Goal: Task Accomplishment & Management: Manage account settings

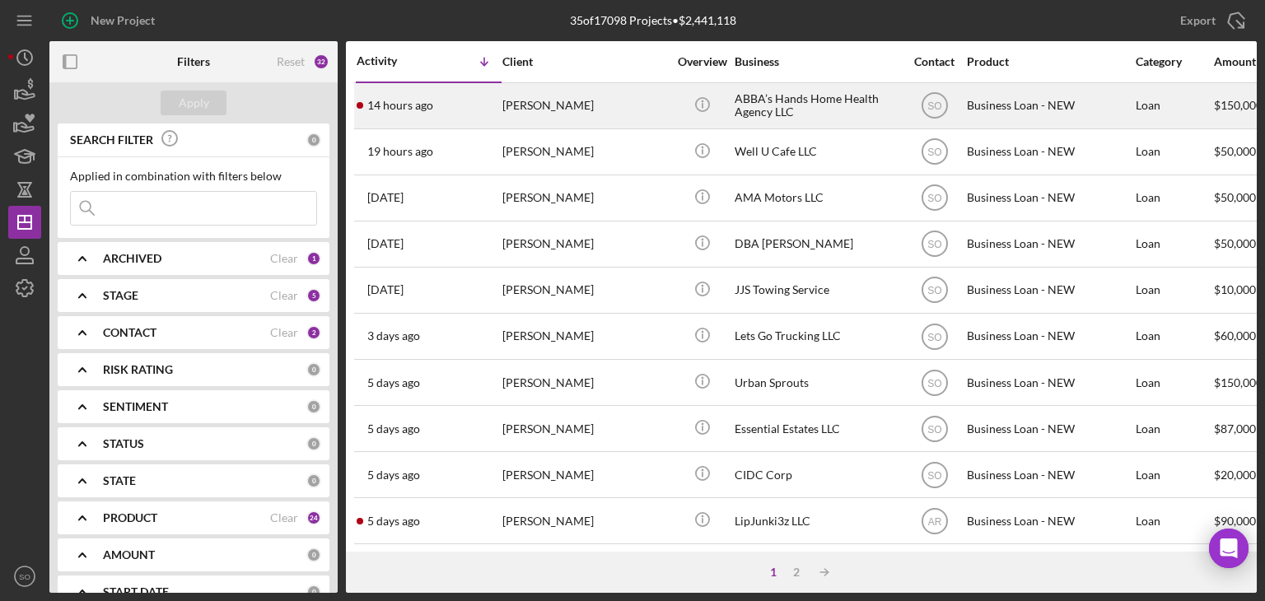
click at [425, 114] on div "14 hours ago Jane Munyambo" at bounding box center [429, 106] width 144 height 44
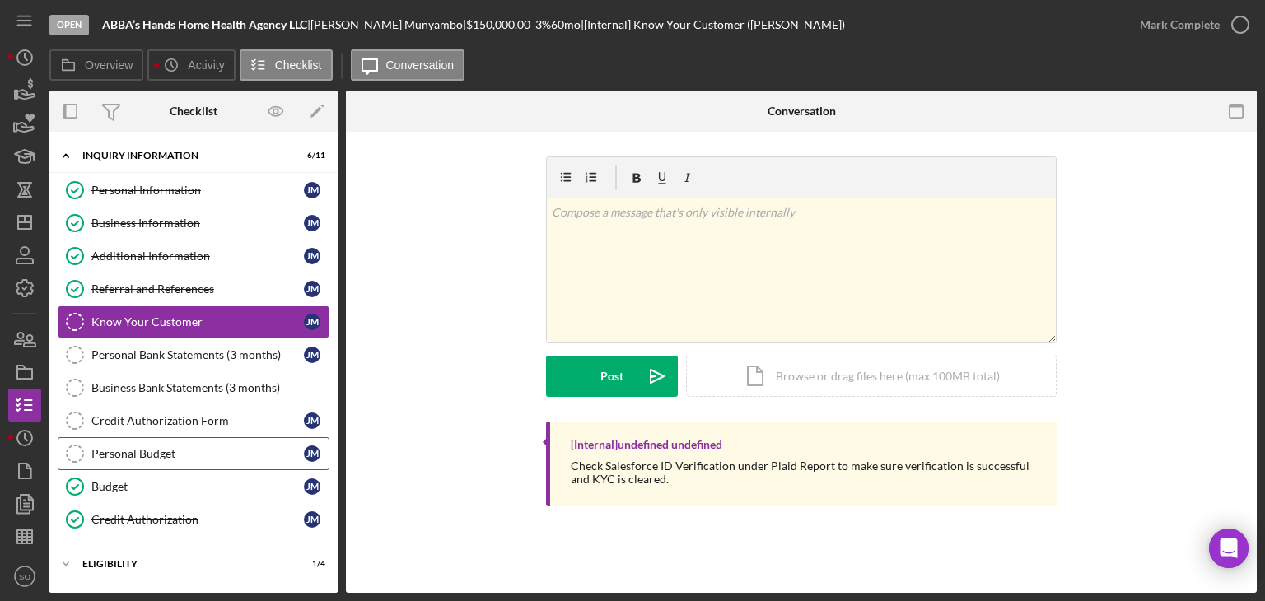
scroll to position [141, 0]
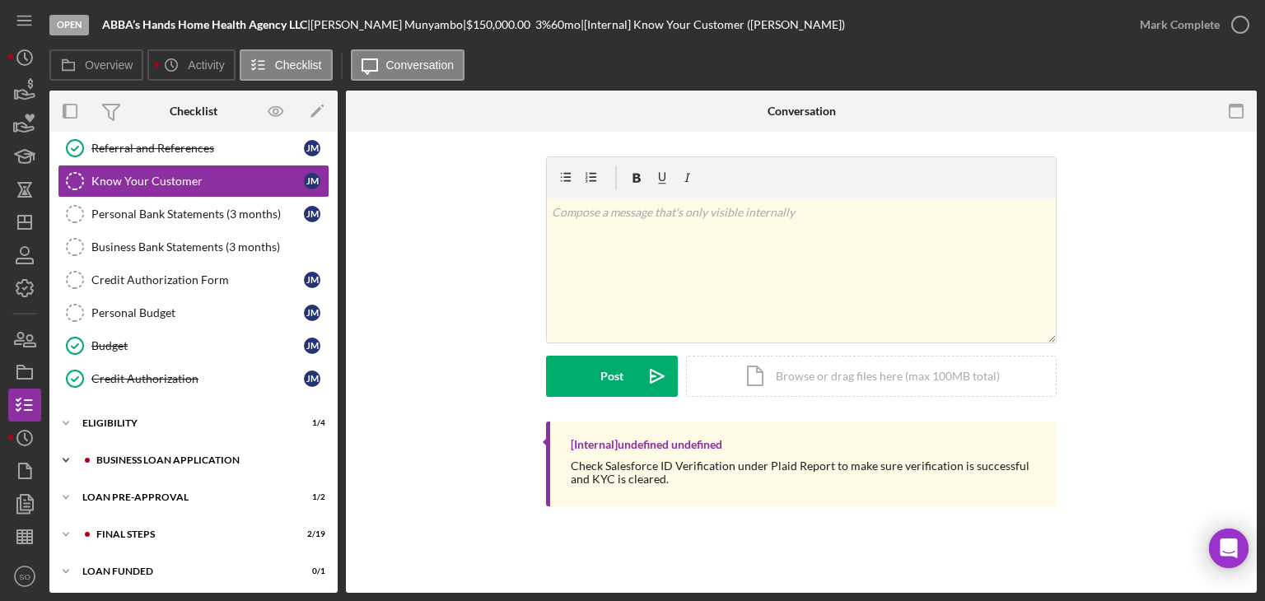
click at [161, 460] on div "BUSINESS LOAN APPLICATION" at bounding box center [206, 460] width 221 height 10
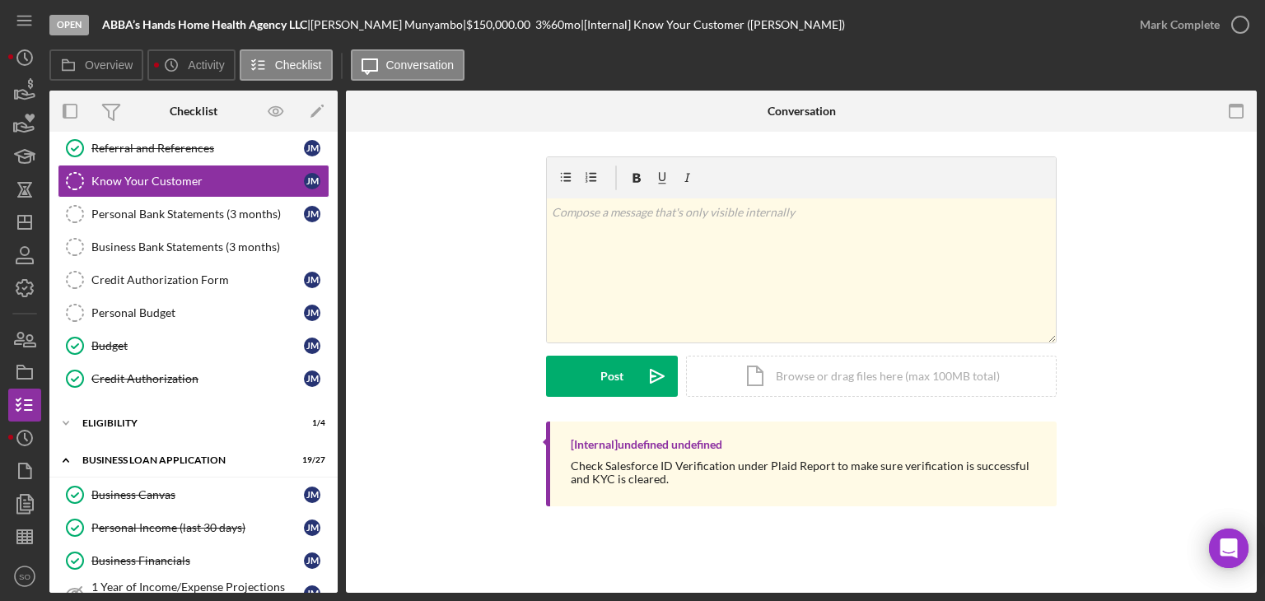
scroll to position [553, 0]
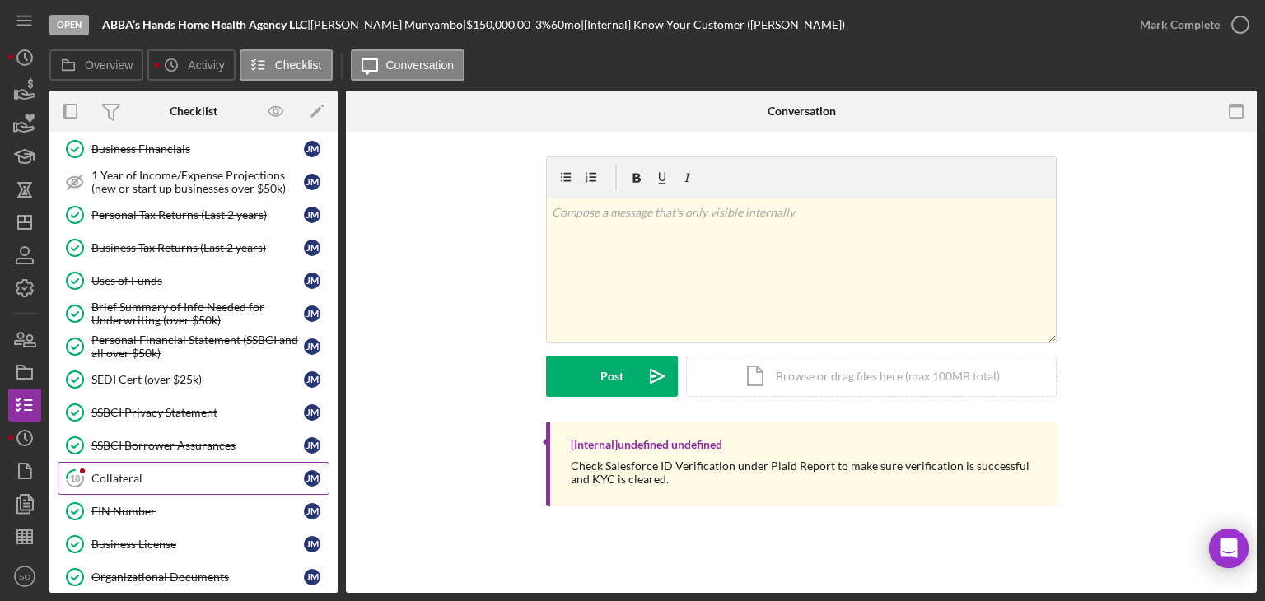
click at [170, 474] on div "Collateral" at bounding box center [197, 478] width 213 height 13
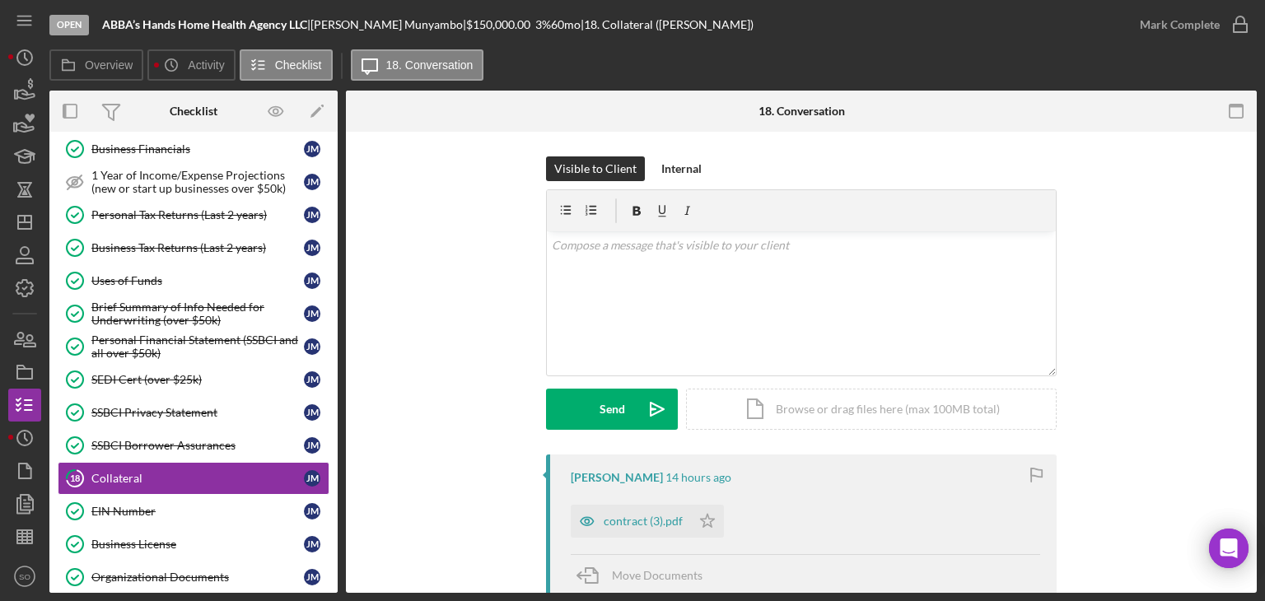
click at [624, 526] on div "contract (3).pdf" at bounding box center [643, 521] width 79 height 13
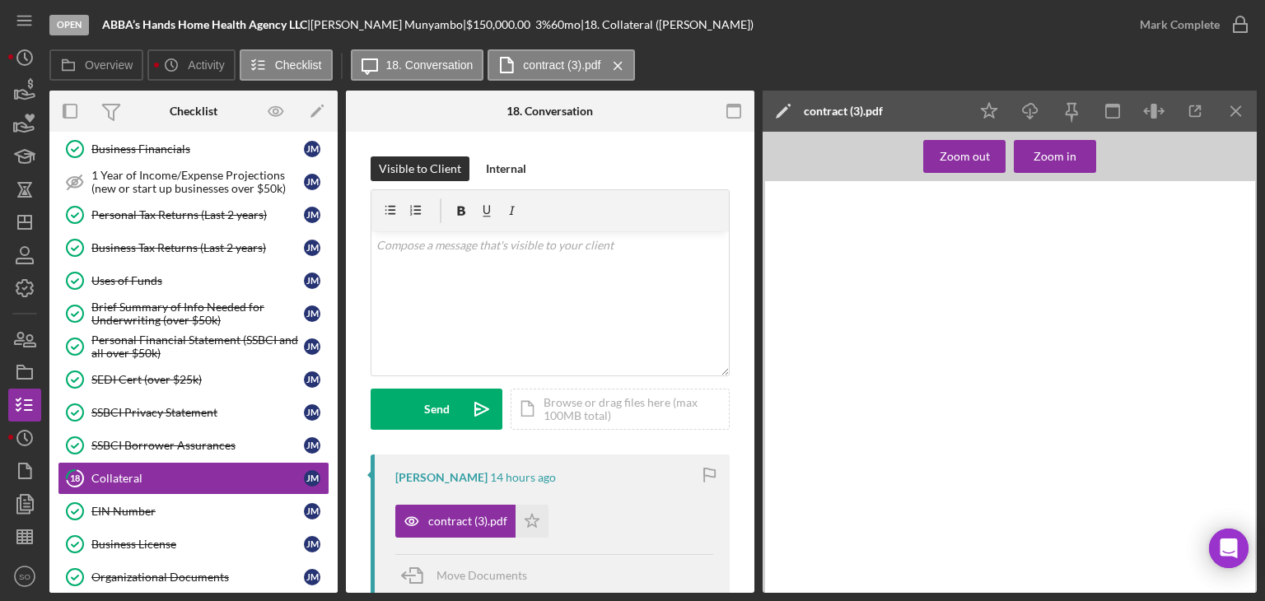
scroll to position [247, 0]
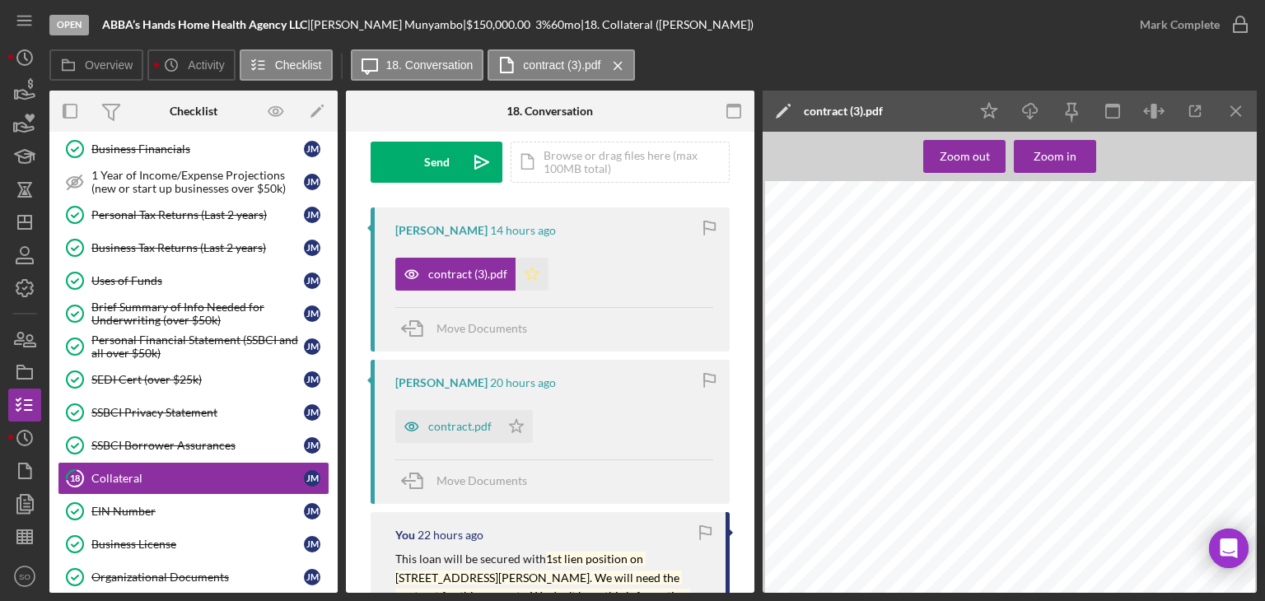
click at [534, 283] on icon "Icon/Star" at bounding box center [532, 274] width 33 height 33
click at [527, 428] on icon "Icon/Star" at bounding box center [516, 426] width 33 height 33
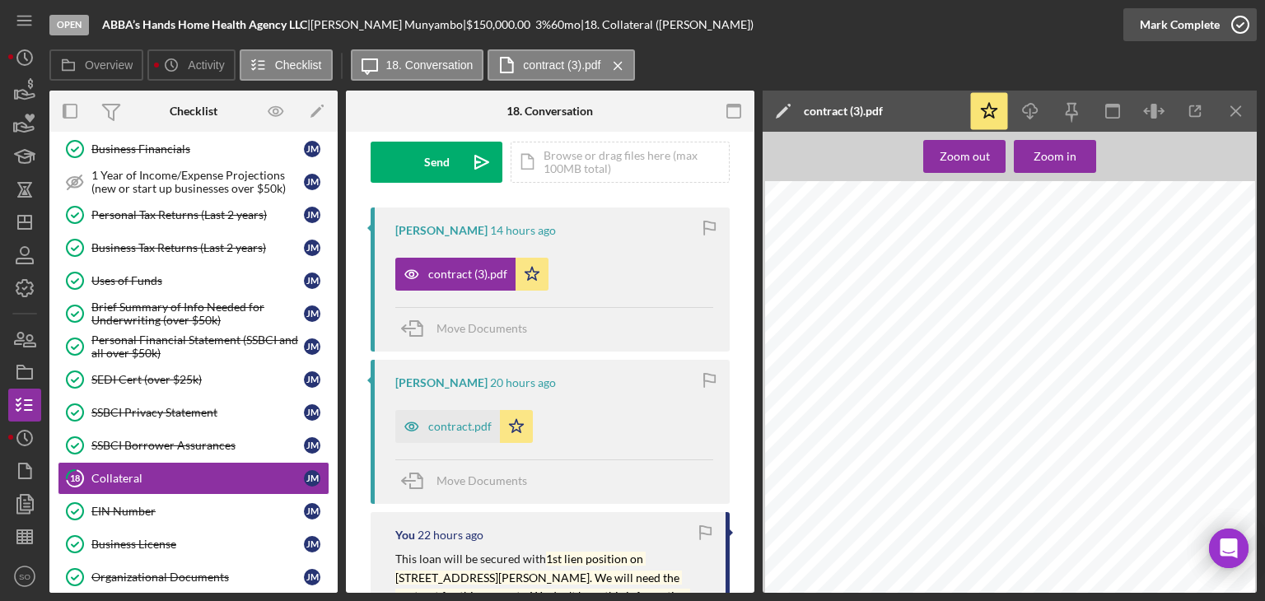
click at [1189, 17] on div "Mark Complete" at bounding box center [1180, 24] width 80 height 33
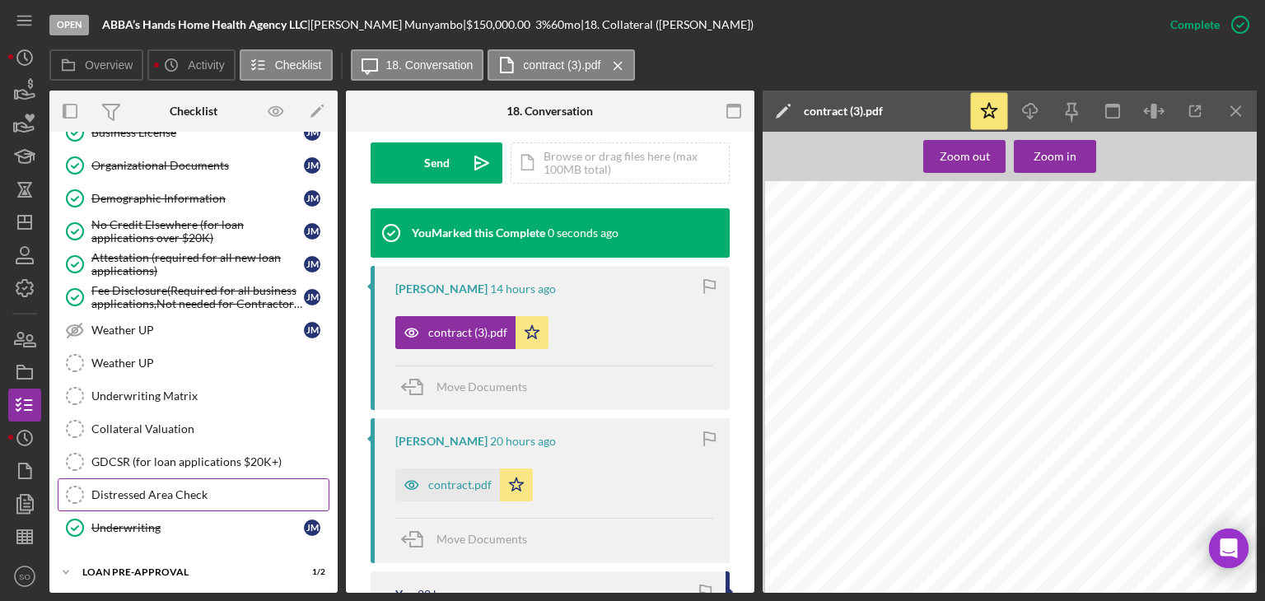
scroll to position [1030, 0]
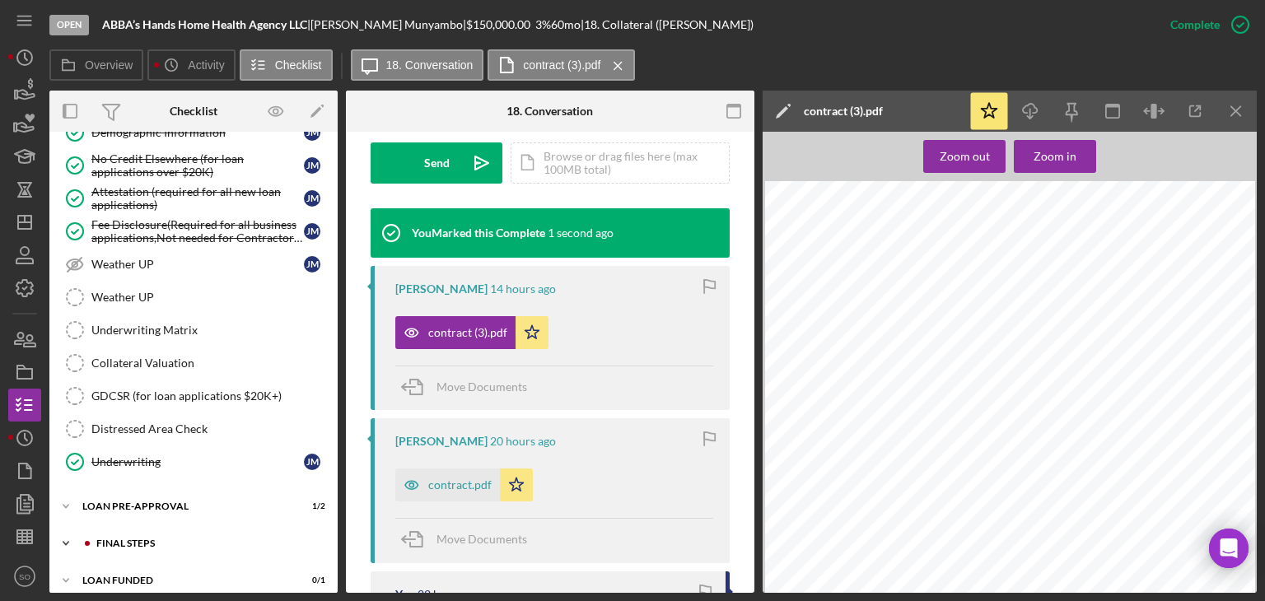
click at [201, 539] on div "FINAL STEPS" at bounding box center [206, 544] width 221 height 10
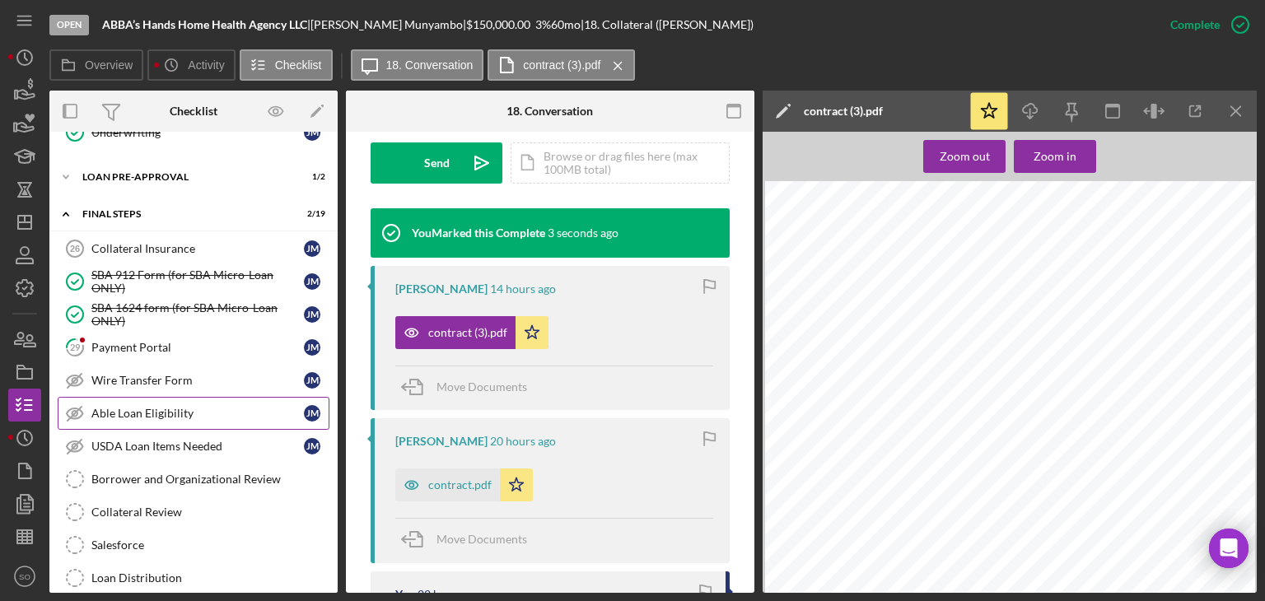
scroll to position [1277, 0]
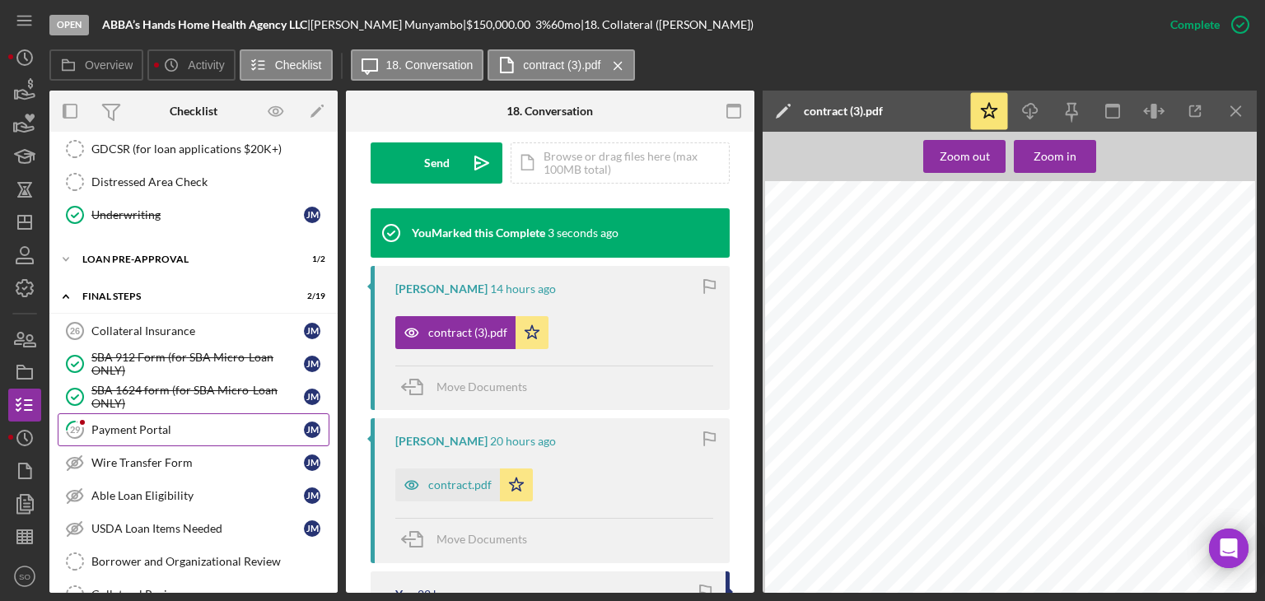
click at [172, 413] on link "29 Payment Portal J M" at bounding box center [194, 429] width 272 height 33
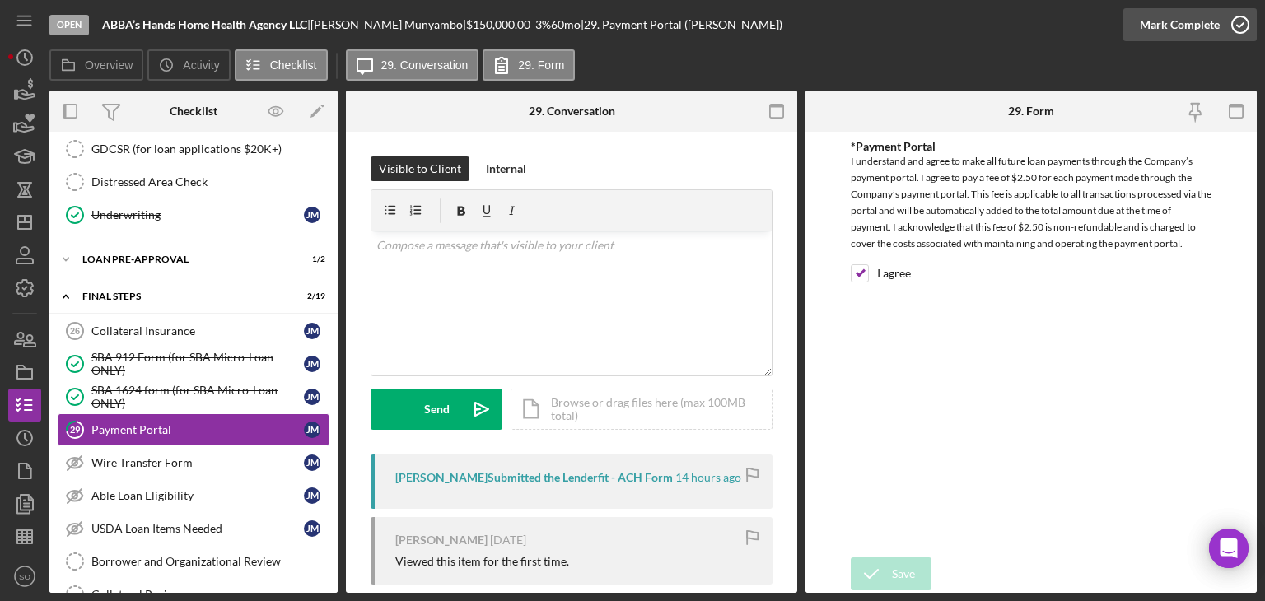
click at [1204, 21] on div "Mark Complete" at bounding box center [1180, 24] width 80 height 33
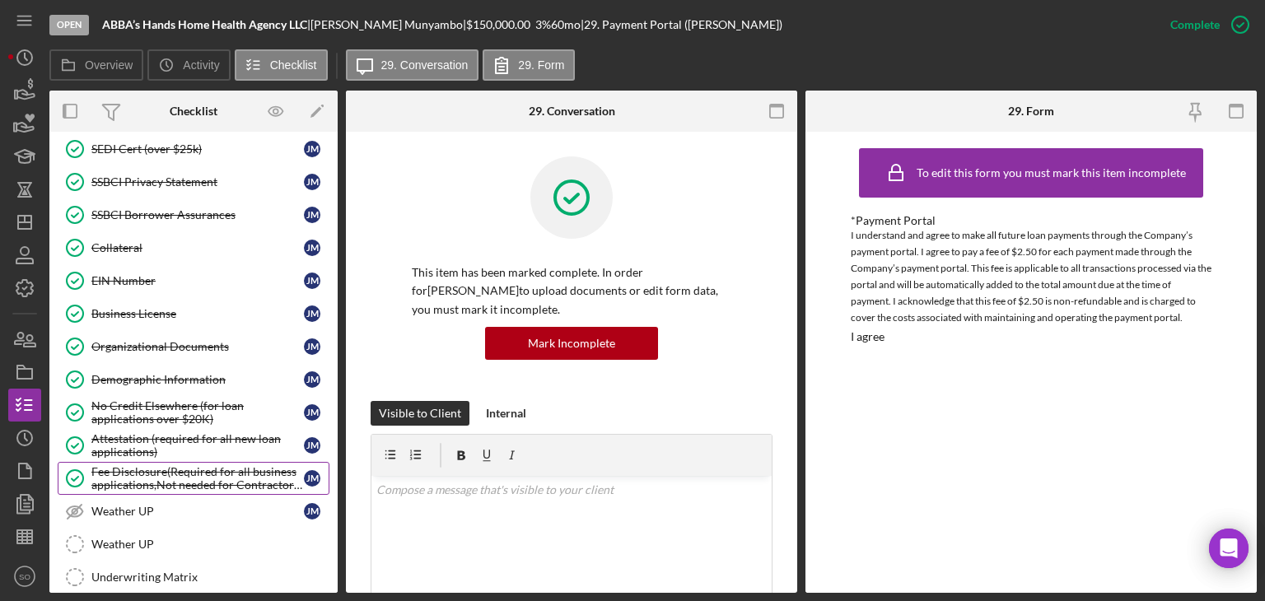
scroll to position [866, 0]
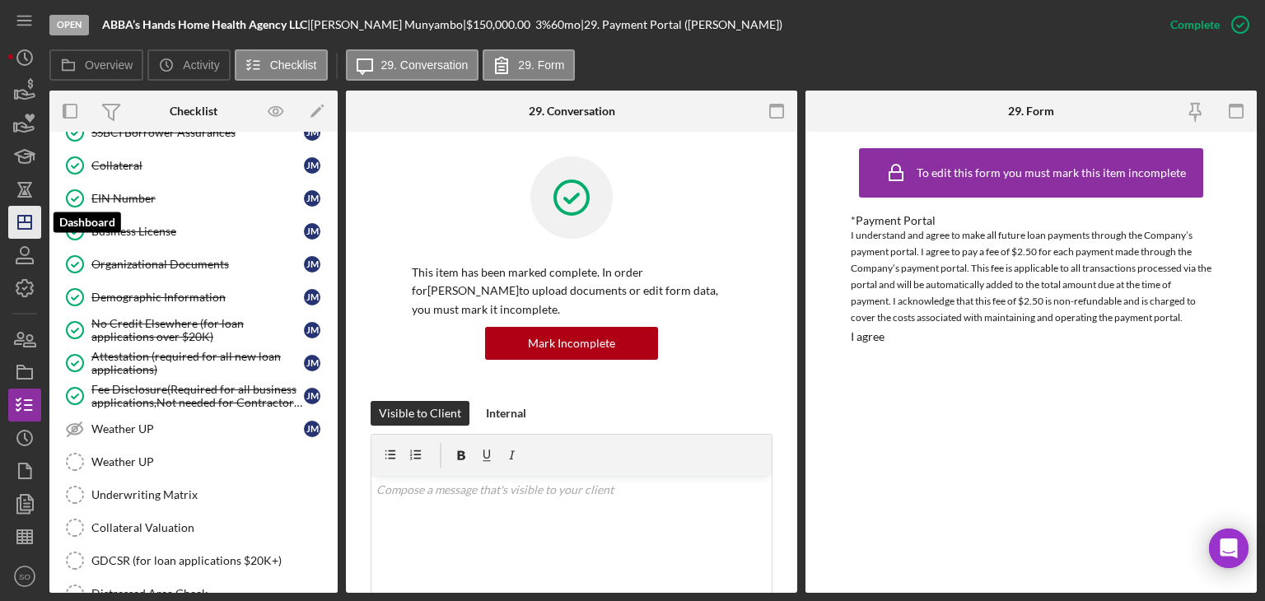
drag, startPoint x: 16, startPoint y: 217, endPoint x: 32, endPoint y: 226, distance: 18.1
click at [16, 217] on icon "Icon/Dashboard" at bounding box center [24, 222] width 41 height 41
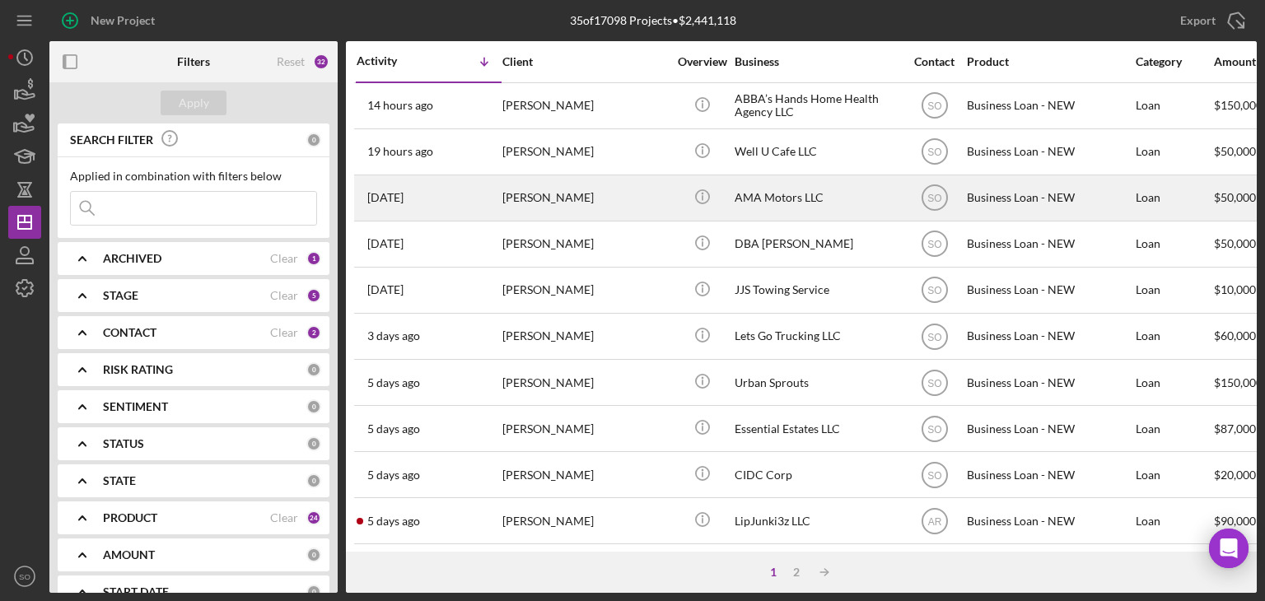
click at [553, 208] on div "[PERSON_NAME]" at bounding box center [584, 198] width 165 height 44
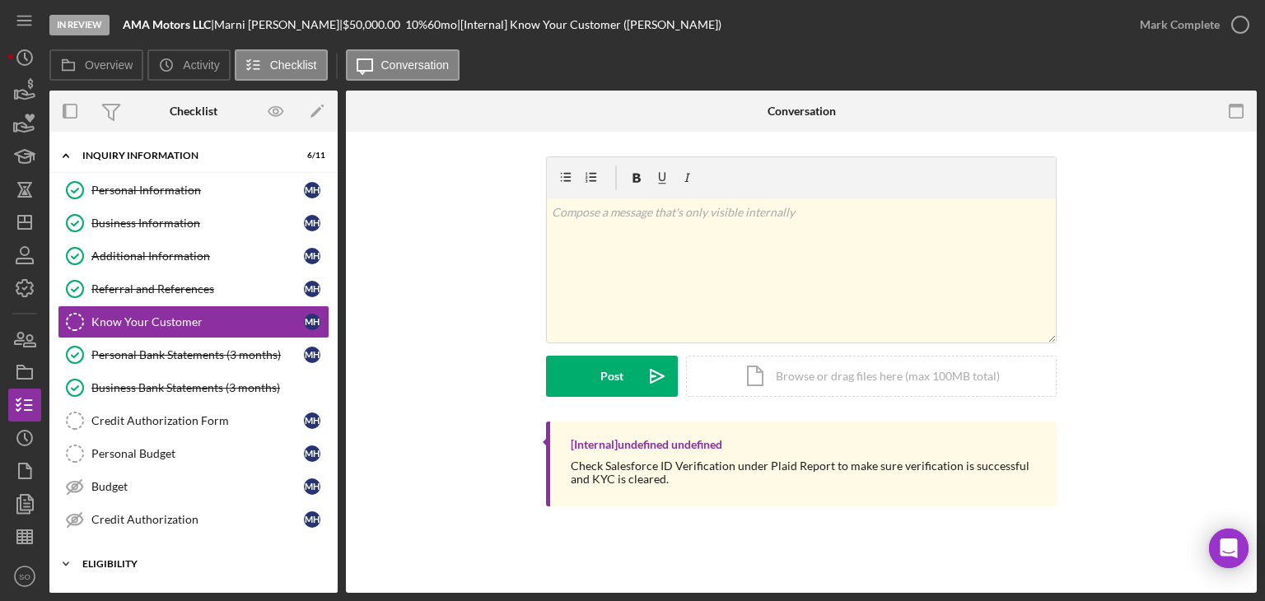
click at [137, 560] on div "ELIGIBILITY" at bounding box center [199, 564] width 235 height 10
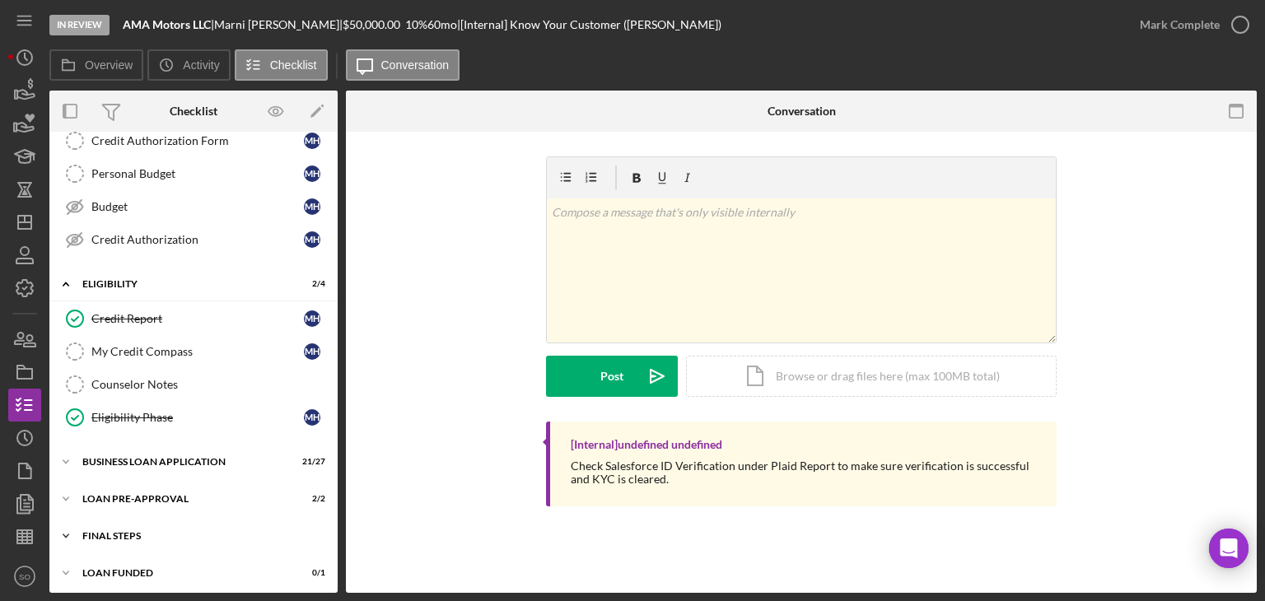
click at [111, 531] on div "FINAL STEPS" at bounding box center [199, 536] width 235 height 10
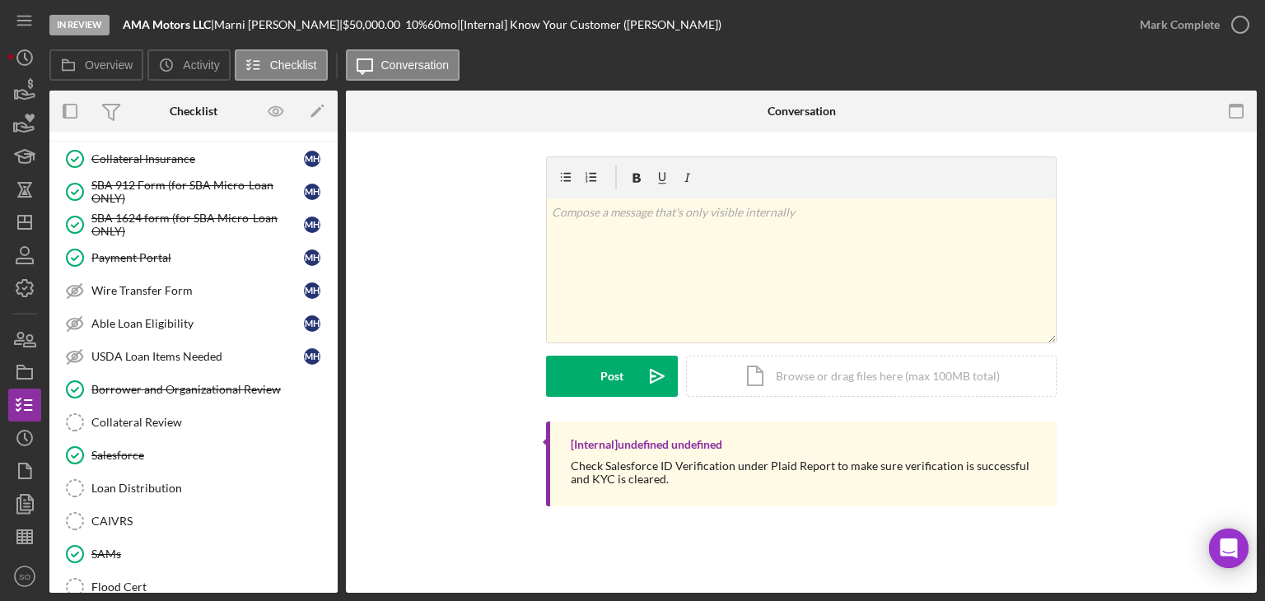
scroll to position [857, 0]
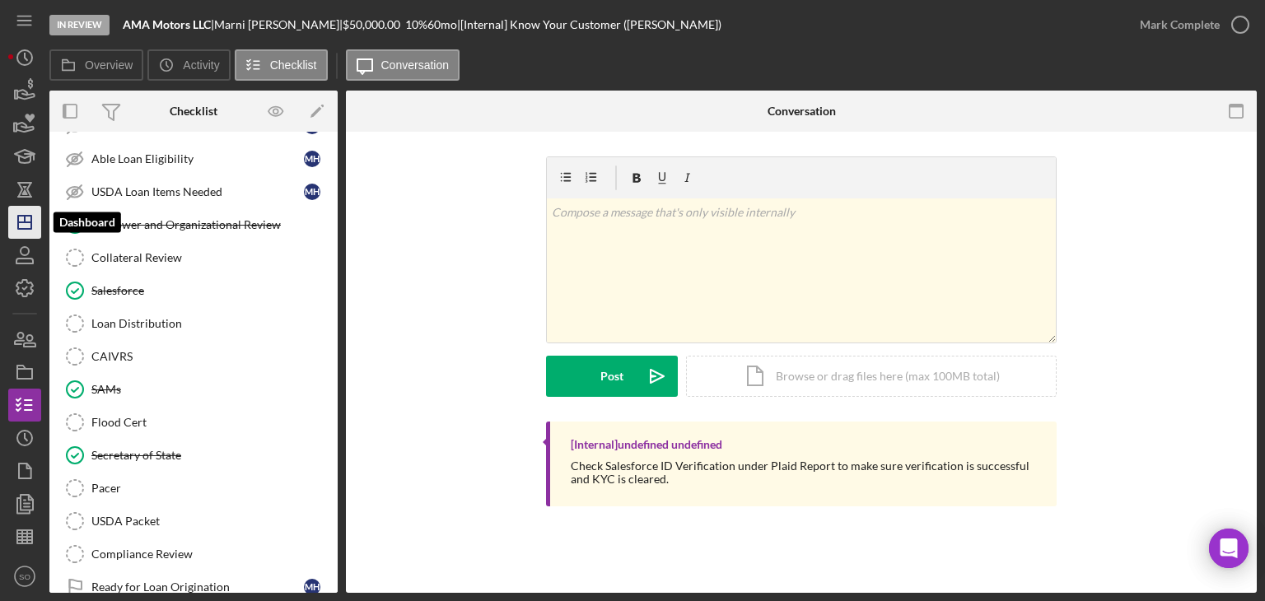
click at [31, 227] on polygon "button" at bounding box center [24, 222] width 13 height 13
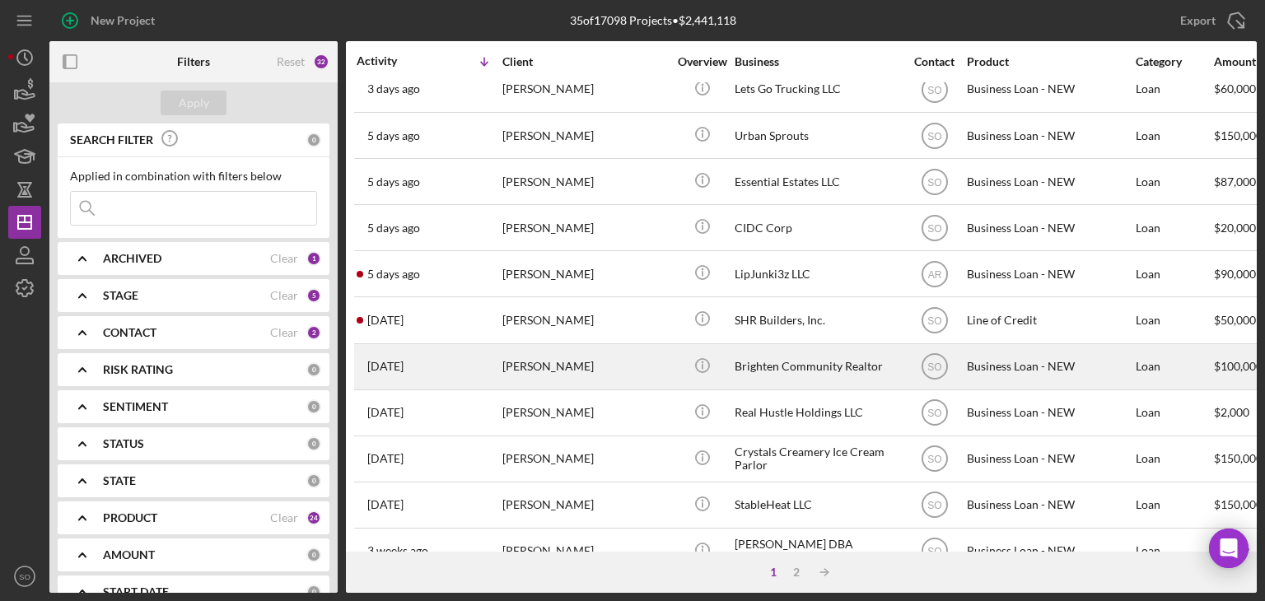
scroll to position [329, 0]
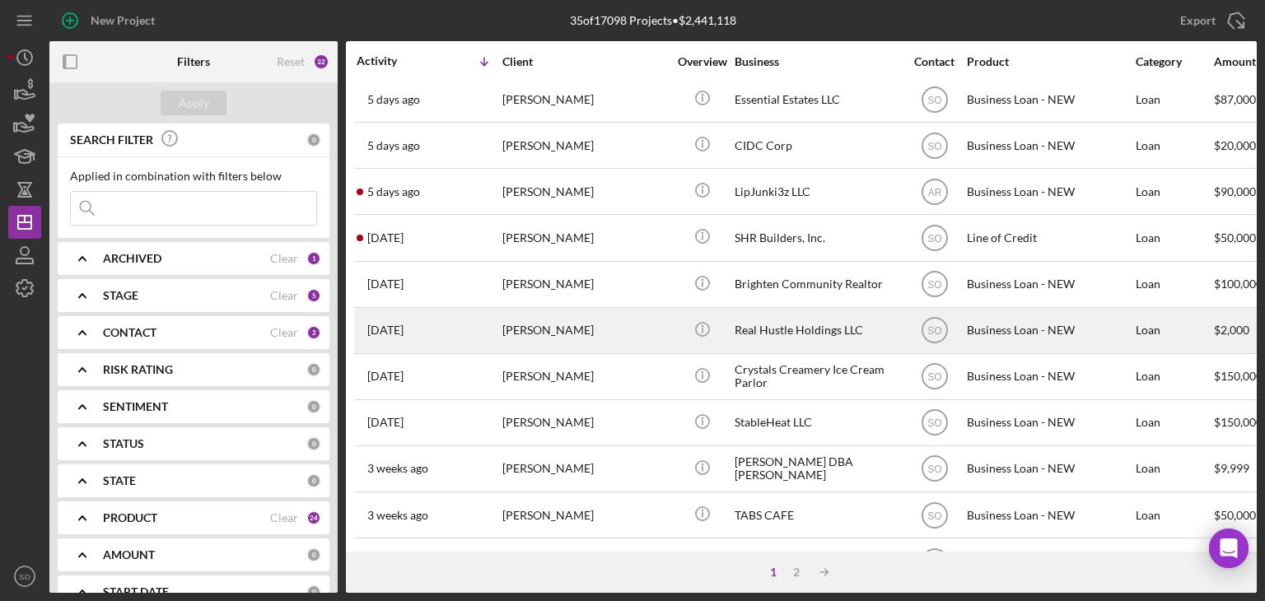
click at [537, 329] on div "[PERSON_NAME]" at bounding box center [584, 331] width 165 height 44
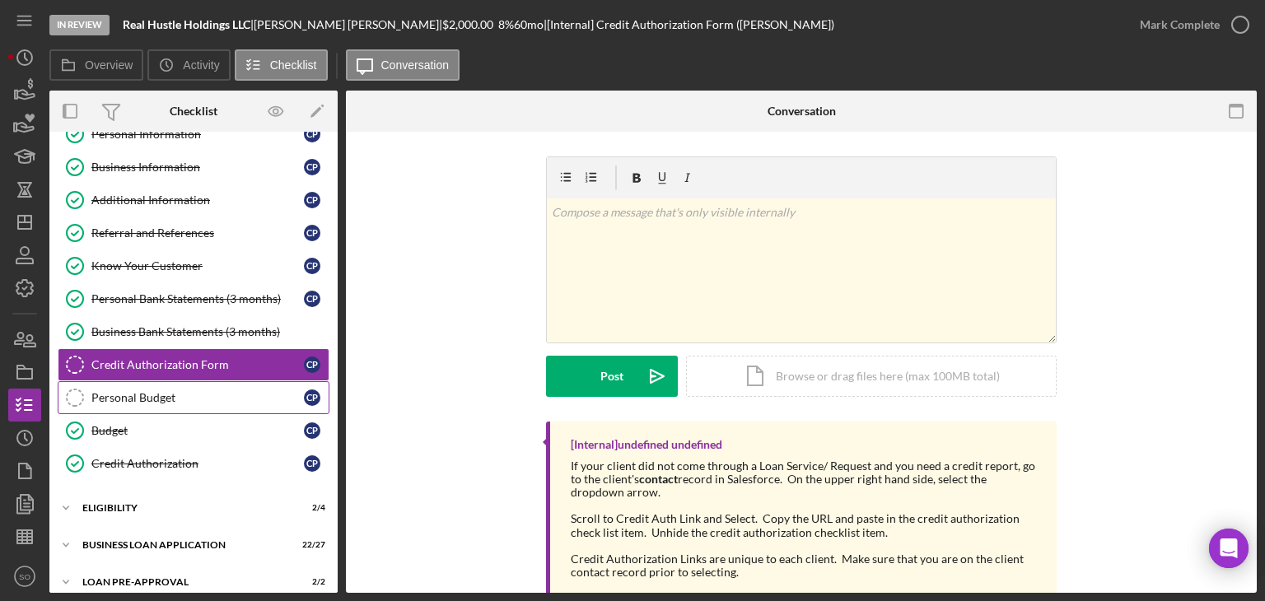
scroll to position [141, 0]
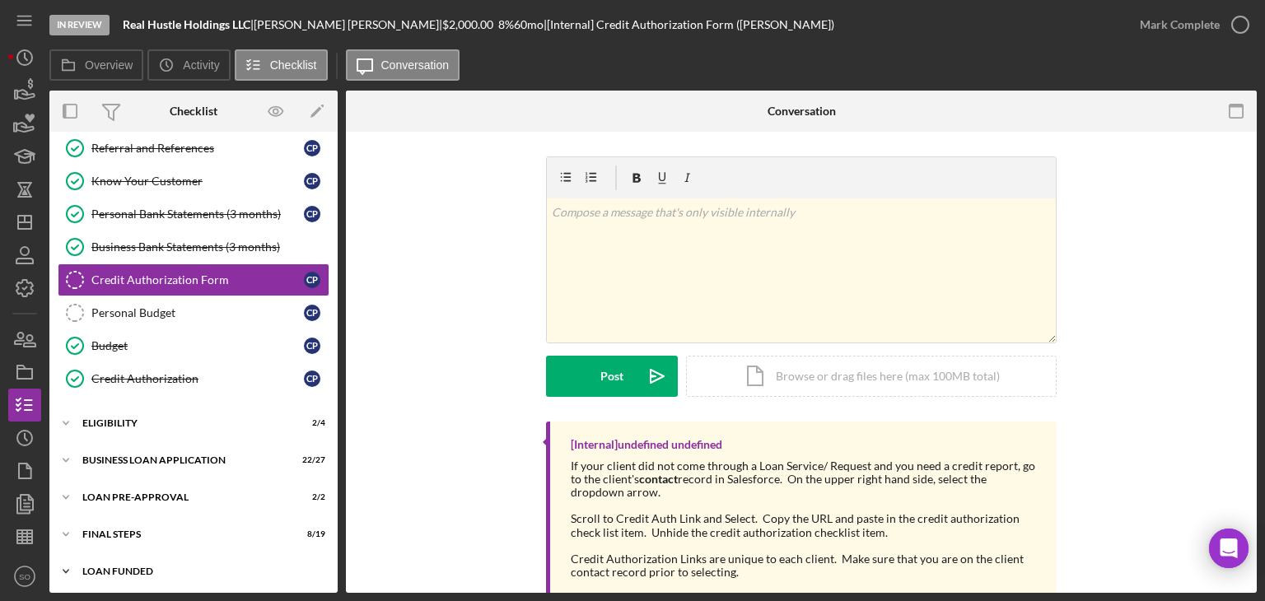
click at [147, 570] on div "LOAN FUNDED" at bounding box center [199, 572] width 235 height 10
click at [157, 537] on div "Icon/Expander FINAL STEPS 8 / 19" at bounding box center [193, 534] width 288 height 33
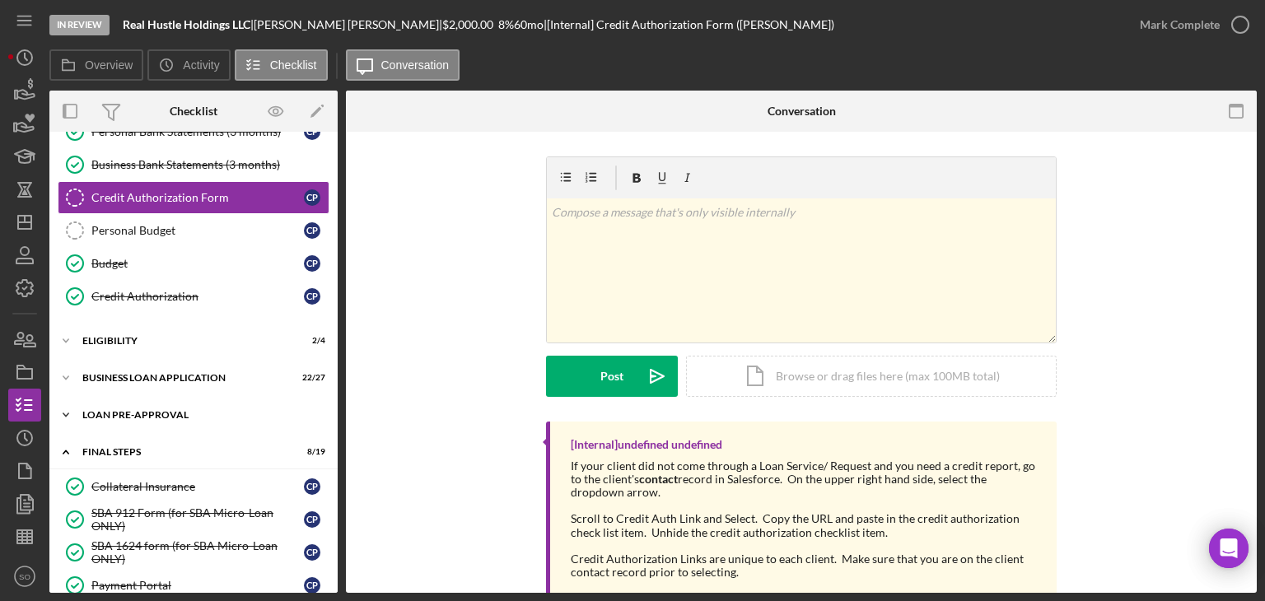
scroll to position [0, 0]
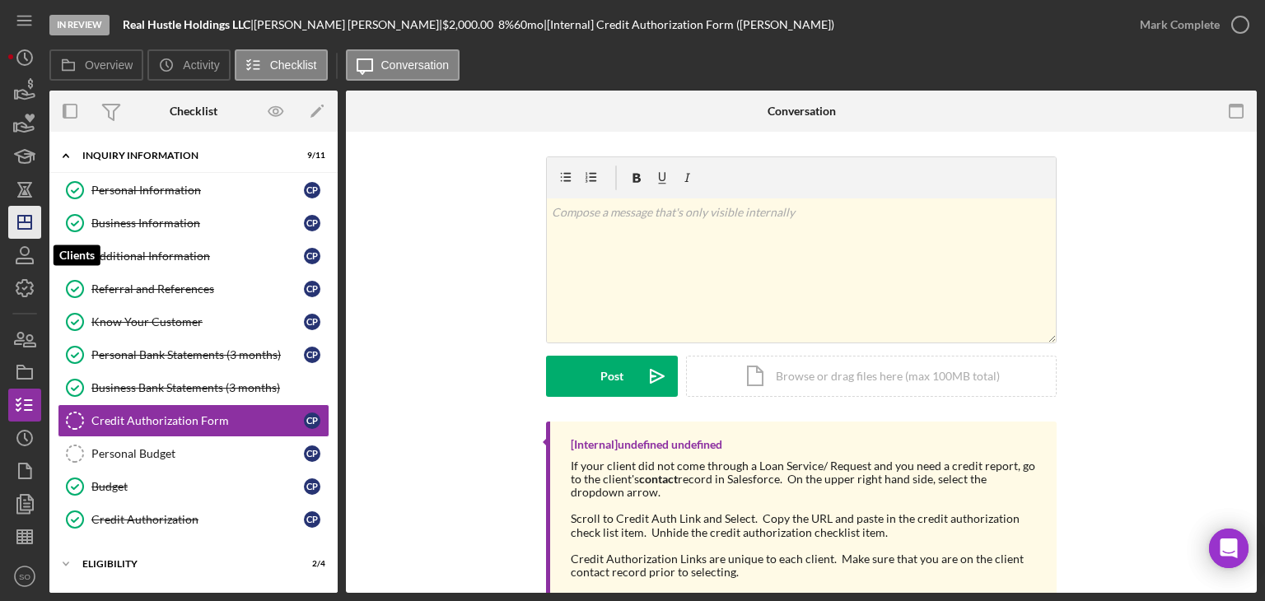
click at [30, 225] on polygon "button" at bounding box center [24, 222] width 13 height 13
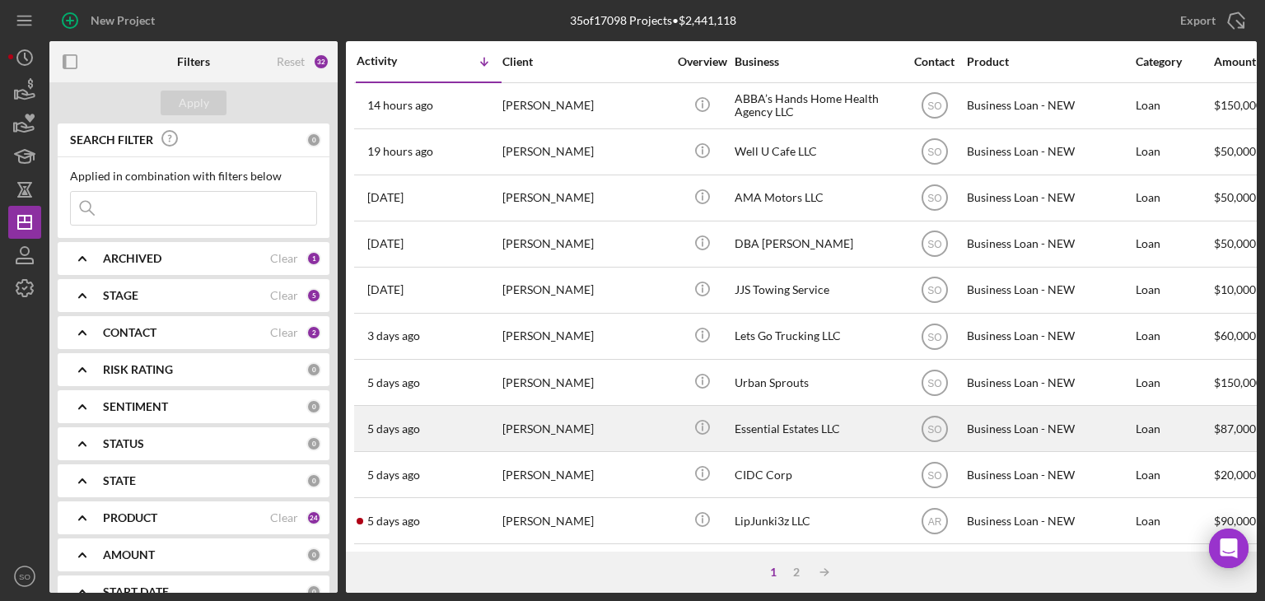
click at [544, 423] on div "[PERSON_NAME]" at bounding box center [584, 429] width 165 height 44
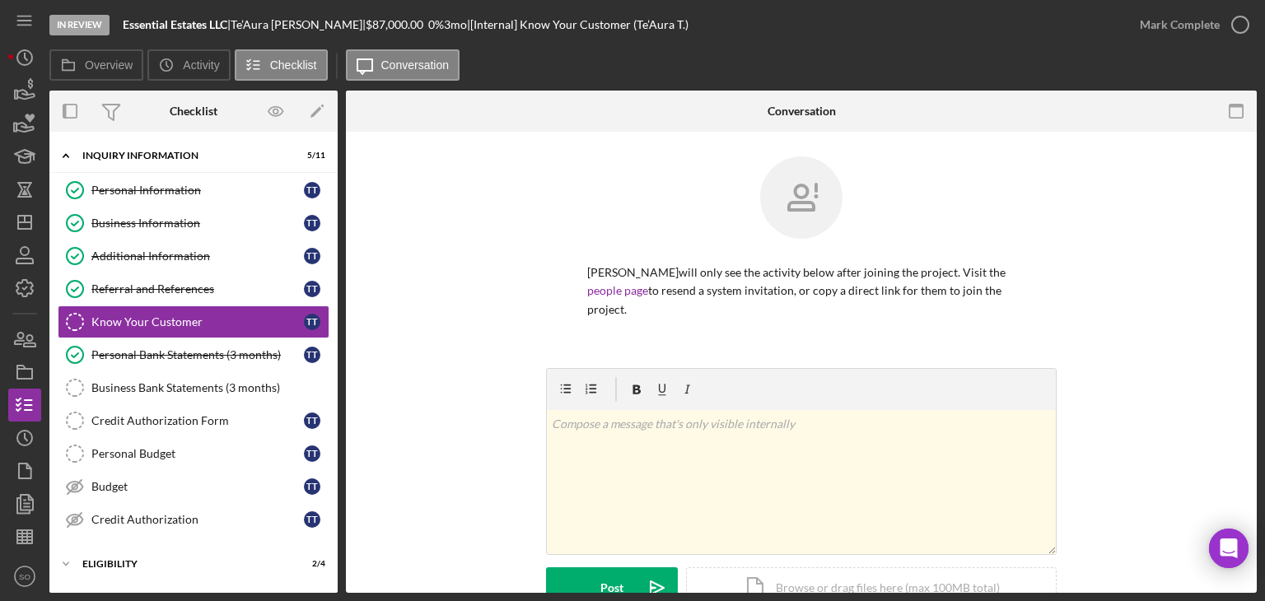
scroll to position [141, 0]
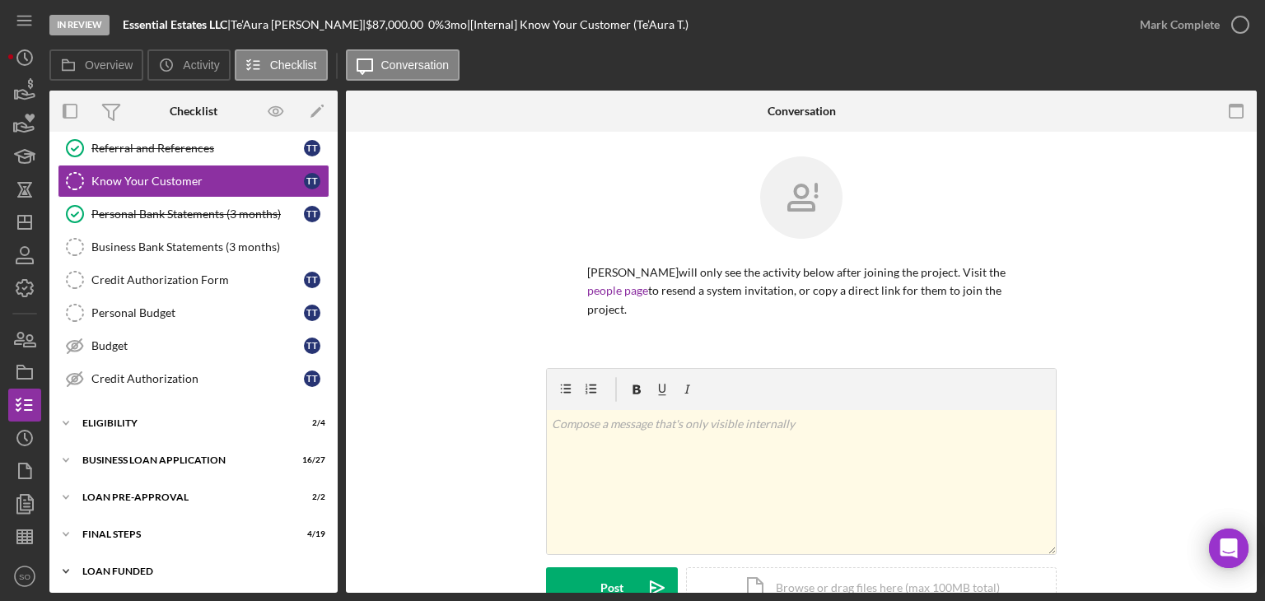
click at [201, 567] on div "LOAN FUNDED" at bounding box center [199, 572] width 235 height 10
click at [202, 530] on div "FINAL STEPS" at bounding box center [199, 535] width 235 height 10
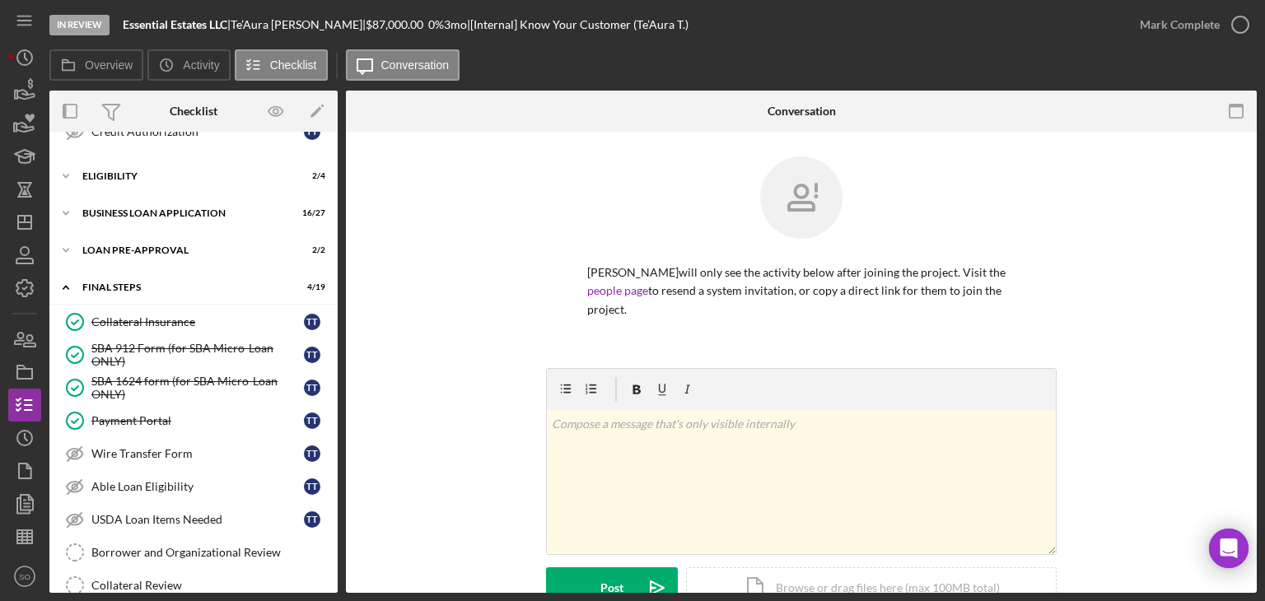
scroll to position [553, 0]
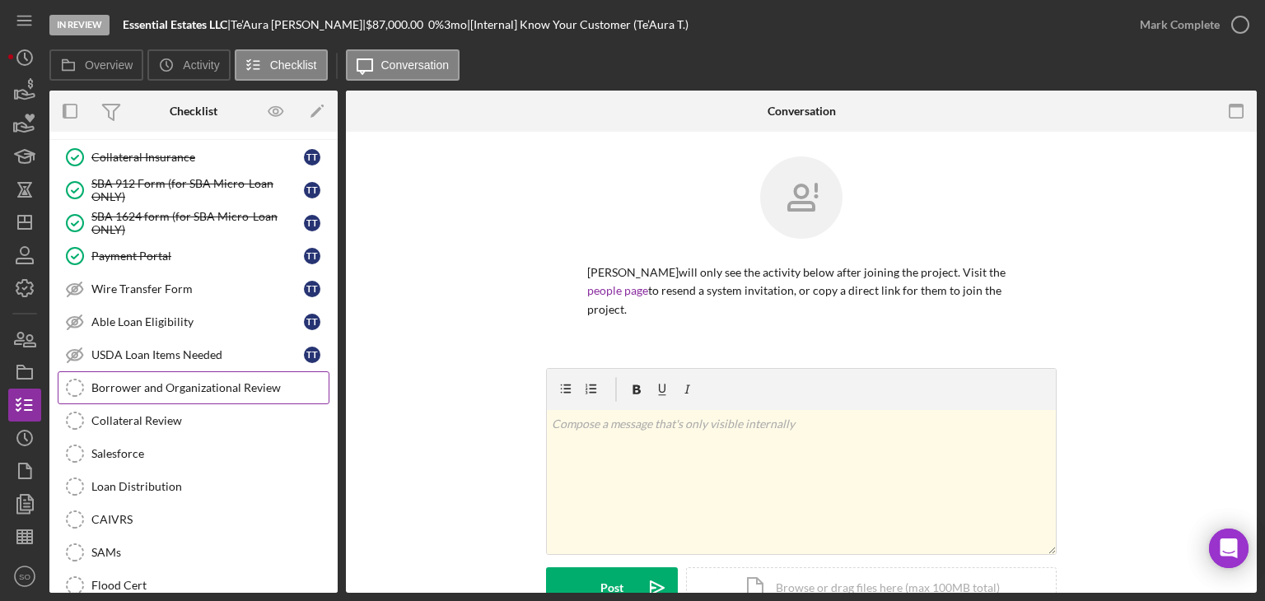
click at [222, 385] on div "Borrower and Organizational Review" at bounding box center [209, 387] width 237 height 13
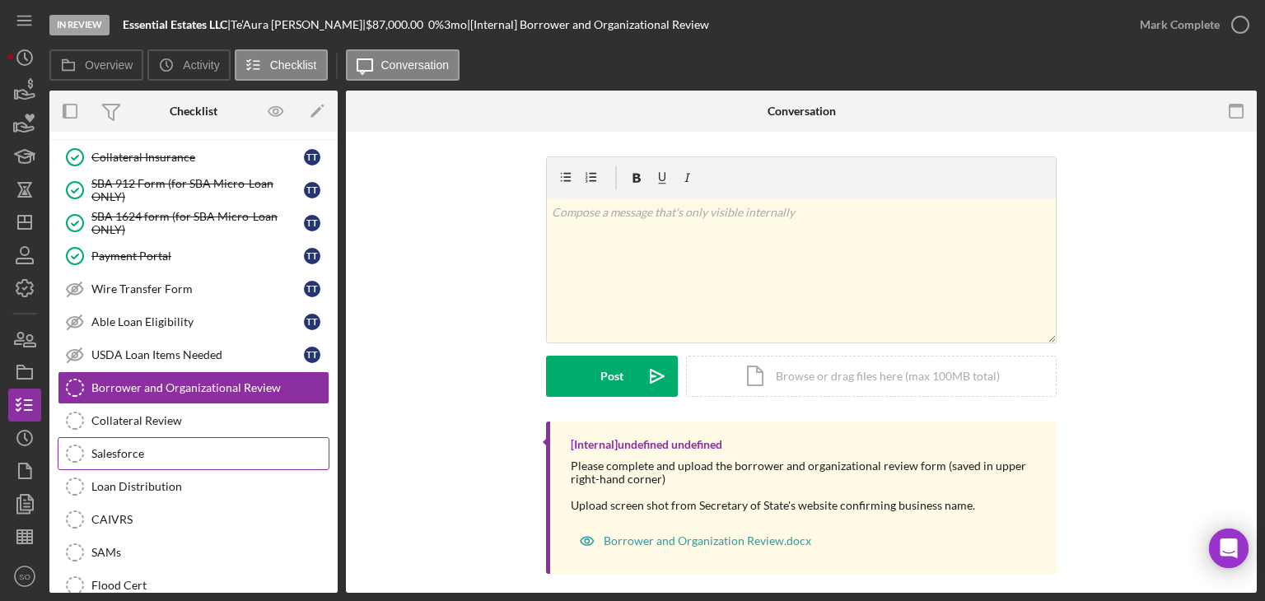
click at [162, 447] on div "Salesforce" at bounding box center [209, 453] width 237 height 13
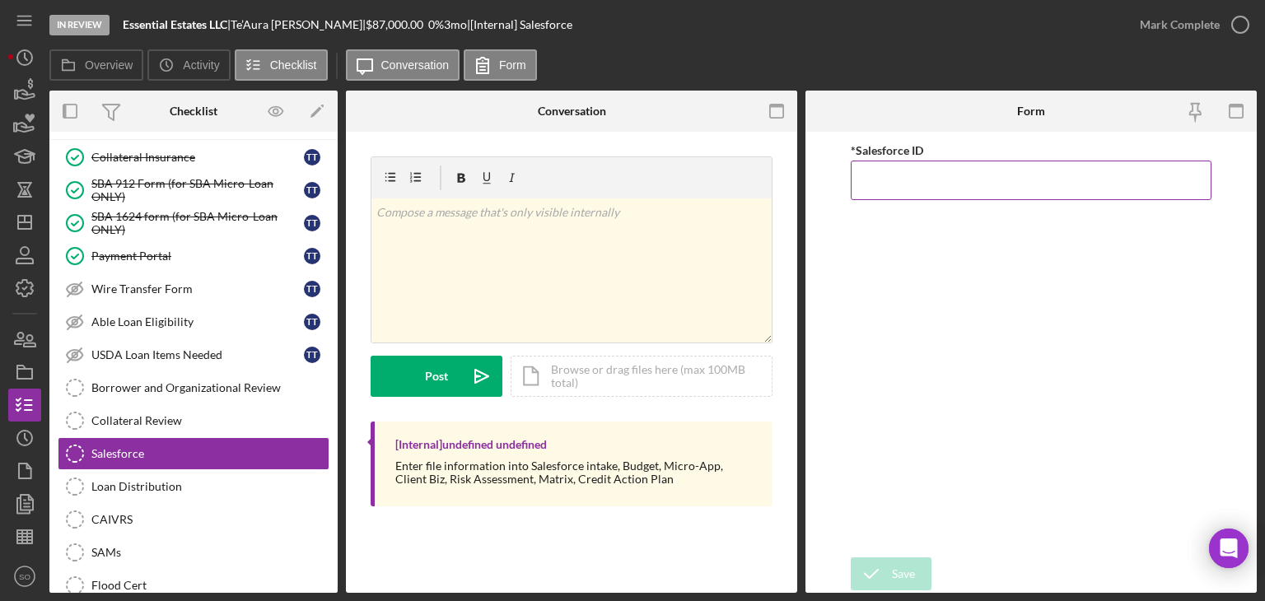
click at [929, 172] on input "*Salesforce ID" at bounding box center [1031, 181] width 361 height 40
paste input "a0wPC000002GIMPYA4"
type input "a0wPC000002GIMPYA4"
drag, startPoint x: 890, startPoint y: 572, endPoint x: 899, endPoint y: 531, distance: 41.4
click at [891, 568] on button "Save" at bounding box center [891, 574] width 81 height 33
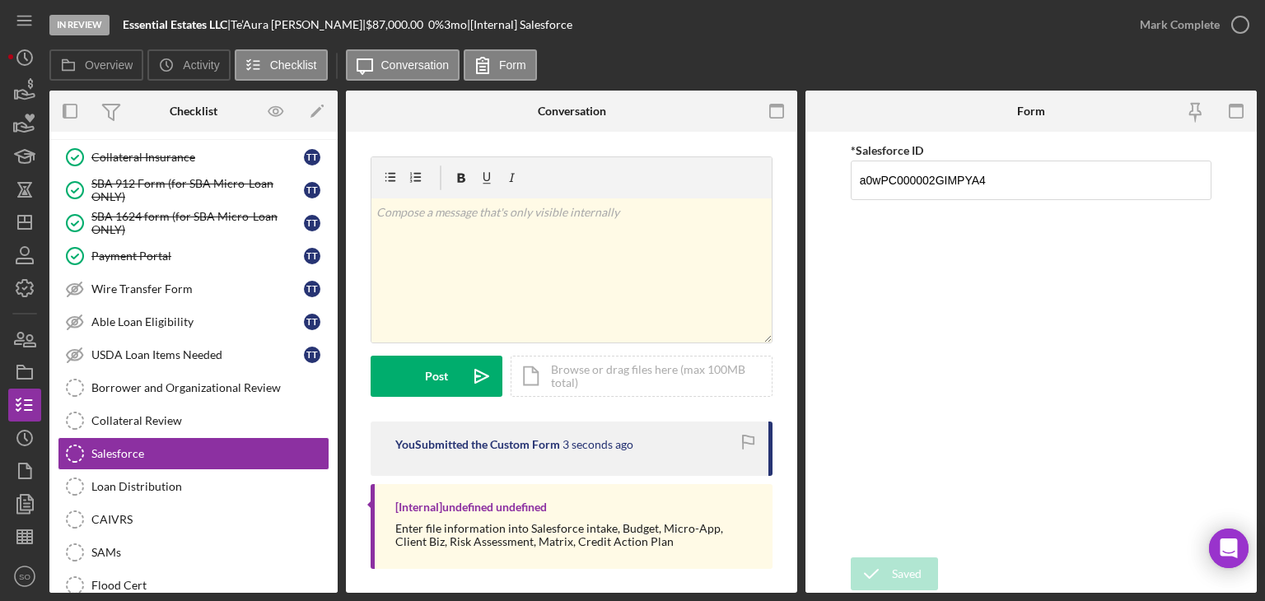
click at [1154, 27] on div "In Review Essential Estates LLC | Te’Aura Thomas | $87,000.00 0 % 3 mo | [Inter…" at bounding box center [632, 300] width 1265 height 601
click at [1154, 27] on div "Mark Complete" at bounding box center [1180, 24] width 80 height 33
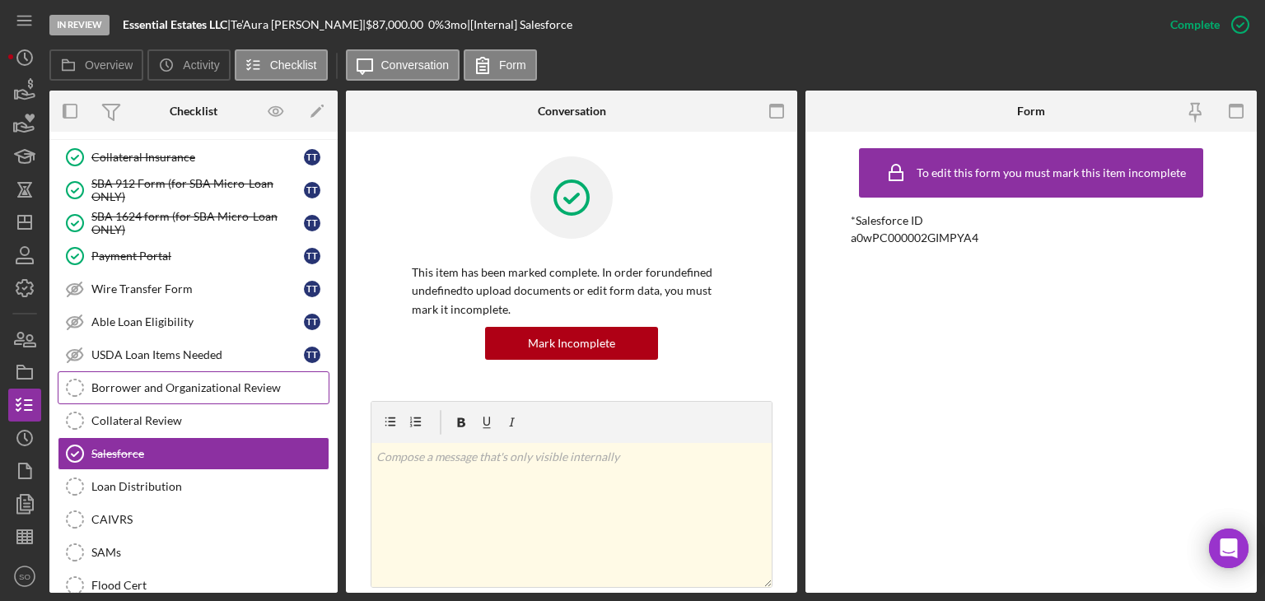
click at [186, 381] on div "Borrower and Organizational Review" at bounding box center [209, 387] width 237 height 13
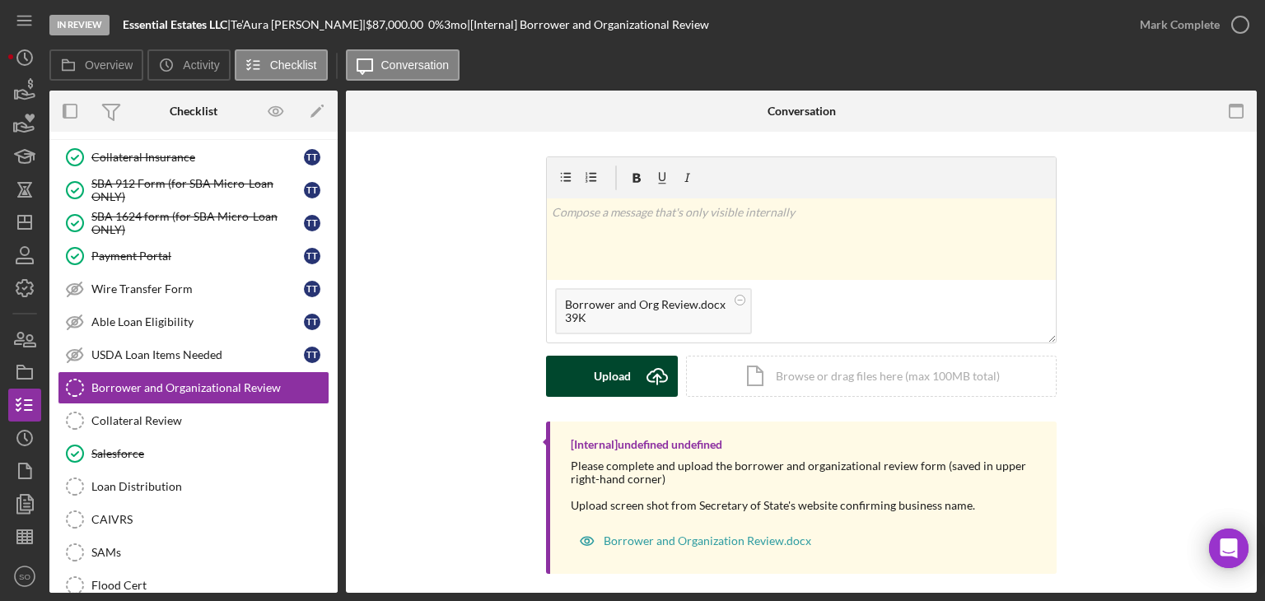
click at [623, 368] on div "Upload" at bounding box center [612, 376] width 37 height 41
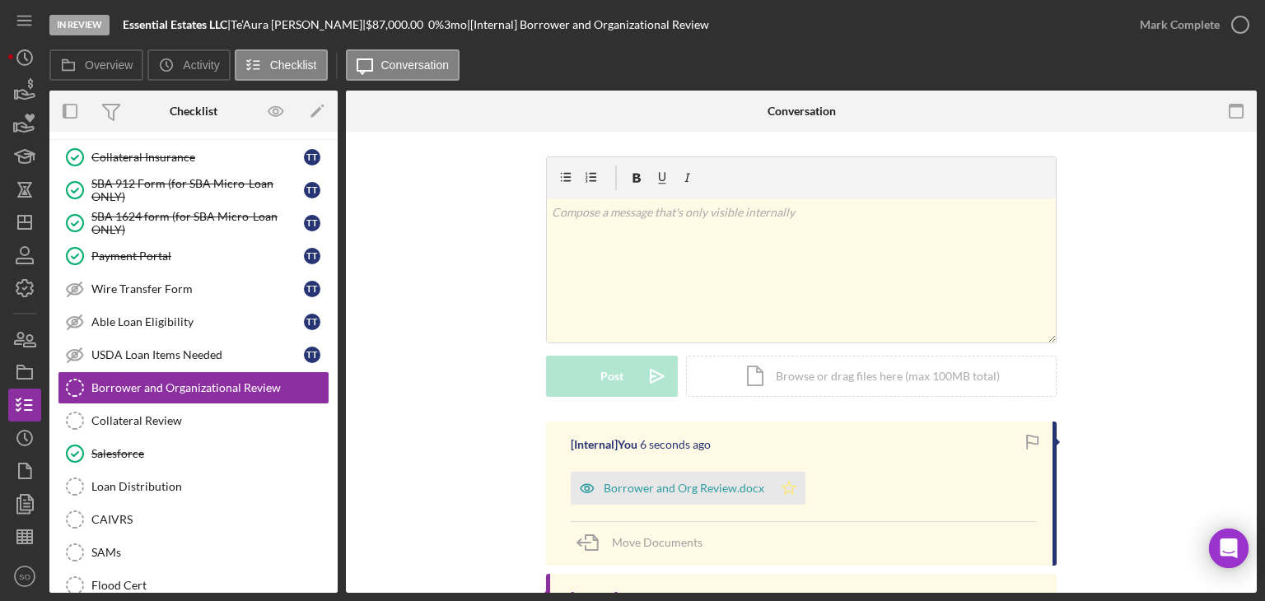
click at [778, 488] on icon "Icon/Star" at bounding box center [789, 488] width 33 height 33
click at [1157, 27] on div "Mark Complete" at bounding box center [1180, 24] width 80 height 33
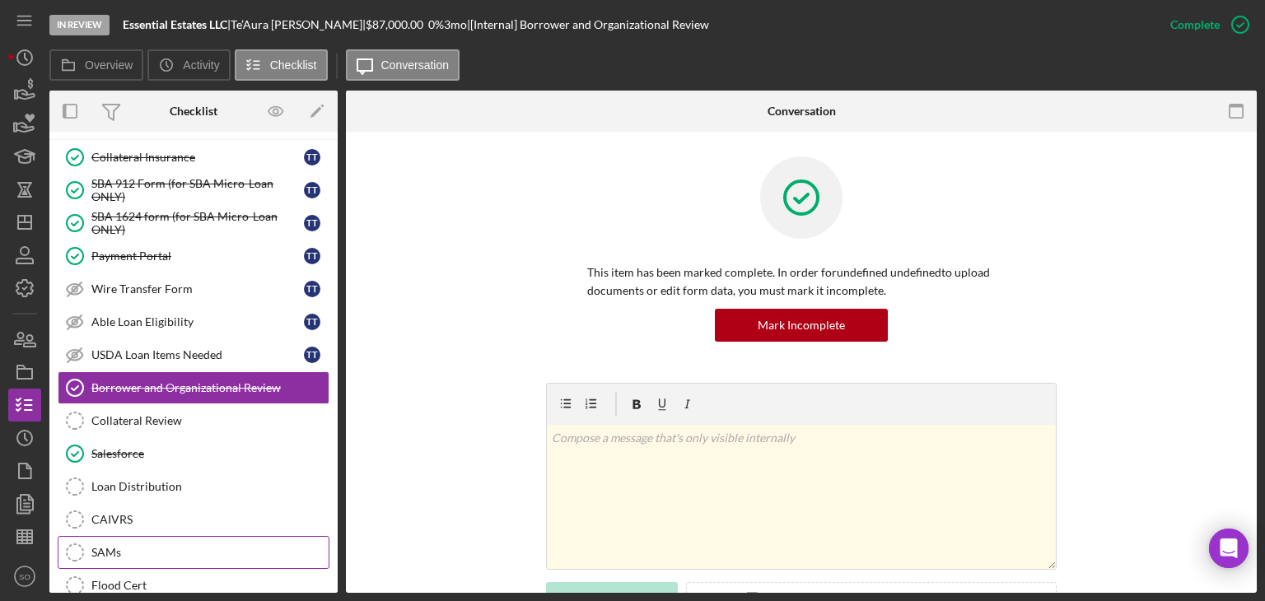
click at [194, 546] on div "[PERSON_NAME]" at bounding box center [209, 552] width 237 height 13
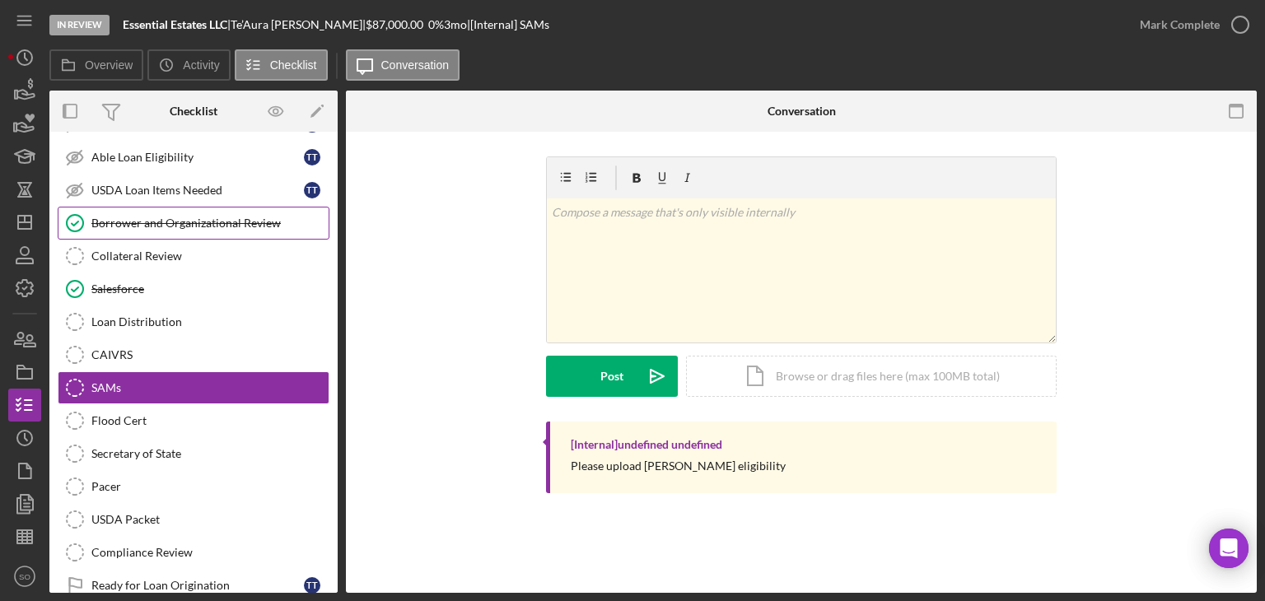
scroll to position [810, 0]
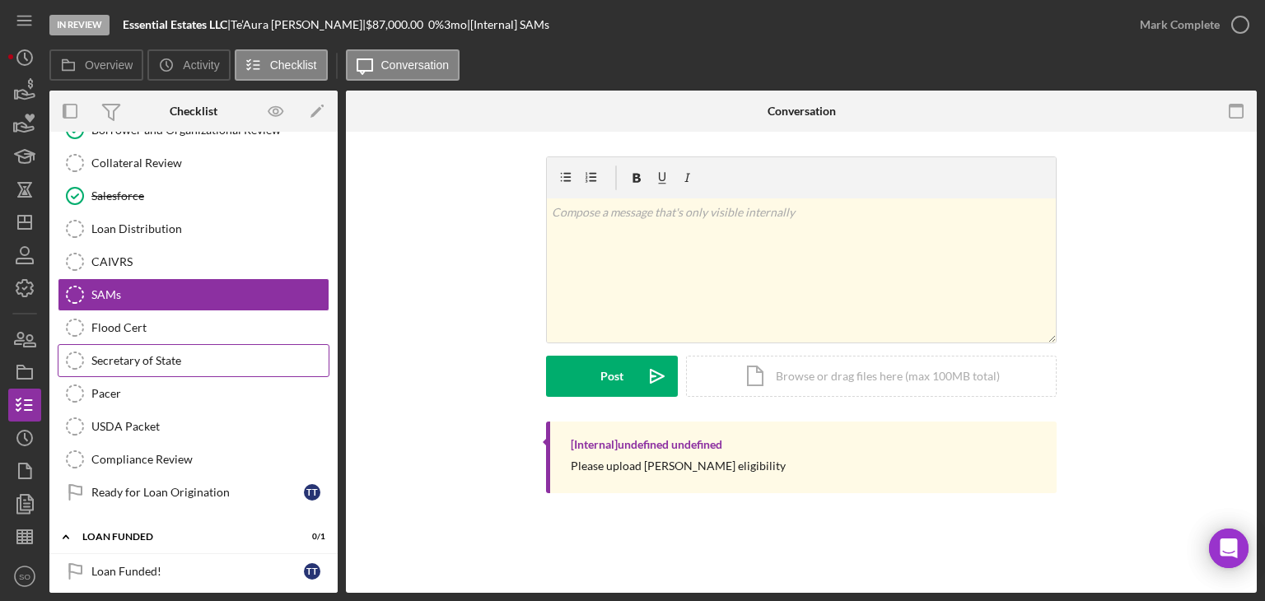
click at [162, 360] on link "Secretary of State Secretary of State" at bounding box center [194, 360] width 272 height 33
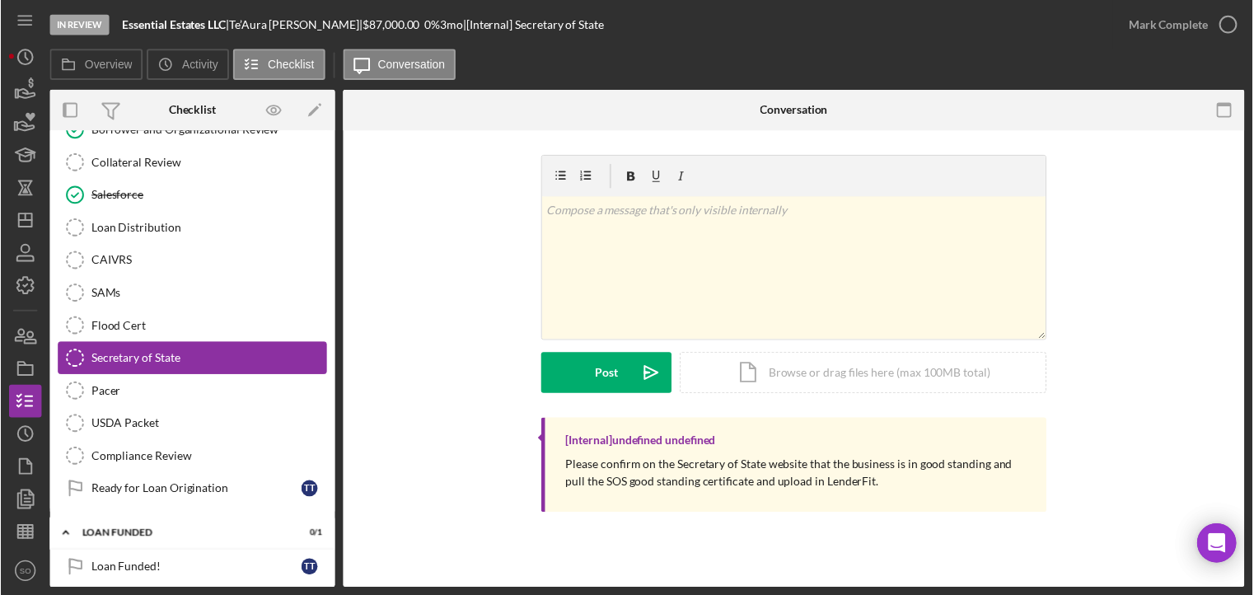
scroll to position [810, 0]
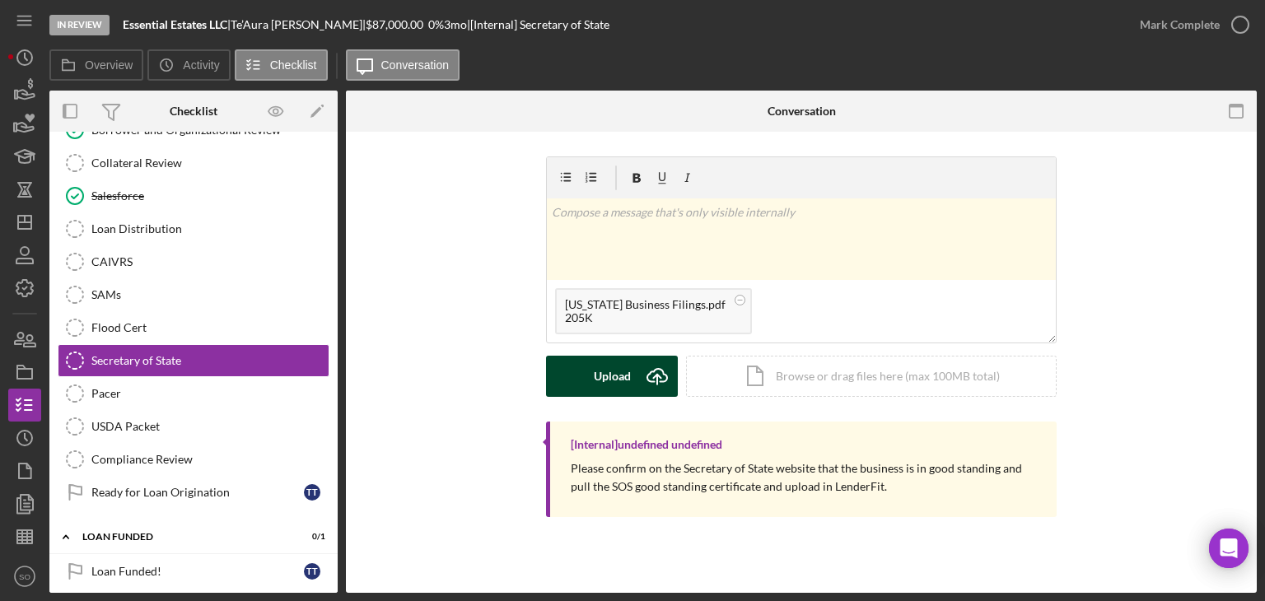
click at [584, 380] on button "Upload Icon/Upload" at bounding box center [612, 376] width 132 height 41
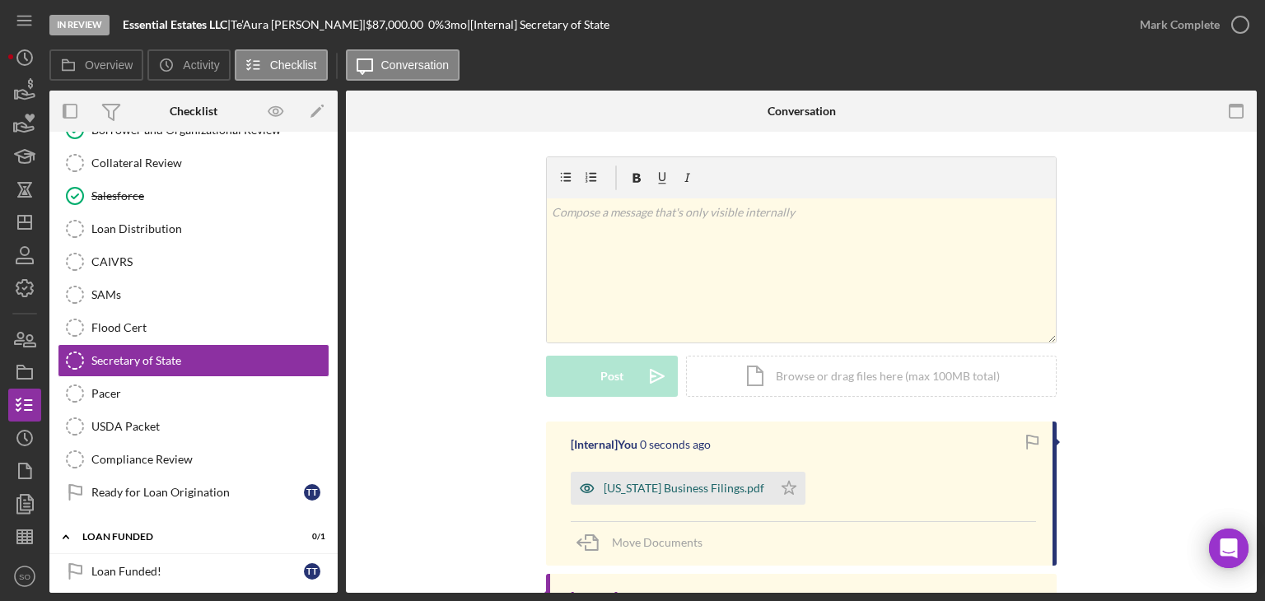
click at [622, 479] on div "[US_STATE] Business Filings.pdf" at bounding box center [672, 488] width 202 height 33
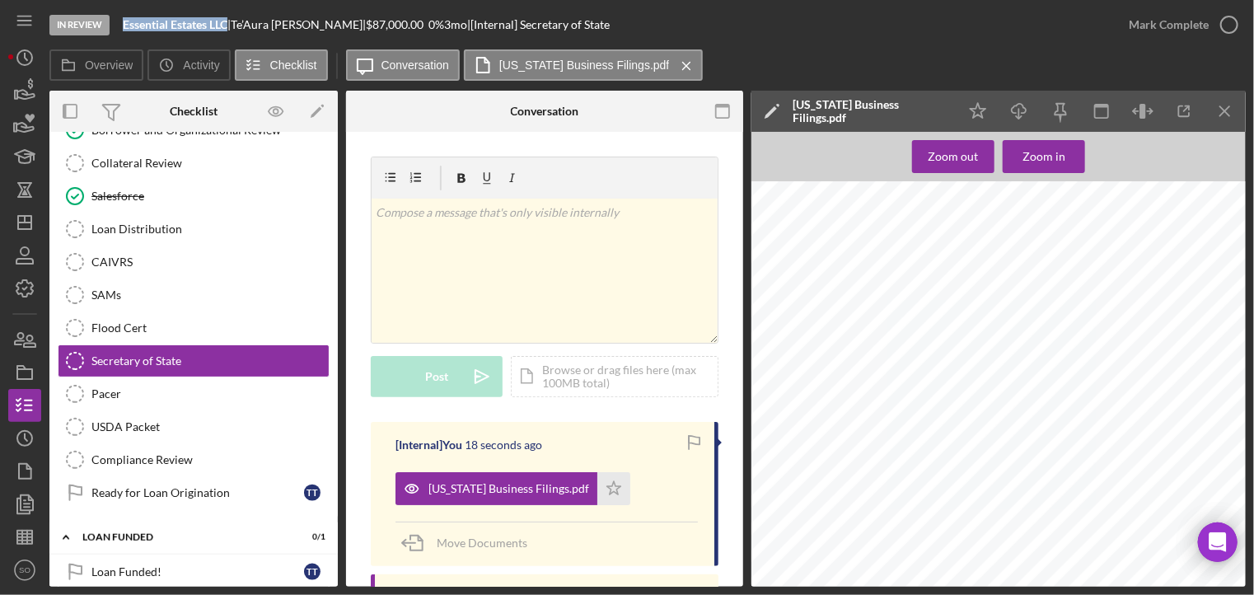
drag, startPoint x: 229, startPoint y: 23, endPoint x: 124, endPoint y: 24, distance: 105.4
click at [124, 24] on b "Essential Estates LLC" at bounding box center [175, 24] width 105 height 14
copy b "Essential Estates LLC"
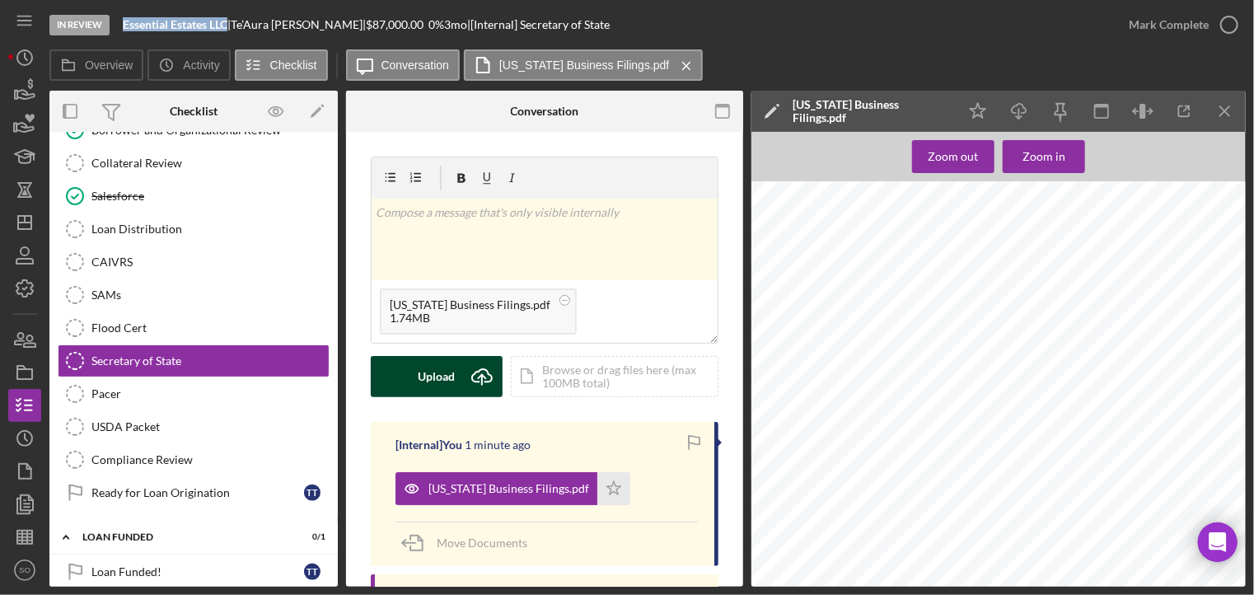
click at [430, 371] on div "Upload" at bounding box center [436, 376] width 37 height 41
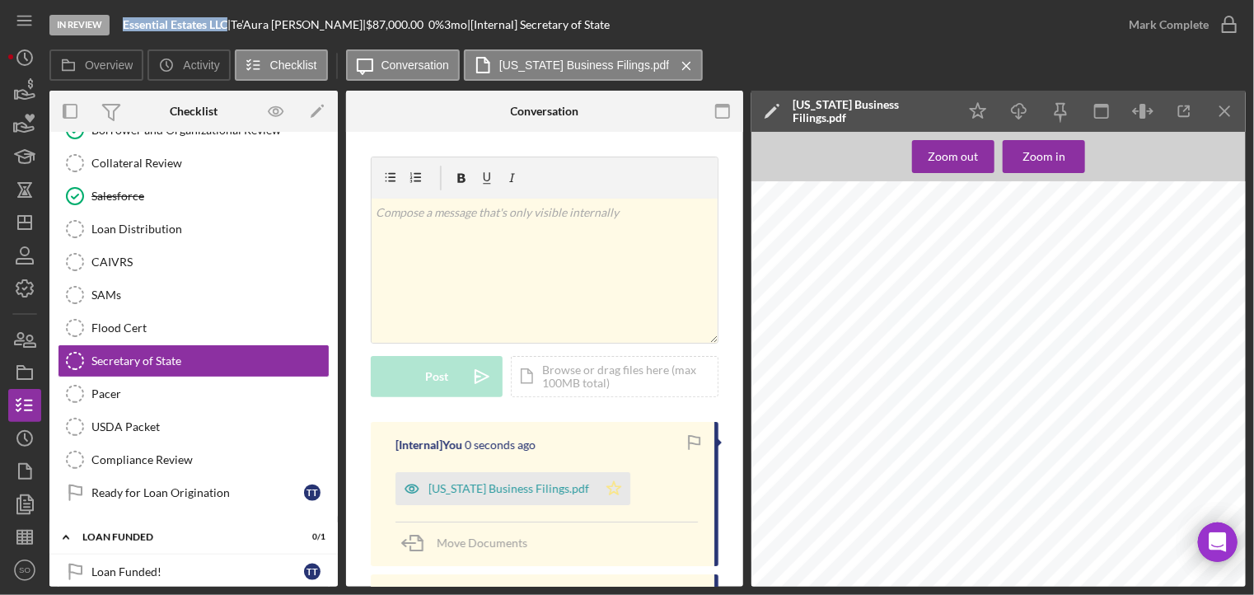
click at [607, 487] on polygon "button" at bounding box center [614, 487] width 14 height 13
drag, startPoint x: 1230, startPoint y: 114, endPoint x: 1151, endPoint y: 166, distance: 94.6
click at [1230, 114] on icon "Icon/Menu Close" at bounding box center [1225, 111] width 37 height 37
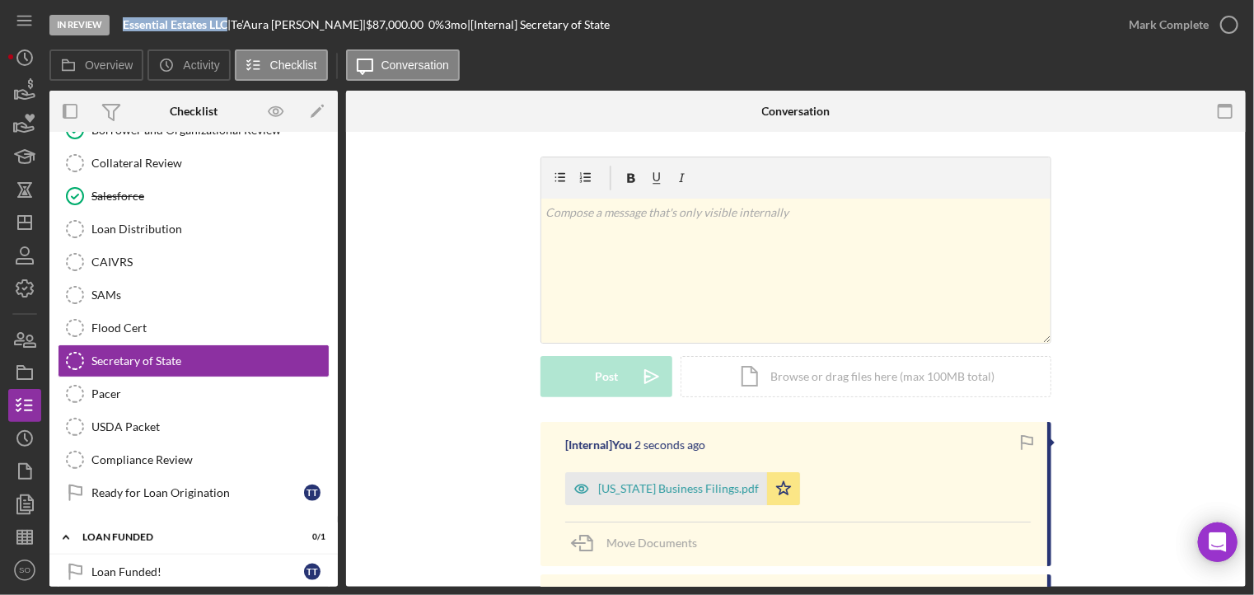
scroll to position [267, 0]
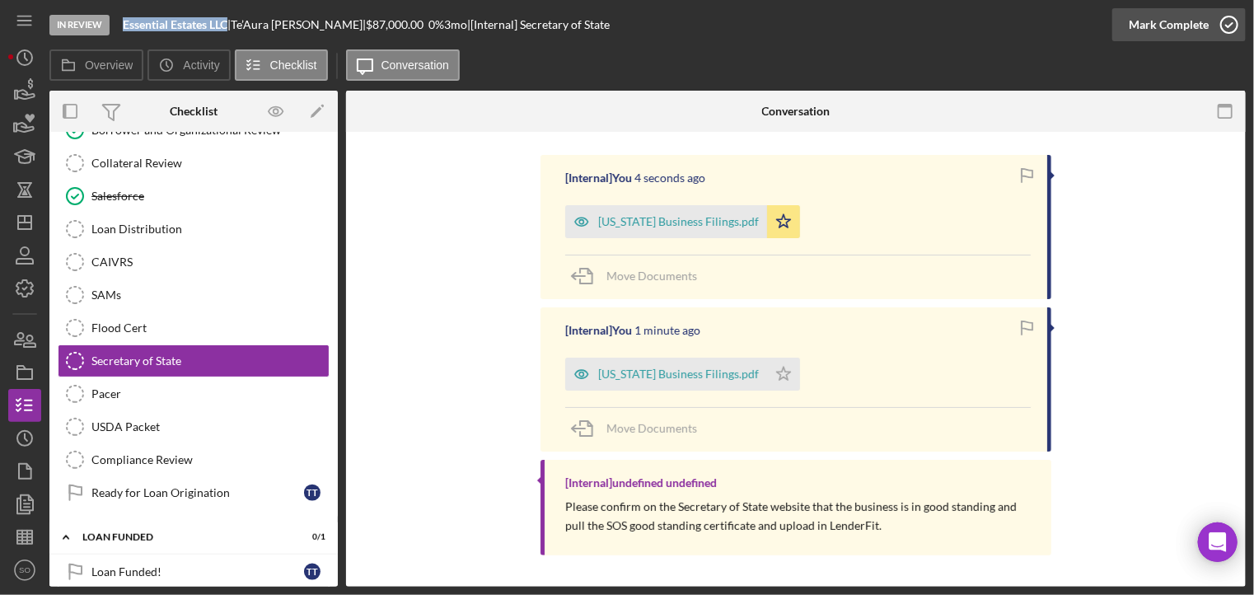
click at [1161, 26] on div "Mark Complete" at bounding box center [1168, 24] width 80 height 33
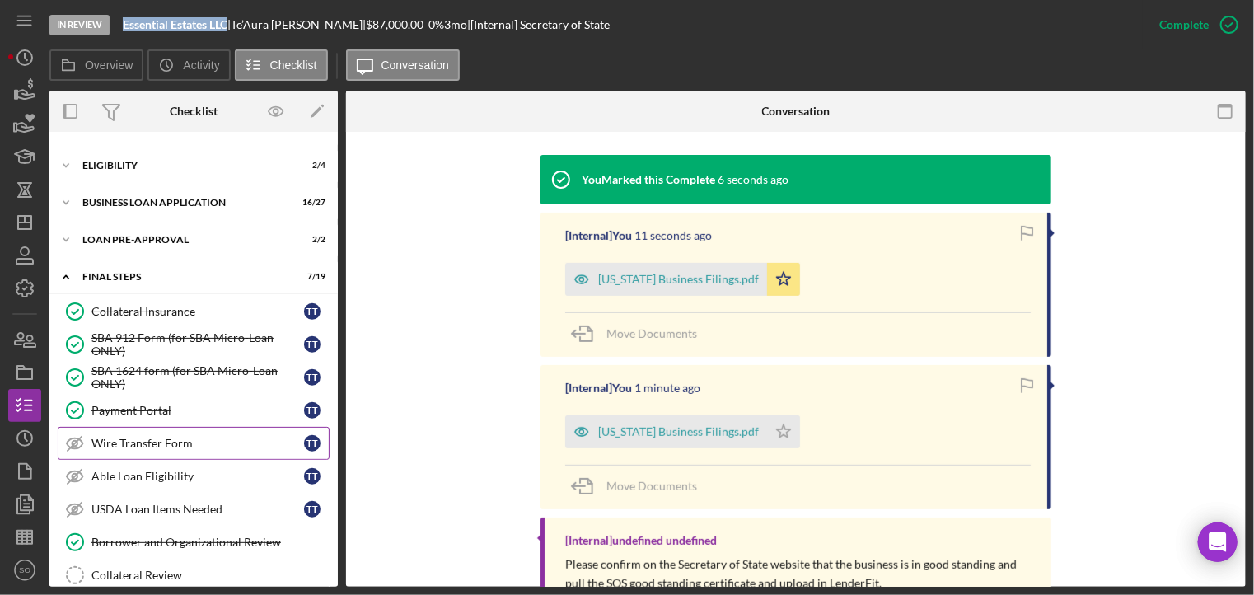
scroll to position [0, 0]
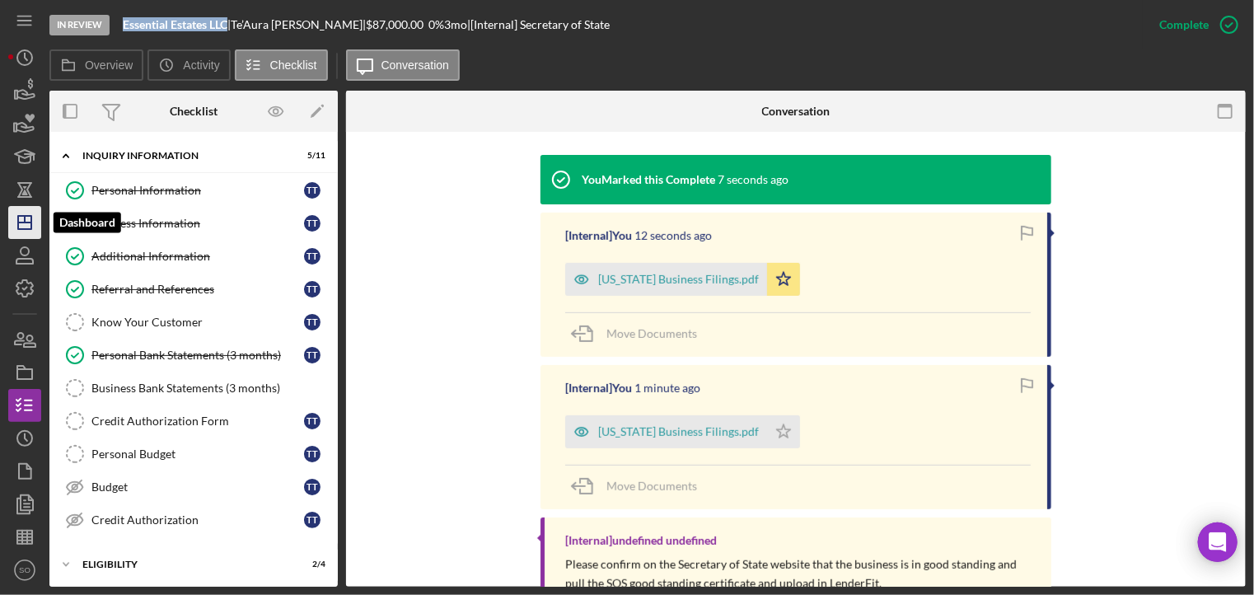
click at [24, 228] on icon "Icon/Dashboard" at bounding box center [24, 222] width 41 height 41
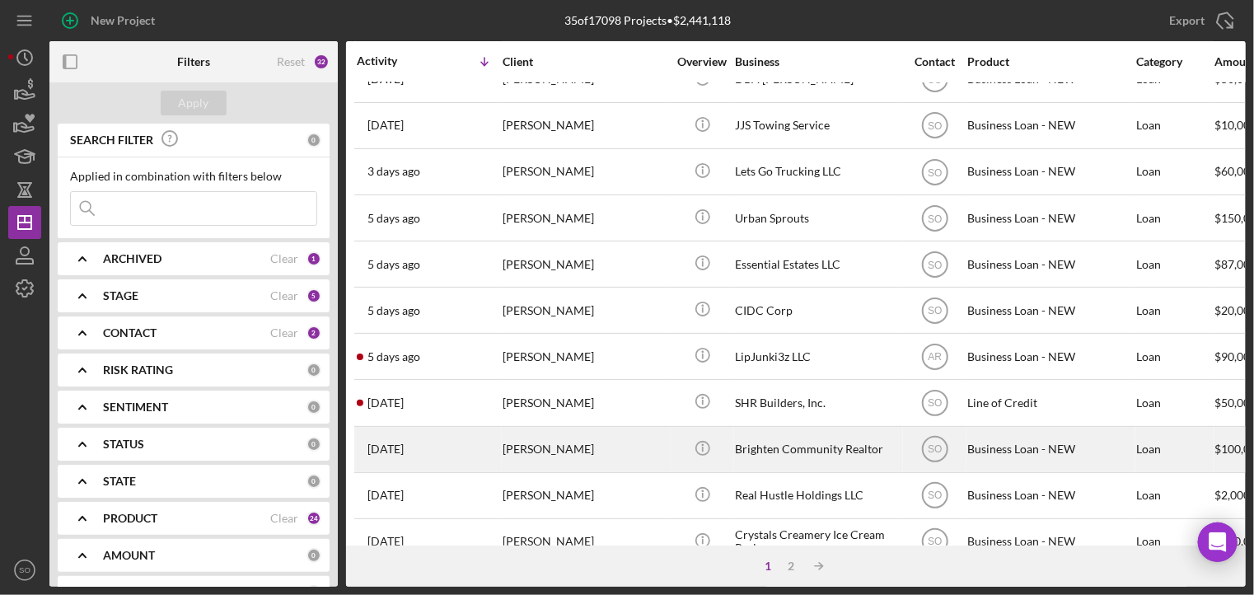
scroll to position [247, 0]
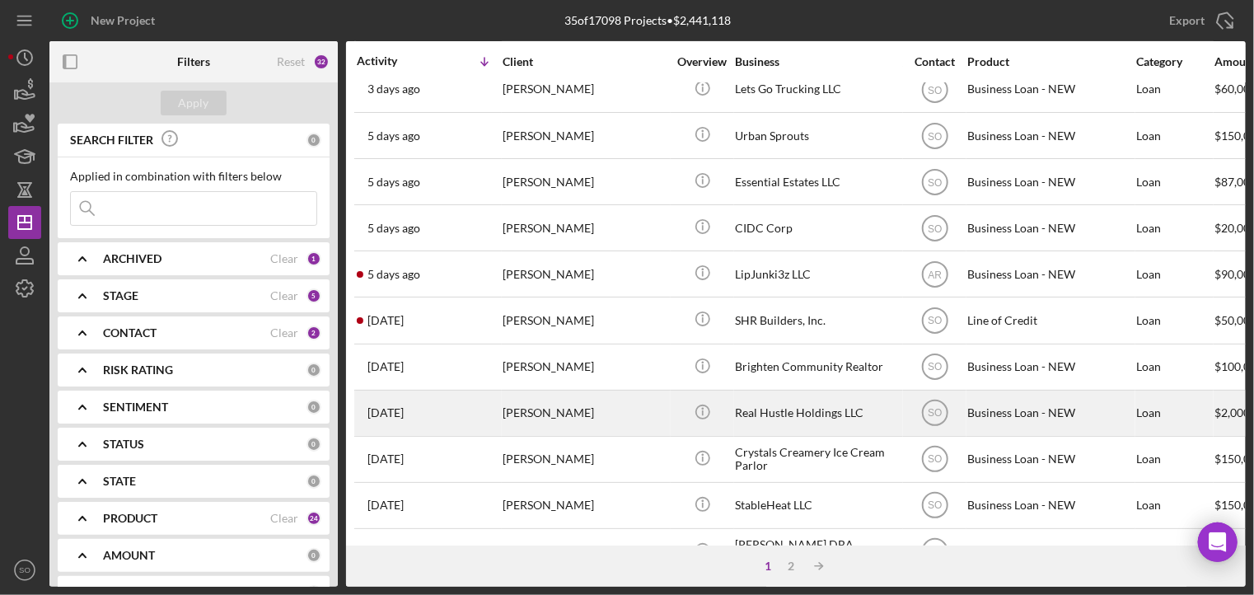
click at [512, 429] on div "[PERSON_NAME]" at bounding box center [584, 413] width 165 height 44
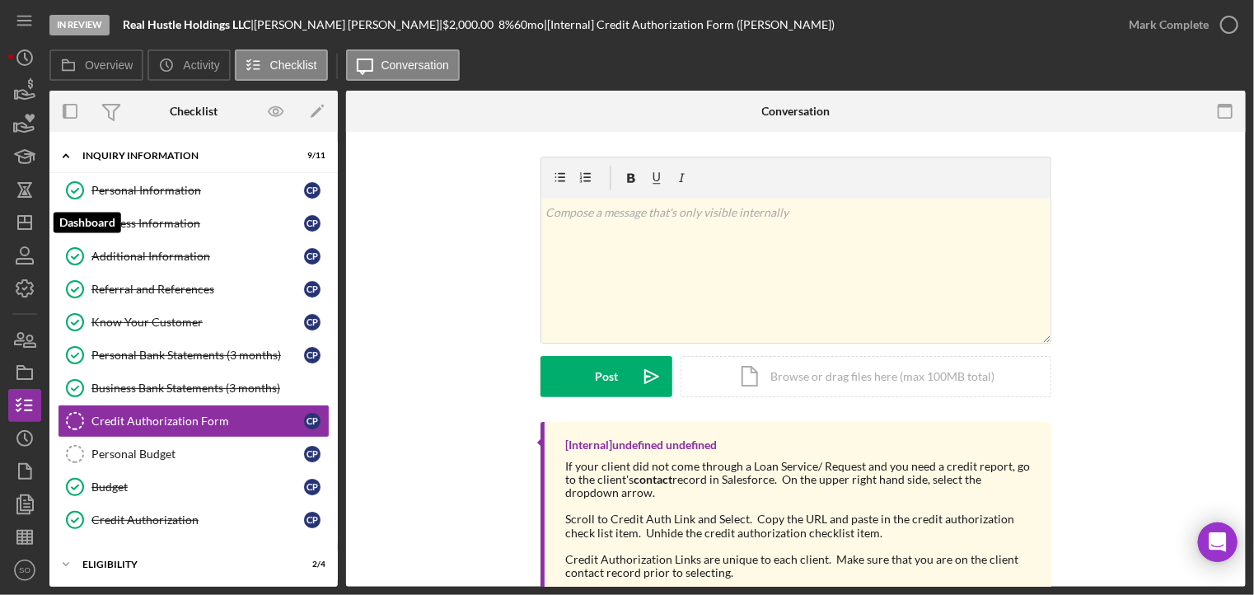
drag, startPoint x: 28, startPoint y: 224, endPoint x: 43, endPoint y: 226, distance: 14.9
click at [28, 224] on icon "Icon/Dashboard" at bounding box center [24, 222] width 41 height 41
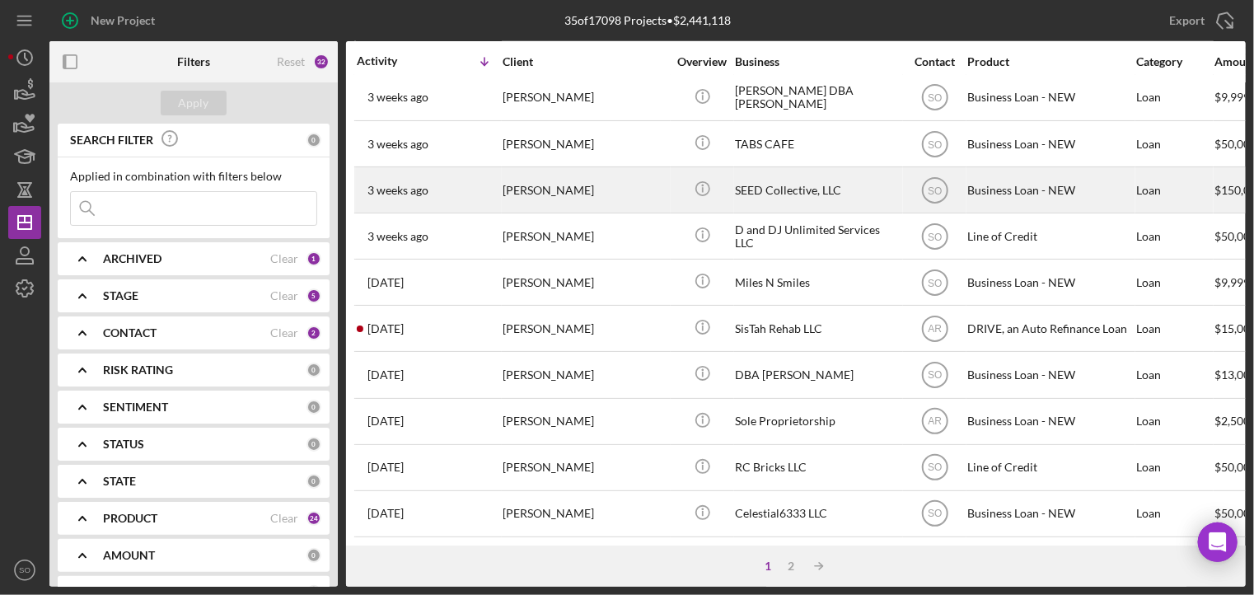
scroll to position [548, 0]
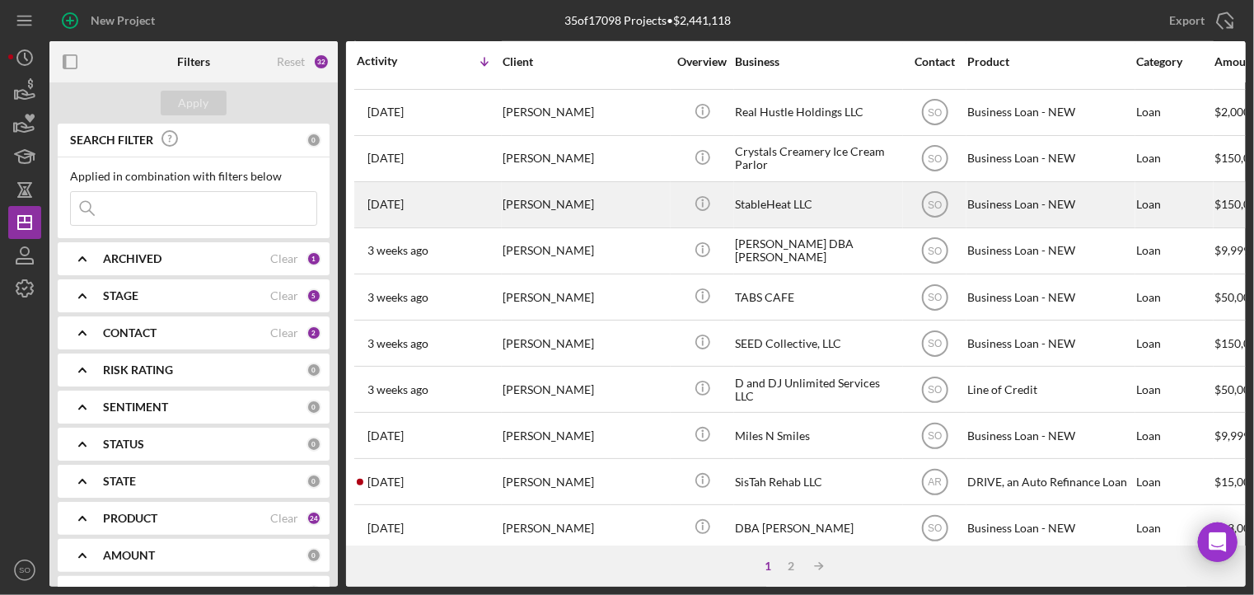
click at [548, 215] on div "[PERSON_NAME]" at bounding box center [584, 205] width 165 height 44
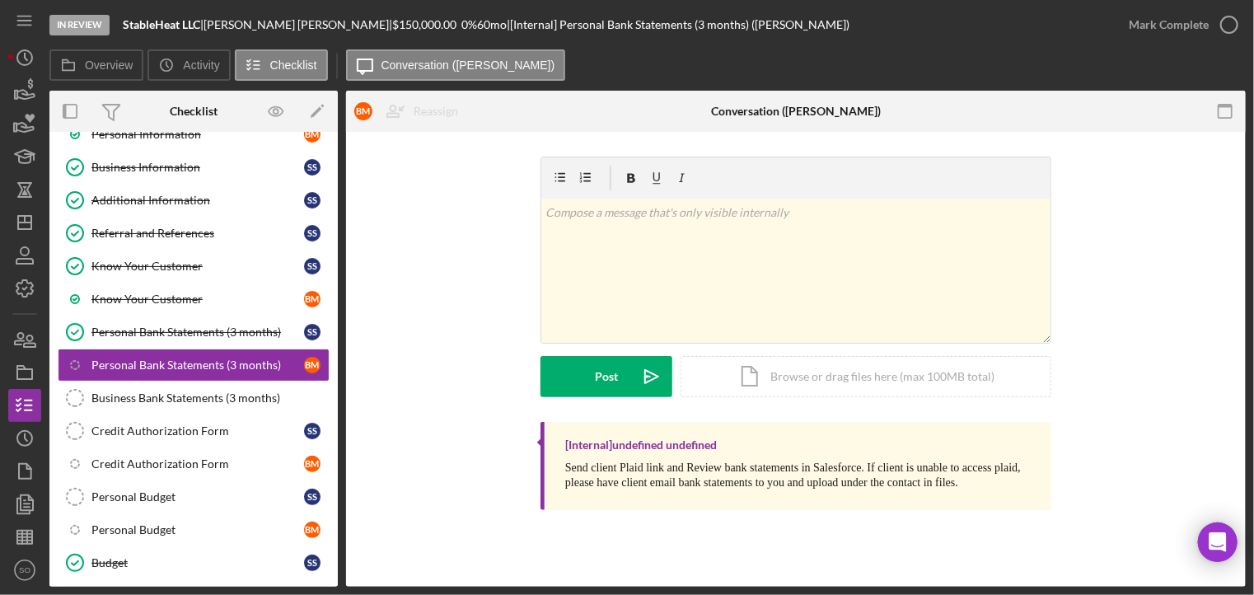
scroll to position [410, 0]
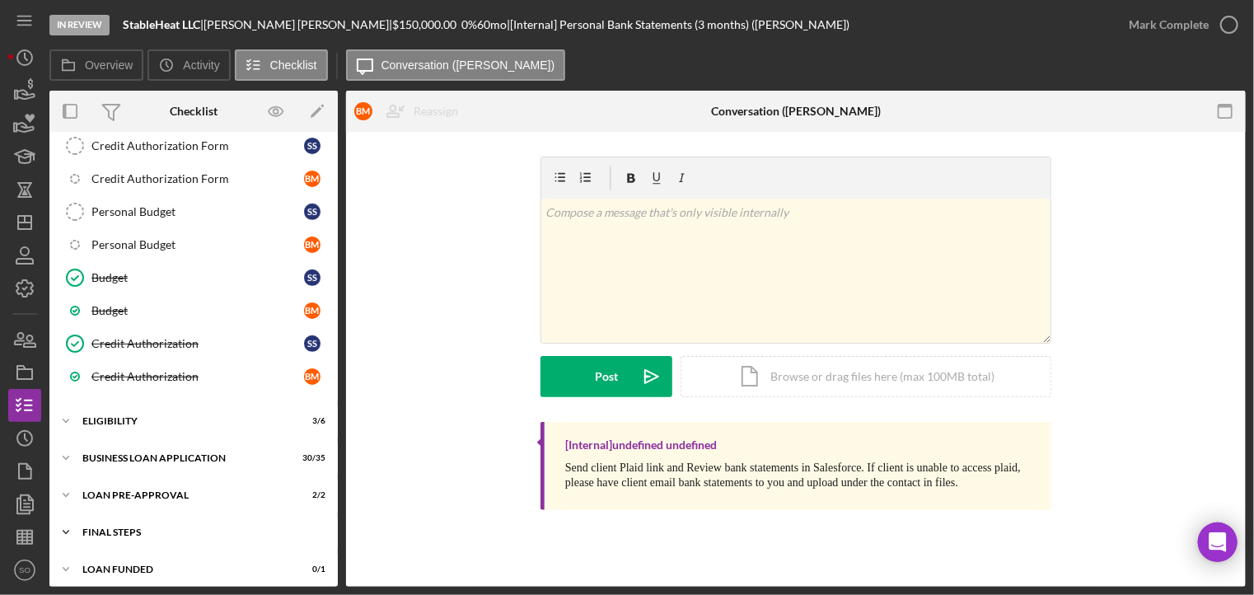
click at [189, 528] on div "FINAL STEPS" at bounding box center [199, 532] width 235 height 10
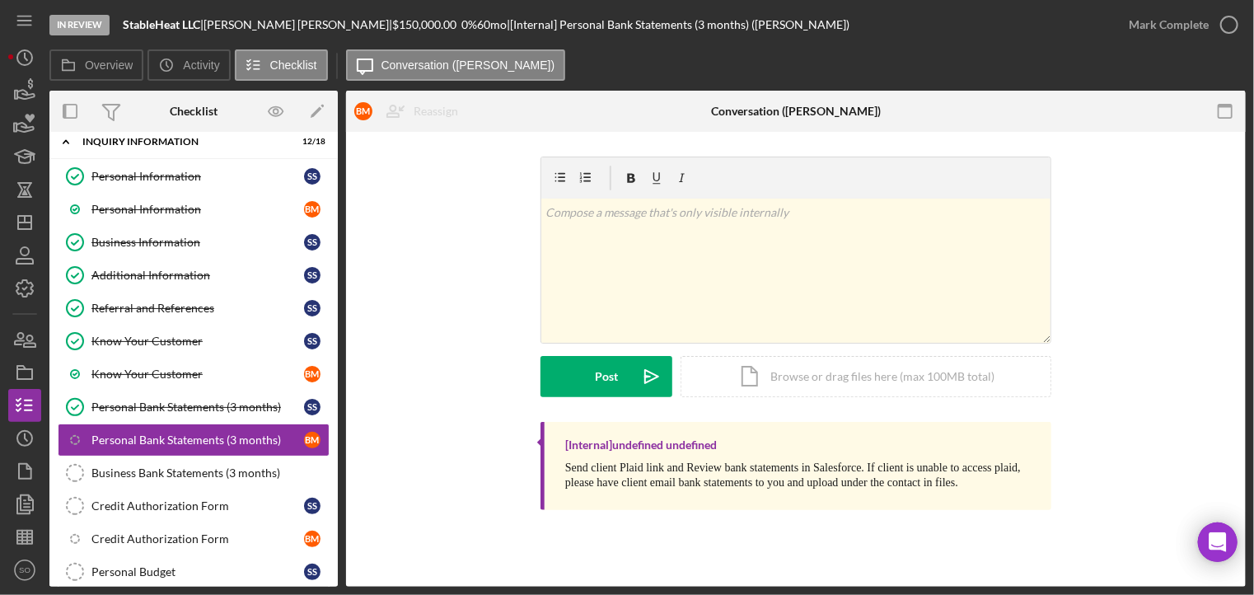
scroll to position [380, 0]
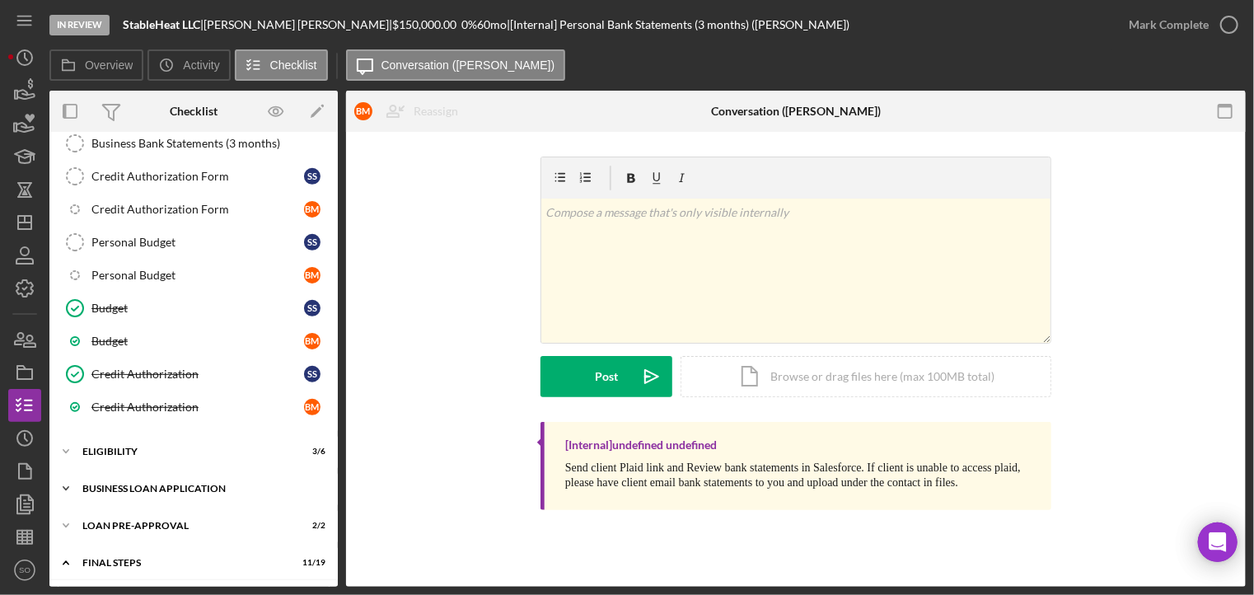
click at [174, 472] on div "Icon/Expander BUSINESS LOAN APPLICATION 30 / 35" at bounding box center [193, 488] width 288 height 33
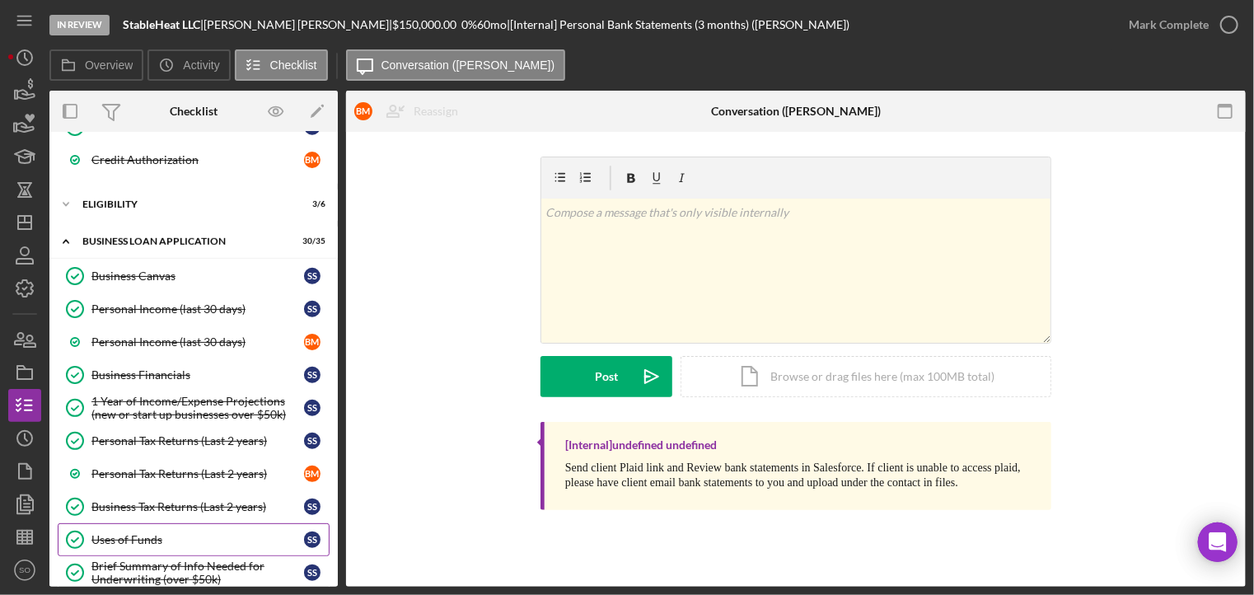
drag, startPoint x: 165, startPoint y: 539, endPoint x: 178, endPoint y: 538, distance: 13.3
click at [165, 541] on link "Uses of Funds Uses of Funds S S" at bounding box center [194, 539] width 272 height 33
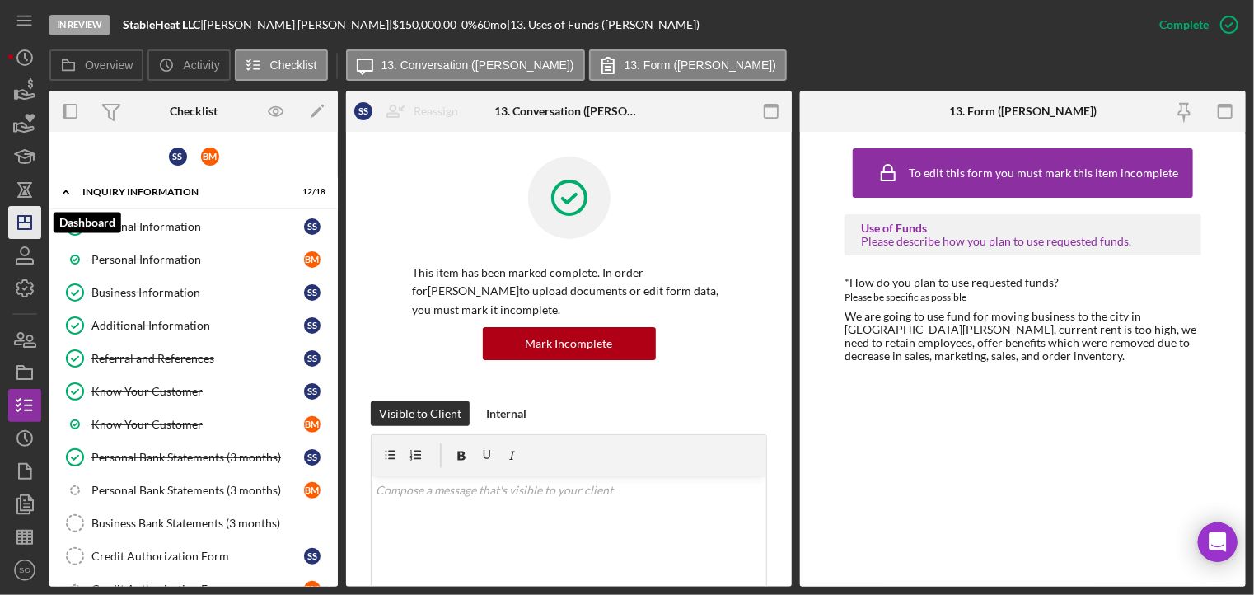
click at [35, 217] on icon "Icon/Dashboard" at bounding box center [24, 222] width 41 height 41
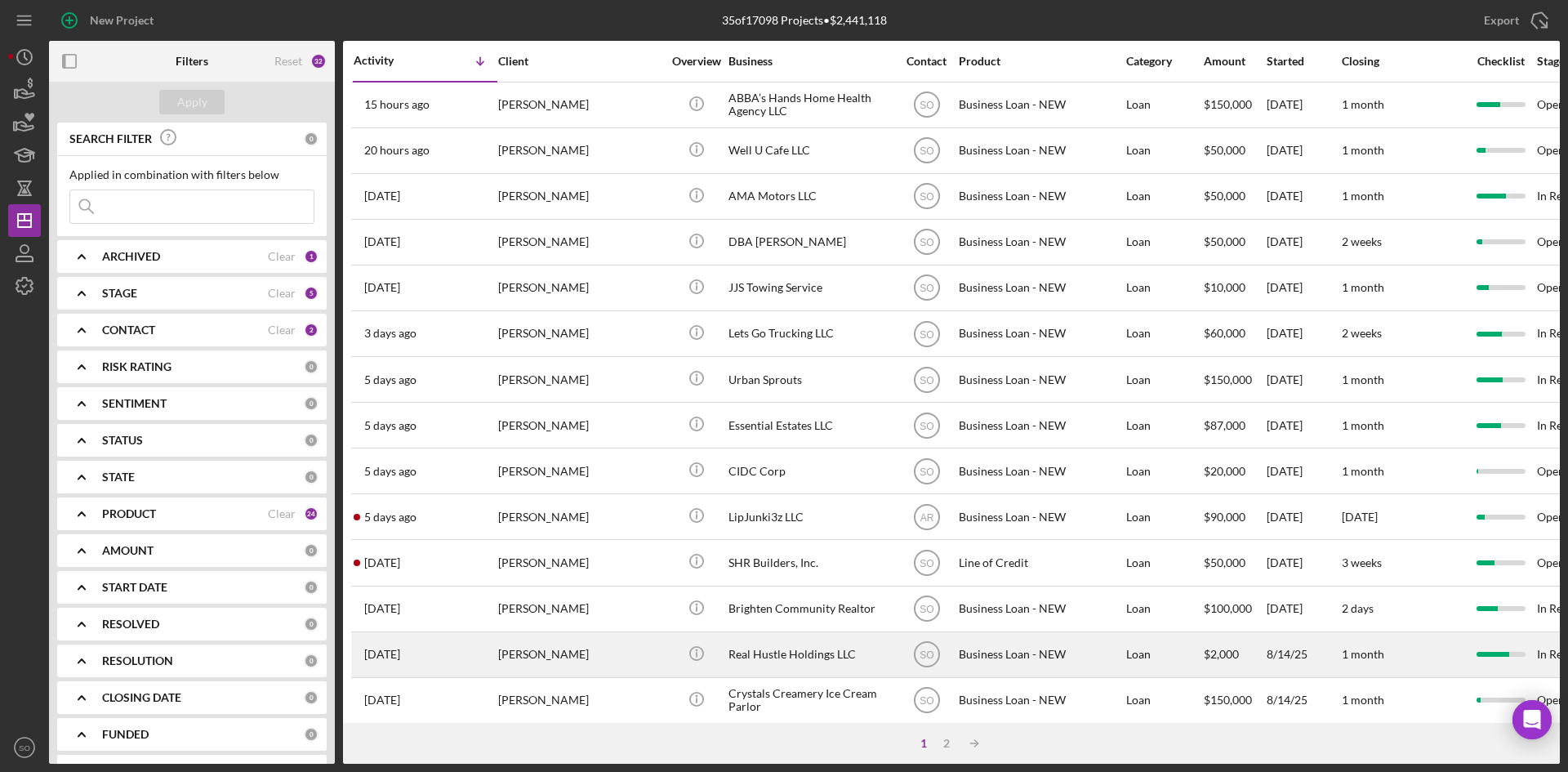
scroll to position [164, 0]
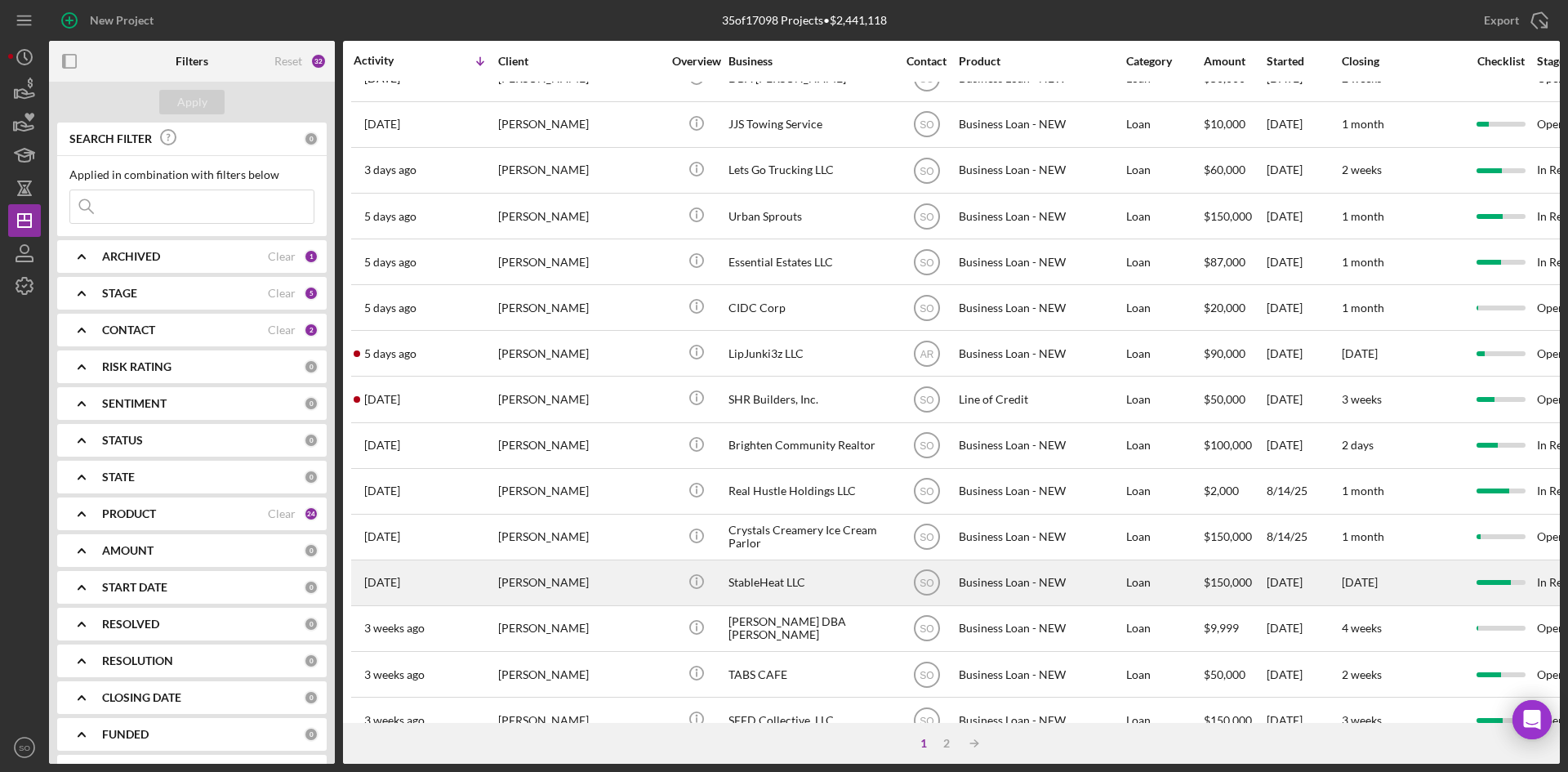
click at [536, 577] on div "[PERSON_NAME]" at bounding box center [579, 583] width 164 height 44
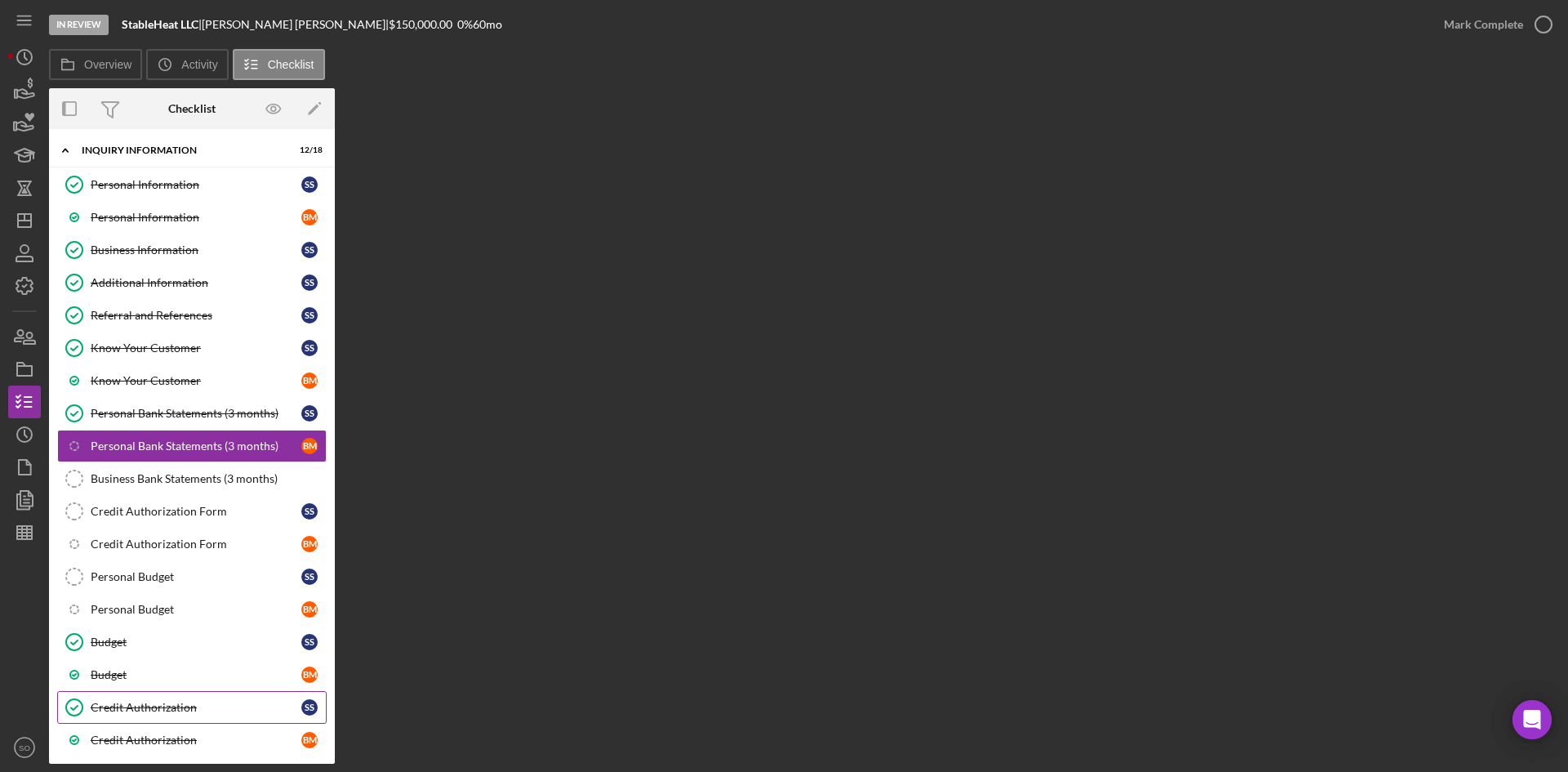
scroll to position [231, 0]
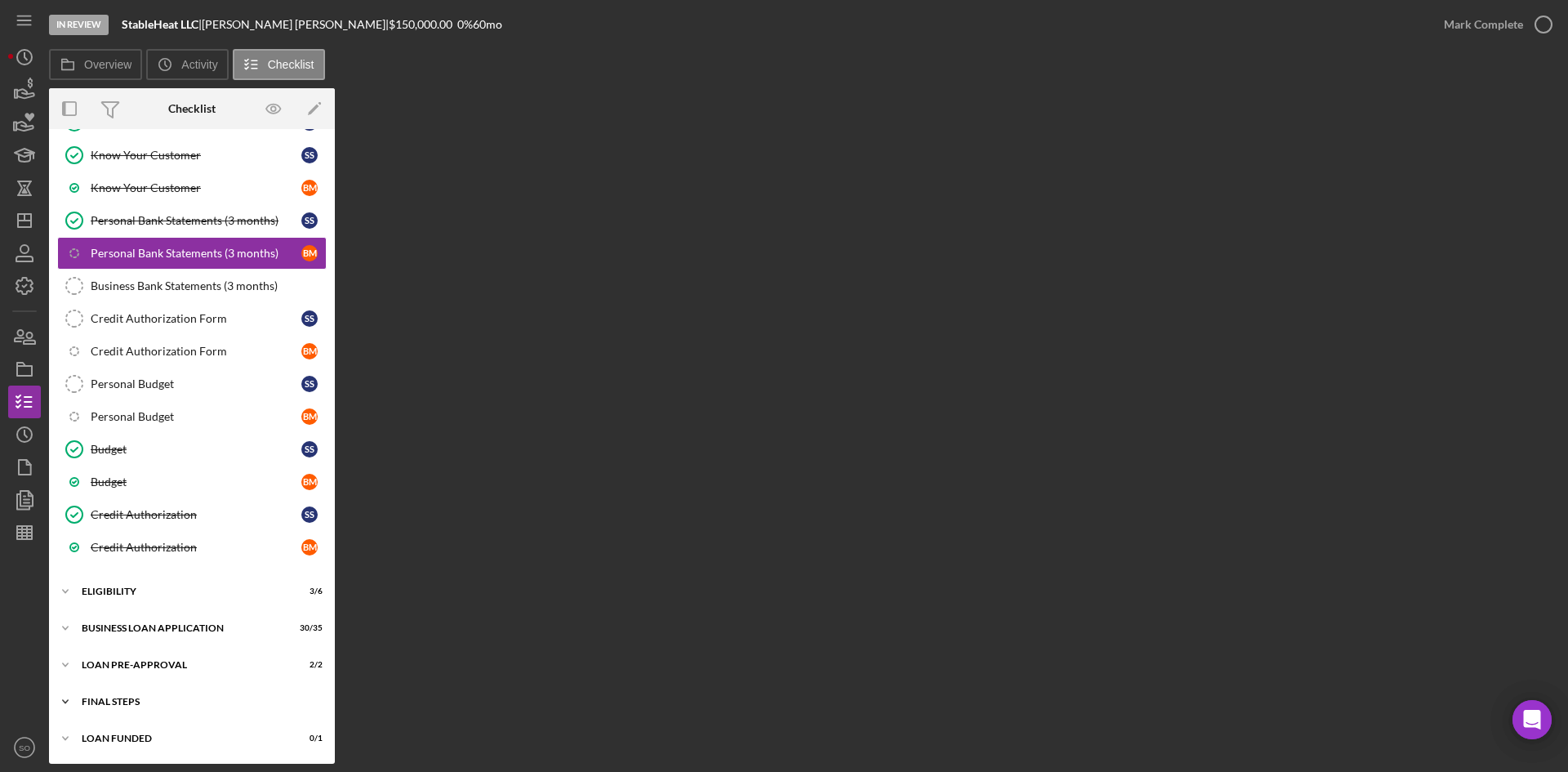
click at [107, 690] on div "Icon/Expander FINAL STEPS 11 / 19" at bounding box center [191, 702] width 286 height 33
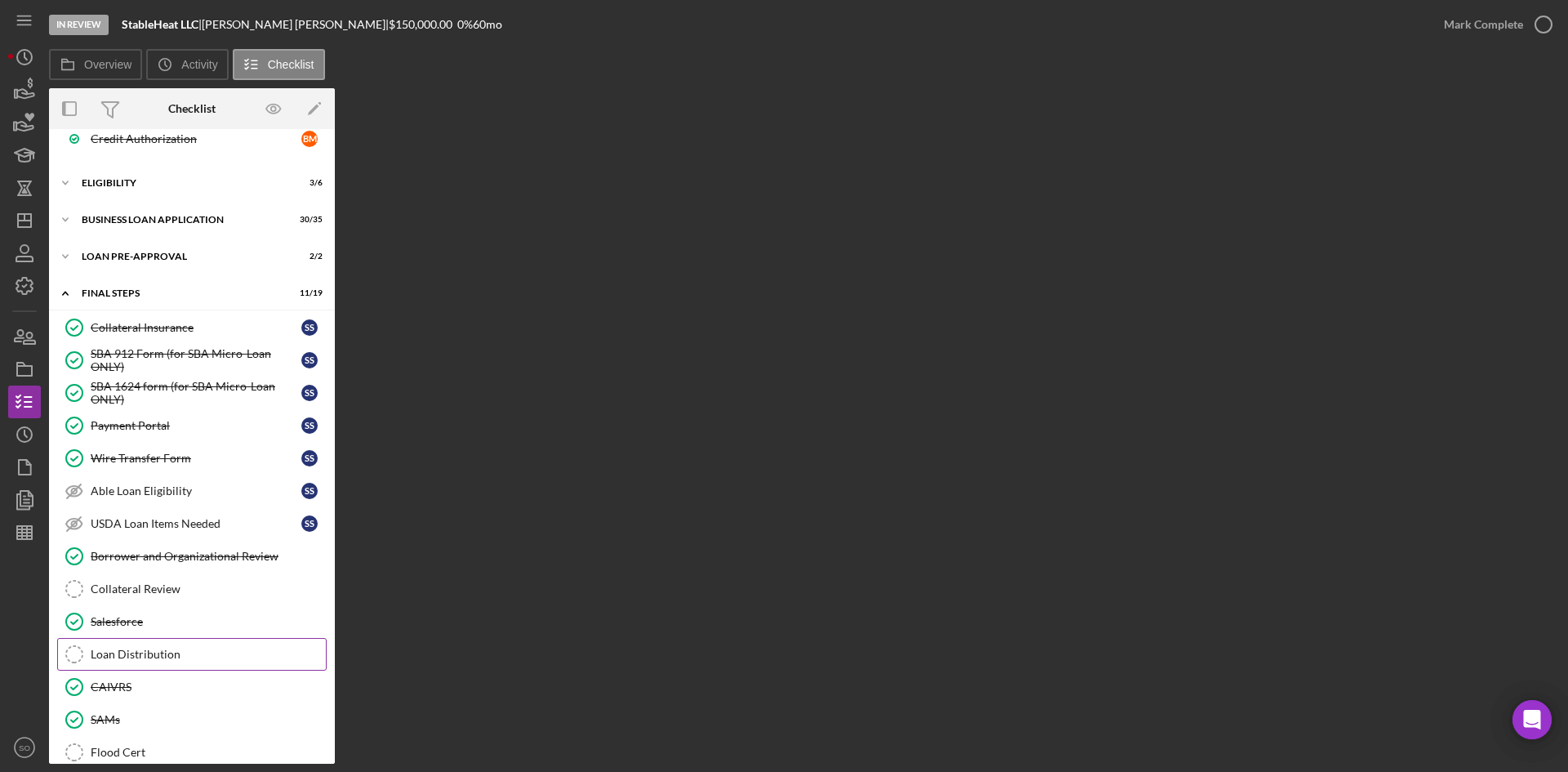
click at [139, 655] on div "Loan Distribution" at bounding box center [207, 654] width 235 height 13
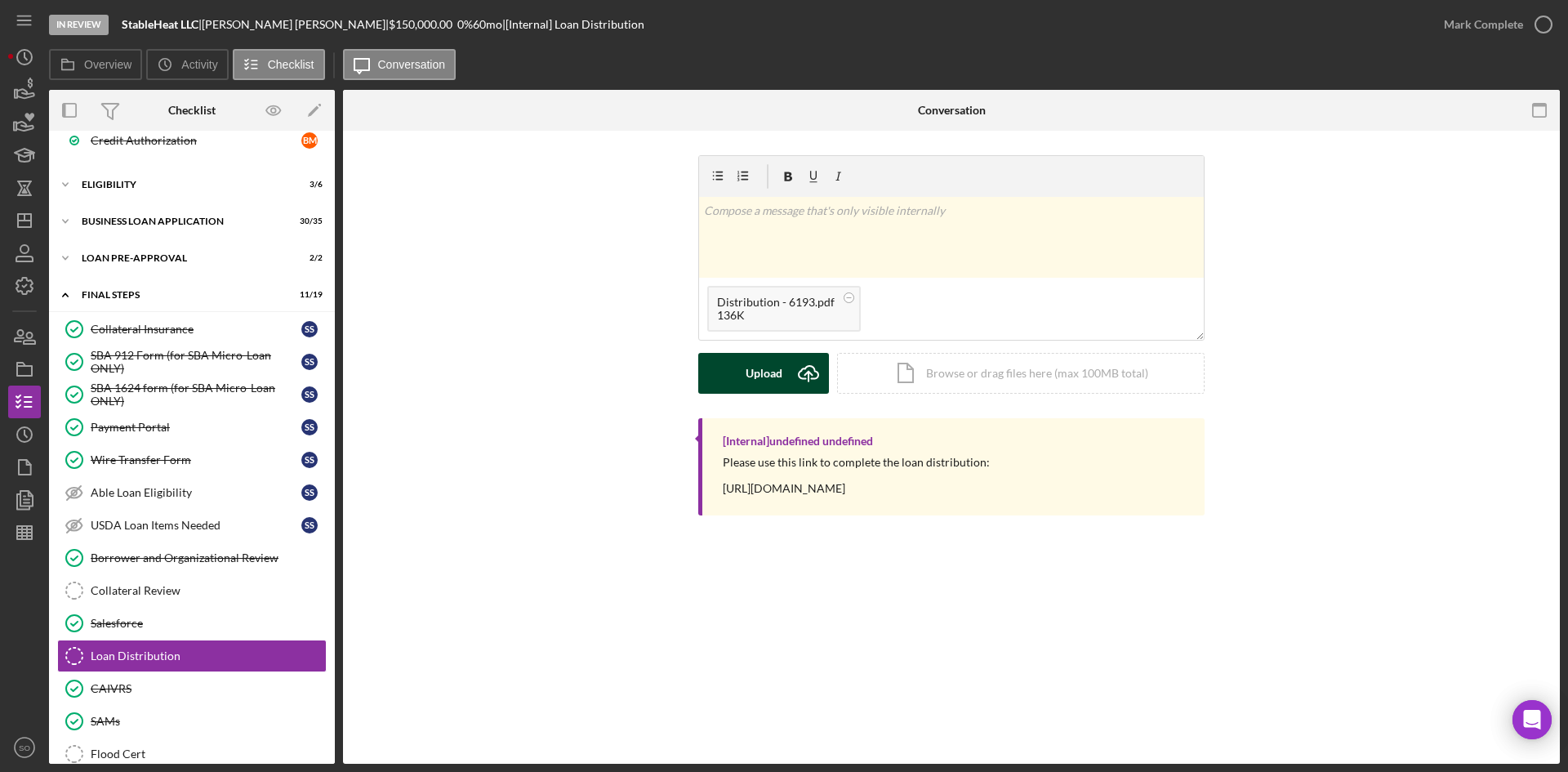
click at [769, 382] on div "Upload" at bounding box center [764, 373] width 37 height 41
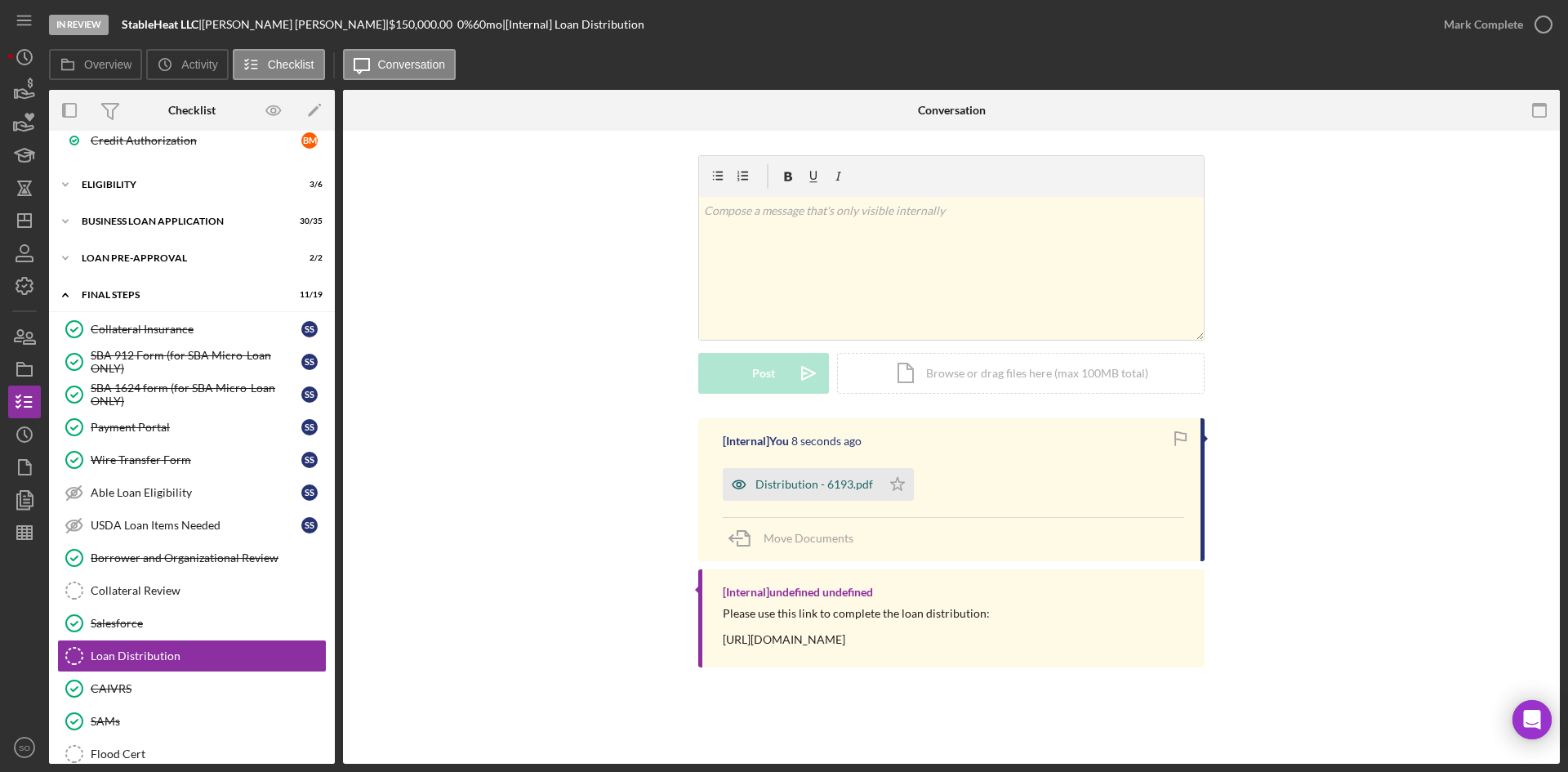
click at [828, 493] on div "Distribution - 6193.pdf" at bounding box center [802, 484] width 159 height 33
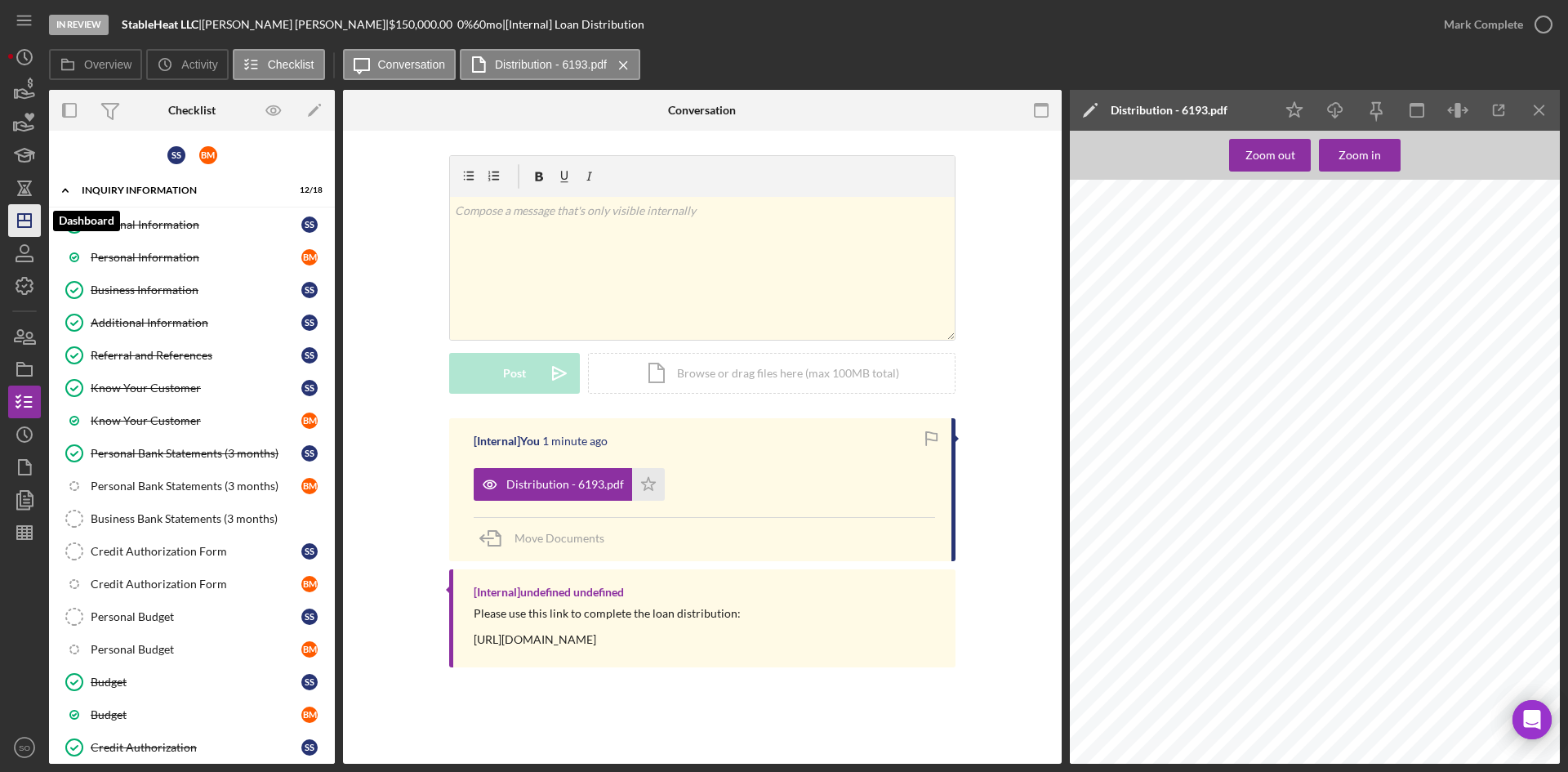
click at [24, 227] on polygon "button" at bounding box center [24, 220] width 13 height 13
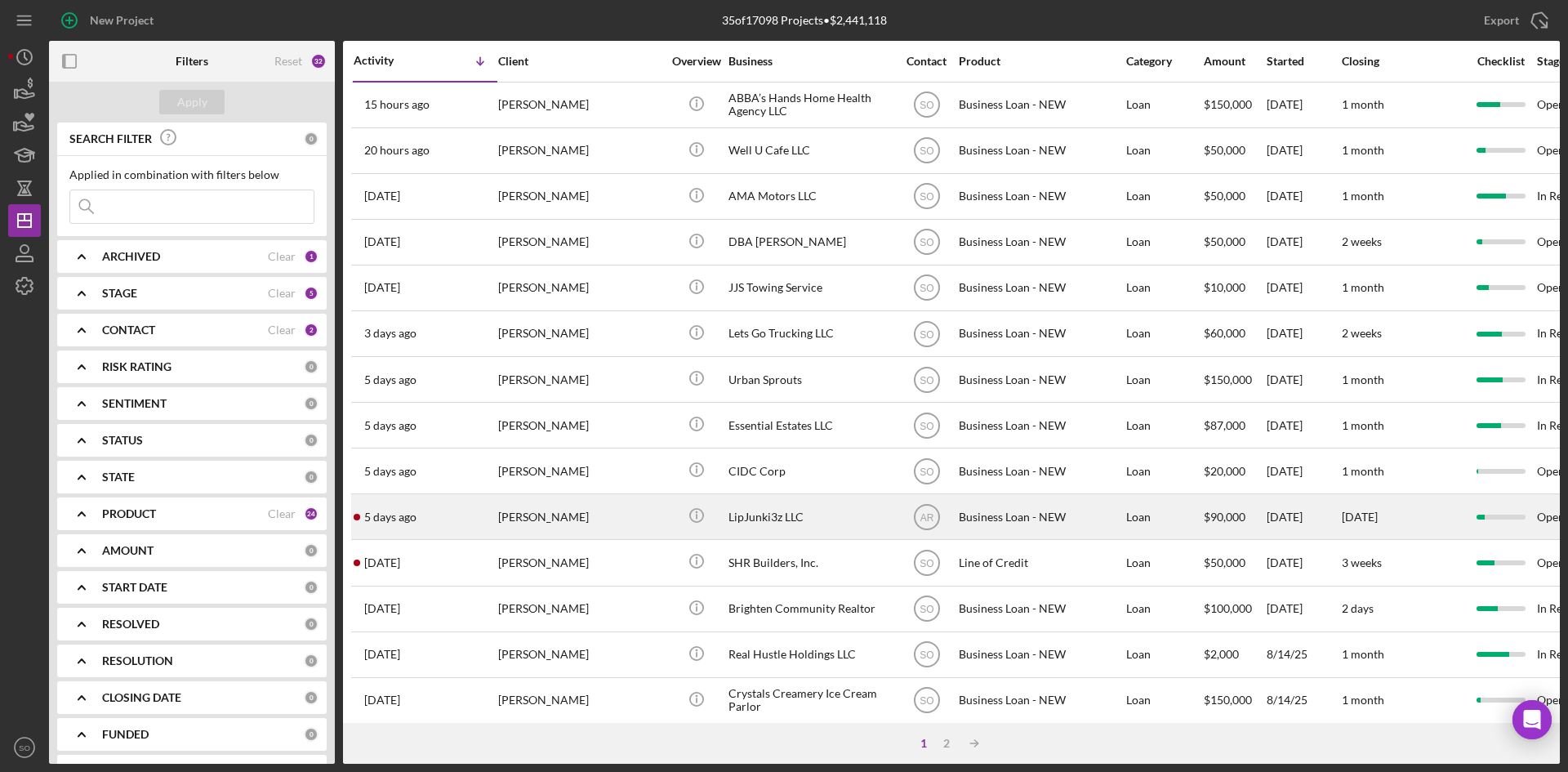
scroll to position [245, 0]
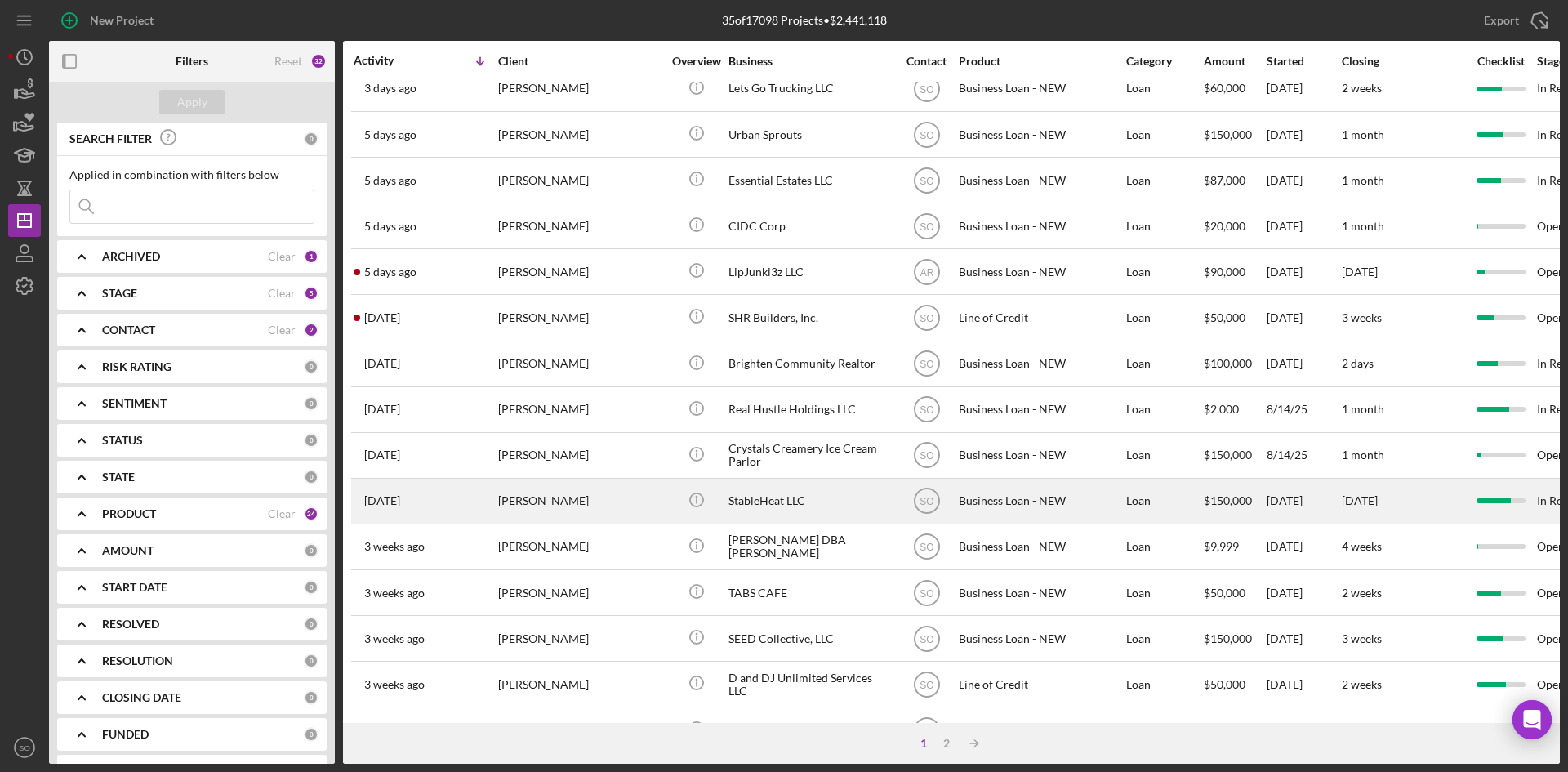
click at [590, 500] on div "[PERSON_NAME]" at bounding box center [579, 501] width 164 height 44
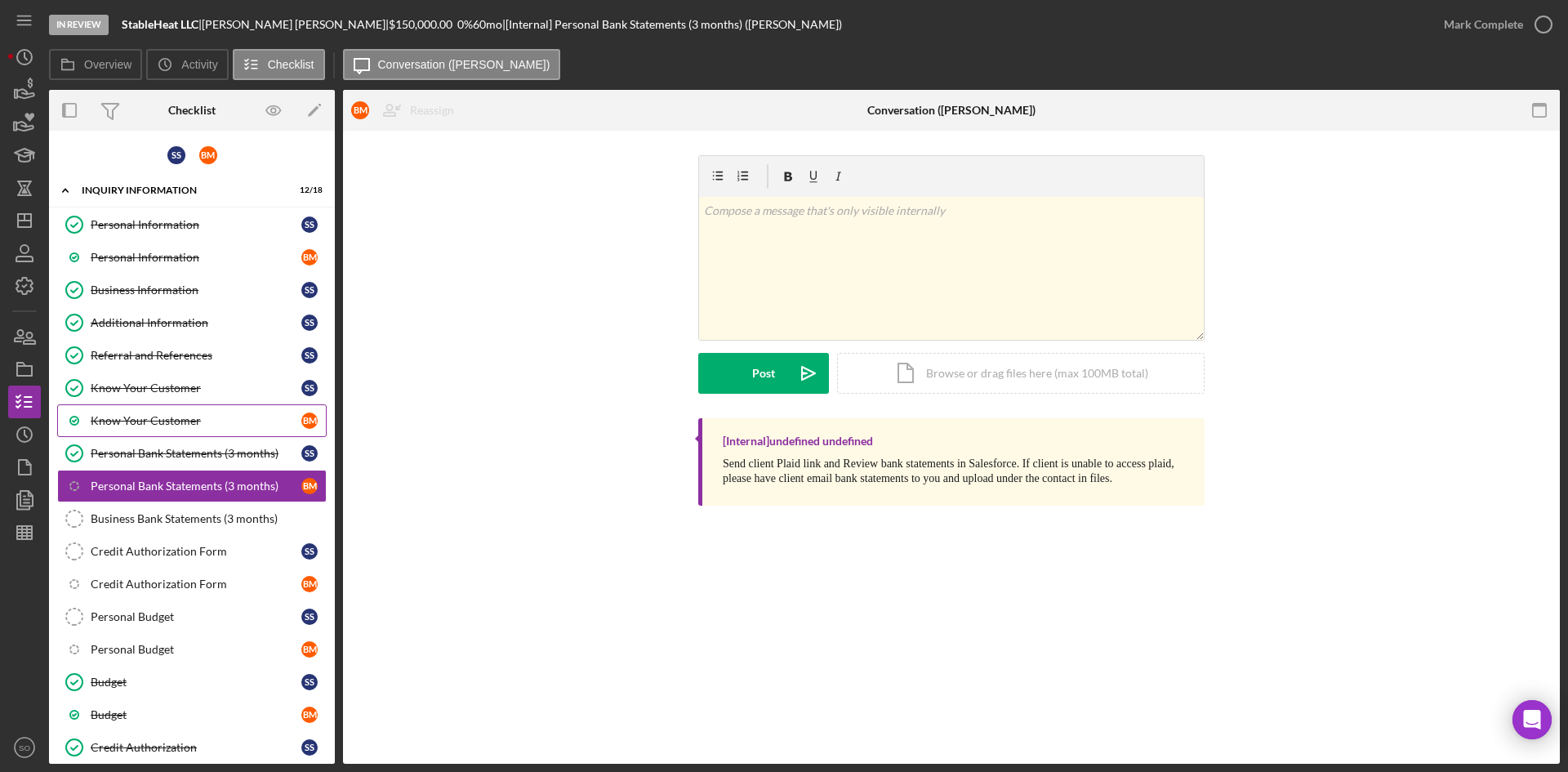
scroll to position [233, 0]
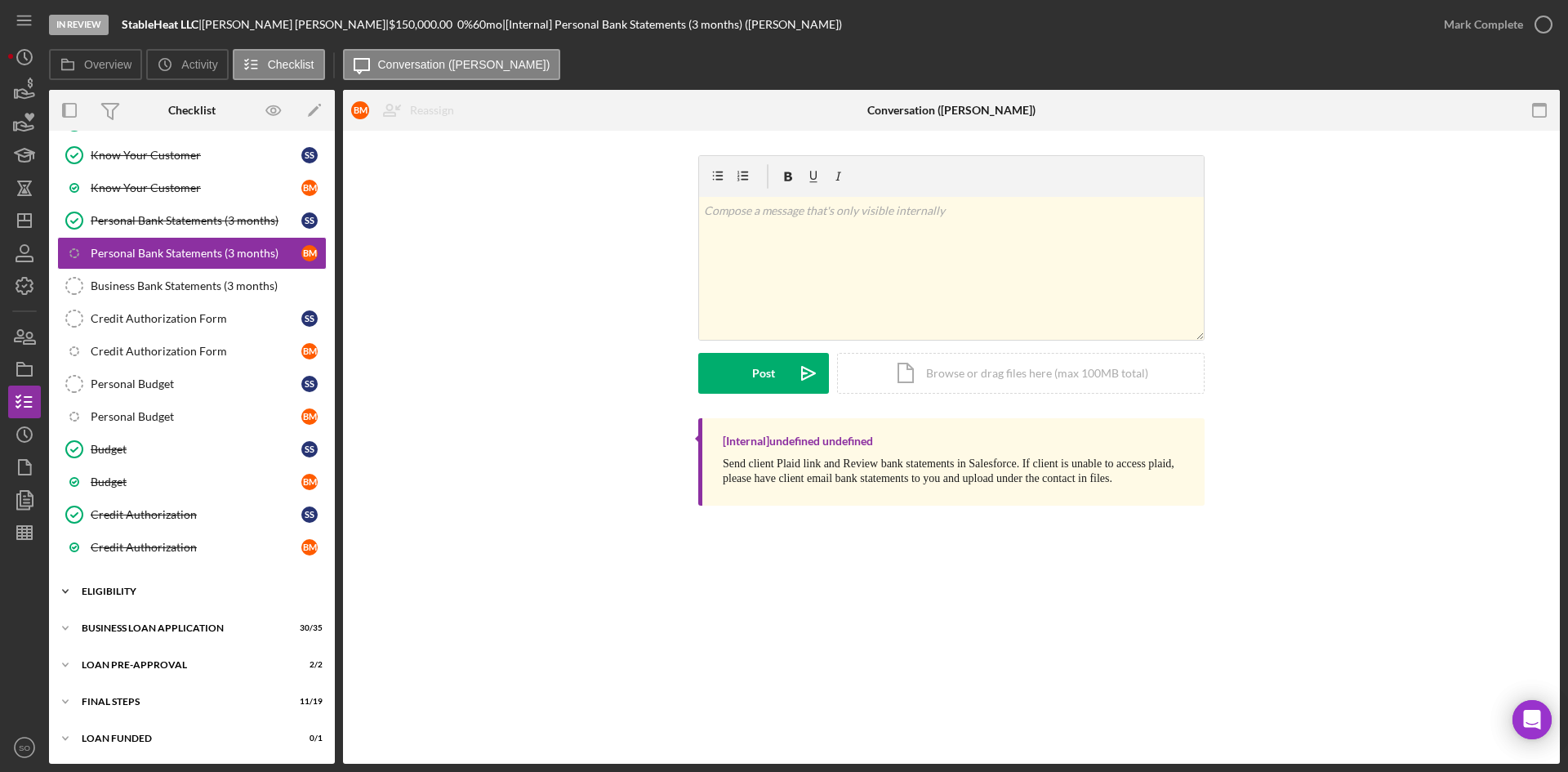
click at [181, 581] on div "Icon/Expander ELIGIBILITY 3 / 6" at bounding box center [191, 591] width 286 height 33
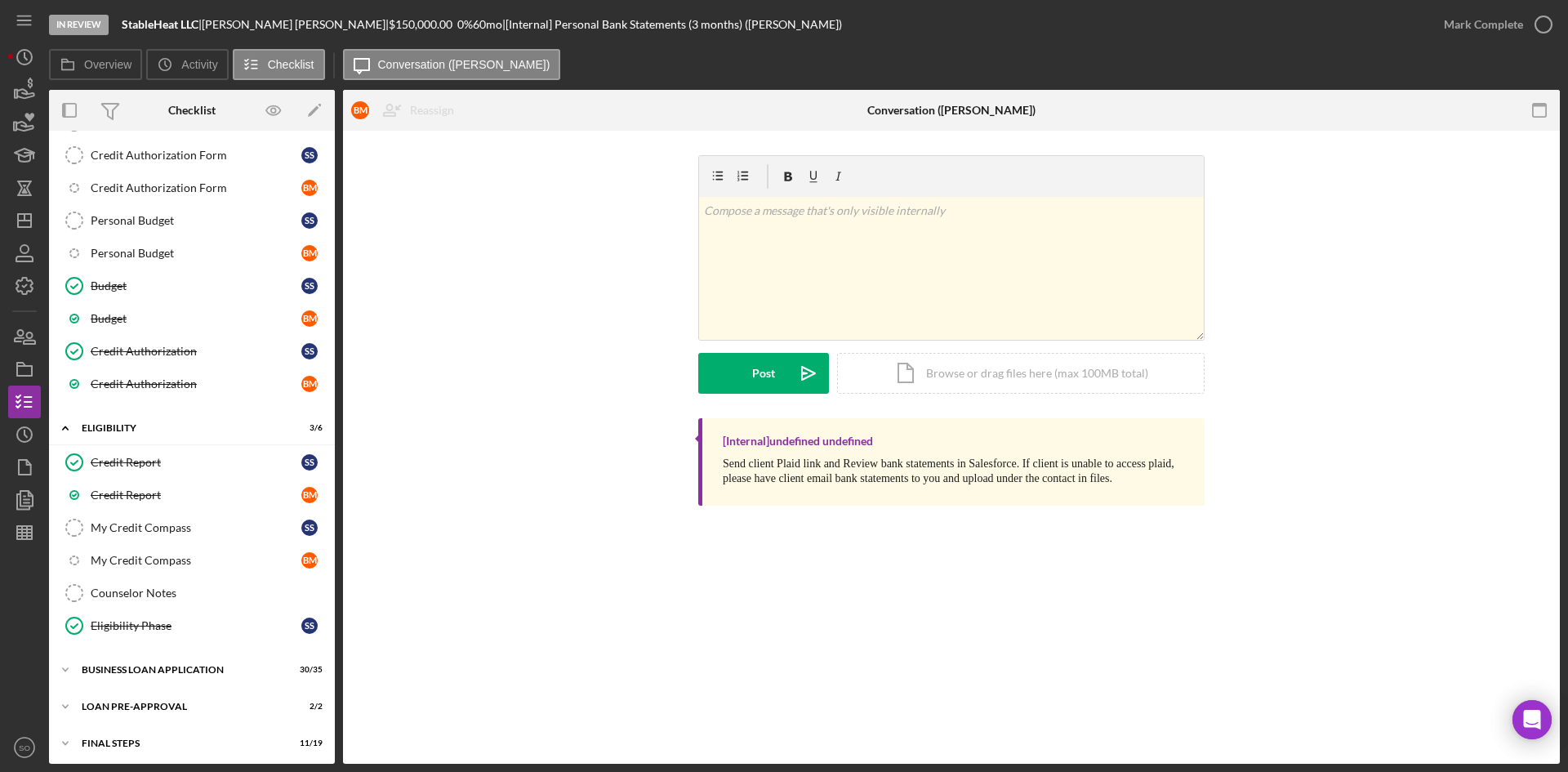
scroll to position [438, 0]
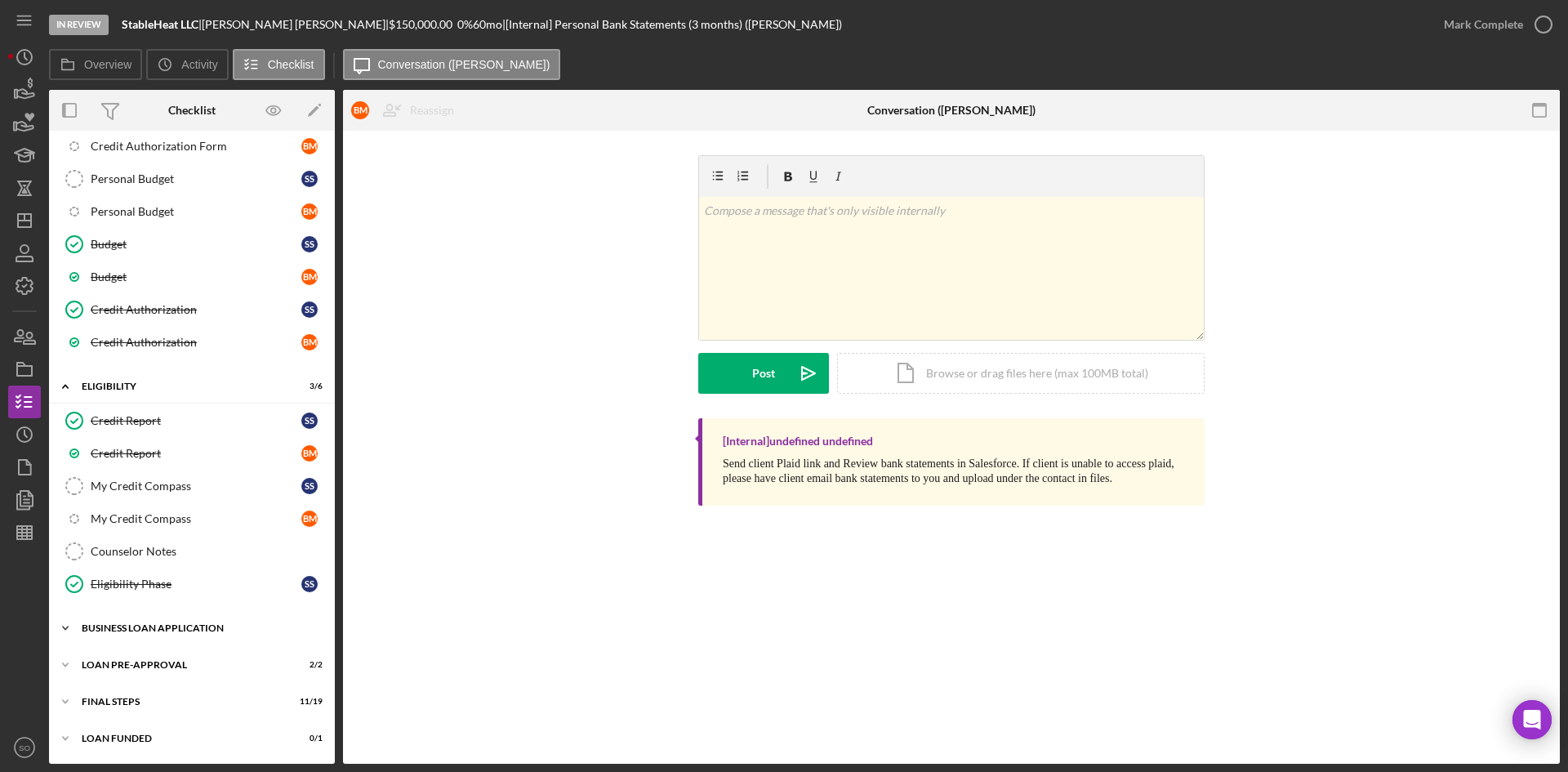
click at [168, 623] on div "Icon/Expander BUSINESS LOAN APPLICATION 30 / 35" at bounding box center [191, 628] width 286 height 33
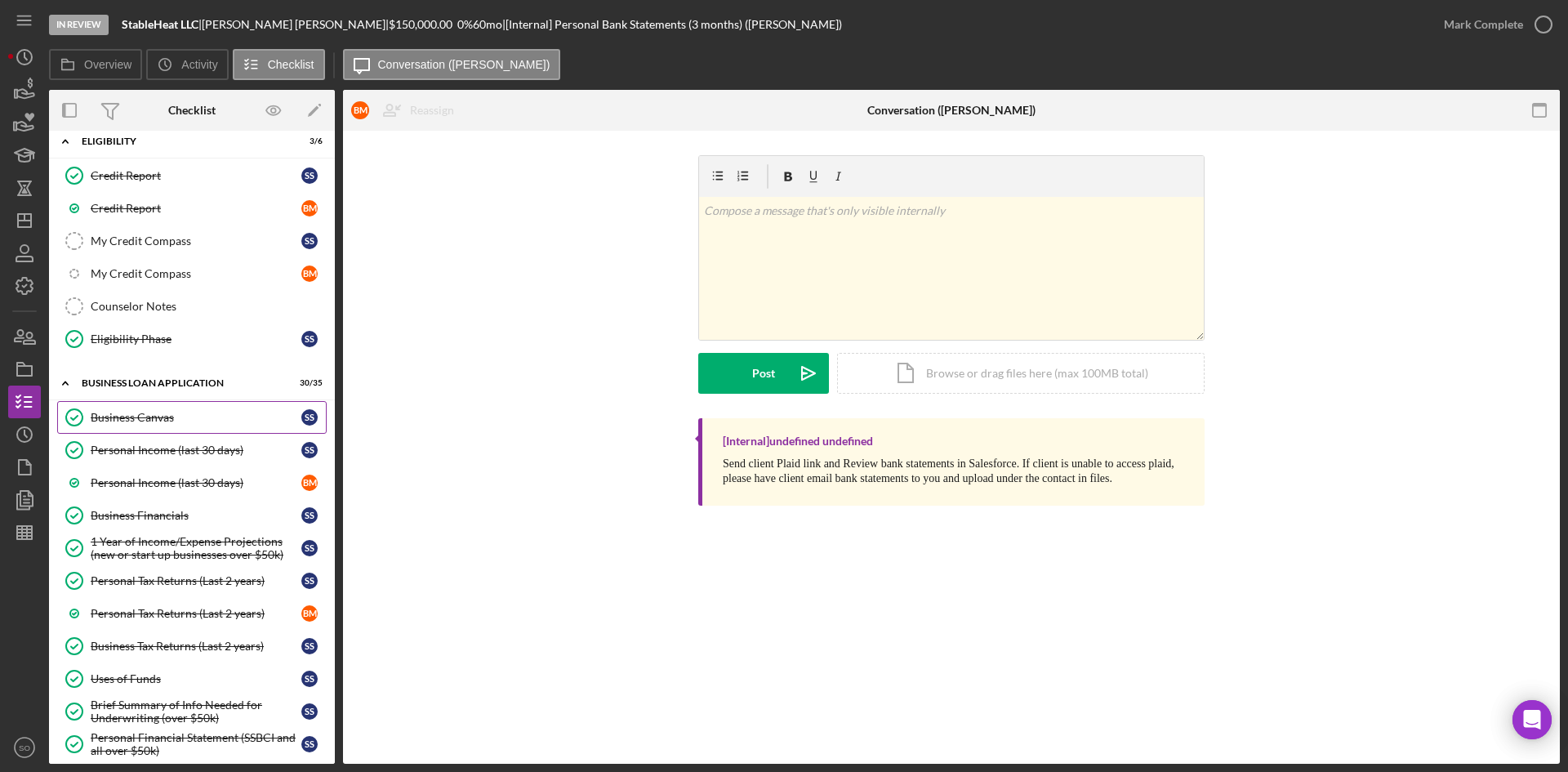
click at [180, 416] on div "Business Canvas" at bounding box center [195, 417] width 211 height 13
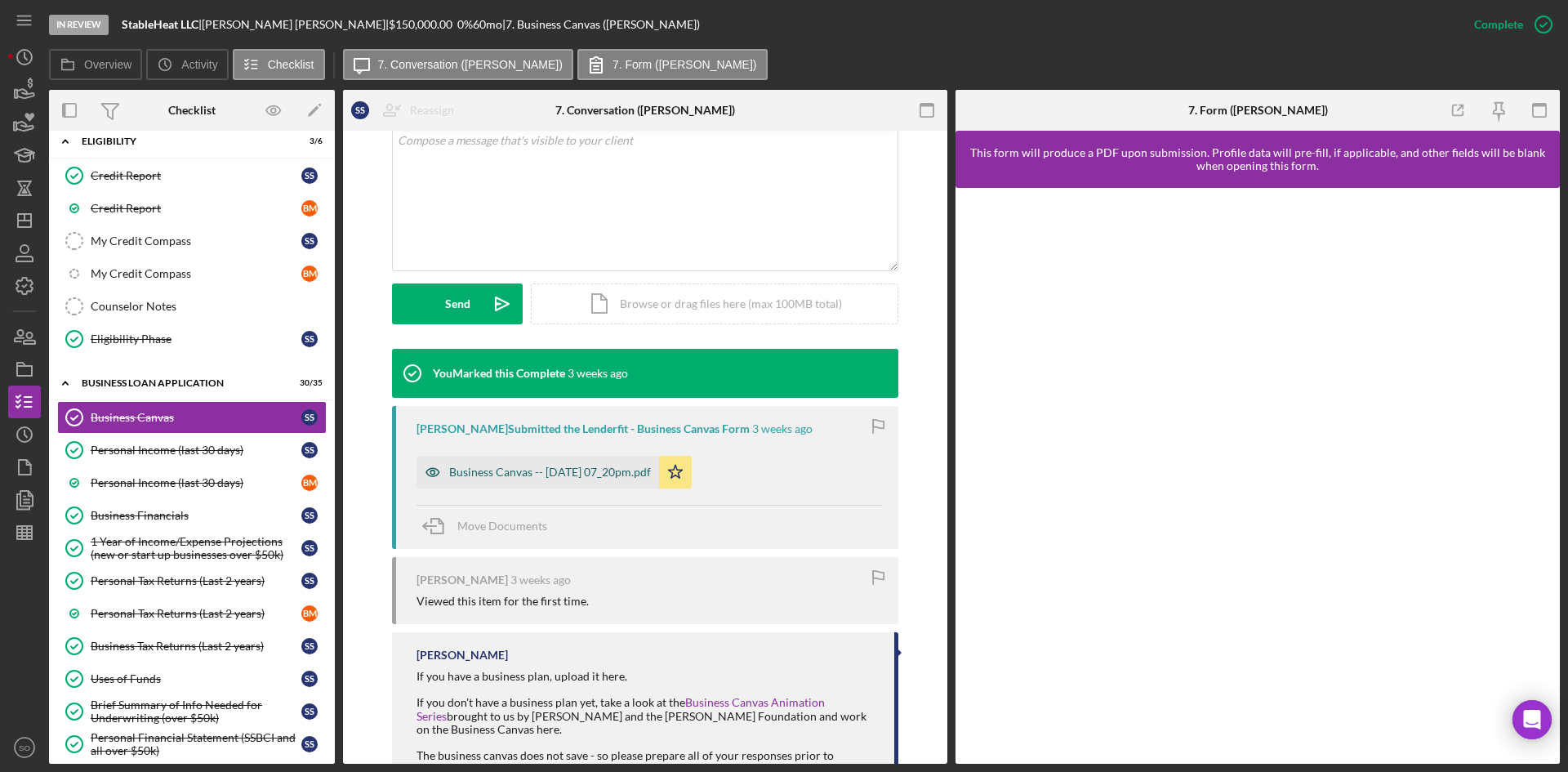
click at [583, 473] on div "Business Canvas -- [DATE] 07_20pm.pdf" at bounding box center [549, 471] width 201 height 13
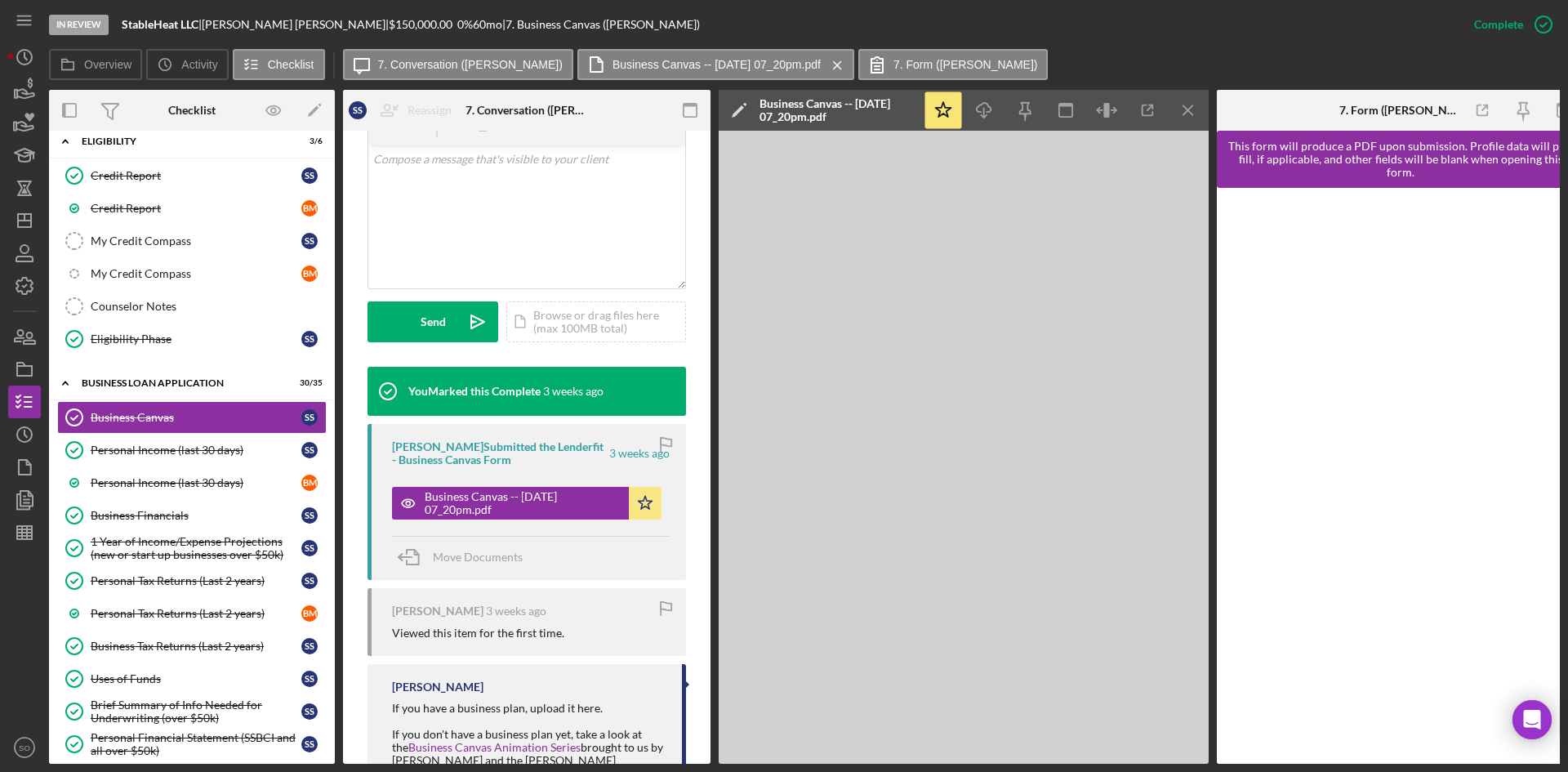
scroll to position [345, 0]
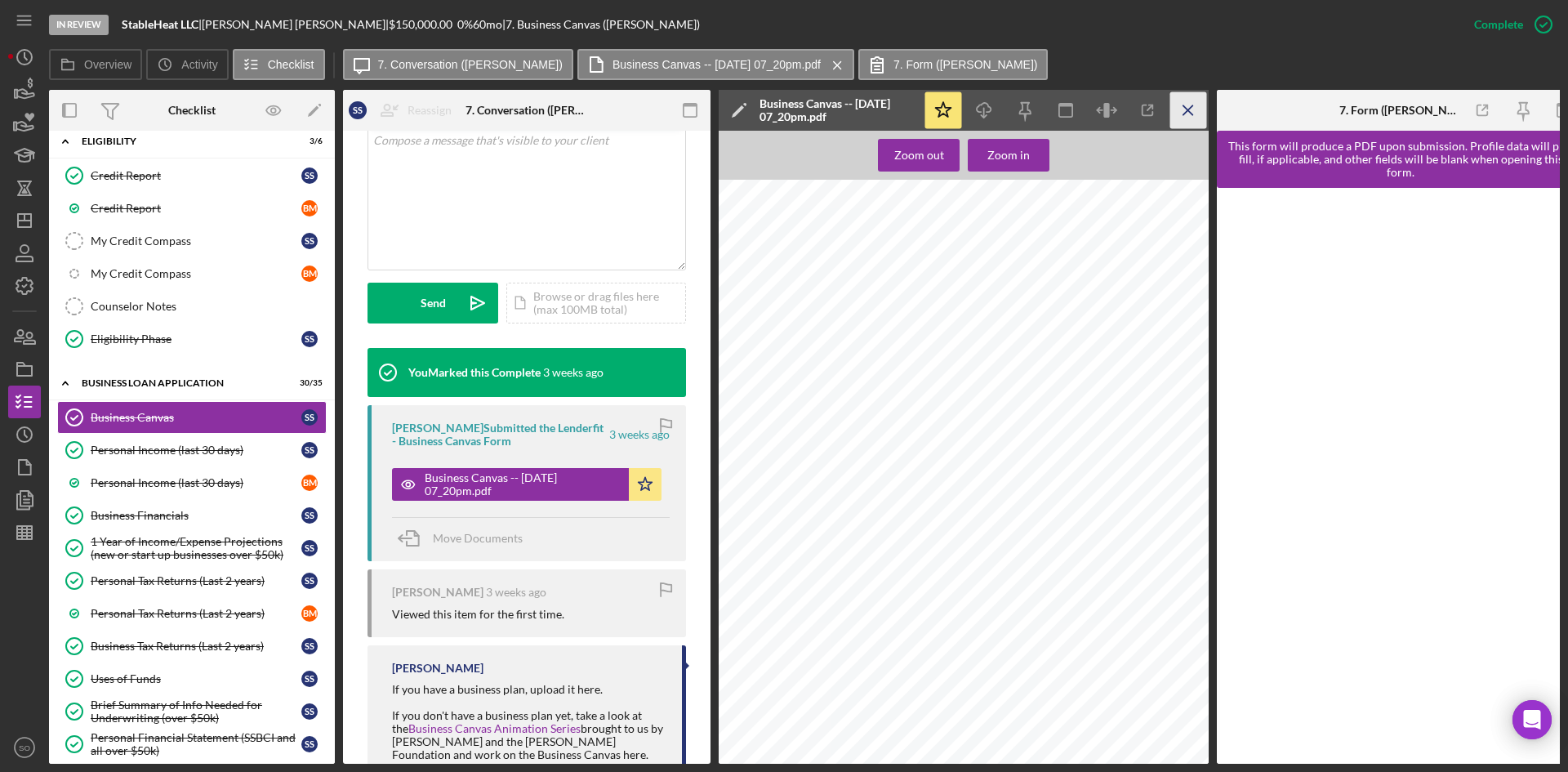
click at [1179, 103] on icon "Icon/Menu Close" at bounding box center [1188, 110] width 37 height 37
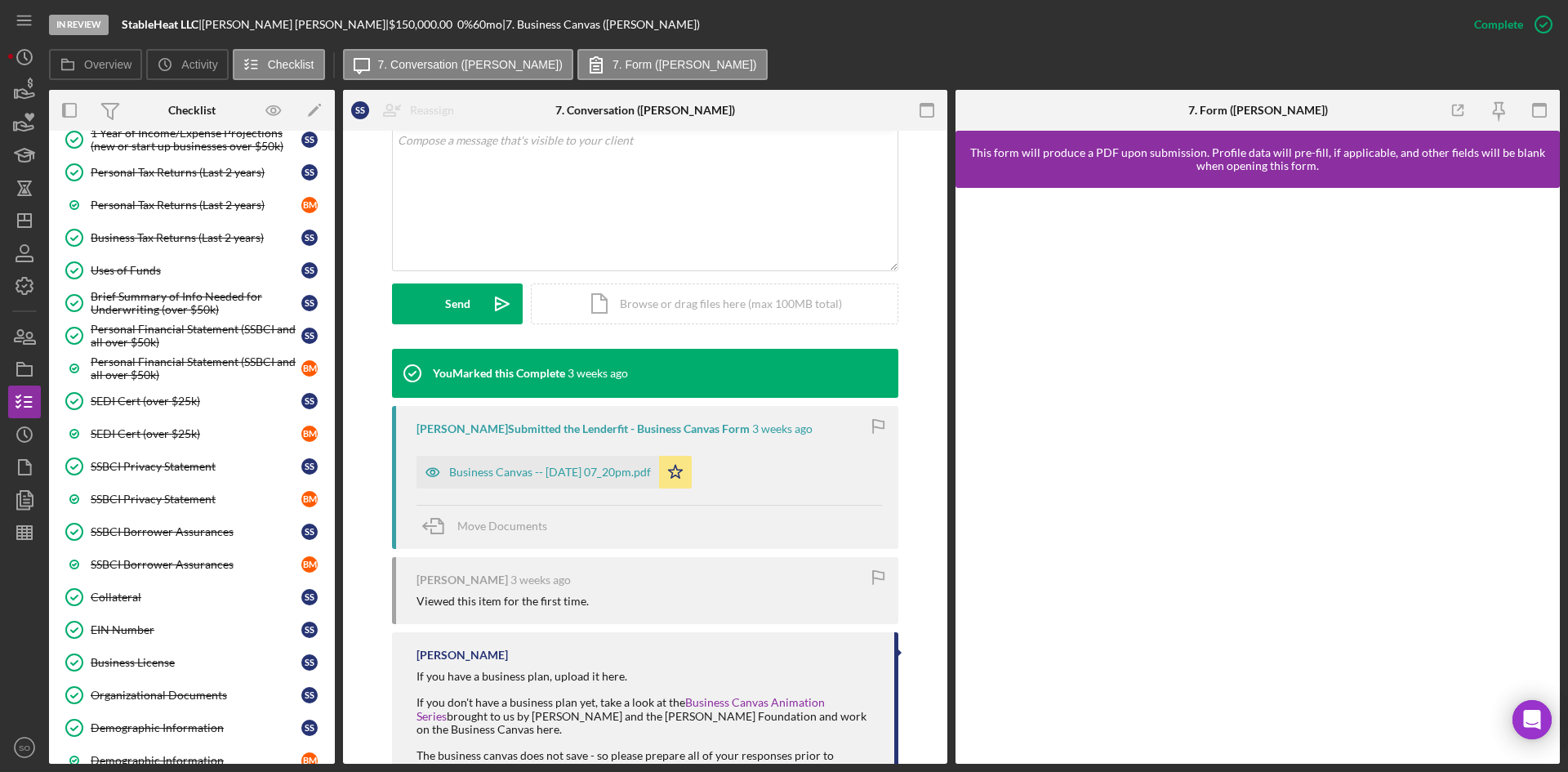
scroll to position [1500, 0]
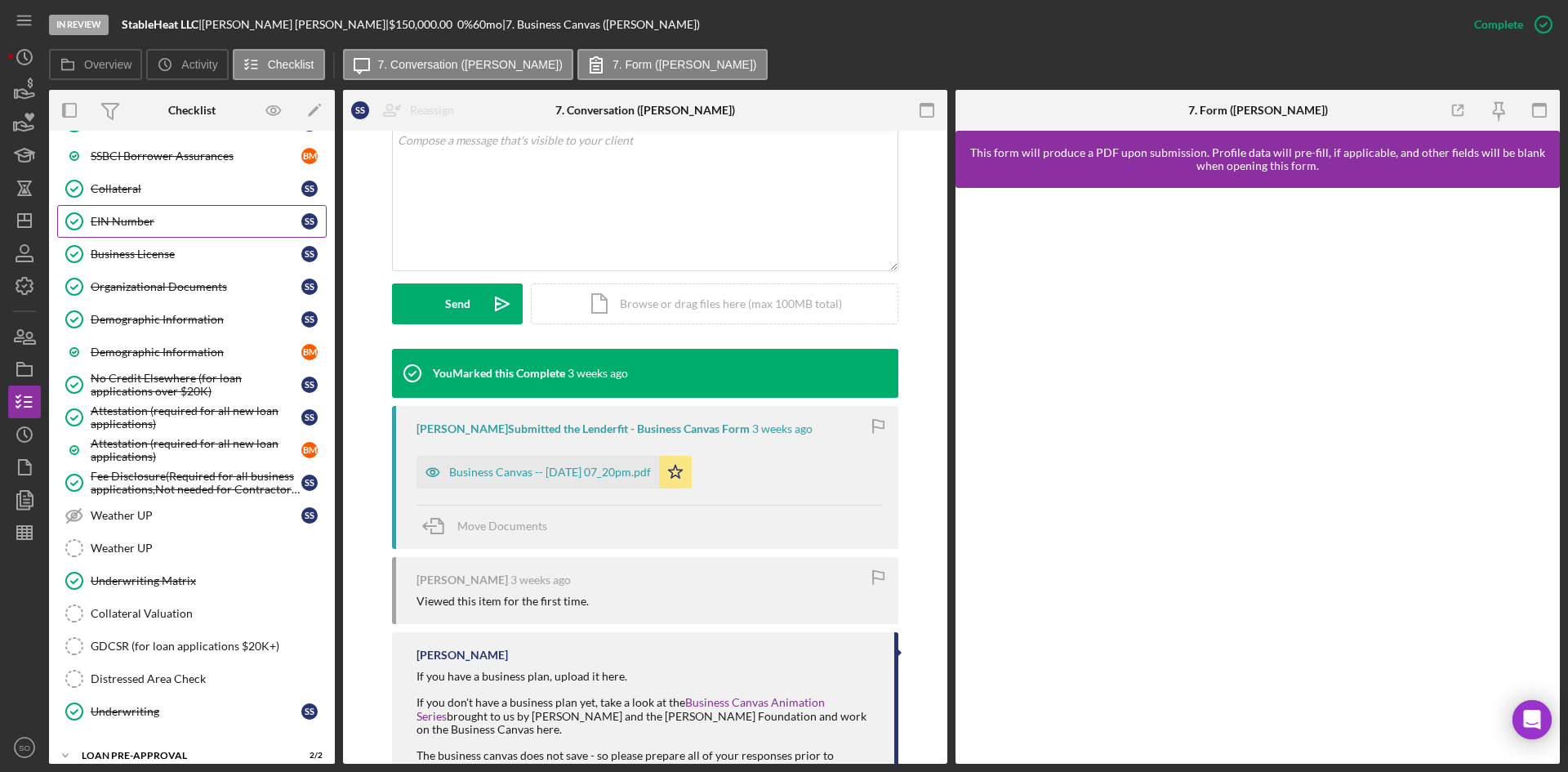
click at [137, 220] on div "EIN Number" at bounding box center [195, 221] width 211 height 13
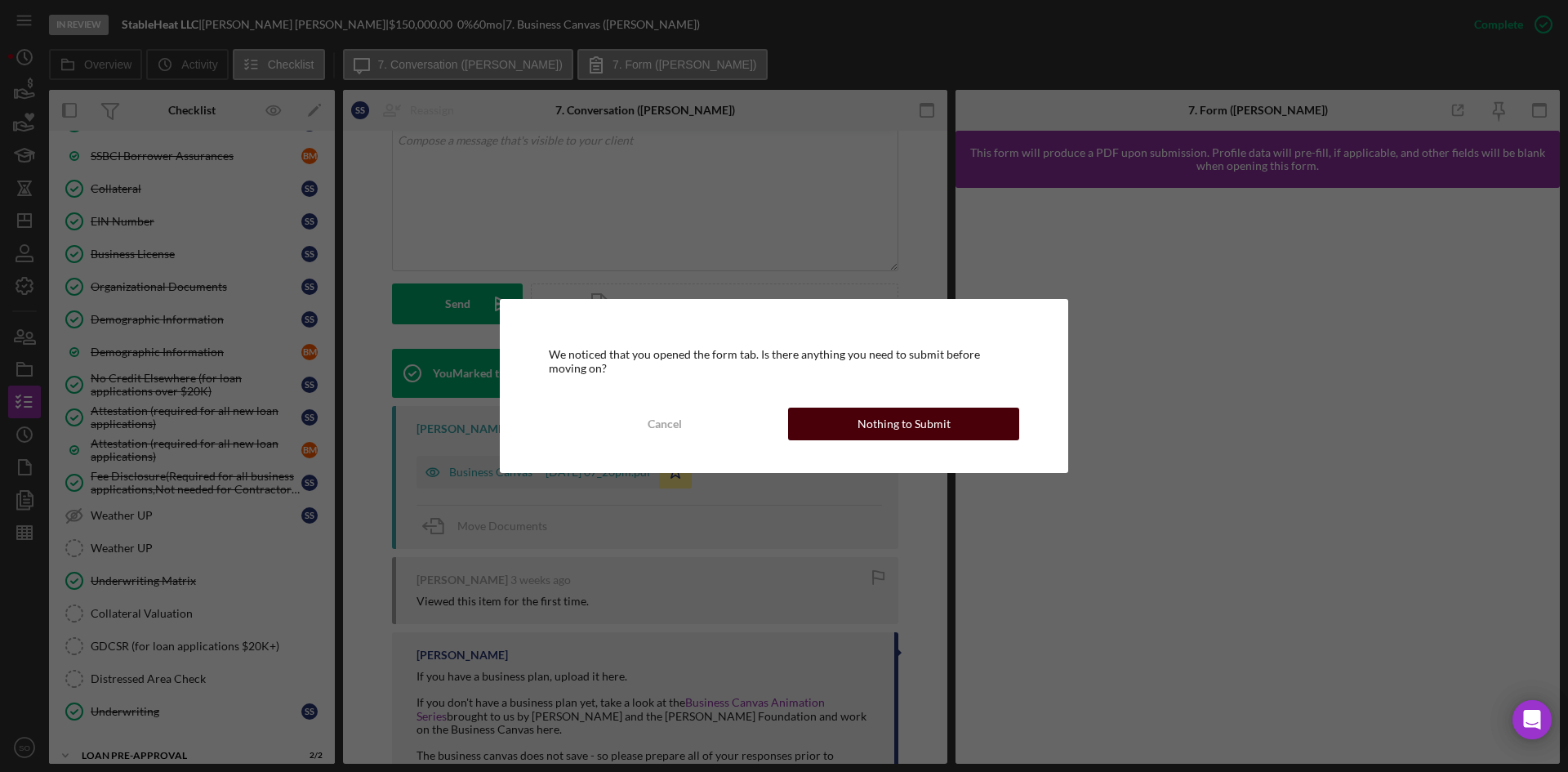
click at [865, 425] on div "Nothing to Submit" at bounding box center [905, 424] width 93 height 33
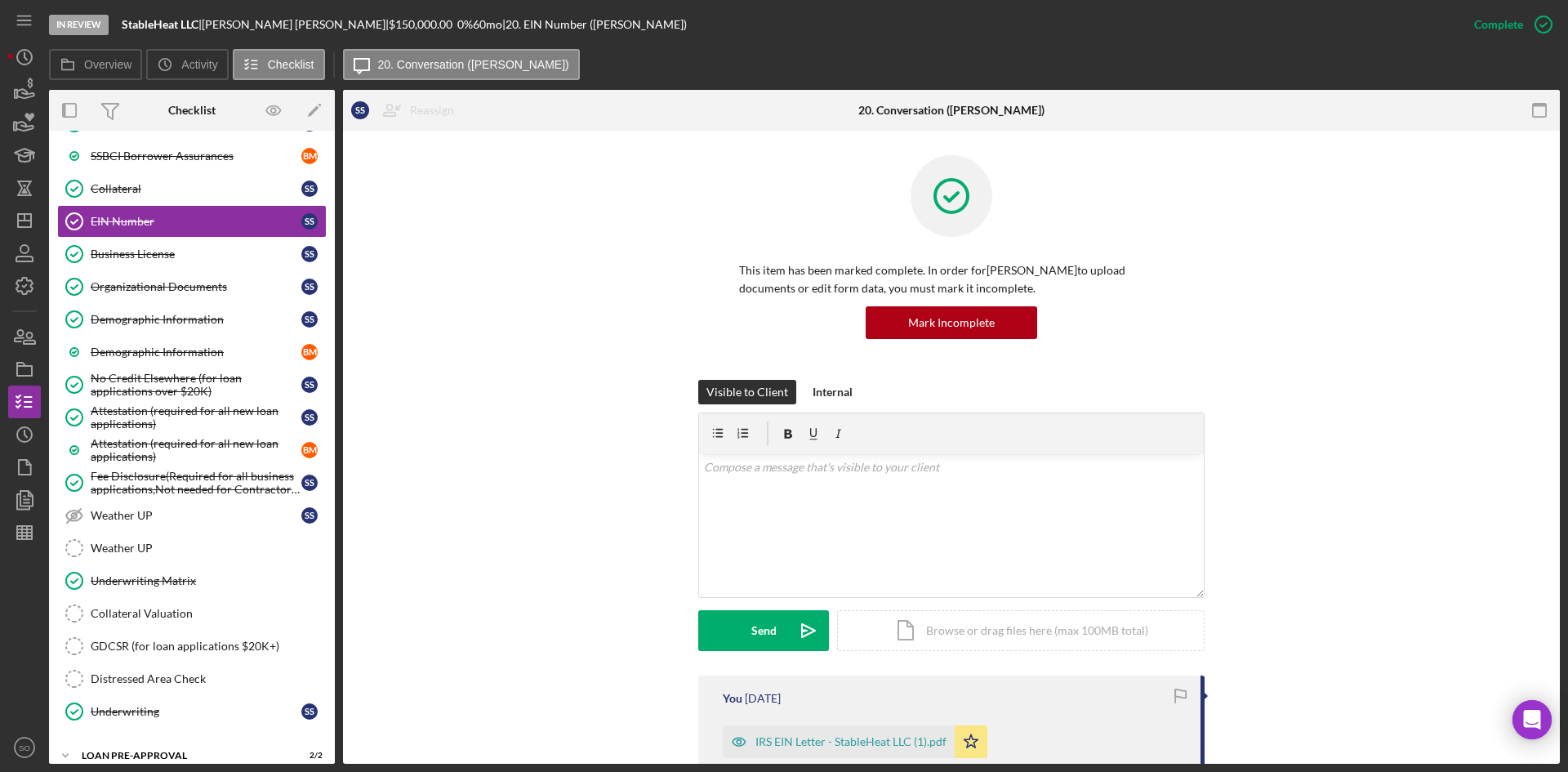
scroll to position [164, 0]
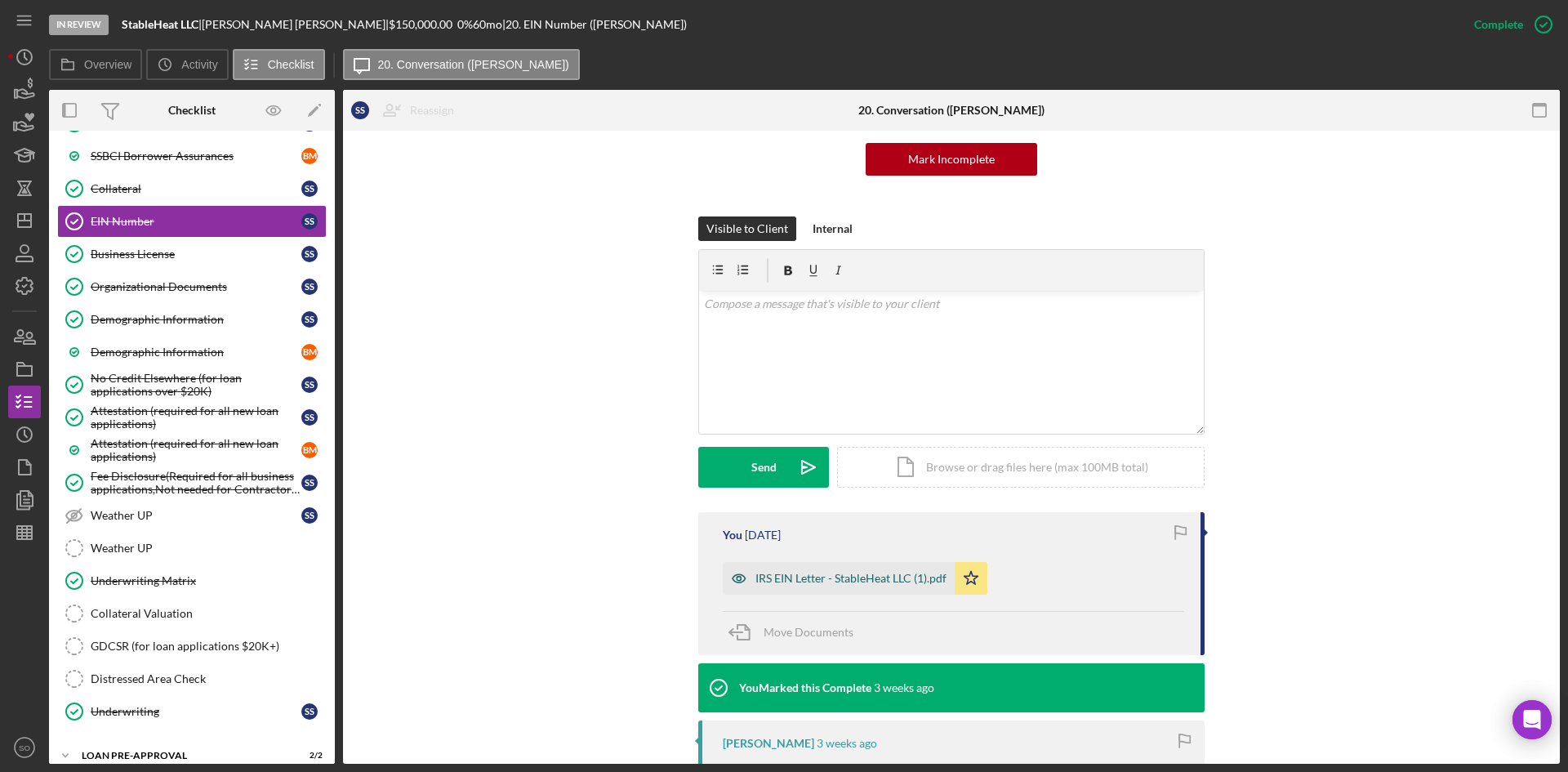
click at [789, 577] on div "IRS EIN Letter - StableHeat LLC (1).pdf" at bounding box center [851, 579] width 191 height 13
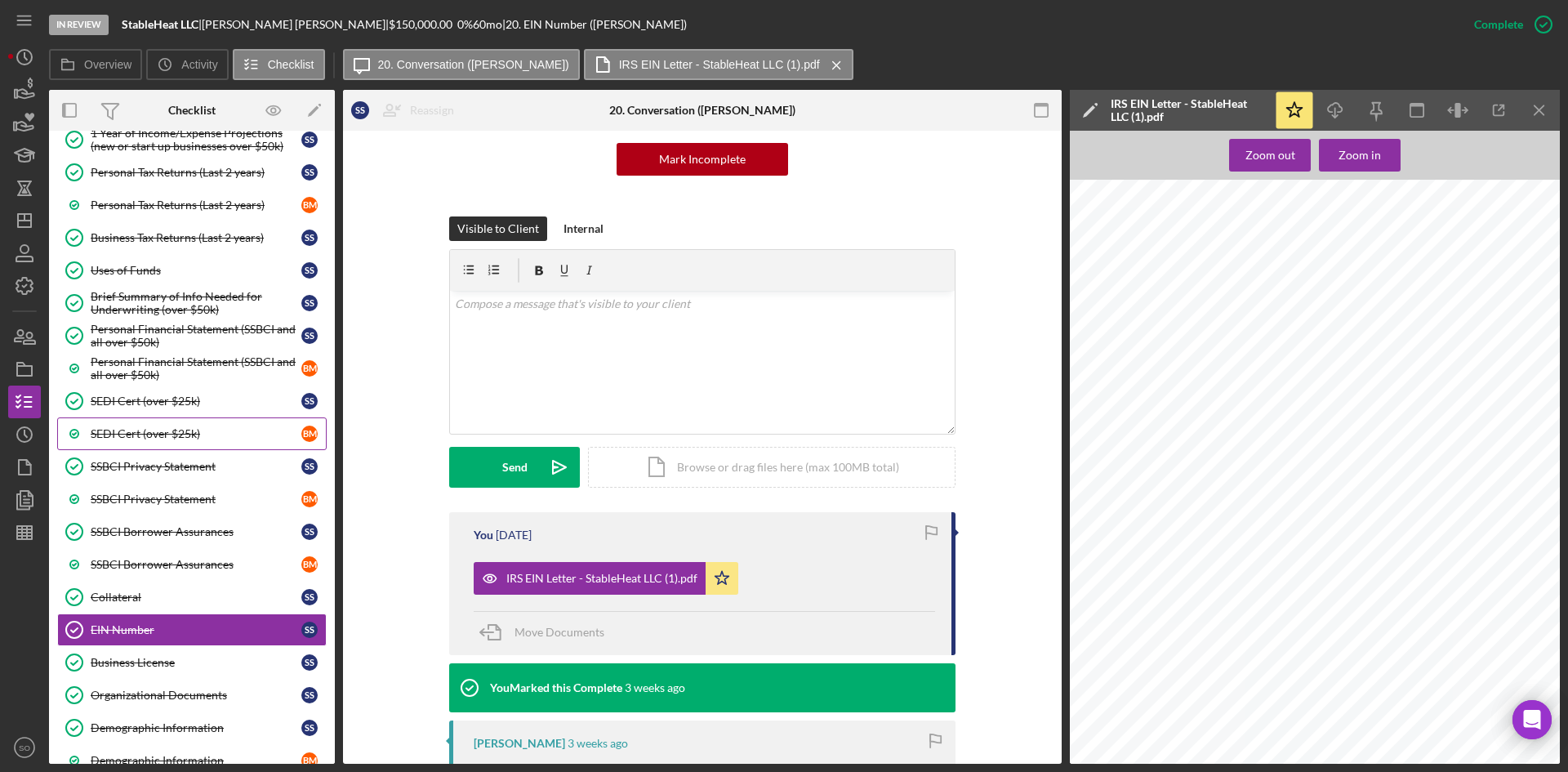
scroll to position [846, 0]
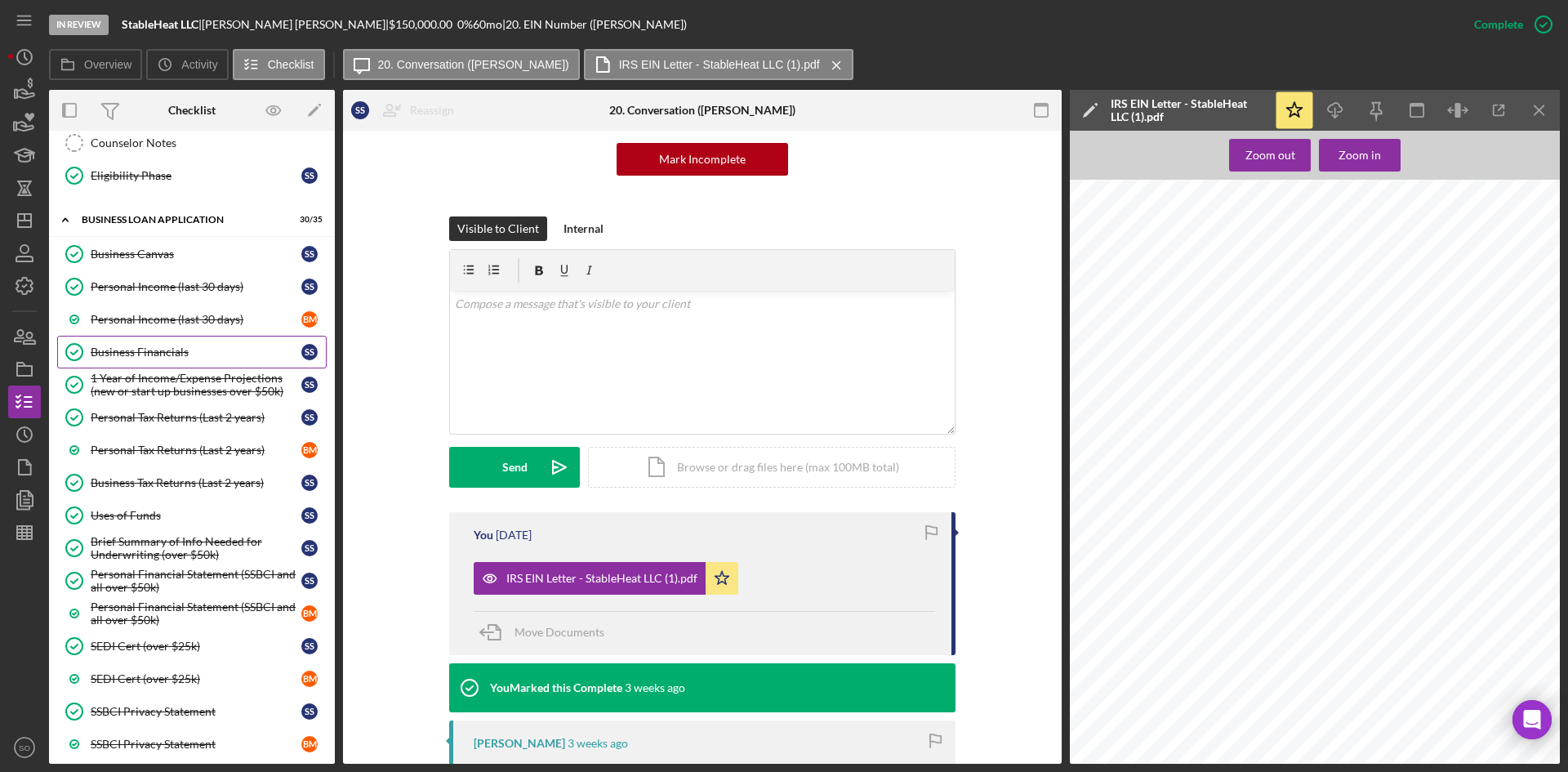
click at [126, 348] on div "Business Financials" at bounding box center [195, 351] width 211 height 13
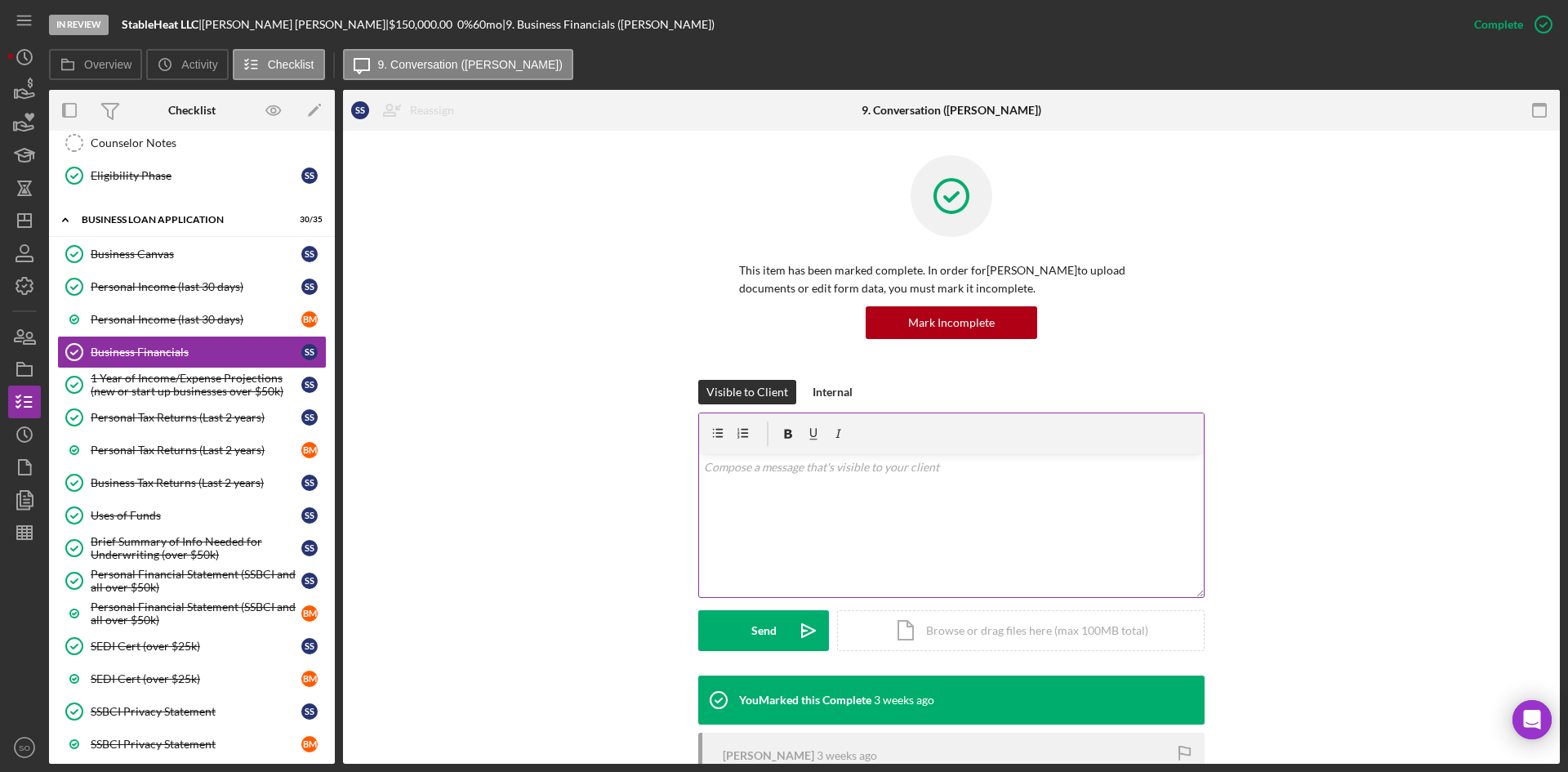
scroll to position [242, 0]
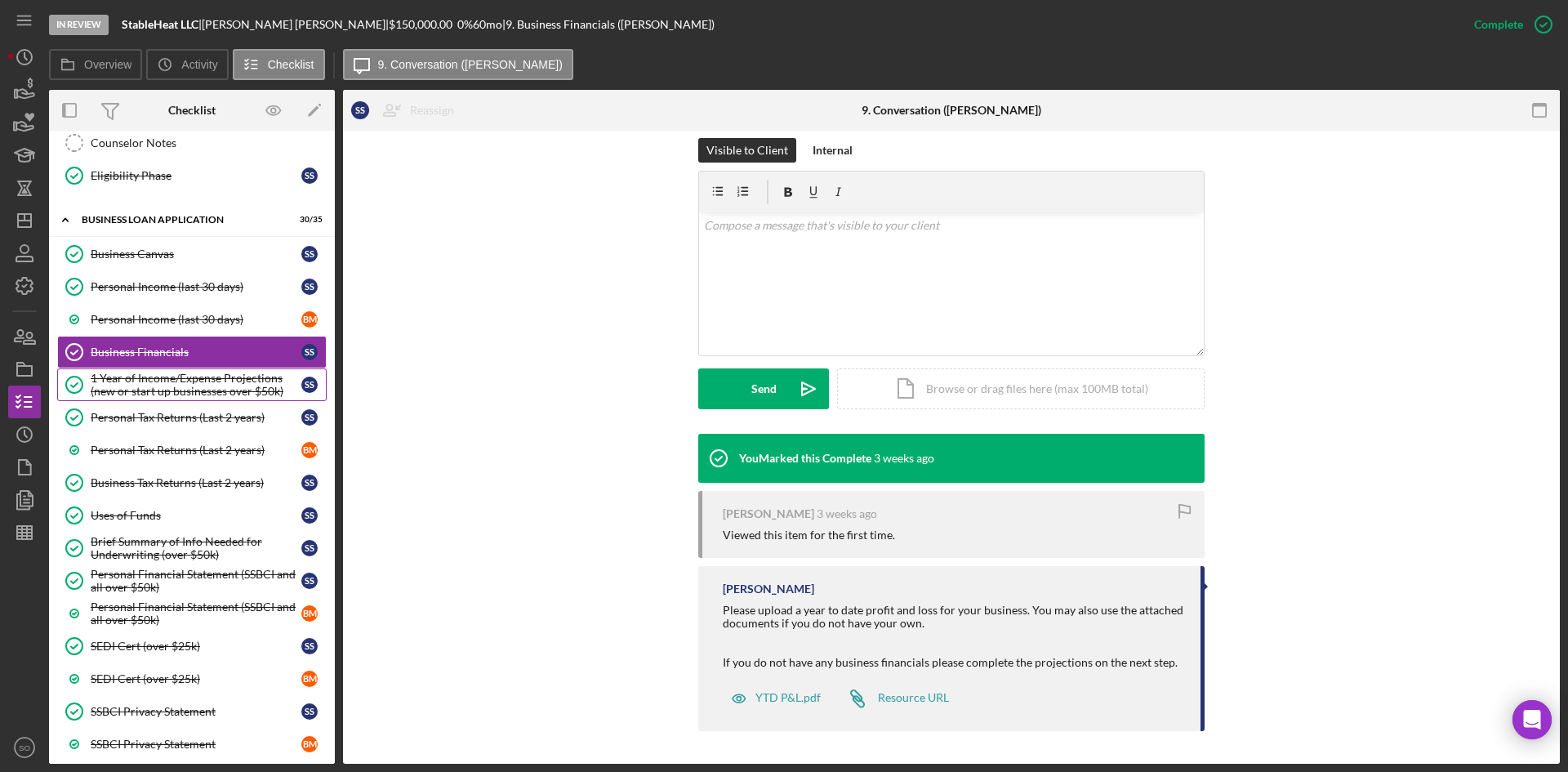
click at [184, 378] on div "1 Year of Income/Expense Projections (new or start up businesses over $50k)" at bounding box center [195, 385] width 211 height 26
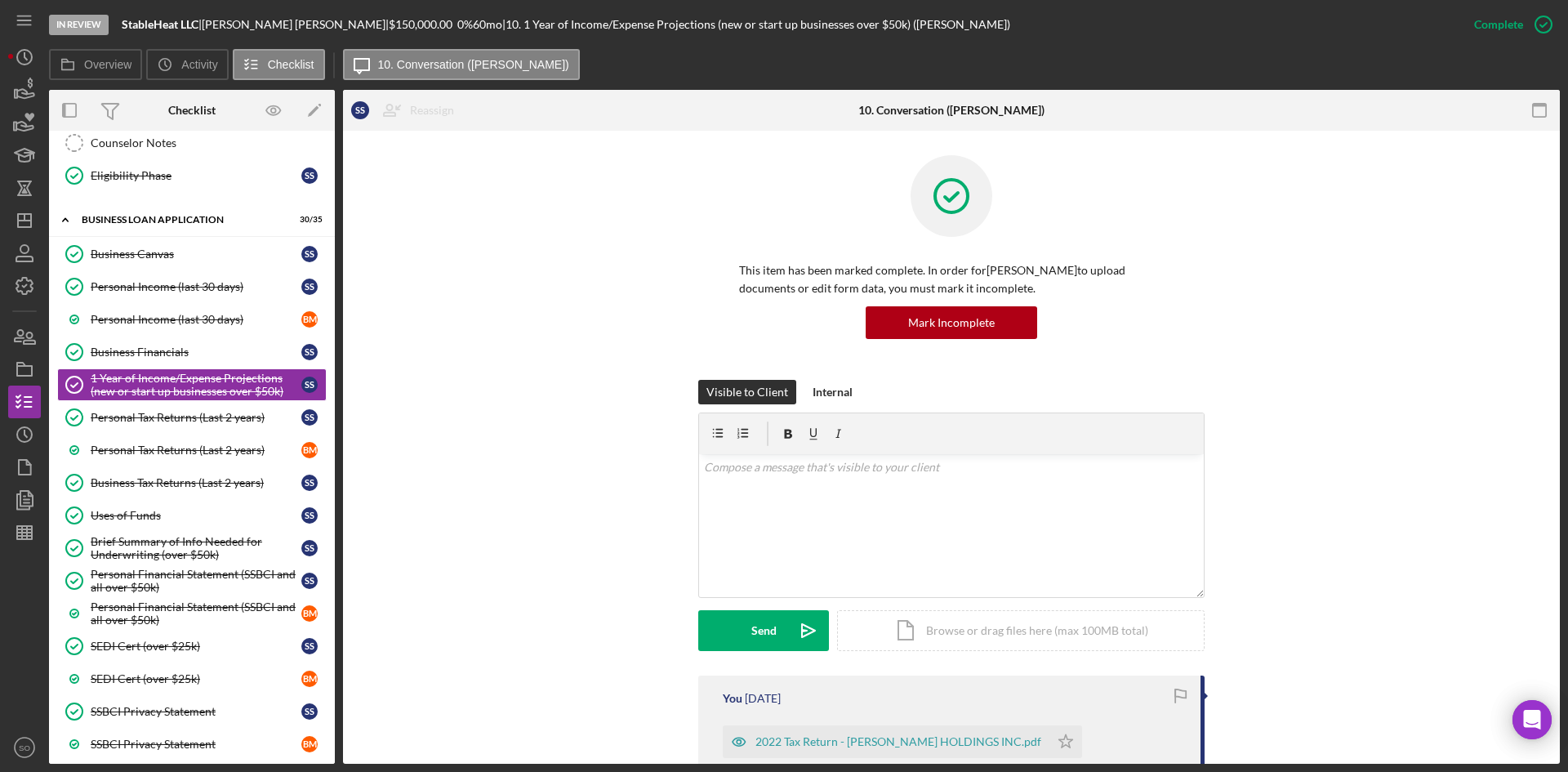
scroll to position [326, 0]
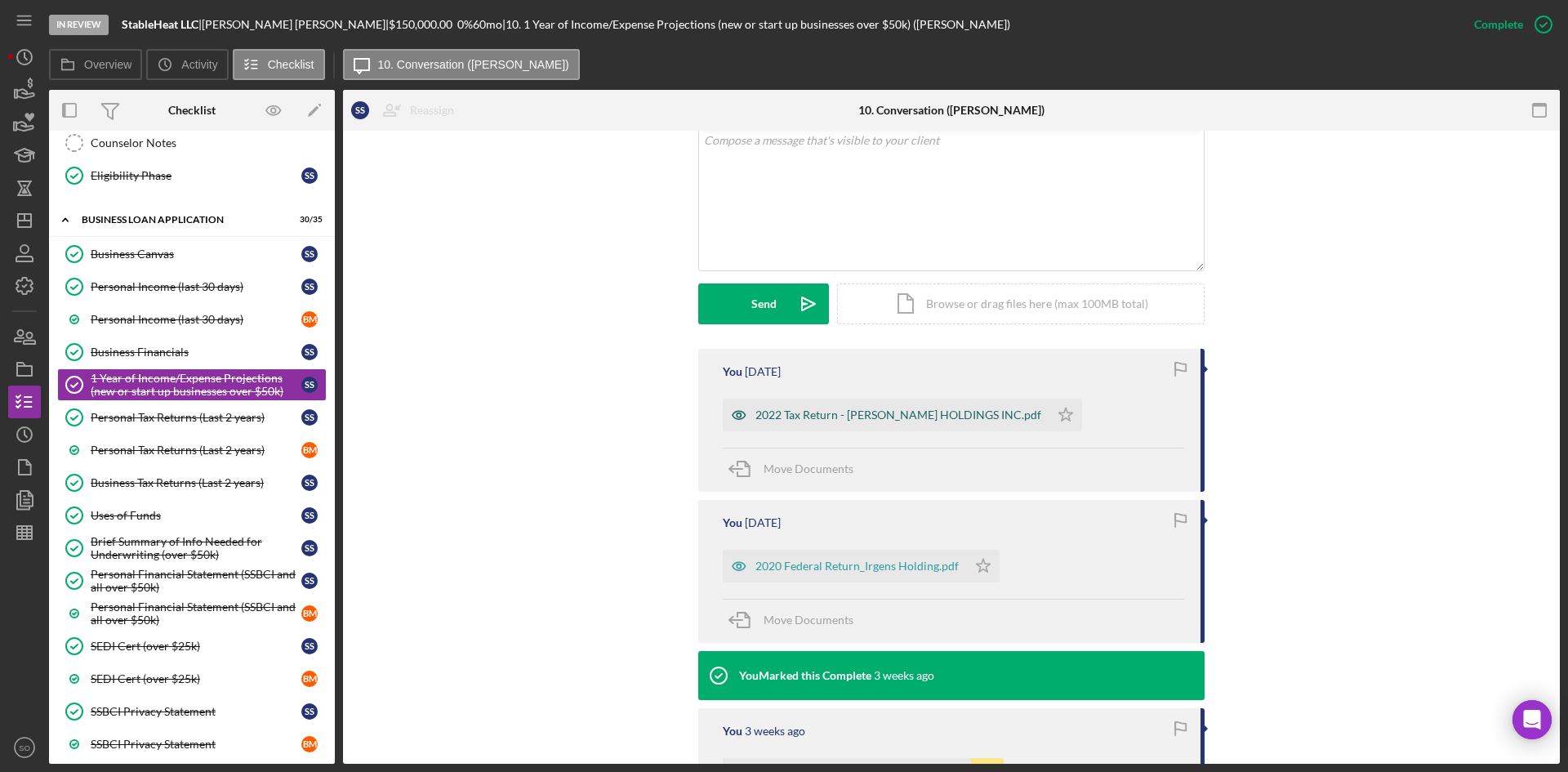
click at [844, 415] on div "2022 Tax Return - [PERSON_NAME] HOLDINGS INC.pdf" at bounding box center [899, 415] width 286 height 13
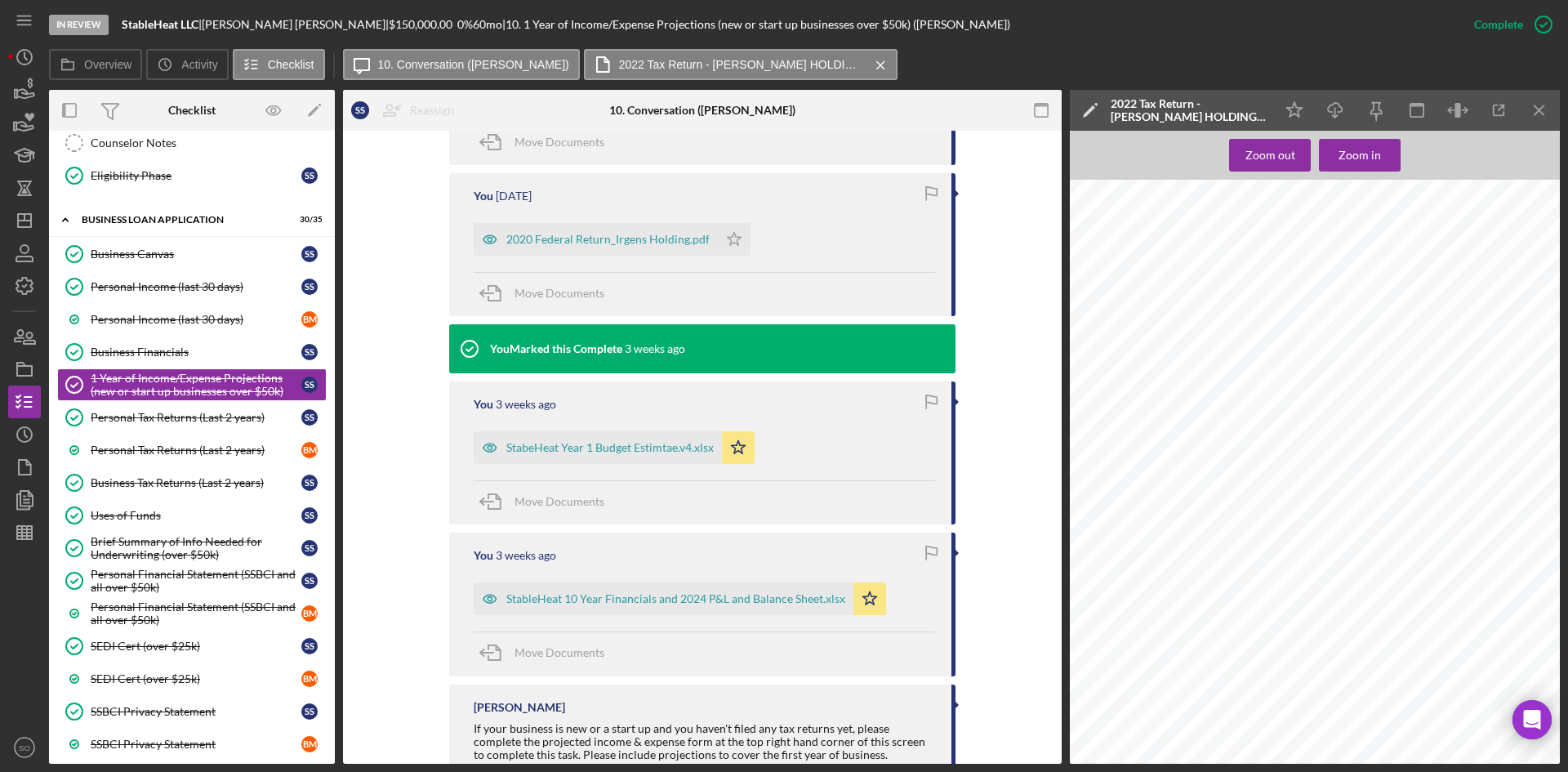
scroll to position [245, 0]
click at [638, 455] on div "StabeHeat Year 1 Budget Estimtae.v4.xlsx" at bounding box center [598, 448] width 248 height 33
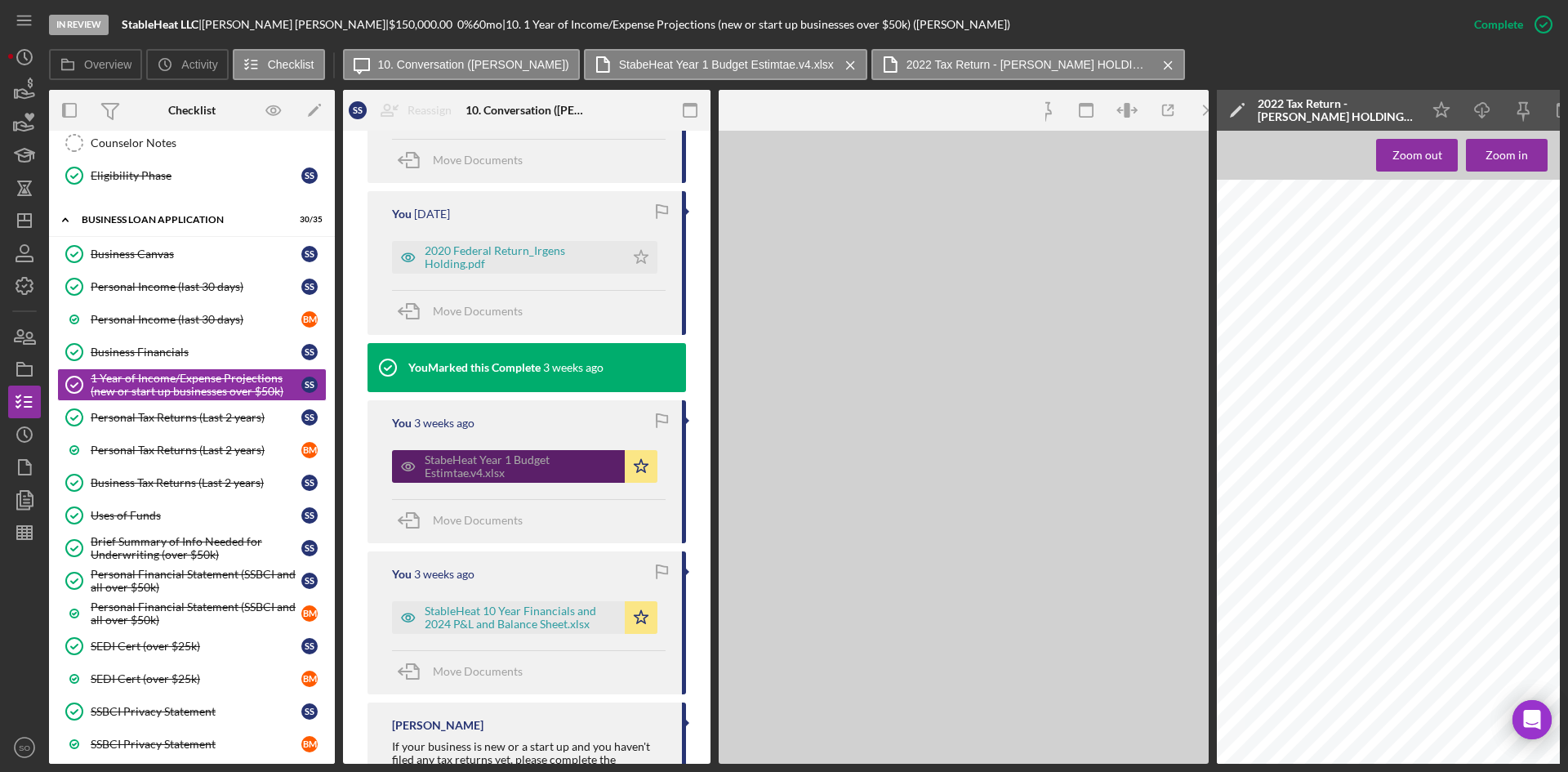
scroll to position [672, 0]
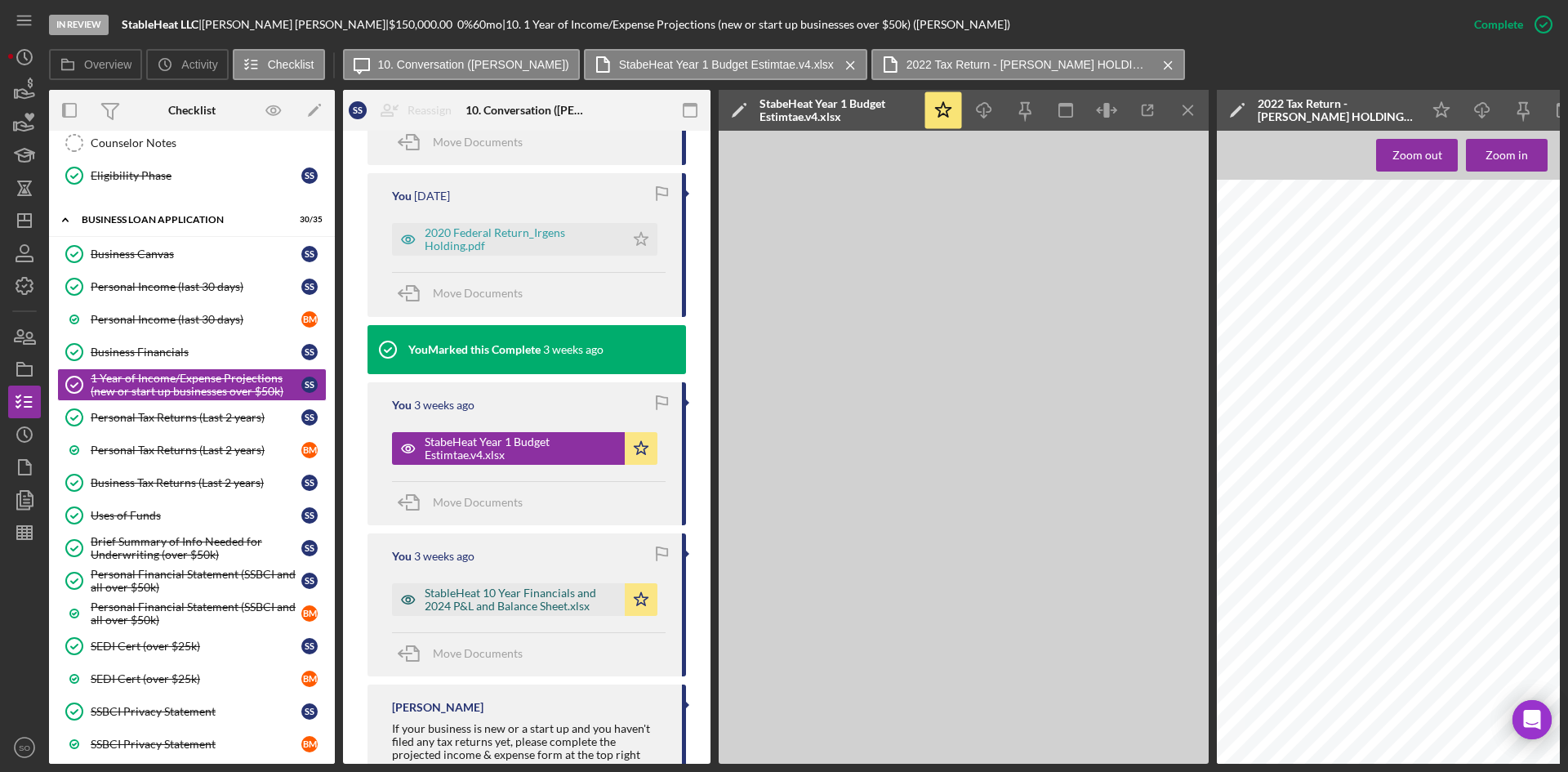
click at [545, 601] on div "StableHeat 10 Year Financials and 2024 P&L and Balance Sheet.xlsx" at bounding box center [521, 599] width 192 height 26
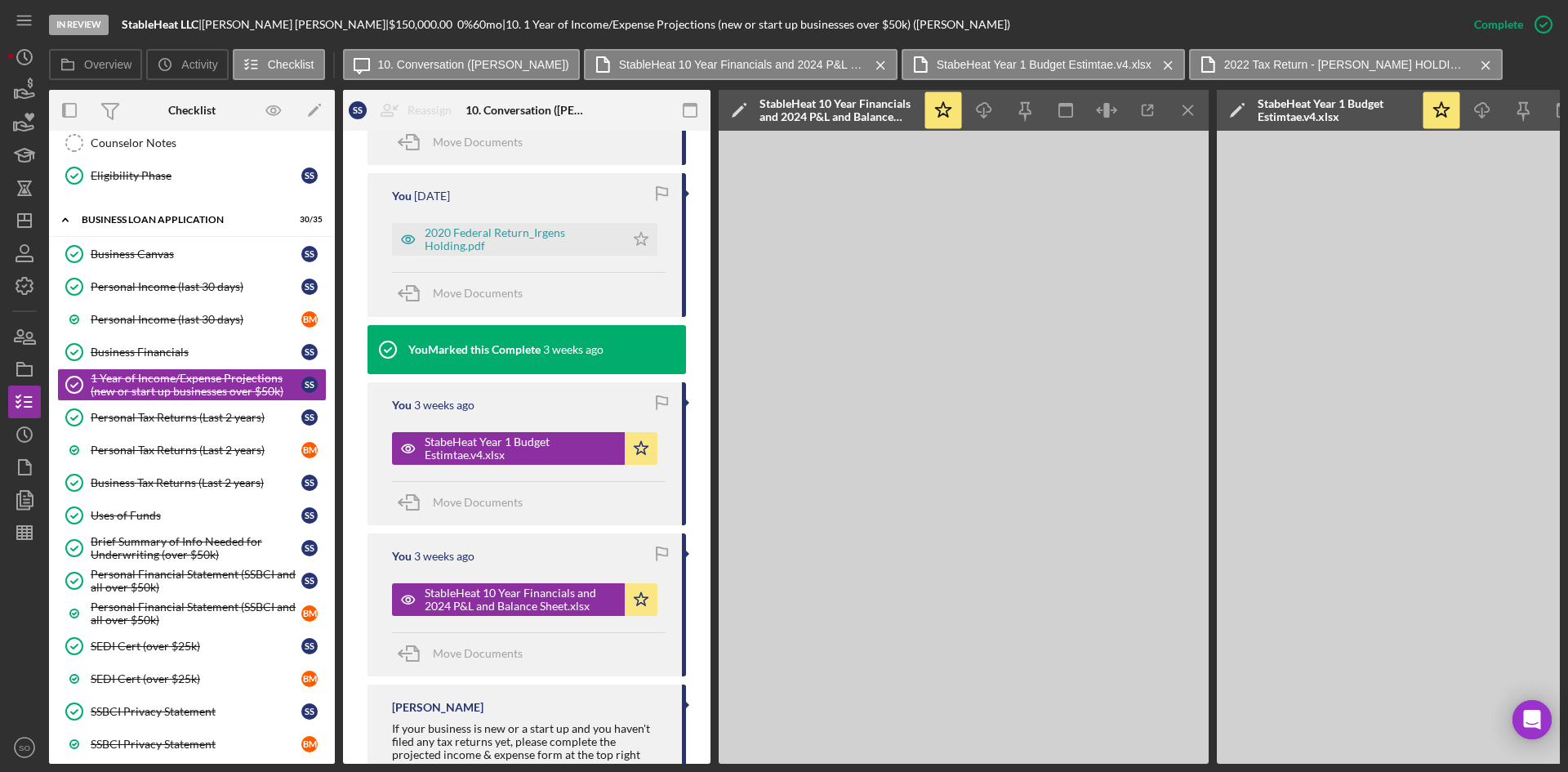
click at [187, 356] on div "Business Financials" at bounding box center [195, 351] width 211 height 13
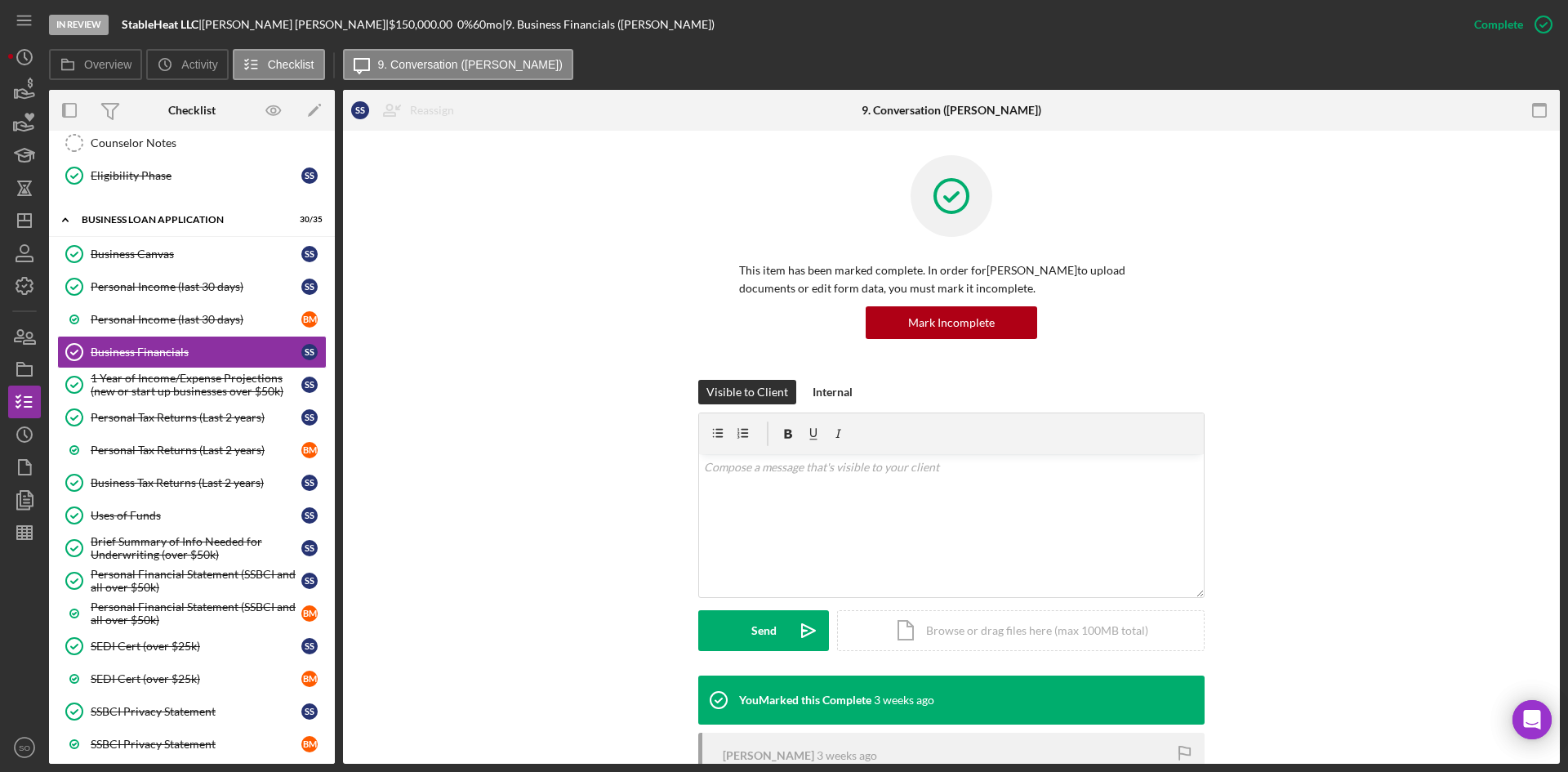
scroll to position [242, 0]
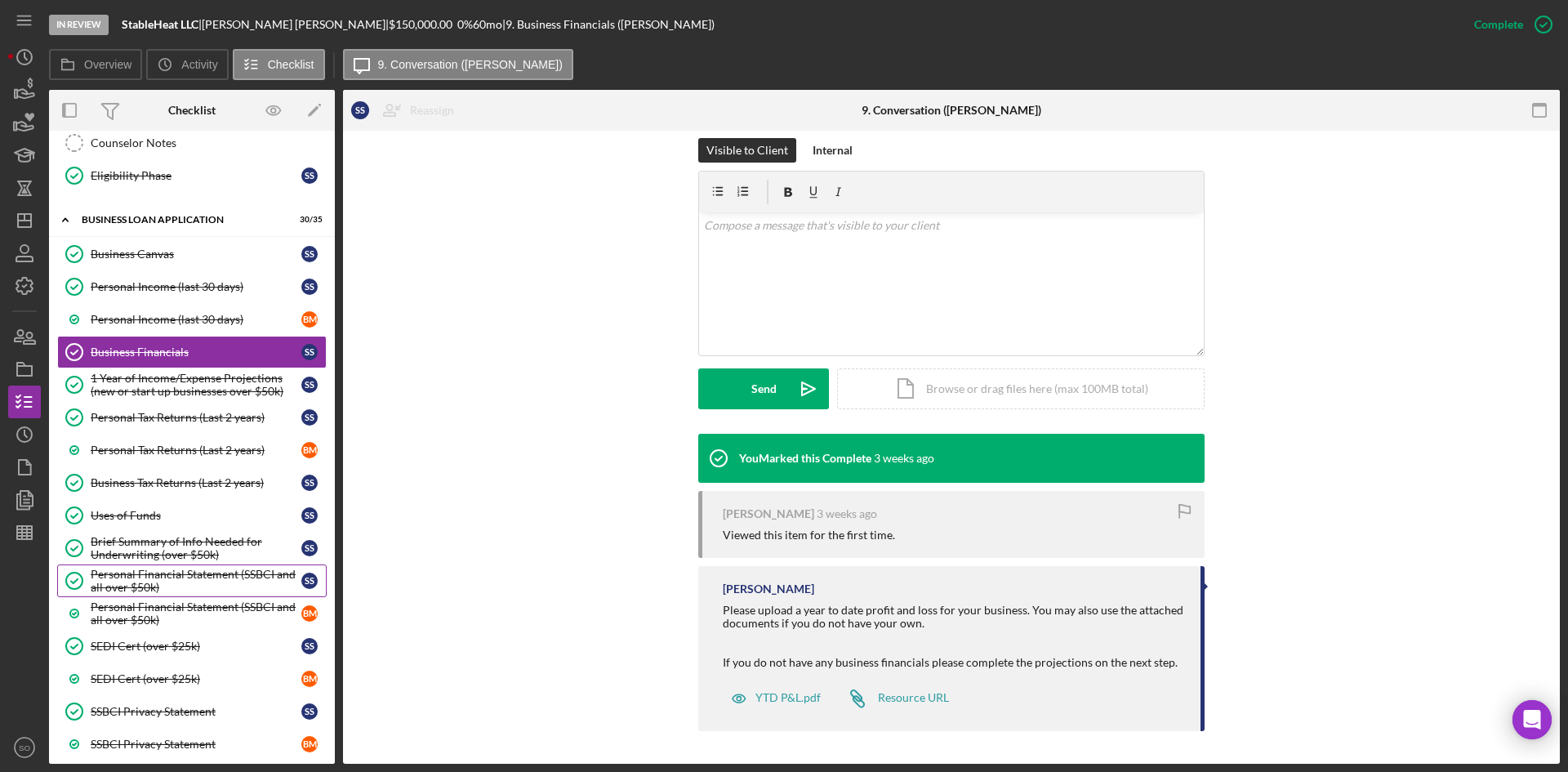
click at [201, 577] on div "Personal Financial Statement (SSBCI and all over $50k)" at bounding box center [195, 580] width 211 height 26
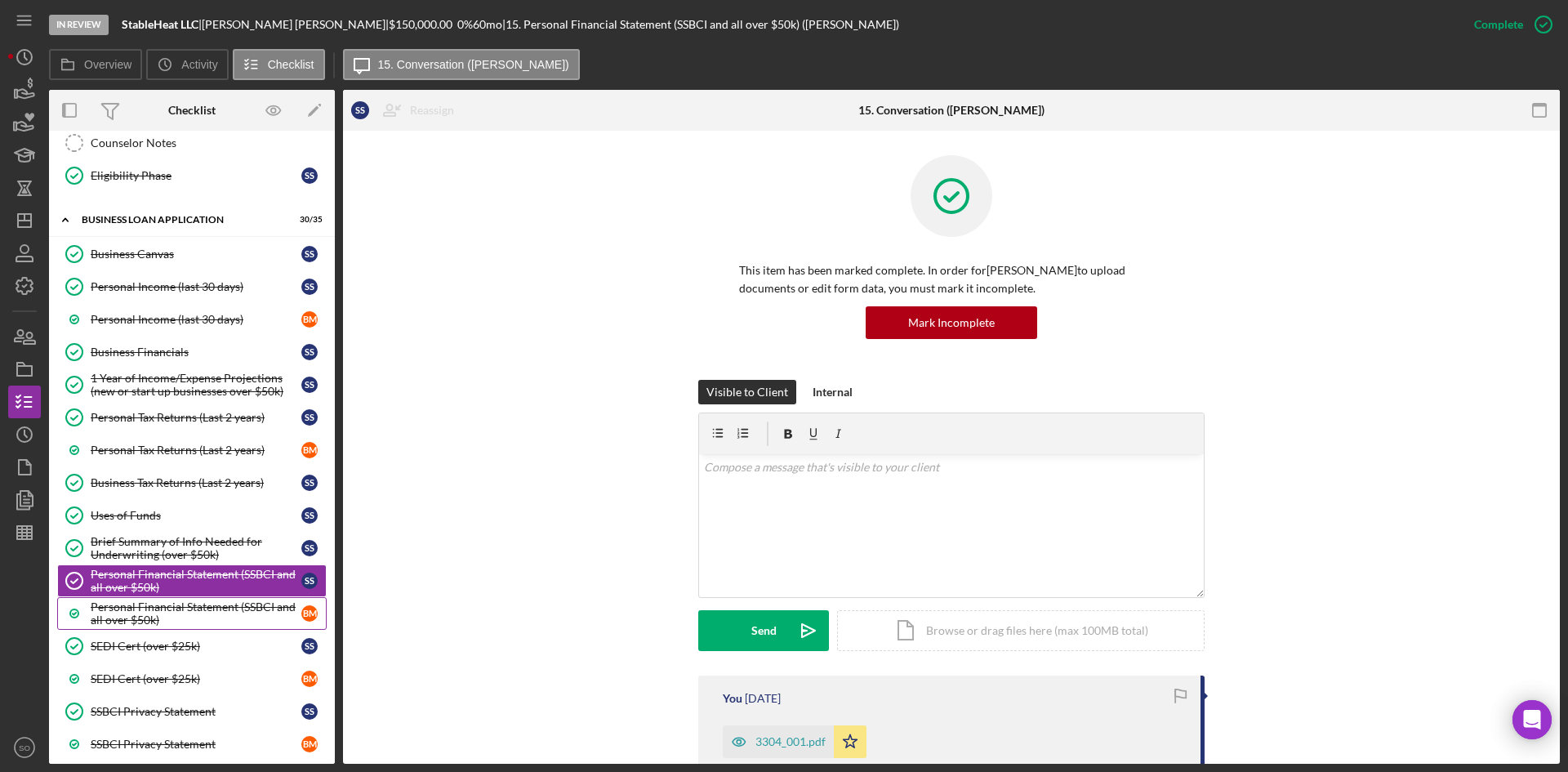
click at [191, 603] on div "Personal Financial Statement (SSBCI and all over $50k)" at bounding box center [195, 613] width 211 height 26
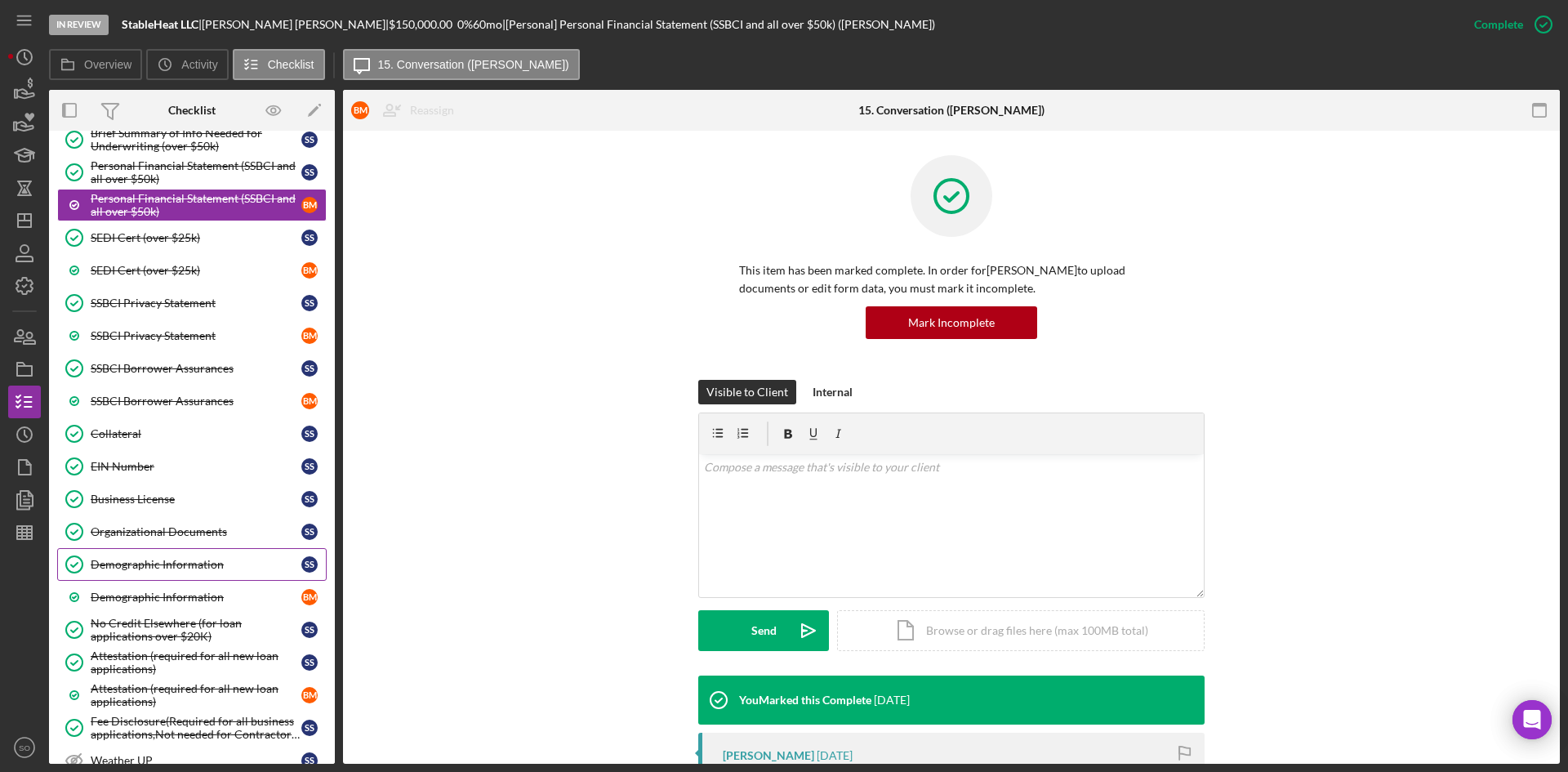
scroll to position [1500, 0]
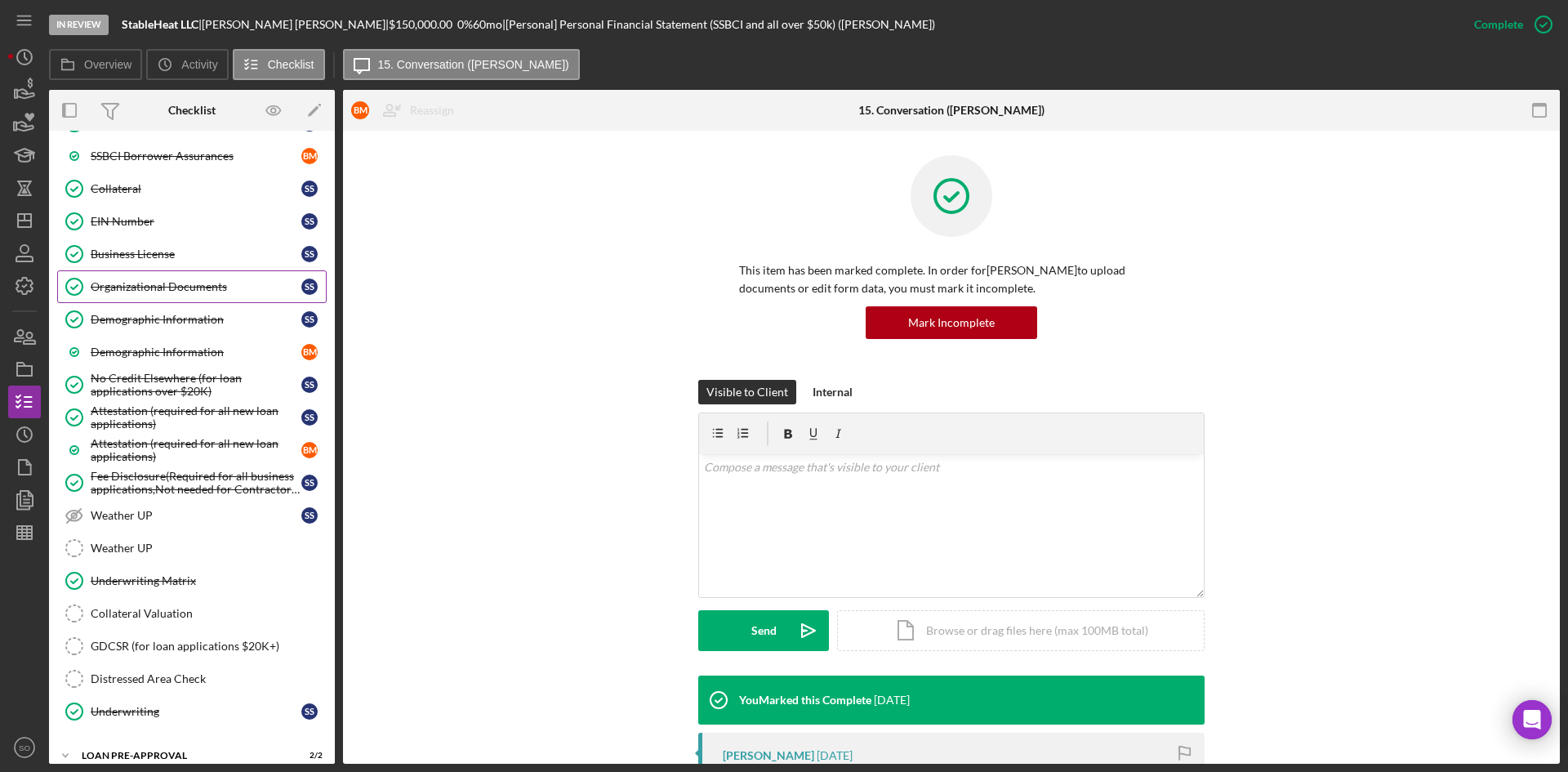
click at [160, 293] on div "Organizational Documents" at bounding box center [195, 287] width 211 height 13
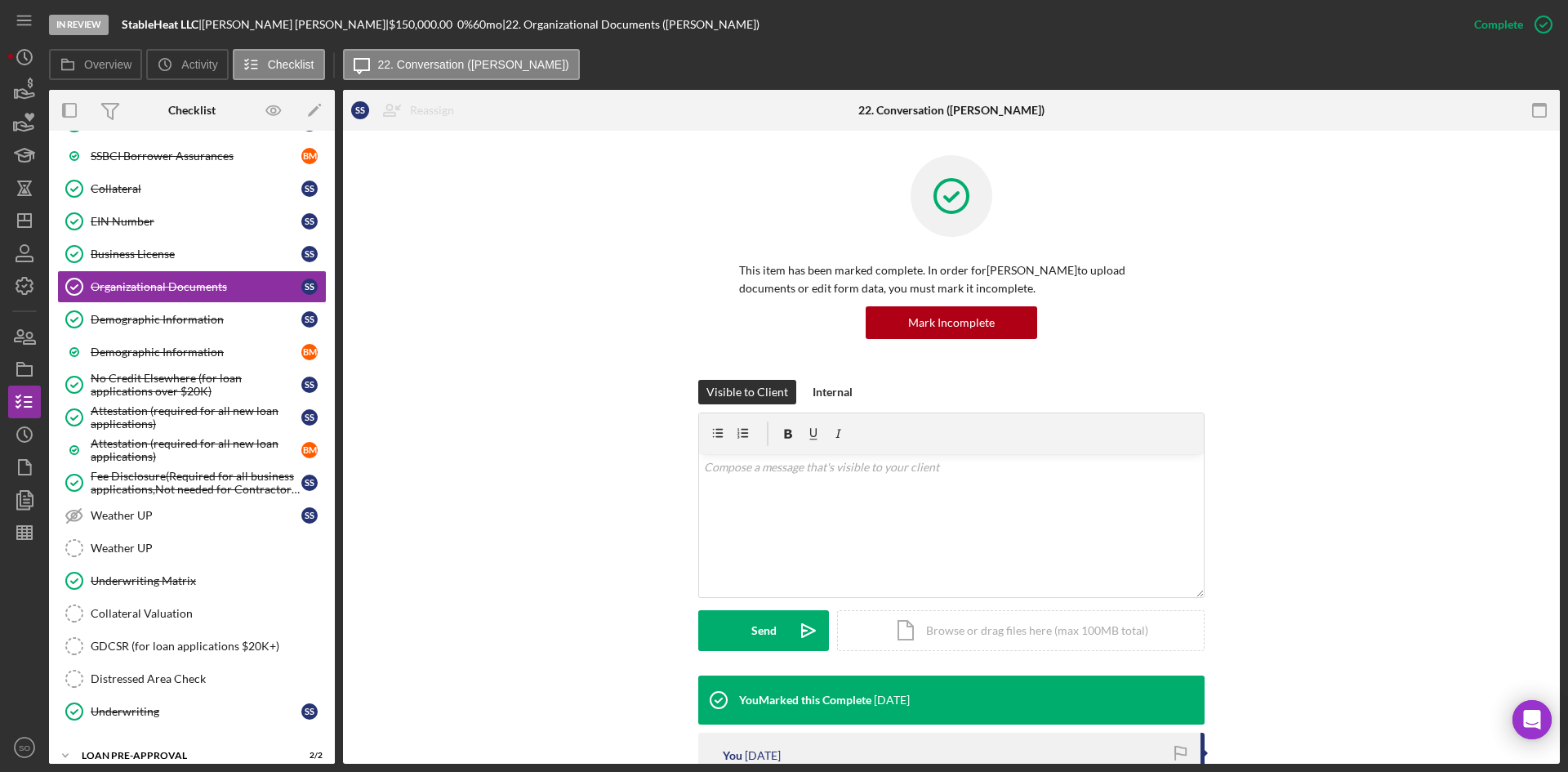
scroll to position [326, 0]
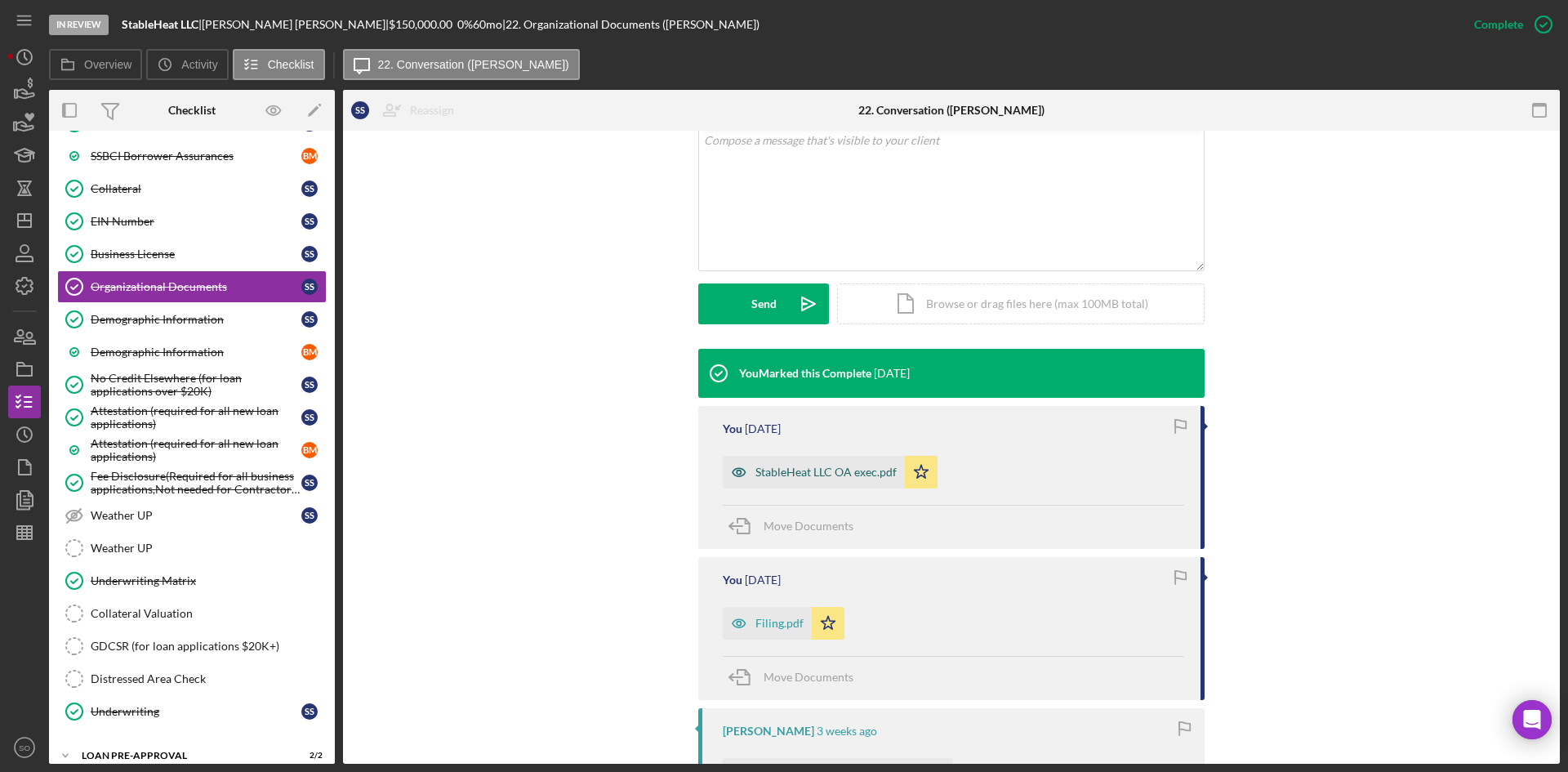
click at [811, 468] on div "StableHeat LLC OA exec.pdf" at bounding box center [826, 471] width 141 height 13
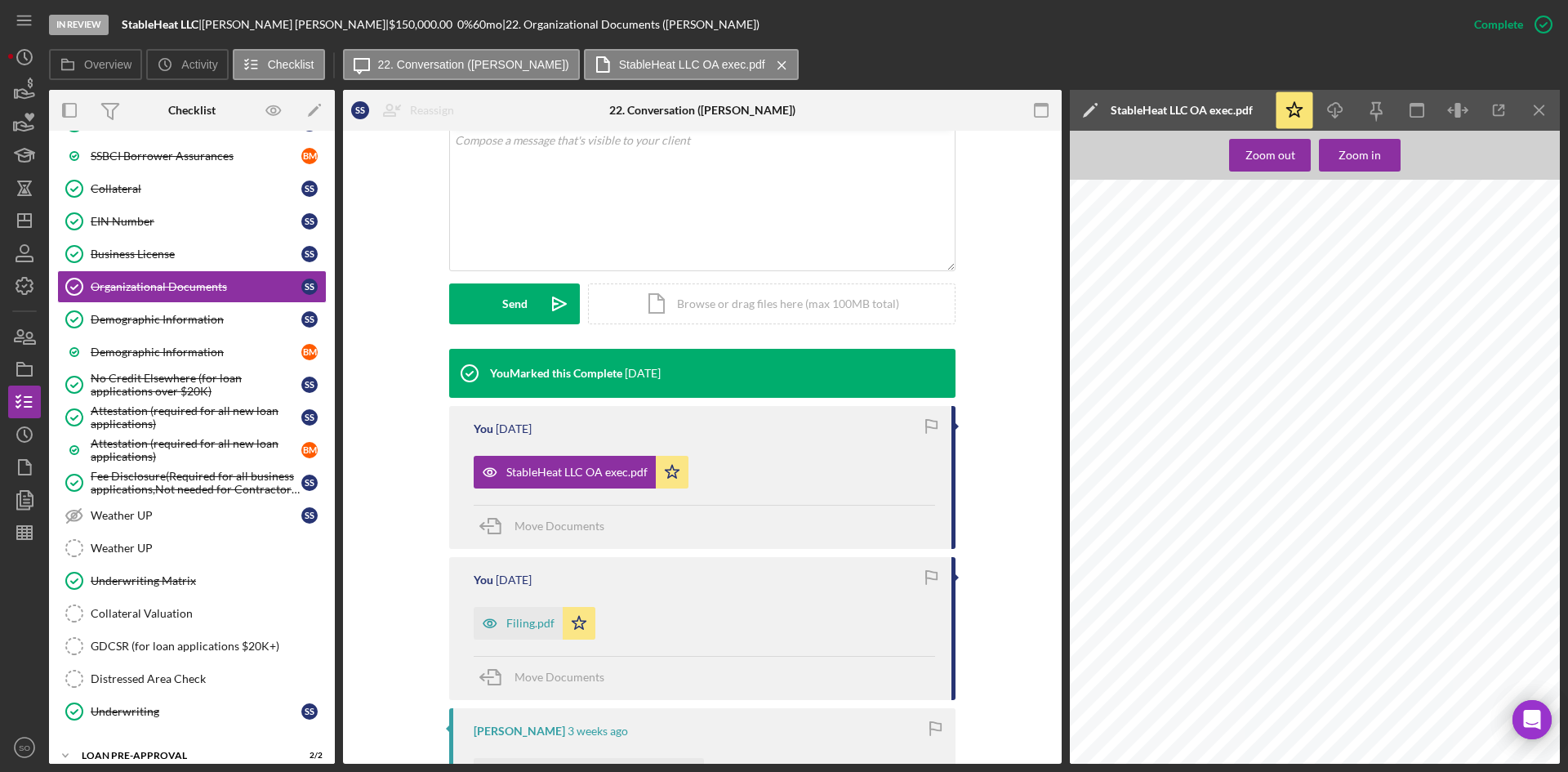
scroll to position [9785, 0]
click at [521, 616] on div "Filing.pdf" at bounding box center [519, 623] width 89 height 33
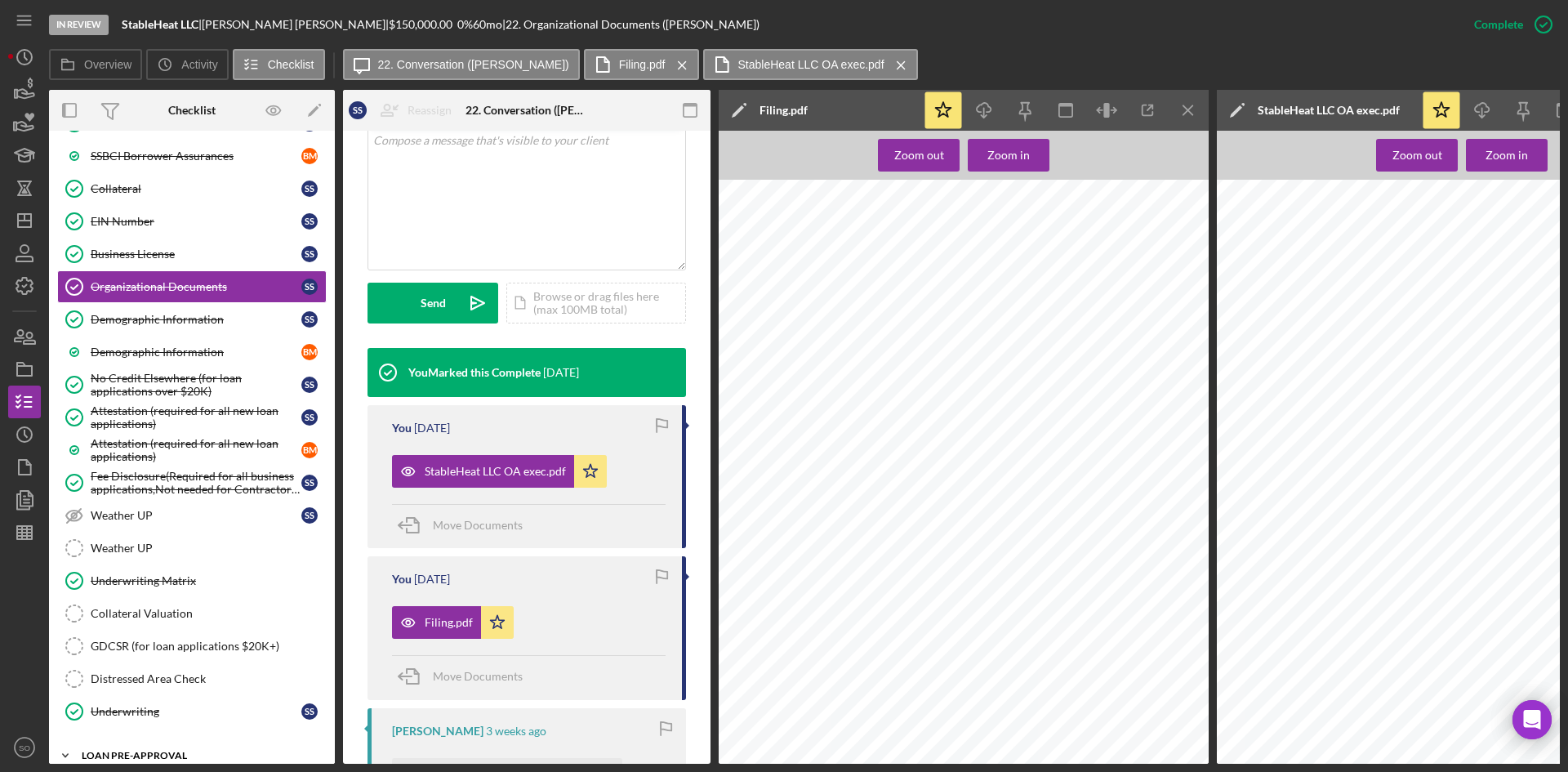
scroll to position [1597, 0]
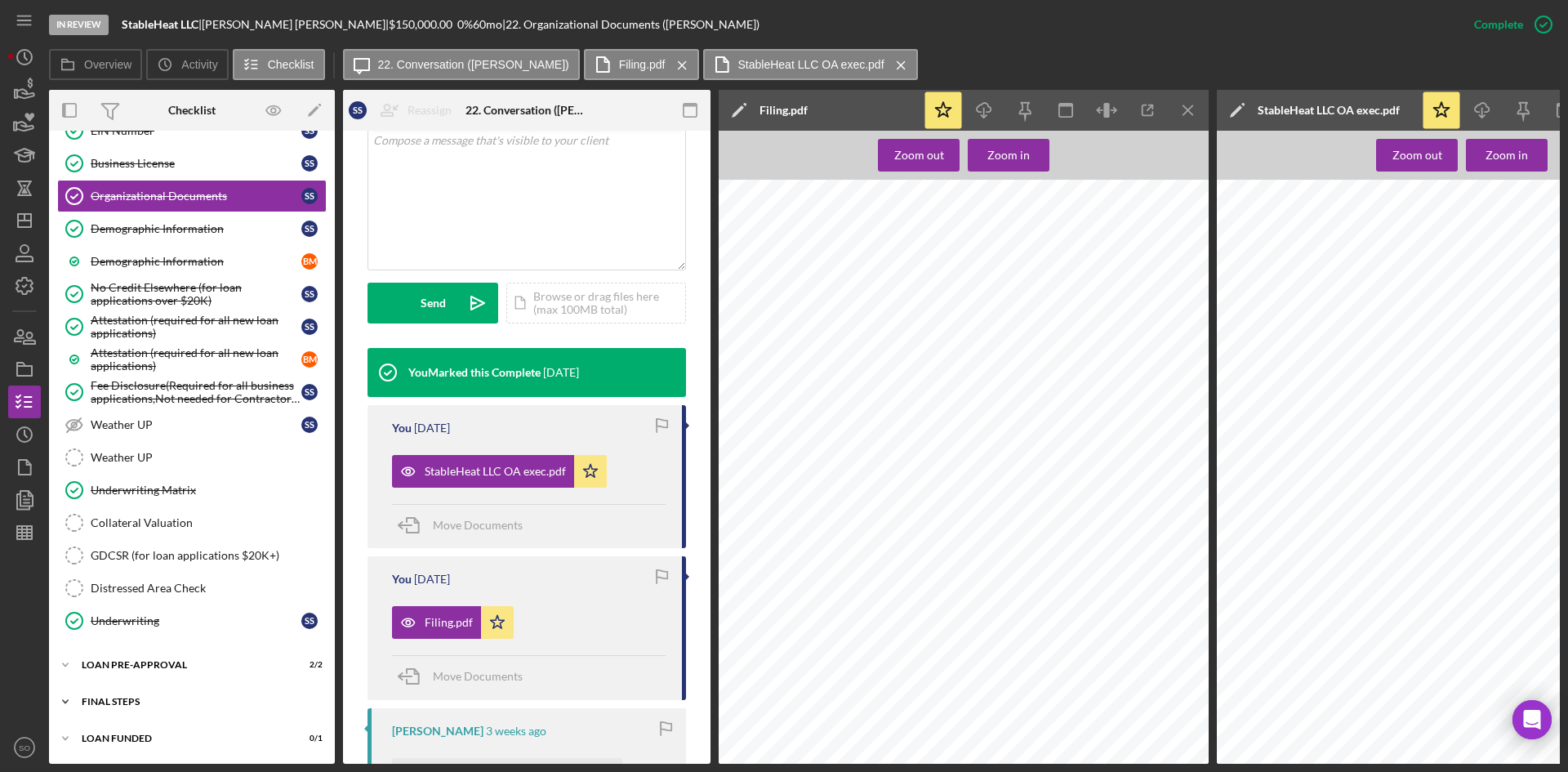
click at [135, 711] on div "Icon/Expander FINAL STEPS 11 / 19" at bounding box center [191, 702] width 286 height 33
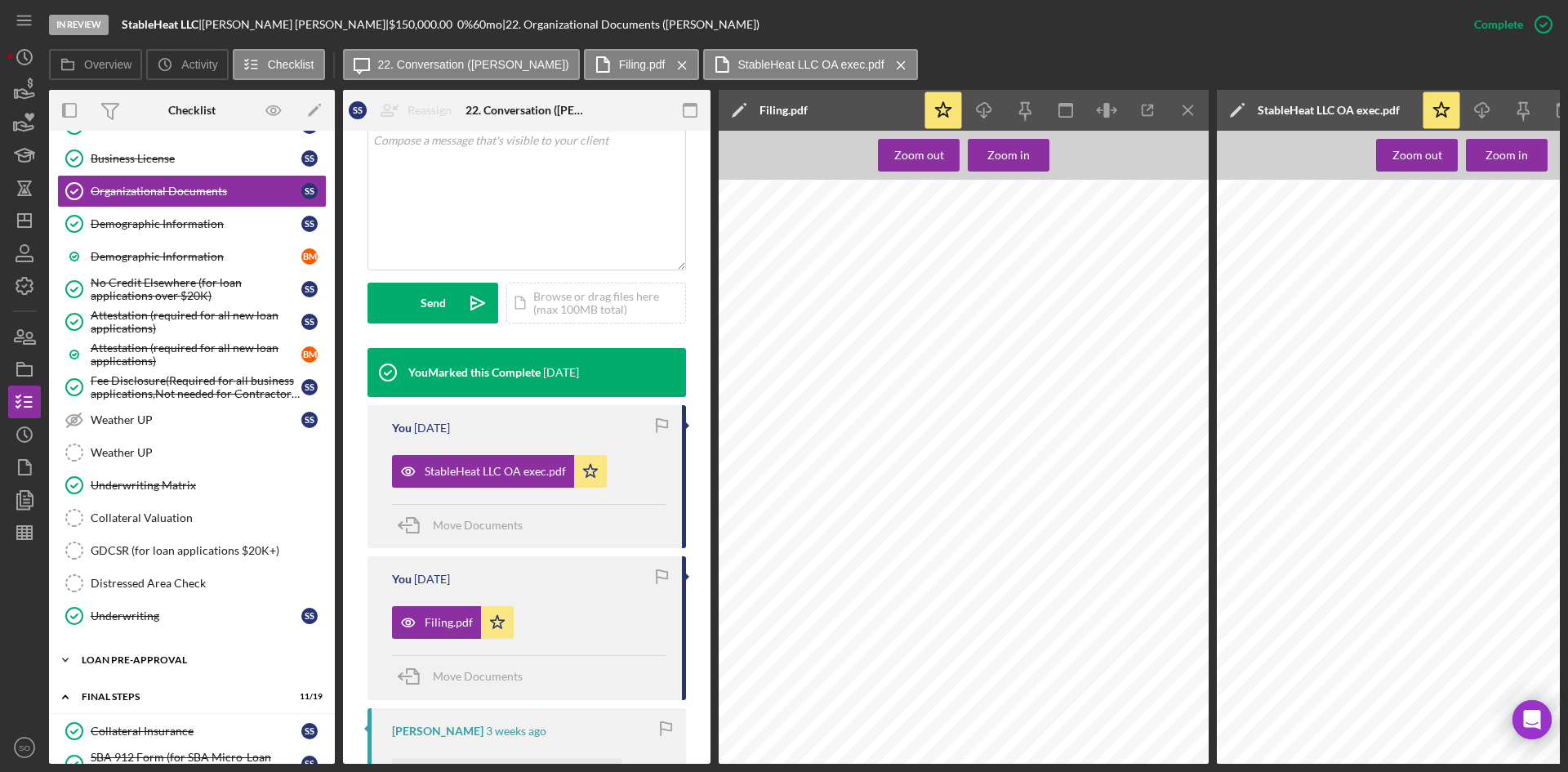
scroll to position [2004, 0]
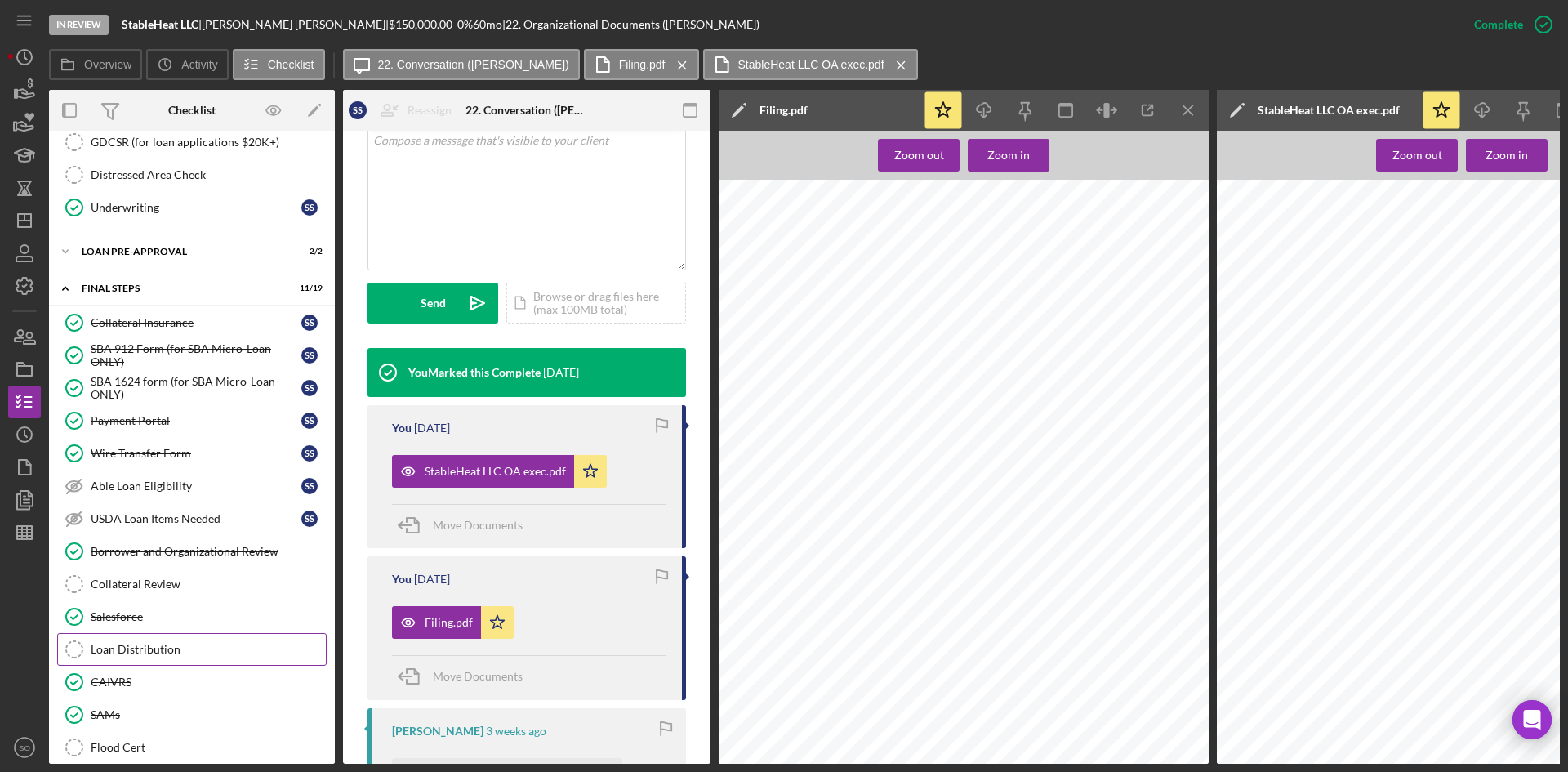
click at [215, 641] on link "Loan Distribution Loan Distribution" at bounding box center [192, 649] width 270 height 33
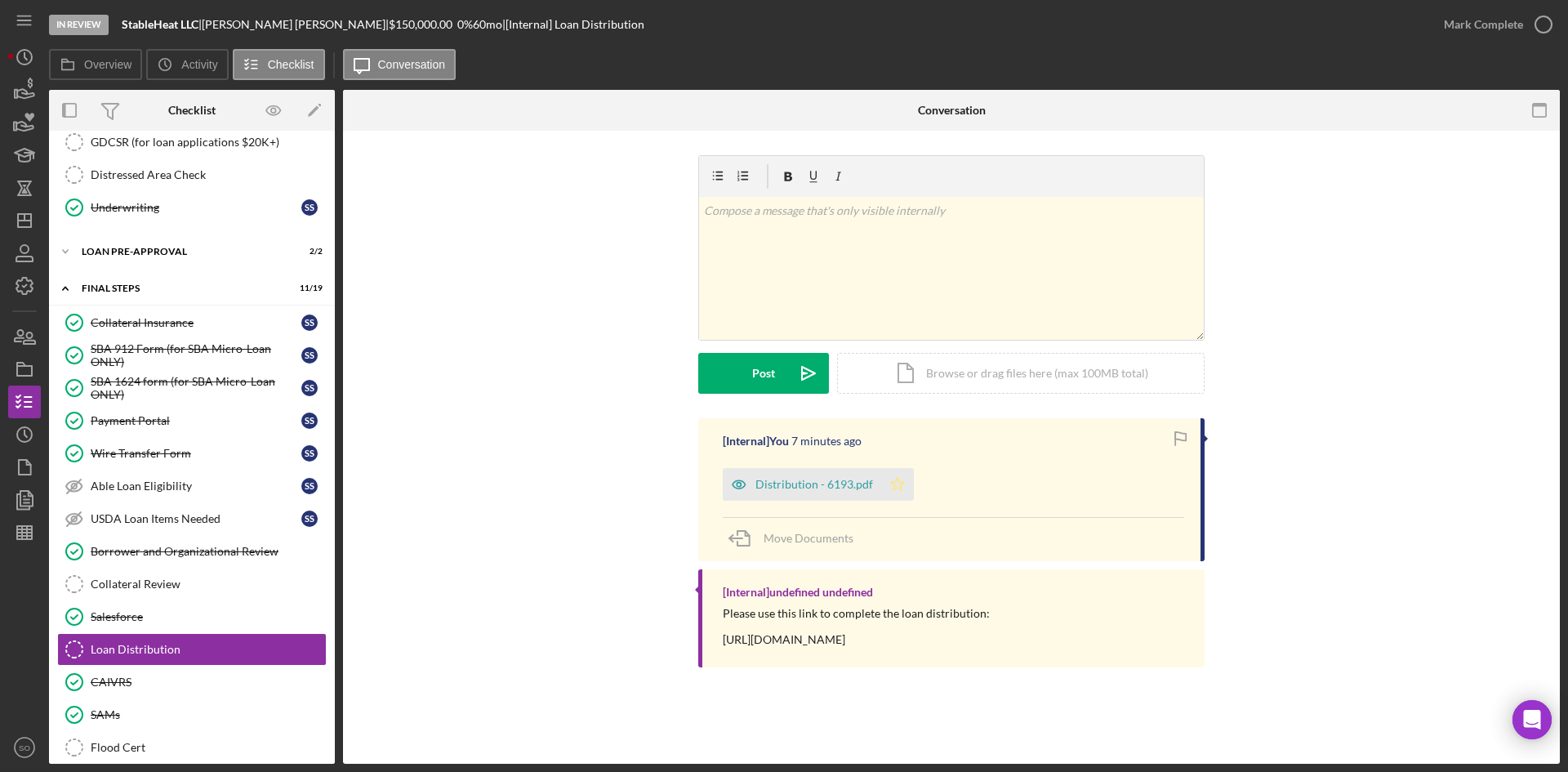
drag, startPoint x: 897, startPoint y: 480, endPoint x: 1209, endPoint y: 324, distance: 348.8
click at [897, 480] on icon "Icon/Star" at bounding box center [898, 484] width 33 height 33
click at [1512, 29] on div "Mark Complete" at bounding box center [1484, 24] width 79 height 33
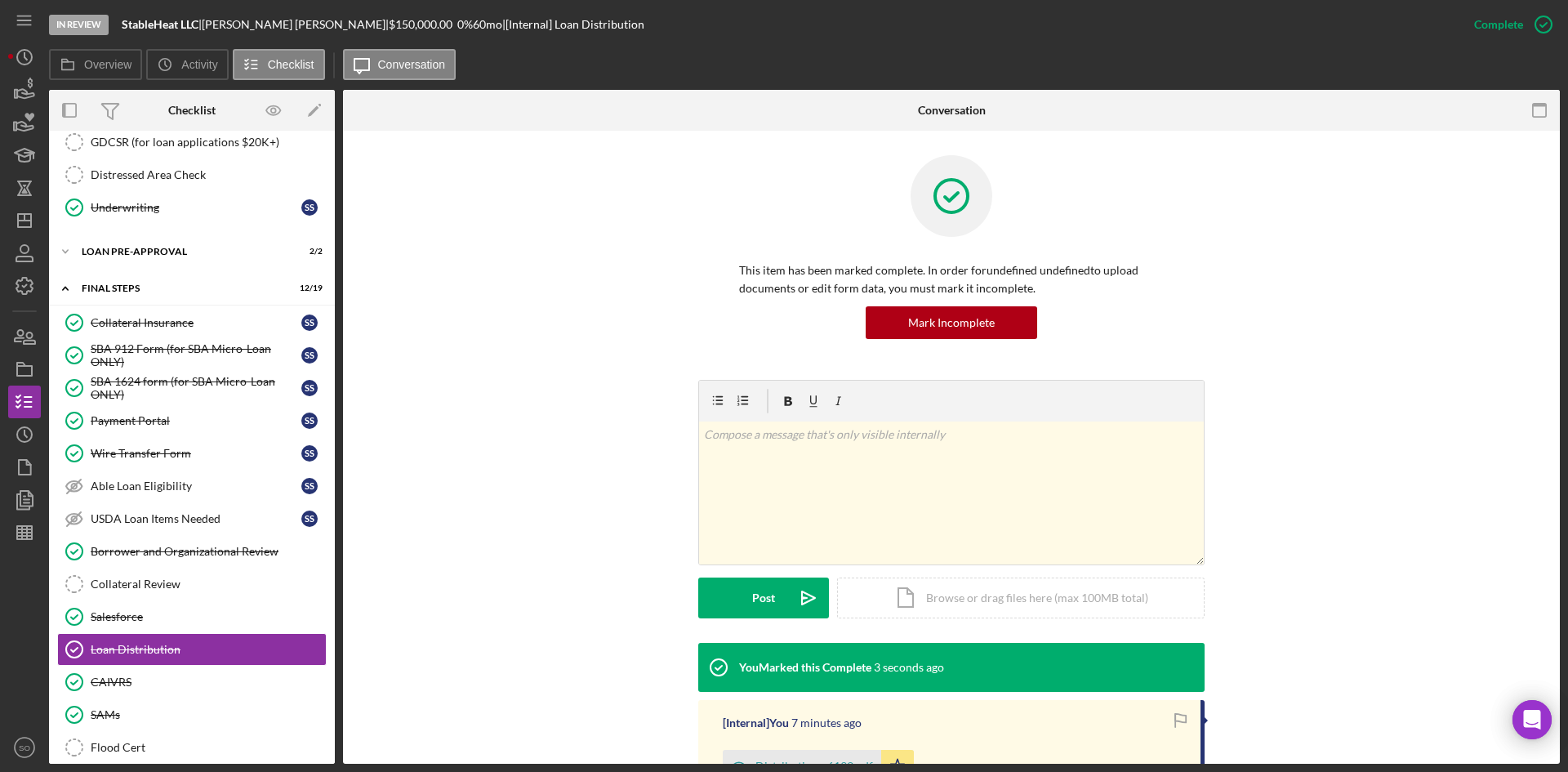
scroll to position [2222, 0]
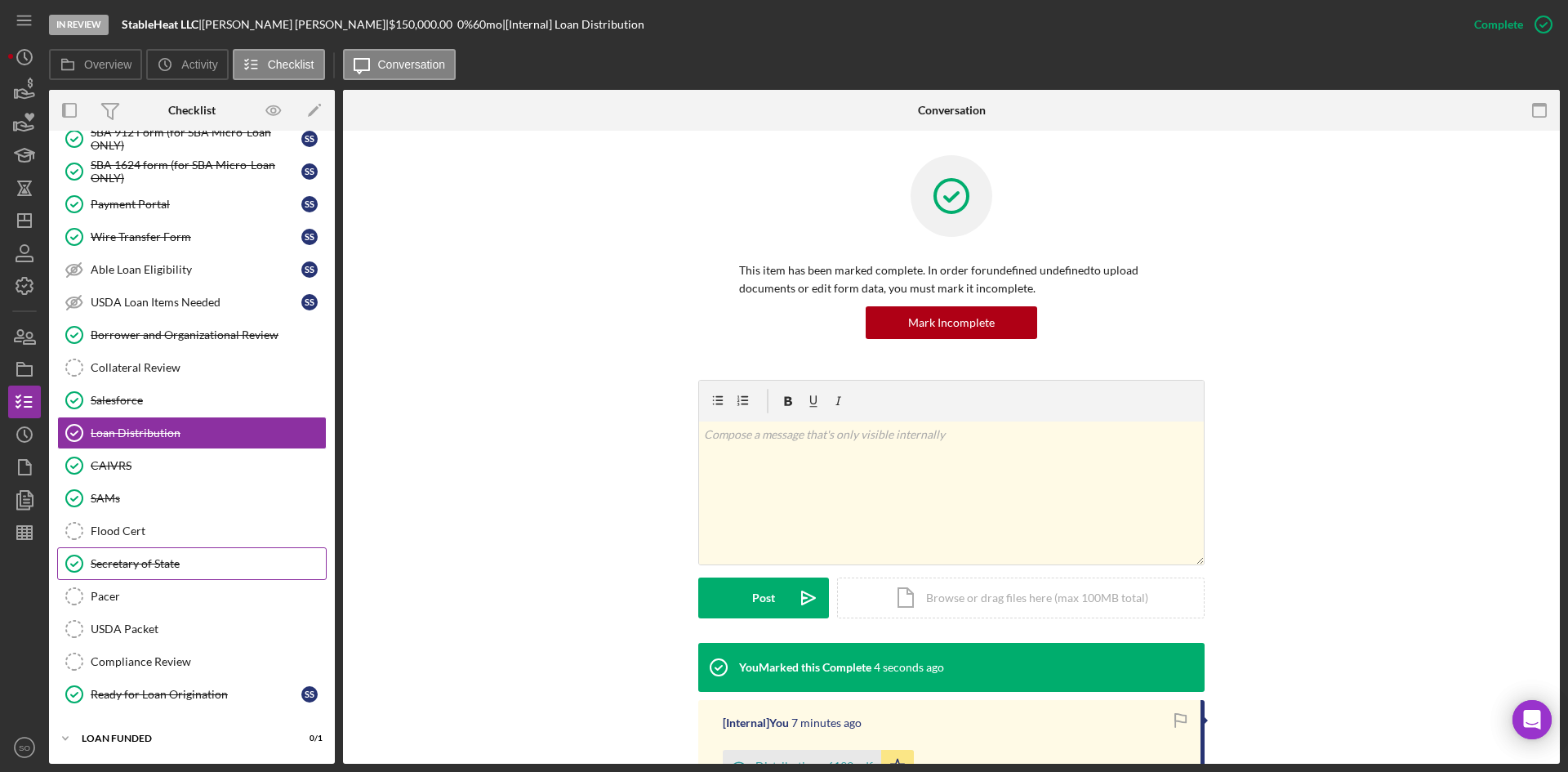
click at [169, 555] on link "Secretary of State Secretary of State" at bounding box center [192, 564] width 270 height 33
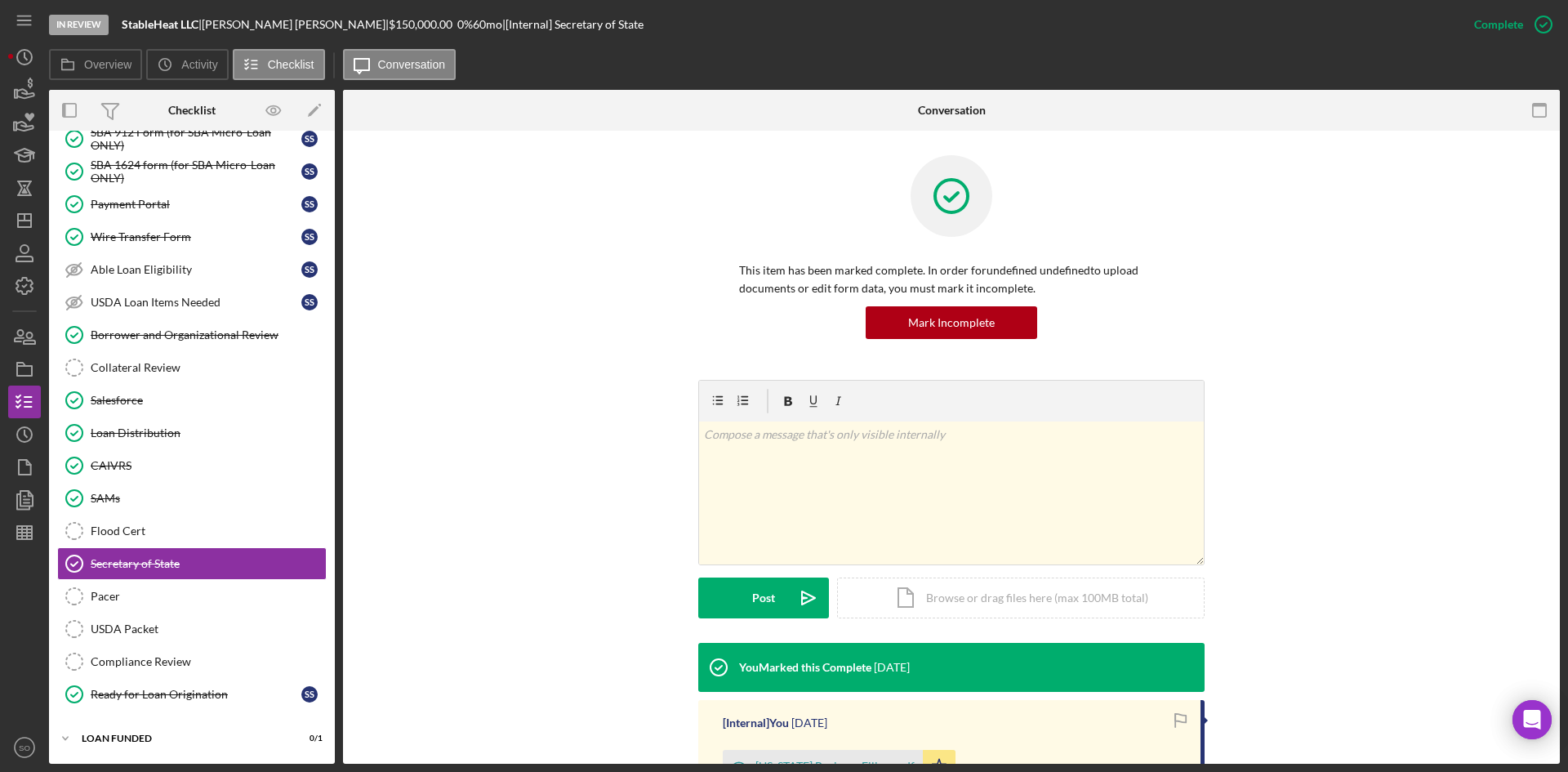
scroll to position [215, 0]
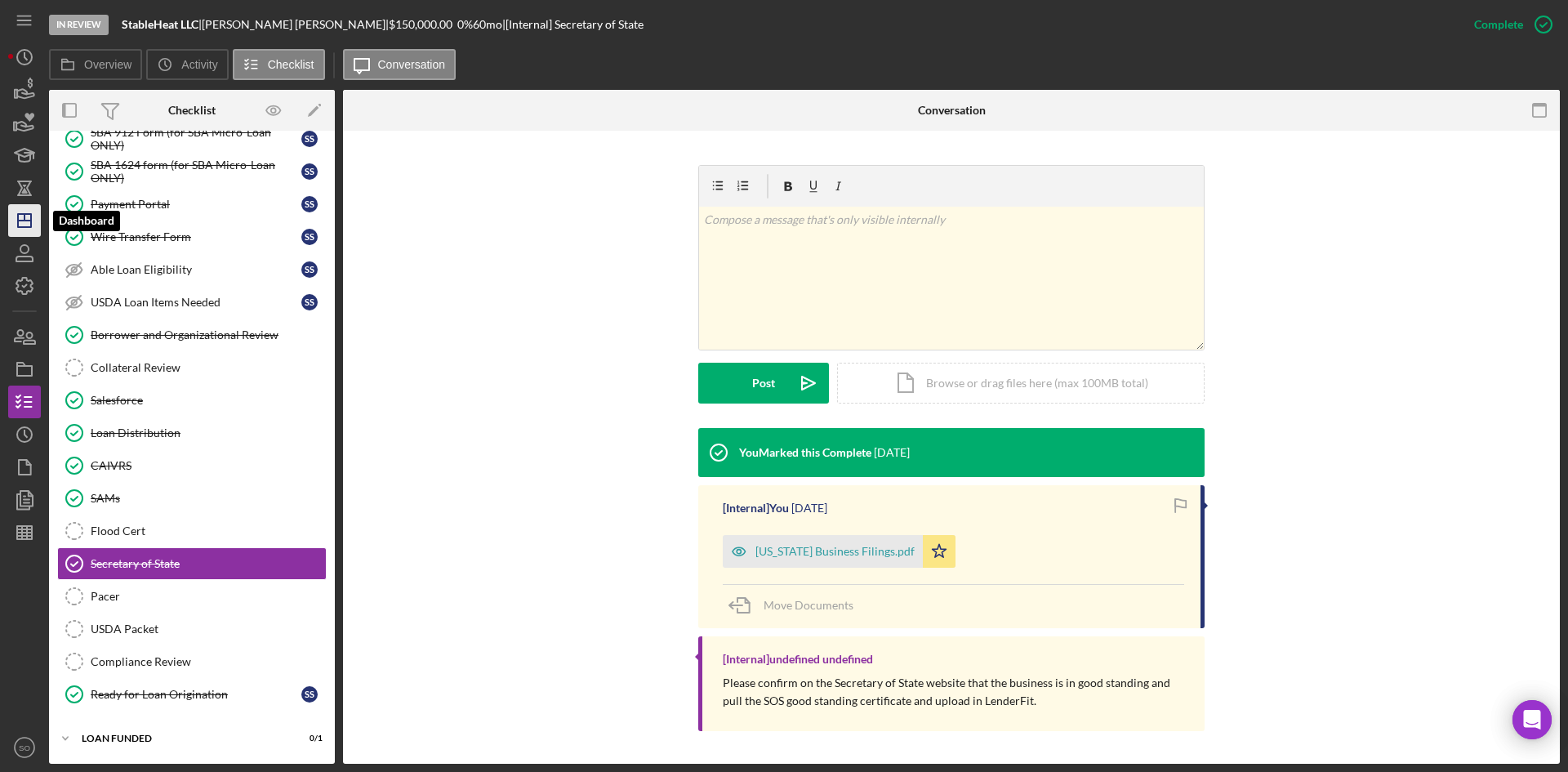
click at [20, 213] on icon "Icon/Dashboard" at bounding box center [24, 220] width 41 height 41
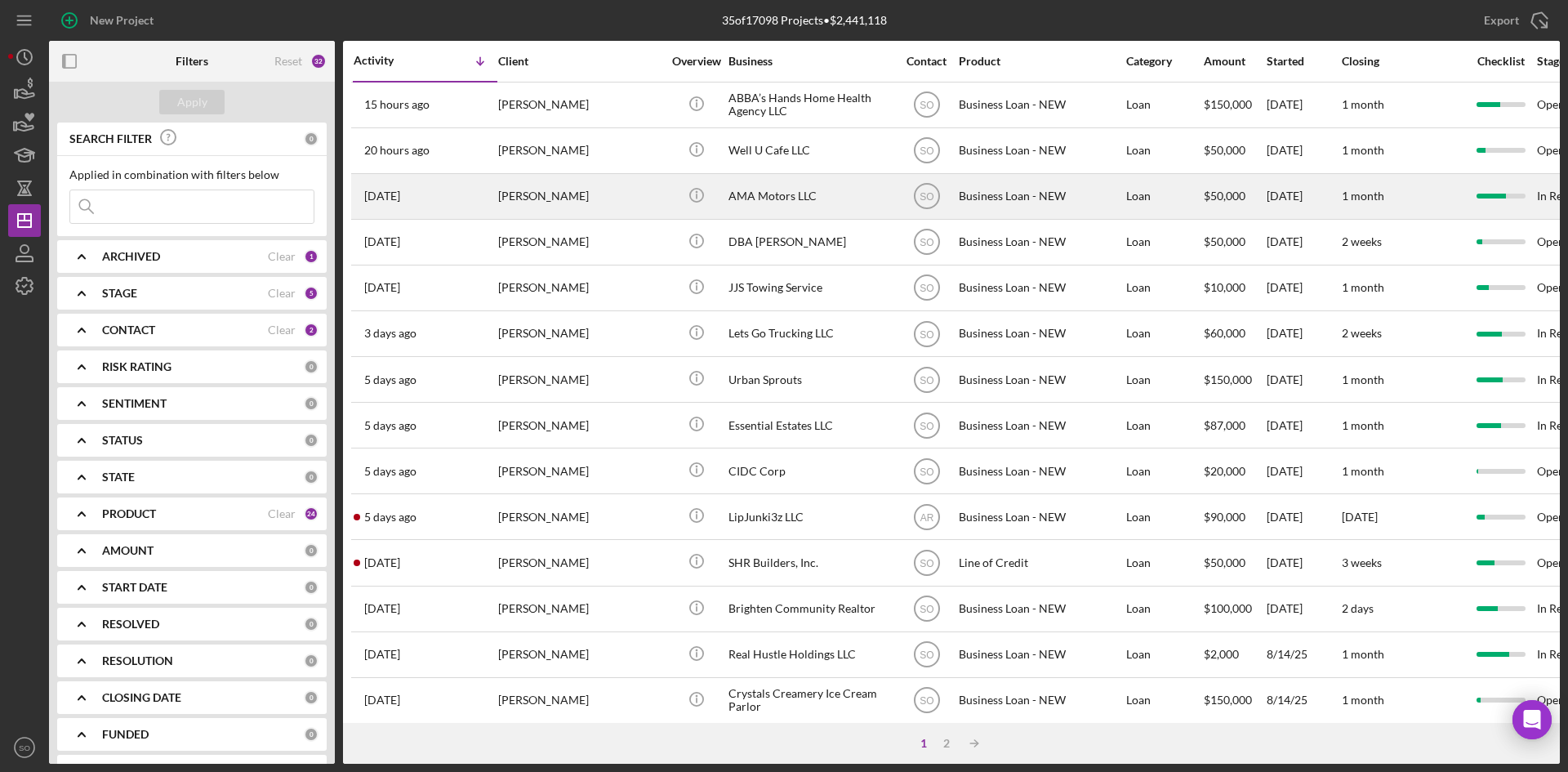
click at [498, 197] on div "[PERSON_NAME]" at bounding box center [579, 196] width 164 height 44
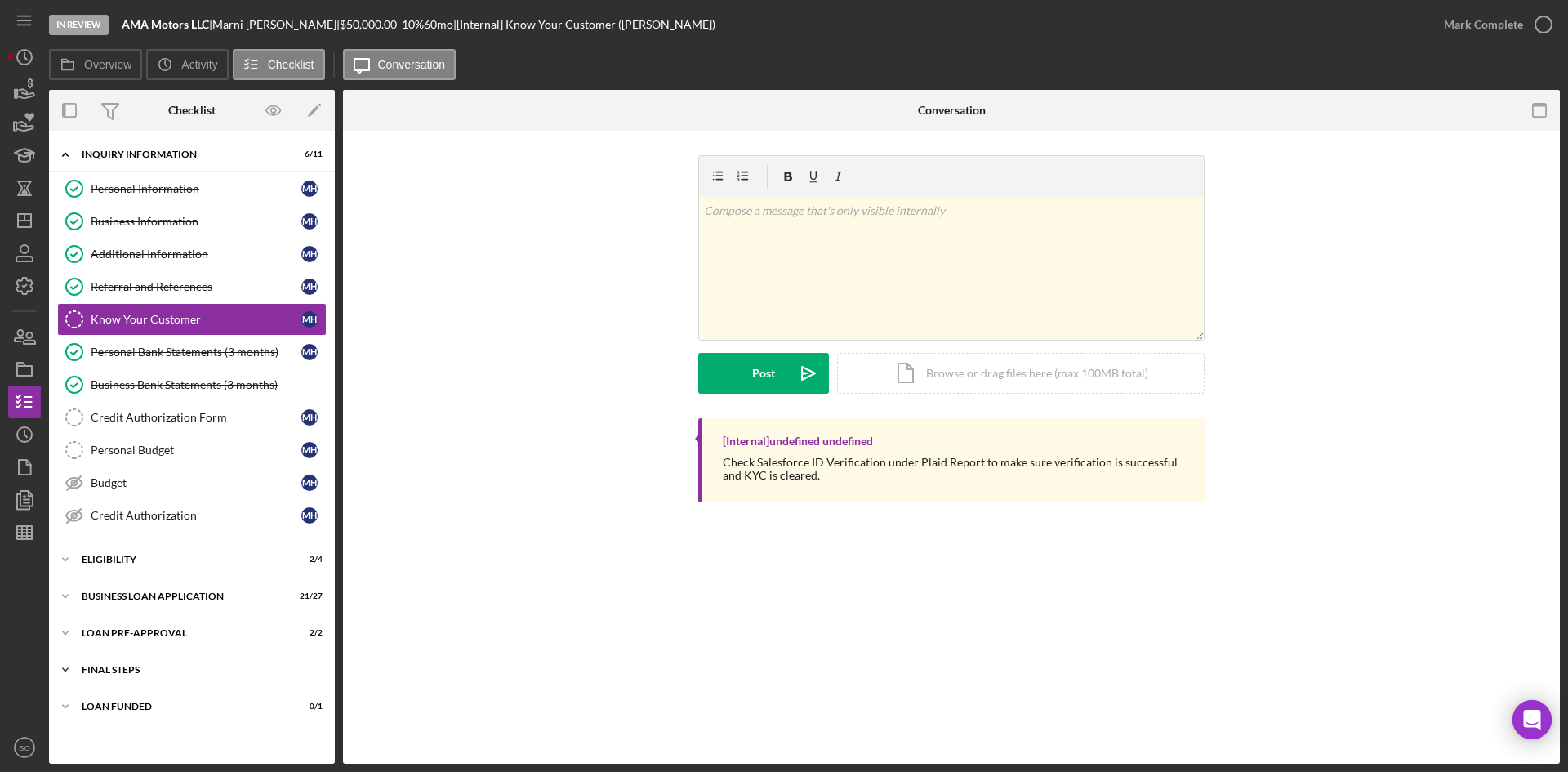
click at [145, 671] on div "FINAL STEPS" at bounding box center [197, 670] width 233 height 10
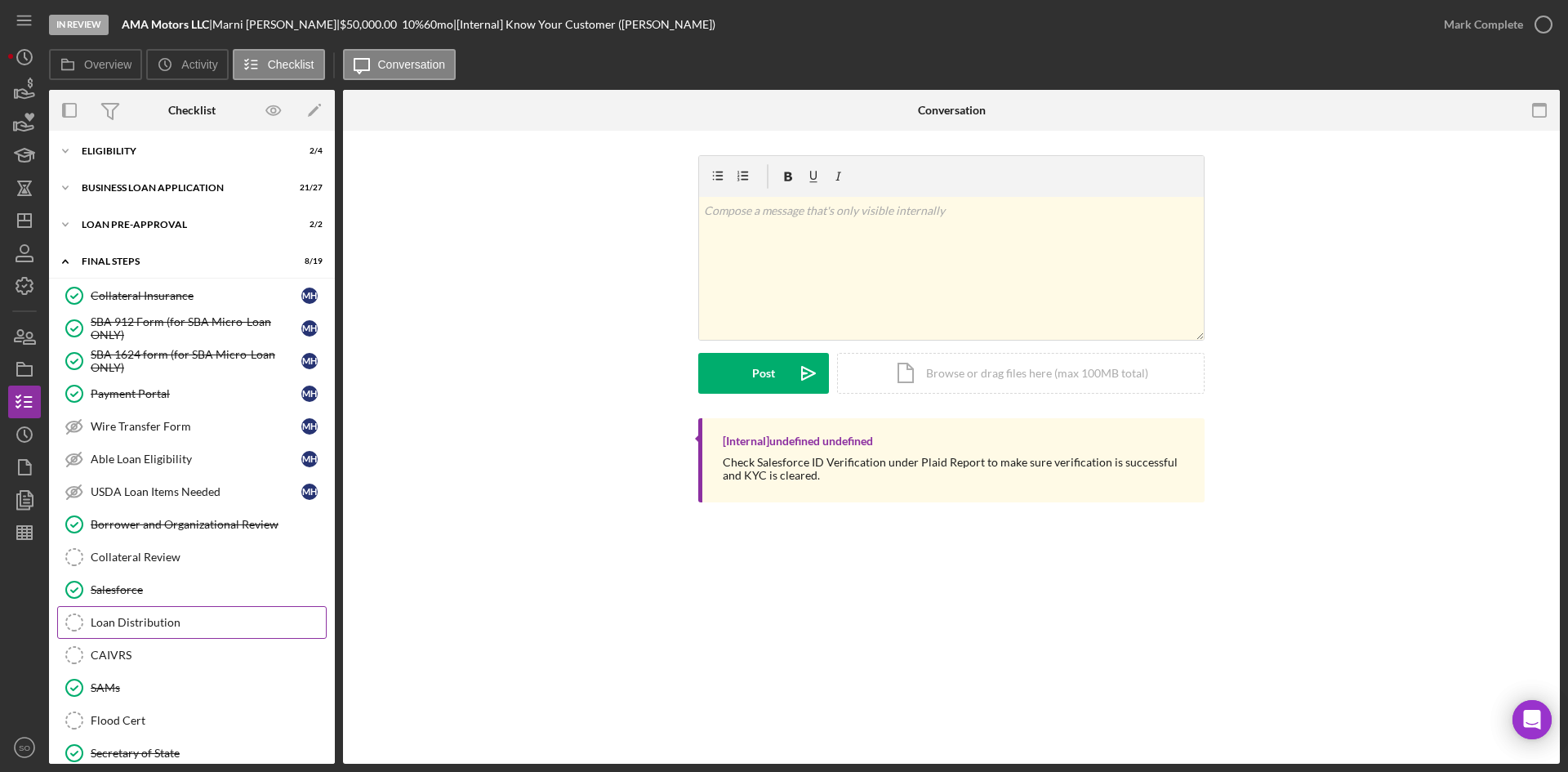
click at [98, 620] on div "Loan Distribution" at bounding box center [207, 622] width 235 height 13
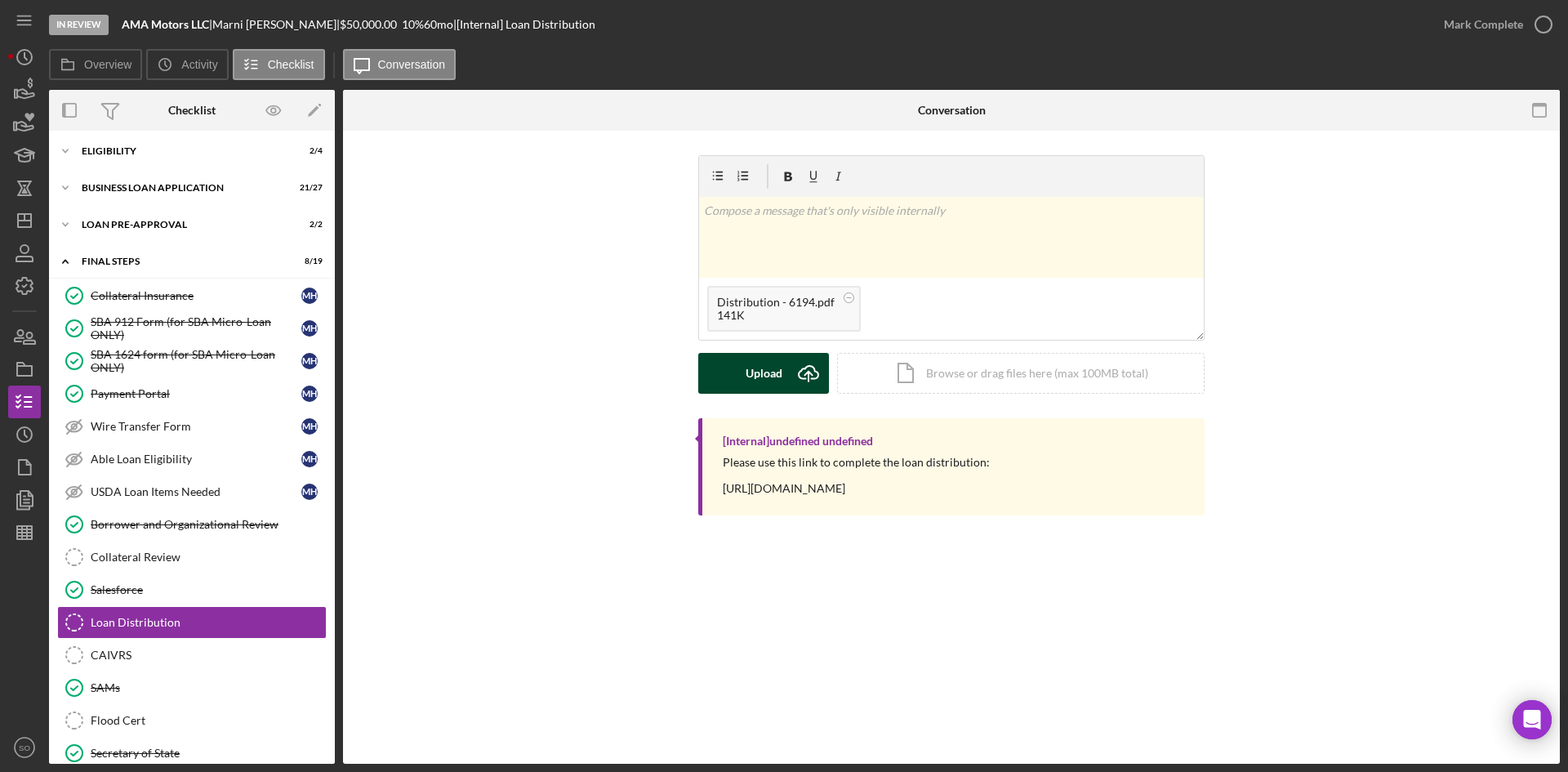
click at [780, 365] on div "Upload" at bounding box center [764, 373] width 37 height 41
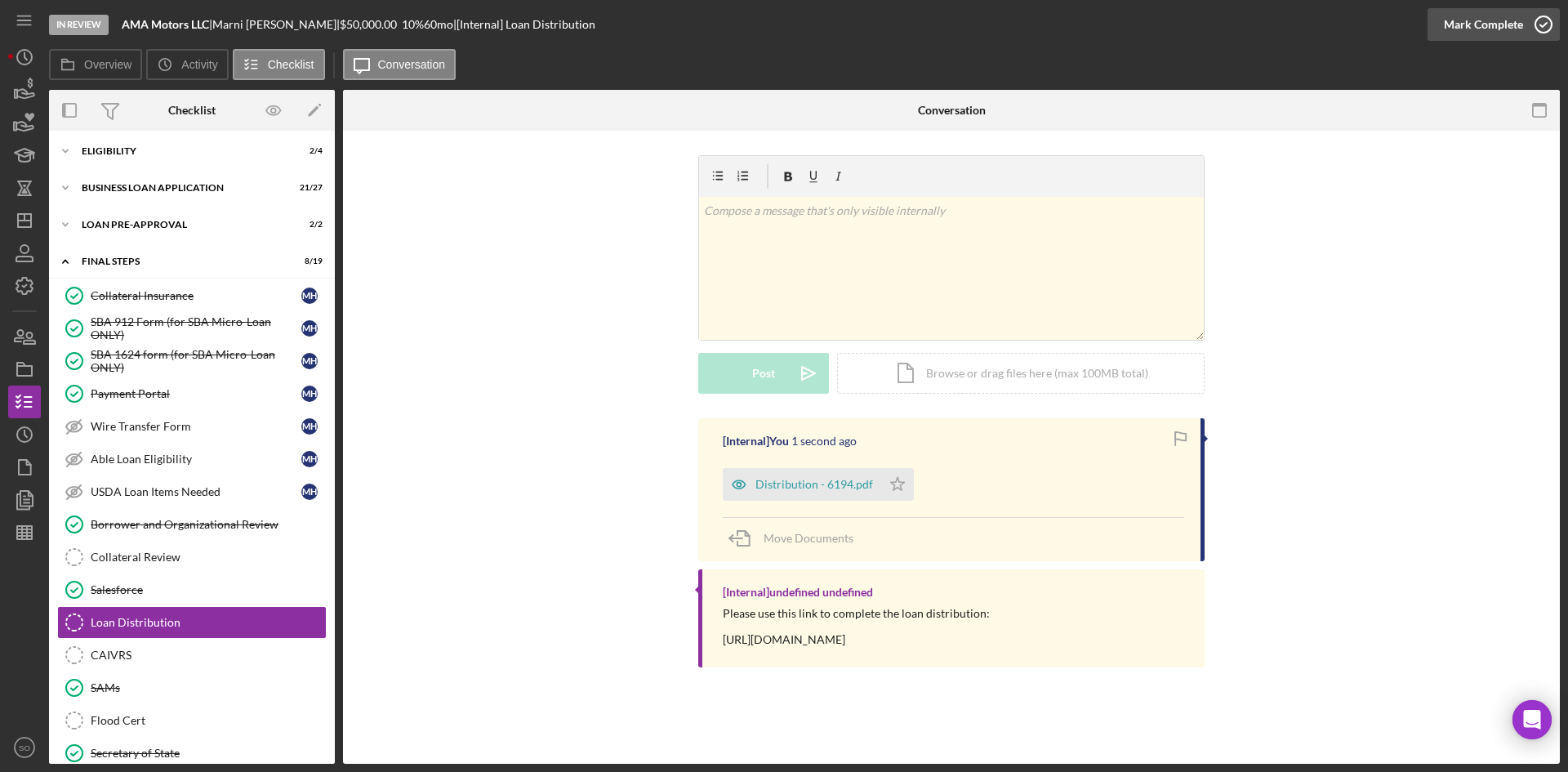
click at [1475, 20] on div "Mark Complete" at bounding box center [1484, 24] width 79 height 33
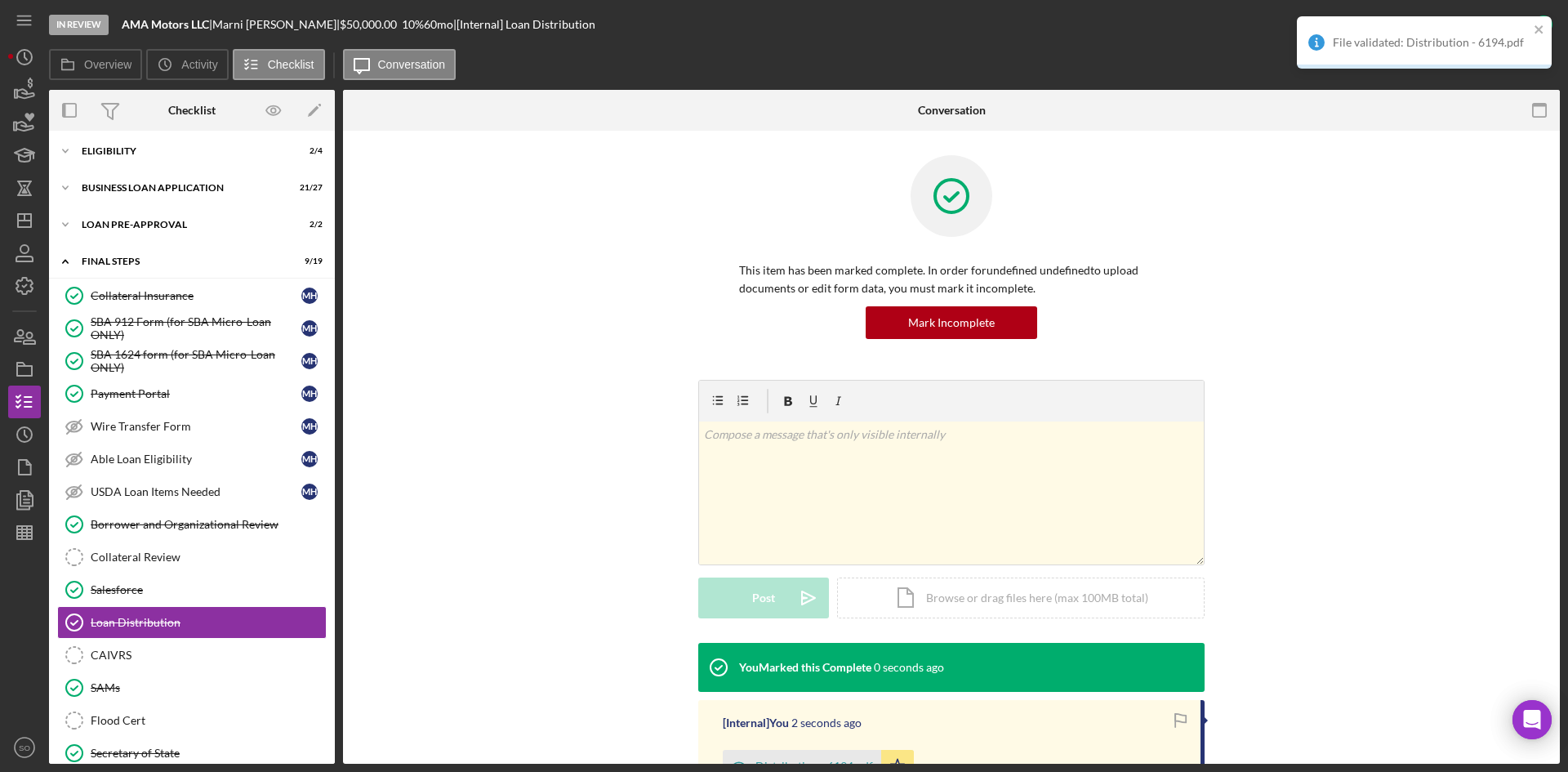
scroll to position [217, 0]
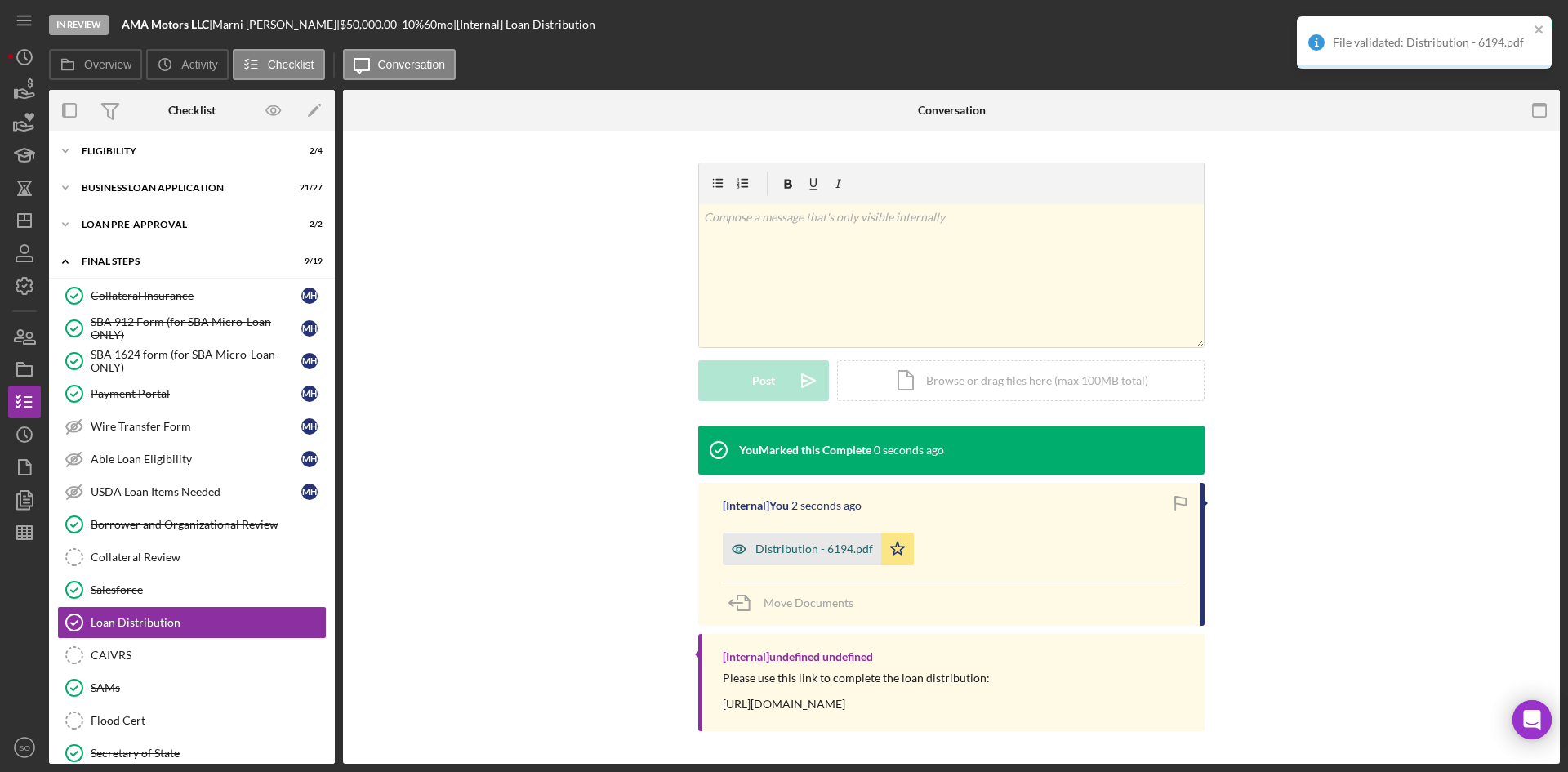
click at [788, 559] on div "Distribution - 6194.pdf" at bounding box center [802, 549] width 159 height 33
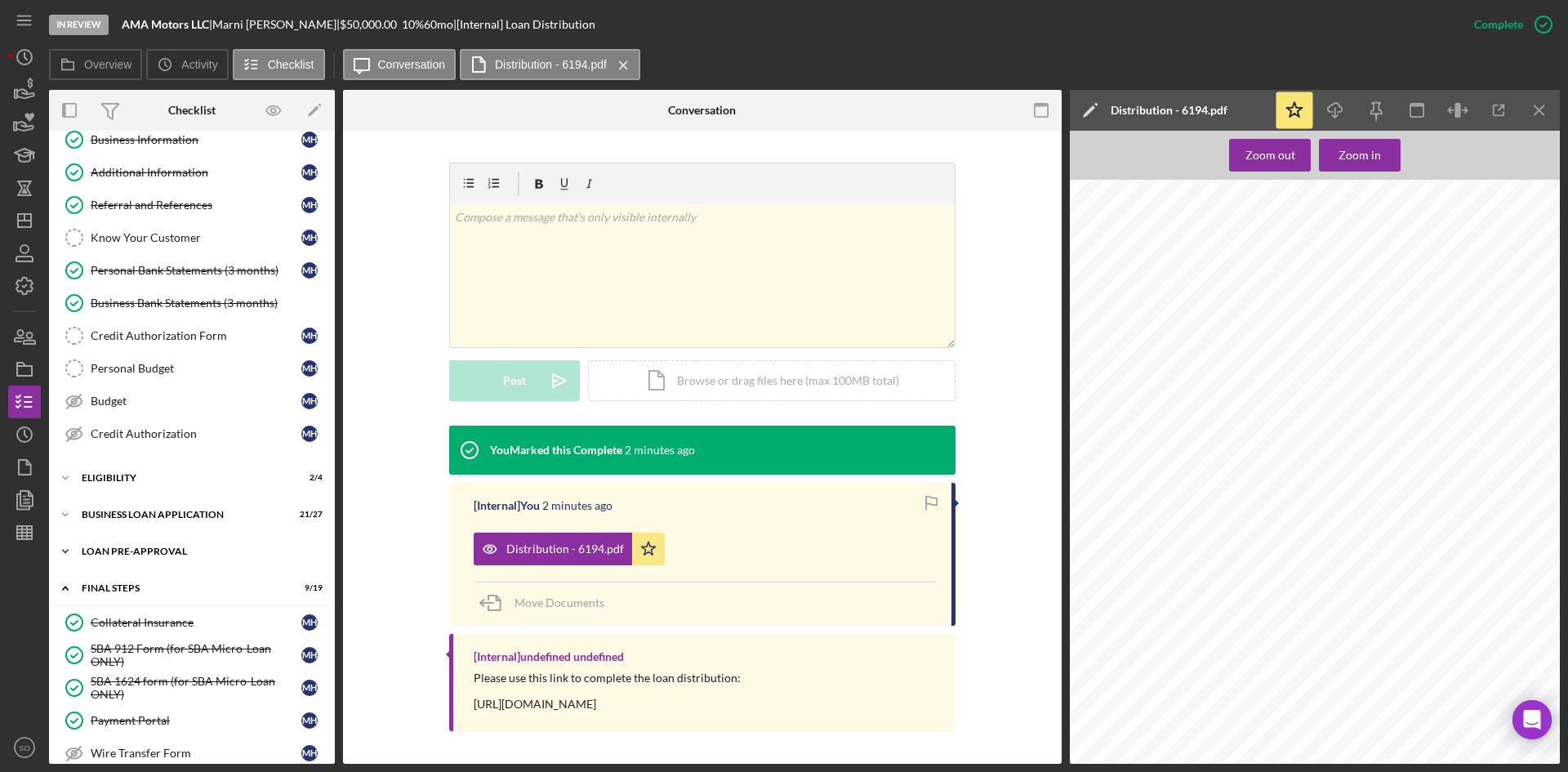
scroll to position [0, 0]
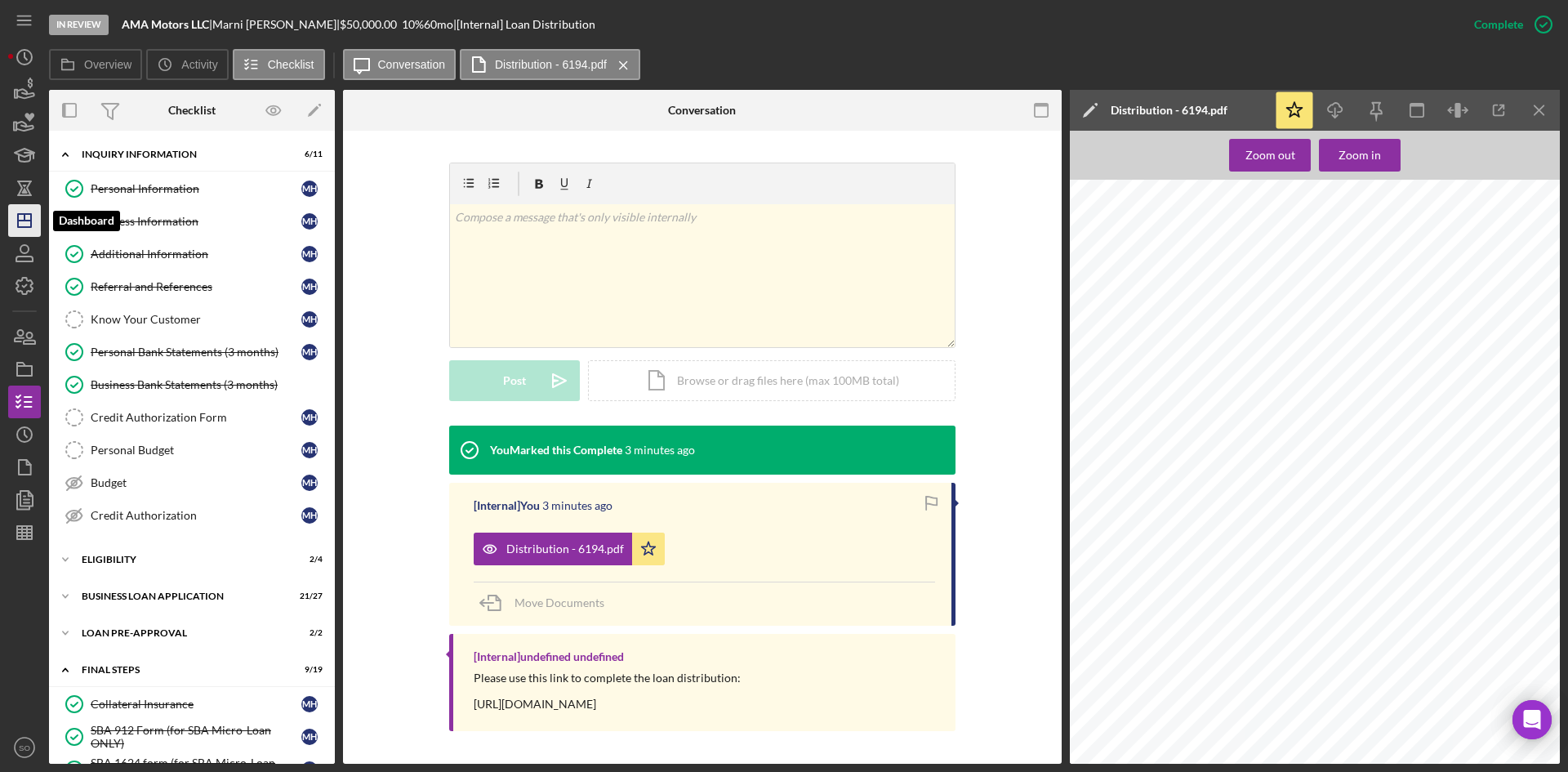
click at [29, 219] on icon "Icon/Dashboard" at bounding box center [24, 220] width 41 height 41
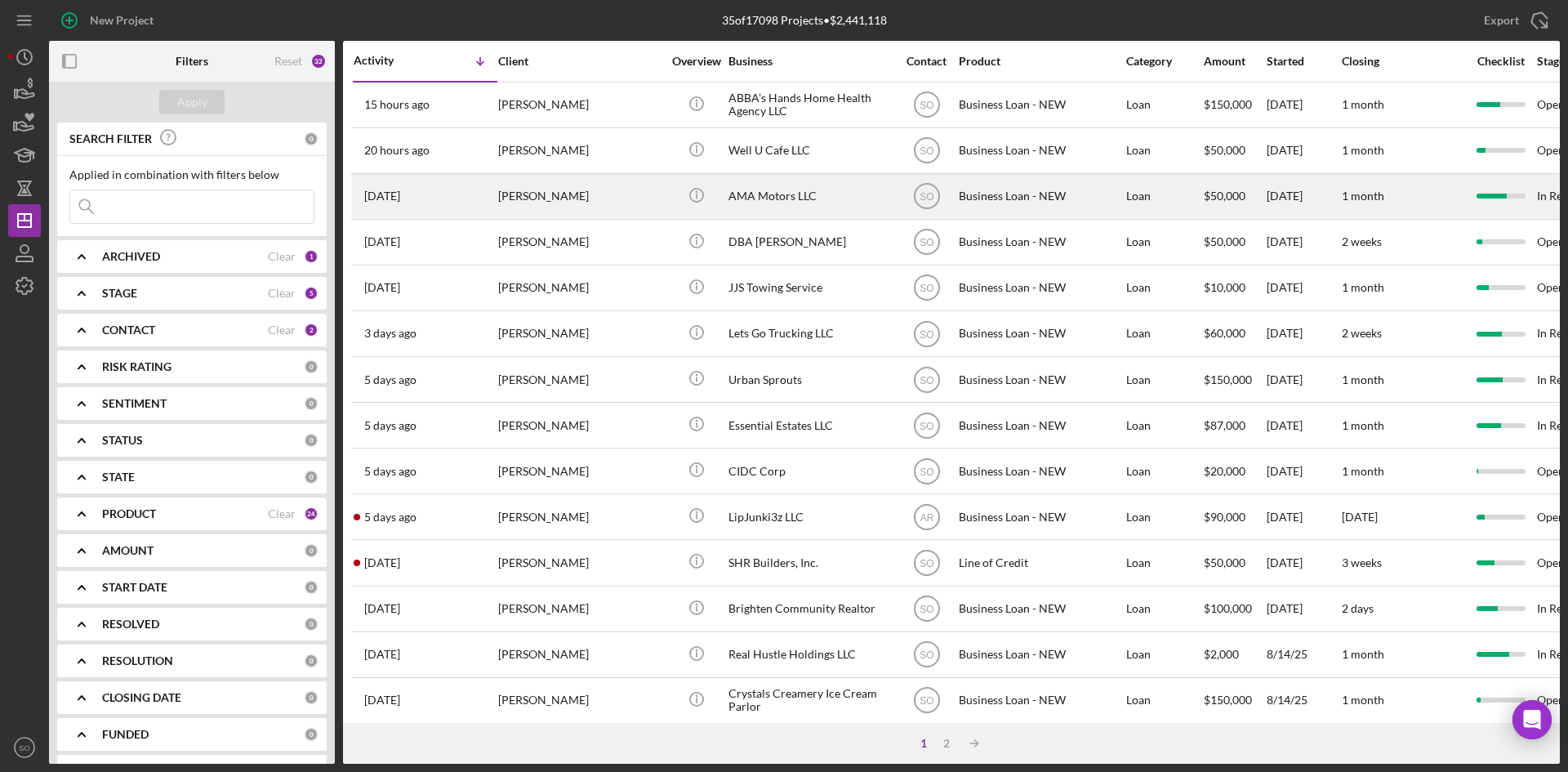
click at [463, 179] on div "[DATE] [PERSON_NAME]" at bounding box center [425, 196] width 143 height 44
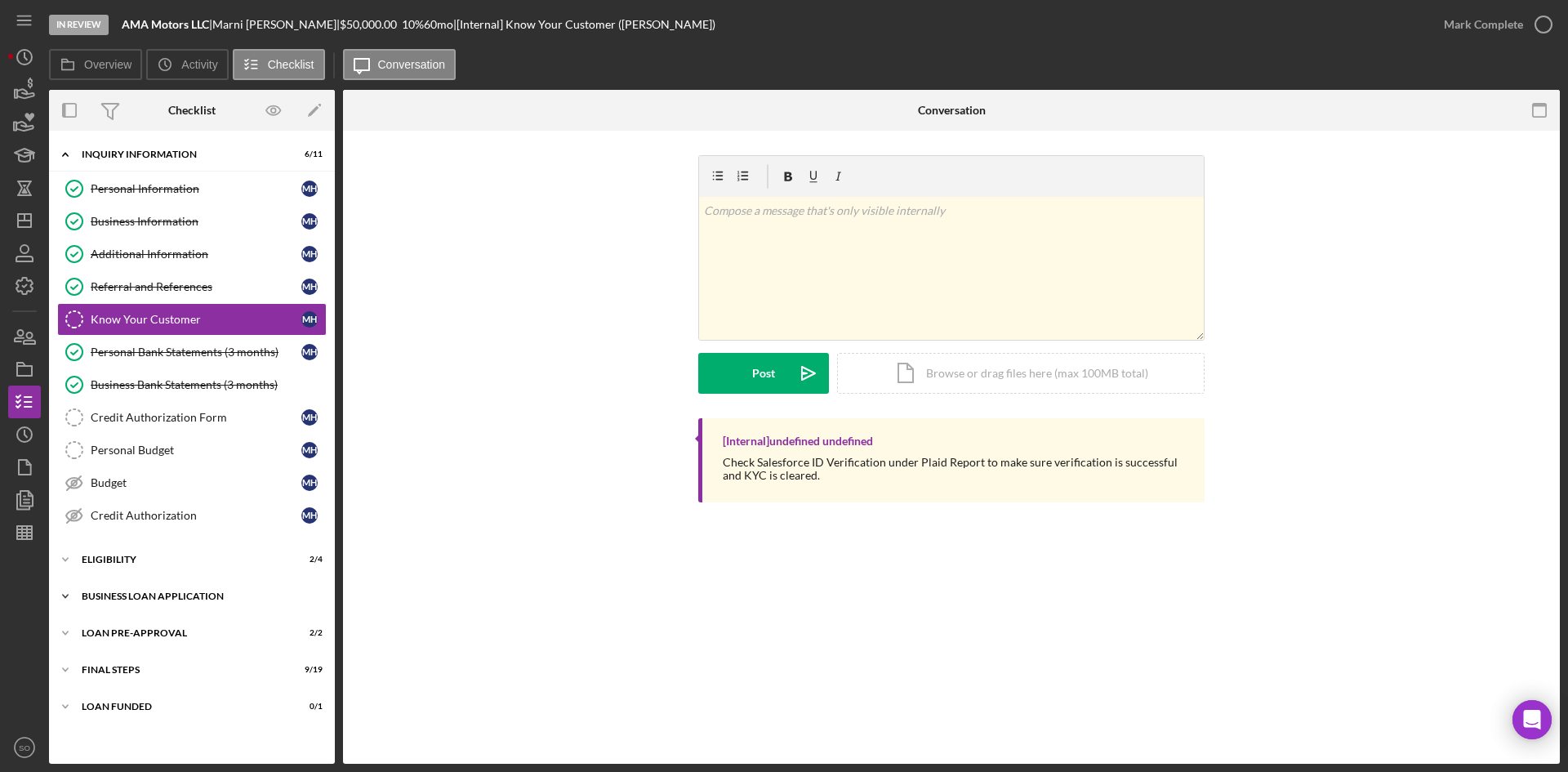
click at [122, 603] on div "Icon/Expander BUSINESS LOAN APPLICATION 21 / 27" at bounding box center [191, 596] width 286 height 33
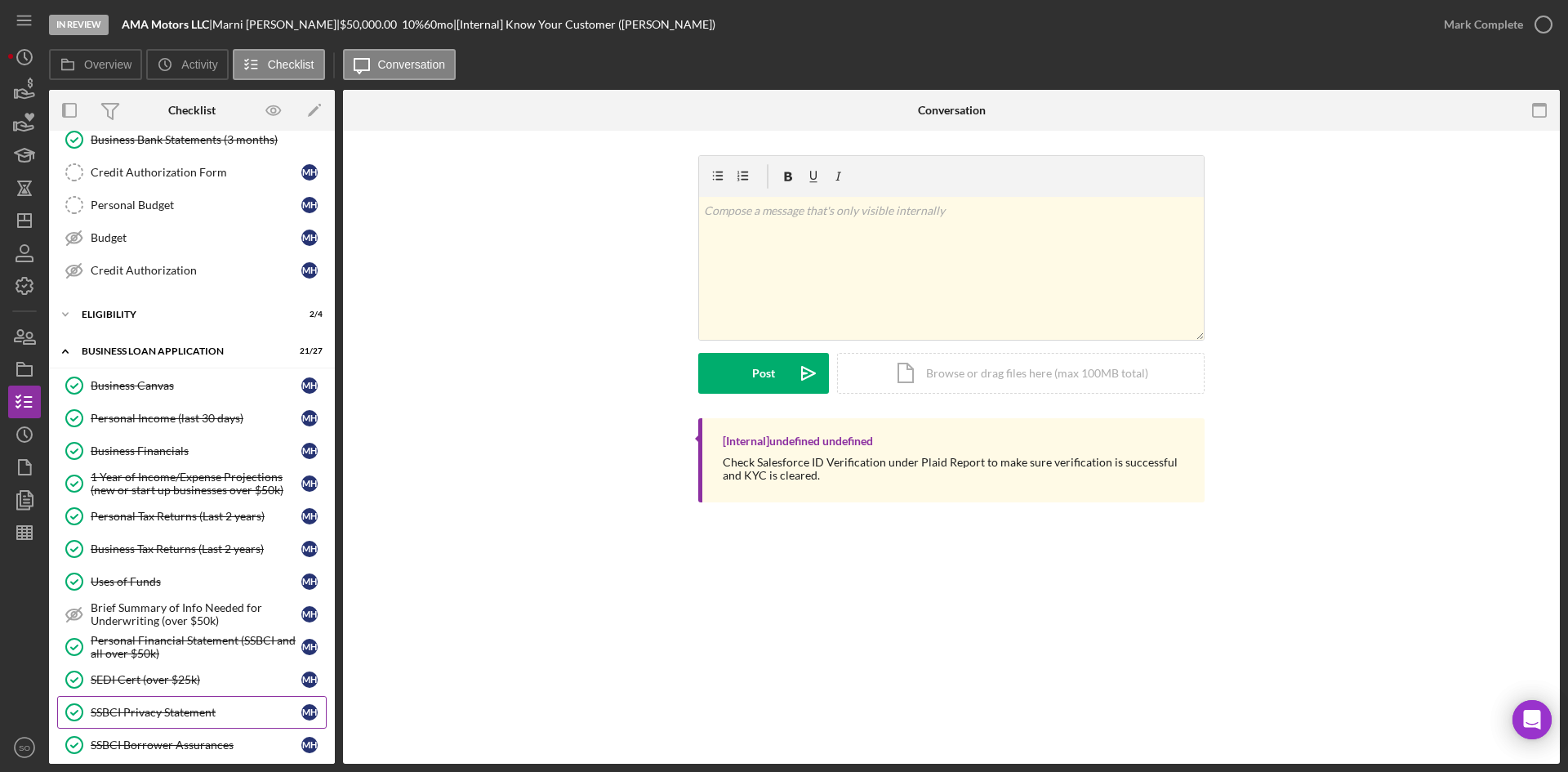
scroll to position [409, 0]
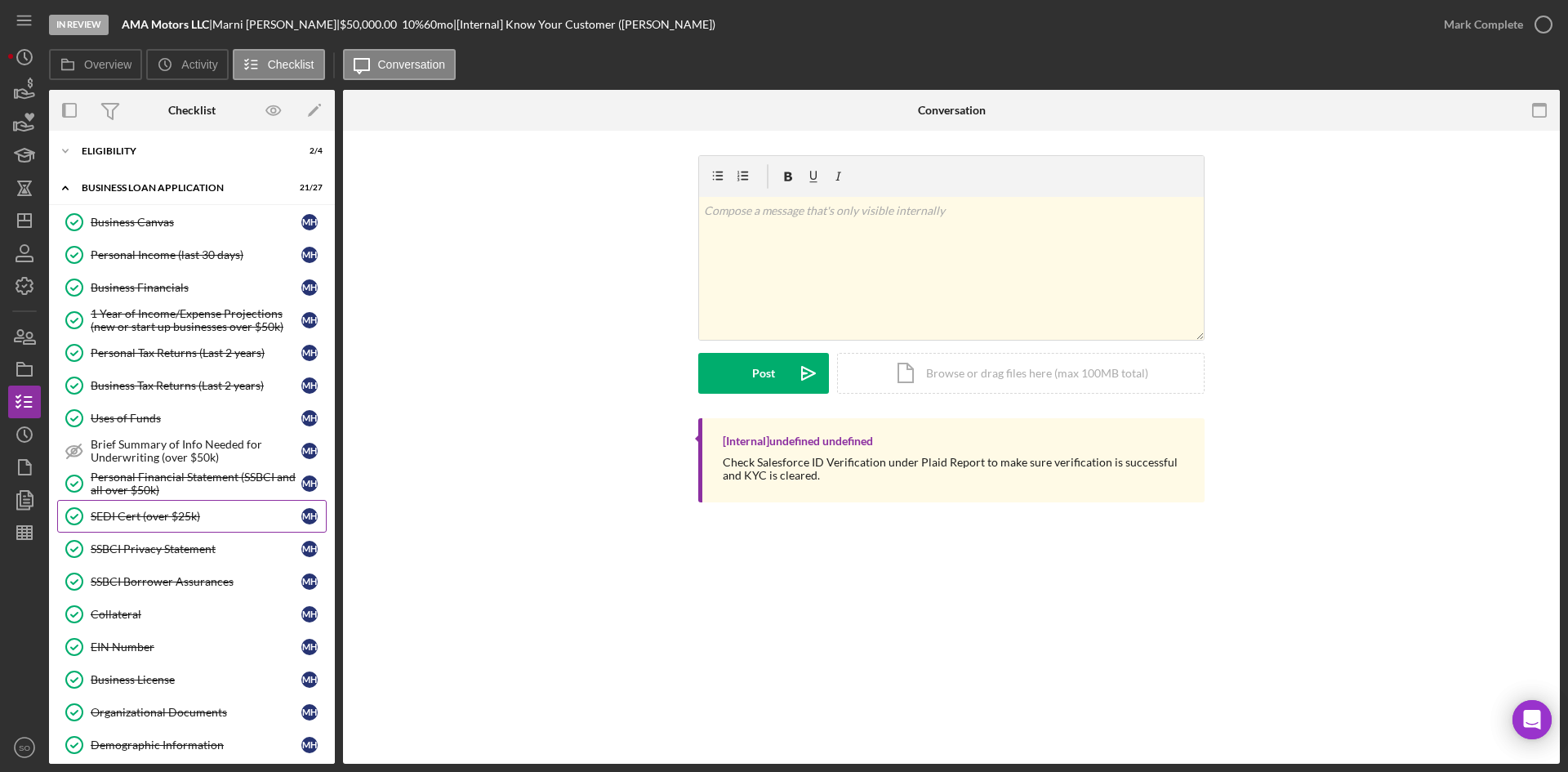
click at [130, 514] on div "SEDI Cert (over $25k)" at bounding box center [195, 516] width 211 height 13
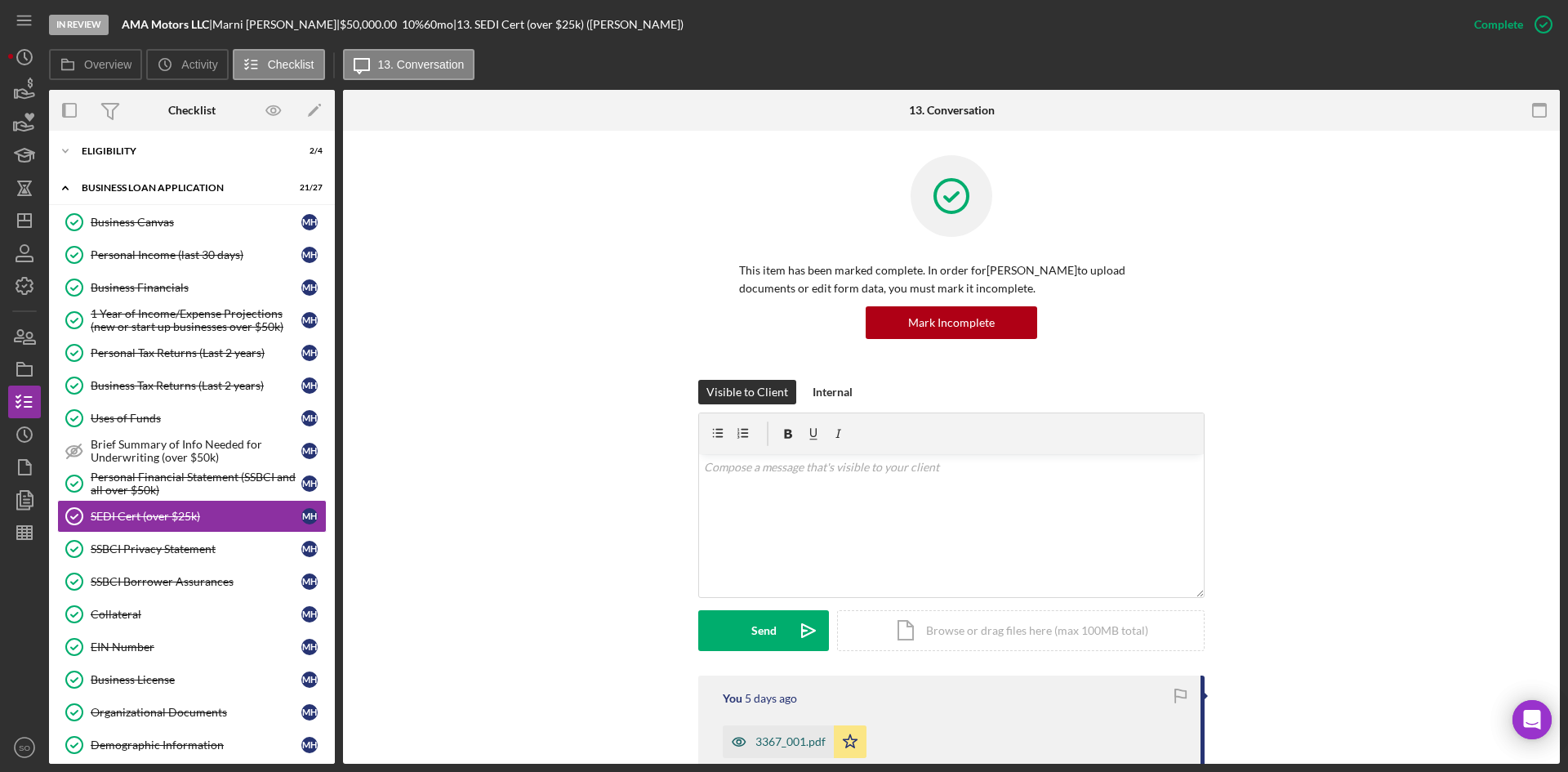
scroll to position [245, 0]
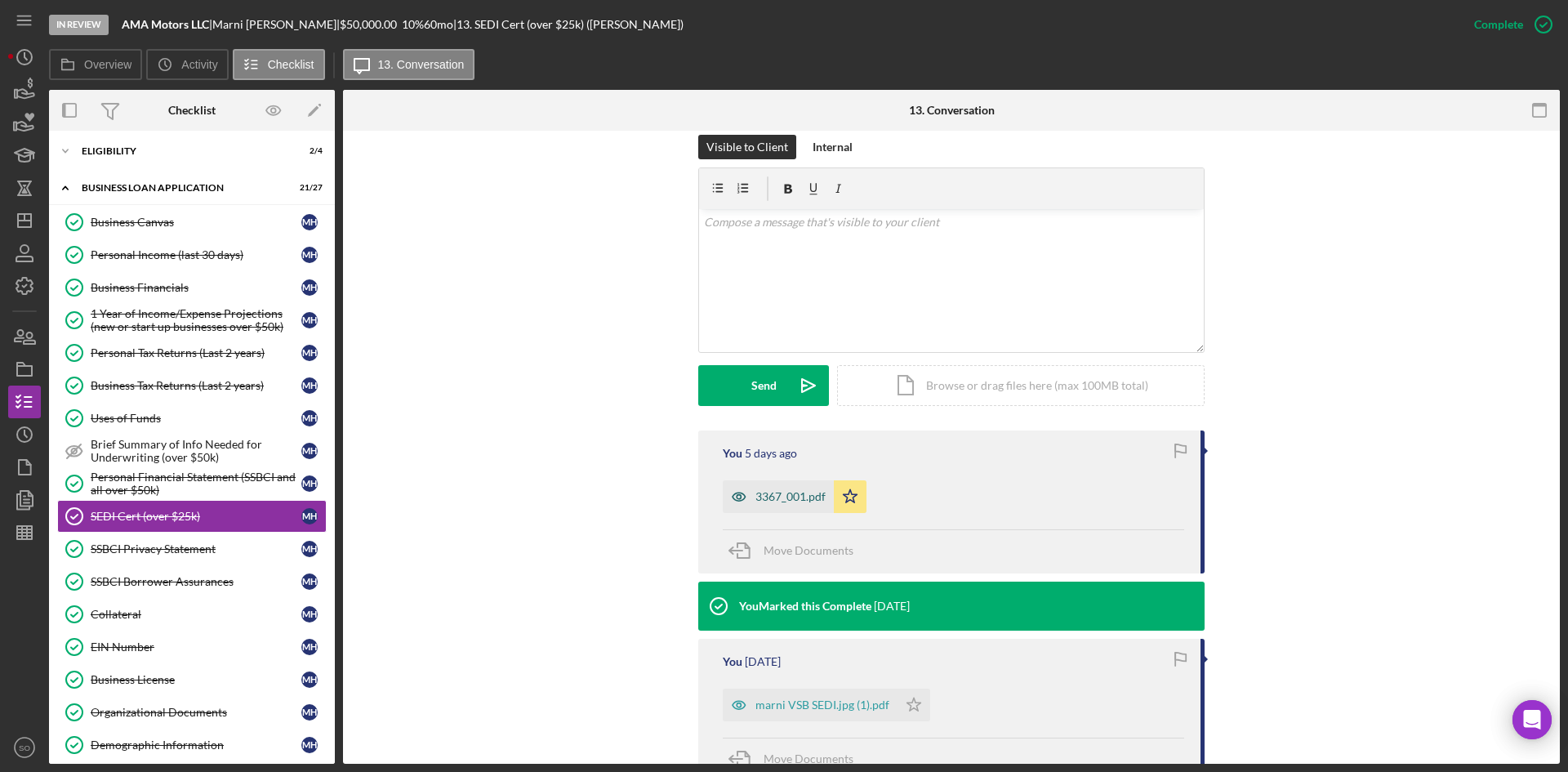
click at [776, 493] on div "3367_001.pdf" at bounding box center [790, 496] width 70 height 13
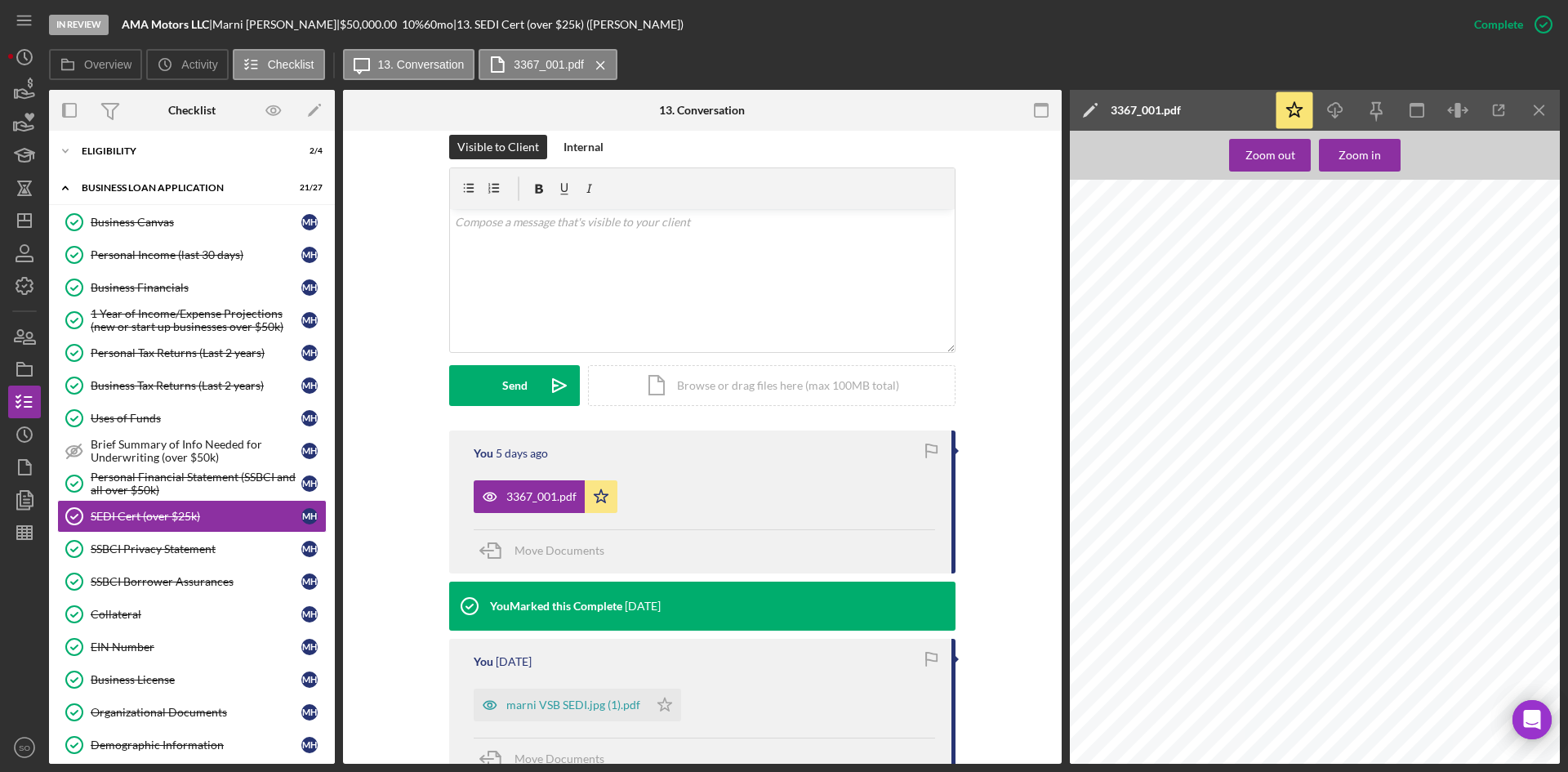
scroll to position [722, 0]
click at [37, 507] on icon "button" at bounding box center [24, 499] width 41 height 41
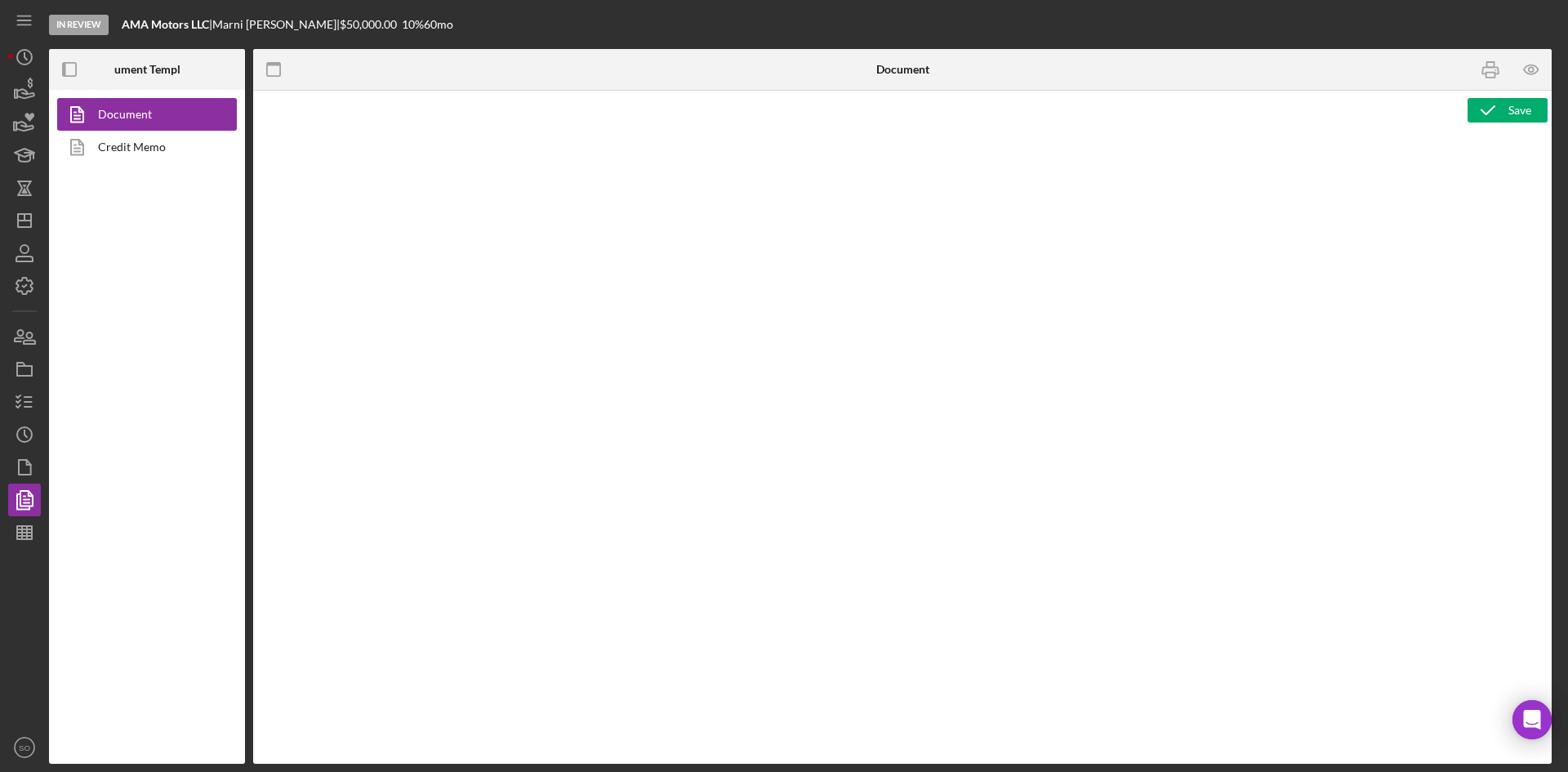
type textarea "Copy and paste, or create, your document template here."
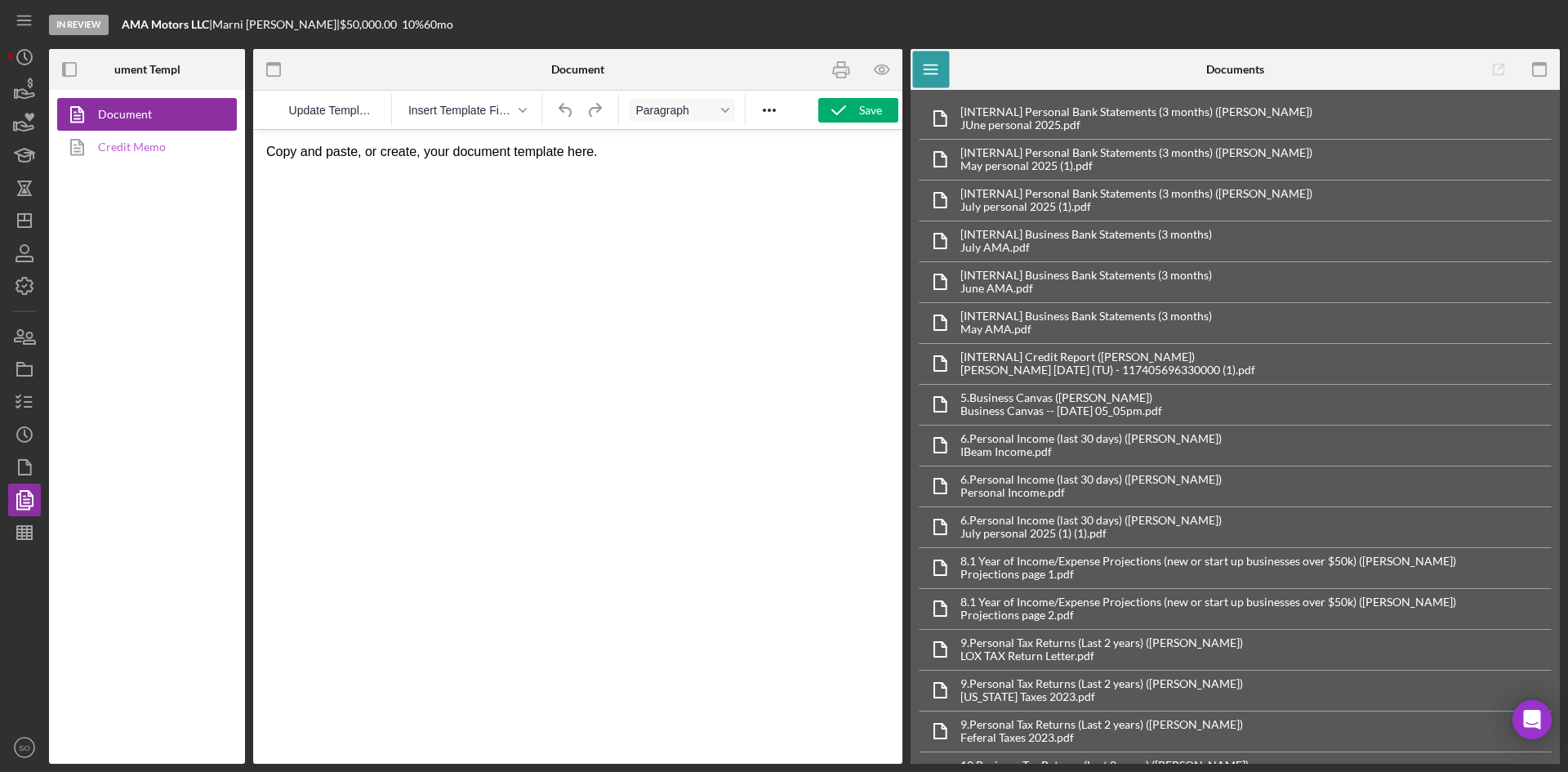
click at [179, 158] on link "Credit Memo" at bounding box center [143, 147] width 172 height 33
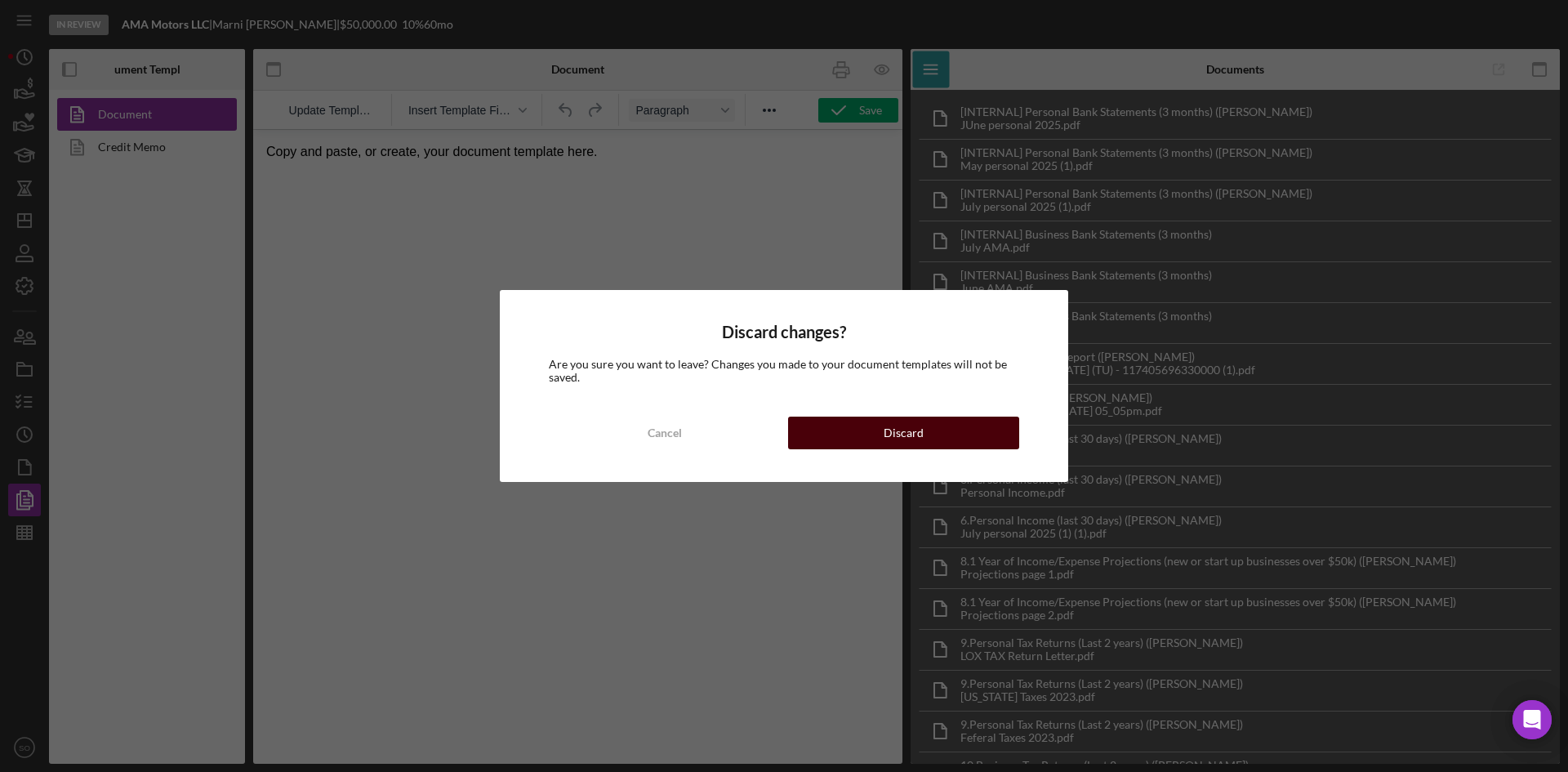
click at [862, 442] on button "Discard" at bounding box center [904, 433] width 231 height 33
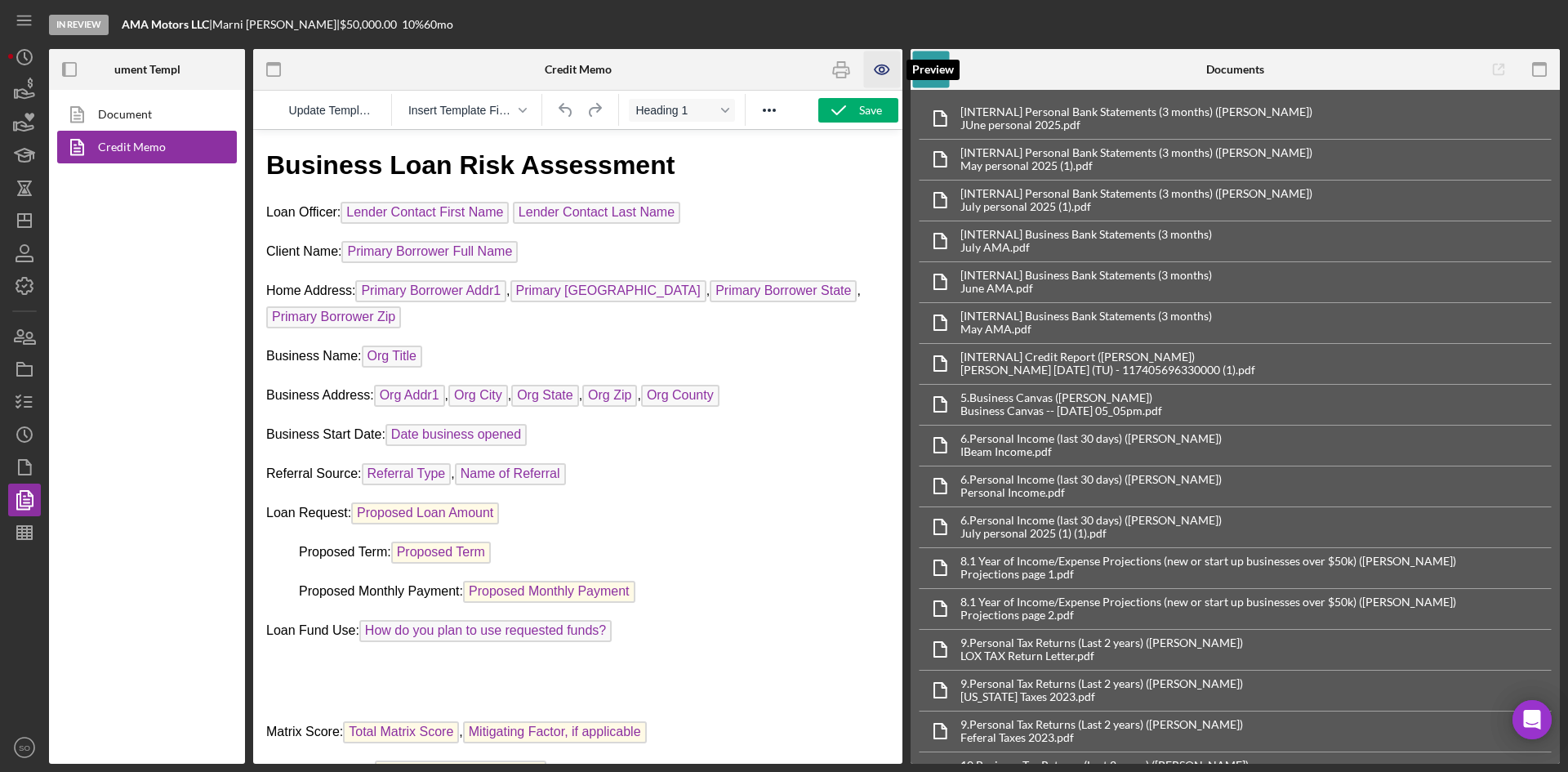
click at [875, 65] on icon "button" at bounding box center [882, 69] width 37 height 37
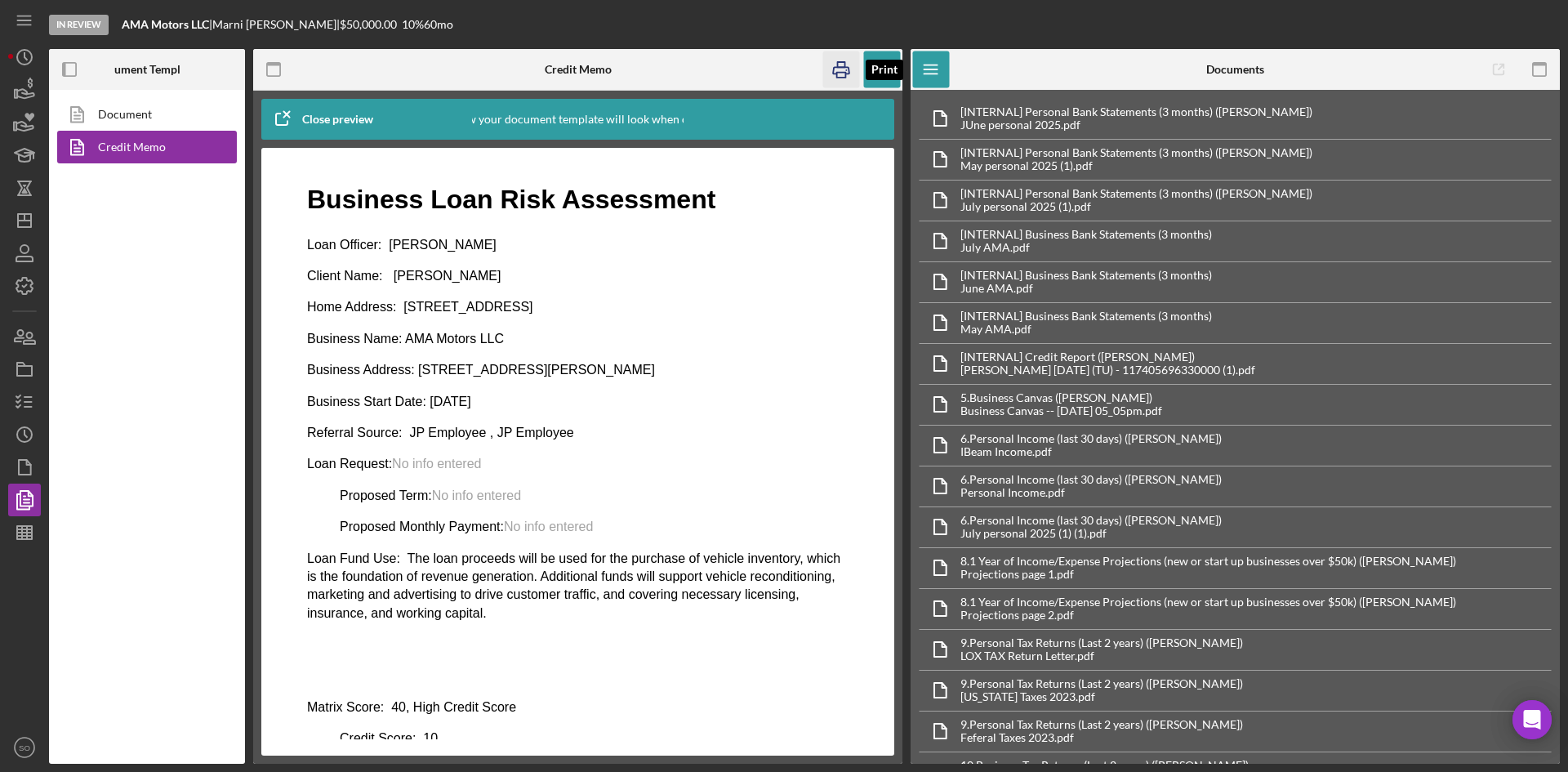
click at [834, 68] on icon "button" at bounding box center [841, 70] width 16 height 7
click at [25, 230] on icon "Icon/Dashboard" at bounding box center [24, 220] width 41 height 41
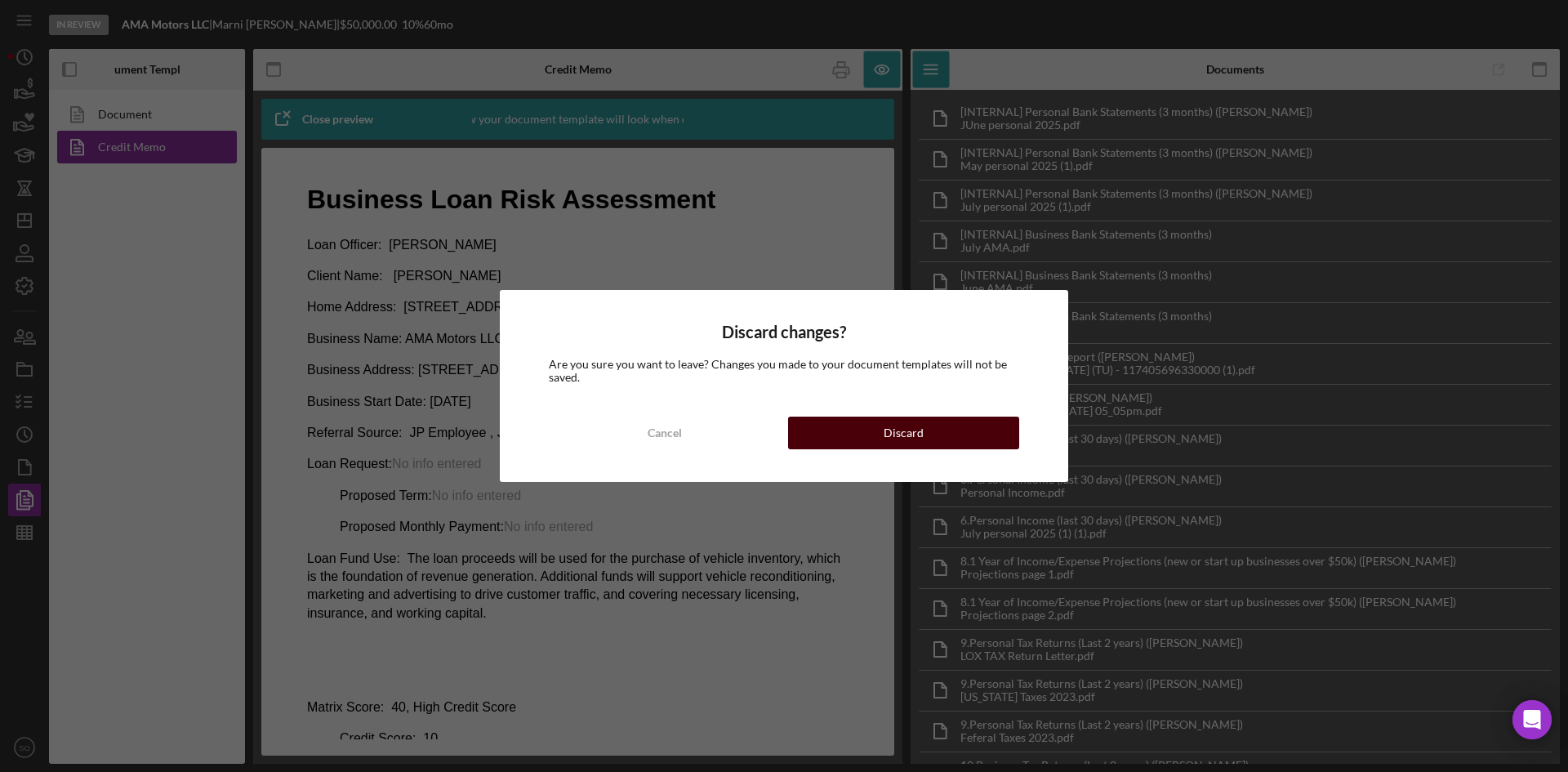
click at [839, 424] on button "Discard" at bounding box center [904, 433] width 231 height 33
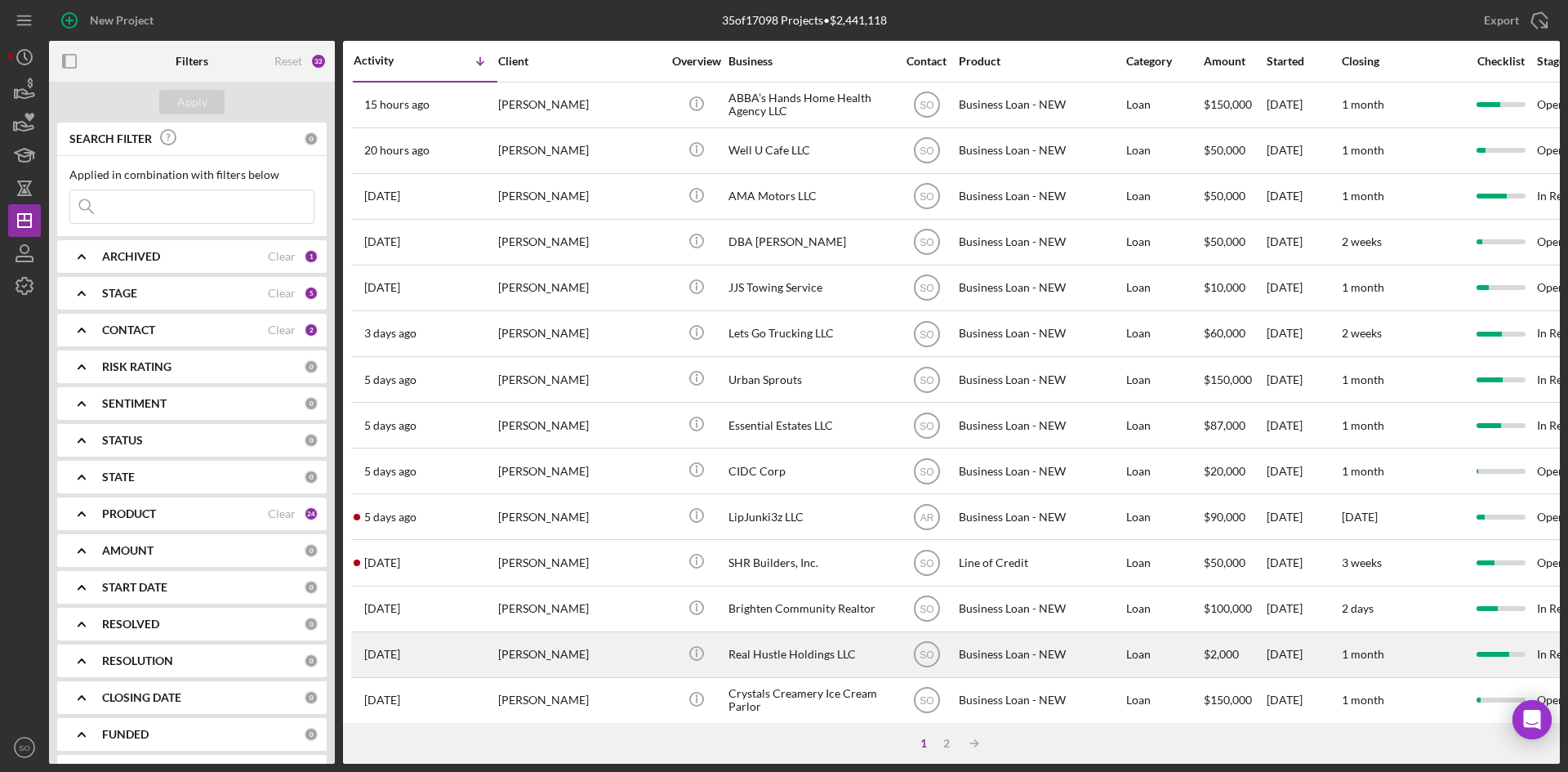
click at [503, 646] on div "[PERSON_NAME]" at bounding box center [579, 655] width 164 height 44
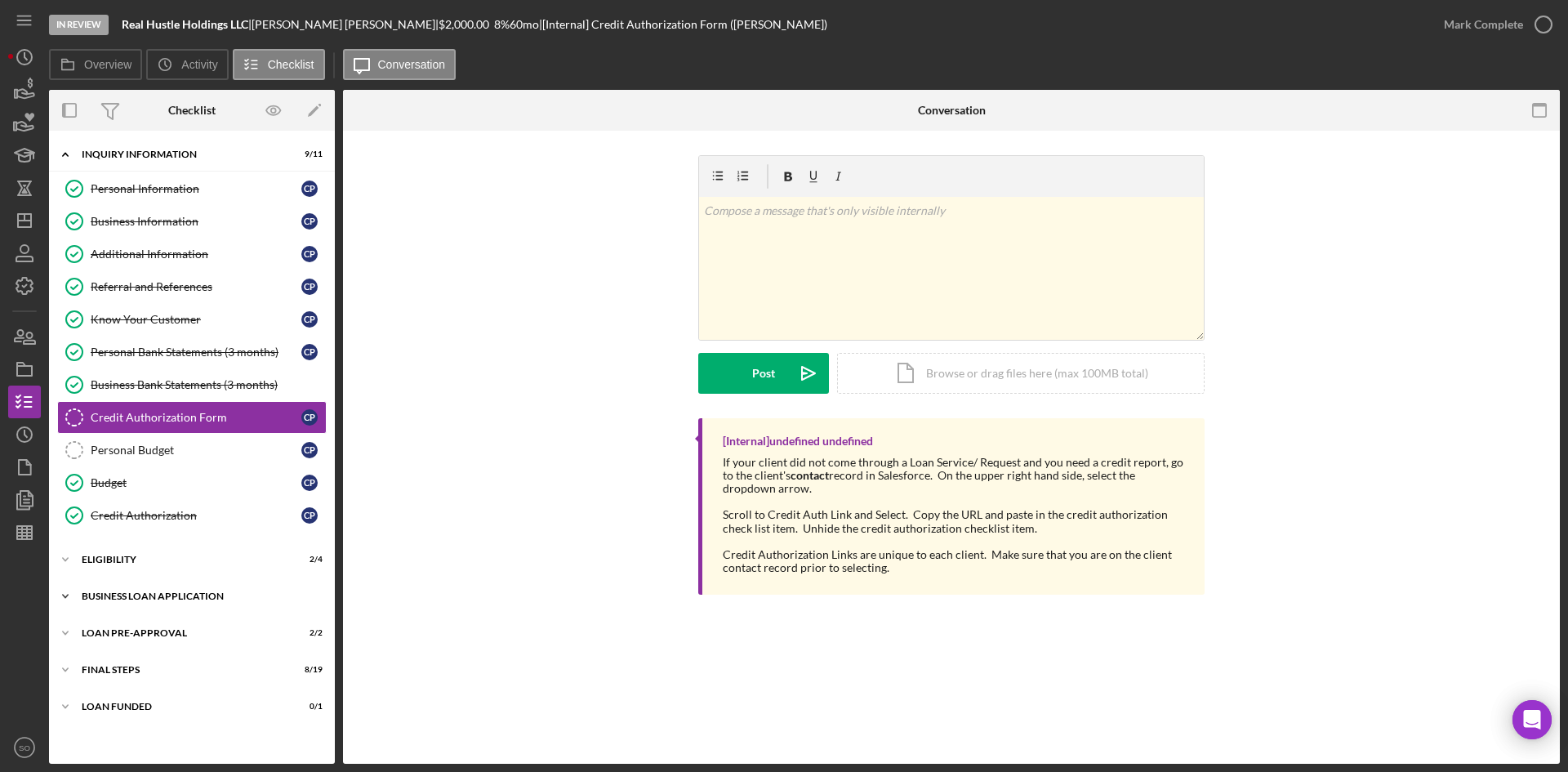
click at [141, 605] on div "Icon/Expander BUSINESS LOAN APPLICATION 22 / 27" at bounding box center [191, 596] width 286 height 33
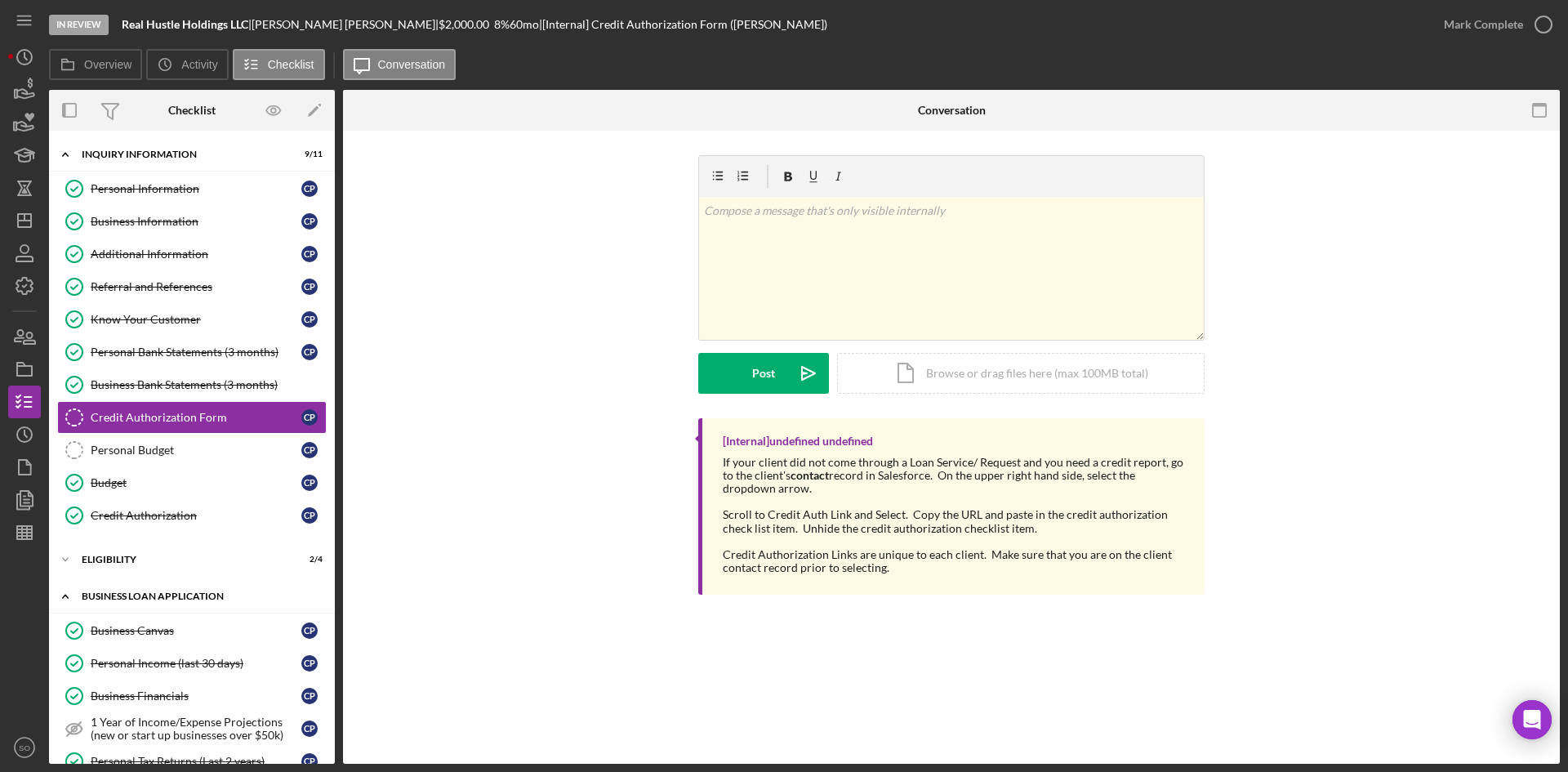
scroll to position [245, 0]
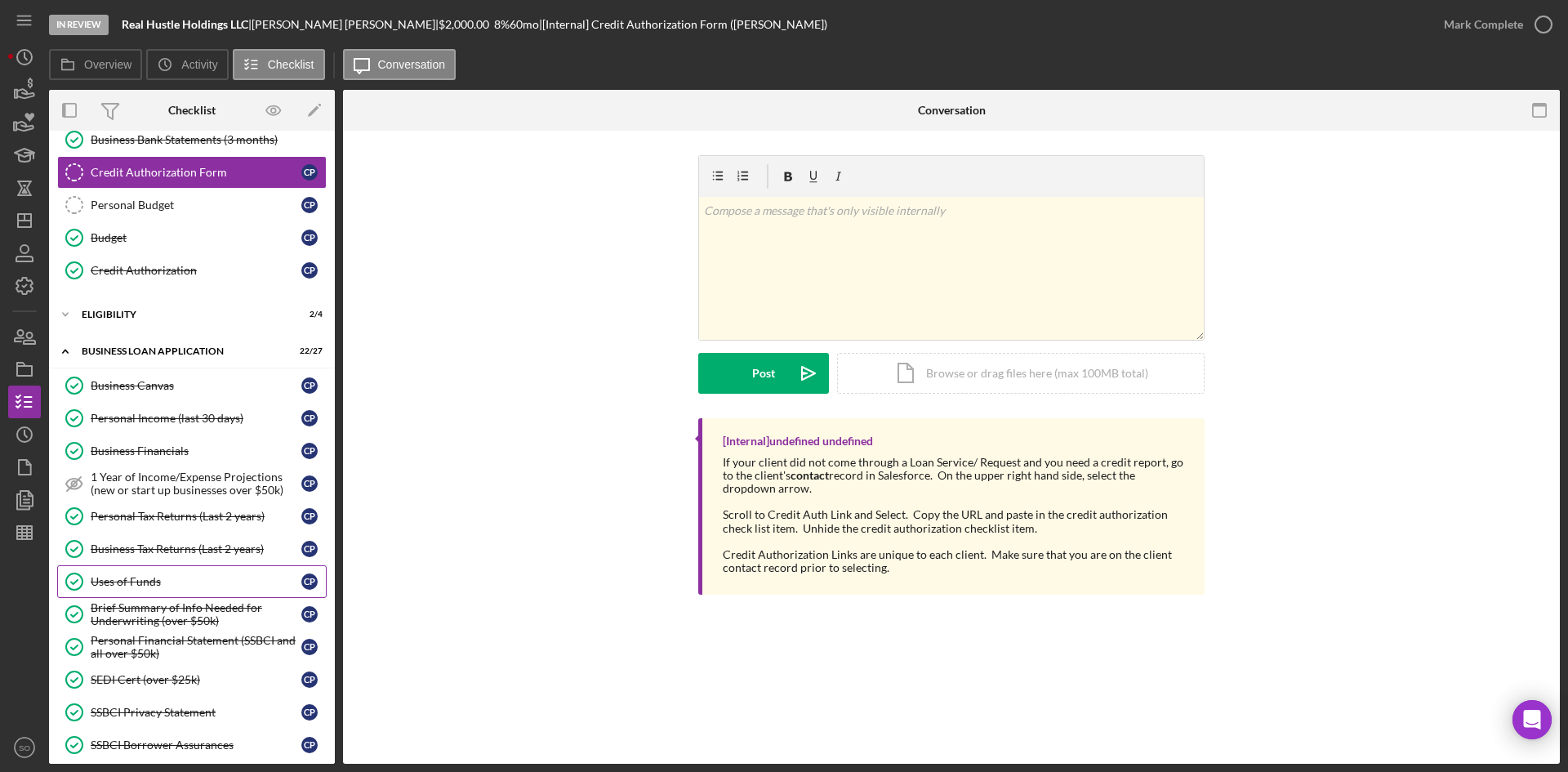
click at [124, 581] on div "Uses of Funds" at bounding box center [195, 581] width 211 height 13
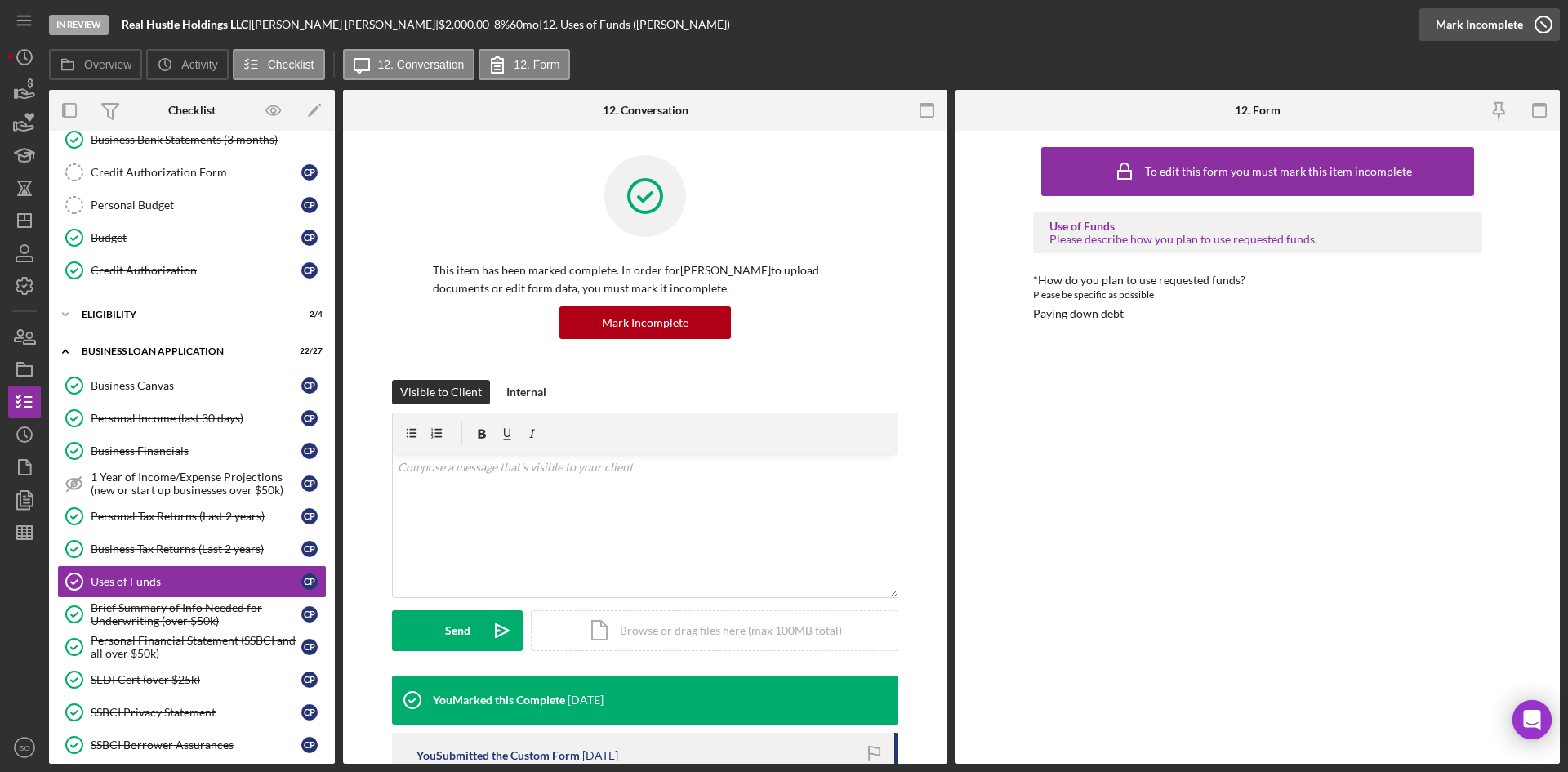
click at [1508, 34] on div "Mark Incomplete" at bounding box center [1480, 24] width 87 height 33
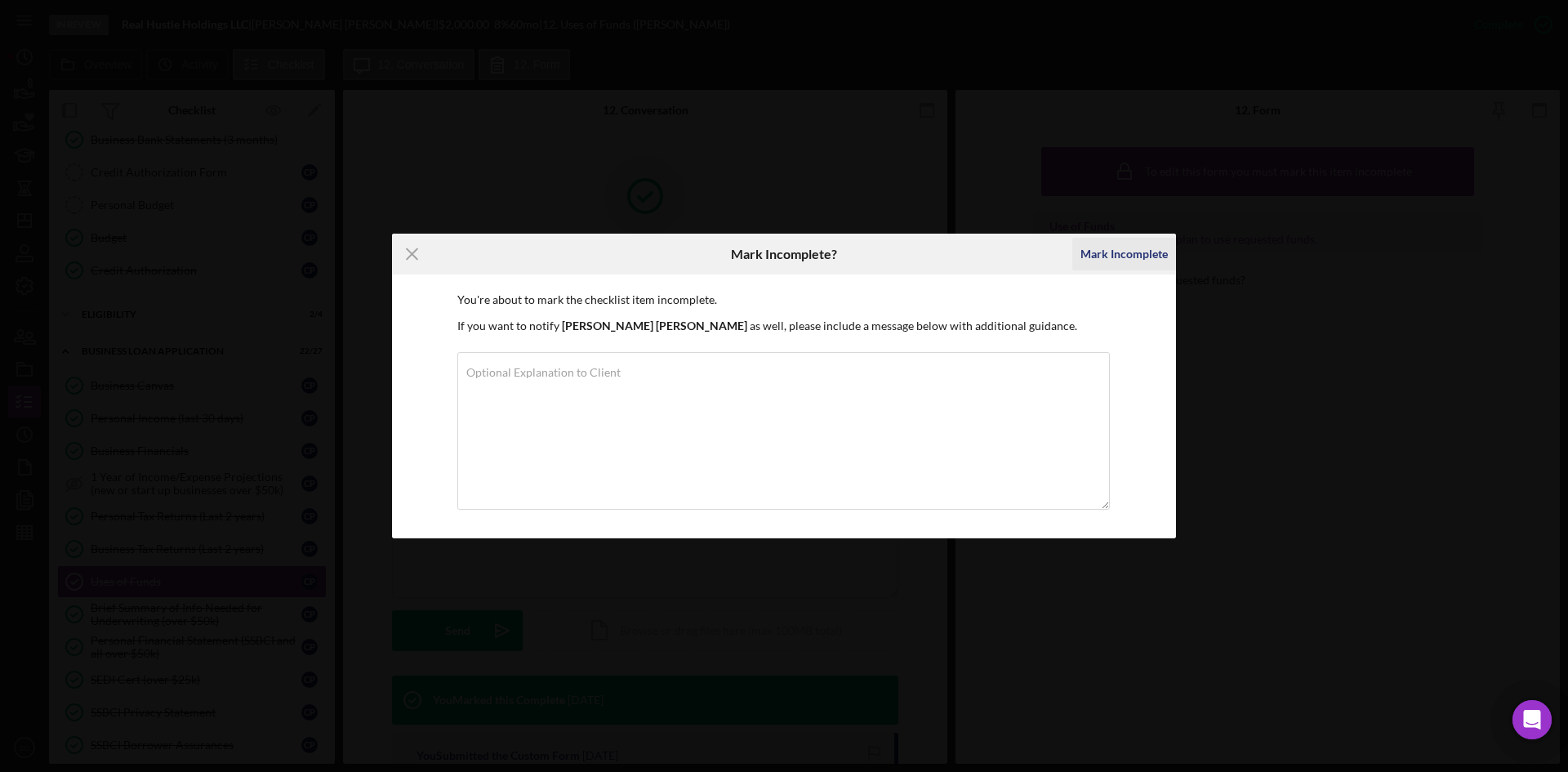
click at [1096, 253] on div "Mark Incomplete" at bounding box center [1125, 254] width 87 height 33
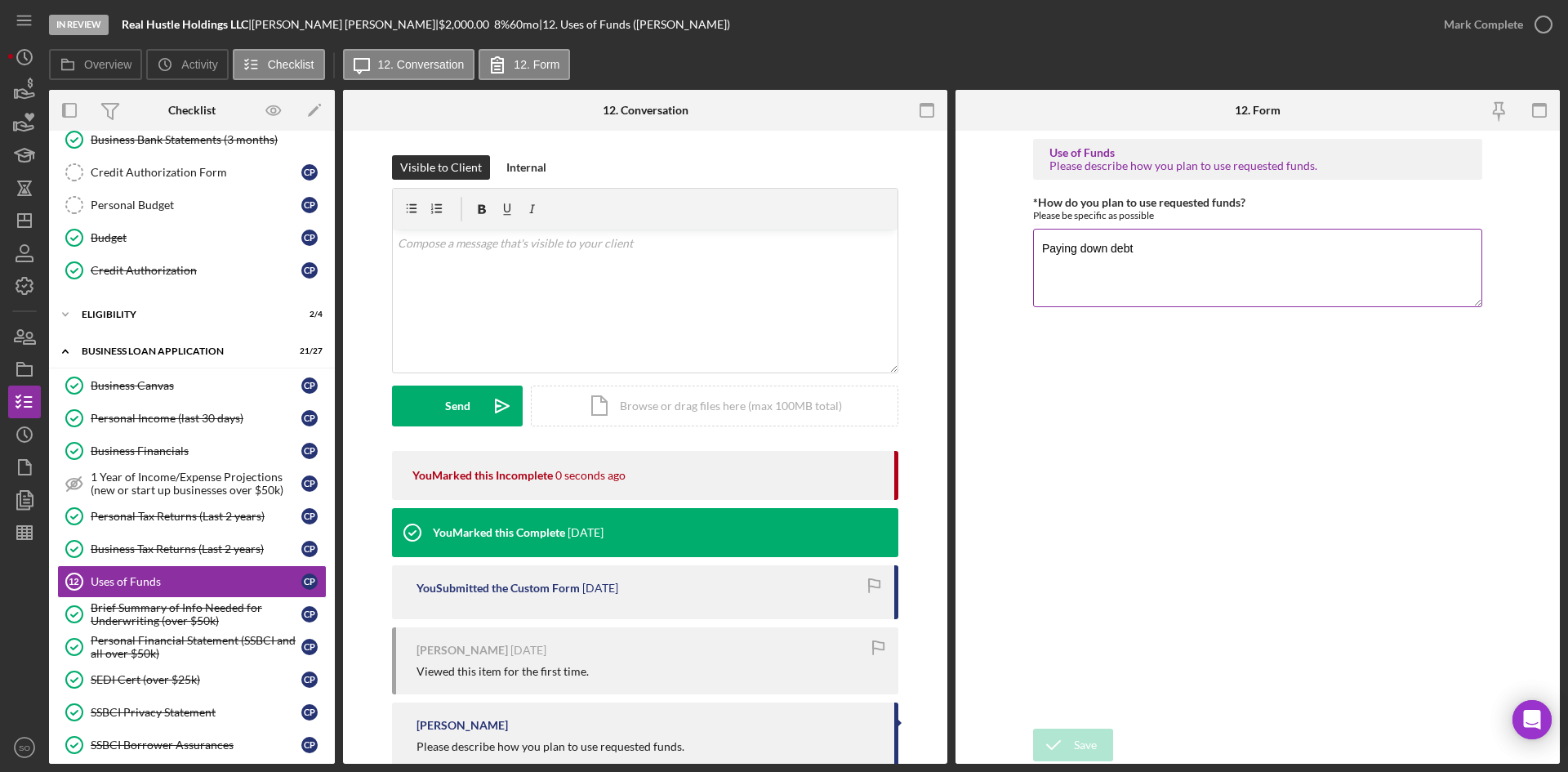
click at [1151, 241] on textarea "Paying down debt" at bounding box center [1258, 268] width 449 height 78
drag, startPoint x: 1149, startPoint y: 246, endPoint x: 976, endPoint y: 239, distance: 173.1
click at [976, 239] on form "Use of Funds Please describe how you plan to use requested funds. *How do you p…" at bounding box center [1259, 448] width 605 height 633
click at [1133, 280] on textarea "Paying down debt" at bounding box center [1258, 268] width 449 height 78
drag, startPoint x: 1138, startPoint y: 252, endPoint x: 993, endPoint y: 248, distance: 145.1
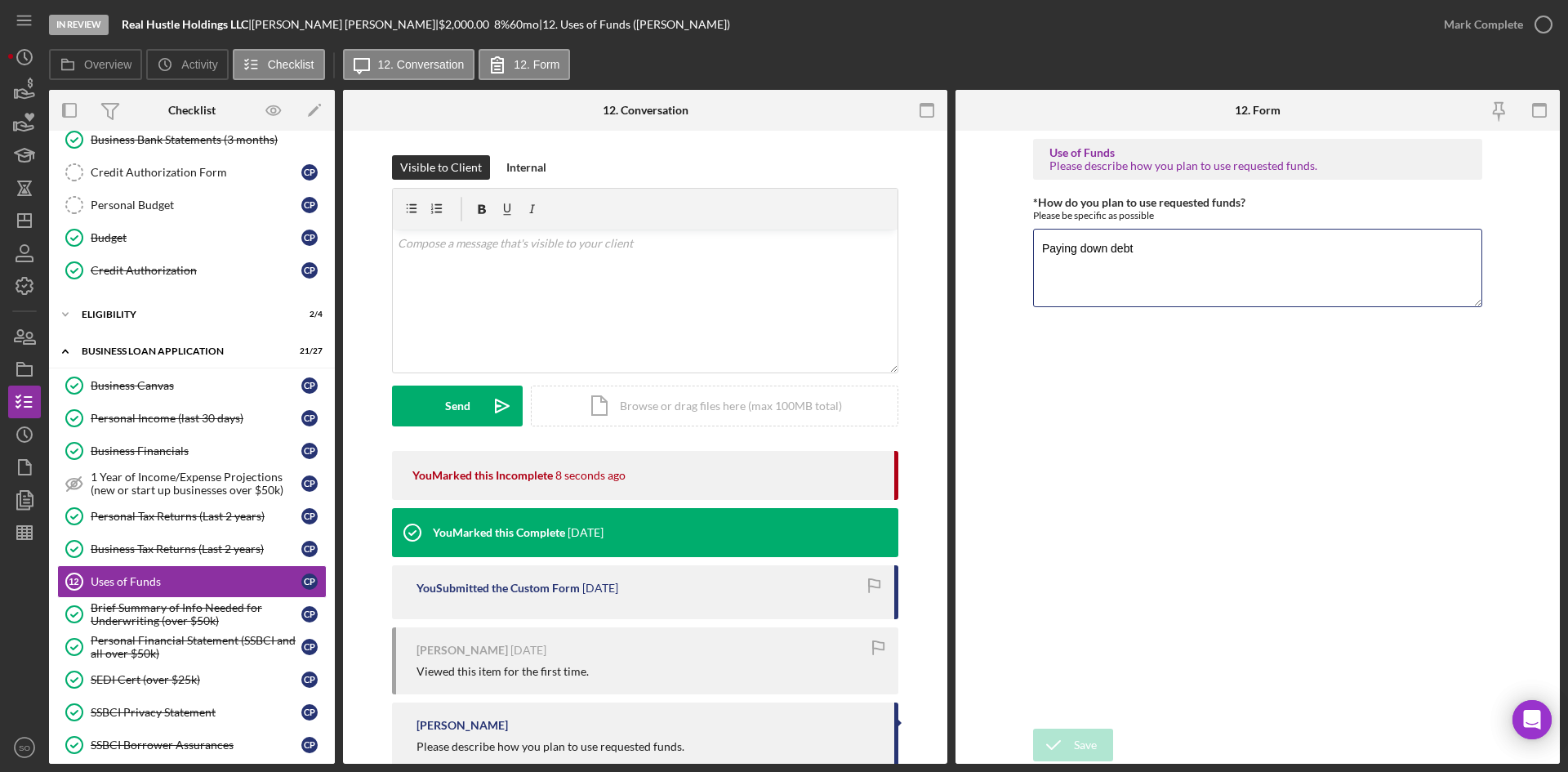
click at [988, 249] on form "Use of Funds Please describe how you plan to use requested funds. *How do you p…" at bounding box center [1259, 448] width 605 height 633
paste textarea "Working capital for marketing and business supplies"
type textarea "Working capital for marketing and business supplies"
click at [1078, 744] on div "Save" at bounding box center [1085, 745] width 23 height 33
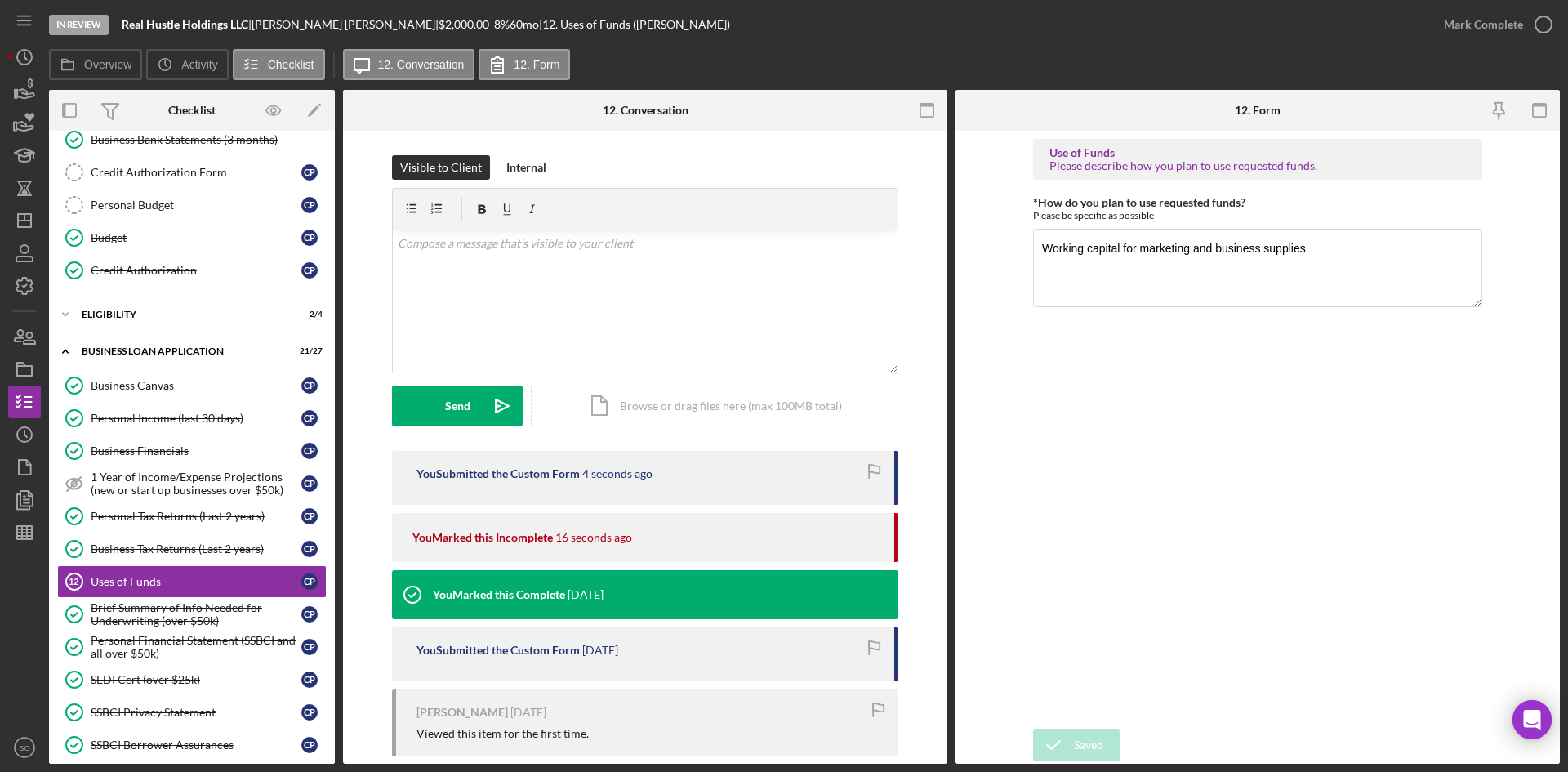
click at [1499, 24] on div "Mark Complete" at bounding box center [1484, 24] width 79 height 33
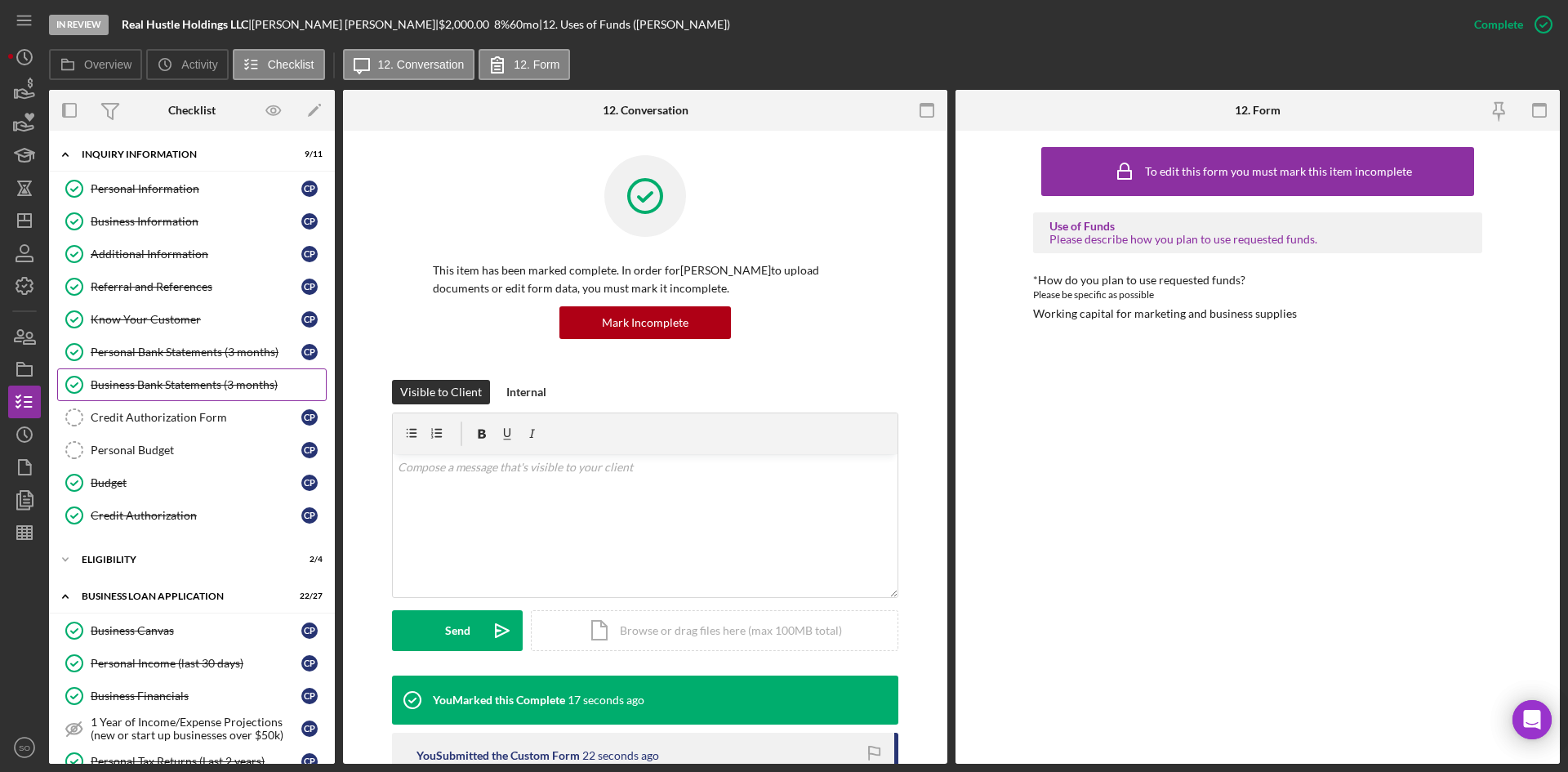
click at [179, 386] on div "Business Bank Statements (3 months)" at bounding box center [207, 384] width 235 height 13
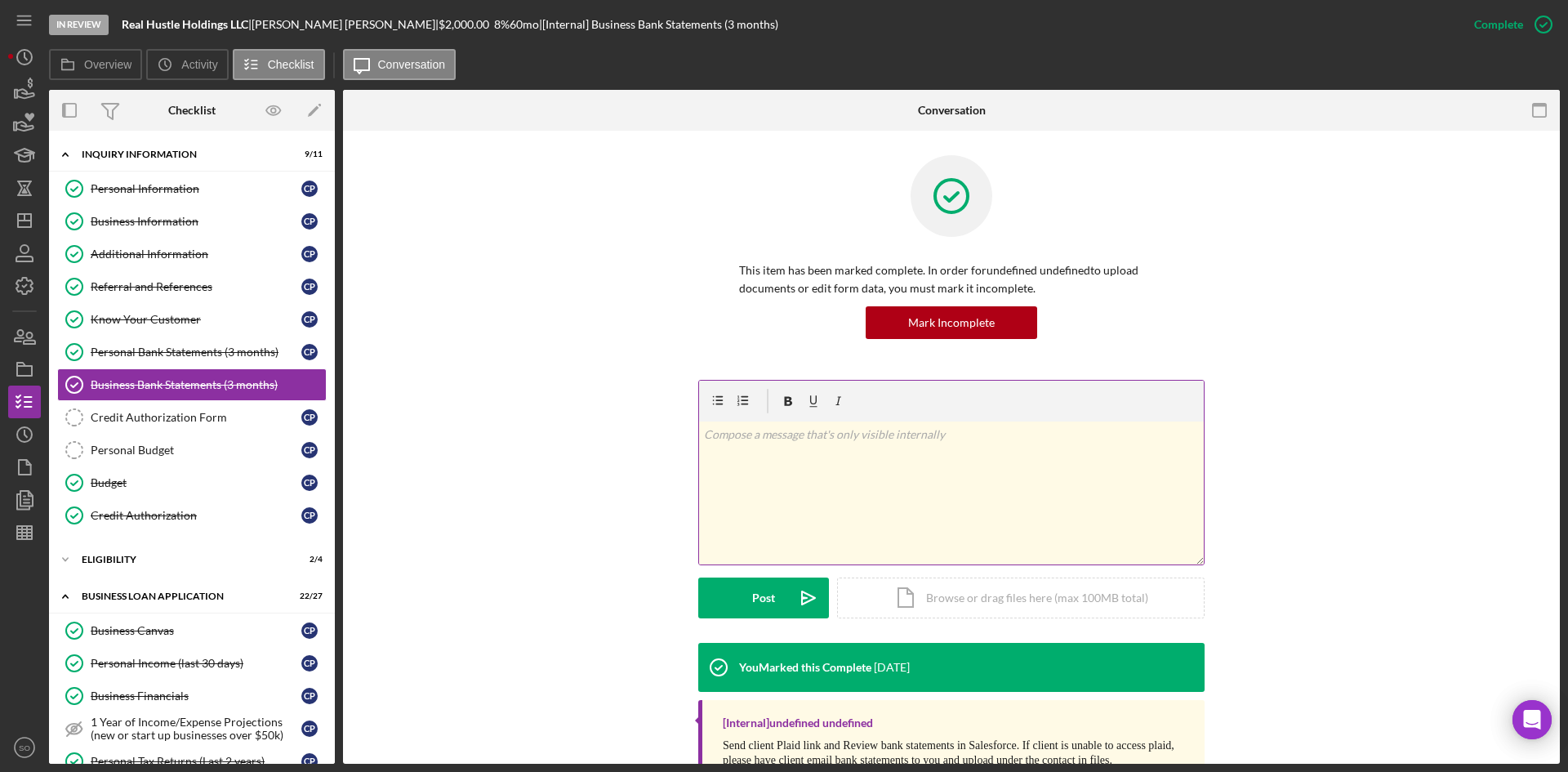
scroll to position [70, 0]
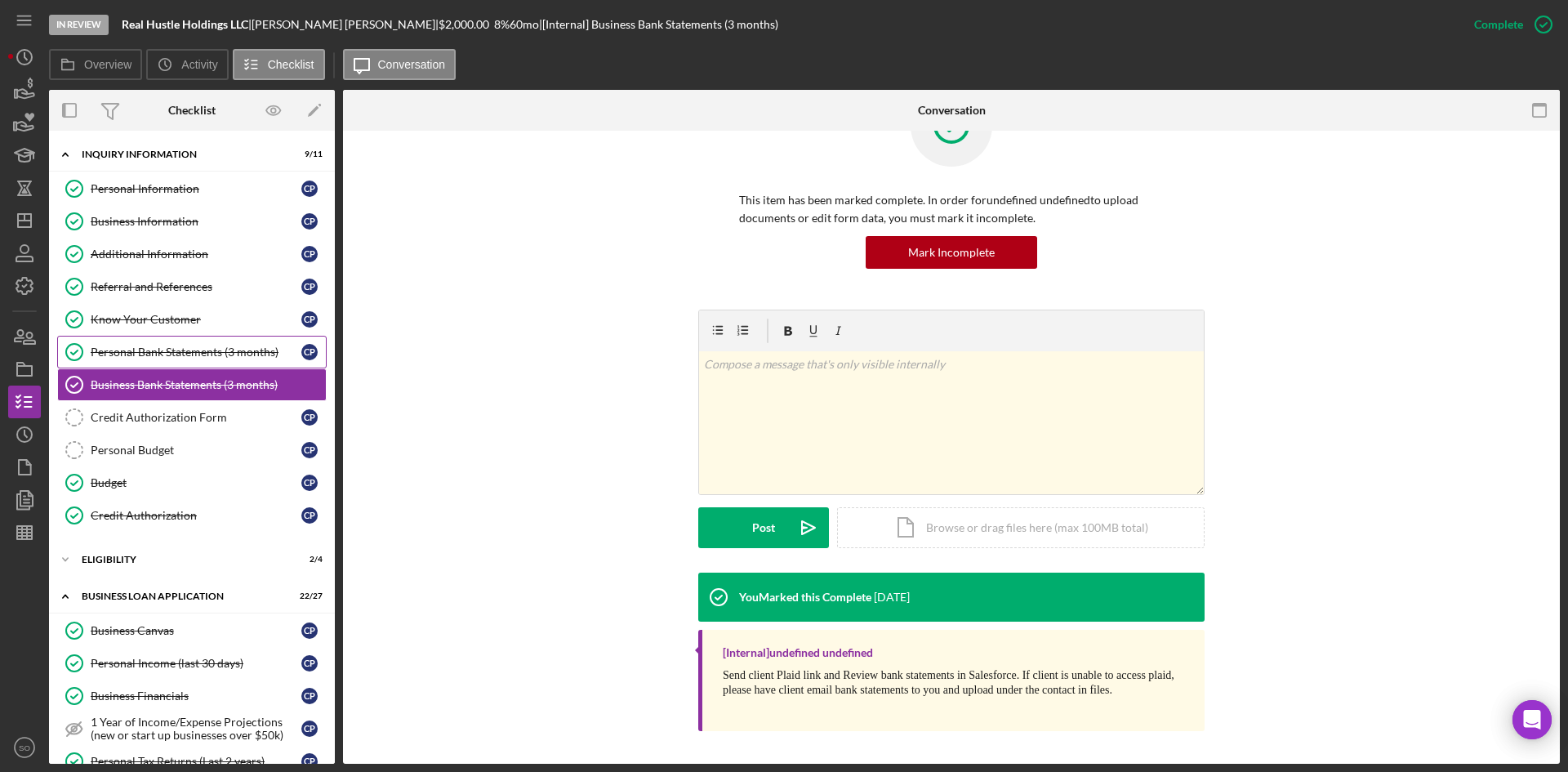
click at [170, 354] on div "Personal Bank Statements (3 months)" at bounding box center [195, 351] width 211 height 13
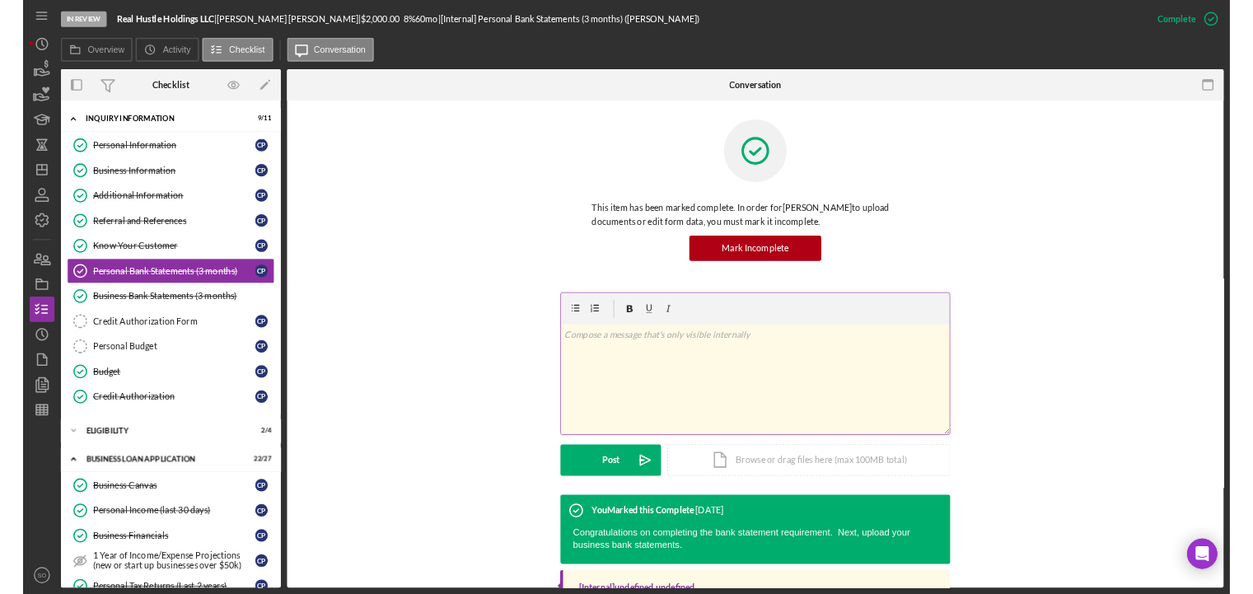
scroll to position [98, 0]
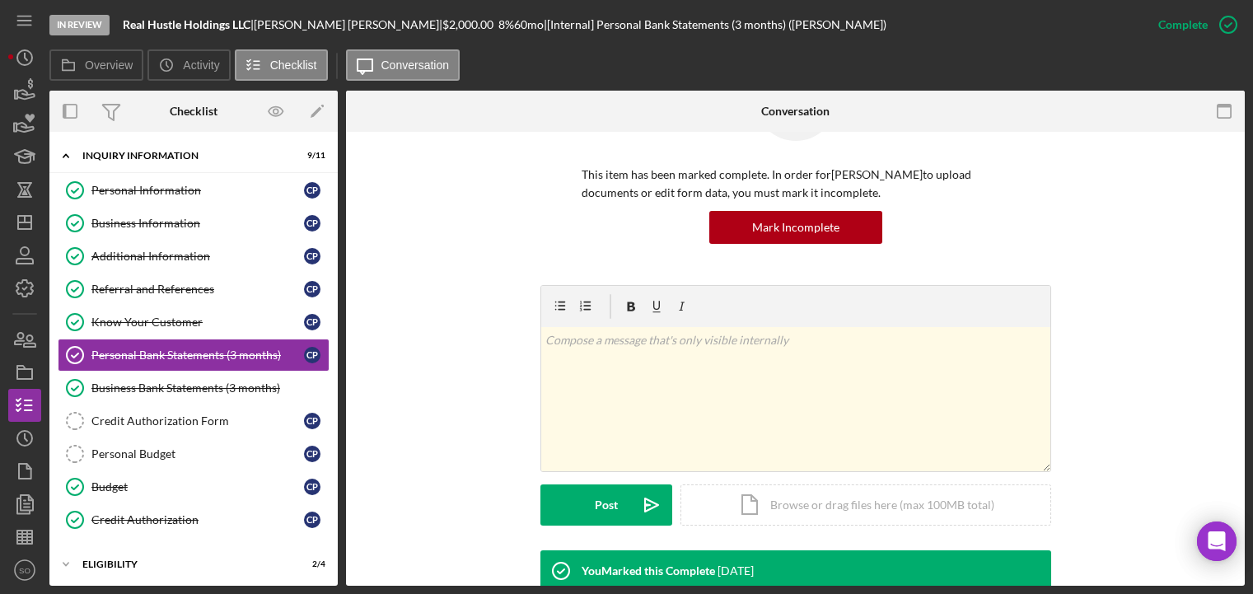
drag, startPoint x: 178, startPoint y: 390, endPoint x: 850, endPoint y: 502, distance: 681.2
click at [178, 390] on div "Business Bank Statements (3 months)" at bounding box center [209, 387] width 237 height 13
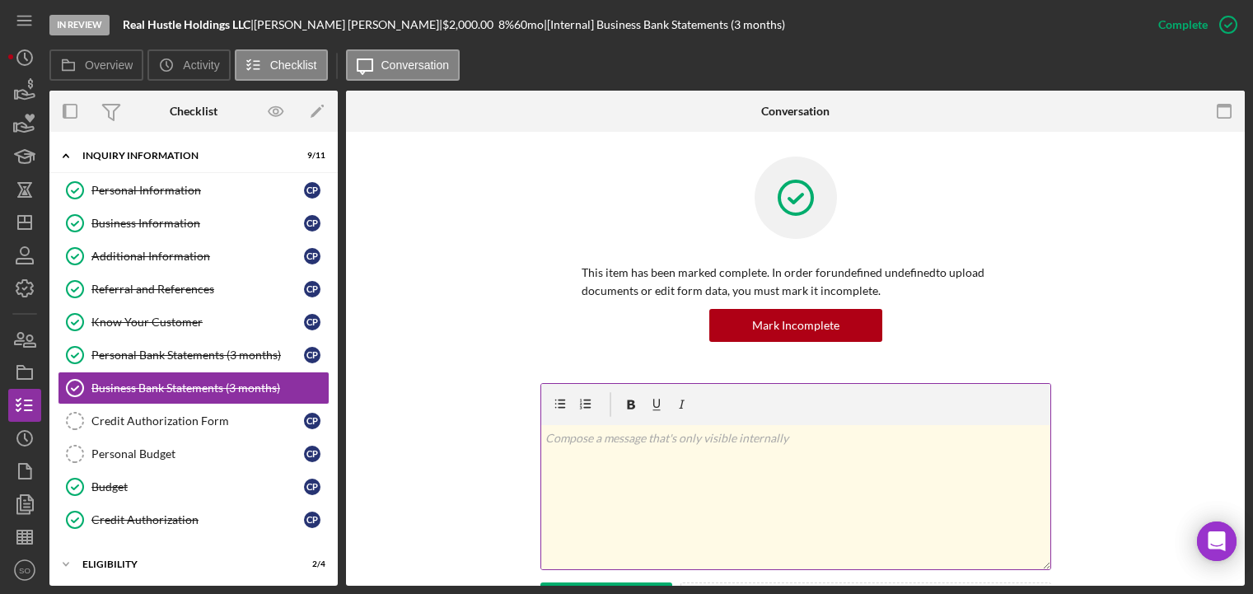
scroll to position [247, 0]
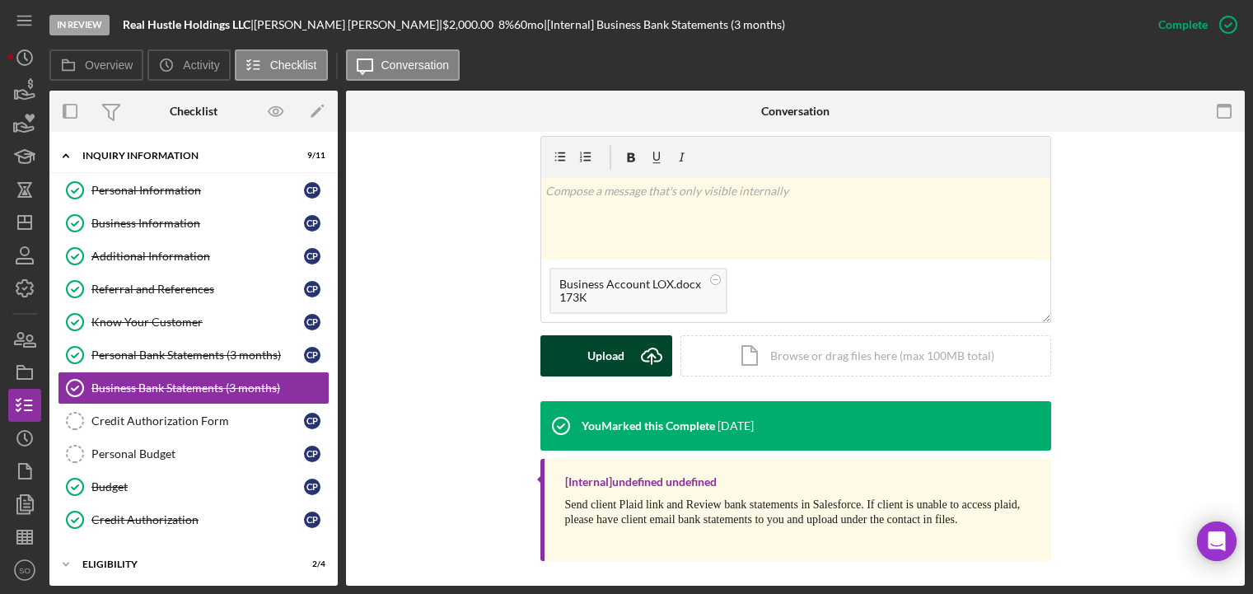
click at [628, 341] on button "Upload Icon/Upload" at bounding box center [606, 355] width 132 height 41
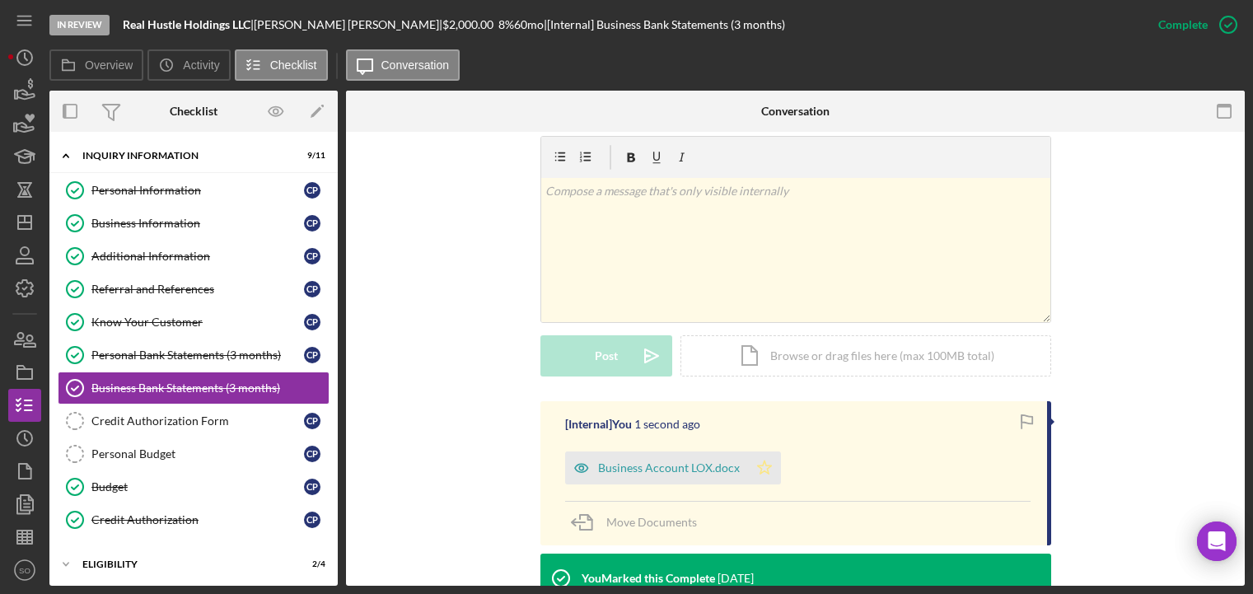
click at [748, 461] on icon "Icon/Star" at bounding box center [764, 467] width 33 height 33
click at [623, 469] on div "Business Account LOX.docx" at bounding box center [669, 467] width 142 height 13
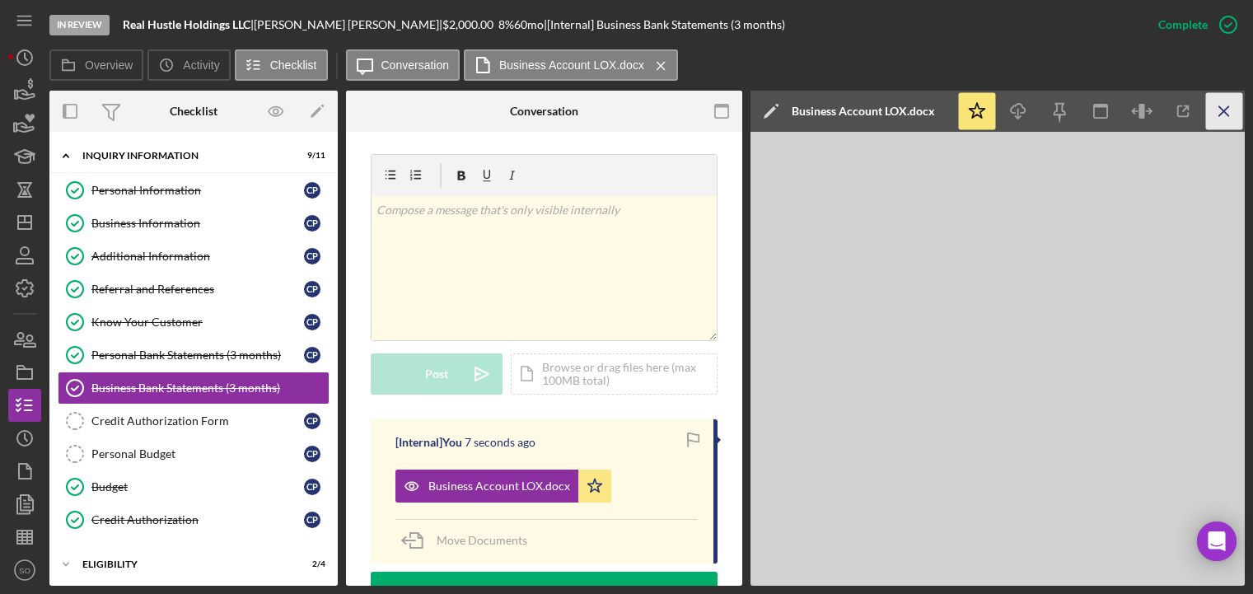
click at [1212, 109] on icon "Icon/Menu Close" at bounding box center [1224, 111] width 37 height 37
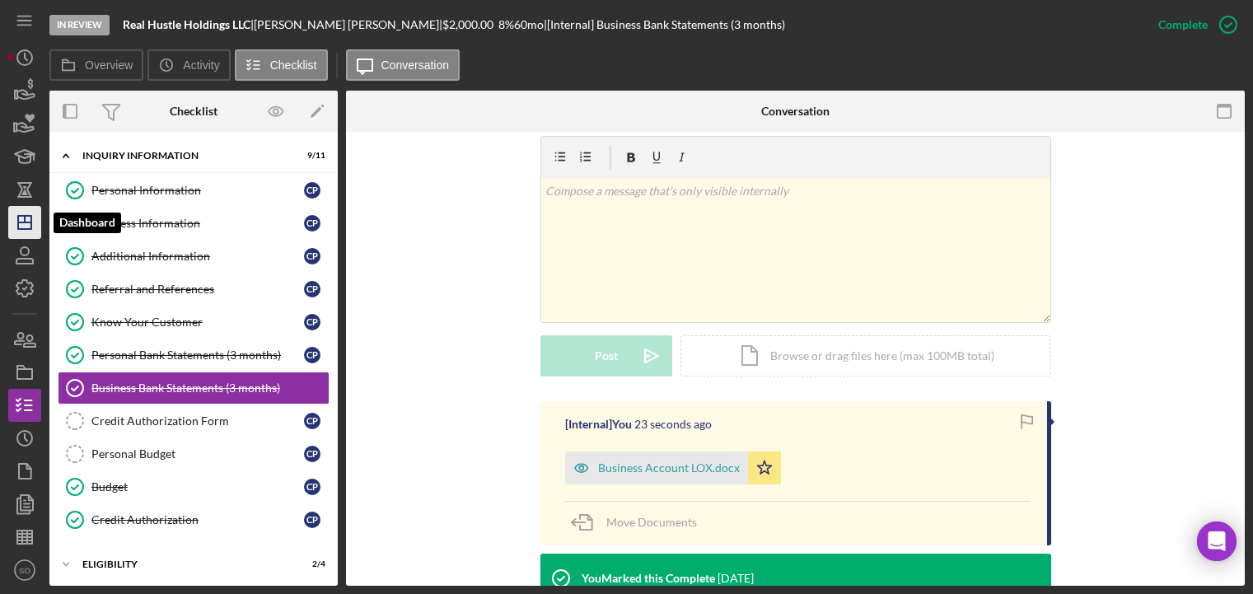
drag, startPoint x: 21, startPoint y: 208, endPoint x: 40, endPoint y: 212, distance: 19.4
click at [21, 208] on icon "Icon/Dashboard" at bounding box center [24, 222] width 41 height 41
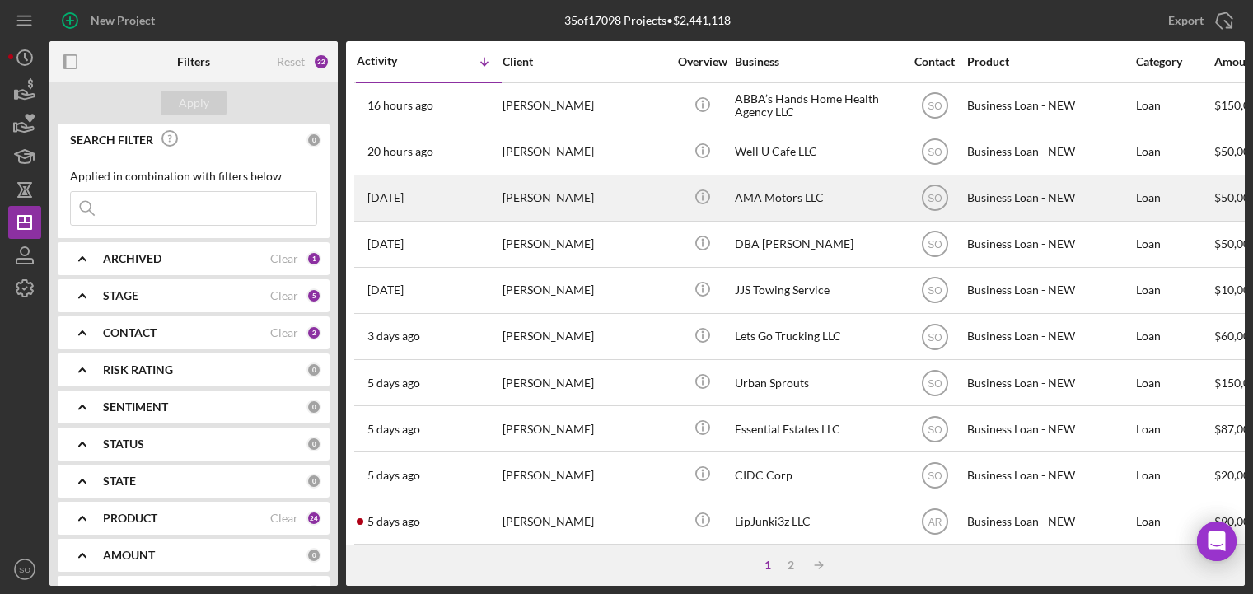
click at [511, 213] on div "[PERSON_NAME]" at bounding box center [584, 198] width 165 height 44
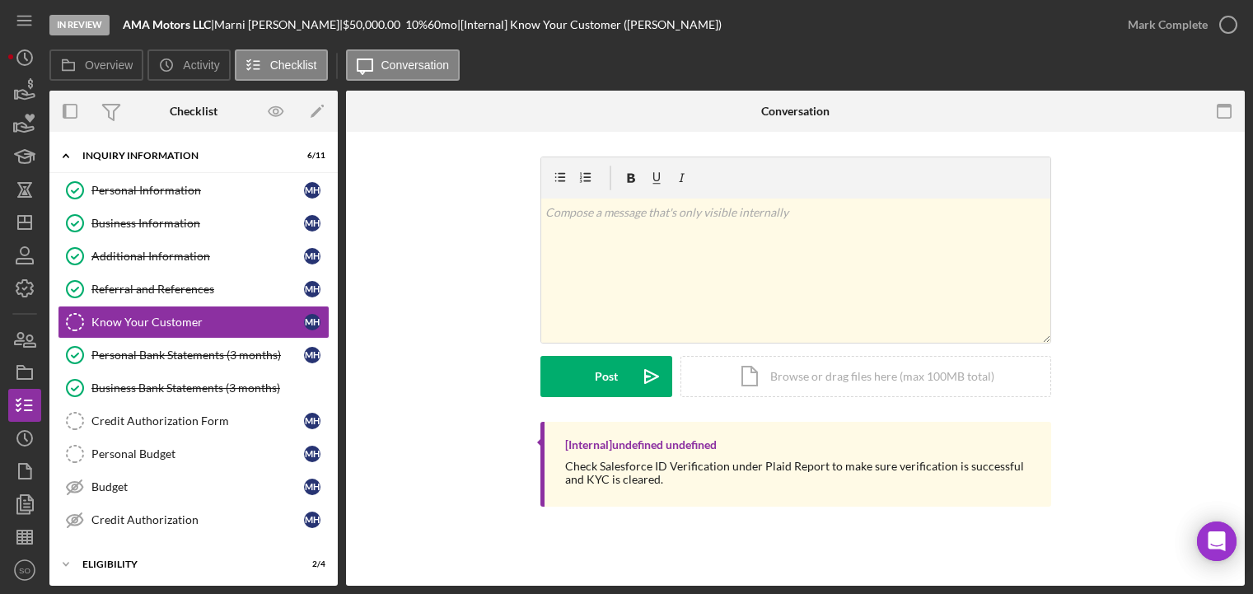
scroll to position [152, 0]
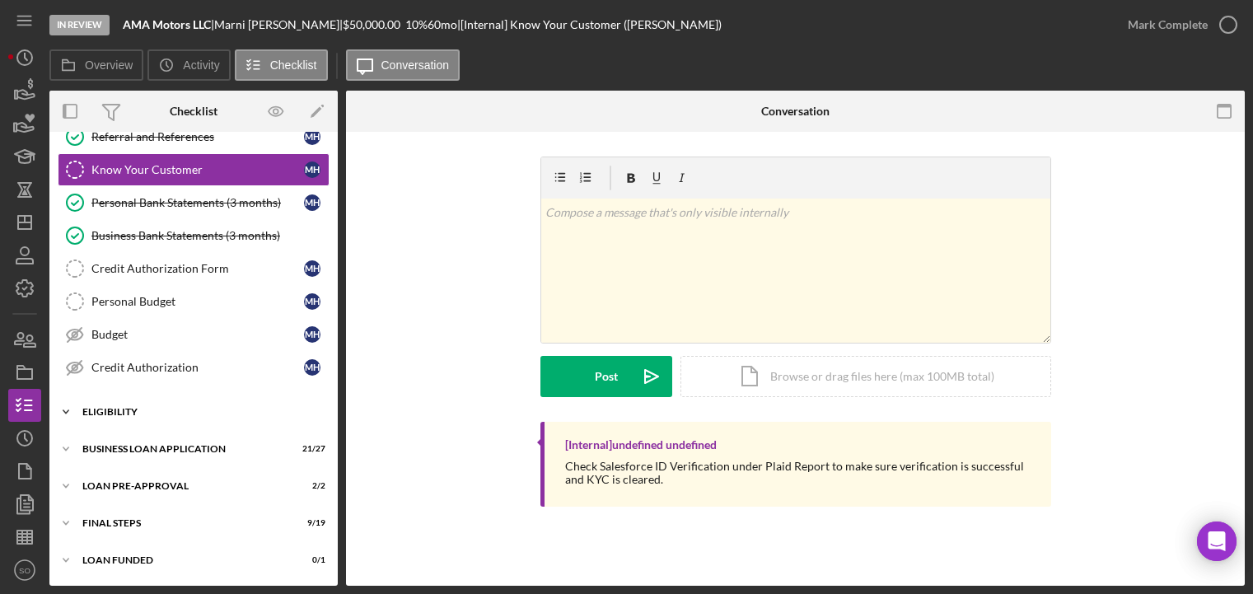
click at [120, 410] on div "ELIGIBILITY" at bounding box center [199, 412] width 235 height 10
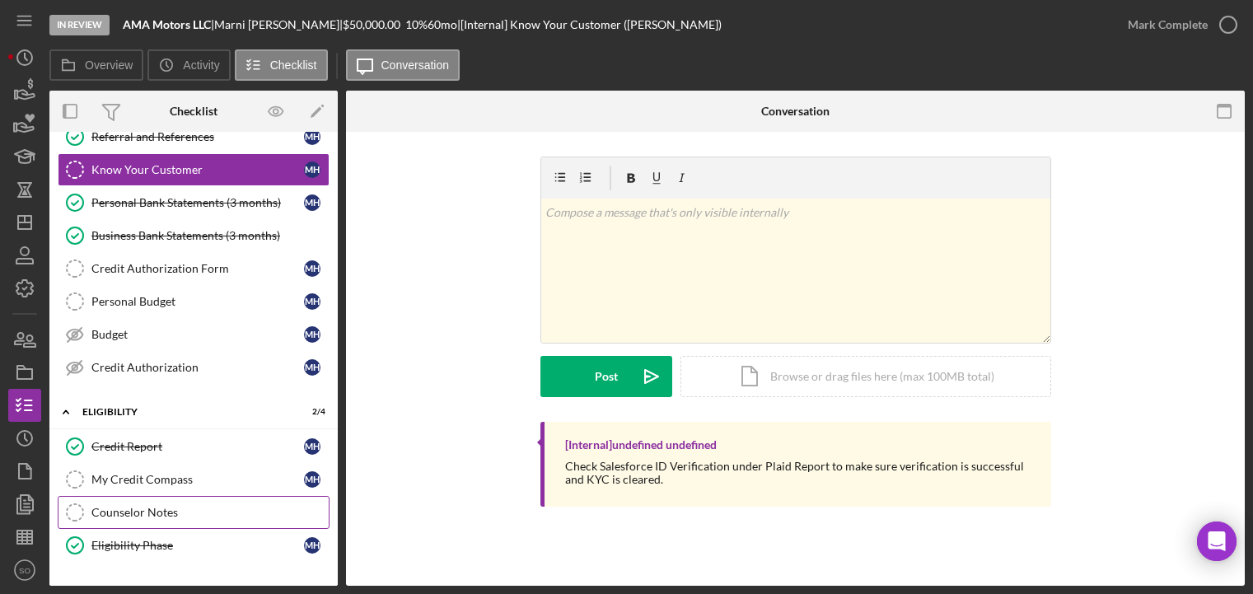
scroll to position [293, 0]
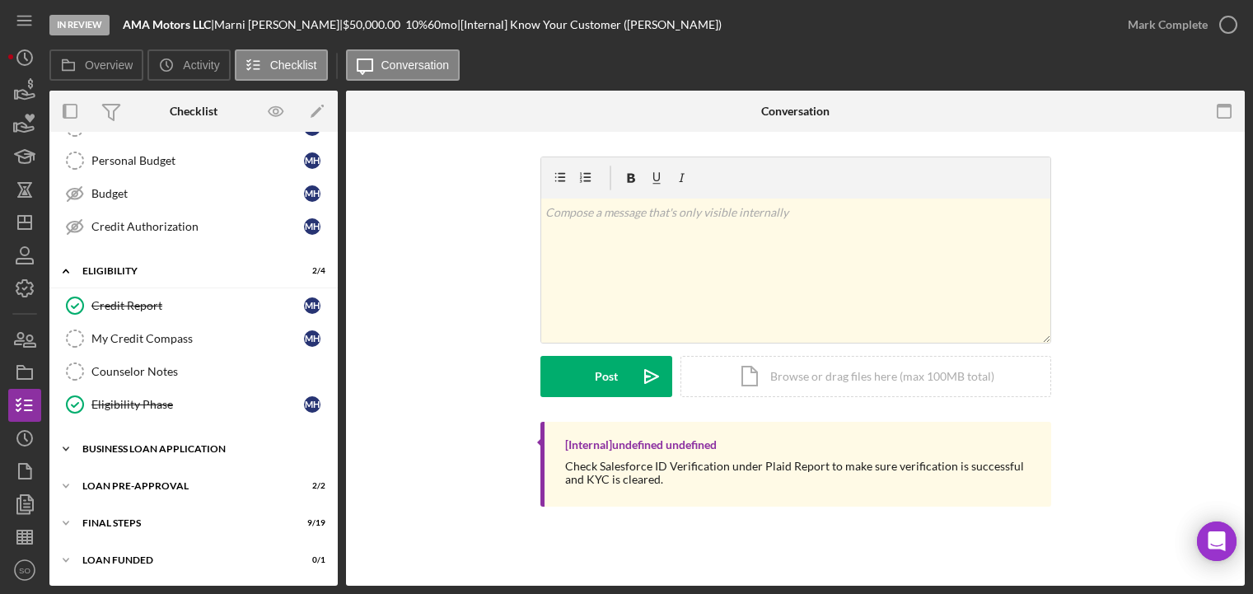
click at [138, 441] on div "Icon/Expander BUSINESS LOAN APPLICATION 21 / 27" at bounding box center [193, 448] width 288 height 33
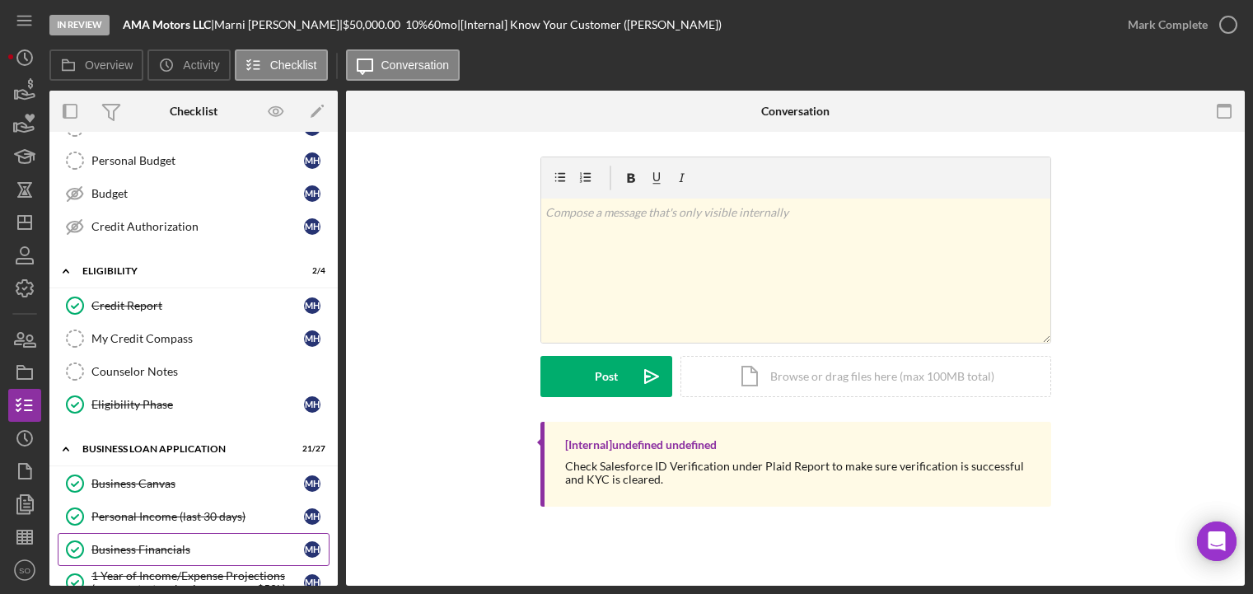
scroll to position [623, 0]
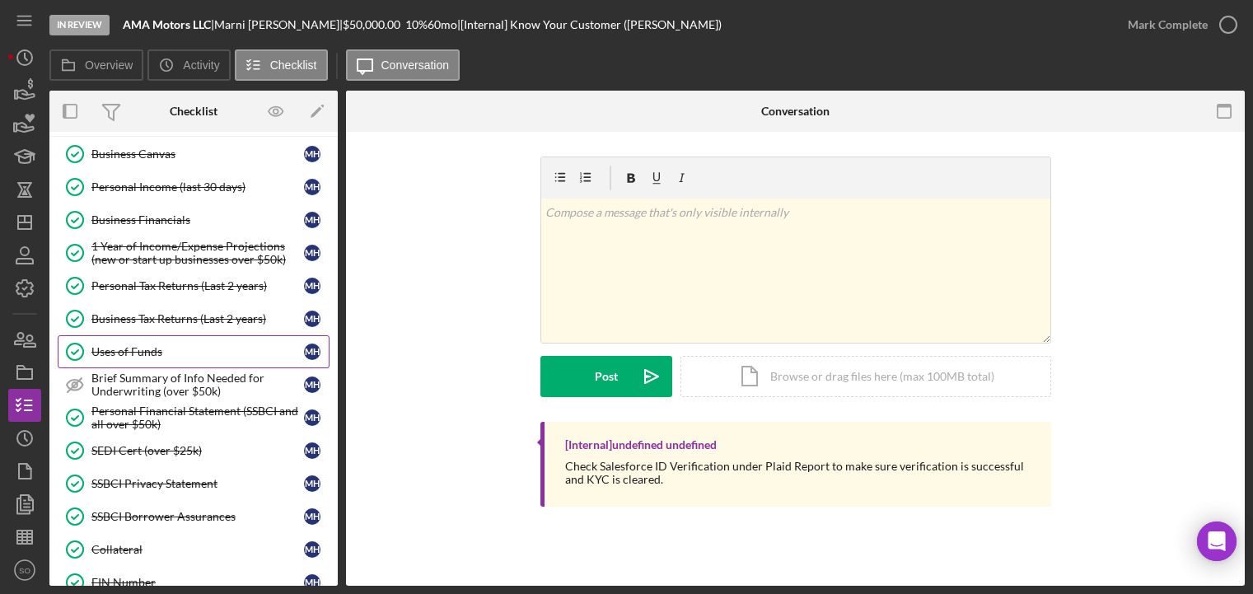
click at [125, 356] on div "Uses of Funds" at bounding box center [197, 351] width 213 height 13
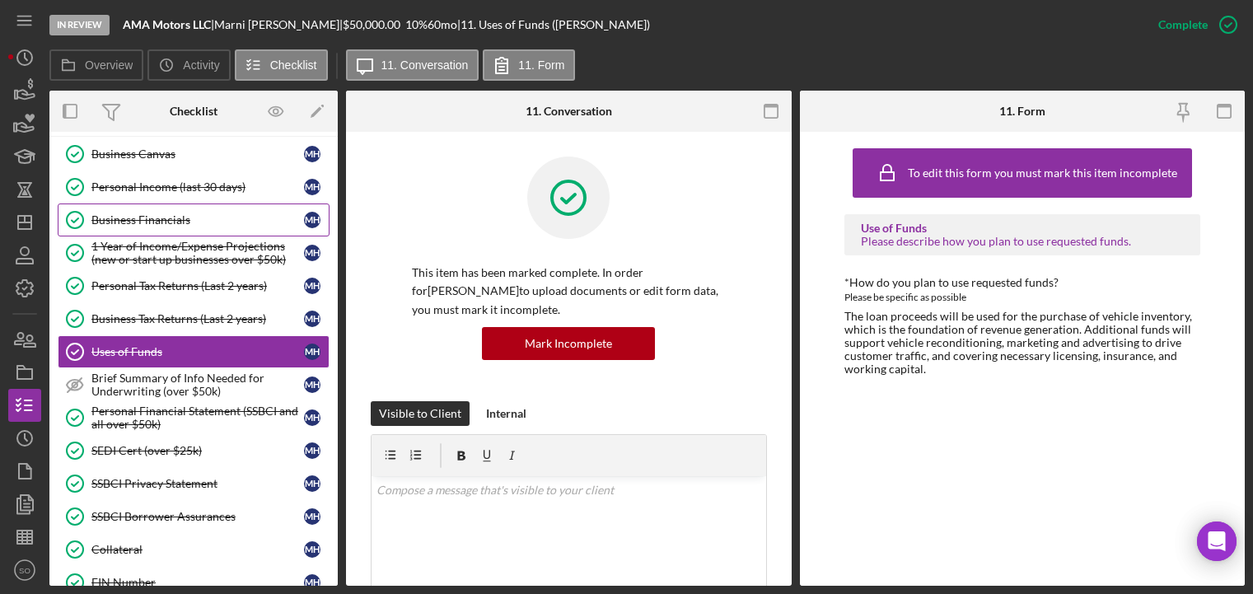
scroll to position [540, 0]
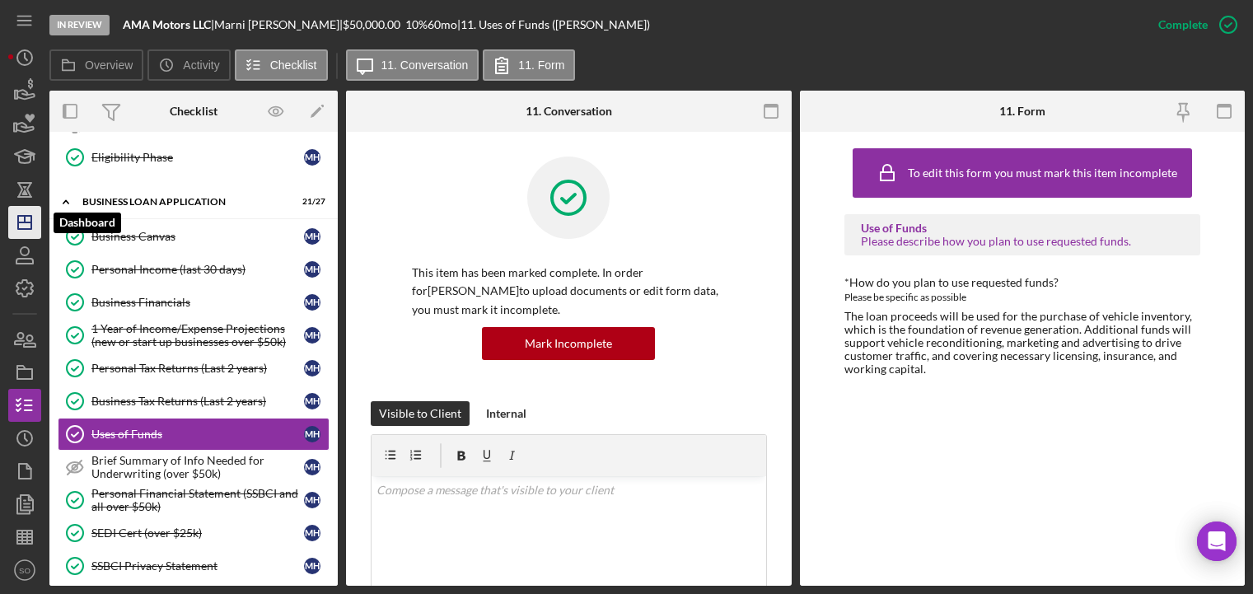
click at [19, 221] on polygon "button" at bounding box center [24, 222] width 13 height 13
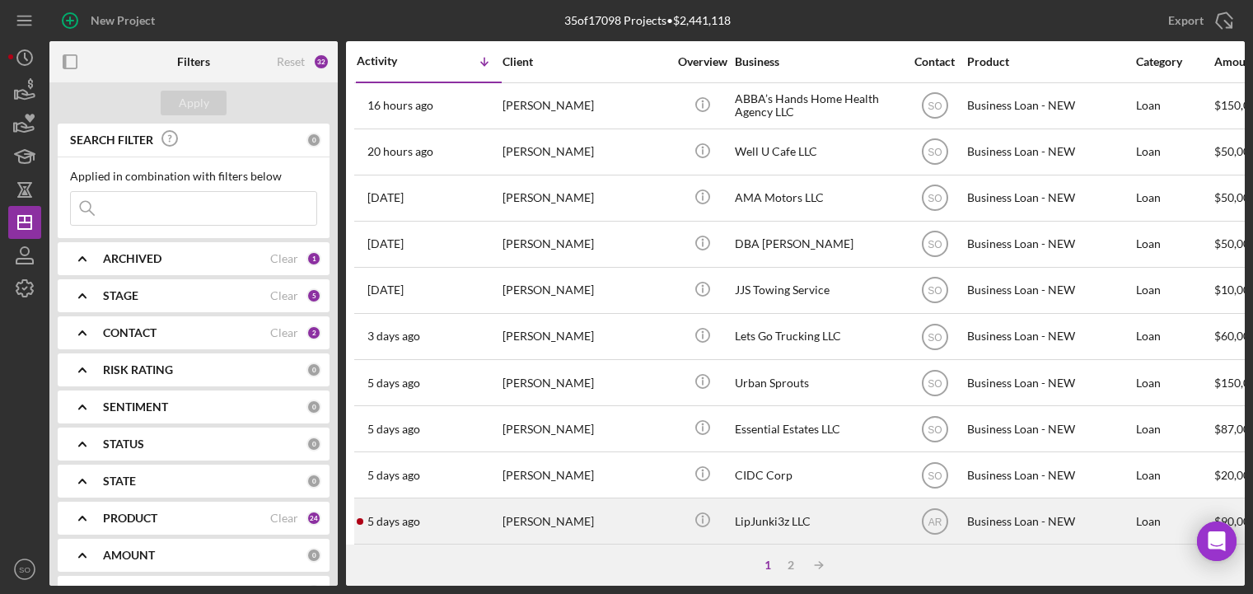
scroll to position [165, 0]
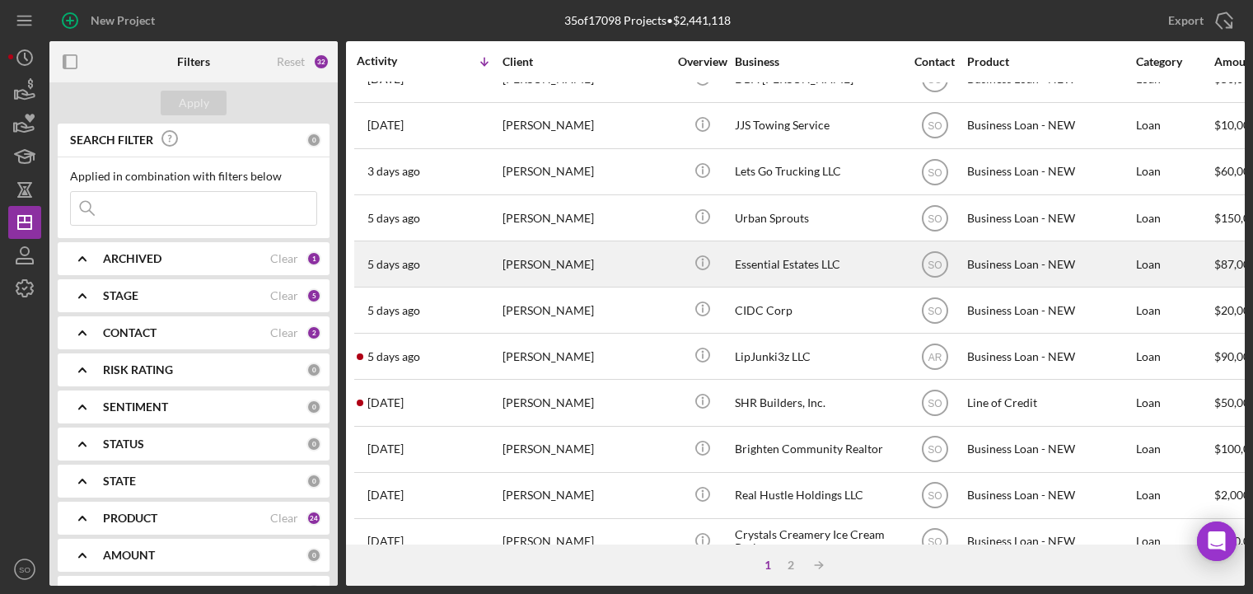
click at [501, 270] on td "[DATE] [PERSON_NAME]" at bounding box center [429, 264] width 146 height 46
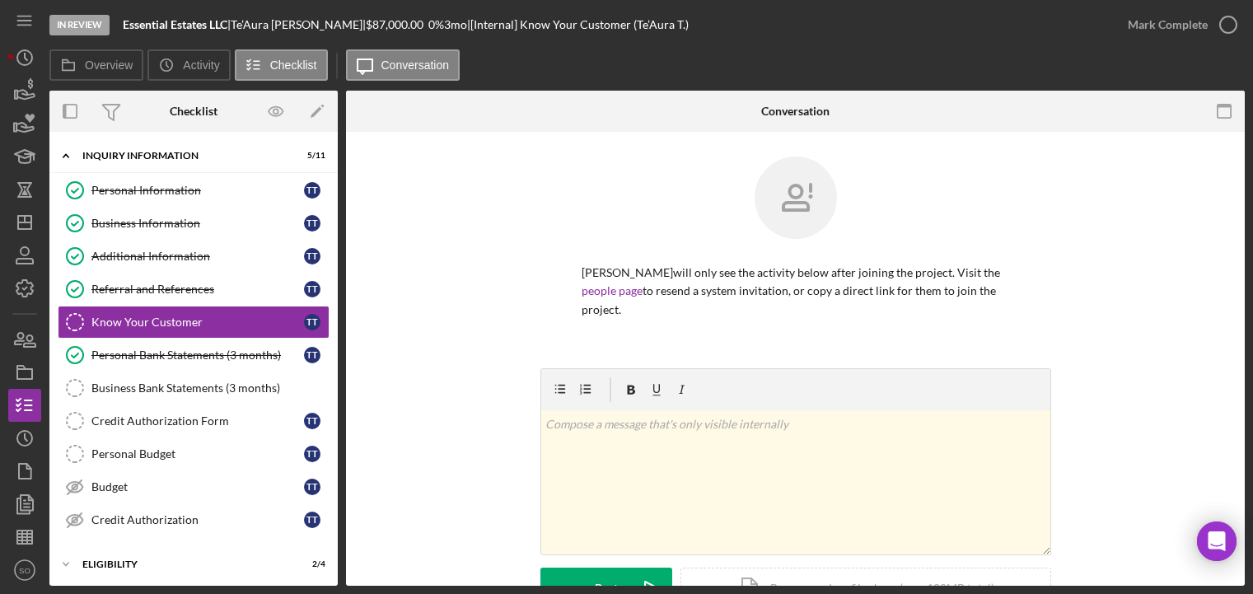
scroll to position [152, 0]
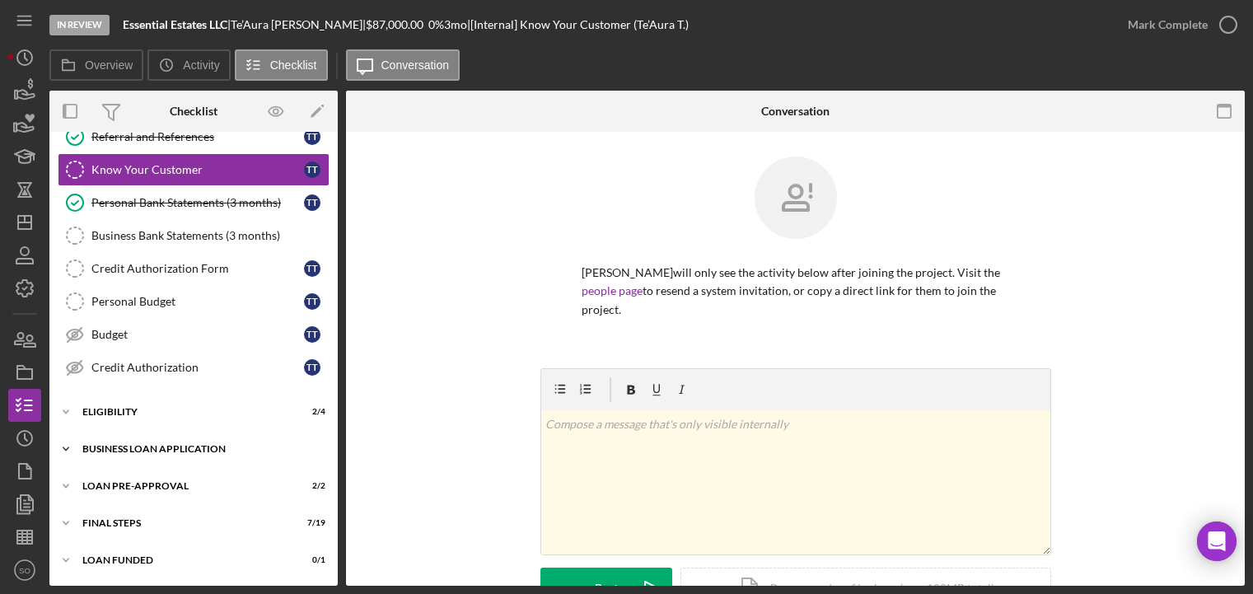
click at [147, 454] on div "Icon/Expander BUSINESS LOAN APPLICATION 16 / 27" at bounding box center [193, 448] width 288 height 33
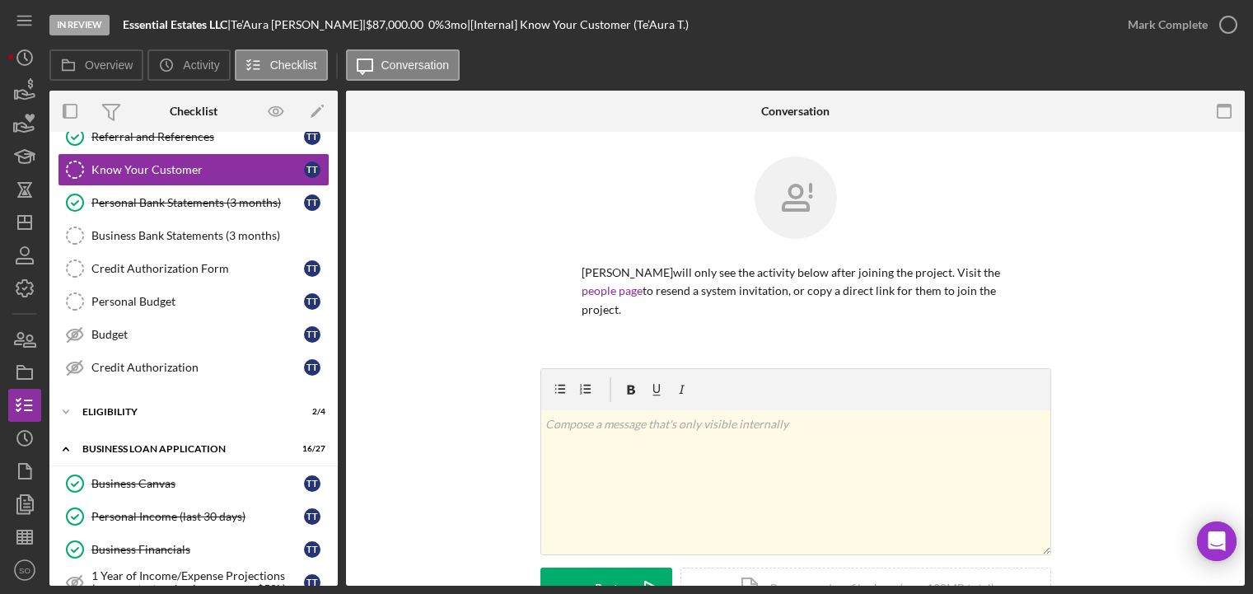
scroll to position [399, 0]
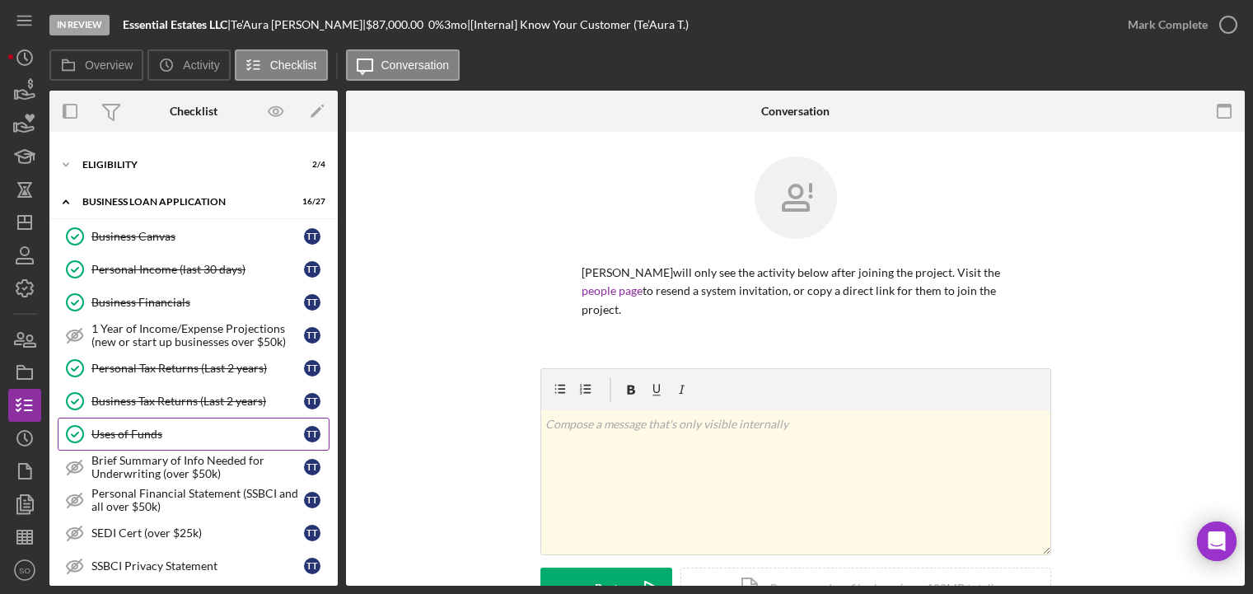
click at [128, 433] on div "Uses of Funds" at bounding box center [197, 433] width 213 height 13
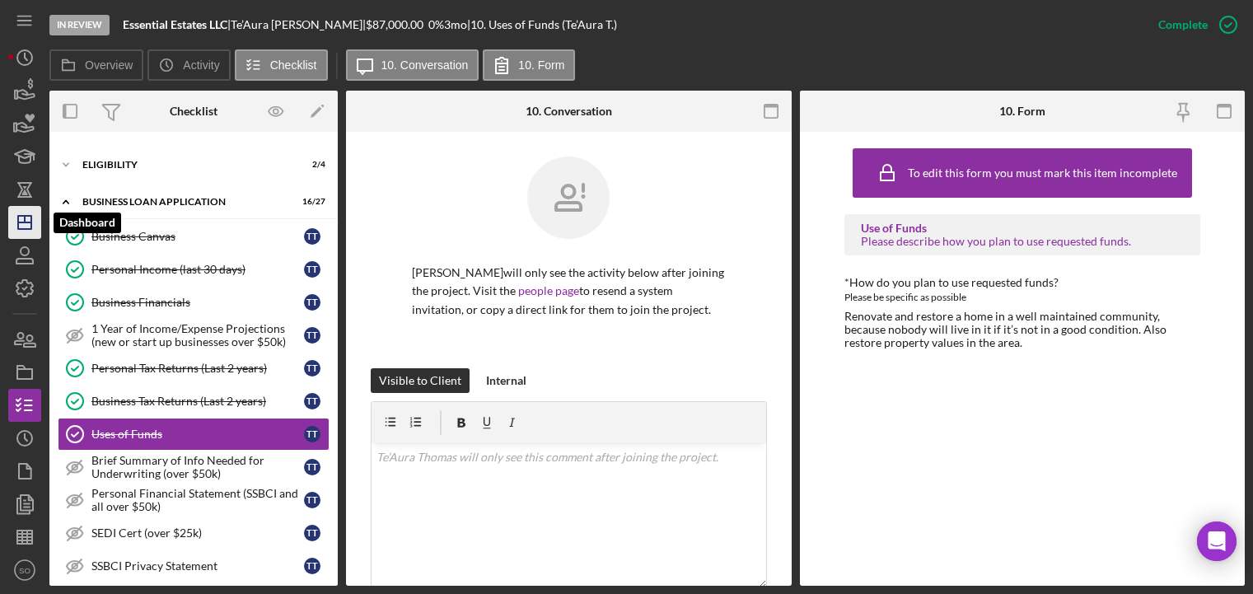
click at [15, 217] on icon "Icon/Dashboard" at bounding box center [24, 222] width 41 height 41
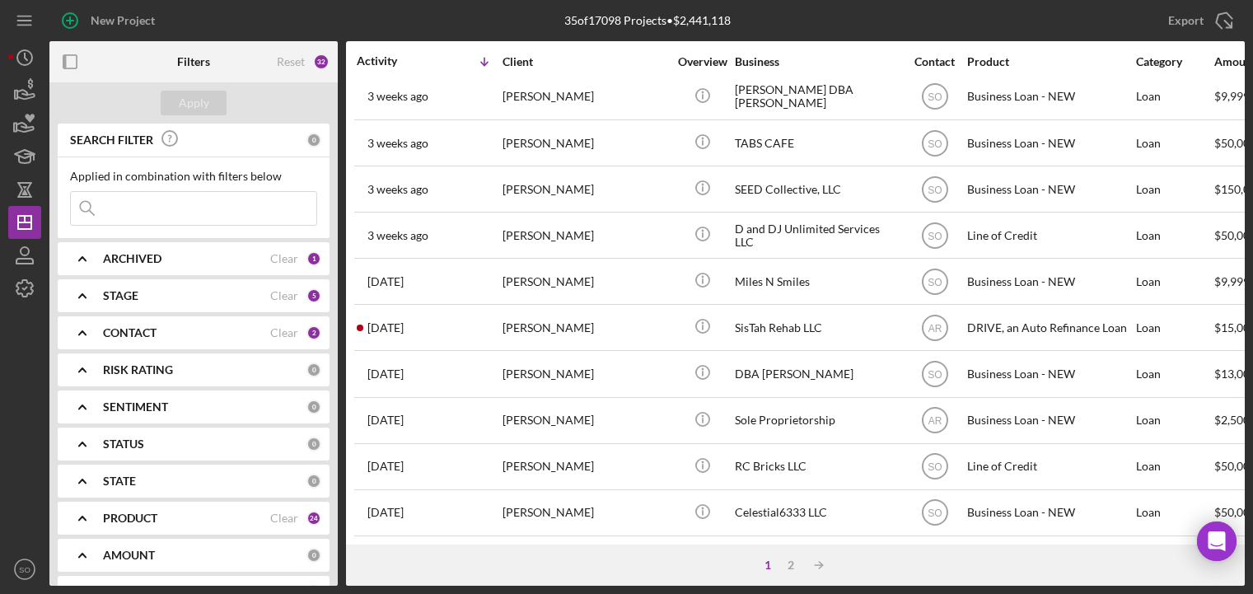
scroll to position [467, 0]
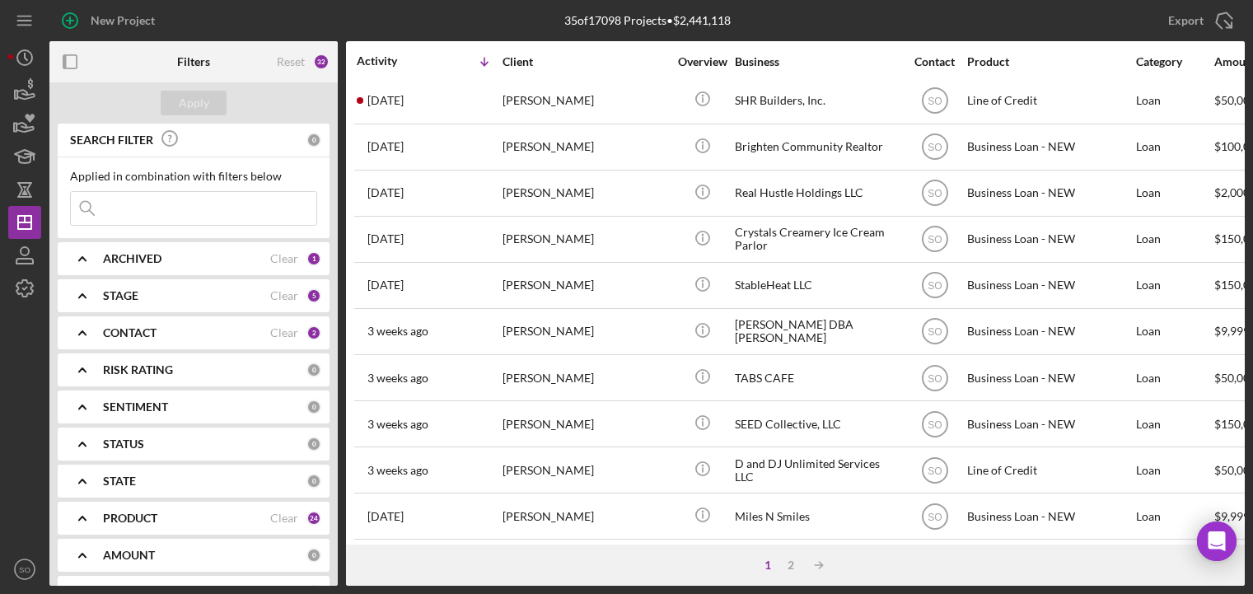
click at [203, 201] on input at bounding box center [193, 208] width 245 height 33
click at [133, 266] on div "ARCHIVED Clear 1" at bounding box center [212, 258] width 218 height 15
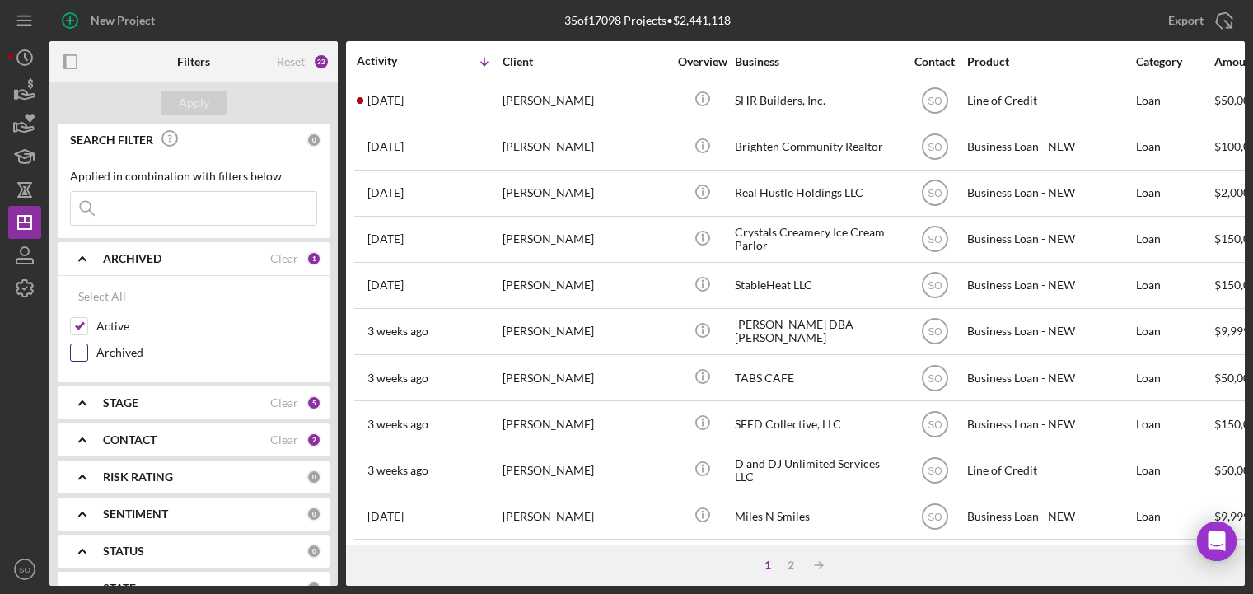
click at [82, 359] on input "Archived" at bounding box center [79, 352] width 16 height 16
checkbox input "true"
click at [166, 213] on input at bounding box center [193, 208] width 245 height 33
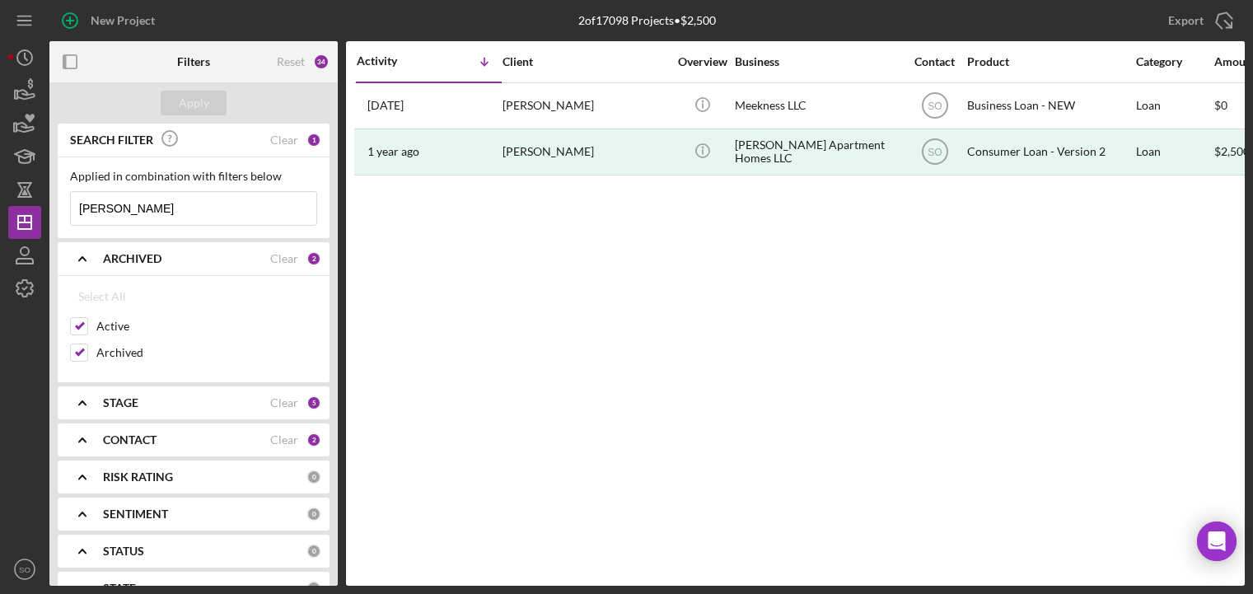
scroll to position [0, 0]
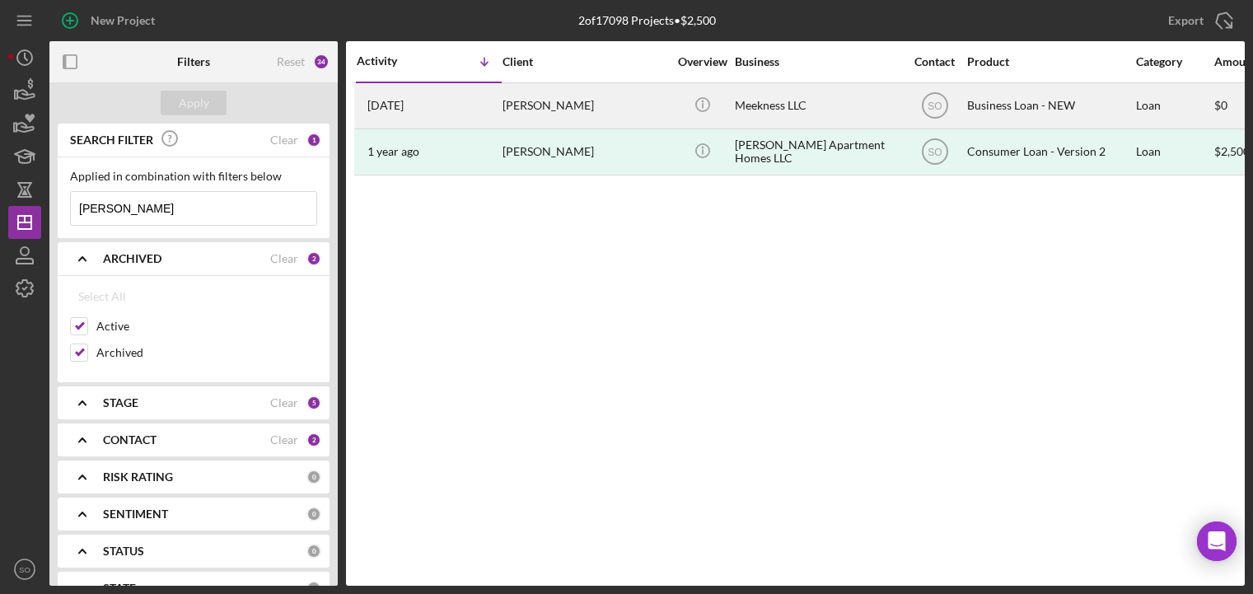
type input "[PERSON_NAME]"
click at [428, 113] on div "[DATE] [PERSON_NAME]" at bounding box center [429, 106] width 144 height 44
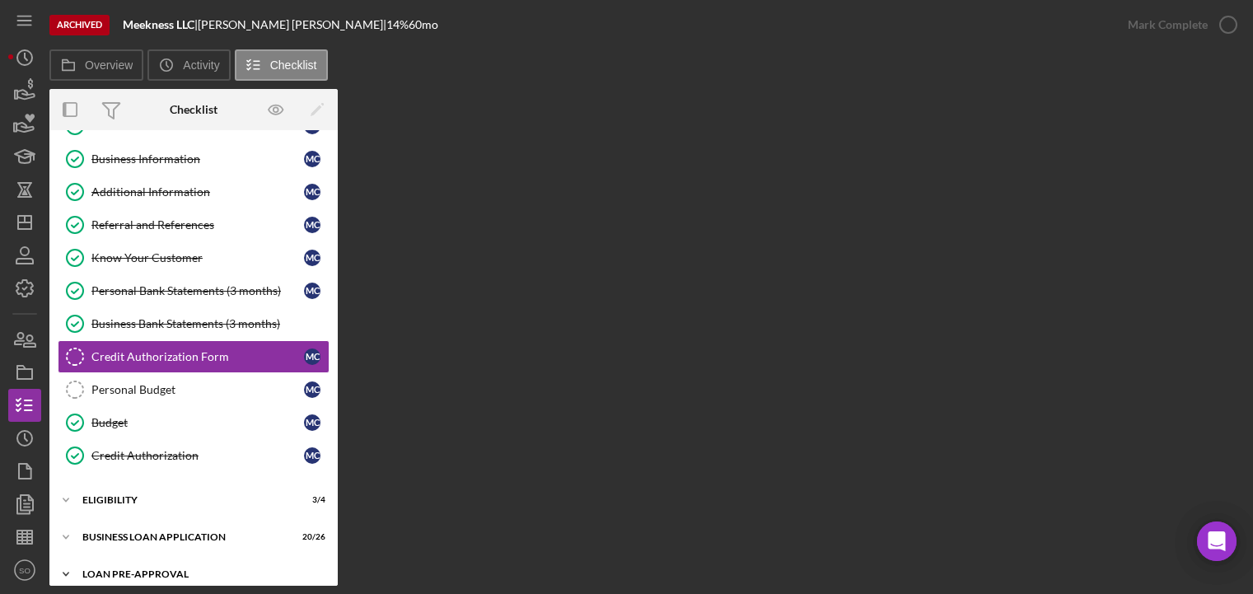
scroll to position [151, 0]
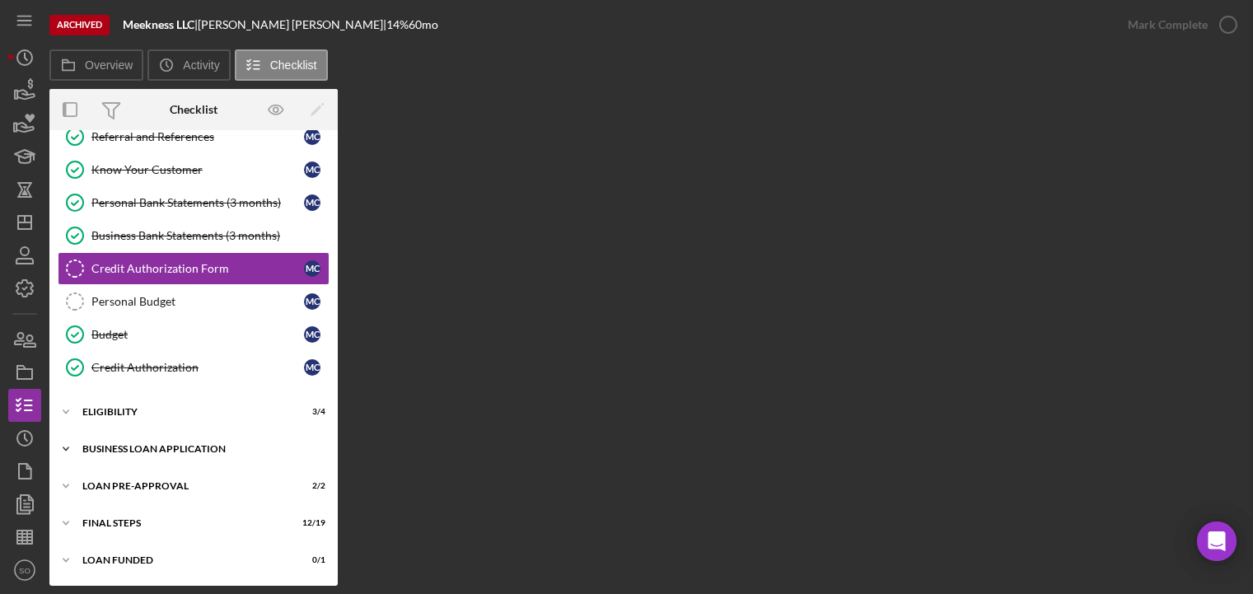
click at [194, 445] on div "BUSINESS LOAN APPLICATION" at bounding box center [199, 449] width 235 height 10
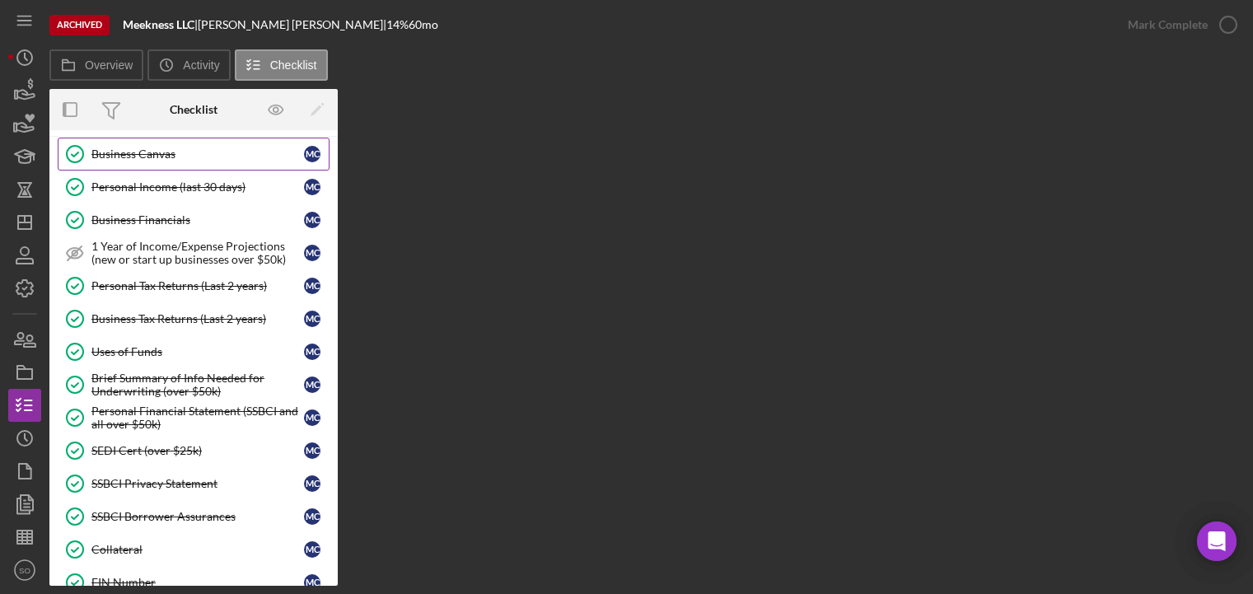
scroll to position [810, 0]
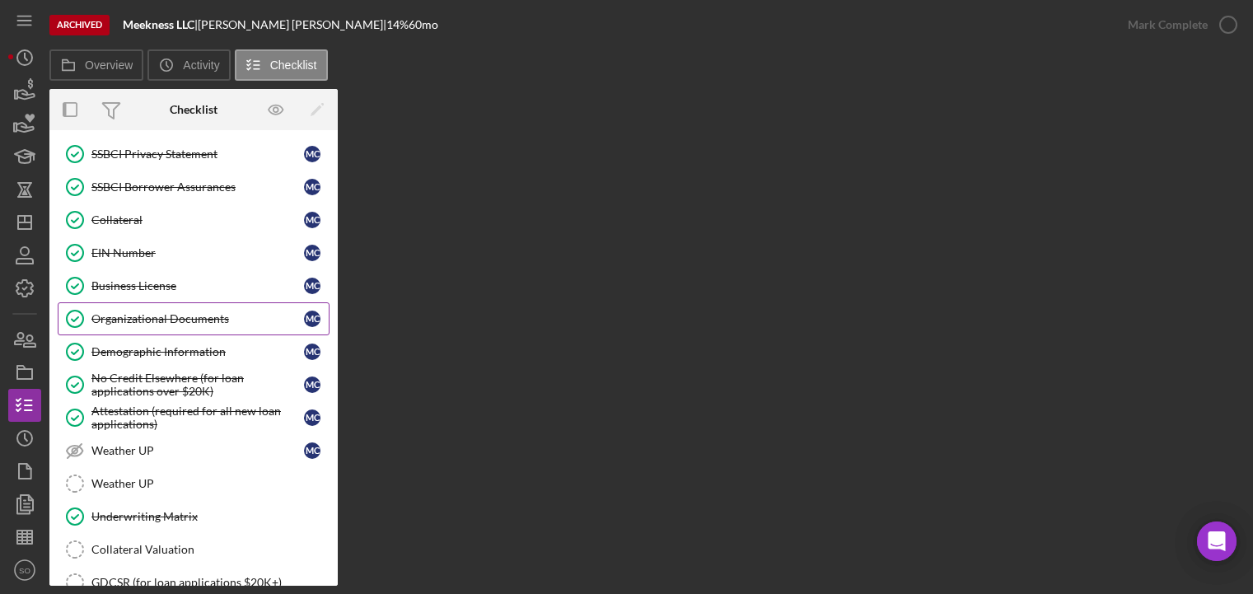
click at [186, 309] on link "Organizational Documents Organizational Documents M C" at bounding box center [194, 318] width 272 height 33
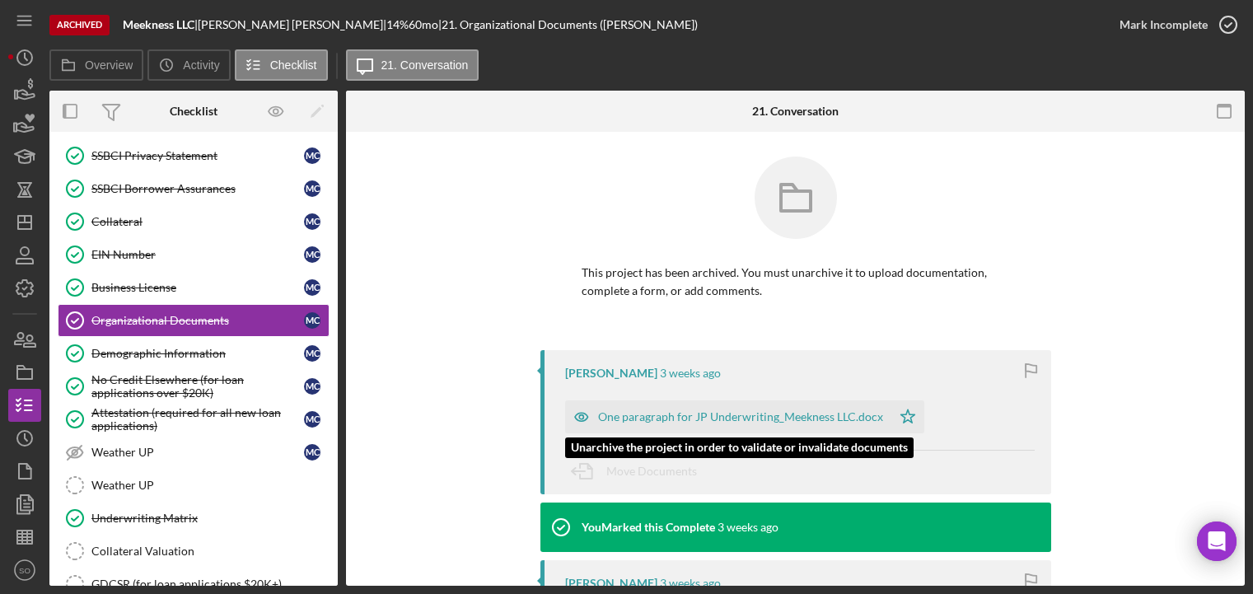
scroll to position [247, 0]
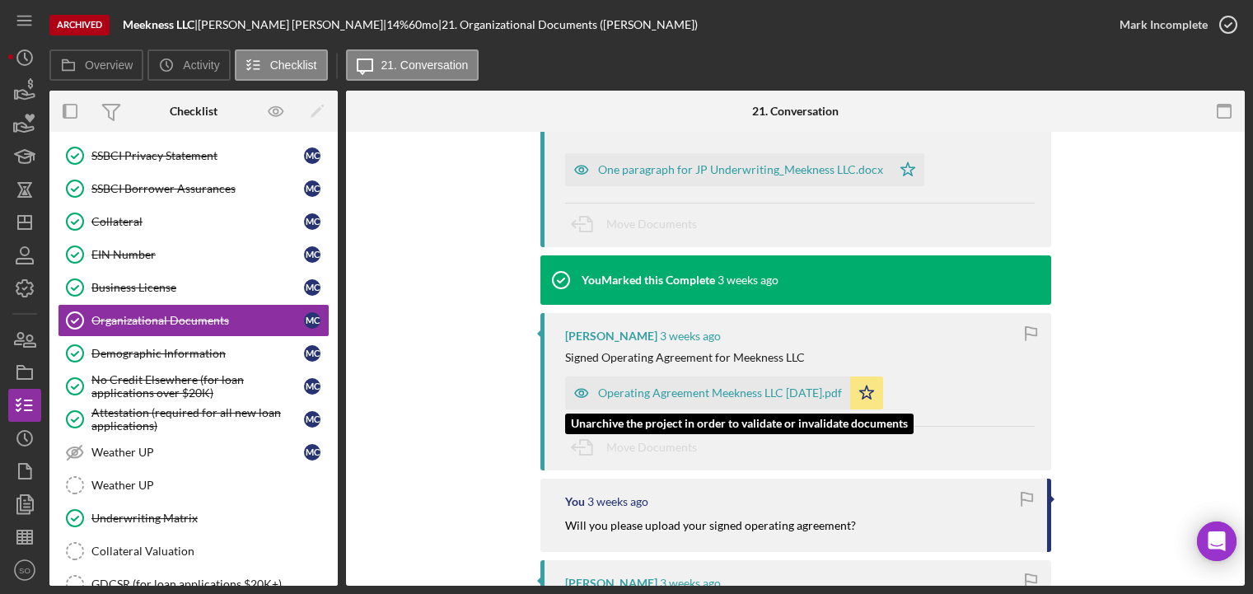
click at [630, 384] on div "Operating Agreement Meekness LLC [DATE].pdf" at bounding box center [707, 392] width 285 height 33
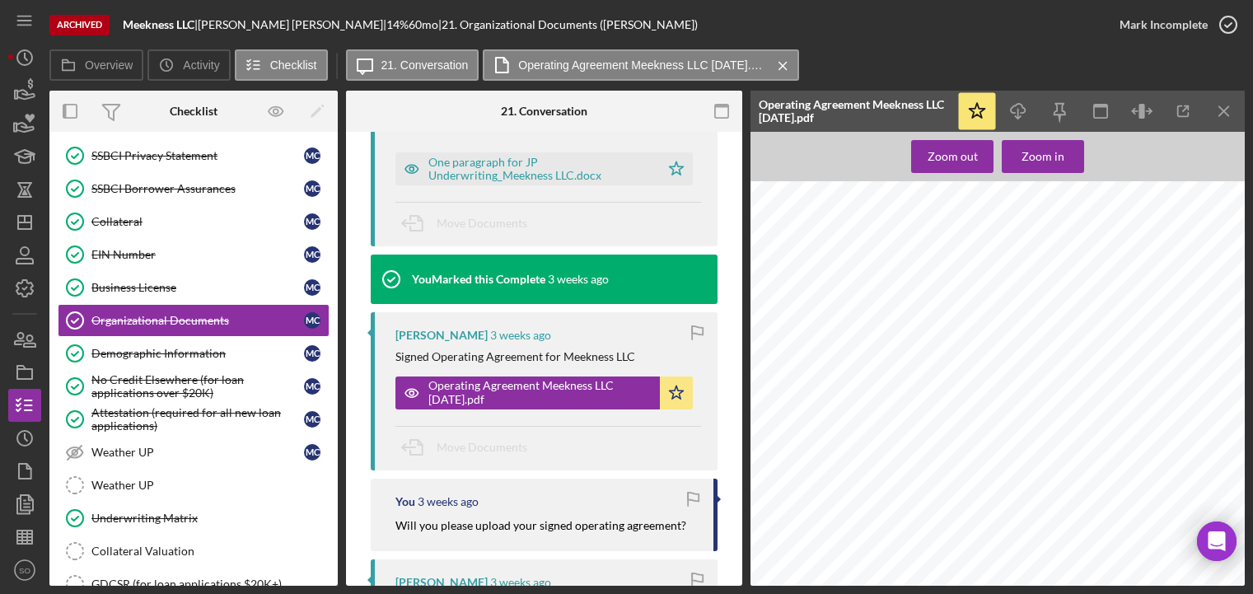
scroll to position [0, 0]
click at [1011, 106] on icon "Icon/Download" at bounding box center [1018, 111] width 37 height 37
click at [24, 217] on polygon "button" at bounding box center [24, 222] width 13 height 13
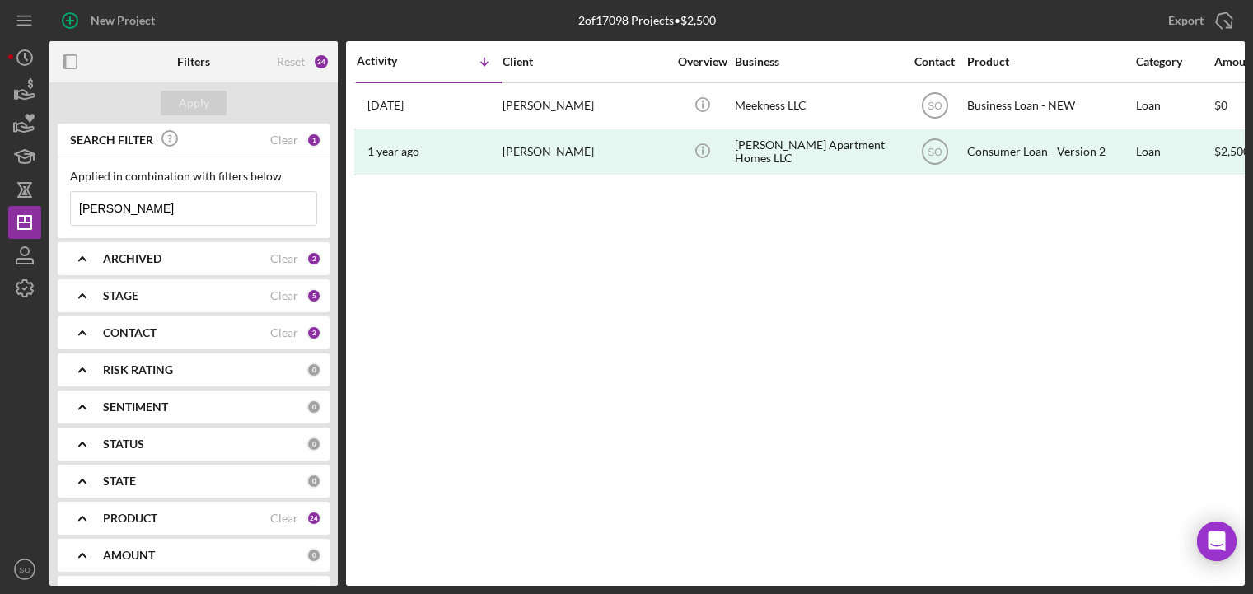
click at [115, 204] on input "[PERSON_NAME]" at bounding box center [193, 208] width 245 height 33
drag, startPoint x: 132, startPoint y: 209, endPoint x: 0, endPoint y: 208, distance: 131.8
click at [7, 213] on div "New Project 2 of 17098 Projects • $2,500 [PERSON_NAME] Export Icon/Export Filte…" at bounding box center [626, 297] width 1253 height 594
click at [189, 265] on div "ARCHIVED" at bounding box center [186, 258] width 167 height 13
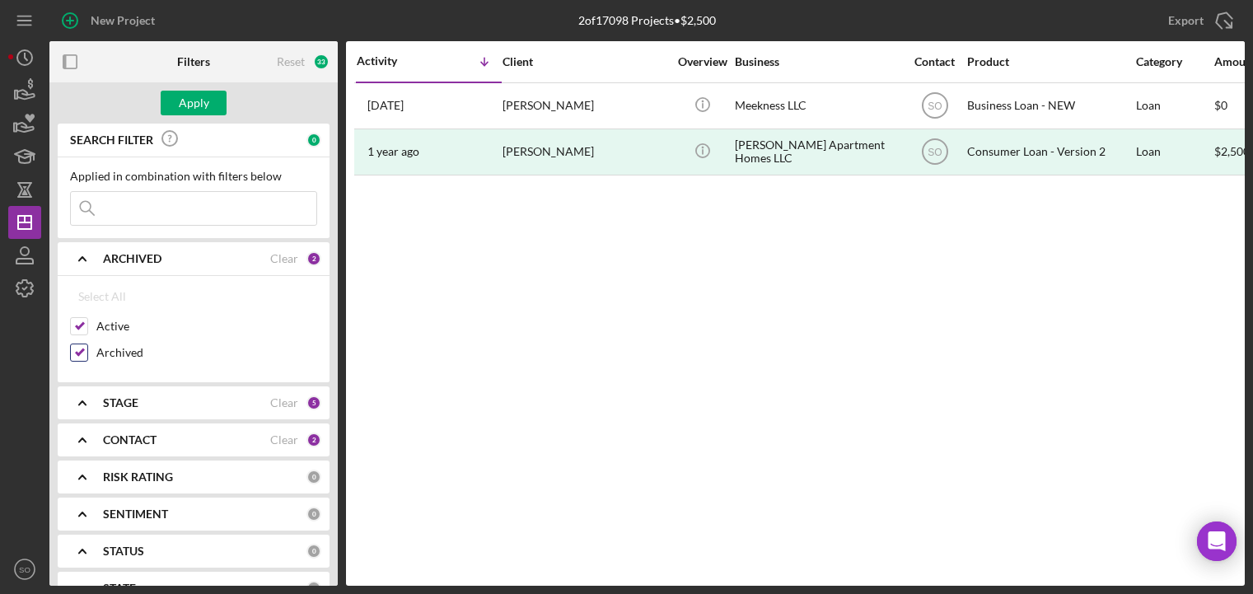
click at [77, 353] on input "Archived" at bounding box center [79, 352] width 16 height 16
checkbox input "false"
click at [124, 198] on input at bounding box center [193, 208] width 245 height 33
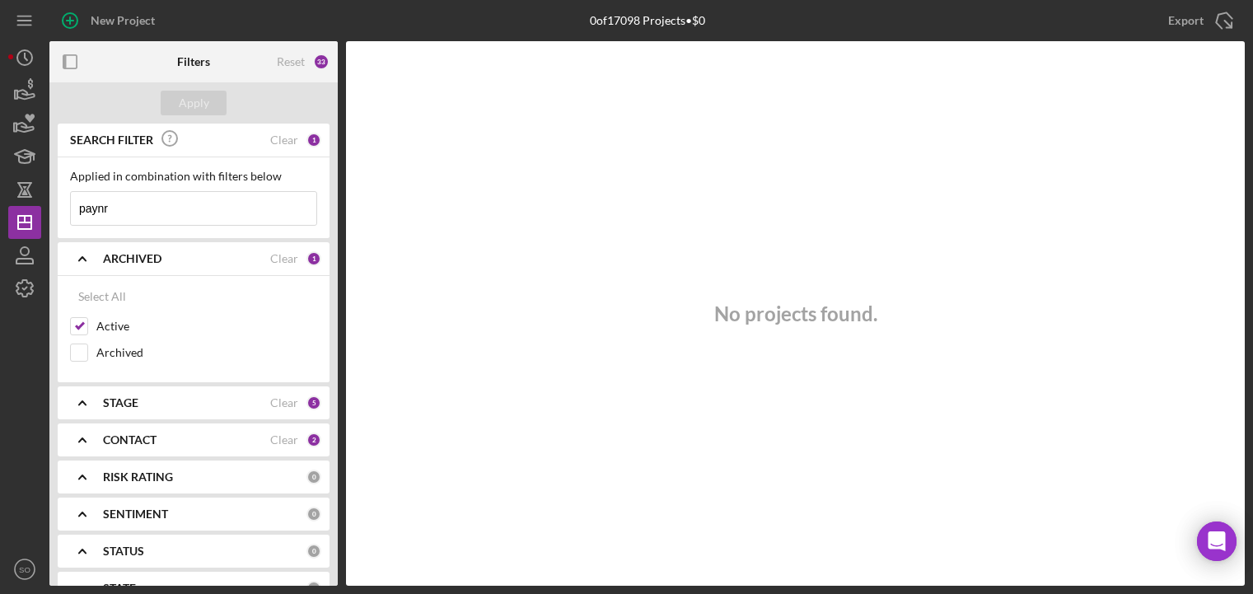
click at [117, 216] on input "paynr" at bounding box center [193, 208] width 245 height 33
type input "[PERSON_NAME]"
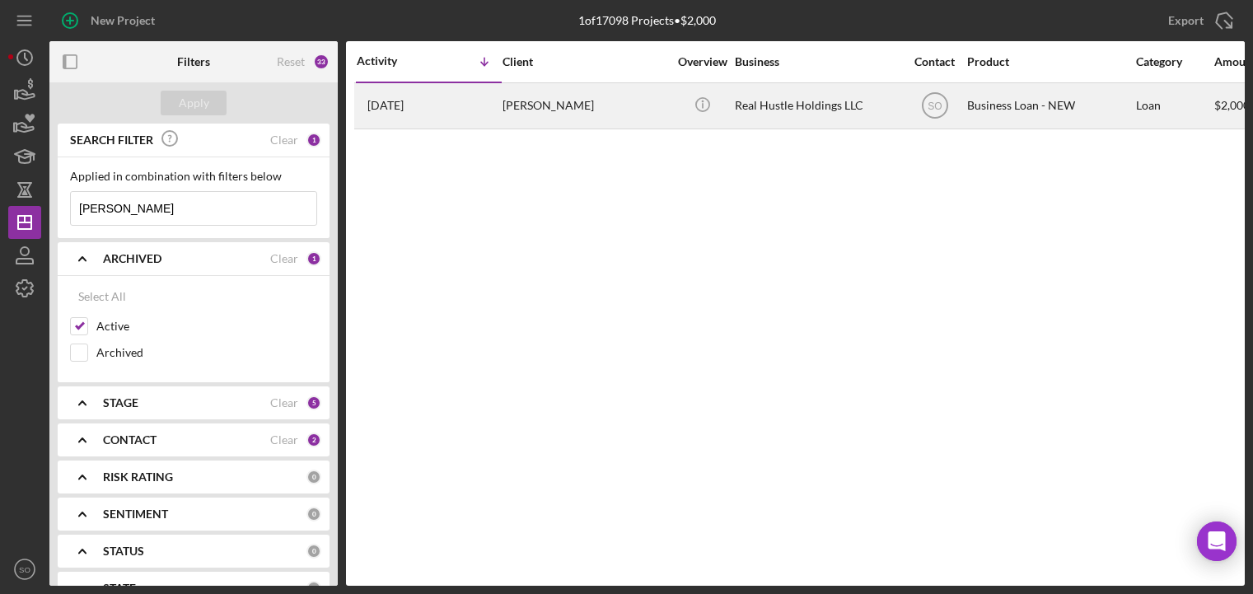
click at [435, 111] on div "[DATE] [PERSON_NAME]" at bounding box center [429, 106] width 144 height 44
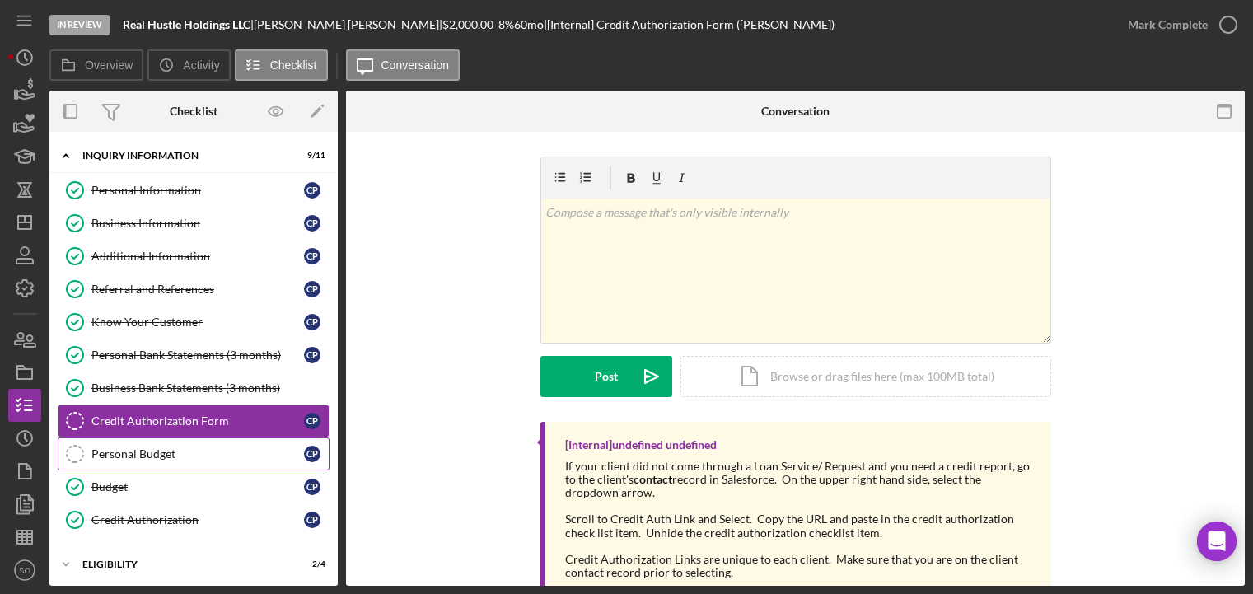
scroll to position [152, 0]
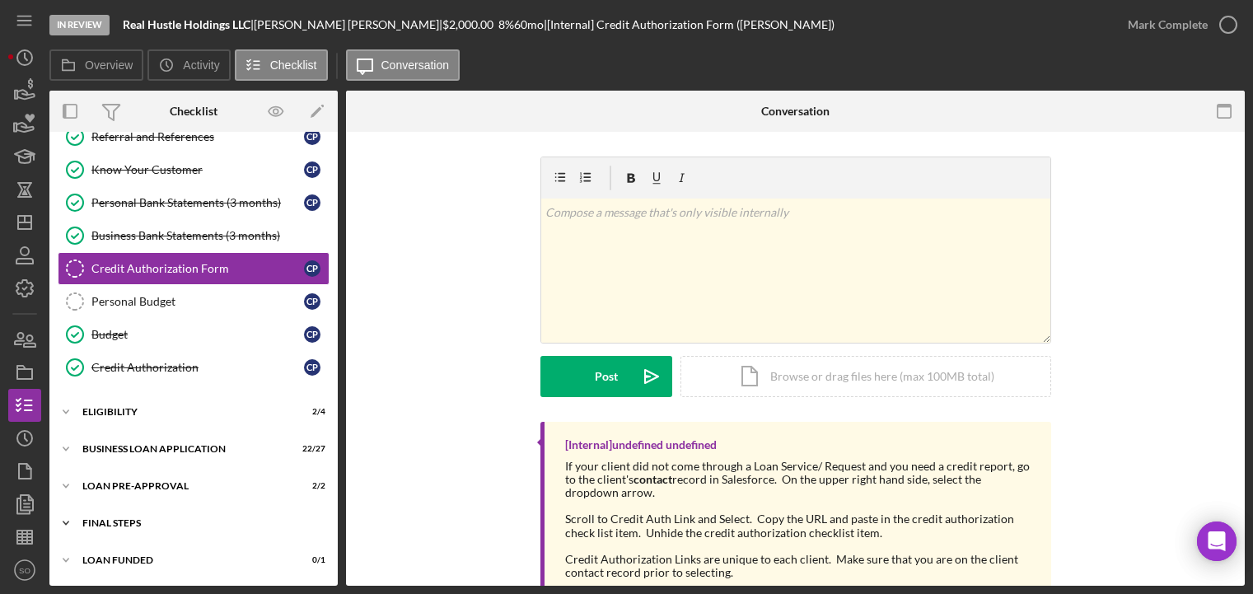
click at [132, 532] on div "Icon/Expander FINAL STEPS 8 / 19" at bounding box center [193, 523] width 288 height 33
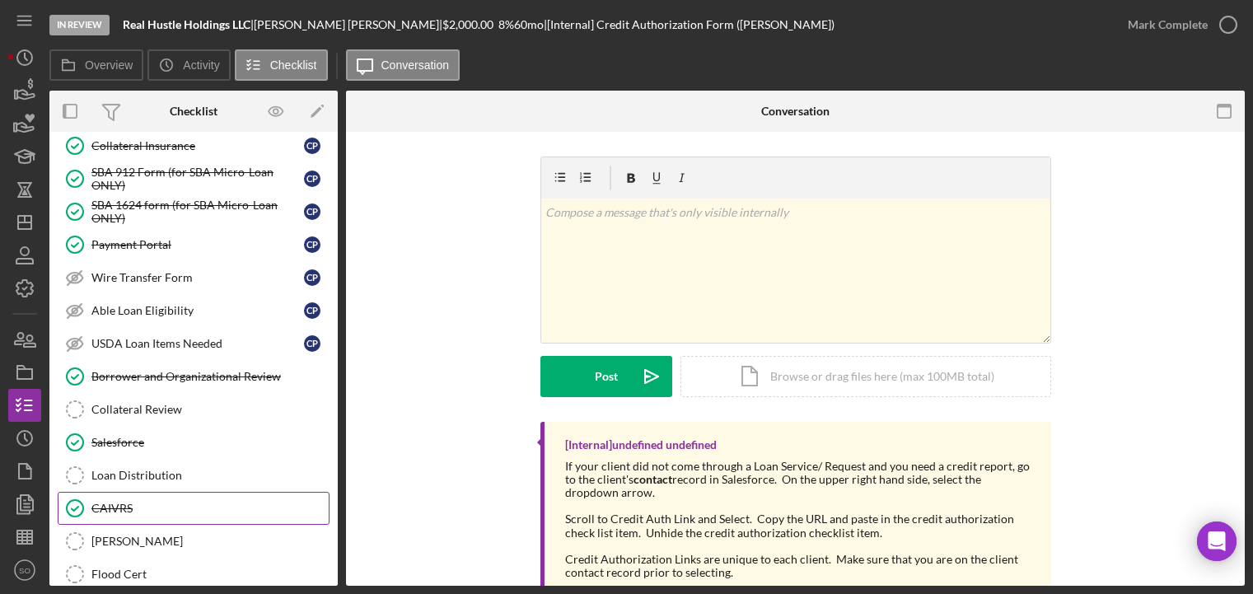
scroll to position [787, 0]
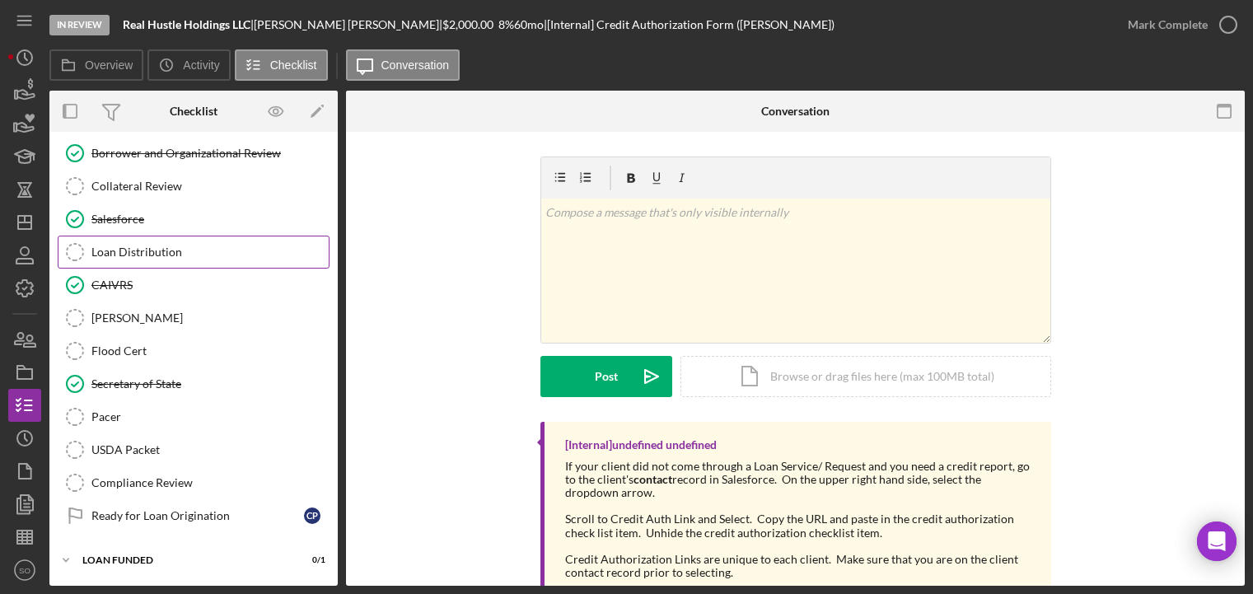
click at [120, 250] on div "Loan Distribution" at bounding box center [209, 251] width 237 height 13
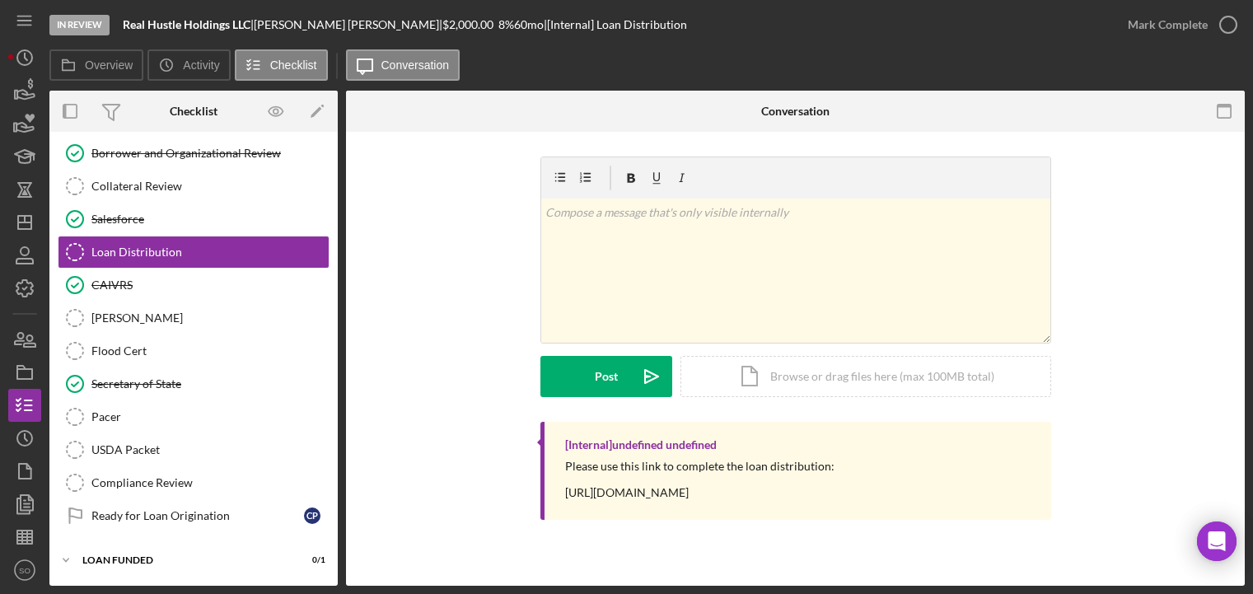
scroll to position [787, 0]
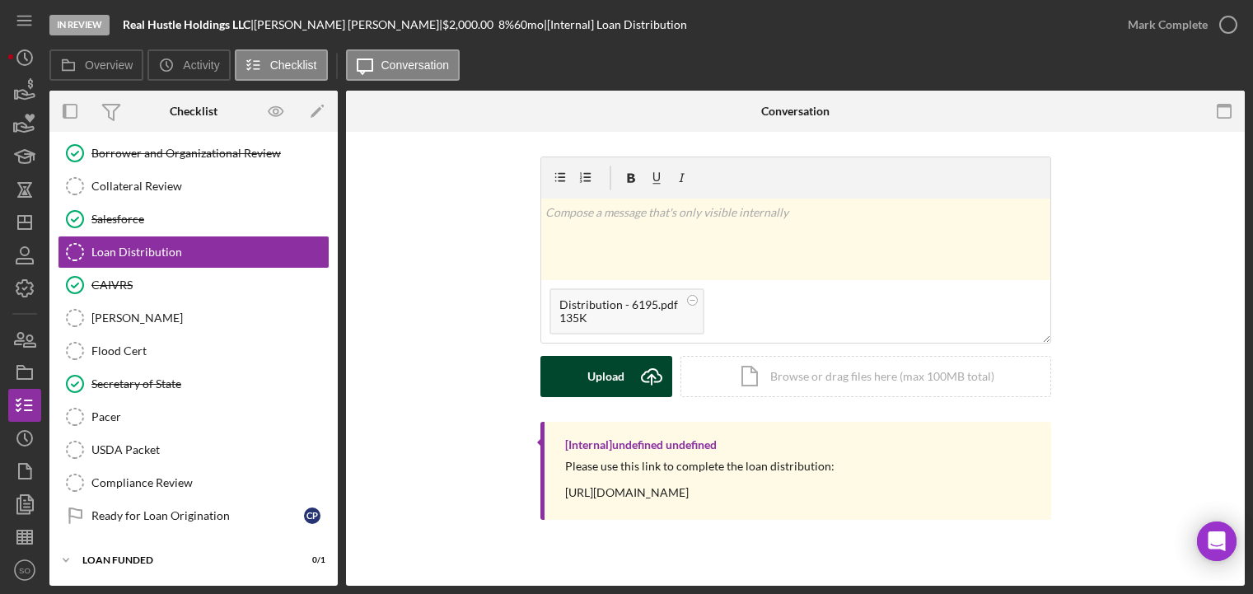
click at [586, 390] on button "Upload Icon/Upload" at bounding box center [606, 376] width 132 height 41
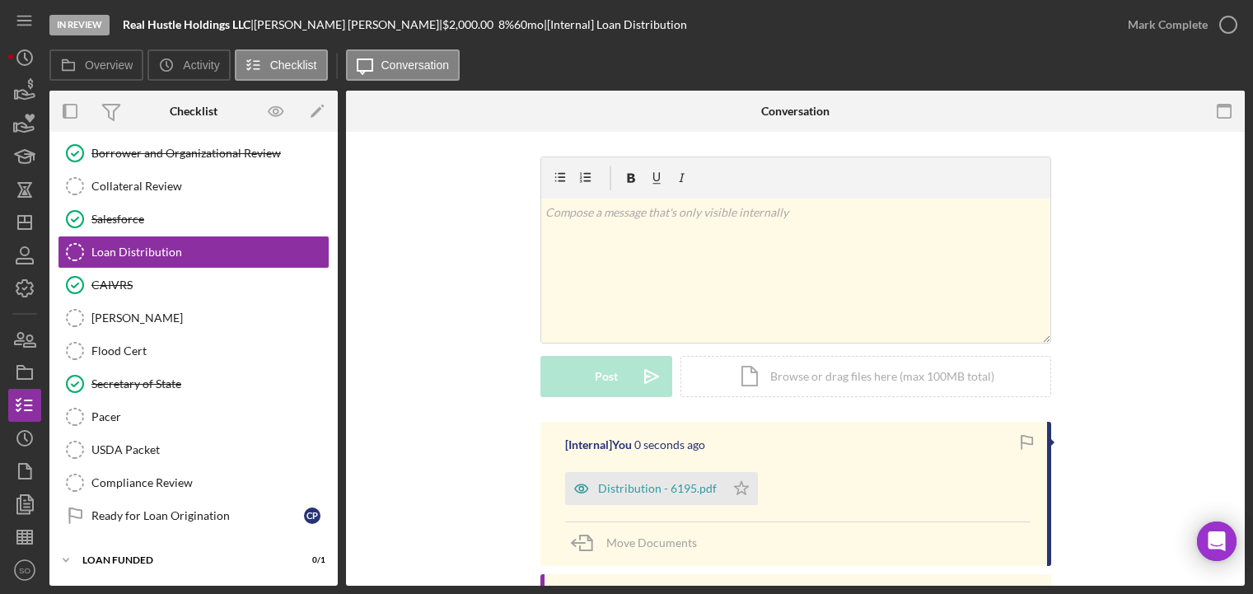
scroll to position [120, 0]
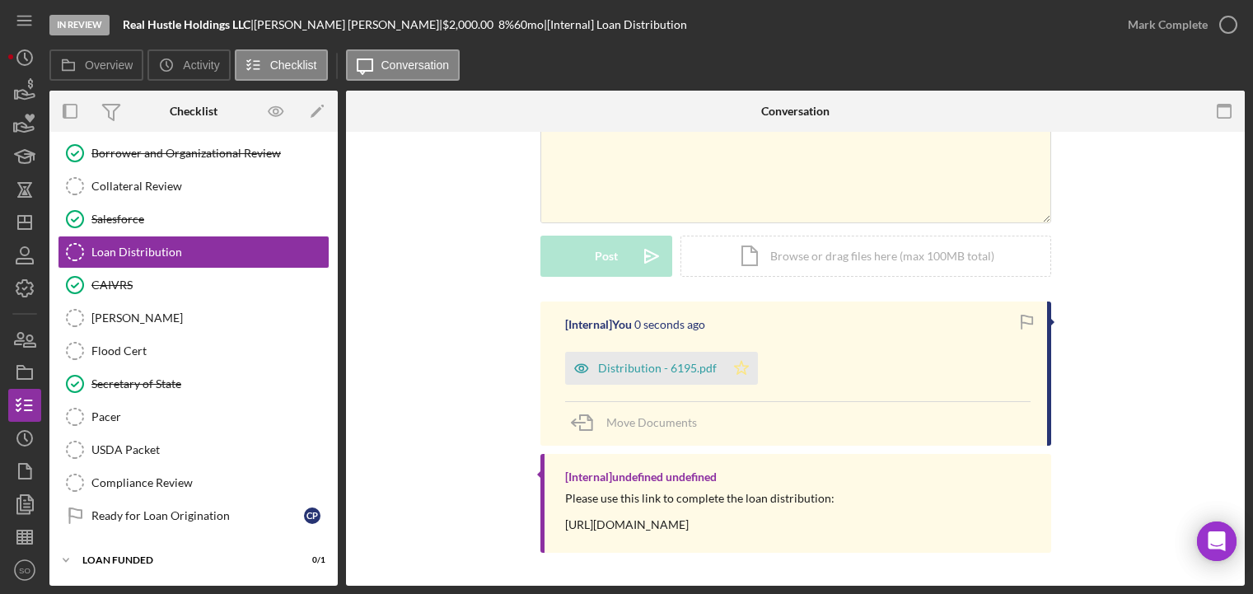
click at [741, 363] on icon "Icon/Star" at bounding box center [741, 368] width 33 height 33
click at [1183, 0] on div "Mark Complete" at bounding box center [1177, 24] width 133 height 49
click at [1194, 25] on div "Mark Complete" at bounding box center [1168, 24] width 80 height 33
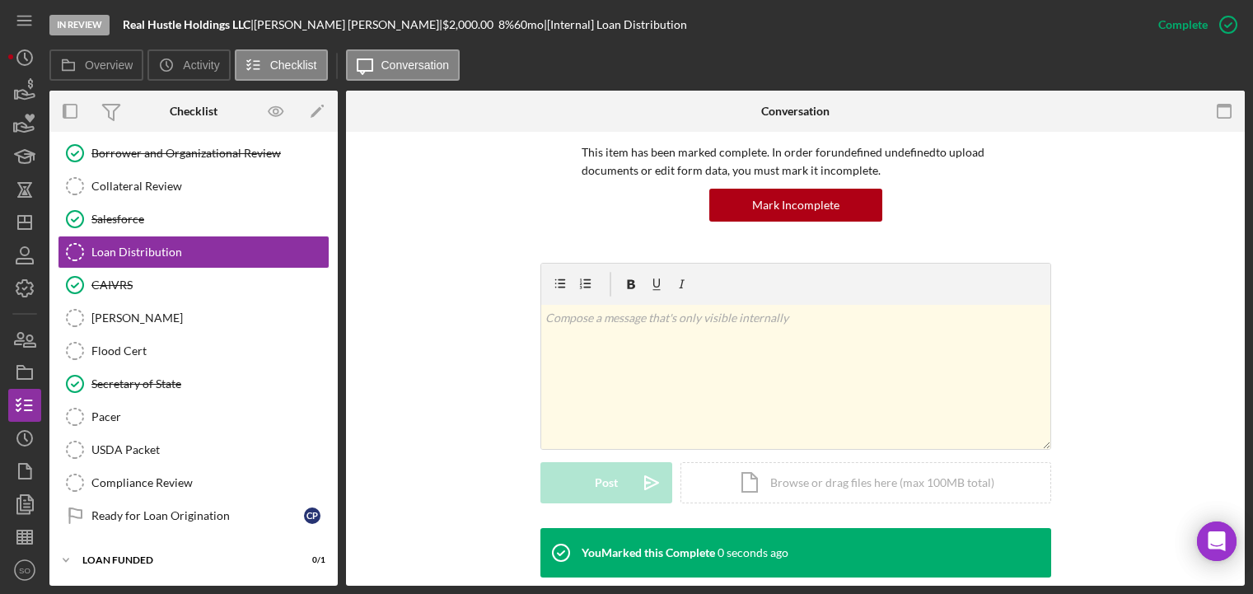
scroll to position [347, 0]
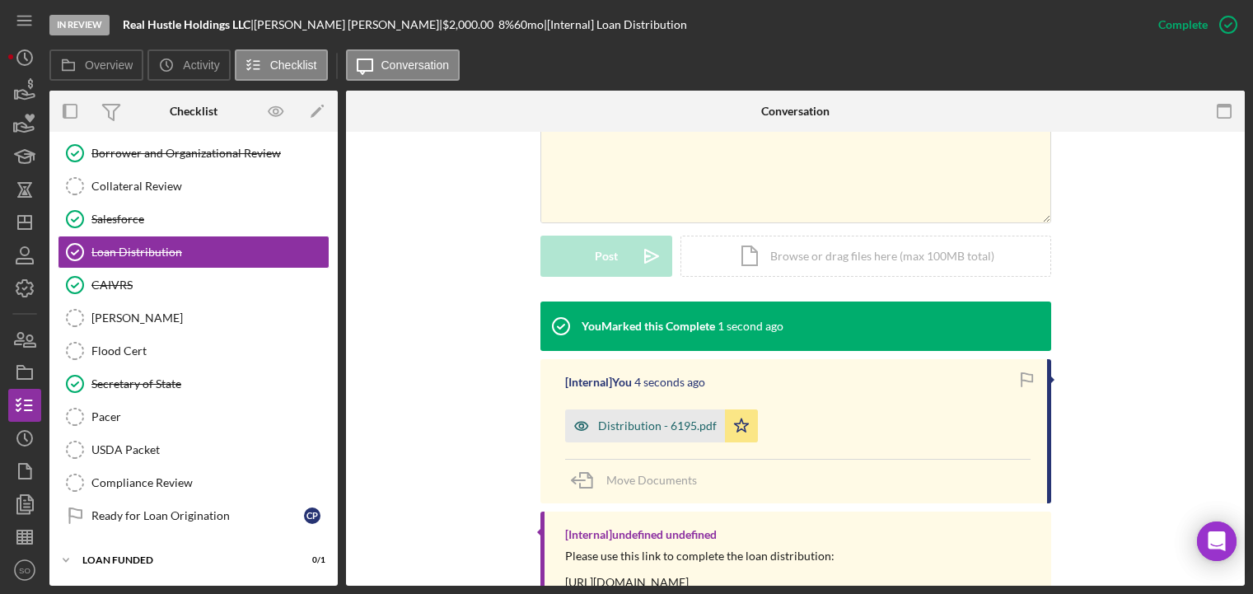
click at [679, 432] on div "Distribution - 6195.pdf" at bounding box center [645, 425] width 160 height 33
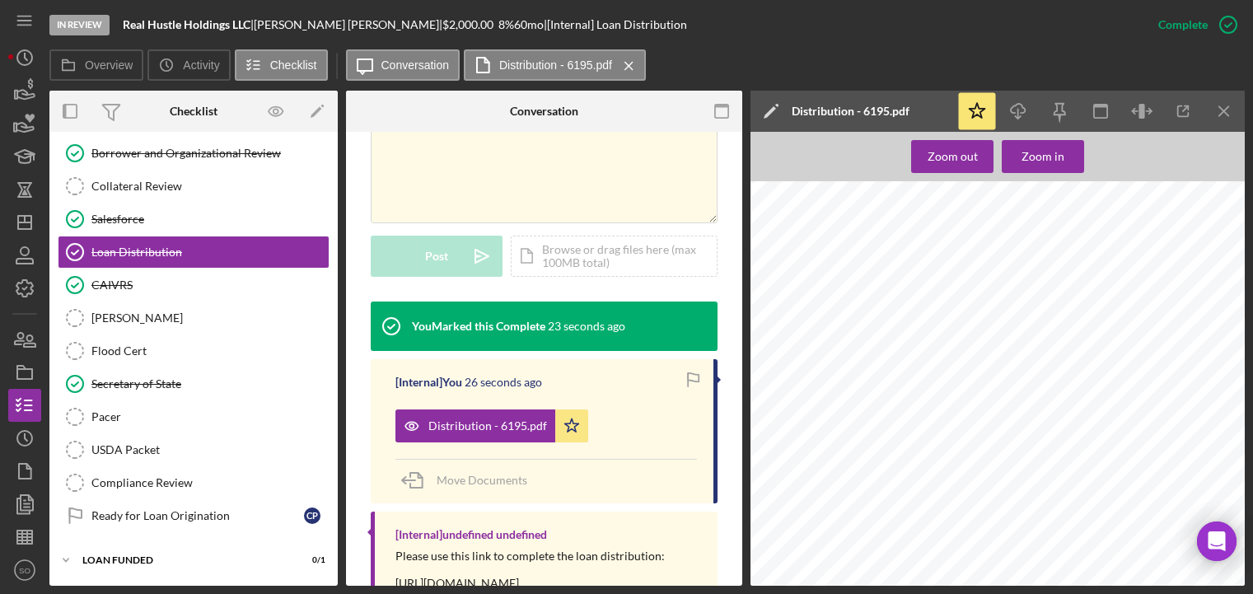
scroll to position [906, 0]
click at [24, 220] on icon "Icon/Dashboard" at bounding box center [24, 222] width 41 height 41
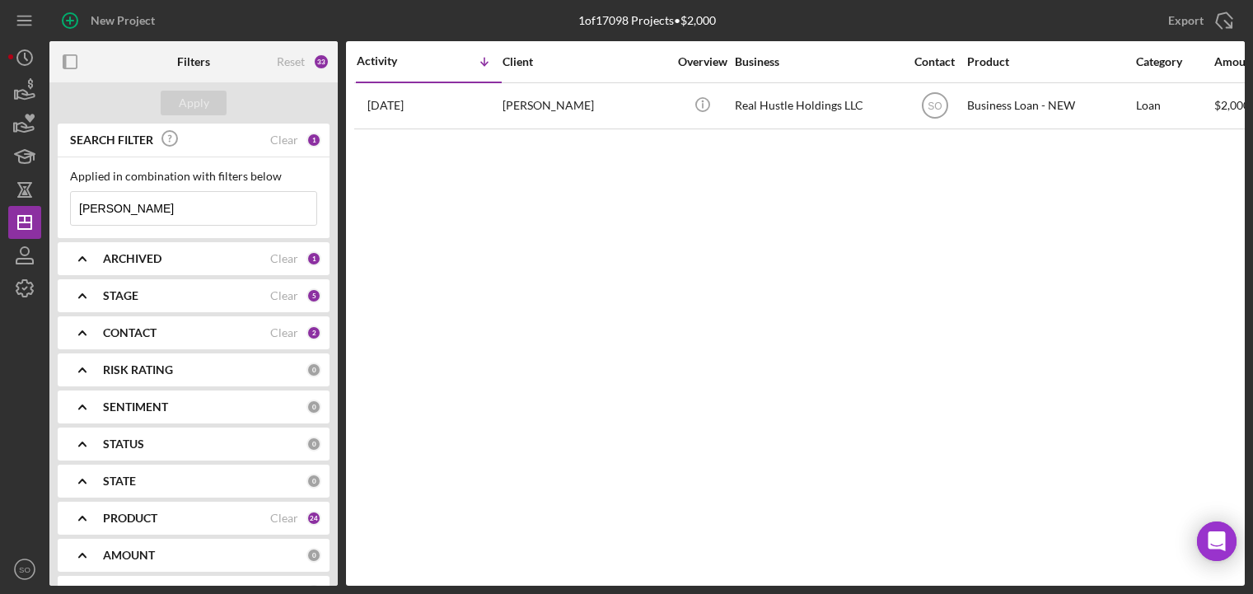
drag, startPoint x: 113, startPoint y: 210, endPoint x: 51, endPoint y: 206, distance: 61.9
click at [51, 206] on div "SEARCH FILTER Clear 1 Applied in combination with filters below [PERSON_NAME] I…" at bounding box center [193, 355] width 288 height 462
click at [421, 273] on div "Activity Icon/Table Sort Arrow Client Overview Business Contact Product Categor…" at bounding box center [795, 313] width 899 height 544
click at [141, 206] on input at bounding box center [193, 208] width 245 height 33
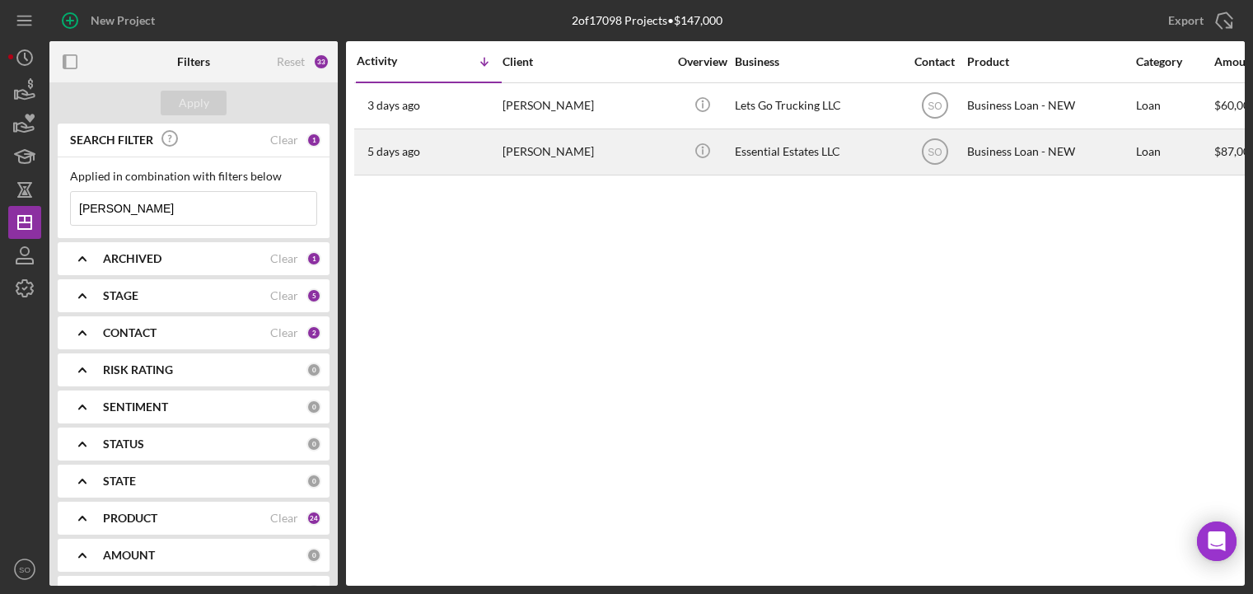
type input "[PERSON_NAME]"
click at [492, 166] on div "[DATE] [PERSON_NAME]" at bounding box center [429, 152] width 144 height 44
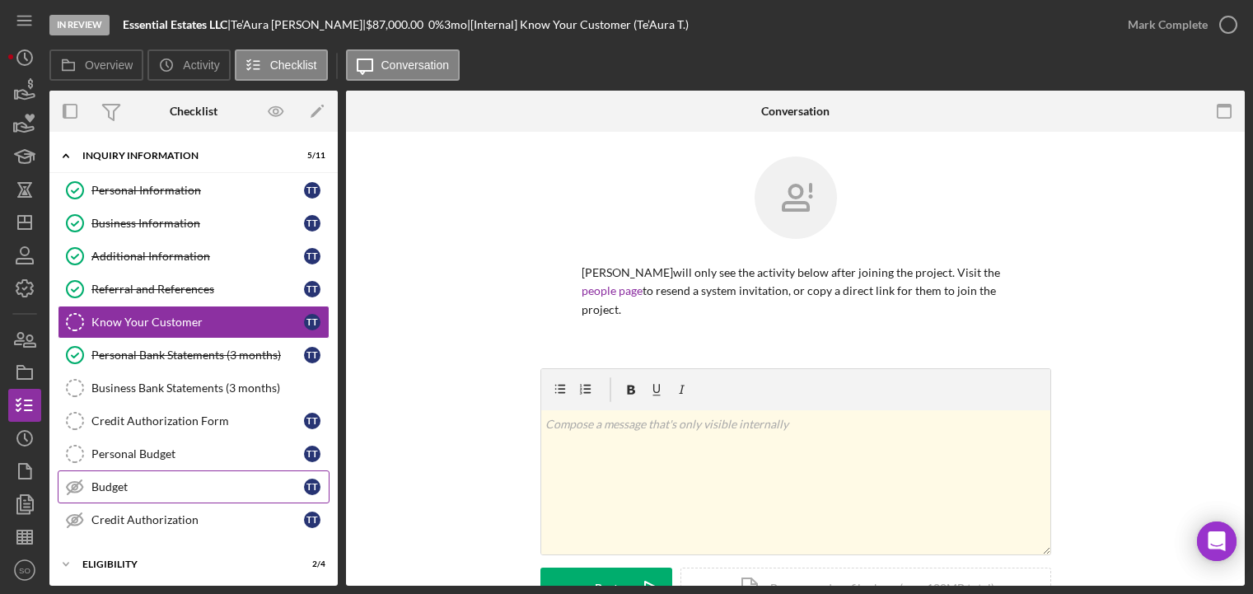
scroll to position [152, 0]
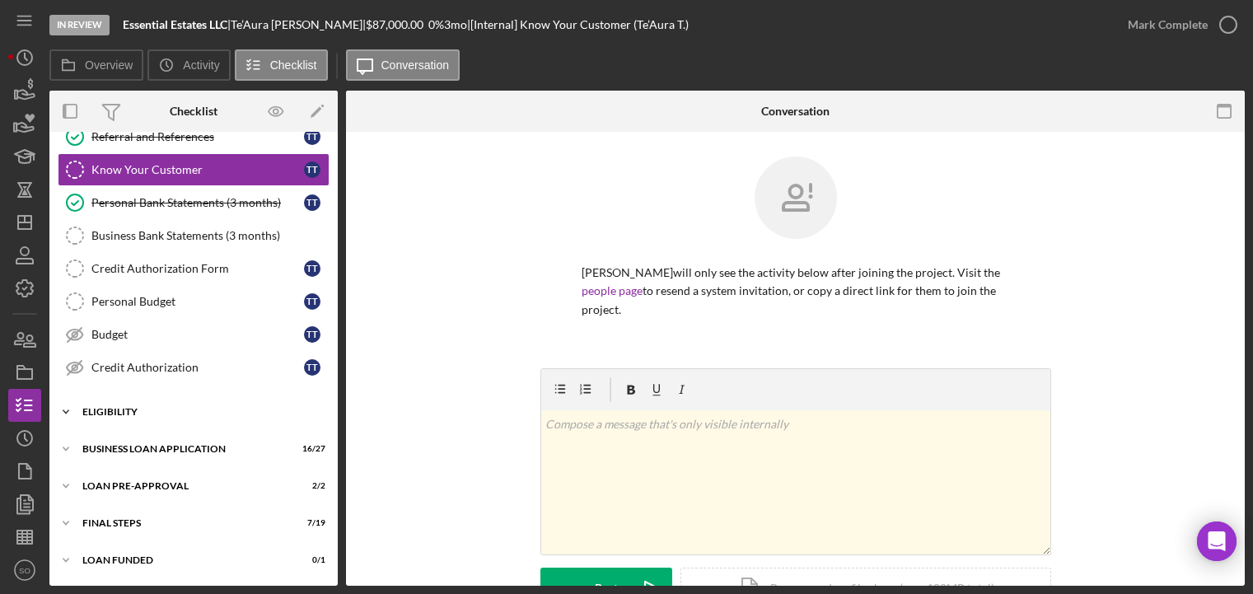
click at [133, 403] on div "Icon/Expander ELIGIBILITY 2 / 4" at bounding box center [193, 411] width 288 height 33
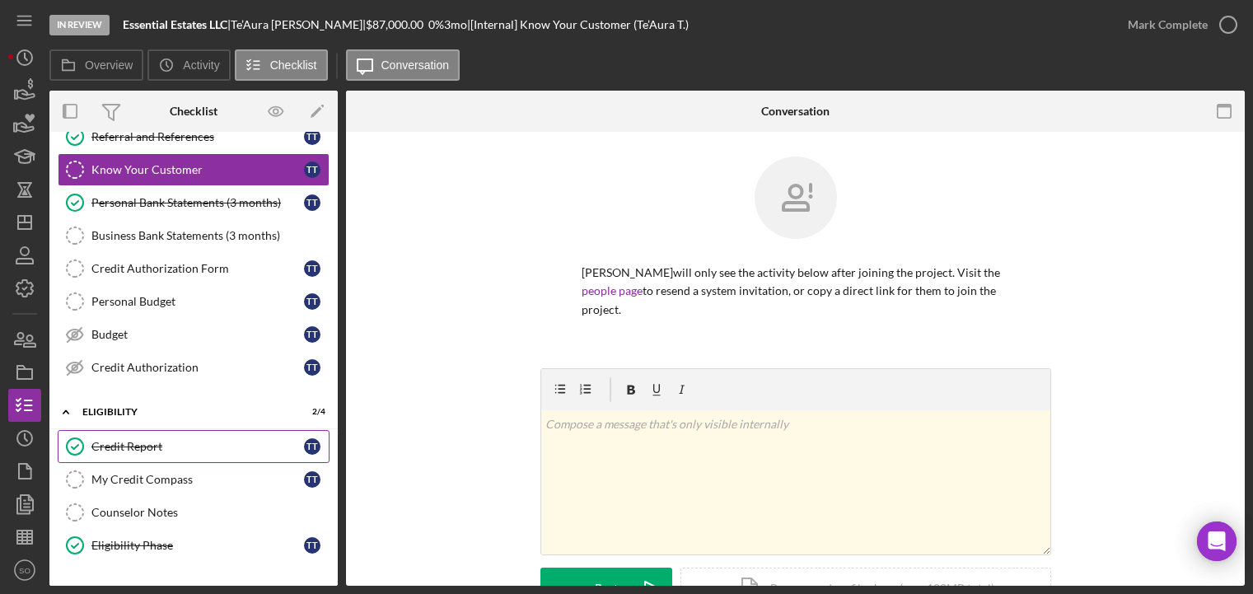
scroll to position [293, 0]
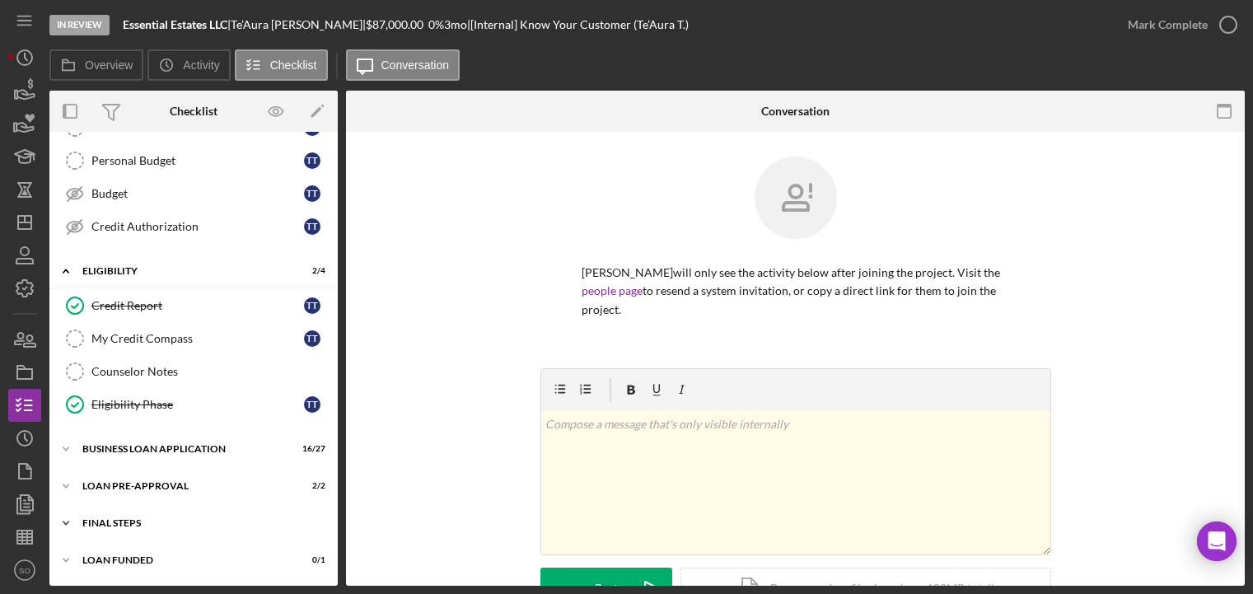
click at [144, 513] on div "Icon/Expander FINAL STEPS 7 / 19" at bounding box center [193, 523] width 288 height 33
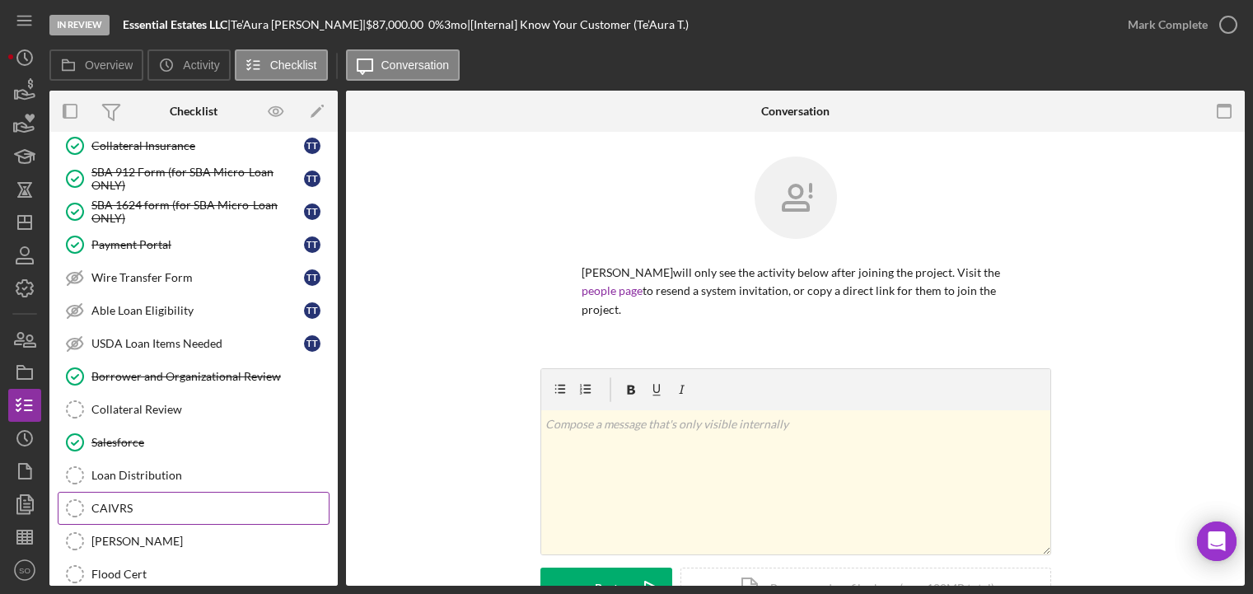
scroll to position [870, 0]
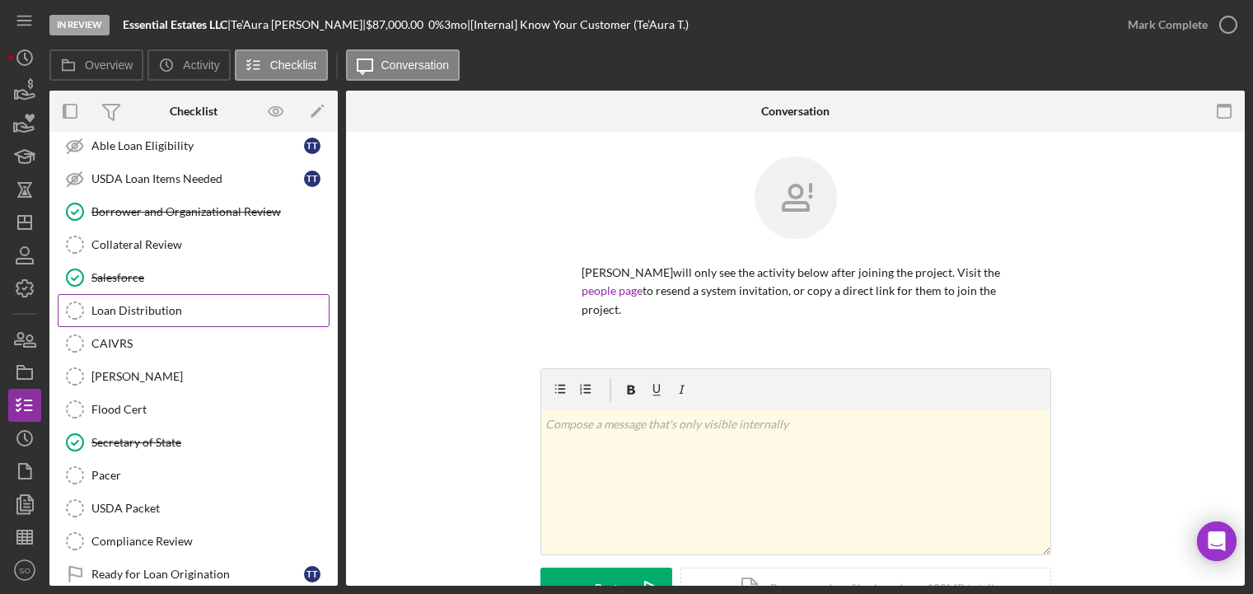
click at [137, 298] on link "Loan Distribution Loan Distribution" at bounding box center [194, 310] width 272 height 33
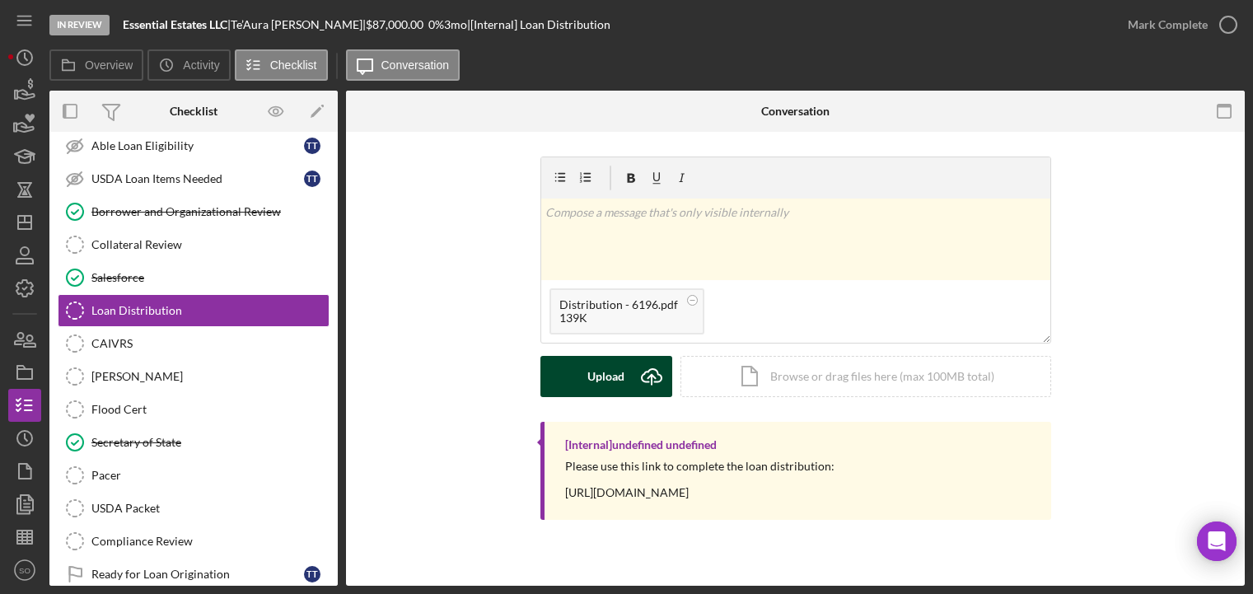
click at [614, 371] on div "Upload" at bounding box center [605, 376] width 37 height 41
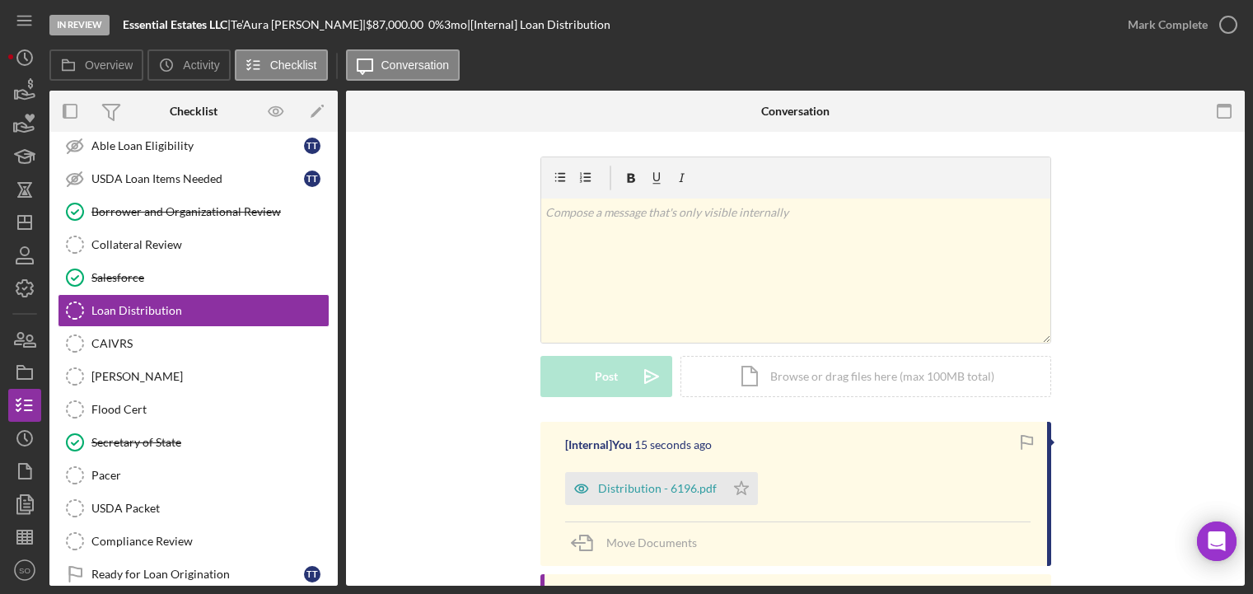
drag, startPoint x: 733, startPoint y: 493, endPoint x: 734, endPoint y: 508, distance: 14.8
click at [734, 493] on polygon "button" at bounding box center [741, 487] width 14 height 13
drag, startPoint x: 111, startPoint y: 370, endPoint x: 312, endPoint y: 338, distance: 203.5
click at [111, 370] on div "[PERSON_NAME]" at bounding box center [209, 376] width 237 height 13
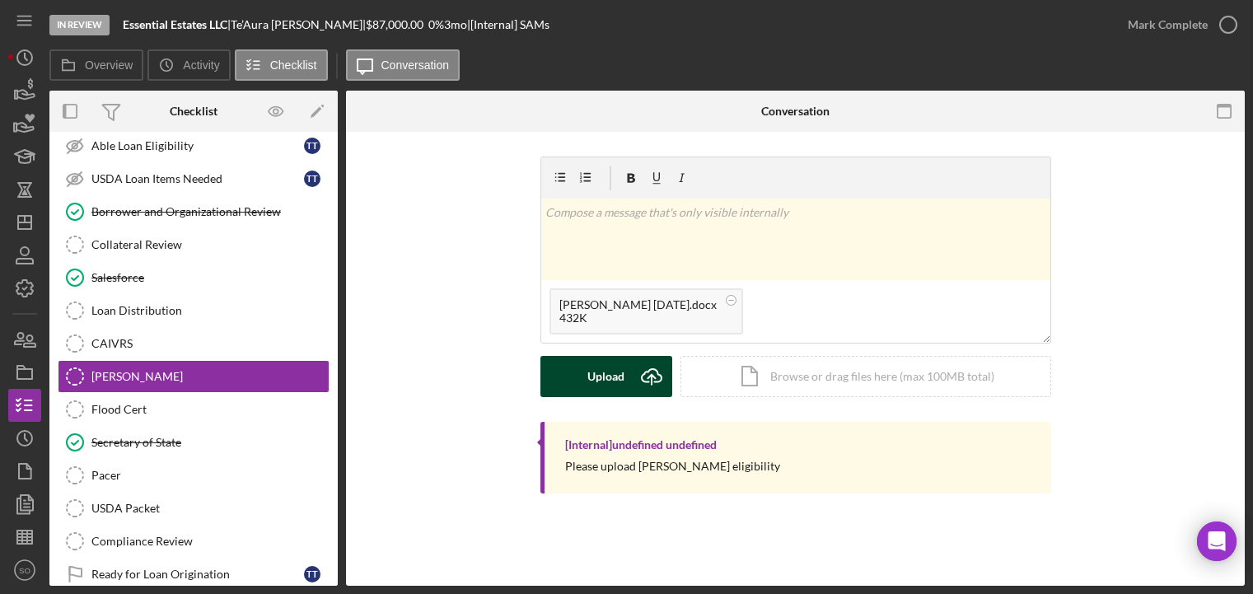
click at [609, 372] on div "Upload" at bounding box center [605, 376] width 37 height 41
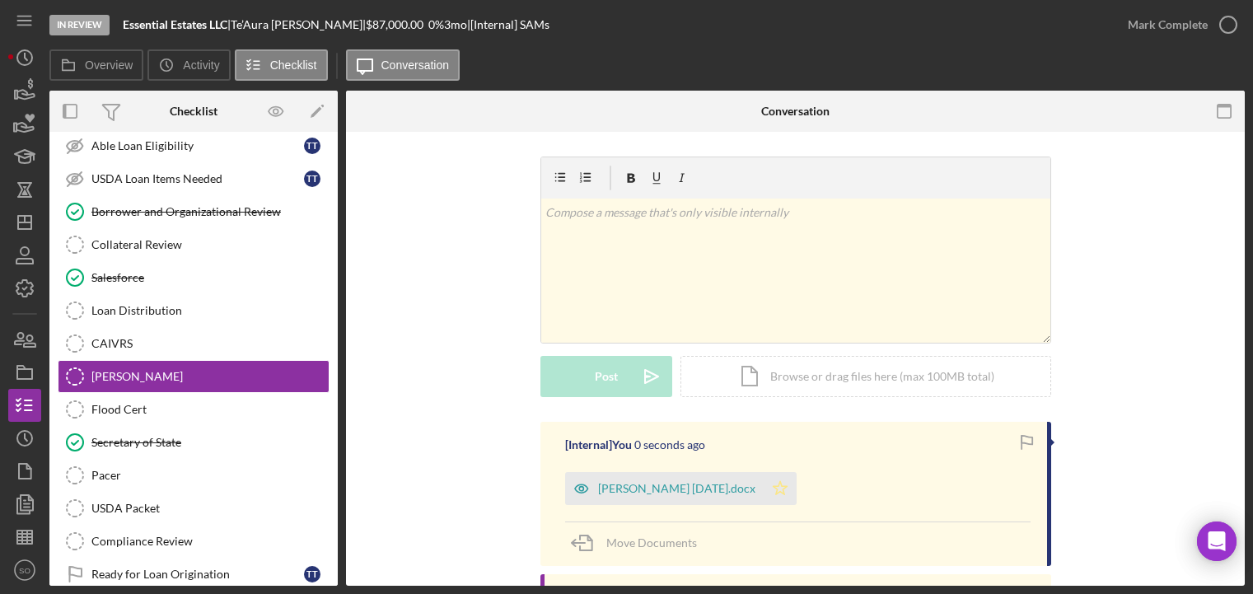
click at [764, 488] on icon "Icon/Star" at bounding box center [780, 488] width 33 height 33
click at [1185, 30] on div "Mark Complete" at bounding box center [1168, 24] width 80 height 33
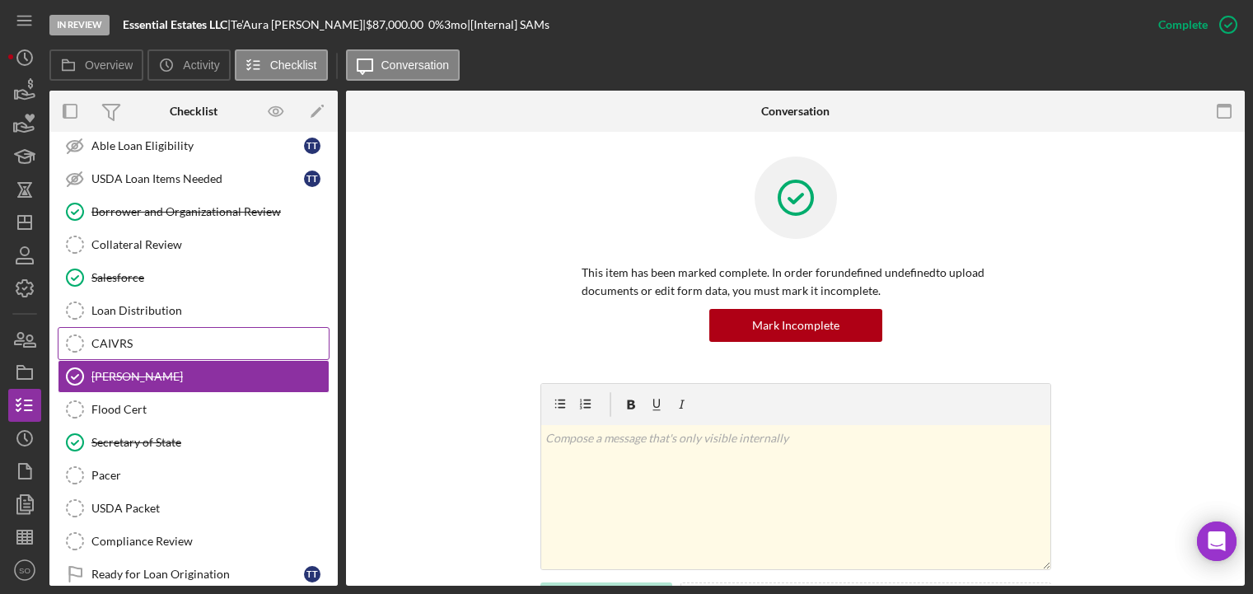
click at [148, 347] on div "CAIVRS" at bounding box center [209, 343] width 237 height 13
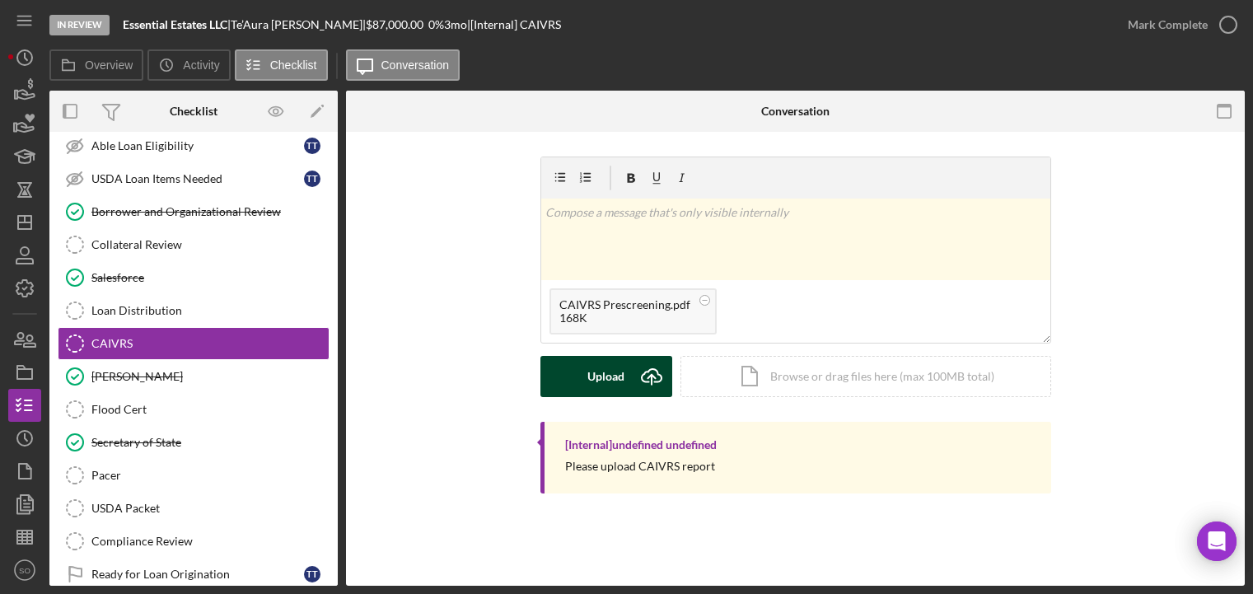
click at [597, 372] on div "Upload" at bounding box center [605, 376] width 37 height 41
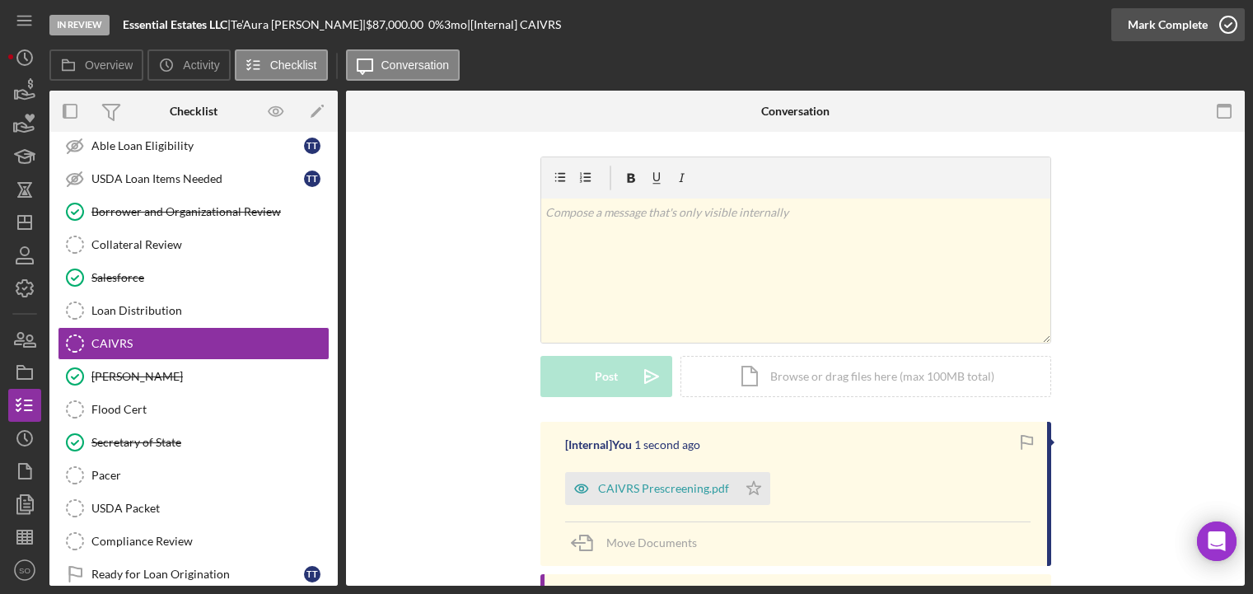
click at [1217, 27] on icon "button" at bounding box center [1227, 24] width 41 height 41
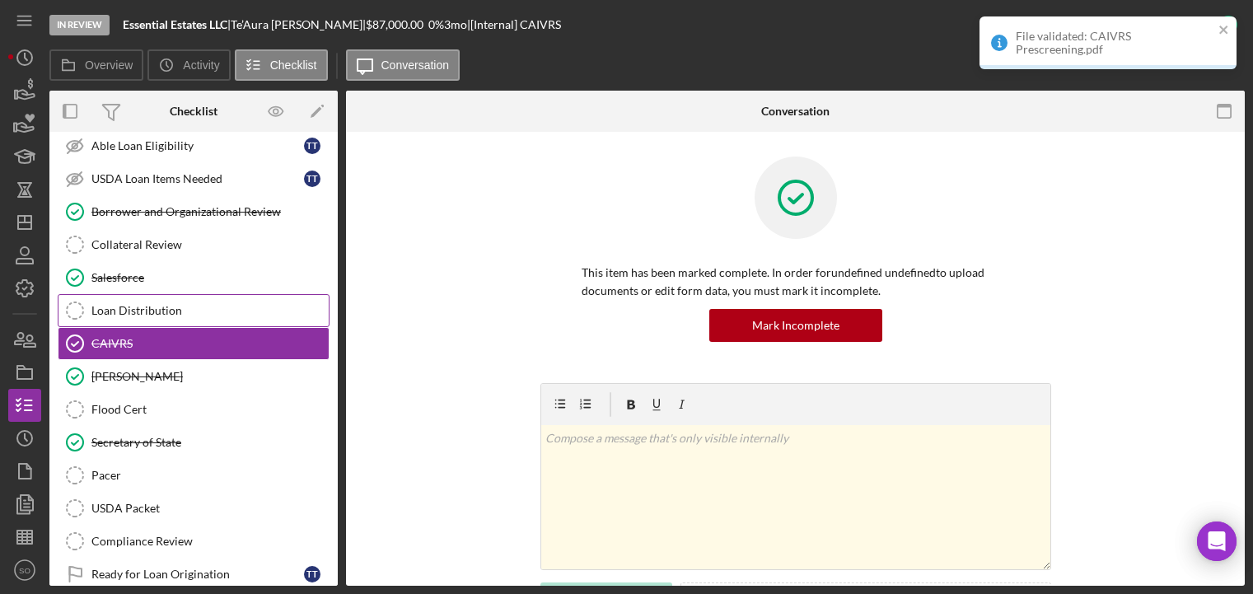
click at [196, 311] on div "Loan Distribution" at bounding box center [209, 310] width 237 height 13
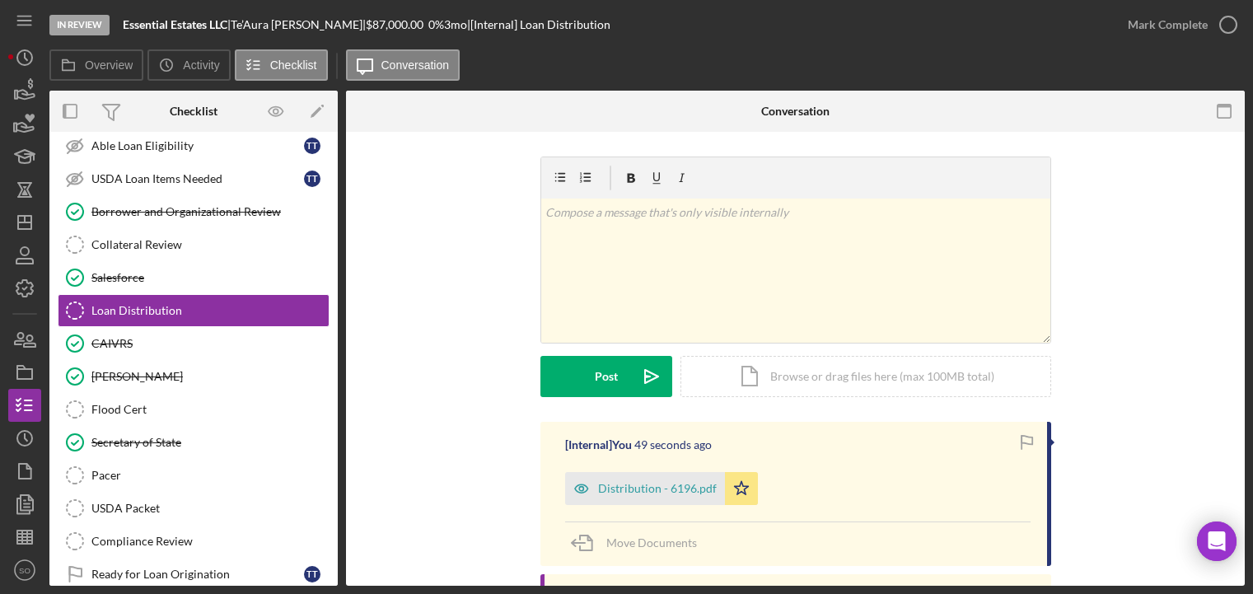
click at [1159, 23] on div "Mark Complete" at bounding box center [1168, 24] width 80 height 33
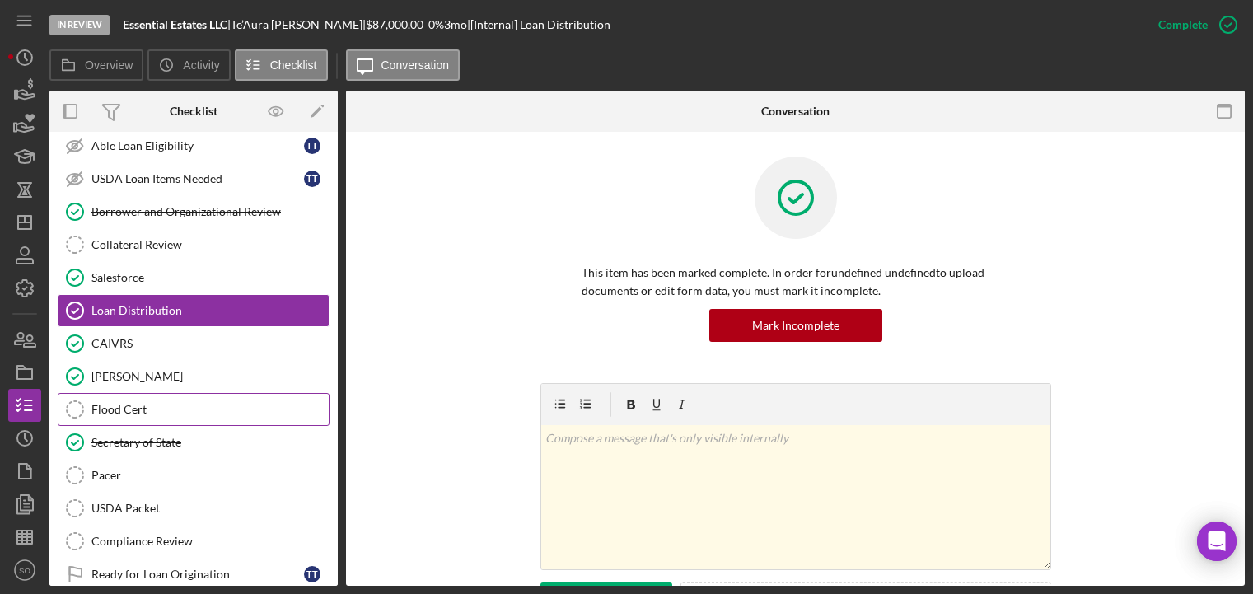
click at [104, 418] on link "Flood Cert Flood Cert" at bounding box center [194, 409] width 272 height 33
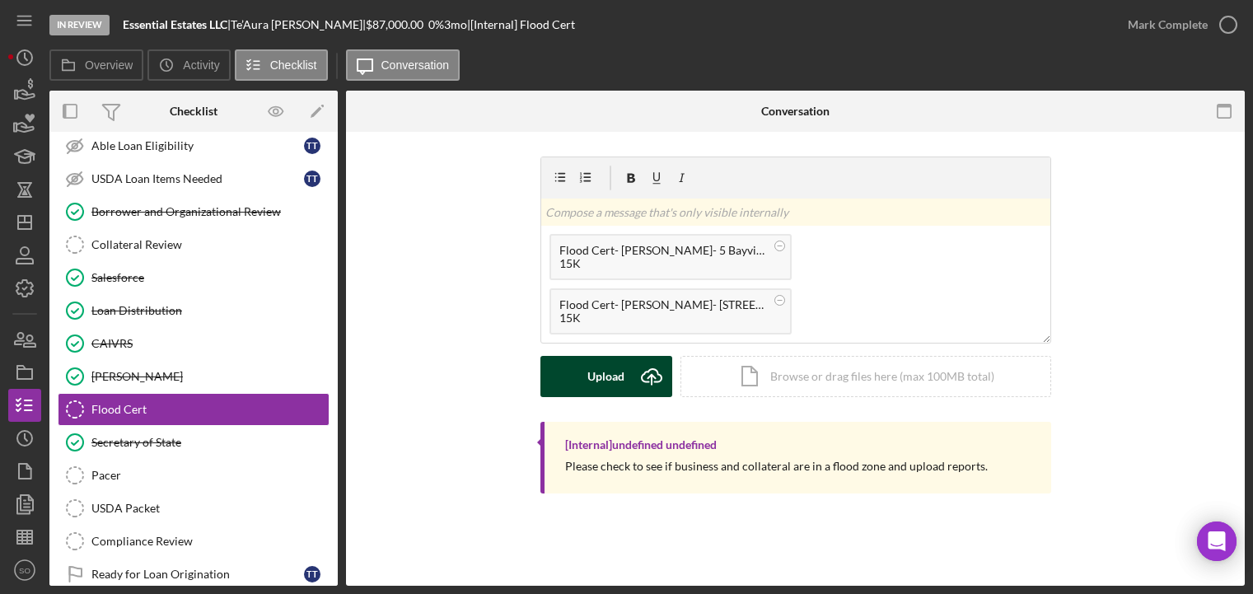
click at [645, 374] on icon "Icon/Upload" at bounding box center [651, 376] width 41 height 41
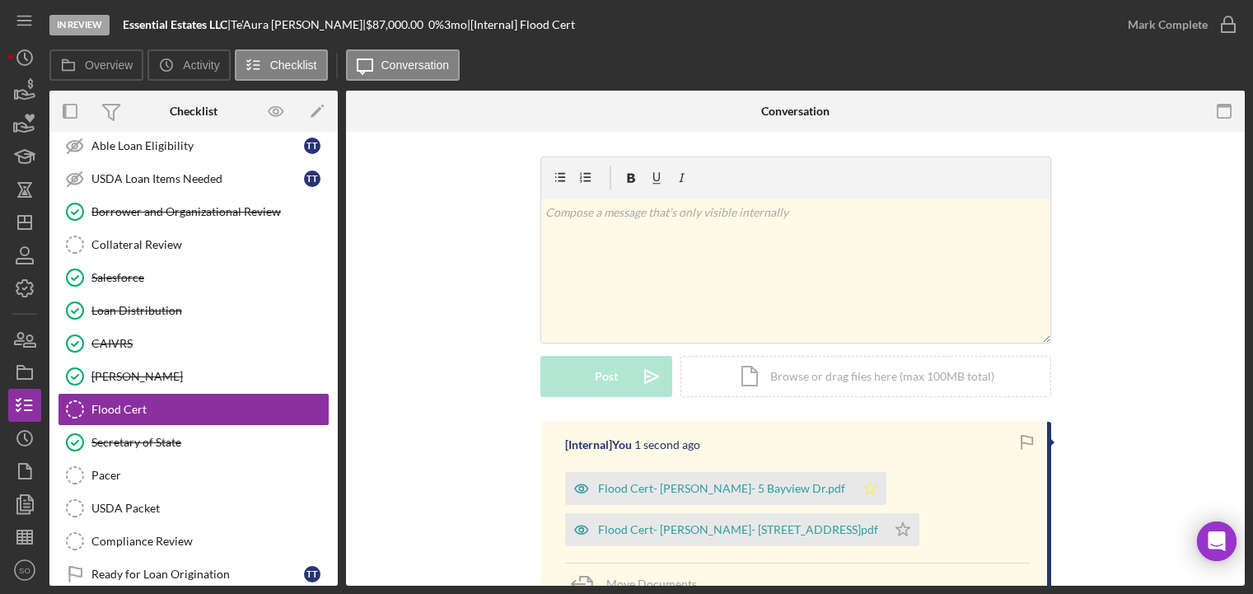
click at [853, 496] on icon "Icon/Star" at bounding box center [869, 488] width 33 height 33
click at [886, 530] on icon "Icon/Star" at bounding box center [902, 529] width 33 height 33
click at [1202, 12] on div "Mark Complete" at bounding box center [1168, 24] width 80 height 33
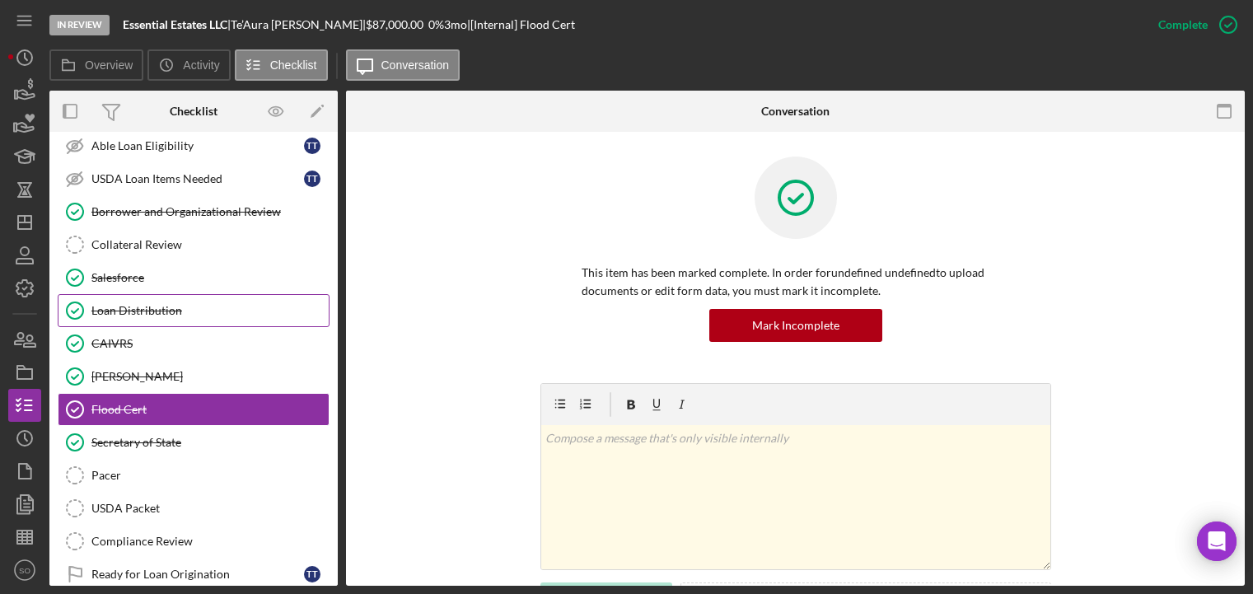
click at [168, 319] on link "Loan Distribution Loan Distribution" at bounding box center [194, 310] width 272 height 33
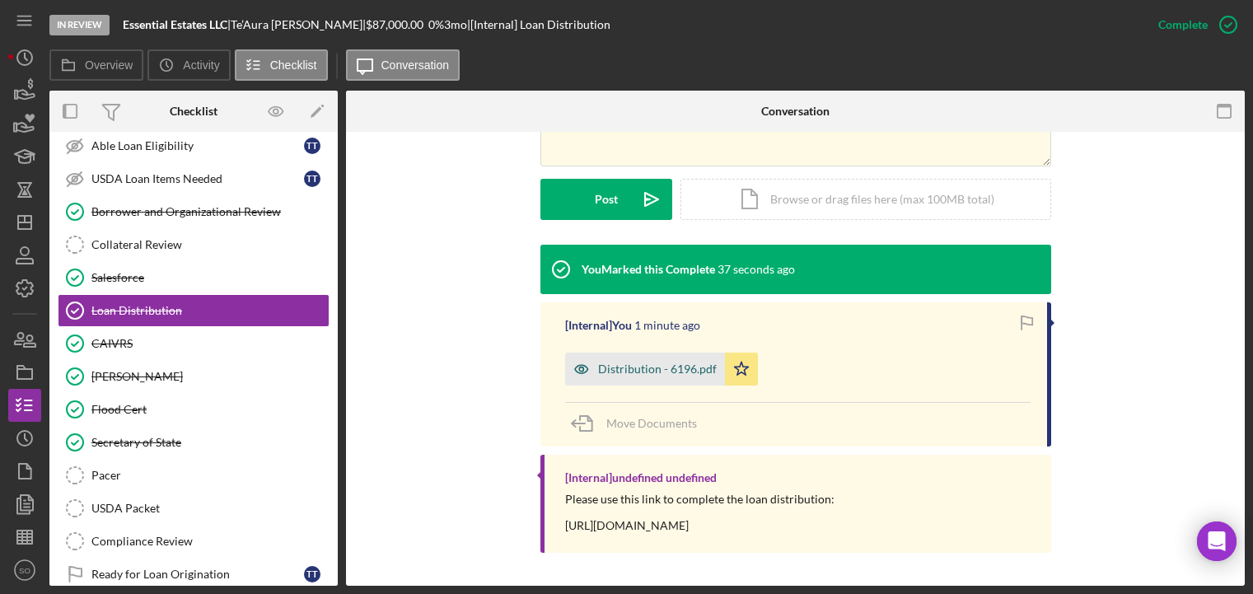
click at [666, 367] on div "Distribution - 6196.pdf" at bounding box center [657, 368] width 119 height 13
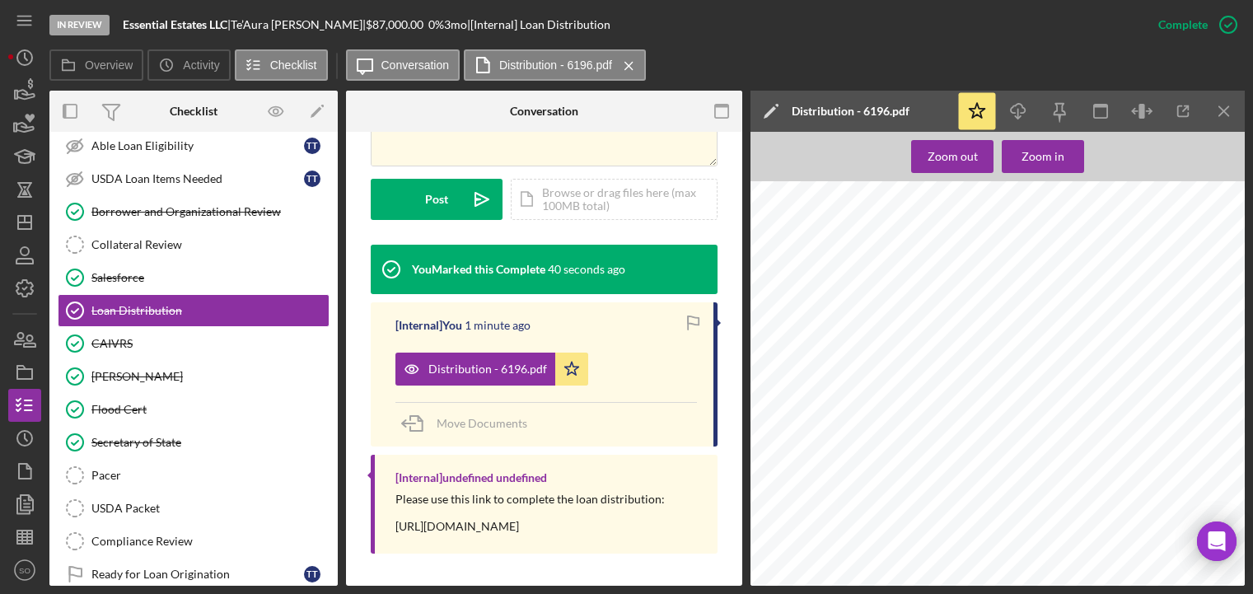
scroll to position [741, 0]
click at [1224, 103] on icon "Icon/Menu Close" at bounding box center [1224, 111] width 37 height 37
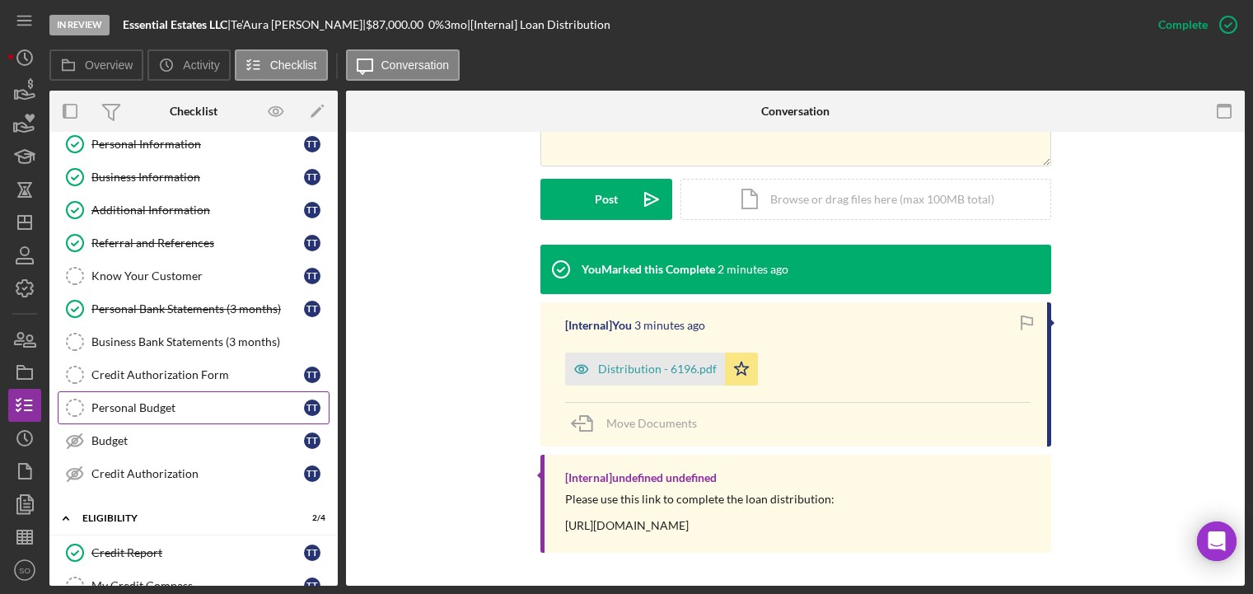
scroll to position [0, 0]
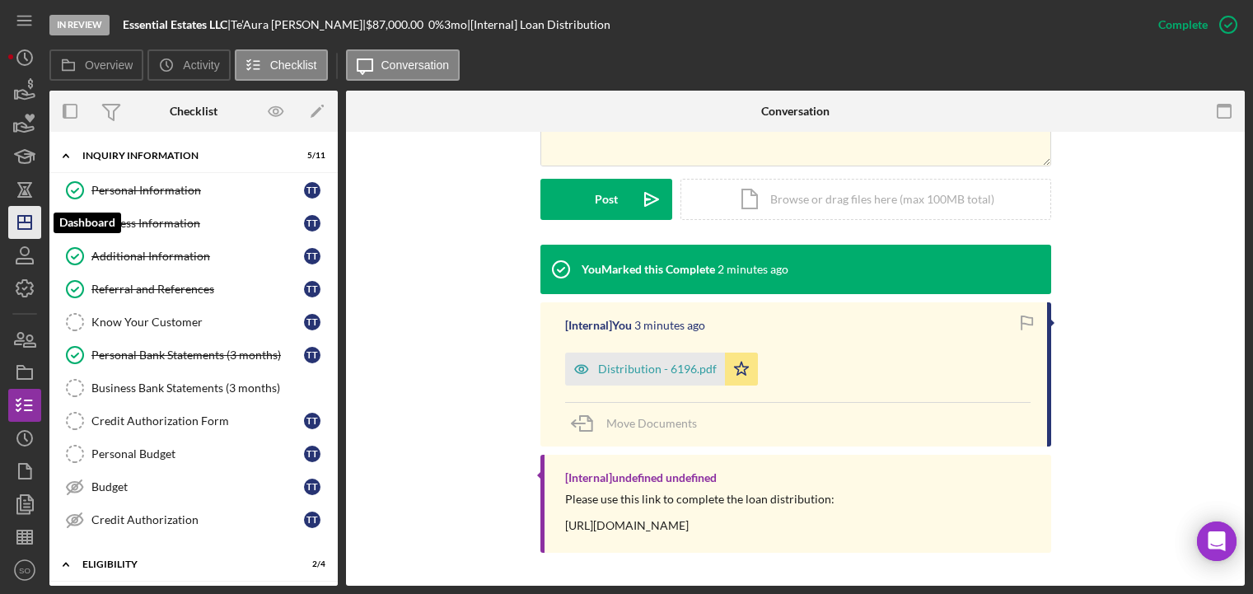
drag, startPoint x: 23, startPoint y: 222, endPoint x: 35, endPoint y: 222, distance: 12.4
click at [23, 222] on line "button" at bounding box center [24, 222] width 13 height 0
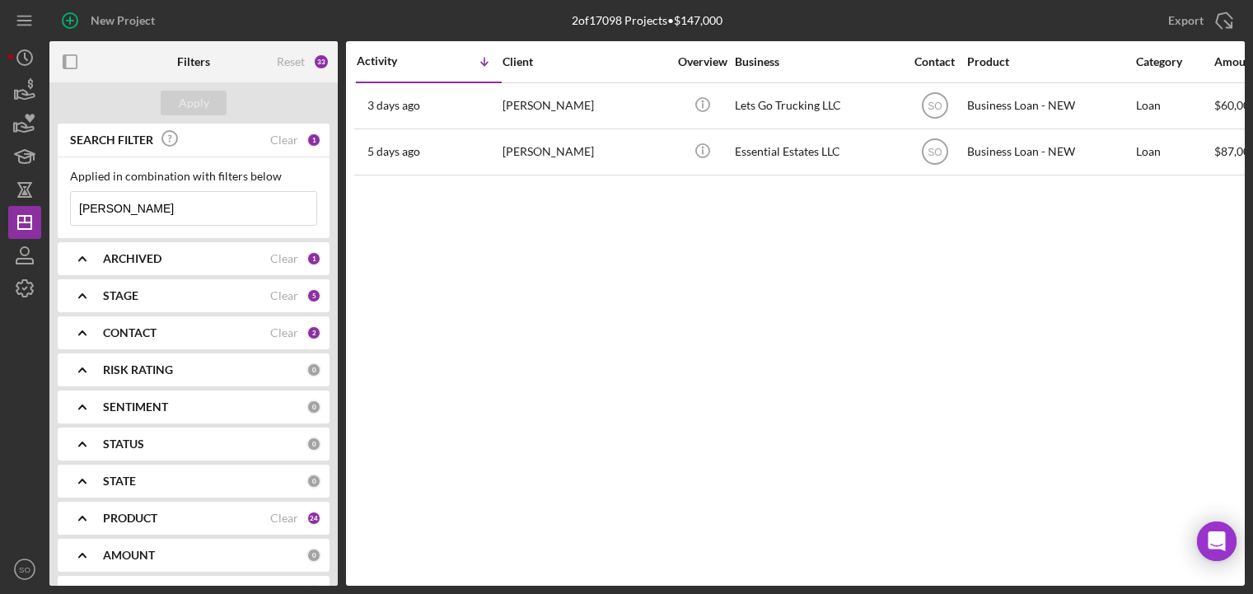
drag, startPoint x: 125, startPoint y: 208, endPoint x: -9, endPoint y: 203, distance: 134.4
click at [0, 203] on html "New Project 2 of 17098 Projects • $147,000 [PERSON_NAME] Export Icon/Export Fil…" at bounding box center [626, 297] width 1253 height 594
click at [396, 252] on div "Activity Icon/Table Sort Arrow Client Overview Business Contact Product Categor…" at bounding box center [795, 313] width 899 height 544
click at [192, 105] on div "Apply" at bounding box center [194, 103] width 30 height 25
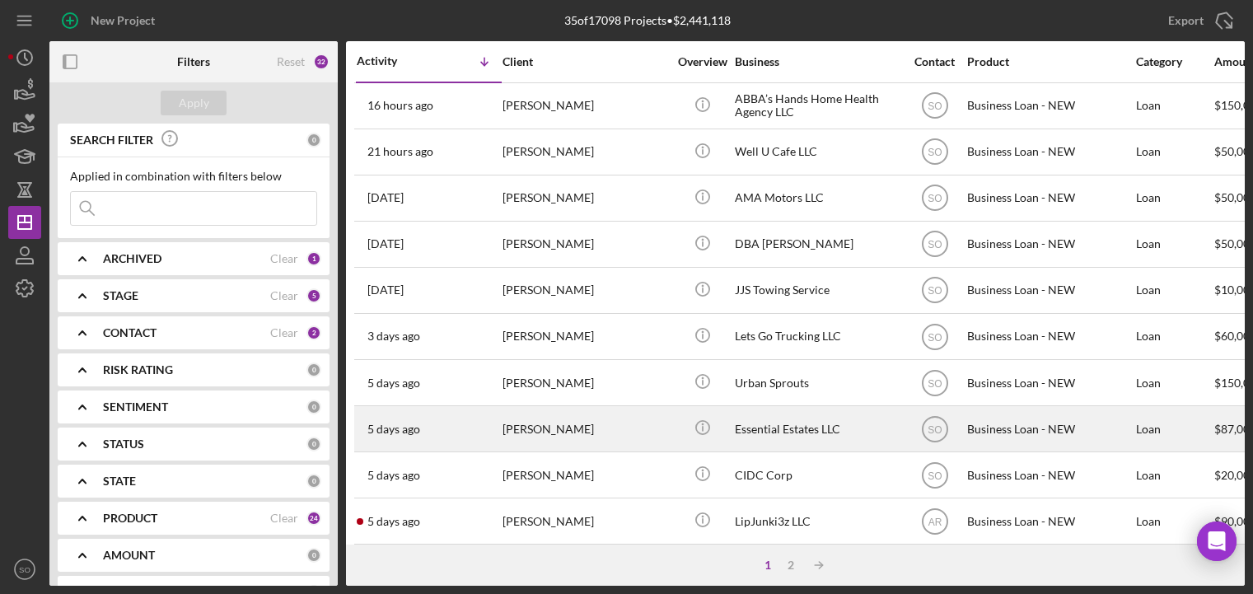
click at [505, 423] on div "[PERSON_NAME]" at bounding box center [584, 429] width 165 height 44
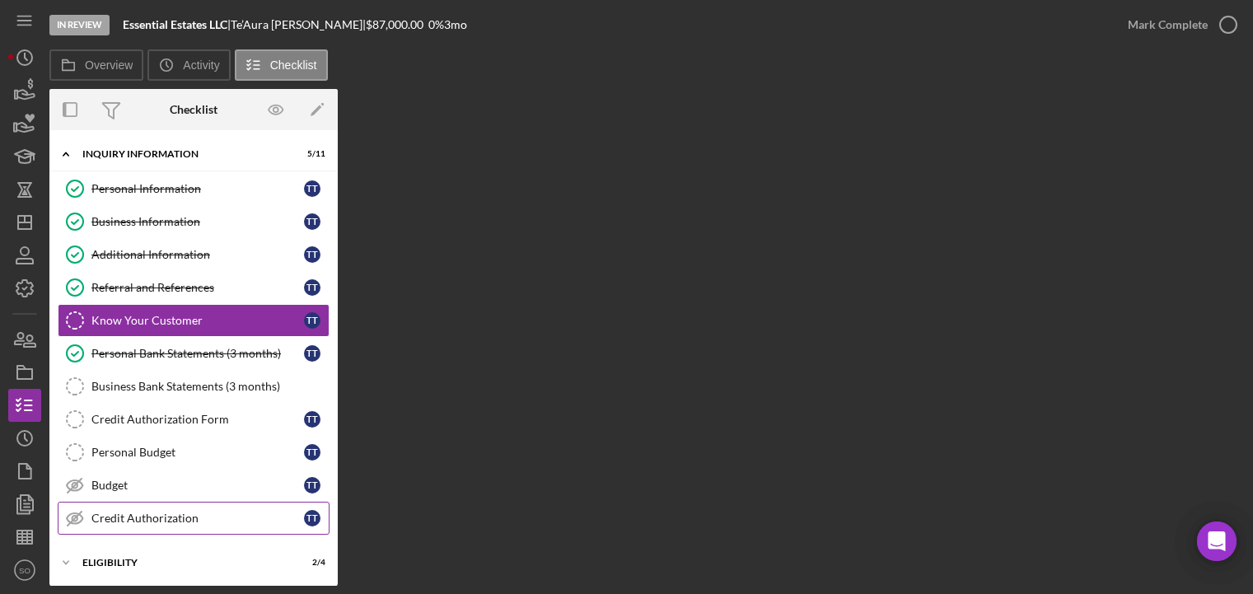
scroll to position [151, 0]
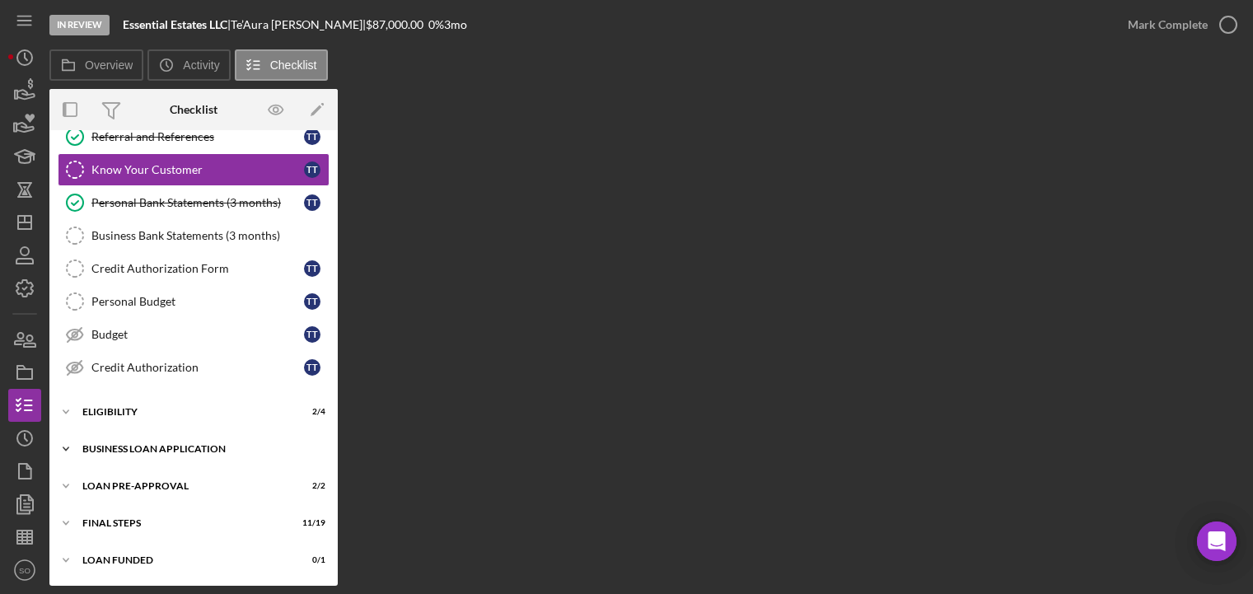
click at [152, 445] on div "BUSINESS LOAN APPLICATION" at bounding box center [199, 449] width 235 height 10
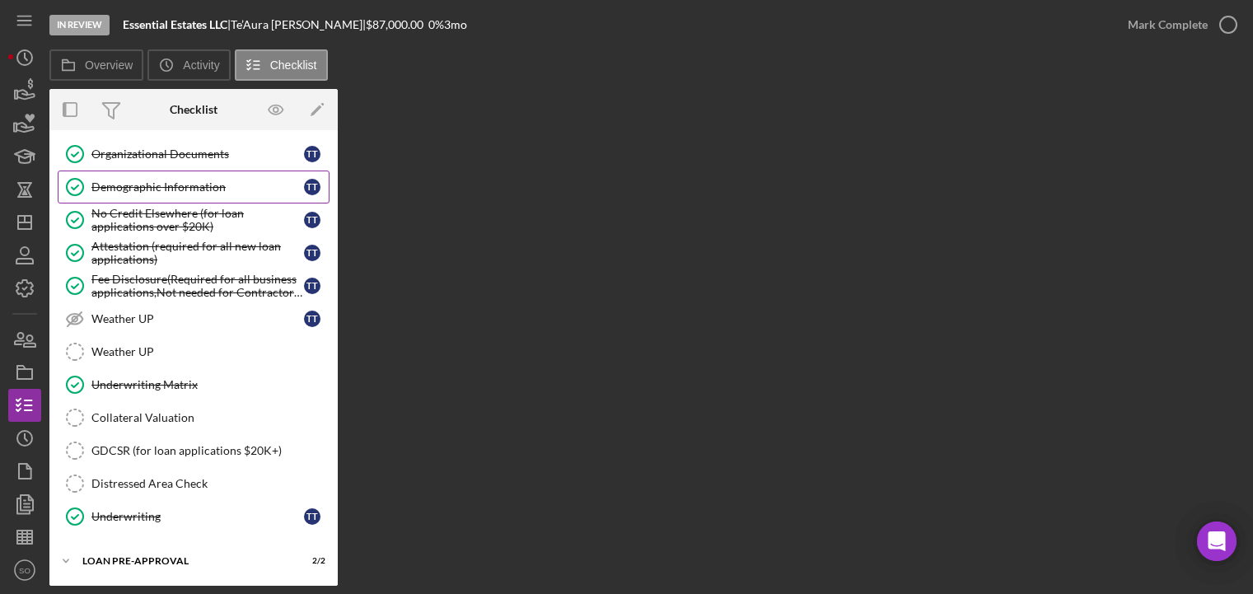
scroll to position [1049, 0]
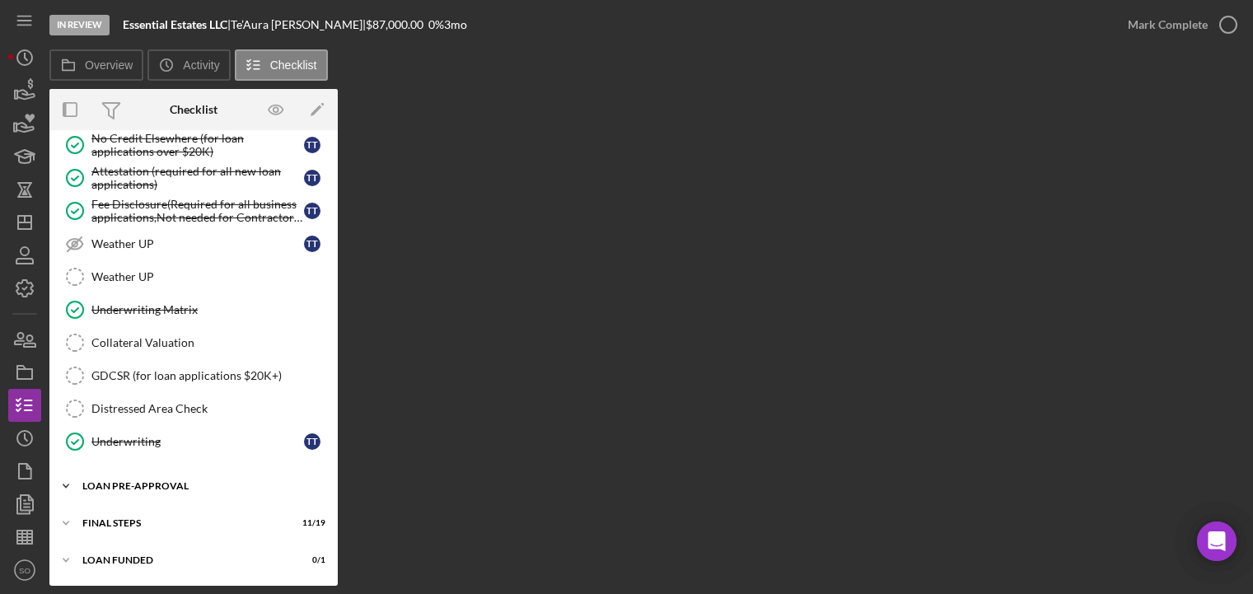
click at [159, 488] on div "LOAN PRE-APPROVAL" at bounding box center [199, 486] width 235 height 10
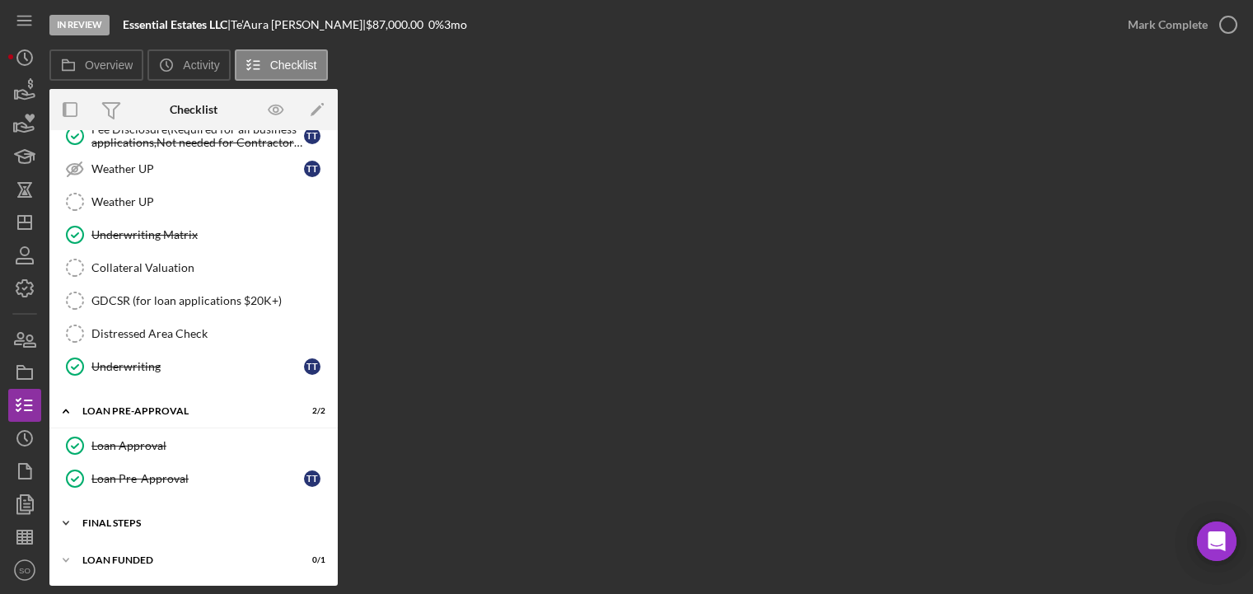
click at [146, 529] on div "Icon/Expander FINAL STEPS 11 / 19" at bounding box center [193, 523] width 288 height 33
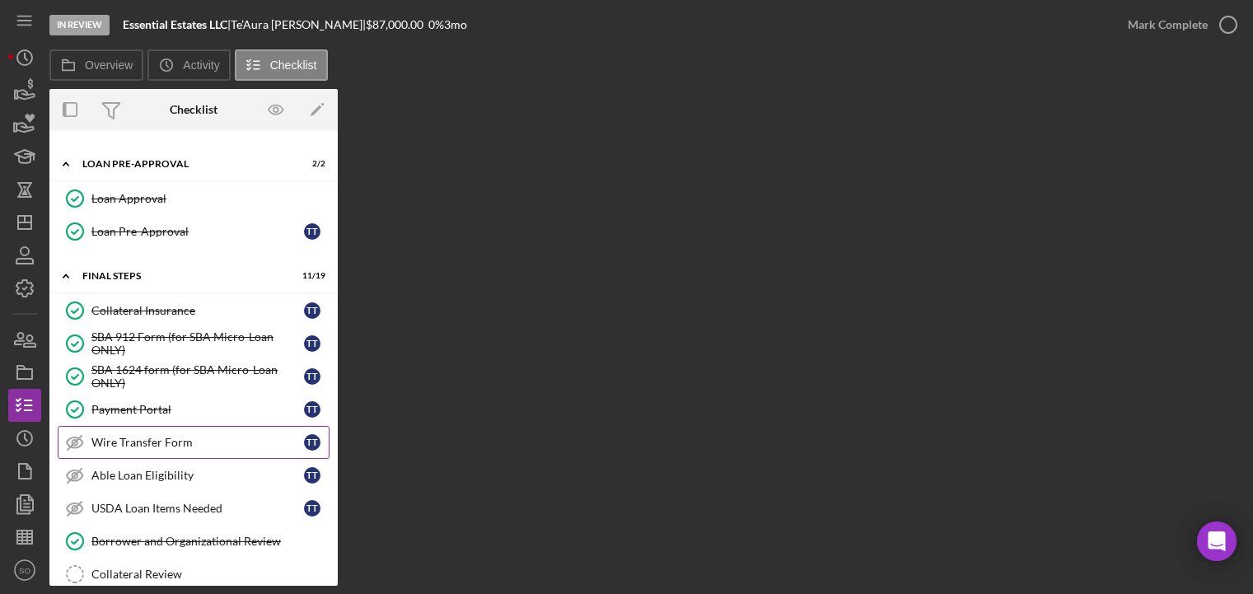
scroll to position [1701, 0]
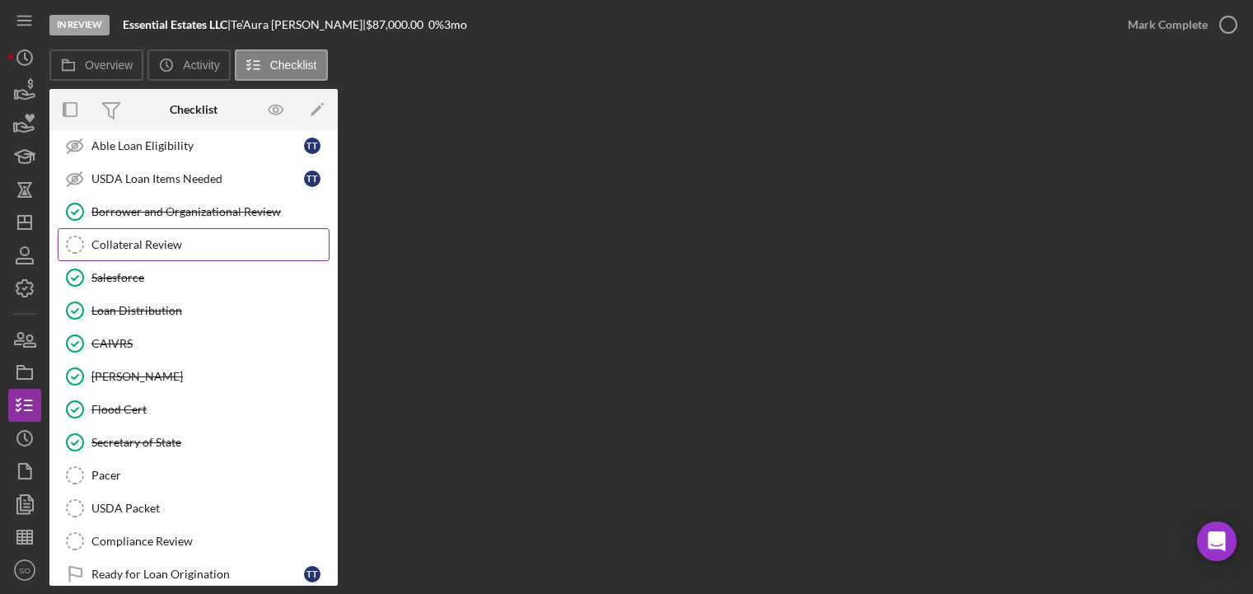
click at [131, 239] on div "Collateral Review" at bounding box center [209, 244] width 237 height 13
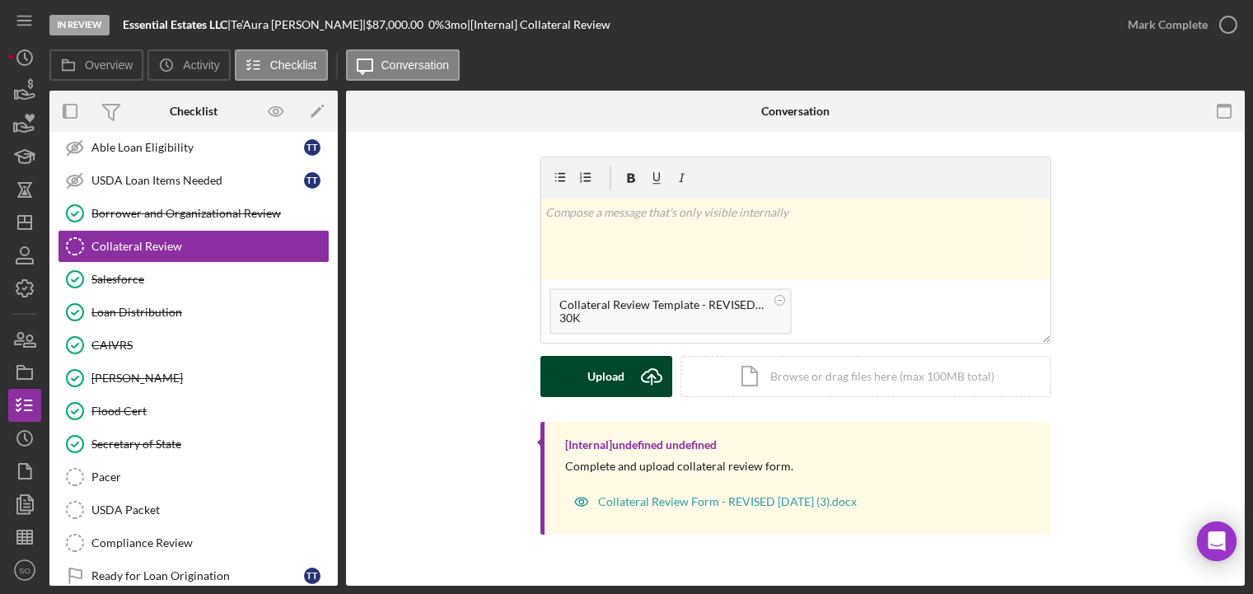
click at [614, 384] on div "Upload" at bounding box center [605, 376] width 37 height 41
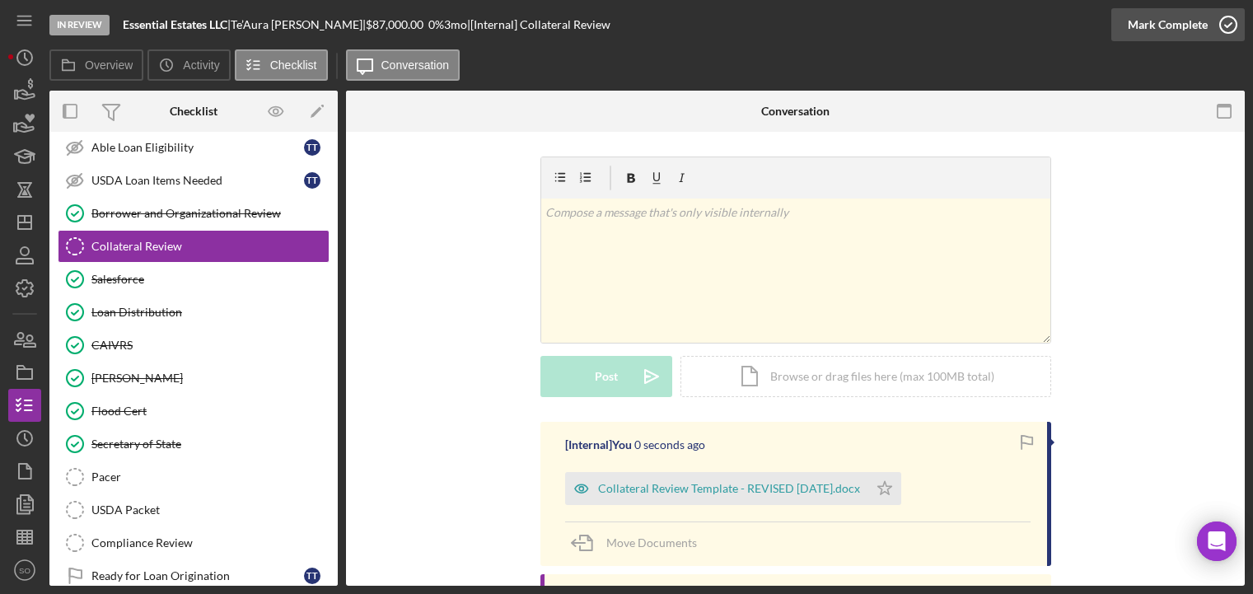
click at [1189, 23] on div "Mark Complete" at bounding box center [1168, 24] width 80 height 33
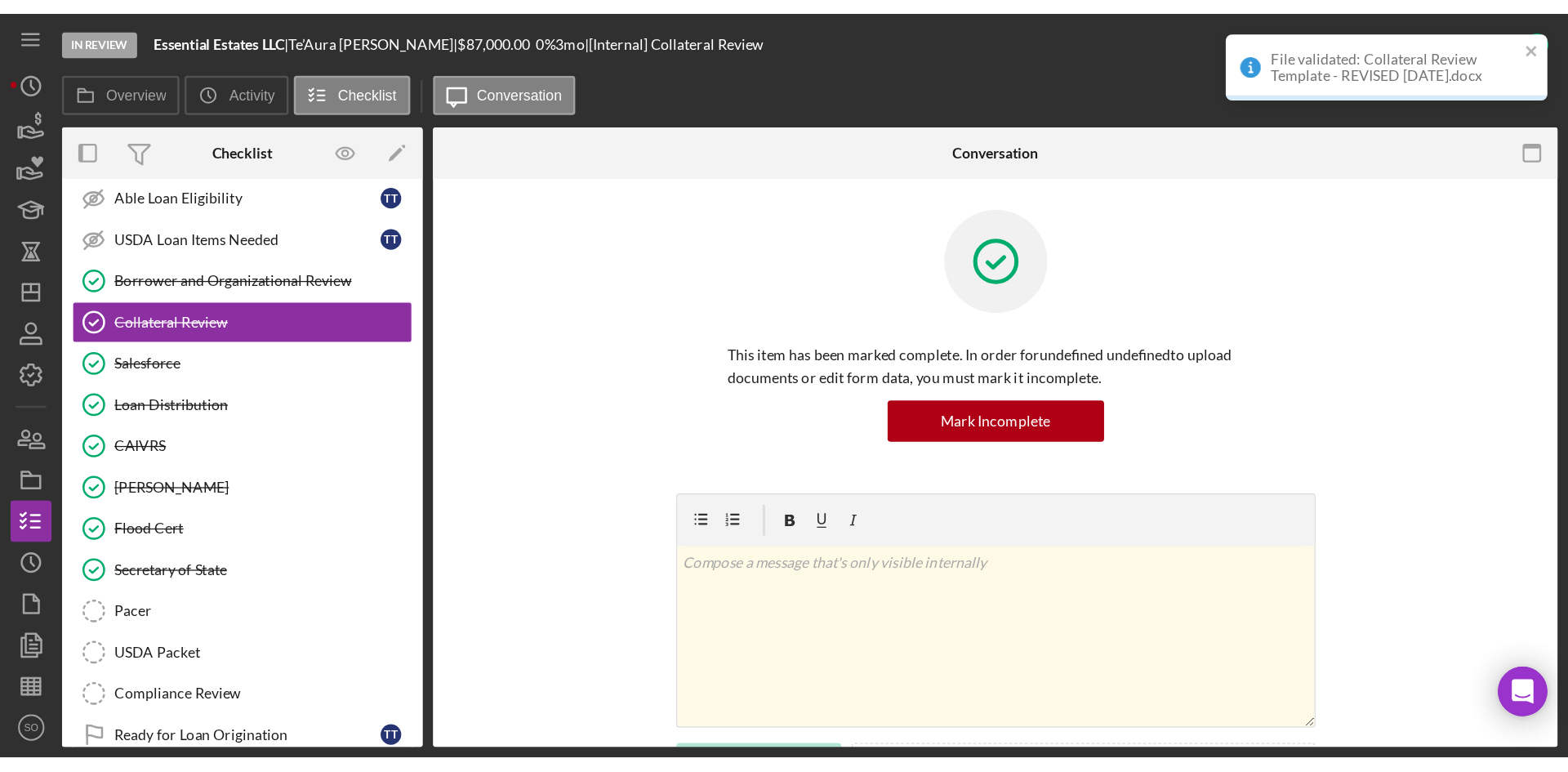
scroll to position [245, 0]
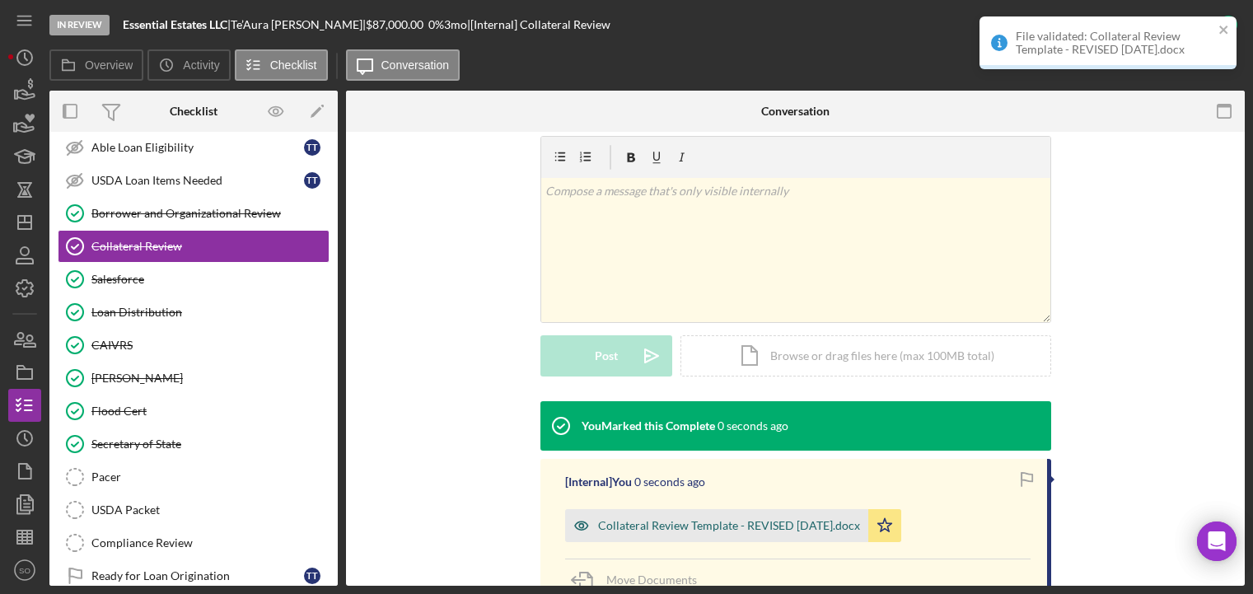
click at [681, 527] on div "Collateral Review Template - REVISED [DATE].docx" at bounding box center [729, 525] width 262 height 13
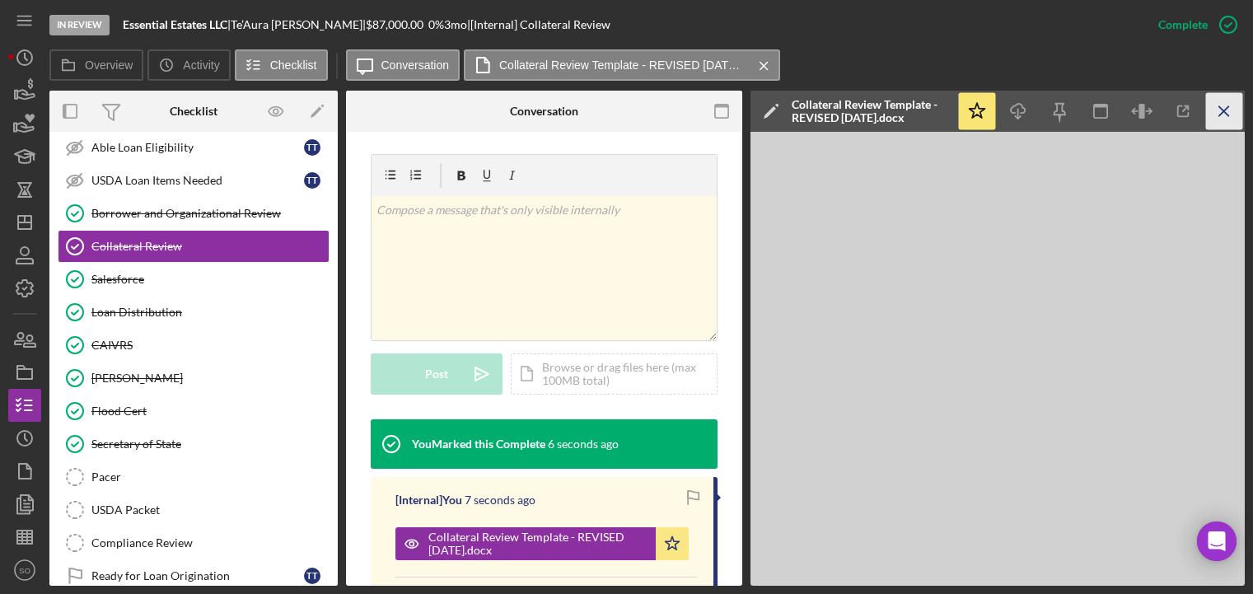
click at [1221, 105] on icon "Icon/Menu Close" at bounding box center [1224, 111] width 37 height 37
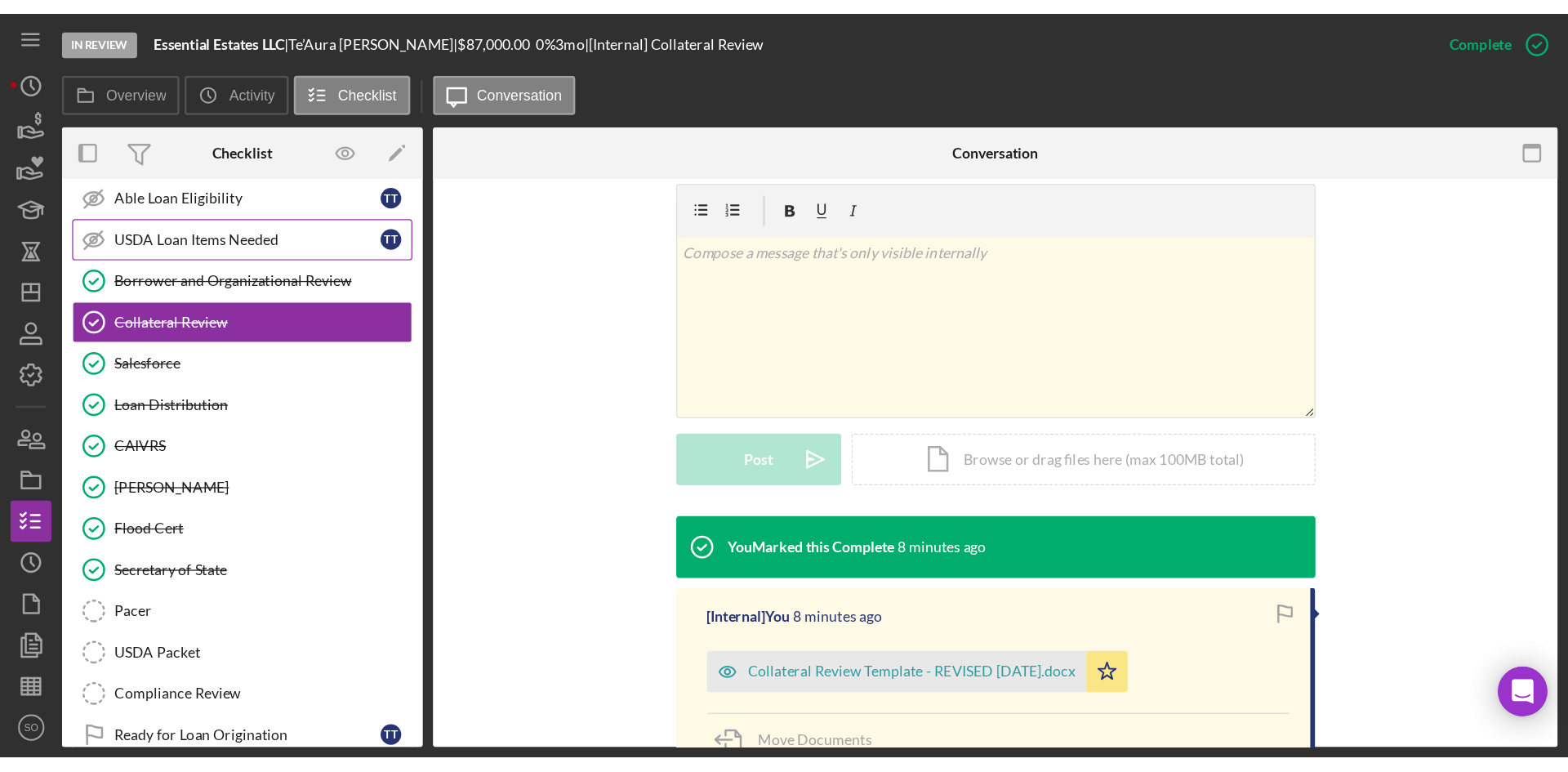
scroll to position [232, 0]
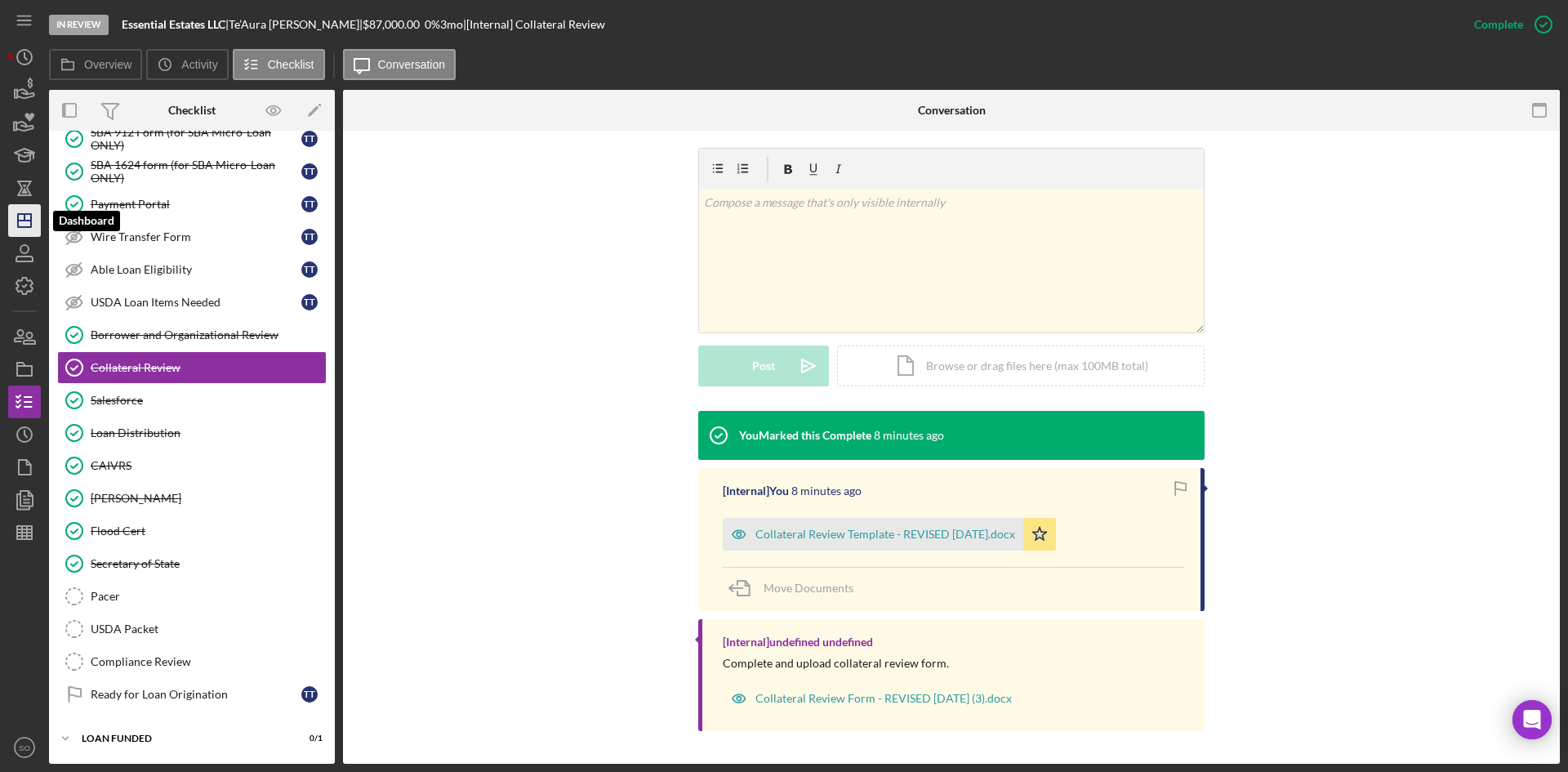
click at [19, 232] on icon "Icon/Dashboard" at bounding box center [24, 220] width 41 height 41
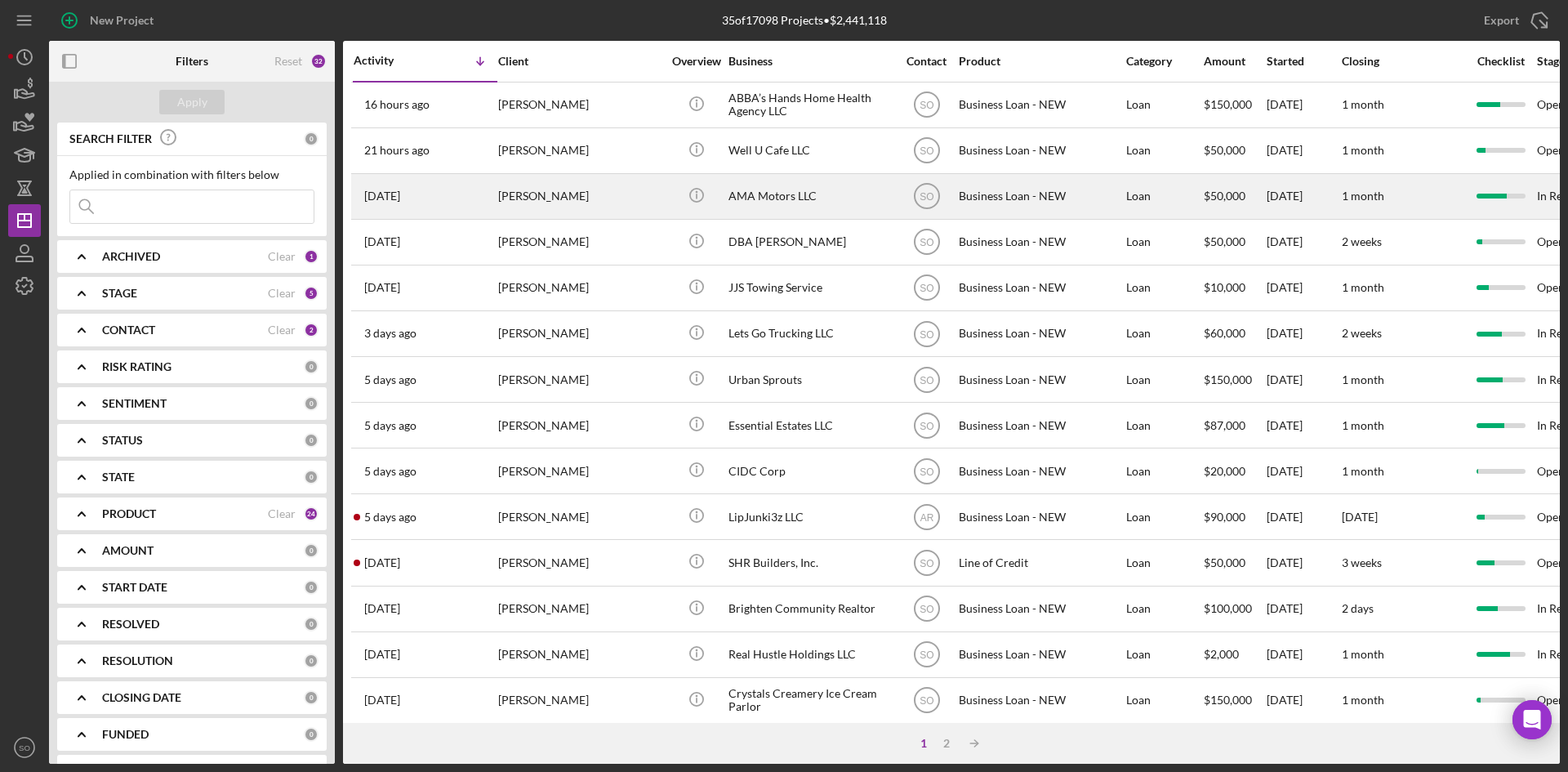
click at [514, 199] on div "[PERSON_NAME]" at bounding box center [579, 196] width 164 height 44
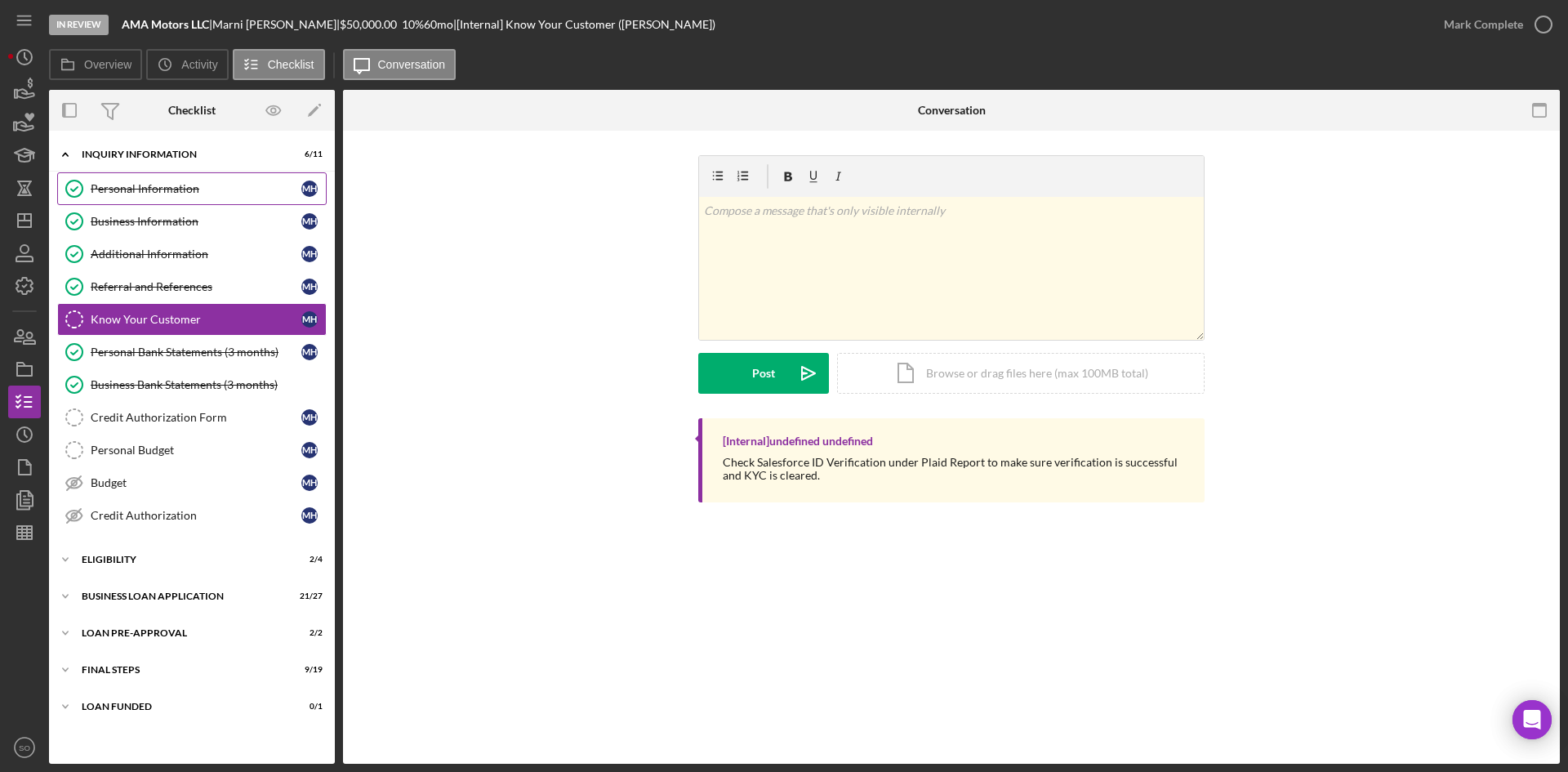
click at [143, 186] on div "Personal Information" at bounding box center [195, 189] width 211 height 13
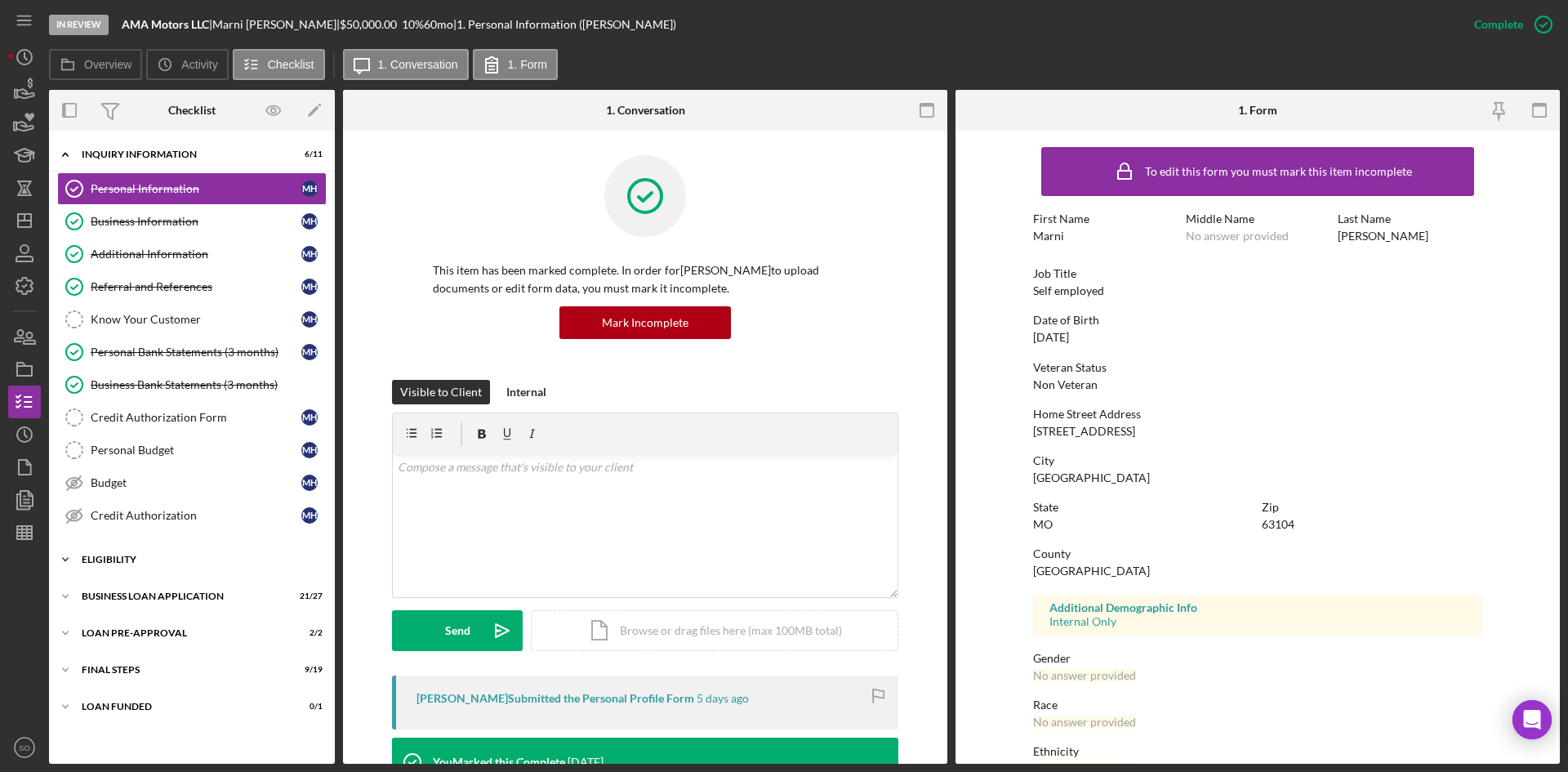
click at [139, 566] on div "Icon/Expander ELIGIBILITY 2 / 4" at bounding box center [191, 560] width 286 height 33
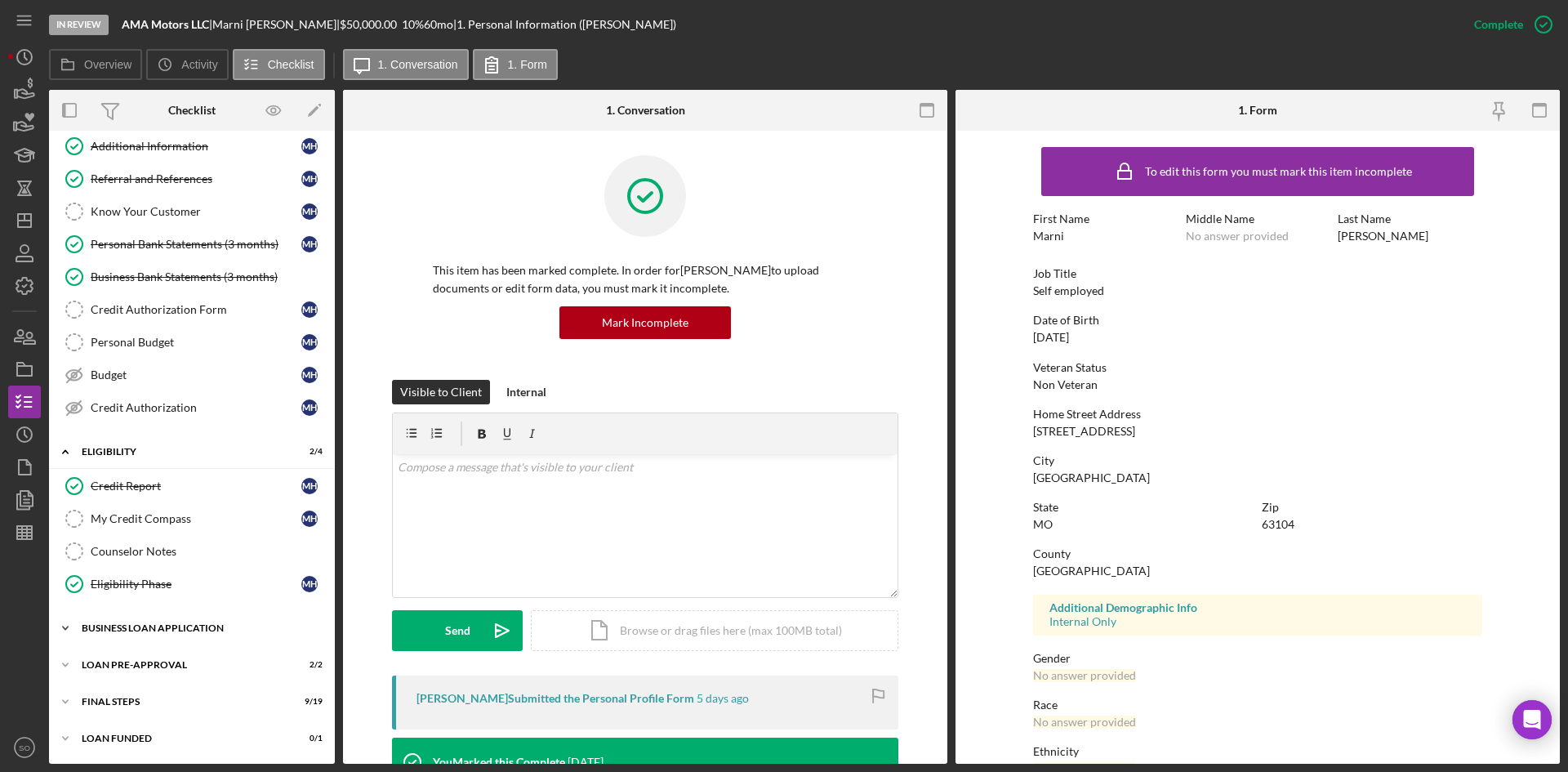
click at [160, 627] on div "BUSINESS LOAN APPLICATION" at bounding box center [197, 628] width 233 height 10
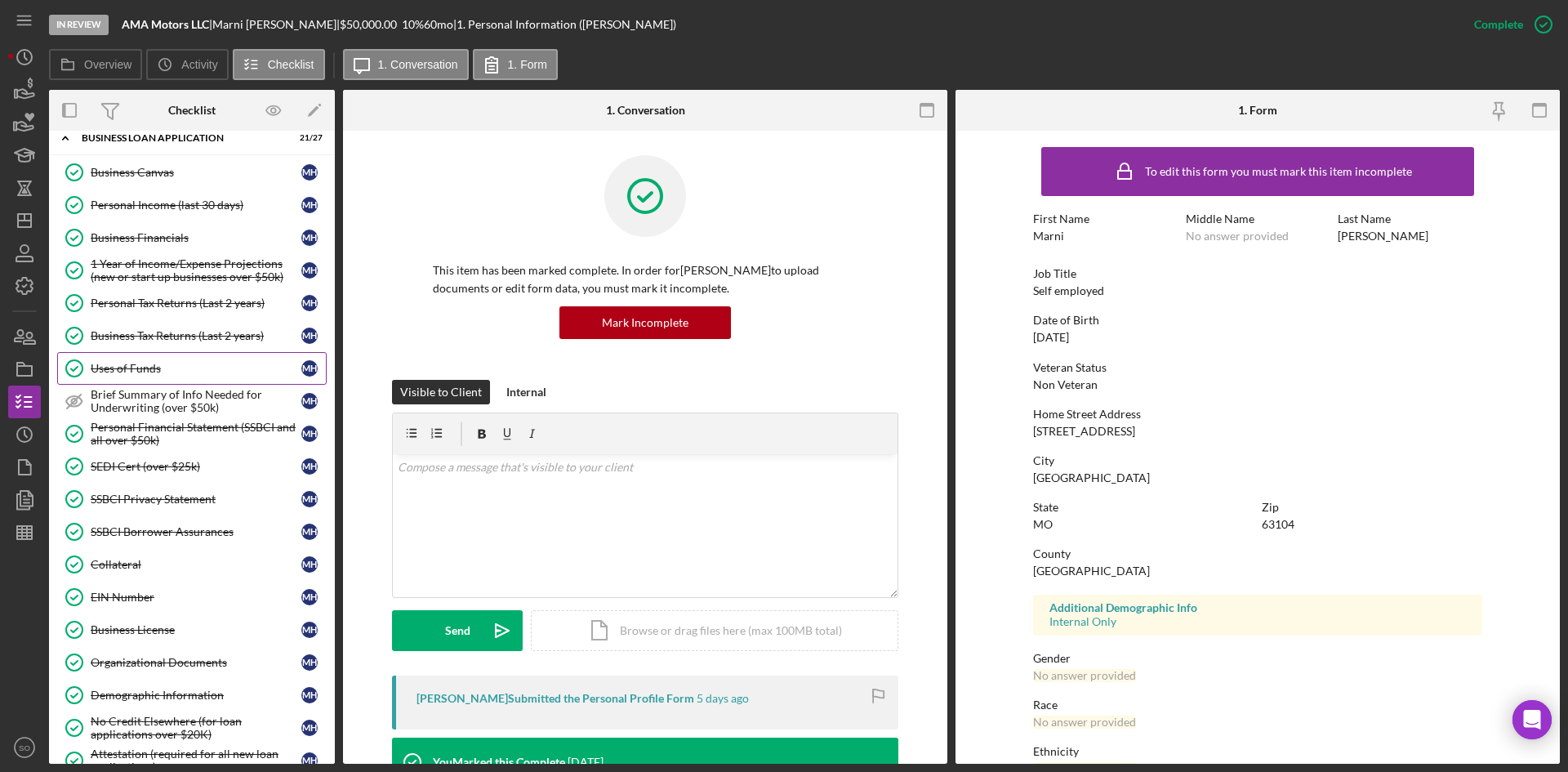
scroll to position [680, 0]
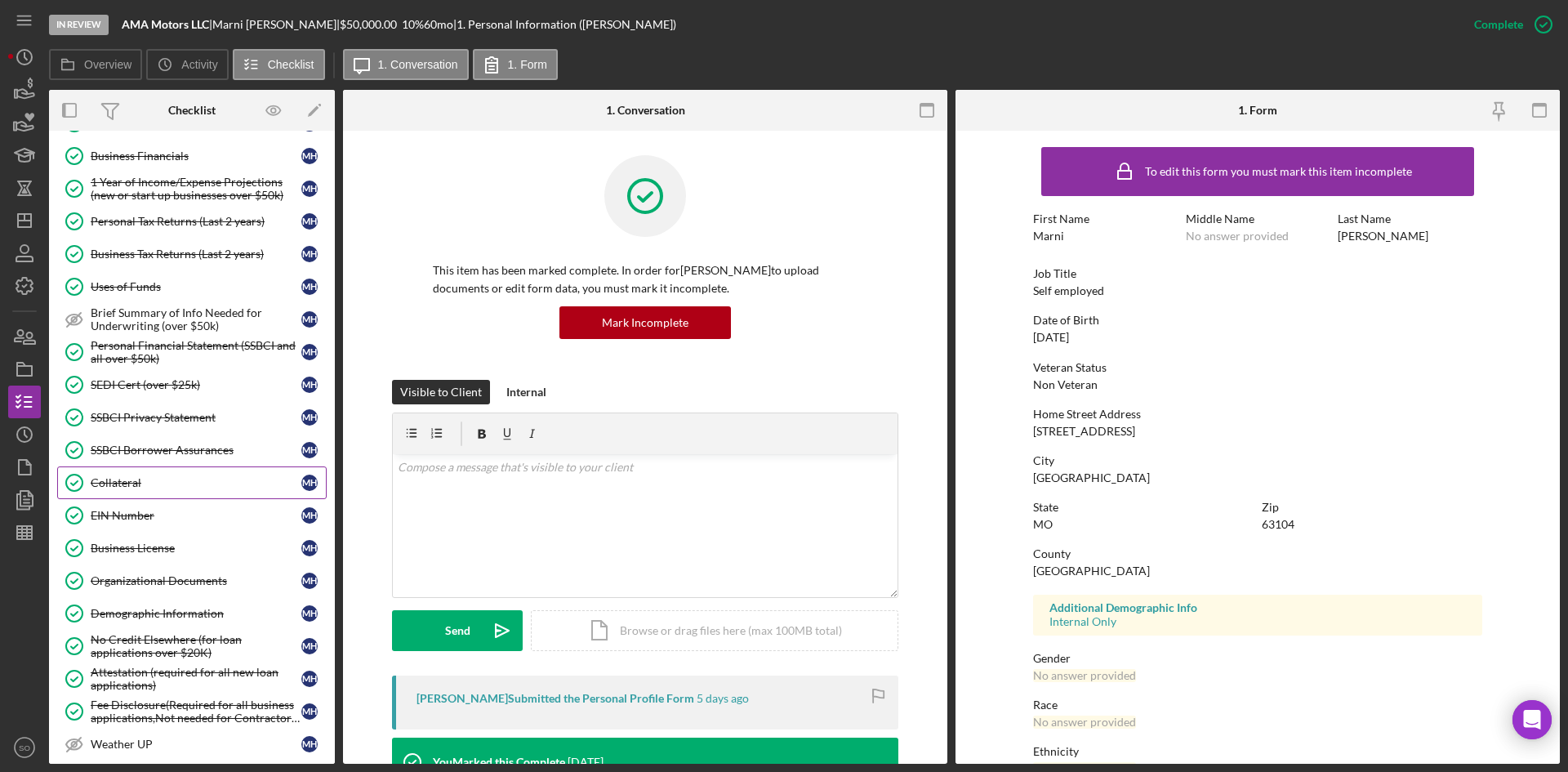
click at [164, 481] on div "Collateral" at bounding box center [195, 482] width 211 height 13
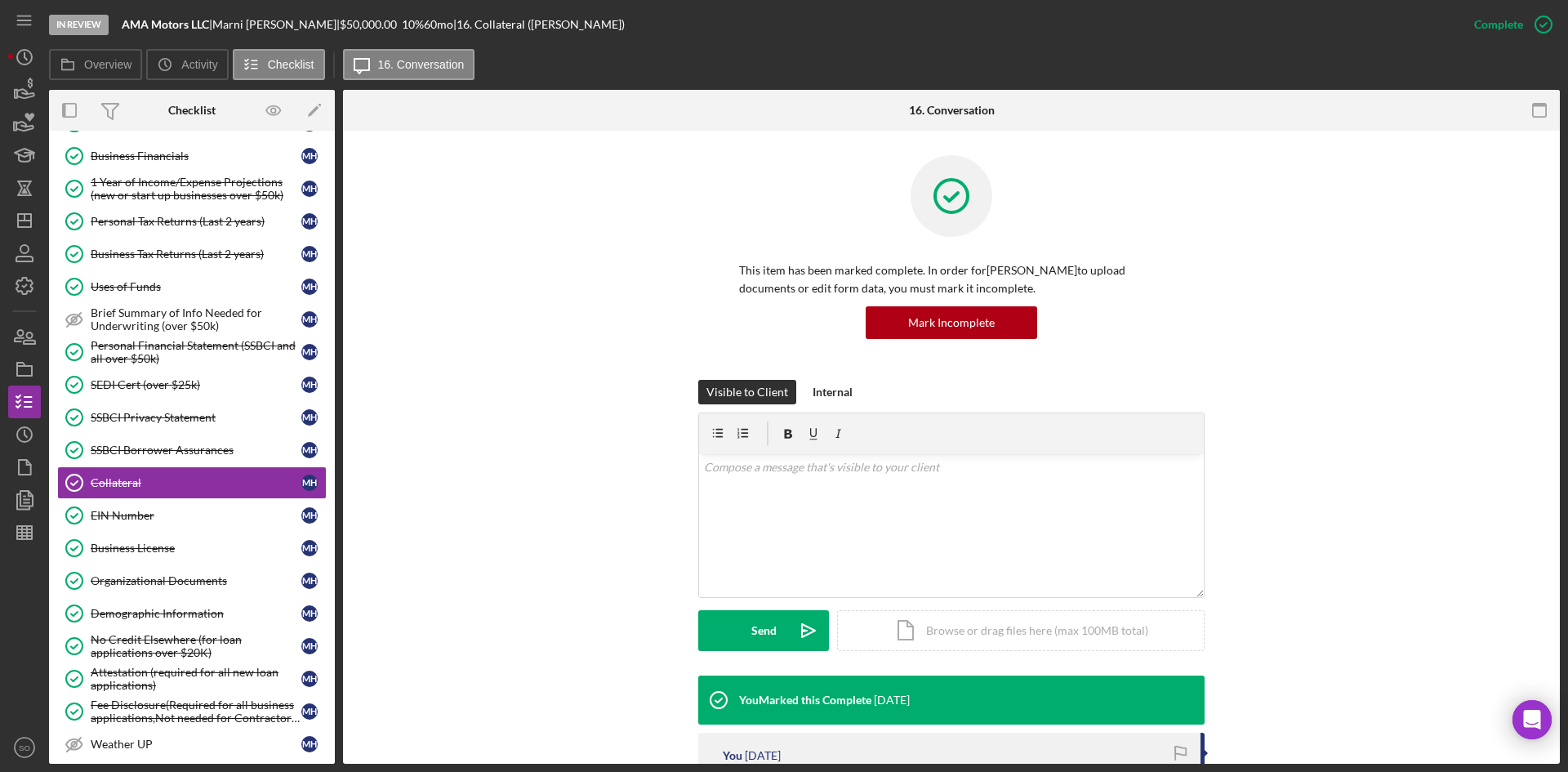
scroll to position [245, 0]
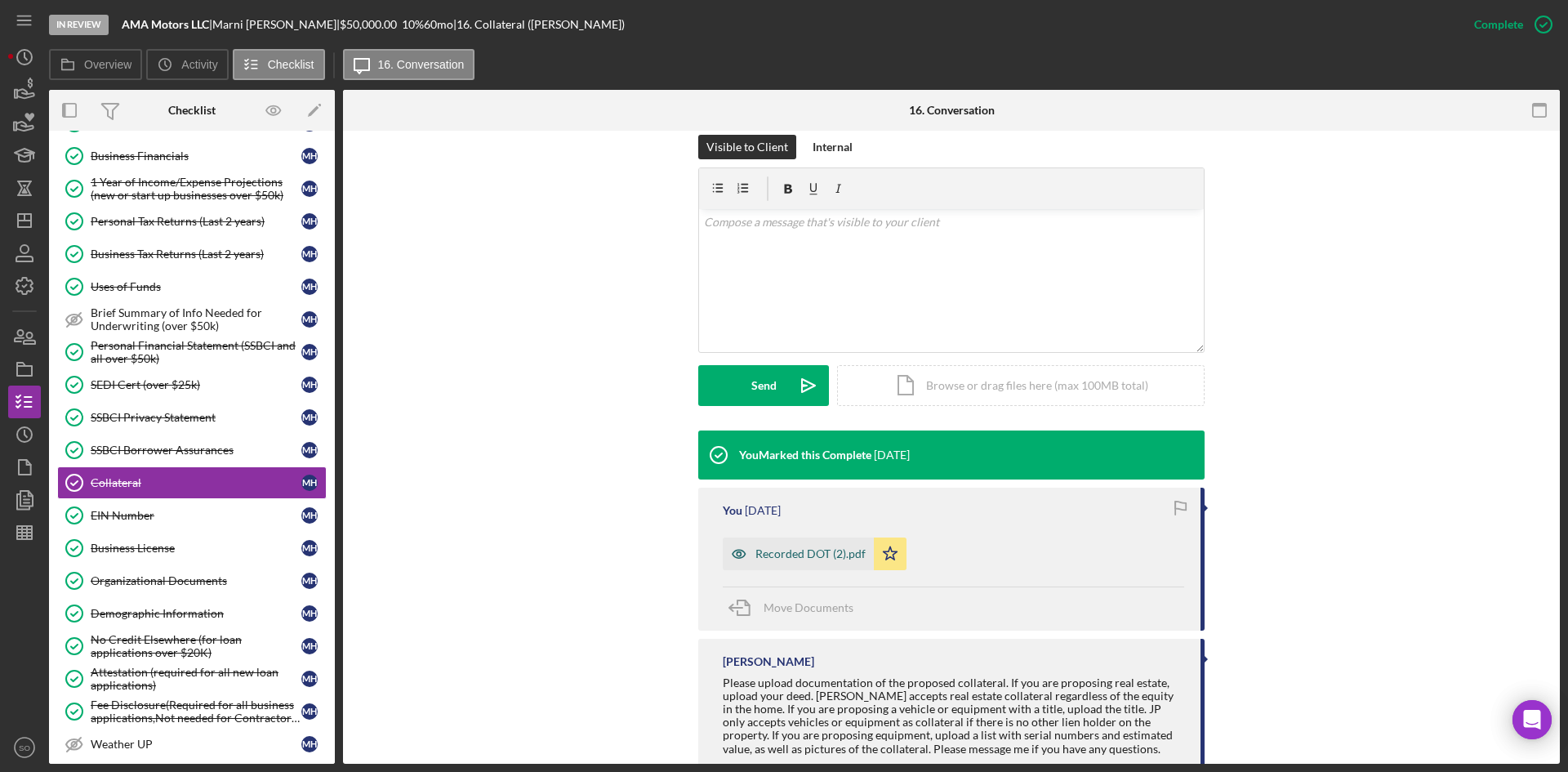
click at [801, 554] on div "Recorded DOT (2).pdf" at bounding box center [810, 554] width 110 height 13
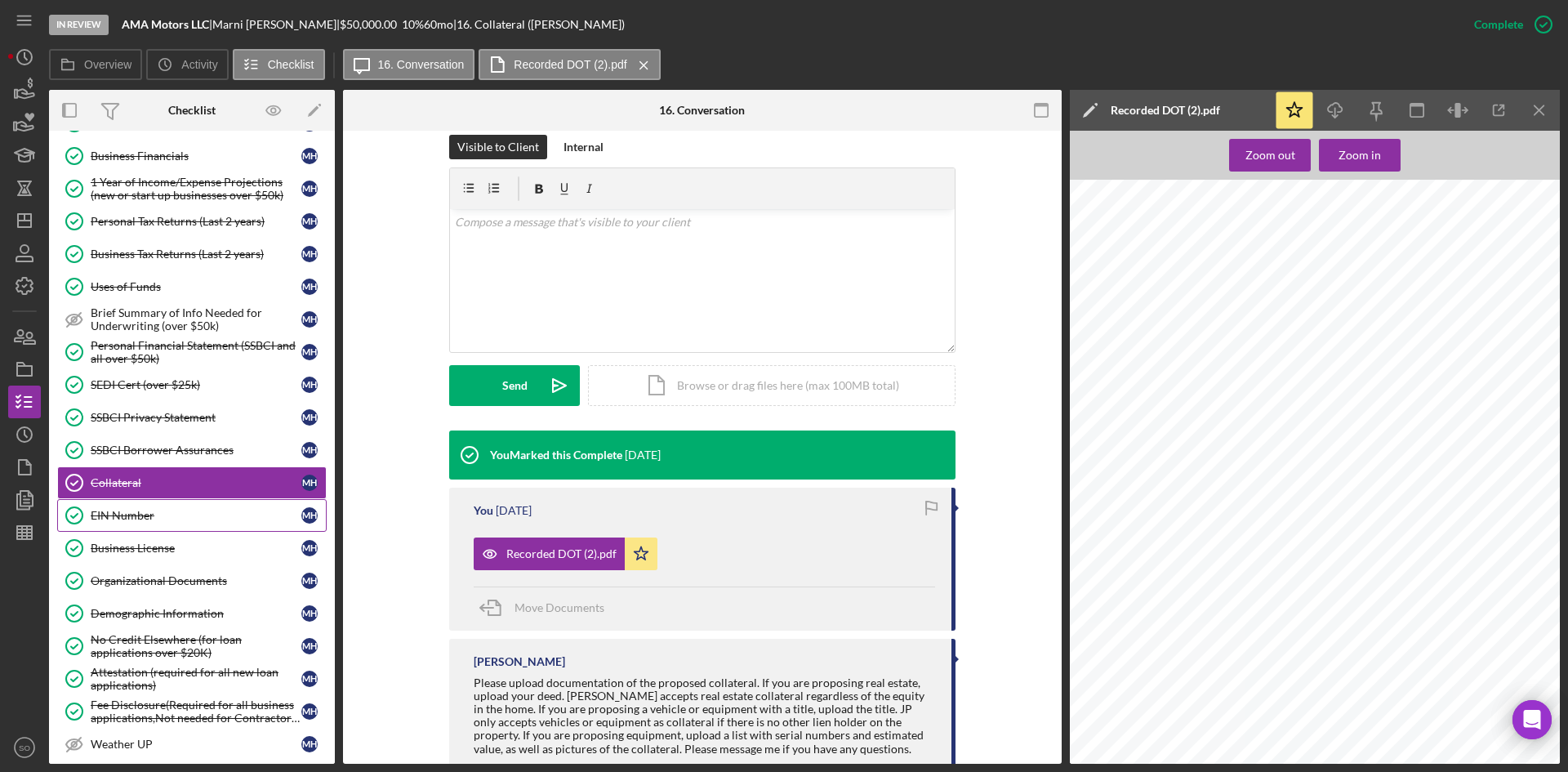
scroll to position [435, 0]
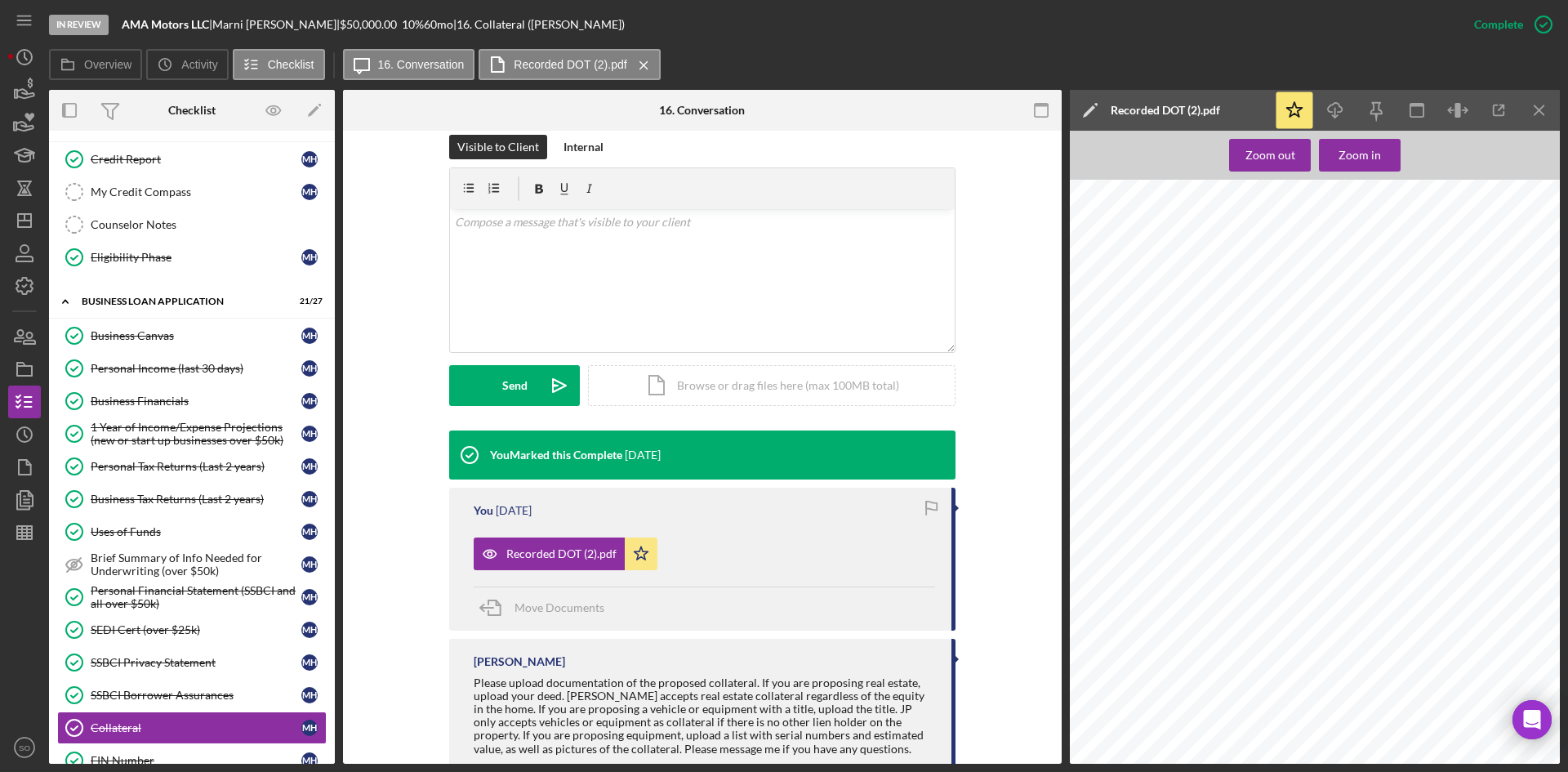
drag, startPoint x: 119, startPoint y: 234, endPoint x: 354, endPoint y: 259, distance: 236.3
click at [119, 234] on link "Counselor Notes Counselor Notes" at bounding box center [192, 224] width 270 height 33
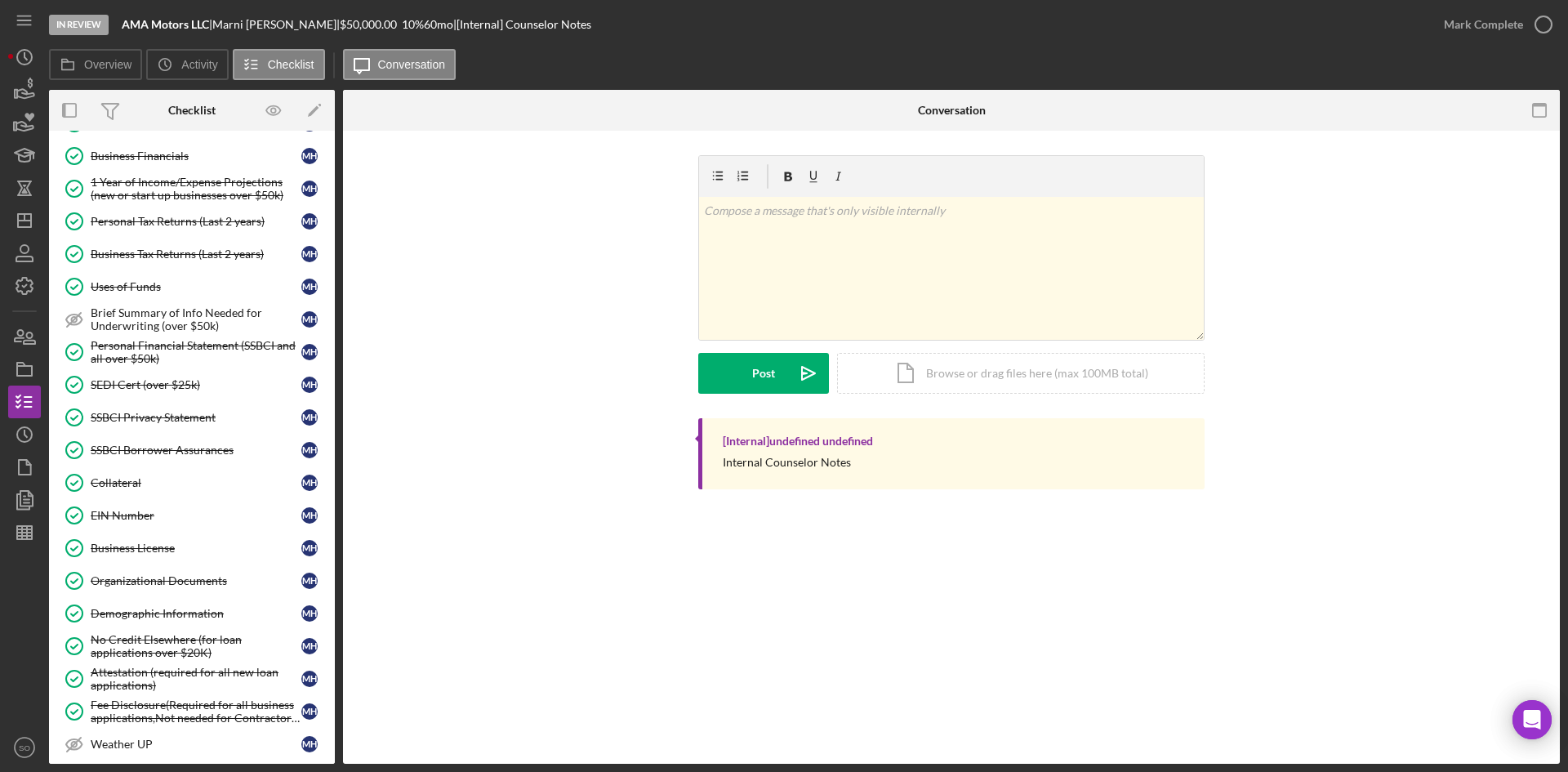
scroll to position [999, 0]
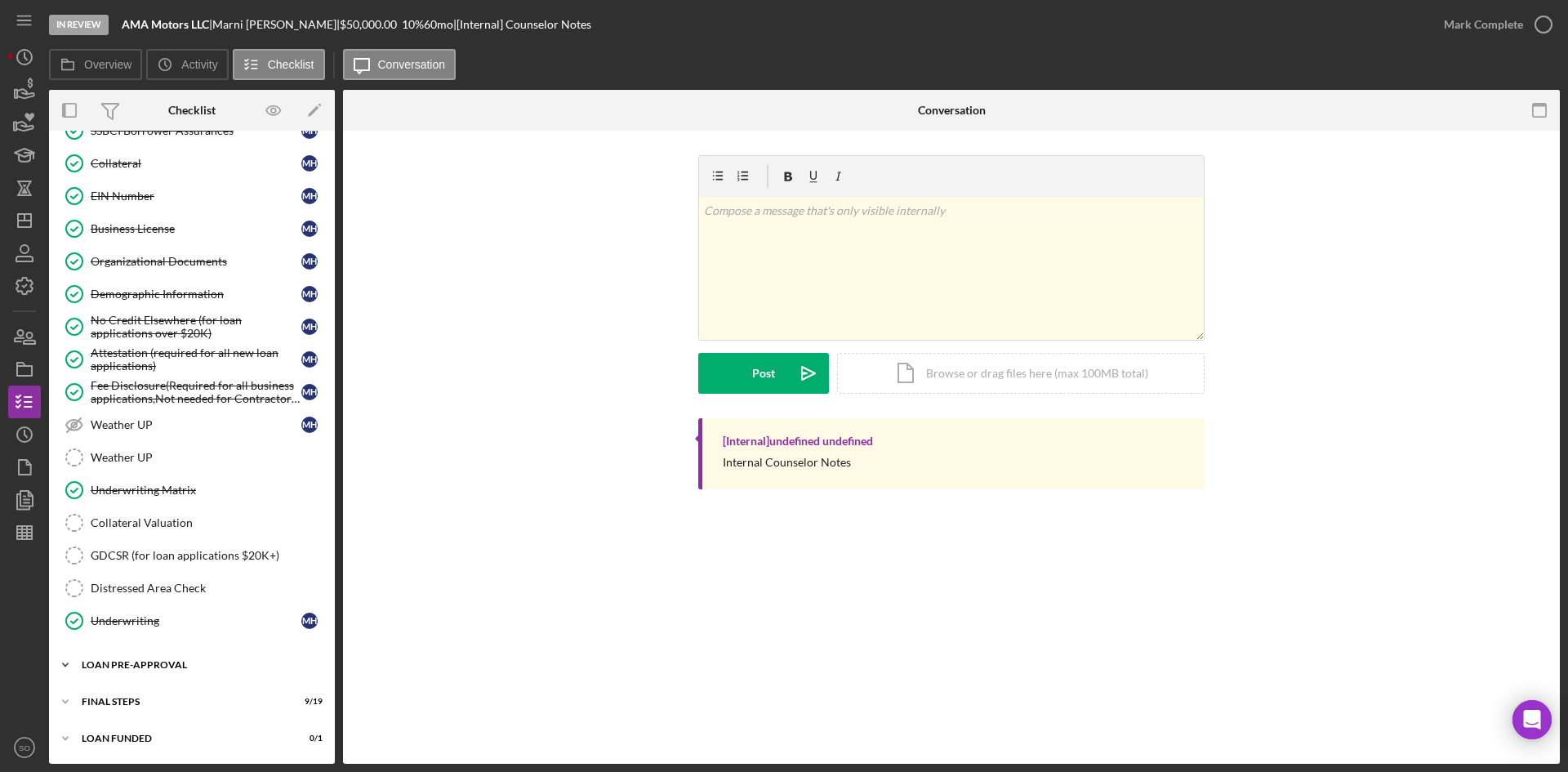
click at [162, 658] on div "Icon/Expander LOAN PRE-APPROVAL 2 / 2" at bounding box center [191, 665] width 286 height 33
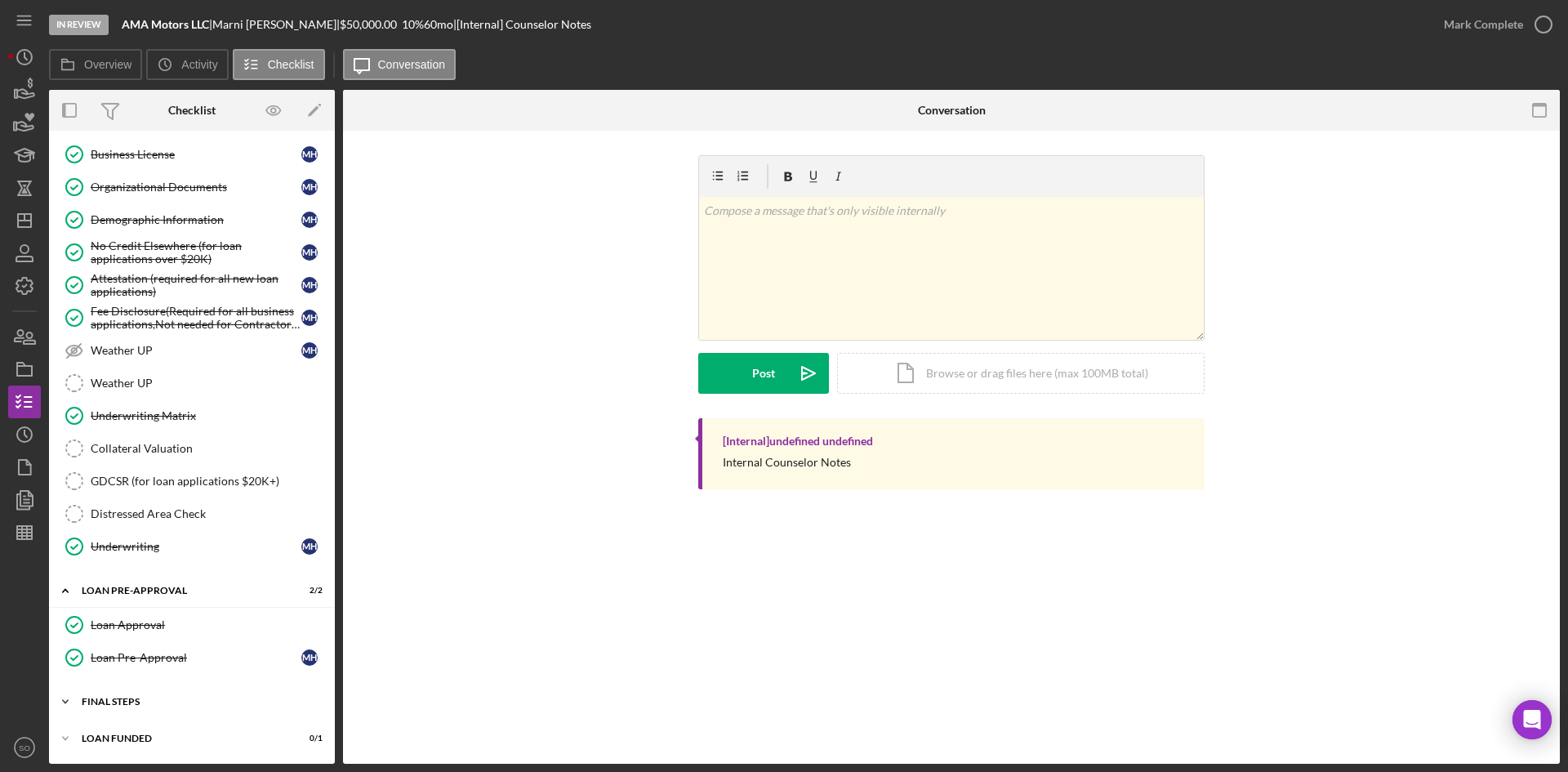
click at [148, 702] on div "FINAL STEPS" at bounding box center [197, 703] width 233 height 10
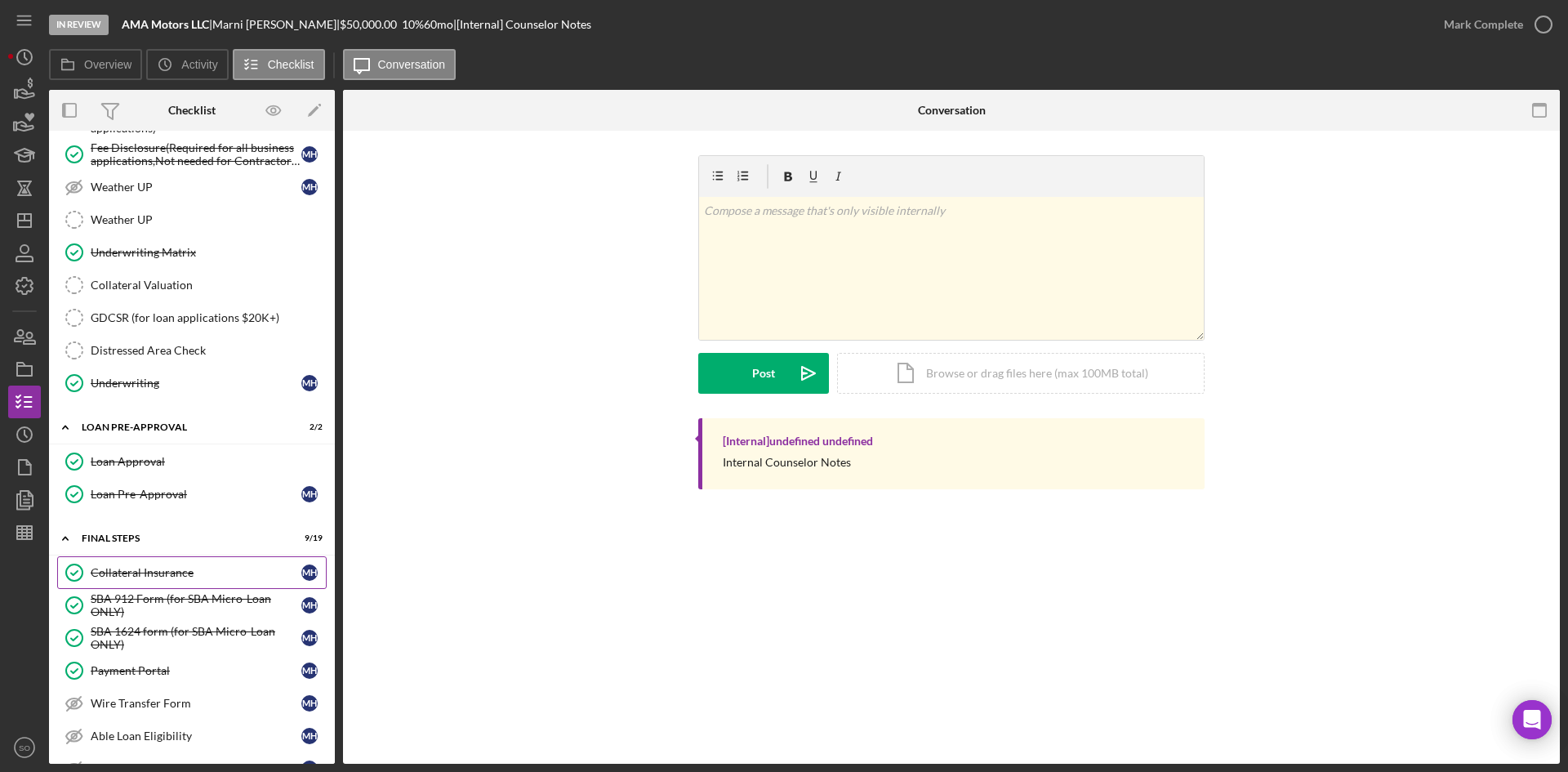
click at [160, 570] on div "Collateral Insurance" at bounding box center [195, 573] width 211 height 13
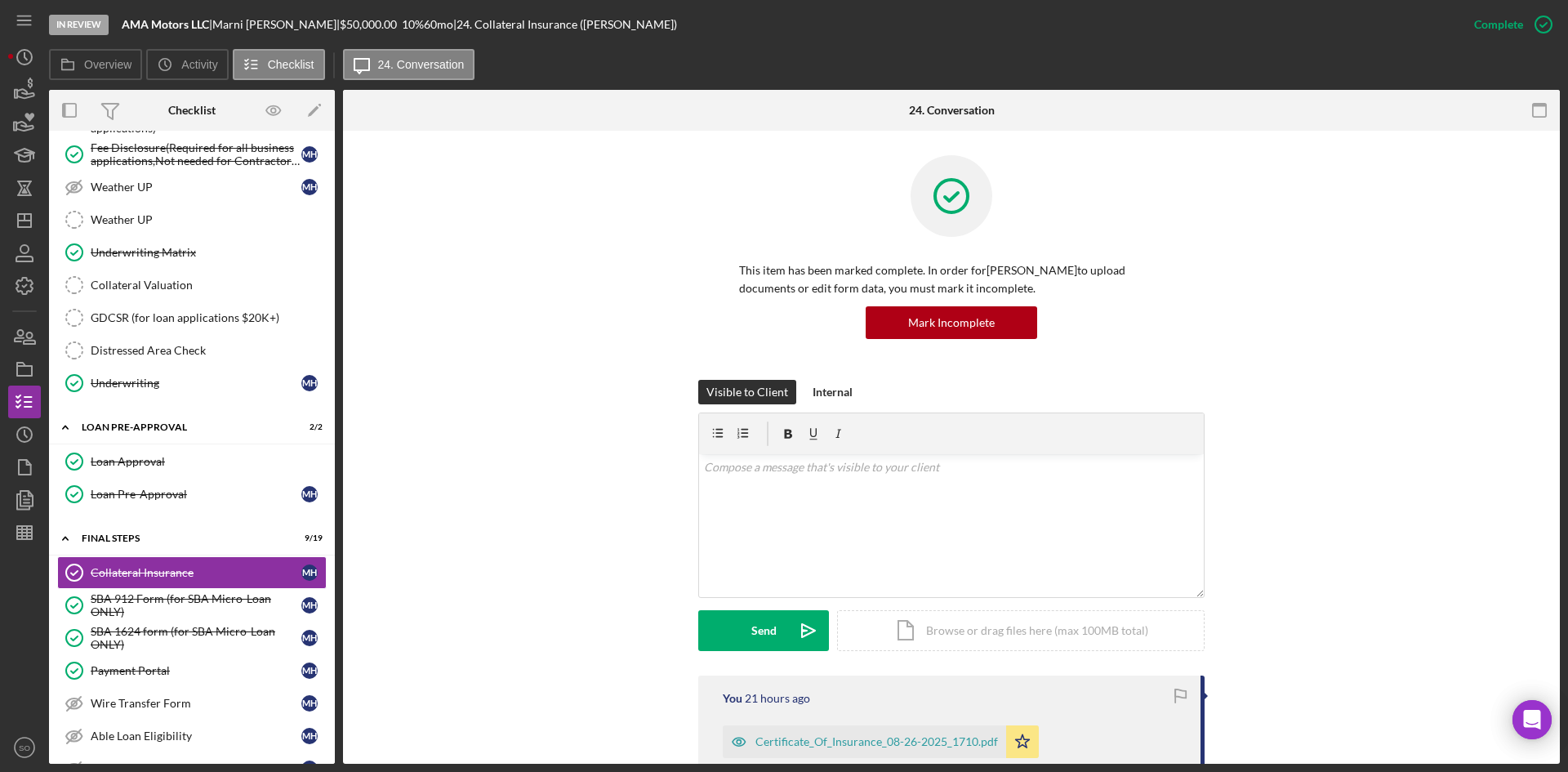
scroll to position [245, 0]
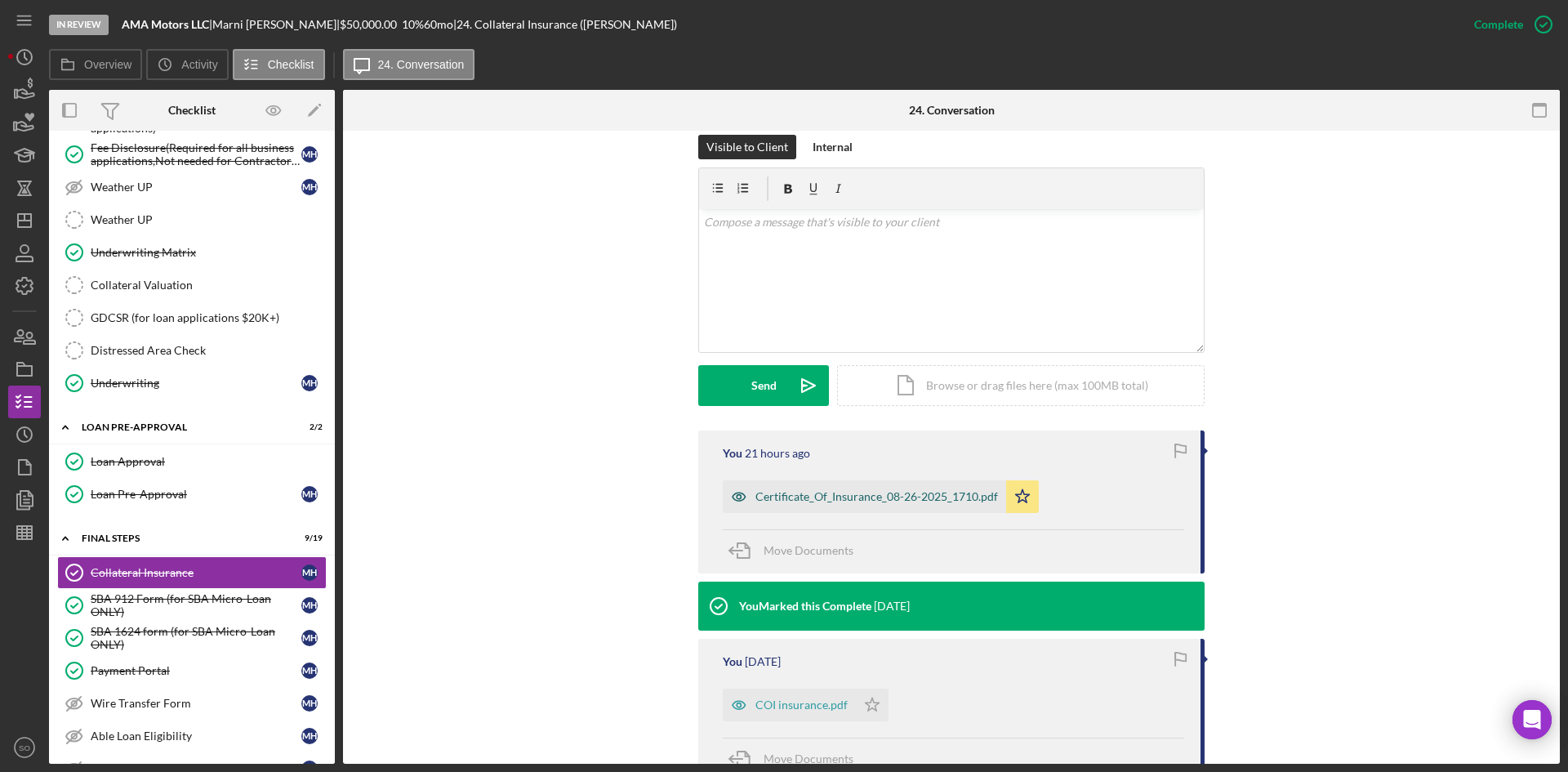
click at [854, 502] on div "Certificate_Of_Insurance_08-26-2025_1710.pdf" at bounding box center [877, 496] width 243 height 13
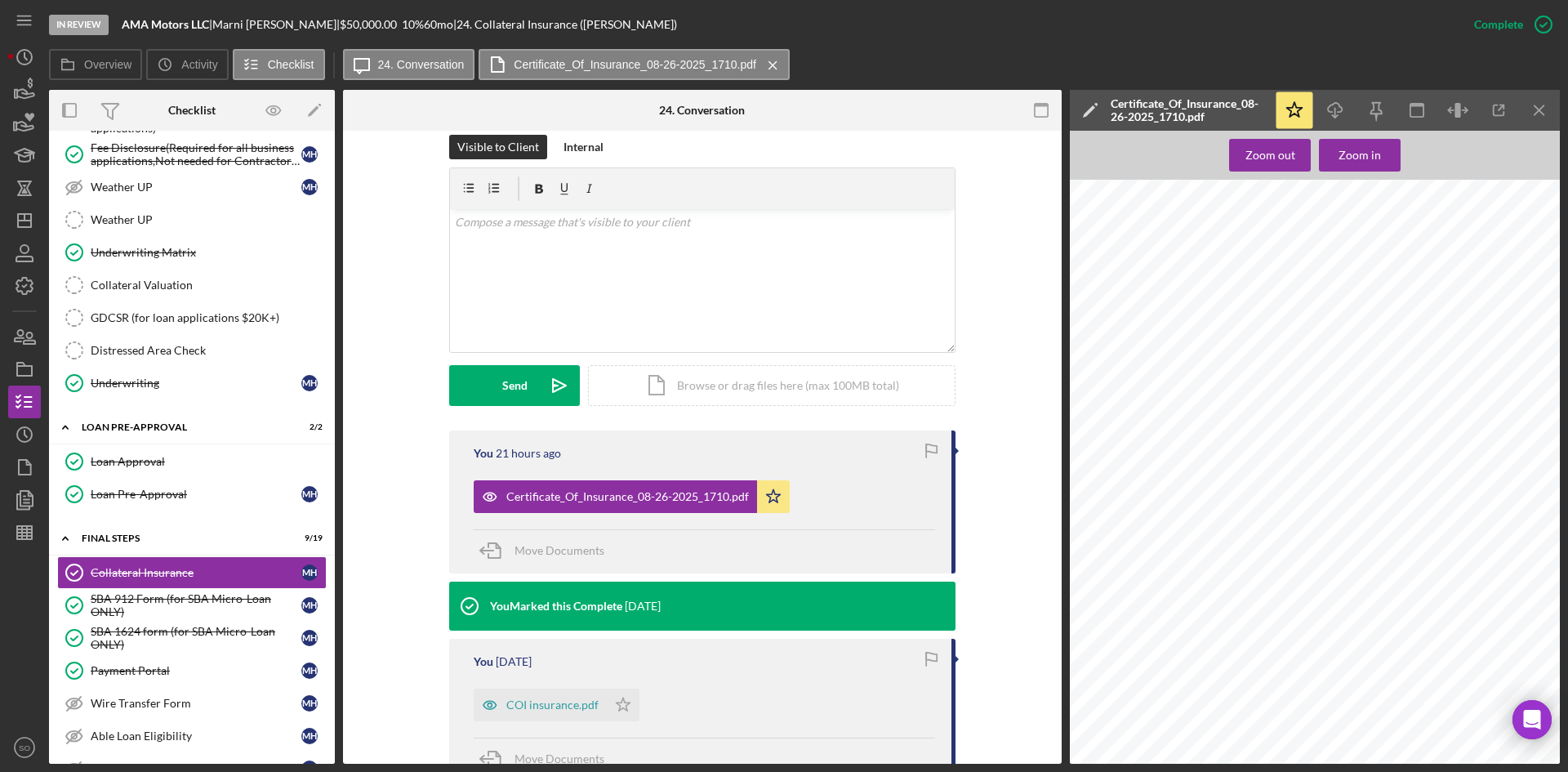
click at [1179, 355] on div "SHOULD ANY OF THE ABOVE DESCRIBED POLICIES BE CANCELLED BEFORE THE EXPIRATION D…" at bounding box center [1320, 503] width 500 height 647
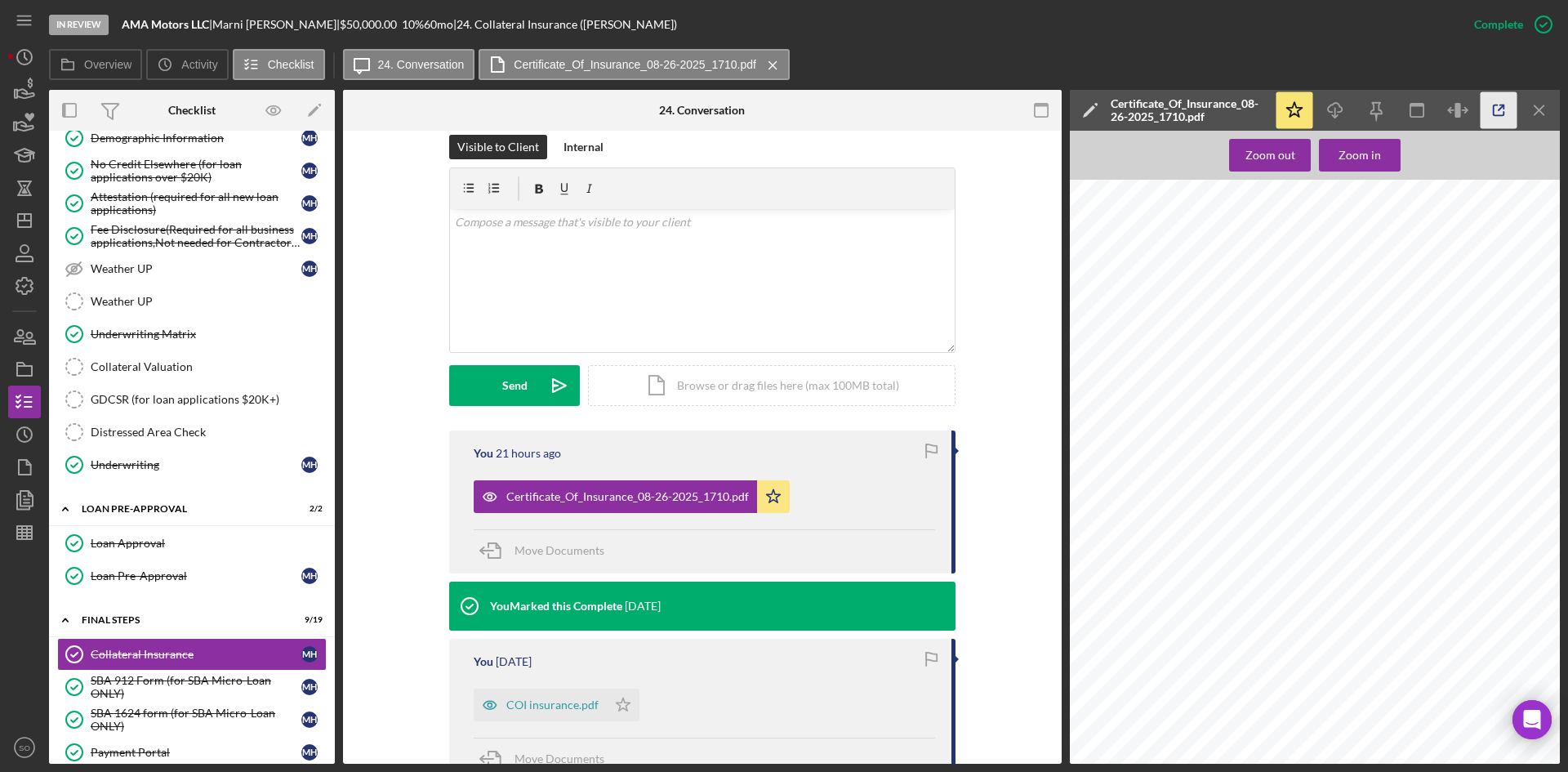
scroll to position [75, 0]
click at [1545, 106] on icon "Icon/Menu Close" at bounding box center [1539, 110] width 37 height 37
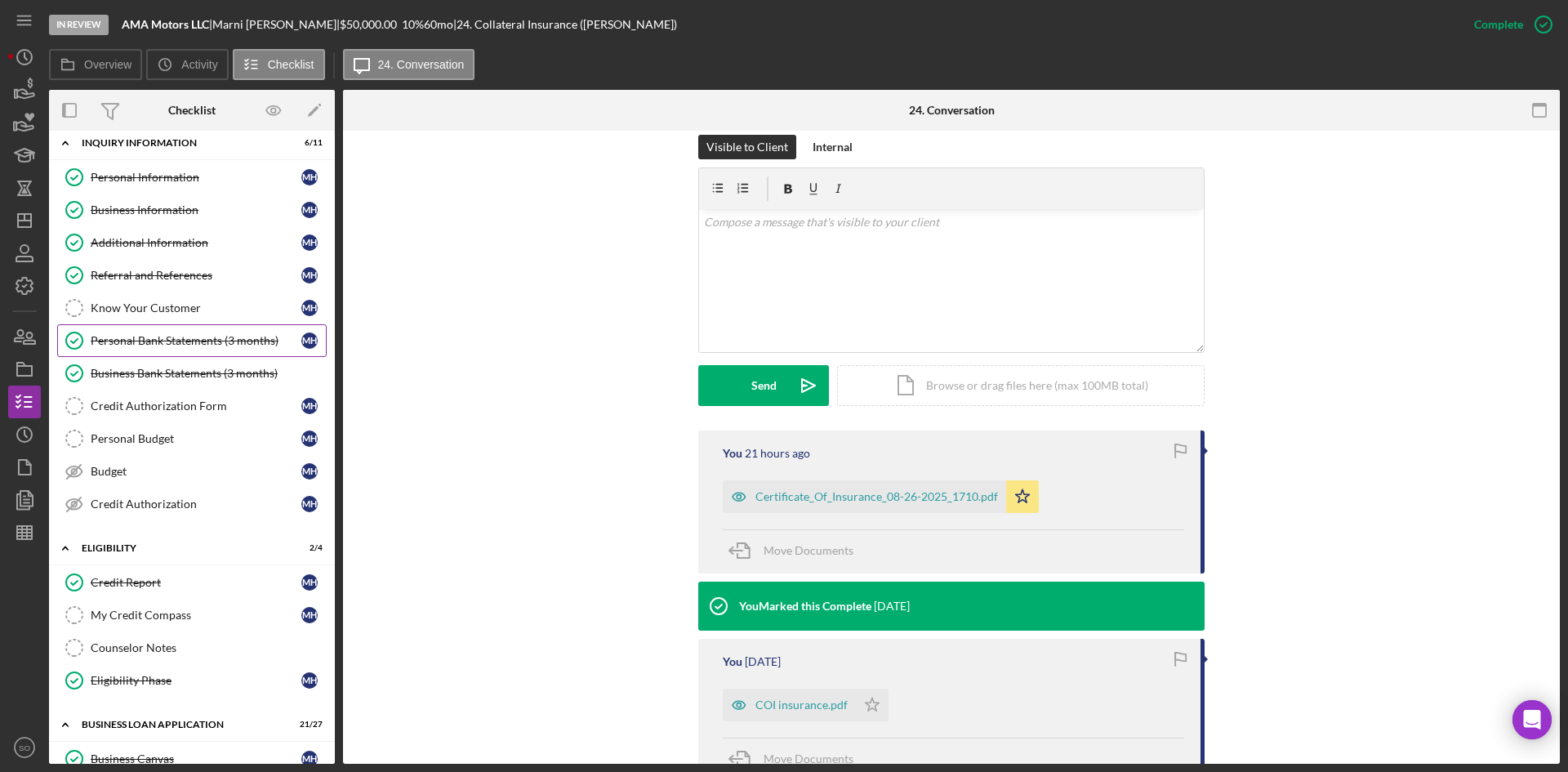
scroll to position [0, 0]
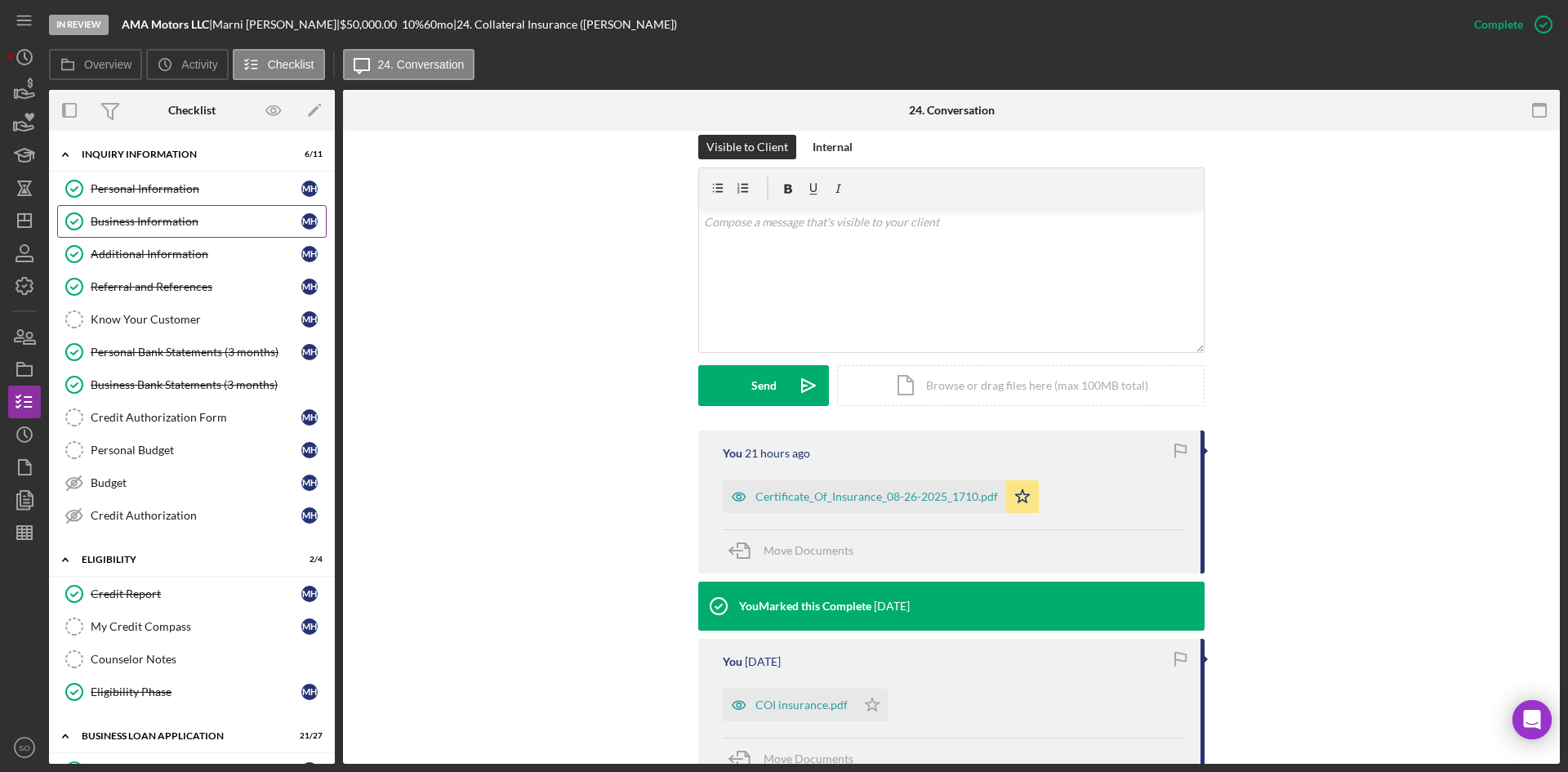
drag, startPoint x: 130, startPoint y: 185, endPoint x: 151, endPoint y: 224, distance: 44.3
click at [130, 185] on div "Personal Information" at bounding box center [195, 189] width 211 height 13
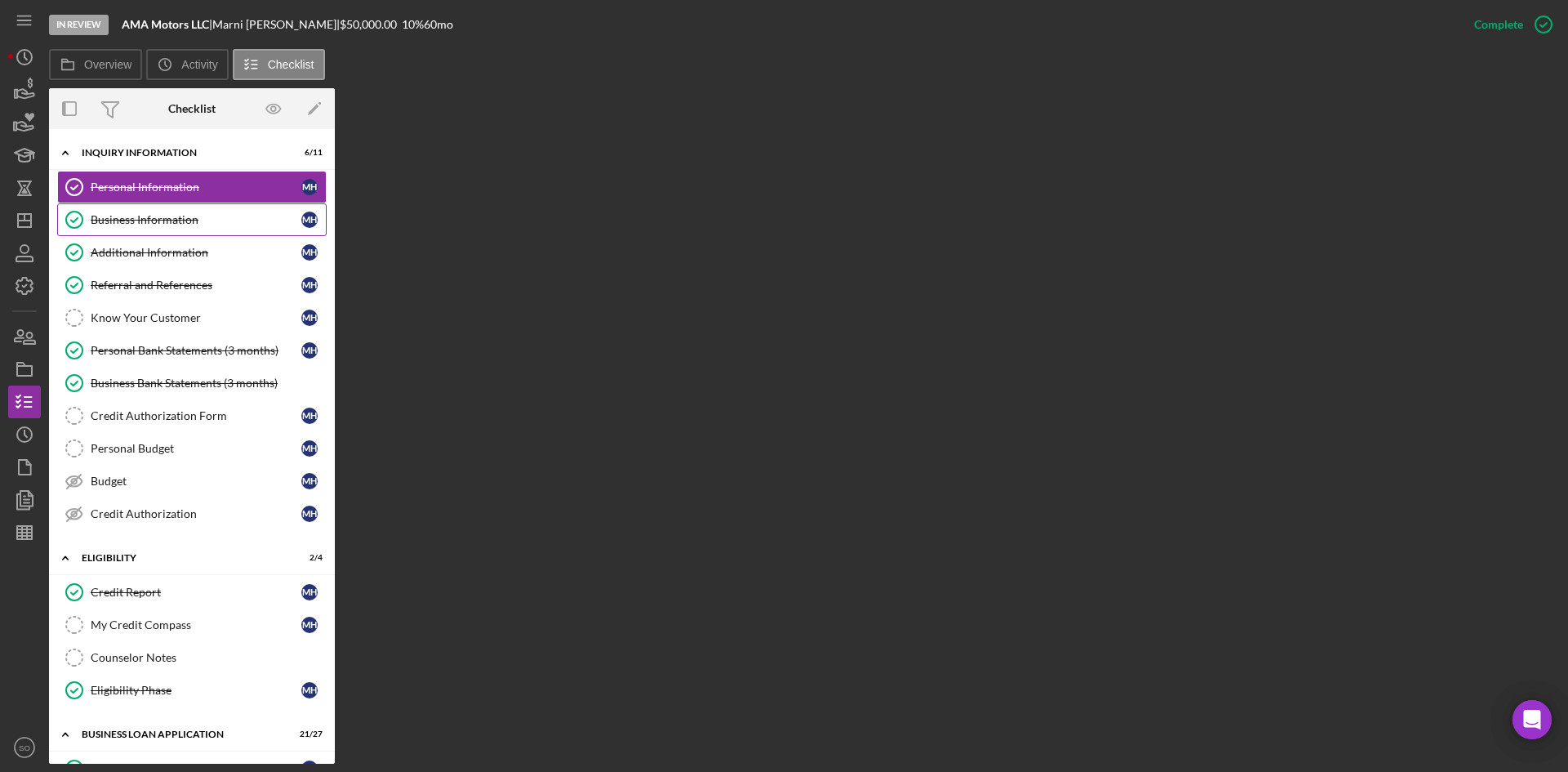
click at [160, 223] on div "Business Information" at bounding box center [195, 219] width 211 height 13
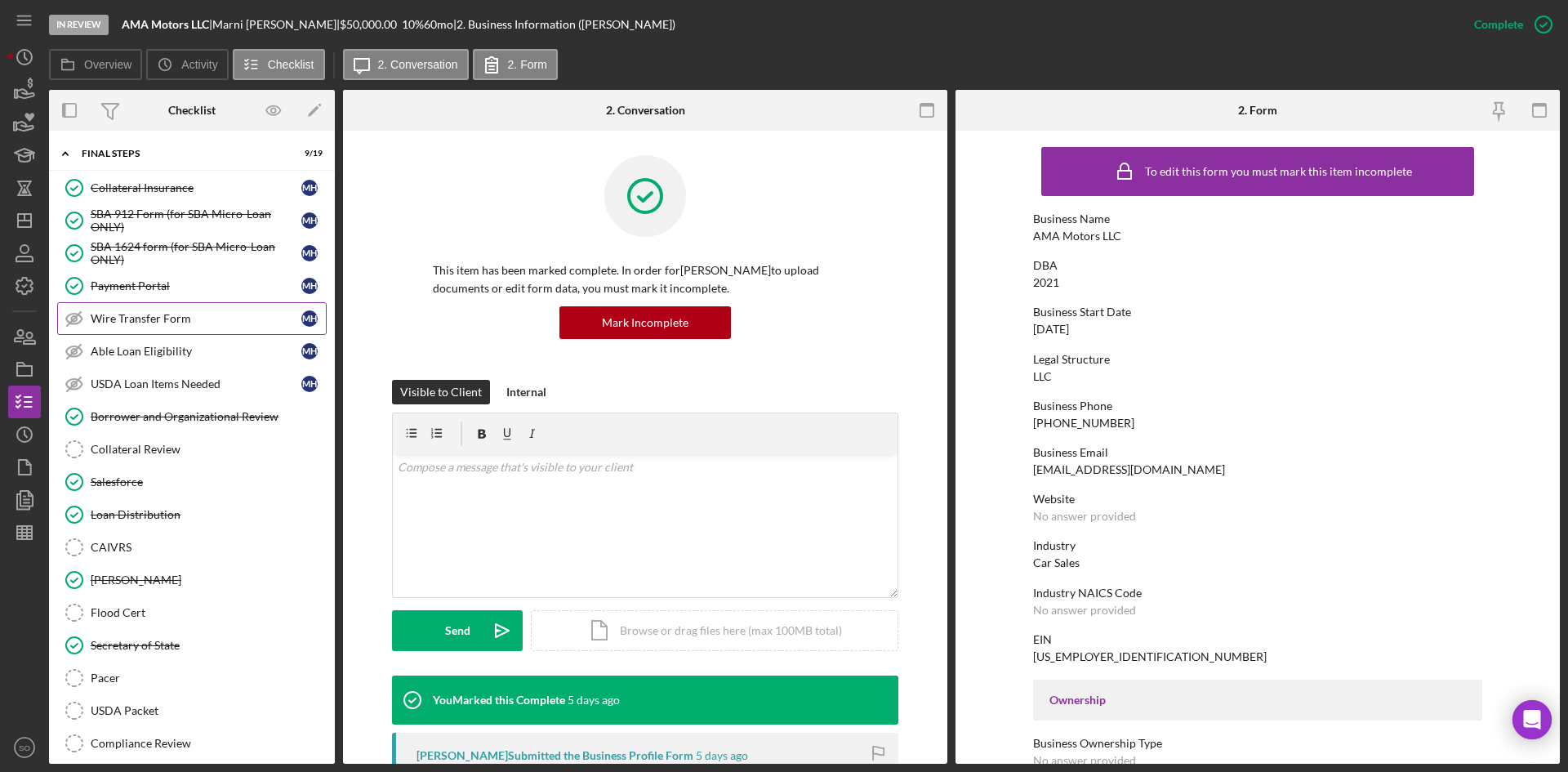
scroll to position [1459, 0]
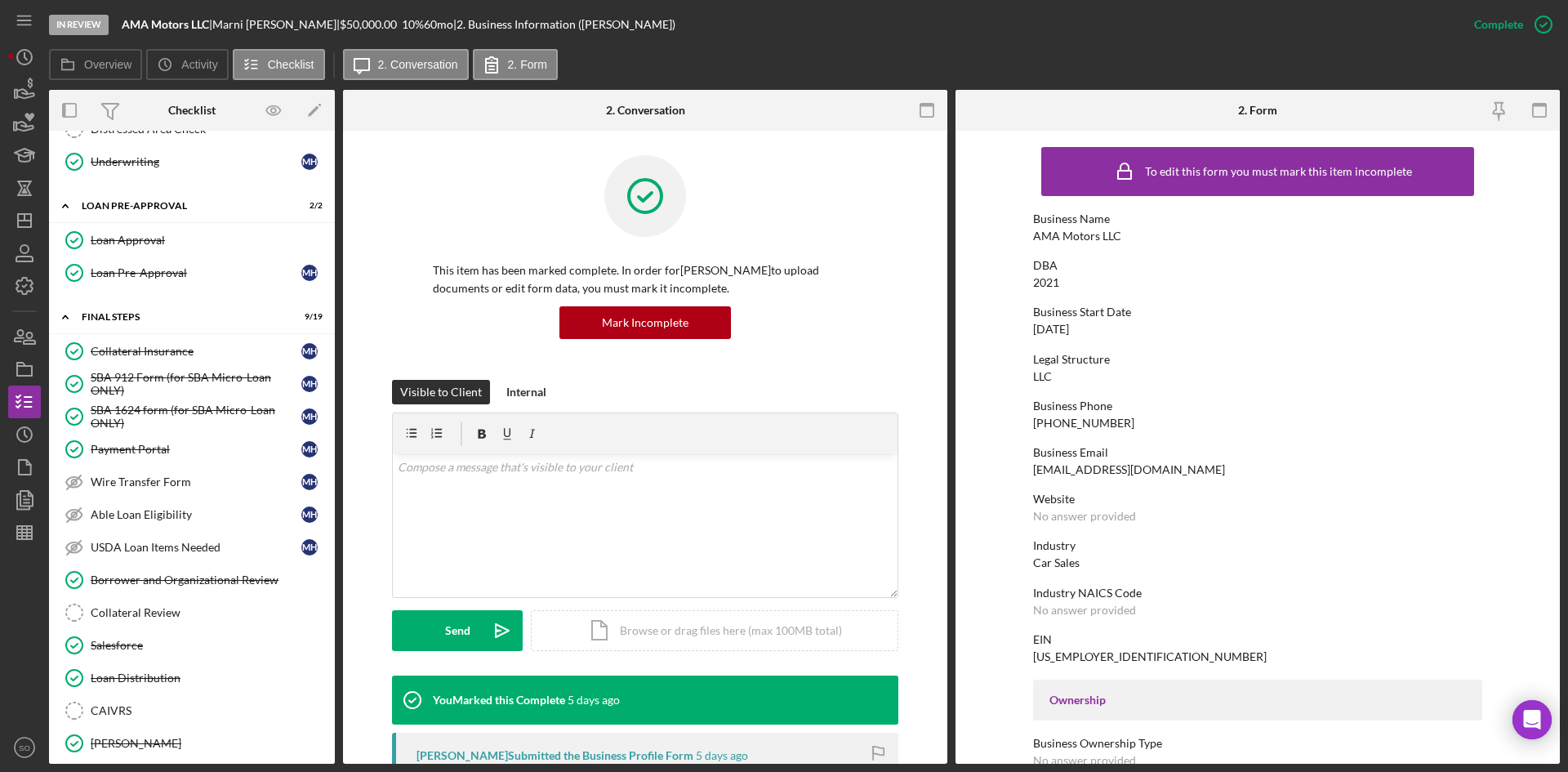
click at [132, 348] on div "Collateral Insurance" at bounding box center [195, 351] width 211 height 13
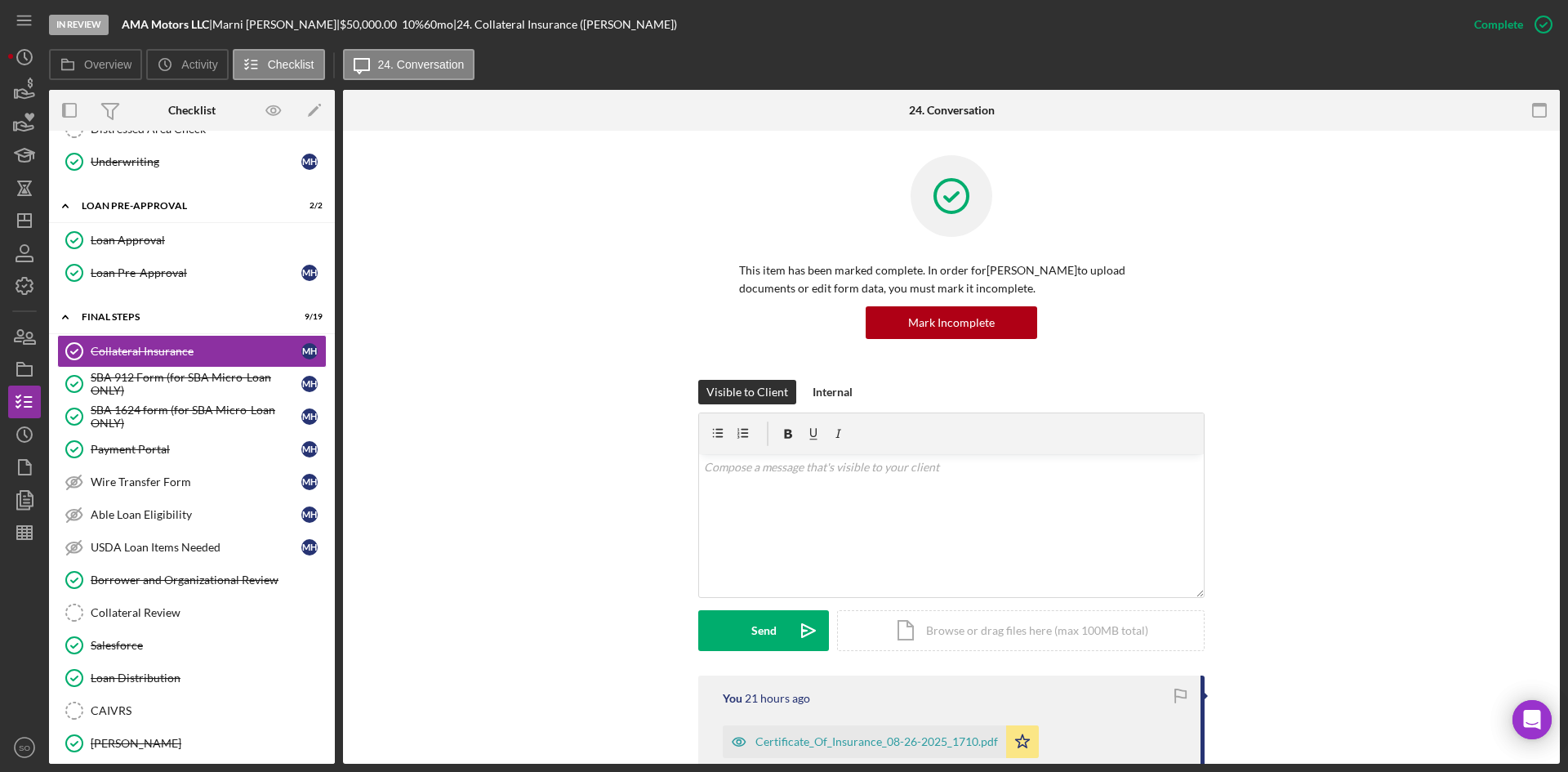
scroll to position [245, 0]
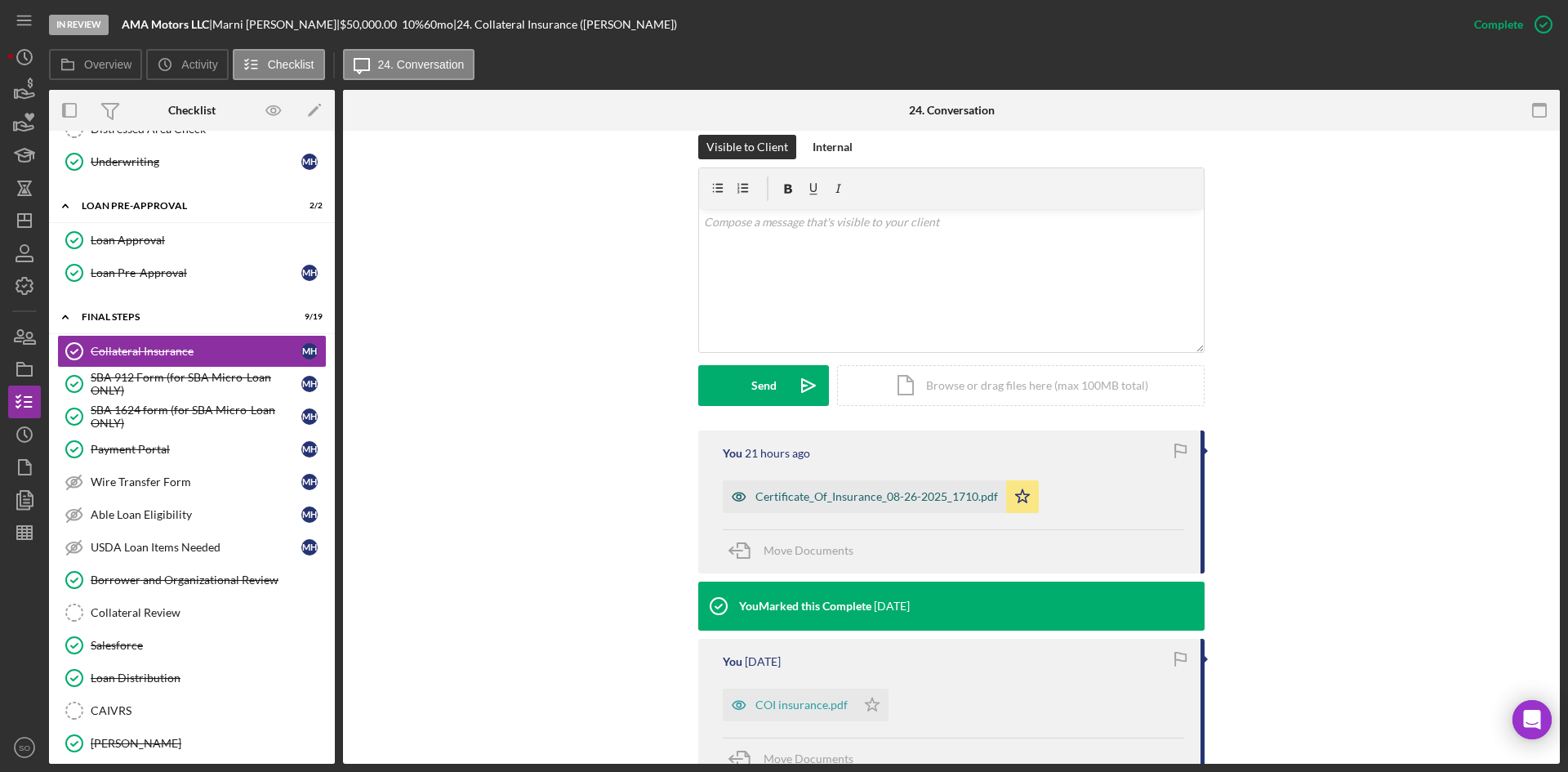
click at [811, 505] on div "Certificate_Of_Insurance_08-26-2025_1710.pdf" at bounding box center [865, 496] width 284 height 33
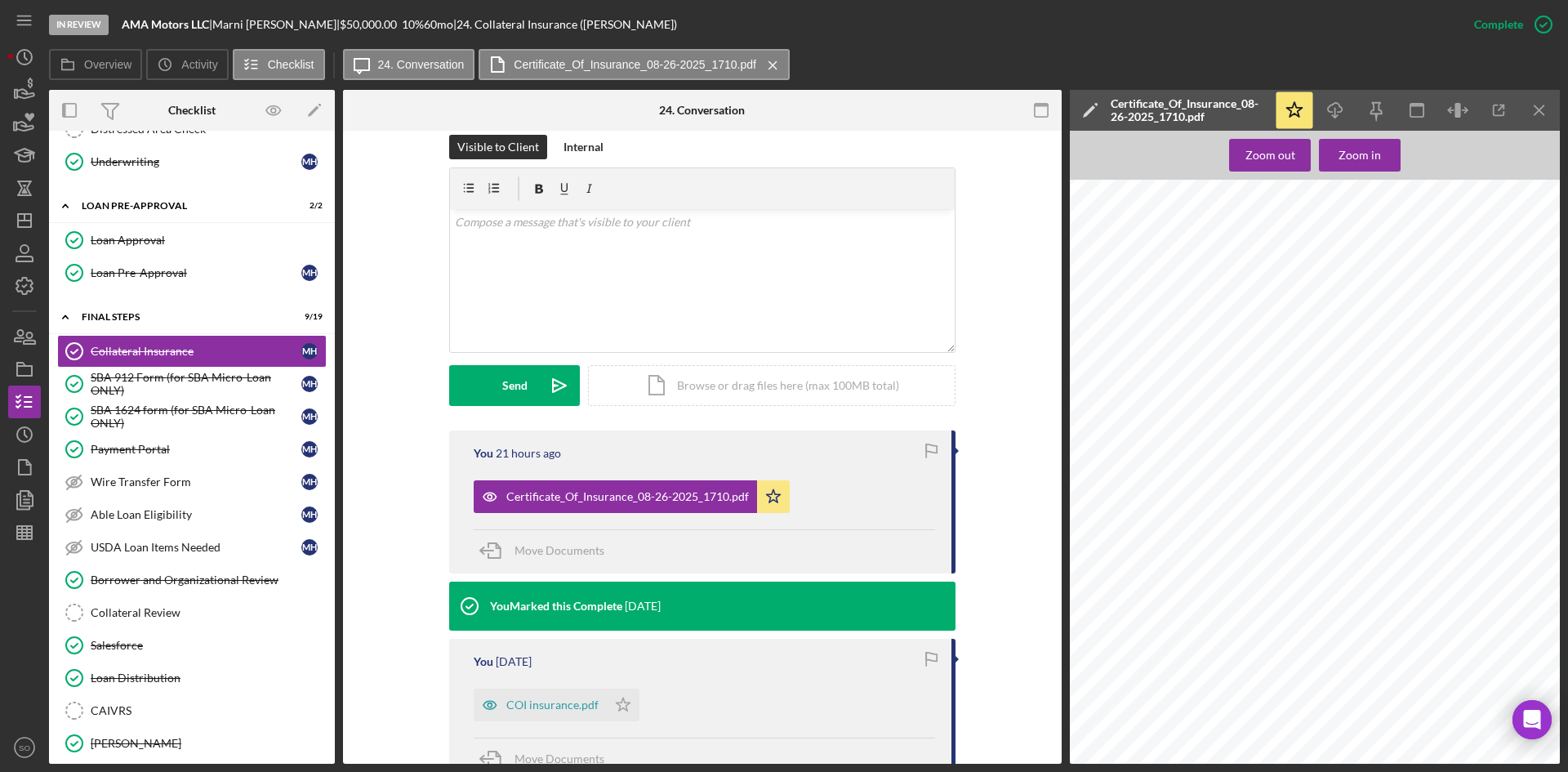
scroll to position [0, 0]
click at [1535, 101] on icon "Icon/Menu Close" at bounding box center [1539, 110] width 37 height 37
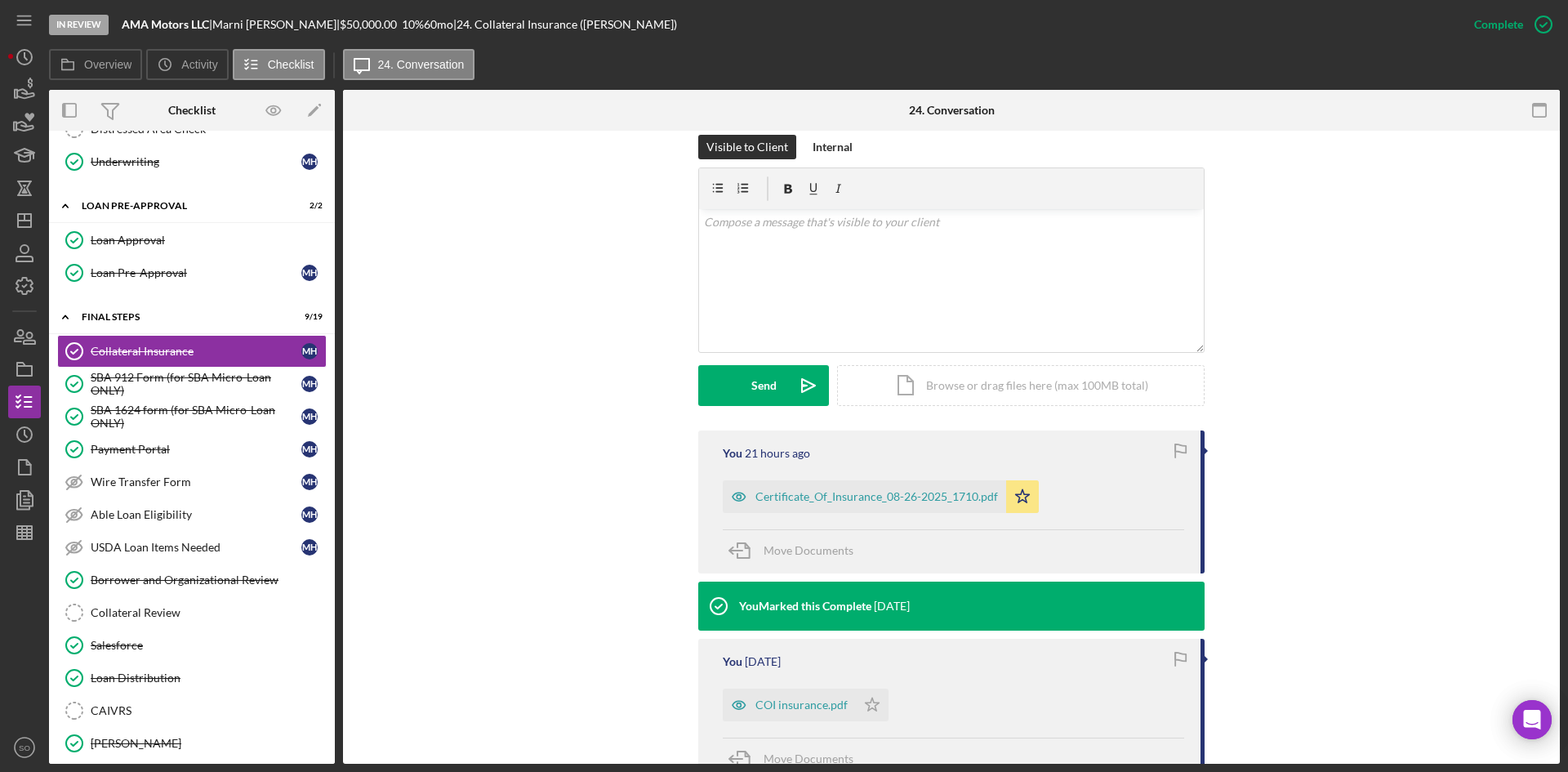
click at [1303, 244] on div "Visible to Client Internal v Color teal Color pink Remove color Add row above A…" at bounding box center [952, 283] width 1168 height 296
click at [881, 500] on div "Certificate_Of_Insurance_08-26-2025_1710.pdf" at bounding box center [877, 496] width 243 height 13
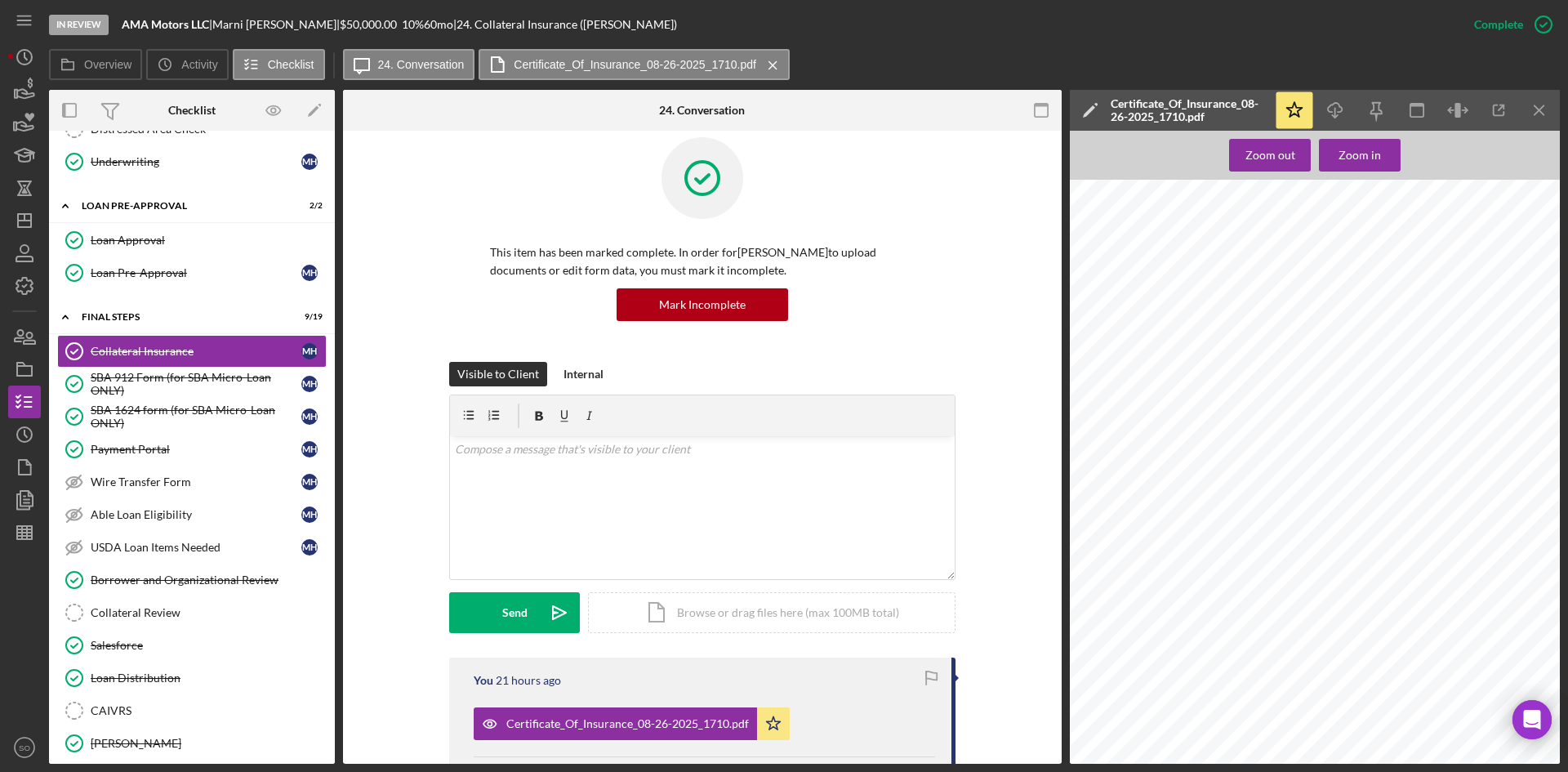
scroll to position [75, 0]
click at [1535, 106] on line "button" at bounding box center [1539, 109] width 9 height 9
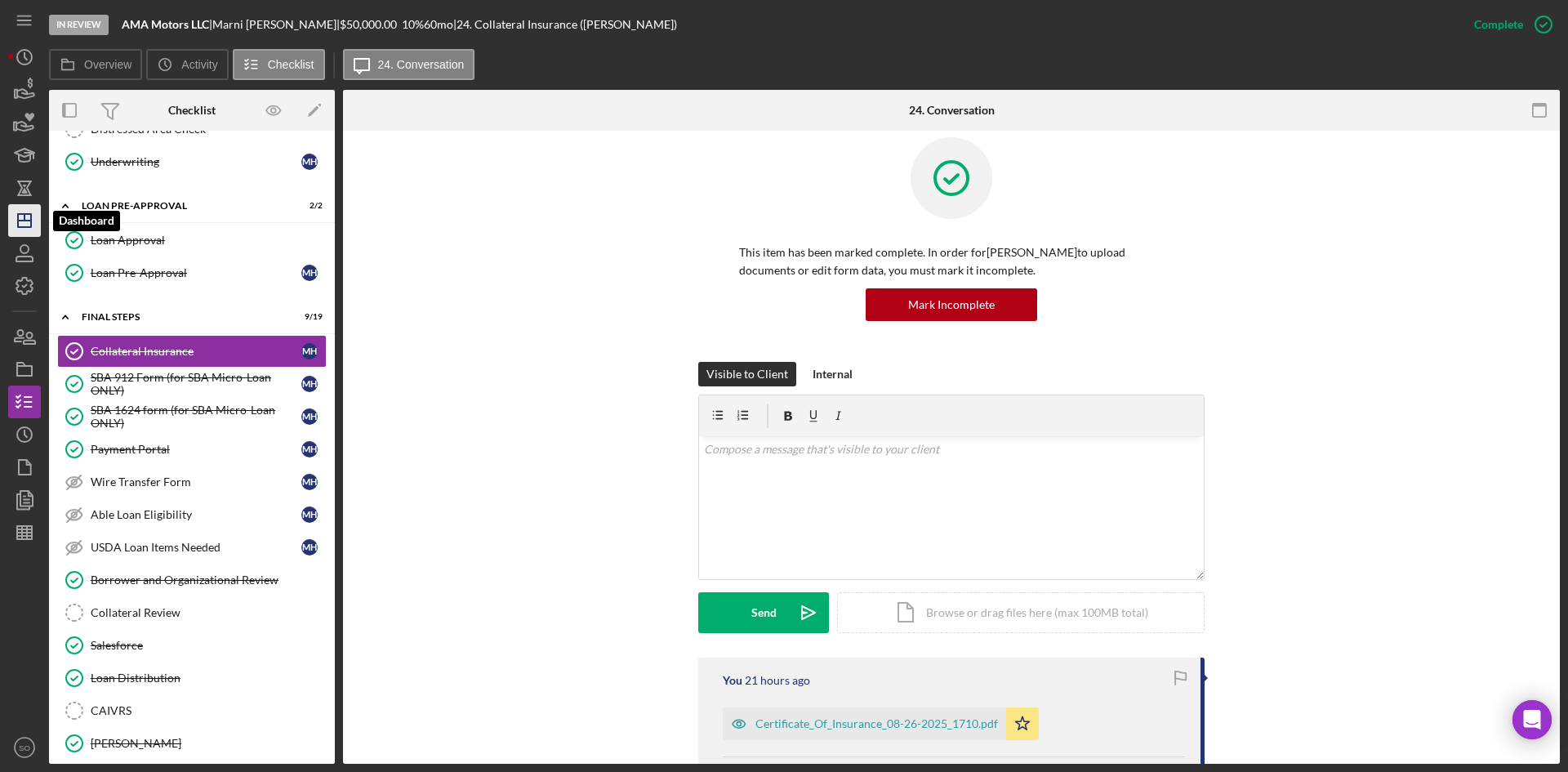
click at [22, 224] on icon "Icon/Dashboard" at bounding box center [24, 220] width 41 height 41
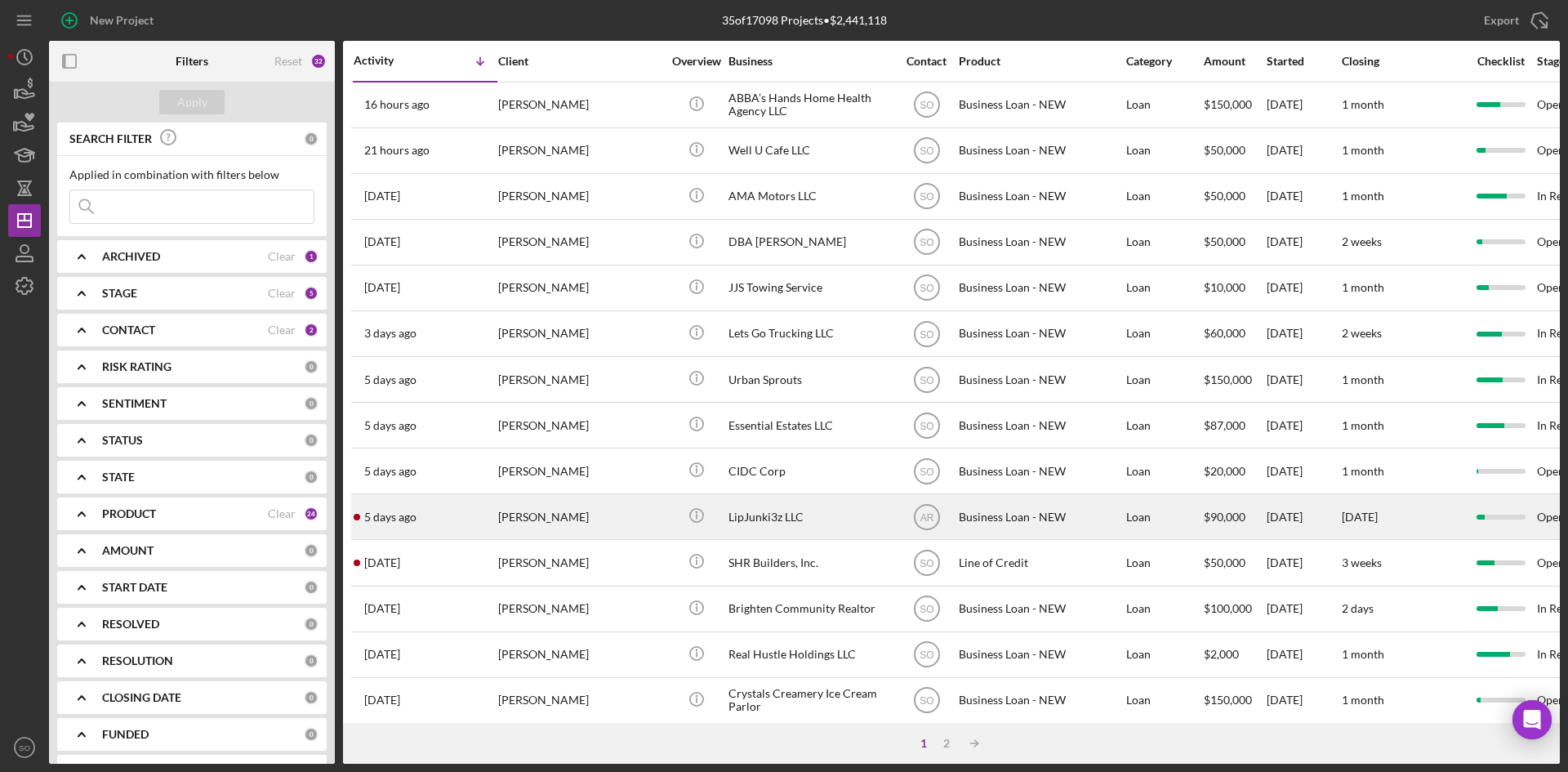
scroll to position [245, 0]
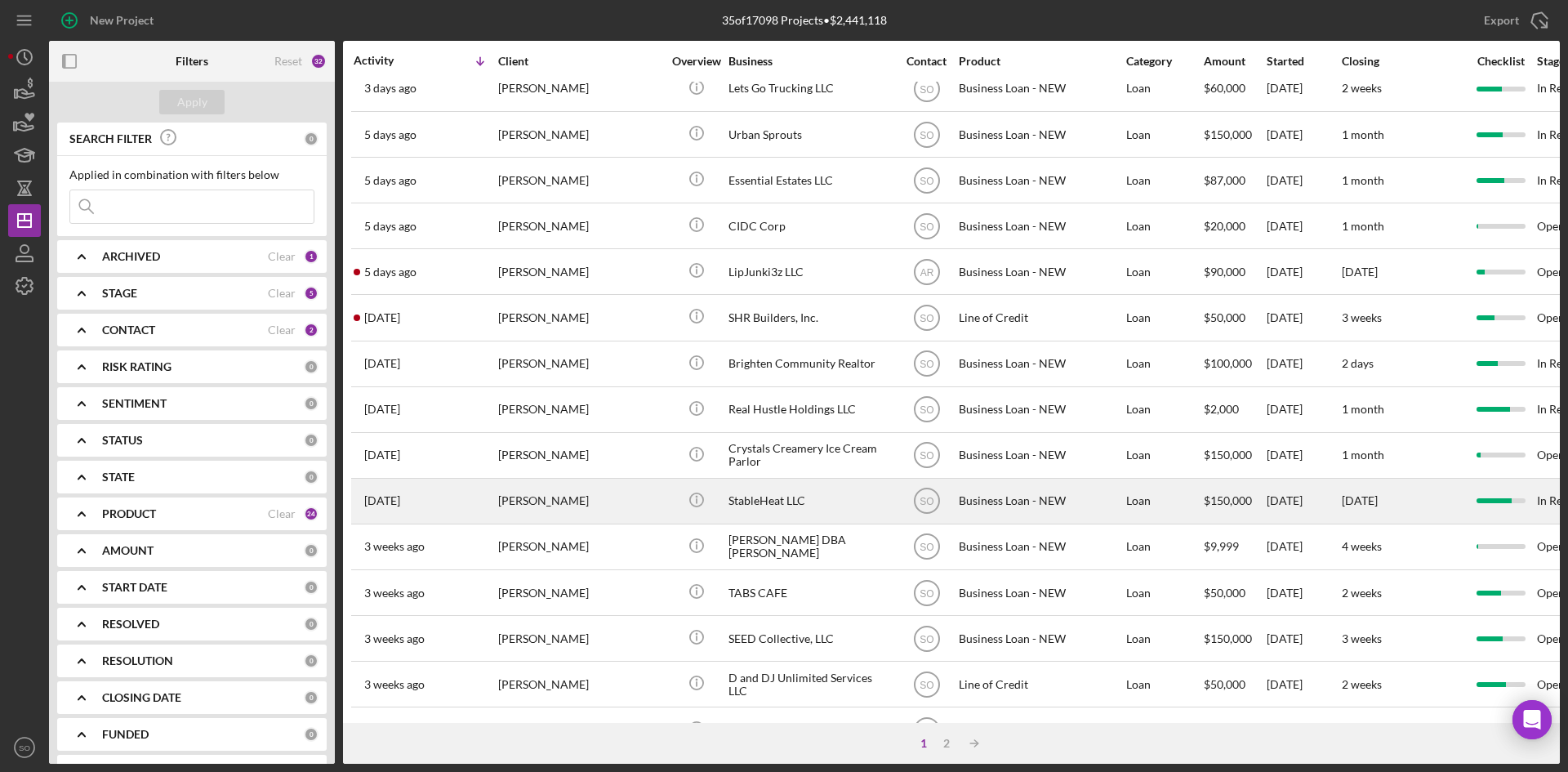
click at [572, 512] on div "[PERSON_NAME]" at bounding box center [579, 501] width 164 height 44
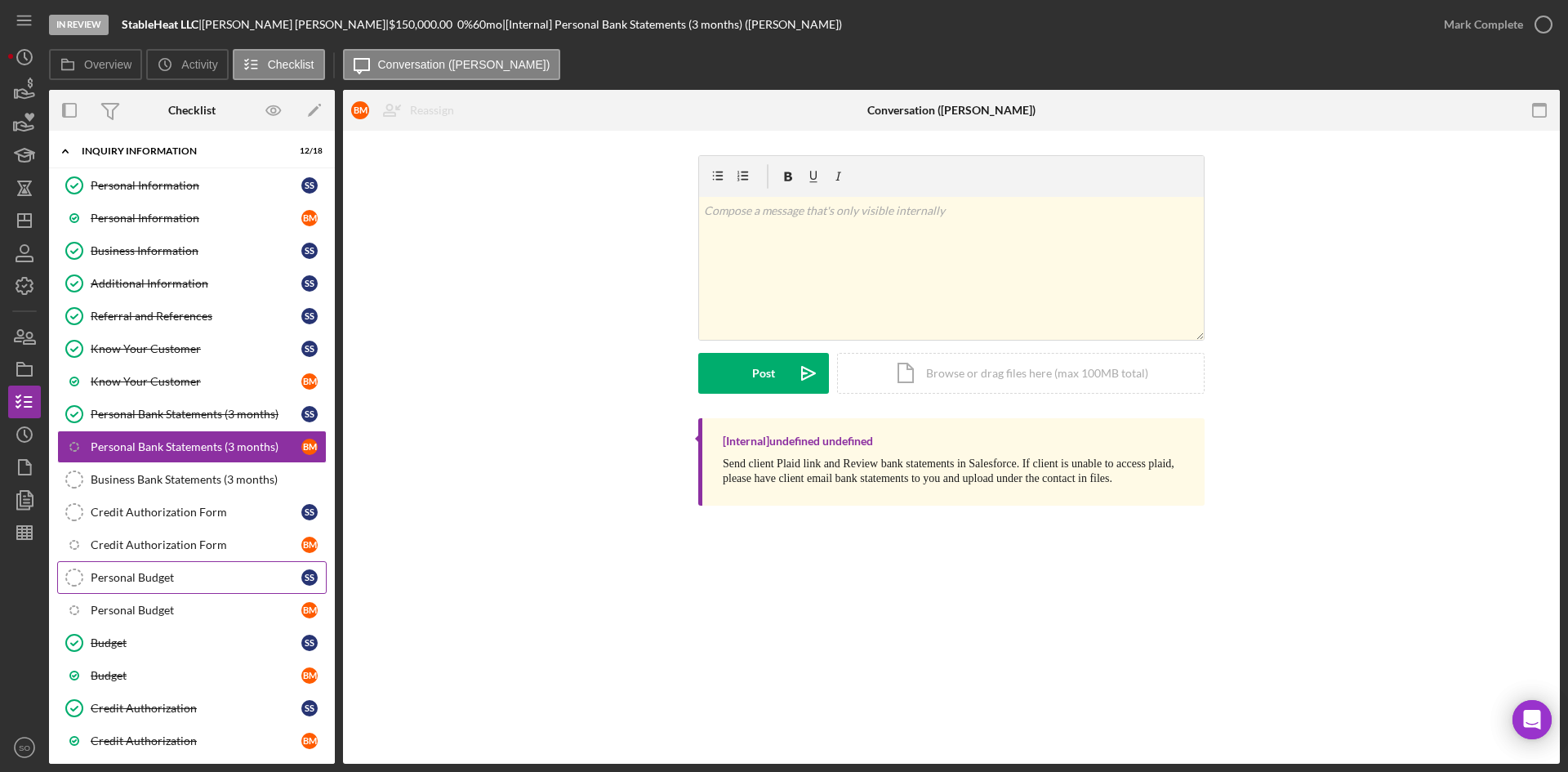
scroll to position [233, 0]
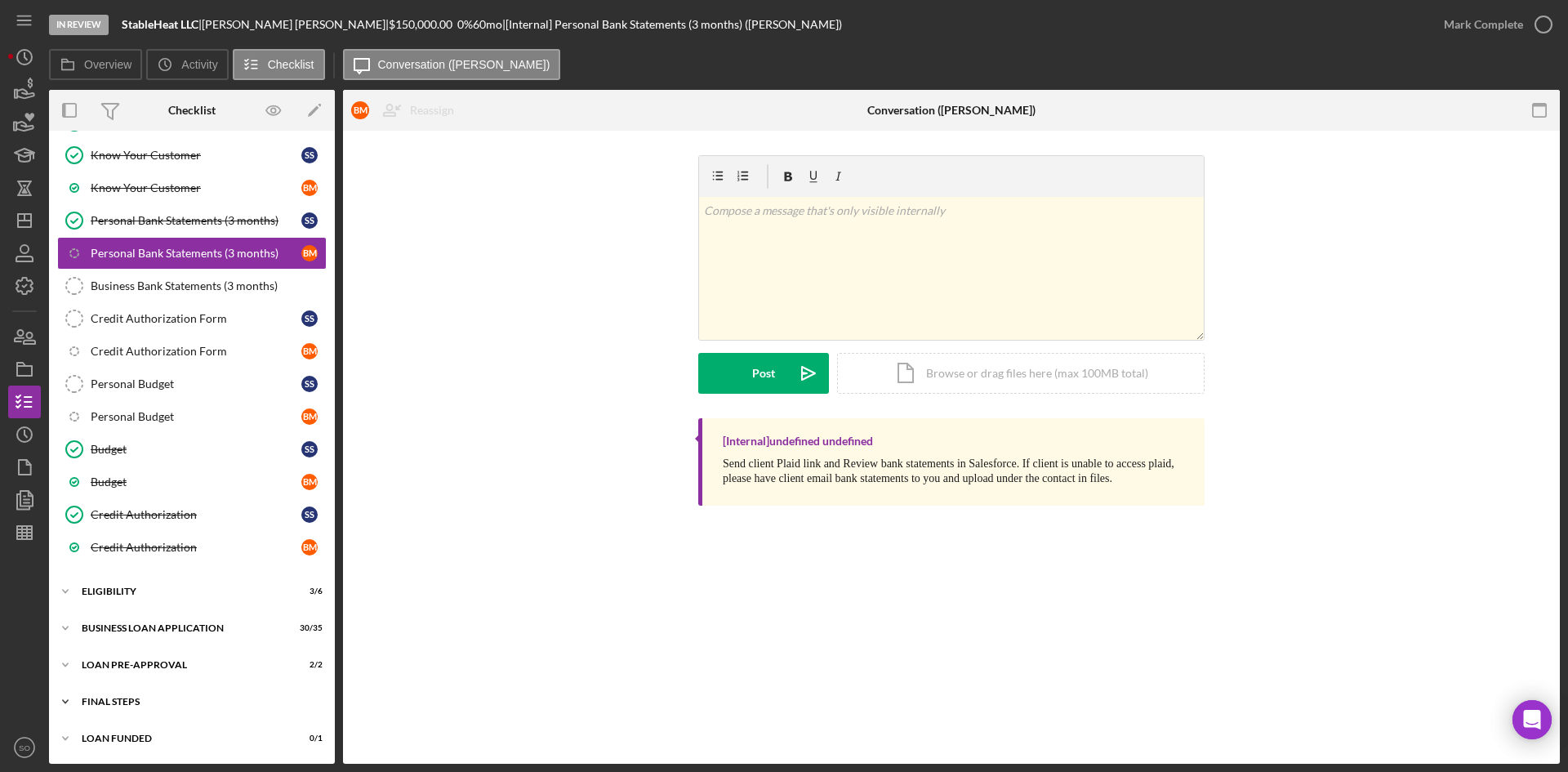
click at [157, 693] on div "Icon/Expander FINAL STEPS 12 / 19" at bounding box center [191, 702] width 286 height 33
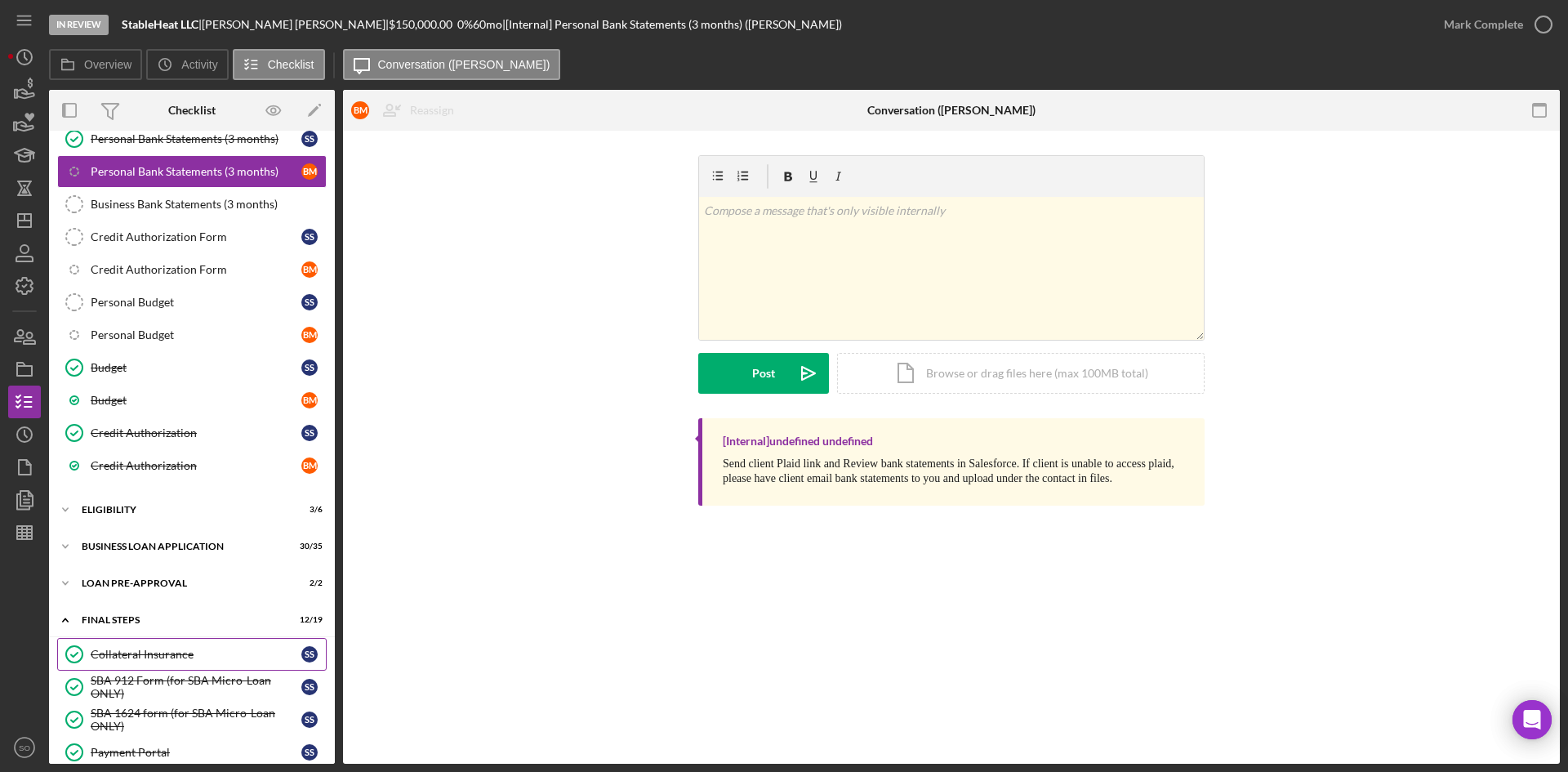
click at [161, 653] on div "Collateral Insurance" at bounding box center [195, 654] width 211 height 13
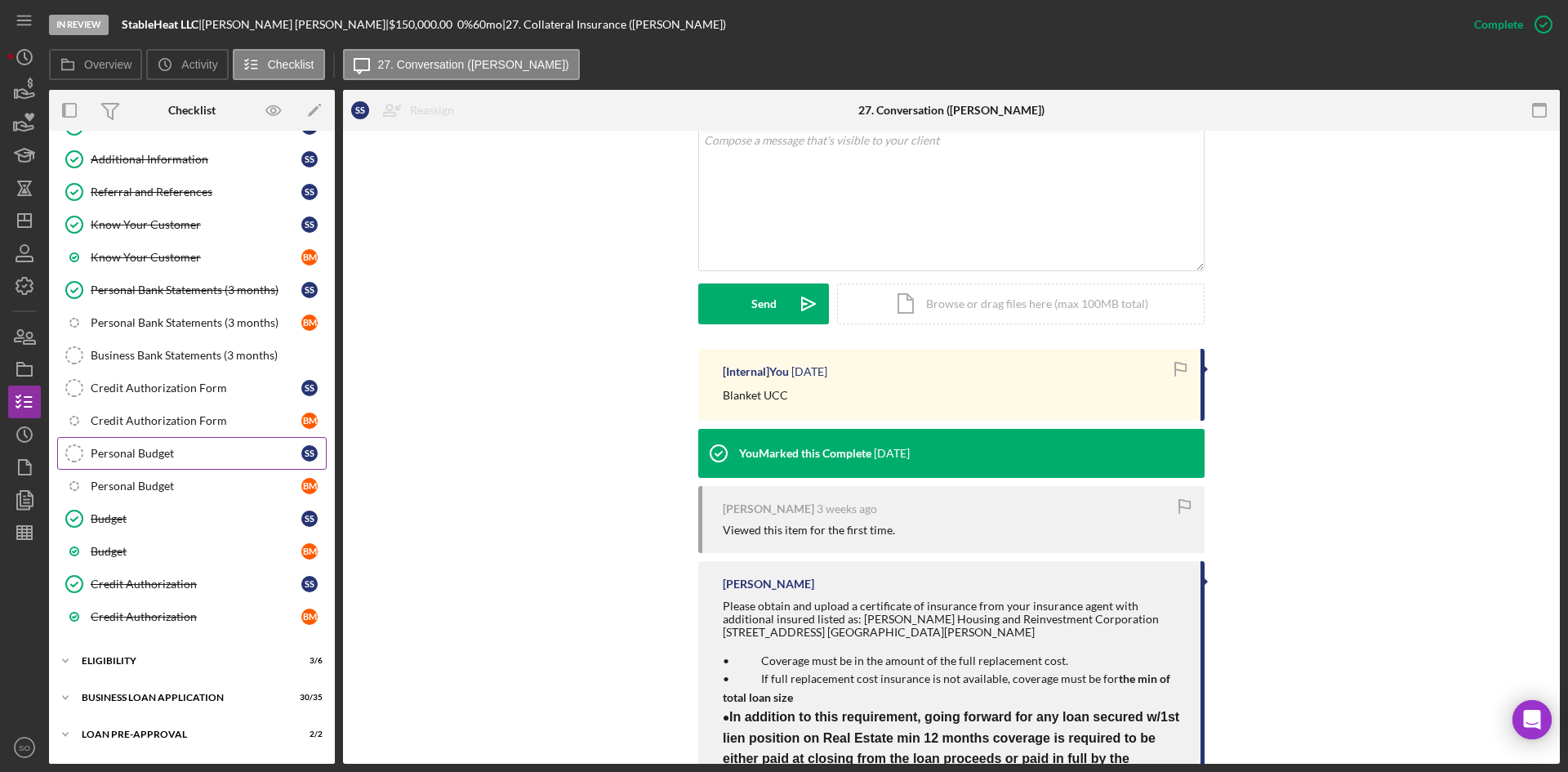
scroll to position [326, 0]
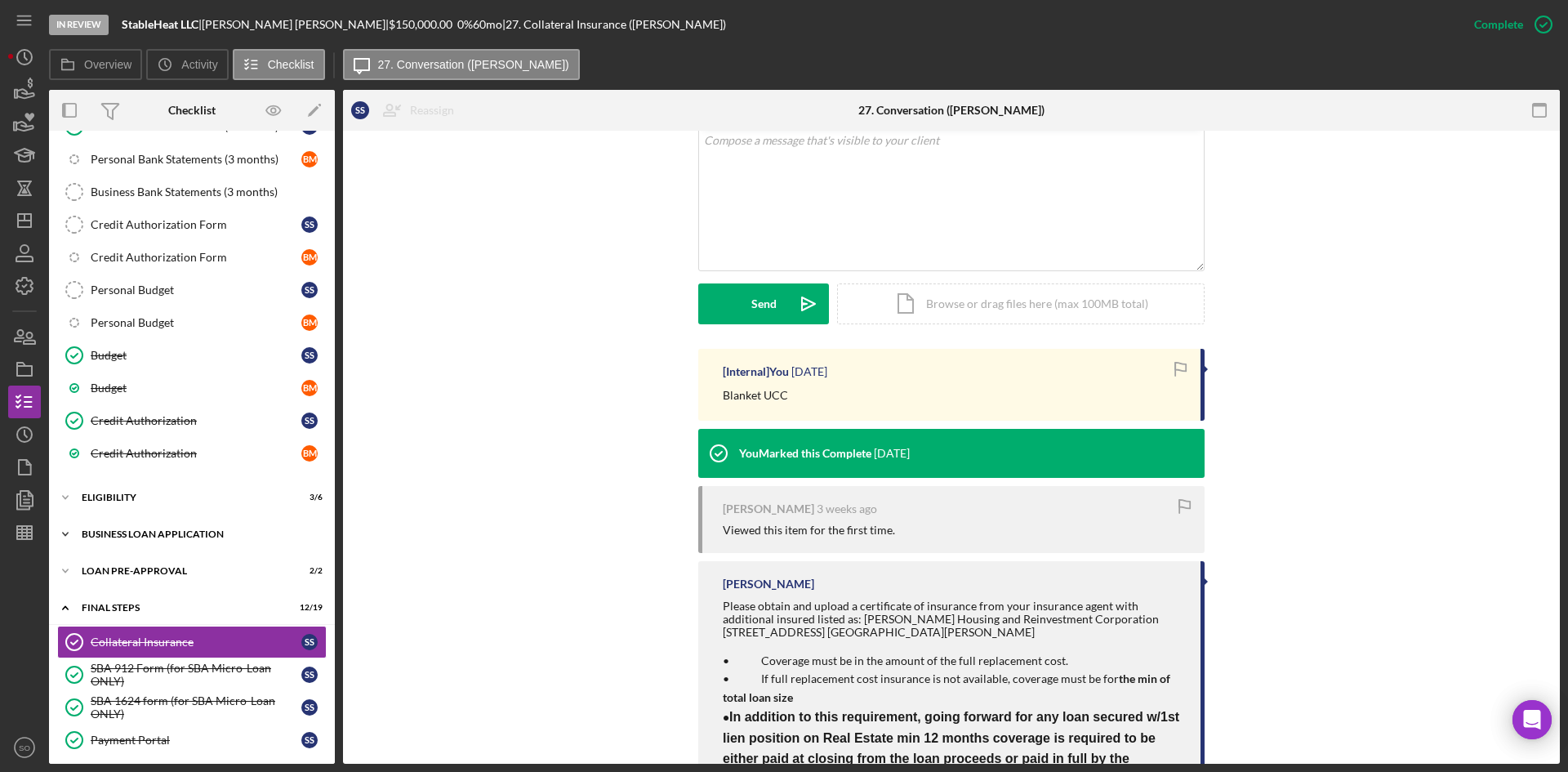
click at [138, 530] on div "BUSINESS LOAN APPLICATION" at bounding box center [197, 535] width 233 height 10
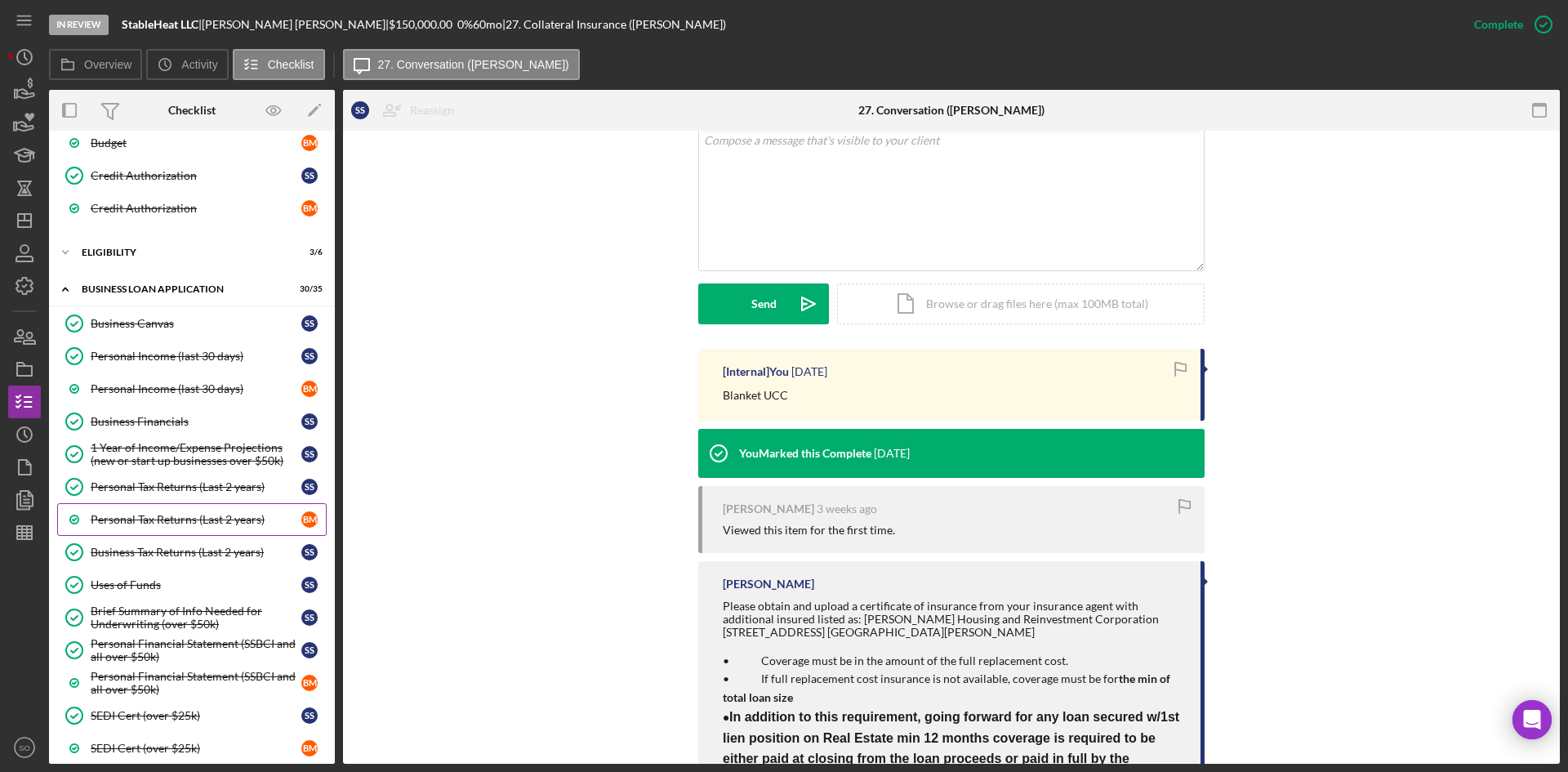
scroll to position [818, 0]
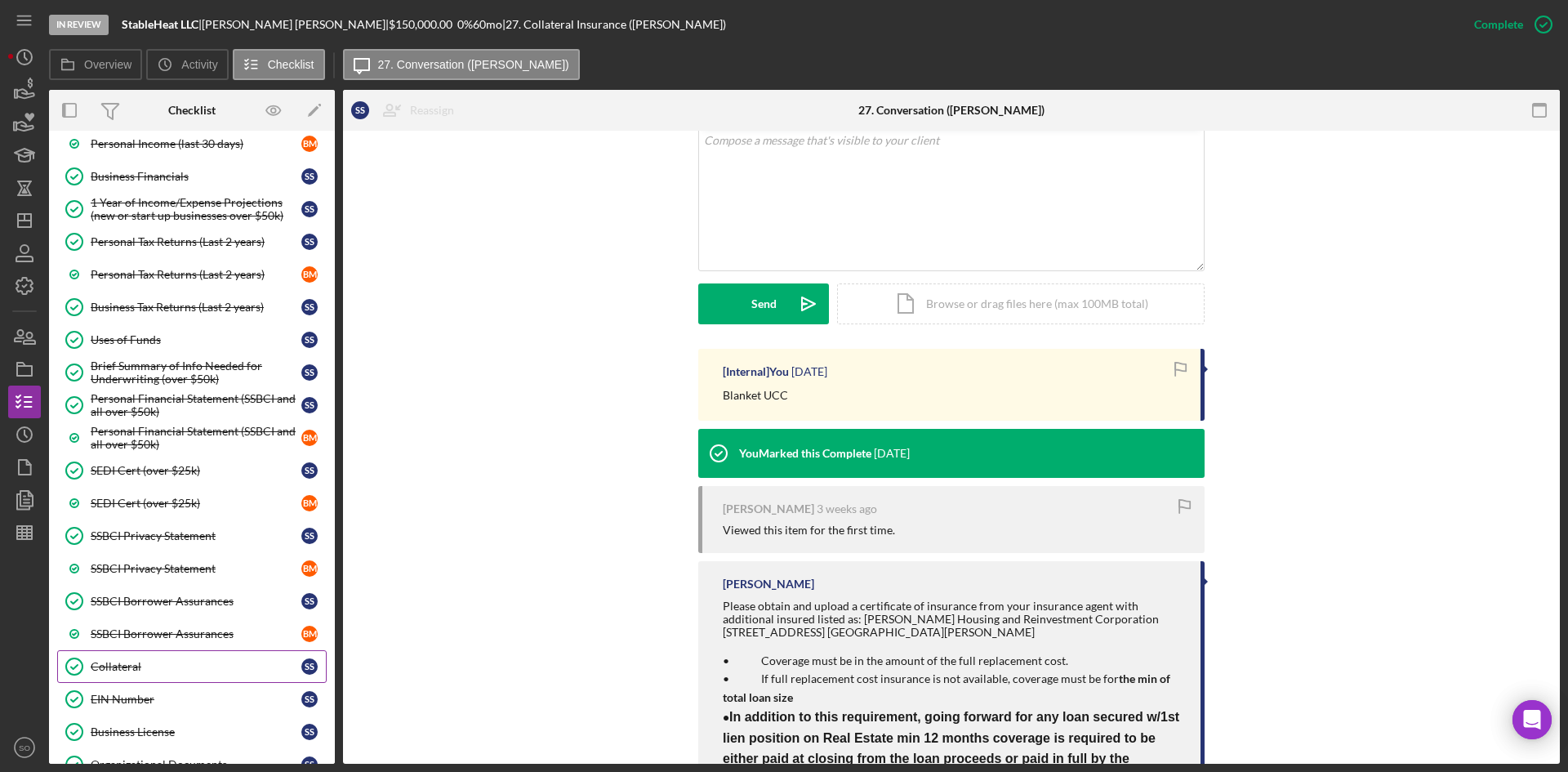
click at [155, 668] on div "Collateral" at bounding box center [195, 667] width 211 height 13
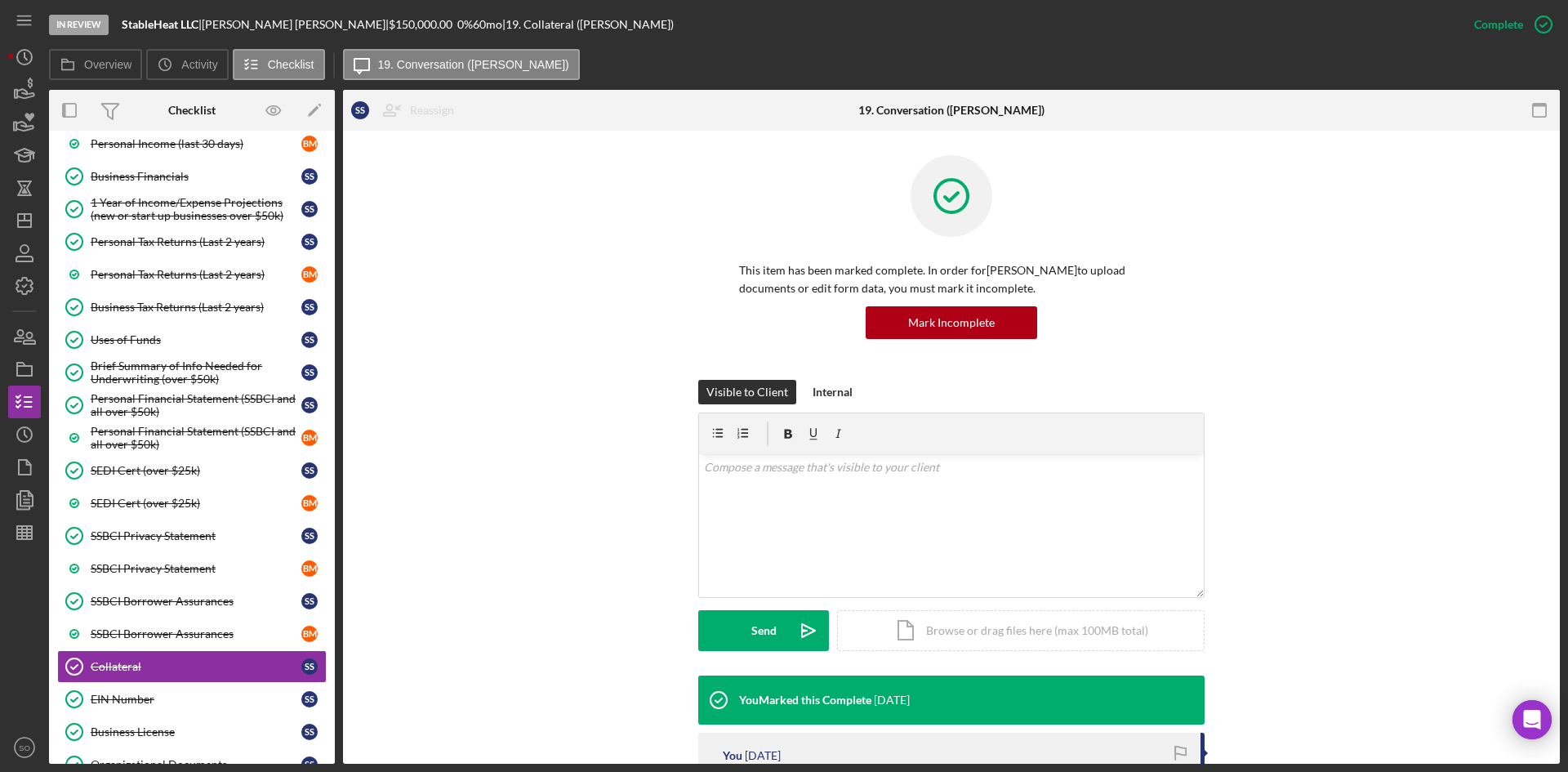
scroll to position [164, 0]
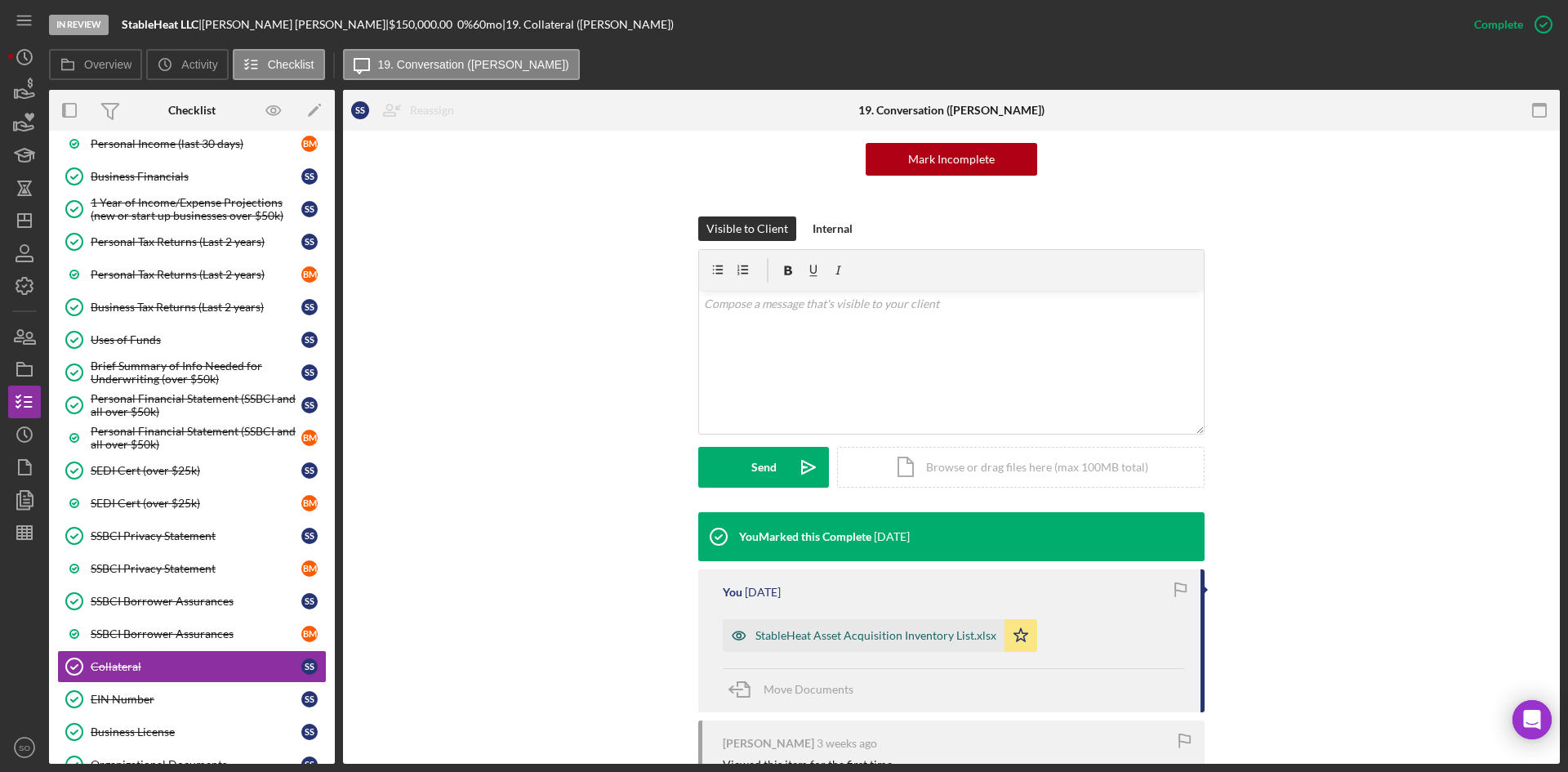
click at [887, 631] on div "StableHeat Asset Acquisition Inventory List.xlsx" at bounding box center [876, 635] width 241 height 13
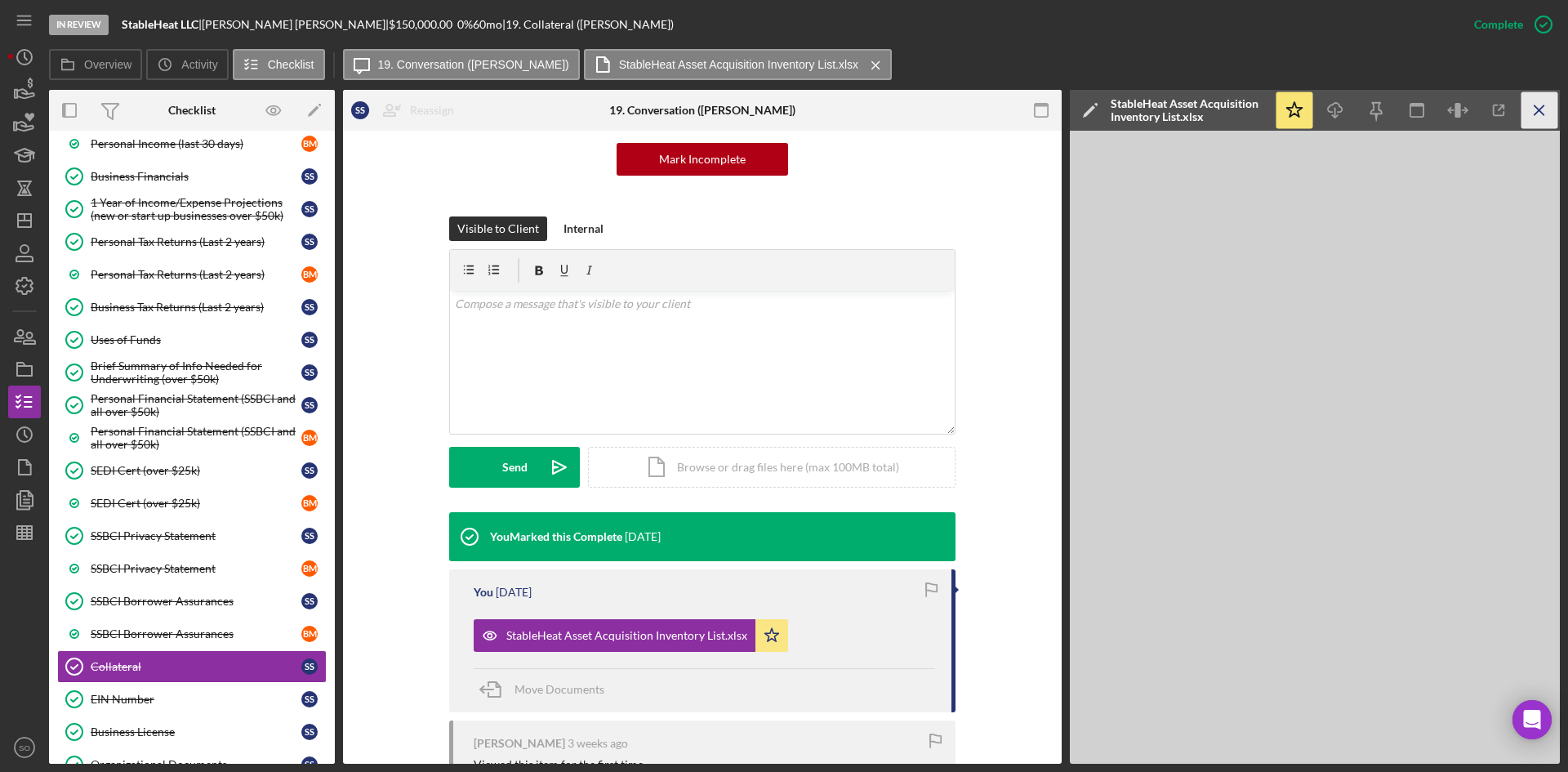
click at [1545, 114] on icon "Icon/Menu Close" at bounding box center [1539, 110] width 37 height 37
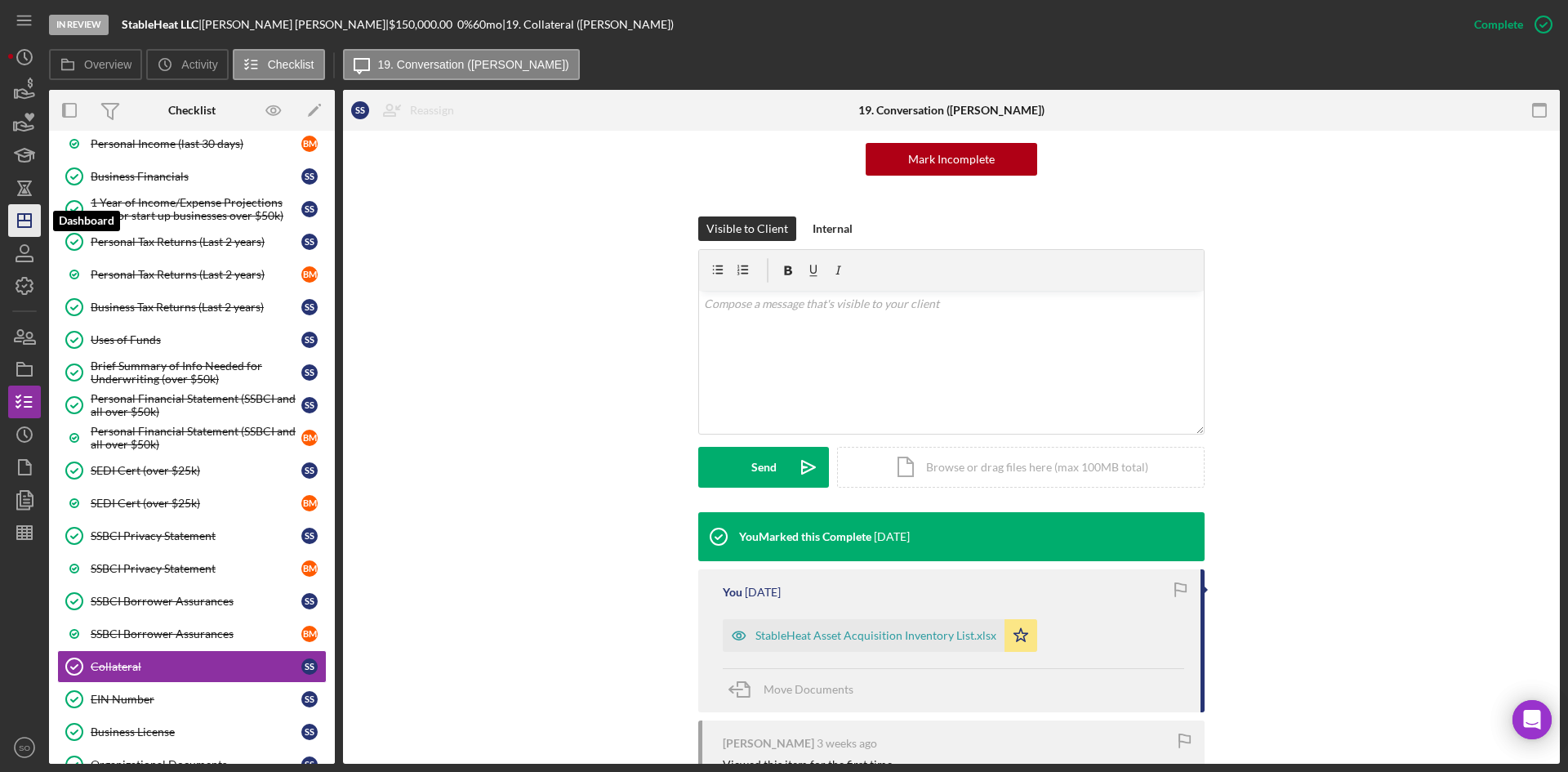
drag, startPoint x: 25, startPoint y: 214, endPoint x: 38, endPoint y: 213, distance: 13.0
click at [25, 214] on line "button" at bounding box center [25, 217] width 0 height 7
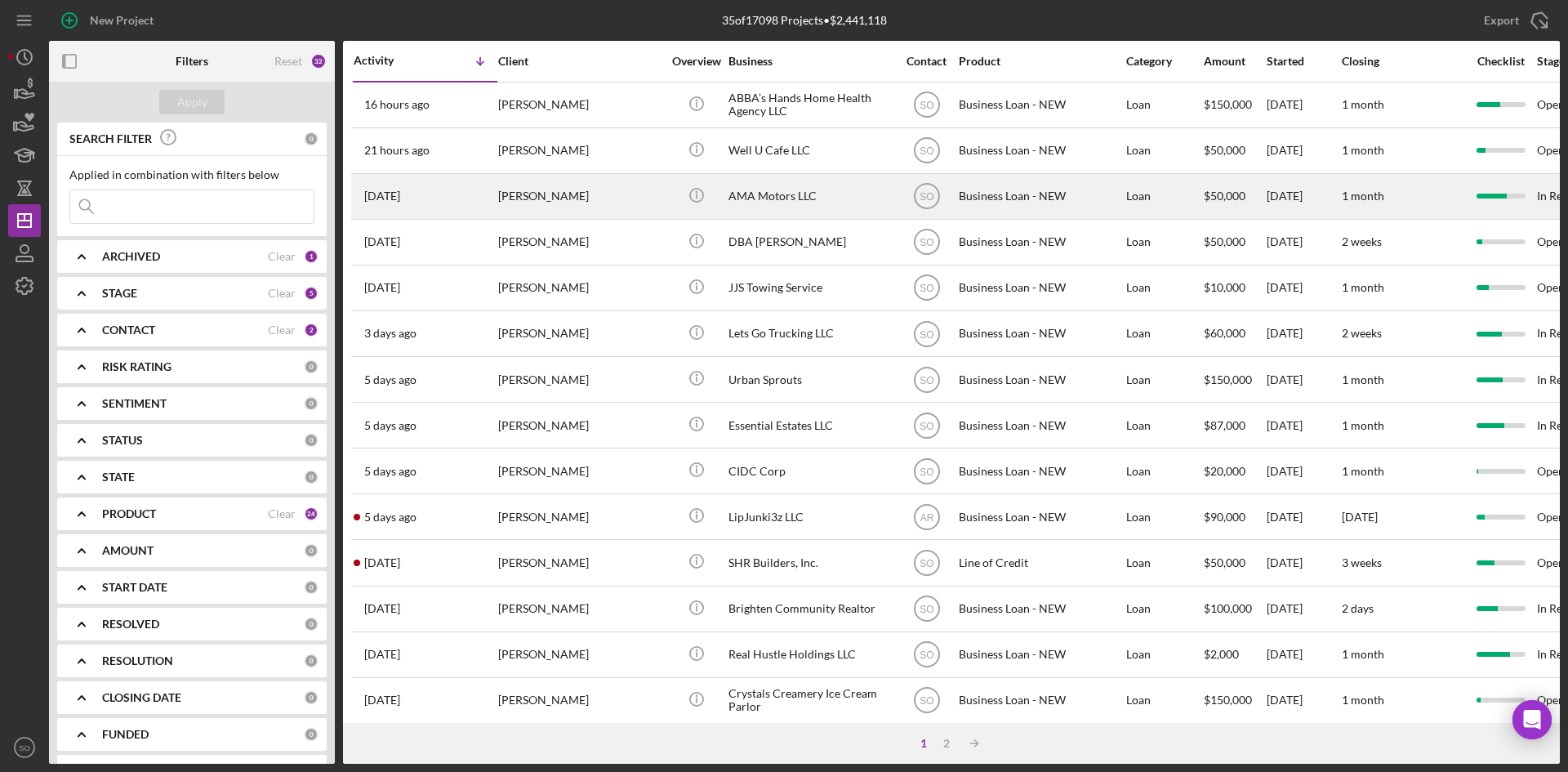
click at [535, 193] on div "[PERSON_NAME]" at bounding box center [579, 196] width 164 height 44
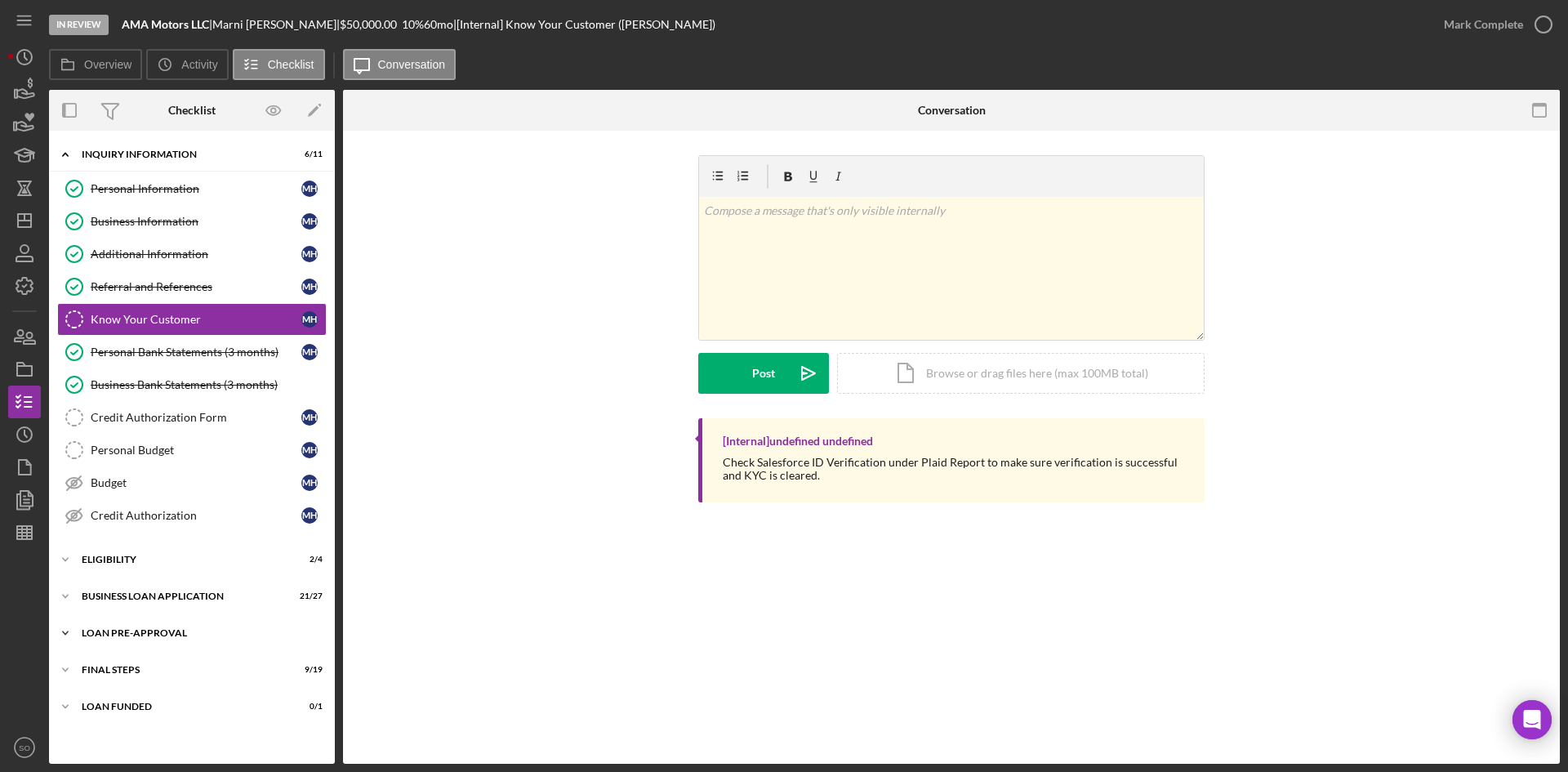
click at [140, 635] on div "LOAN PRE-APPROVAL" at bounding box center [197, 633] width 233 height 10
click at [155, 591] on div "BUSINESS LOAN APPLICATION" at bounding box center [197, 596] width 233 height 10
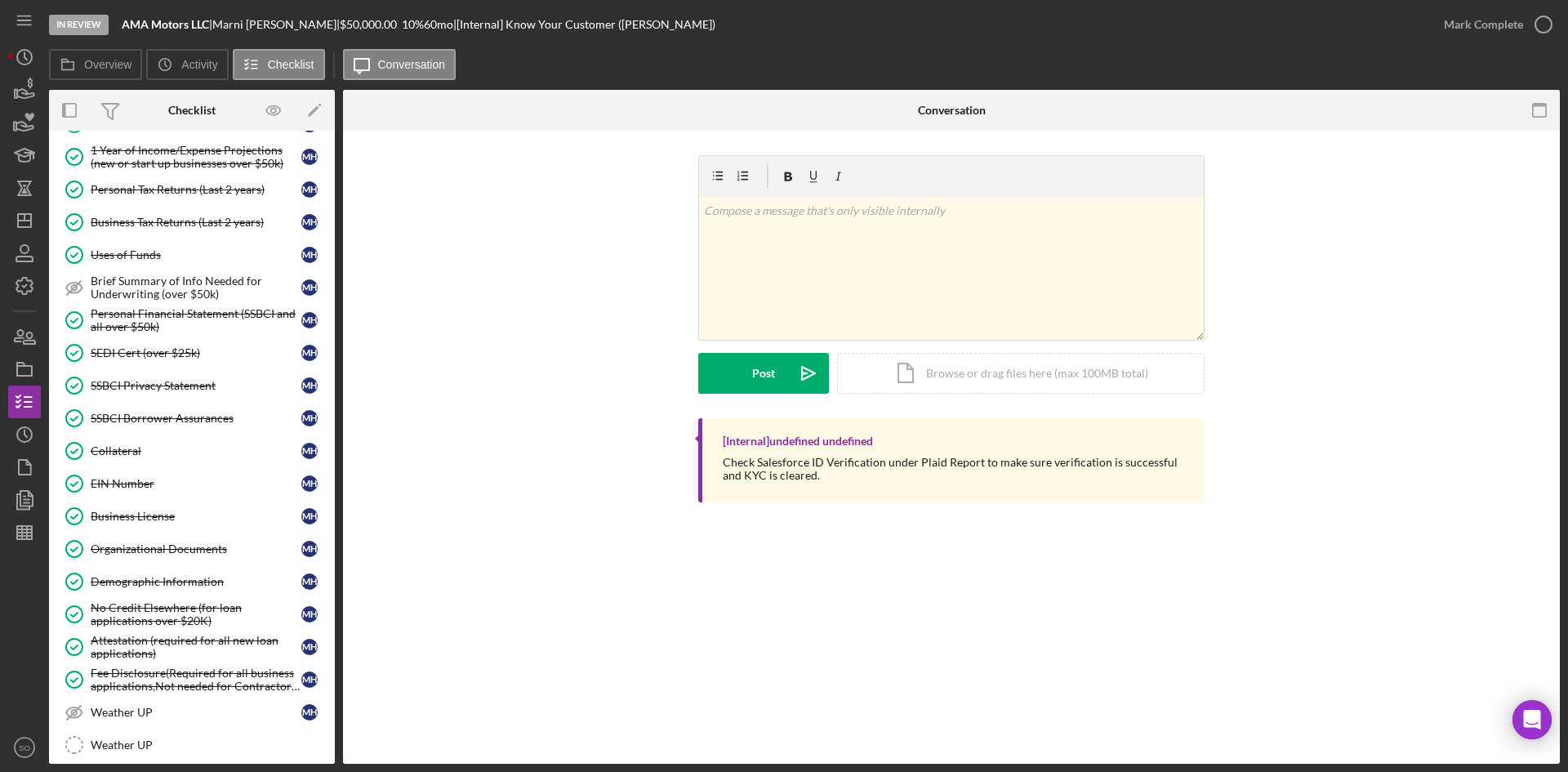
scroll to position [934, 0]
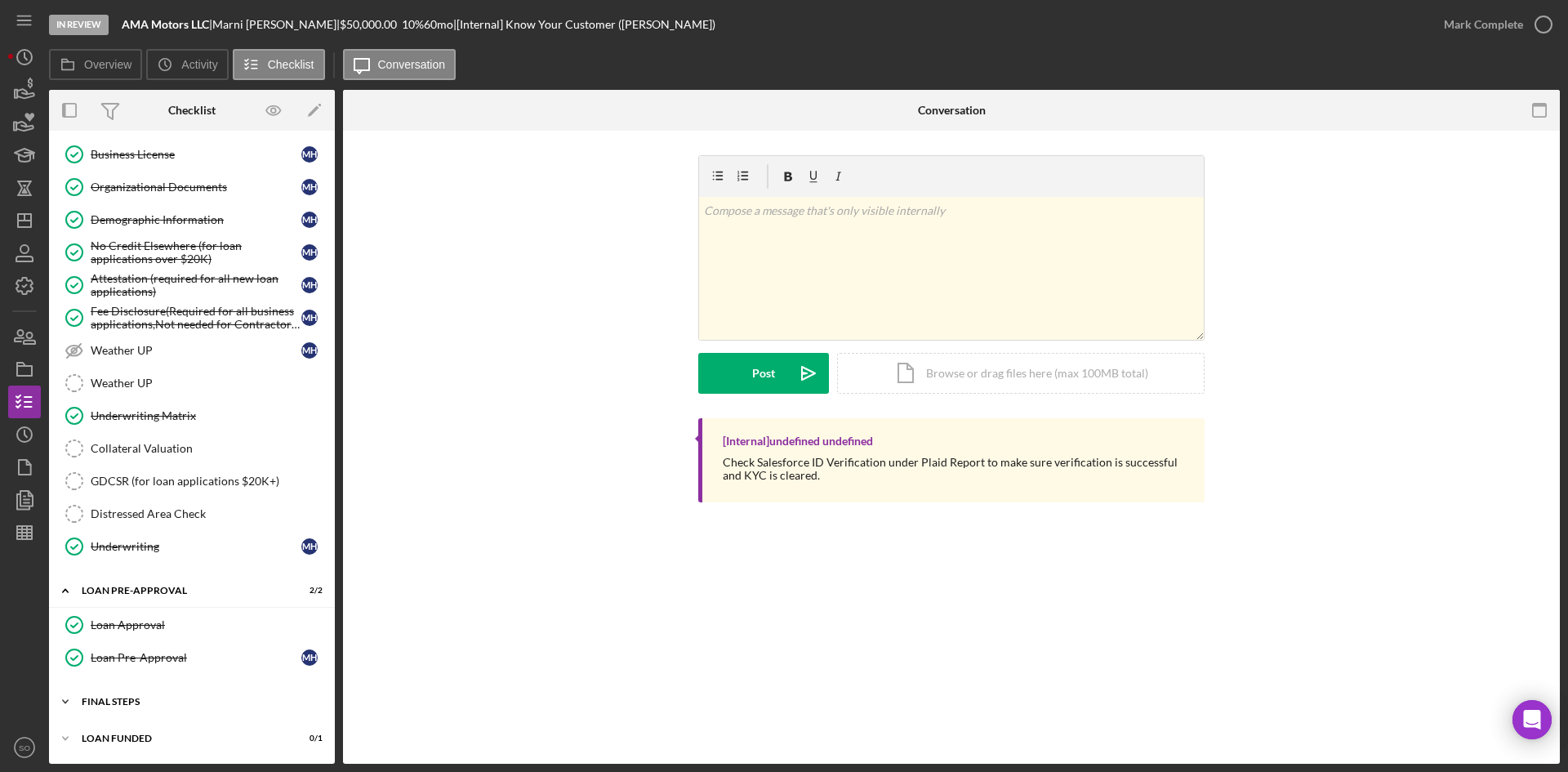
click at [123, 694] on div "Icon/Expander FINAL STEPS 9 / 19" at bounding box center [191, 702] width 286 height 33
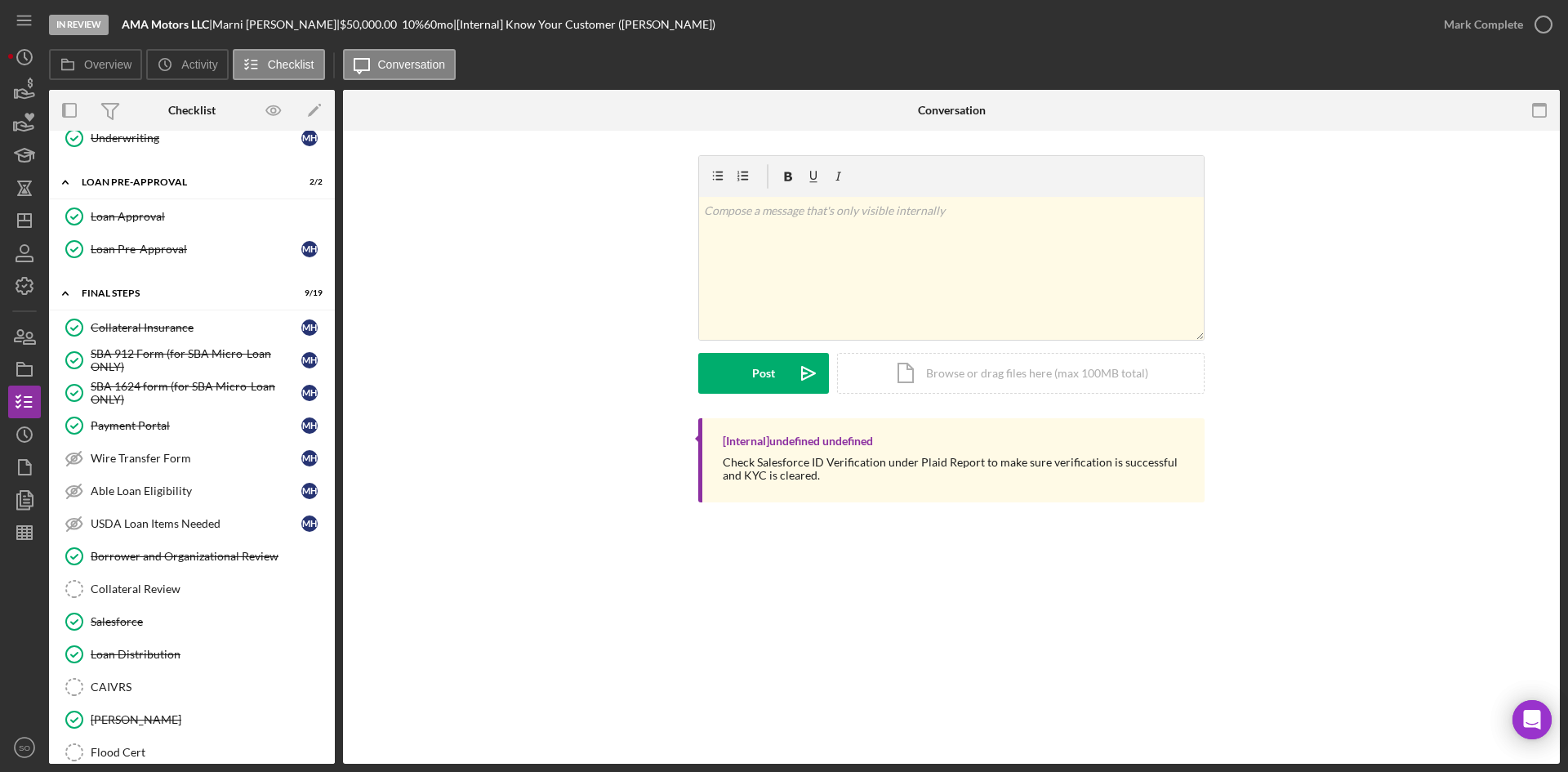
scroll to position [1564, 0]
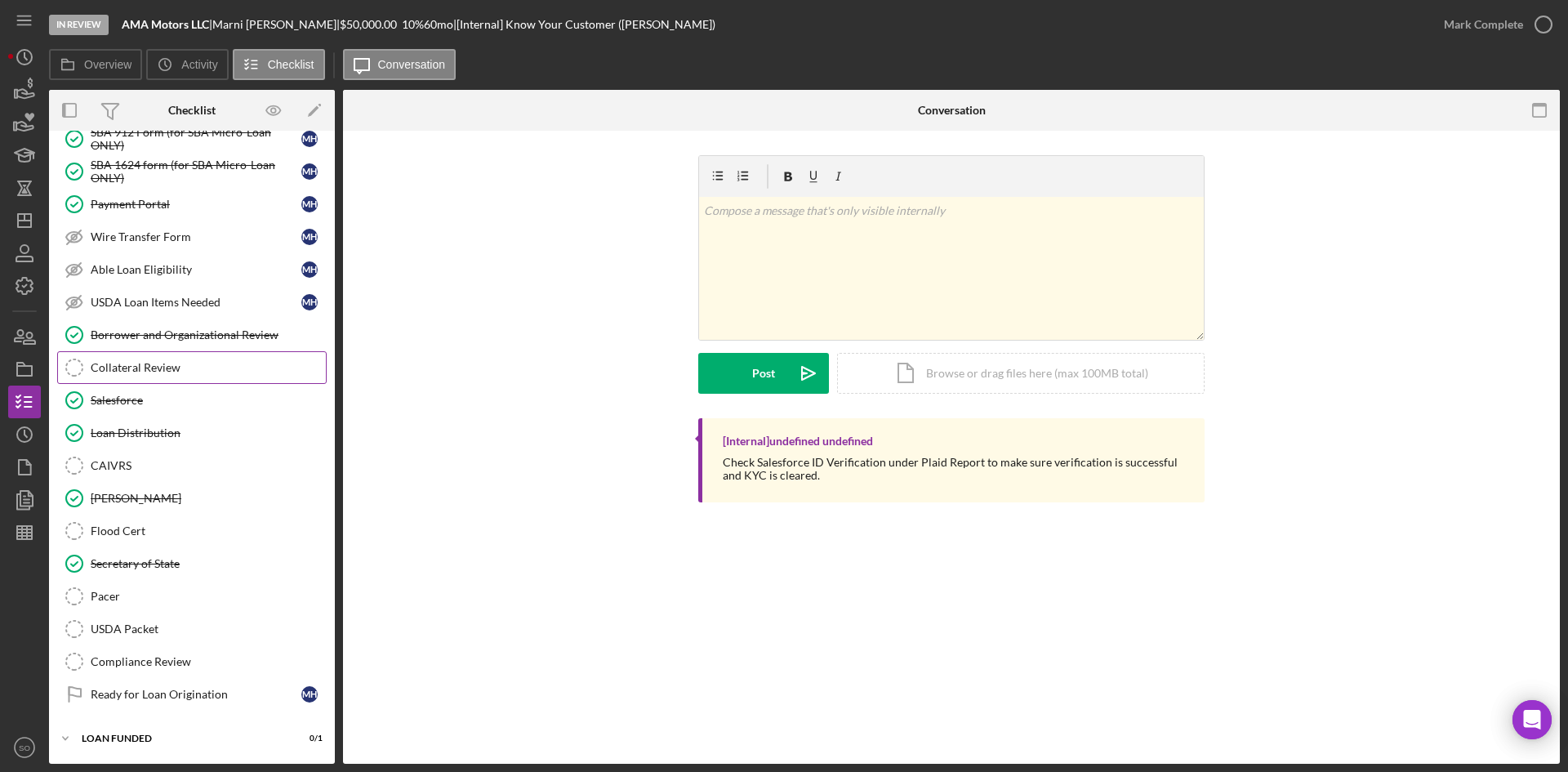
click at [132, 368] on div "Collateral Review" at bounding box center [207, 367] width 235 height 13
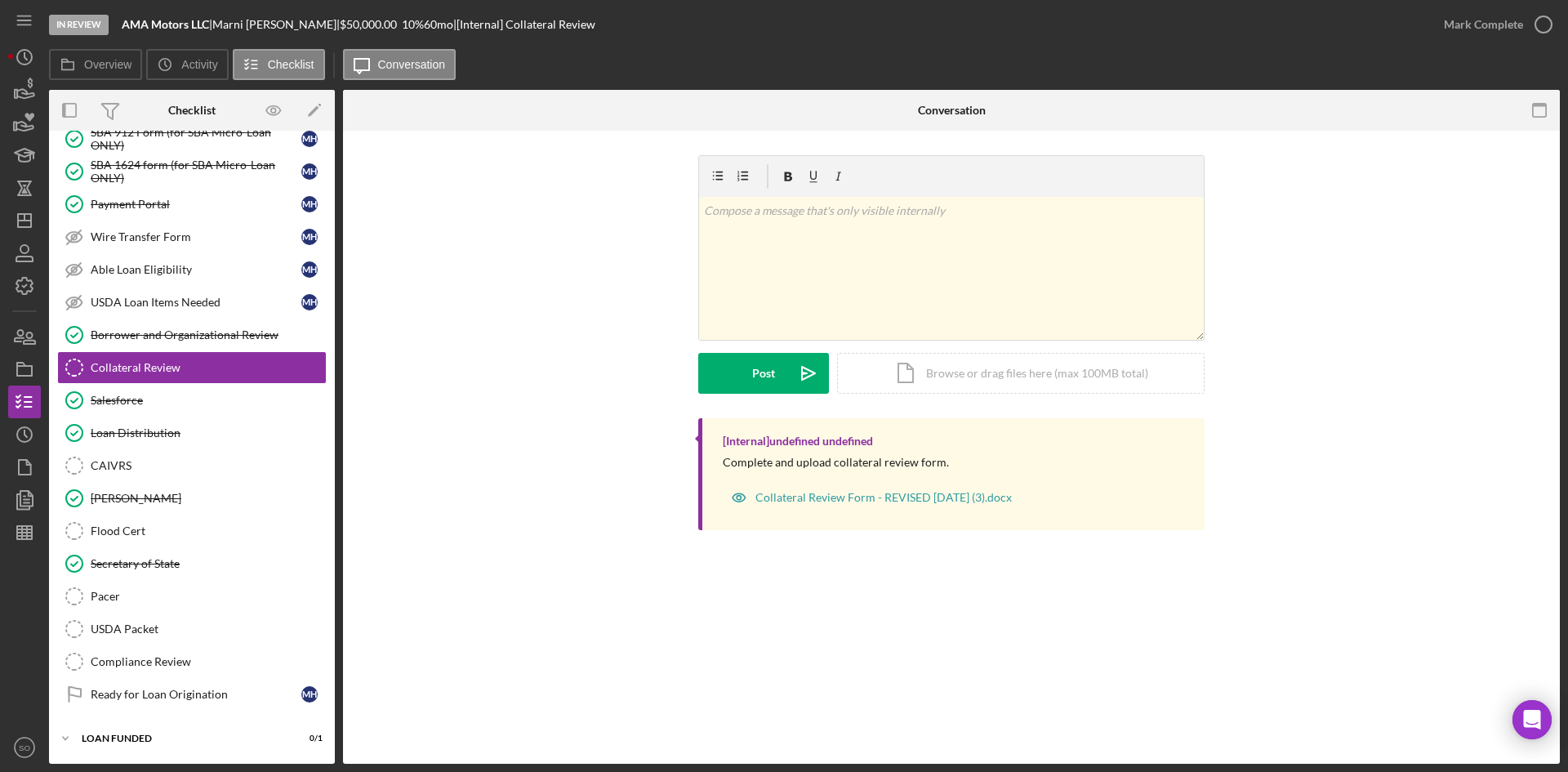
scroll to position [1564, 0]
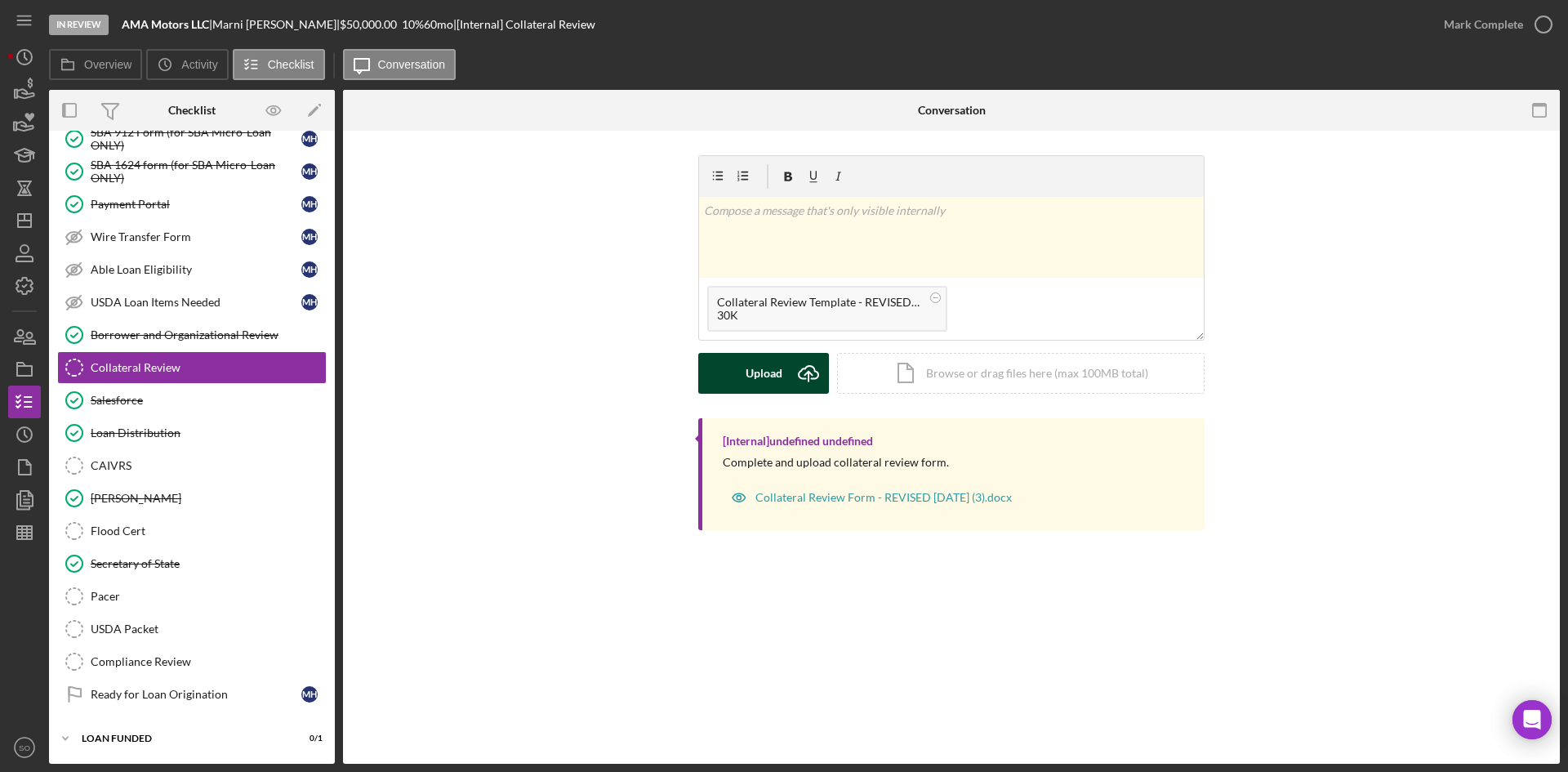
click at [779, 380] on div "Upload" at bounding box center [764, 373] width 37 height 41
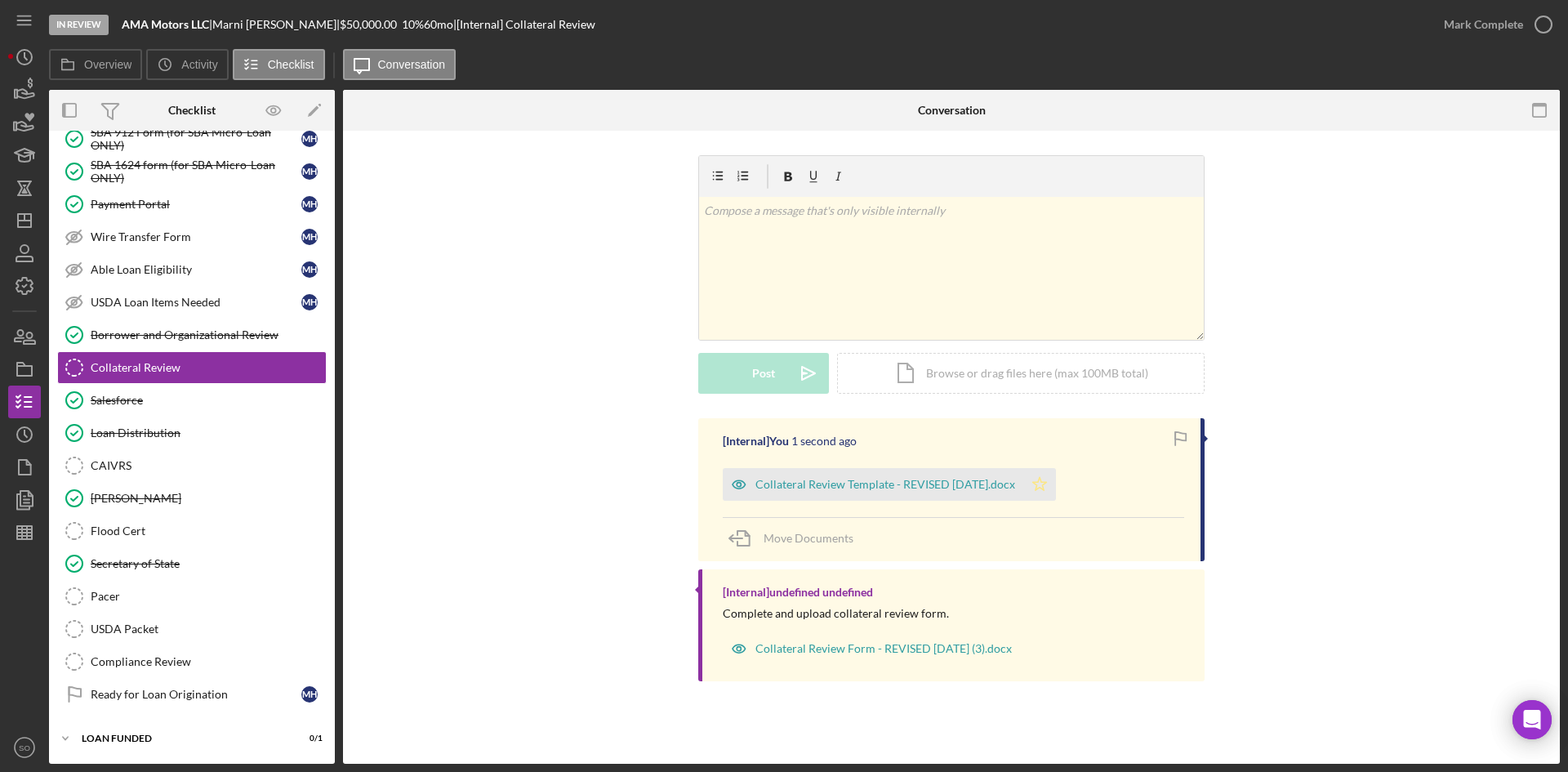
click at [1047, 480] on polygon "button" at bounding box center [1040, 483] width 14 height 13
click at [1508, 24] on div "Mark Complete" at bounding box center [1484, 24] width 79 height 33
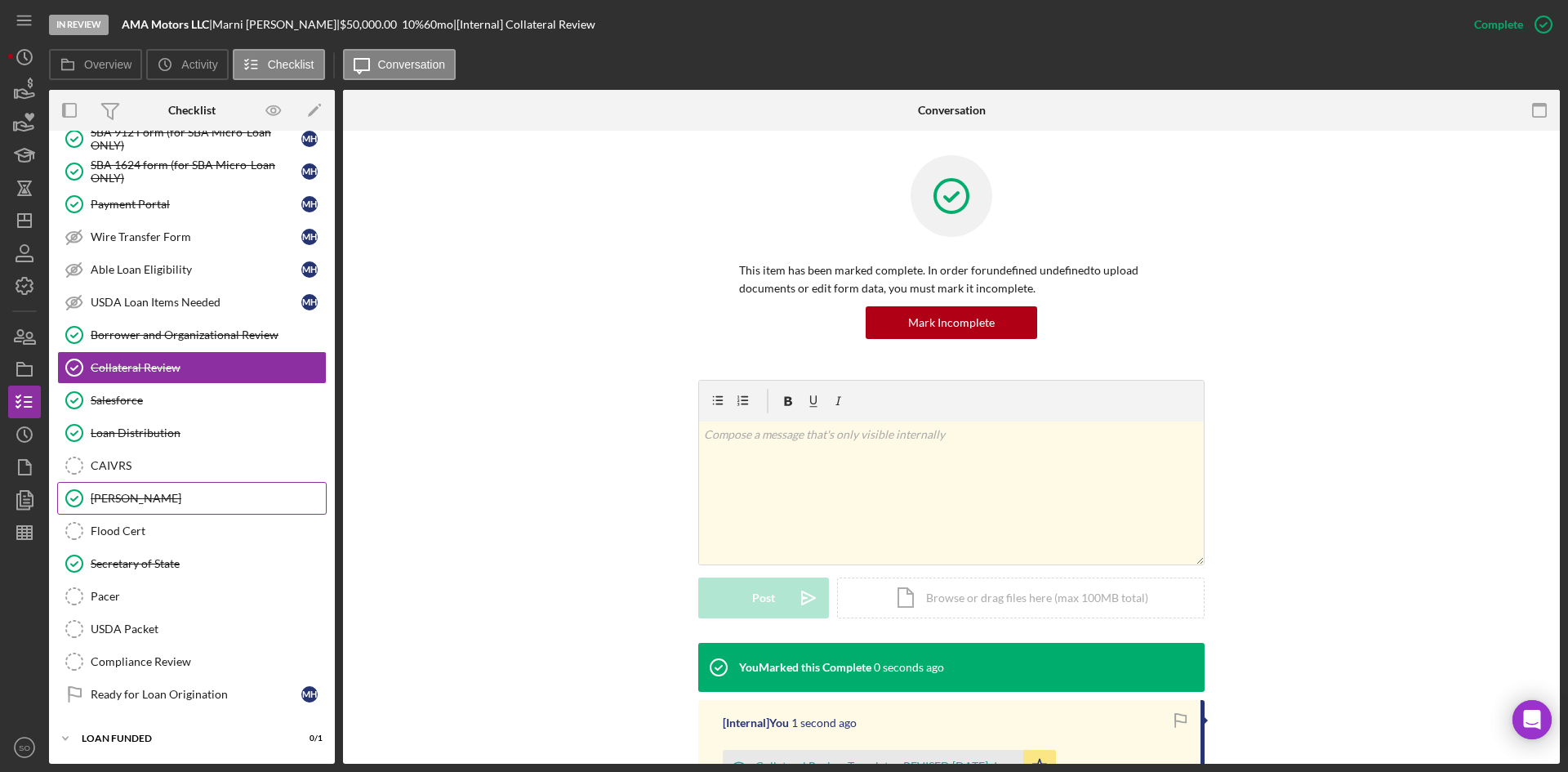
scroll to position [1319, 0]
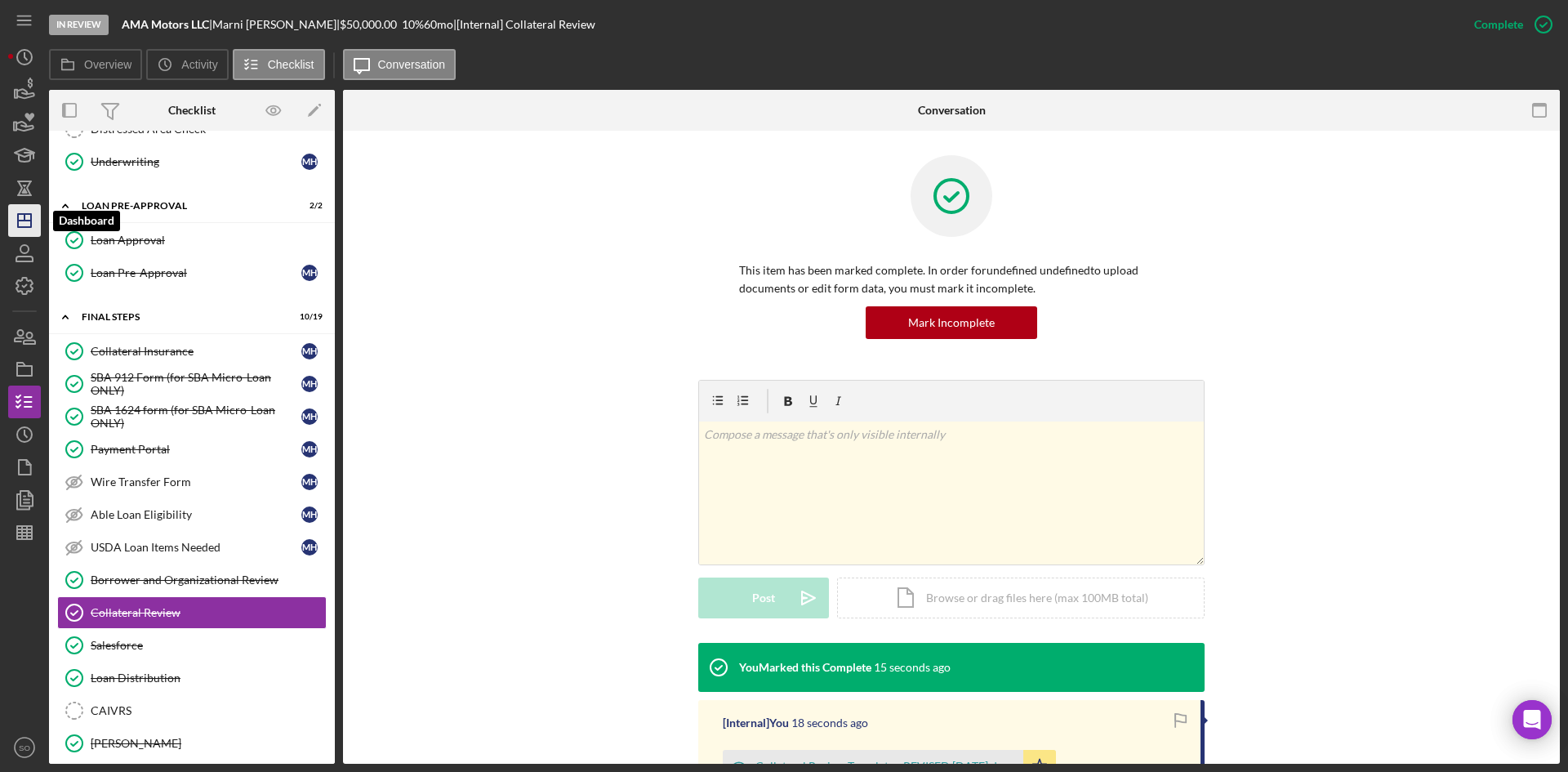
click at [28, 224] on icon "Icon/Dashboard" at bounding box center [24, 220] width 41 height 41
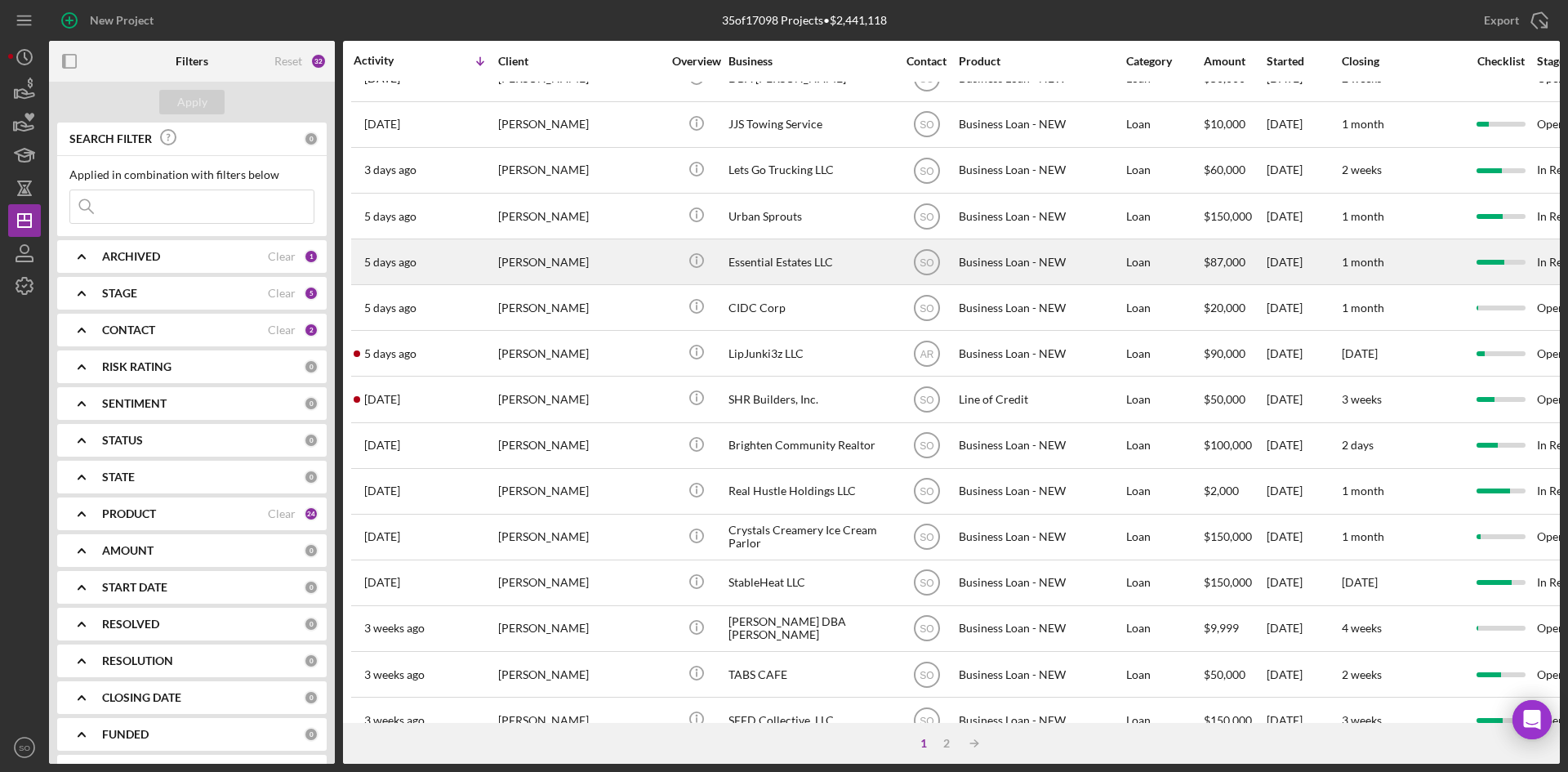
scroll to position [245, 0]
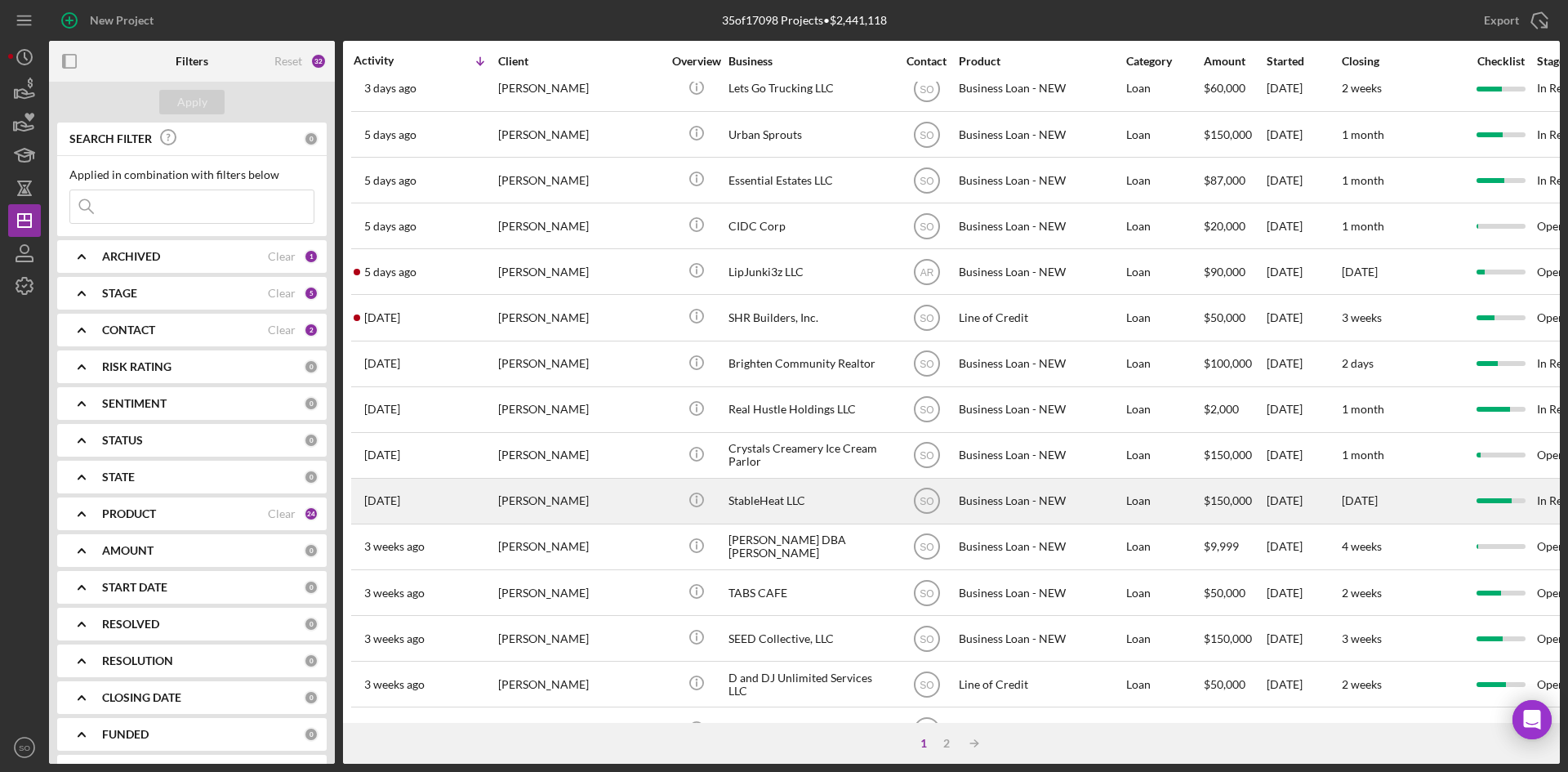
click at [510, 503] on div "[PERSON_NAME]" at bounding box center [579, 501] width 164 height 44
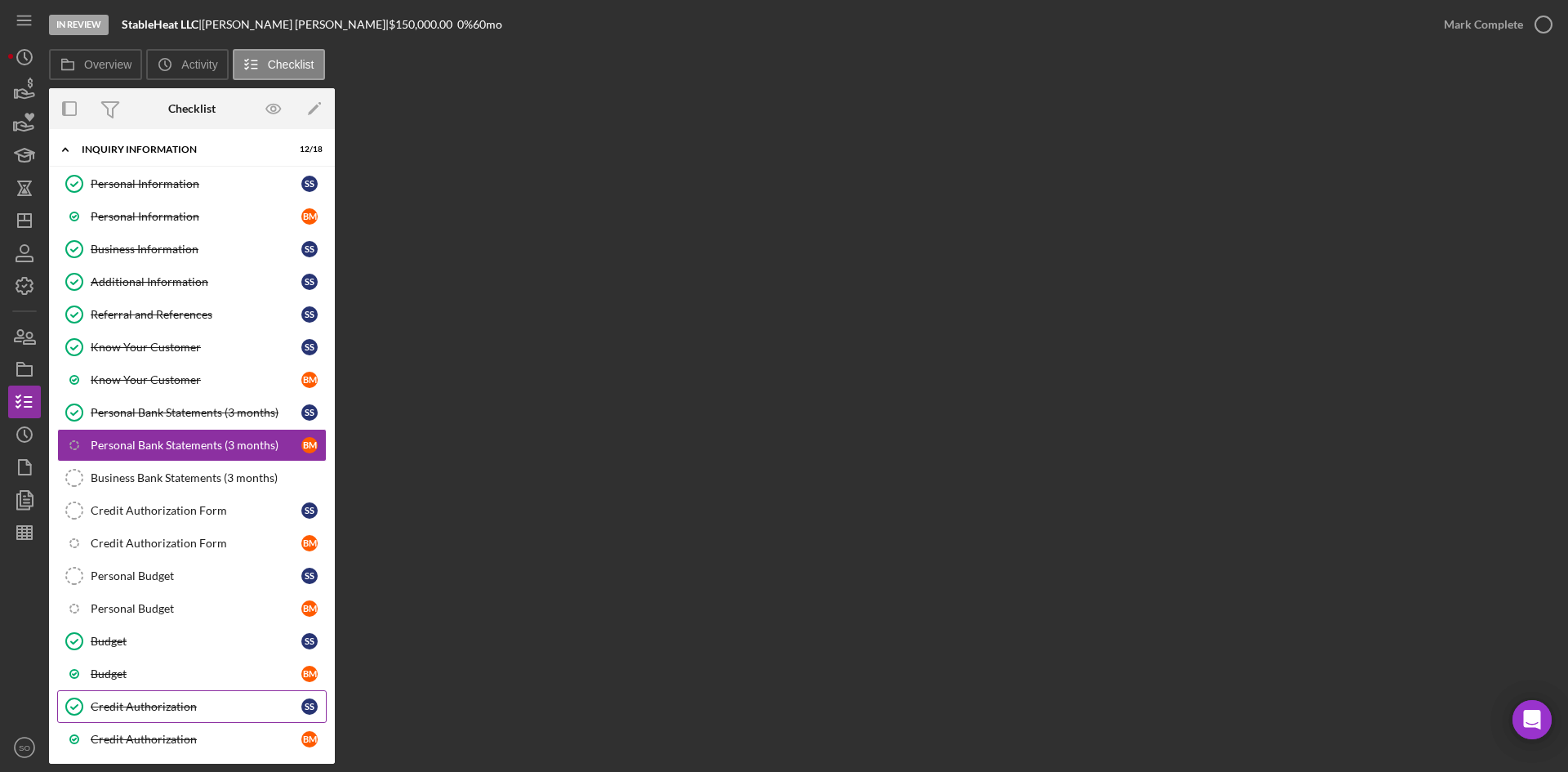
scroll to position [231, 0]
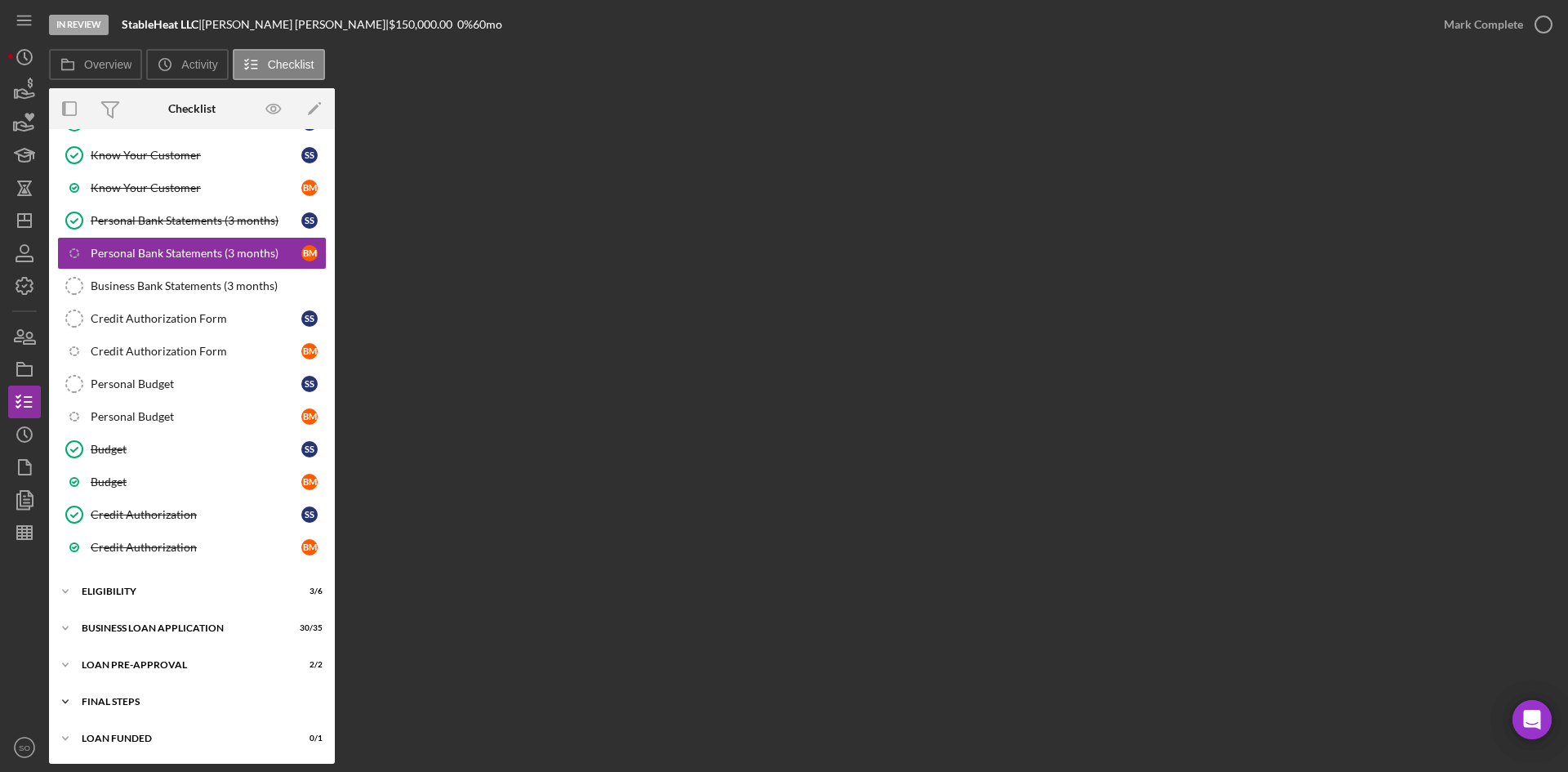
click at [132, 691] on div "Icon/Expander FINAL STEPS 12 / 19" at bounding box center [191, 702] width 286 height 33
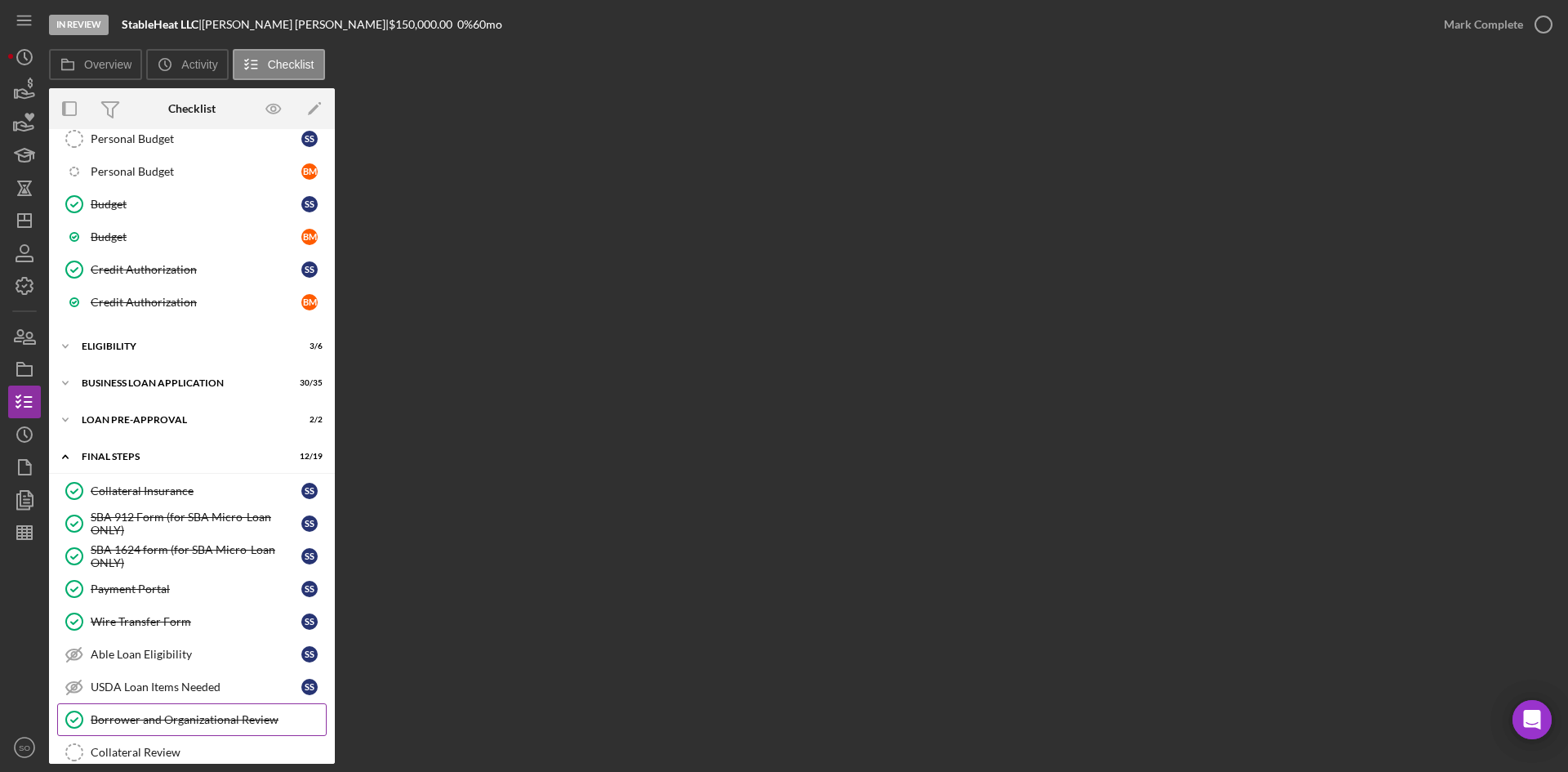
scroll to position [640, 0]
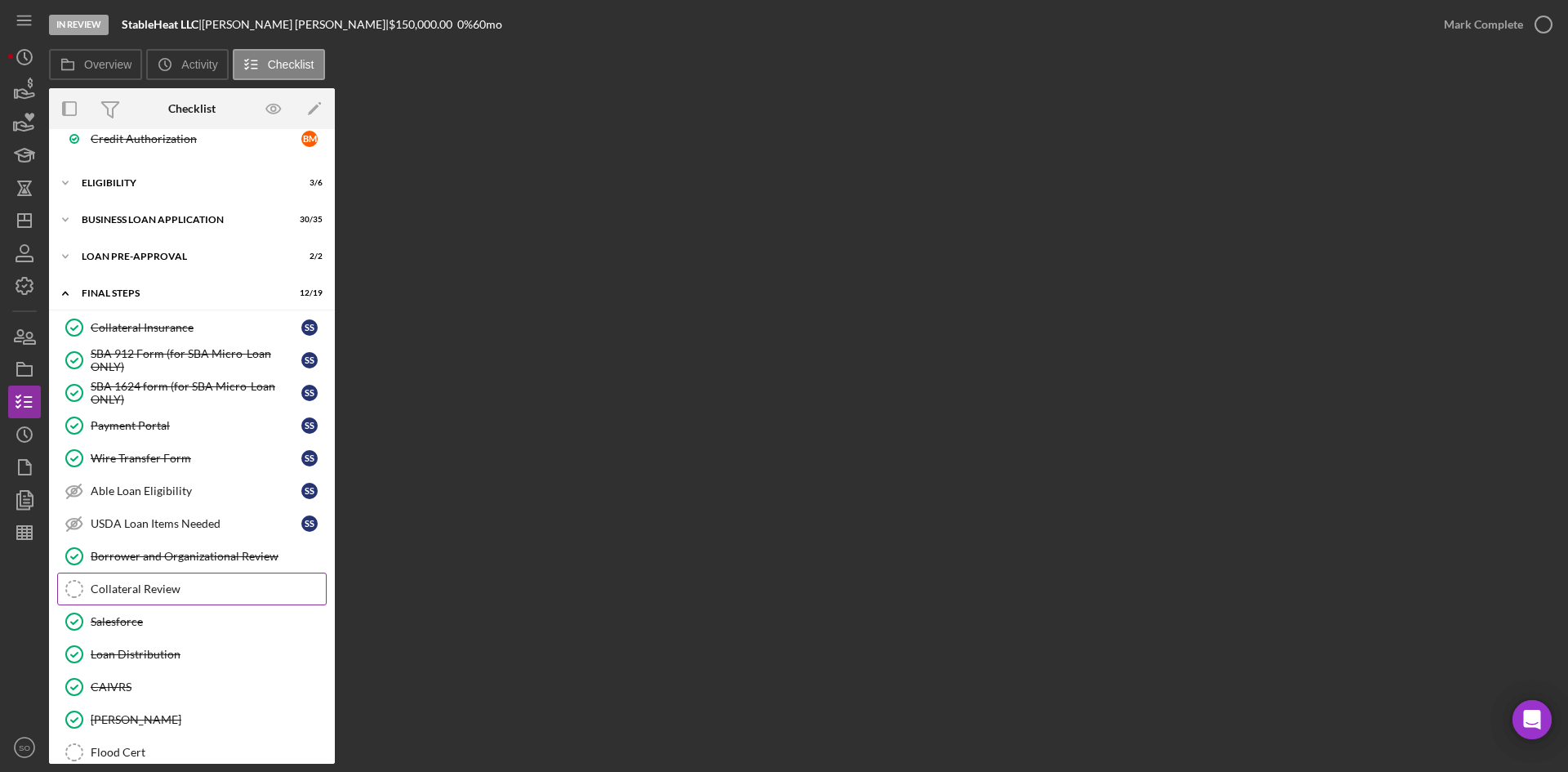
click at [127, 591] on div "Collateral Review" at bounding box center [207, 588] width 235 height 13
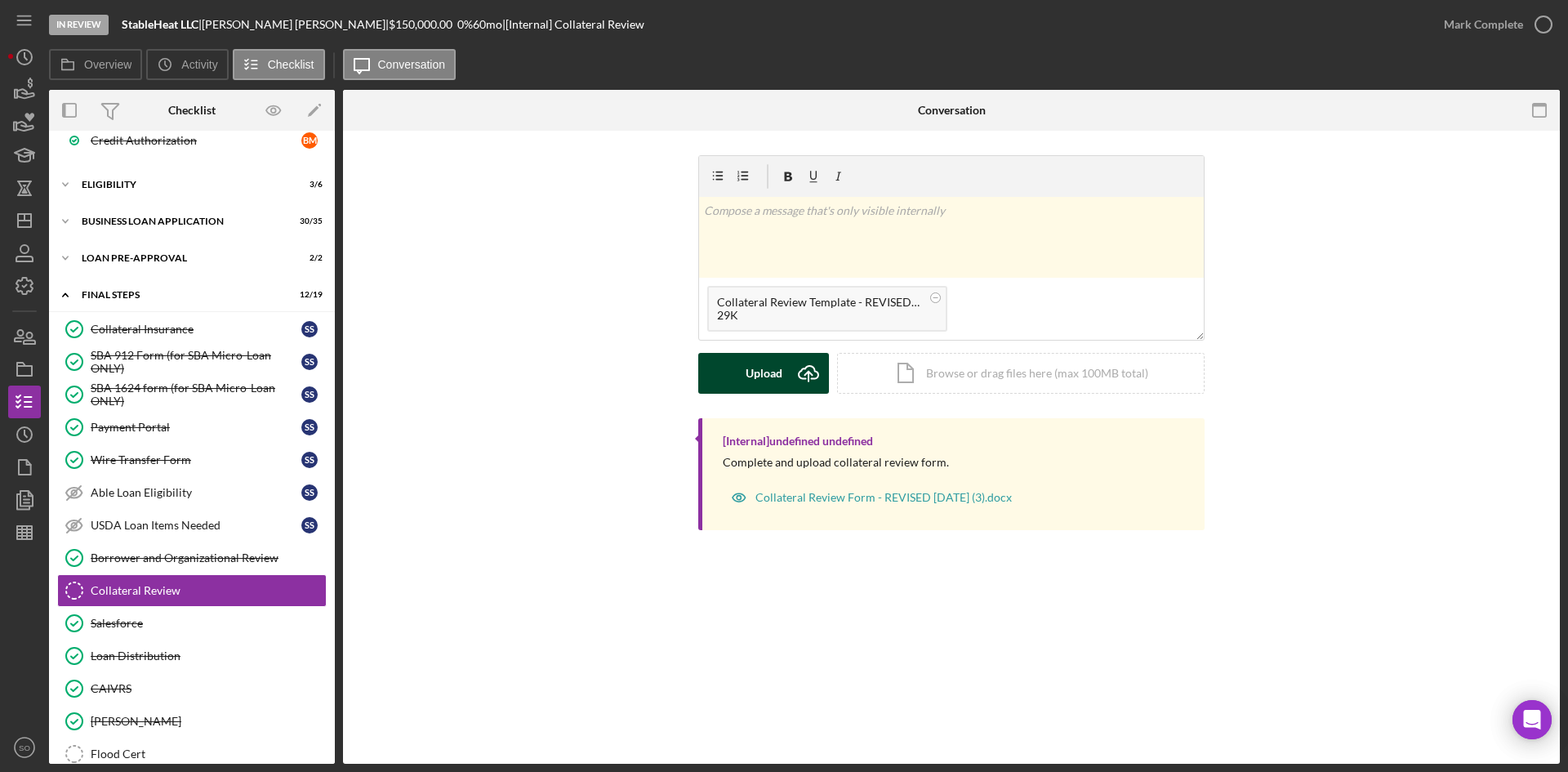
click at [785, 370] on button "Upload Icon/Upload" at bounding box center [764, 373] width 131 height 41
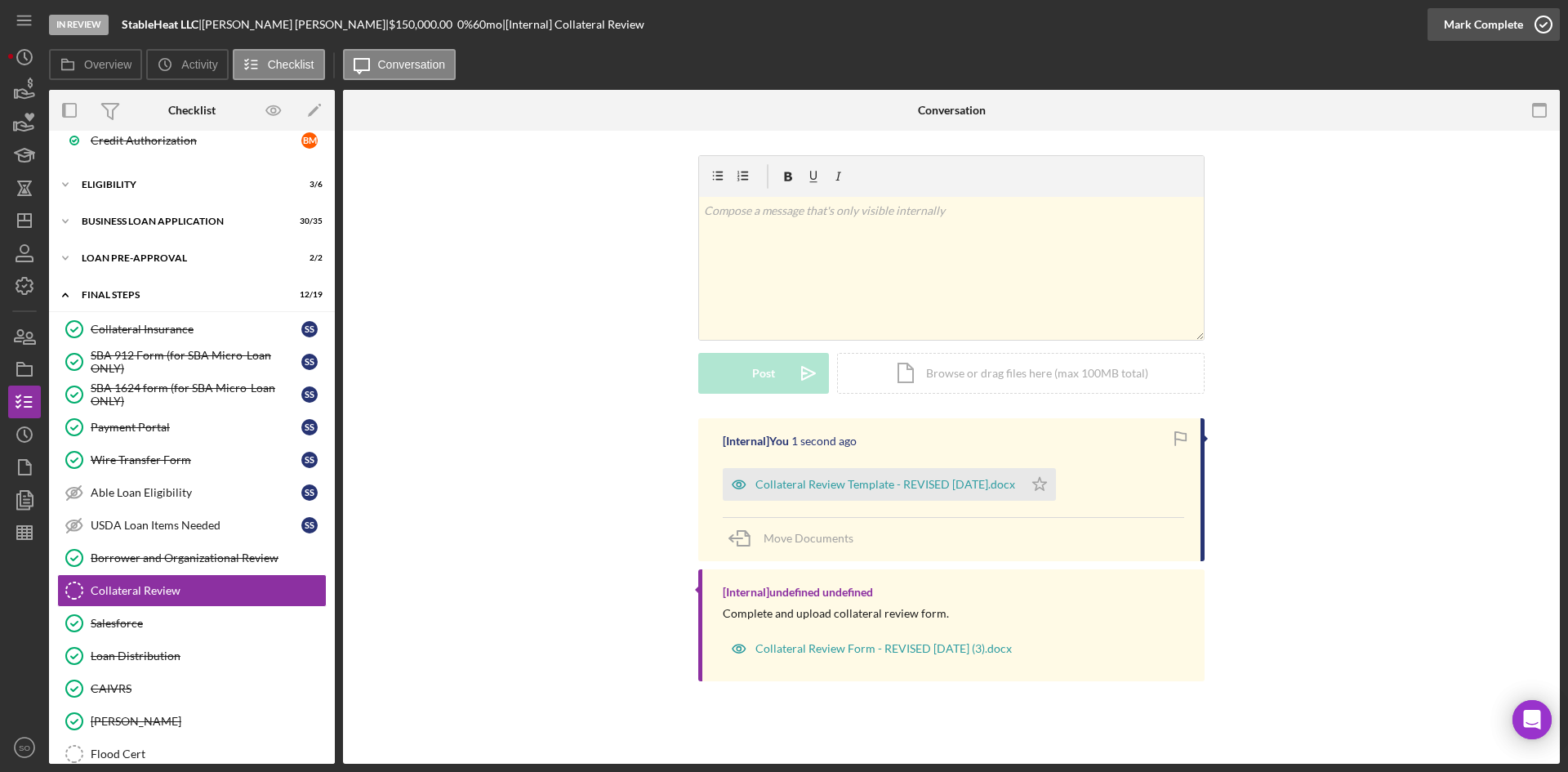
click at [1488, 22] on div "Mark Complete" at bounding box center [1484, 24] width 79 height 33
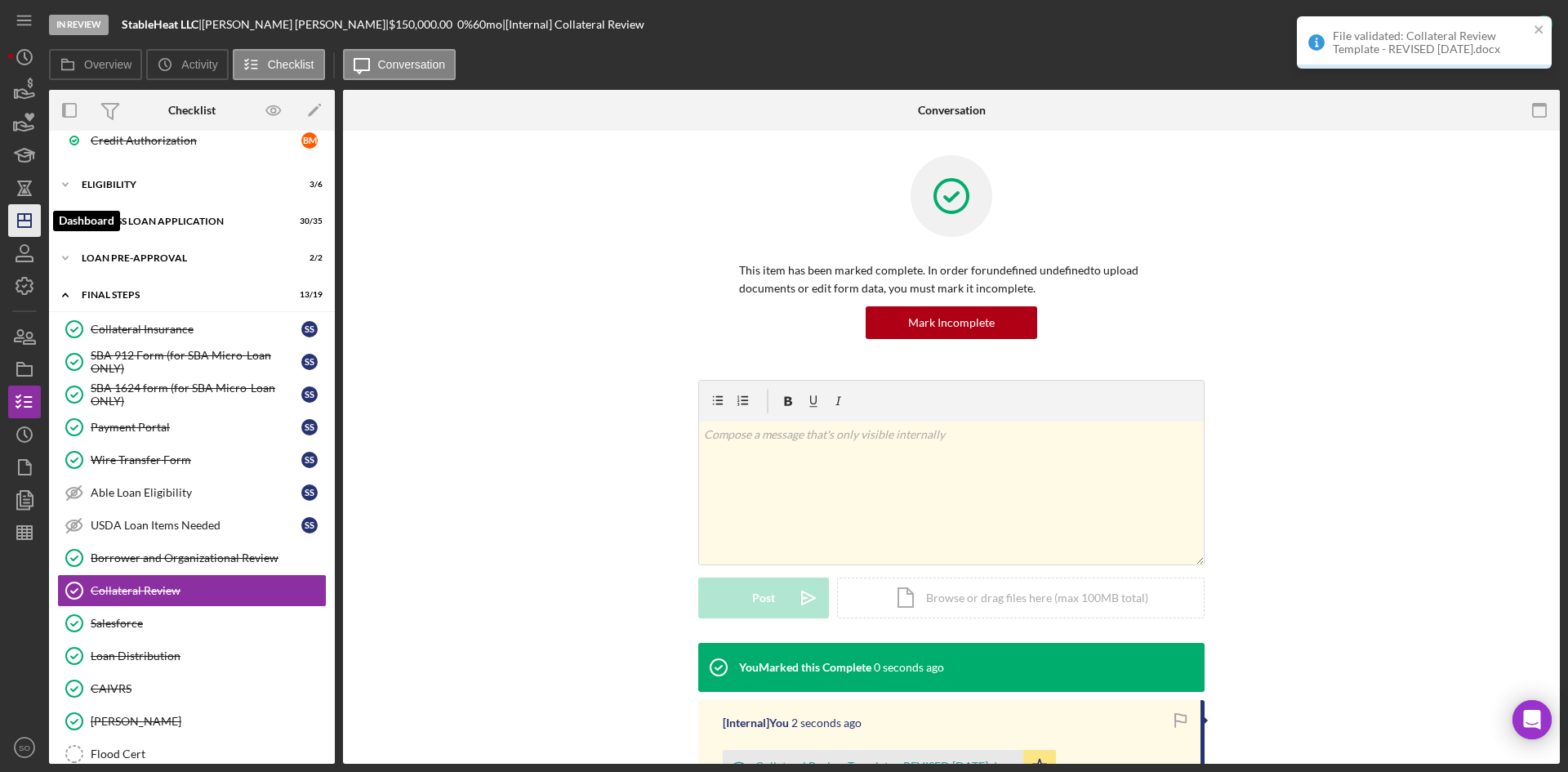
click at [24, 215] on icon "Icon/Dashboard" at bounding box center [24, 220] width 41 height 41
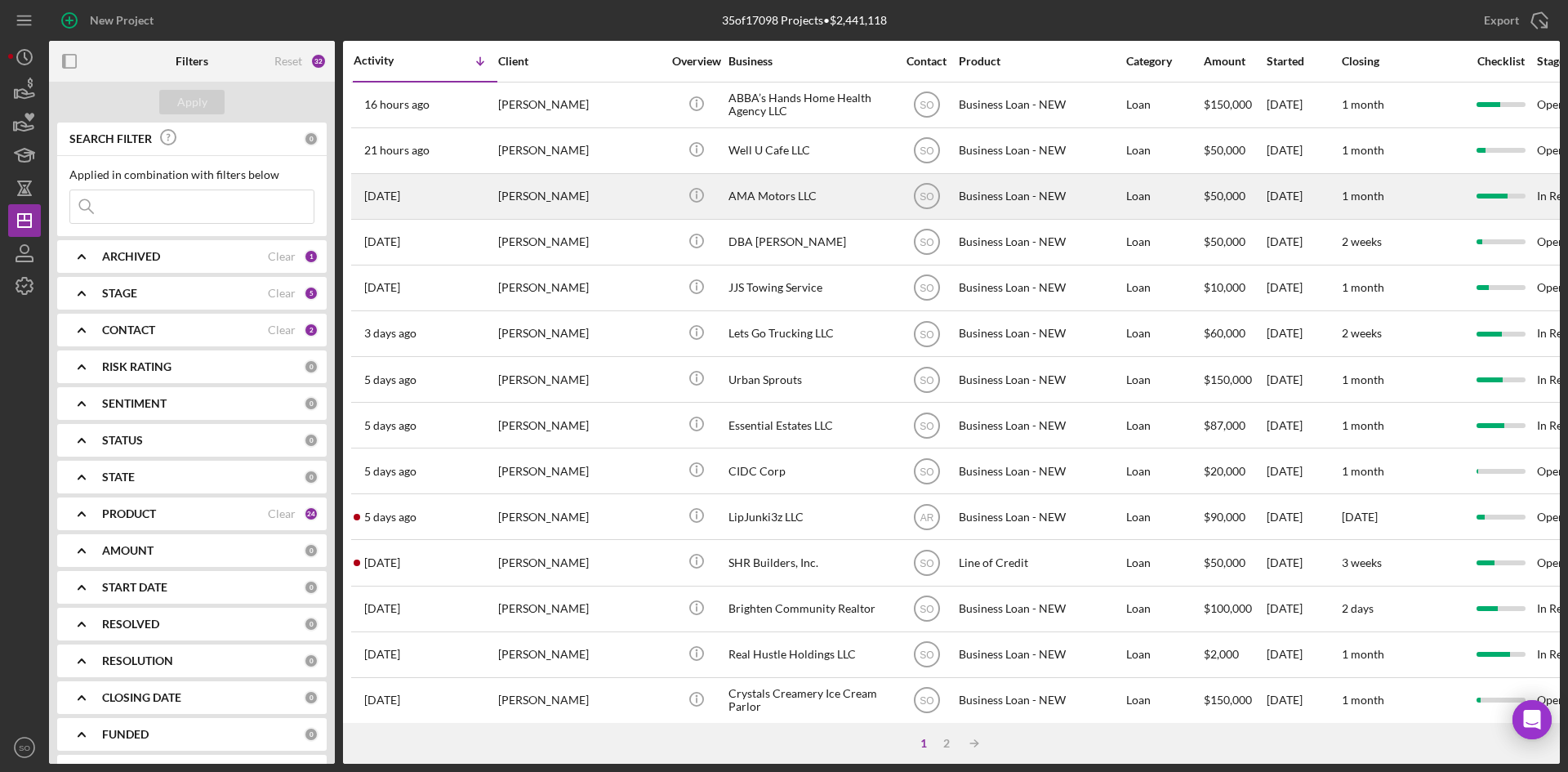
click at [540, 188] on div "[PERSON_NAME]" at bounding box center [579, 196] width 164 height 44
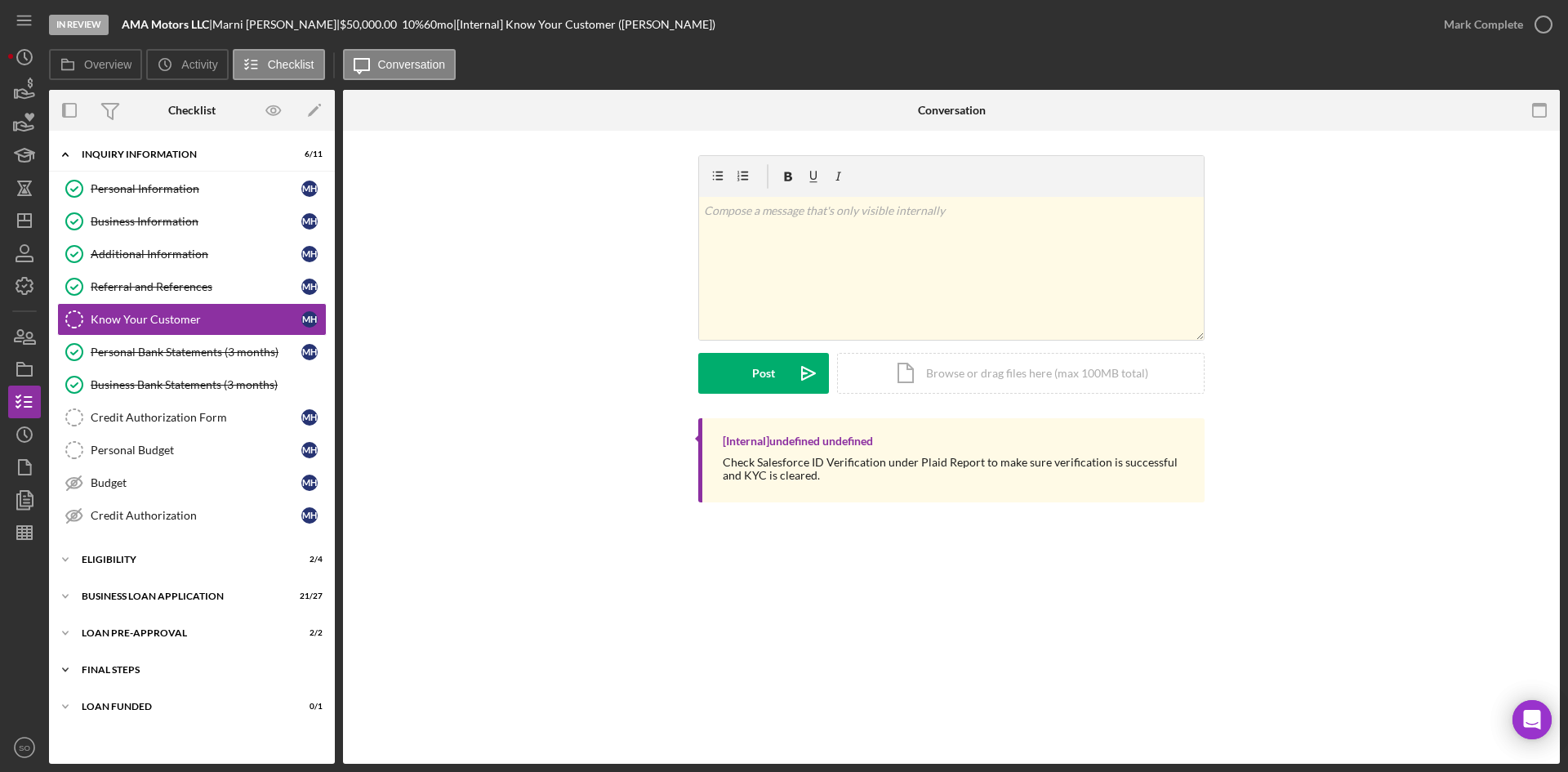
click at [171, 660] on div "Icon/Expander FINAL STEPS 10 / 19" at bounding box center [191, 670] width 286 height 33
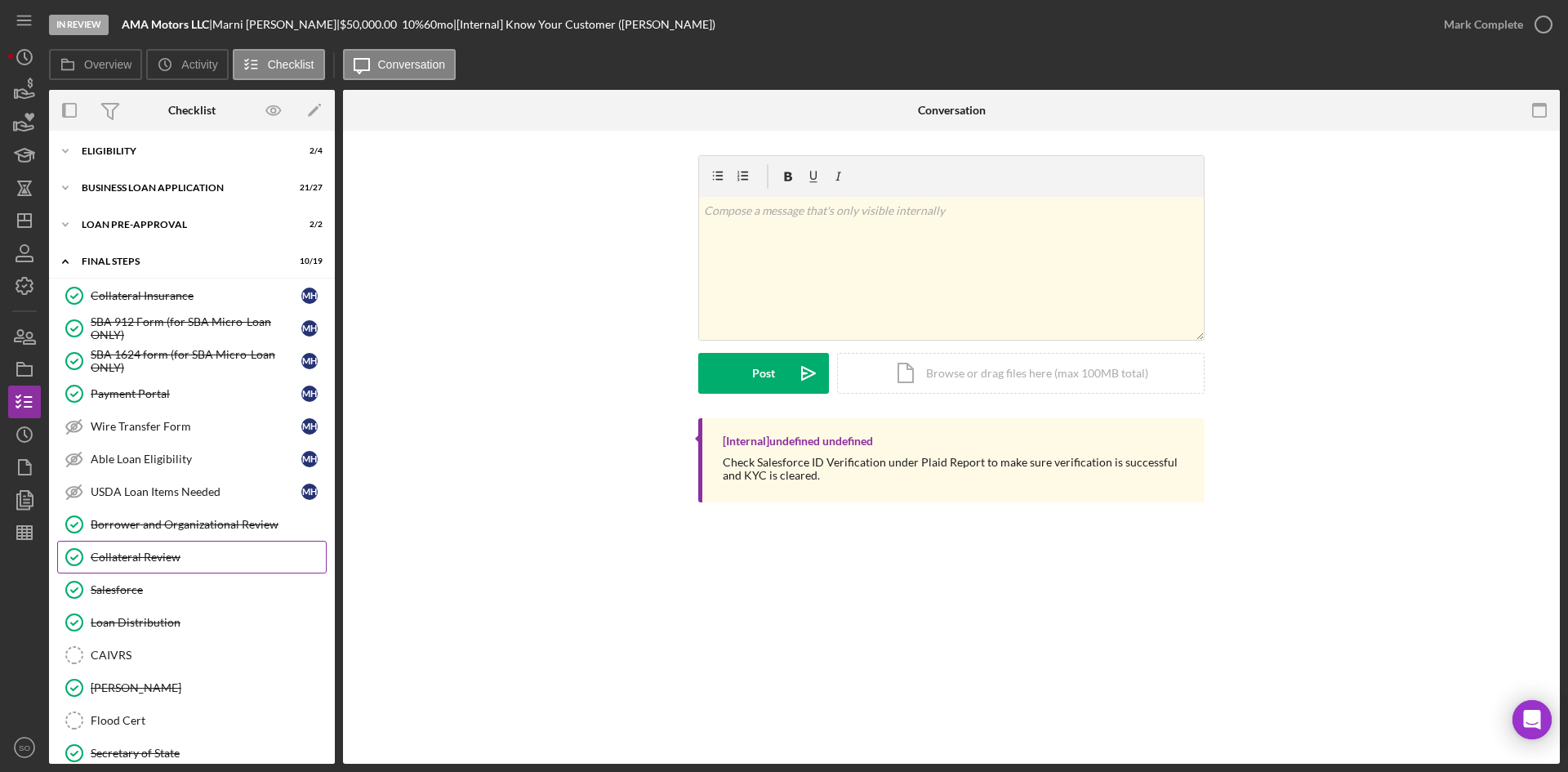
click at [172, 560] on div "Collateral Review" at bounding box center [207, 557] width 235 height 13
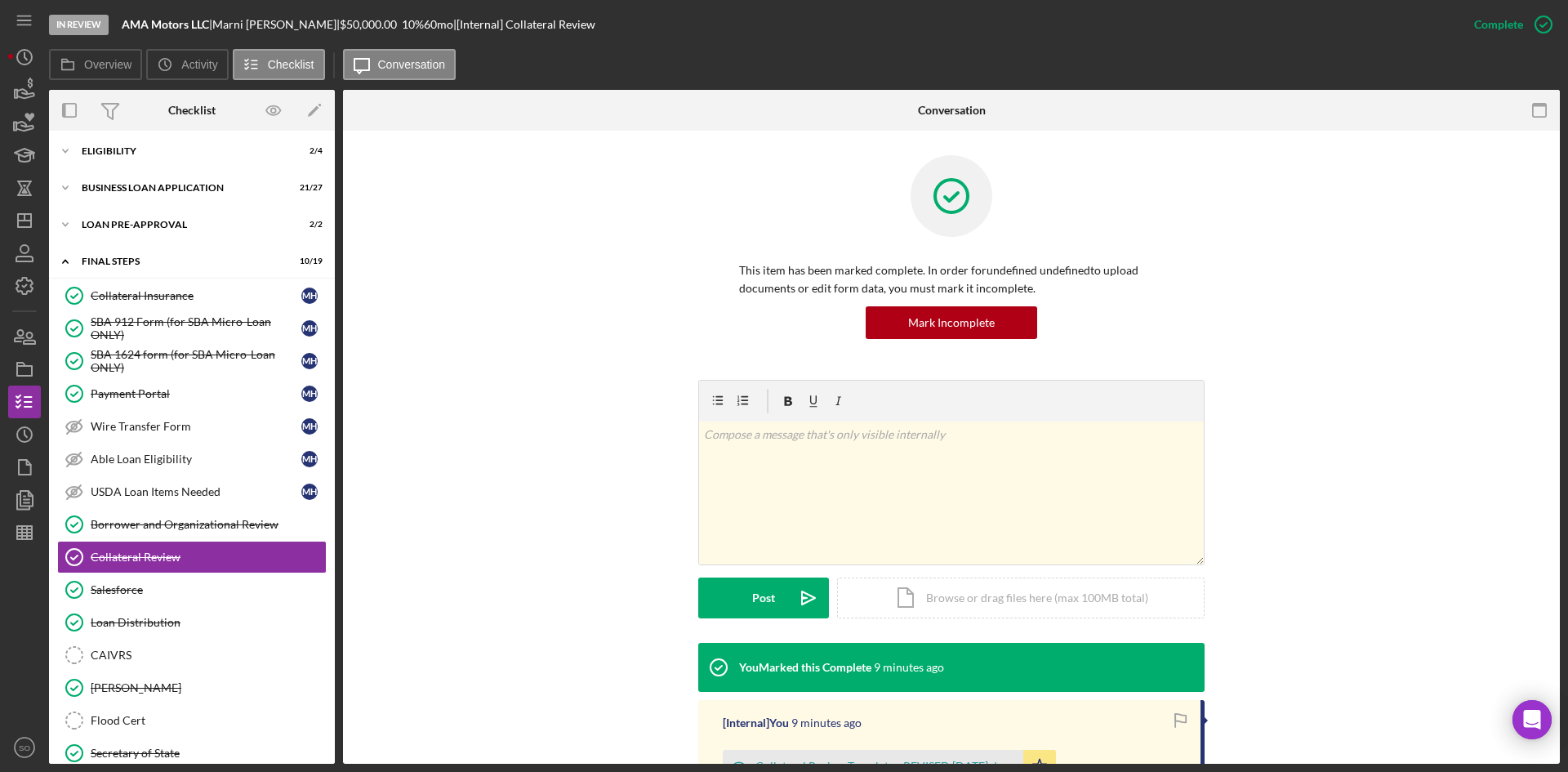
scroll to position [232, 0]
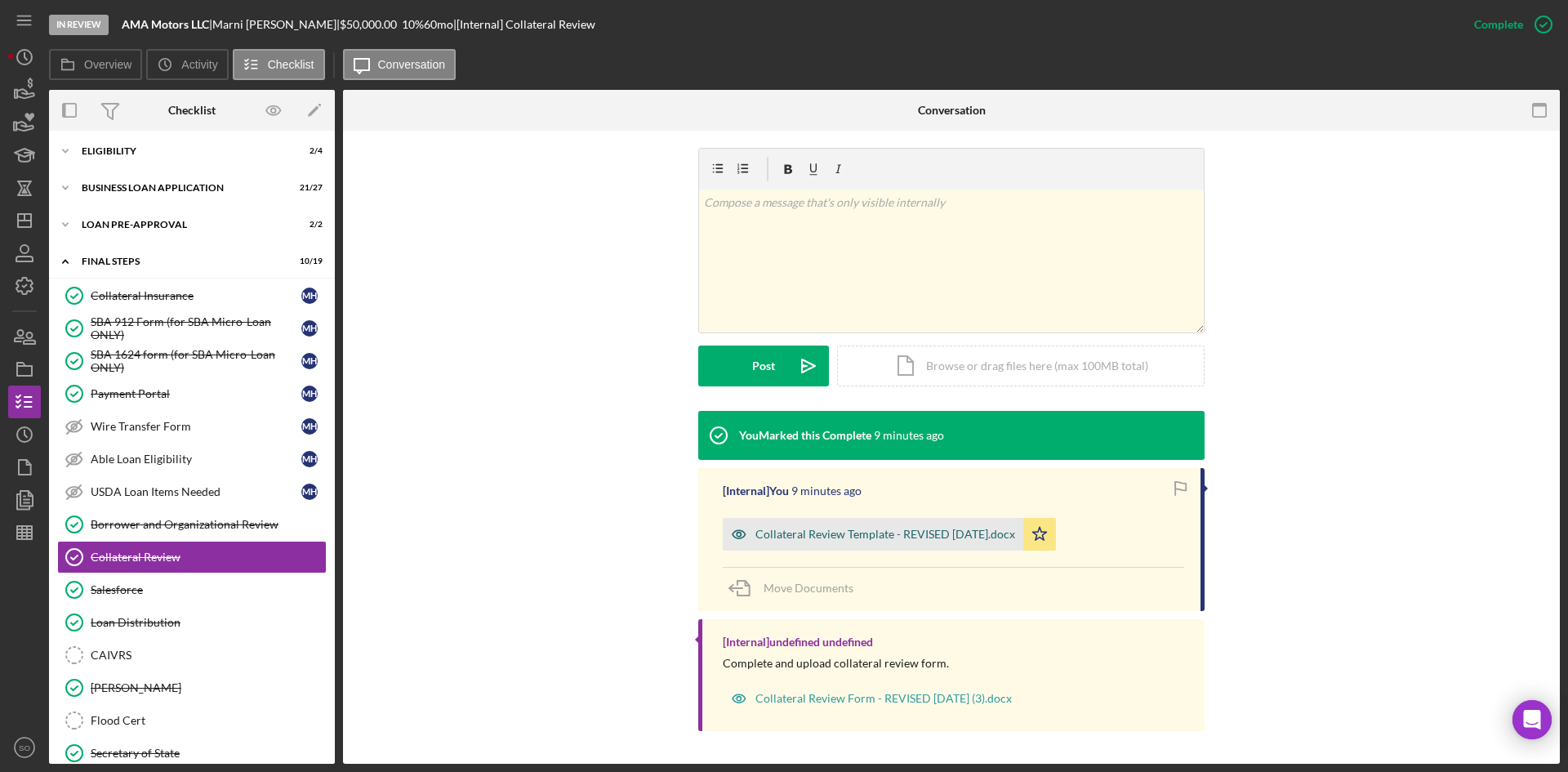
click at [836, 549] on div "Collateral Review Template - REVISED [DATE].docx" at bounding box center [873, 534] width 301 height 33
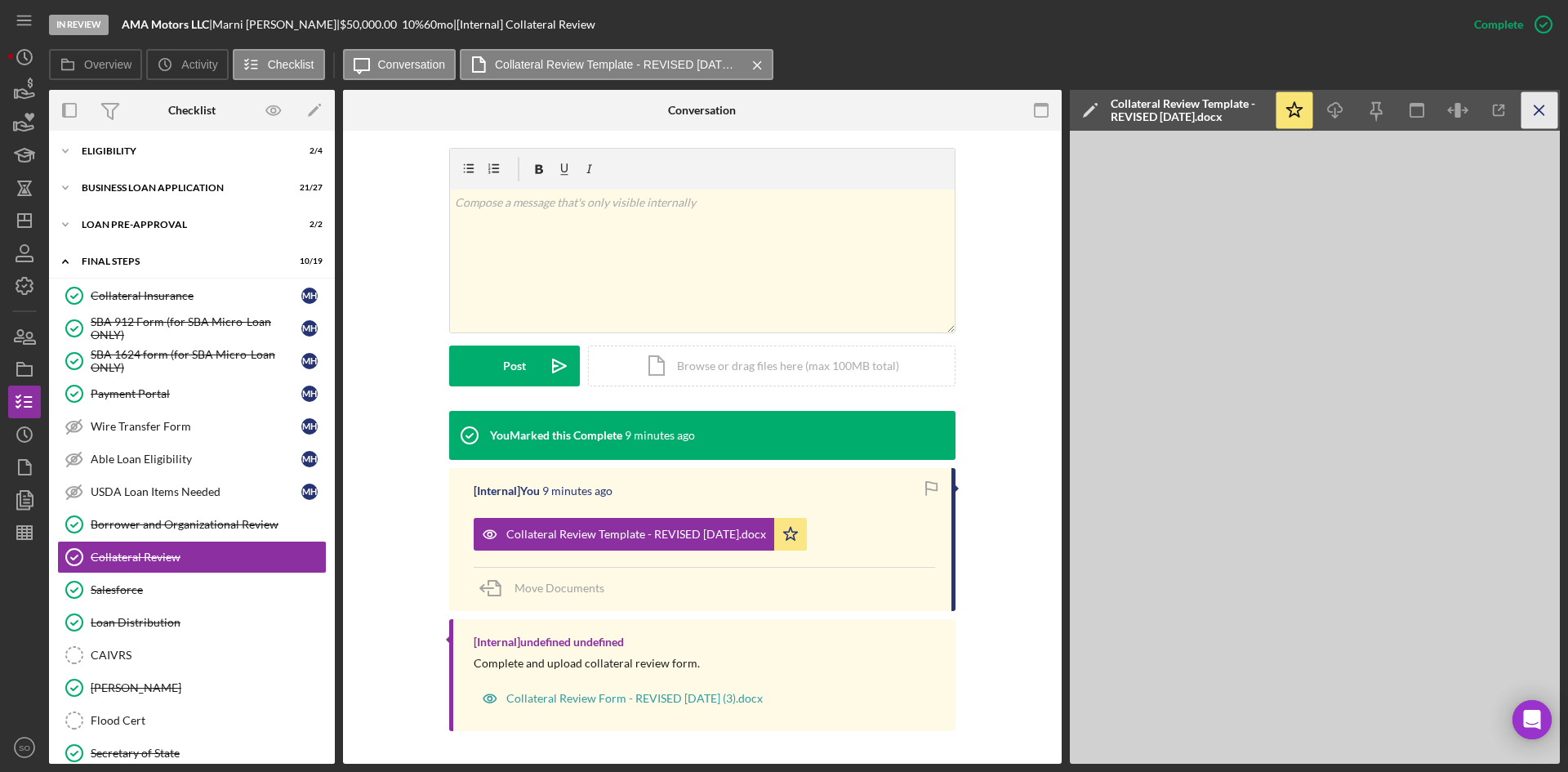
click at [1541, 111] on icon "Icon/Menu Close" at bounding box center [1539, 110] width 37 height 37
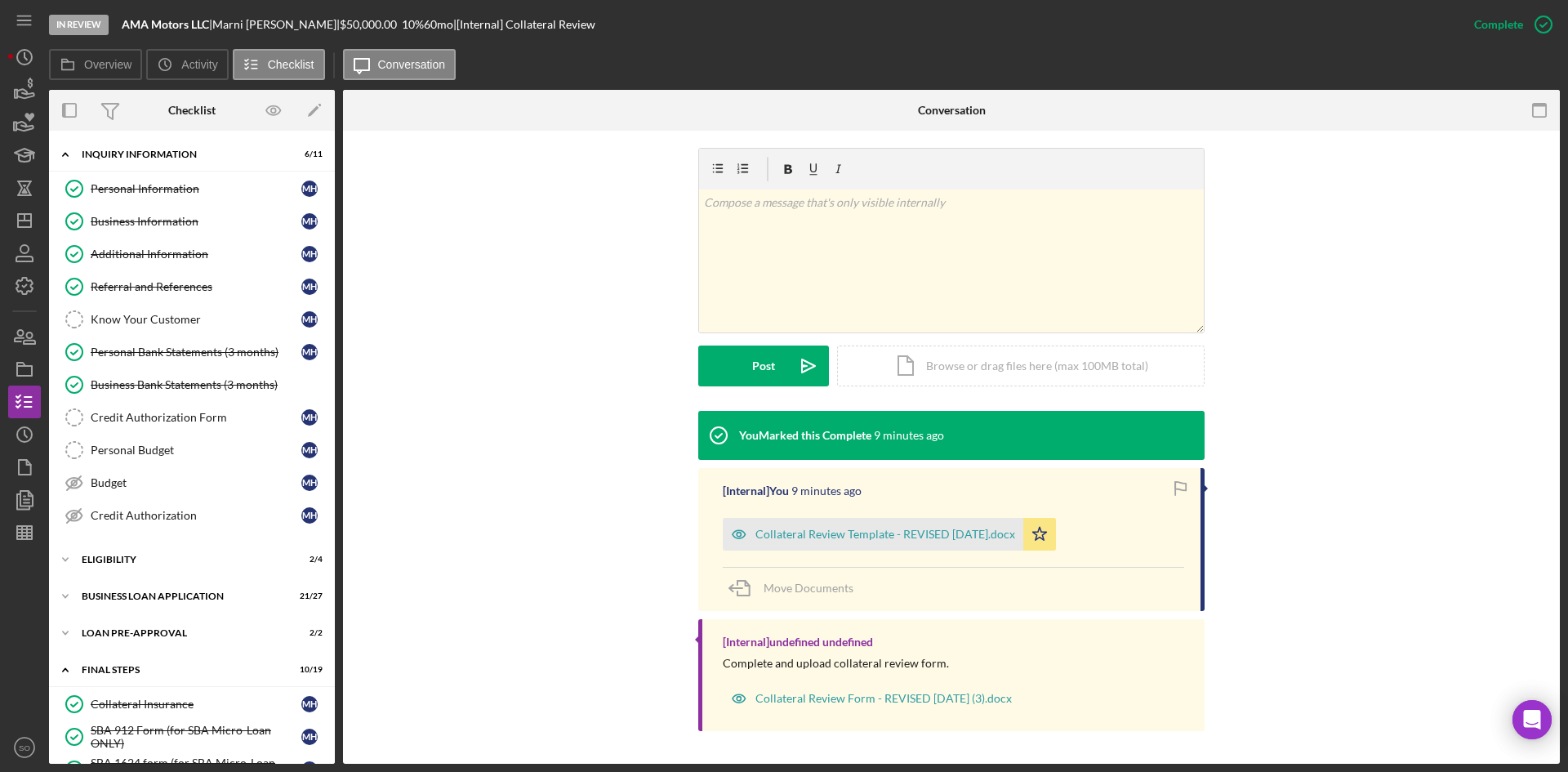
scroll to position [245, 0]
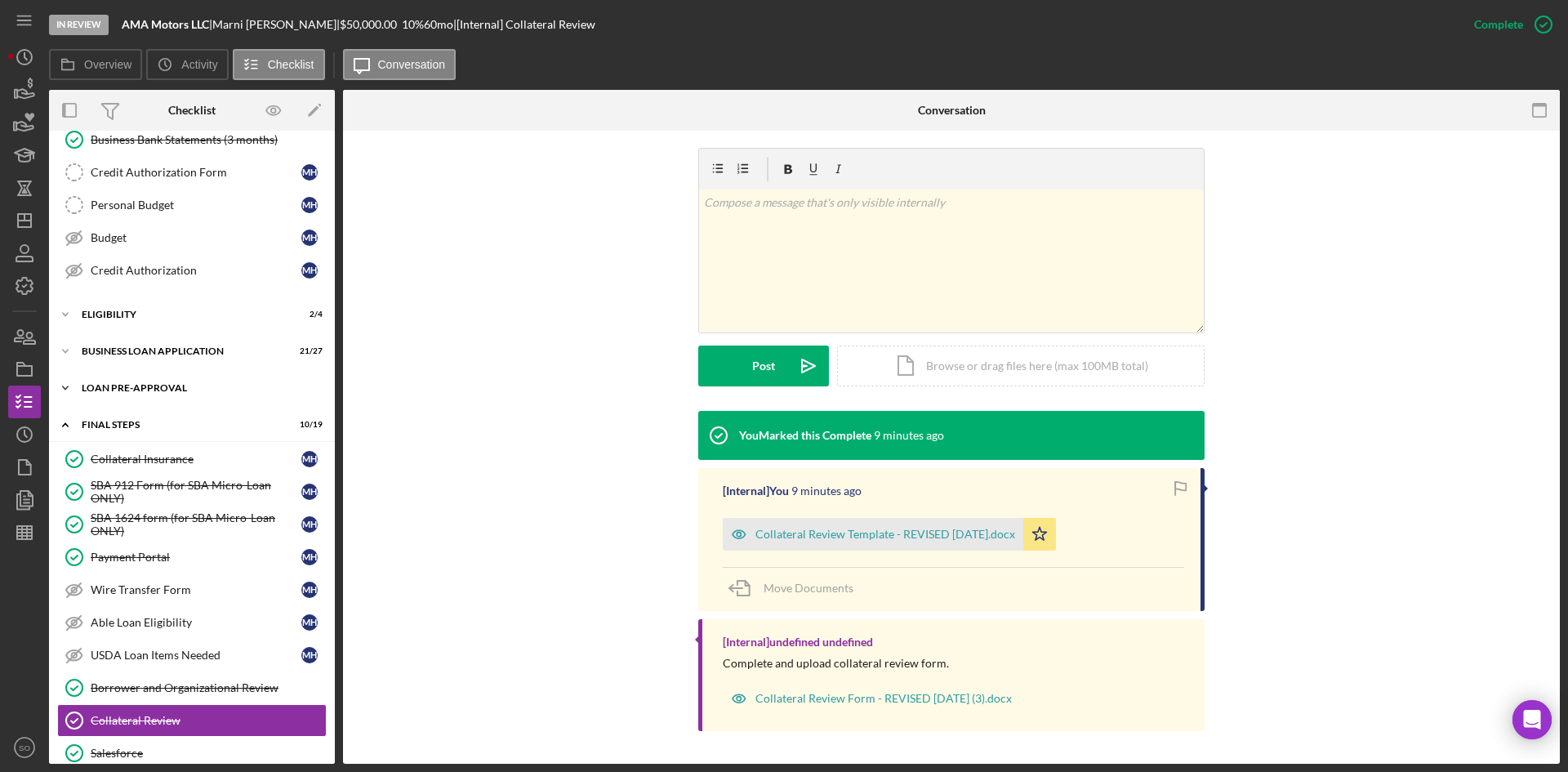
click at [147, 387] on div "LOAN PRE-APPROVAL" at bounding box center [197, 388] width 233 height 10
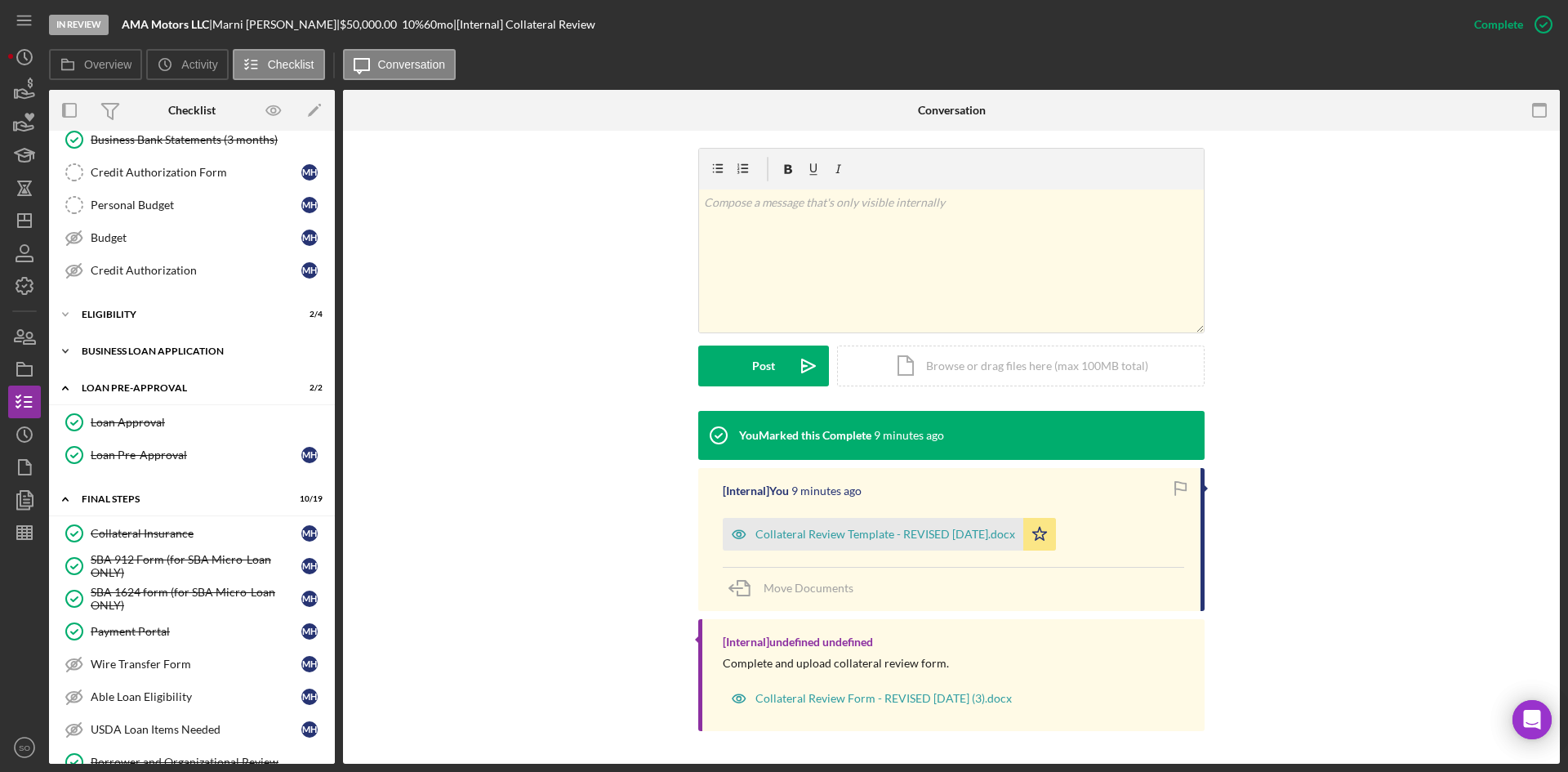
click at [233, 359] on div "Icon/Expander BUSINESS LOAN APPLICATION 21 / 27" at bounding box center [191, 351] width 286 height 33
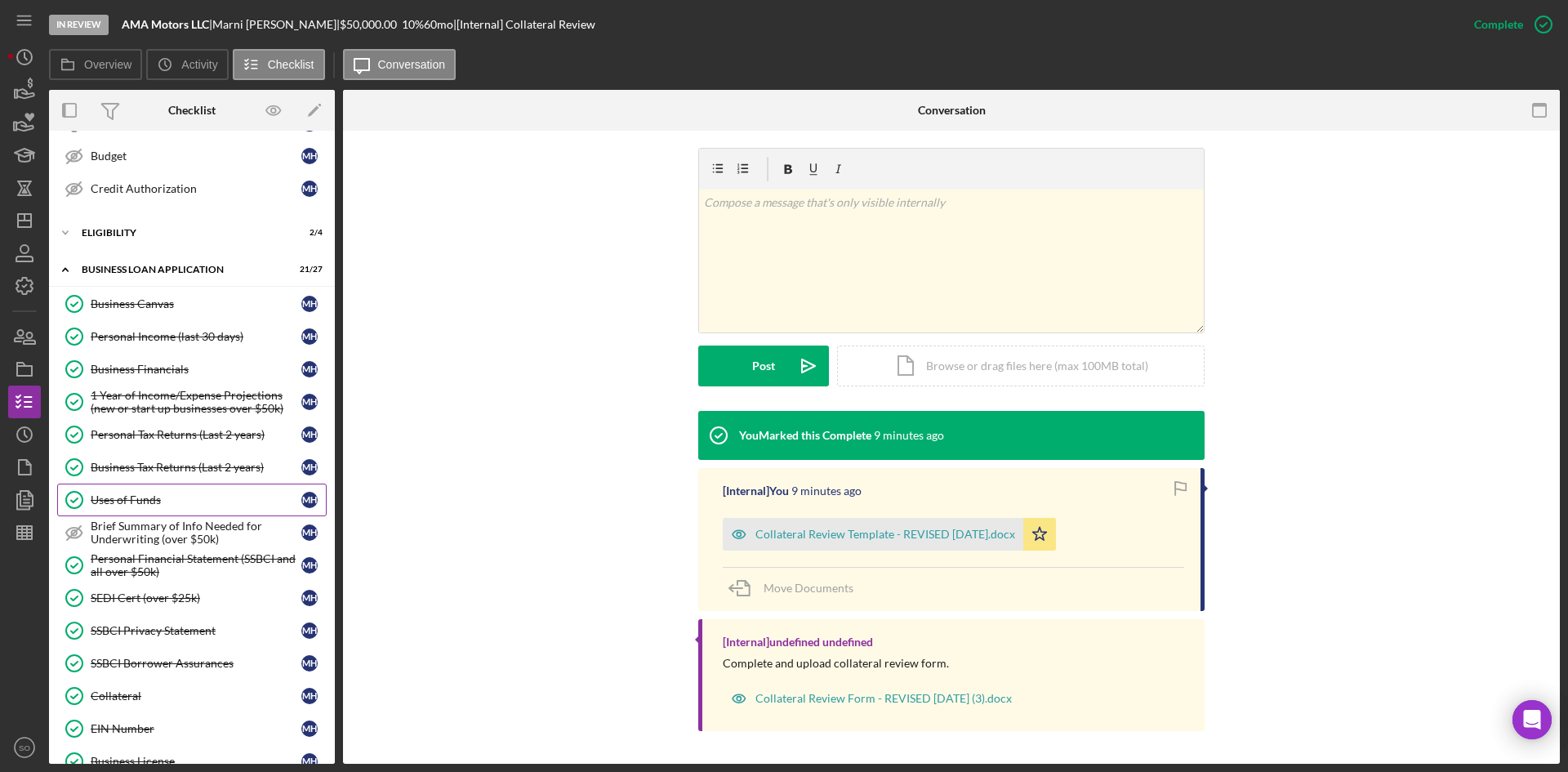
scroll to position [490, 0]
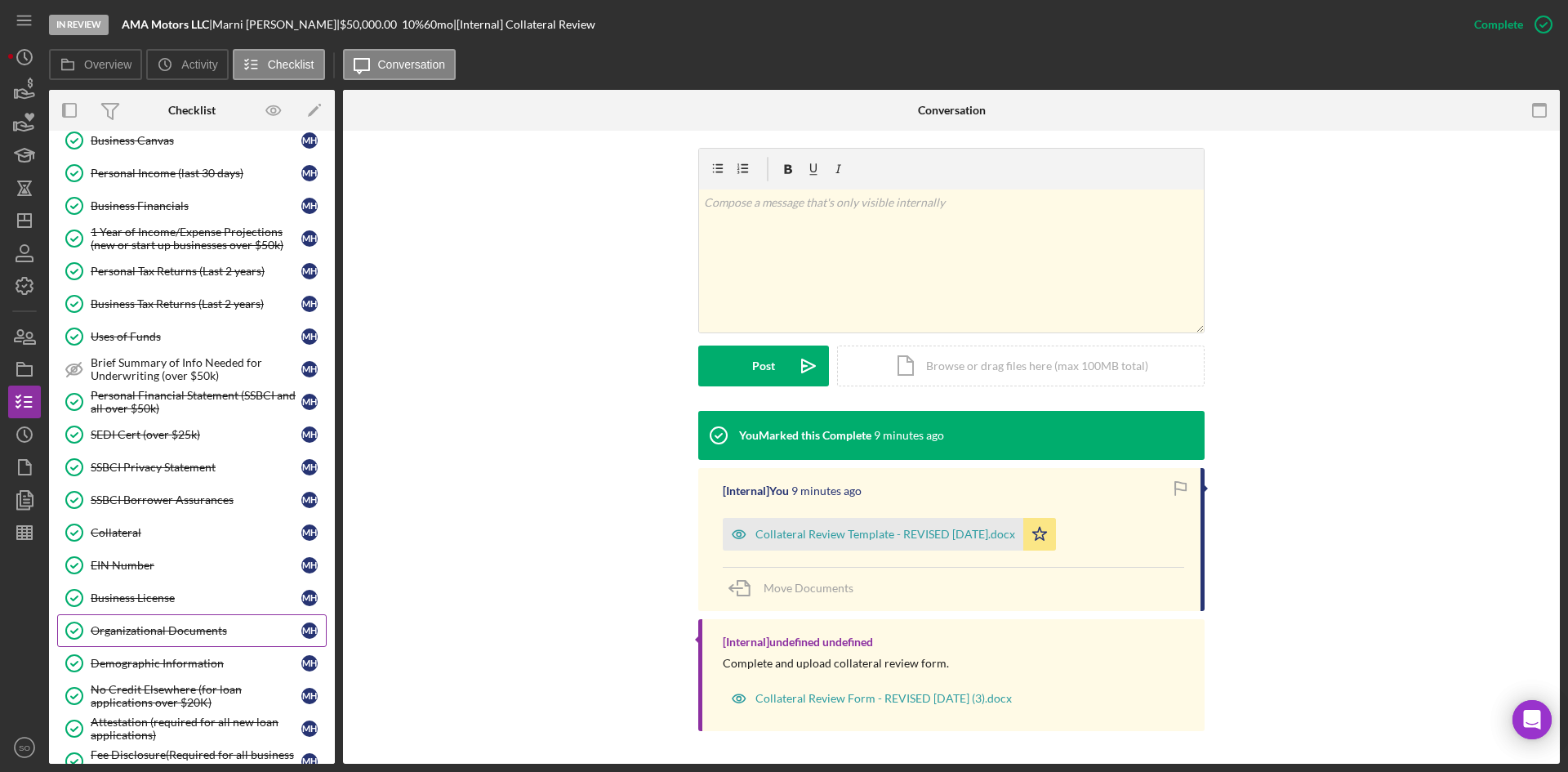
click at [187, 625] on div "Organizational Documents" at bounding box center [195, 630] width 211 height 13
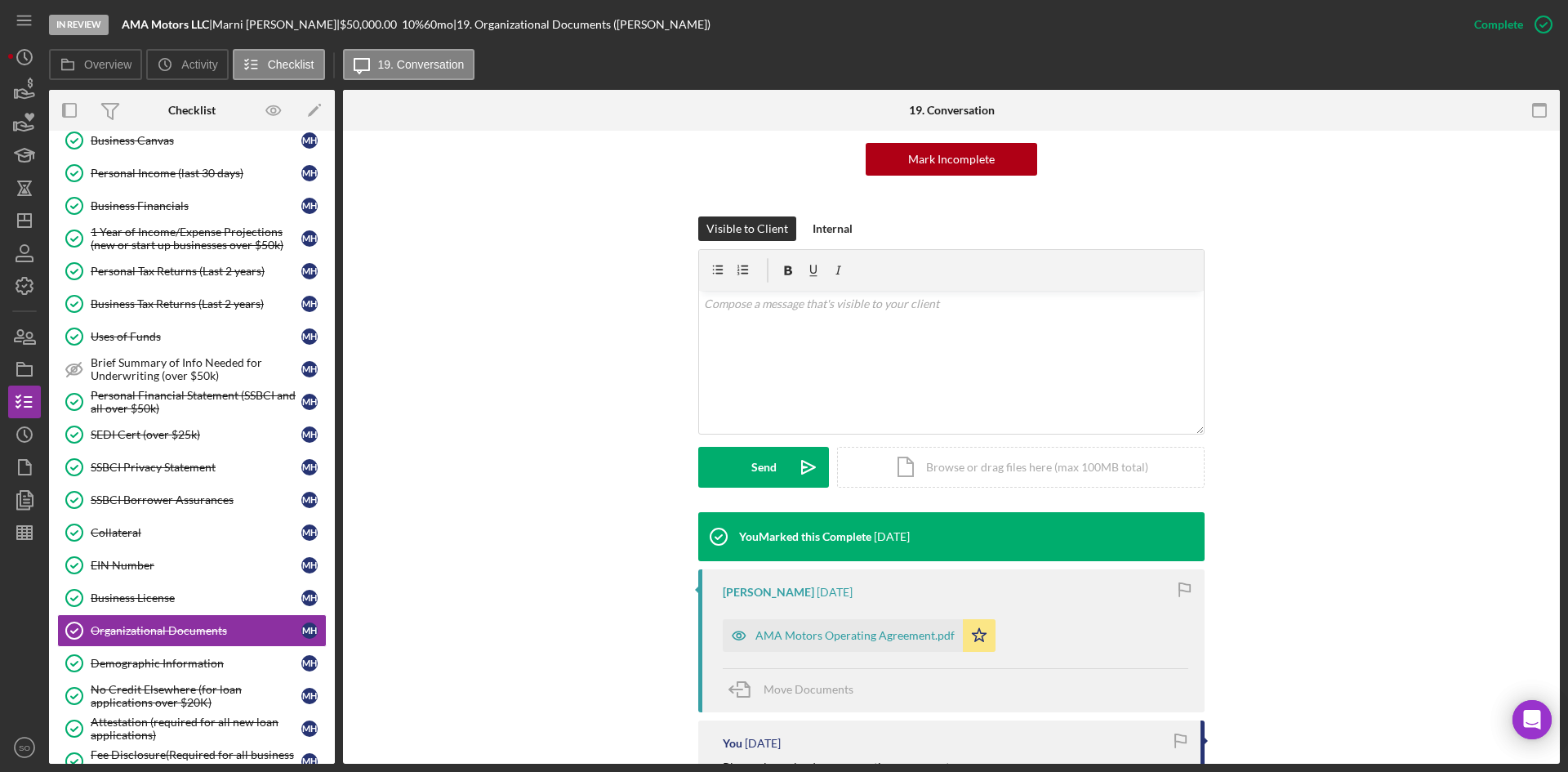
scroll to position [409, 0]
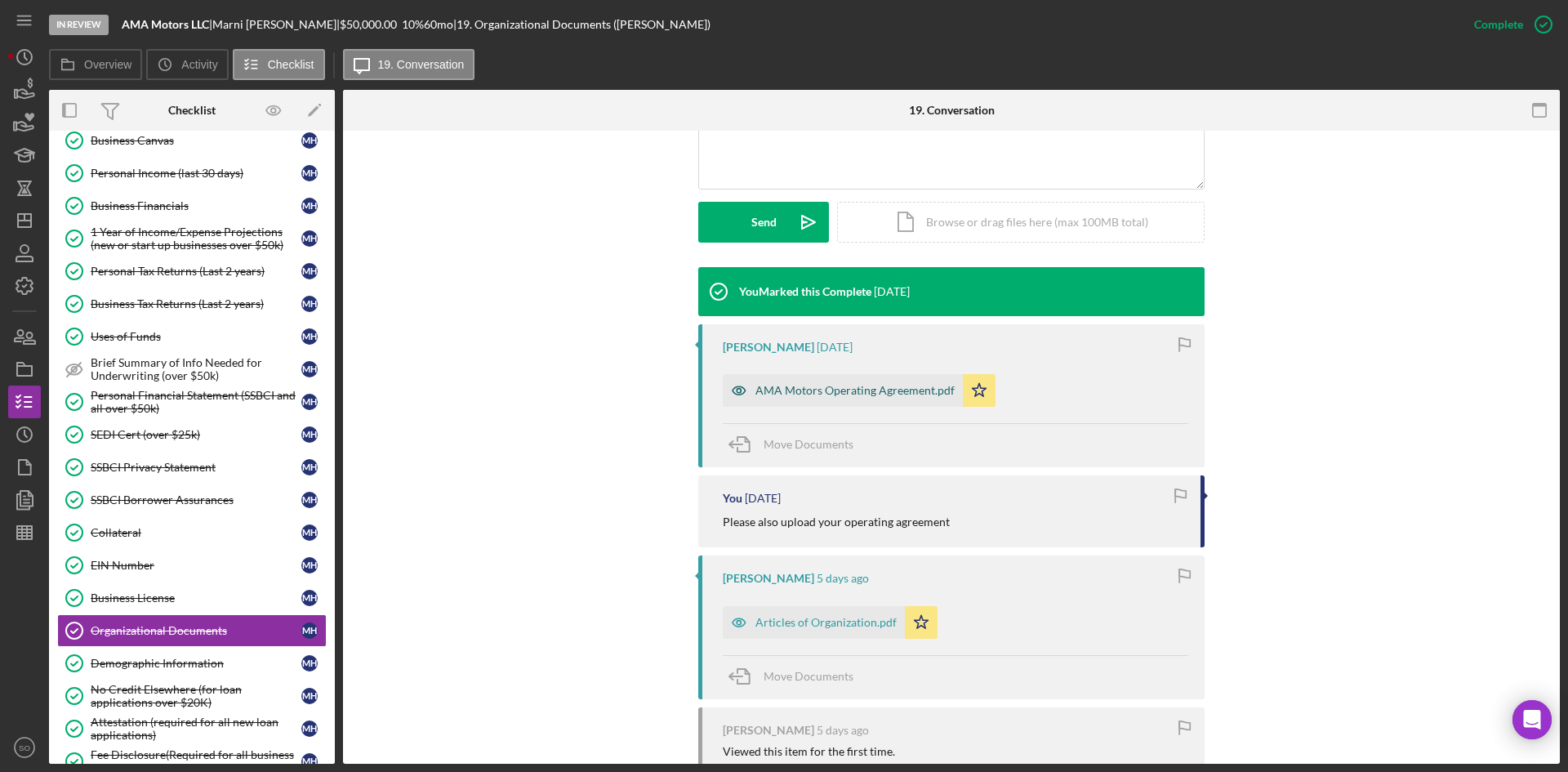
click at [794, 405] on div "AMA Motors Operating Agreement.pdf" at bounding box center [843, 390] width 240 height 33
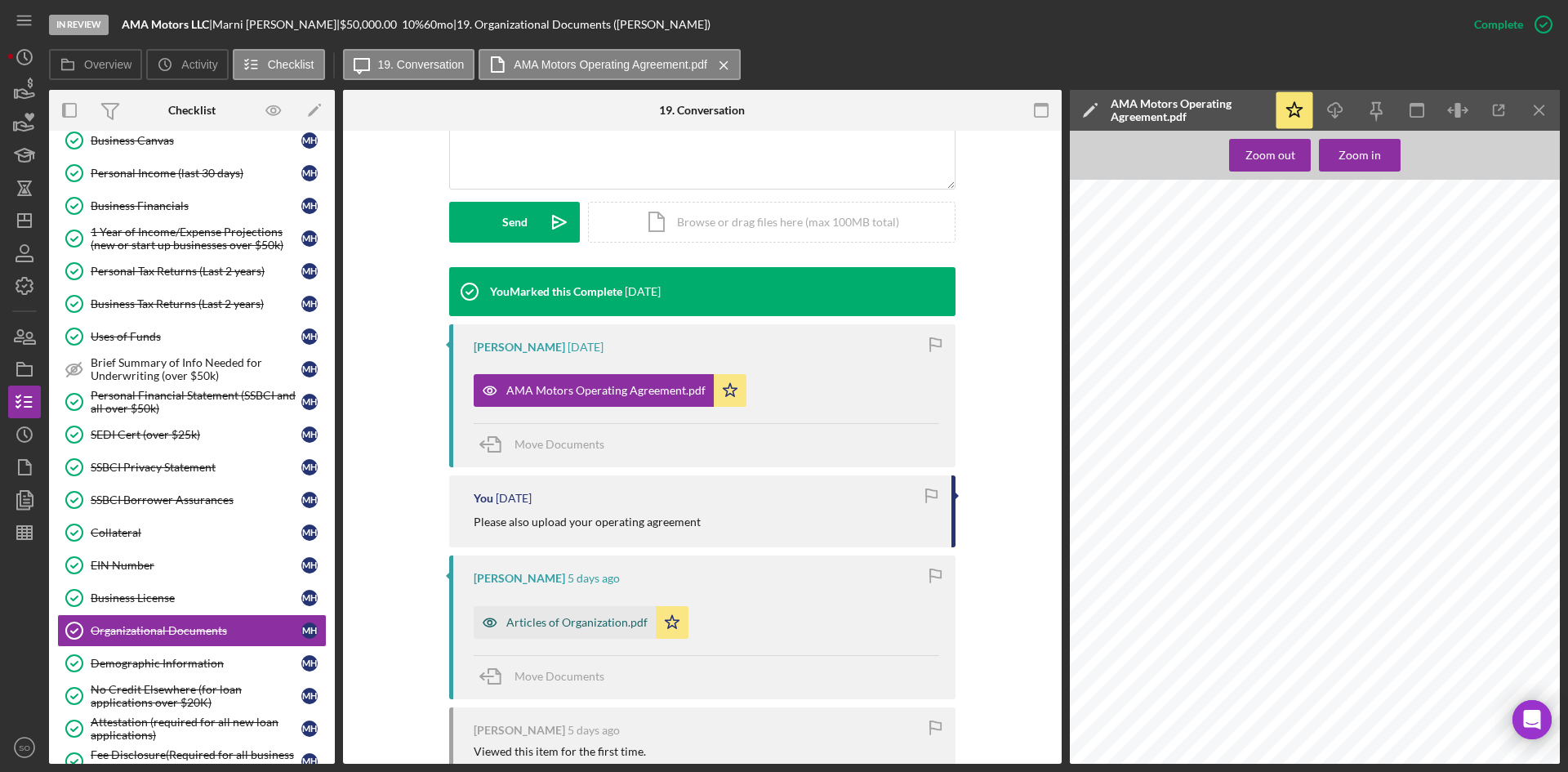
click at [572, 631] on div "Articles of Organization.pdf" at bounding box center [565, 622] width 182 height 33
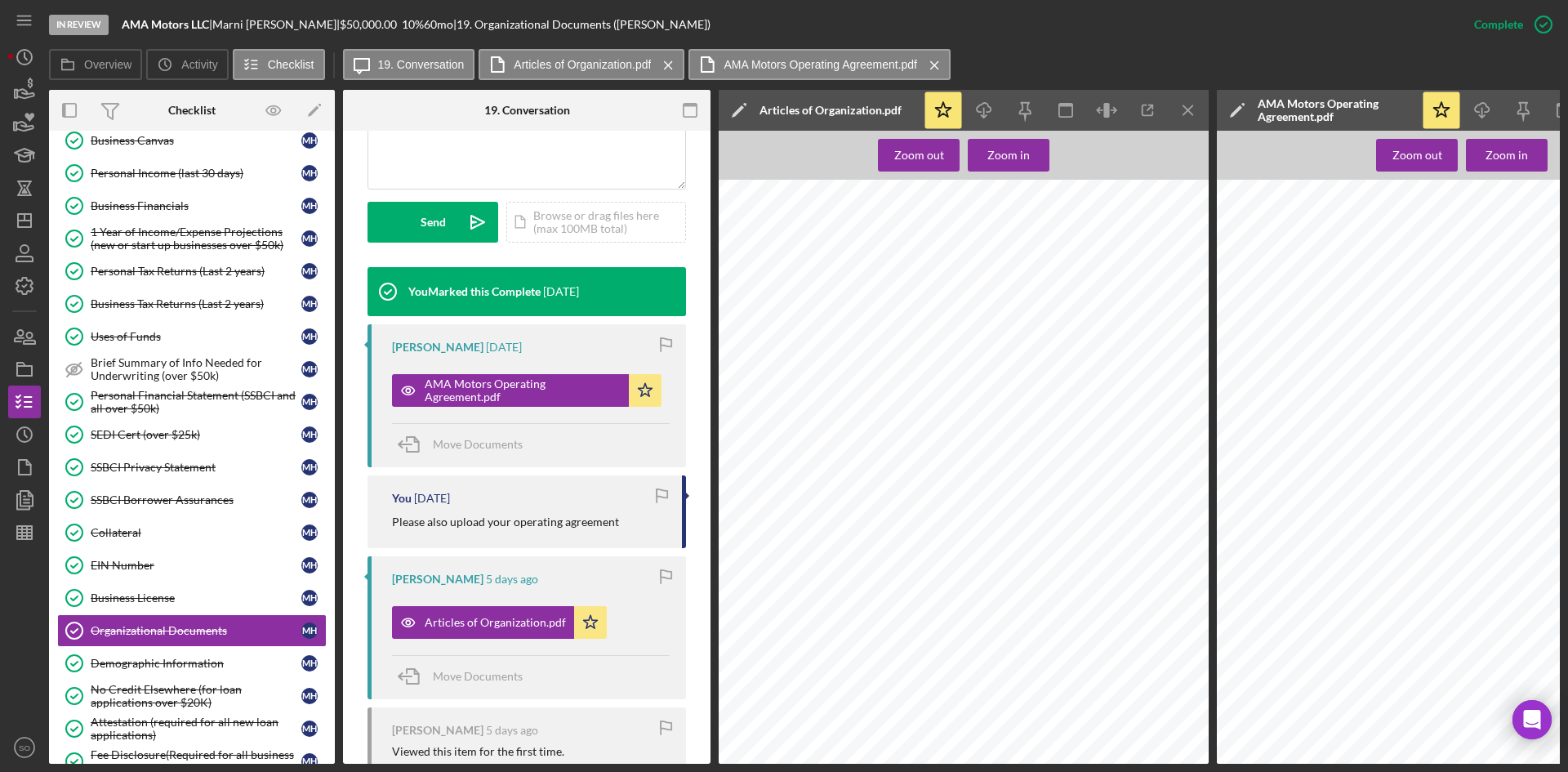
scroll to position [0, 0]
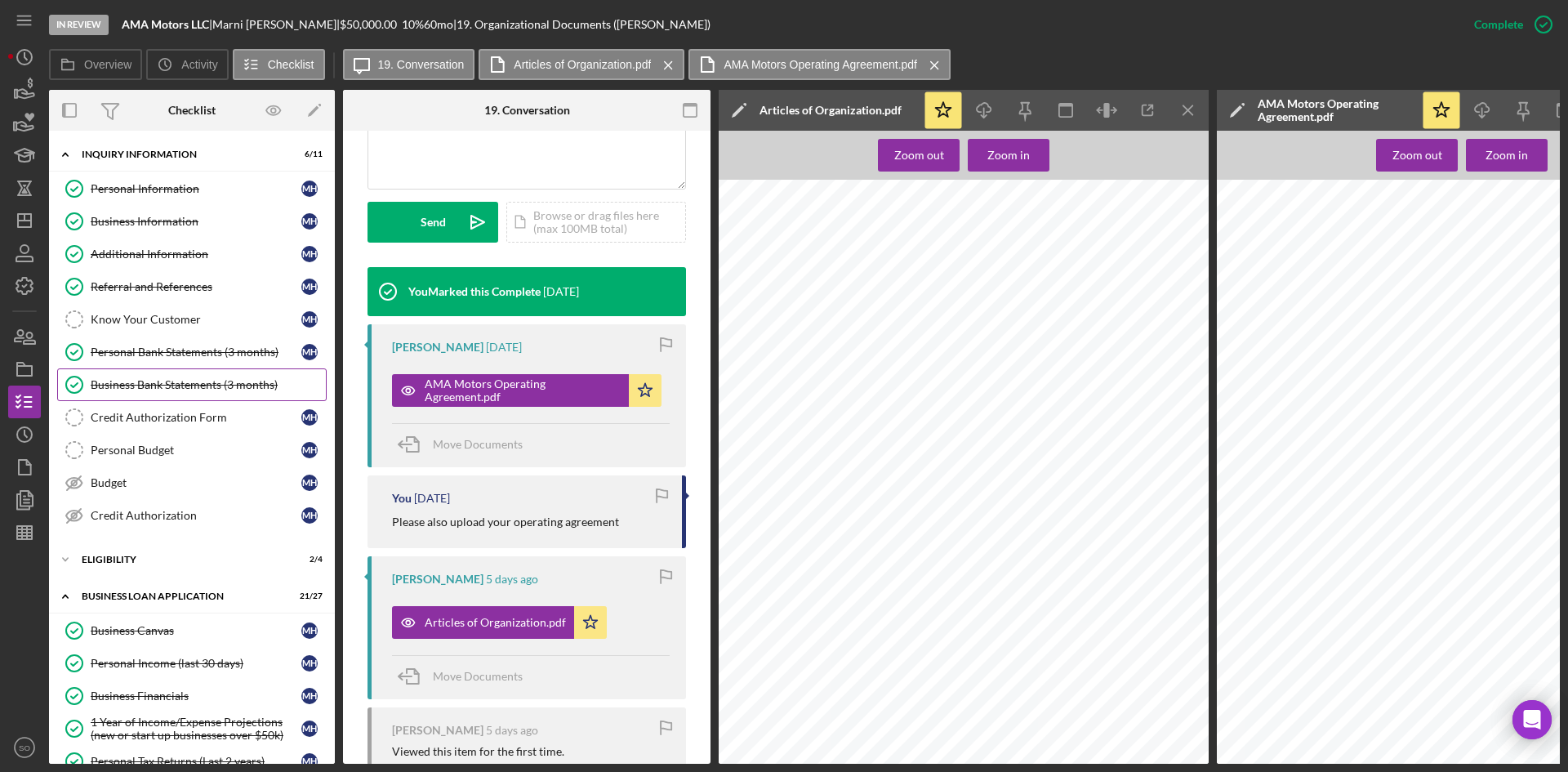
click at [177, 378] on div "Business Bank Statements (3 months)" at bounding box center [207, 384] width 235 height 13
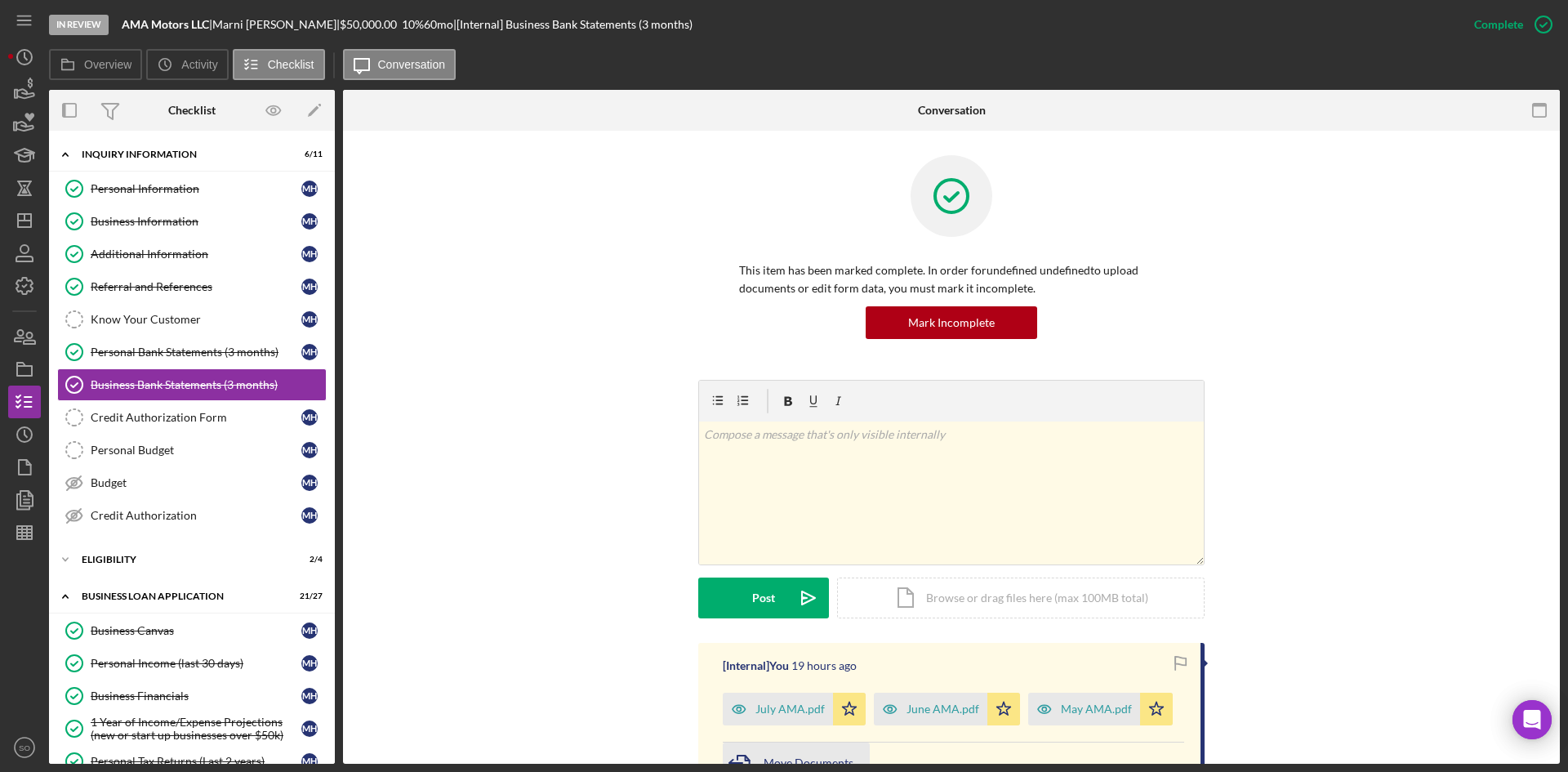
scroll to position [221, 0]
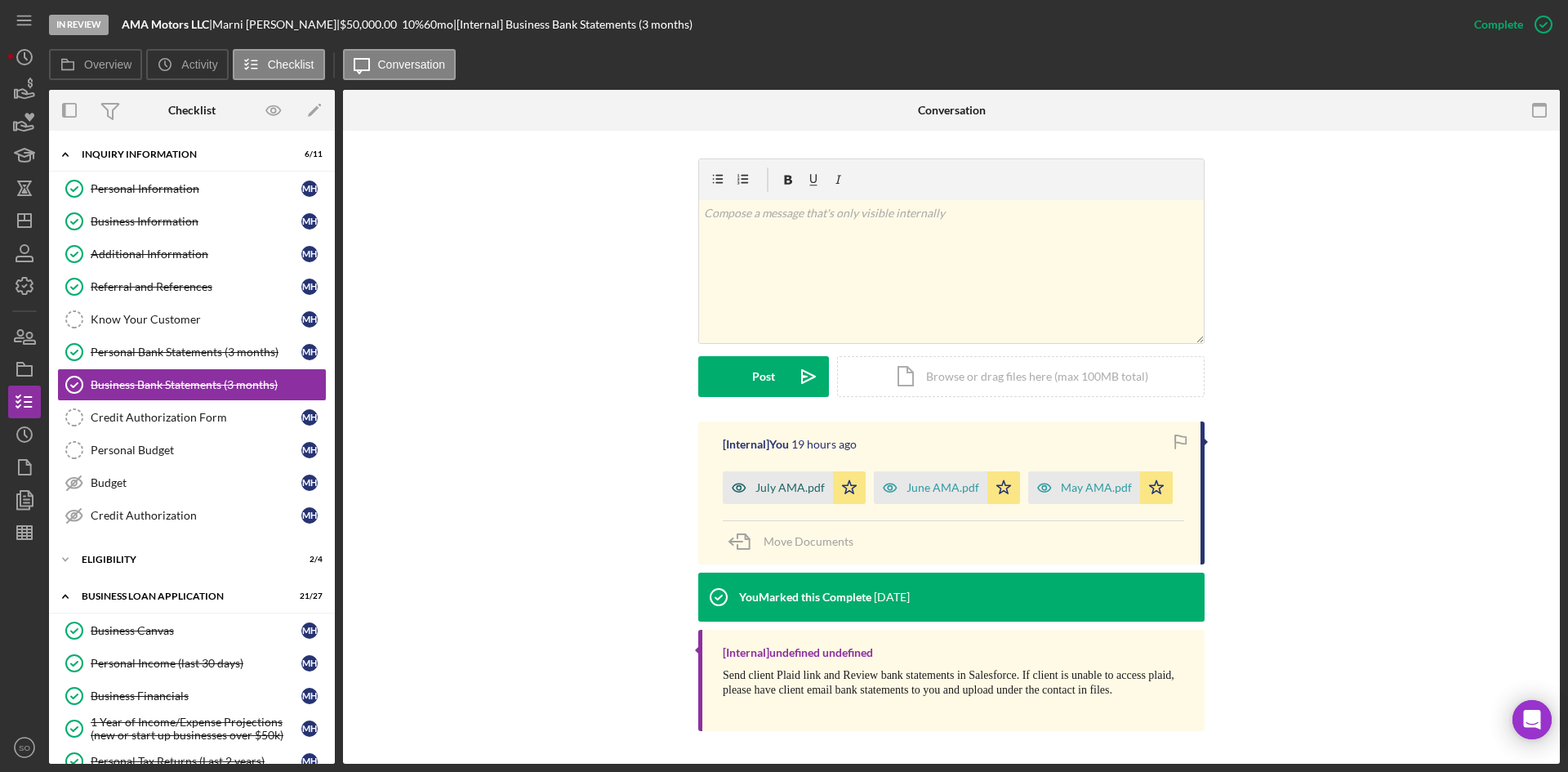
click at [784, 479] on div "July AMA.pdf" at bounding box center [778, 487] width 110 height 33
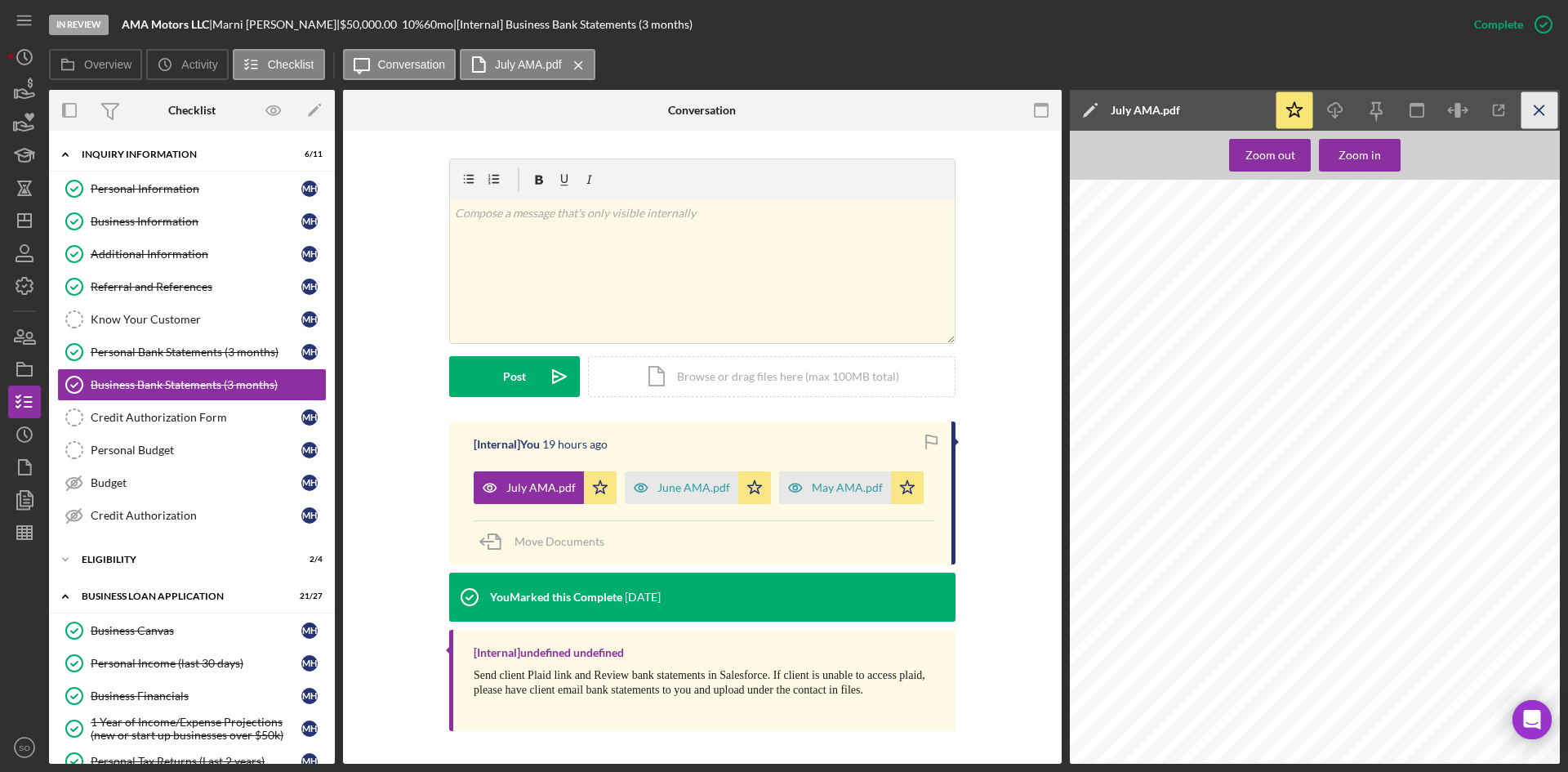
click at [1535, 107] on line "button" at bounding box center [1539, 109] width 9 height 9
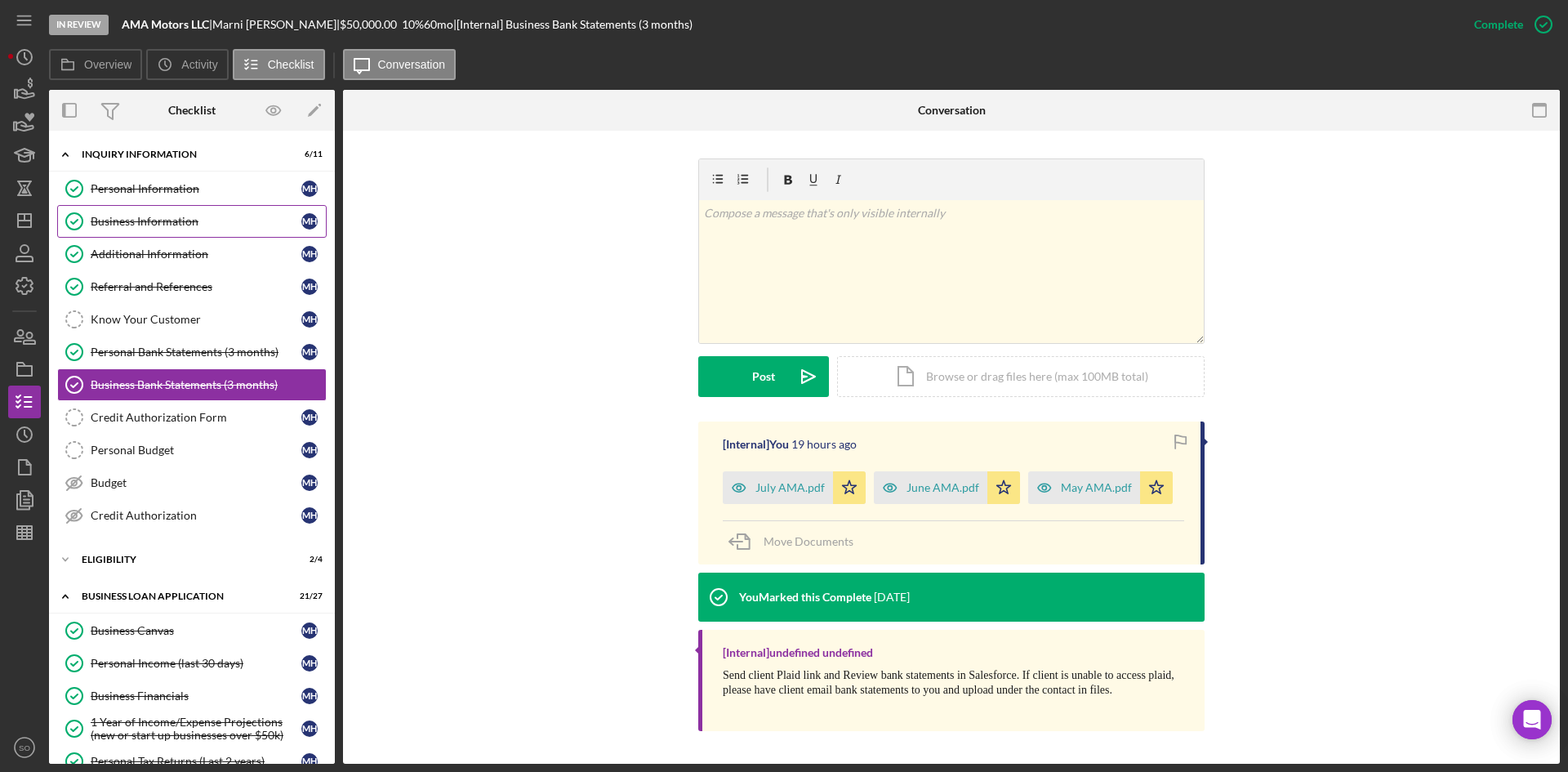
click at [135, 212] on link "Business Information Business Information M H" at bounding box center [192, 221] width 270 height 33
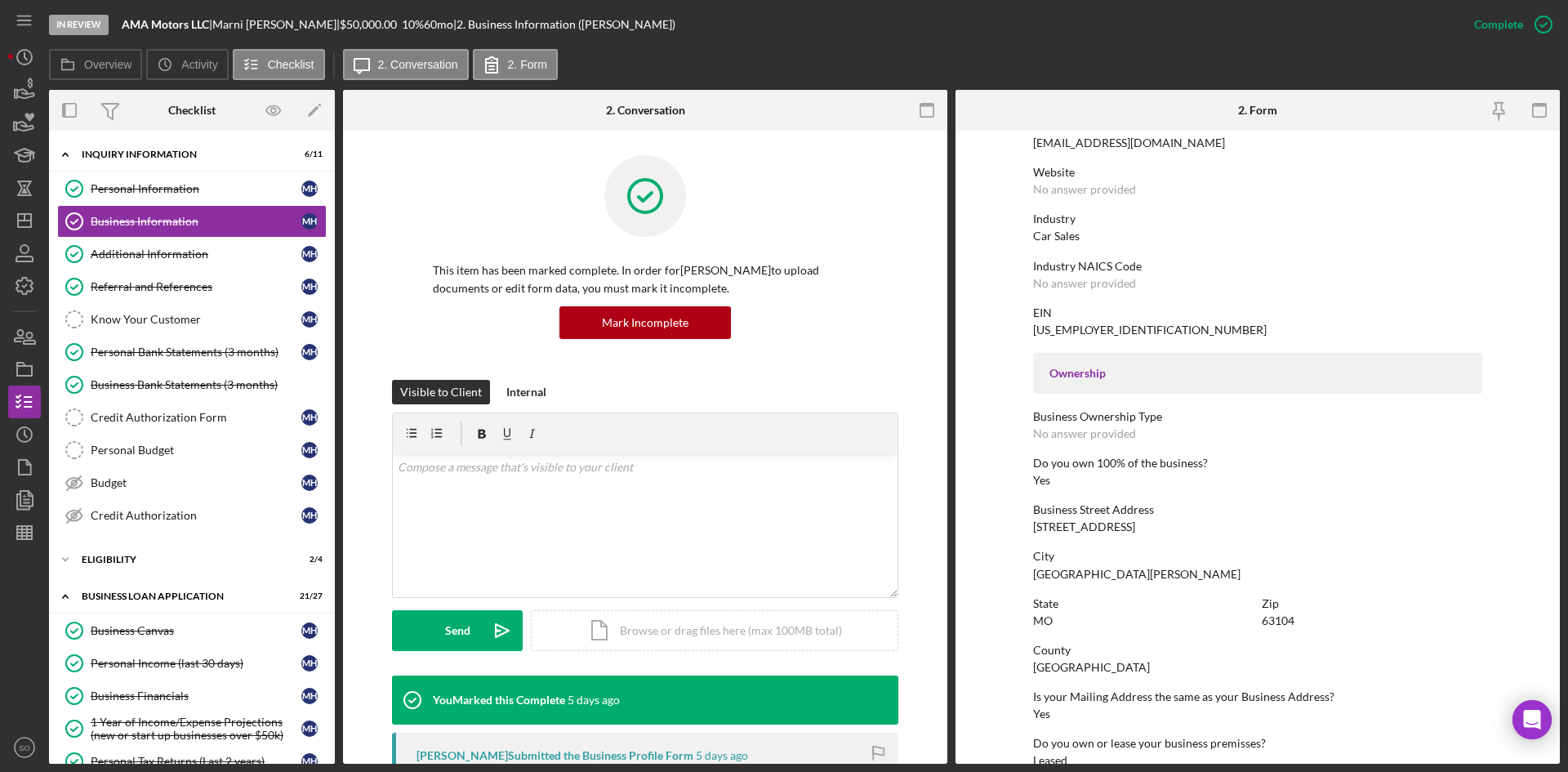
scroll to position [573, 0]
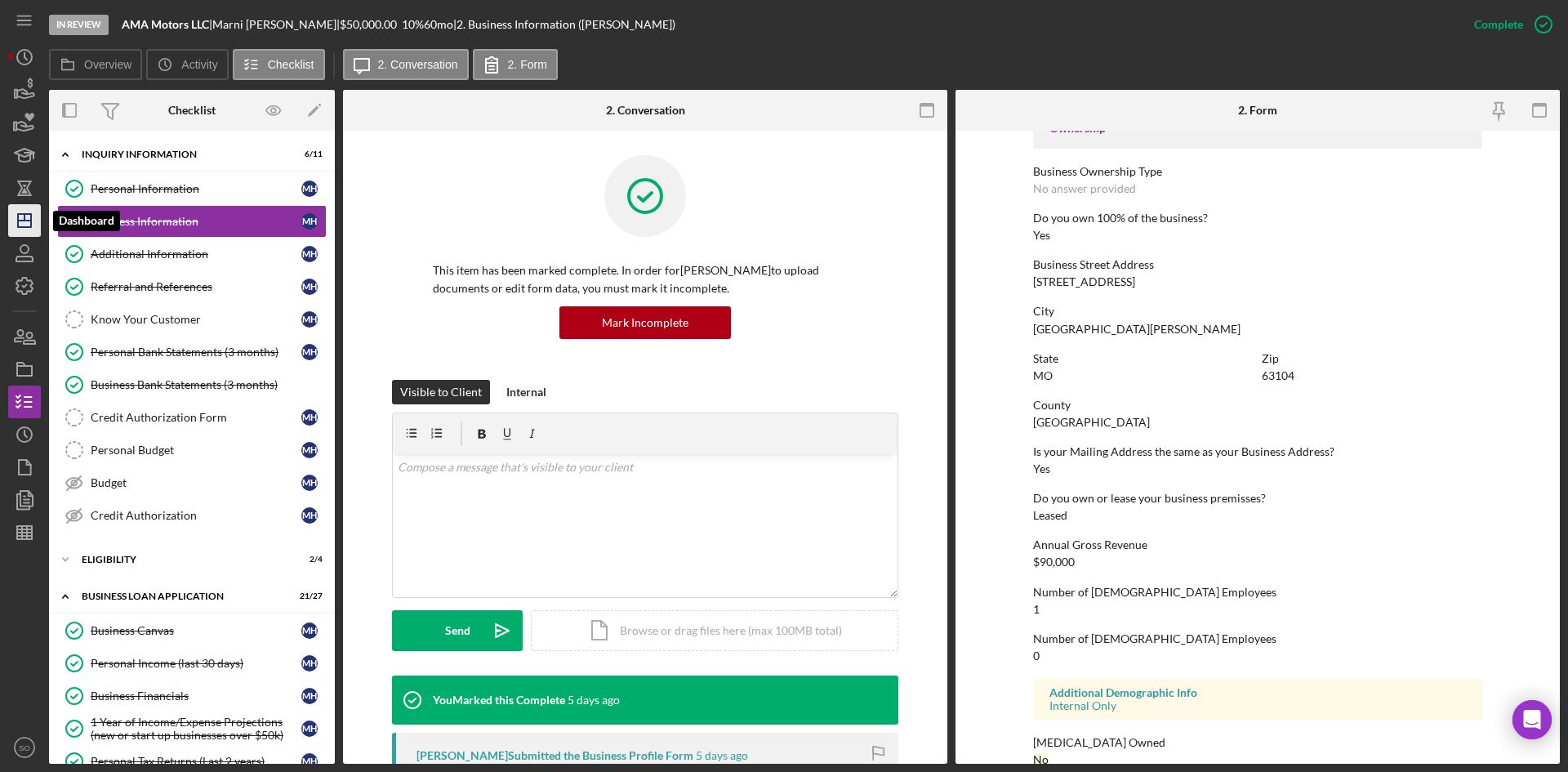
click at [21, 223] on icon "Icon/Dashboard" at bounding box center [24, 220] width 41 height 41
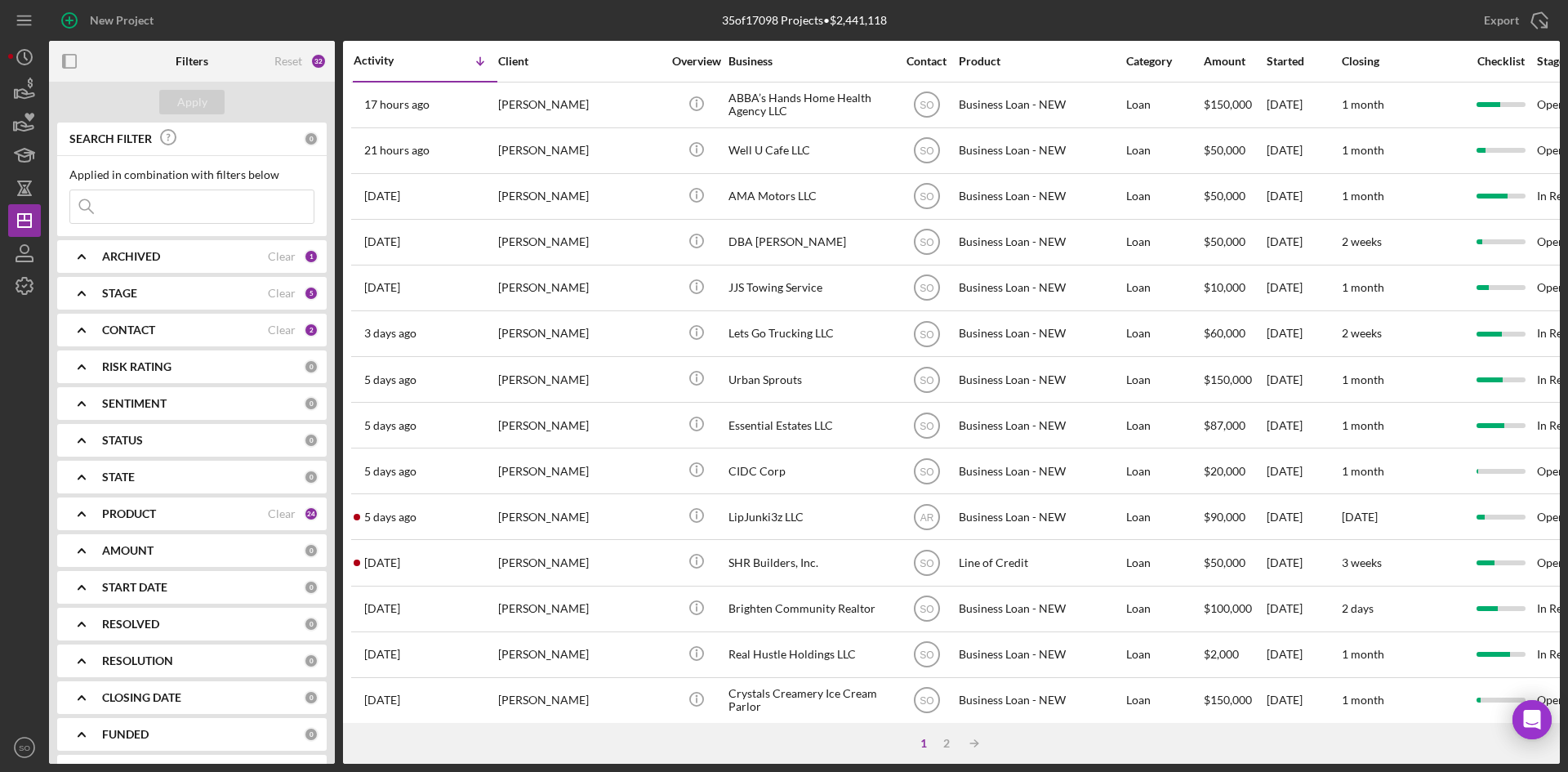
click at [127, 252] on b "ARCHIVED" at bounding box center [131, 256] width 58 height 13
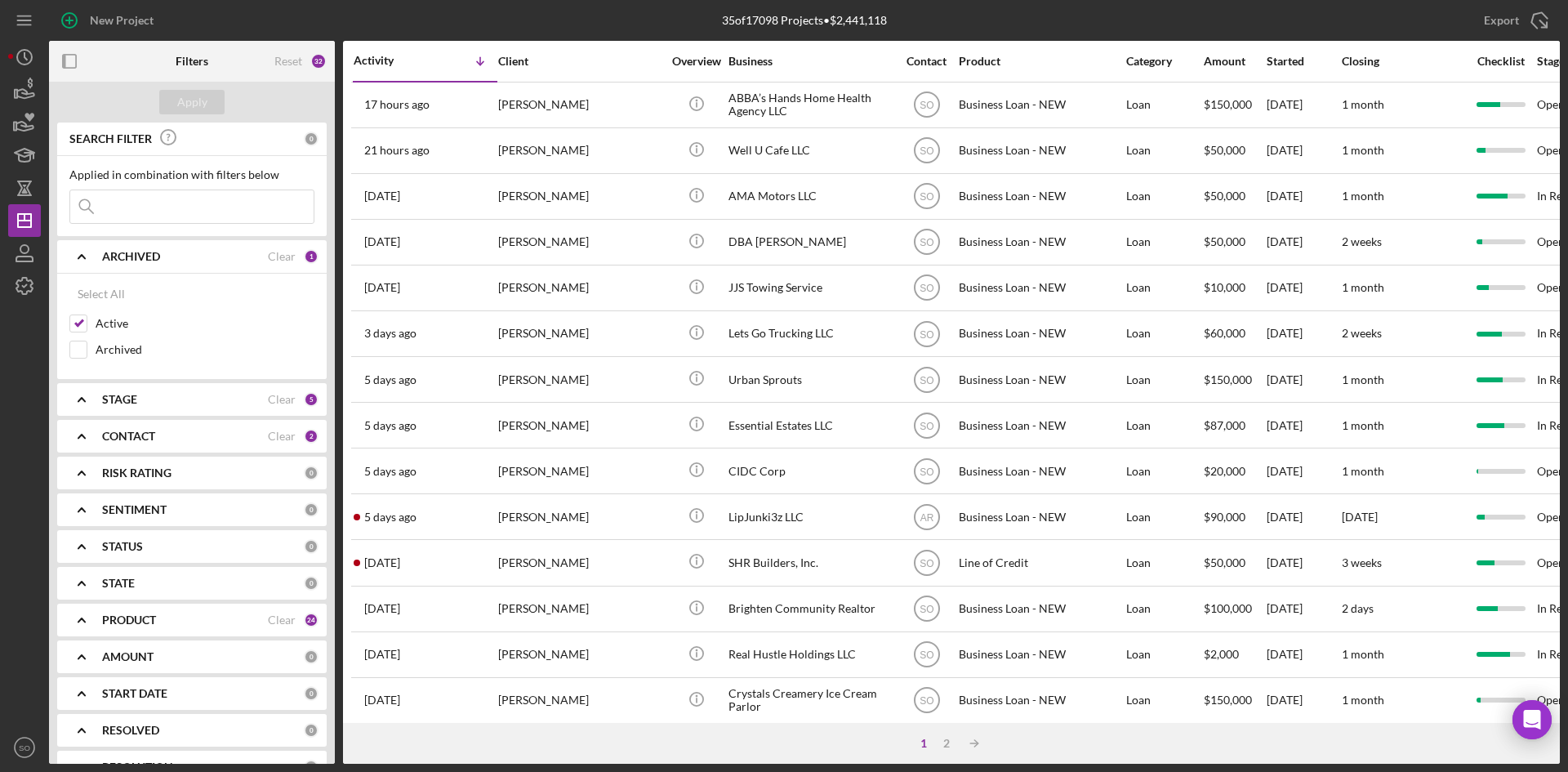
click at [144, 396] on div "STAGE" at bounding box center [184, 399] width 166 height 13
click at [132, 624] on b "CONTACT" at bounding box center [129, 620] width 54 height 13
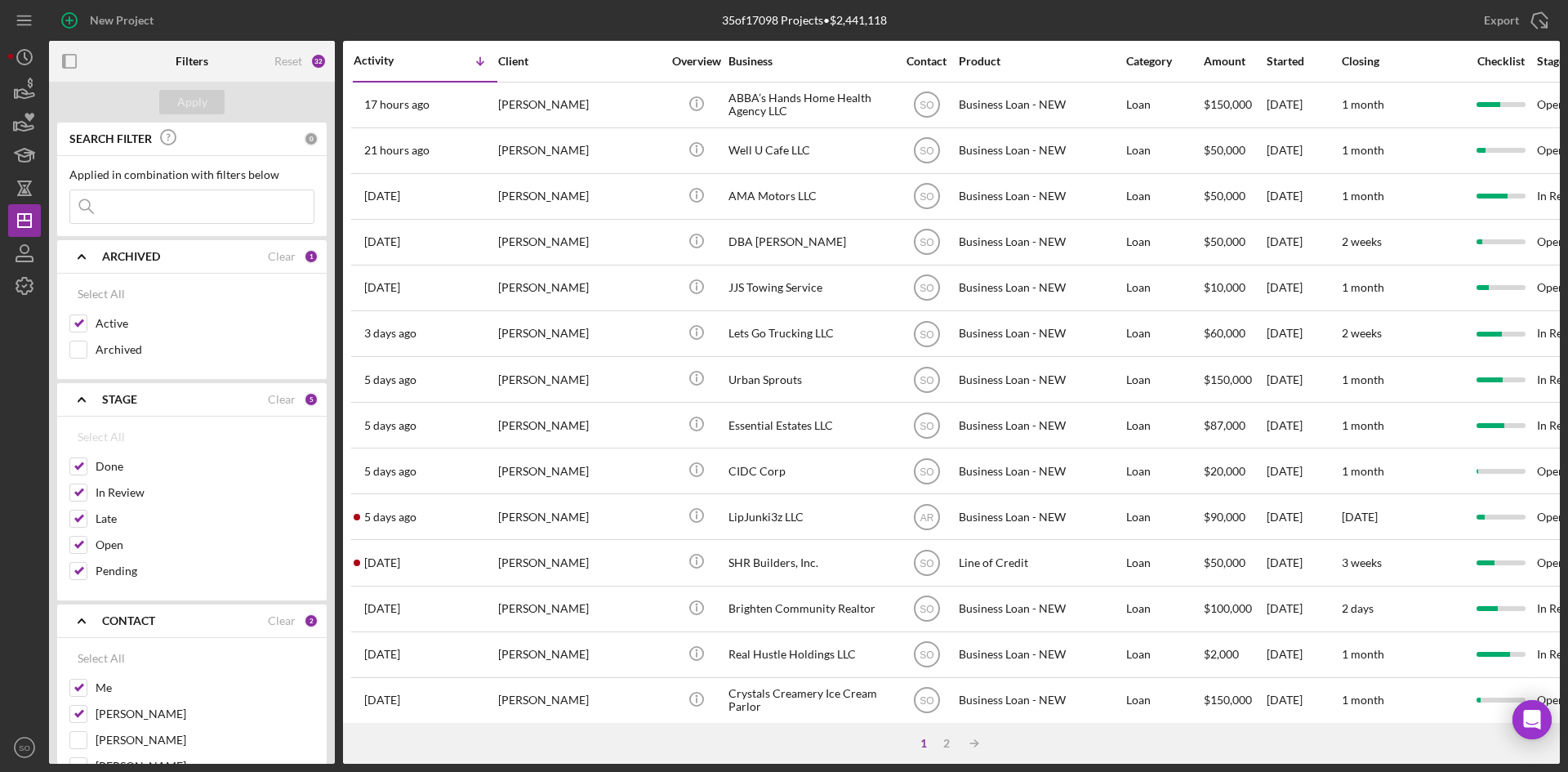
scroll to position [326, 0]
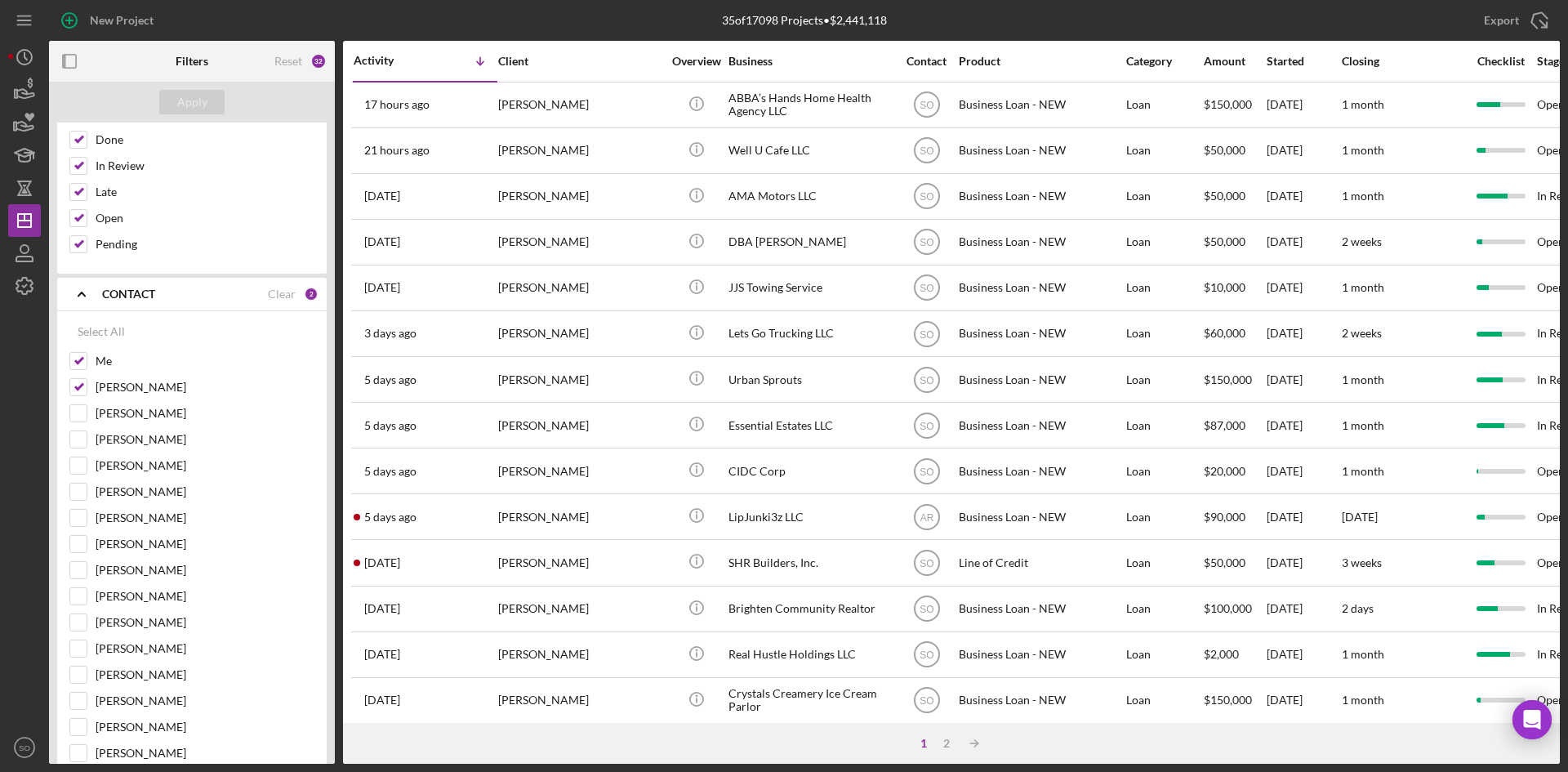
click at [145, 300] on b "CONTACT" at bounding box center [129, 294] width 54 height 13
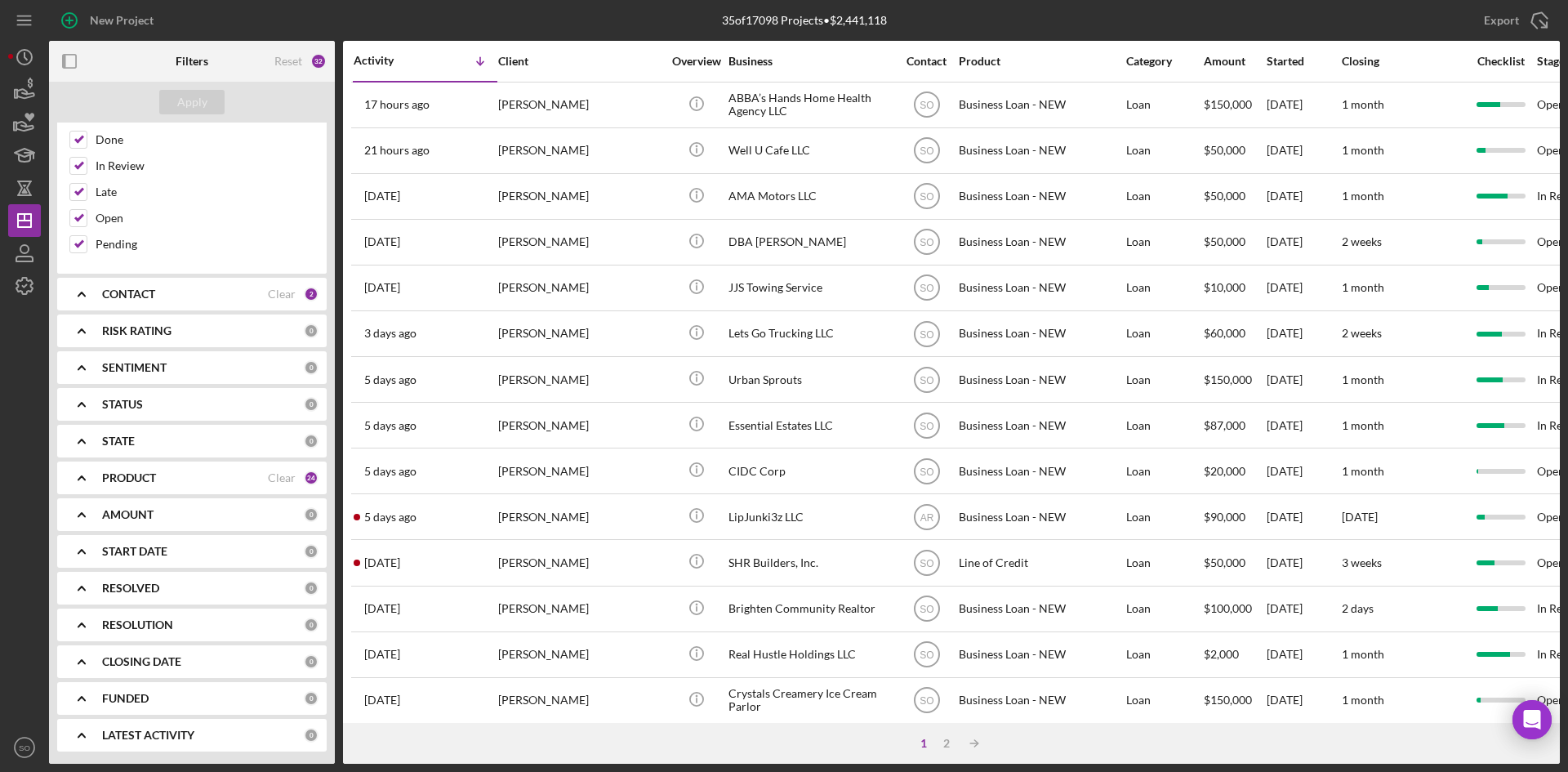
click at [149, 479] on b "PRODUCT" at bounding box center [129, 477] width 54 height 13
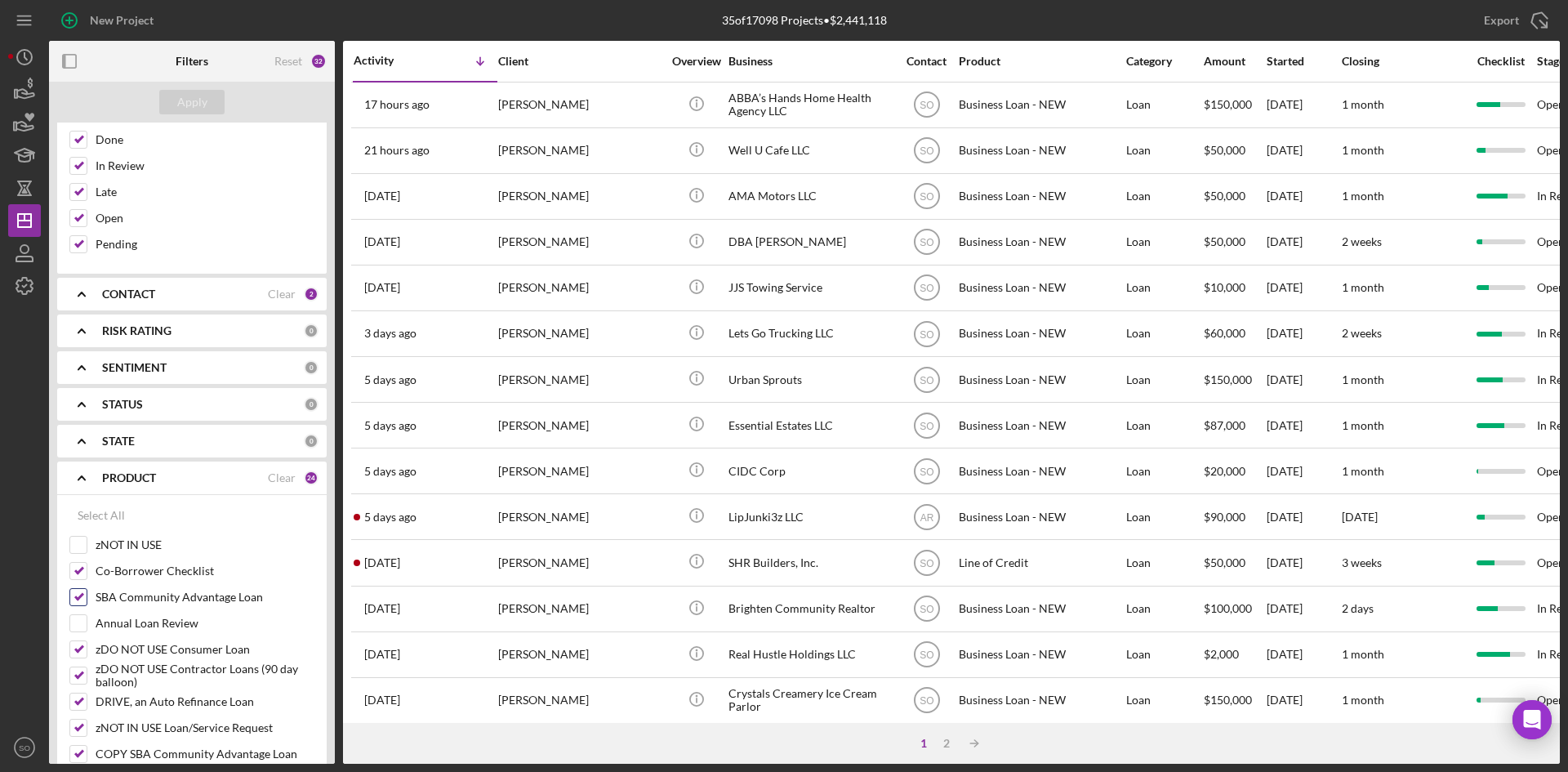
scroll to position [409, 0]
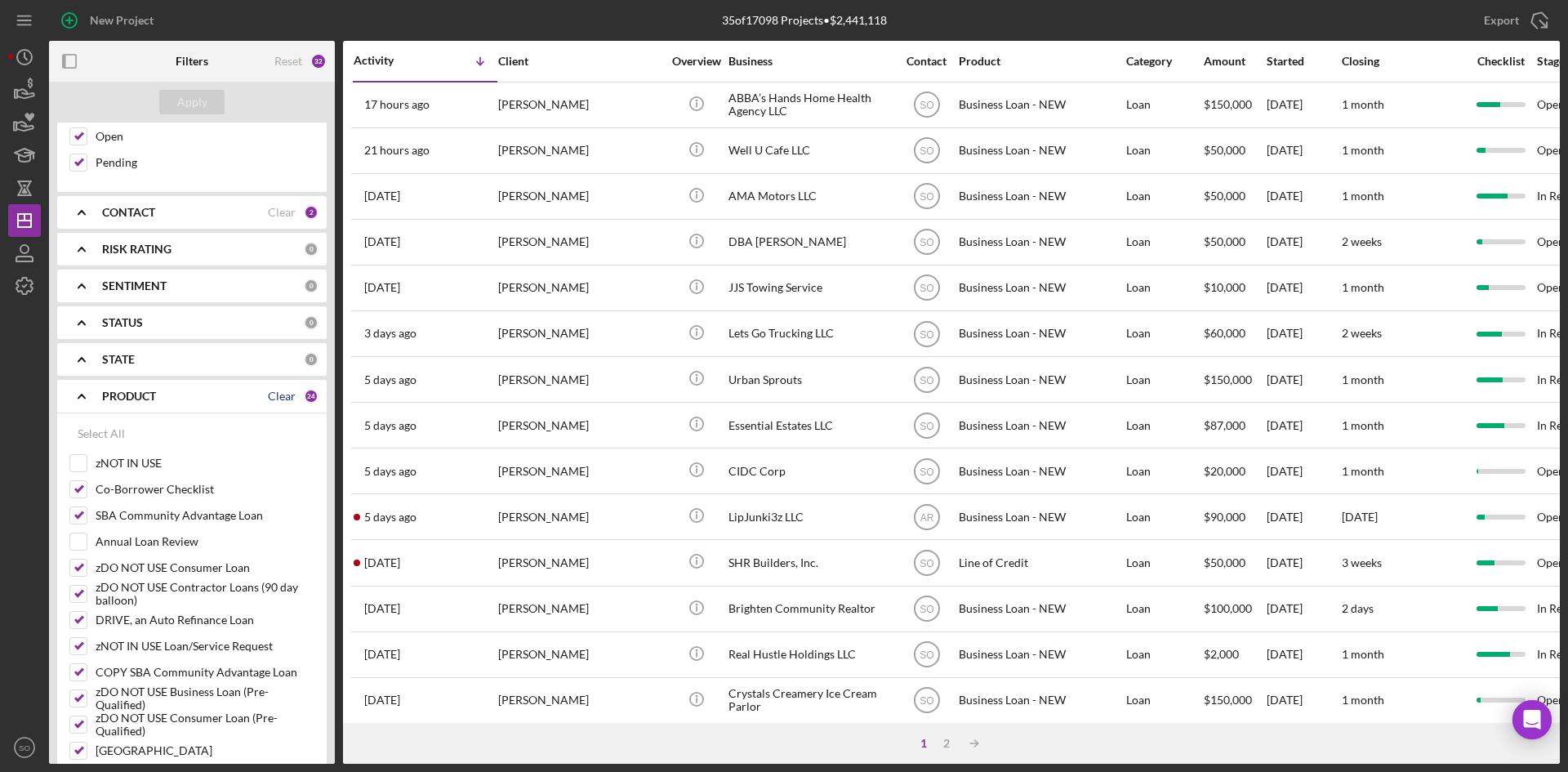
click at [271, 396] on div "Clear" at bounding box center [282, 396] width 28 height 13
checkbox input "false"
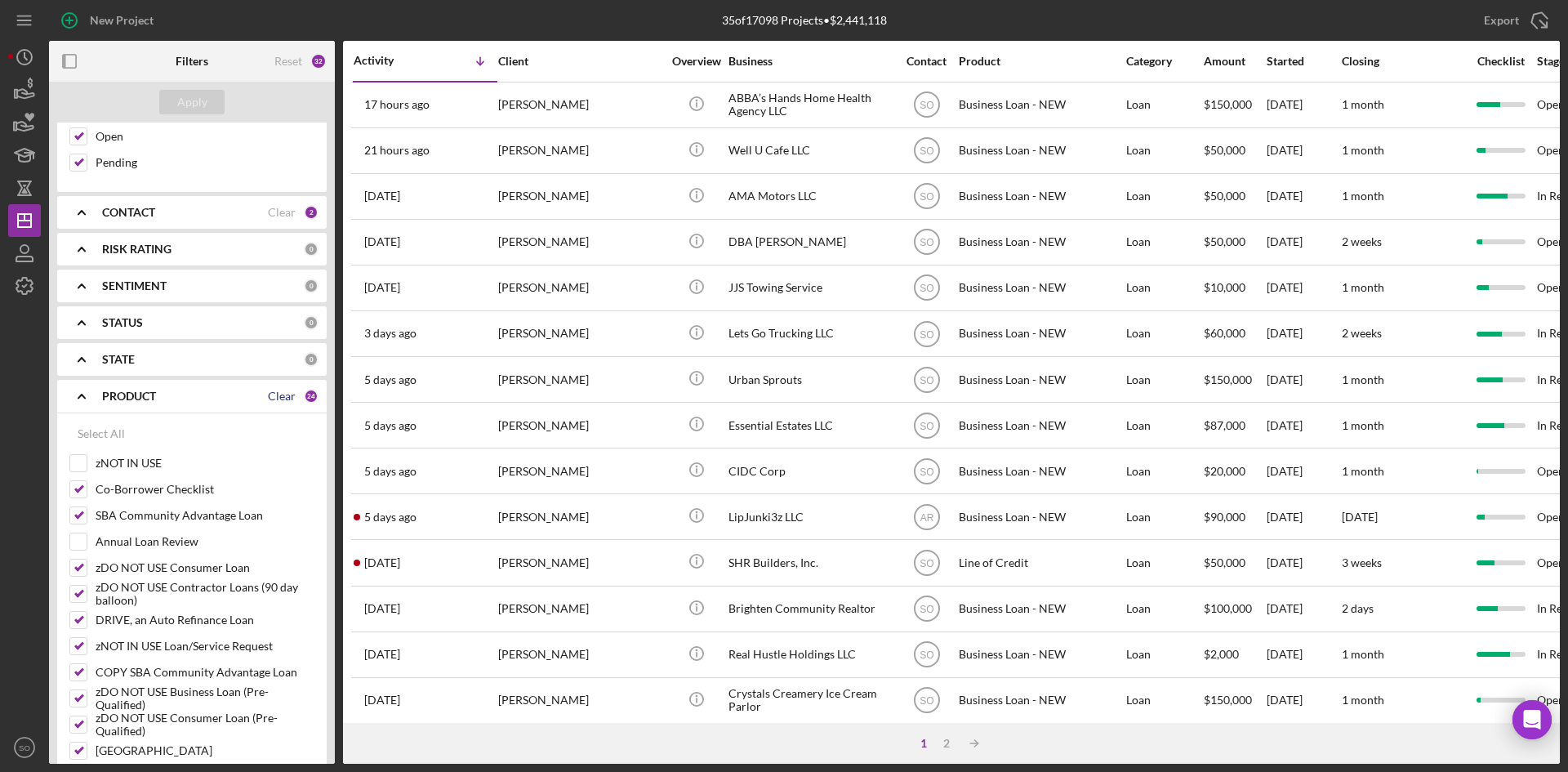
checkbox input "false"
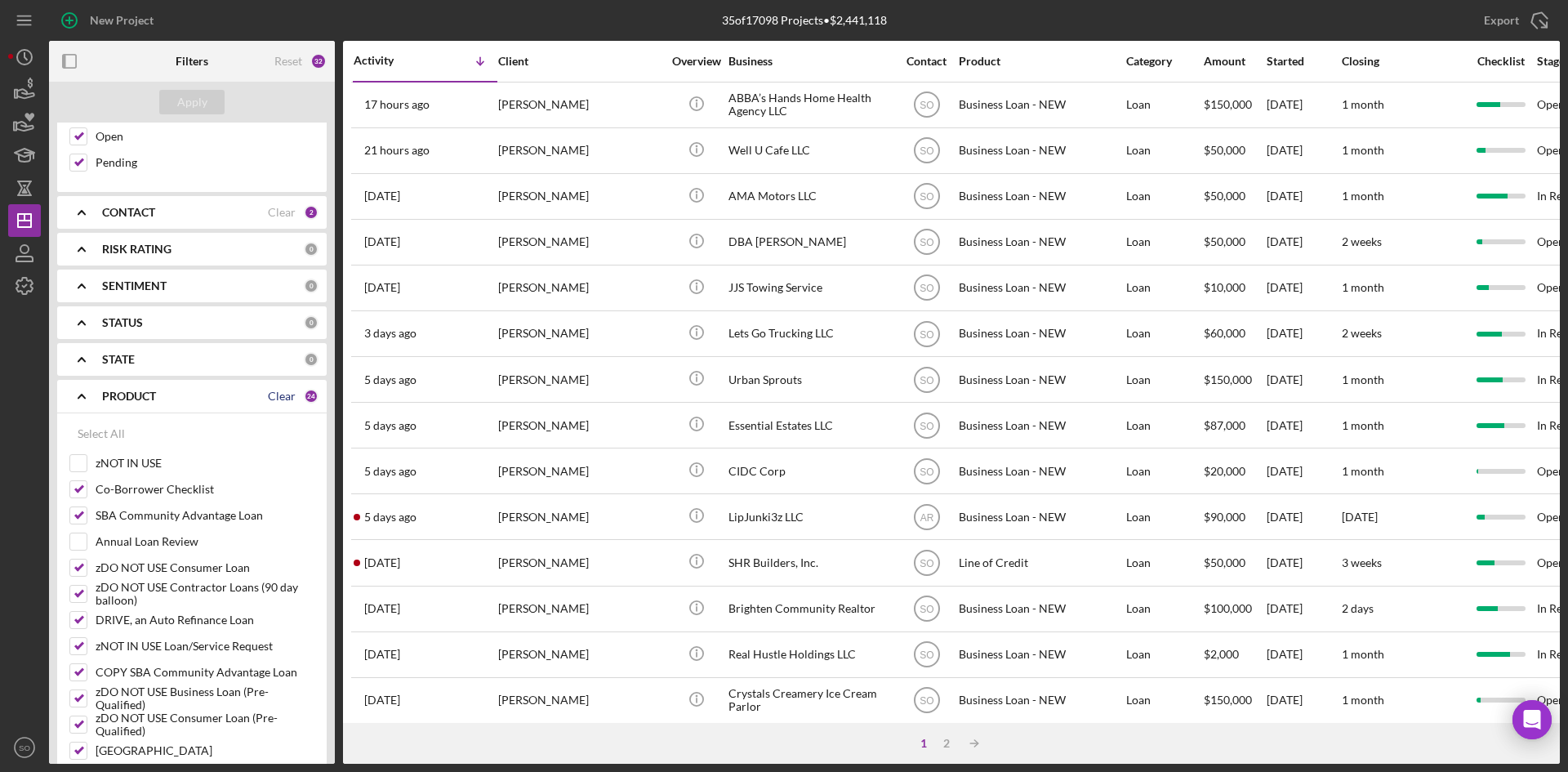
checkbox input "false"
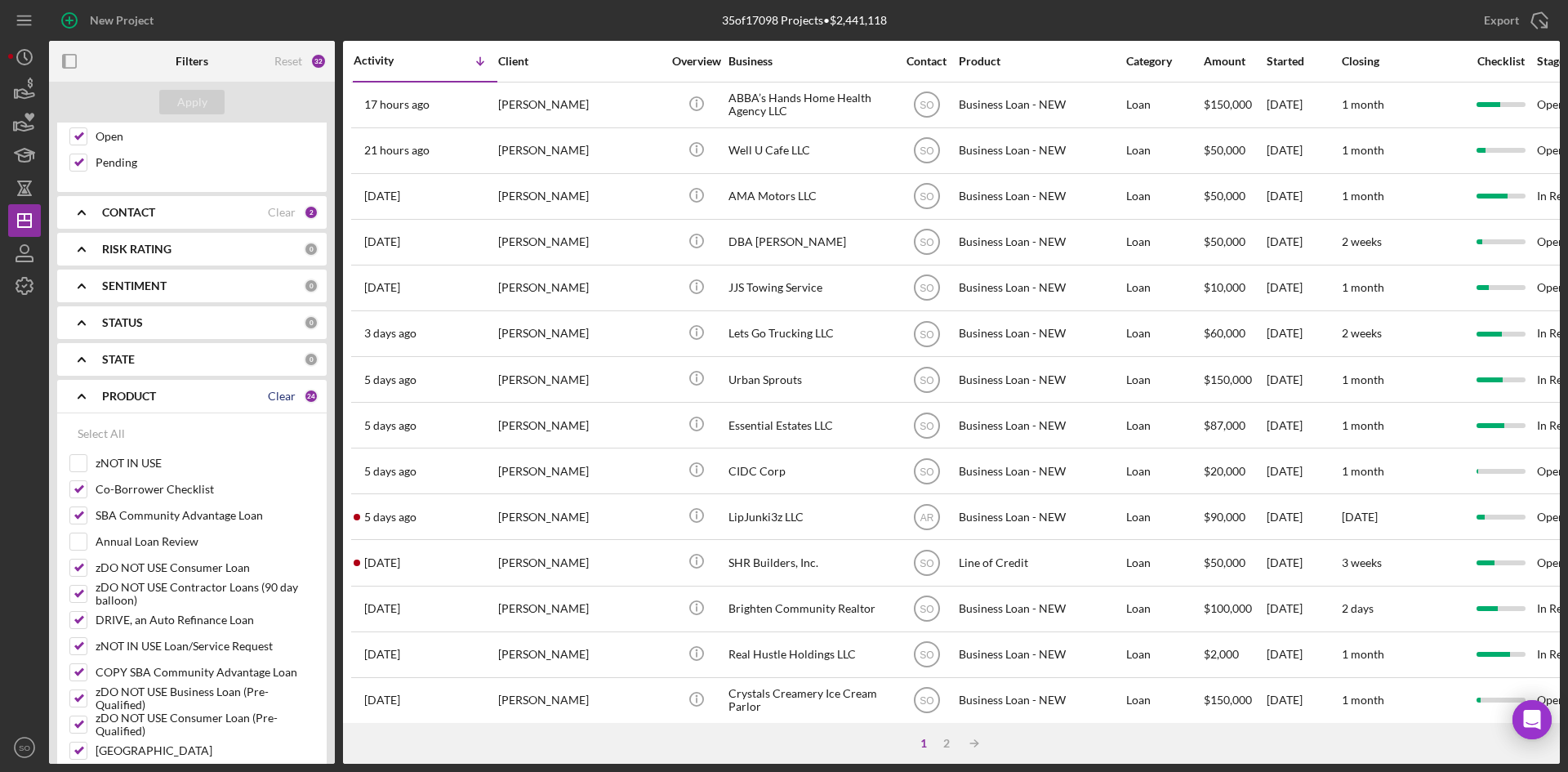
checkbox input "false"
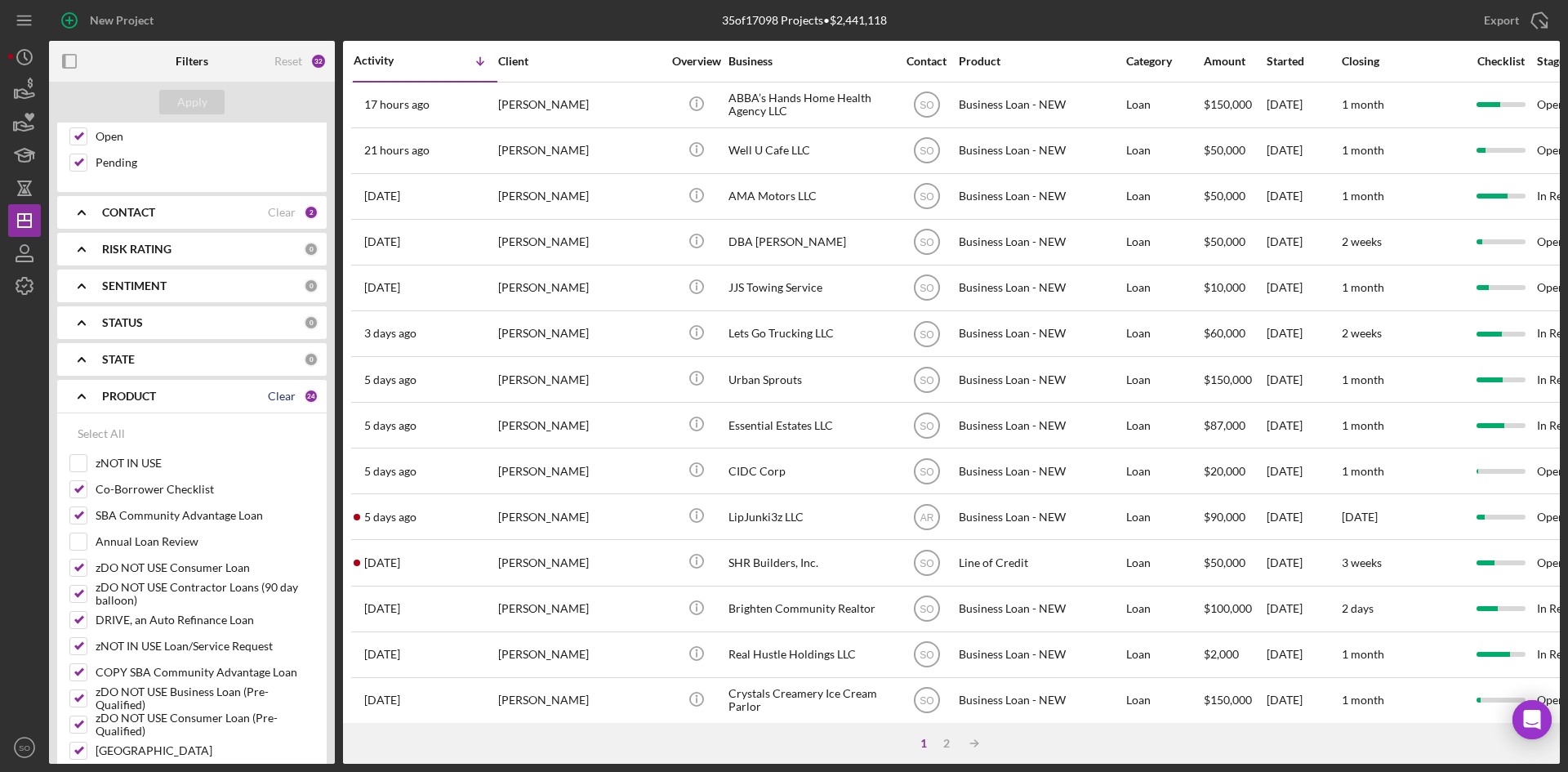
checkbox input "false"
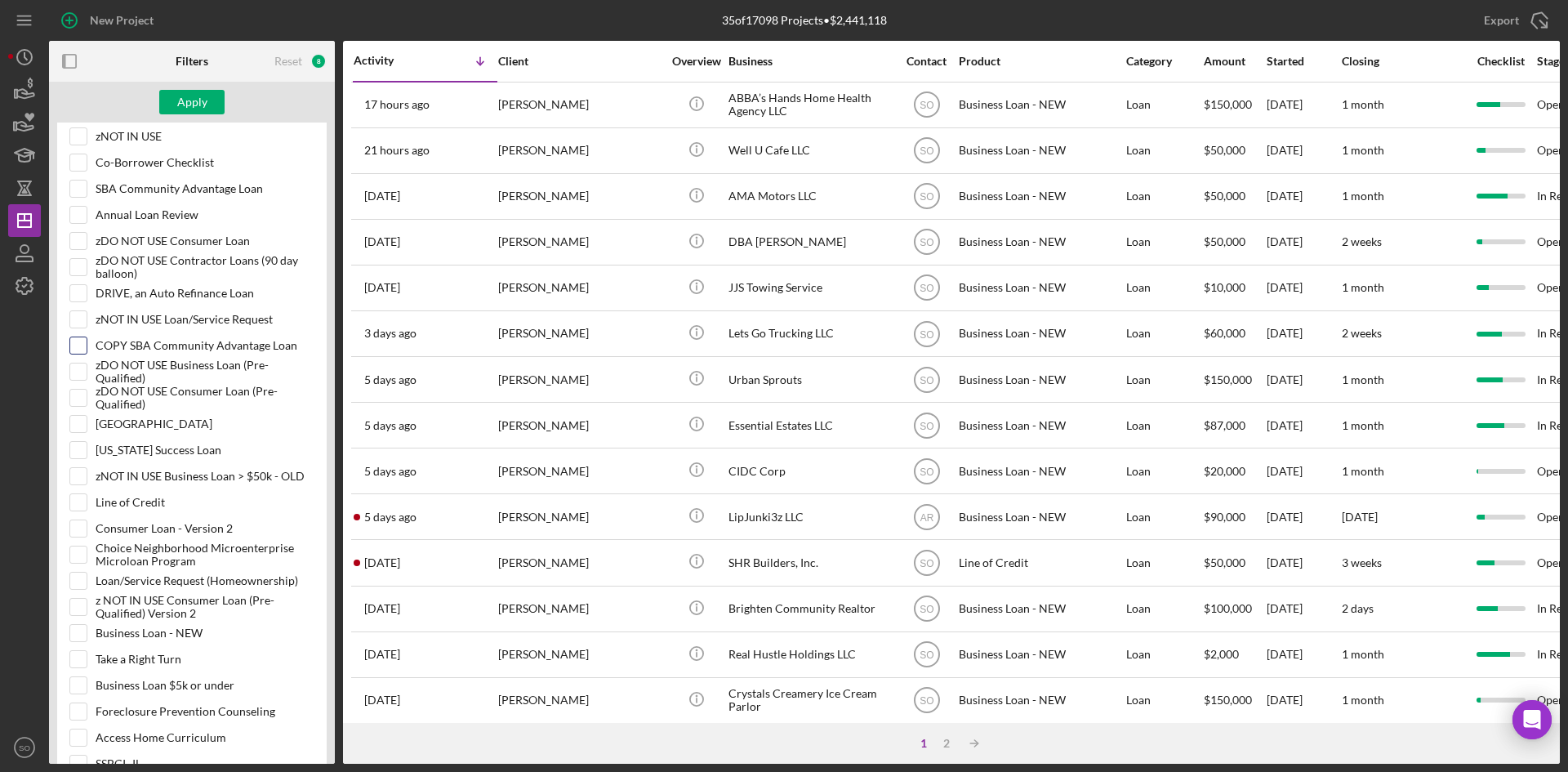
scroll to position [899, 0]
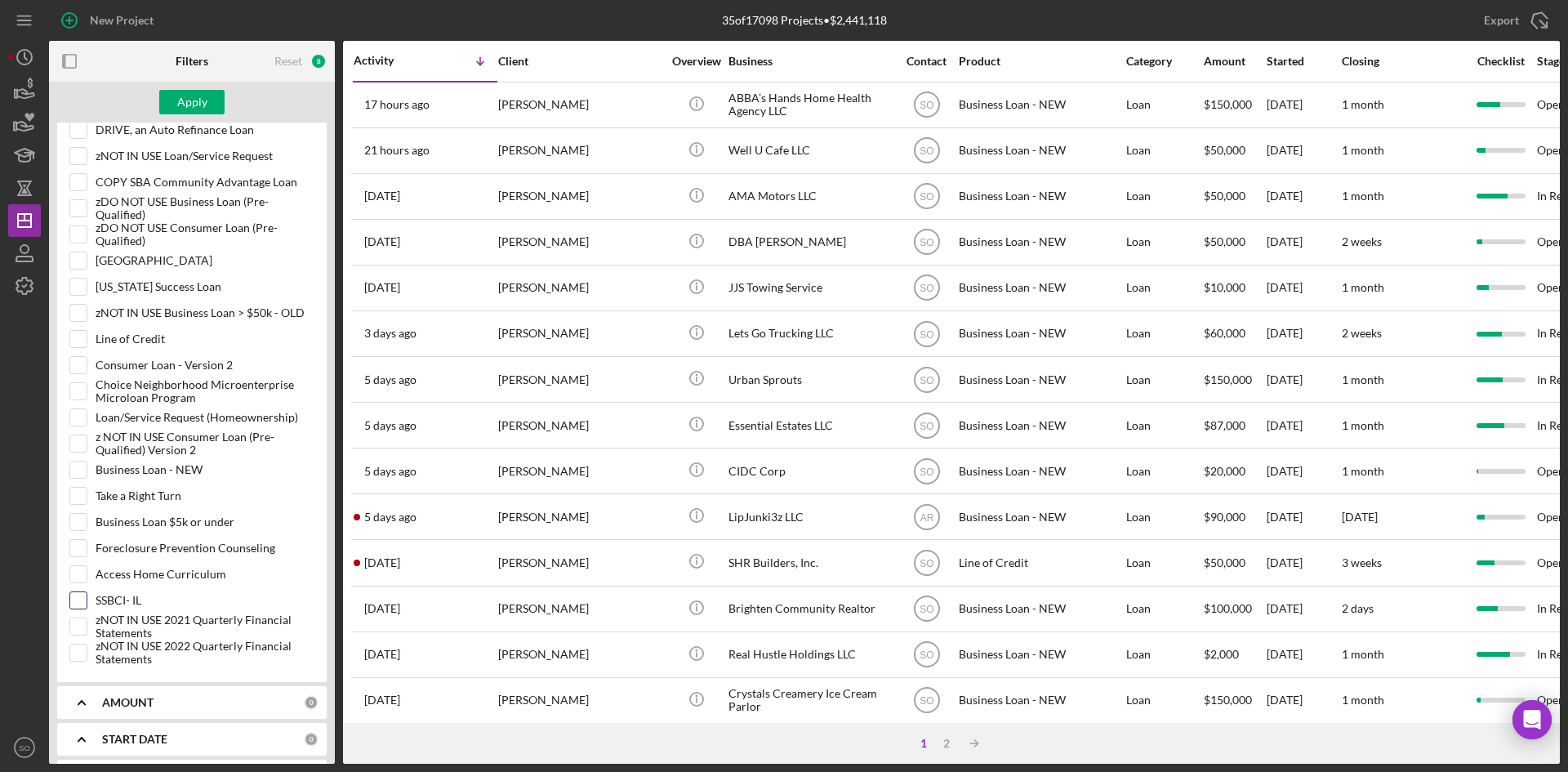
click at [71, 599] on input "SSBCI- IL" at bounding box center [78, 600] width 16 height 16
checkbox input "true"
click at [196, 99] on div "Apply" at bounding box center [192, 102] width 30 height 25
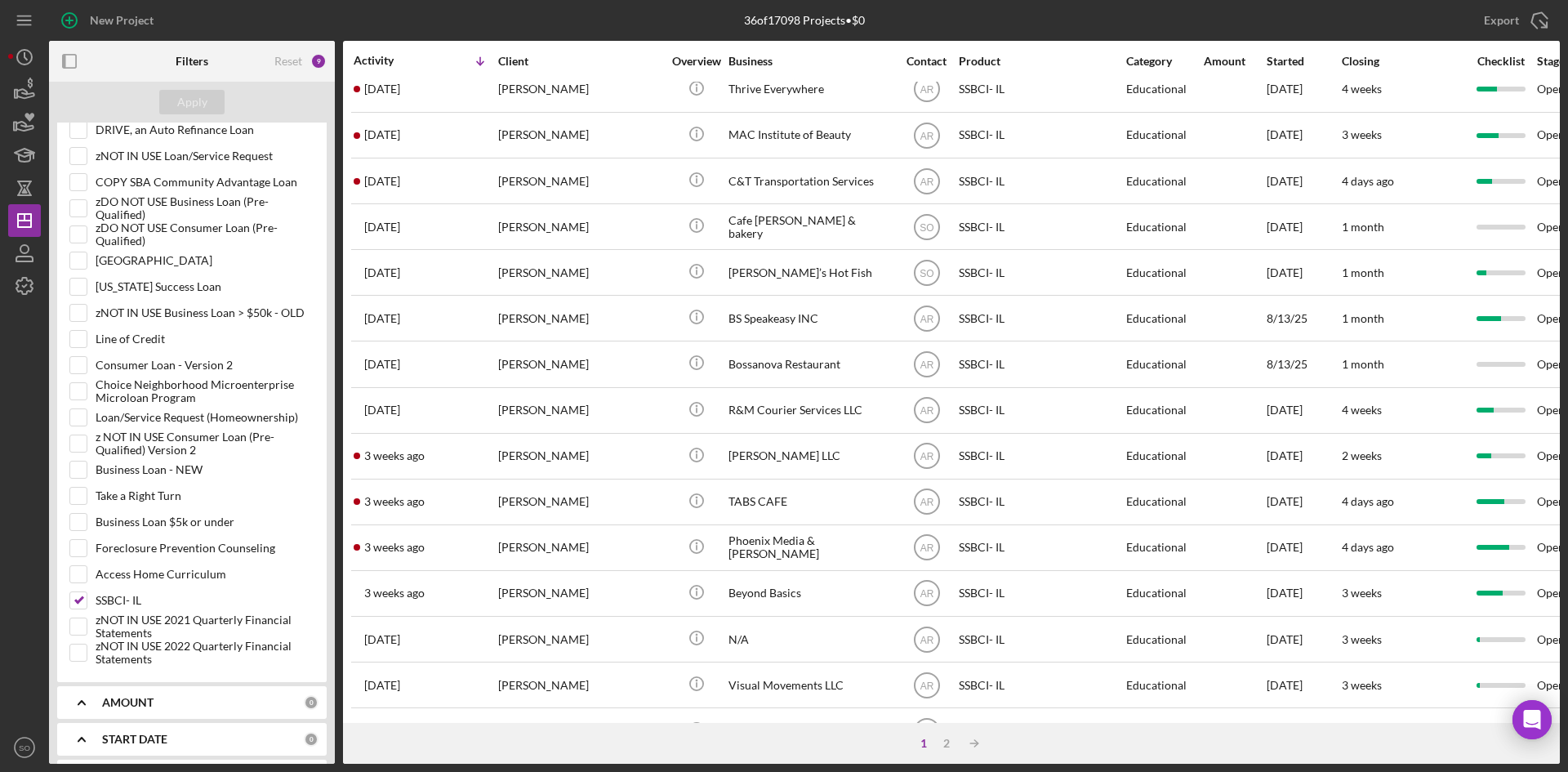
scroll to position [0, 0]
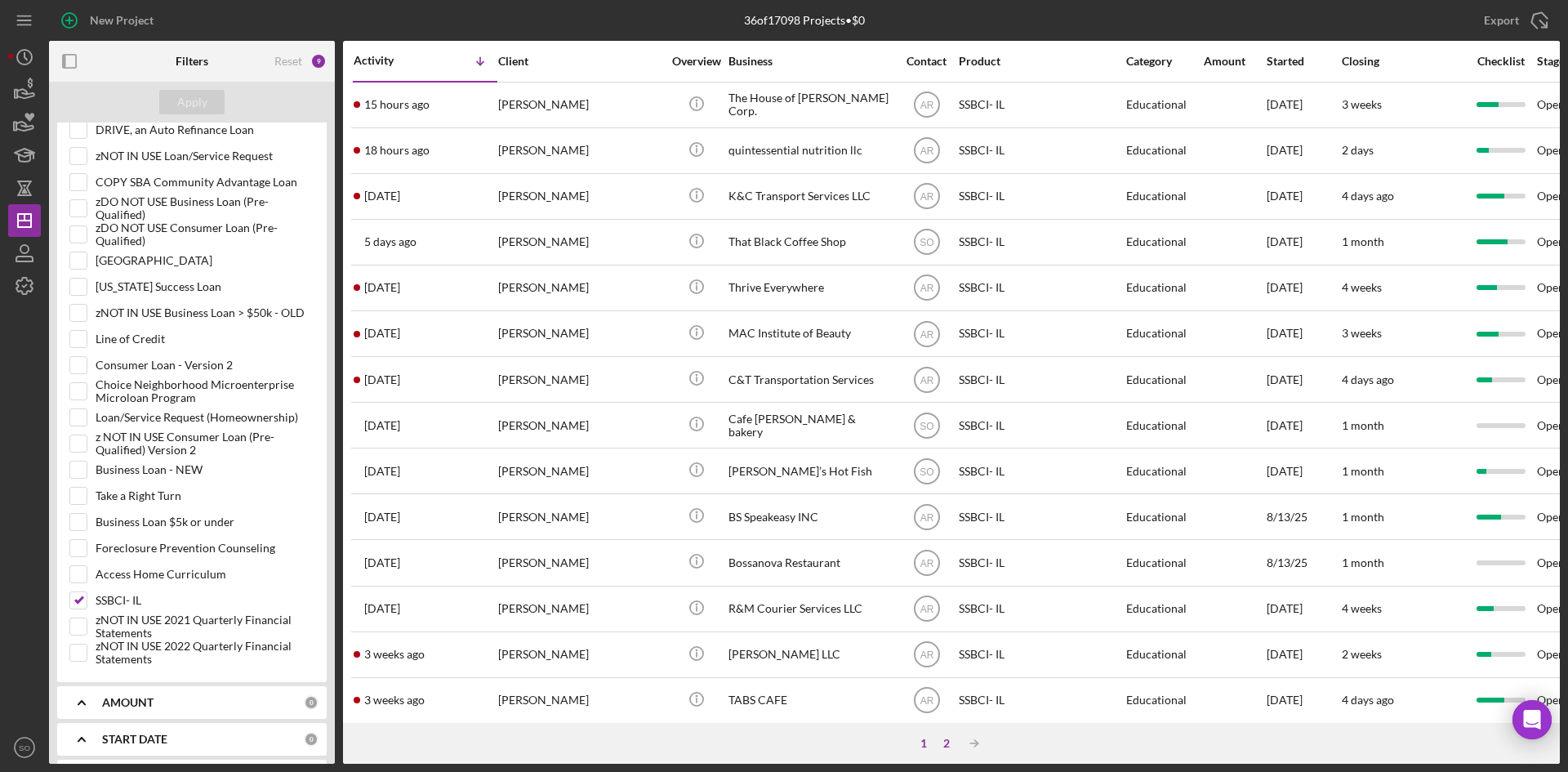
click at [947, 740] on div "2" at bounding box center [946, 743] width 23 height 13
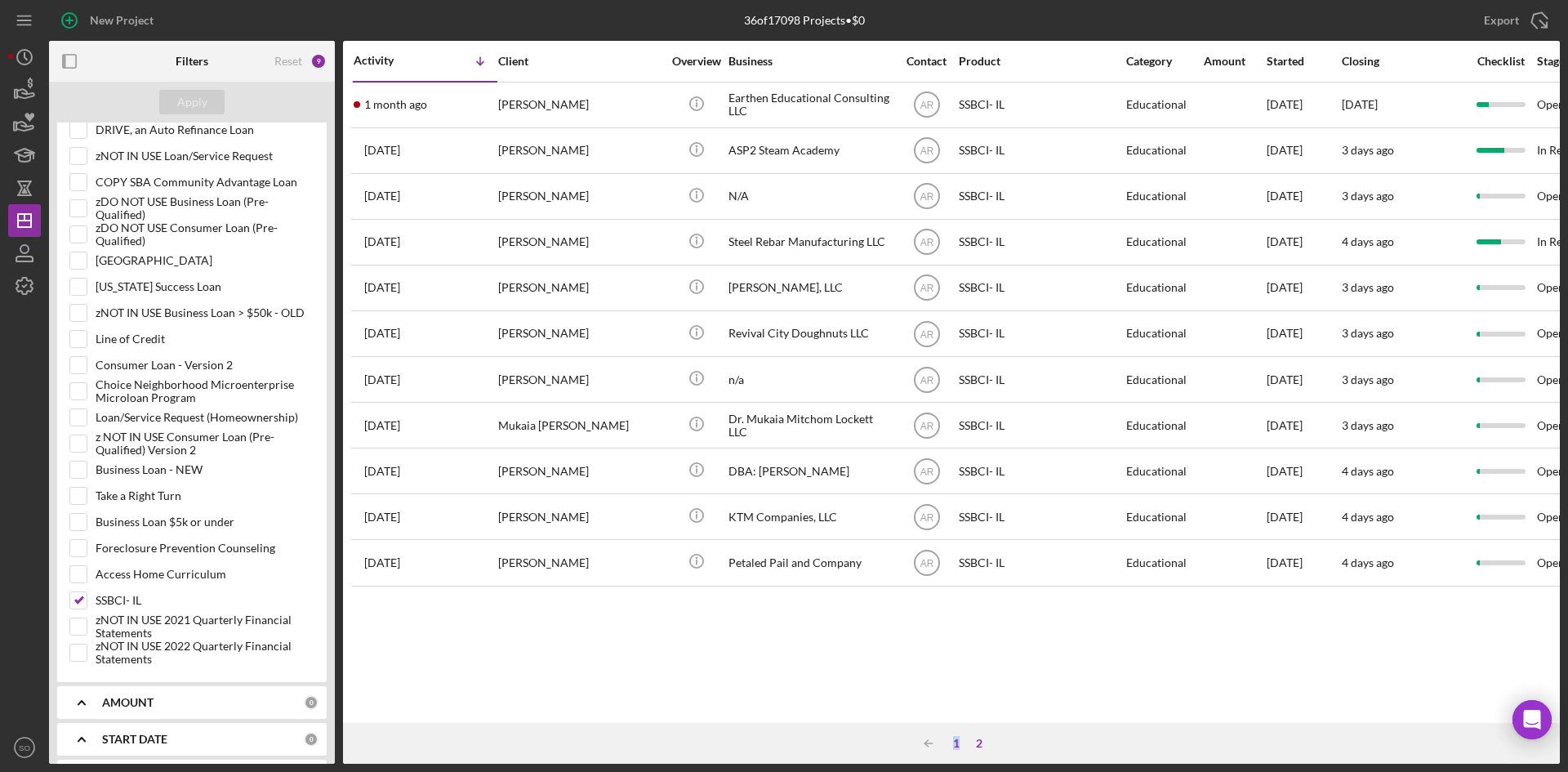
click at [955, 744] on div "1" at bounding box center [956, 743] width 23 height 13
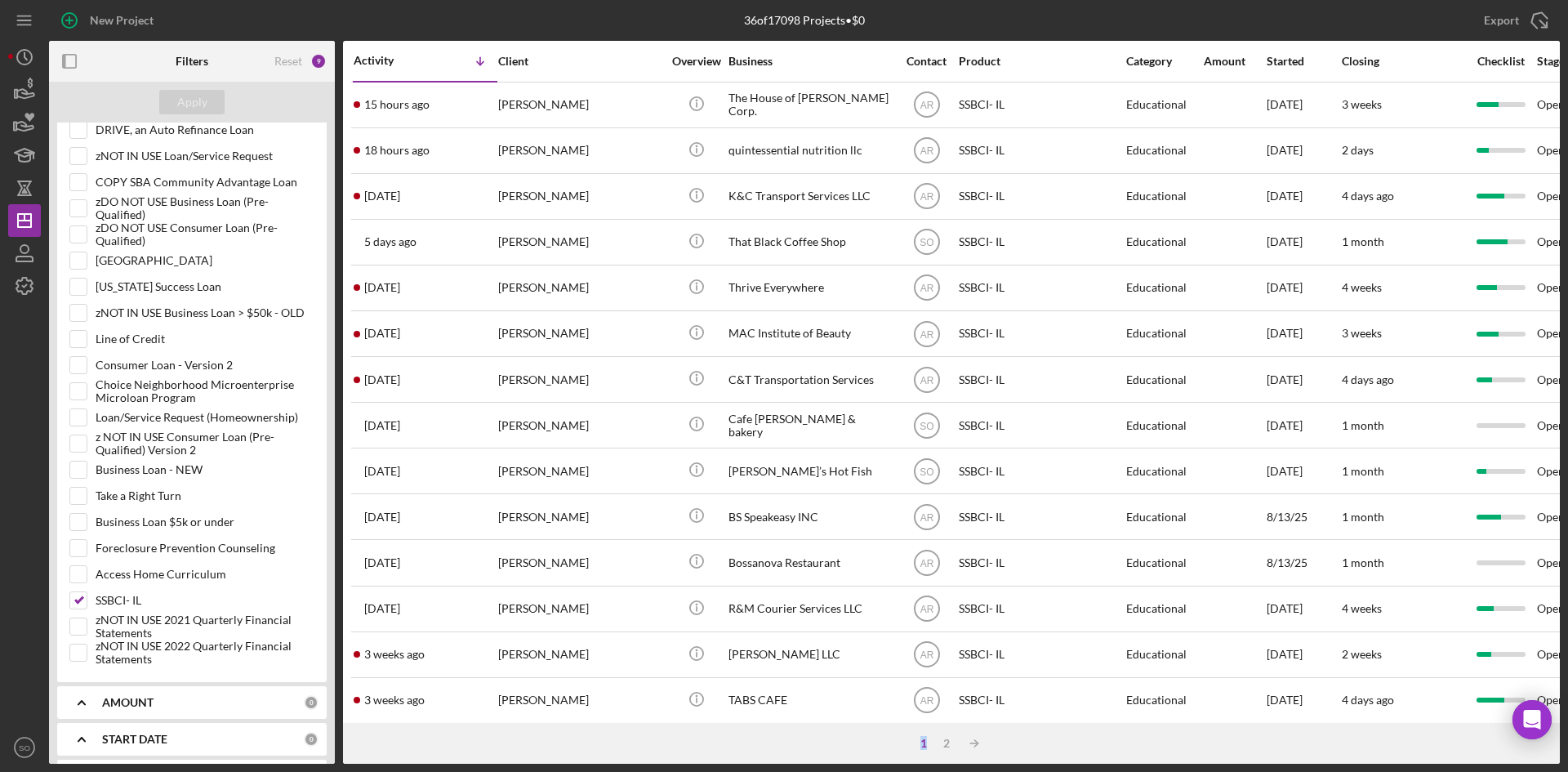
click at [892, 744] on div "1 2 Icon/Table Sort Arrow" at bounding box center [951, 743] width 1217 height 41
click at [119, 20] on div "New Project" at bounding box center [122, 20] width 63 height 33
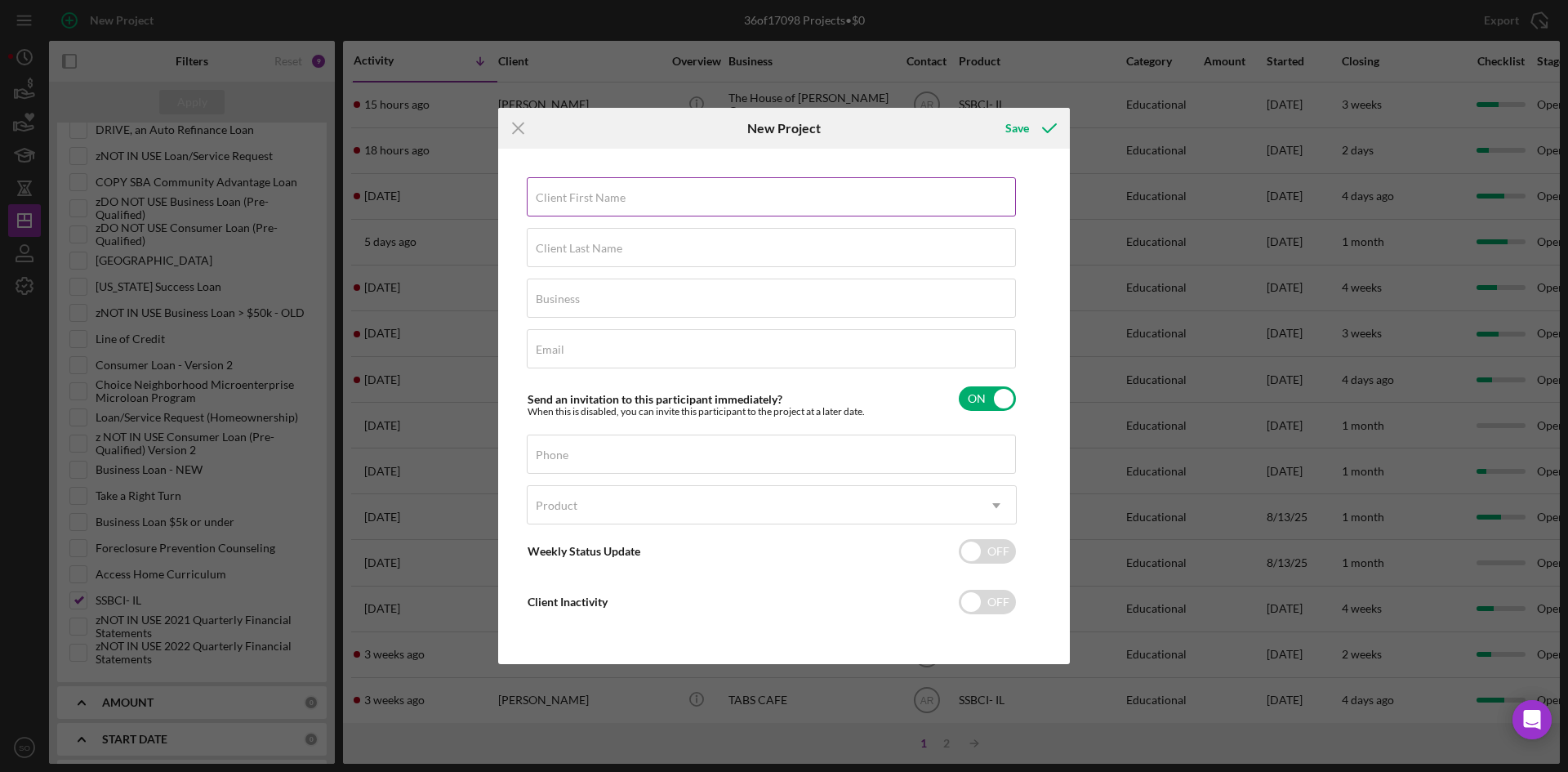
click at [626, 209] on input "Client First Name" at bounding box center [771, 197] width 489 height 40
type input "Bajah"
click at [723, 254] on input "Client Last Name" at bounding box center [771, 248] width 489 height 40
type input "[PERSON_NAME]"
click at [576, 338] on div "Email Required" at bounding box center [772, 349] width 490 height 41
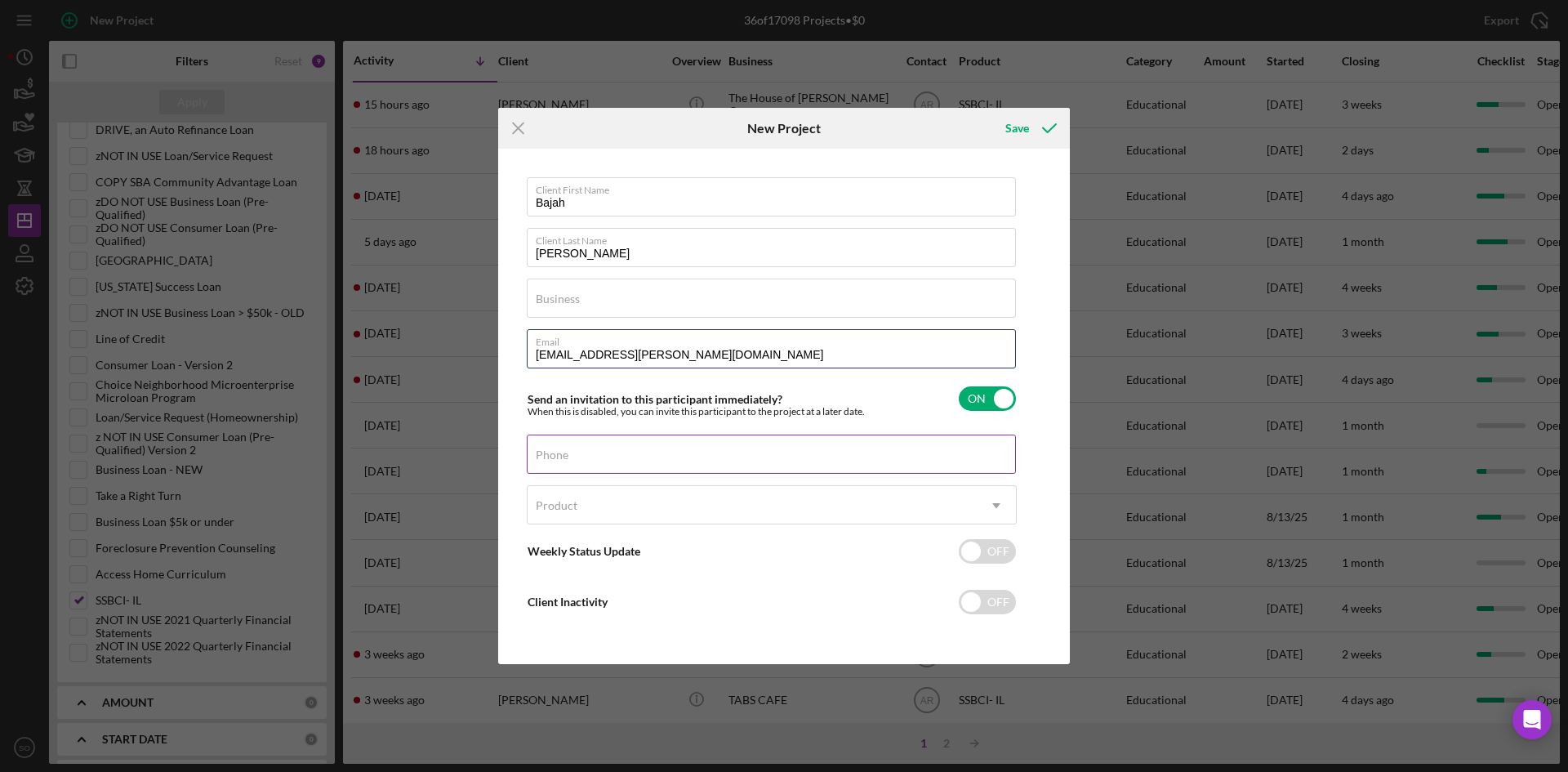
type input "[EMAIL_ADDRESS][PERSON_NAME][DOMAIN_NAME]"
click at [597, 456] on input "Phone" at bounding box center [771, 454] width 489 height 40
click at [584, 506] on div "Product" at bounding box center [752, 506] width 449 height 38
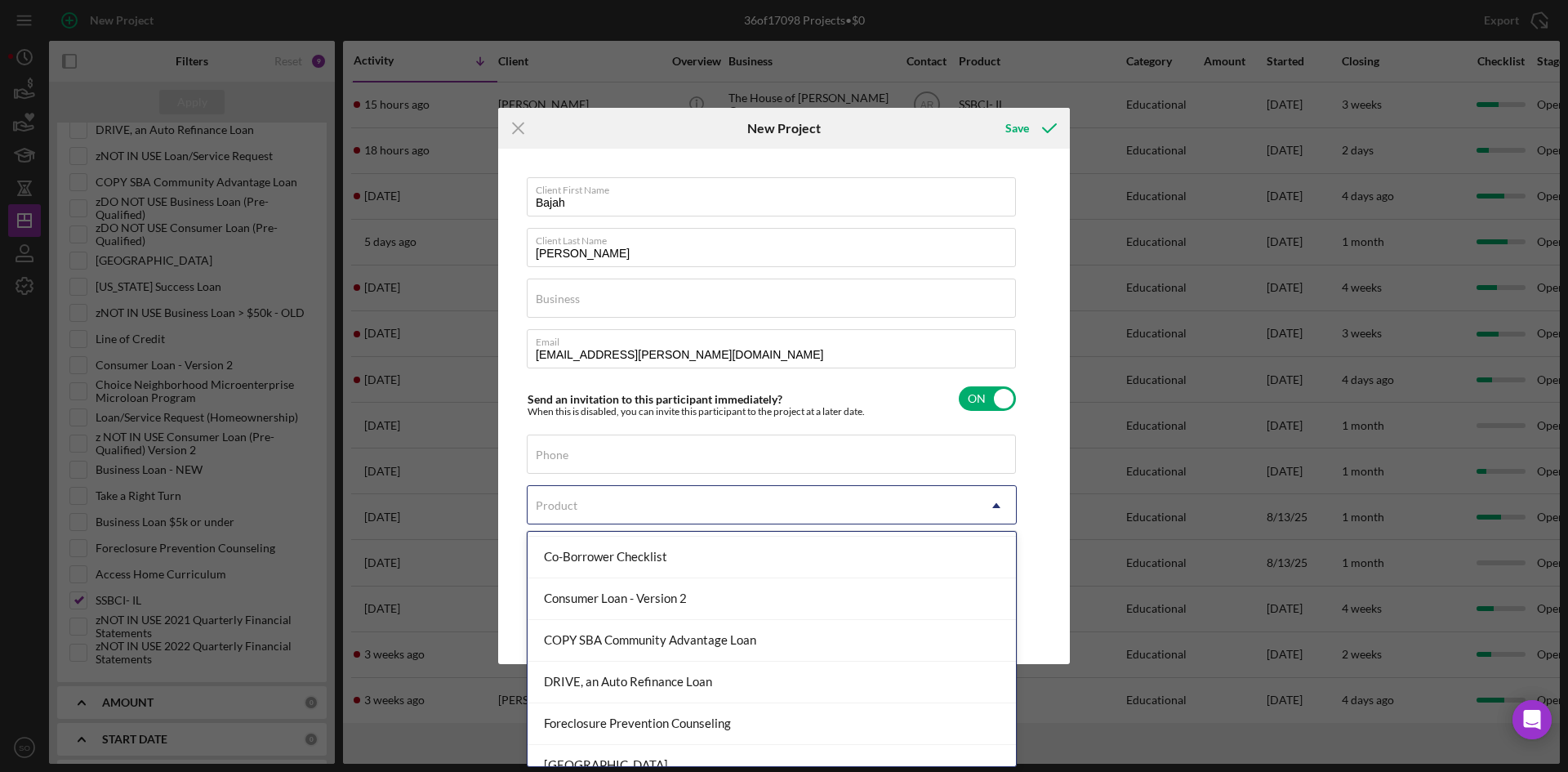
scroll to position [573, 0]
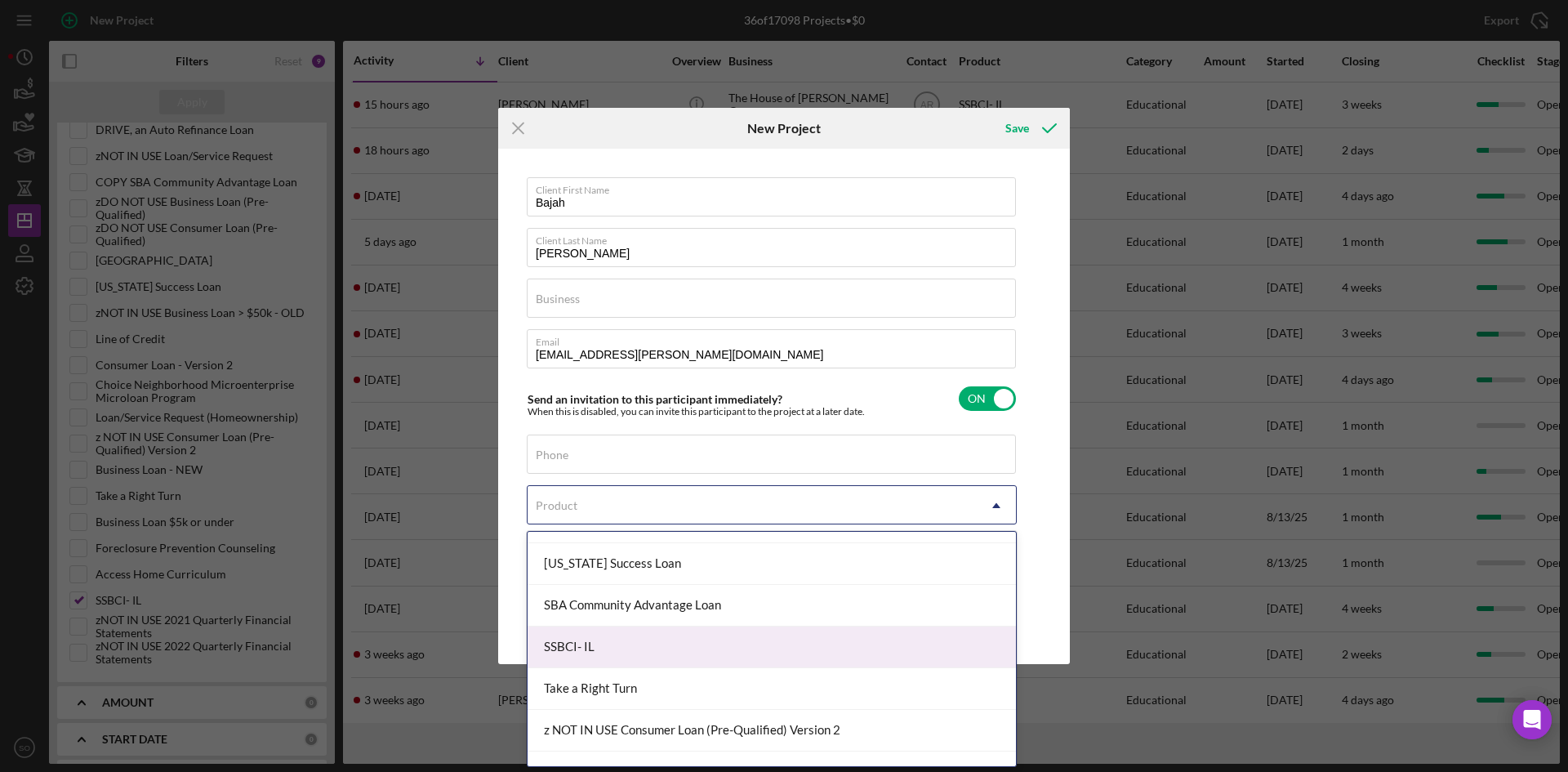
click at [591, 647] on div "SSBCI- IL" at bounding box center [772, 648] width 489 height 42
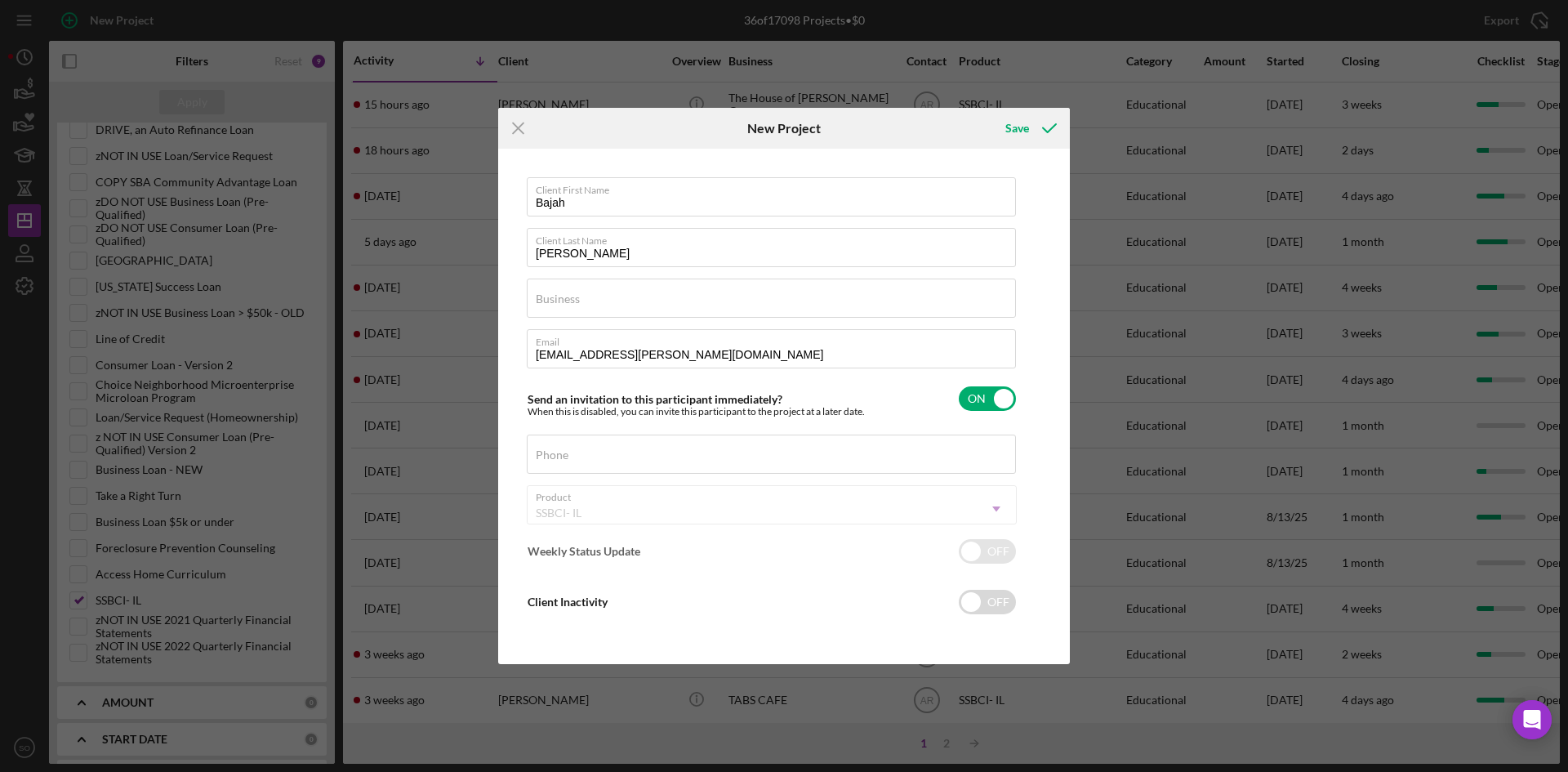
checkbox input "true"
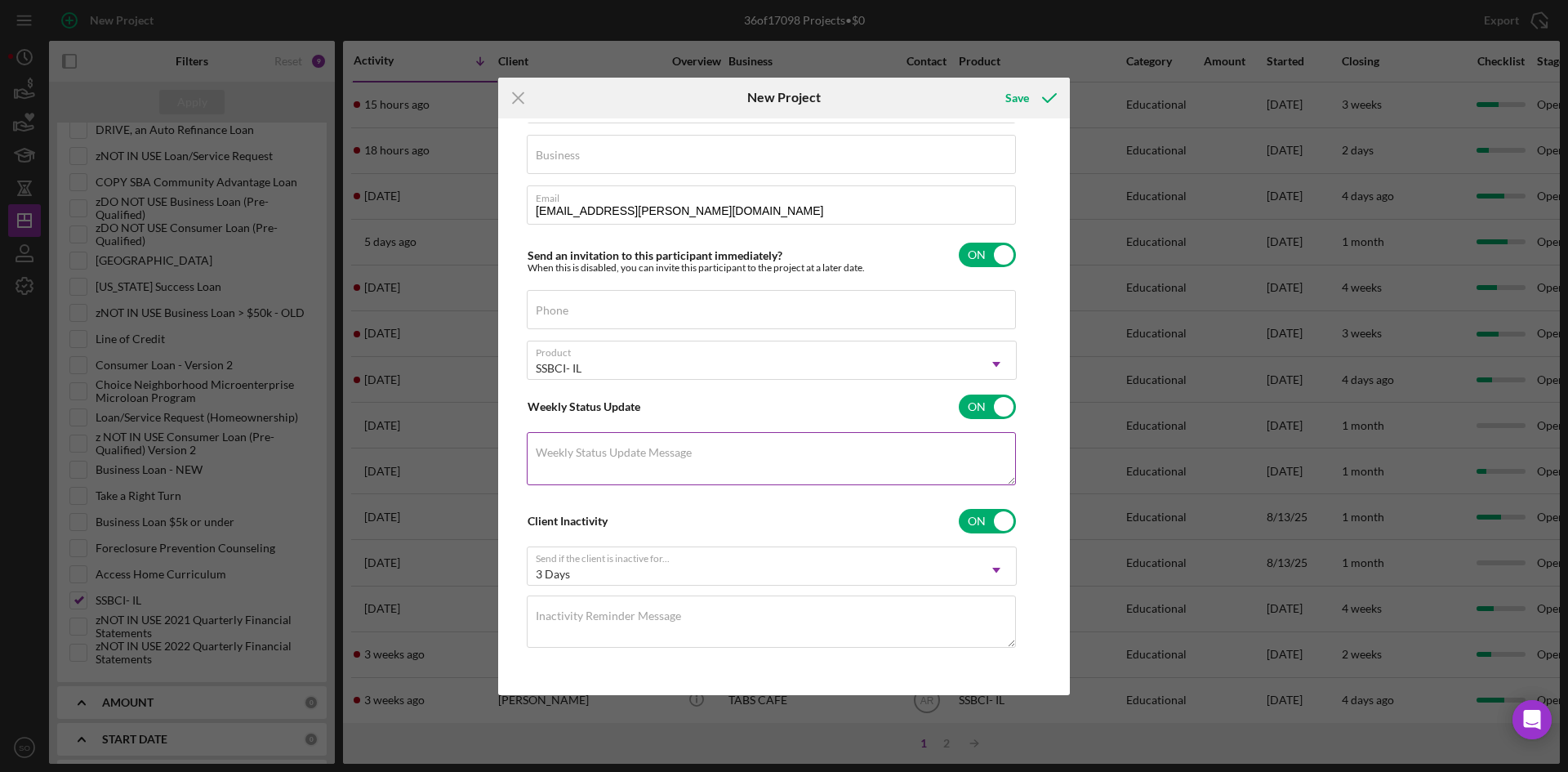
scroll to position [0, 0]
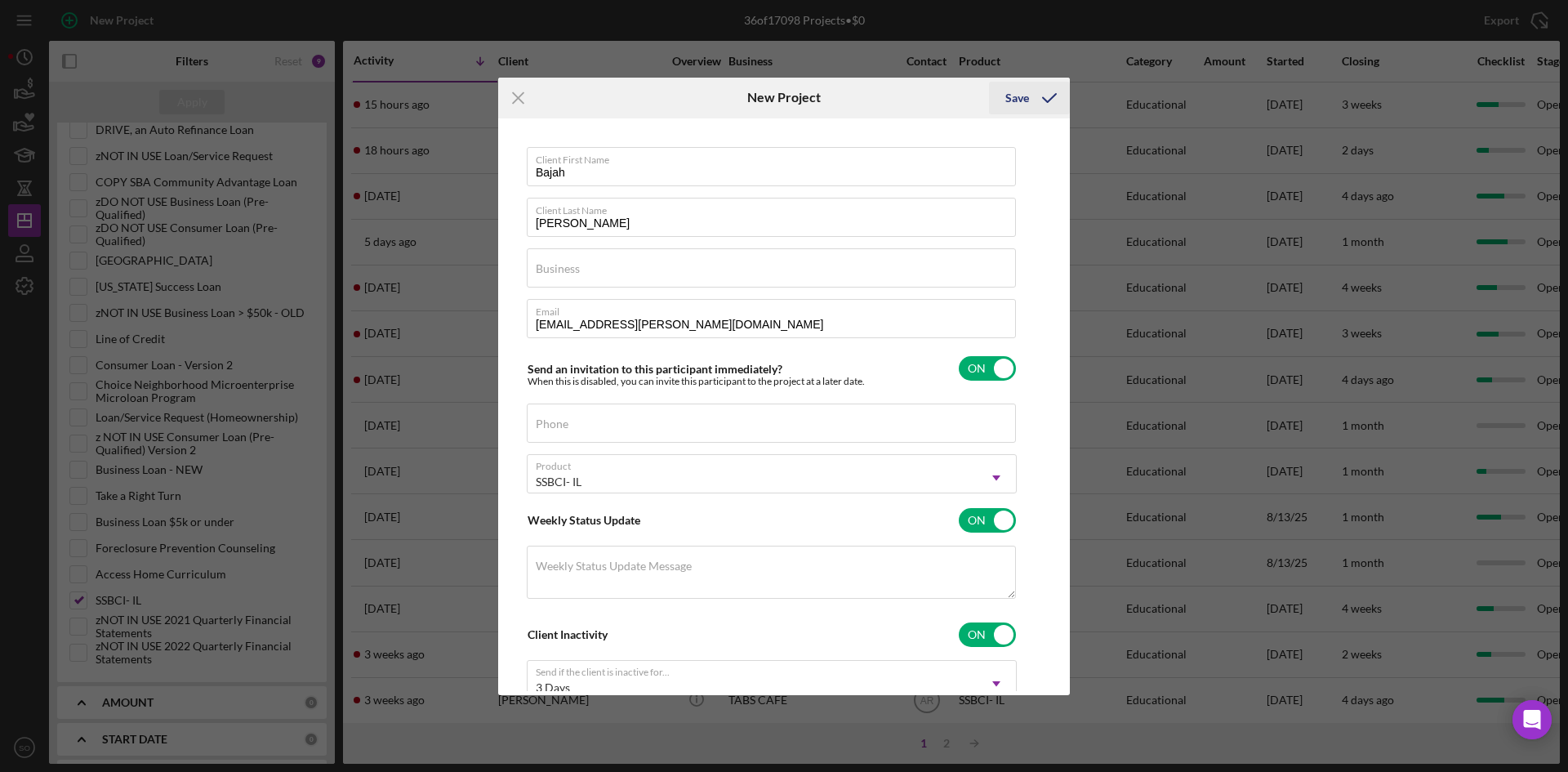
click at [1038, 98] on icon "submit" at bounding box center [1049, 97] width 41 height 41
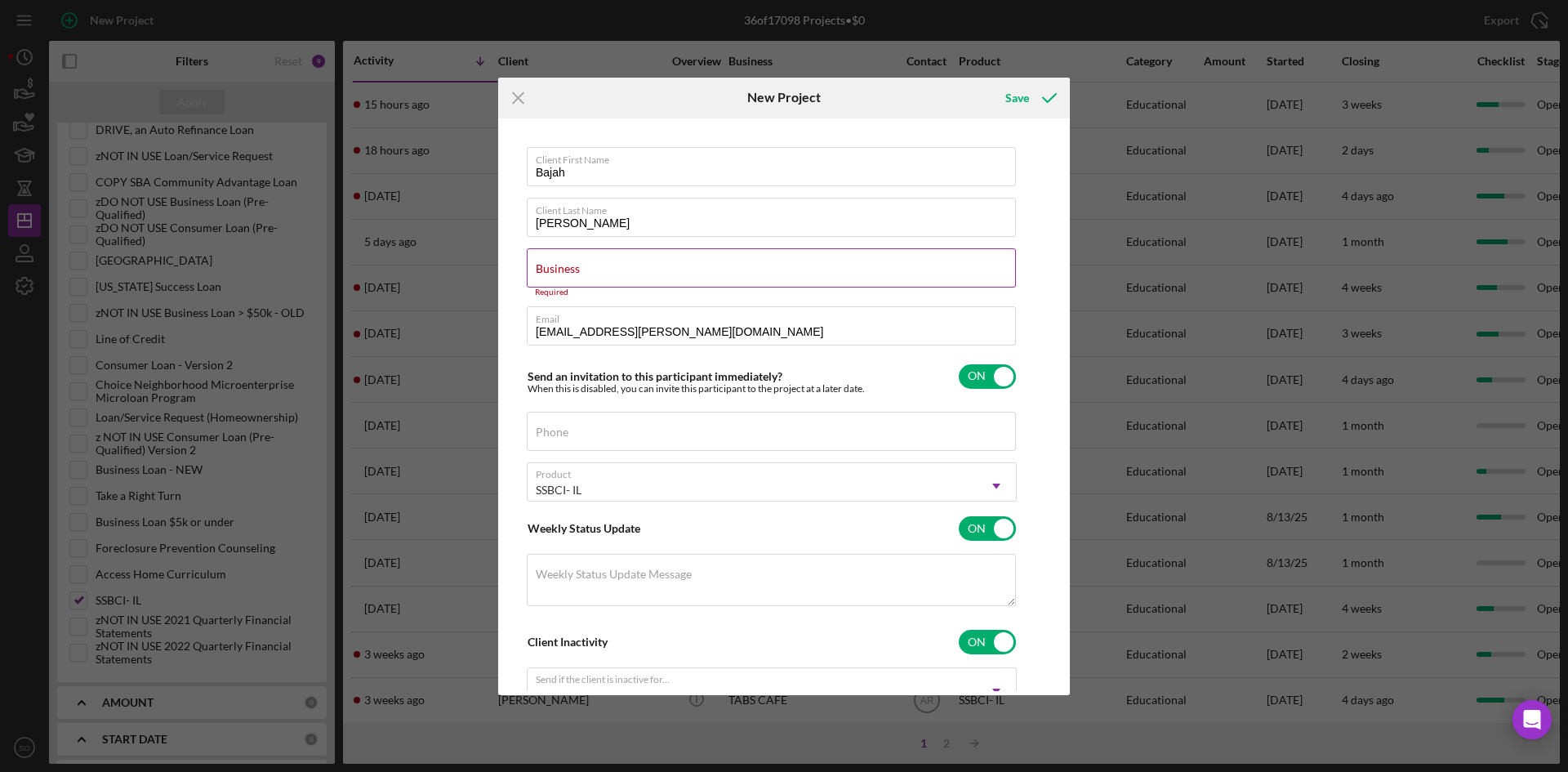
click at [624, 265] on div "Business Required" at bounding box center [772, 272] width 490 height 49
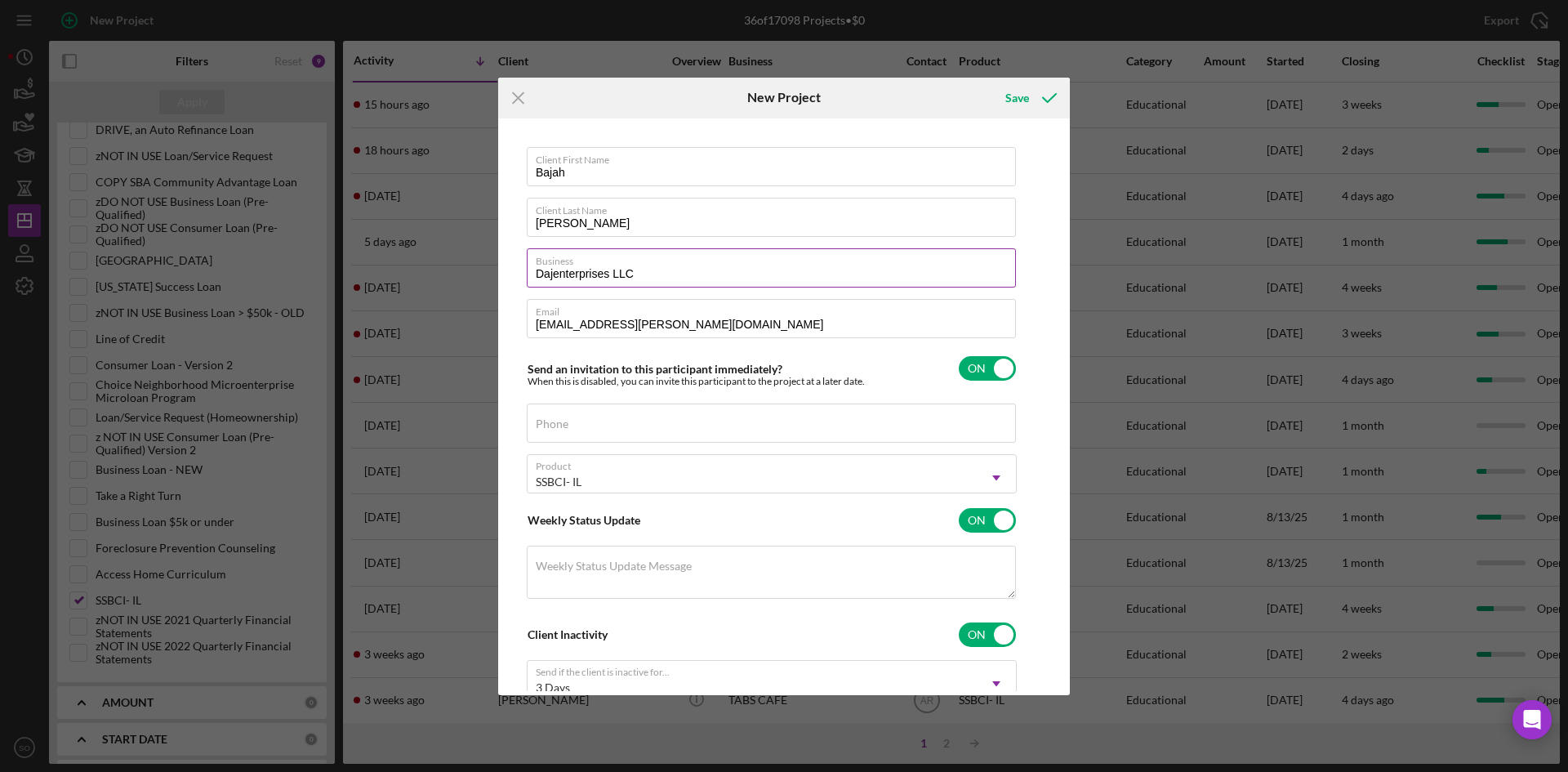
click at [552, 271] on input "Dajenterprises LLC" at bounding box center [771, 268] width 489 height 40
click at [691, 275] on input "Daj Enterprises LLC" at bounding box center [771, 268] width 489 height 40
type input "Daj Enterprises LLC"
click at [541, 172] on input "Bajah" at bounding box center [771, 167] width 489 height 40
type input "Dajah"
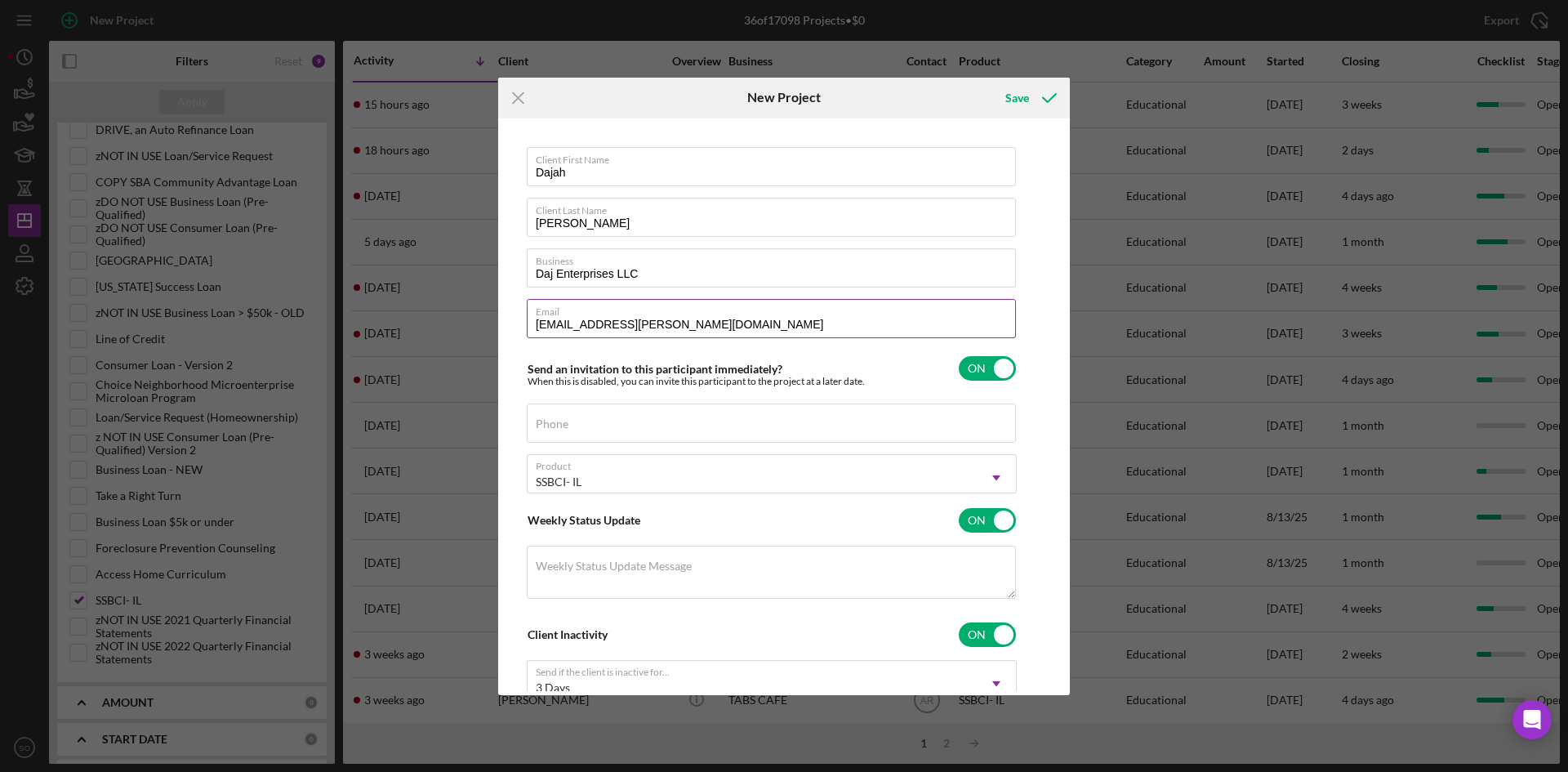
click at [542, 322] on input "[EMAIL_ADDRESS][PERSON_NAME][DOMAIN_NAME]" at bounding box center [771, 319] width 489 height 40
type input "[EMAIL_ADDRESS][PERSON_NAME][DOMAIN_NAME]"
click at [1049, 304] on div "Client First Name [PERSON_NAME] Client Last Name [PERSON_NAME] Business Daj Ent…" at bounding box center [784, 407] width 563 height 569
click at [1022, 103] on div "Save" at bounding box center [1018, 97] width 24 height 33
checkbox input "false"
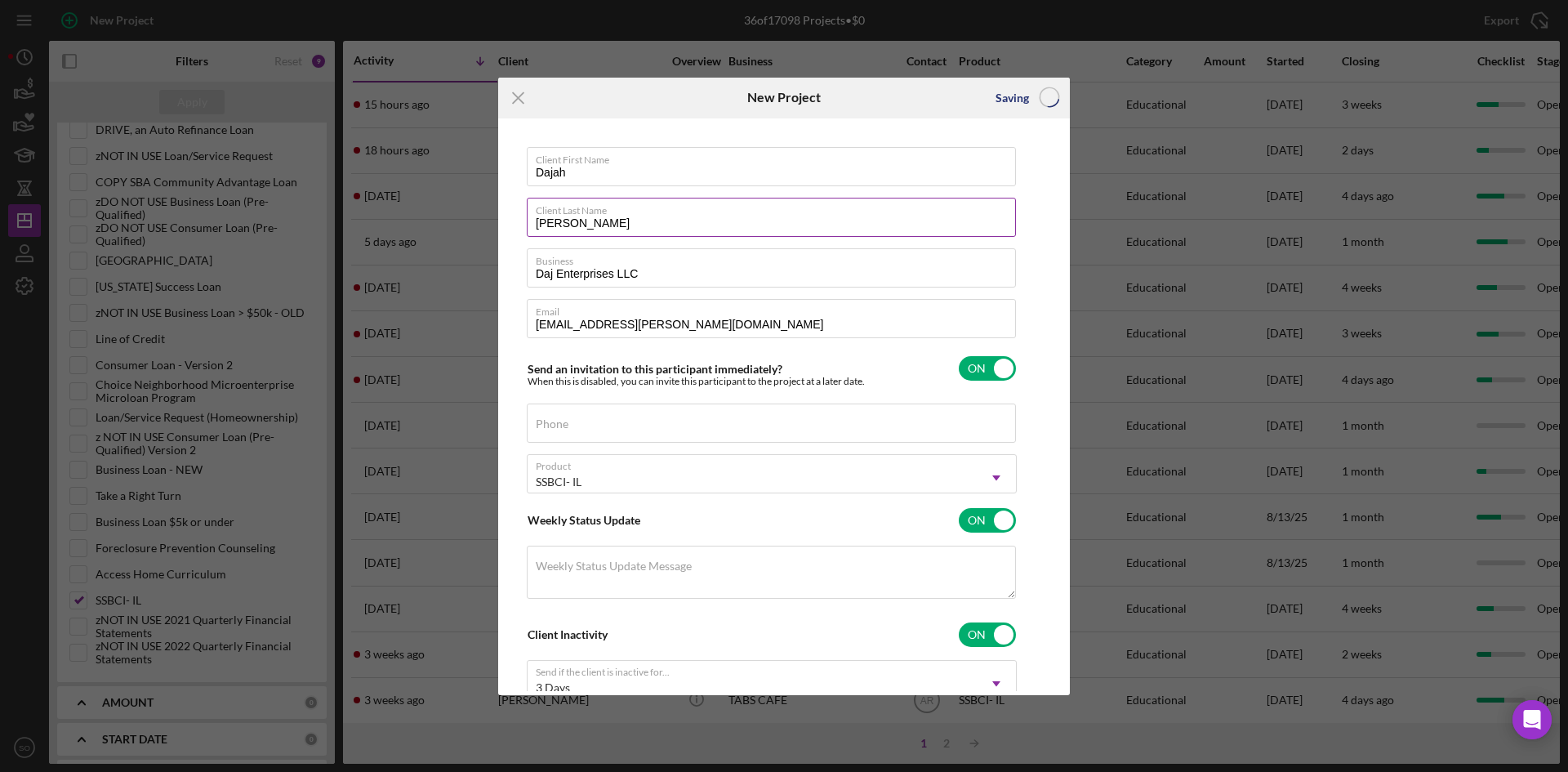
checkbox input "false"
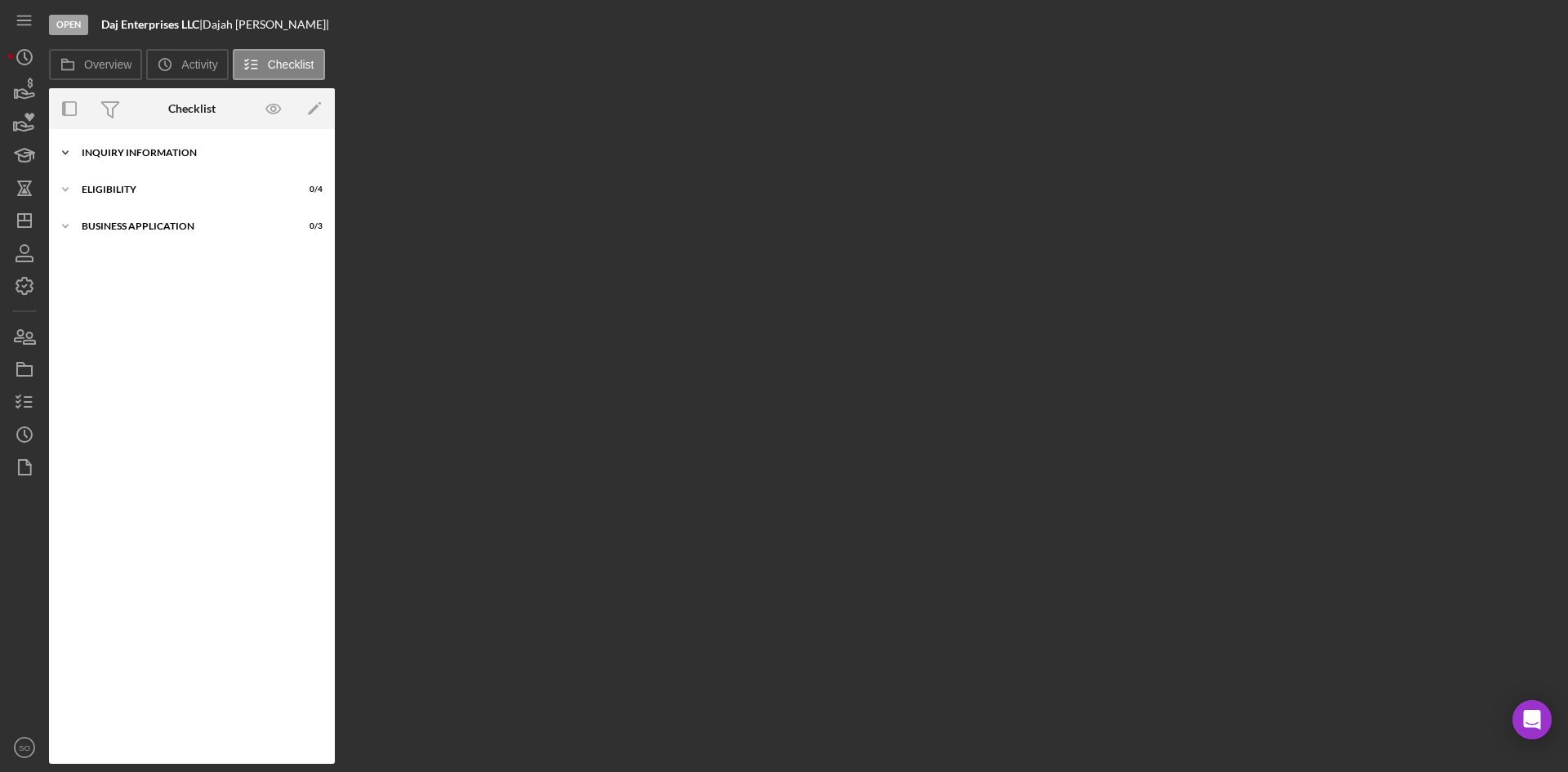
click at [120, 160] on div "Icon/Expander Inquiry Information 0 / 7" at bounding box center [191, 153] width 286 height 33
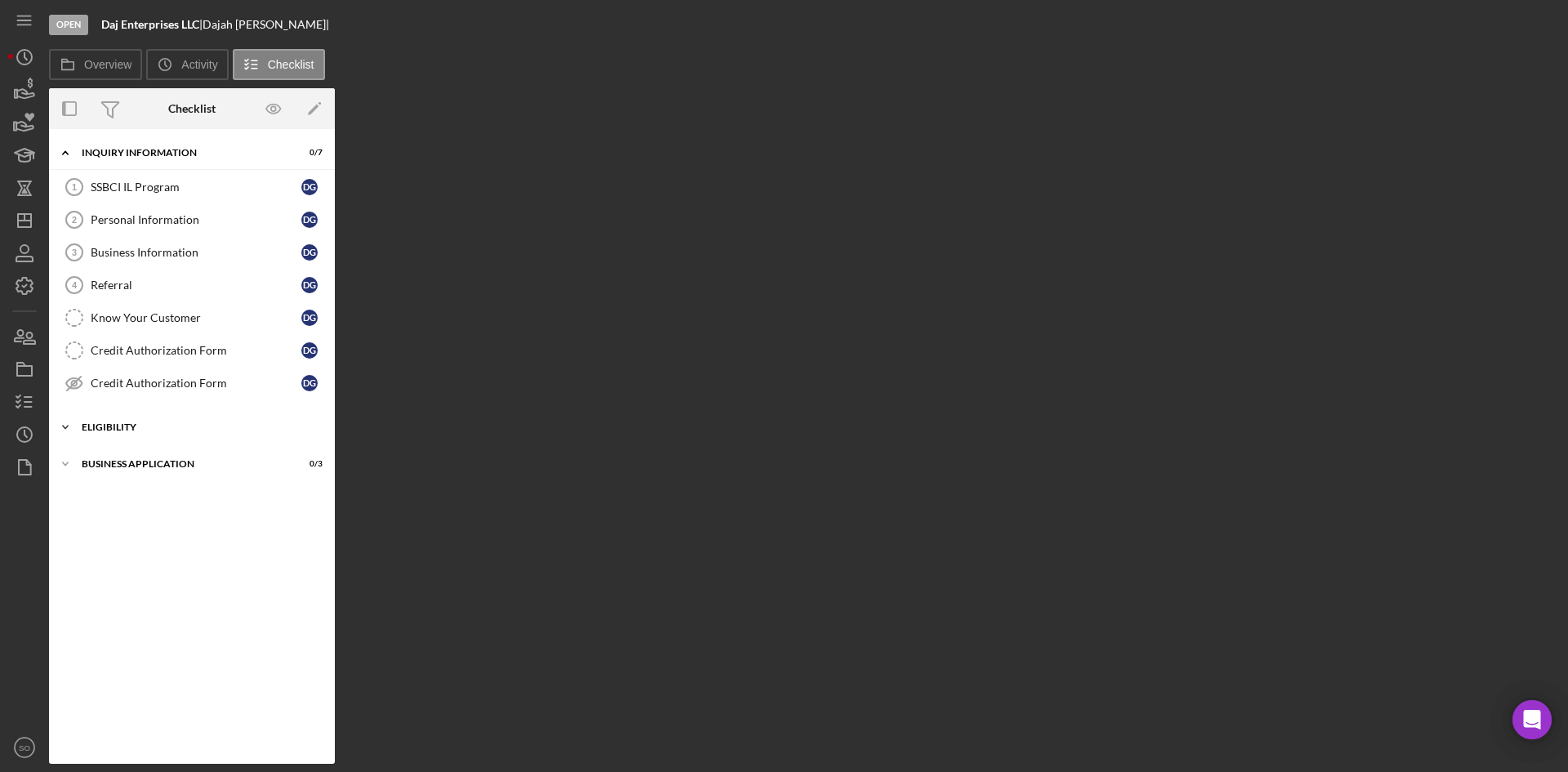
click at [147, 427] on div "Eligibility" at bounding box center [197, 428] width 233 height 10
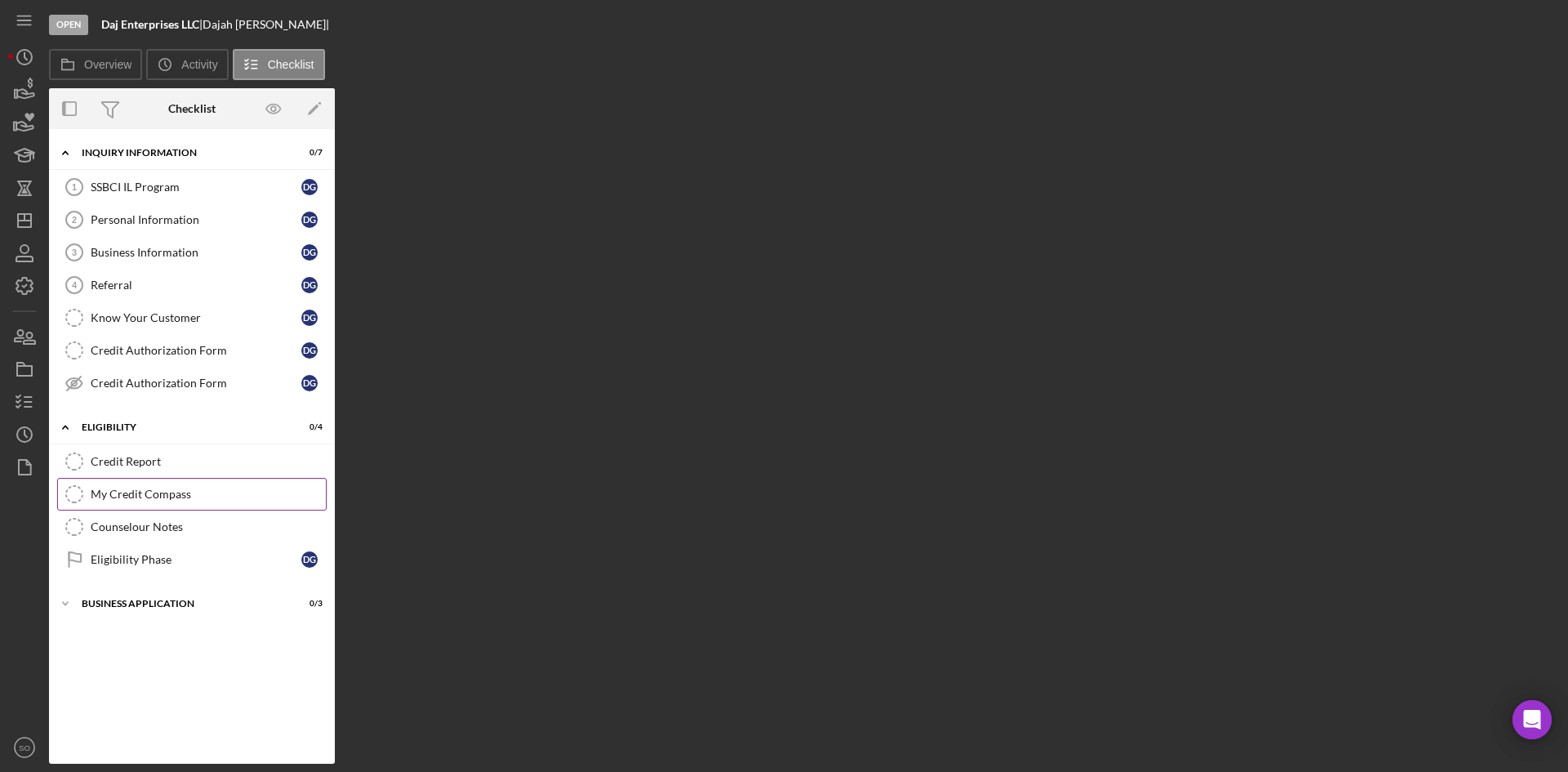
drag, startPoint x: 135, startPoint y: 561, endPoint x: 298, endPoint y: 479, distance: 182.5
click at [136, 561] on div "Eligibility Phase" at bounding box center [195, 560] width 211 height 13
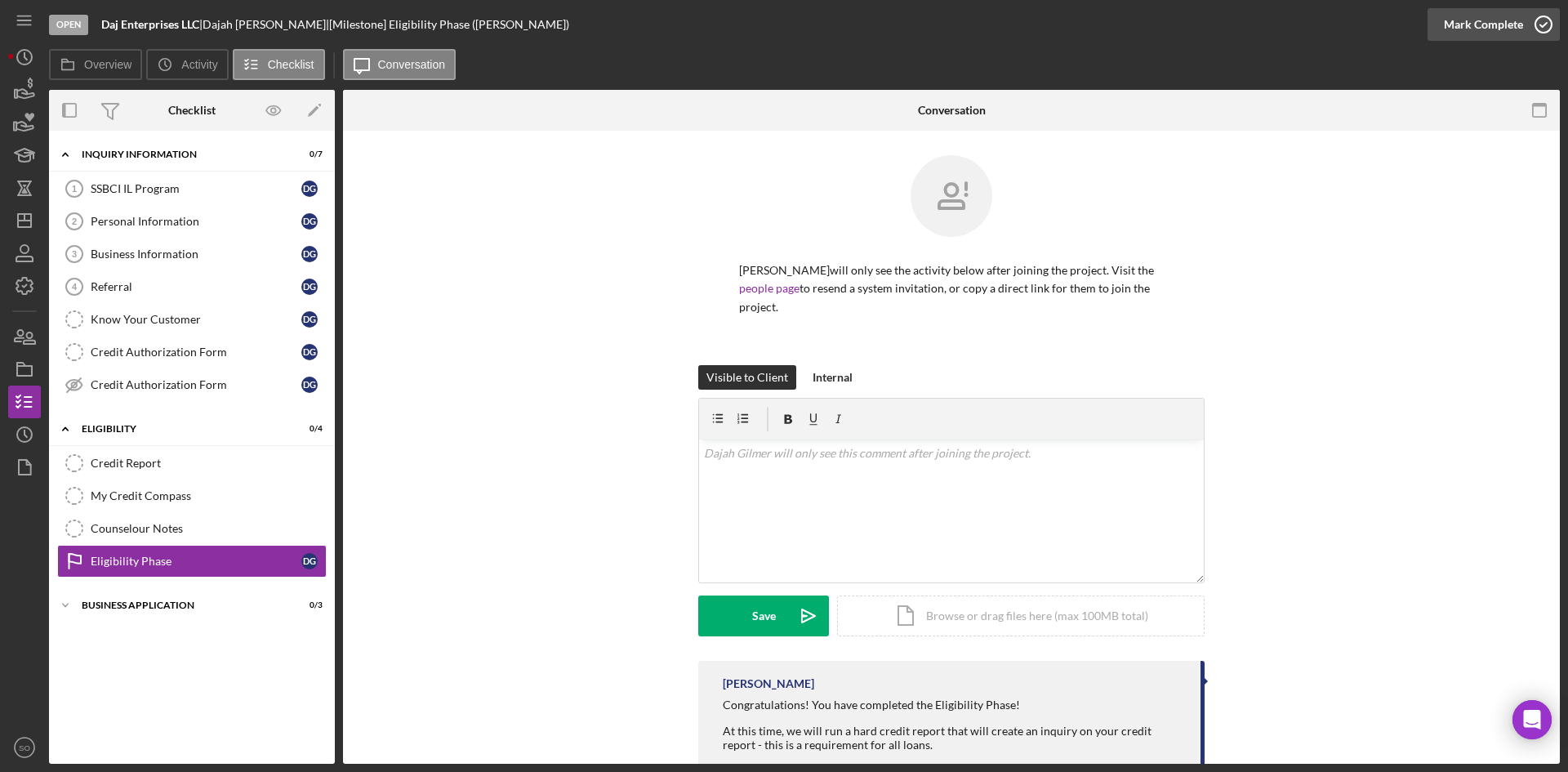
click at [1469, 30] on div "Mark Complete" at bounding box center [1484, 24] width 79 height 33
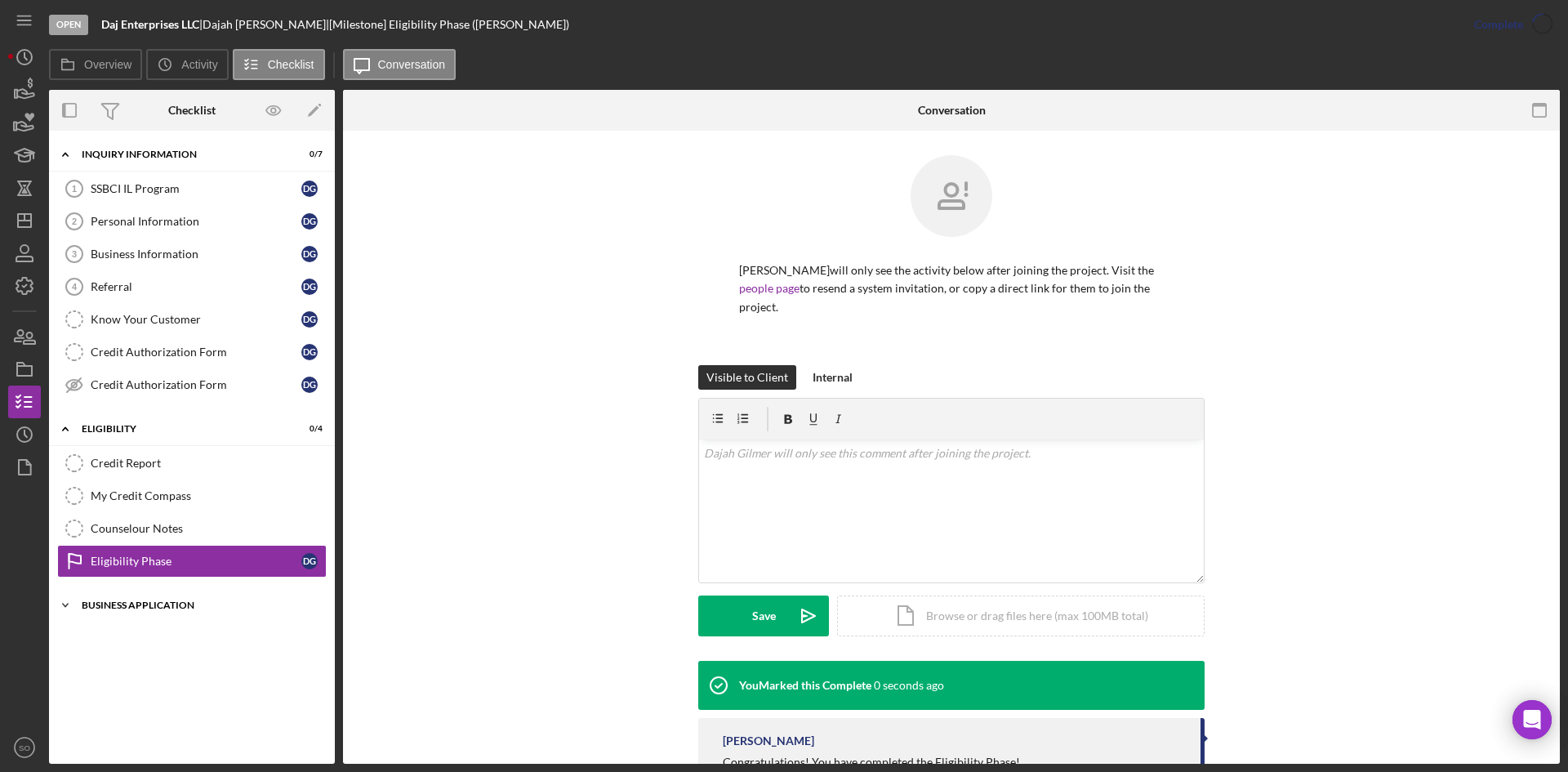
click at [151, 613] on div "Icon/Expander Business Application 0 / 3" at bounding box center [191, 605] width 286 height 33
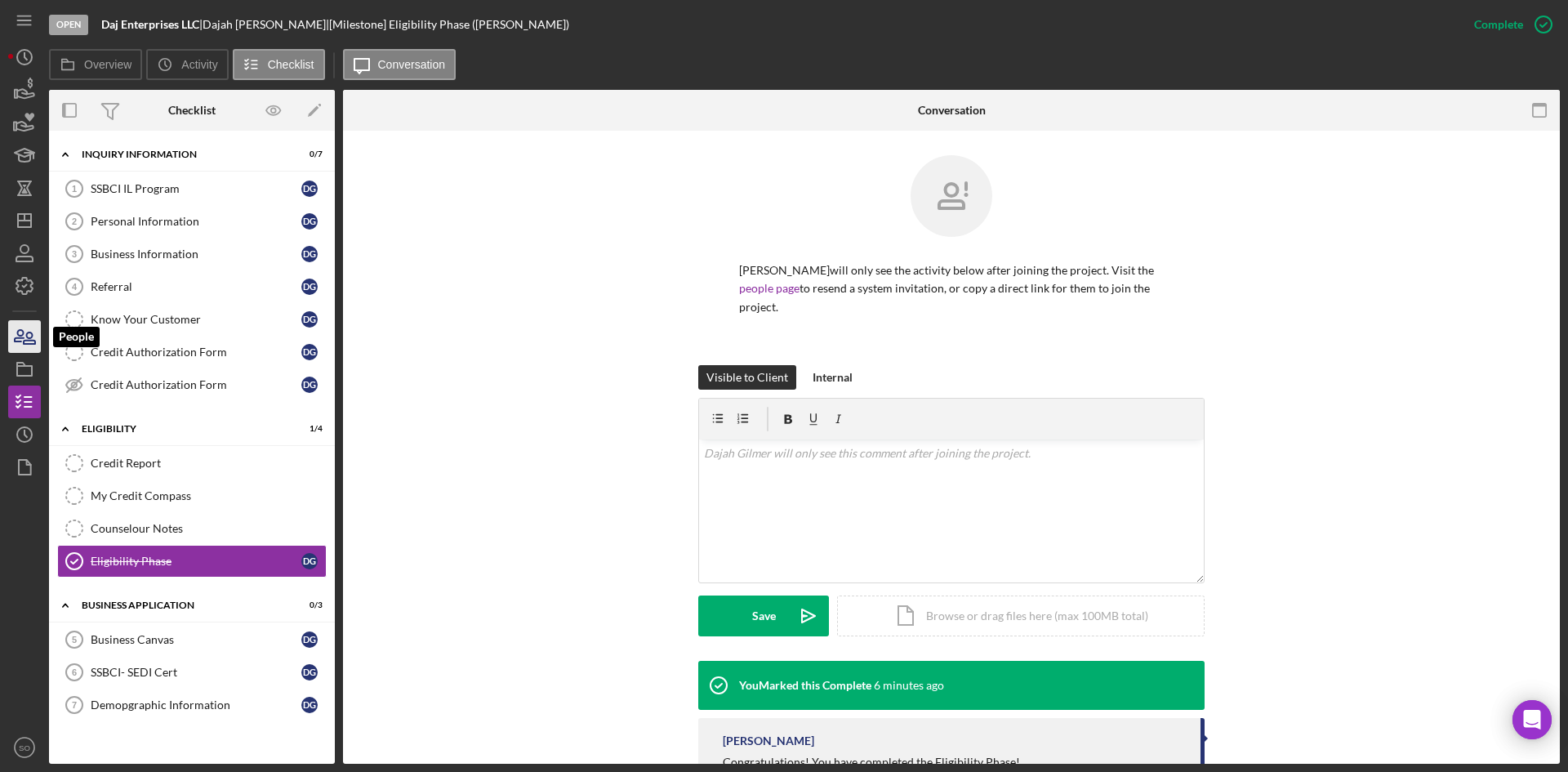
drag, startPoint x: 16, startPoint y: 341, endPoint x: 33, endPoint y: 345, distance: 17.5
click at [16, 341] on icon "button" at bounding box center [19, 336] width 9 height 12
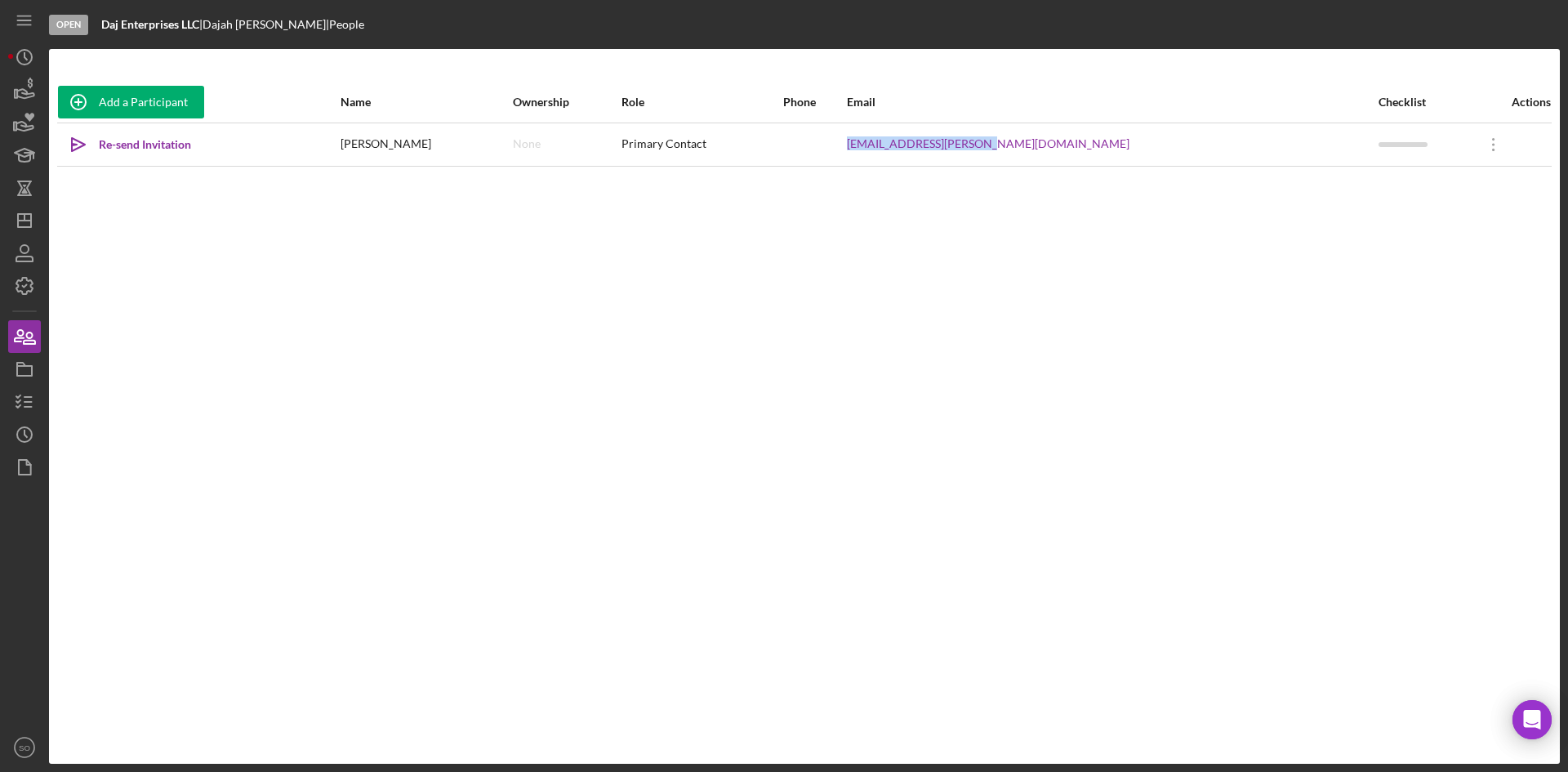
drag, startPoint x: 1147, startPoint y: 144, endPoint x: 1007, endPoint y: 148, distance: 140.1
click at [1005, 150] on tr "Icon/icon-invite-send Re-send Invitation [PERSON_NAME] None Primary Contact [EM…" at bounding box center [804, 145] width 1495 height 44
copy tr "[EMAIL_ADDRESS][PERSON_NAME][DOMAIN_NAME]"
drag, startPoint x: 22, startPoint y: 400, endPoint x: 39, endPoint y: 383, distance: 24.0
click at [22, 400] on icon "button" at bounding box center [24, 402] width 41 height 41
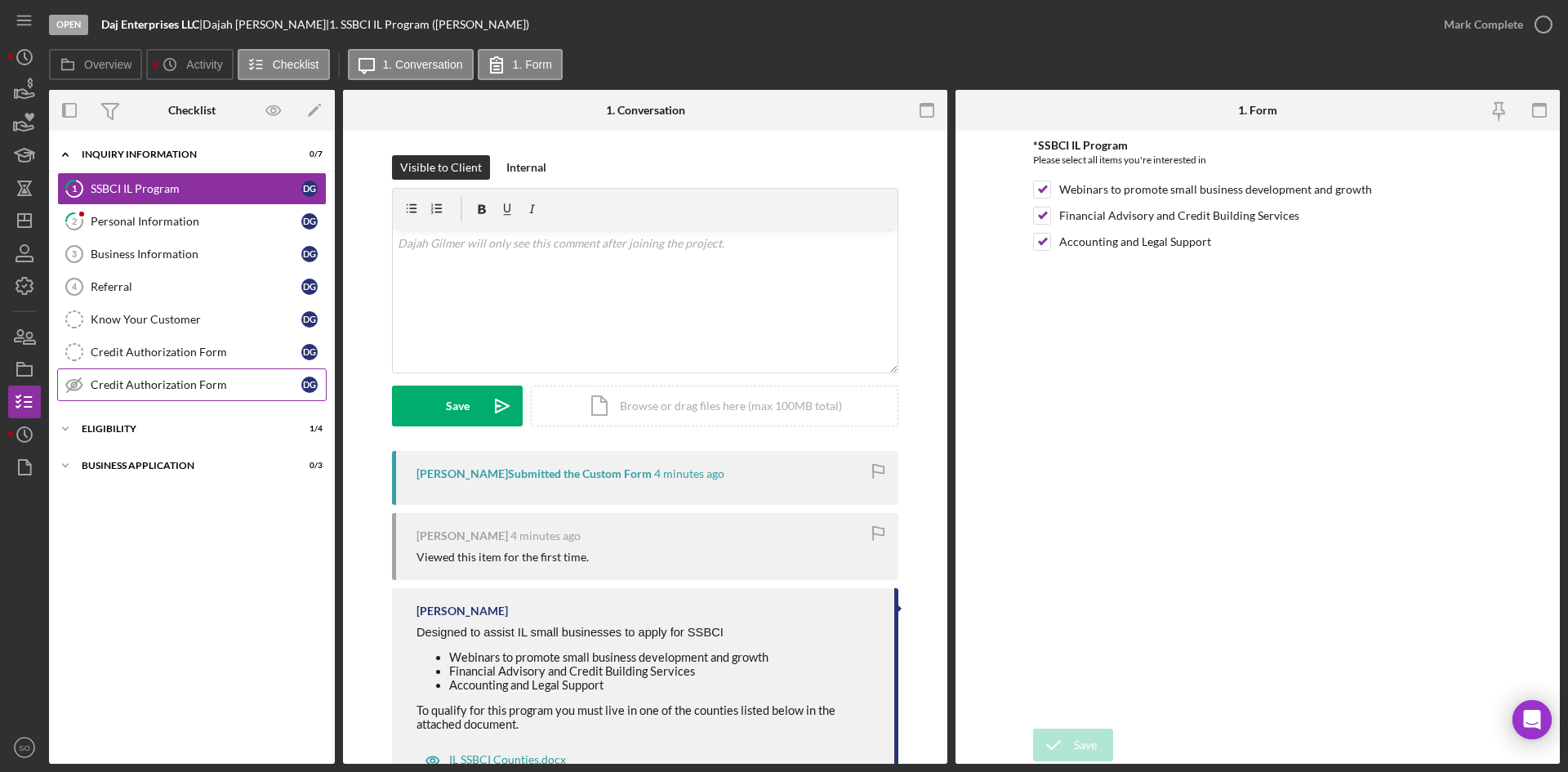
click at [131, 400] on link "Credit Authorization Form Credit Authorization Form D G" at bounding box center [192, 384] width 270 height 33
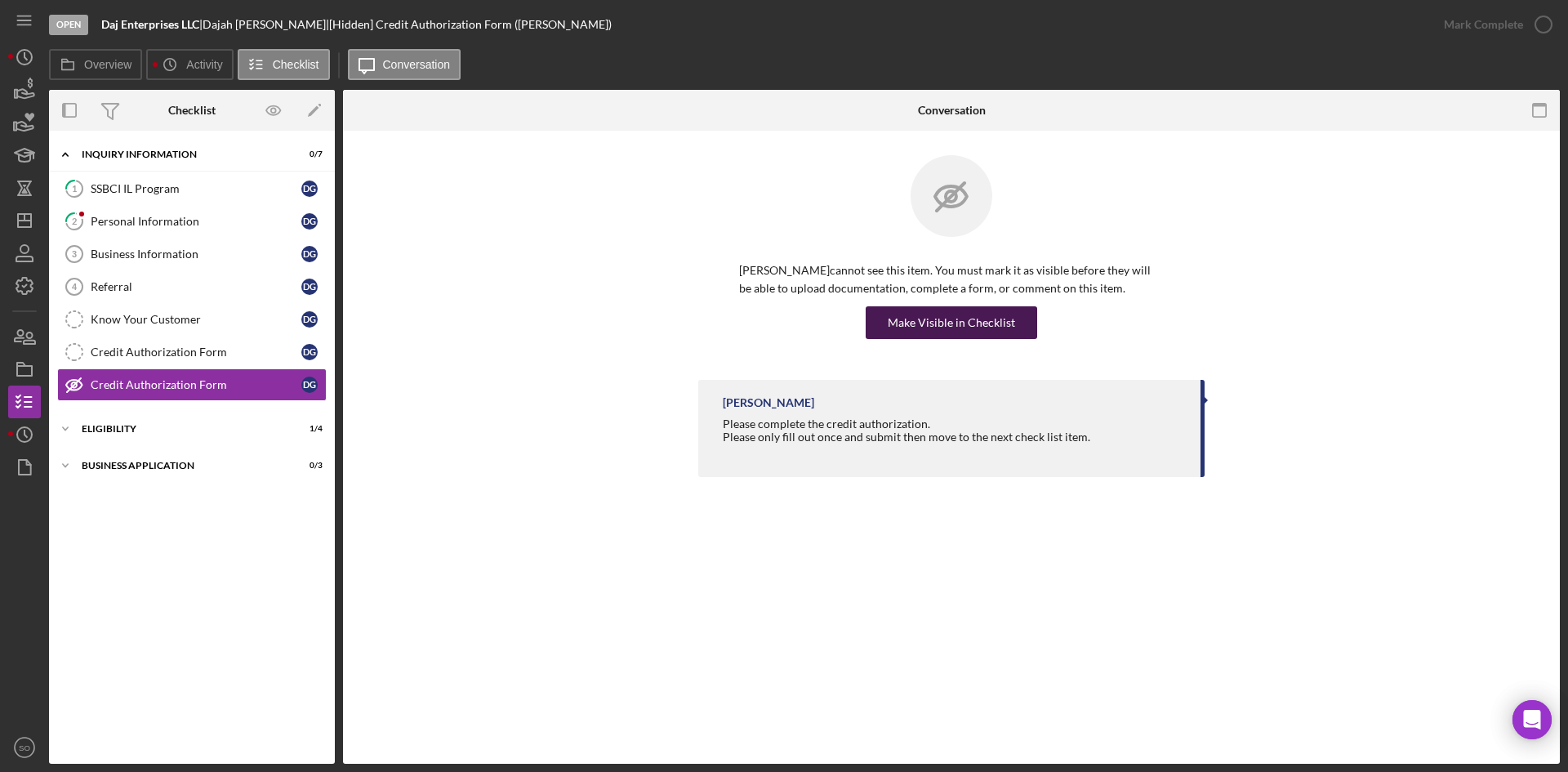
click at [928, 332] on div "Make Visible in Checklist" at bounding box center [951, 322] width 127 height 33
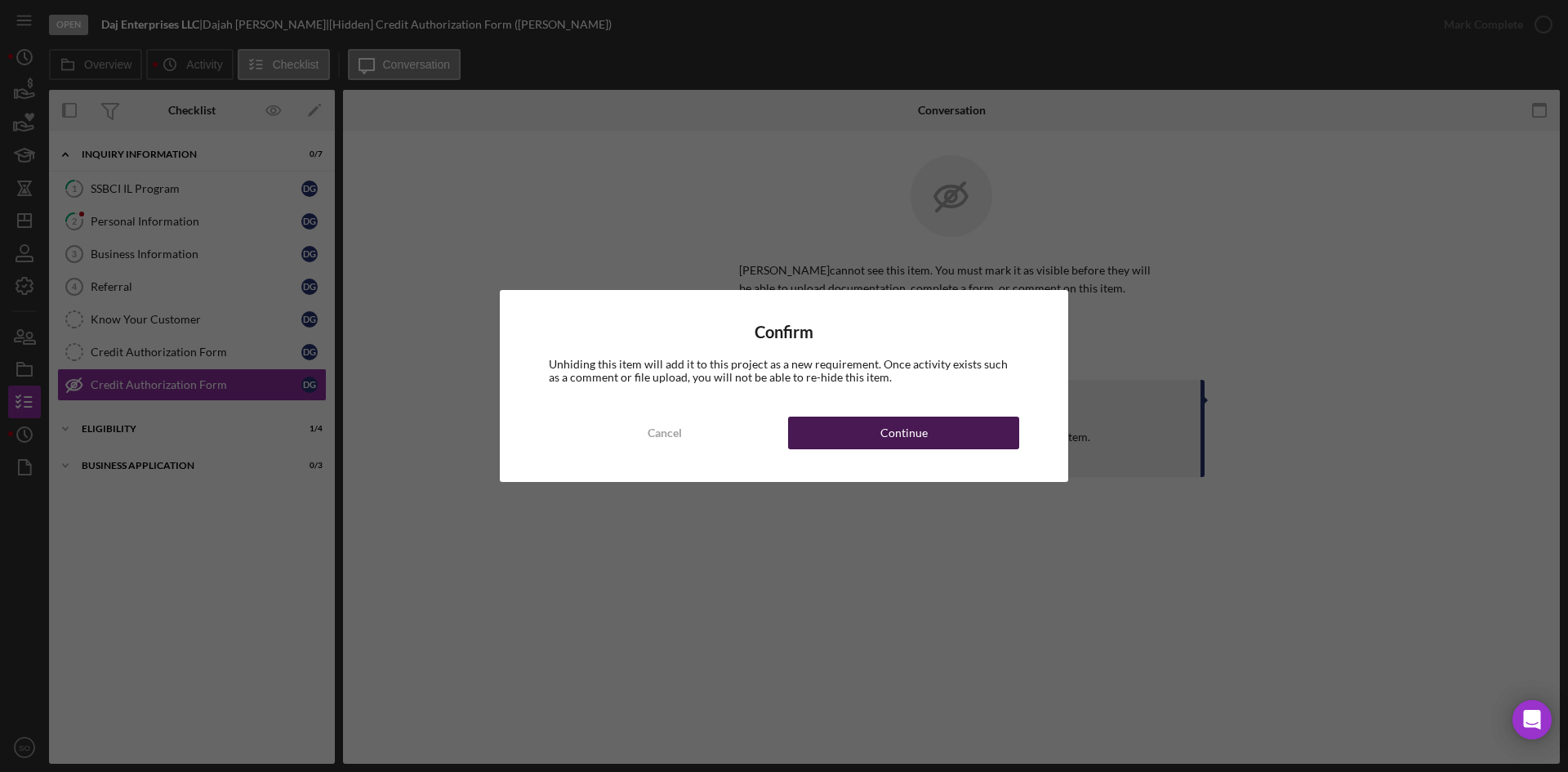
click at [845, 434] on button "Continue" at bounding box center [904, 433] width 231 height 33
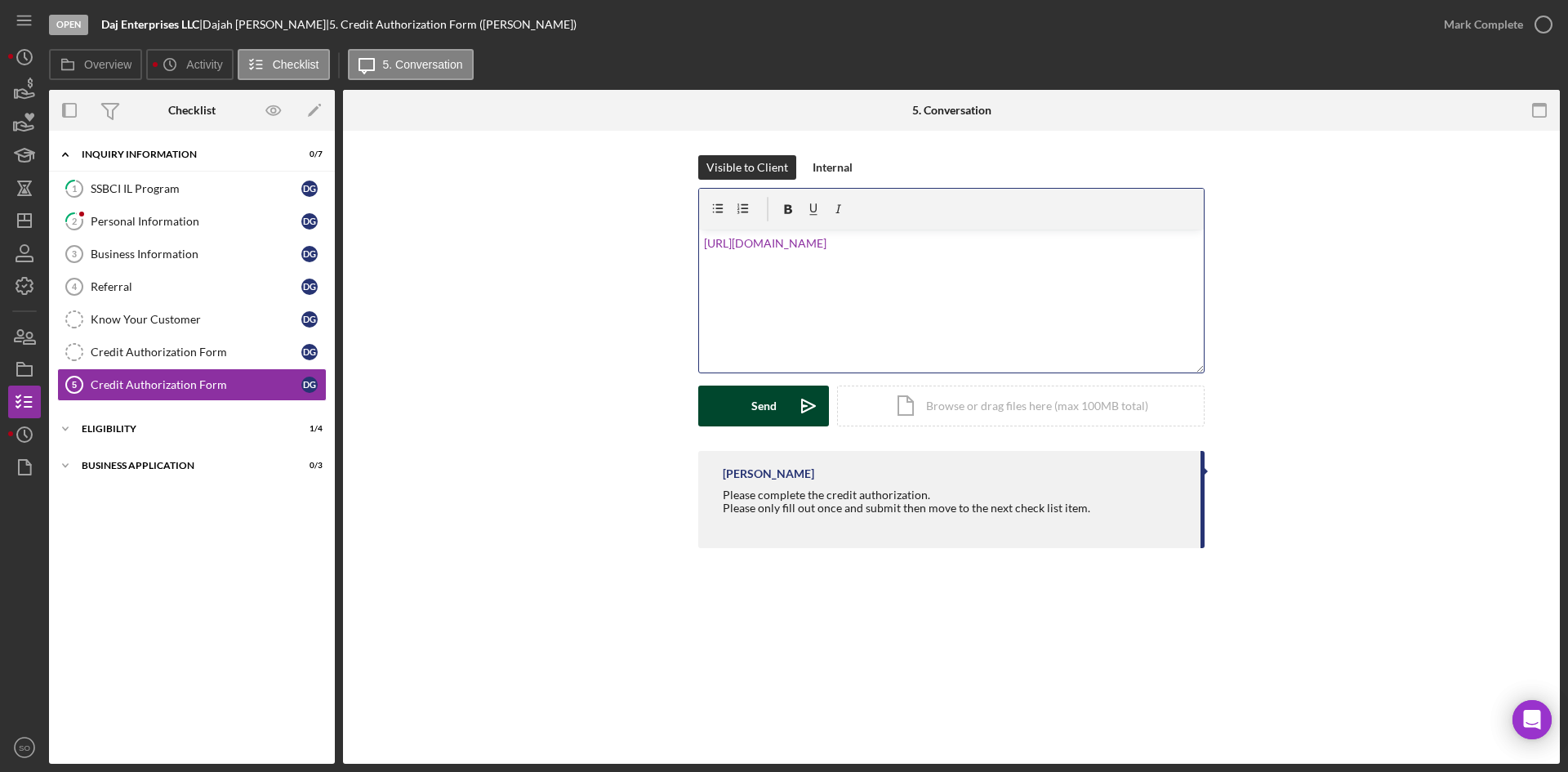
click at [752, 412] on div "Send" at bounding box center [765, 406] width 26 height 41
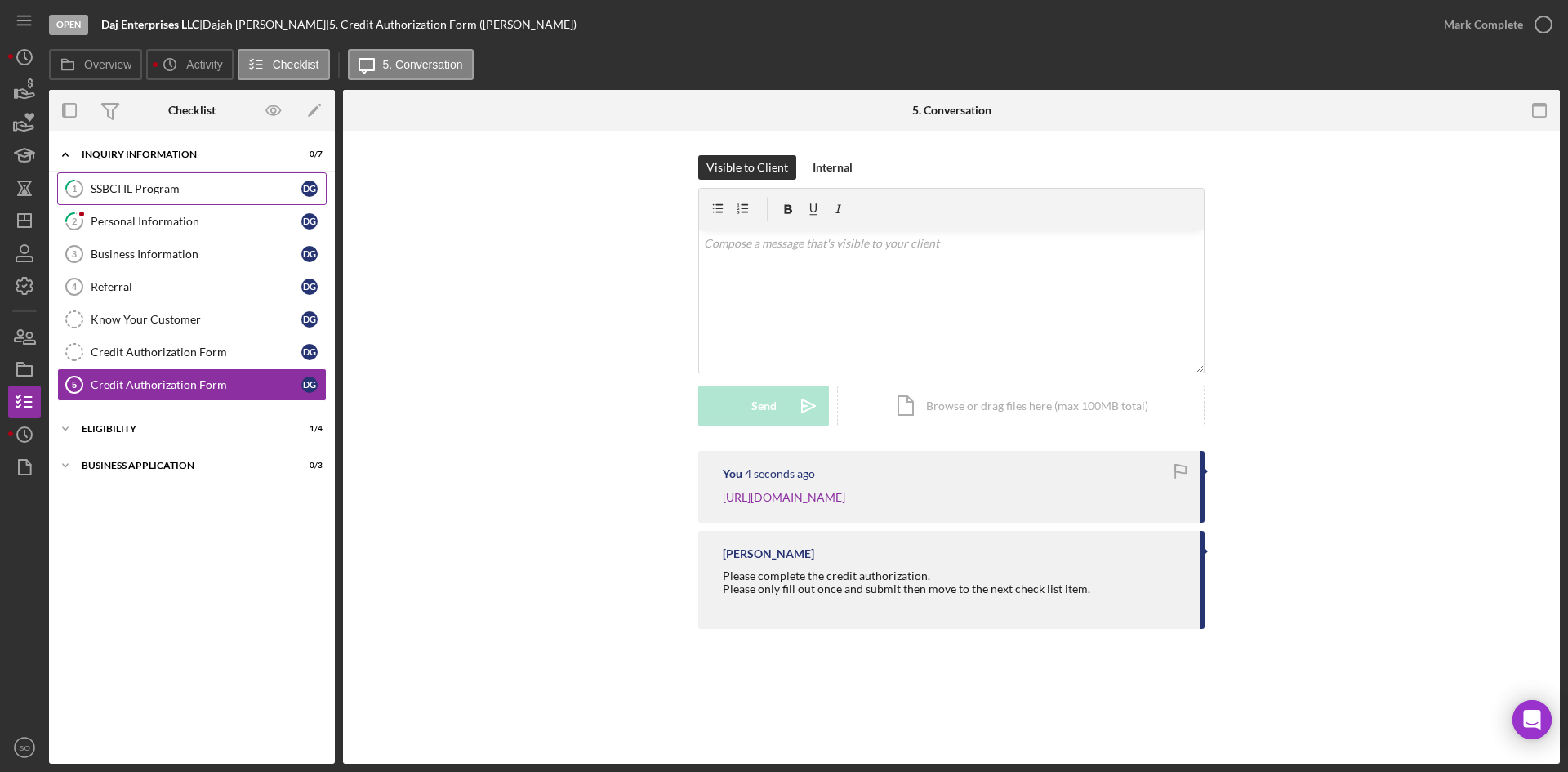
click at [101, 183] on div "SSBCI IL Program" at bounding box center [195, 189] width 211 height 13
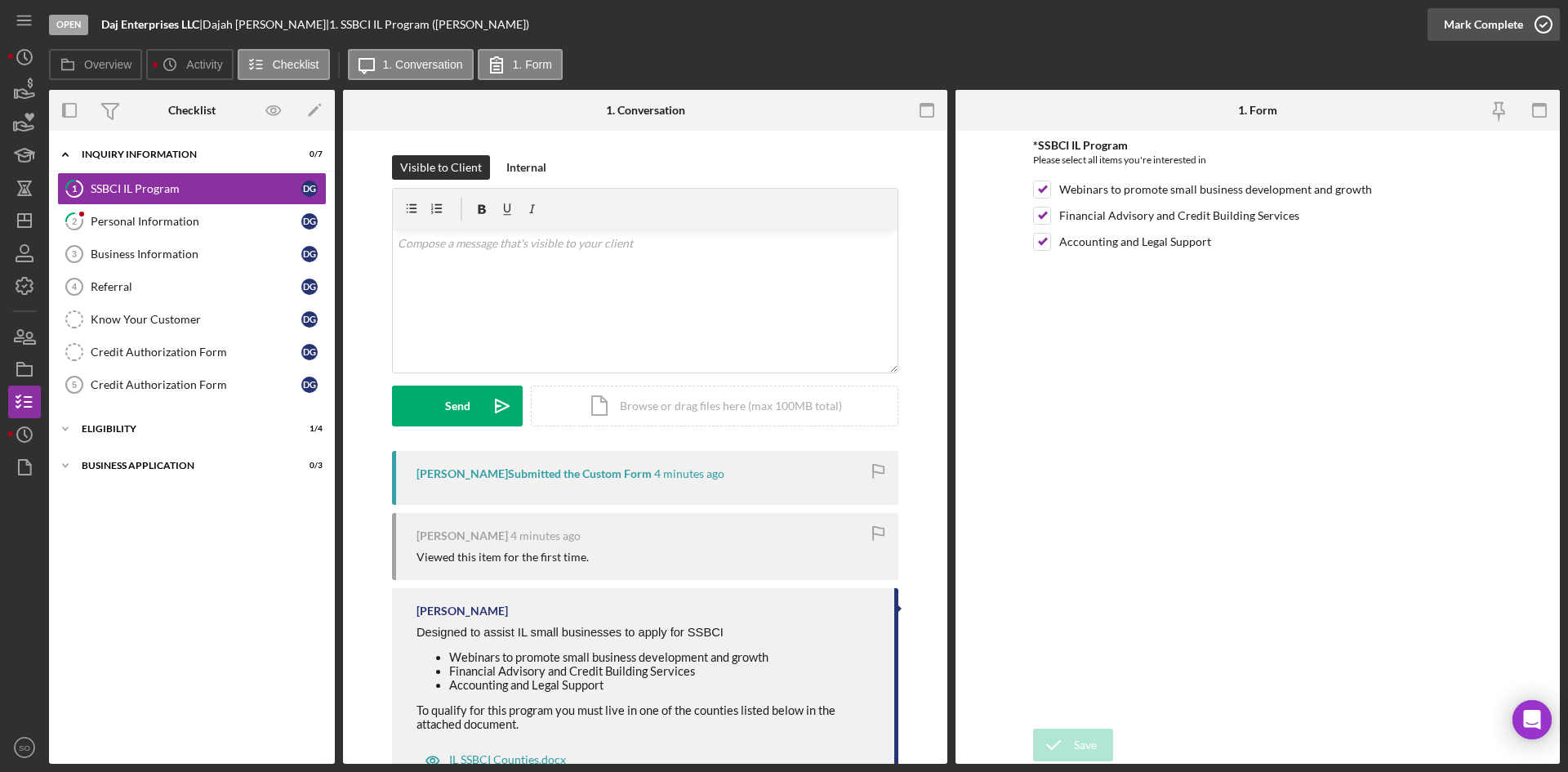
click at [1476, 34] on div "Mark Complete" at bounding box center [1484, 24] width 79 height 33
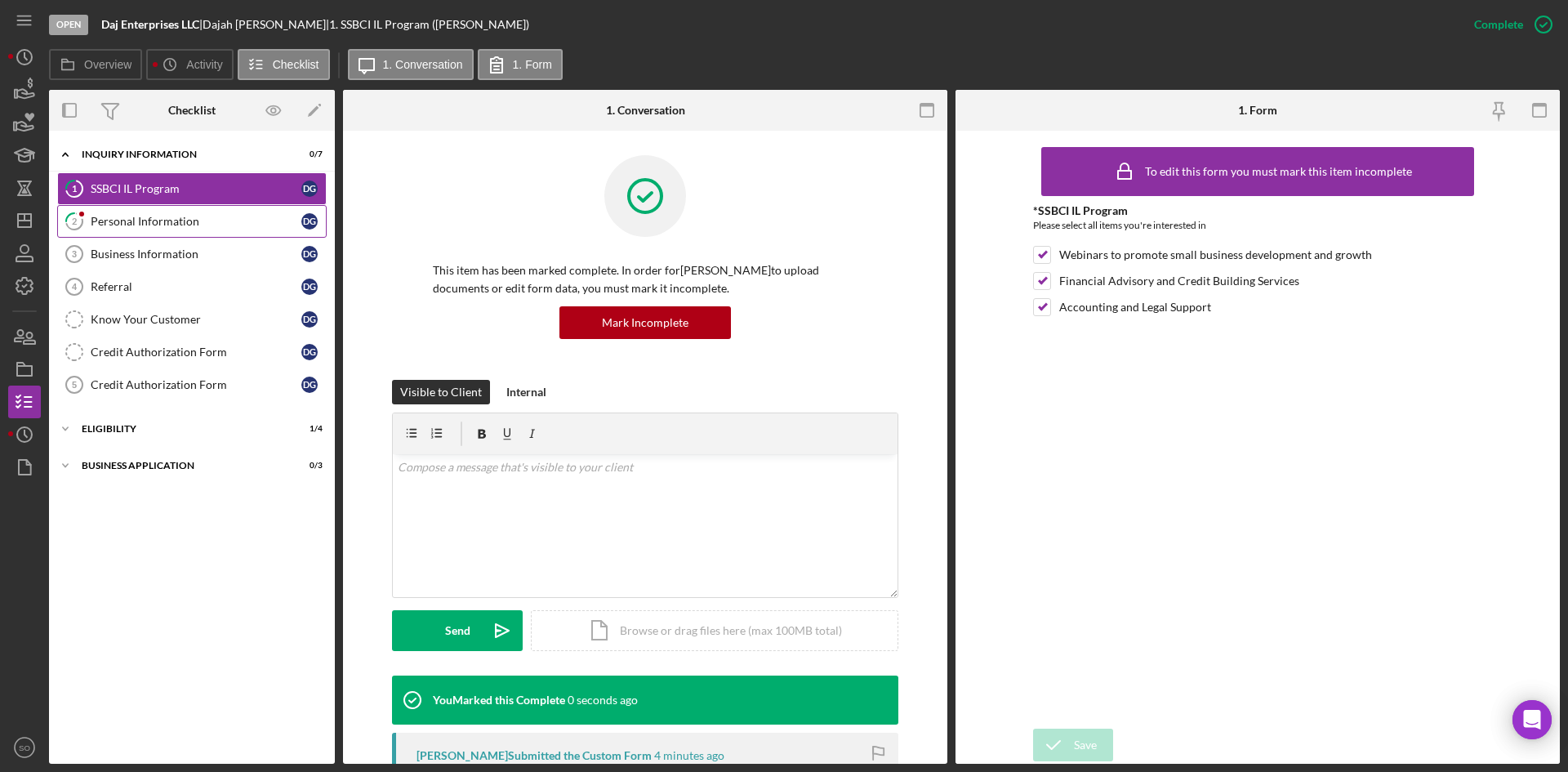
click at [159, 217] on div "Personal Information" at bounding box center [195, 221] width 211 height 13
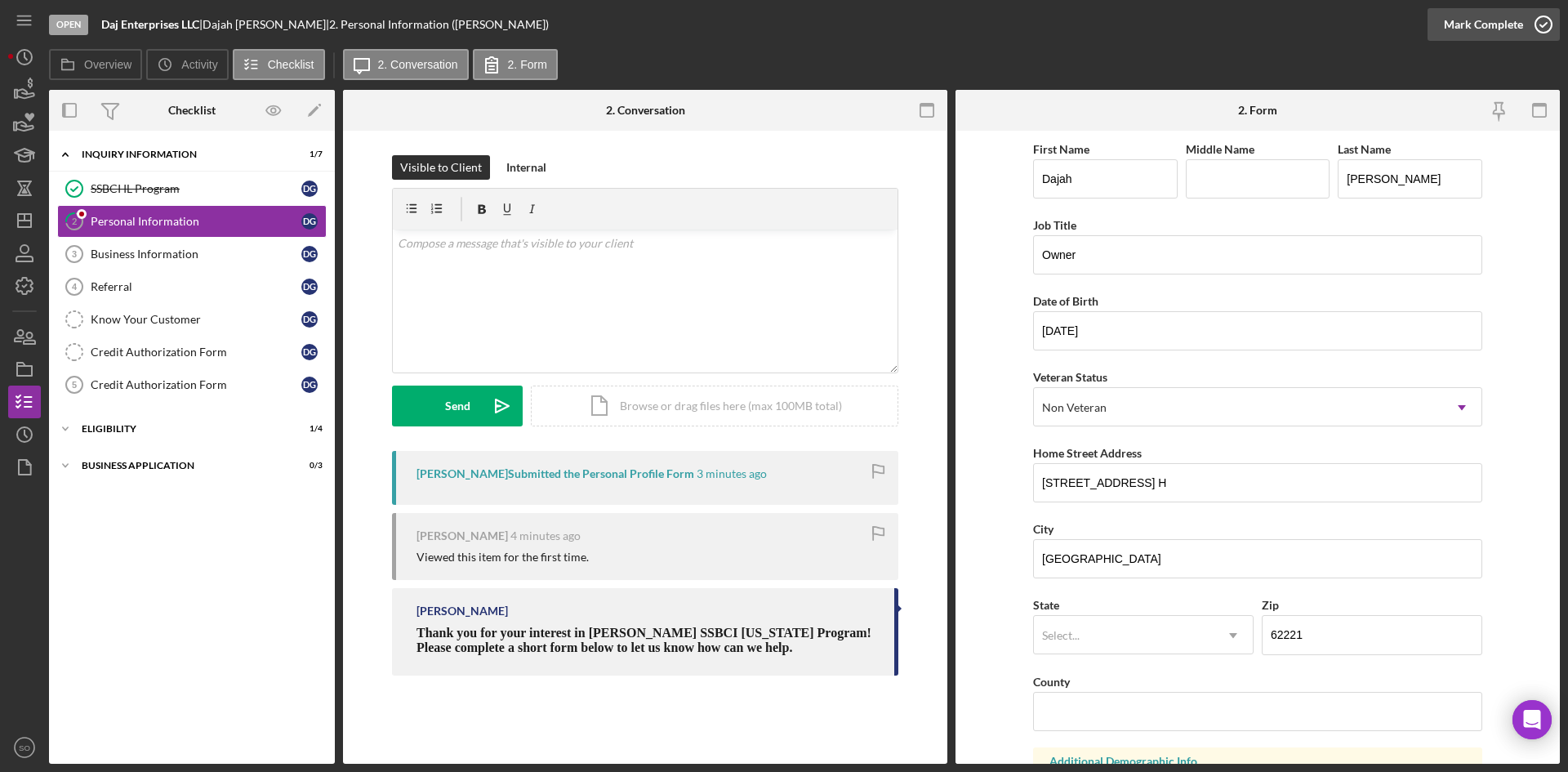
click at [1465, 23] on div "Mark Complete" at bounding box center [1484, 24] width 79 height 33
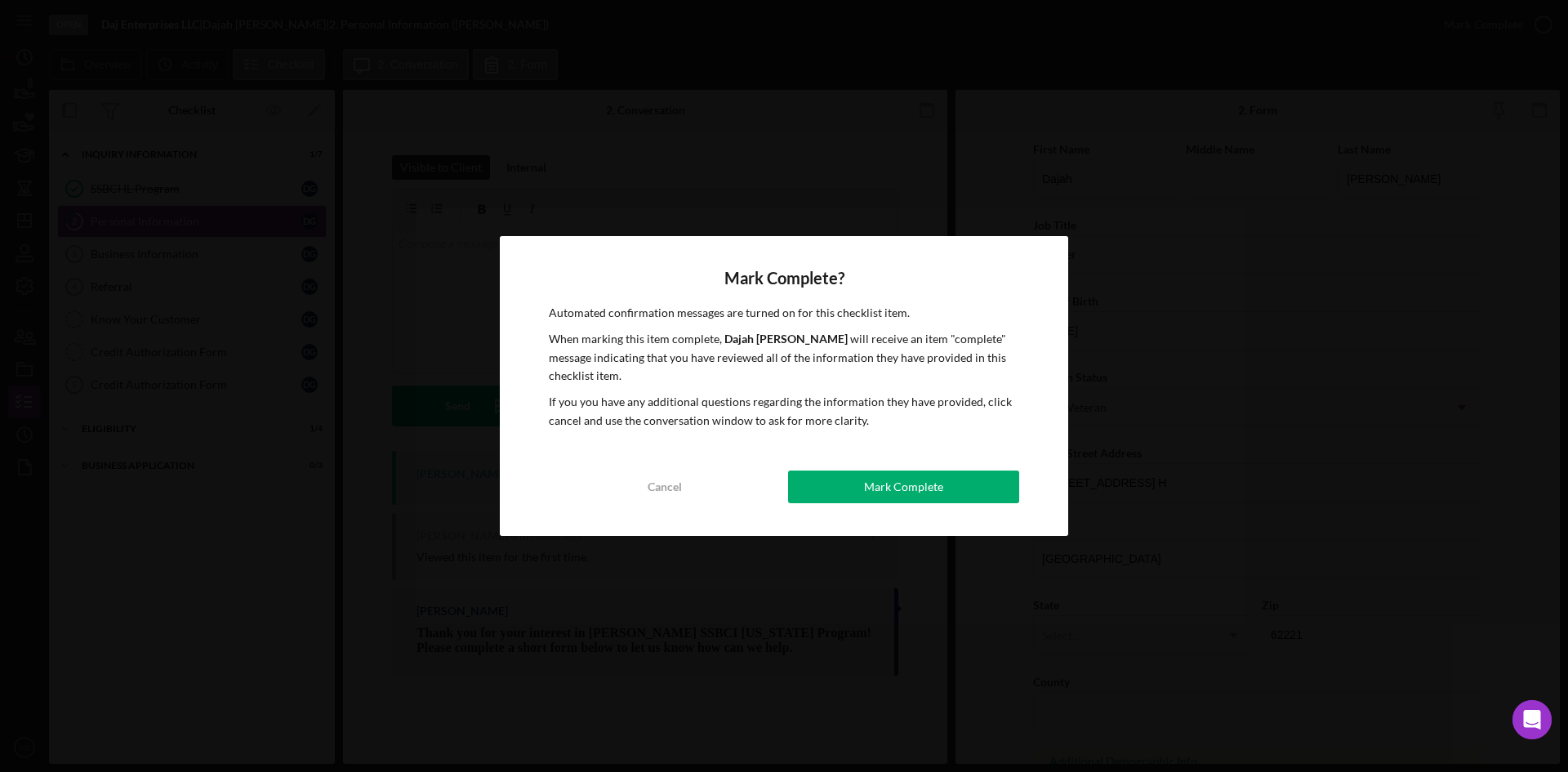
click at [861, 482] on button "Mark Complete" at bounding box center [904, 486] width 231 height 33
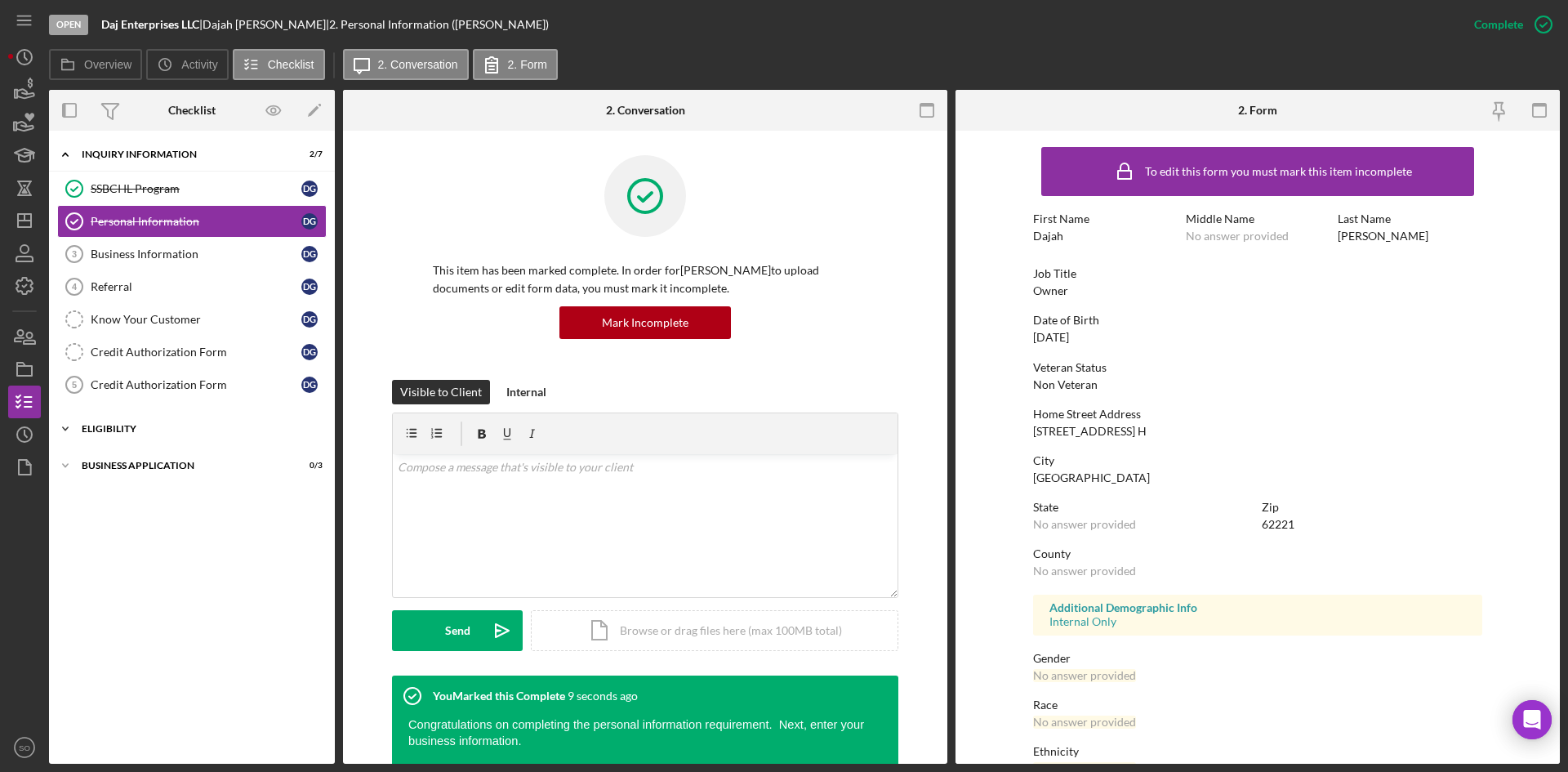
click at [119, 423] on div "Icon/Expander Eligibility 1 / 4" at bounding box center [191, 429] width 286 height 33
drag, startPoint x: 123, startPoint y: 604, endPoint x: 135, endPoint y: 617, distance: 17.7
click at [123, 604] on div "Business Application" at bounding box center [197, 605] width 233 height 10
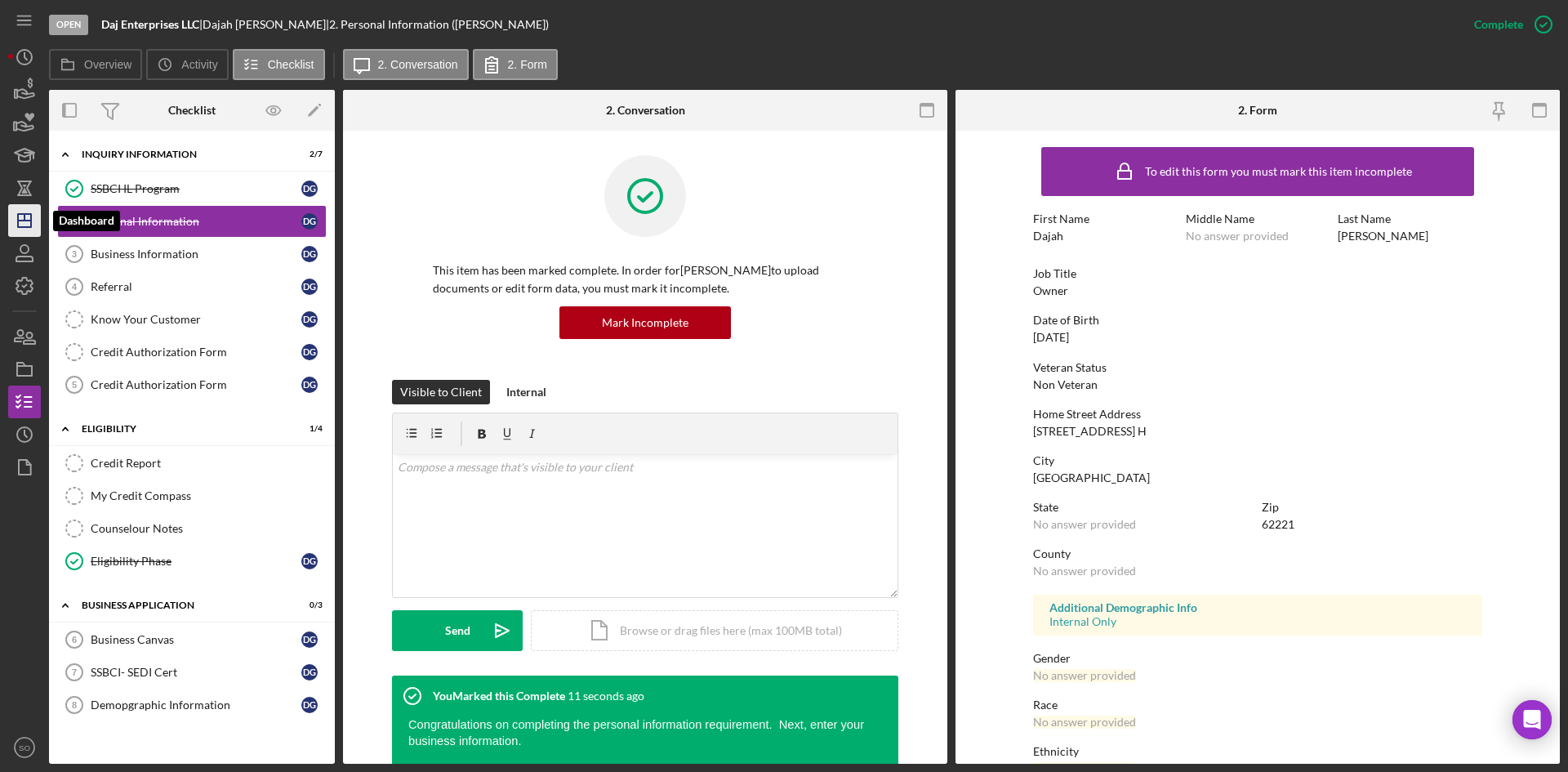
click at [21, 220] on line "button" at bounding box center [24, 220] width 13 height 0
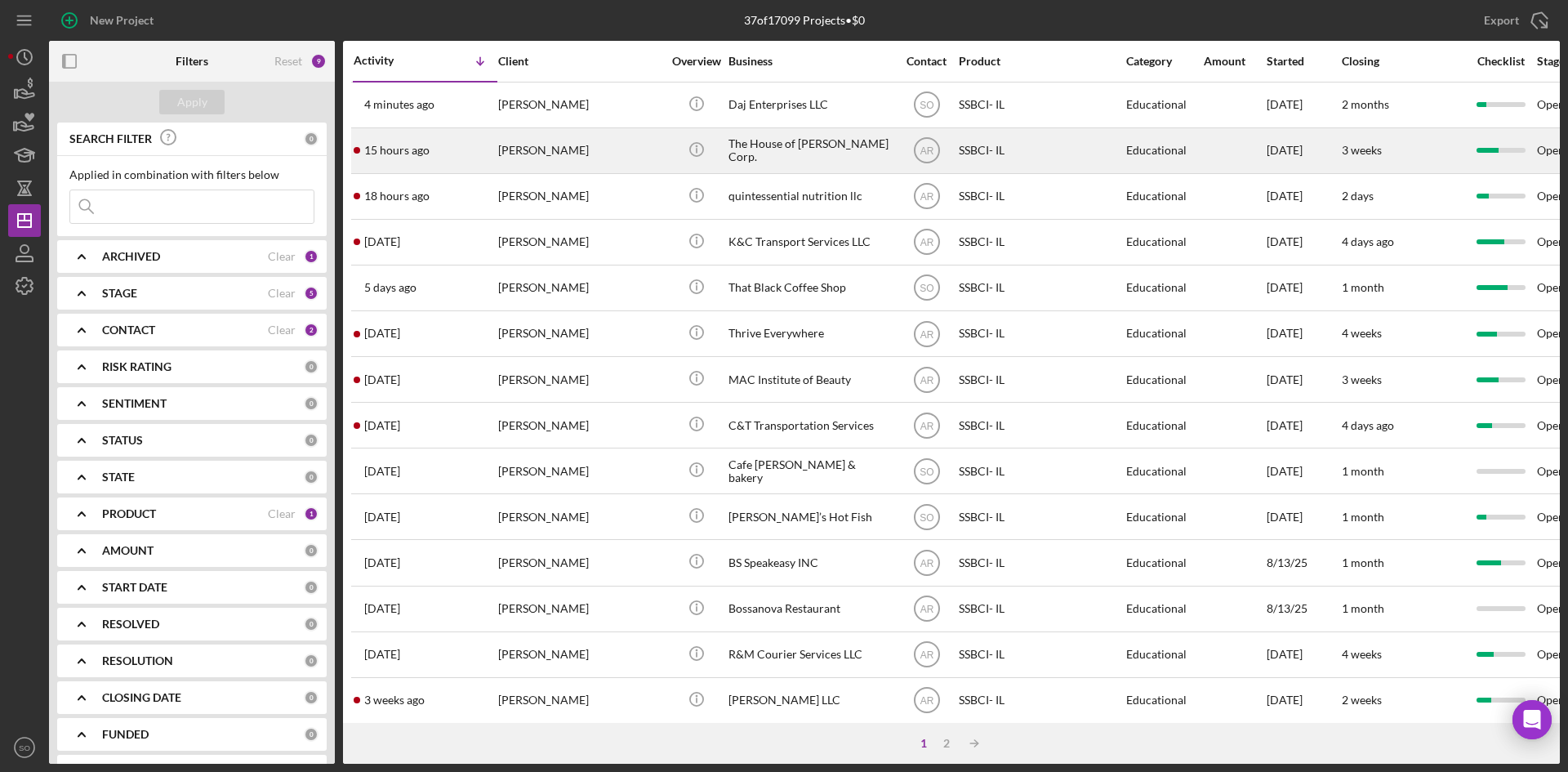
click at [451, 165] on div "15 hours ago [PERSON_NAME]" at bounding box center [425, 151] width 143 height 44
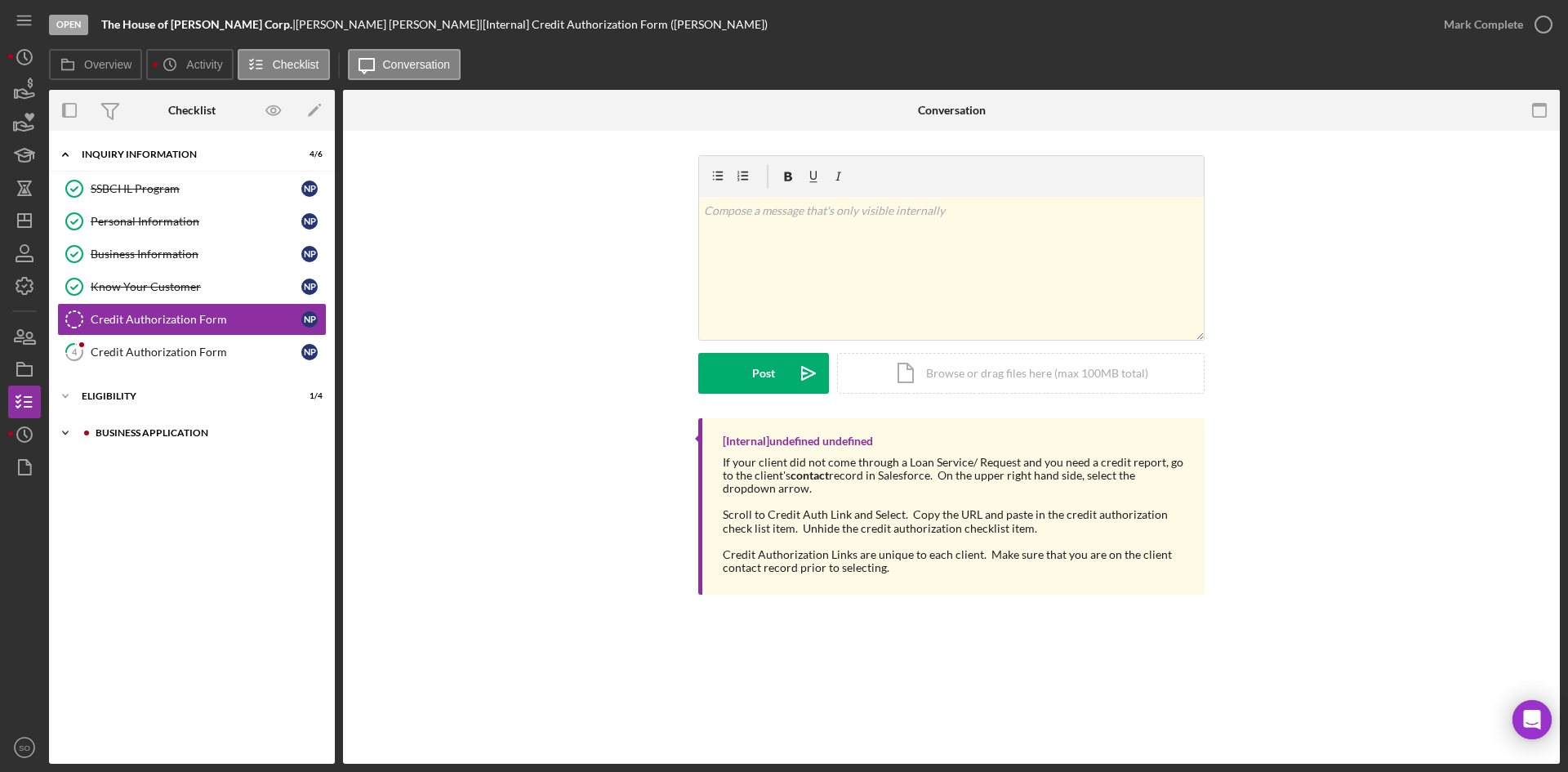
click at [163, 432] on div "Business Application" at bounding box center [204, 434] width 219 height 10
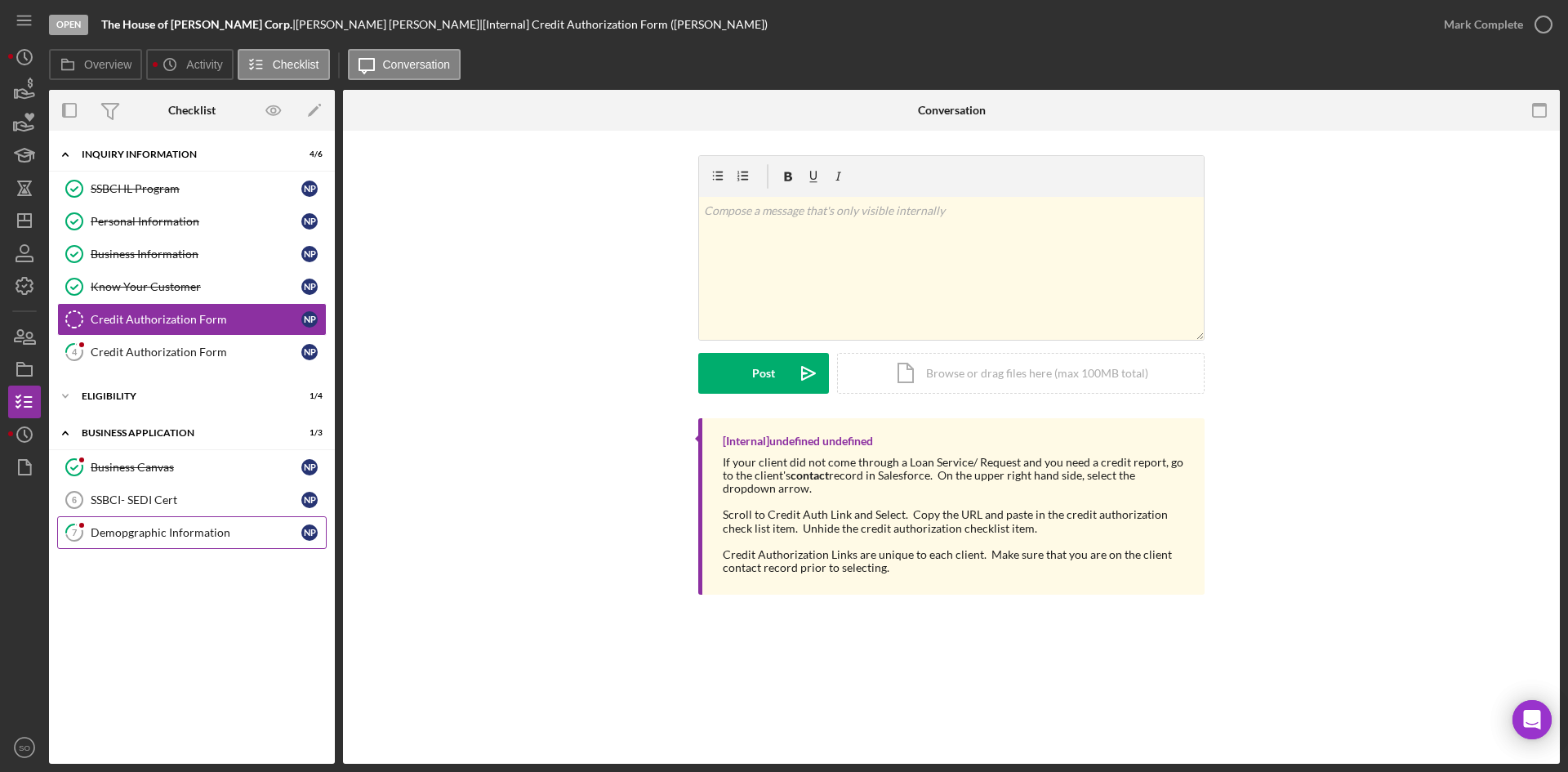
click at [147, 538] on div "Demopgraphic Information" at bounding box center [195, 532] width 211 height 13
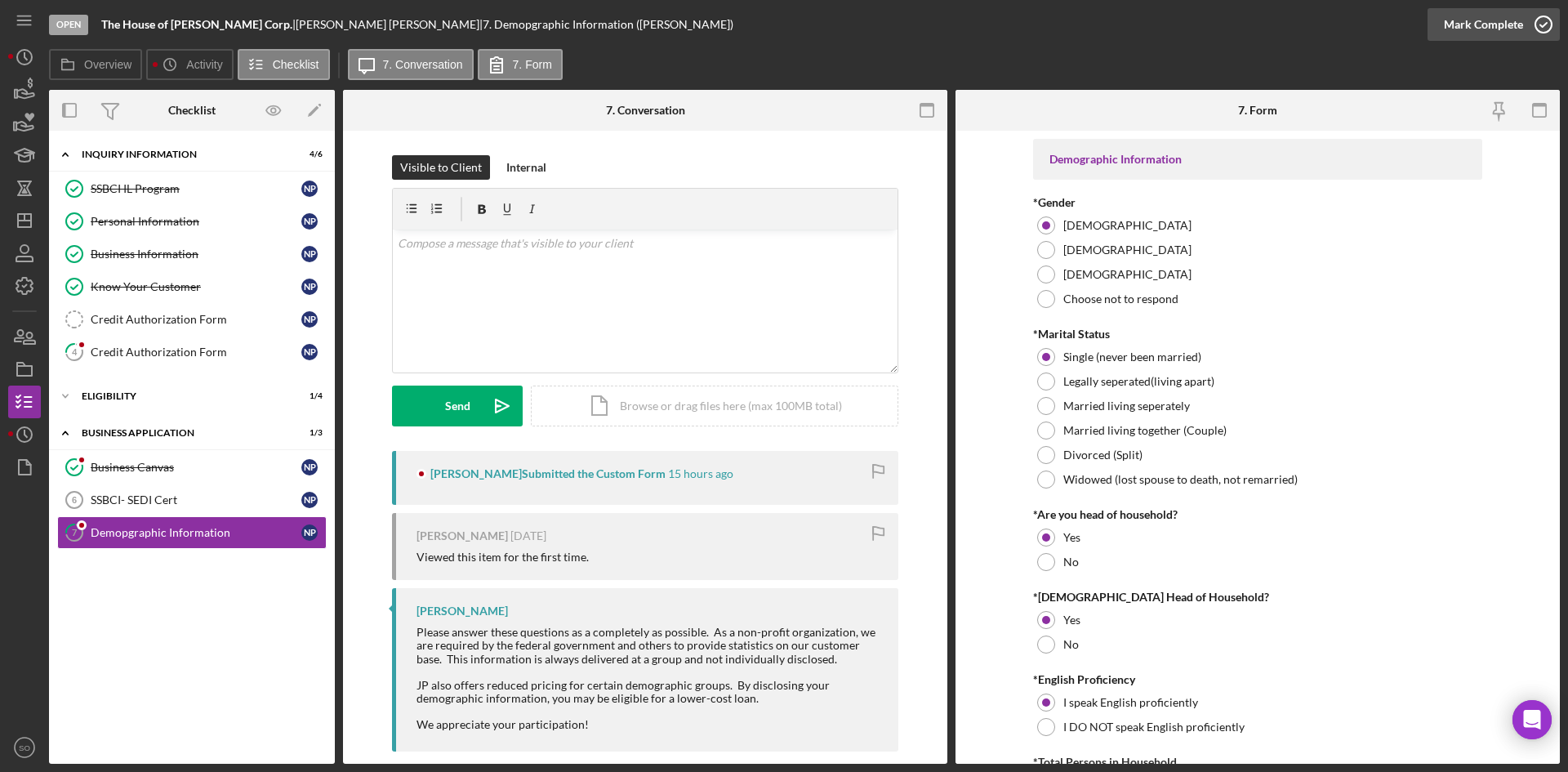
click at [1493, 17] on div "Mark Complete" at bounding box center [1484, 24] width 79 height 33
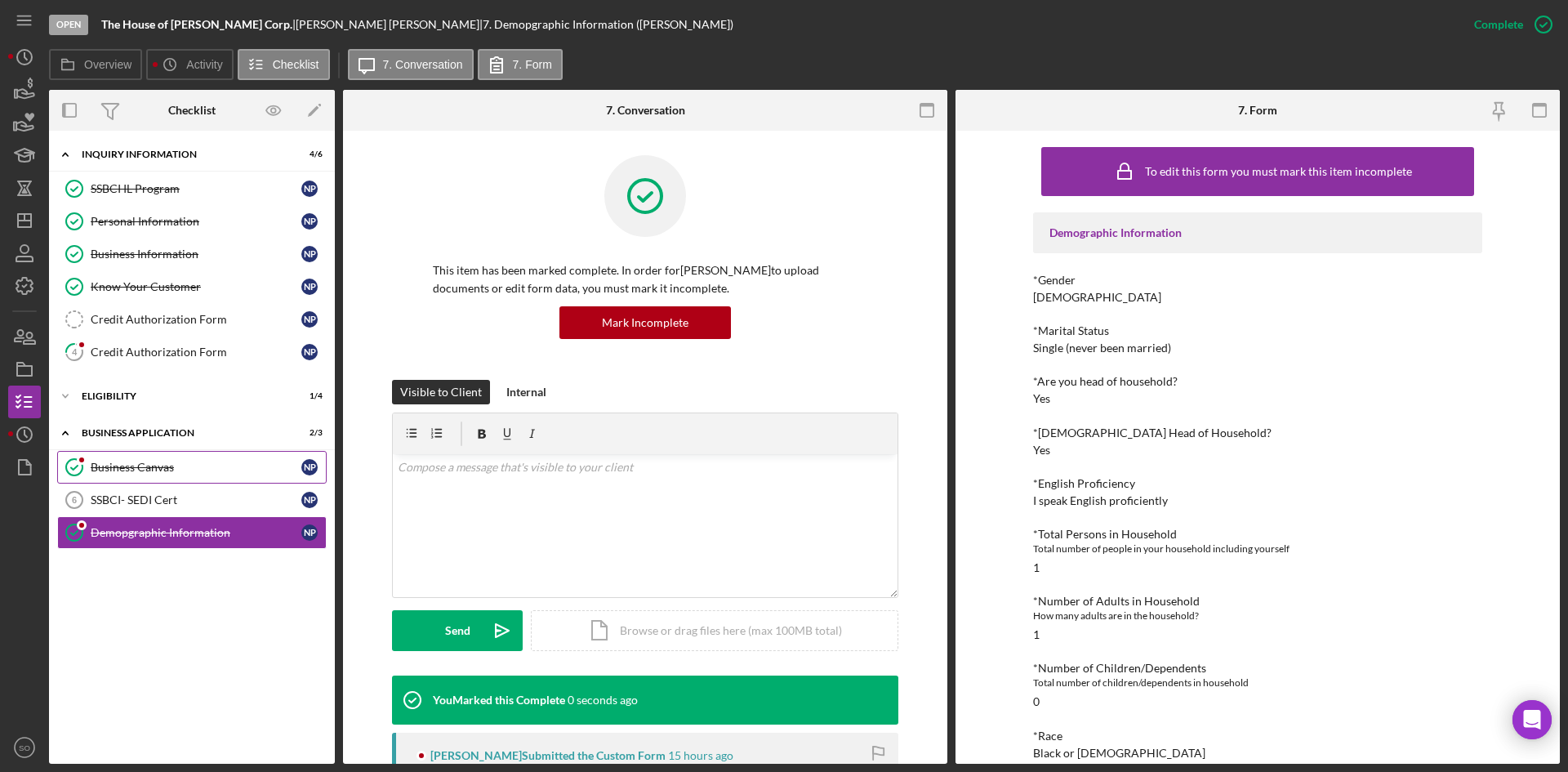
click at [153, 455] on link "Business Canvas Business Canvas N P" at bounding box center [192, 467] width 270 height 33
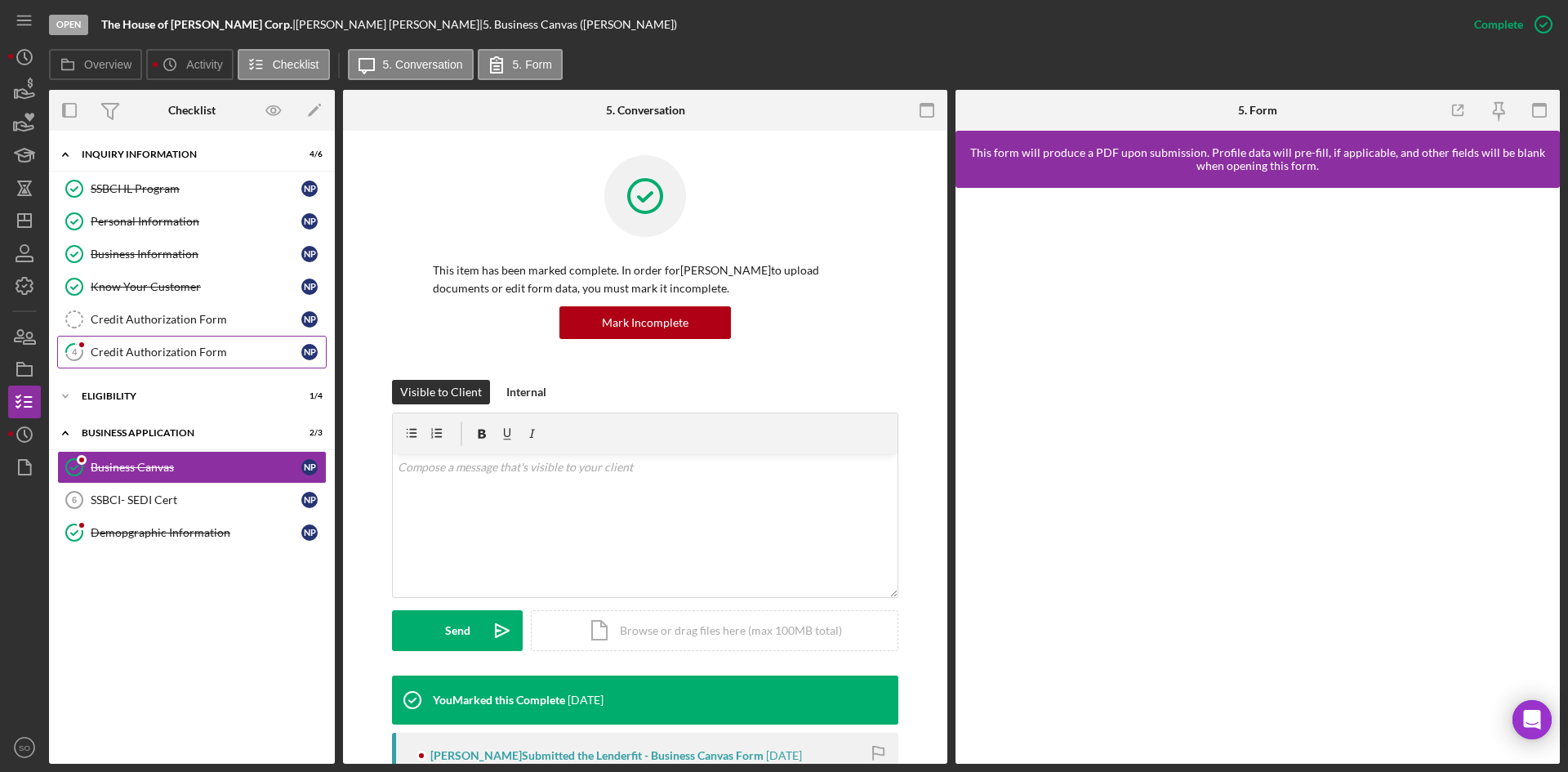
click at [128, 344] on link "4 Credit Authorization Form N P" at bounding box center [192, 352] width 270 height 33
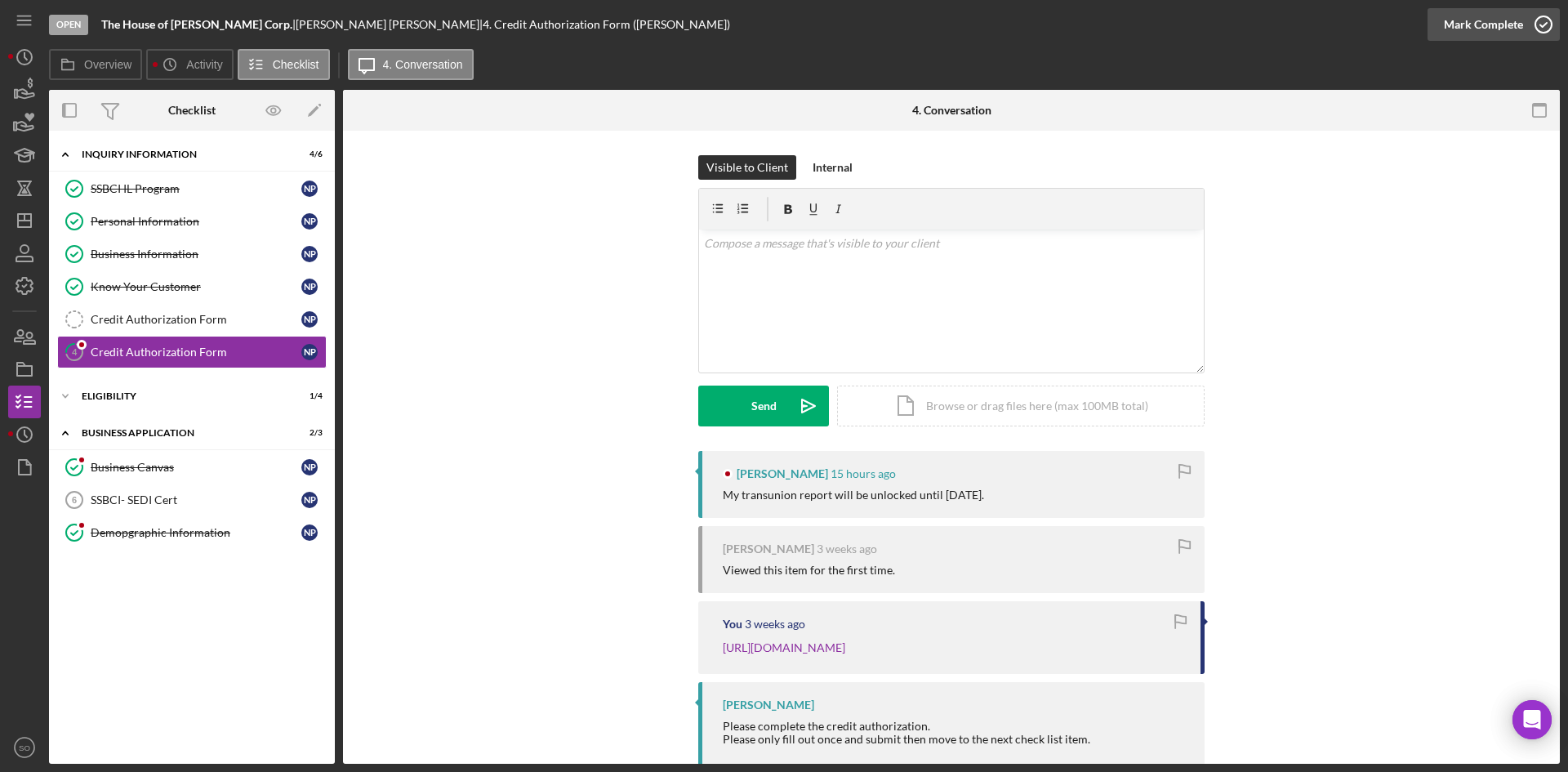
click at [1495, 27] on div "Mark Complete" at bounding box center [1484, 24] width 79 height 33
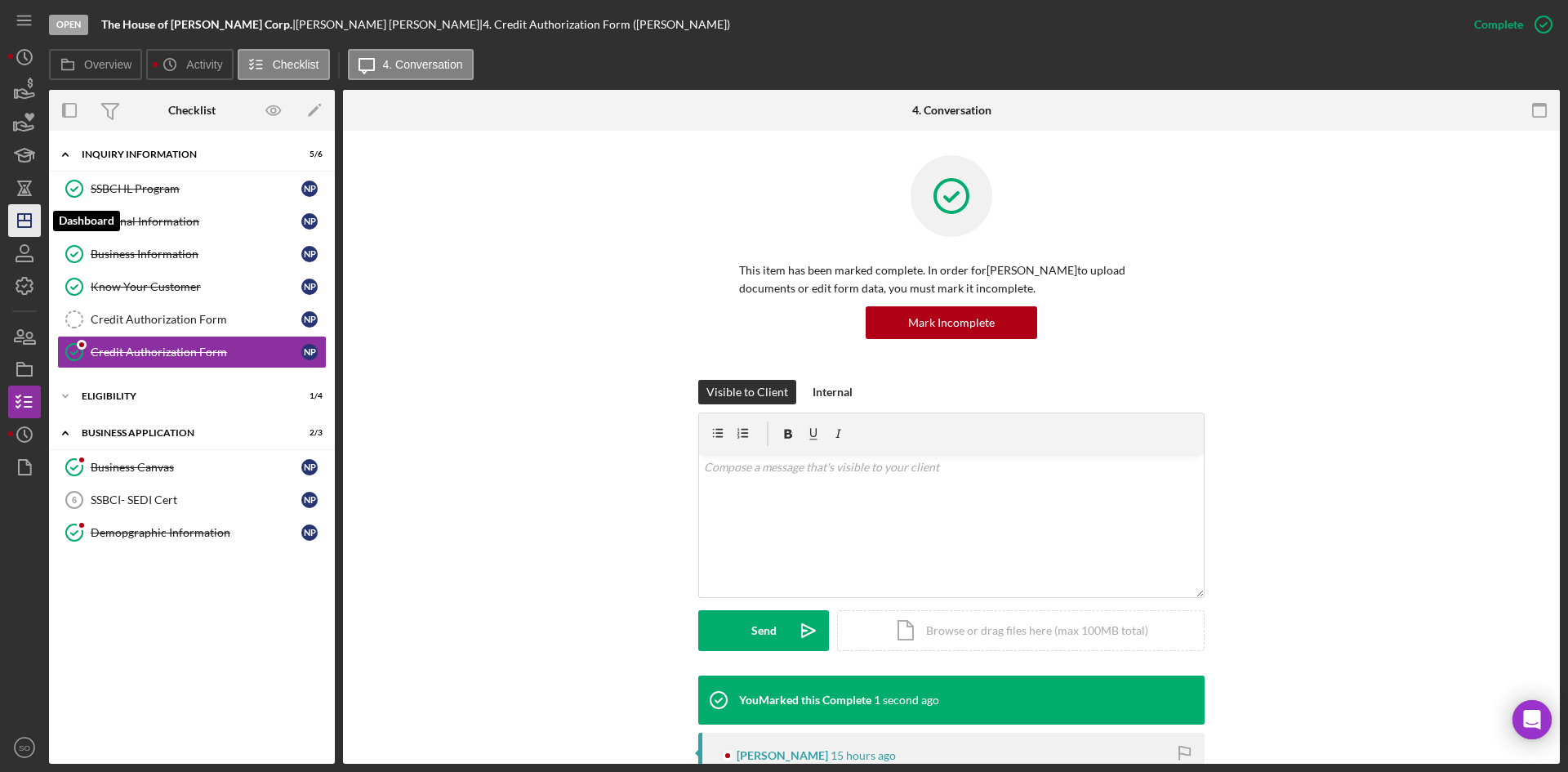
click at [25, 227] on polygon "button" at bounding box center [24, 220] width 13 height 13
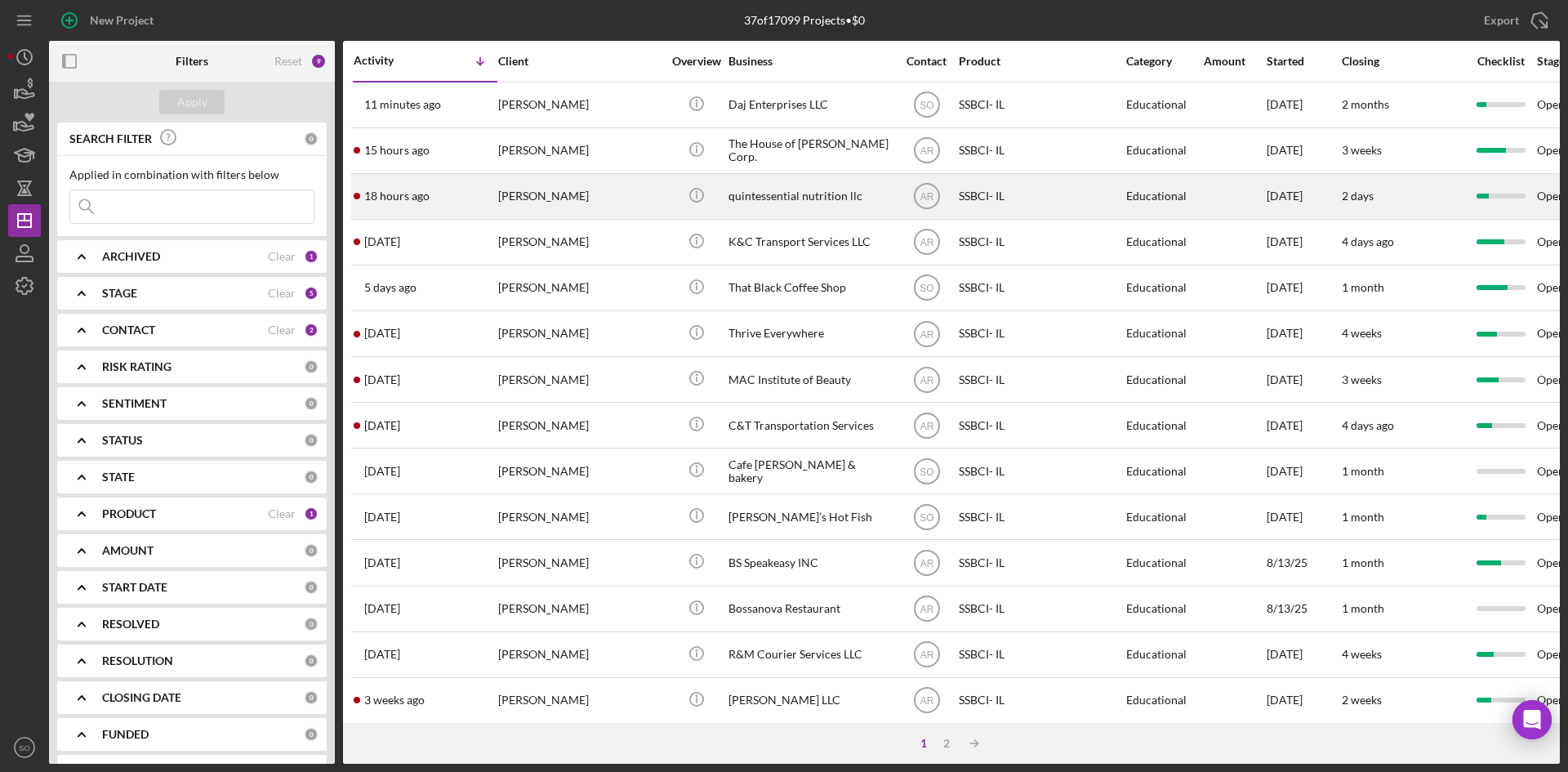
click at [512, 198] on div "[PERSON_NAME]" at bounding box center [579, 196] width 164 height 44
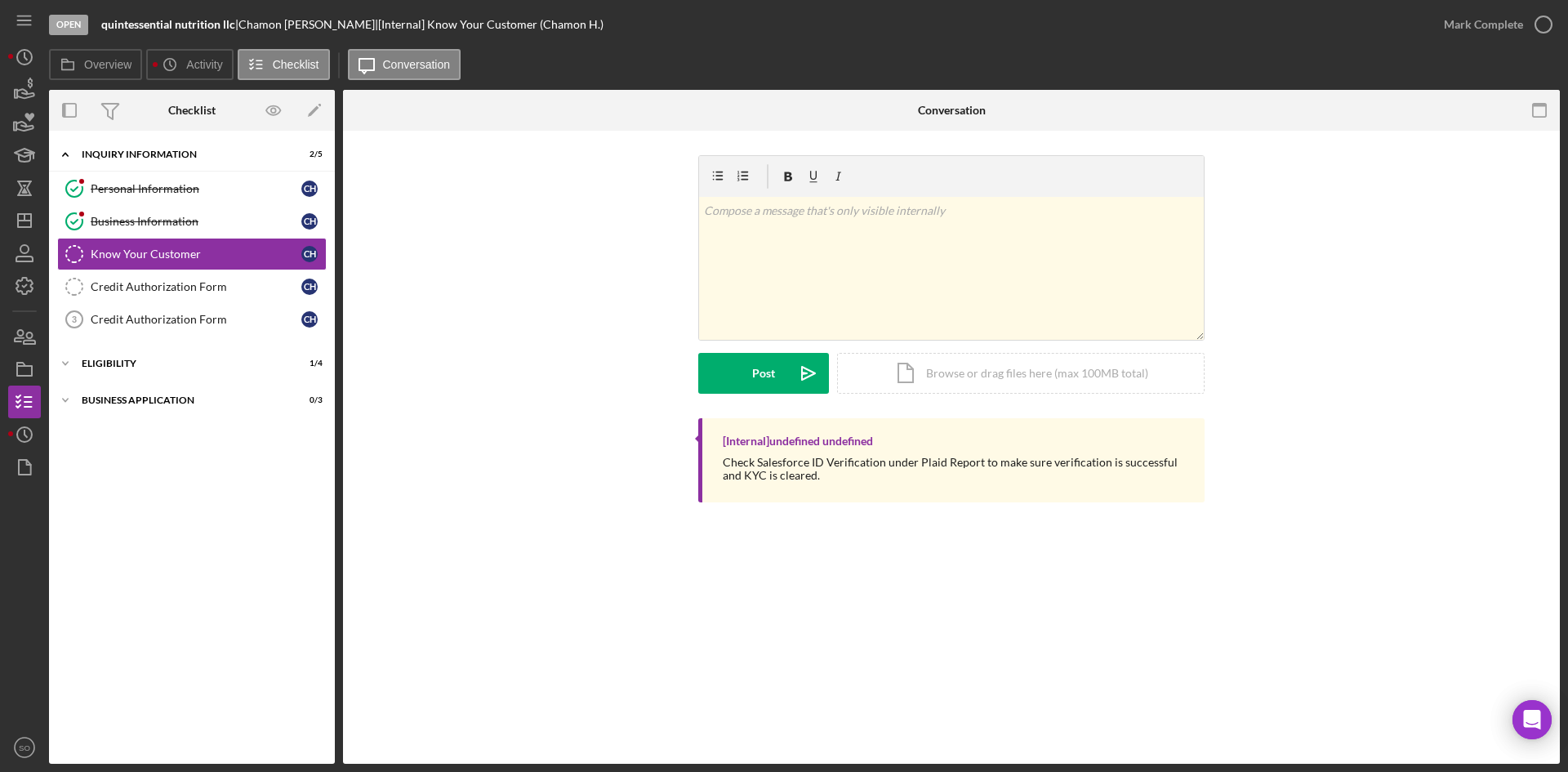
click at [132, 347] on div "Icon/Expander Inquiry Information 2 / 5 Personal Information Personal Informati…" at bounding box center [191, 448] width 286 height 617
click at [137, 399] on div "Business Application" at bounding box center [197, 401] width 233 height 10
click at [154, 374] on div "Icon/Expander Eligibility 1 / 4" at bounding box center [191, 363] width 286 height 33
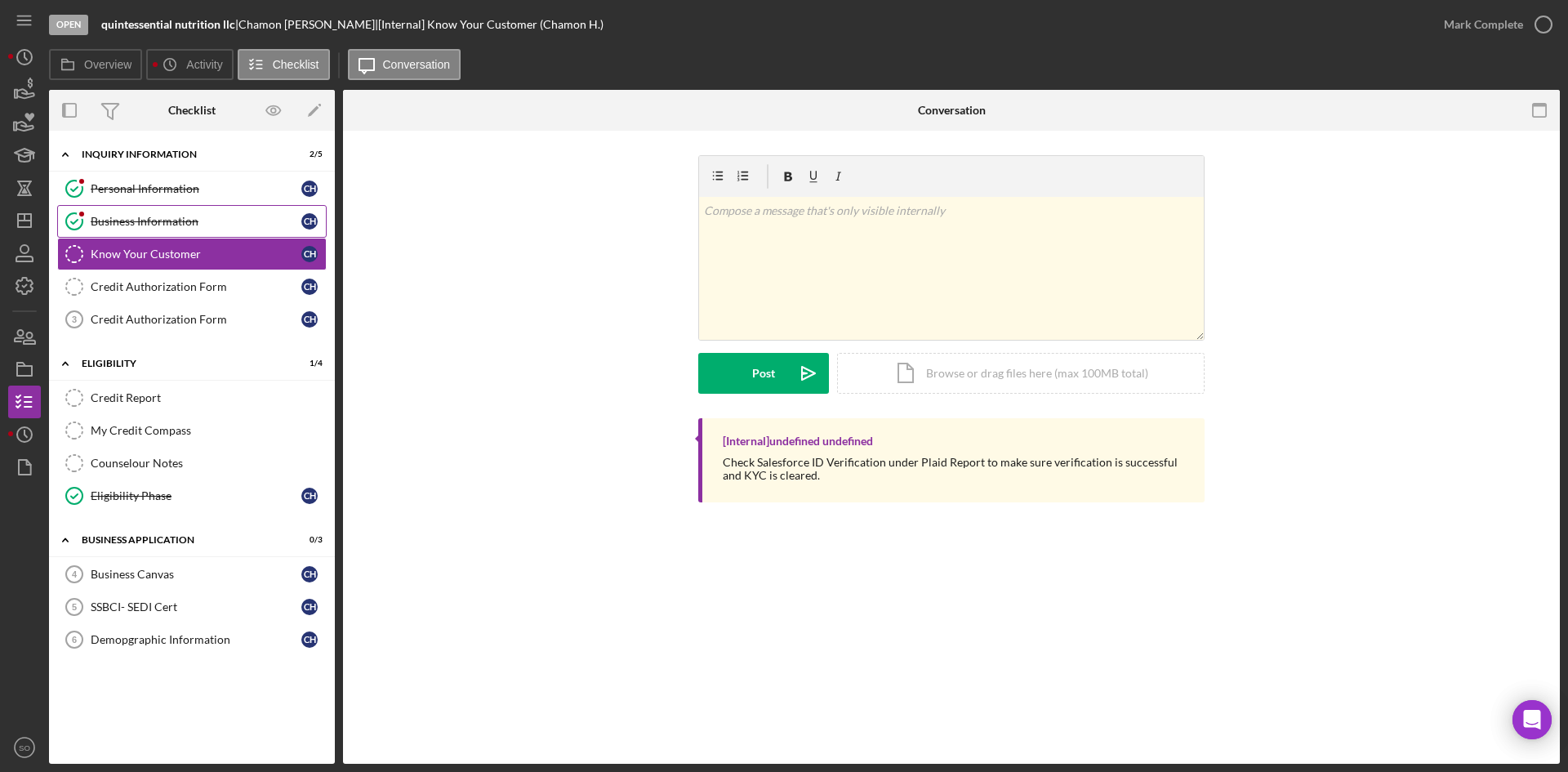
click at [185, 226] on div "Business Information" at bounding box center [195, 221] width 211 height 13
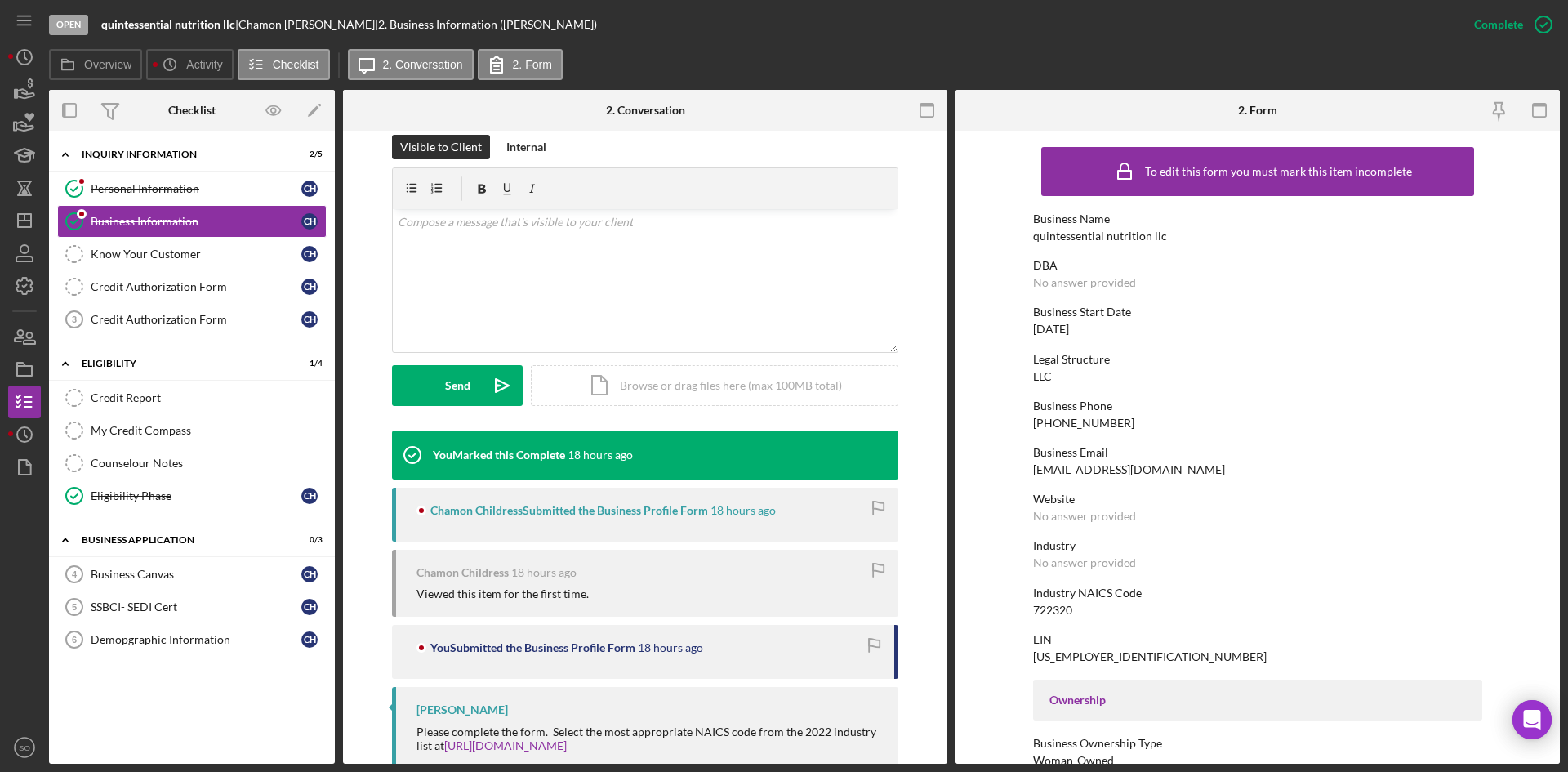
scroll to position [287, 0]
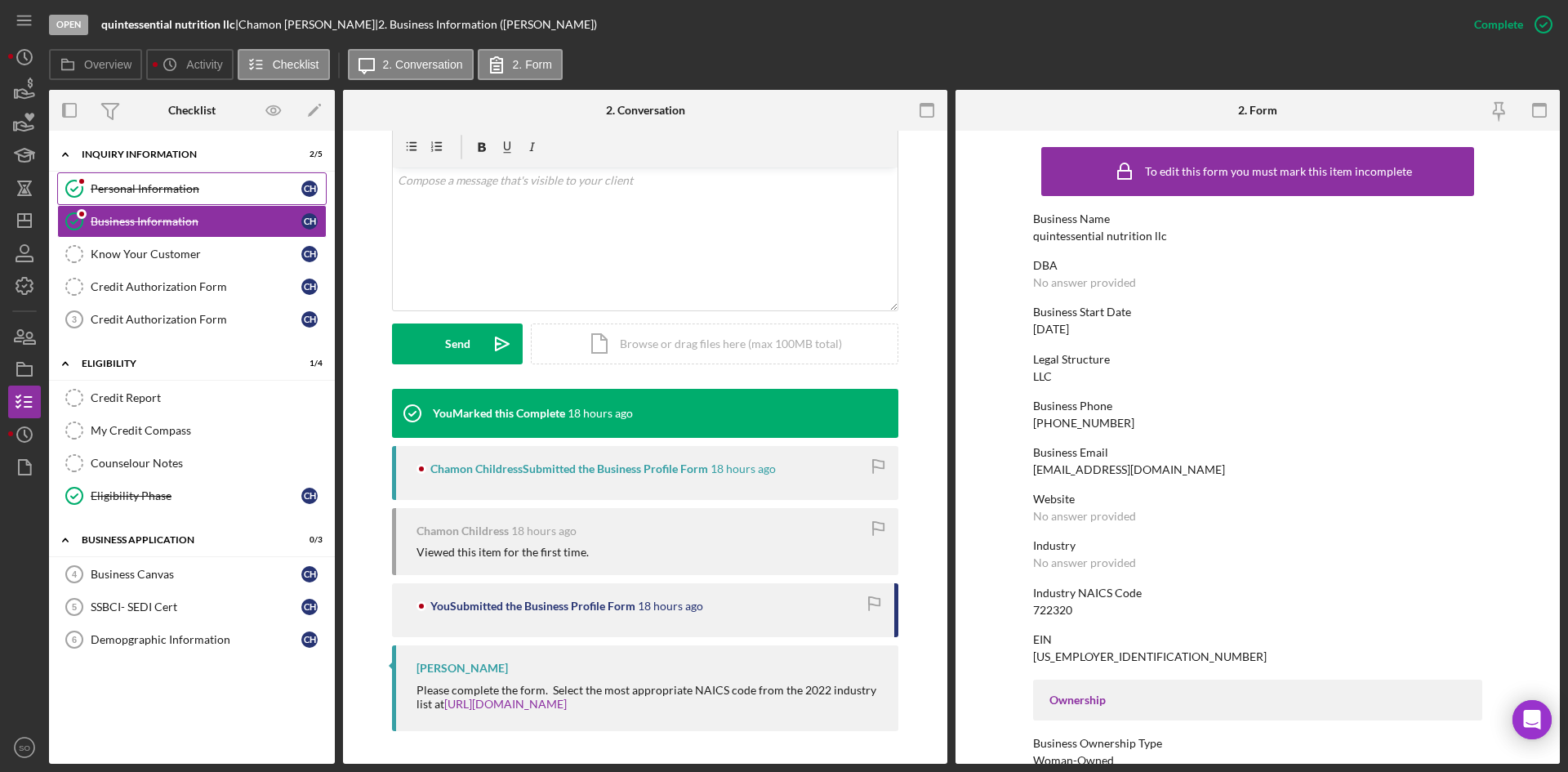
click at [169, 181] on link "Personal Information Personal Information C H" at bounding box center [192, 189] width 270 height 33
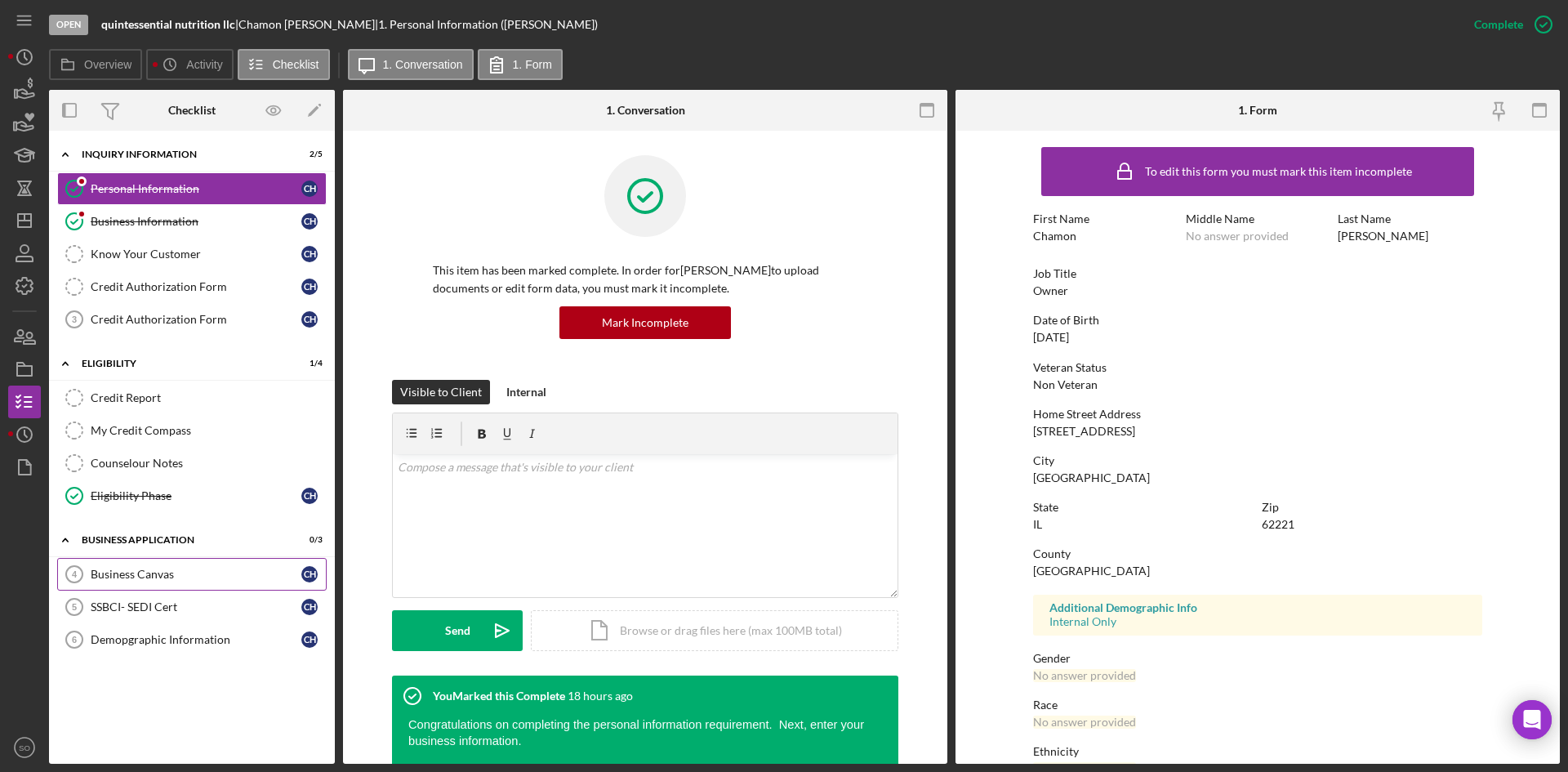
click at [177, 575] on div "Business Canvas" at bounding box center [195, 574] width 211 height 13
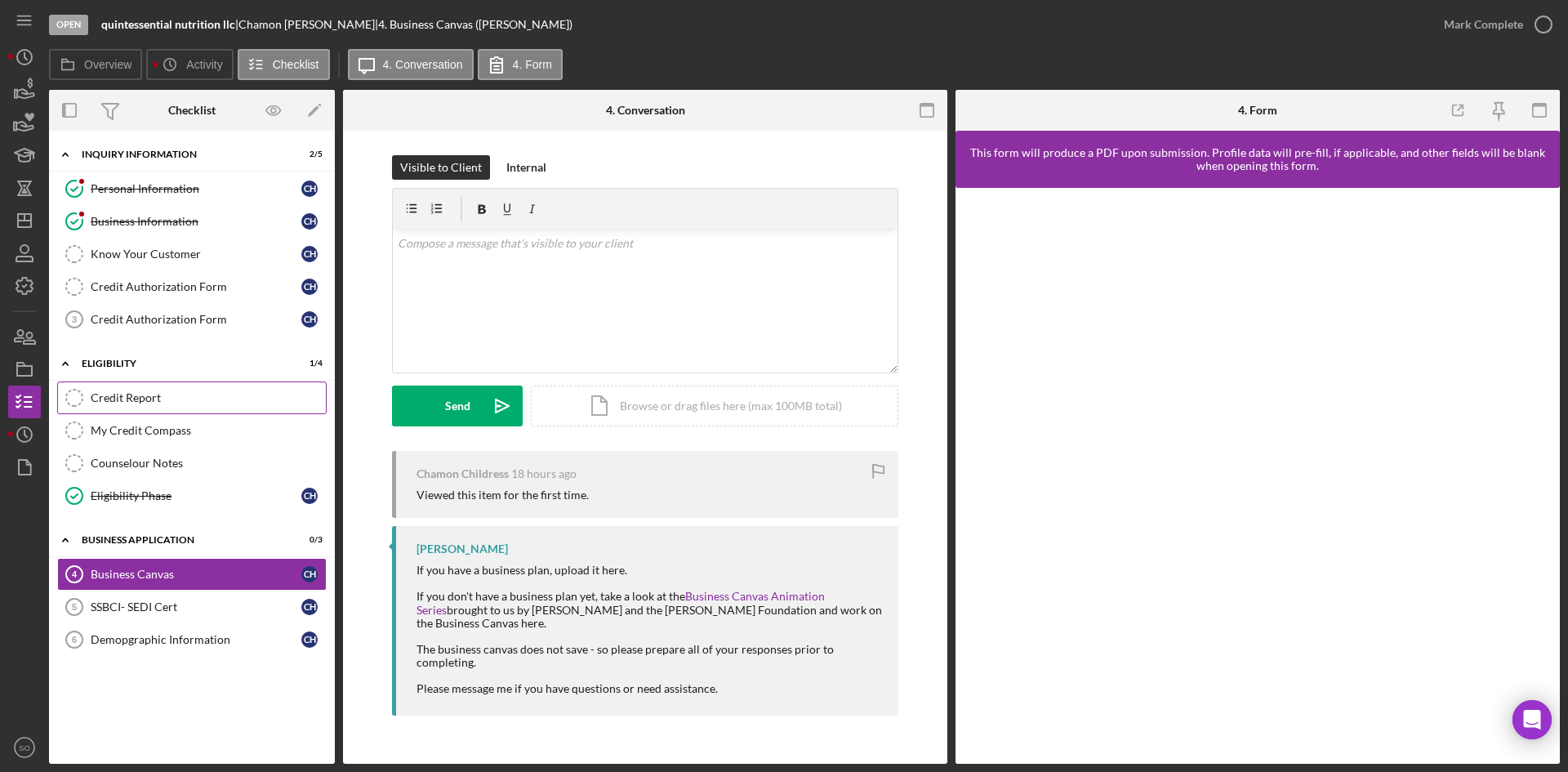
click at [135, 404] on div "Credit Report" at bounding box center [207, 398] width 235 height 13
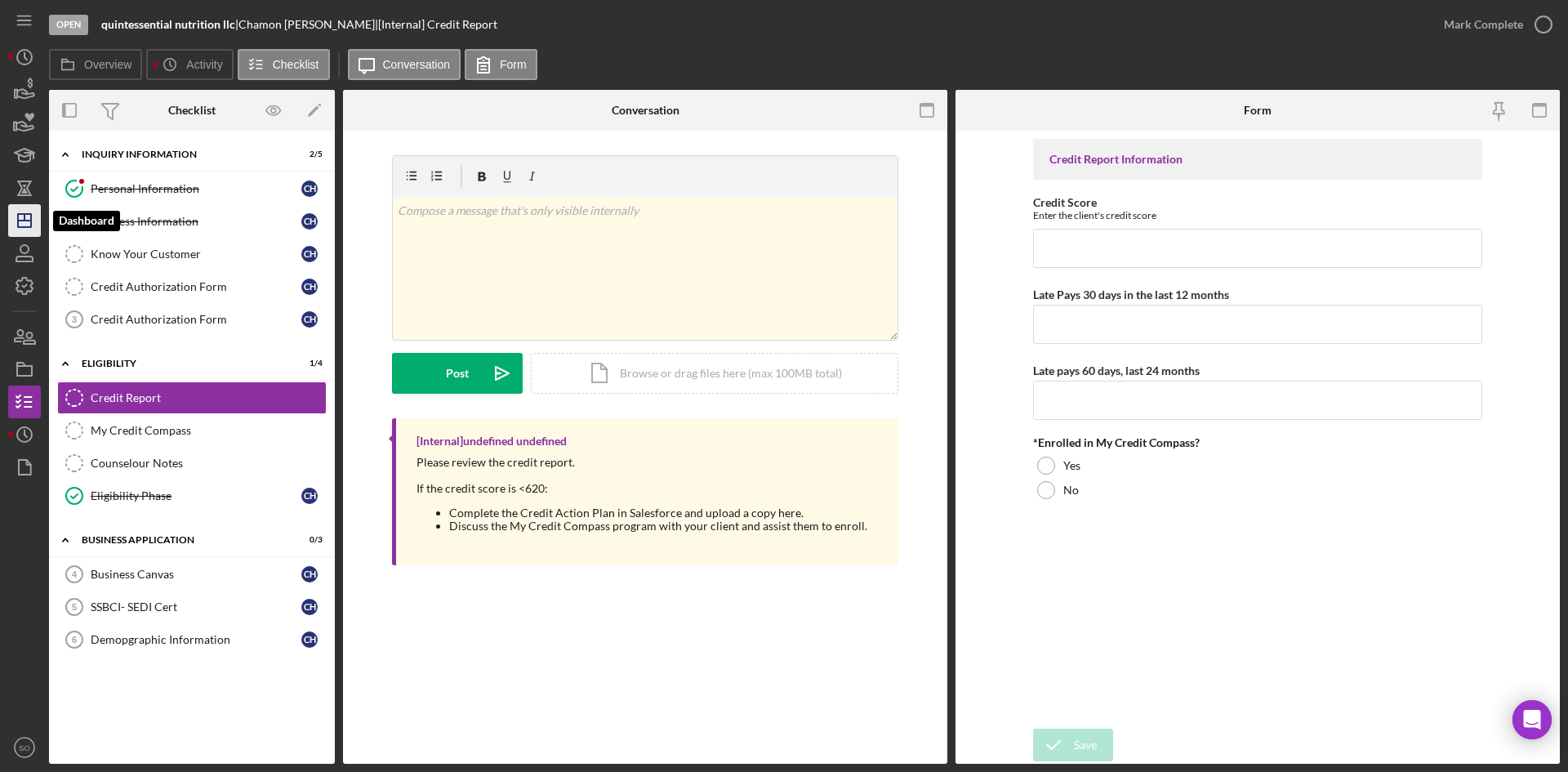
drag, startPoint x: 23, startPoint y: 224, endPoint x: 36, endPoint y: 217, distance: 14.8
click at [23, 224] on icon "Icon/Dashboard" at bounding box center [24, 220] width 41 height 41
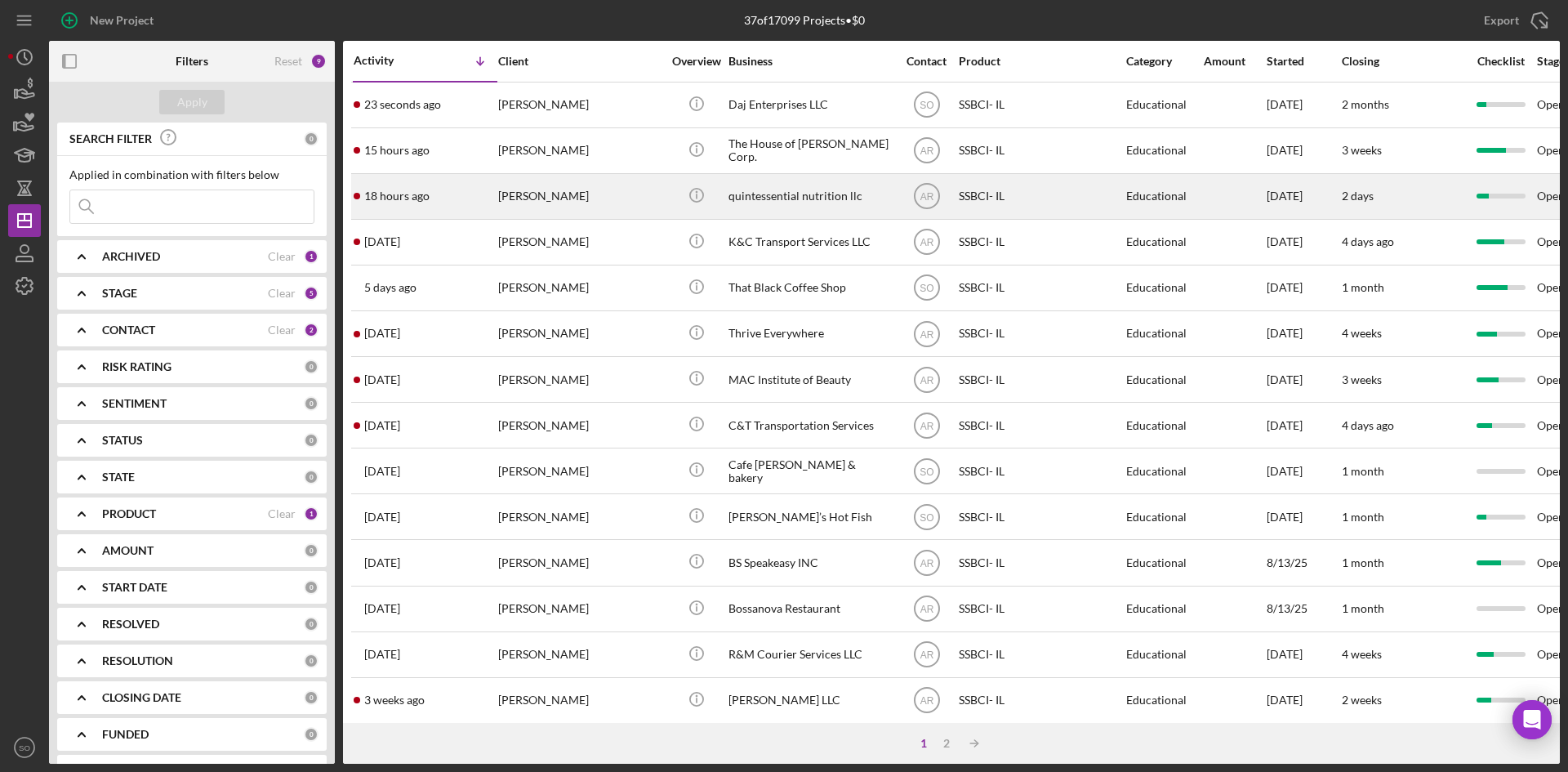
click at [461, 212] on div "18 hours ago [PERSON_NAME]" at bounding box center [425, 196] width 143 height 44
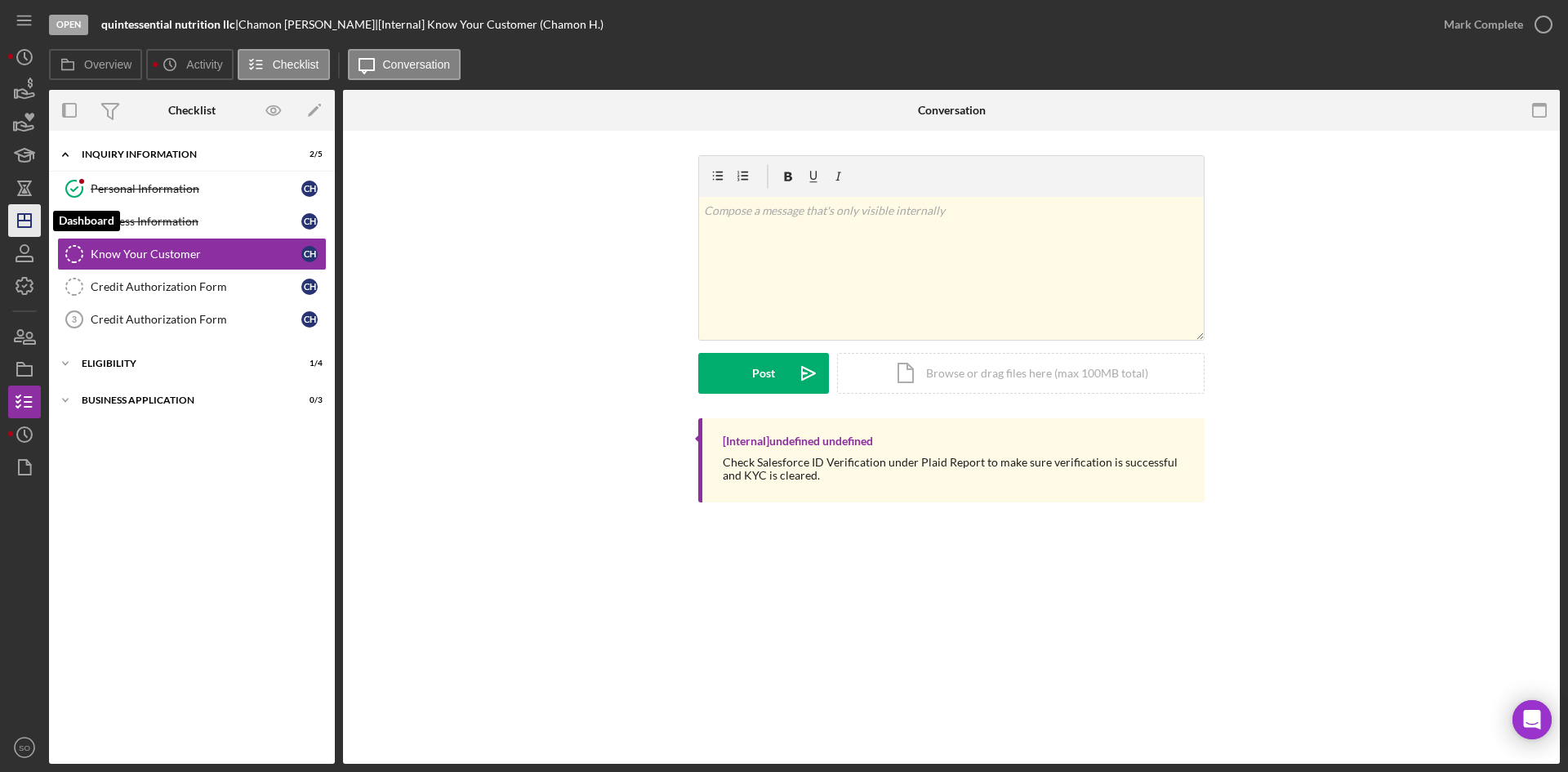
click at [28, 225] on icon "Icon/Dashboard" at bounding box center [24, 220] width 41 height 41
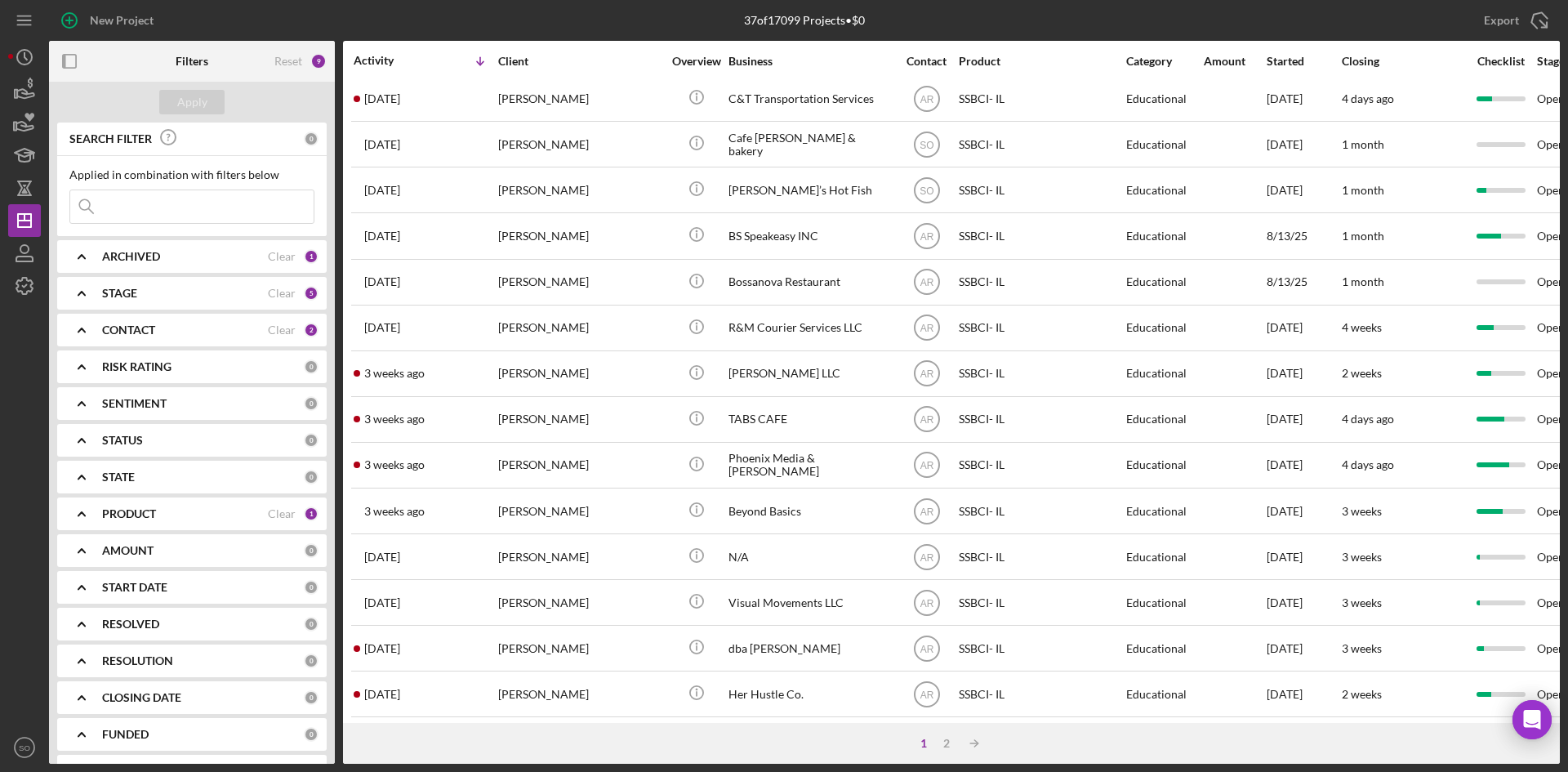
scroll to position [526, 0]
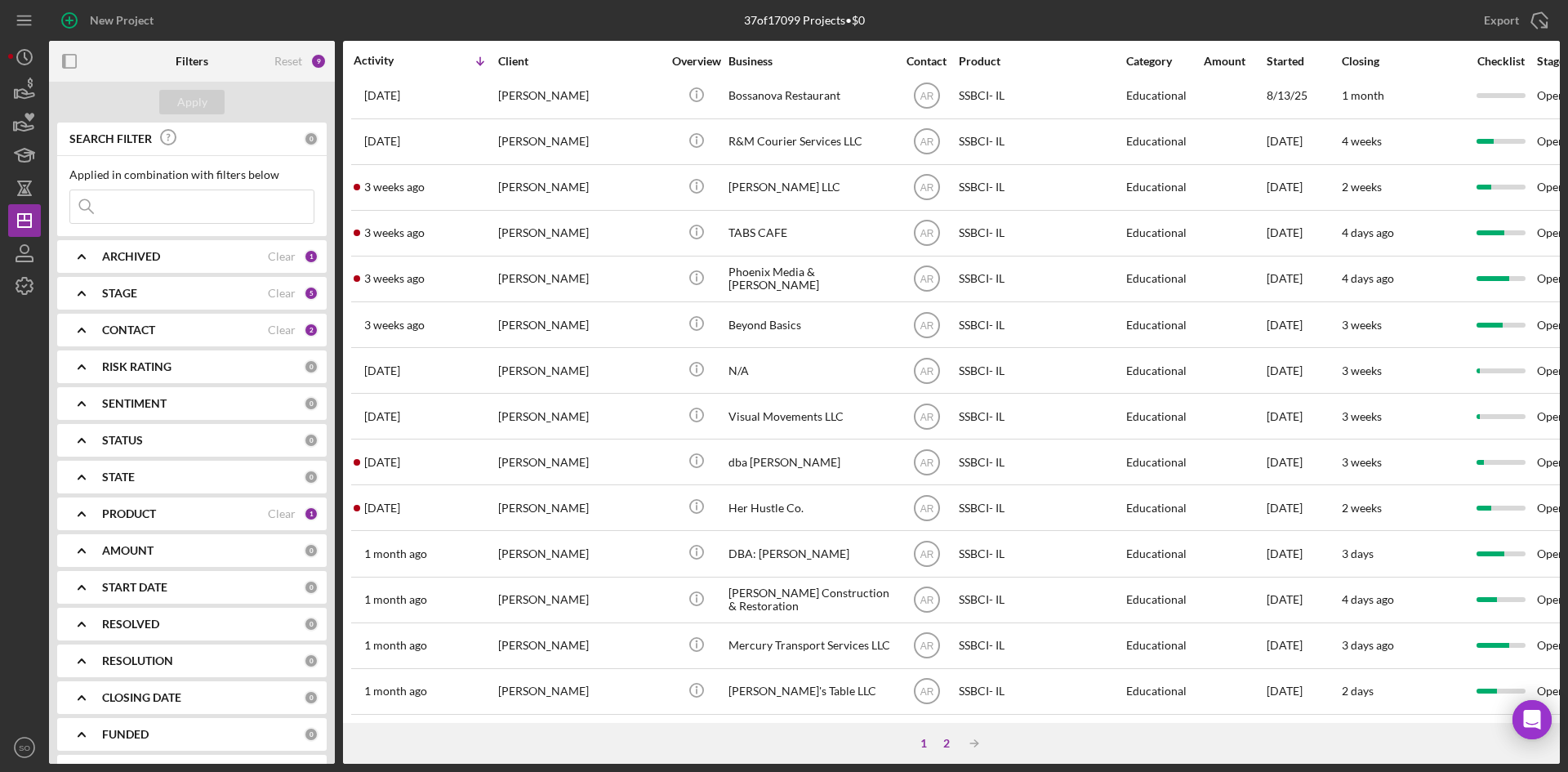
click at [941, 741] on div "2" at bounding box center [946, 743] width 23 height 13
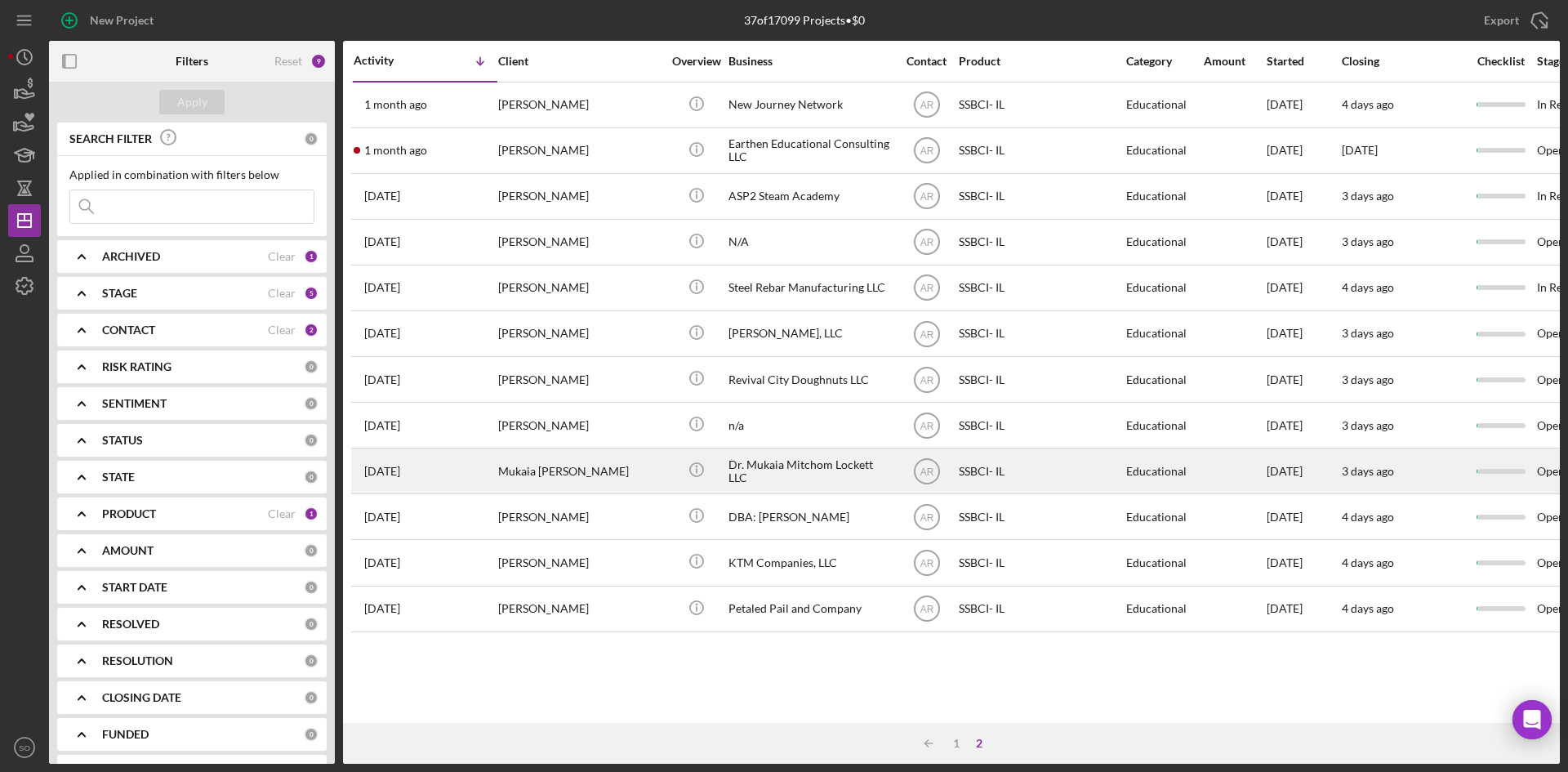
scroll to position [0, 0]
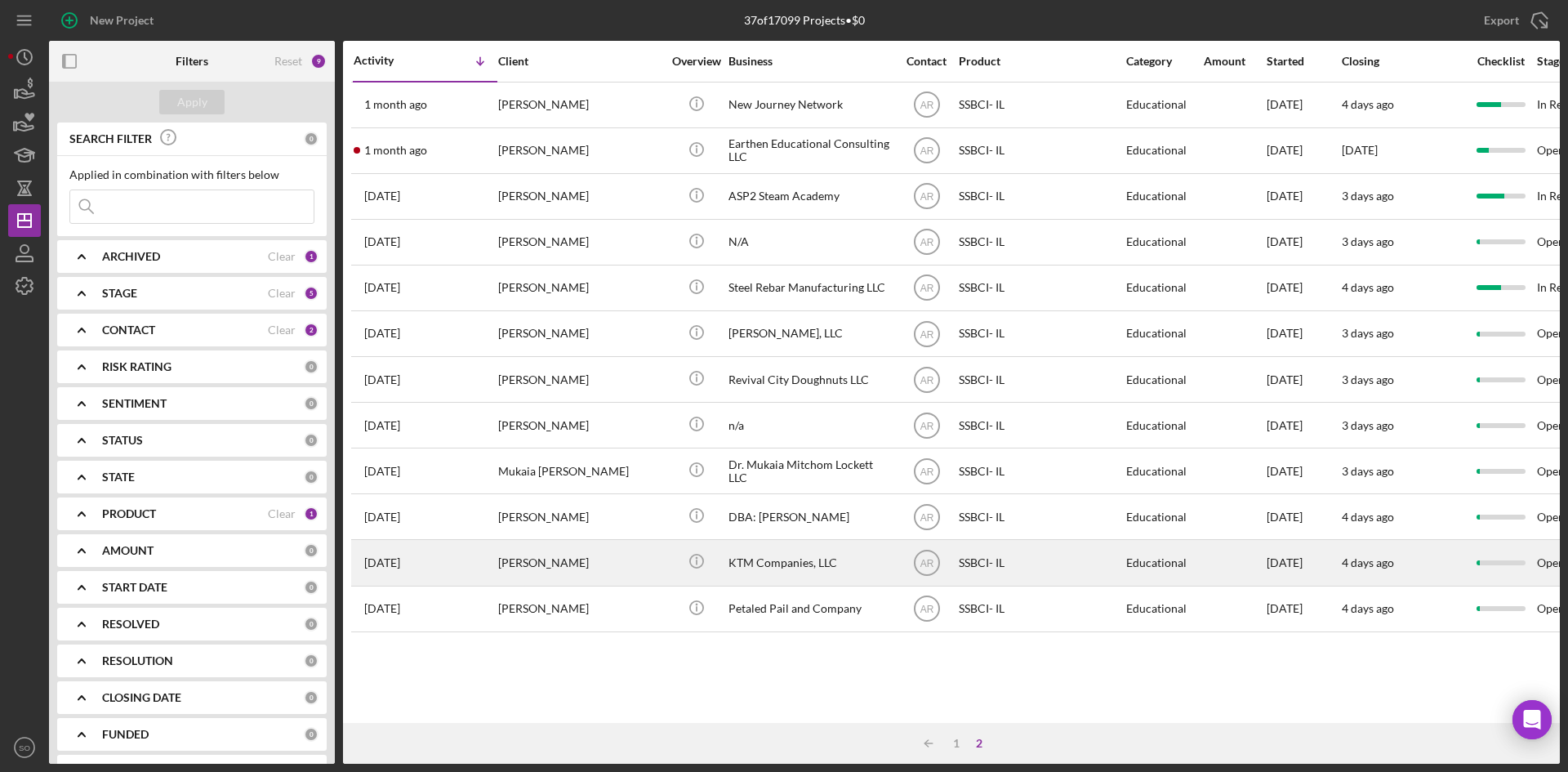
click at [565, 556] on div "[PERSON_NAME]" at bounding box center [579, 563] width 164 height 44
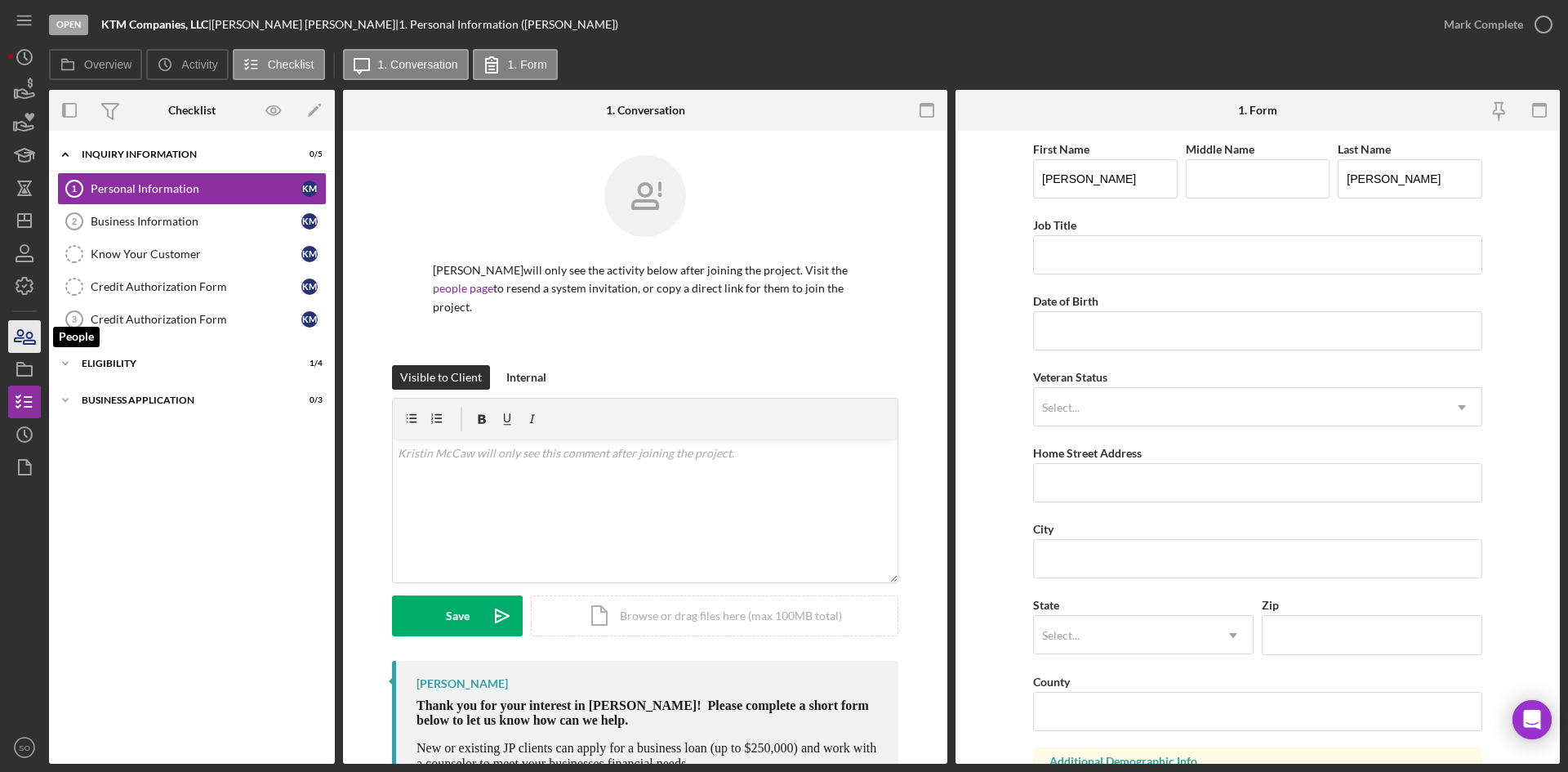
click at [30, 337] on icon "button" at bounding box center [30, 338] width 12 height 12
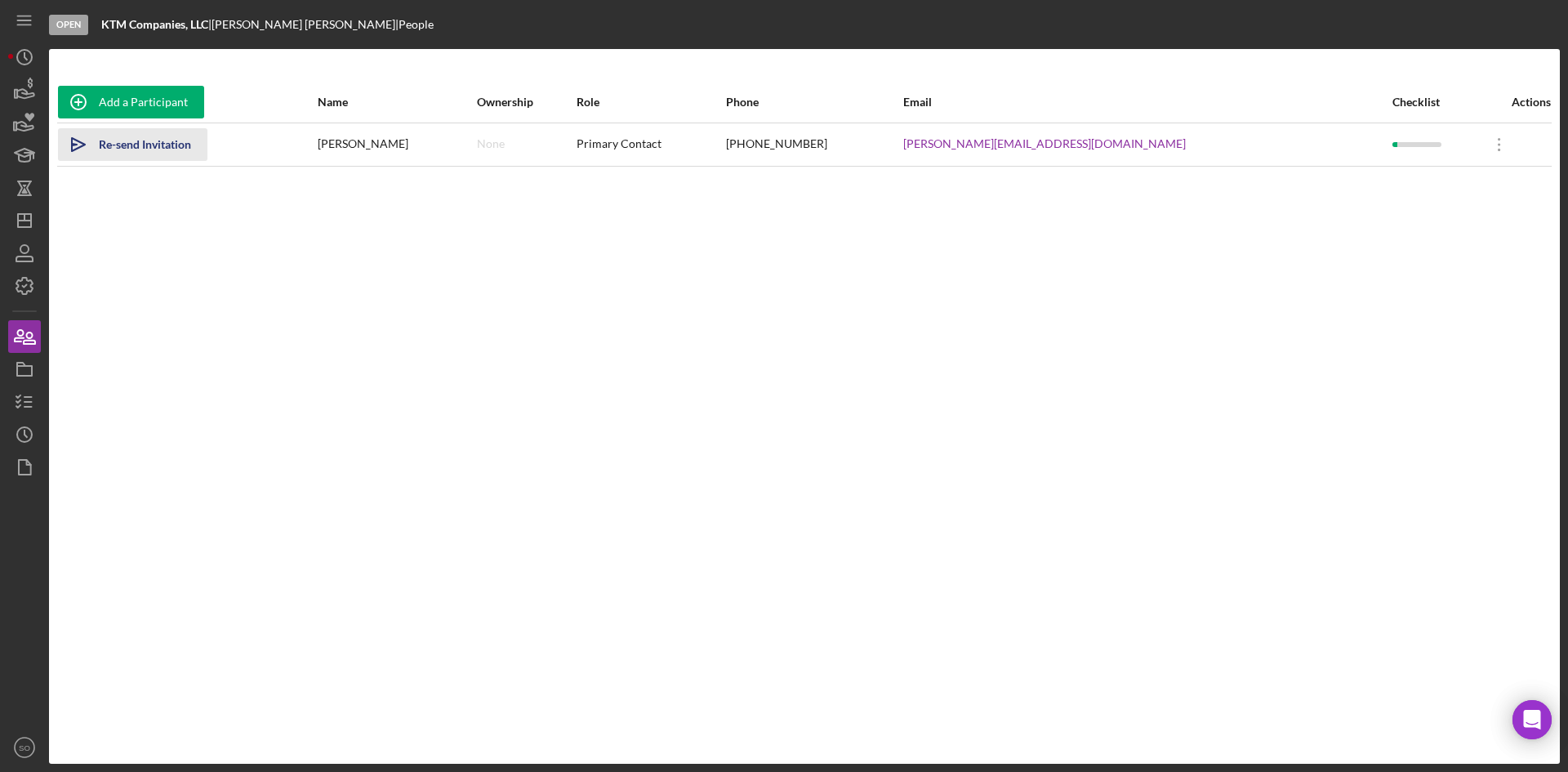
click at [166, 147] on div "Re-send Invitation" at bounding box center [145, 144] width 92 height 33
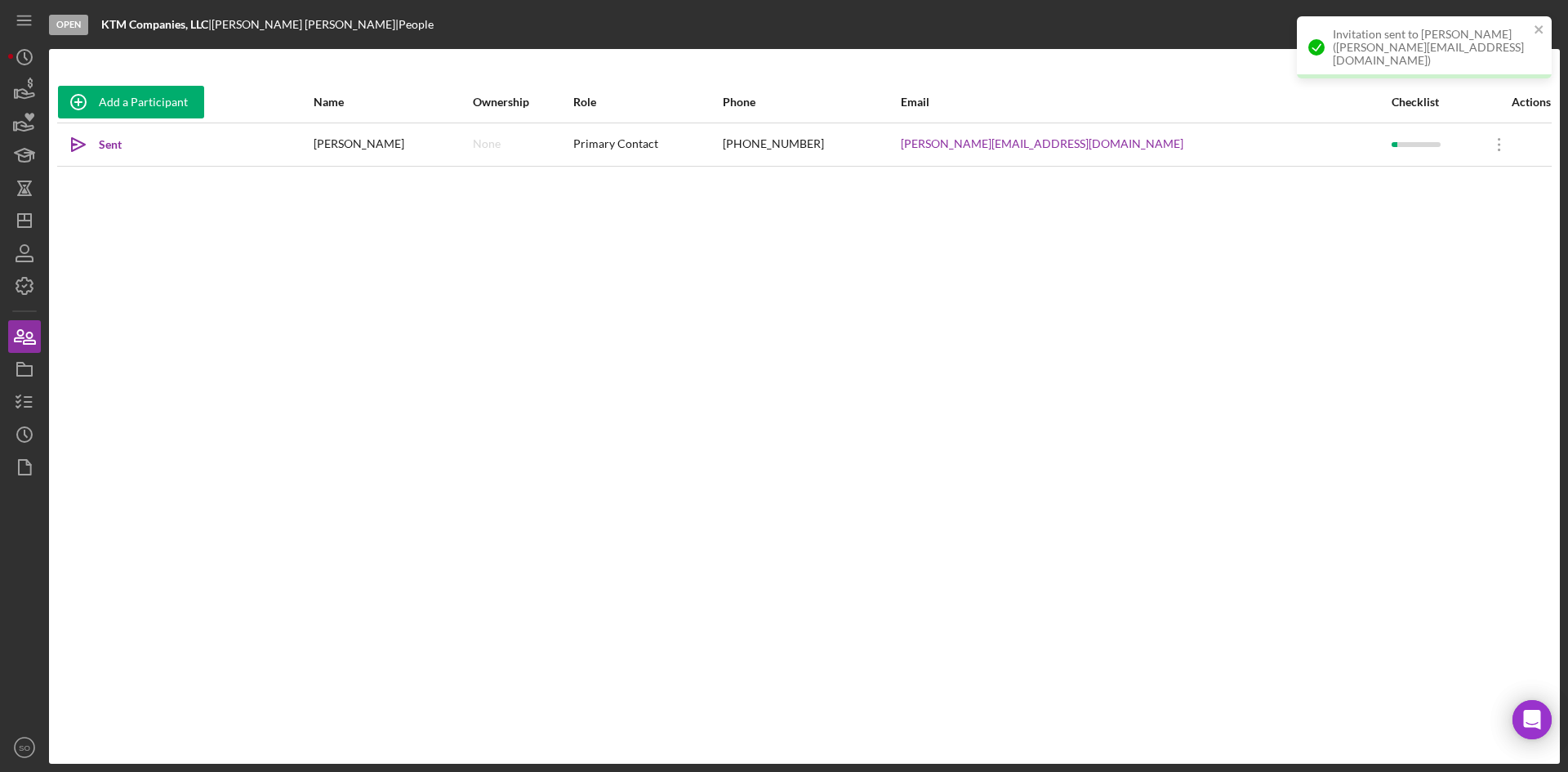
click at [419, 536] on div "Add a Participant Name Ownership Role Phone Email Checklist Actions Icon/icon-i…" at bounding box center [804, 406] width 1511 height 650
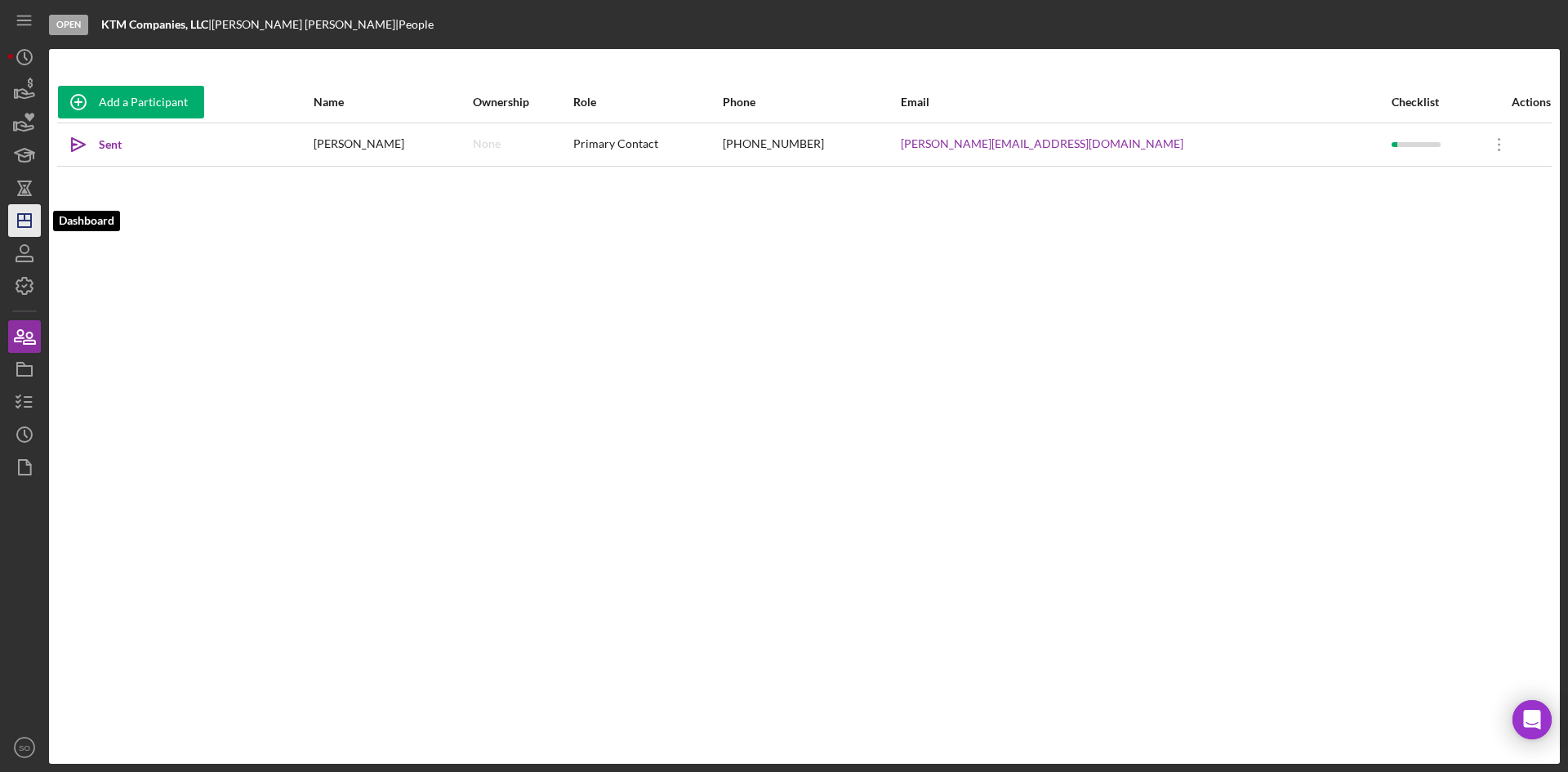
click at [22, 215] on polygon "button" at bounding box center [24, 220] width 13 height 13
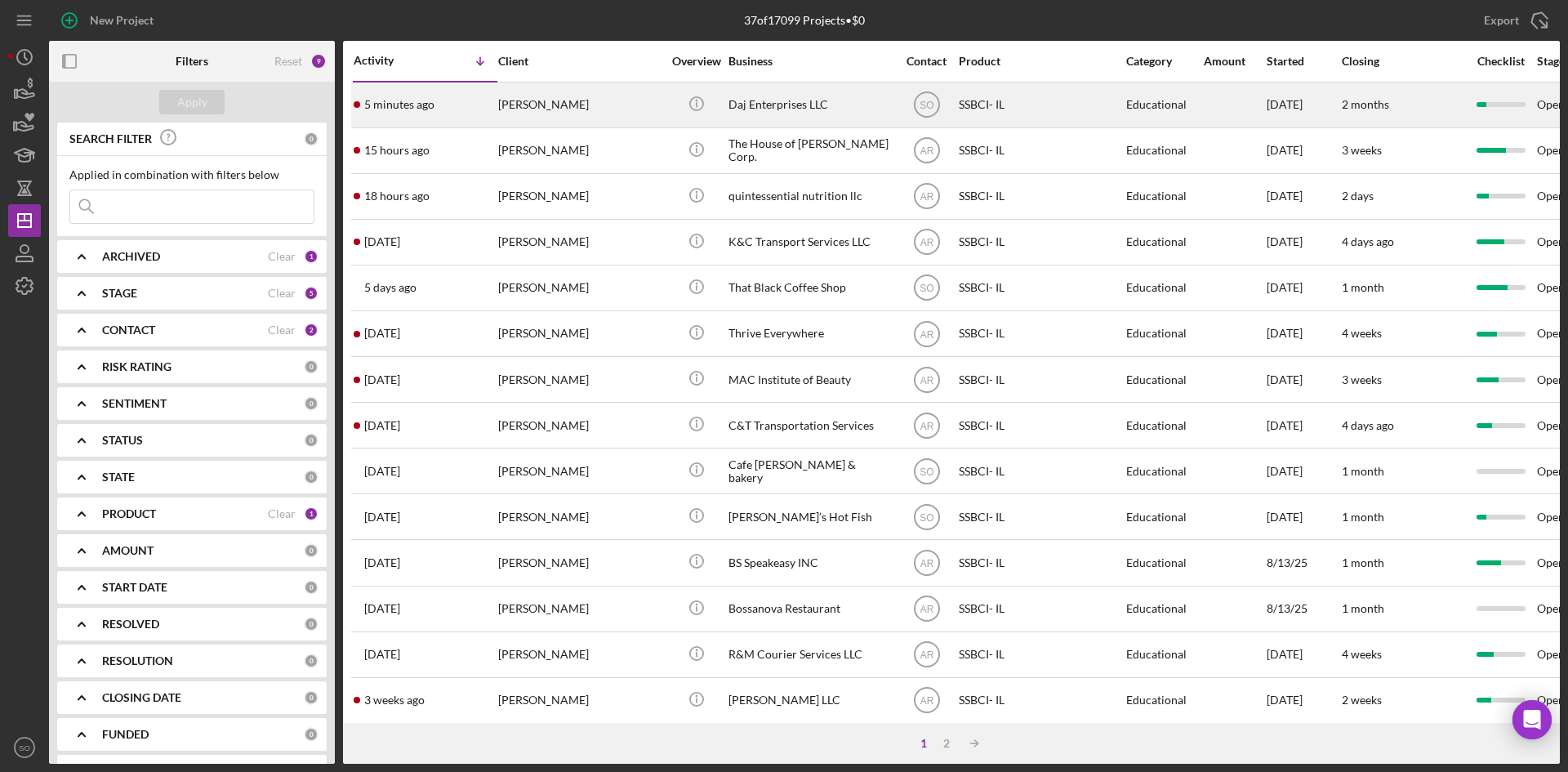
click at [523, 112] on div "[PERSON_NAME]" at bounding box center [579, 105] width 164 height 44
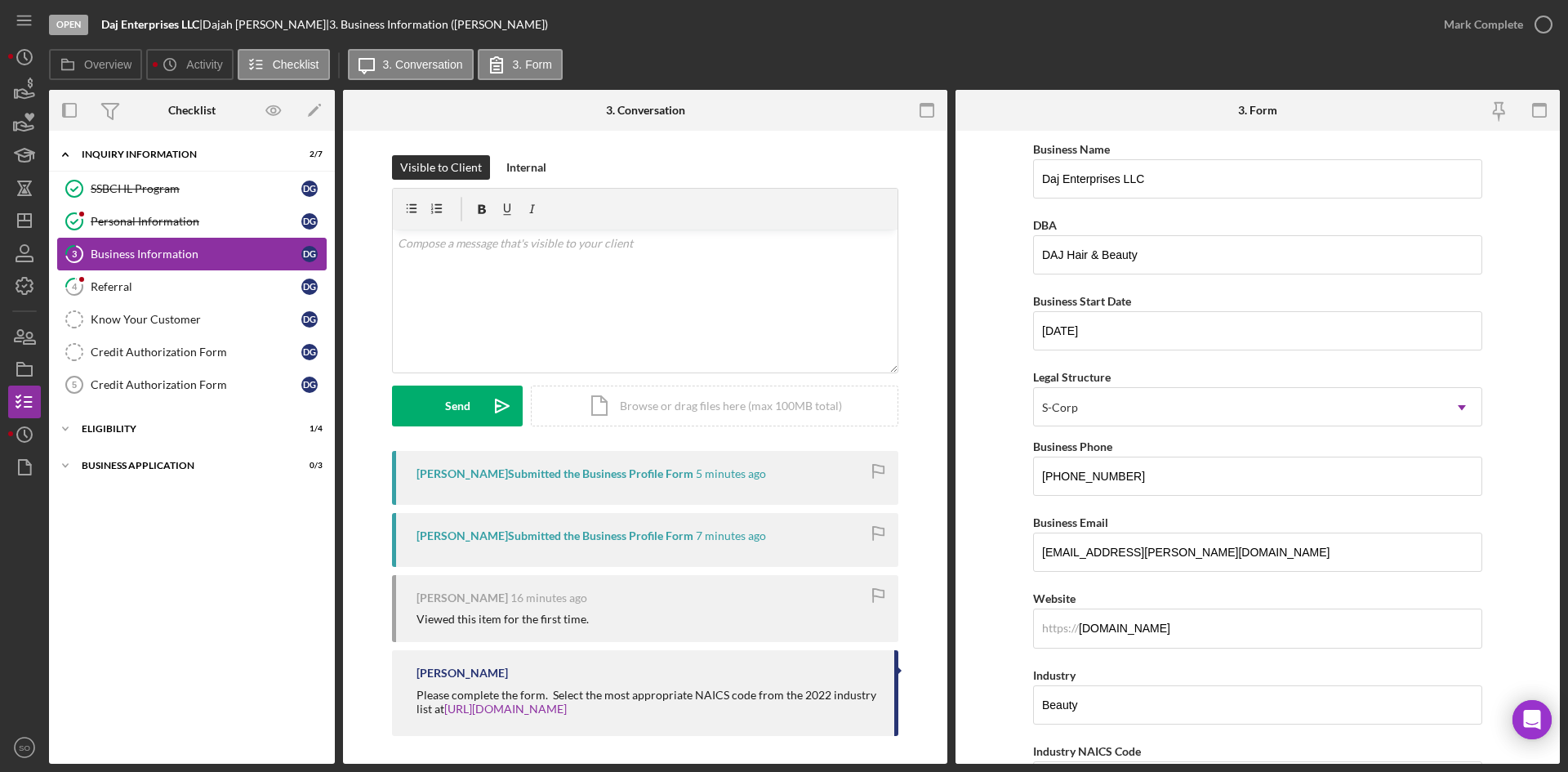
click at [146, 263] on link "3 Business Information D G" at bounding box center [192, 254] width 270 height 33
click at [1484, 21] on div "Mark Complete" at bounding box center [1484, 24] width 79 height 33
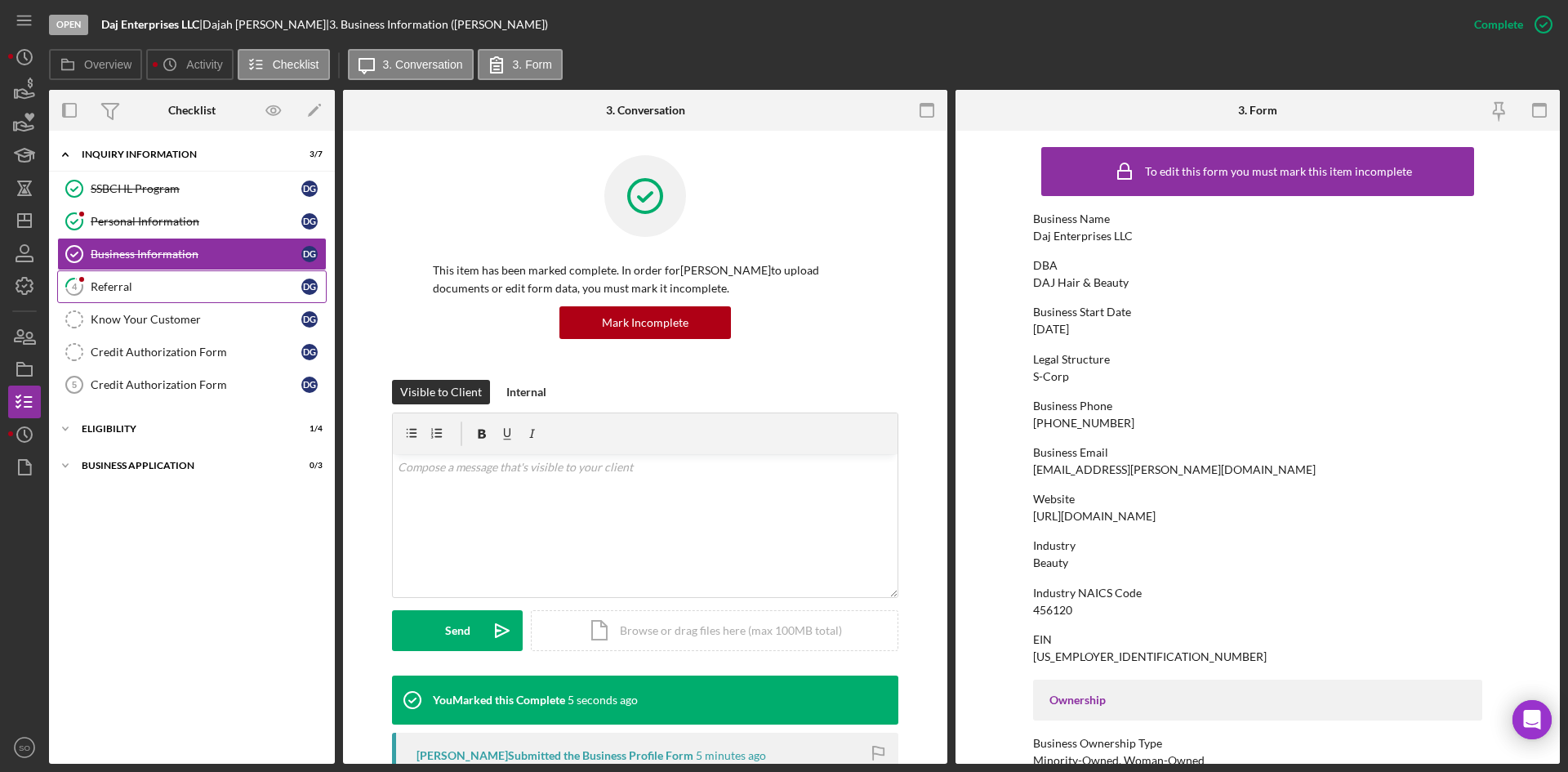
click at [116, 294] on div "Referral" at bounding box center [195, 287] width 211 height 13
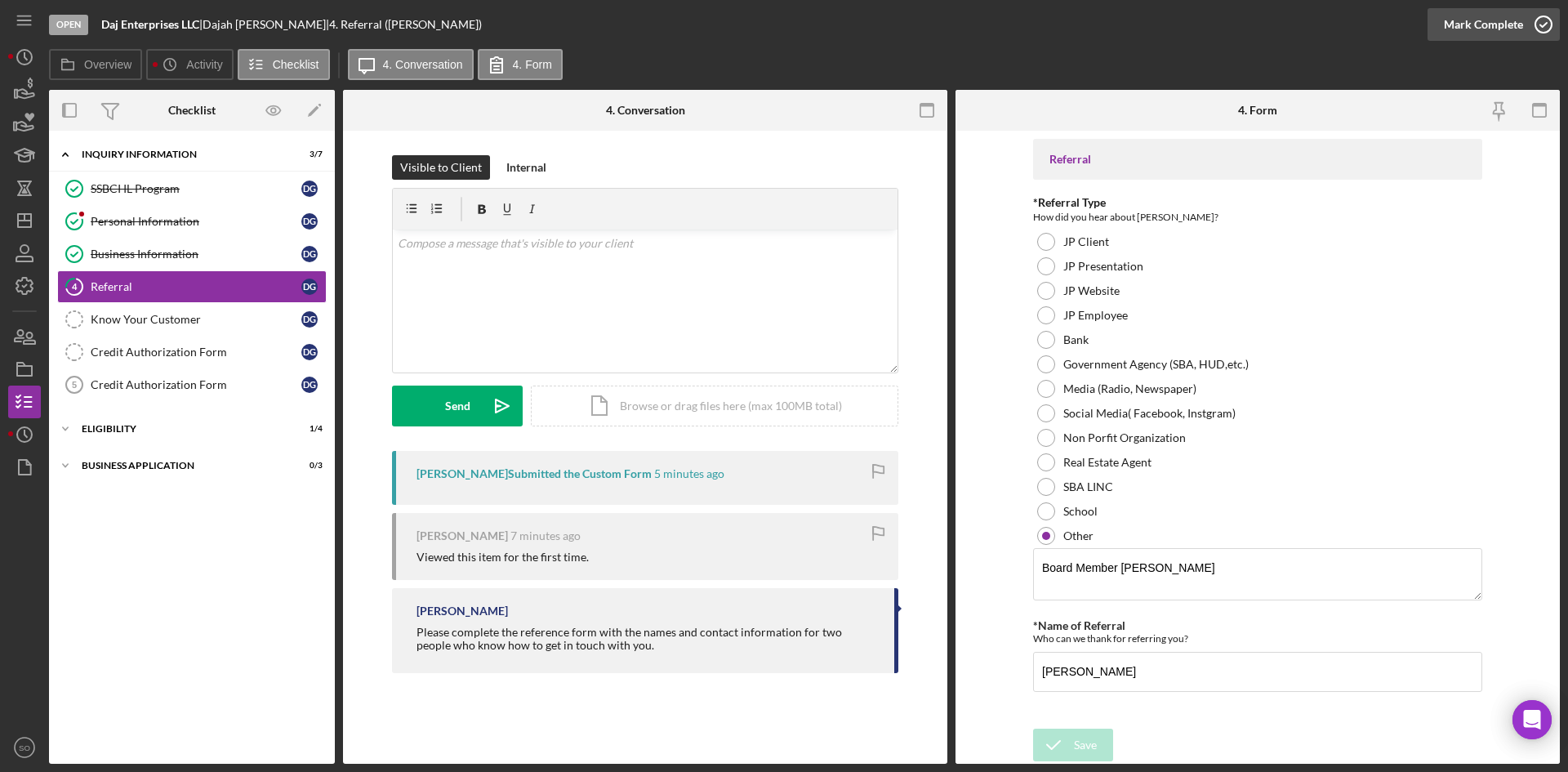
click at [1462, 28] on div "Mark Complete" at bounding box center [1484, 24] width 79 height 33
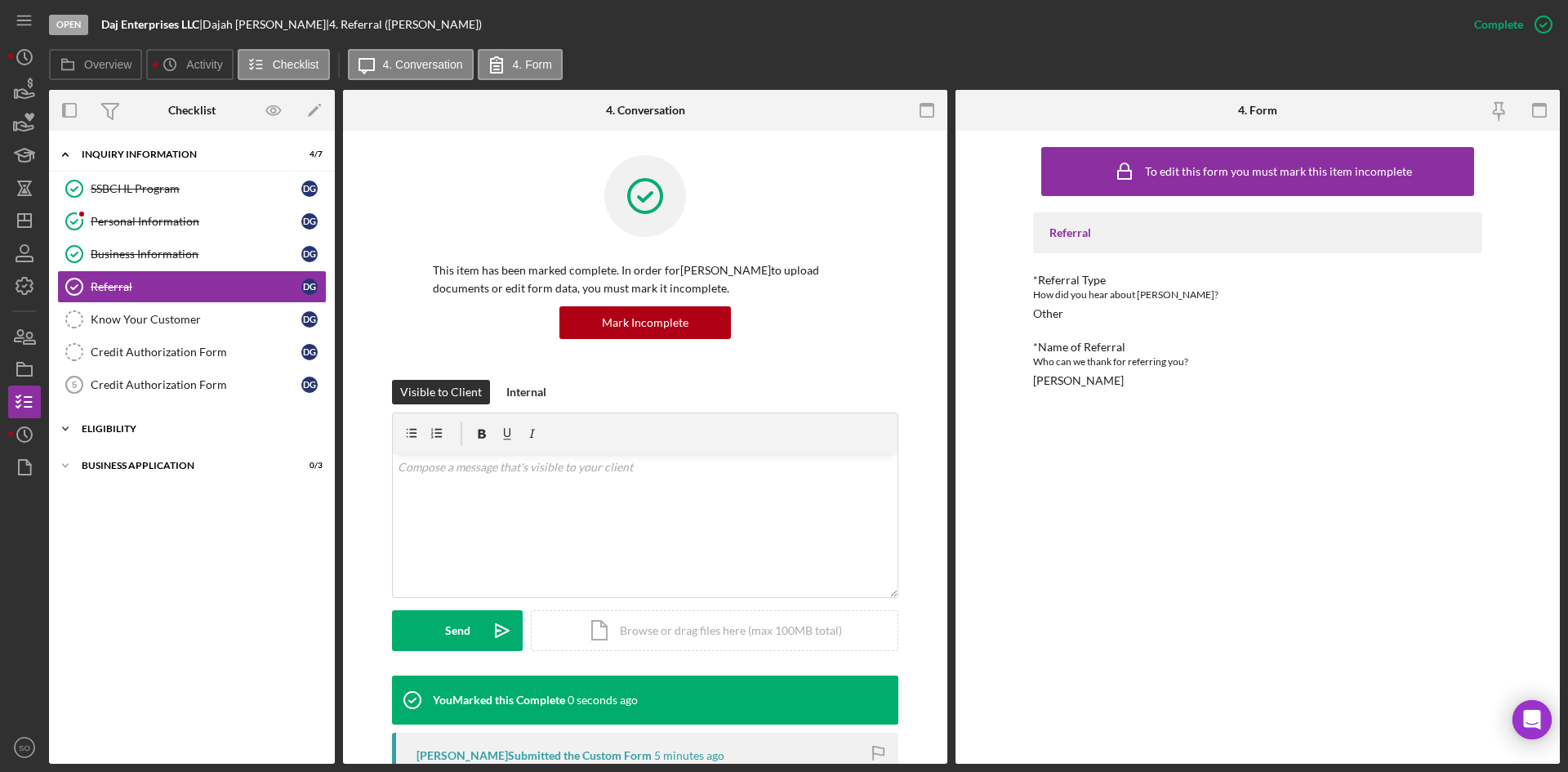
click at [143, 438] on div "Icon/Expander Eligibility 1 / 4" at bounding box center [191, 429] width 286 height 33
click at [123, 602] on div "Business Application" at bounding box center [197, 605] width 233 height 10
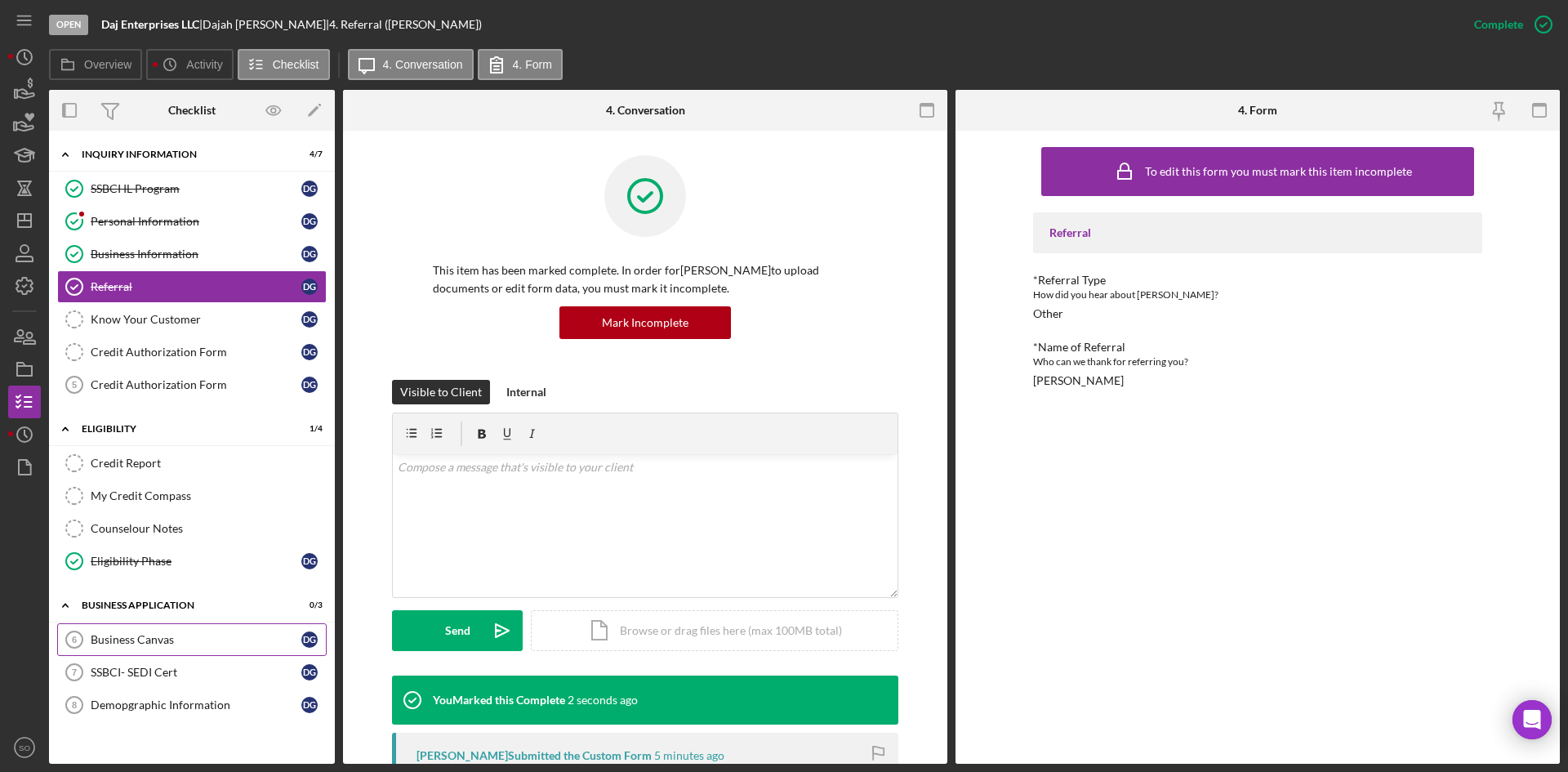
click at [115, 637] on div "Business Canvas" at bounding box center [195, 639] width 211 height 13
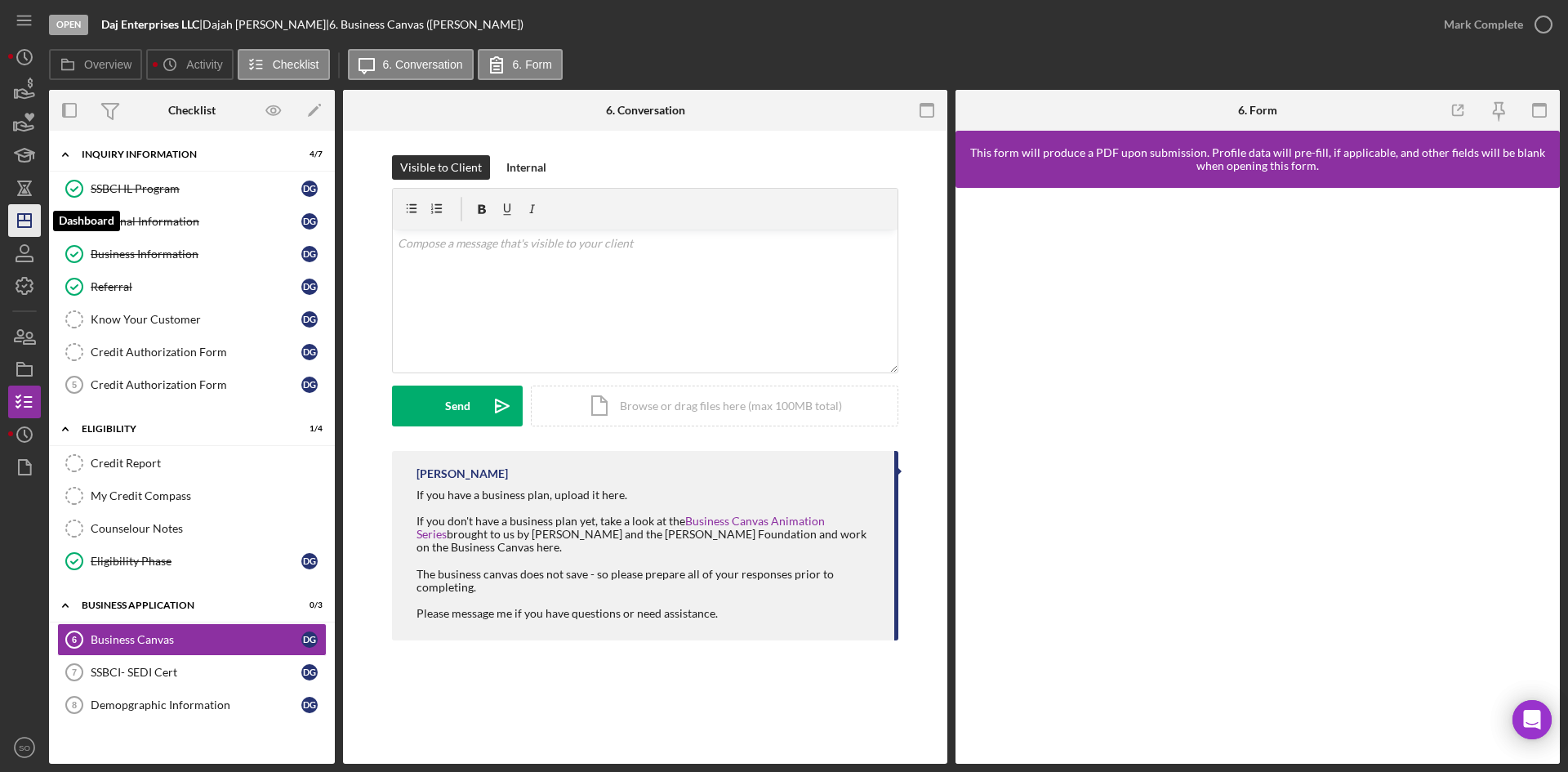
click at [30, 211] on icon "Icon/Dashboard" at bounding box center [24, 220] width 41 height 41
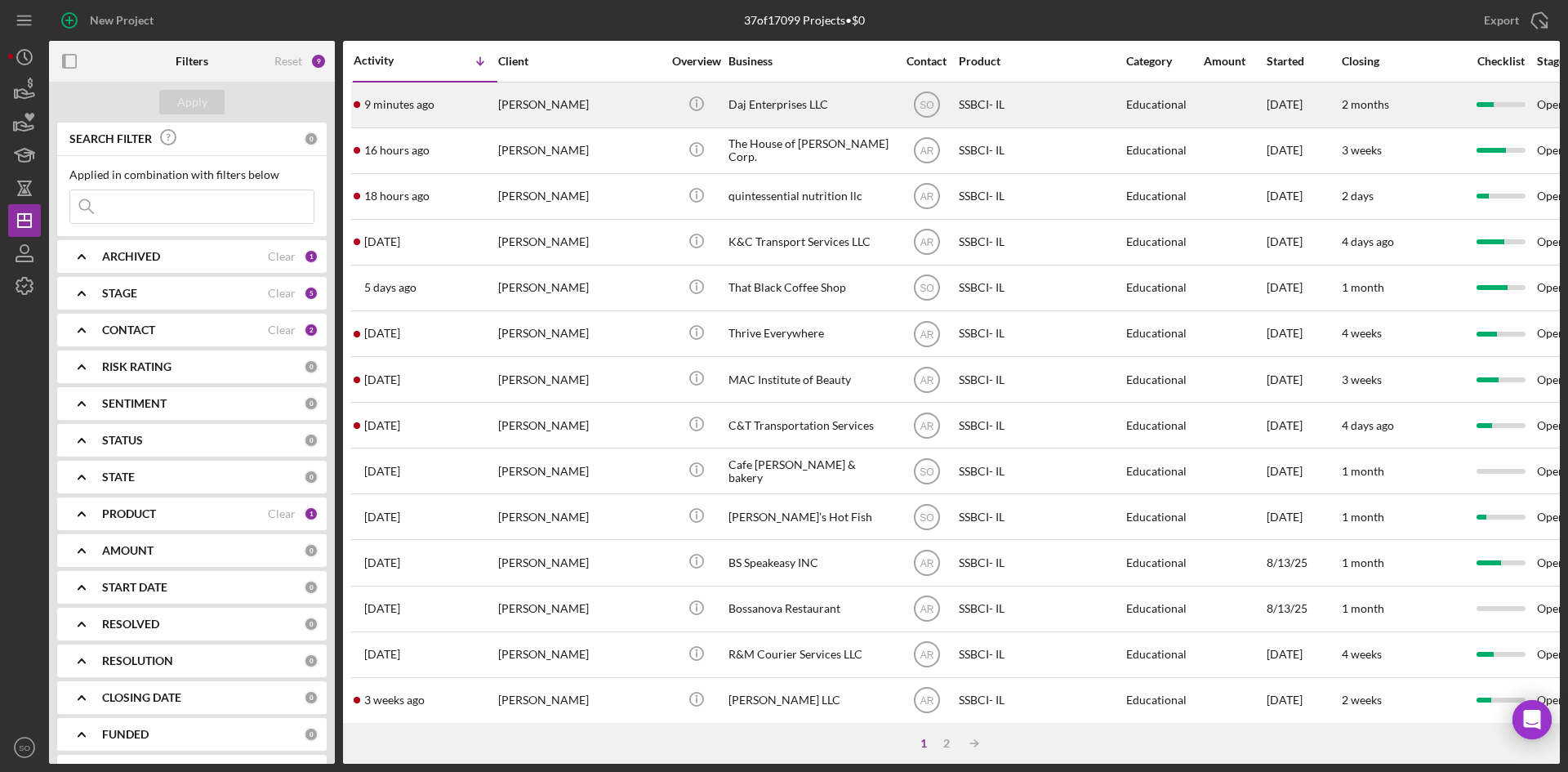
click at [433, 97] on div "9 minutes ago [PERSON_NAME]" at bounding box center [425, 105] width 143 height 44
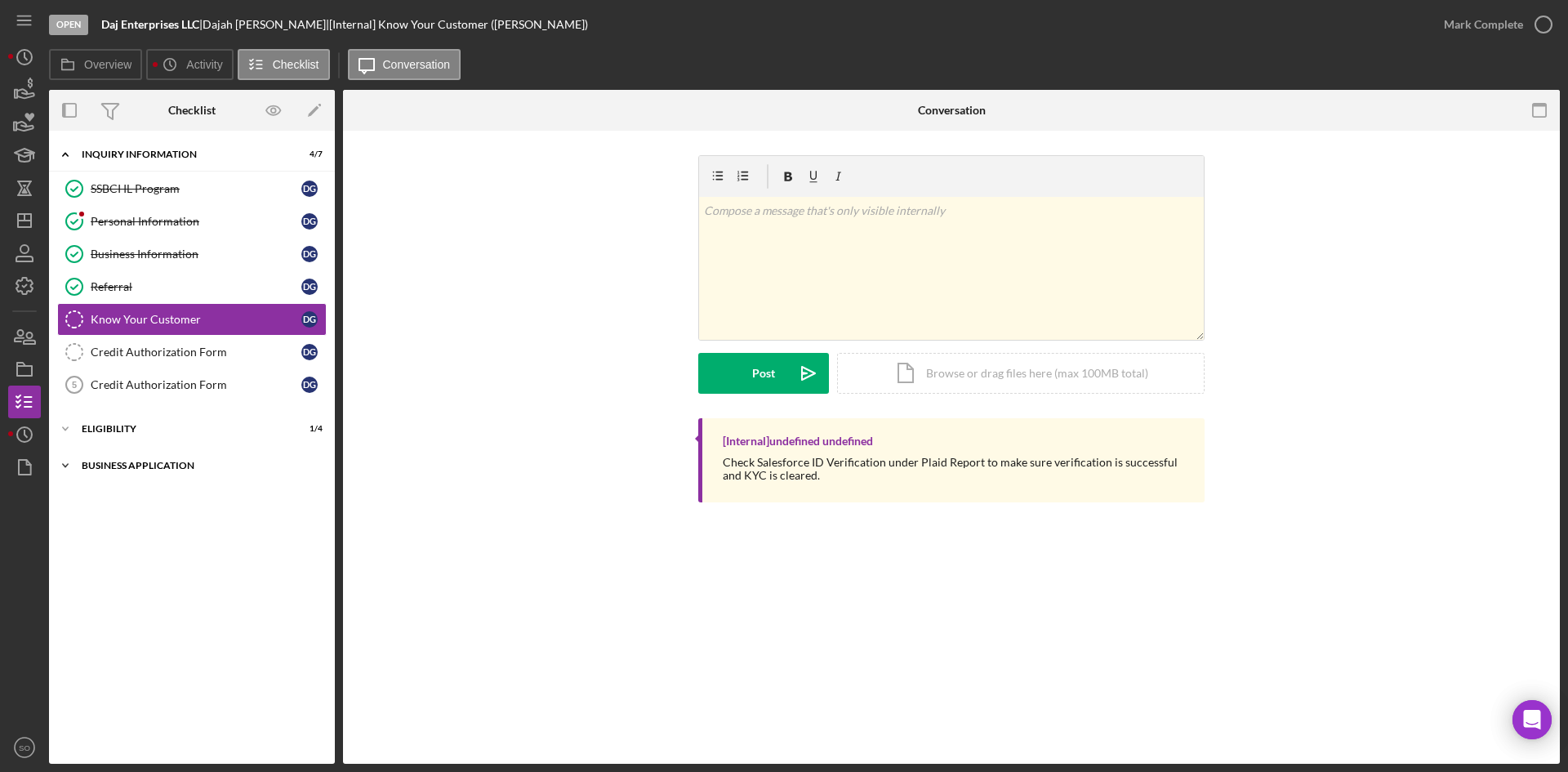
click at [182, 470] on div "Business Application" at bounding box center [197, 466] width 233 height 10
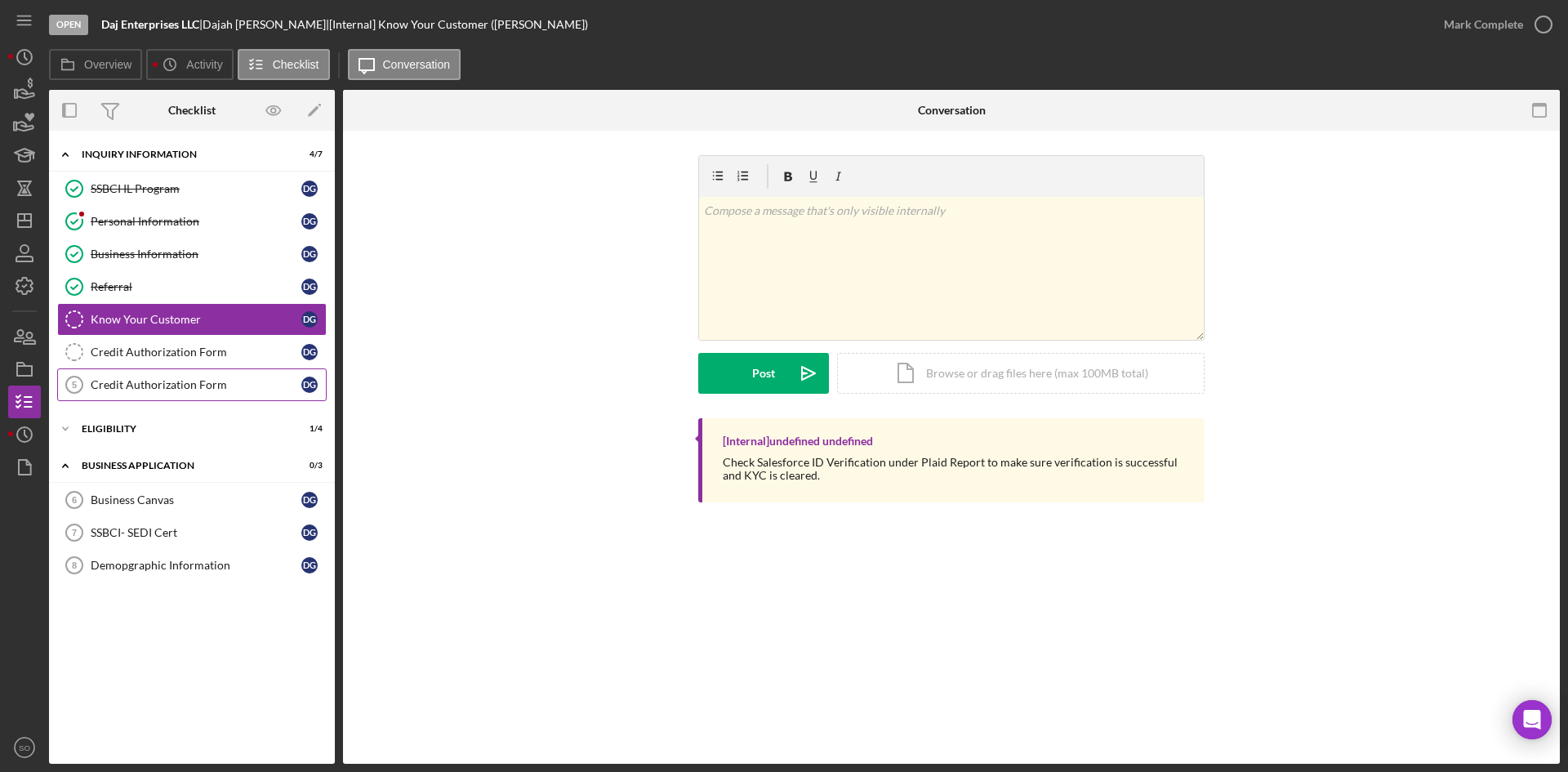
click at [199, 382] on div "Credit Authorization Form" at bounding box center [195, 384] width 211 height 13
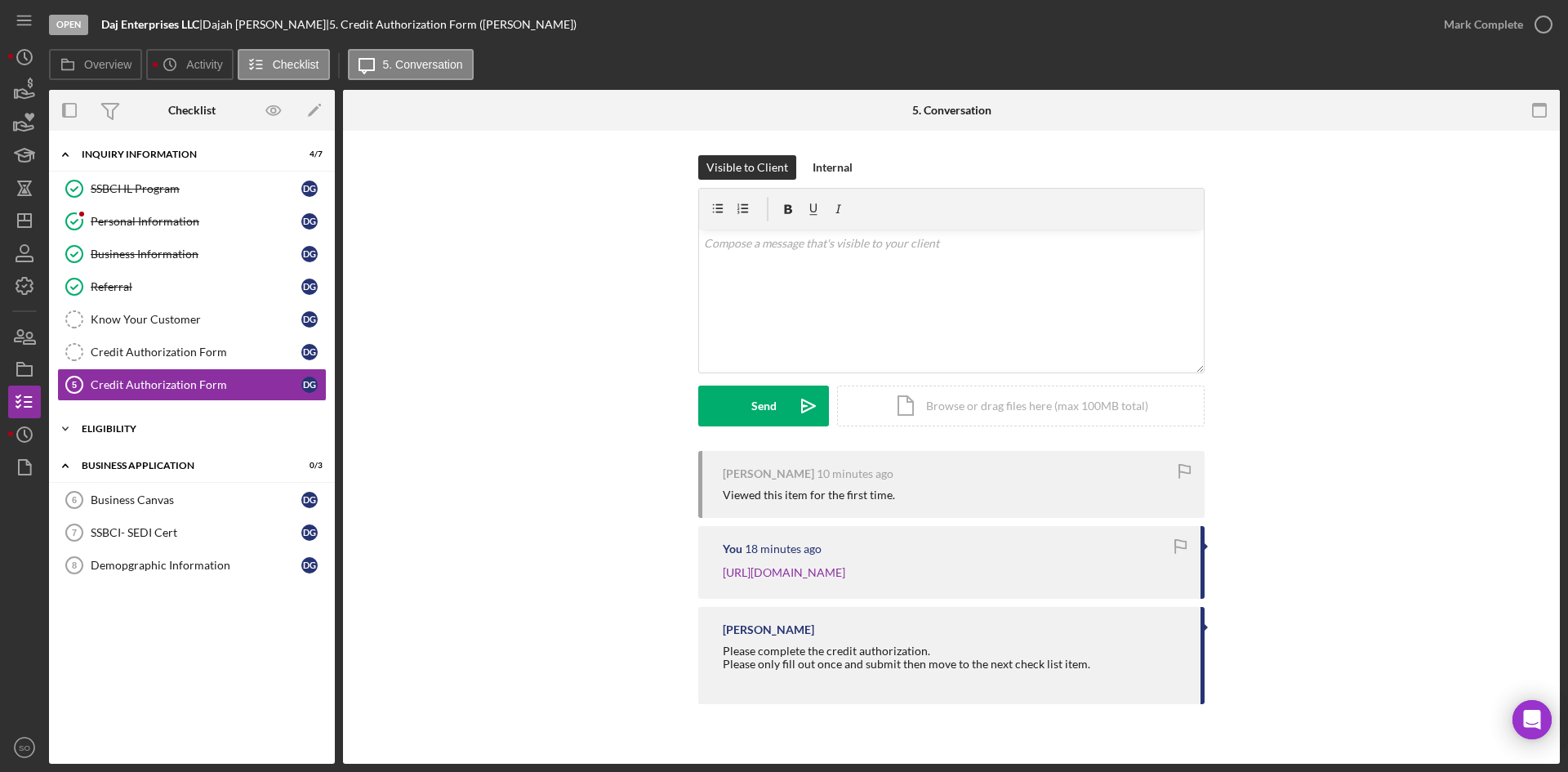
click at [154, 429] on div "Eligibility" at bounding box center [197, 429] width 233 height 10
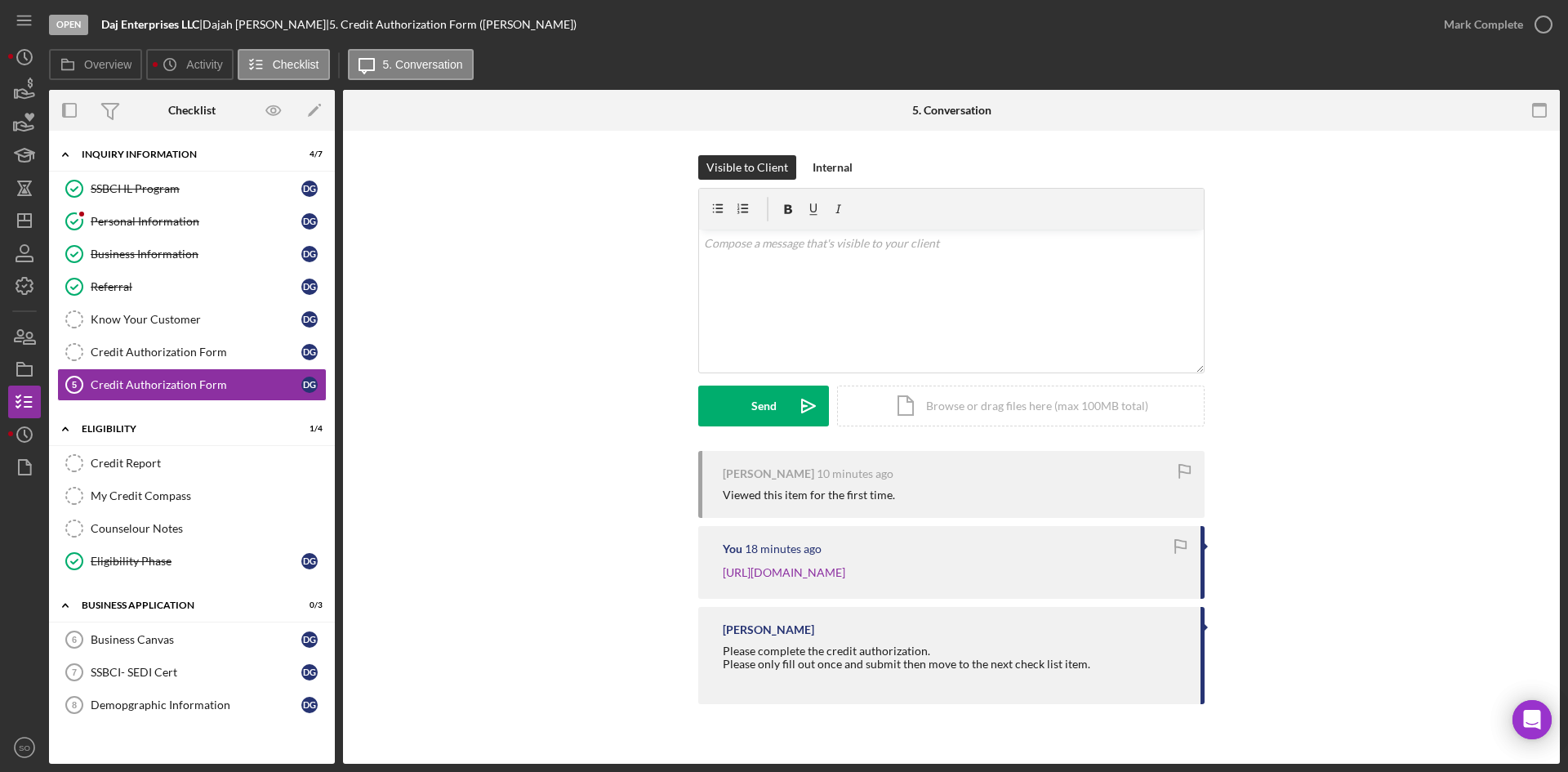
click at [531, 431] on div "Visible to Client Internal v Color teal Color pink Remove color Add row above A…" at bounding box center [952, 303] width 1168 height 296
drag, startPoint x: 29, startPoint y: 225, endPoint x: 43, endPoint y: 220, distance: 14.9
click at [29, 225] on icon "Icon/Dashboard" at bounding box center [24, 220] width 41 height 41
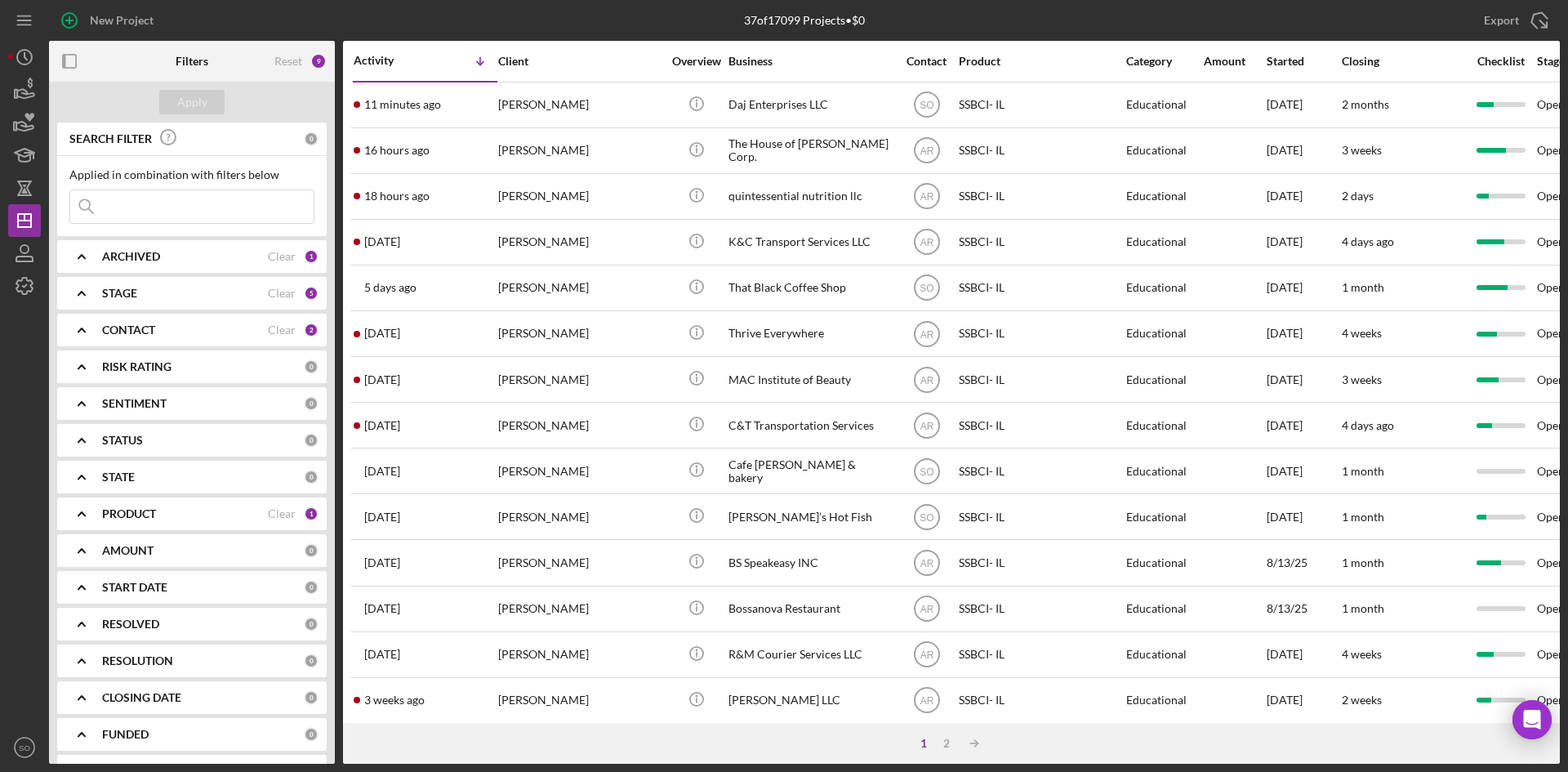
click at [171, 520] on div "PRODUCT" at bounding box center [184, 513] width 166 height 13
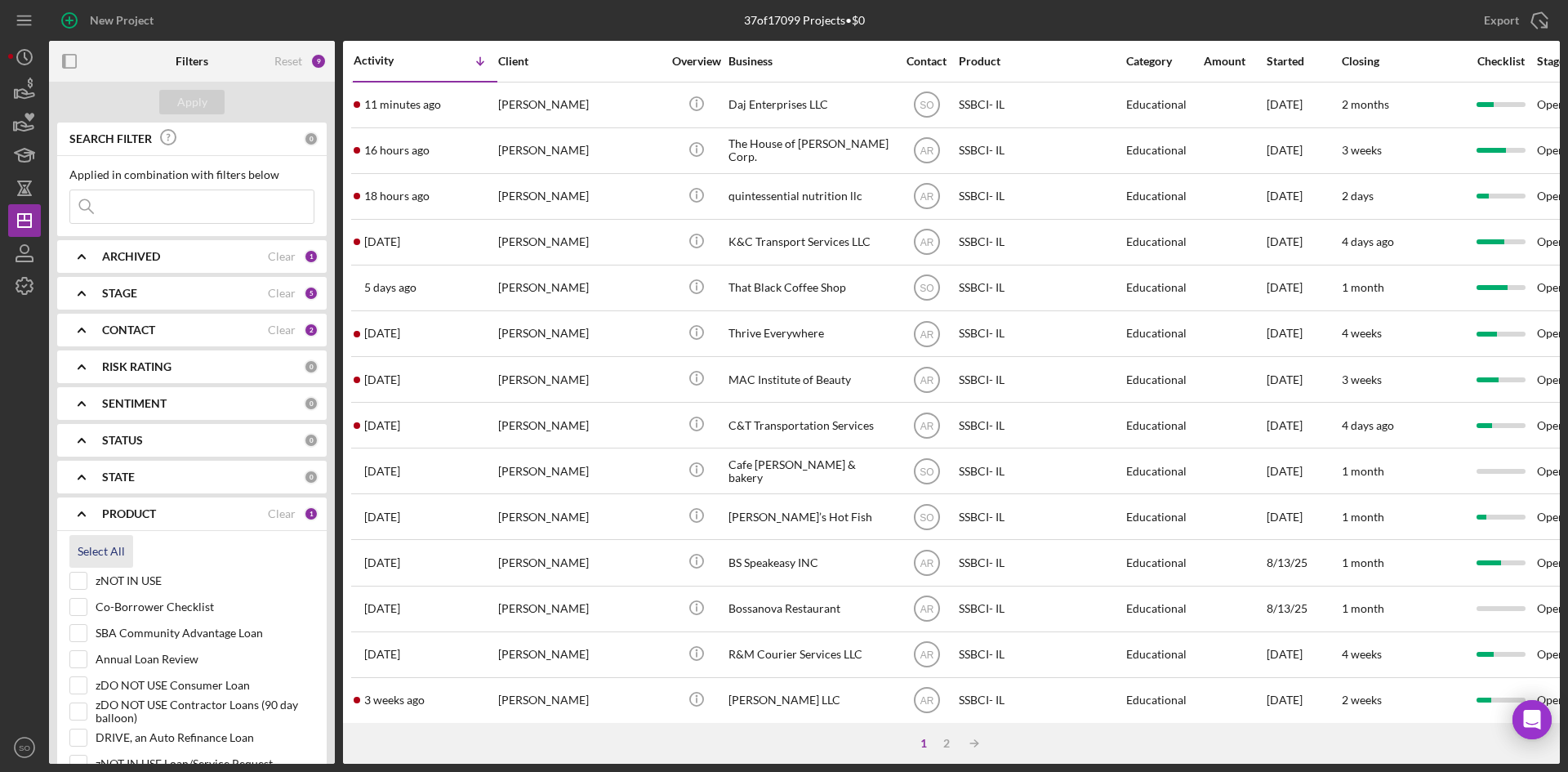
click at [114, 554] on div "Select All" at bounding box center [101, 551] width 48 height 33
checkbox input "true"
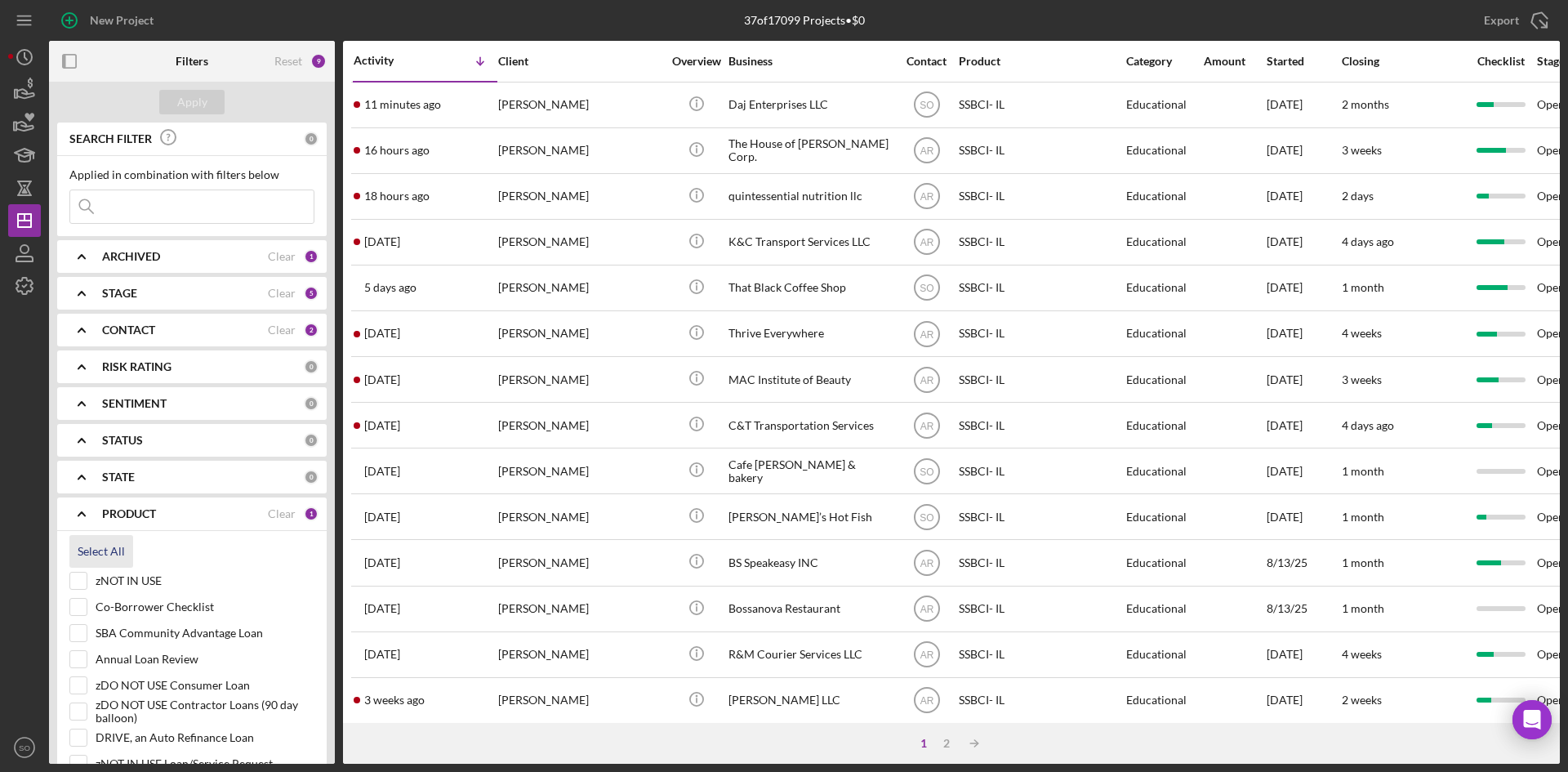
checkbox input "true"
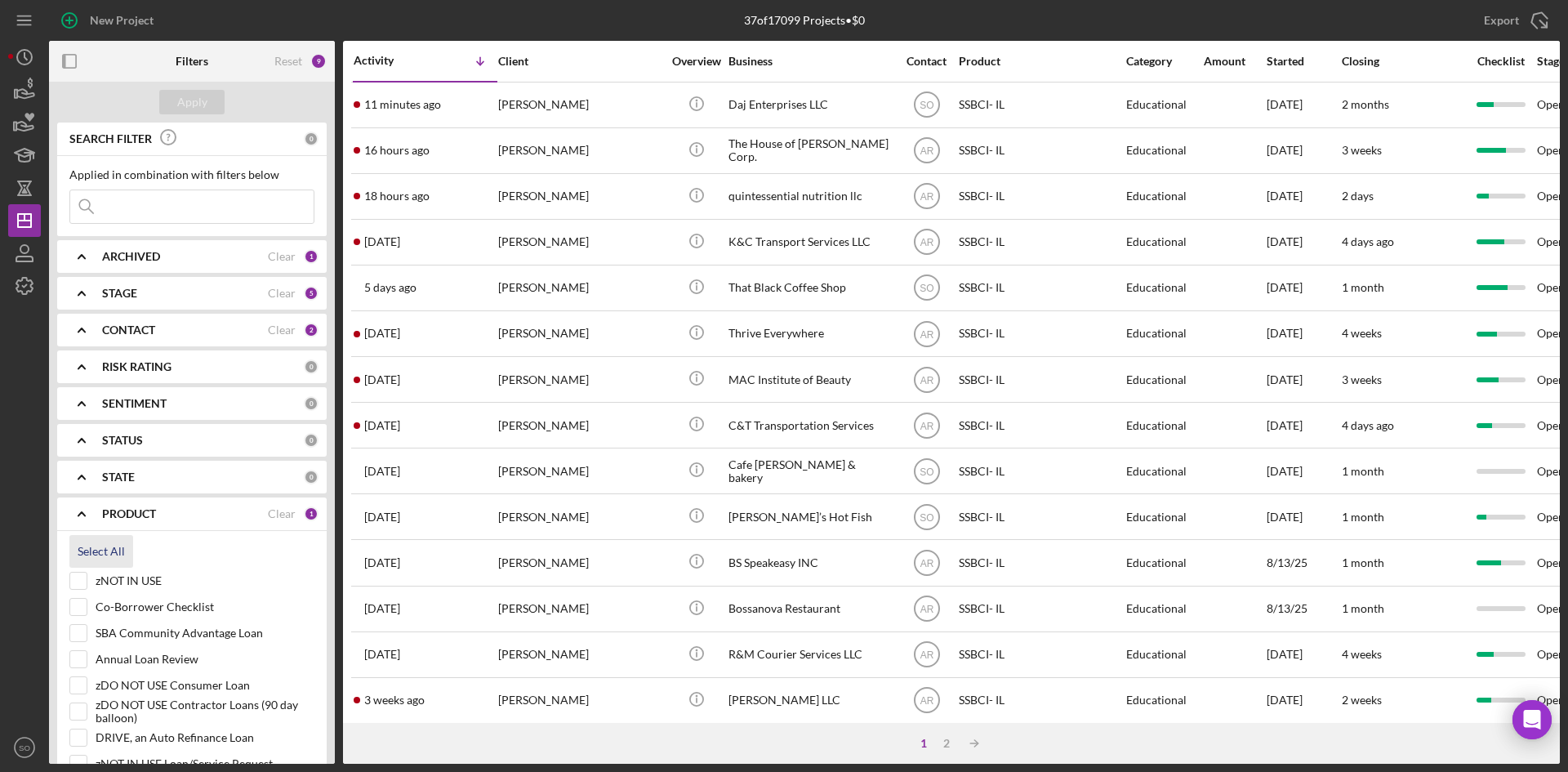
checkbox input "true"
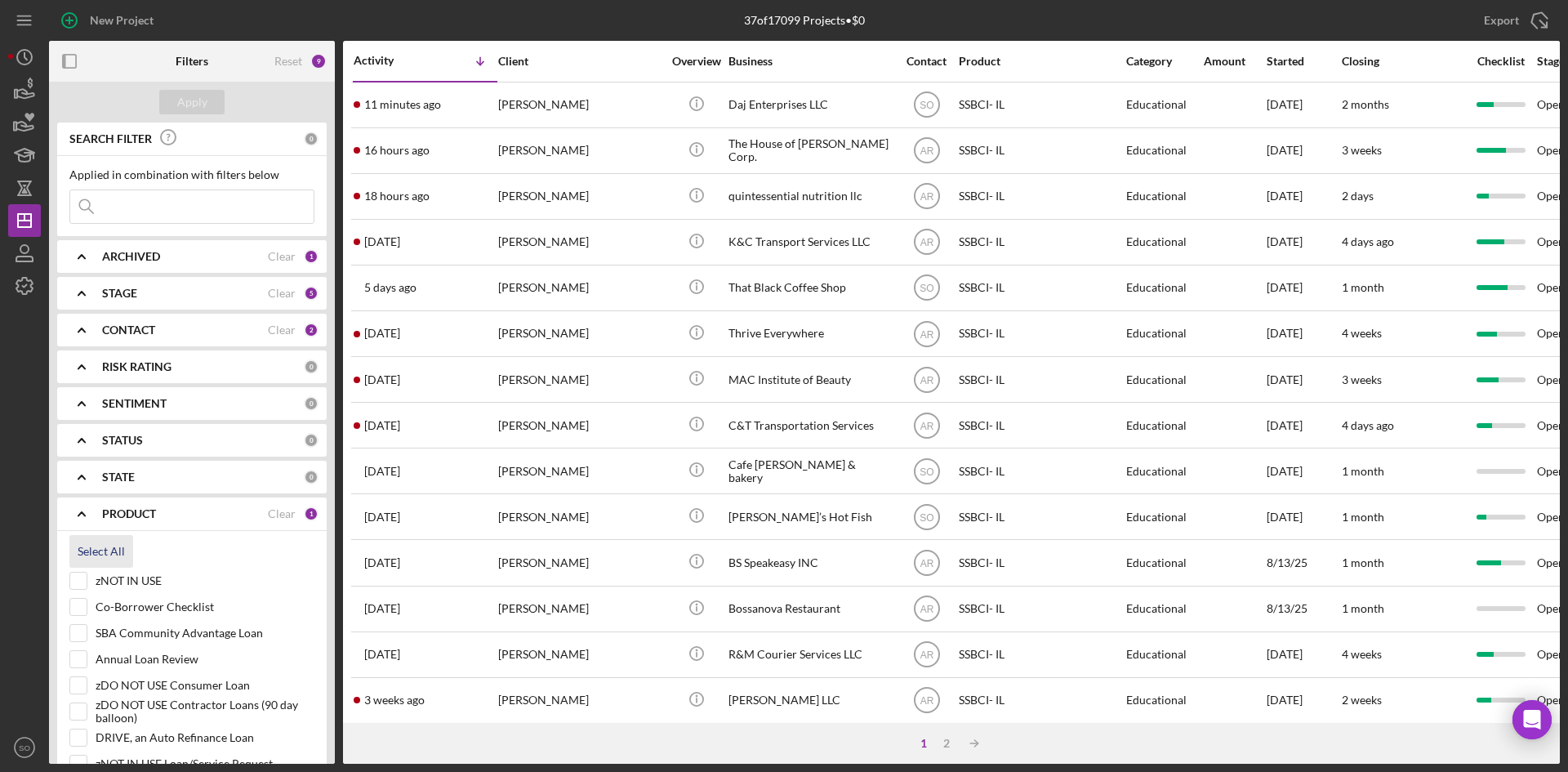
checkbox input "true"
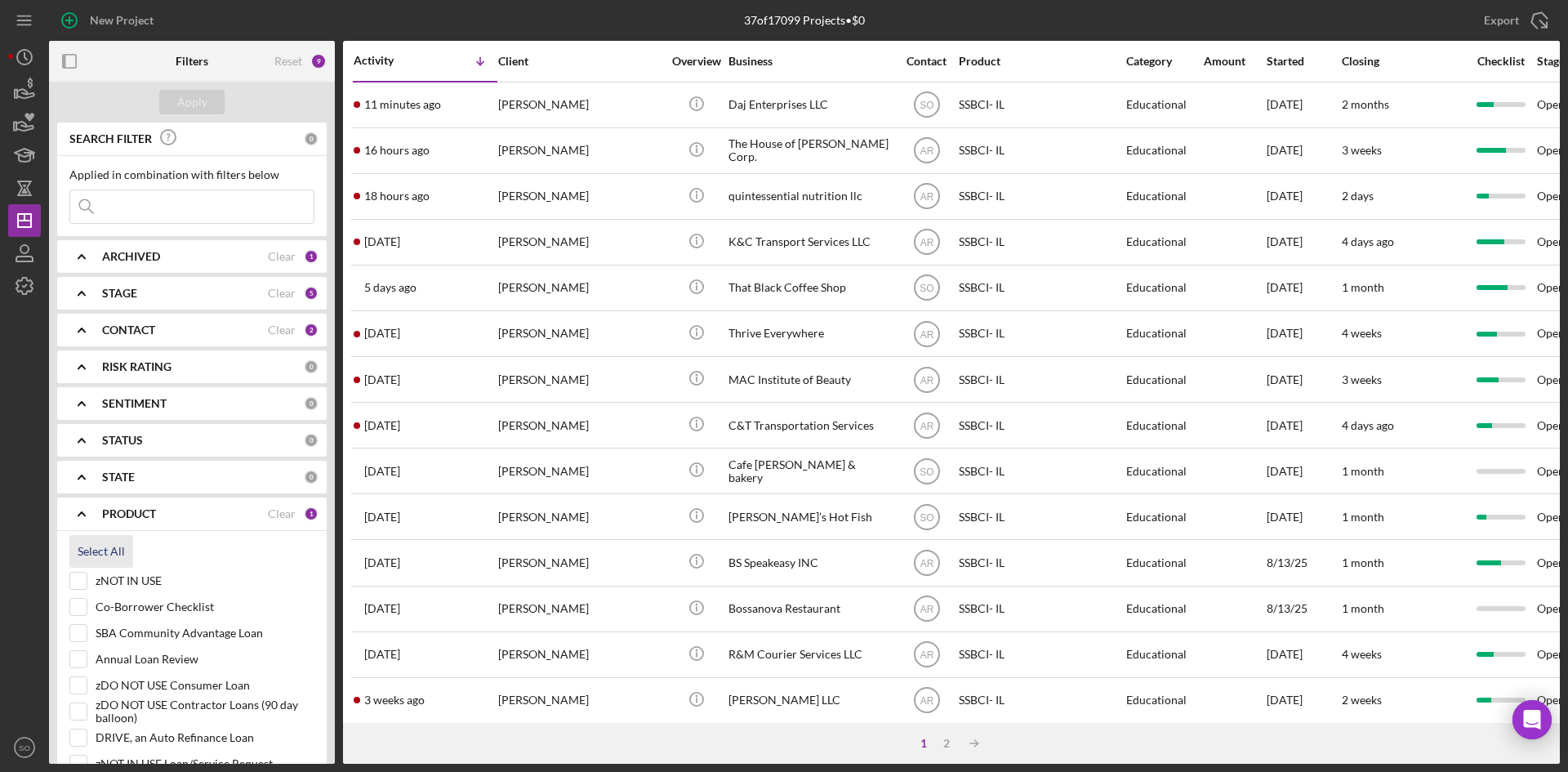
checkbox input "true"
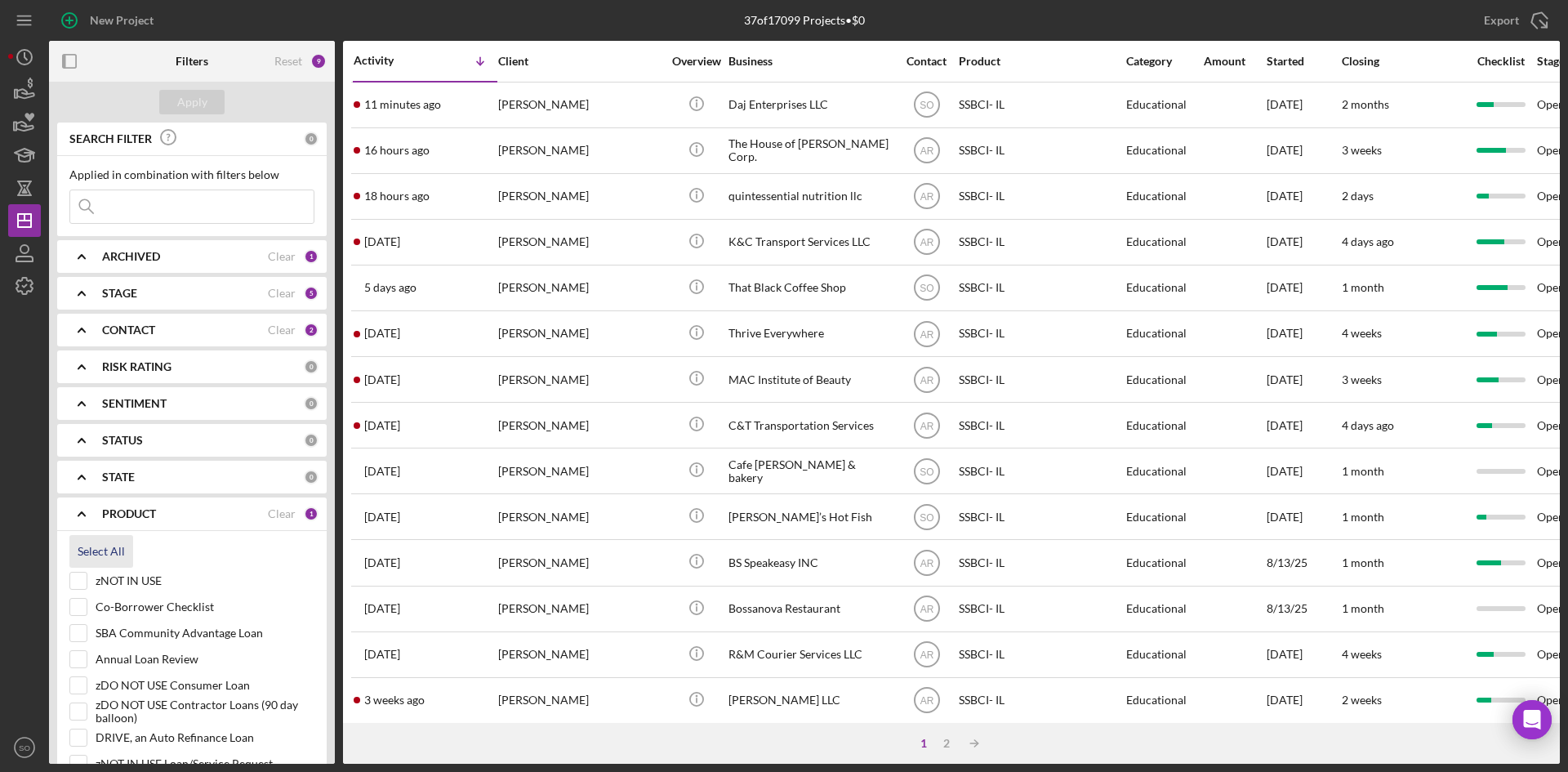
checkbox input "true"
click at [78, 579] on input "zNOT IN USE" at bounding box center [78, 580] width 16 height 16
checkbox input "false"
click at [82, 660] on input "Annual Loan Review" at bounding box center [78, 659] width 16 height 16
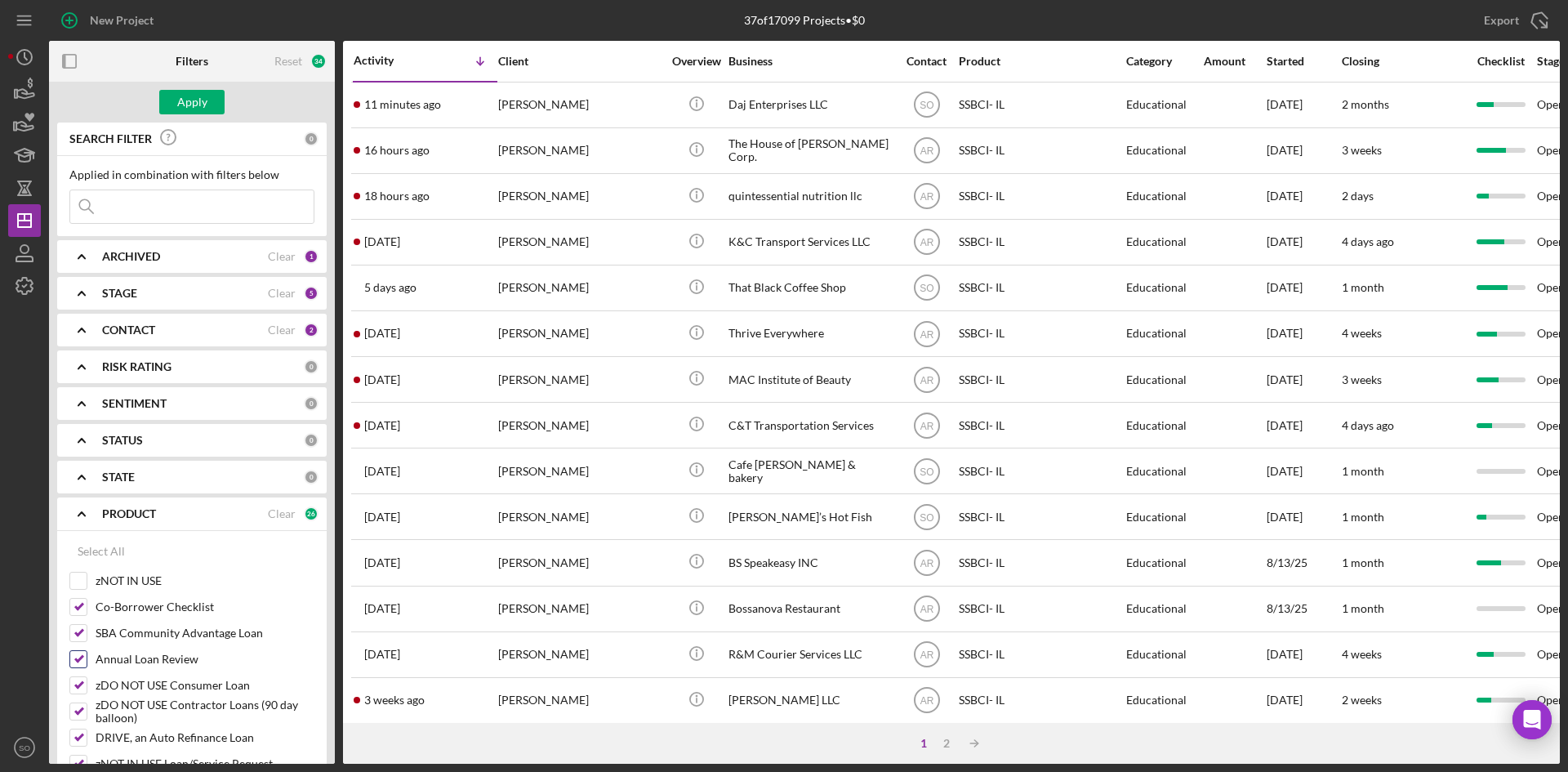
checkbox input "false"
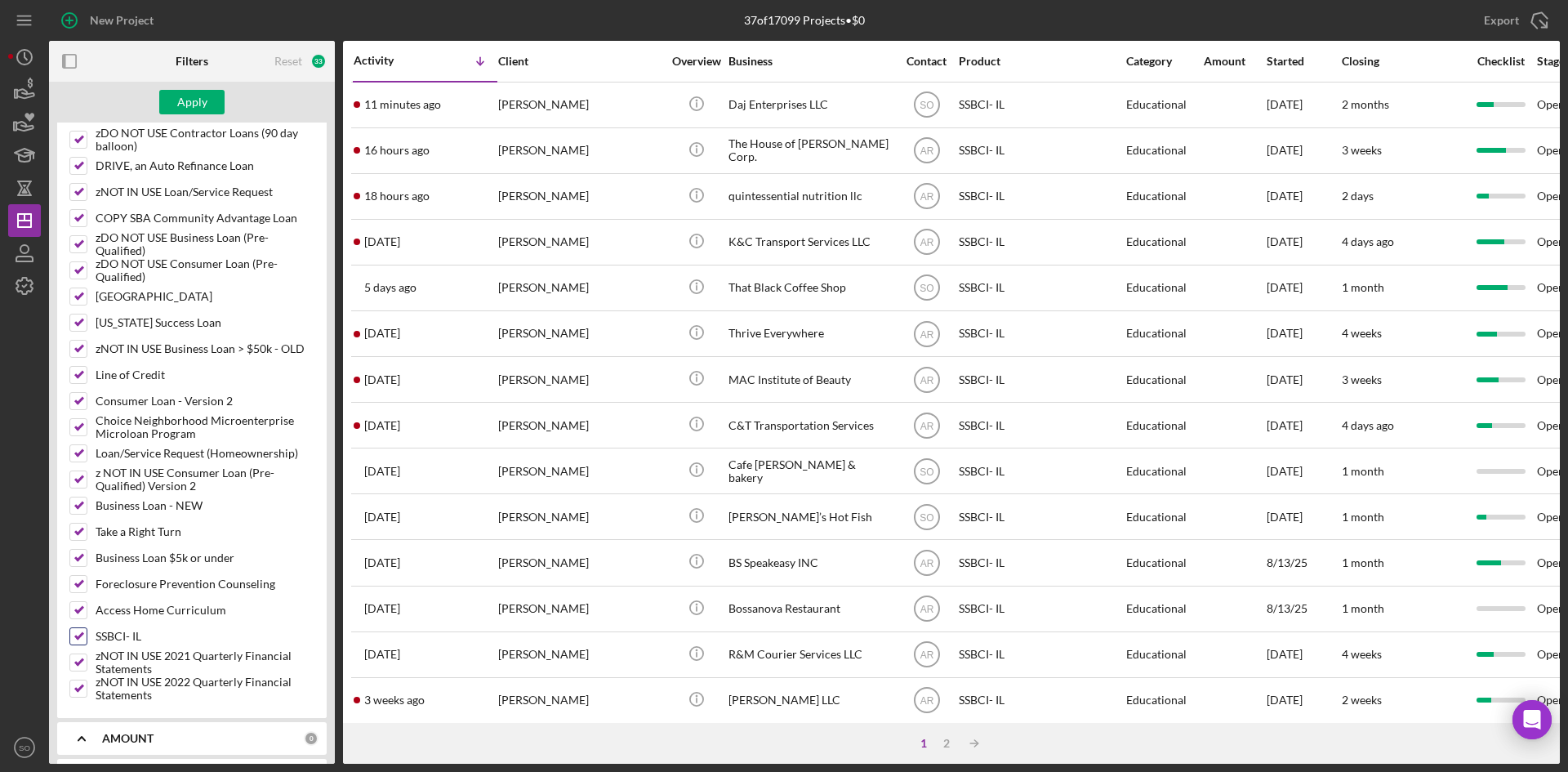
click at [78, 634] on input "SSBCI- IL" at bounding box center [78, 636] width 16 height 16
checkbox input "false"
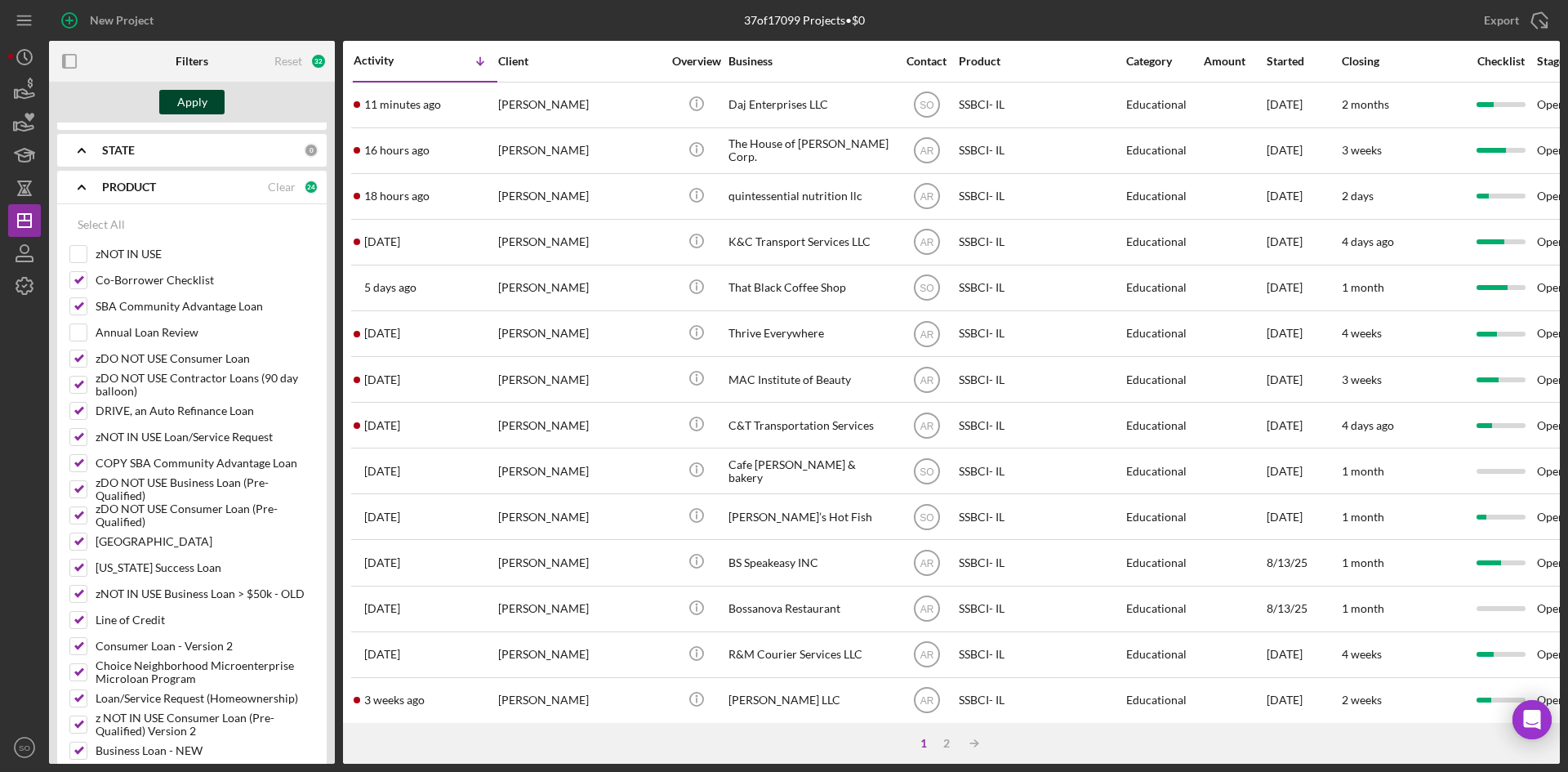
click at [186, 100] on div "Apply" at bounding box center [192, 102] width 30 height 25
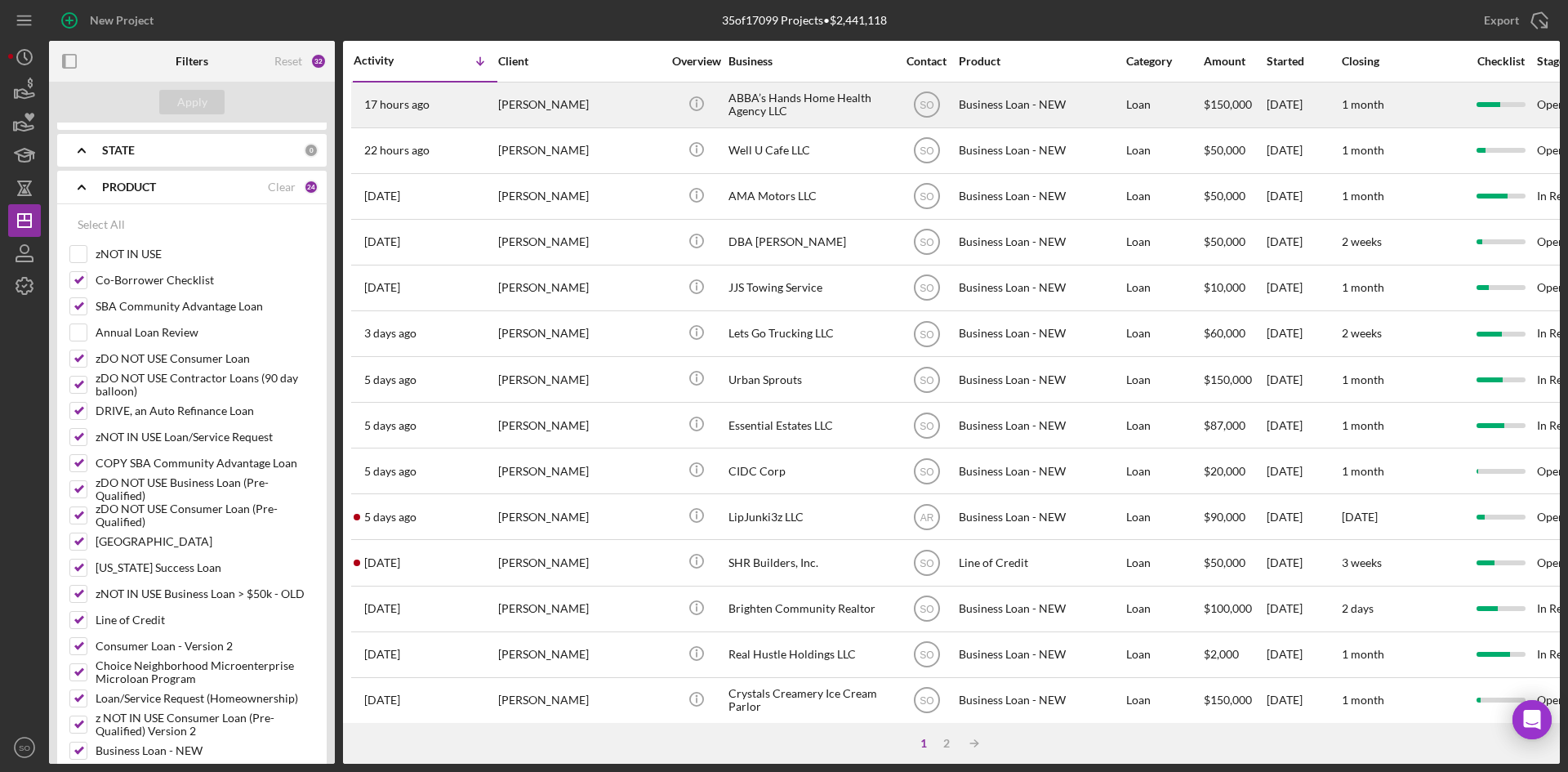
click at [528, 107] on div "[PERSON_NAME]" at bounding box center [579, 105] width 164 height 44
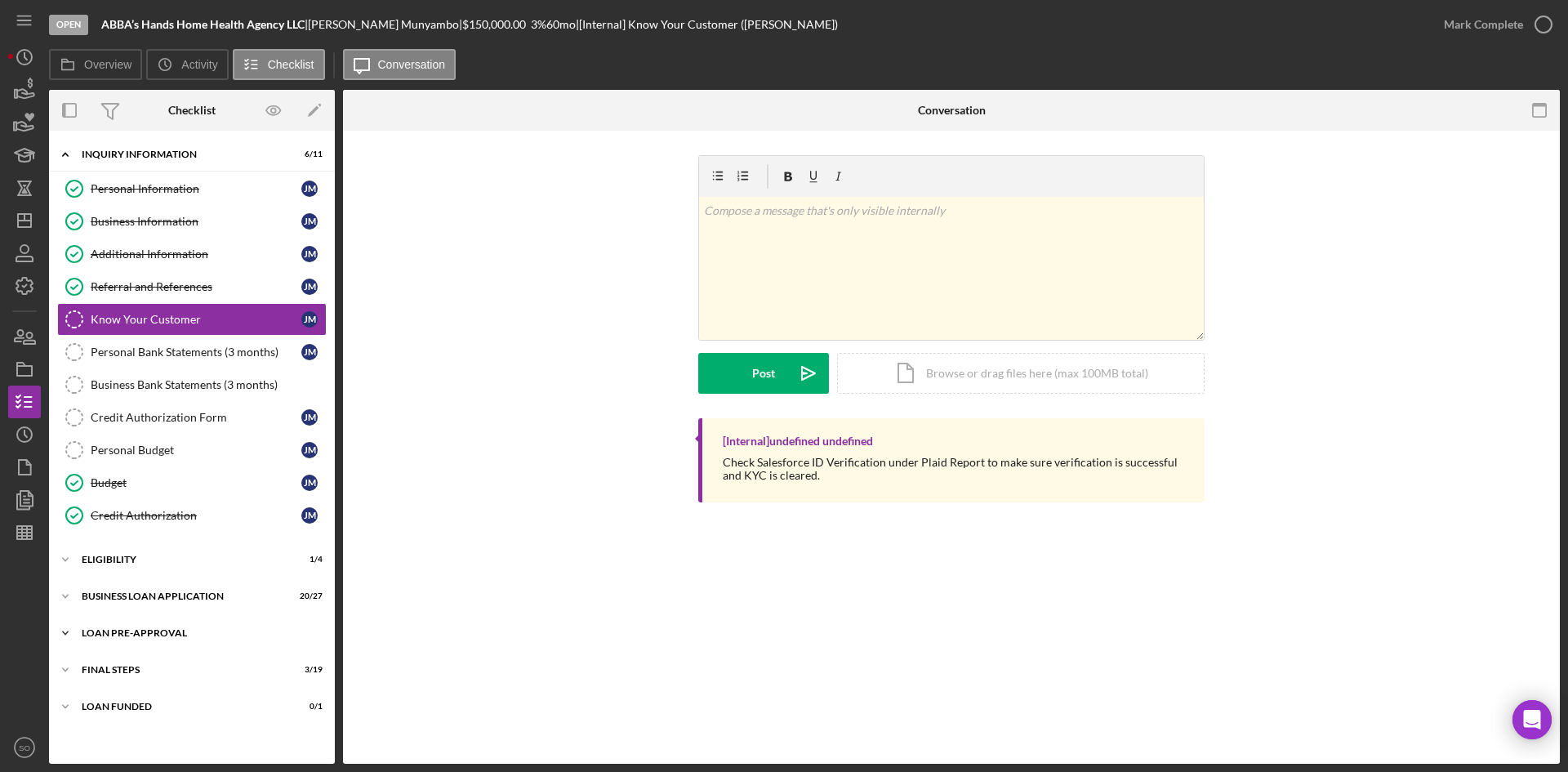
click at [137, 626] on div "Icon/Expander LOAN PRE-APPROVAL 1 / 2" at bounding box center [191, 633] width 286 height 33
click at [130, 609] on div "Icon/Expander BUSINESS LOAN APPLICATION 20 / 27" at bounding box center [191, 596] width 286 height 33
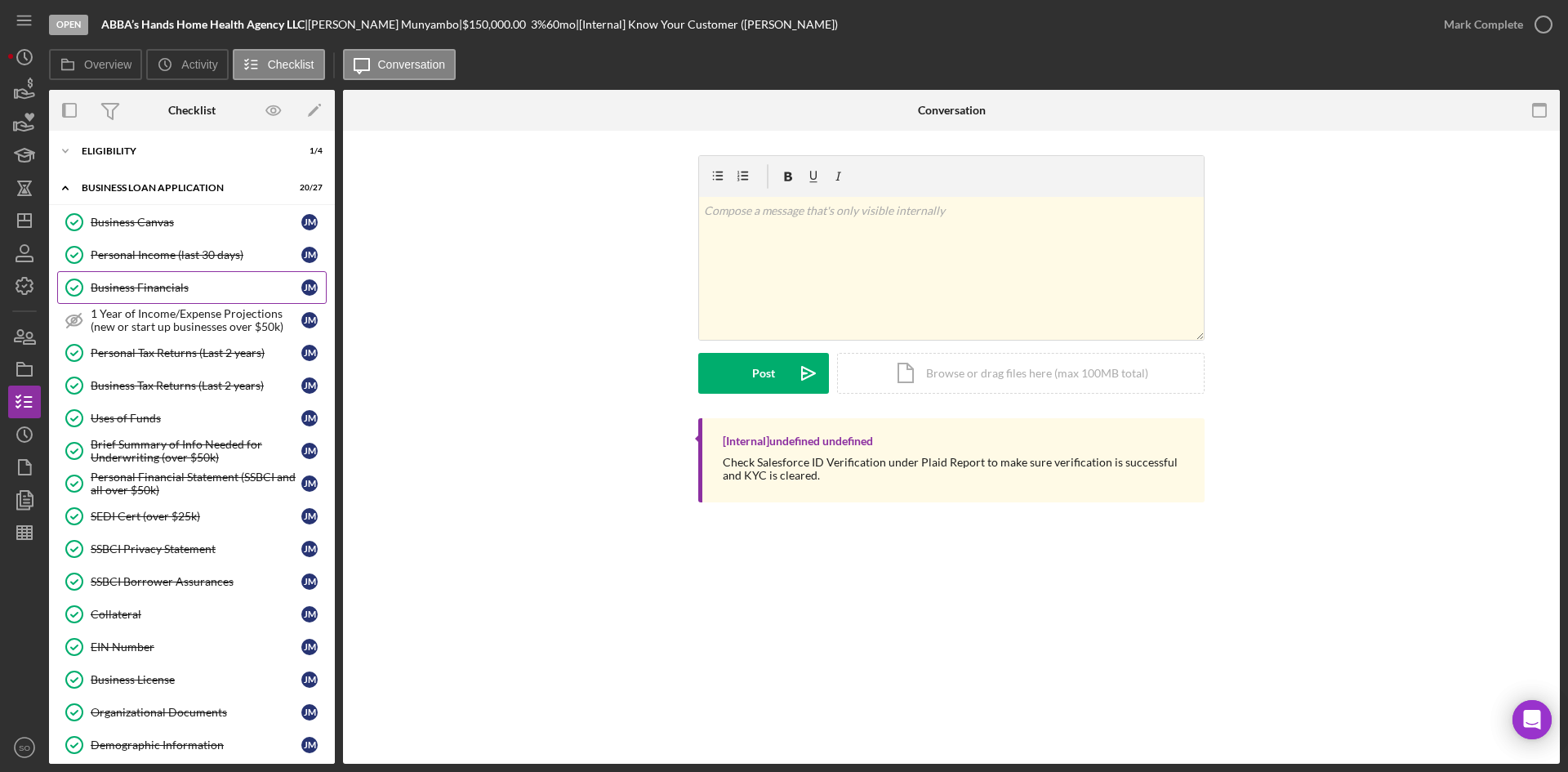
scroll to position [818, 0]
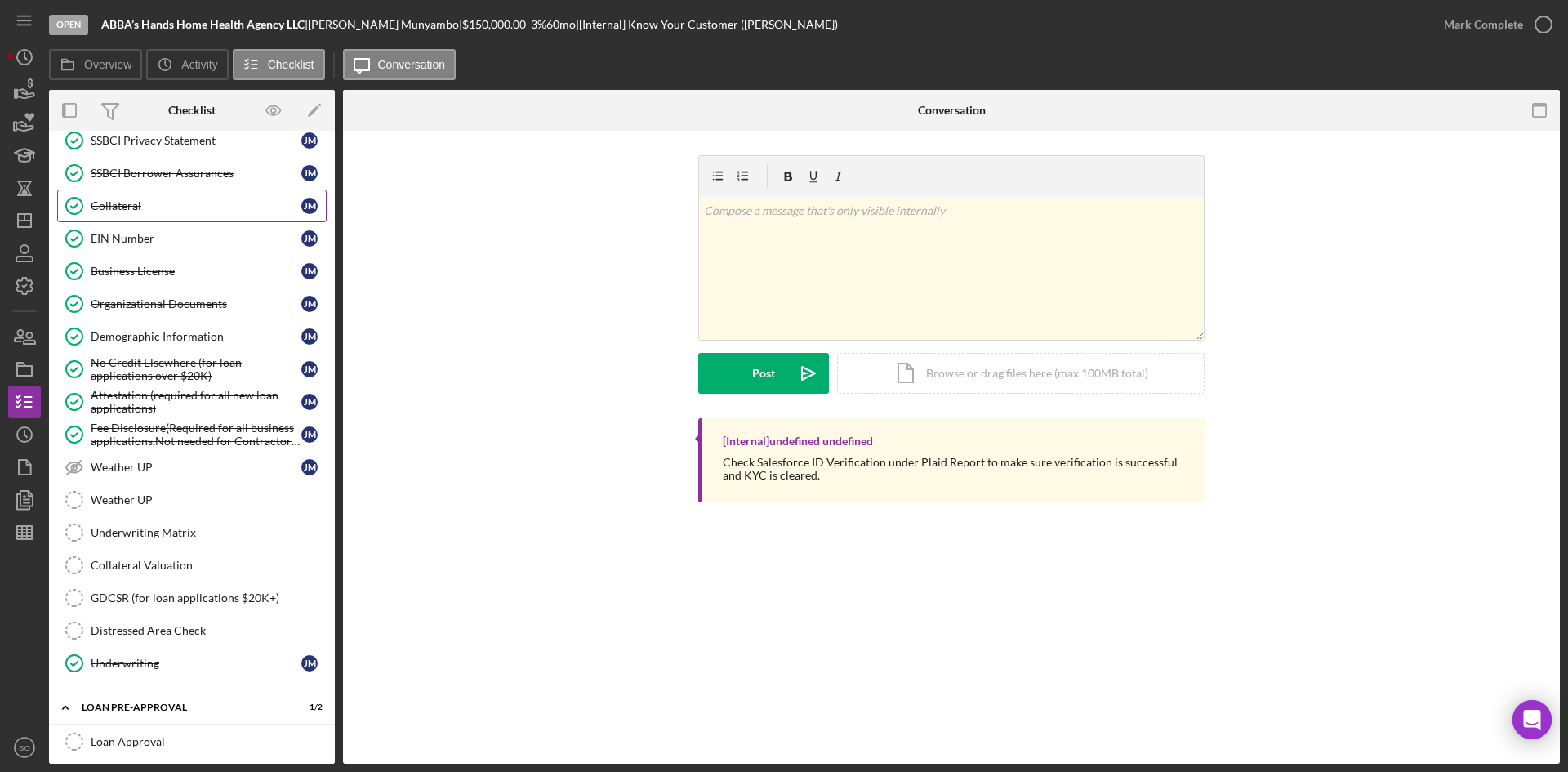
click at [122, 212] on div "Collateral" at bounding box center [195, 205] width 211 height 13
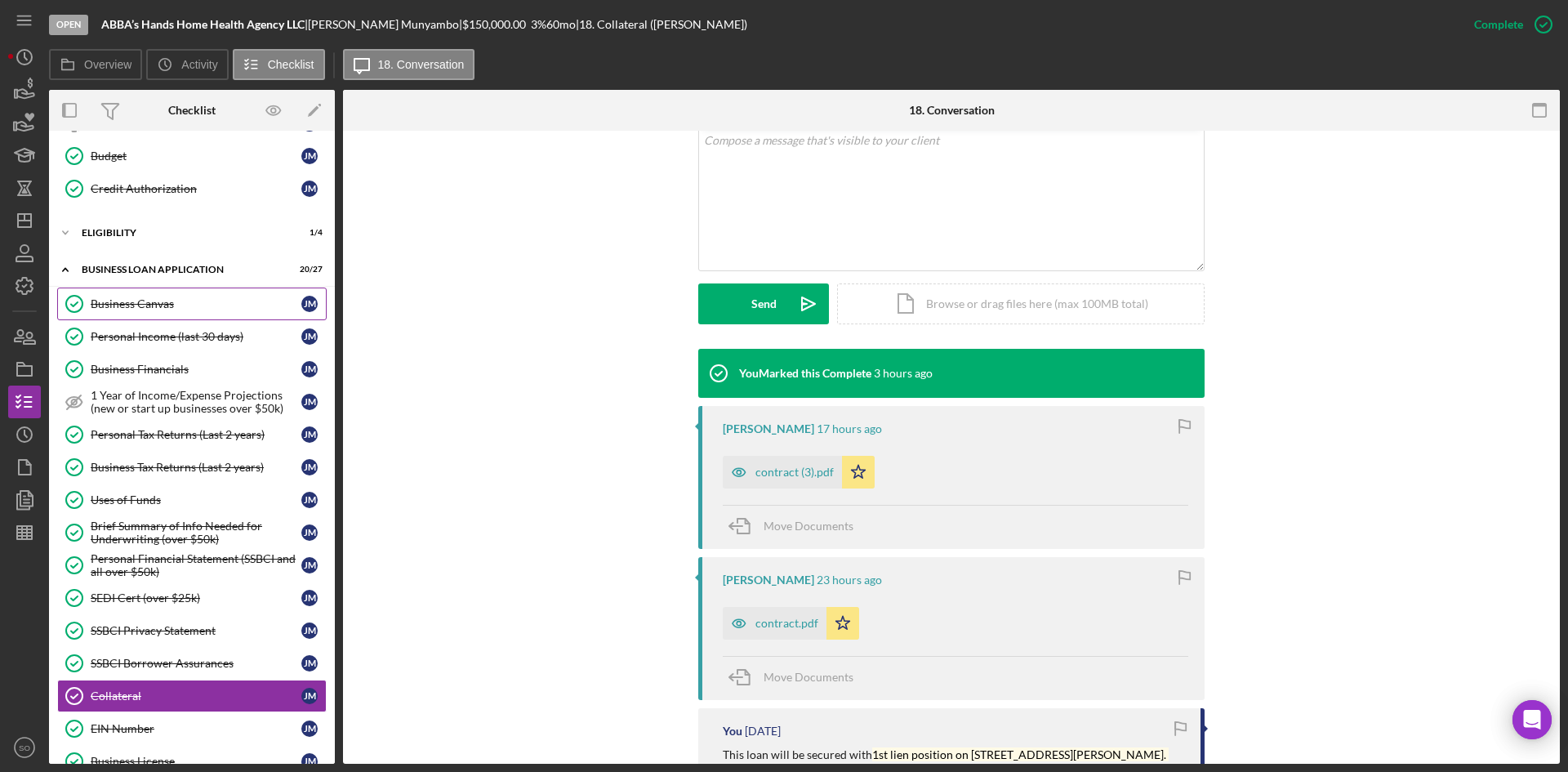
scroll to position [245, 0]
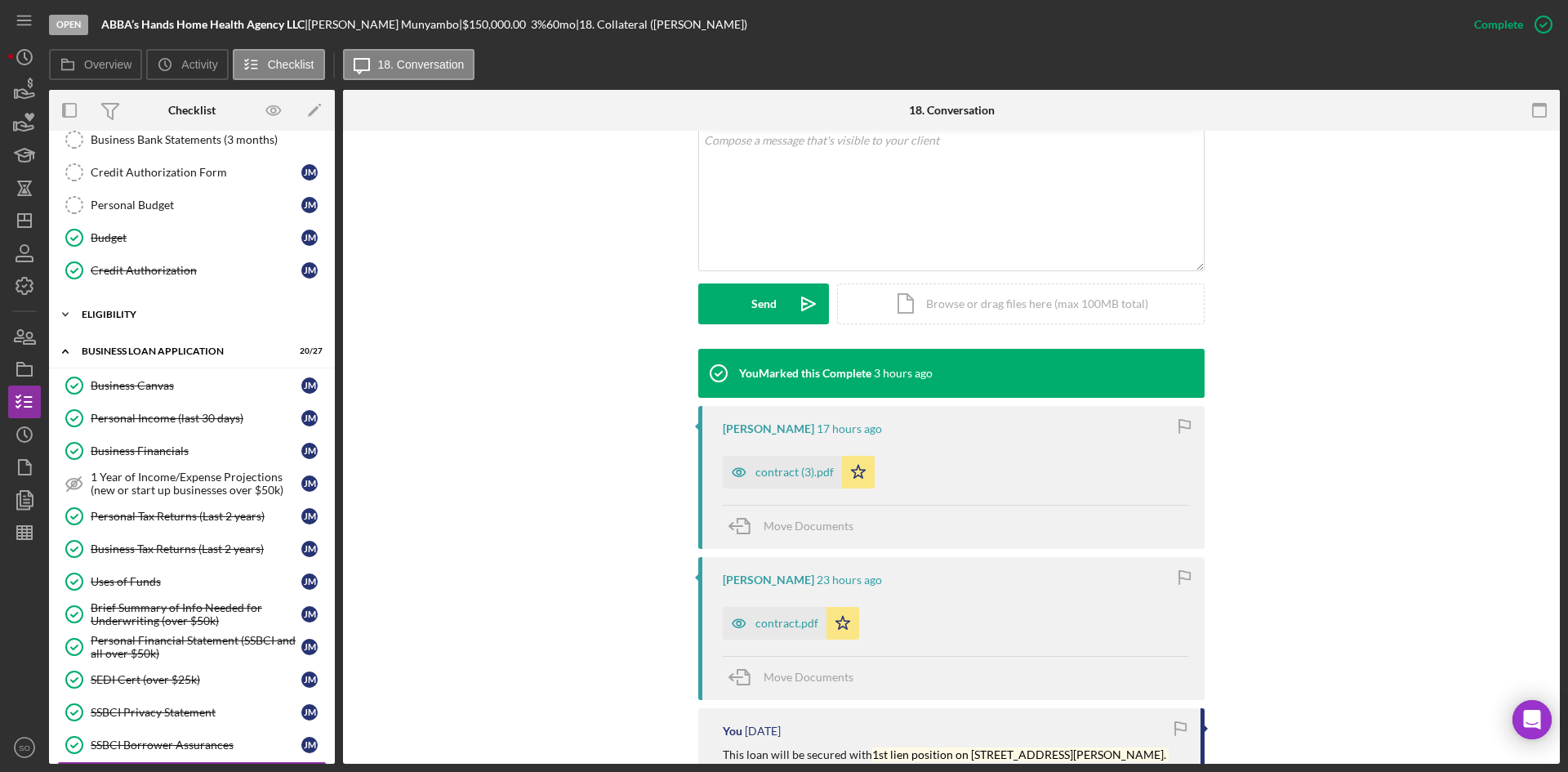
click at [162, 311] on div "ELIGIBILITY" at bounding box center [197, 315] width 233 height 10
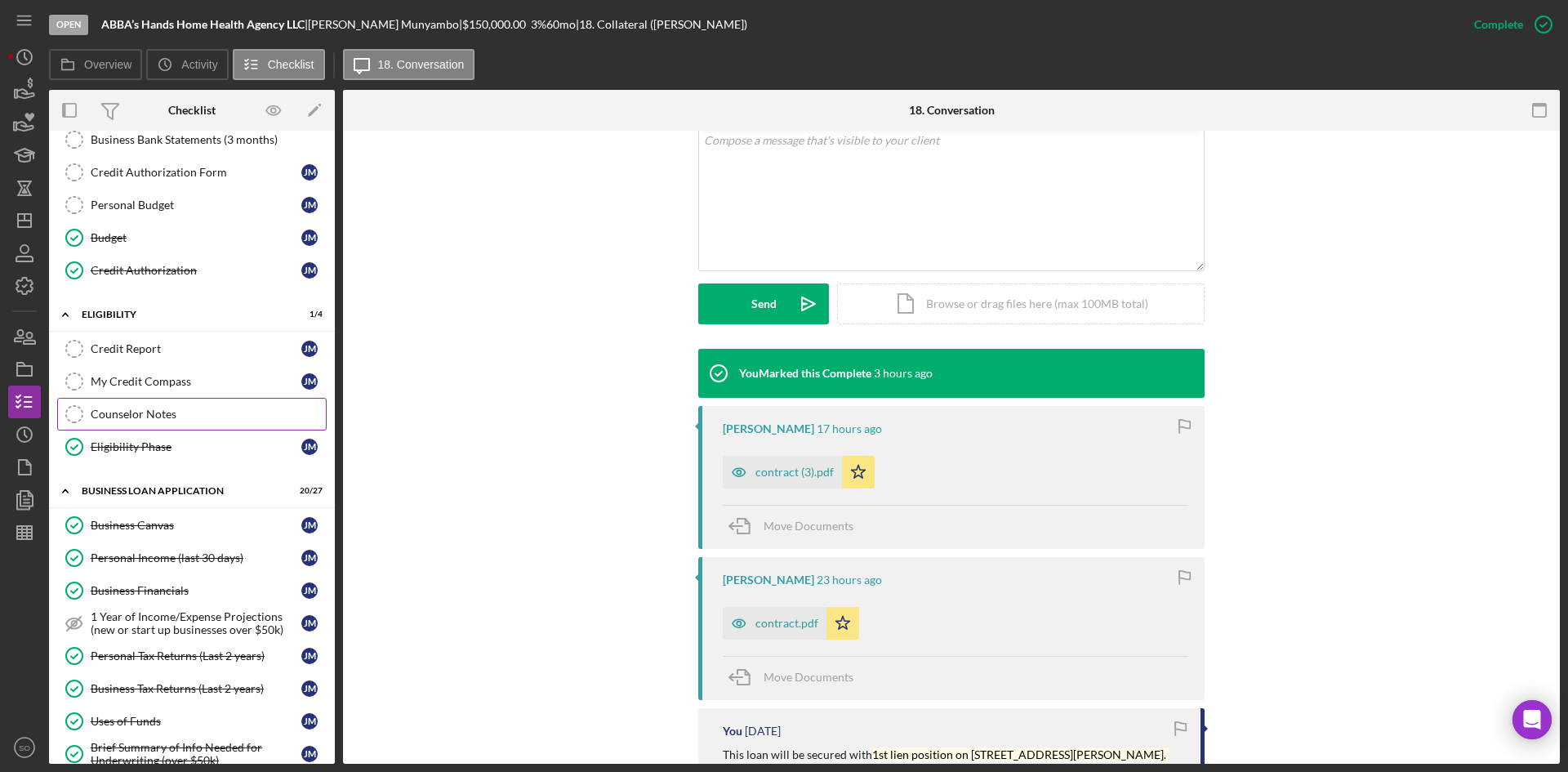
click at [188, 416] on div "Counselor Notes" at bounding box center [207, 414] width 235 height 13
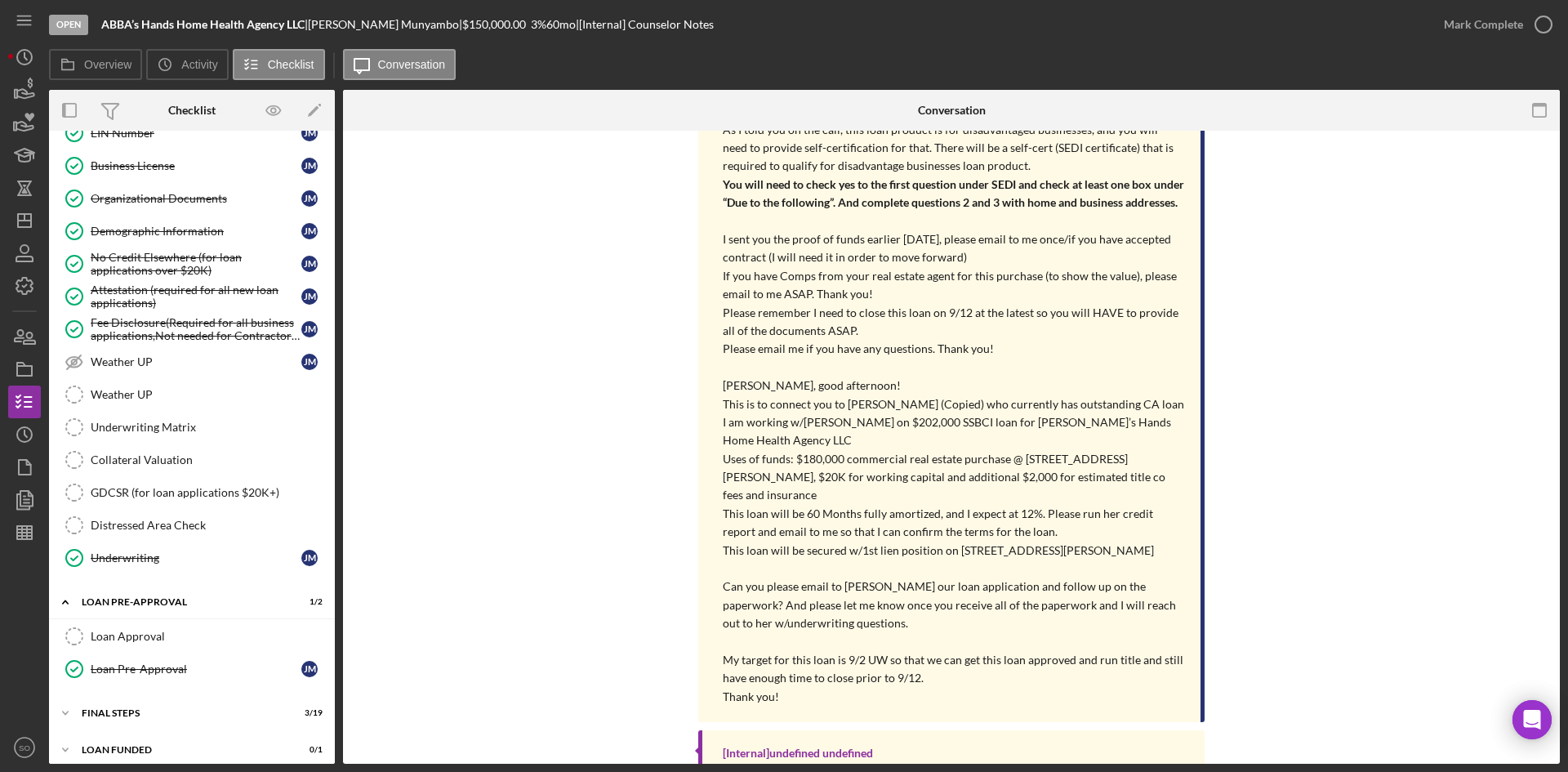
scroll to position [1074, 0]
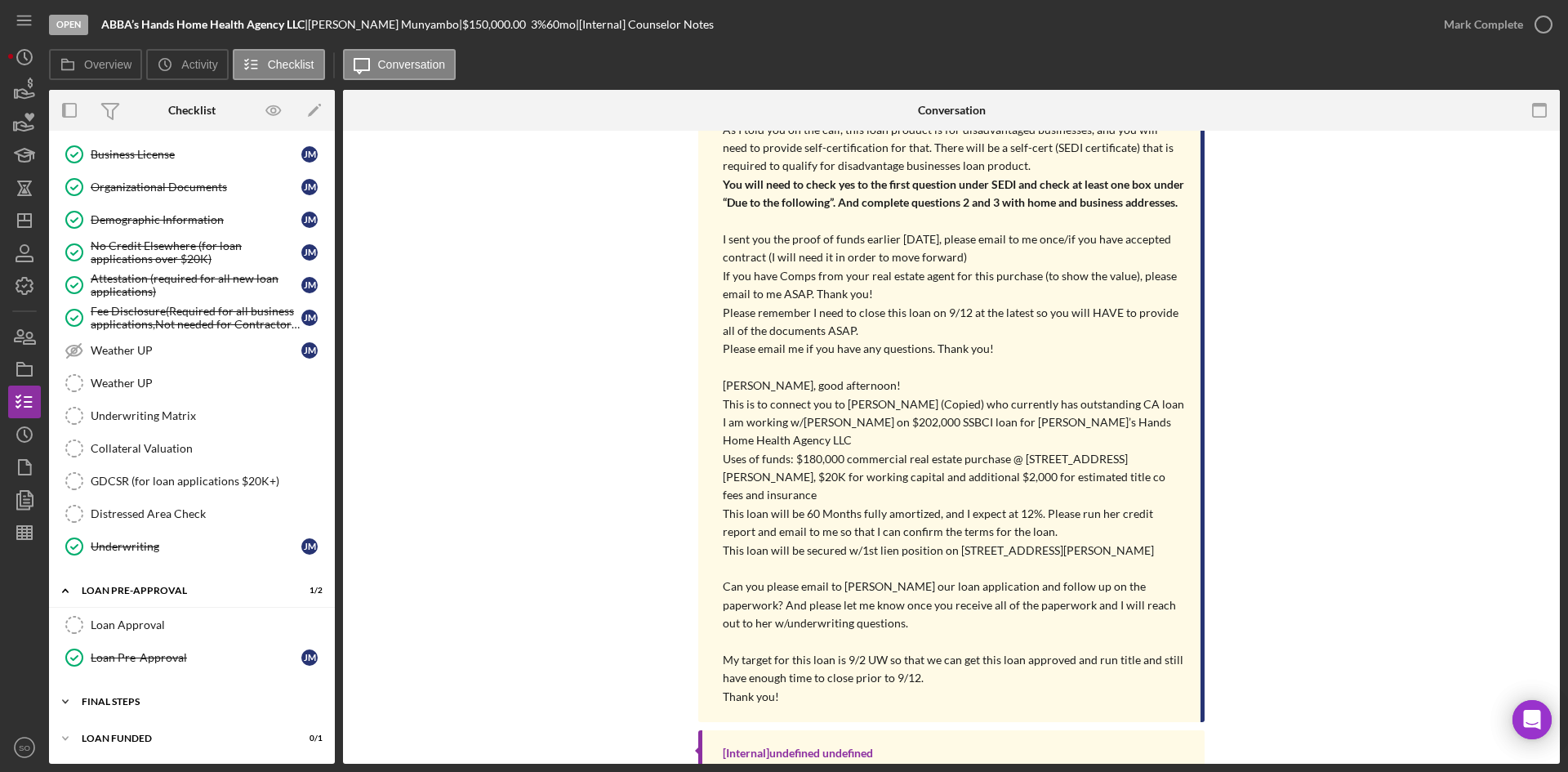
drag, startPoint x: 150, startPoint y: 716, endPoint x: 151, endPoint y: 707, distance: 9.1
click at [150, 716] on div "Icon/Expander FINAL STEPS 3 / 19" at bounding box center [191, 702] width 286 height 33
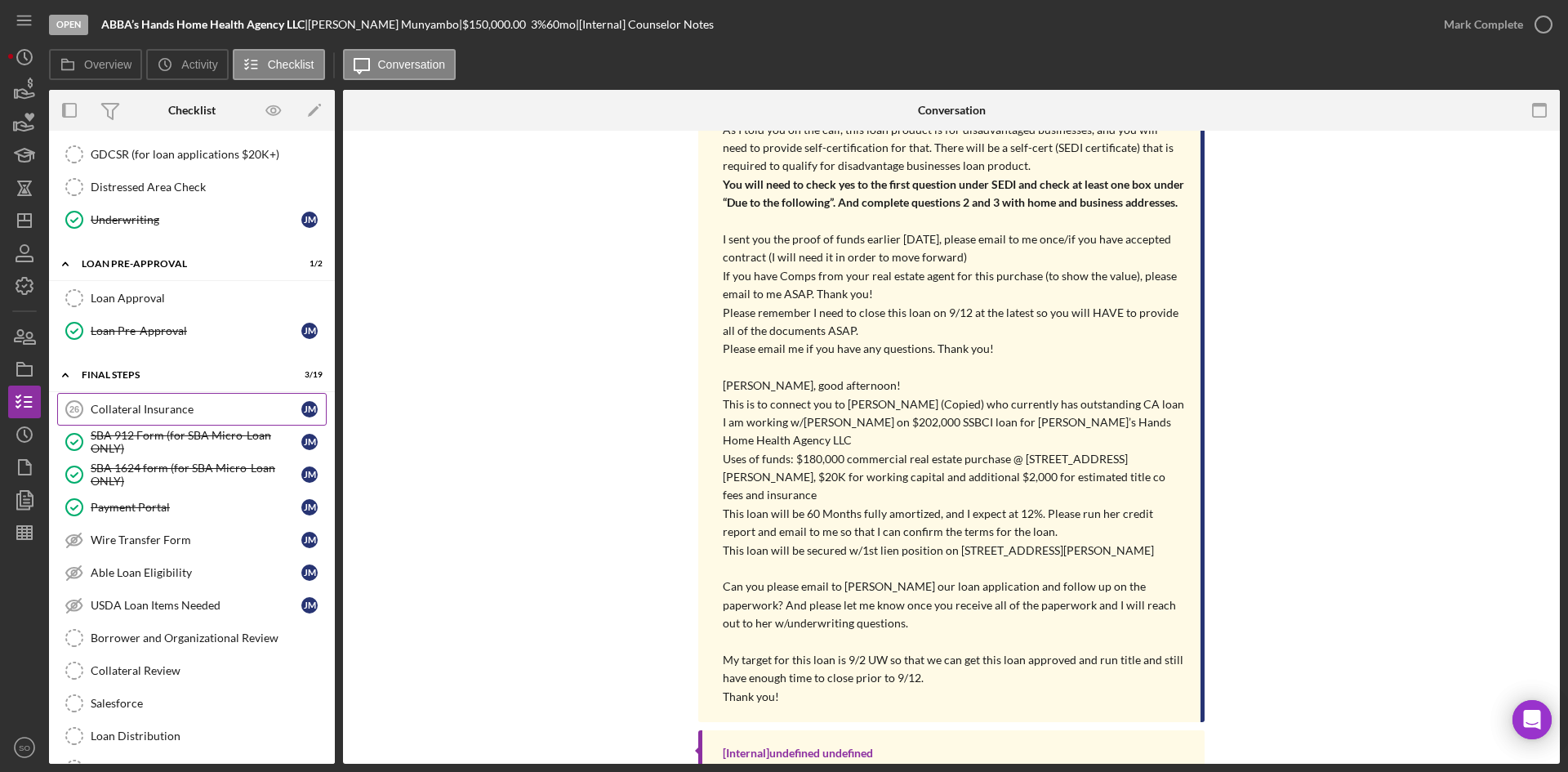
click at [163, 411] on div "Collateral Insurance" at bounding box center [195, 409] width 211 height 13
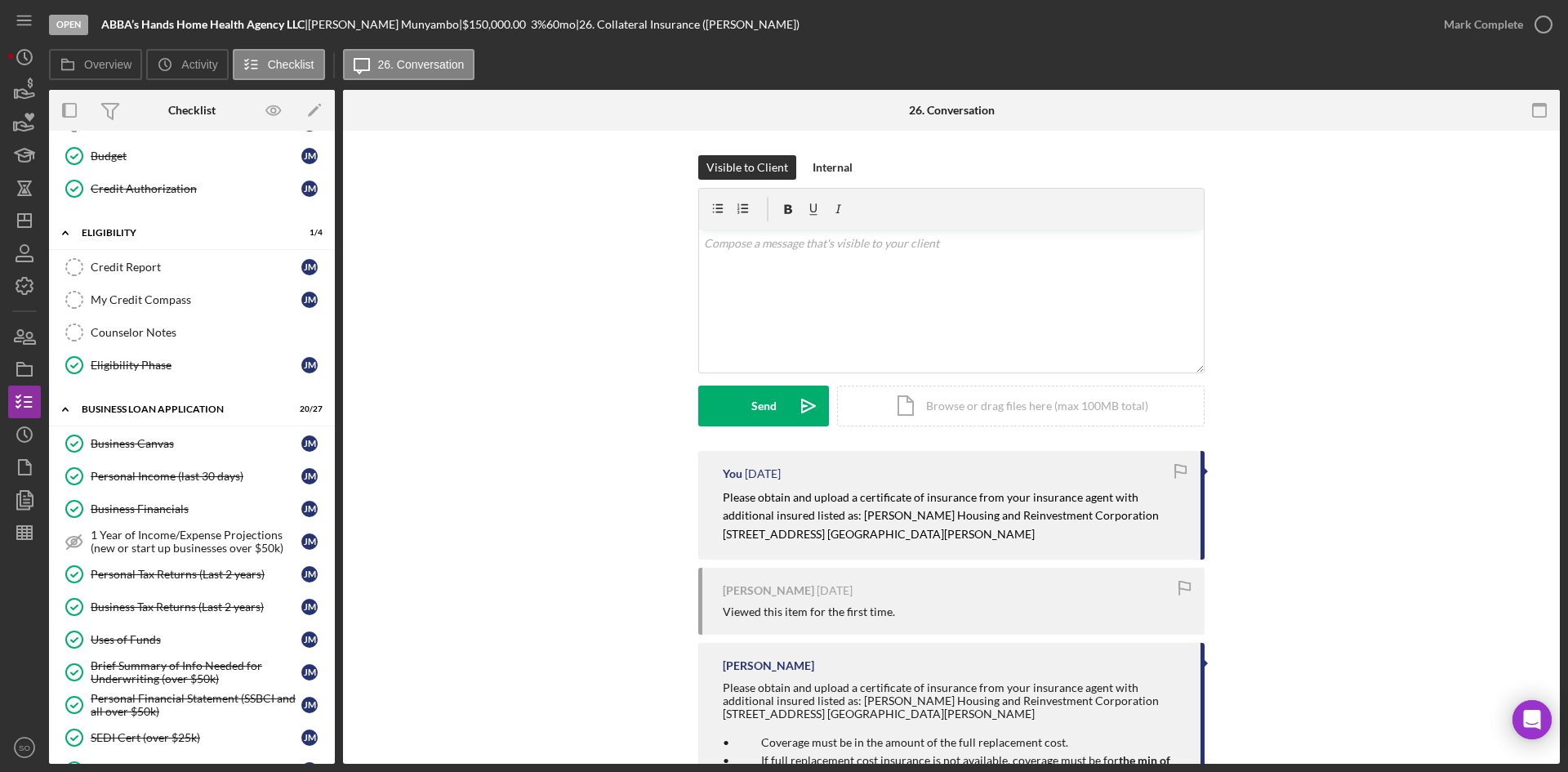
scroll to position [164, 0]
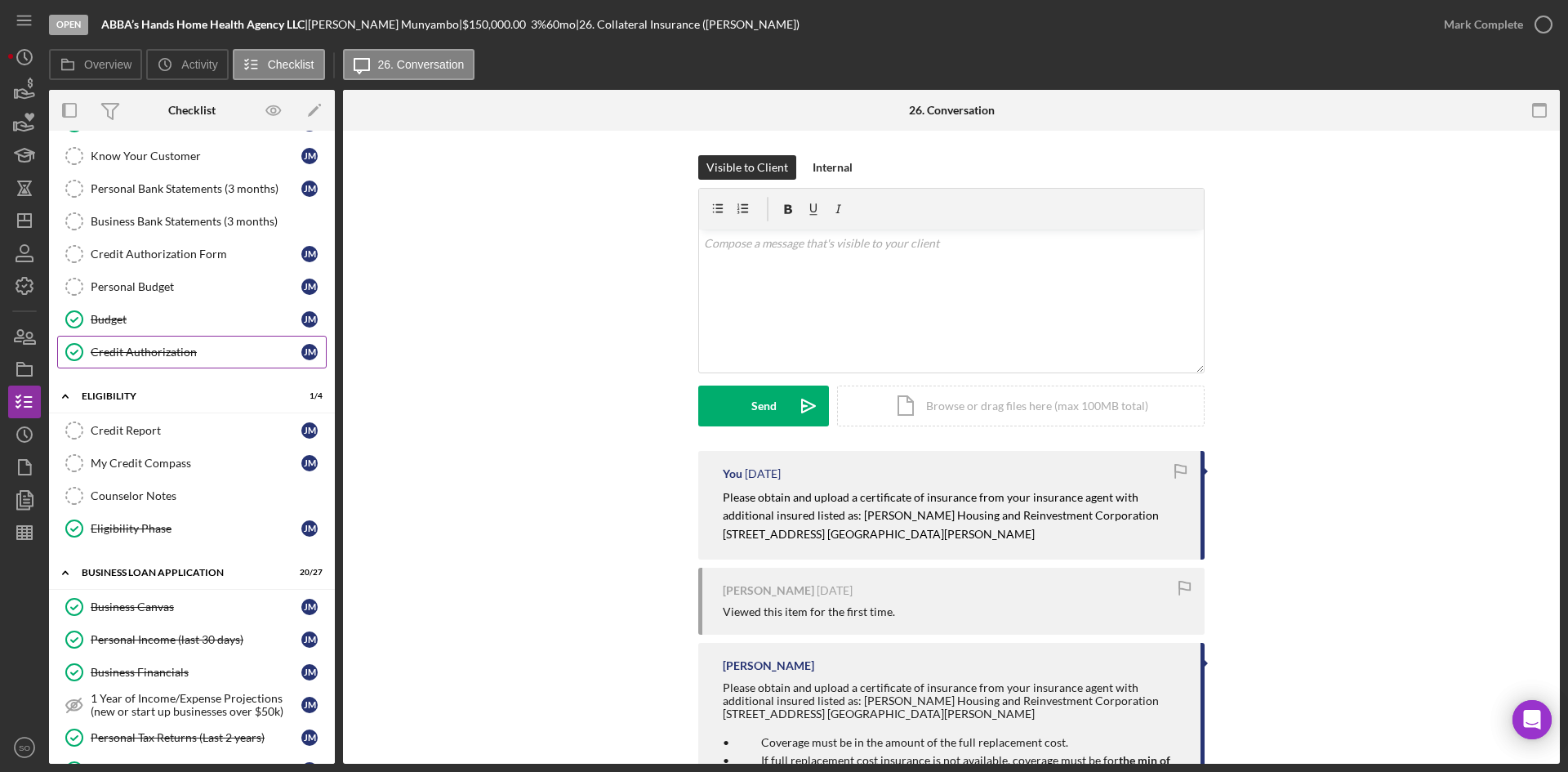
click at [149, 345] on div "Credit Authorization" at bounding box center [195, 351] width 211 height 13
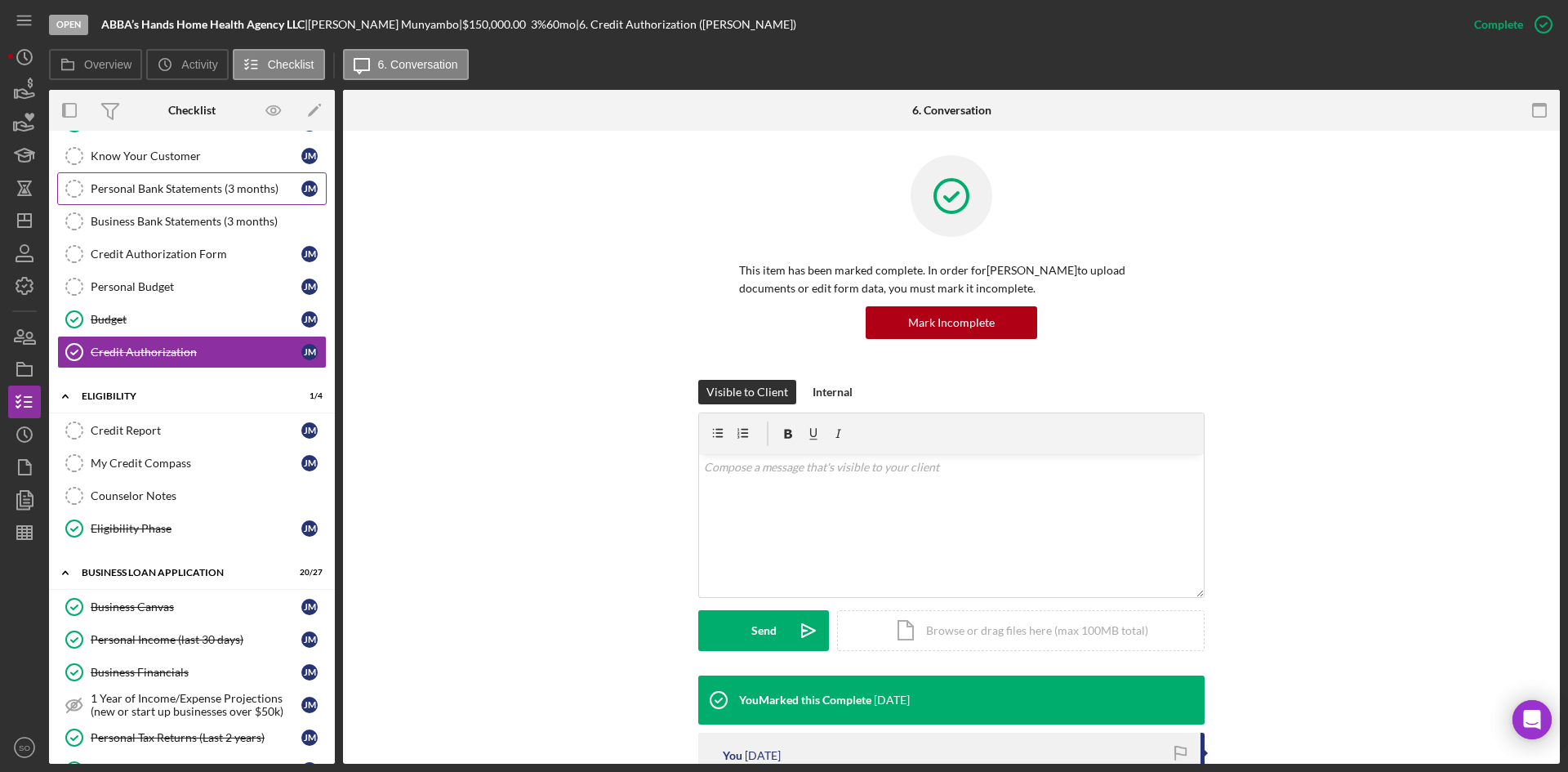
click at [155, 191] on div "Personal Bank Statements (3 months)" at bounding box center [195, 189] width 211 height 13
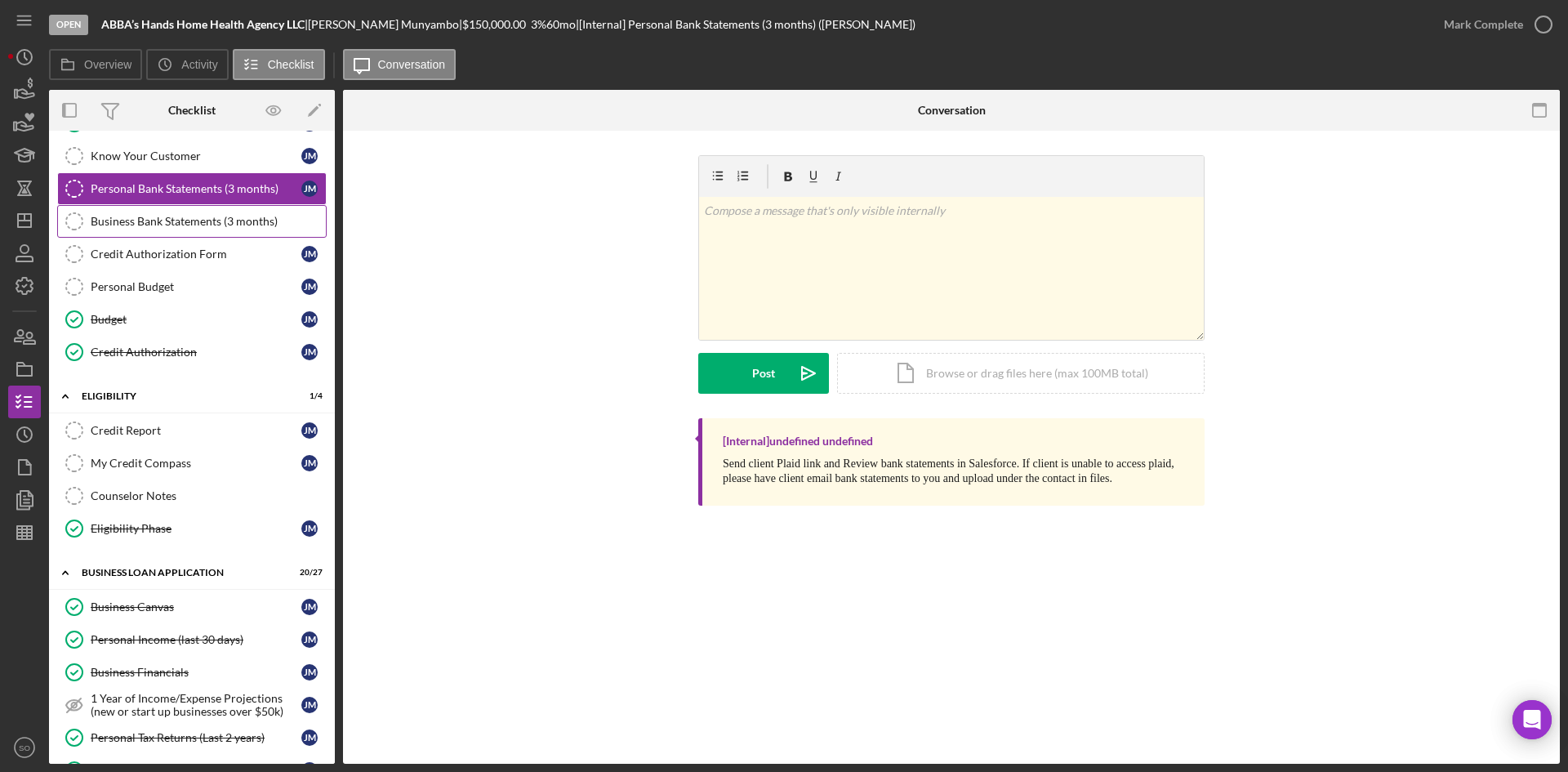
click at [151, 215] on div "Business Bank Statements (3 months)" at bounding box center [207, 221] width 235 height 13
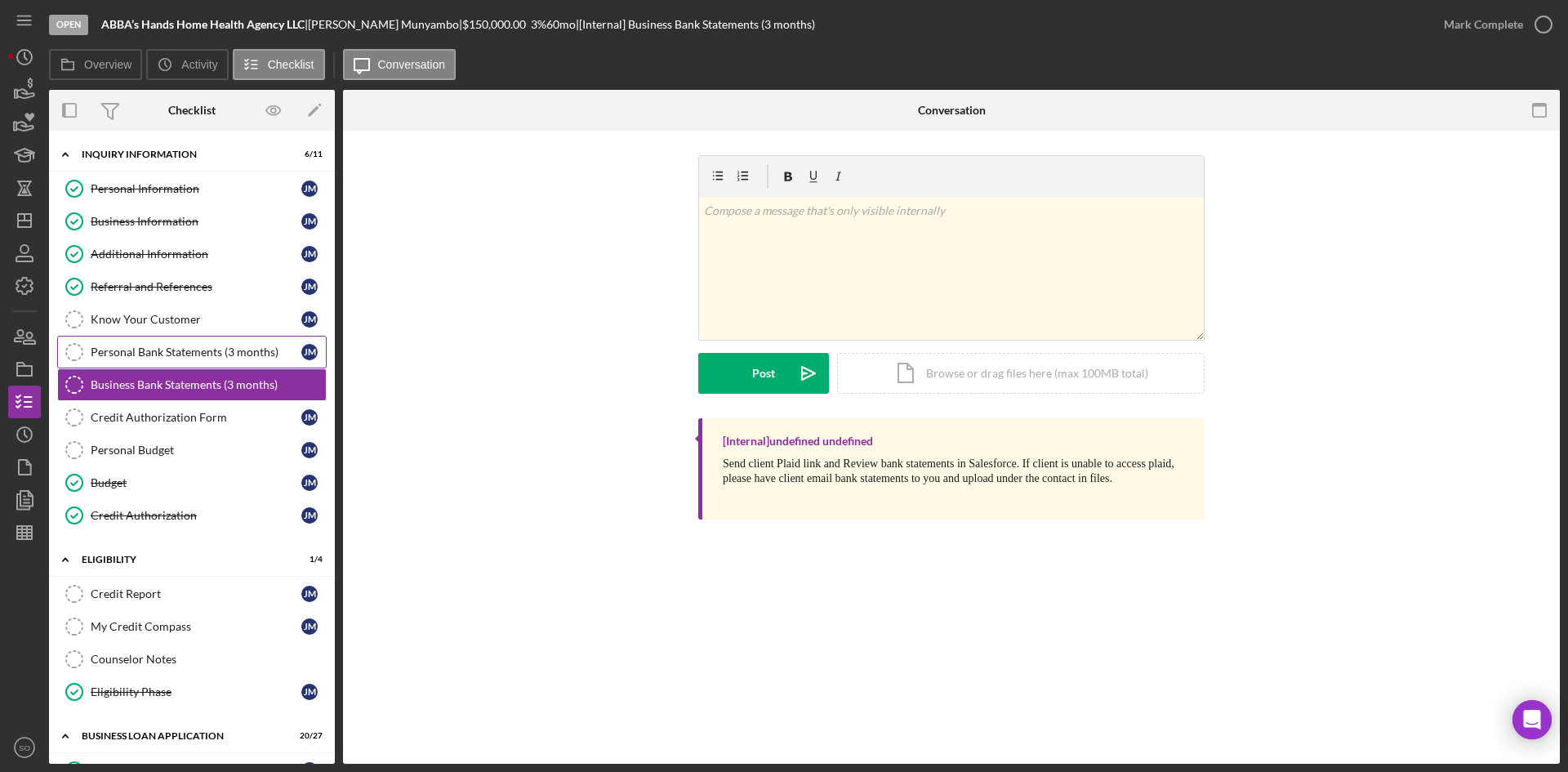
click at [197, 353] on div "Personal Bank Statements (3 months)" at bounding box center [195, 351] width 211 height 13
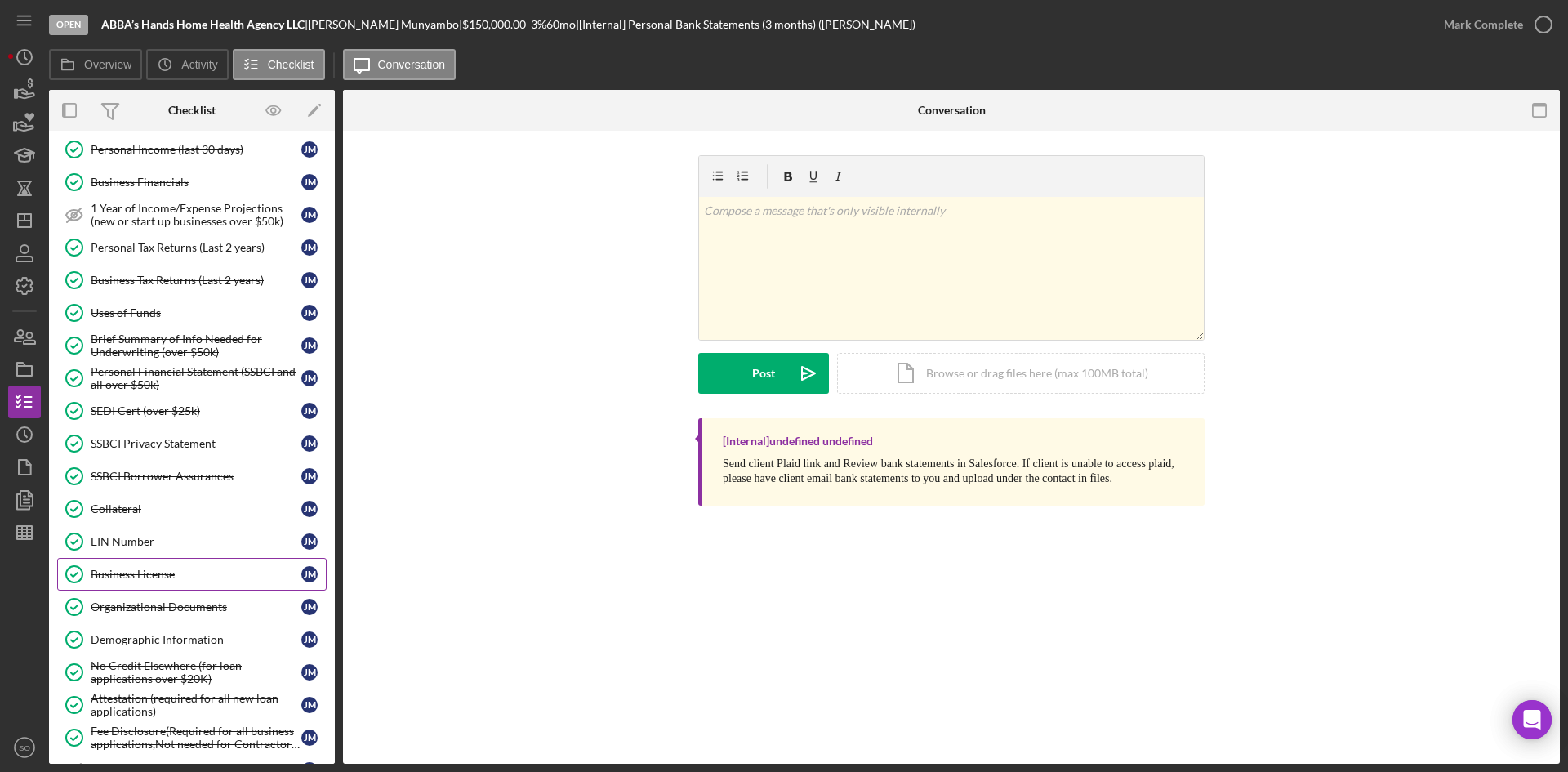
scroll to position [573, 0]
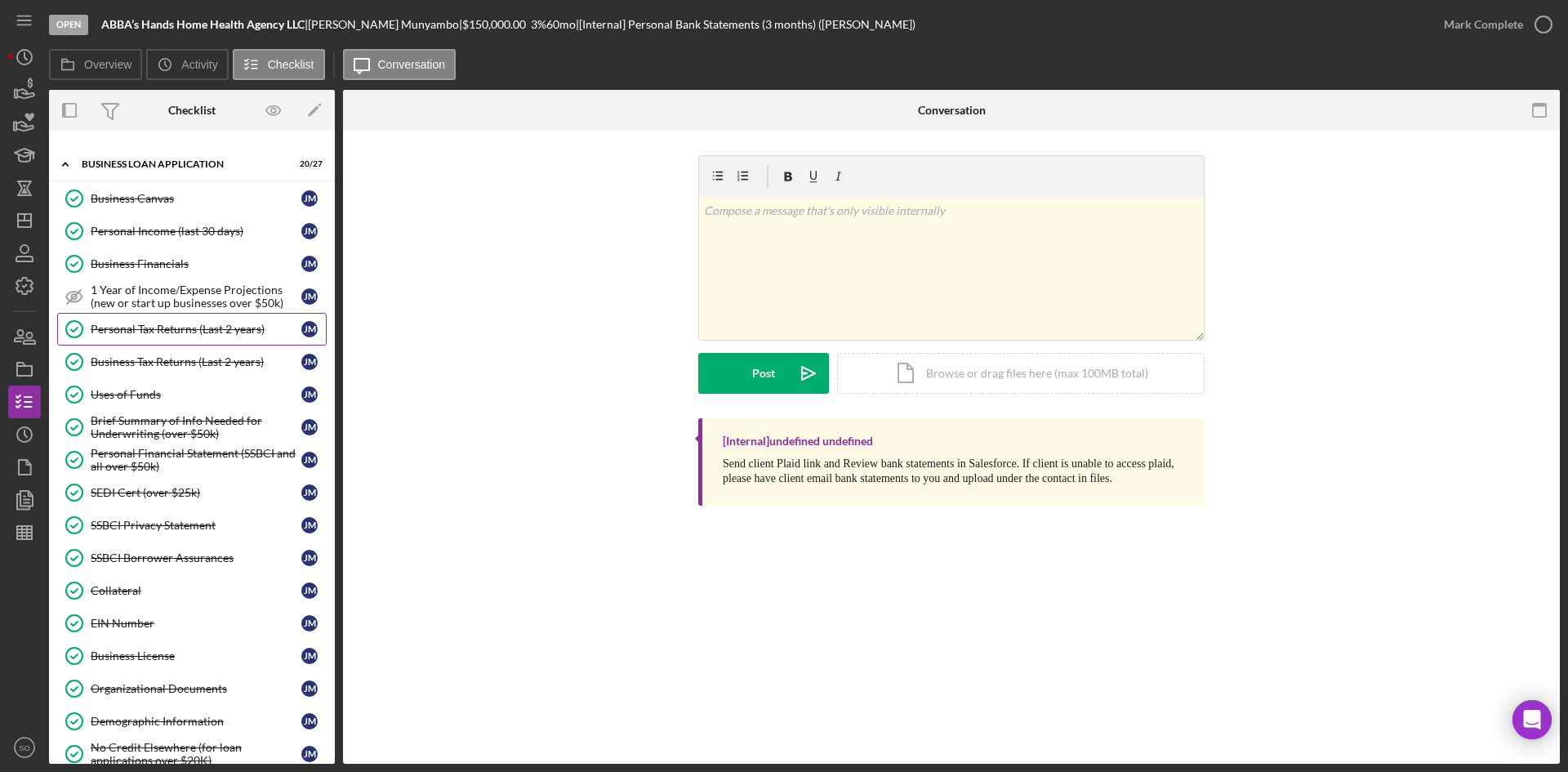
click at [210, 333] on div "Personal Tax Returns (Last 2 years)" at bounding box center [195, 328] width 211 height 13
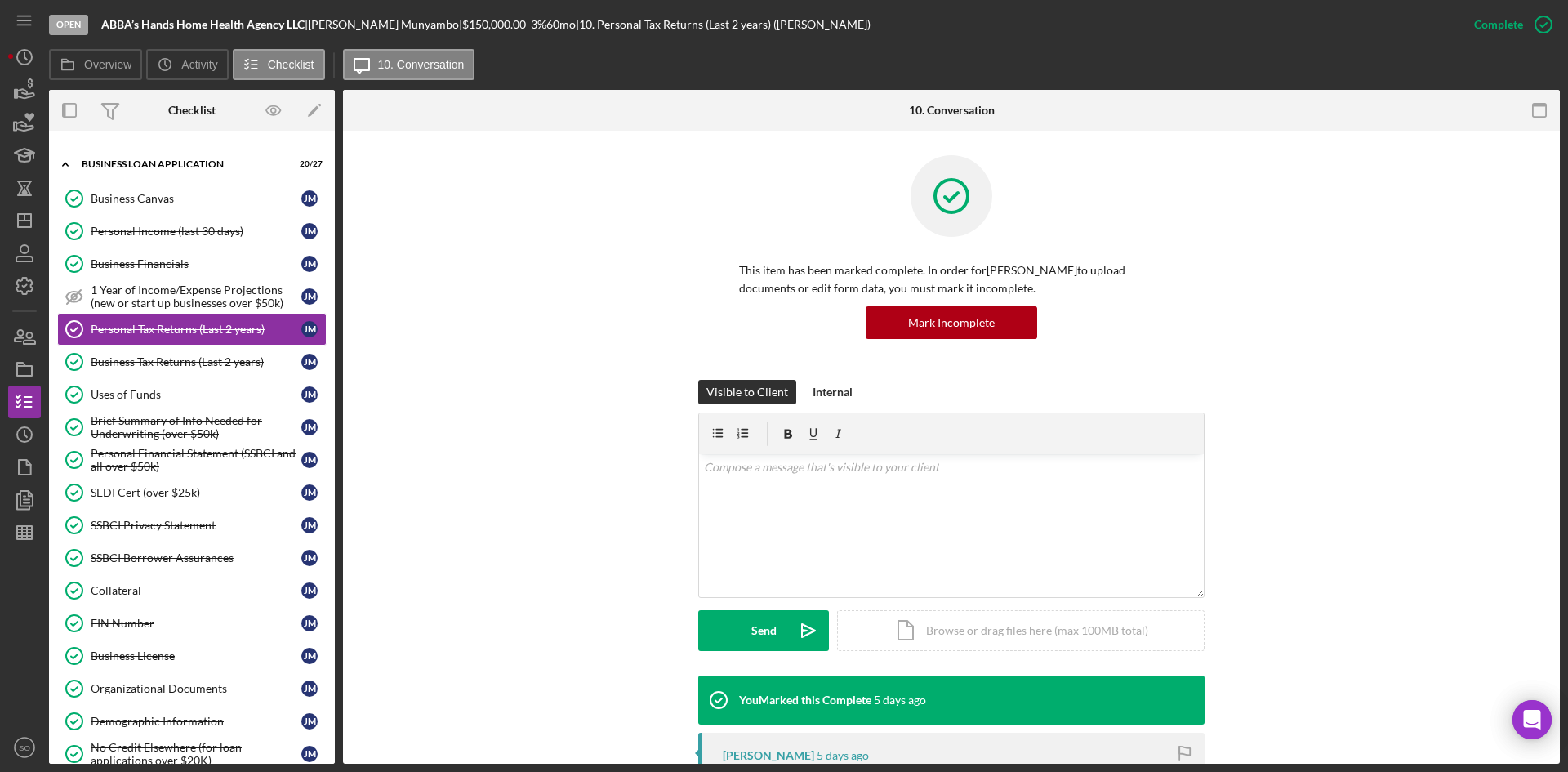
scroll to position [326, 0]
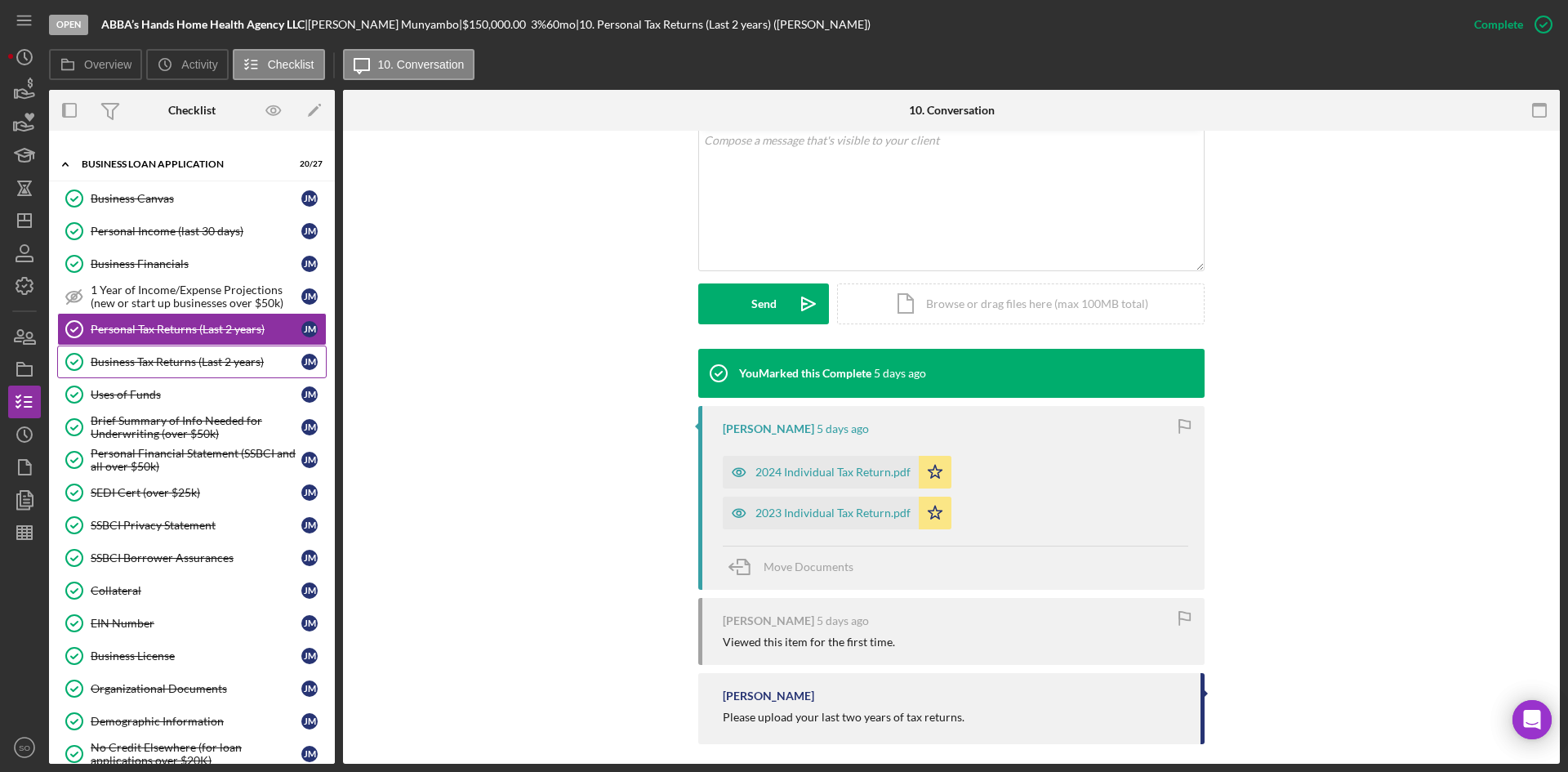
click at [217, 365] on div "Business Tax Returns (Last 2 years)" at bounding box center [195, 361] width 211 height 13
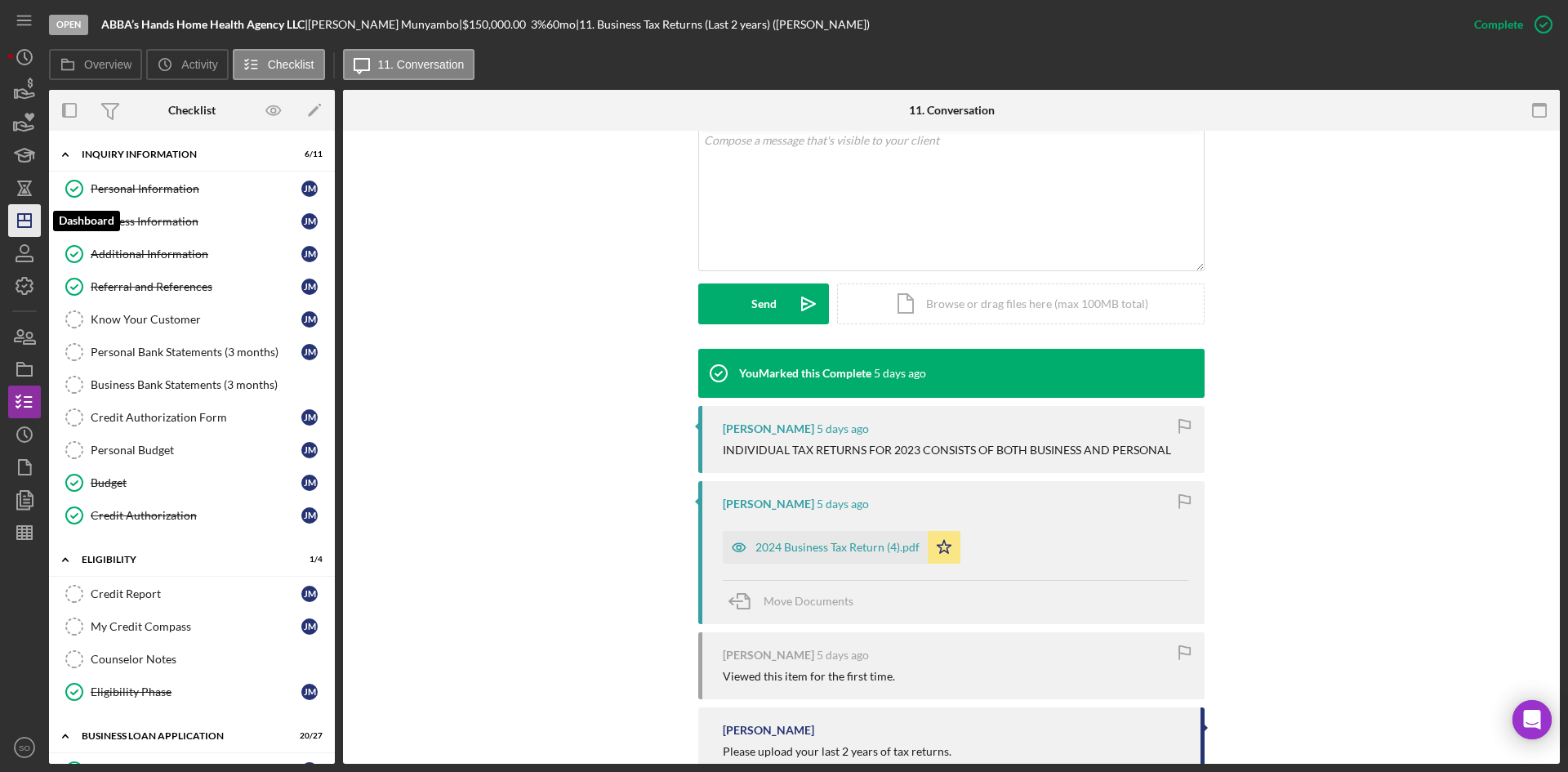
drag, startPoint x: 23, startPoint y: 218, endPoint x: 34, endPoint y: 218, distance: 11.0
click at [23, 218] on icon "Icon/Dashboard" at bounding box center [24, 220] width 41 height 41
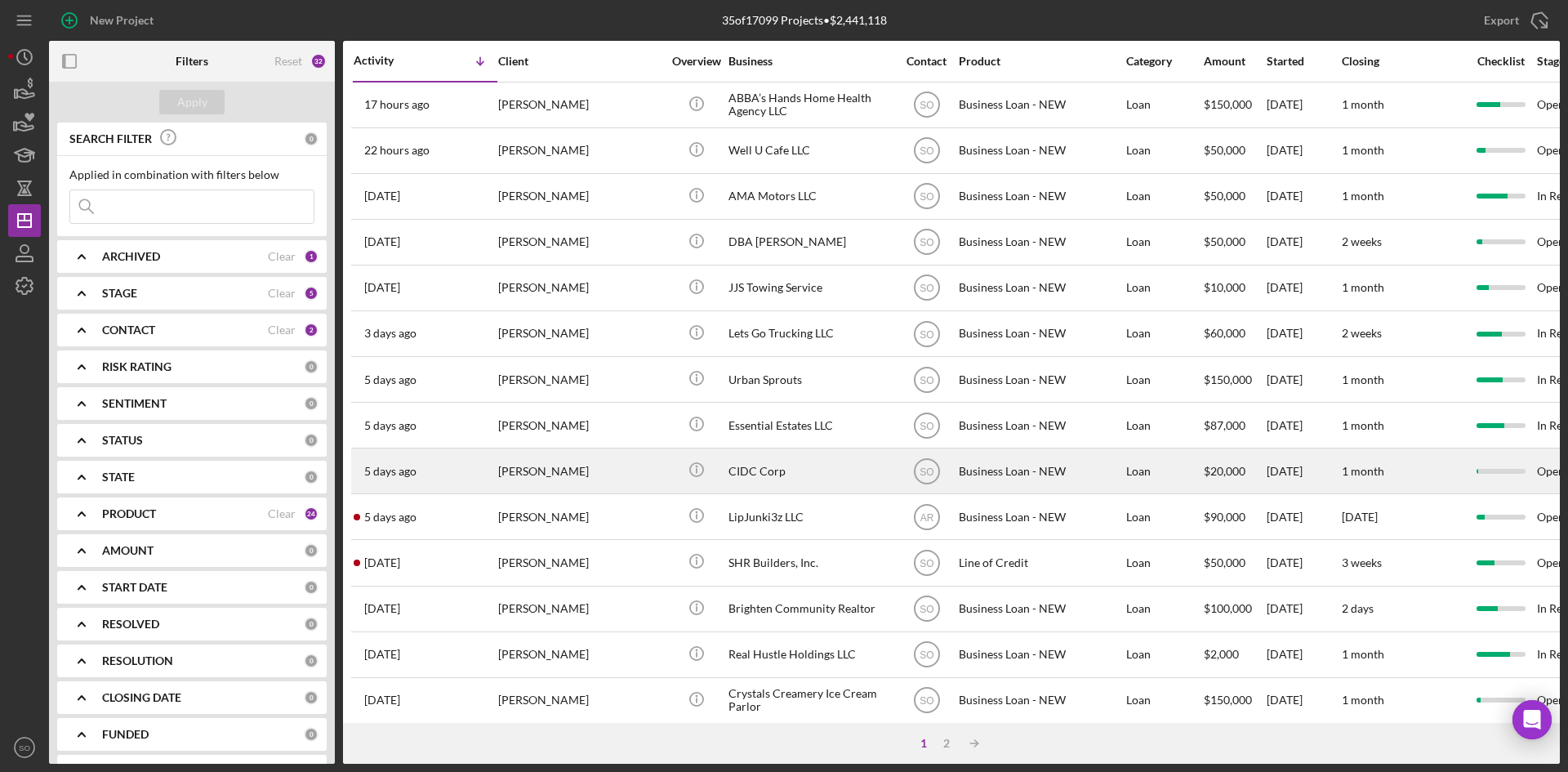
click at [628, 478] on div "[PERSON_NAME]" at bounding box center [579, 471] width 164 height 44
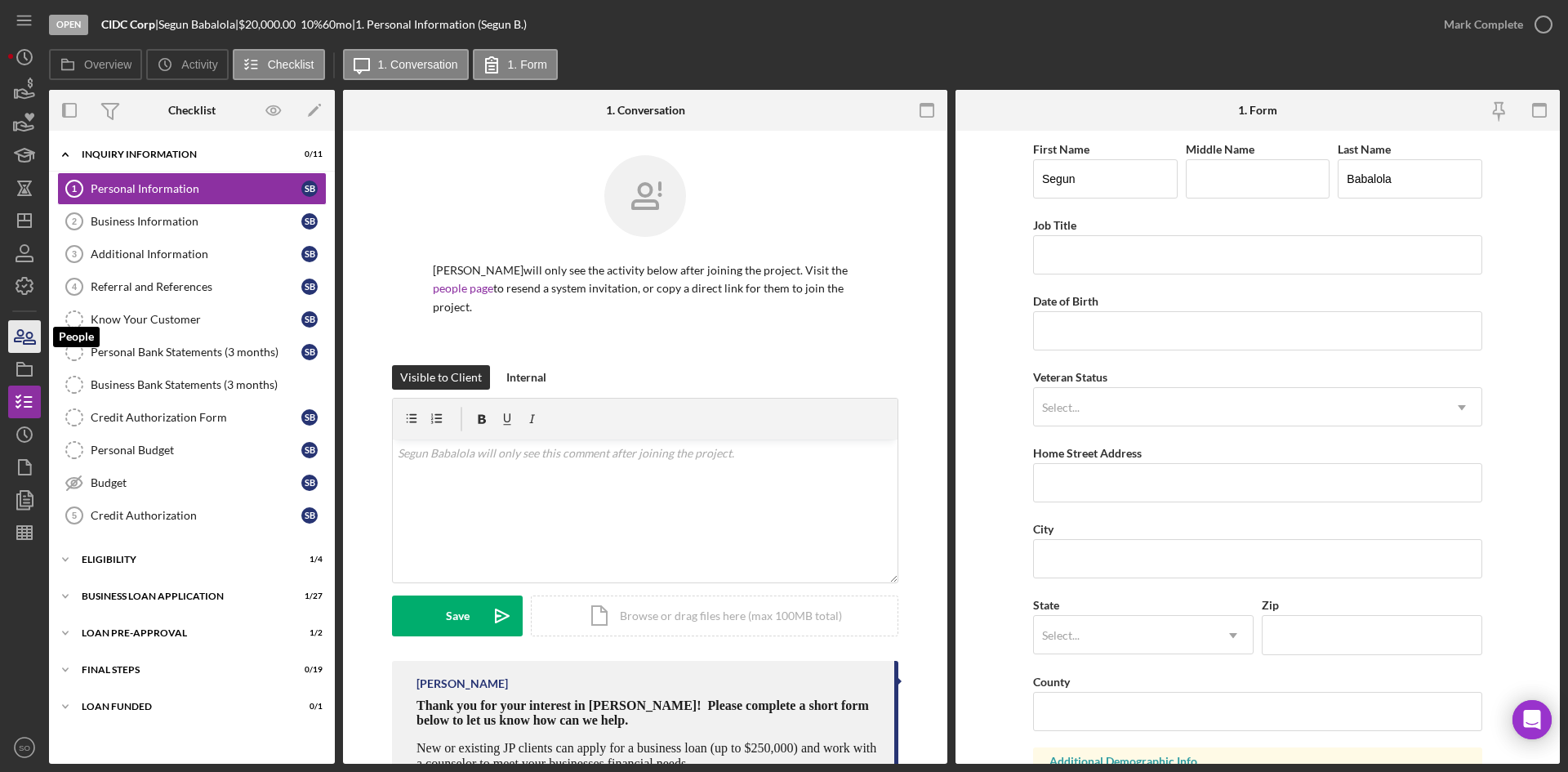
click at [20, 350] on icon "button" at bounding box center [24, 336] width 41 height 41
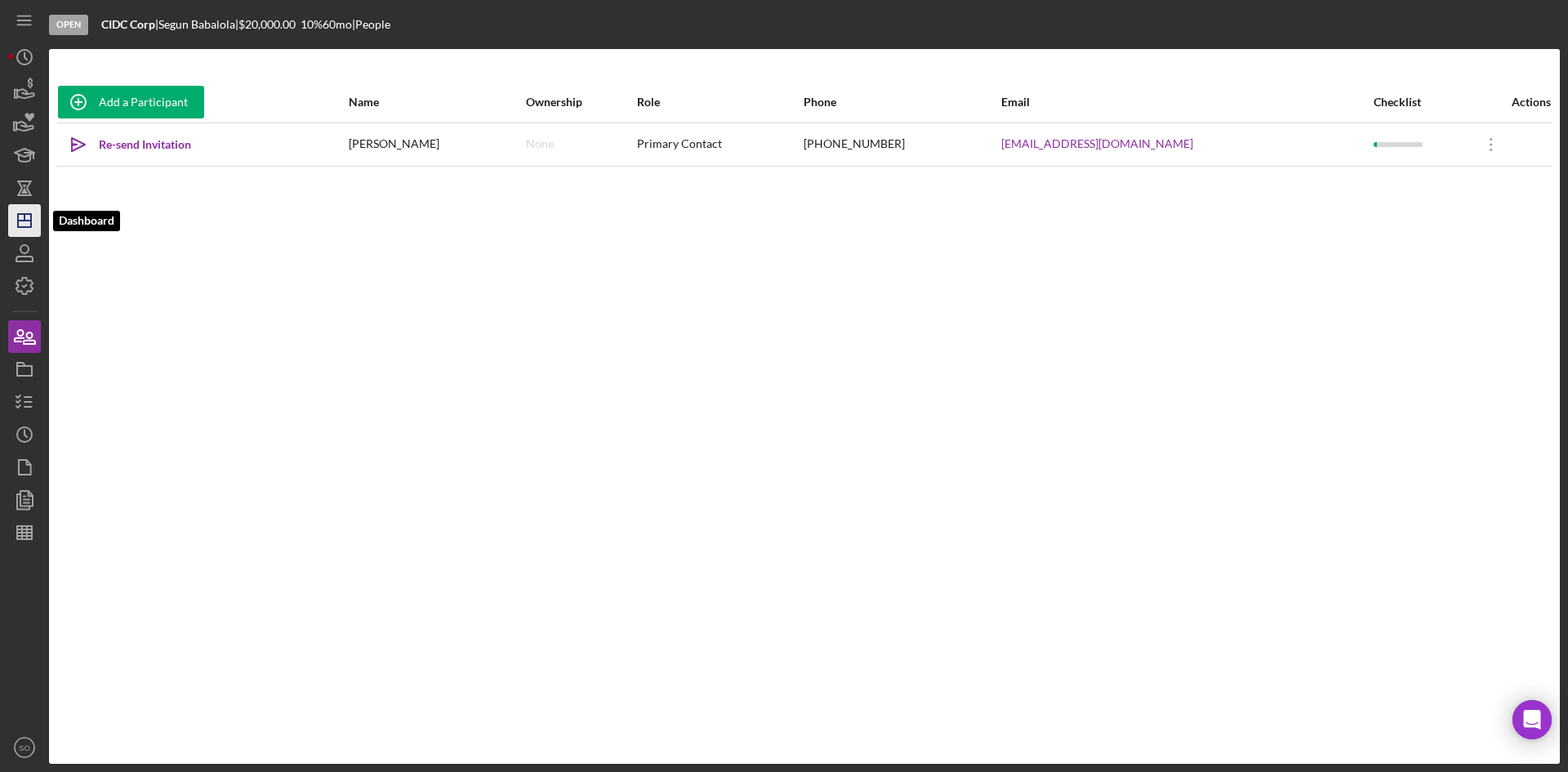
drag, startPoint x: 12, startPoint y: 217, endPoint x: 33, endPoint y: 227, distance: 23.3
click at [12, 216] on icon "Icon/Dashboard" at bounding box center [24, 220] width 41 height 41
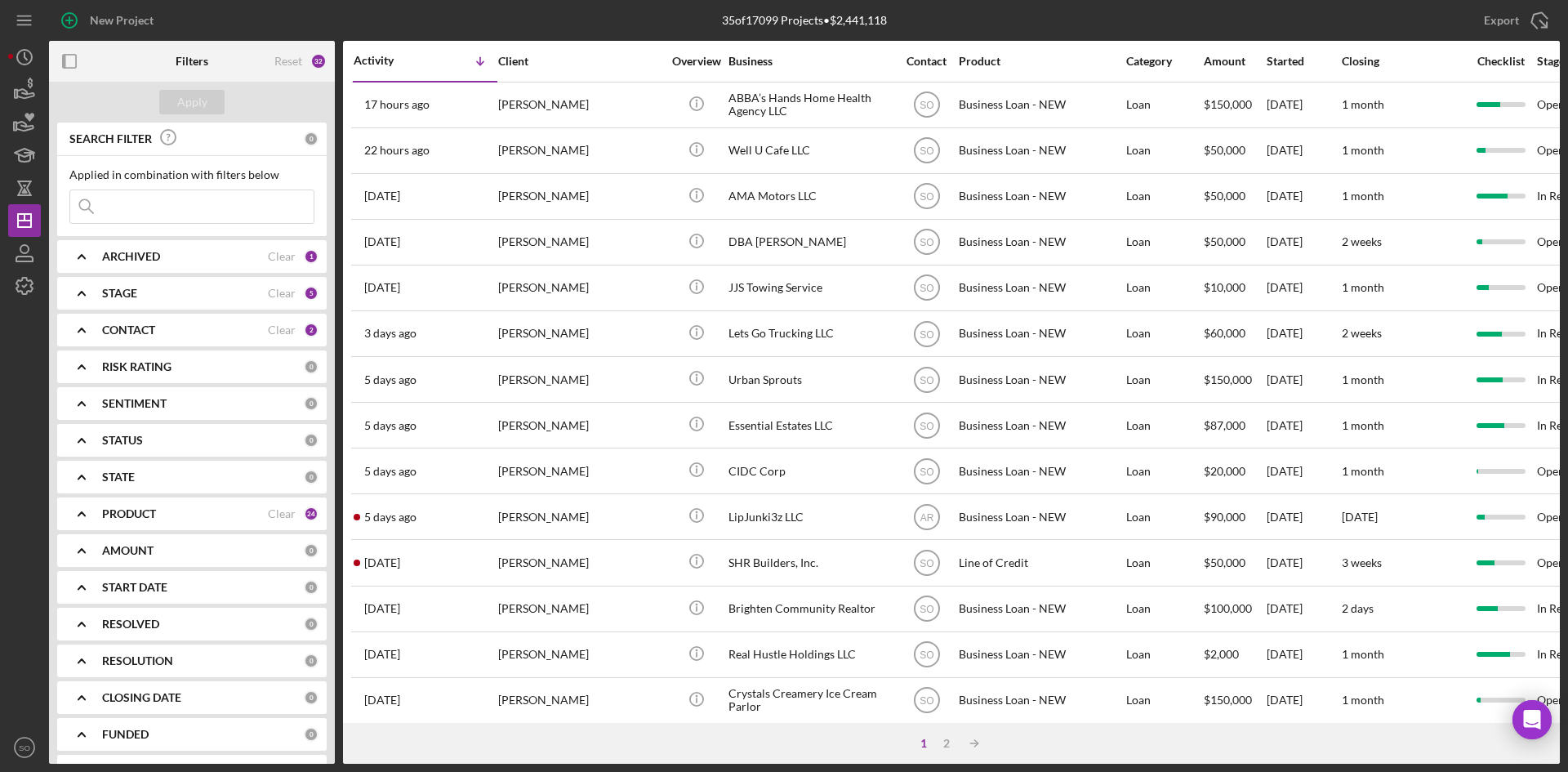
click at [215, 529] on div "PRODUCT Clear 24" at bounding box center [210, 514] width 216 height 33
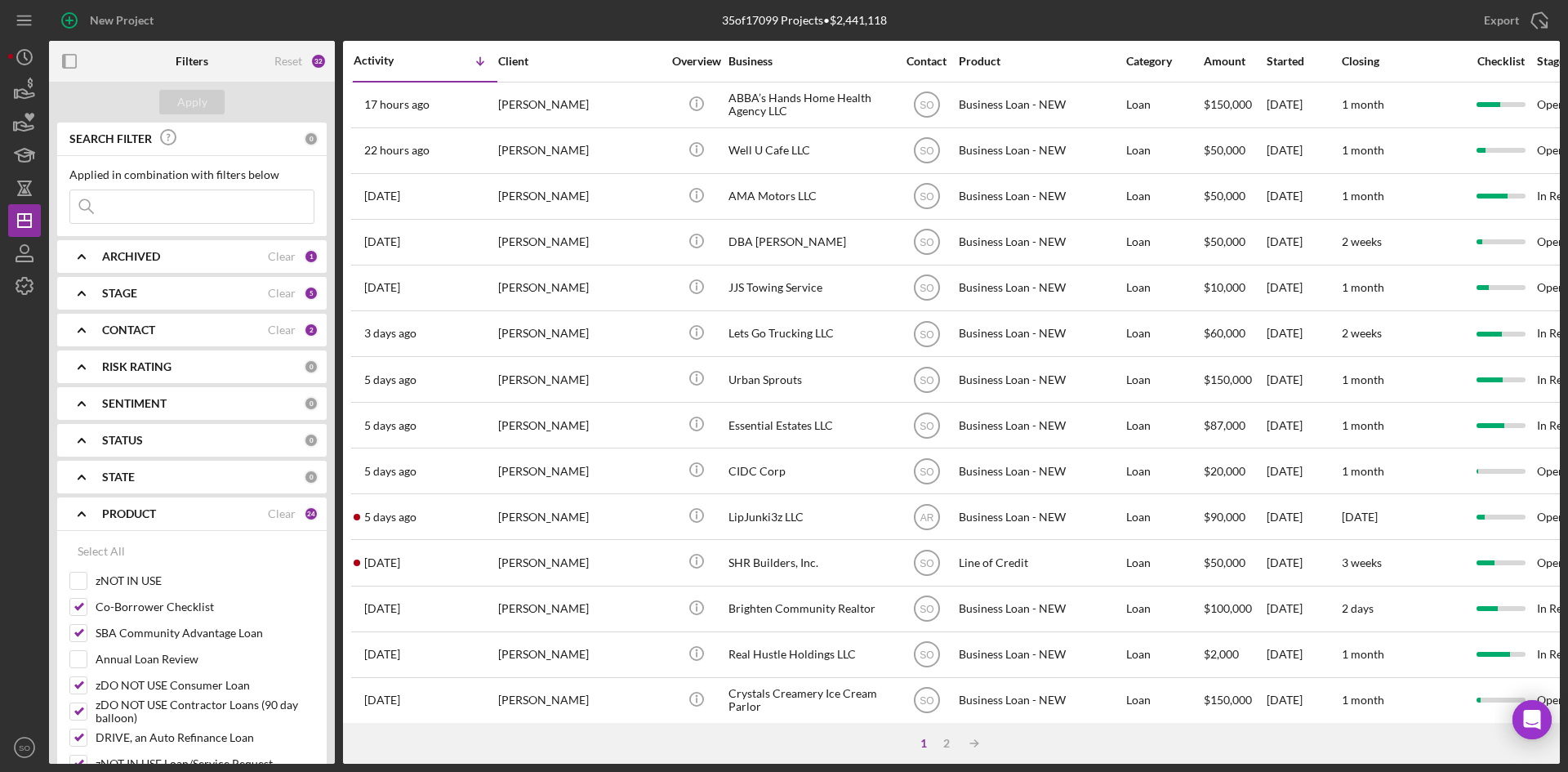
click at [229, 511] on div "PRODUCT" at bounding box center [184, 513] width 166 height 13
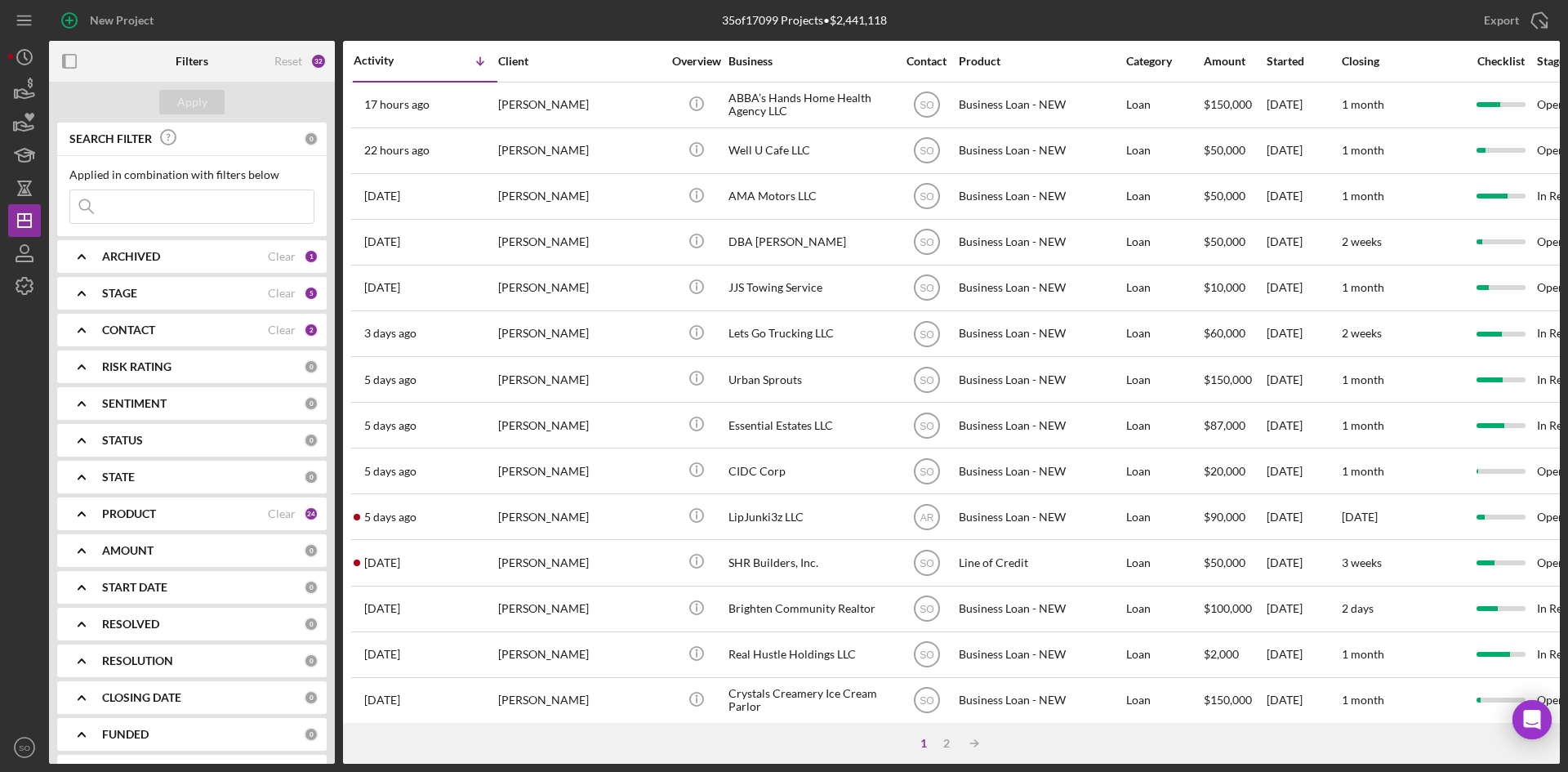
click at [225, 520] on div "PRODUCT" at bounding box center [184, 513] width 166 height 13
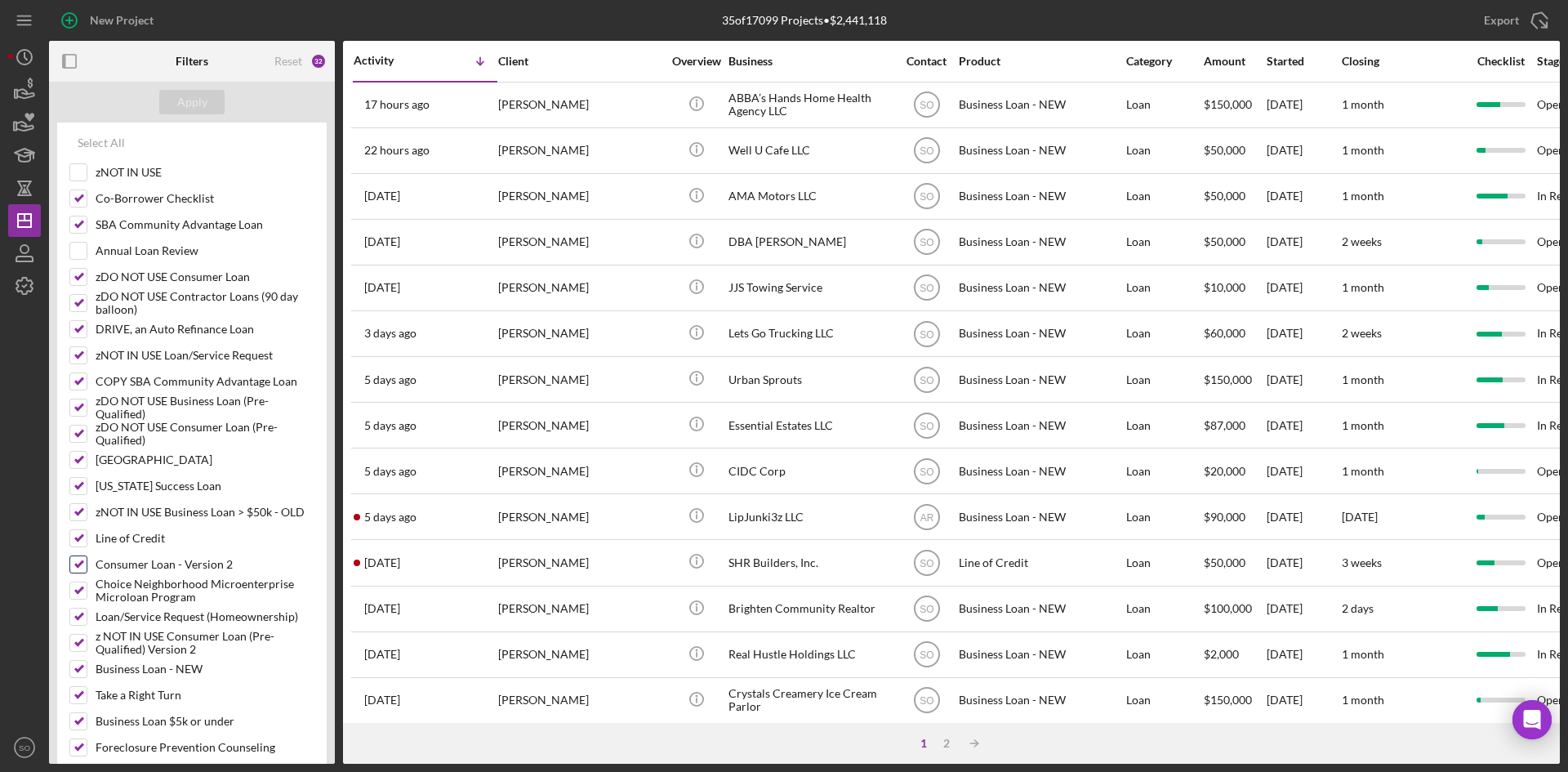
scroll to position [735, 0]
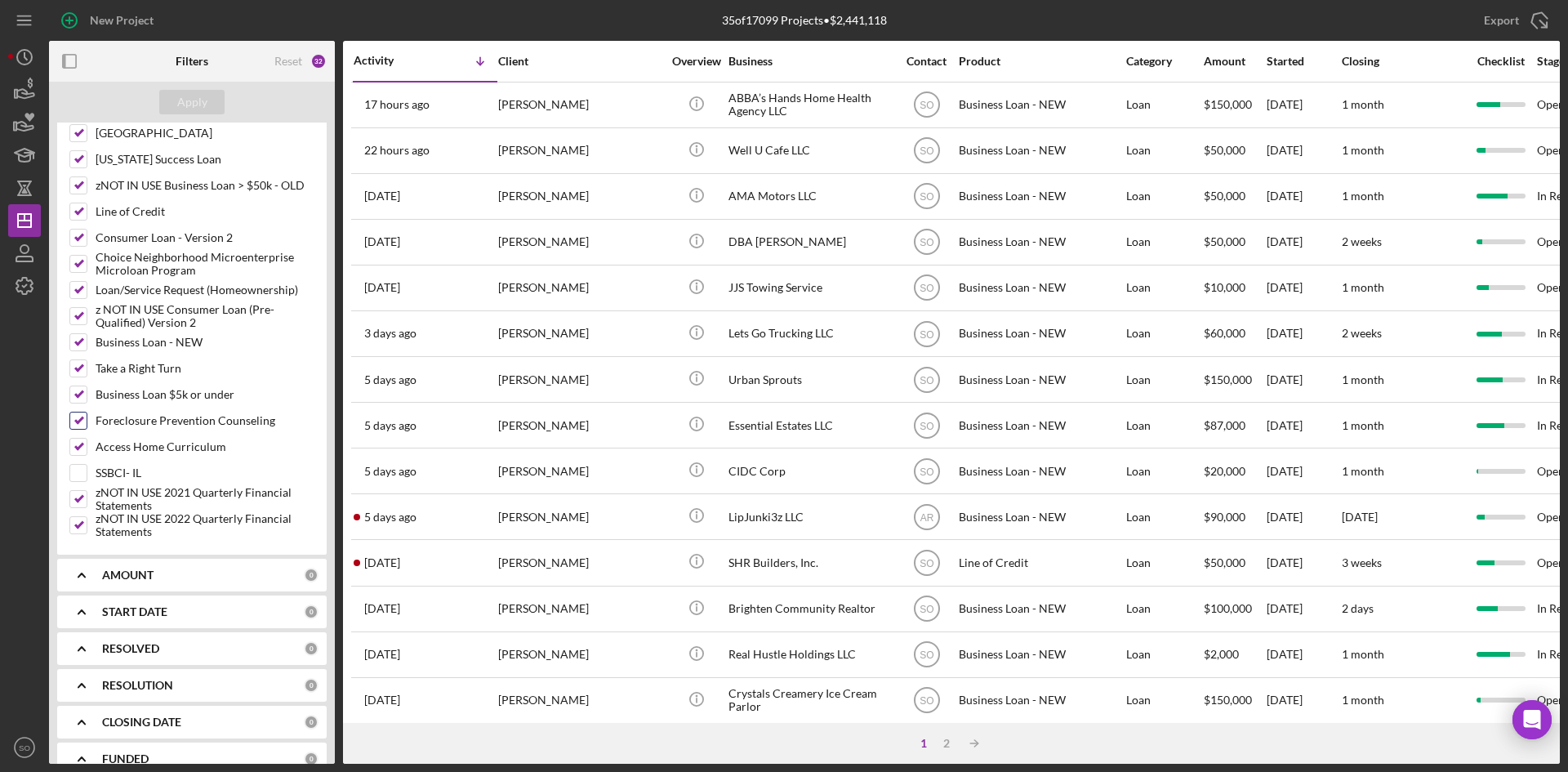
drag, startPoint x: 77, startPoint y: 480, endPoint x: 101, endPoint y: 418, distance: 66.5
click at [77, 479] on input "SSBCI- IL" at bounding box center [78, 473] width 16 height 16
checkbox input "true"
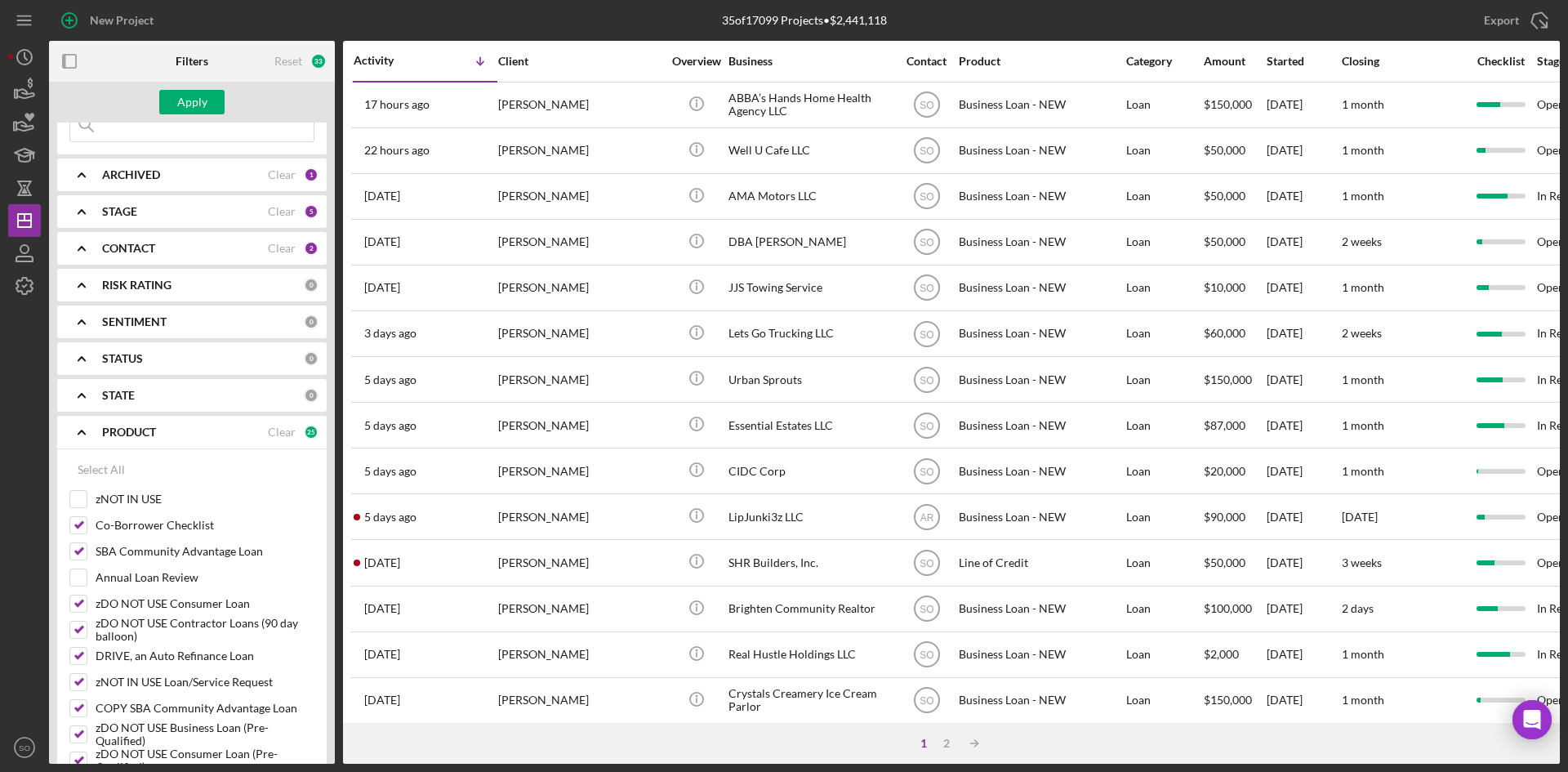
scroll to position [0, 0]
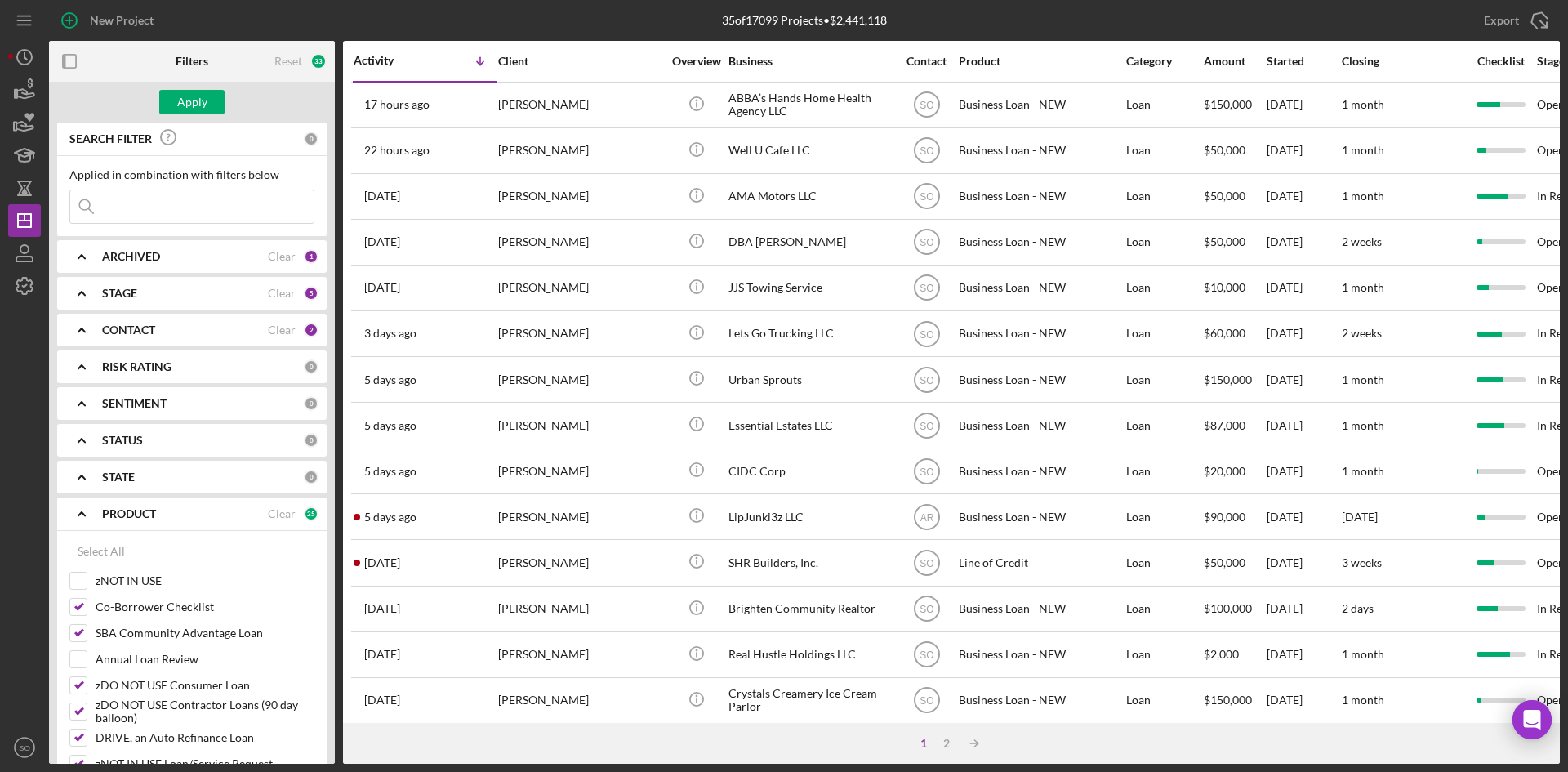
click at [191, 215] on input at bounding box center [191, 206] width 243 height 33
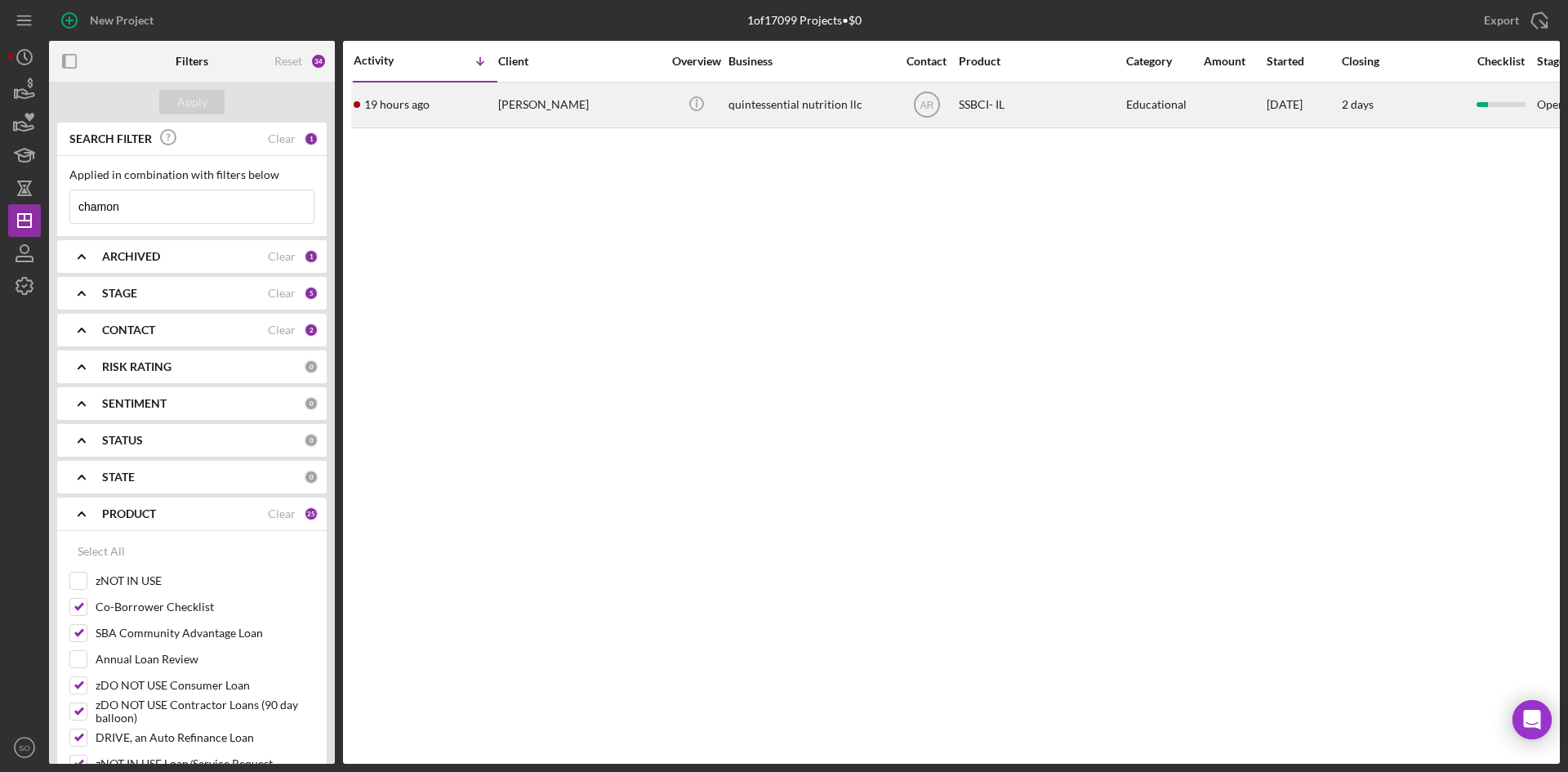
type input "chamon"
click at [440, 109] on div "19 hours ago [PERSON_NAME]" at bounding box center [425, 105] width 143 height 44
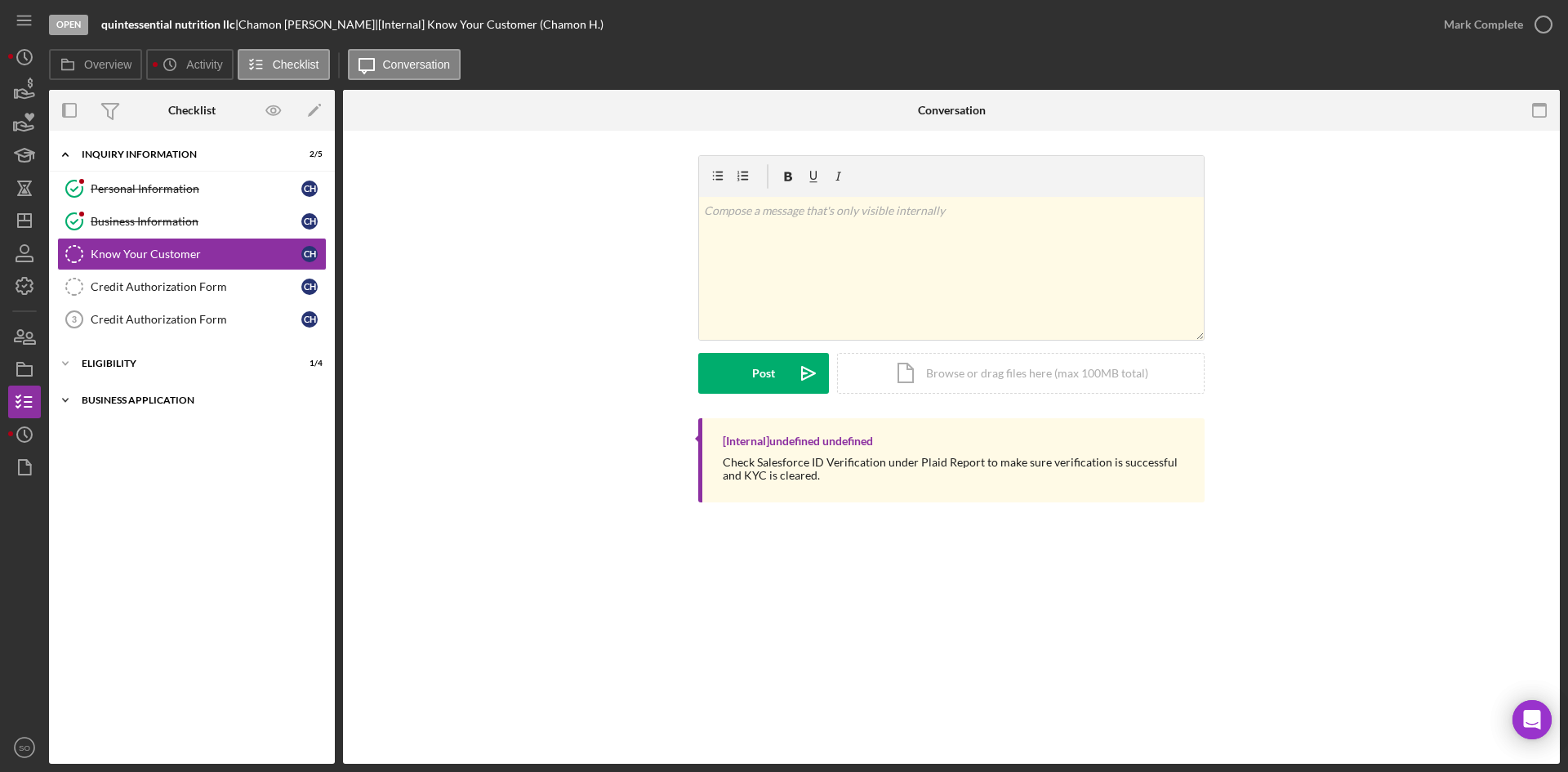
click at [120, 410] on div "Icon/Expander Business Application 0 / 3" at bounding box center [191, 400] width 286 height 33
click at [132, 432] on div "Business Canvas" at bounding box center [195, 435] width 211 height 13
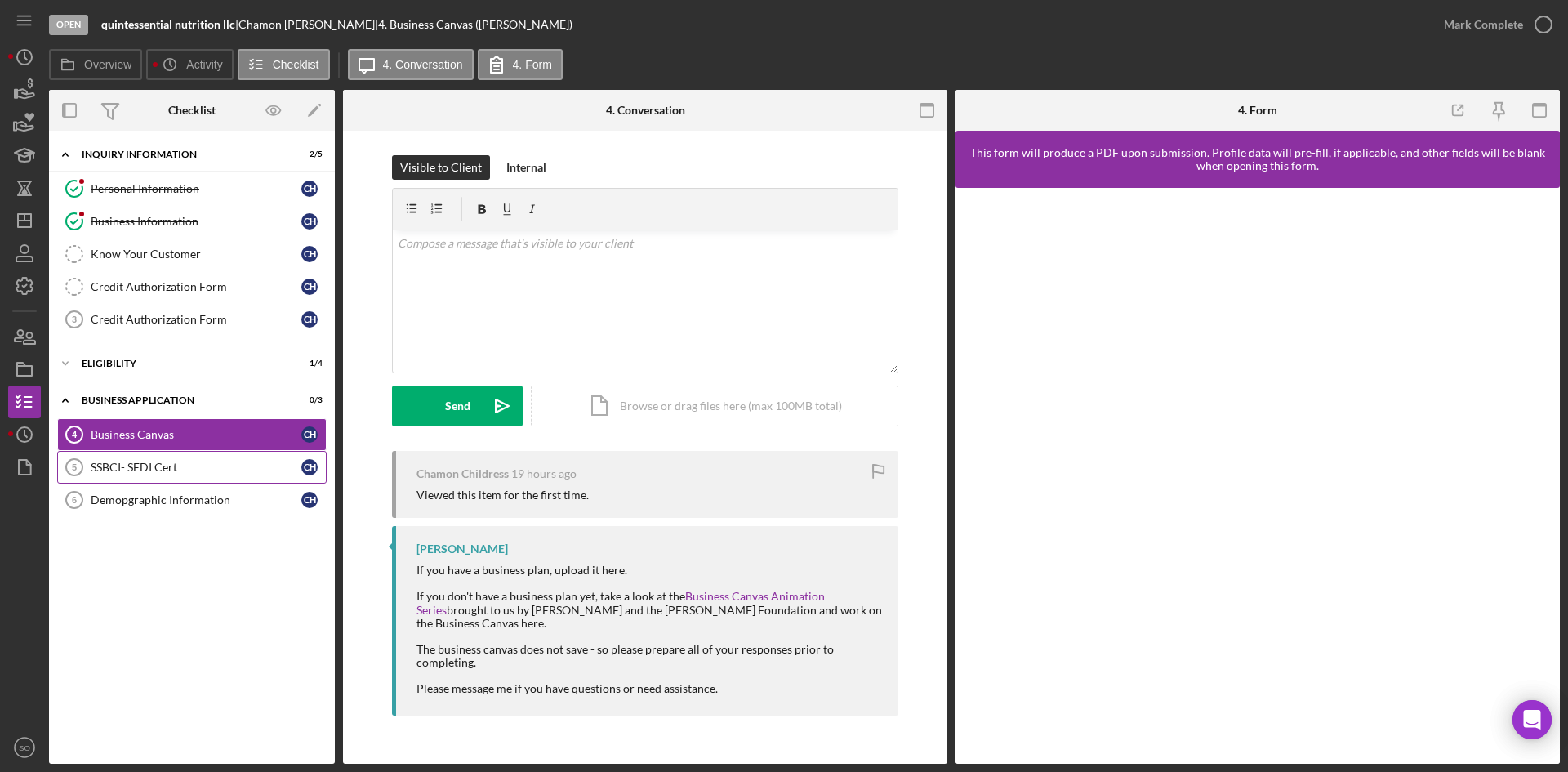
click at [139, 461] on div "SSBCI- SEDI Cert" at bounding box center [195, 467] width 211 height 13
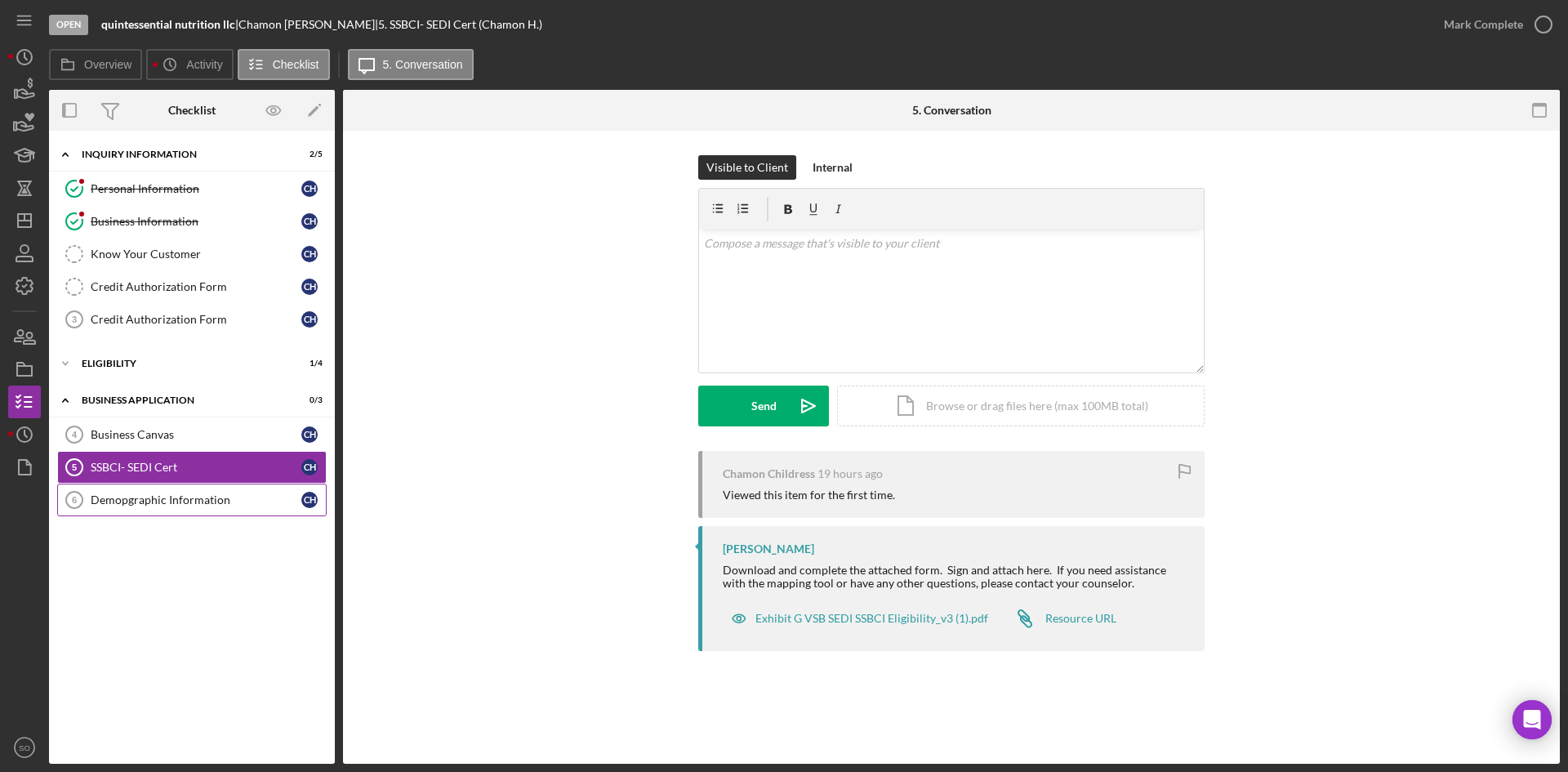
click at [238, 506] on div "Demopgraphic Information" at bounding box center [195, 499] width 211 height 13
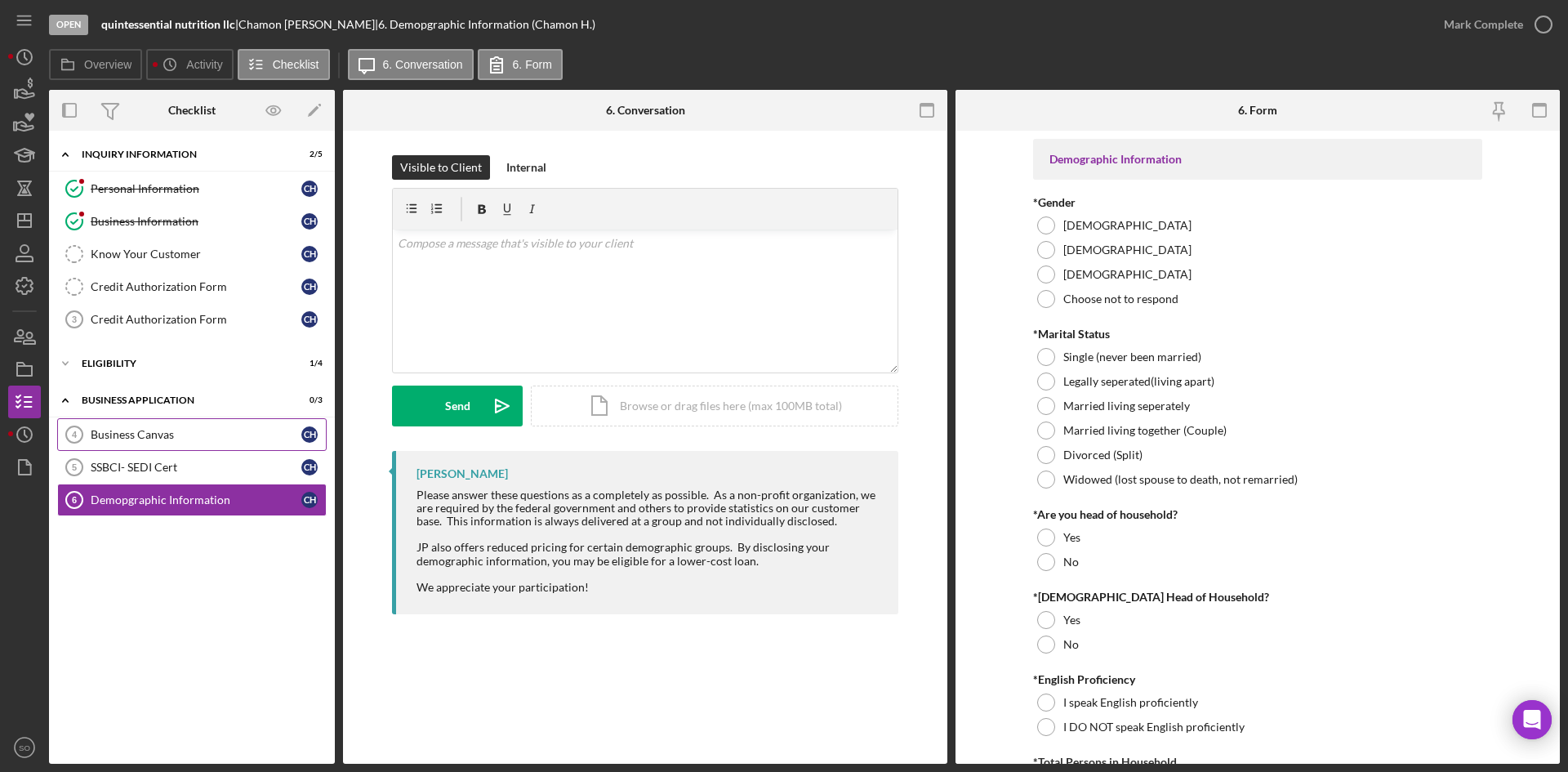
click at [234, 432] on div "Business Canvas" at bounding box center [195, 435] width 211 height 13
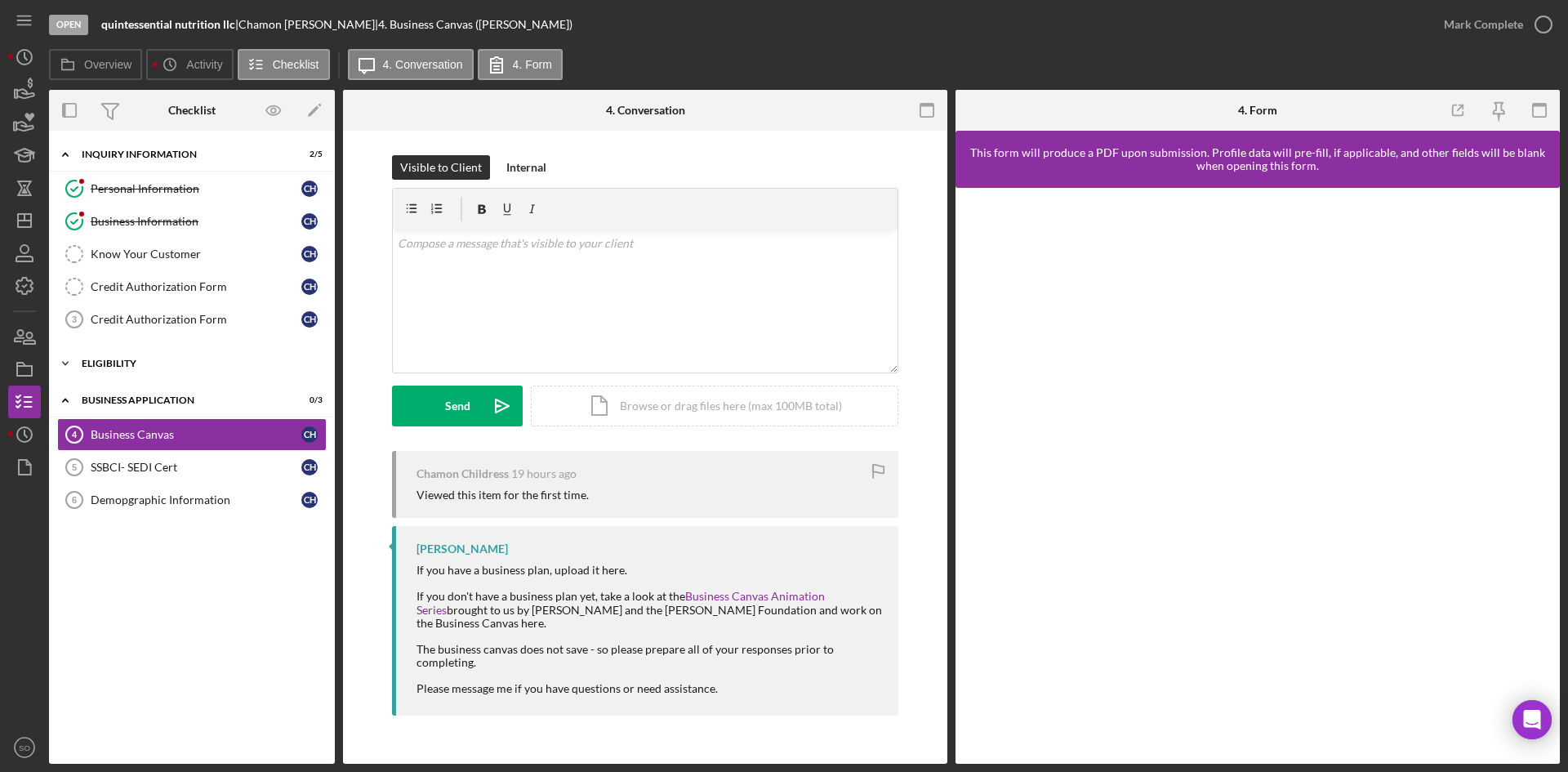
click at [136, 374] on div "Icon/Expander Eligibility 1 / 4" at bounding box center [191, 363] width 286 height 33
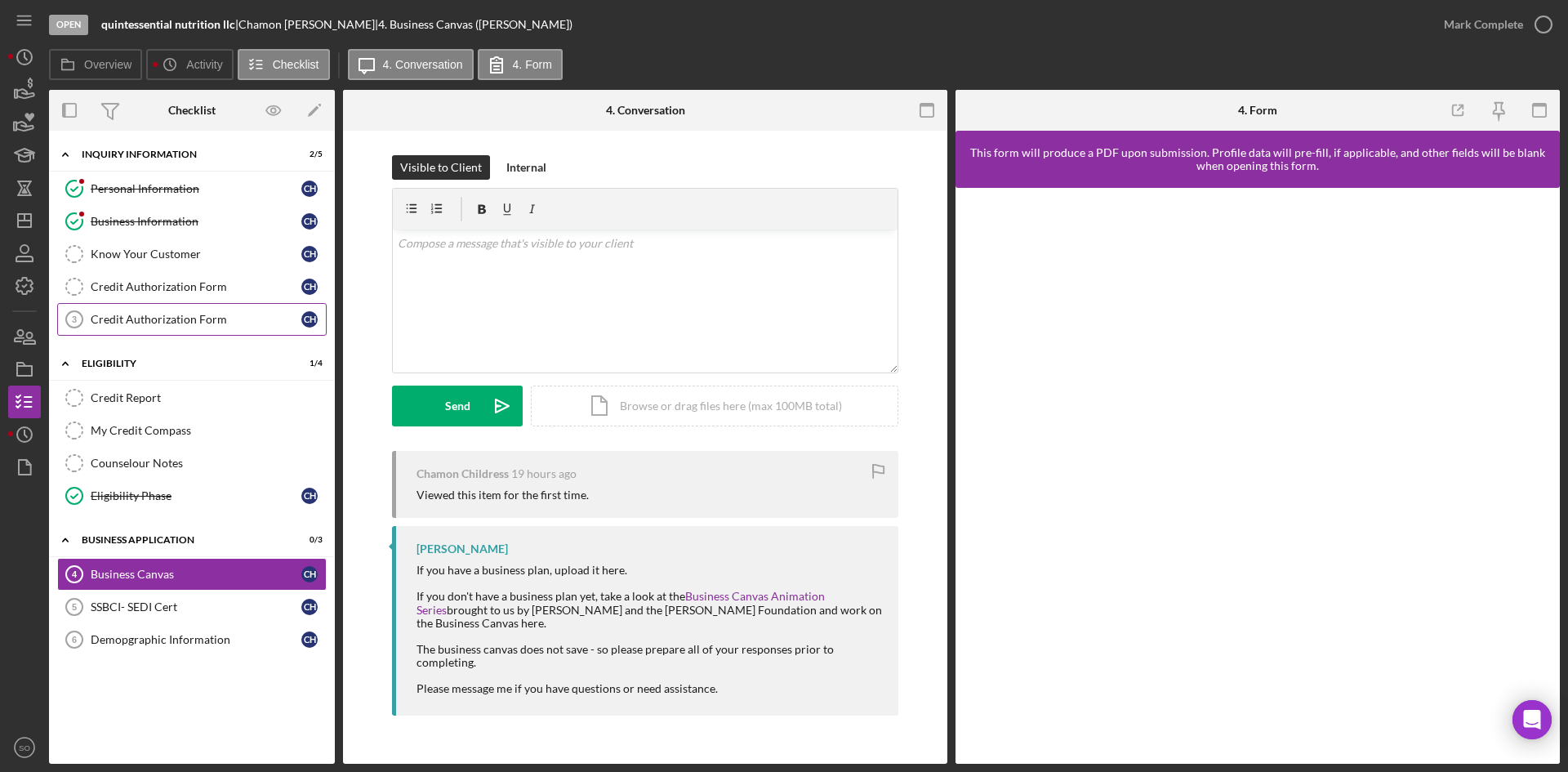
click at [149, 322] on div "Credit Authorization Form" at bounding box center [195, 319] width 211 height 13
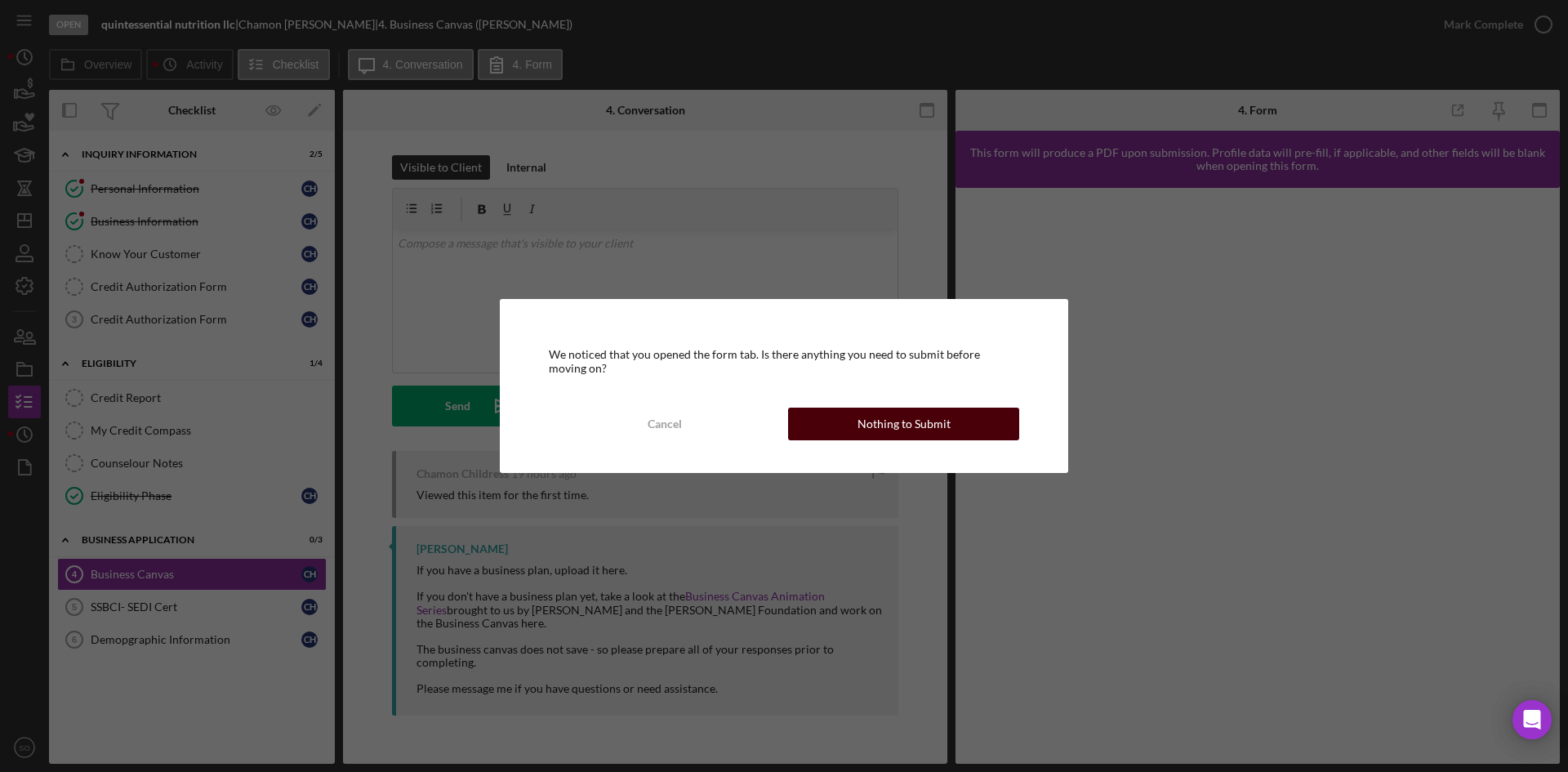
click at [956, 436] on button "Nothing to Submit" at bounding box center [904, 424] width 231 height 33
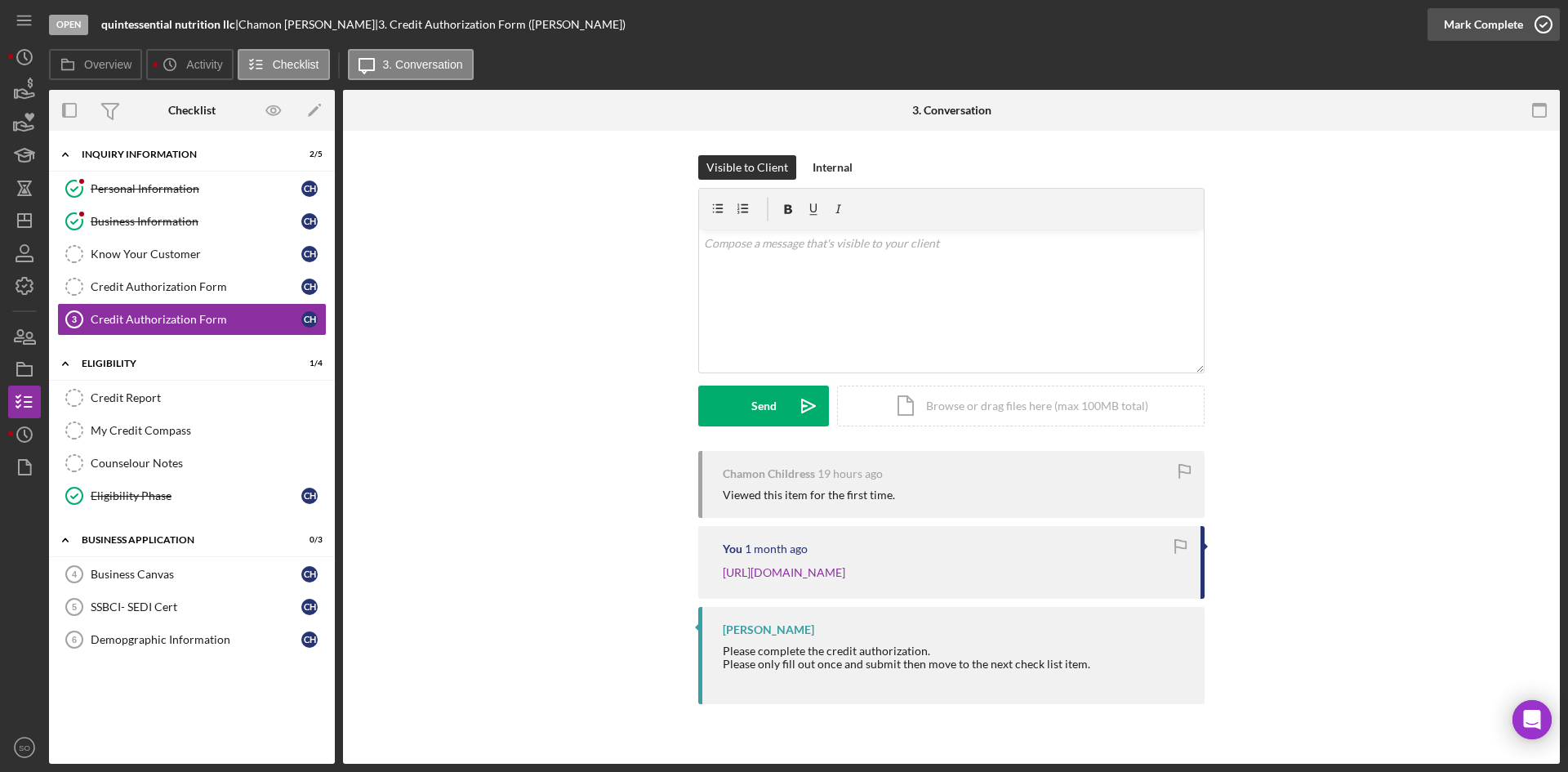
click at [1493, 32] on div "Mark Complete" at bounding box center [1484, 24] width 79 height 33
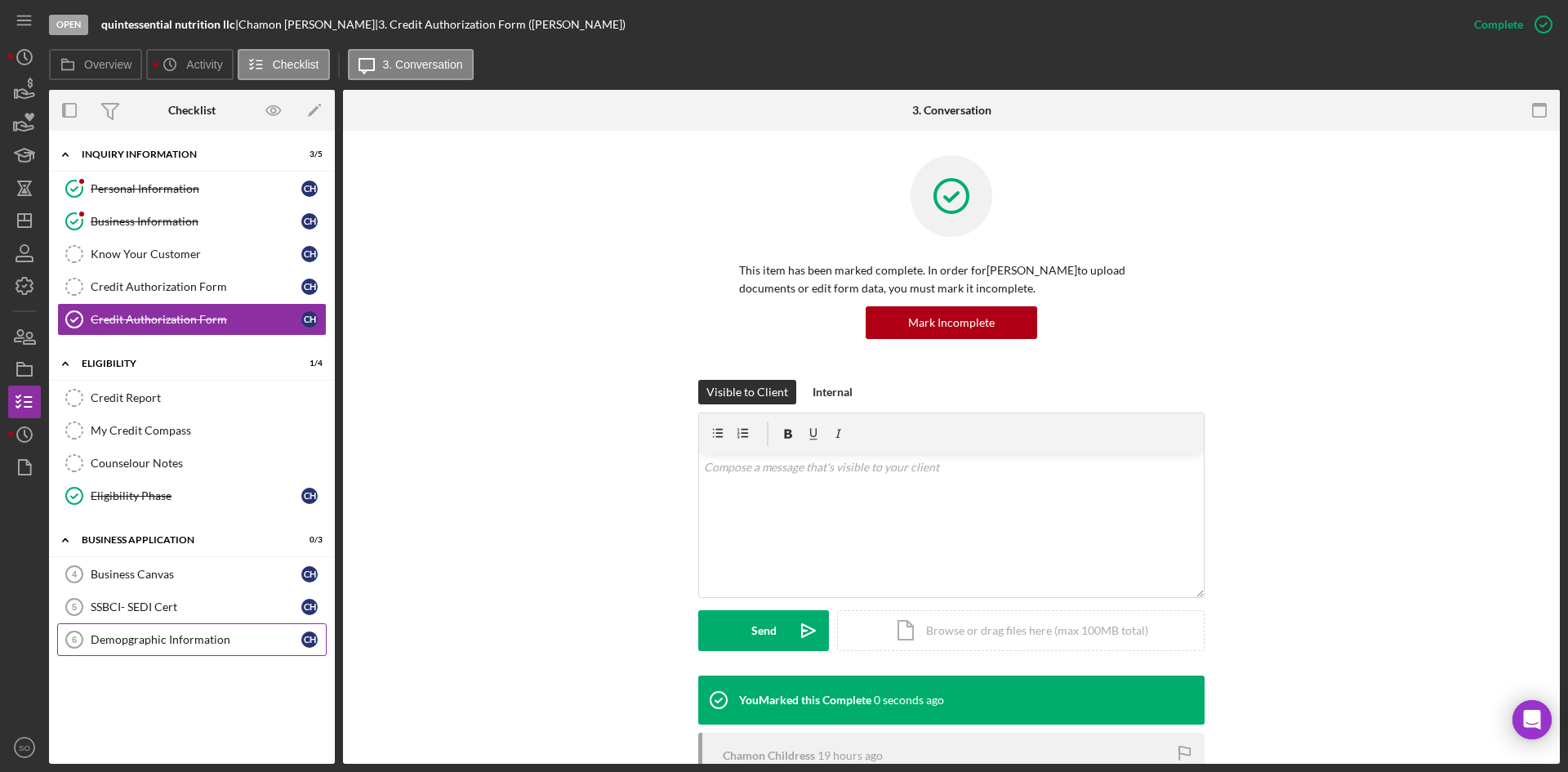
click at [166, 642] on div "Demopgraphic Information" at bounding box center [195, 639] width 211 height 13
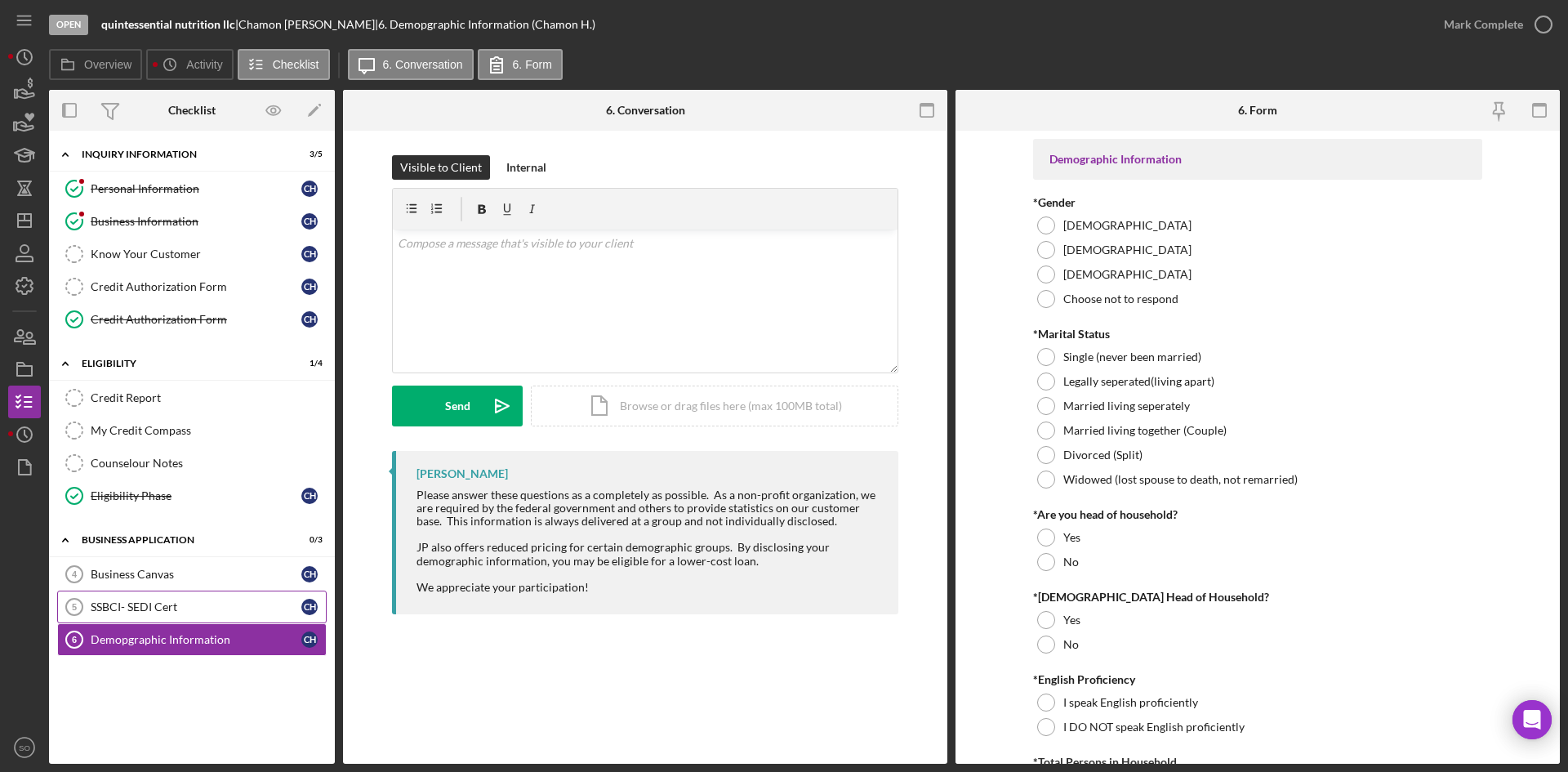
click at [165, 604] on div "SSBCI- SEDI Cert" at bounding box center [195, 606] width 211 height 13
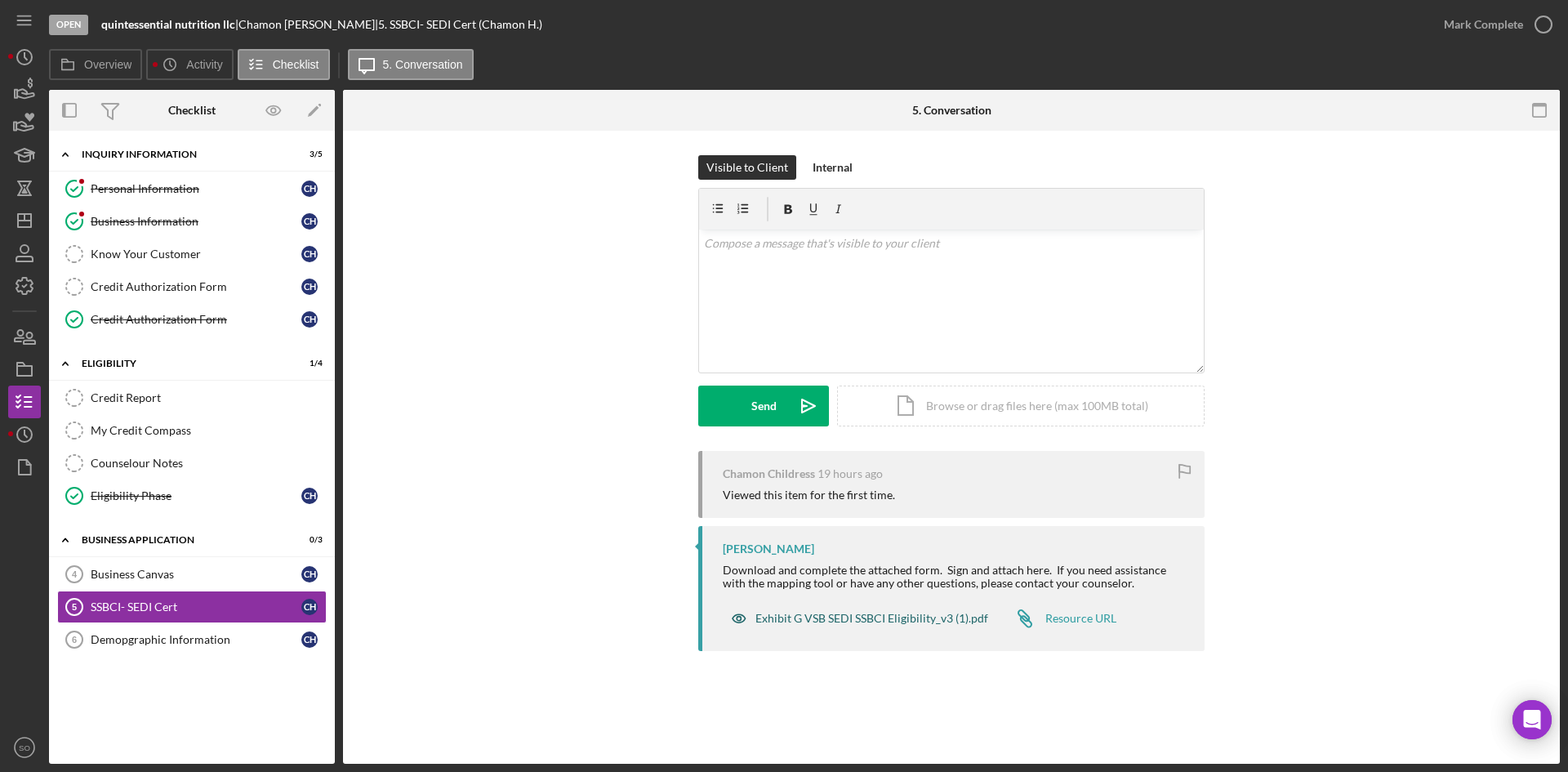
click at [766, 613] on div "Exhibit G VSB SEDI SSBCI Eligibility_v3 (1).pdf" at bounding box center [872, 618] width 233 height 13
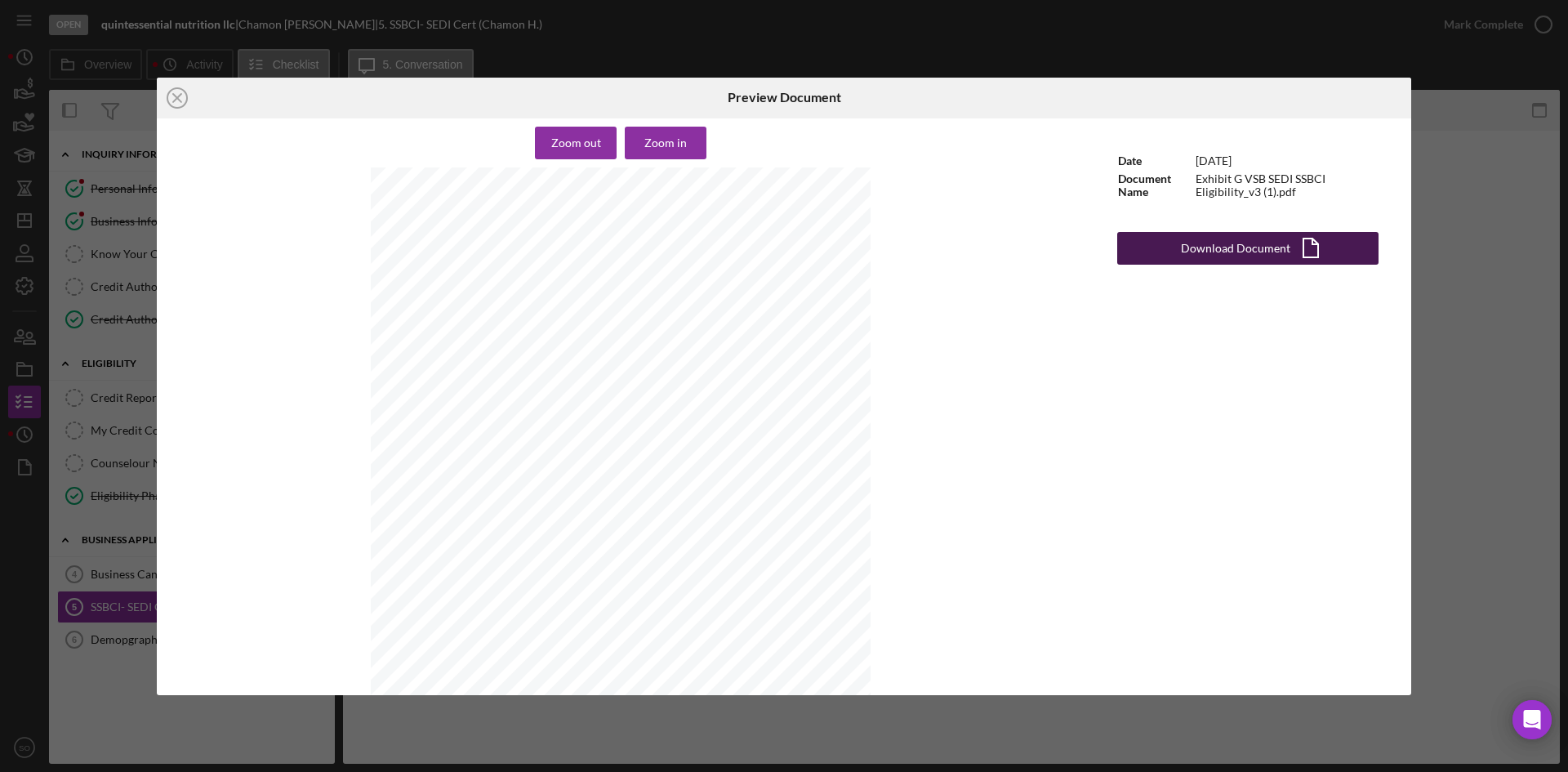
click at [1222, 253] on div "Download Document" at bounding box center [1236, 248] width 109 height 33
click at [183, 94] on icon "Icon/Close" at bounding box center [177, 97] width 41 height 41
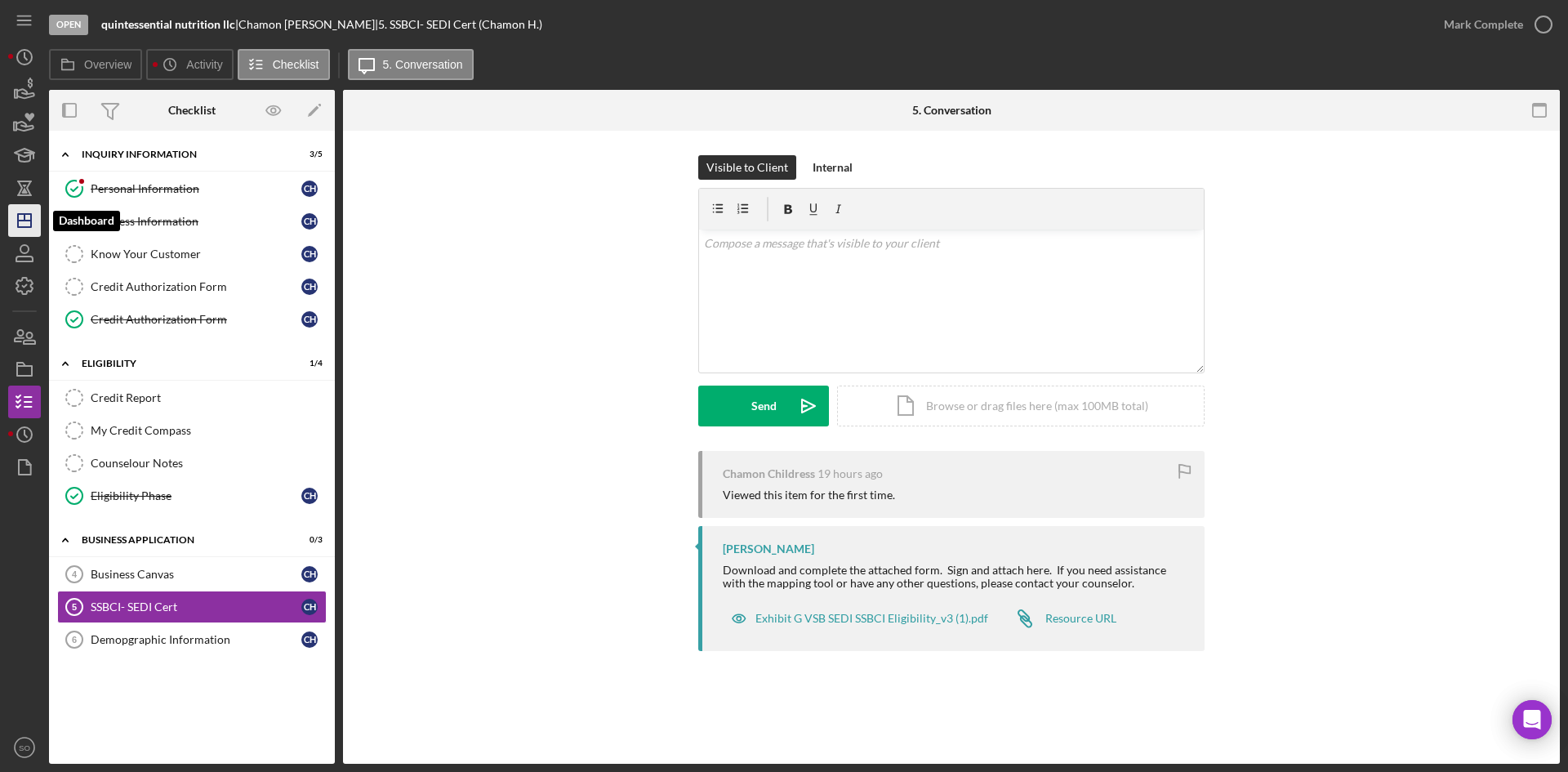
click at [25, 220] on line "button" at bounding box center [25, 217] width 0 height 7
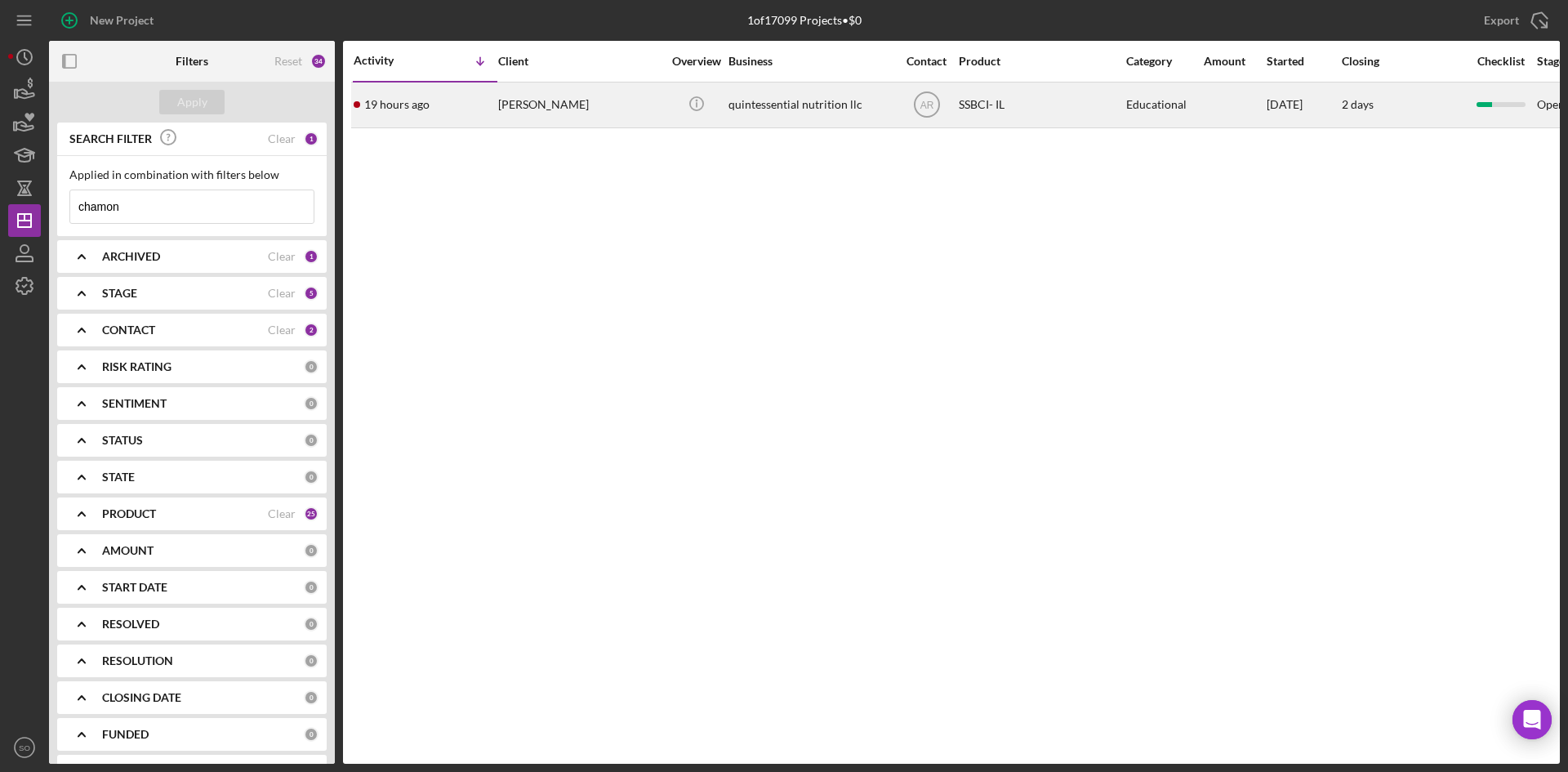
click at [459, 111] on div "19 hours ago [PERSON_NAME]" at bounding box center [425, 105] width 143 height 44
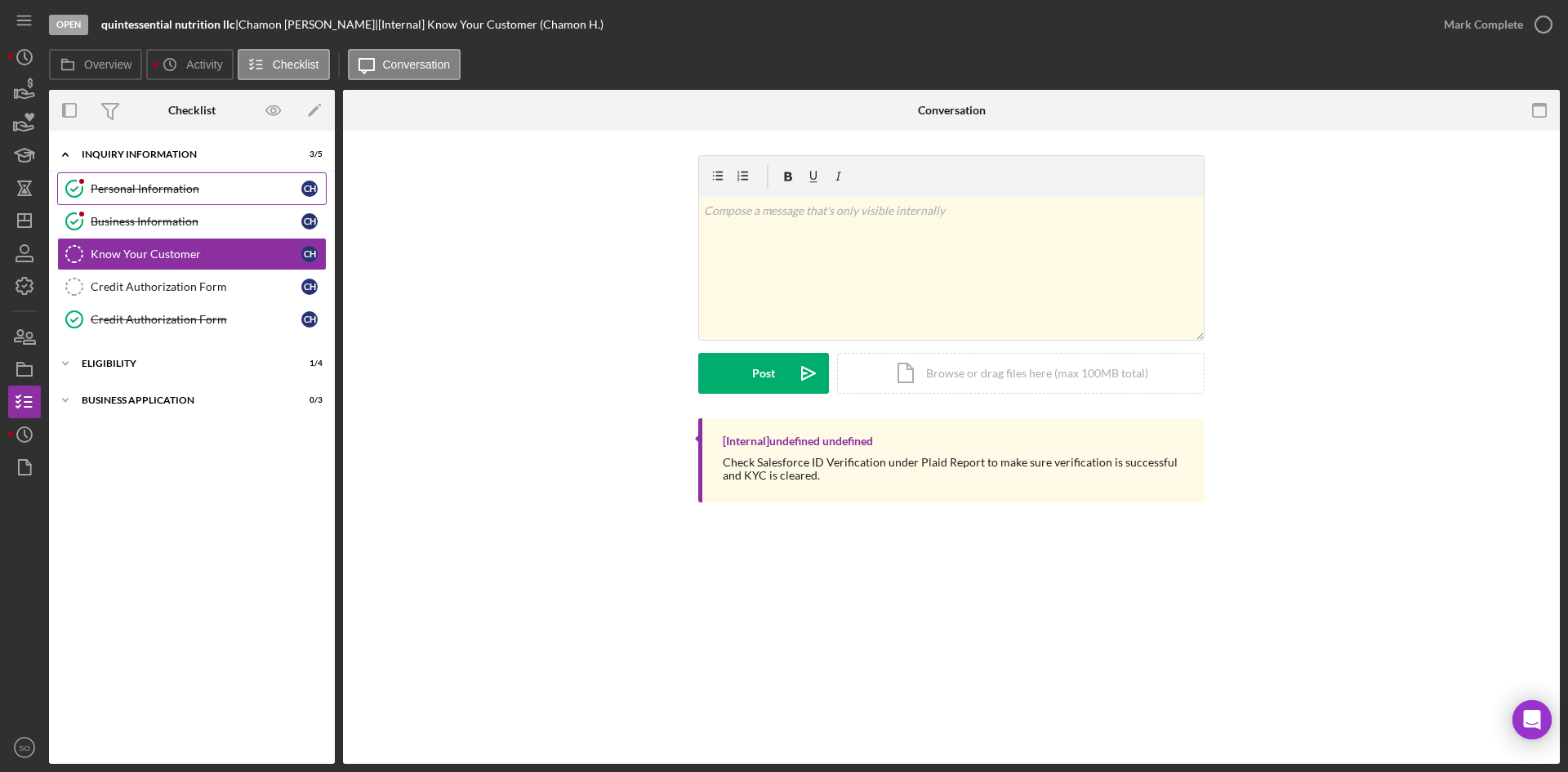
click at [179, 188] on div "Personal Information" at bounding box center [195, 189] width 211 height 13
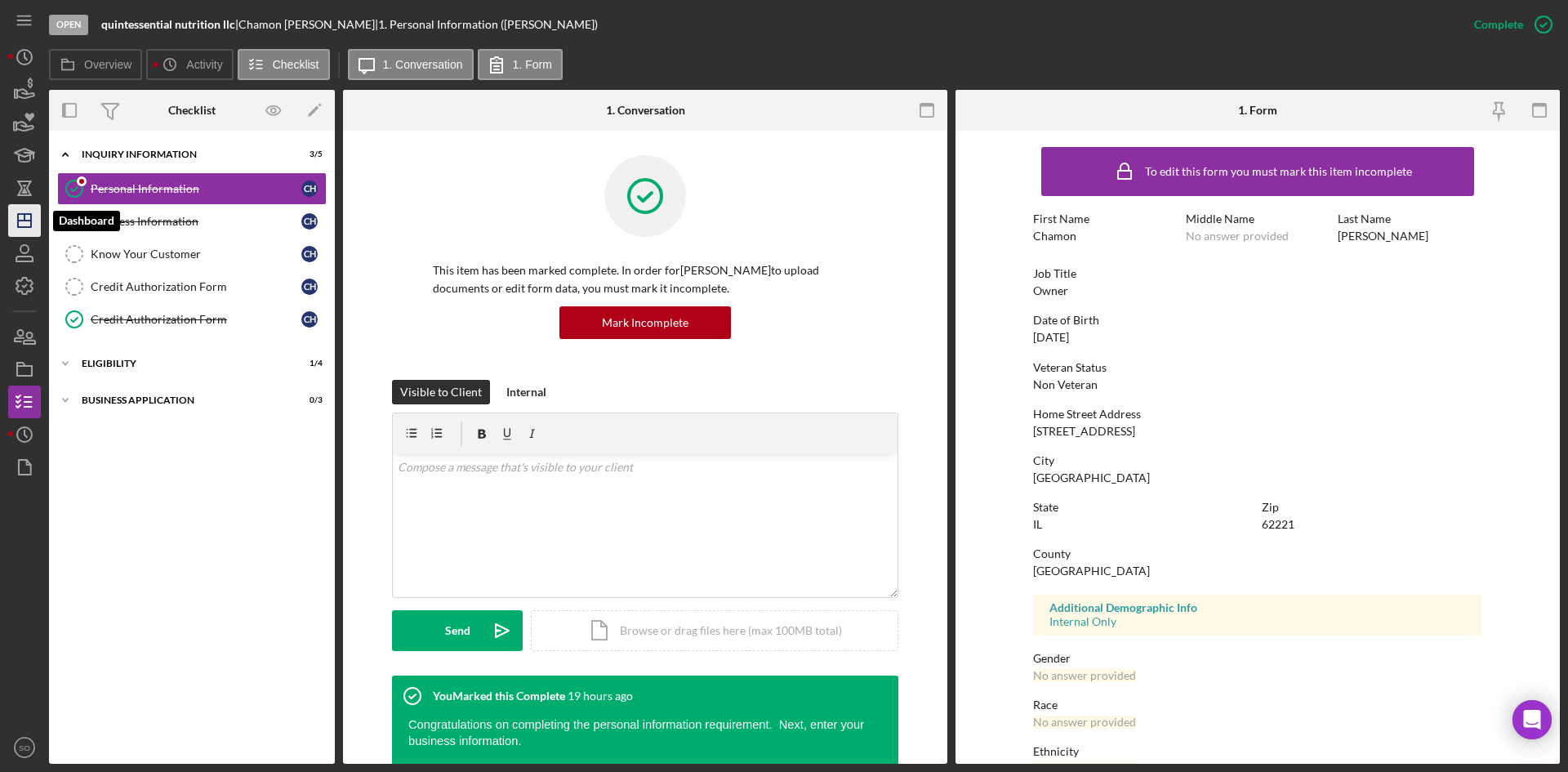
click at [11, 218] on icon "Icon/Dashboard" at bounding box center [24, 220] width 41 height 41
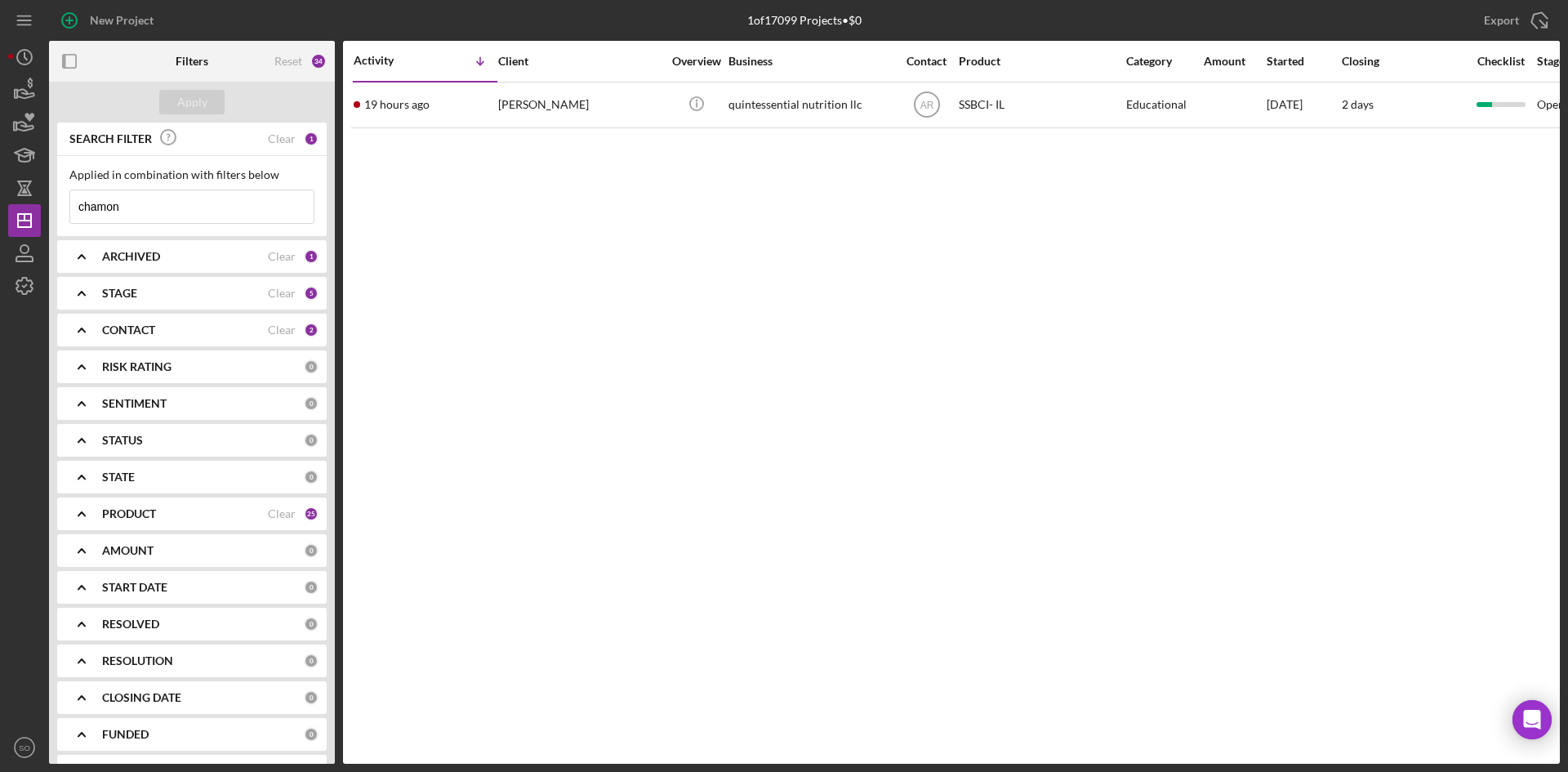
drag, startPoint x: 234, startPoint y: 202, endPoint x: 2, endPoint y: 165, distance: 234.9
click at [0, 181] on div "New Project 1 of 17099 Projects • $0 chamon Export Icon/Export Filters Reset 34…" at bounding box center [784, 386] width 1568 height 772
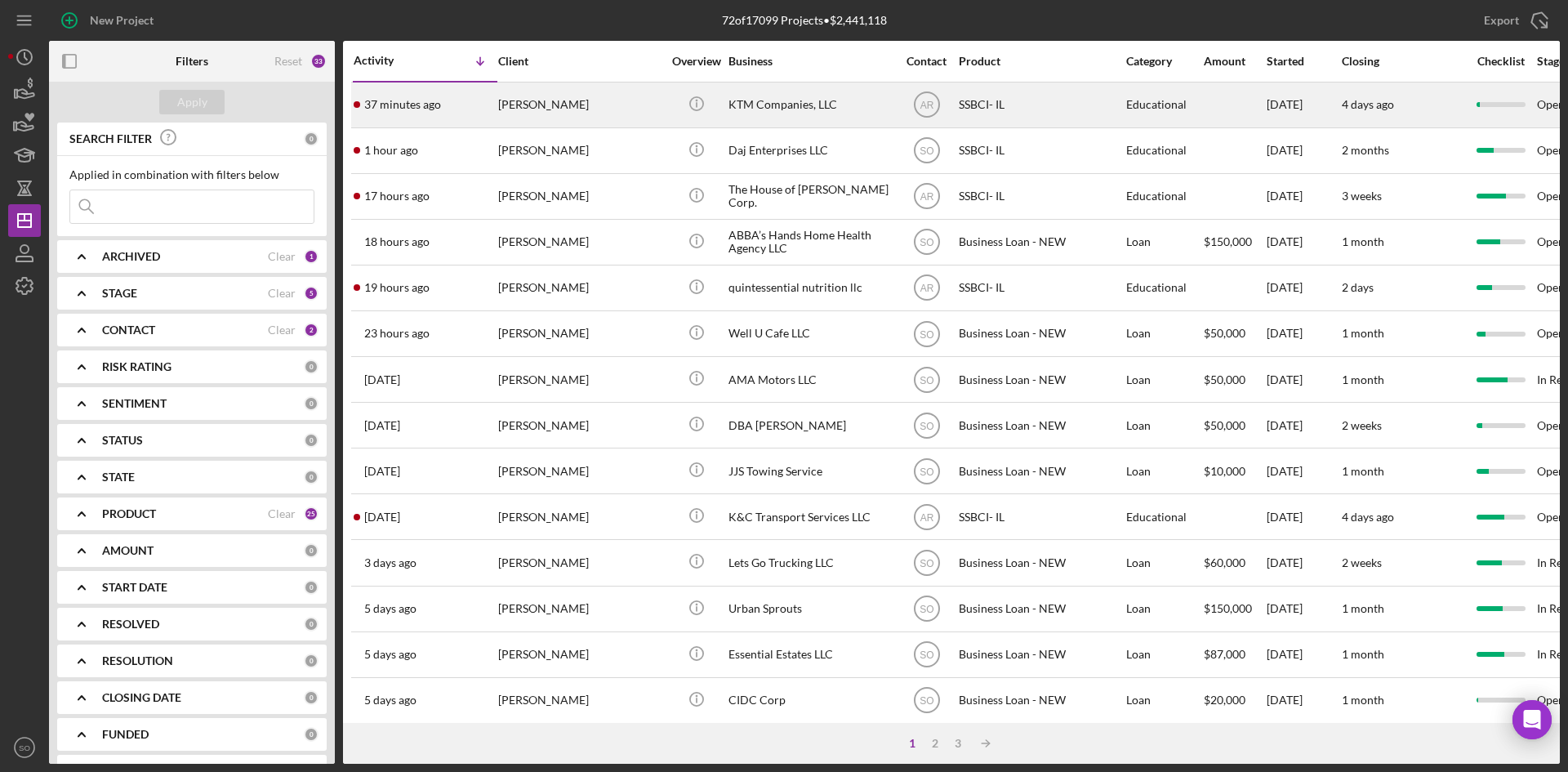
click at [476, 111] on div "37 minutes ago [PERSON_NAME]" at bounding box center [425, 105] width 143 height 44
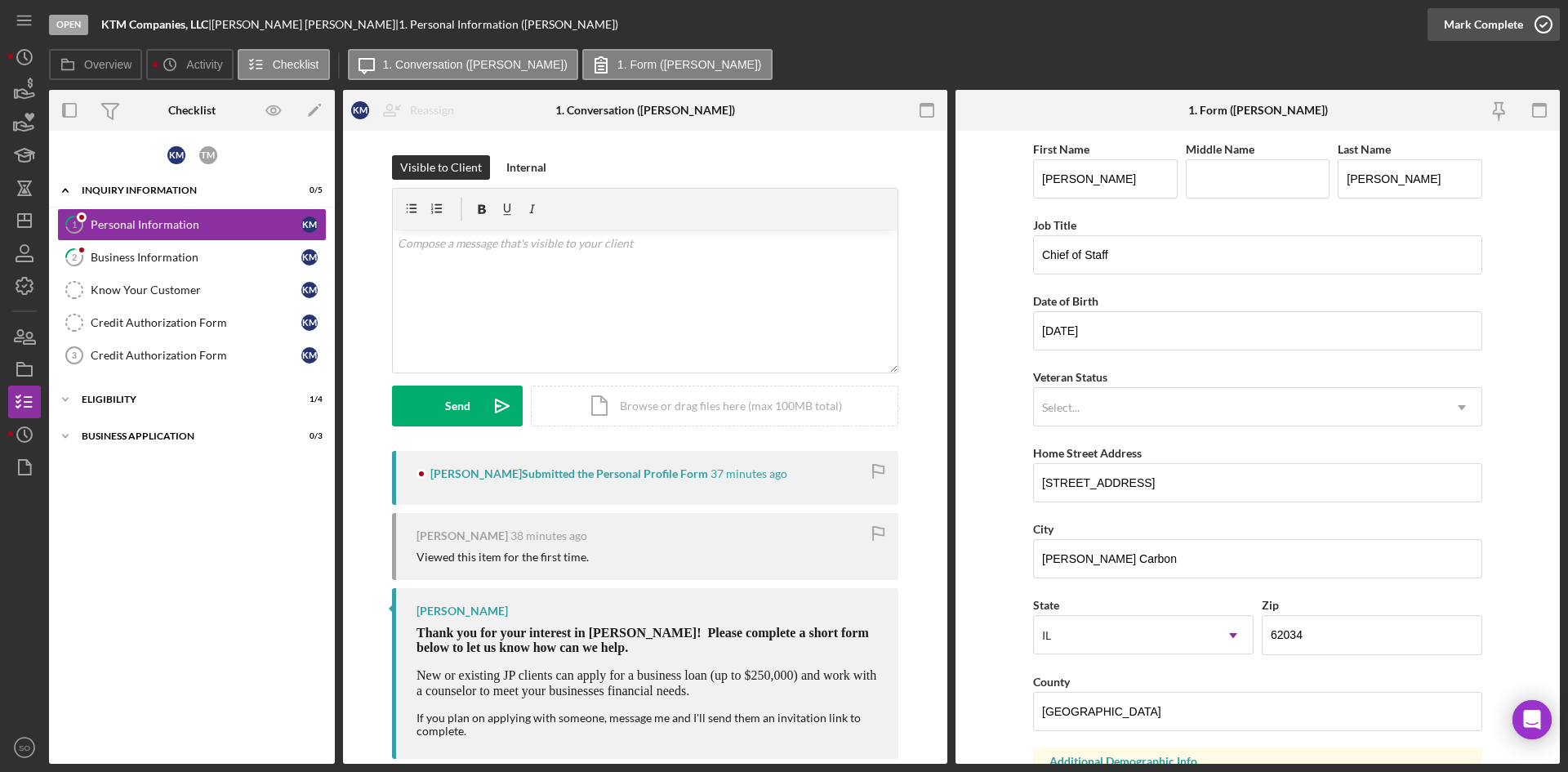
click at [1516, 23] on div "Mark Complete" at bounding box center [1484, 24] width 79 height 33
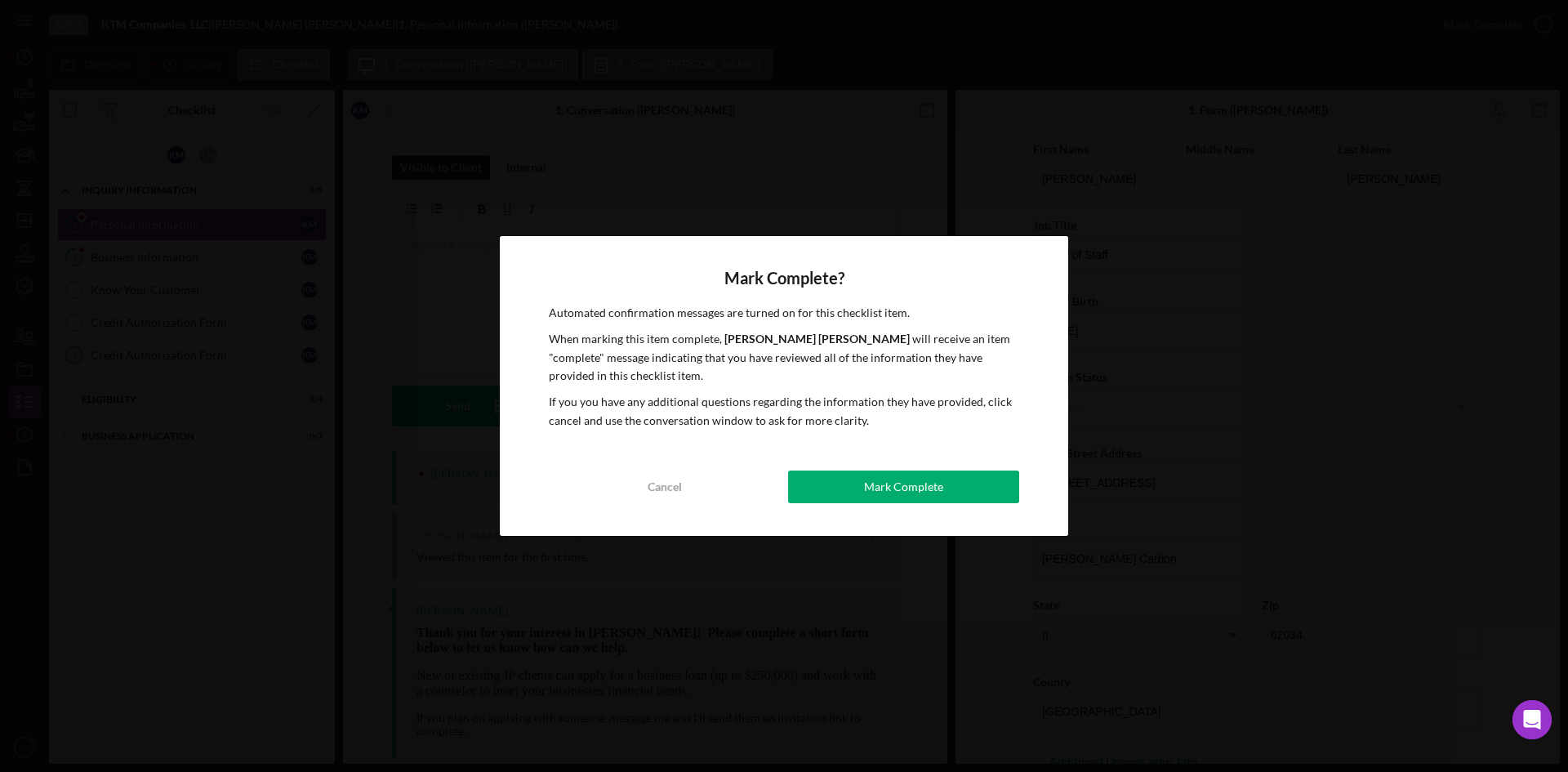
drag, startPoint x: 929, startPoint y: 473, endPoint x: 877, endPoint y: 473, distance: 52.0
click at [929, 474] on div "Mark Complete" at bounding box center [904, 486] width 79 height 33
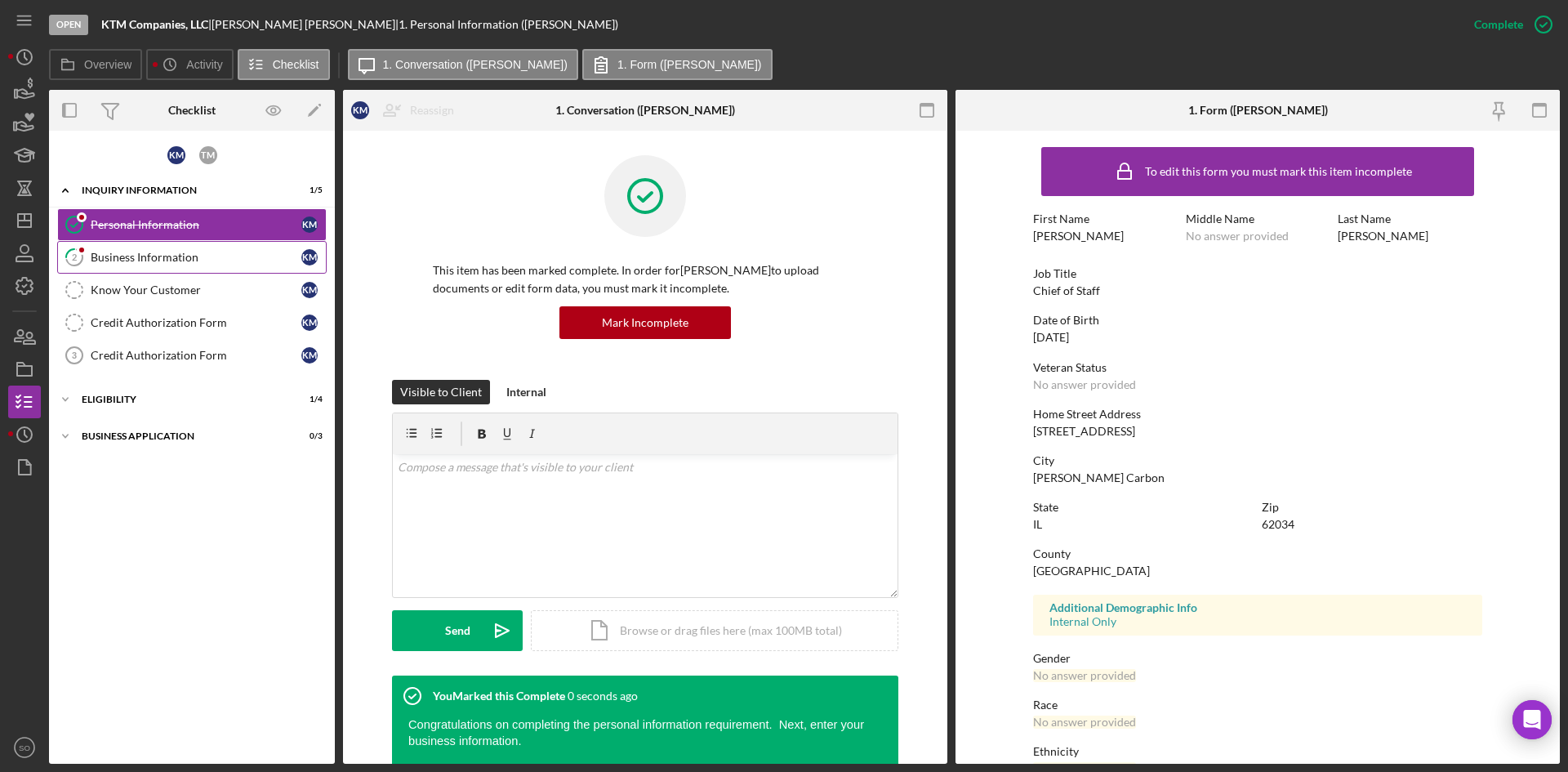
click at [170, 267] on link "2 Business Information K M" at bounding box center [192, 257] width 270 height 33
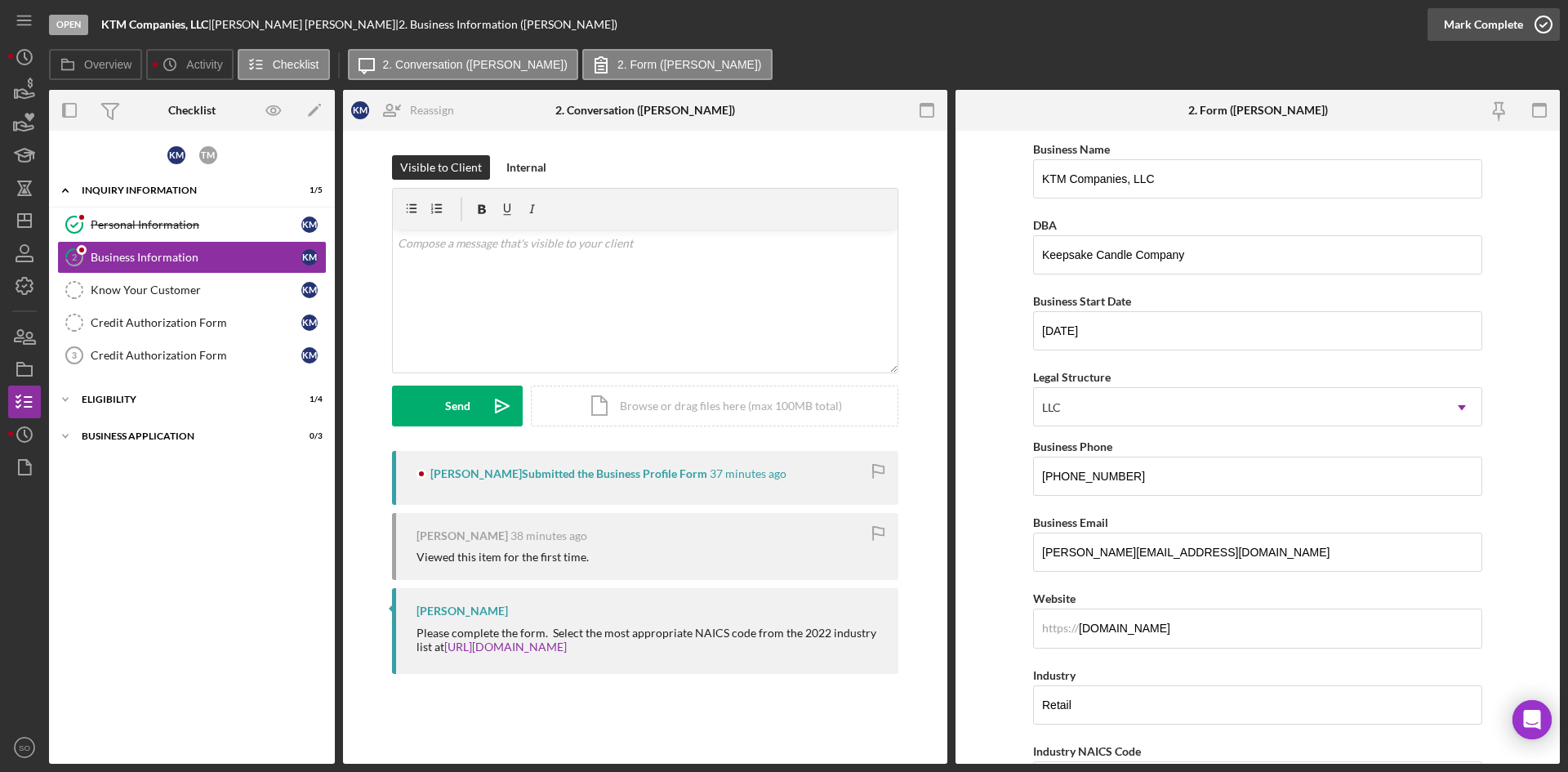
click at [1485, 35] on div "Mark Complete" at bounding box center [1484, 24] width 79 height 33
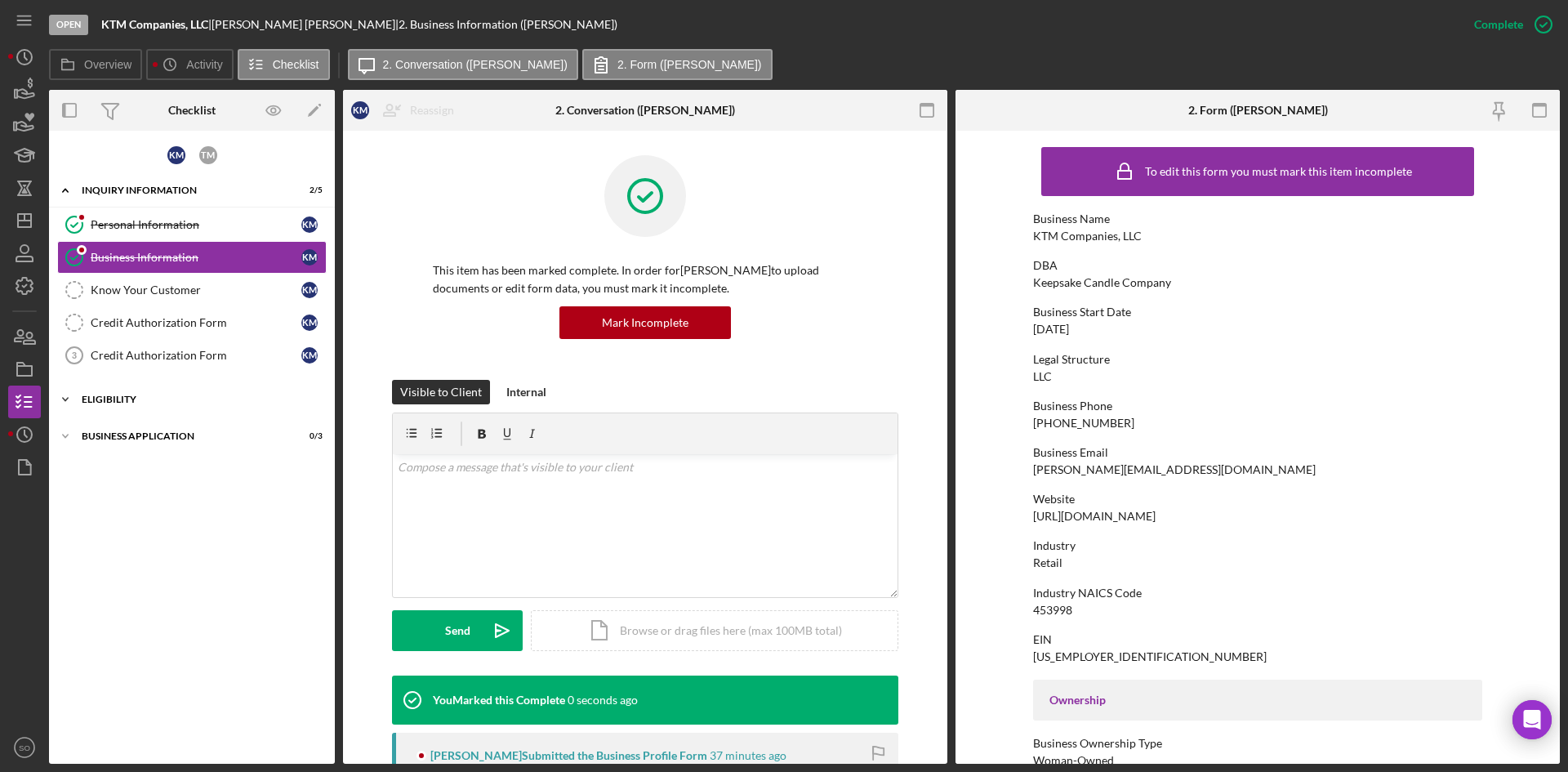
click at [134, 407] on div "Icon/Expander Eligibility 1 / 4" at bounding box center [191, 399] width 286 height 33
click at [175, 573] on div "Business Application" at bounding box center [197, 577] width 233 height 10
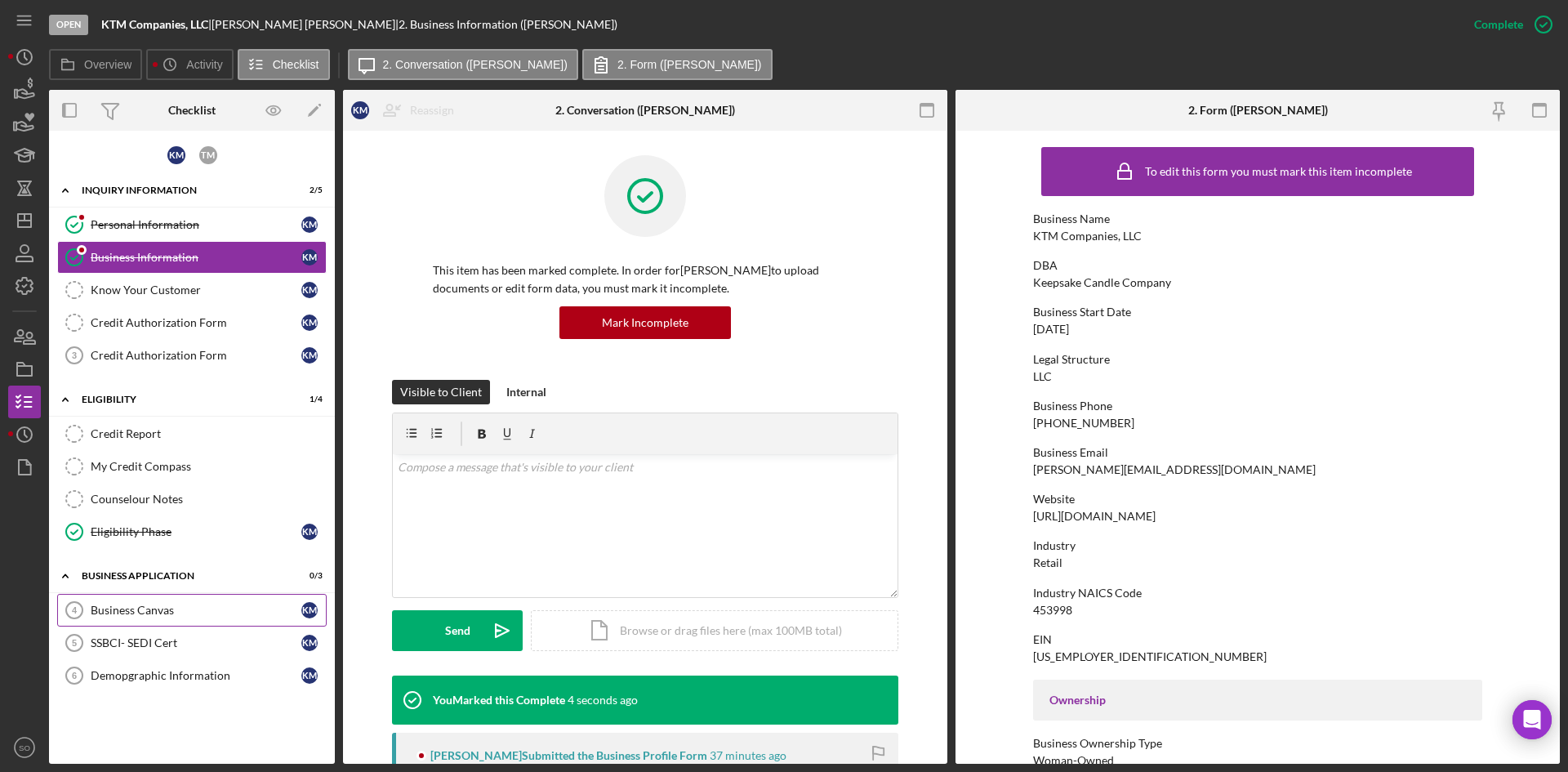
click at [168, 604] on div "Business Canvas" at bounding box center [195, 610] width 211 height 13
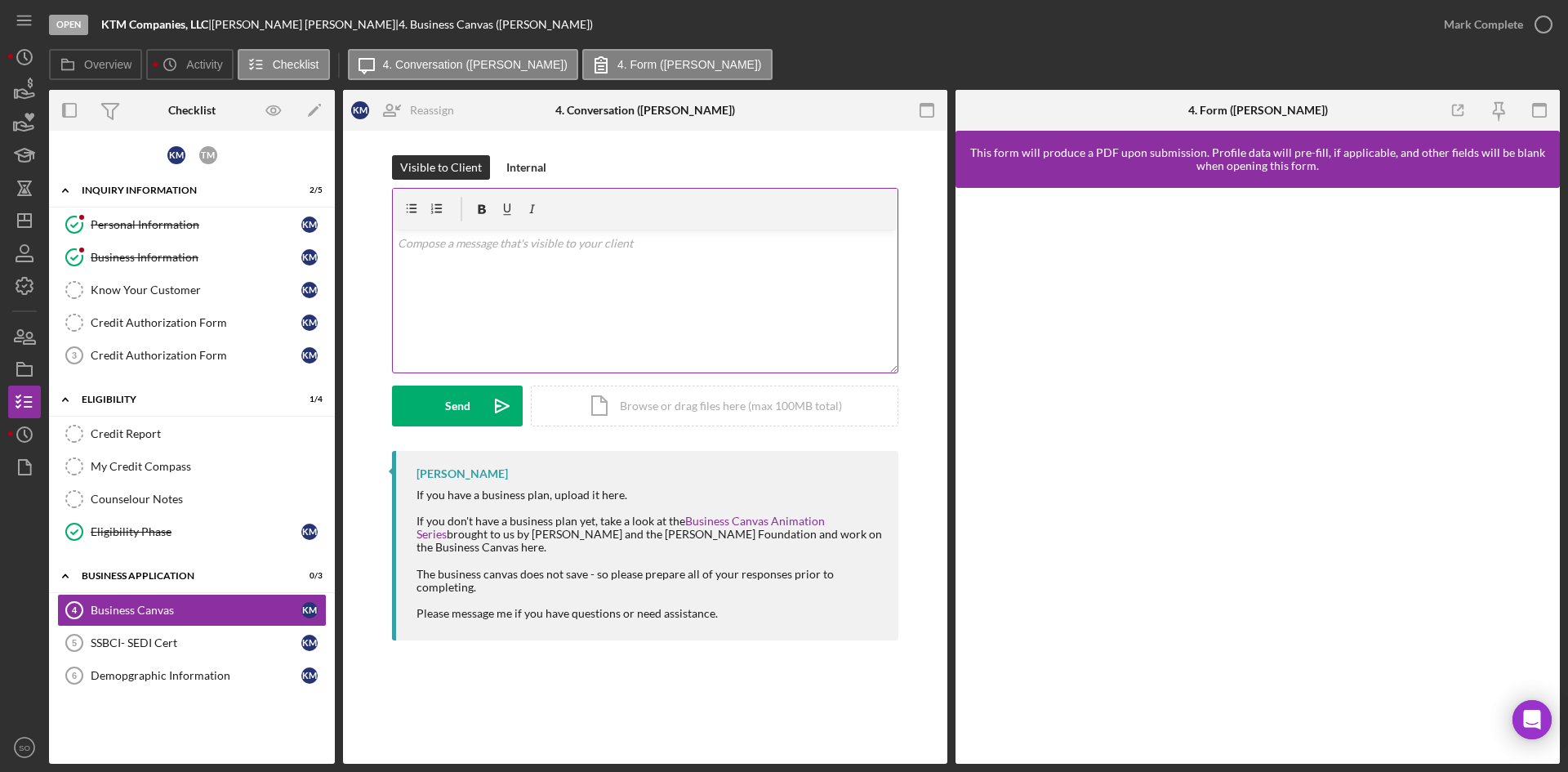
click at [460, 280] on div "v Color teal Color pink Remove color Add row above Add row below Add column bef…" at bounding box center [645, 301] width 505 height 143
click at [457, 406] on div "Send" at bounding box center [458, 406] width 26 height 41
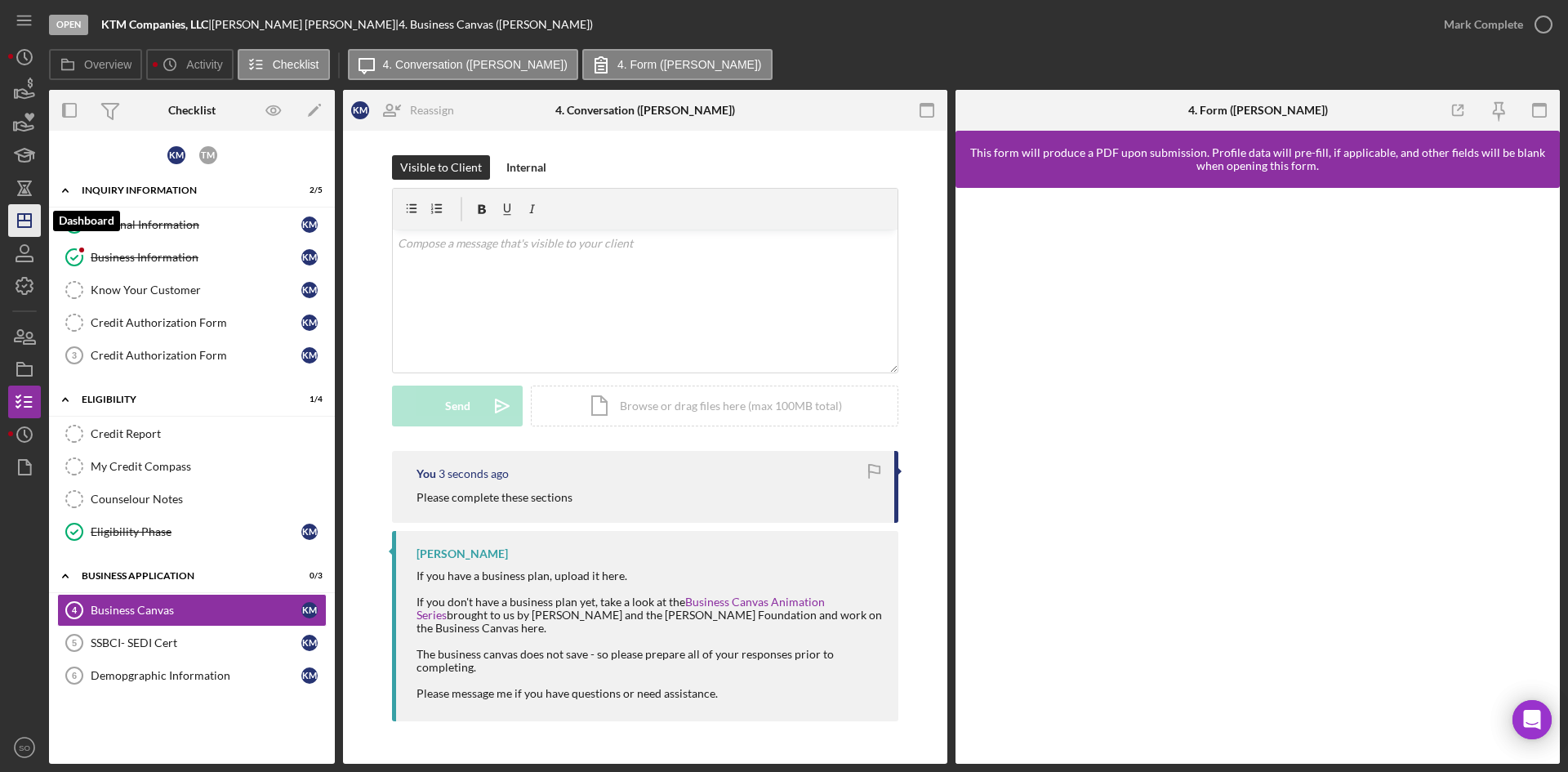
click at [19, 216] on polygon "button" at bounding box center [24, 220] width 13 height 13
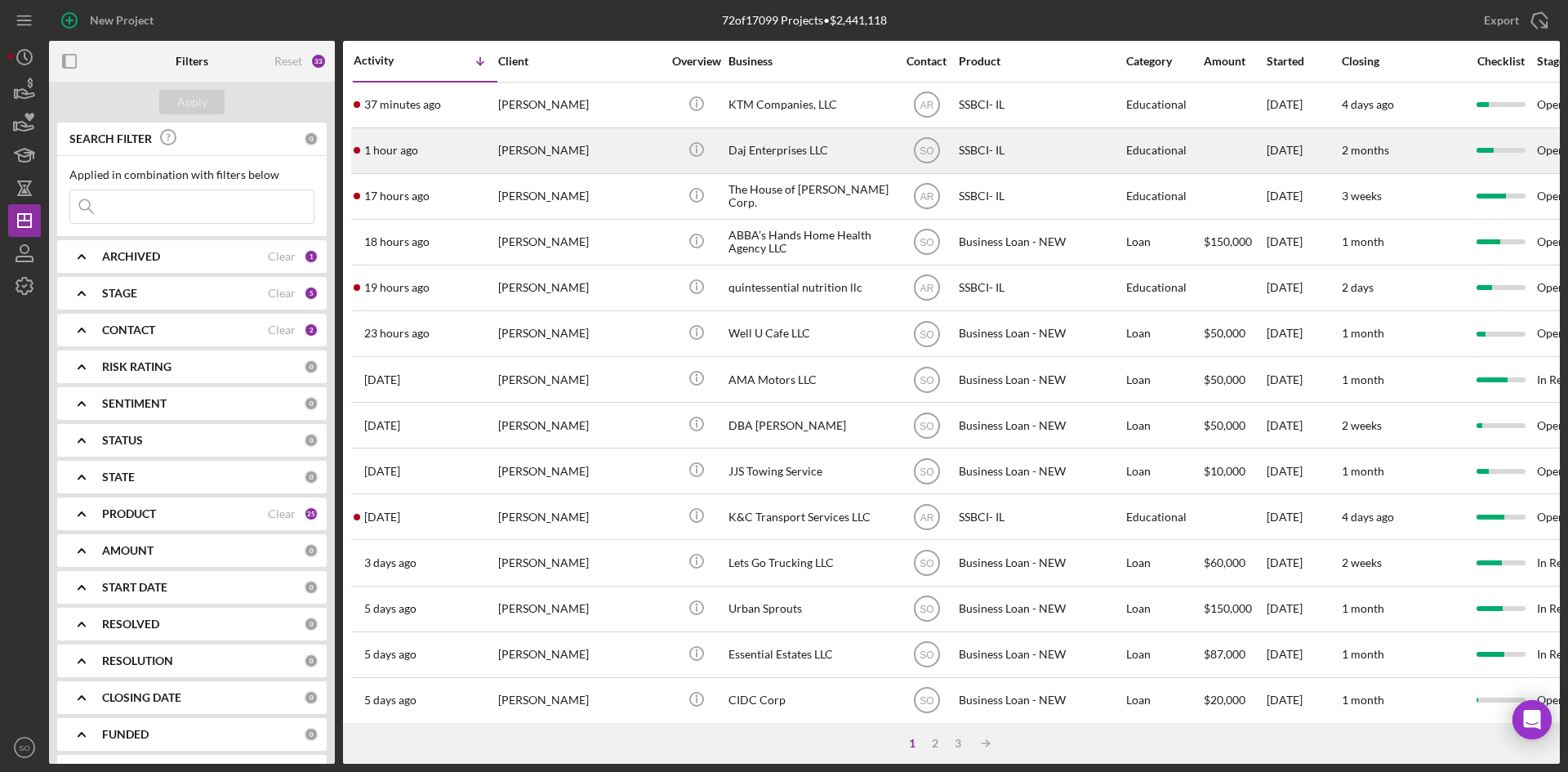
click at [459, 147] on div "1 hour ago [PERSON_NAME]" at bounding box center [425, 151] width 143 height 44
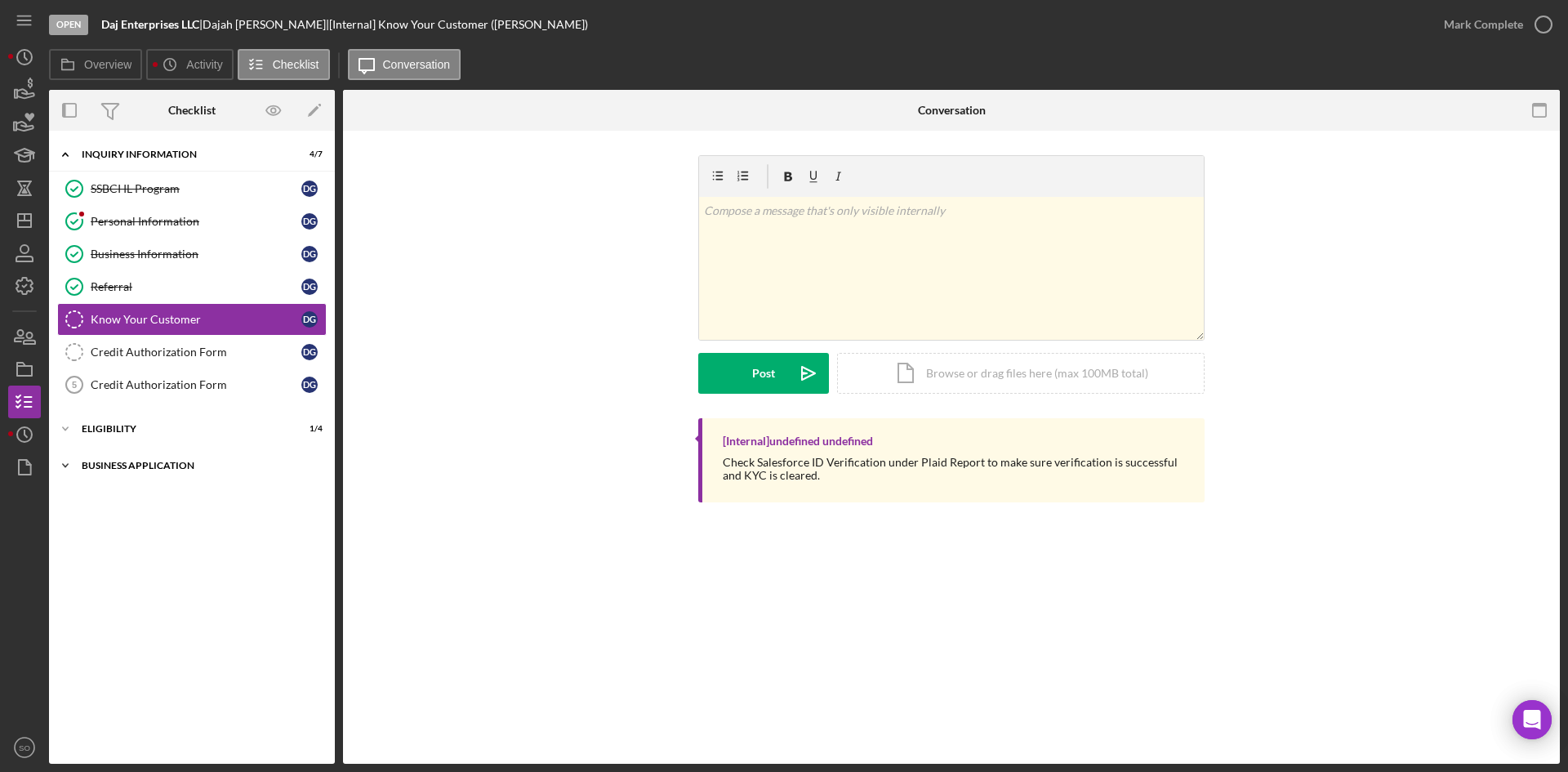
click at [165, 463] on div "Business Application" at bounding box center [197, 466] width 233 height 10
click at [178, 508] on link "Business Canvas 6 Business Canvas D G" at bounding box center [192, 500] width 270 height 33
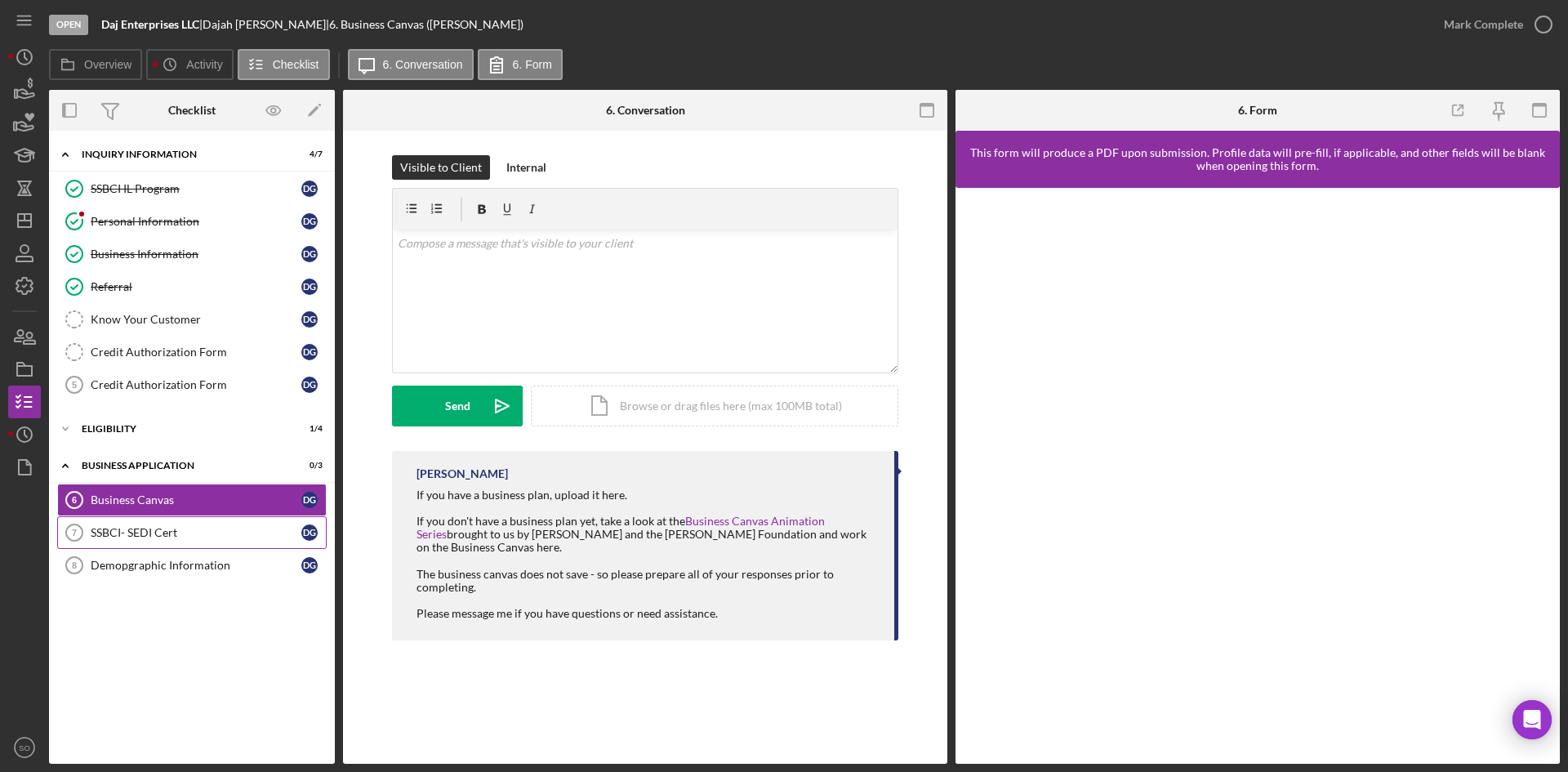
click at [183, 540] on div "SSBCI- SEDI Cert" at bounding box center [195, 532] width 211 height 13
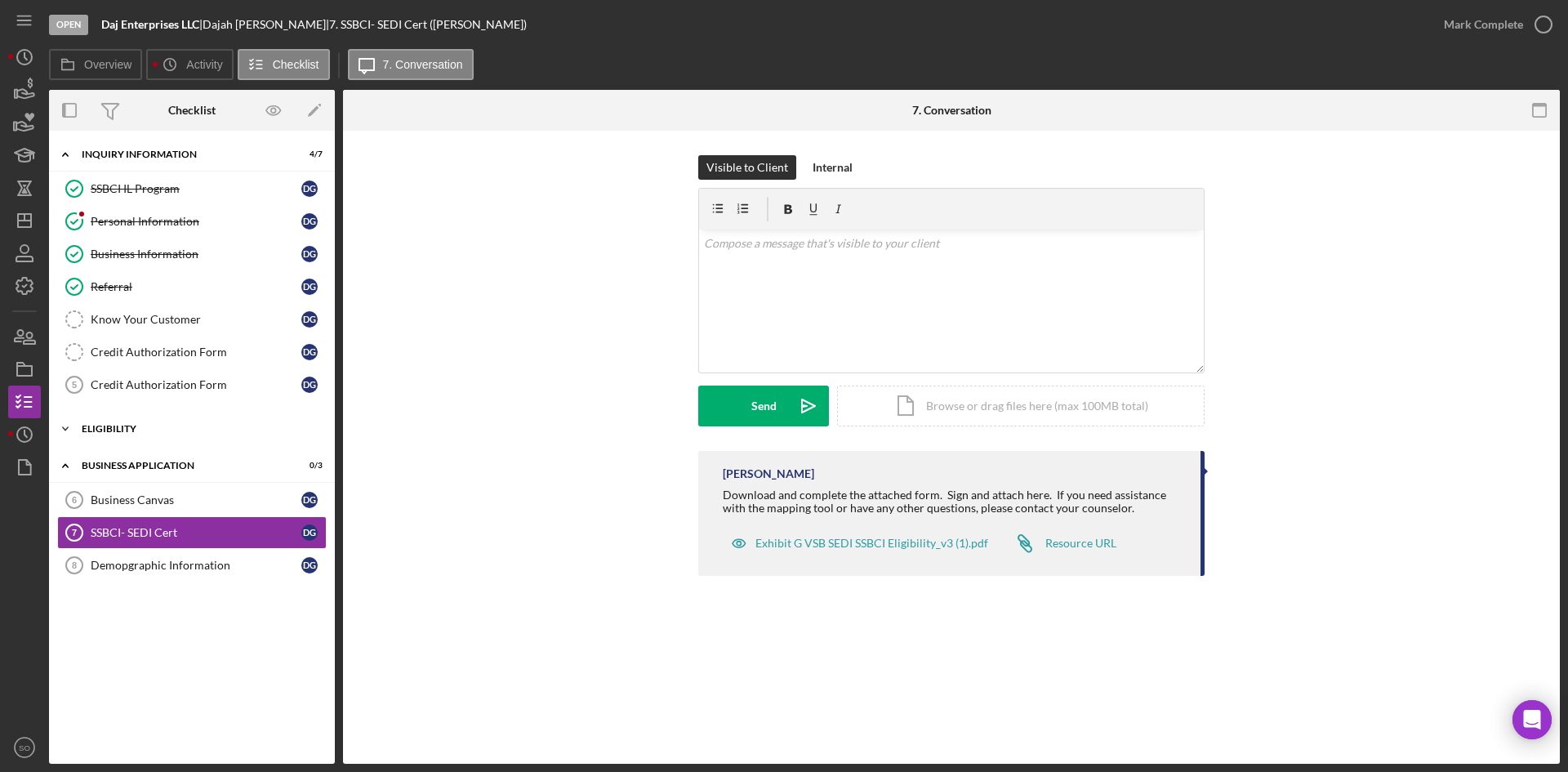
click at [150, 415] on div "Icon/Expander Eligibility 1 / 4" at bounding box center [191, 429] width 286 height 33
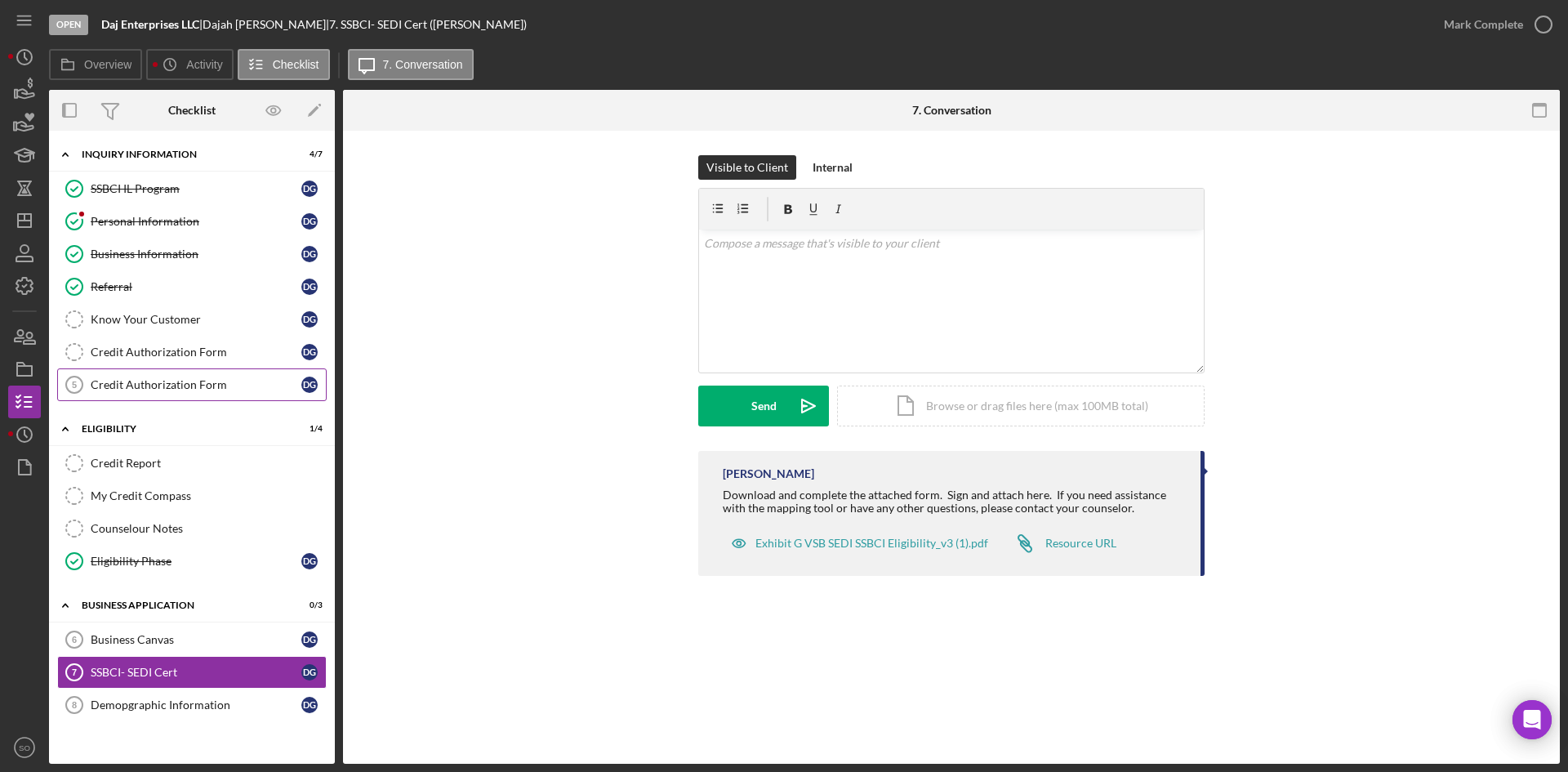
click at [165, 384] on div "Credit Authorization Form" at bounding box center [195, 384] width 211 height 13
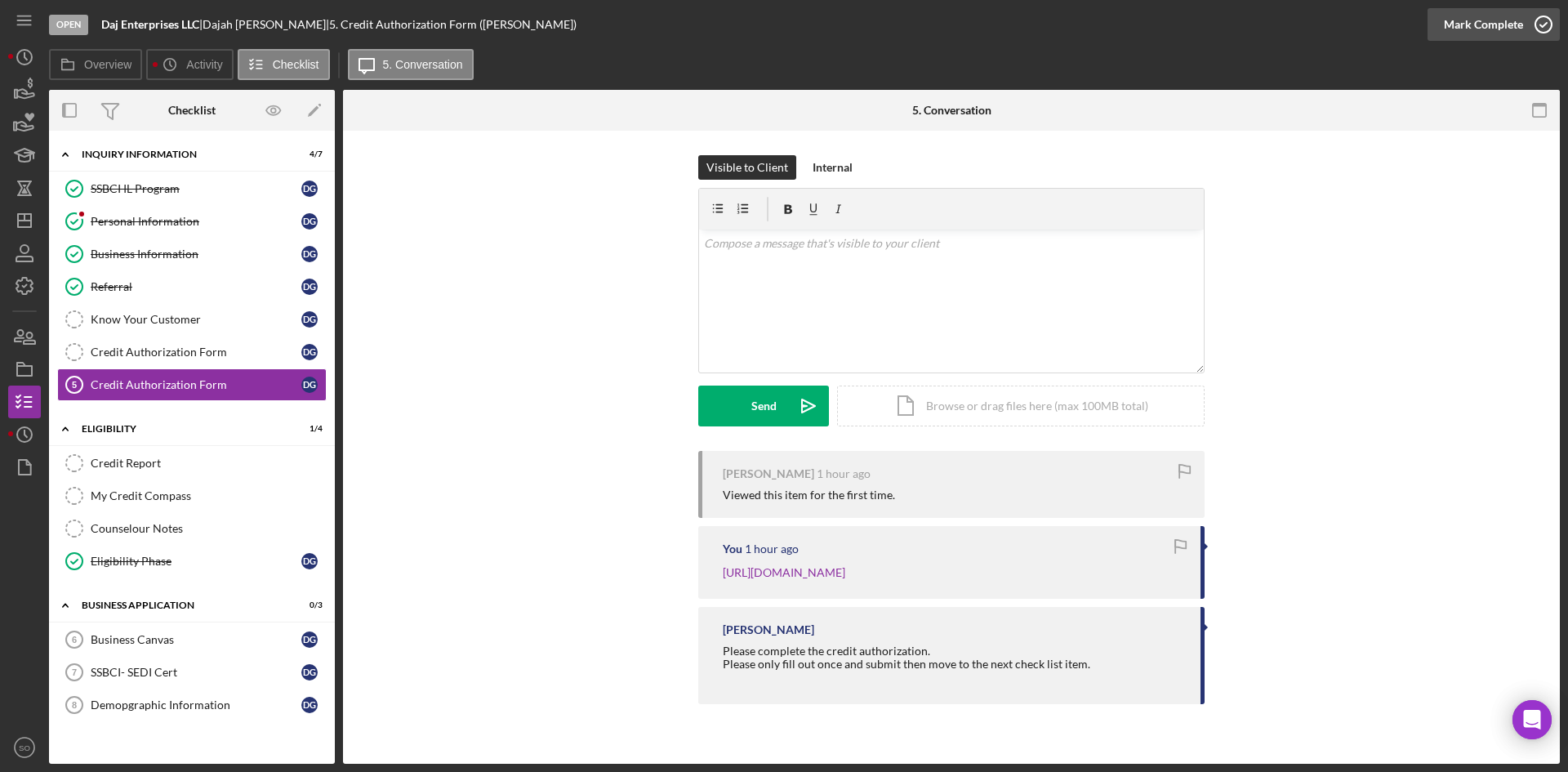
click at [1439, 18] on button "Mark Complete" at bounding box center [1494, 24] width 132 height 33
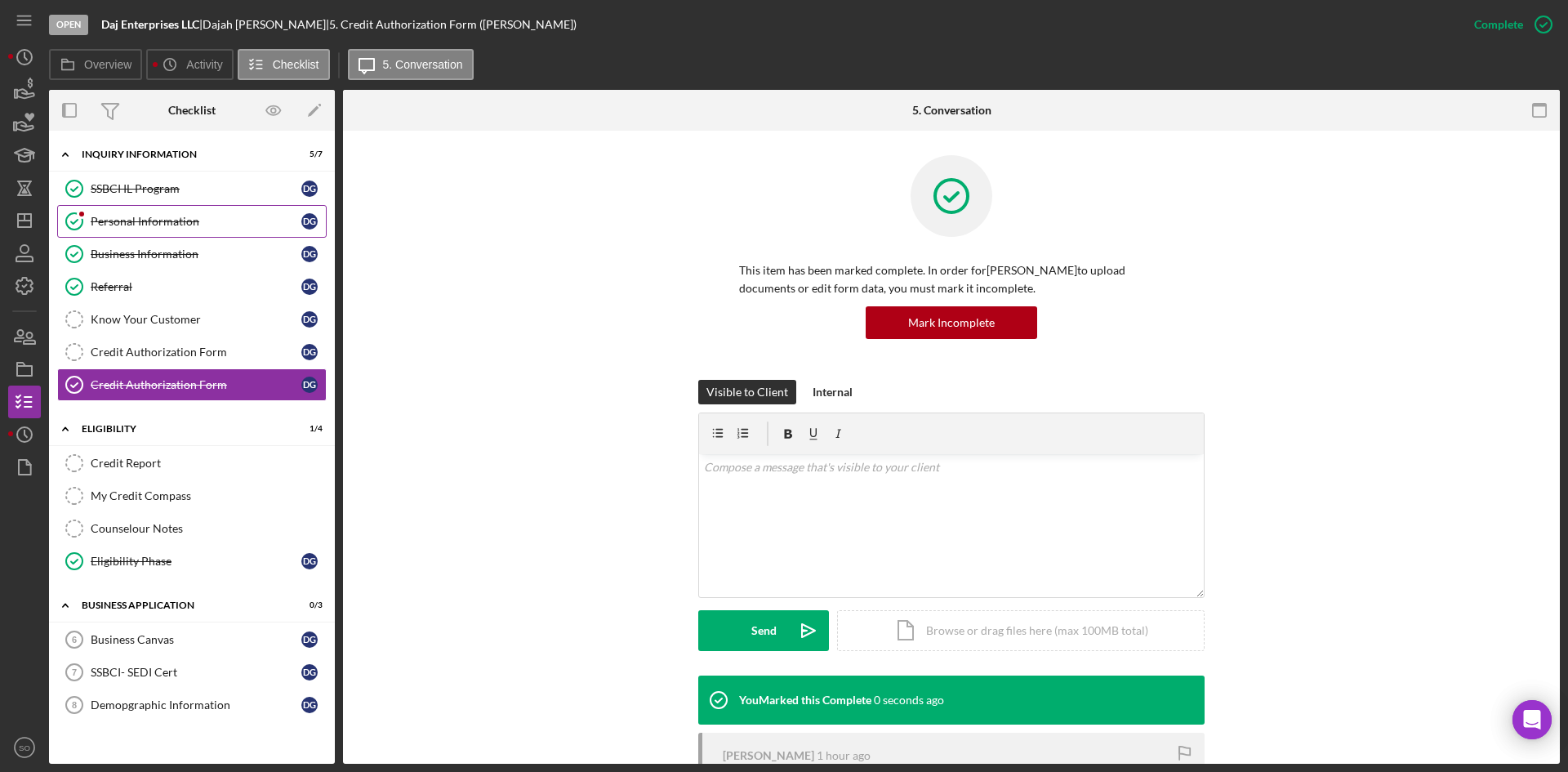
click at [201, 223] on div "Personal Information" at bounding box center [195, 221] width 211 height 13
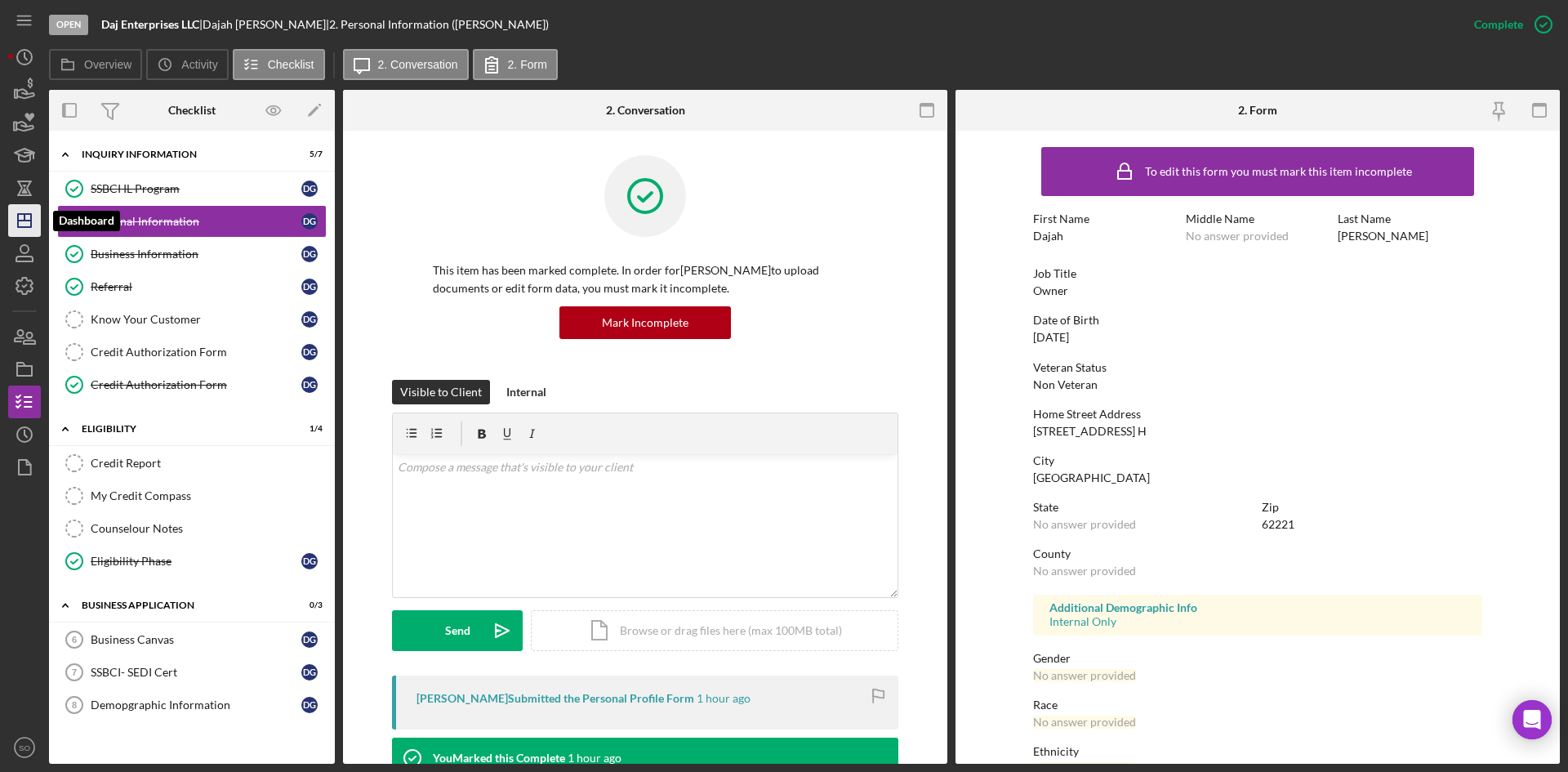
click at [31, 208] on icon "Icon/Dashboard" at bounding box center [24, 220] width 41 height 41
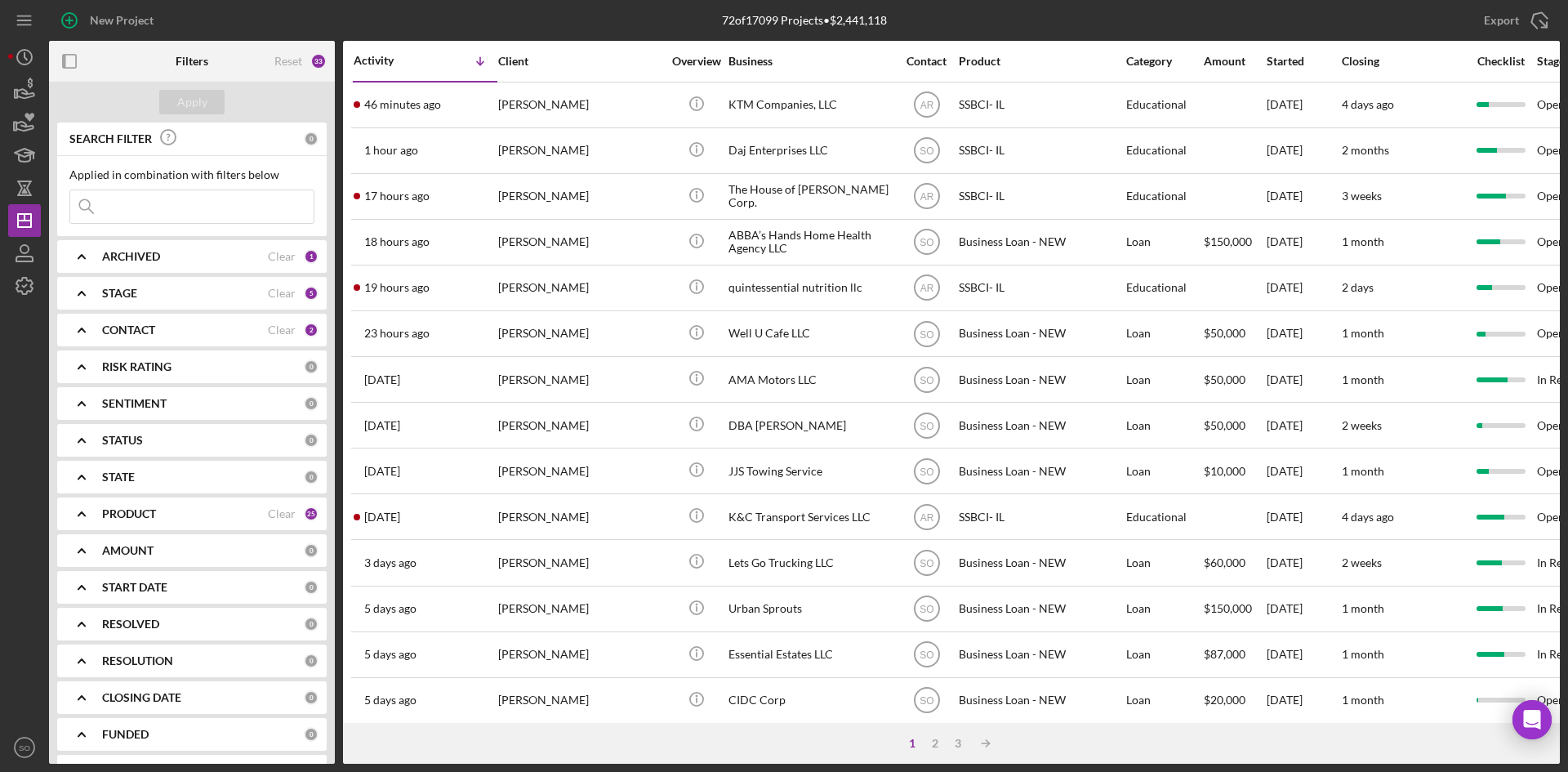
click at [195, 513] on div "PRODUCT" at bounding box center [184, 513] width 166 height 13
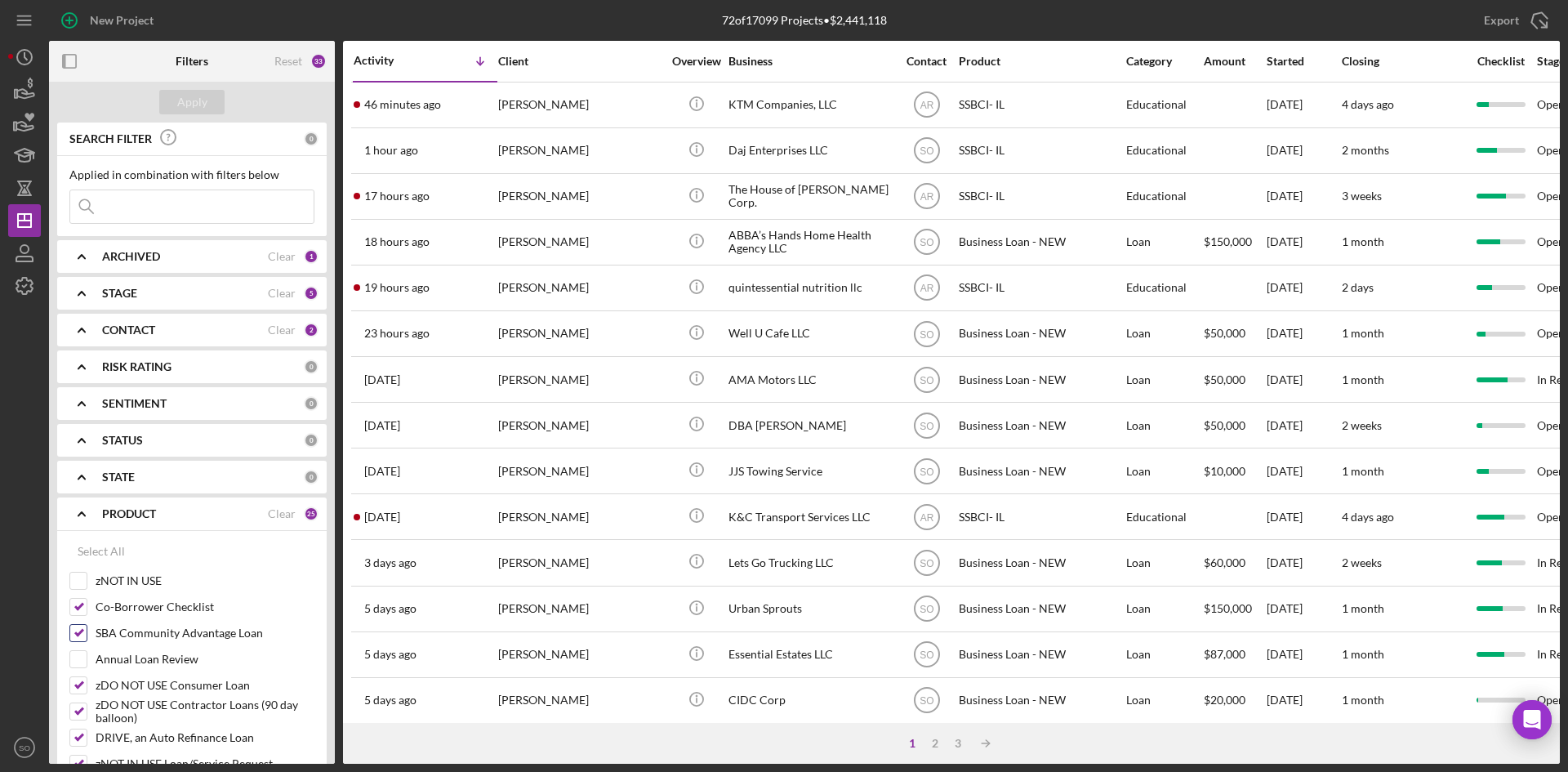
scroll to position [490, 0]
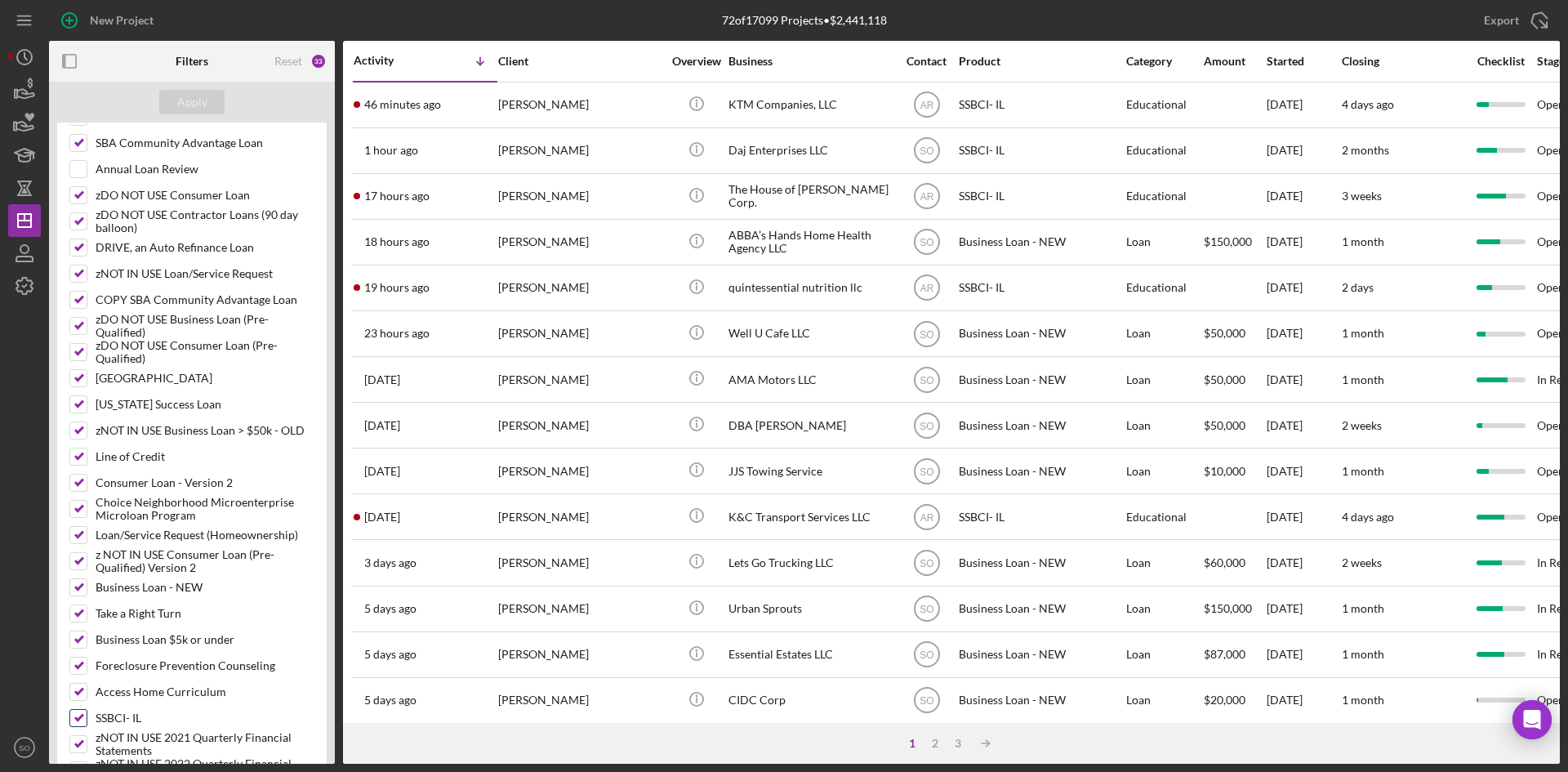
drag, startPoint x: 66, startPoint y: 718, endPoint x: 74, endPoint y: 725, distance: 10.6
click at [66, 719] on div "Select All zNOT IN USE Co-Borrower Checklist SBA Community Advantage Loan Annua…" at bounding box center [192, 420] width 270 height 759
click at [74, 725] on input "SSBCI- IL" at bounding box center [78, 718] width 16 height 16
checkbox input "false"
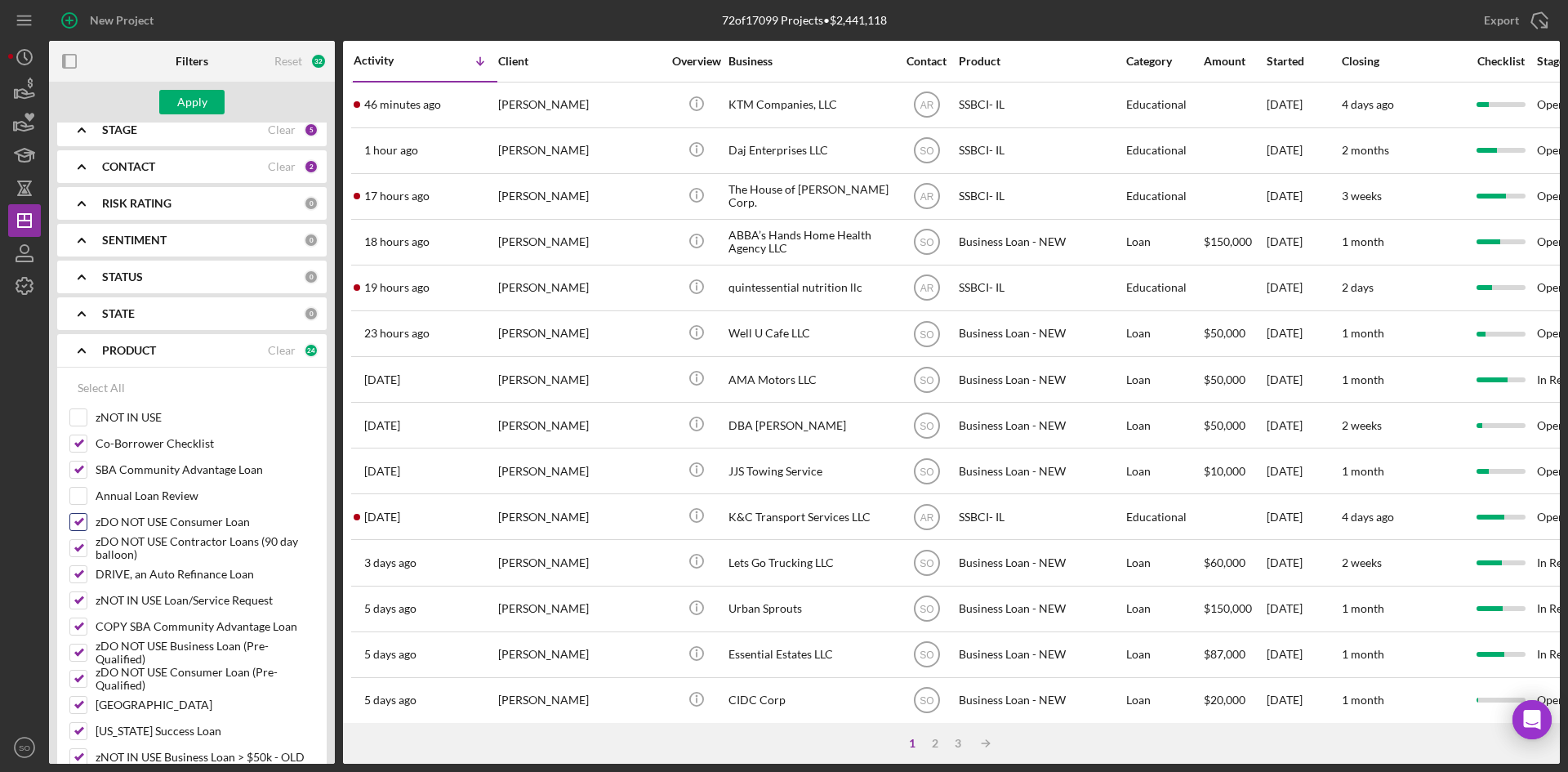
scroll to position [0, 0]
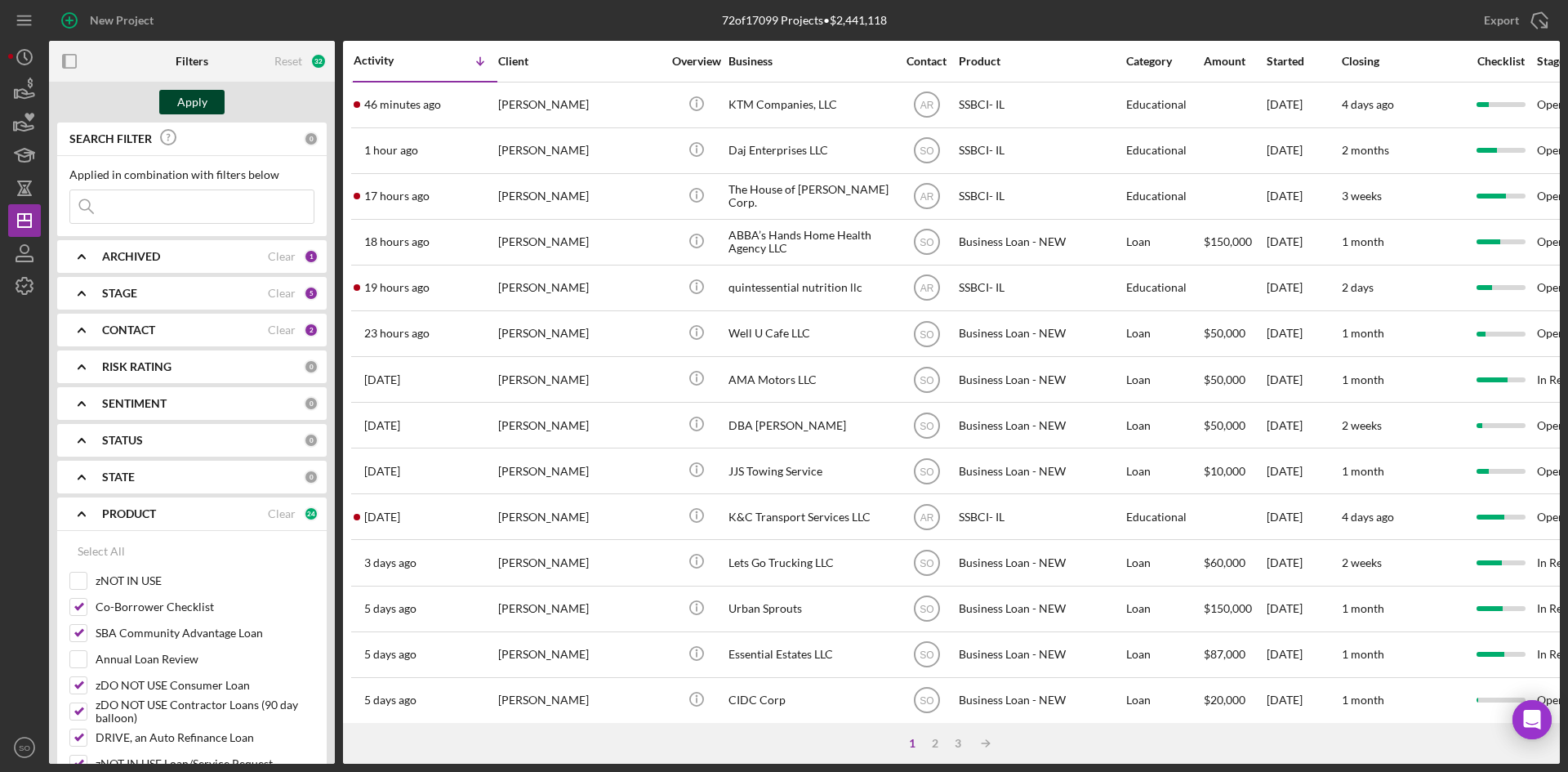
click at [209, 99] on button "Apply" at bounding box center [192, 102] width 65 height 25
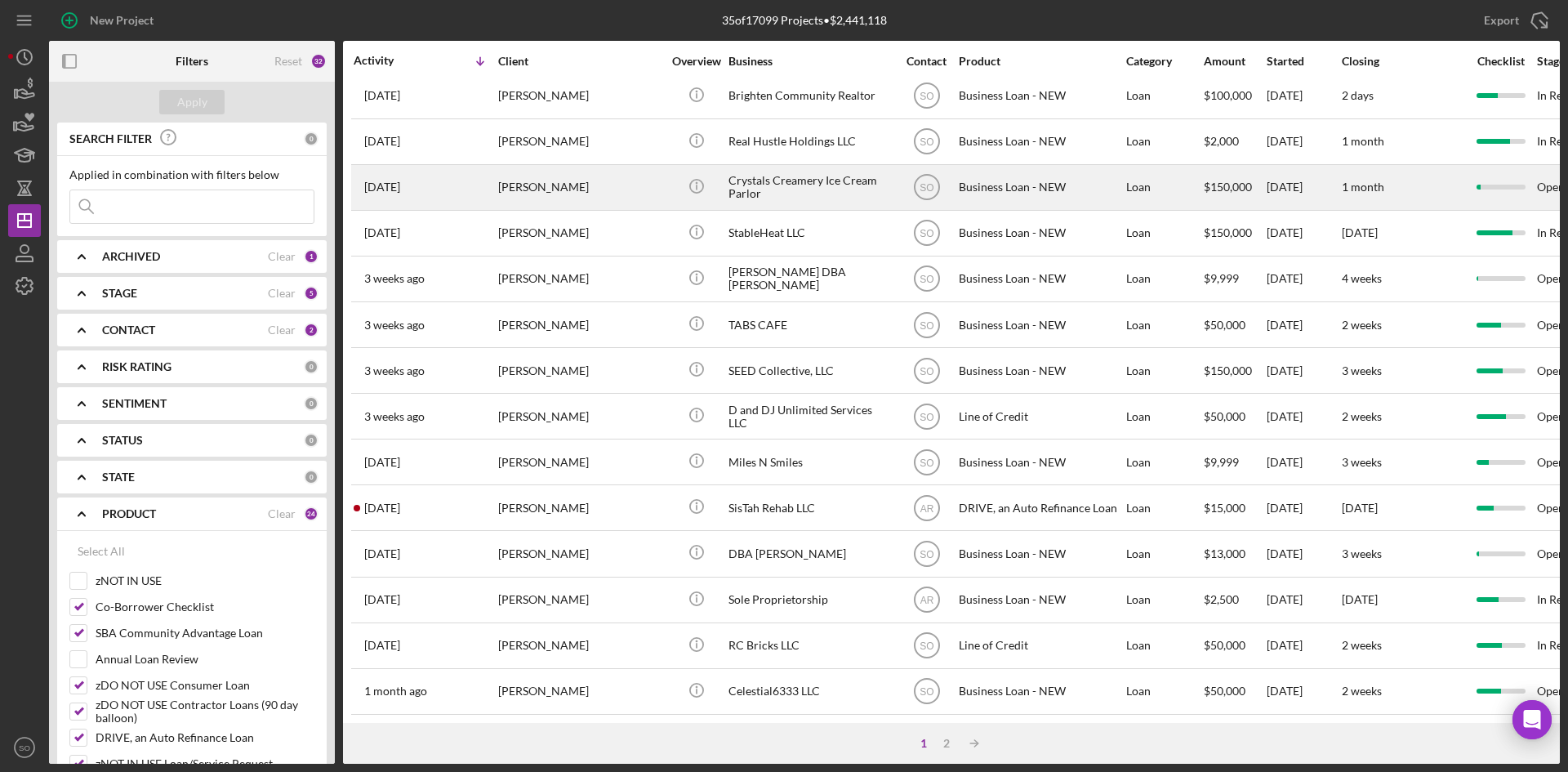
scroll to position [444, 0]
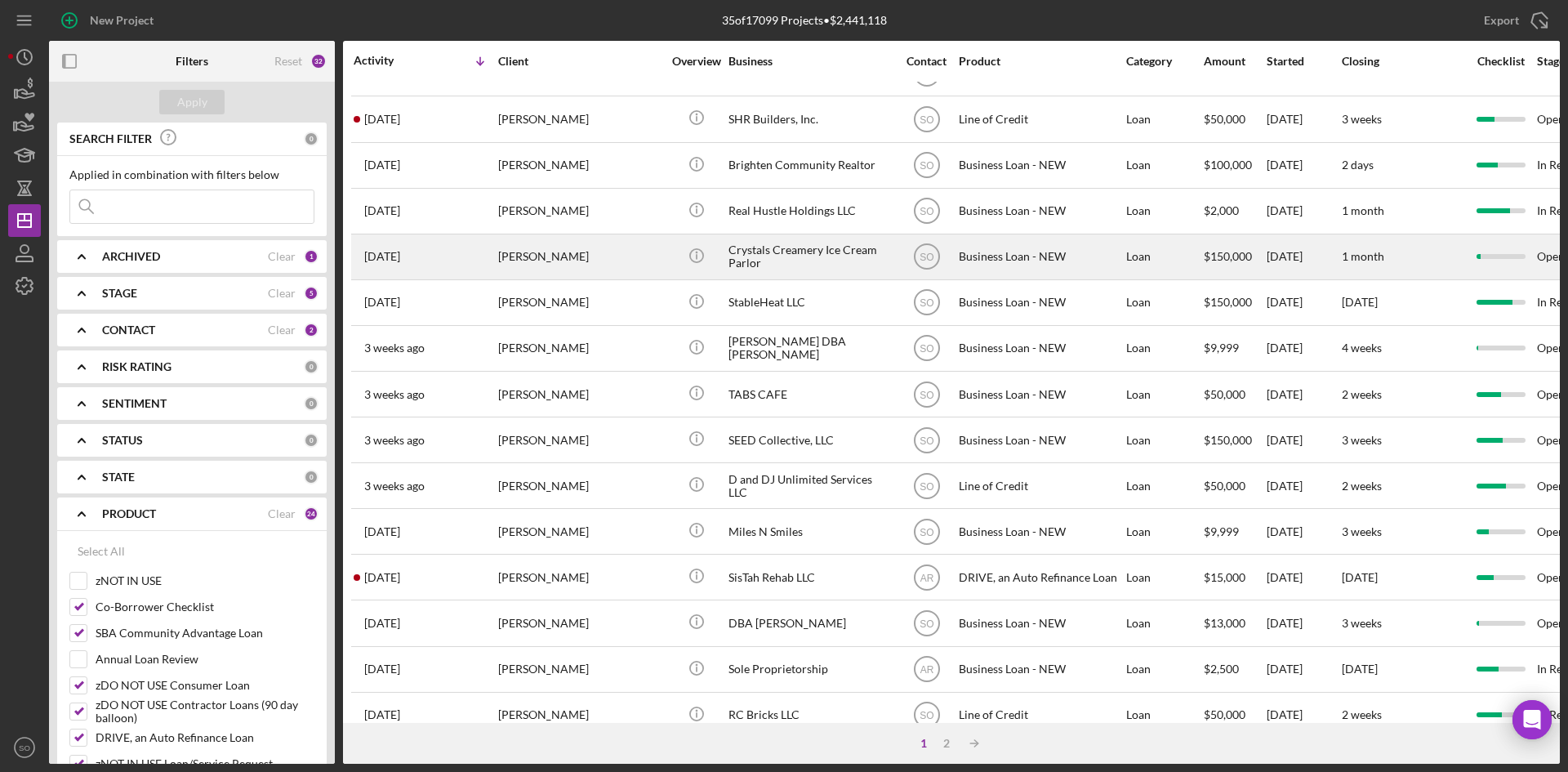
click at [549, 262] on div "[PERSON_NAME]" at bounding box center [579, 257] width 164 height 44
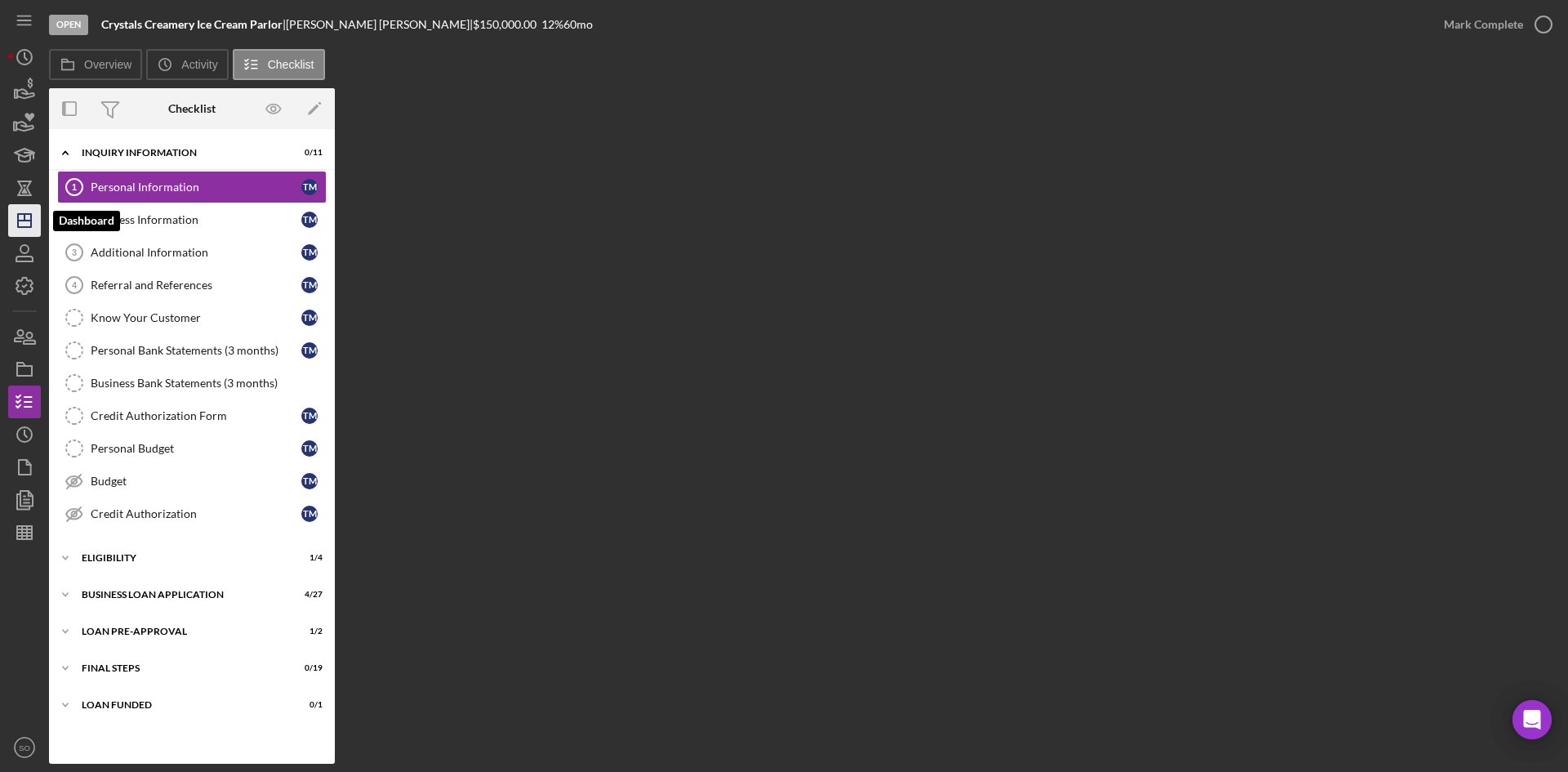
click at [35, 221] on icon "Icon/Dashboard" at bounding box center [24, 220] width 41 height 41
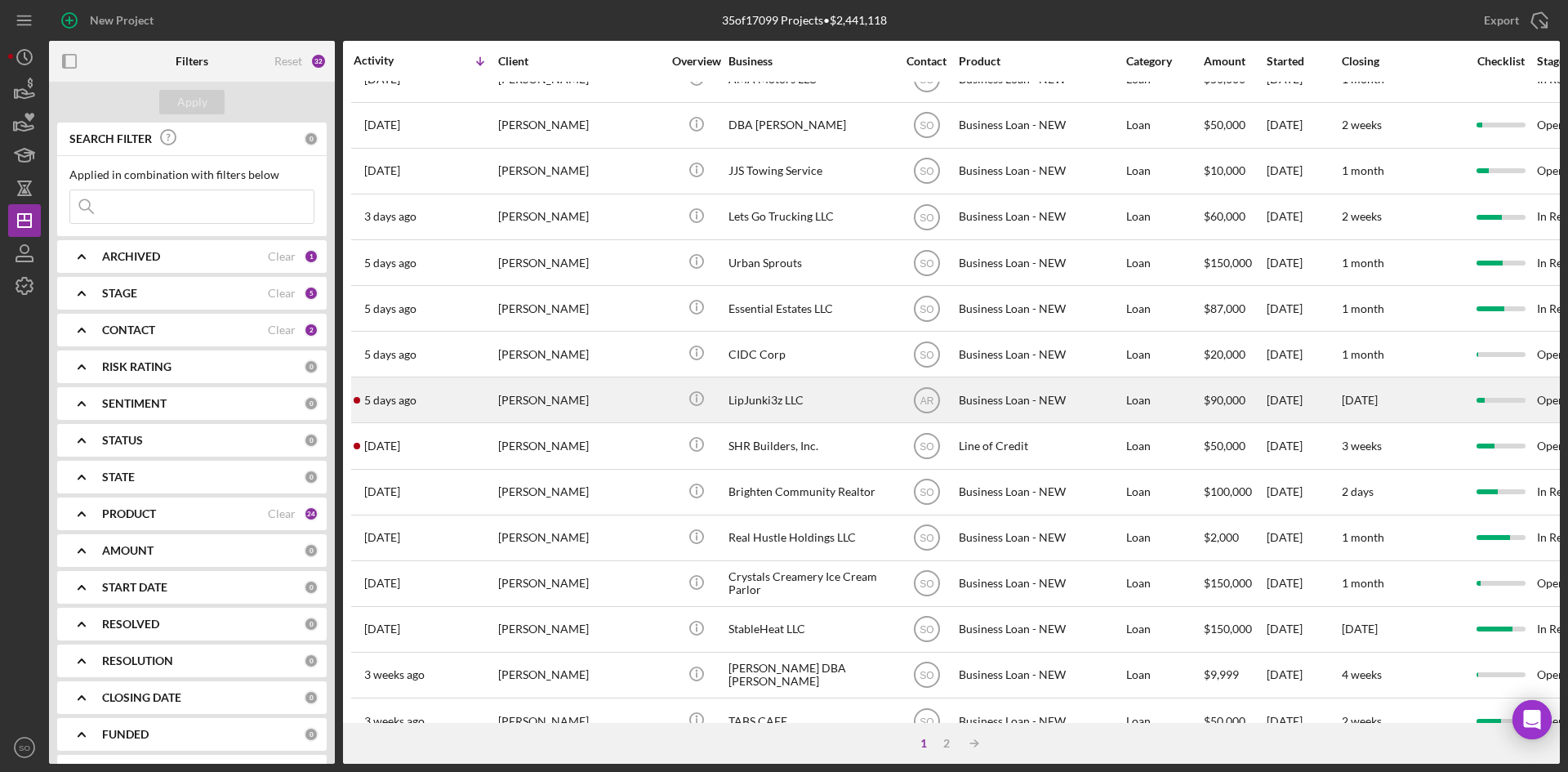
scroll to position [35, 0]
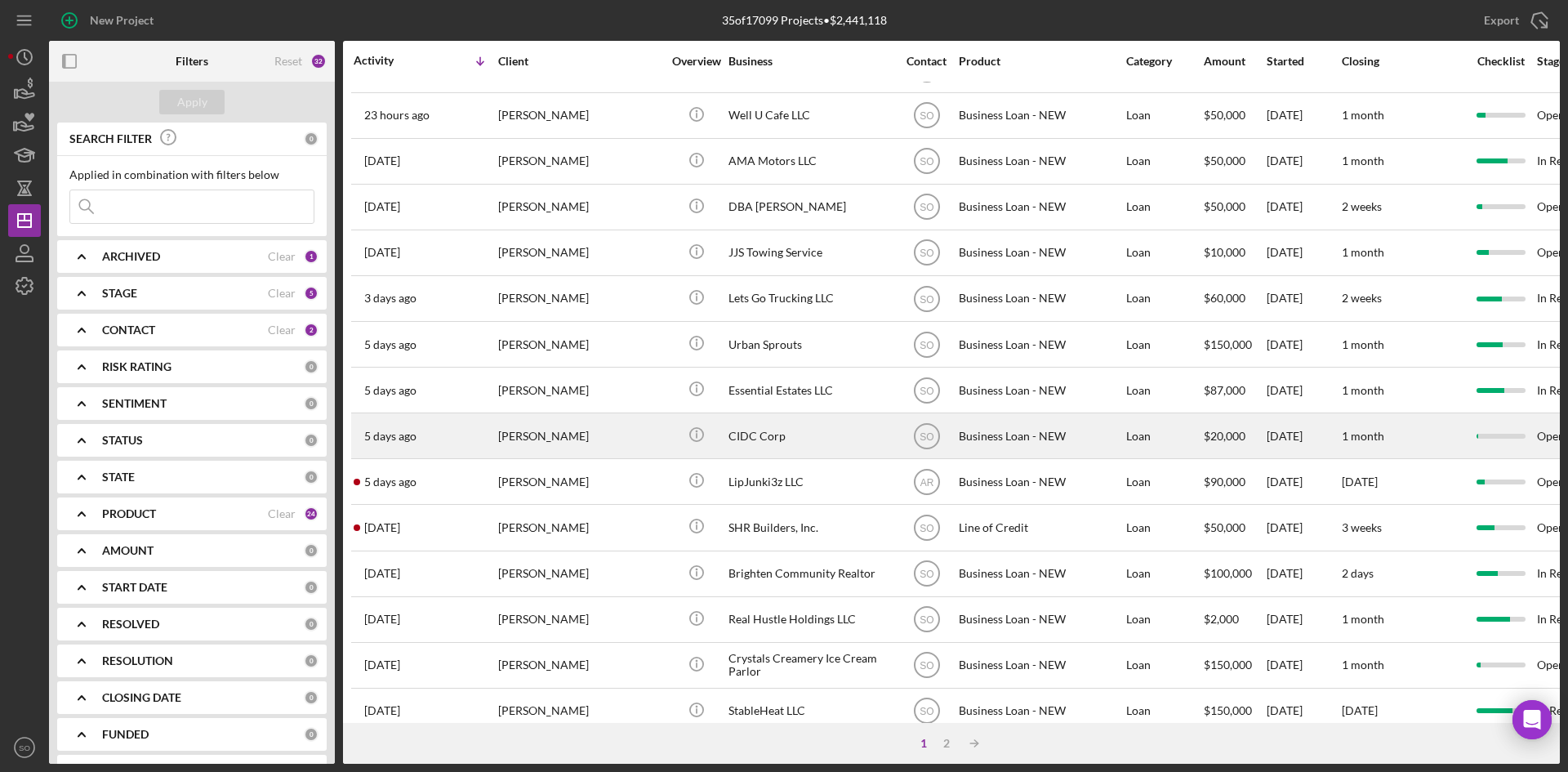
click at [536, 427] on div "[PERSON_NAME]" at bounding box center [579, 437] width 164 height 44
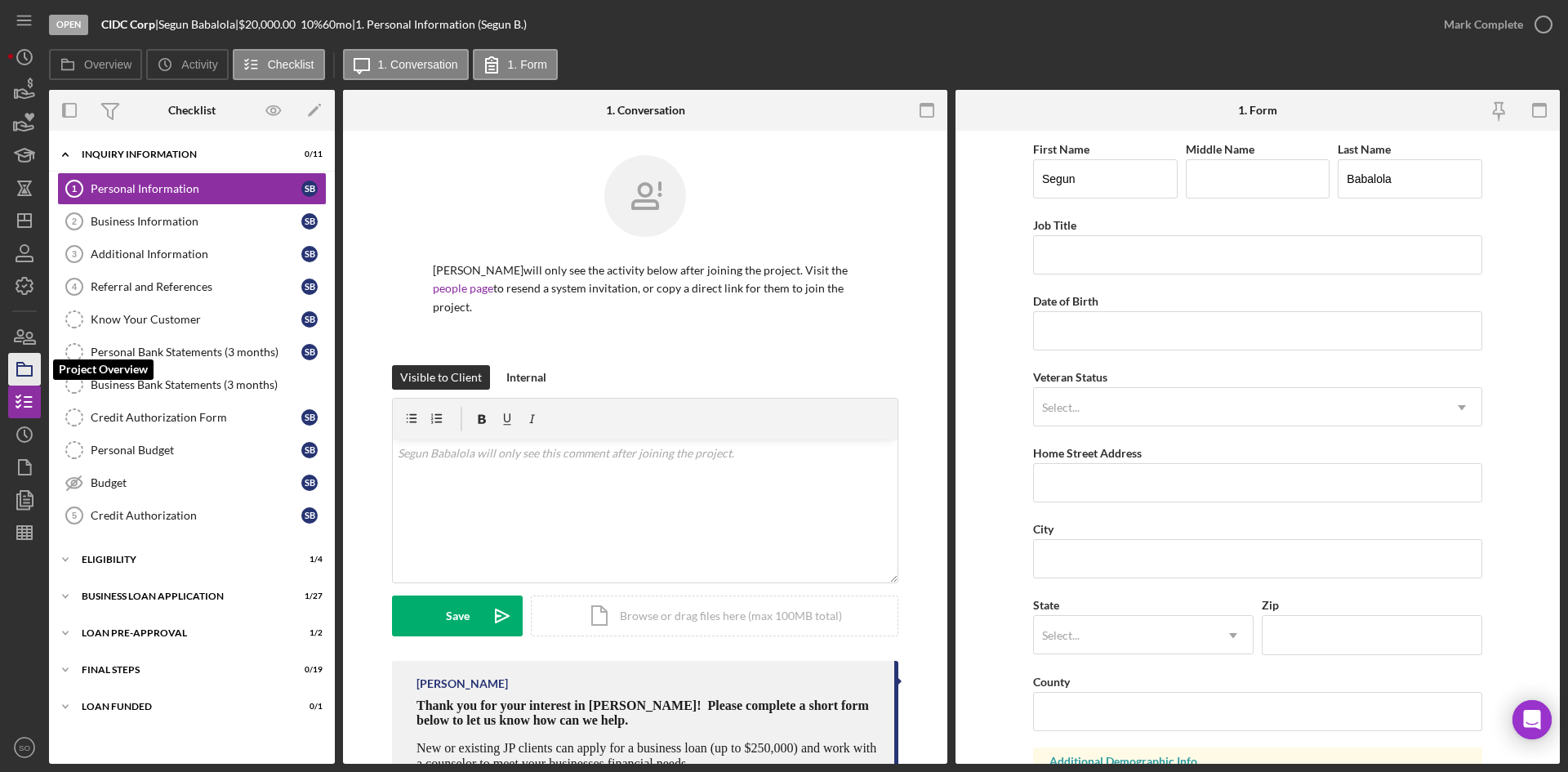
click at [25, 368] on icon "button" at bounding box center [24, 369] width 41 height 41
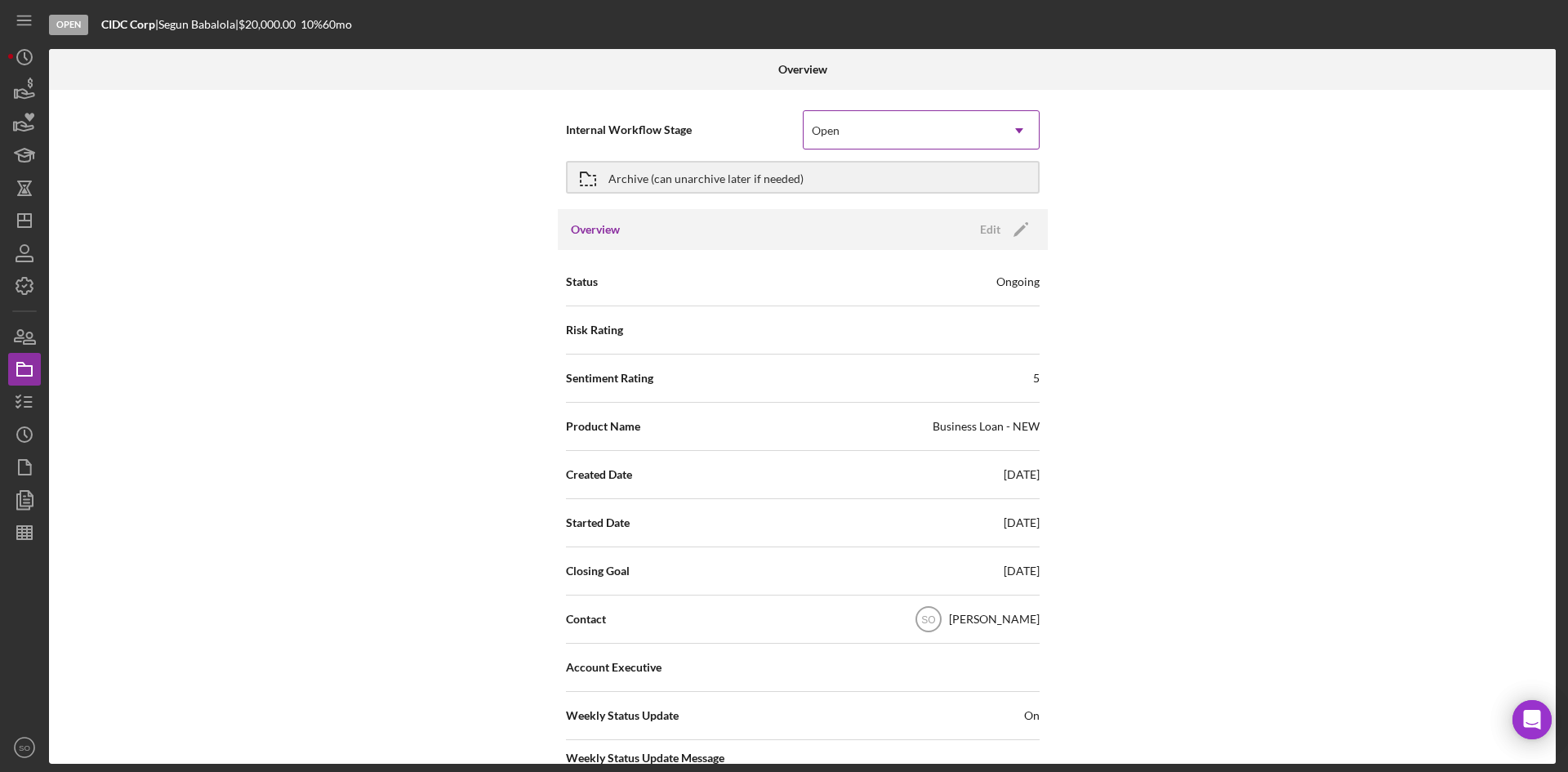
click at [879, 136] on div "Open" at bounding box center [902, 131] width 196 height 38
click at [1013, 134] on icon "Icon/Dropdown Arrow" at bounding box center [1020, 131] width 40 height 40
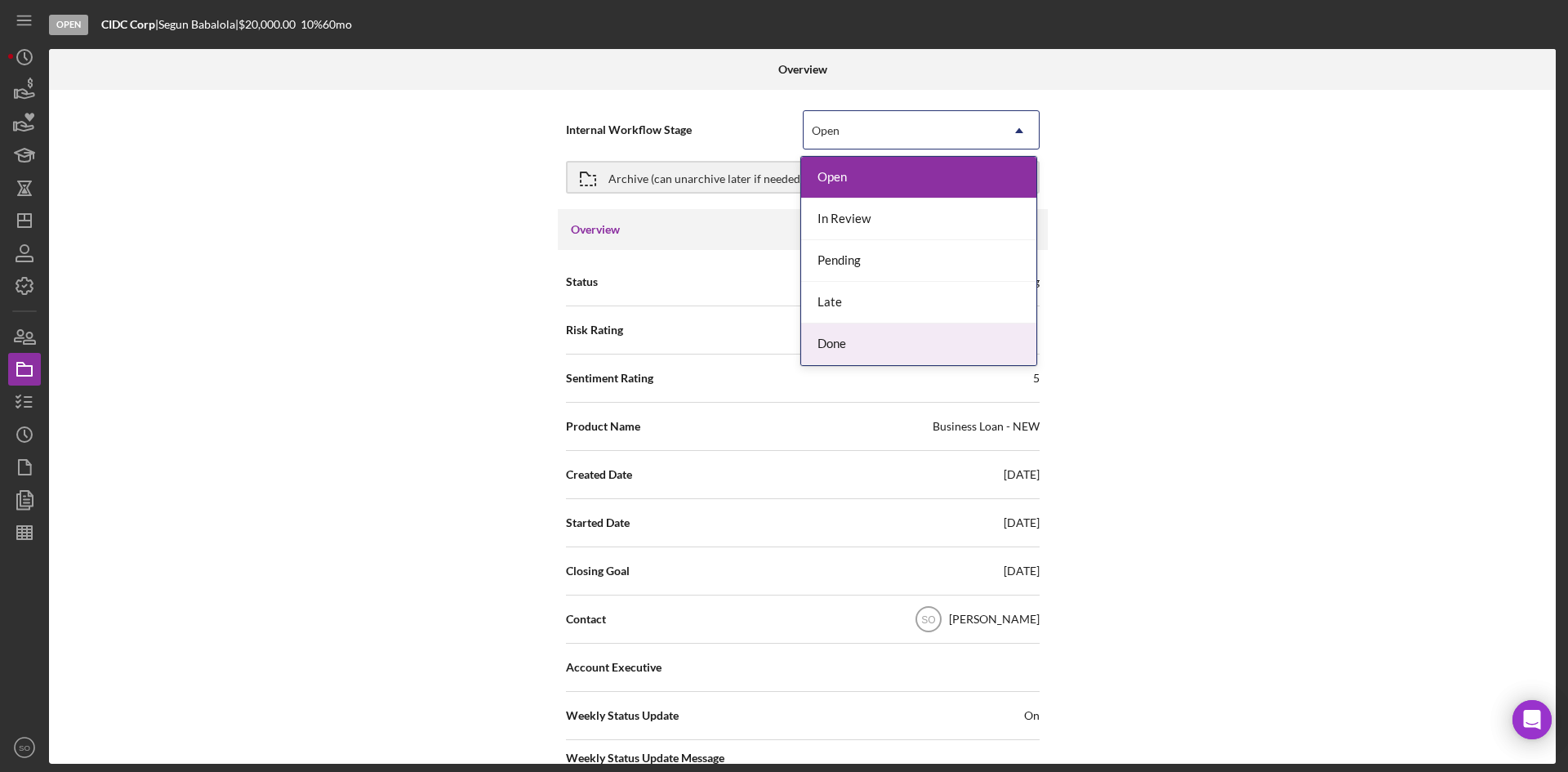
click at [871, 346] on div "Done" at bounding box center [918, 344] width 235 height 42
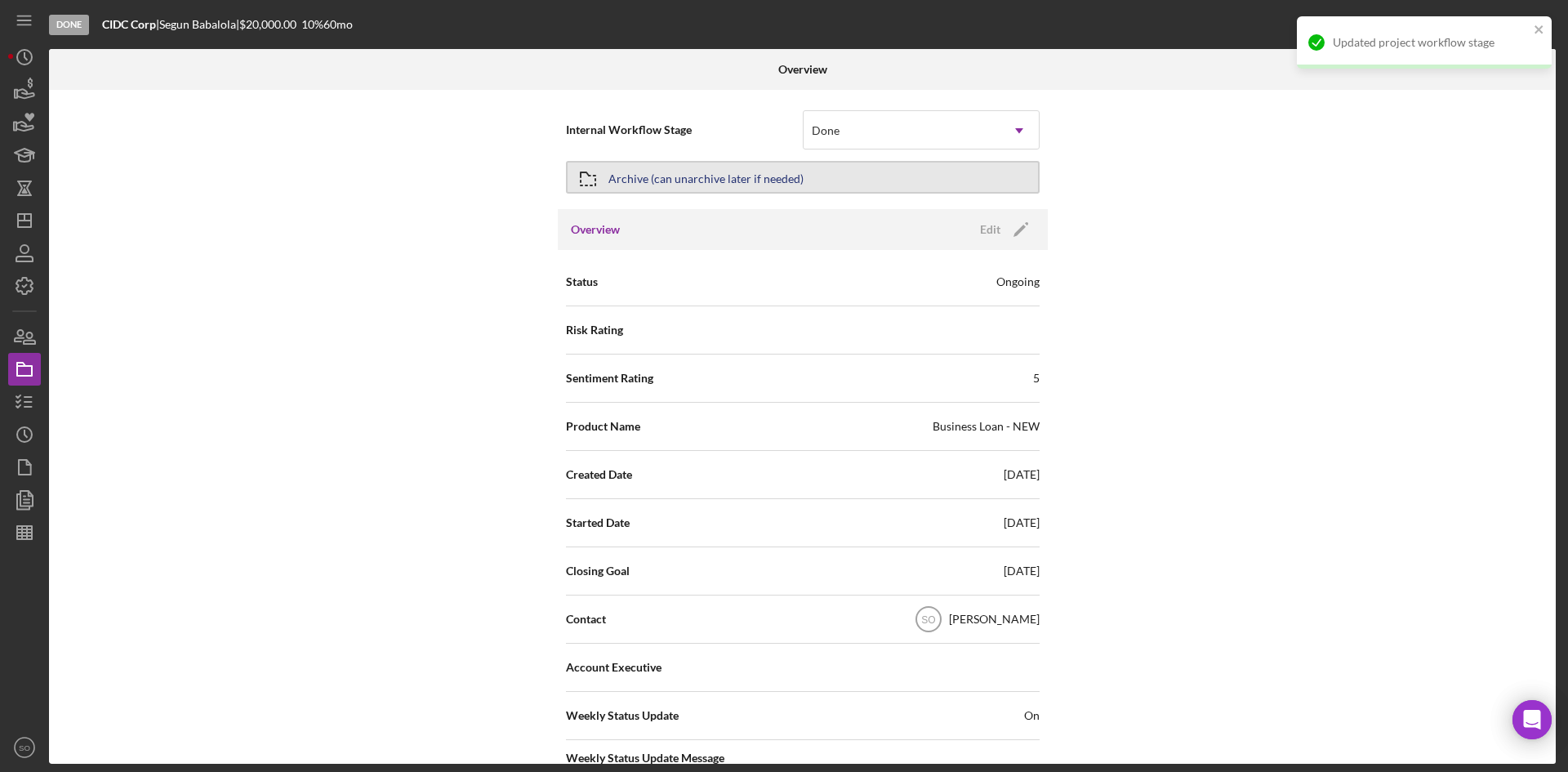
click at [639, 173] on div "Archive (can unarchive later if needed)" at bounding box center [706, 178] width 195 height 30
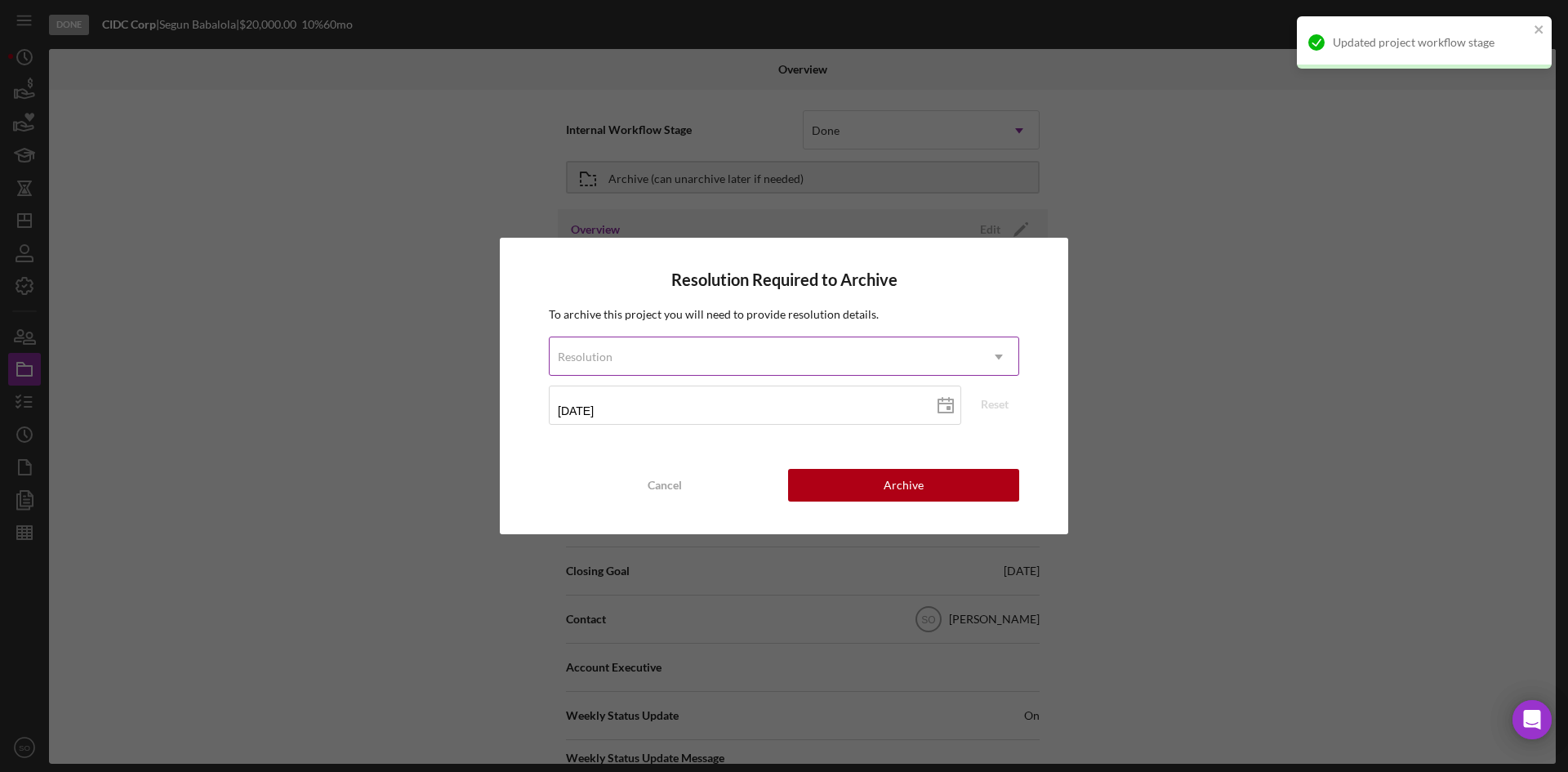
click at [669, 368] on div "Resolution" at bounding box center [764, 357] width 429 height 38
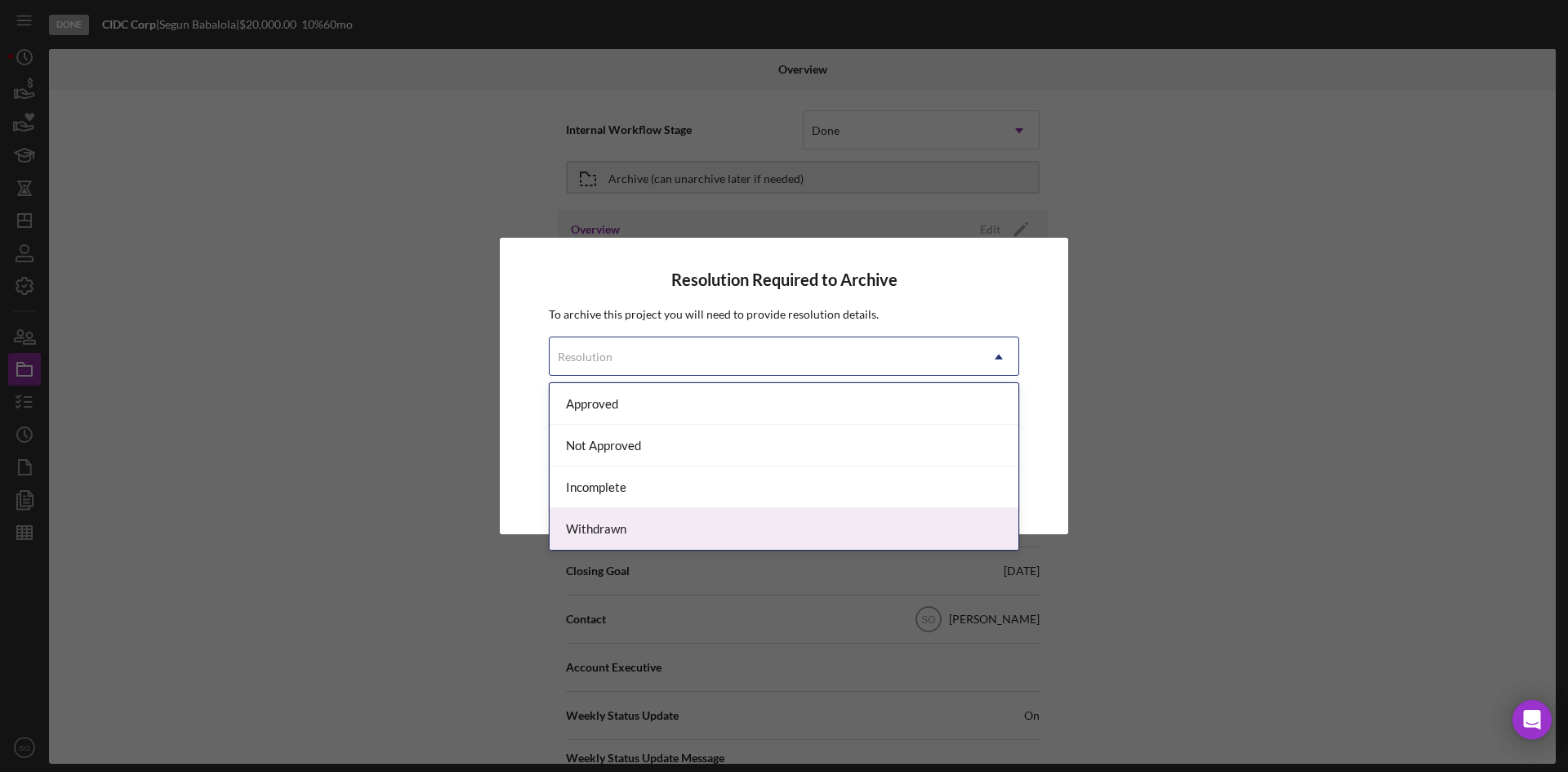
click at [646, 526] on div "Withdrawn" at bounding box center [784, 529] width 469 height 42
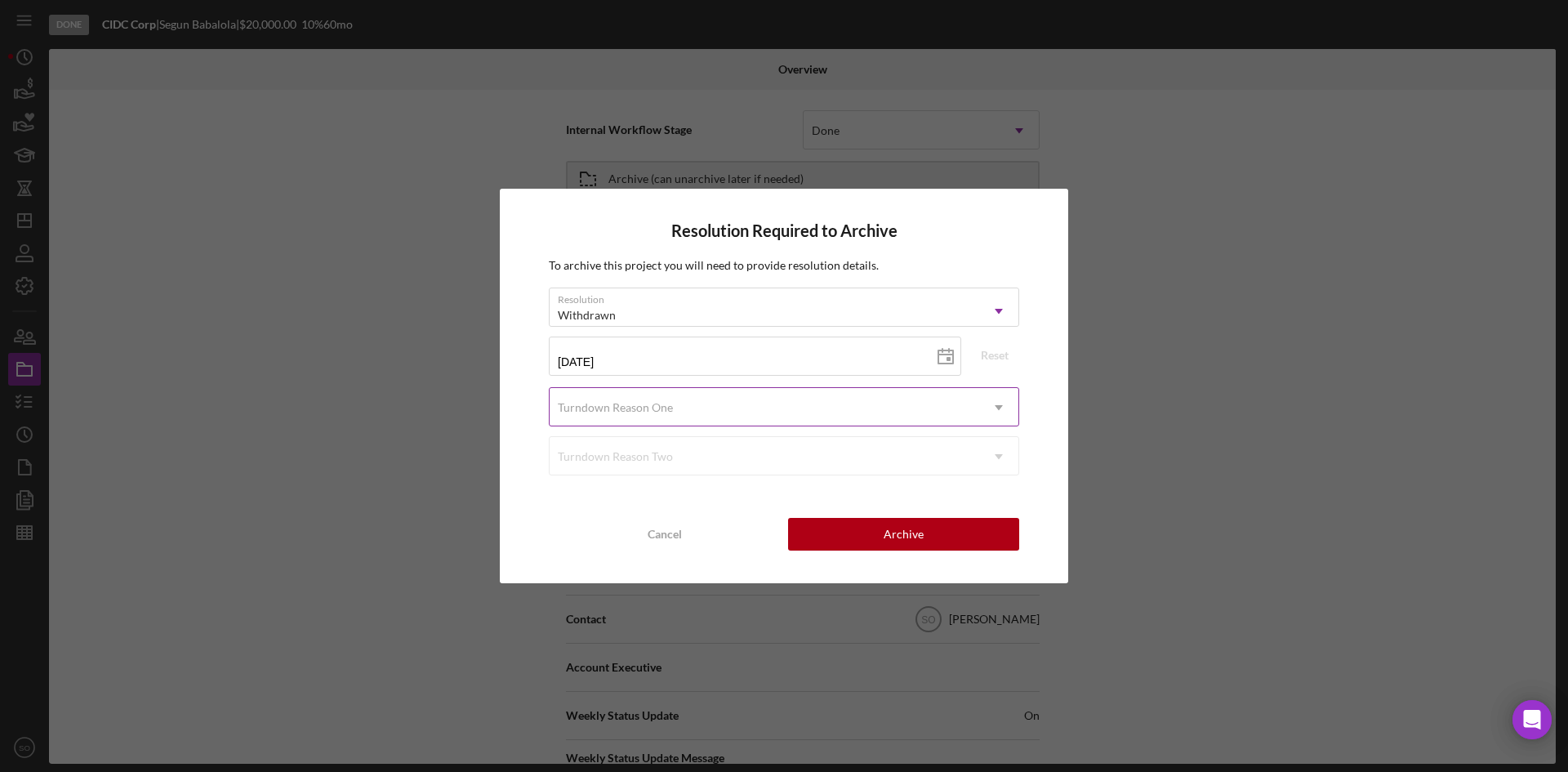
click at [626, 412] on div "Turndown Reason One" at bounding box center [616, 407] width 115 height 13
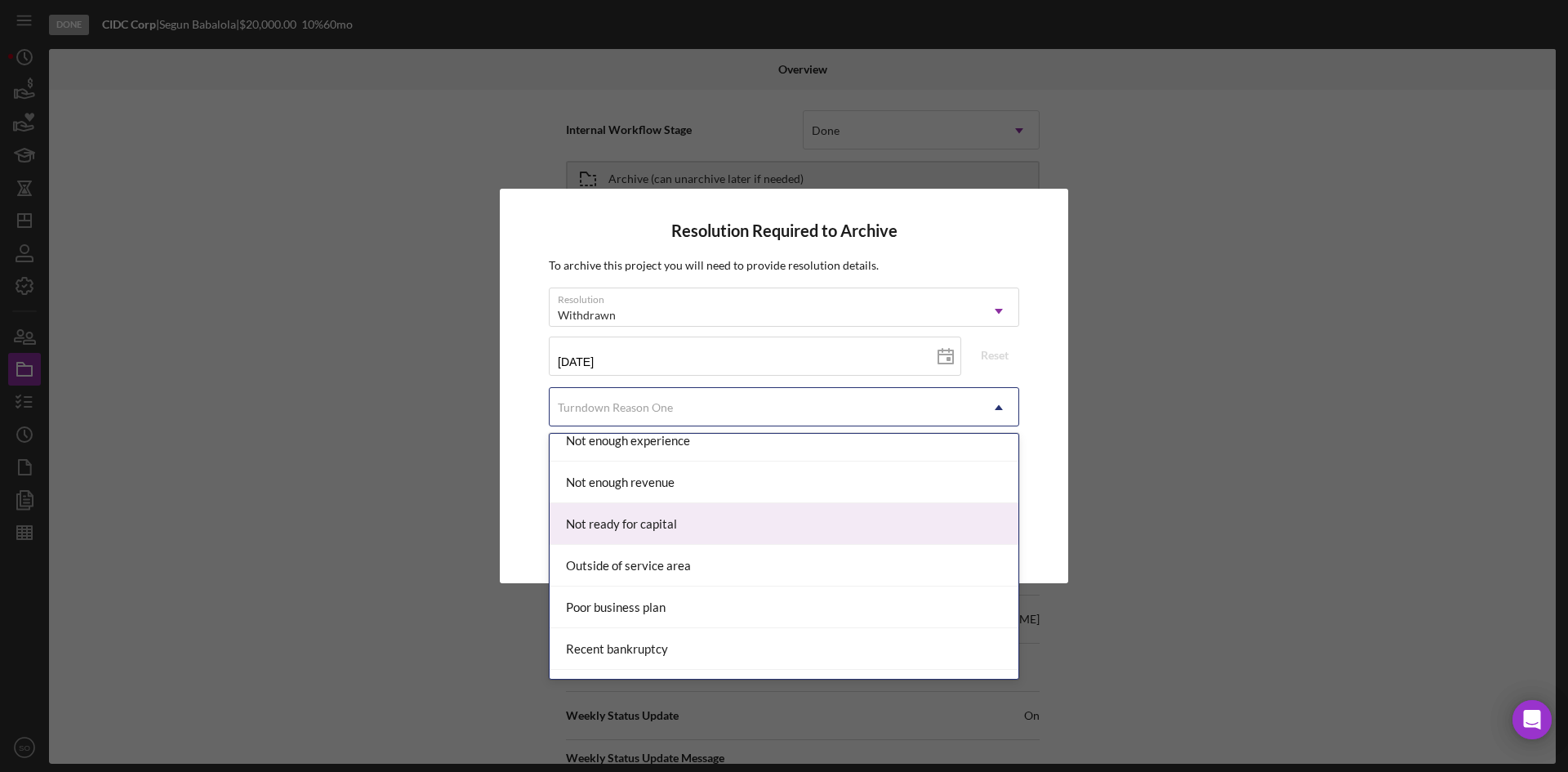
scroll to position [1144, 0]
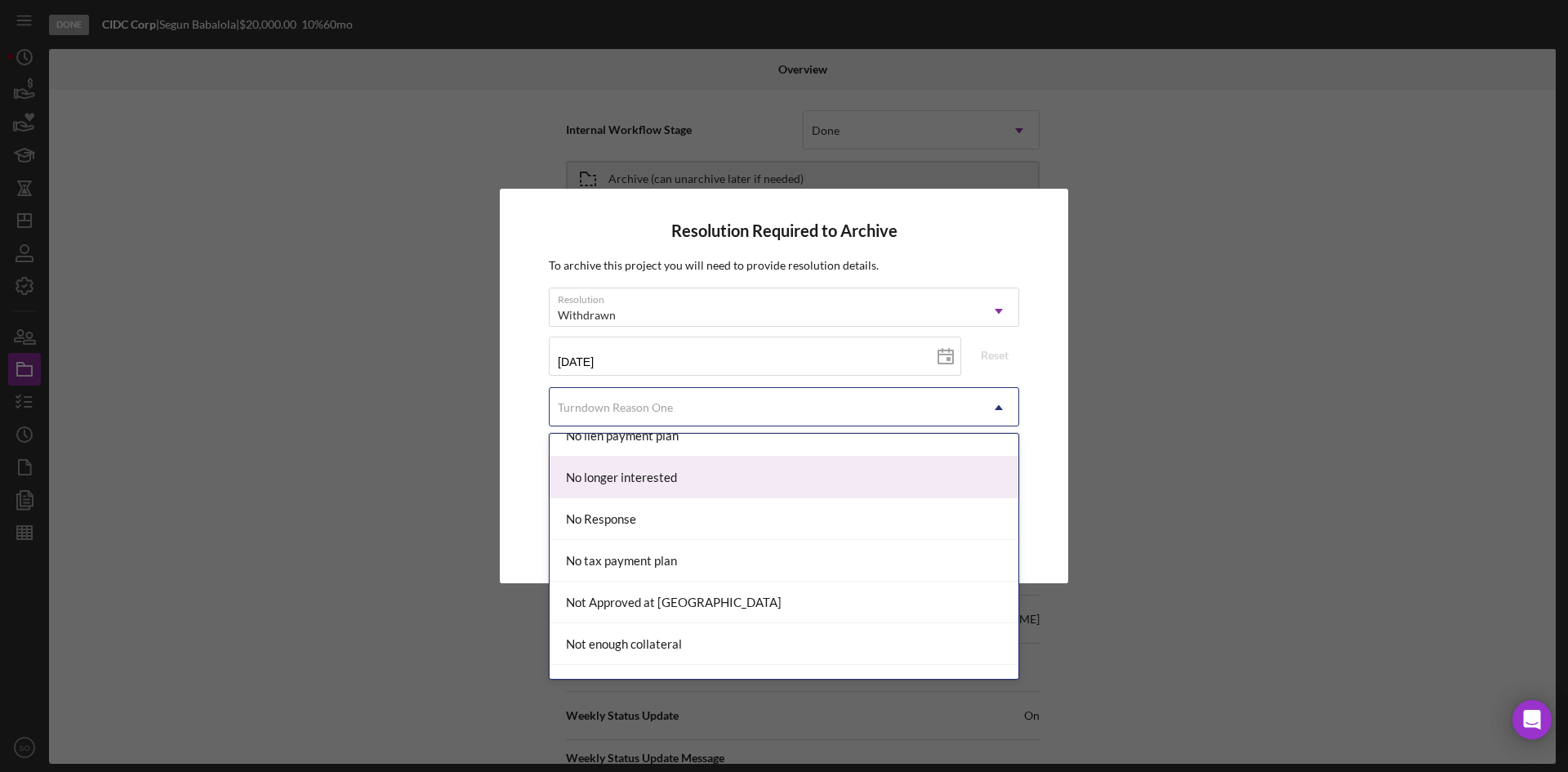
click at [643, 488] on div "No longer interested" at bounding box center [784, 477] width 469 height 42
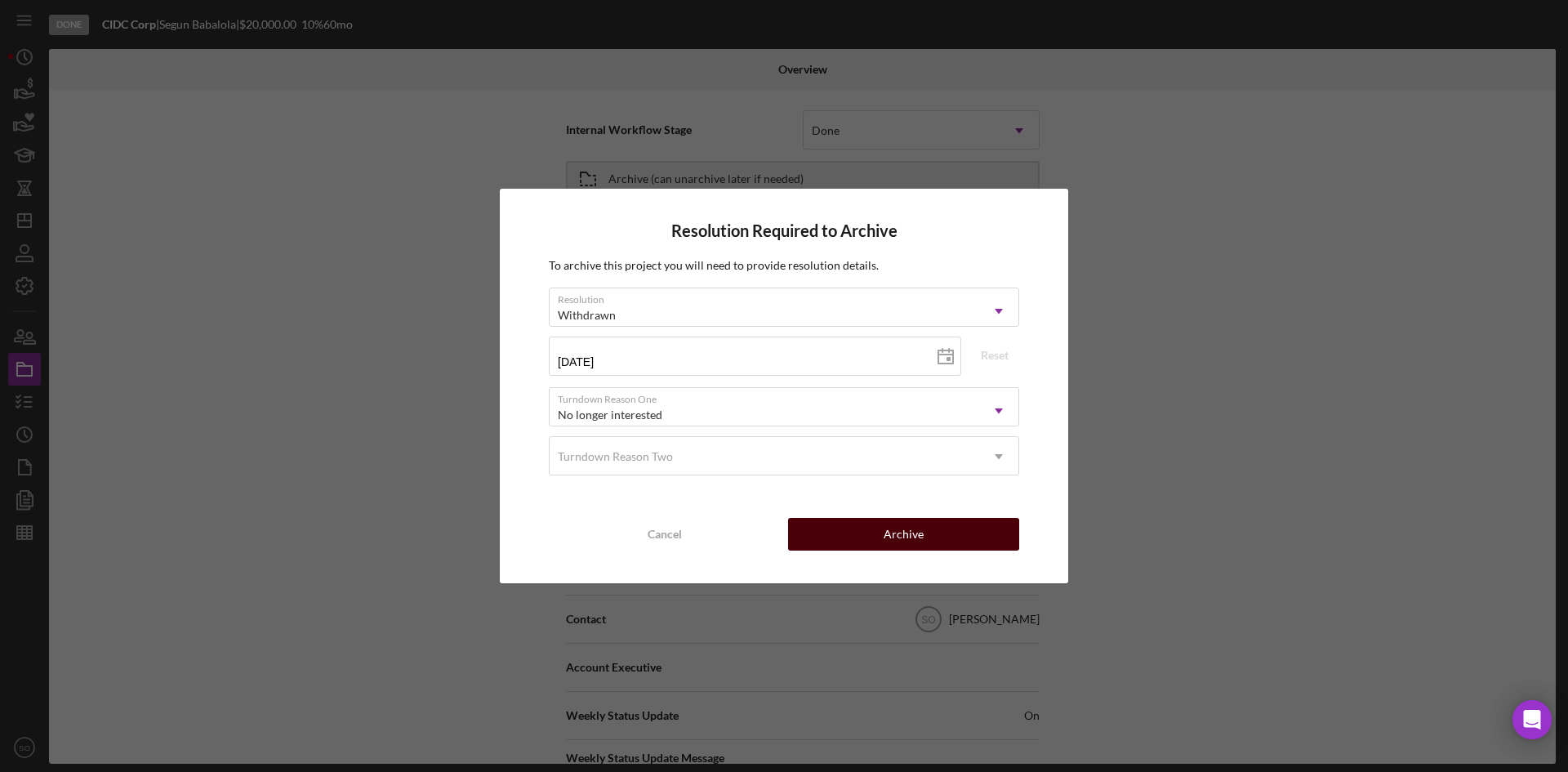
click at [894, 526] on div "Archive" at bounding box center [904, 534] width 40 height 33
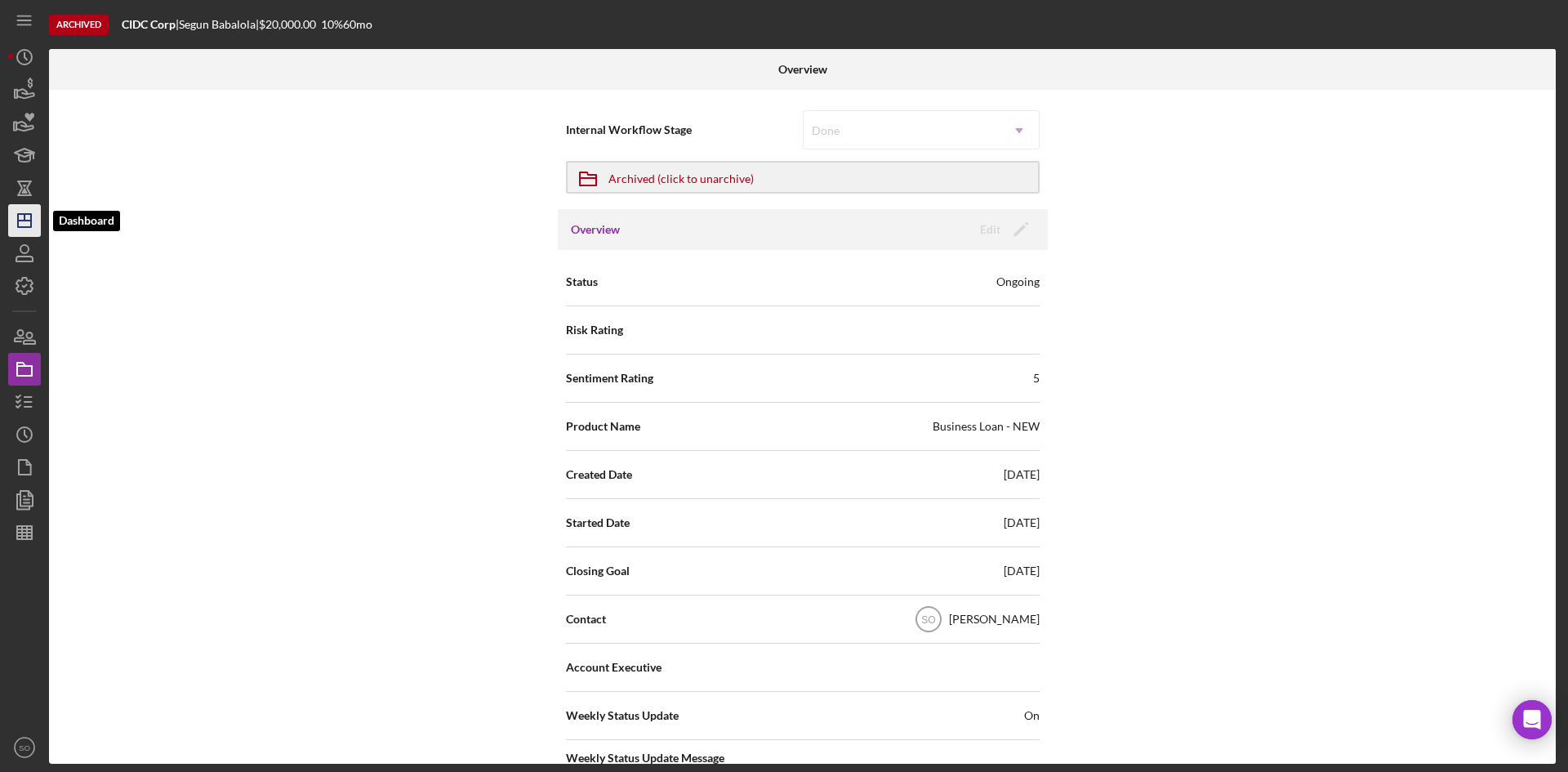
click at [18, 214] on polygon "button" at bounding box center [24, 220] width 13 height 13
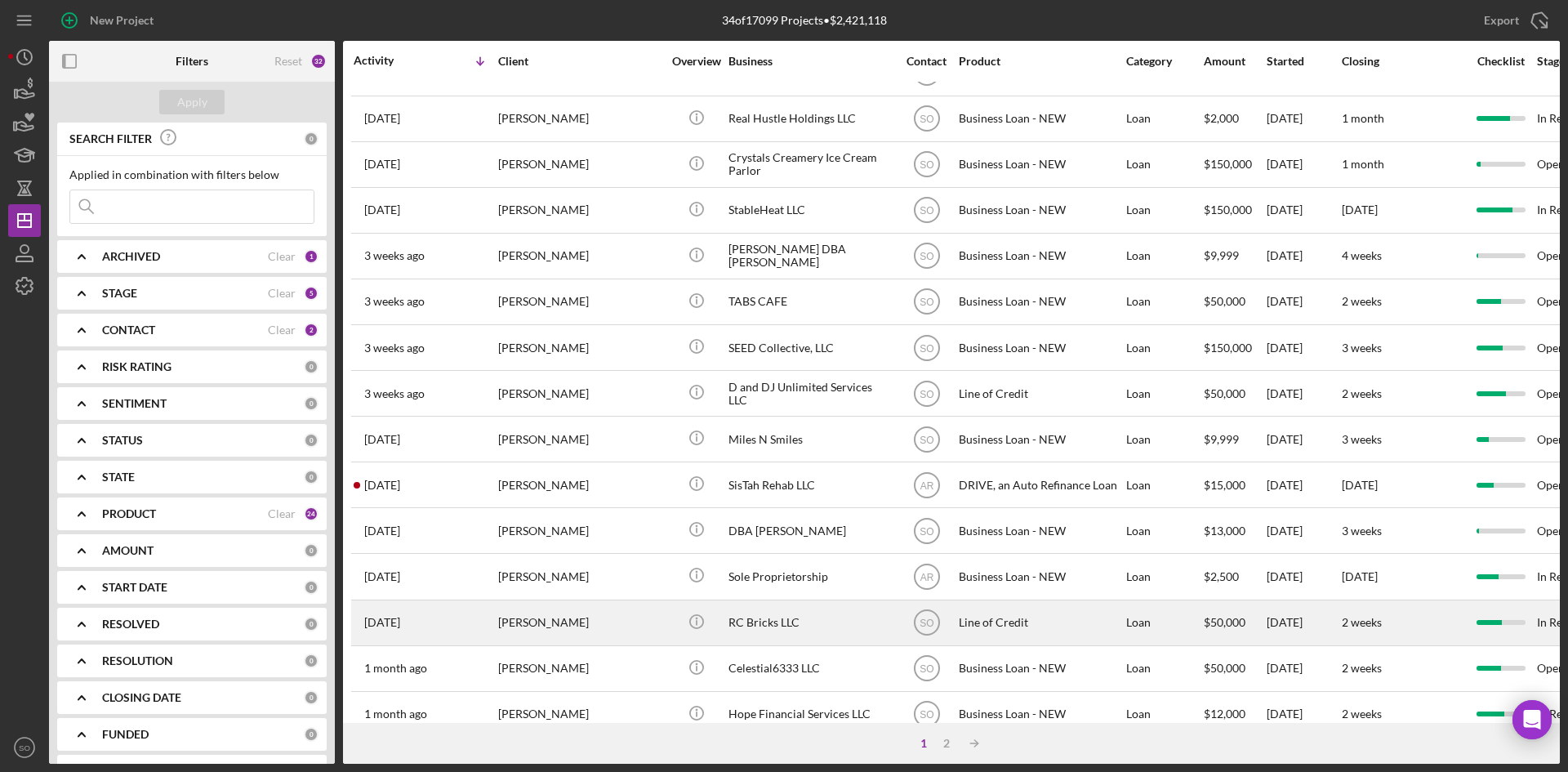
scroll to position [526, 0]
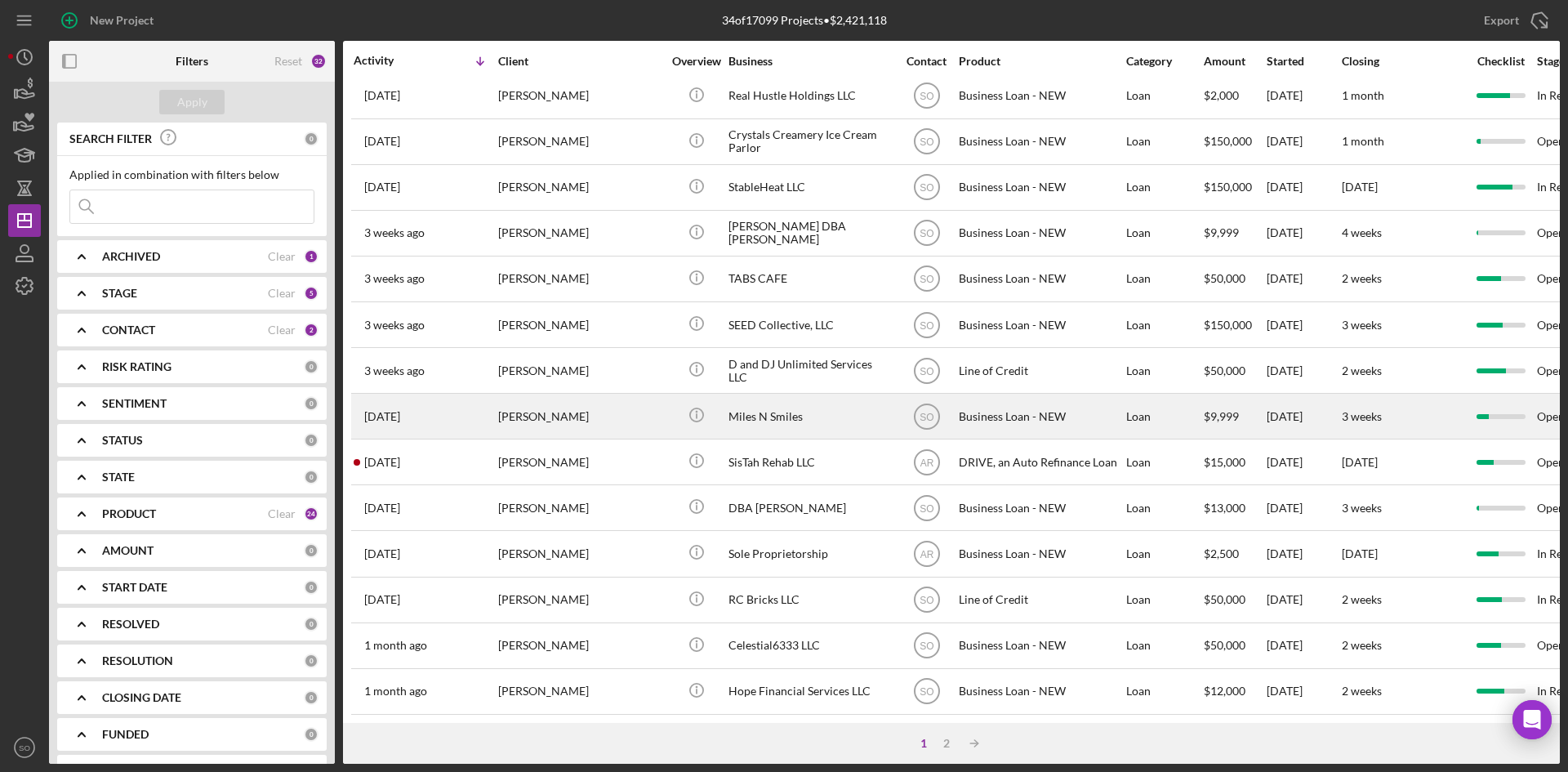
click at [531, 417] on div "[PERSON_NAME]" at bounding box center [579, 417] width 164 height 44
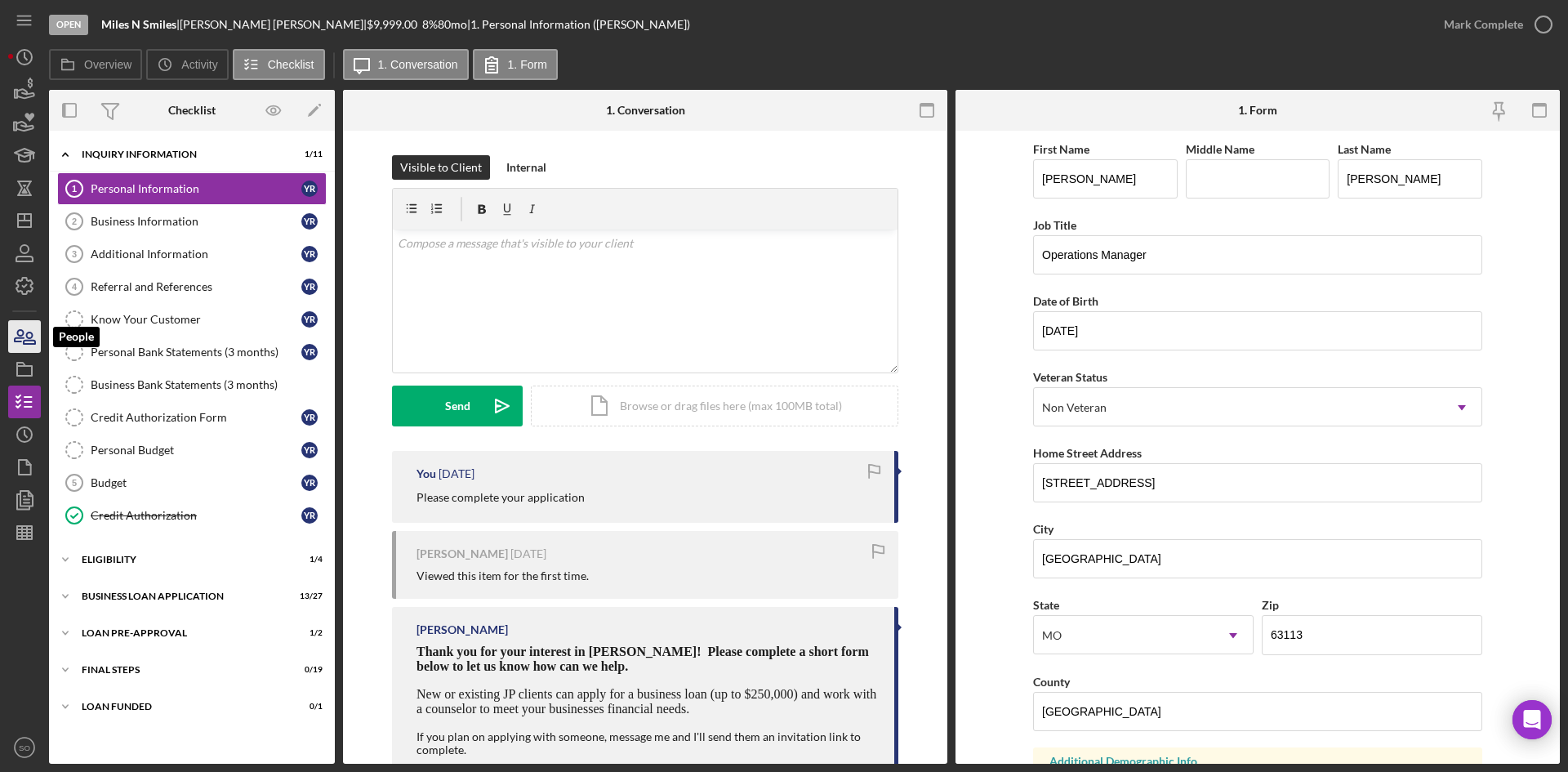
click at [29, 346] on icon "button" at bounding box center [24, 336] width 41 height 41
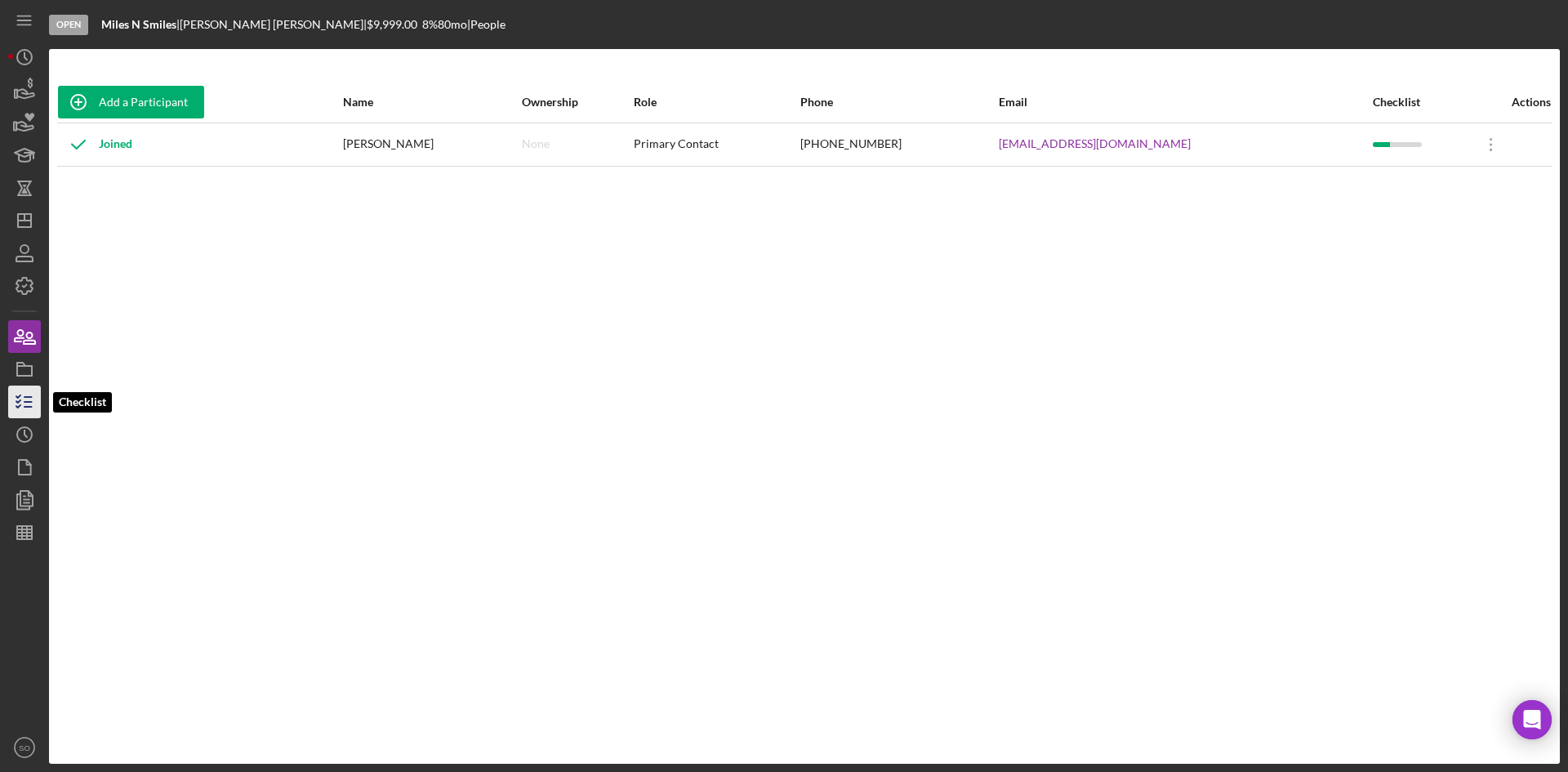
click at [26, 397] on line "button" at bounding box center [28, 397] width 7 height 0
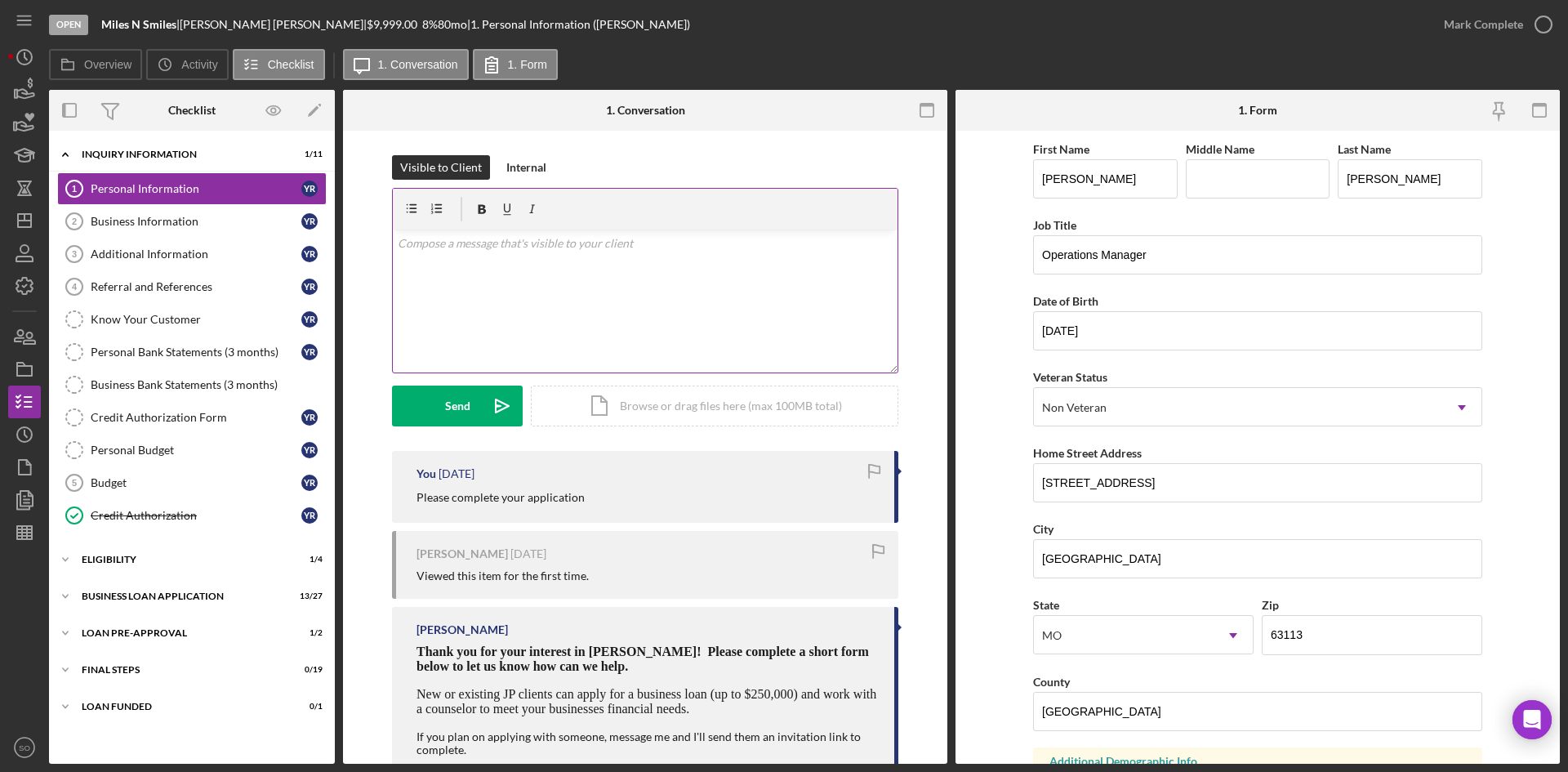
click at [492, 269] on div "v Color teal Color pink Remove color Add row above Add row below Add column bef…" at bounding box center [645, 301] width 505 height 143
click at [479, 414] on button "Send Icon/icon-invite-send" at bounding box center [457, 406] width 131 height 41
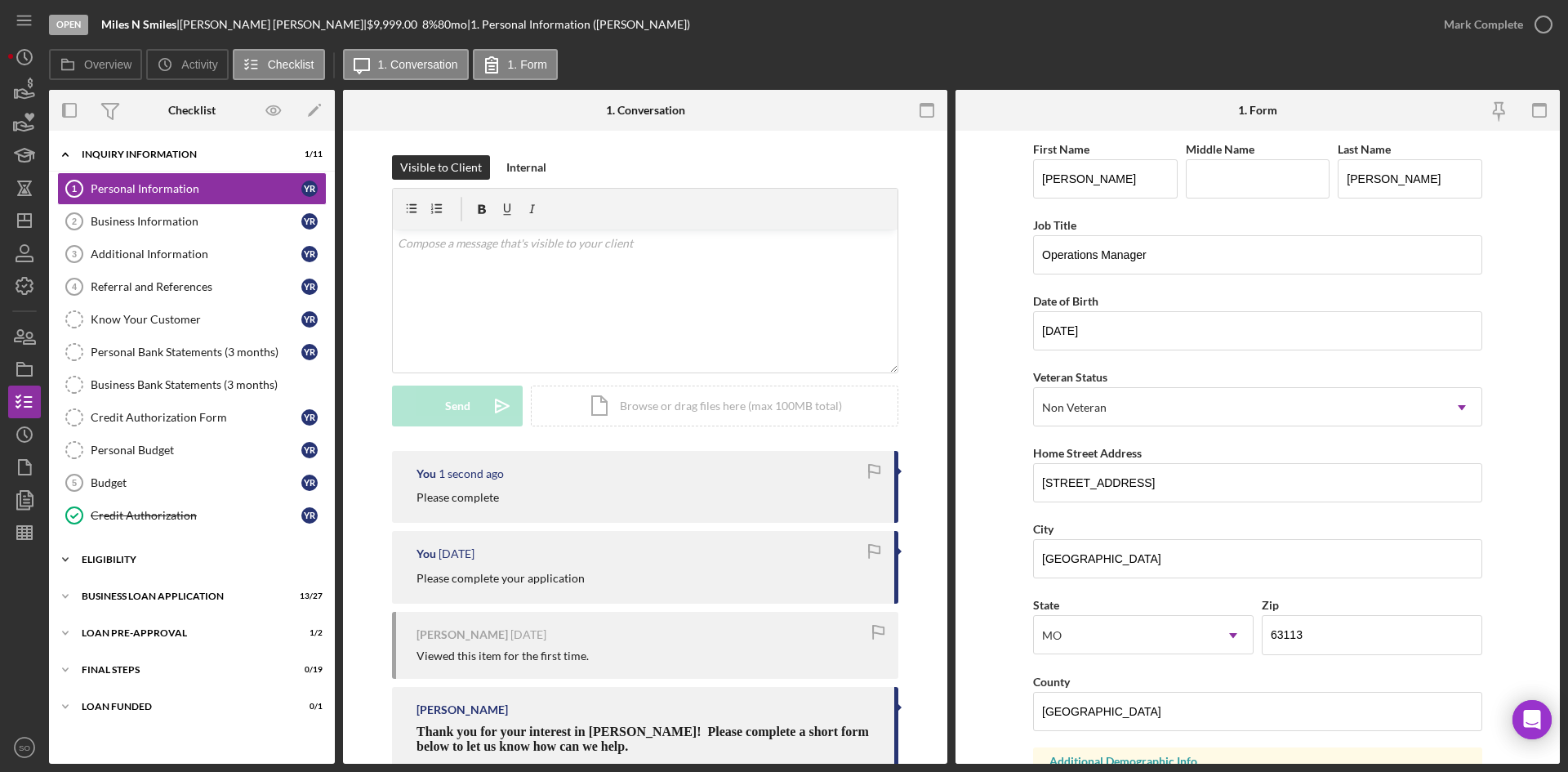
click at [132, 563] on div "ELIGIBILITY" at bounding box center [197, 560] width 233 height 10
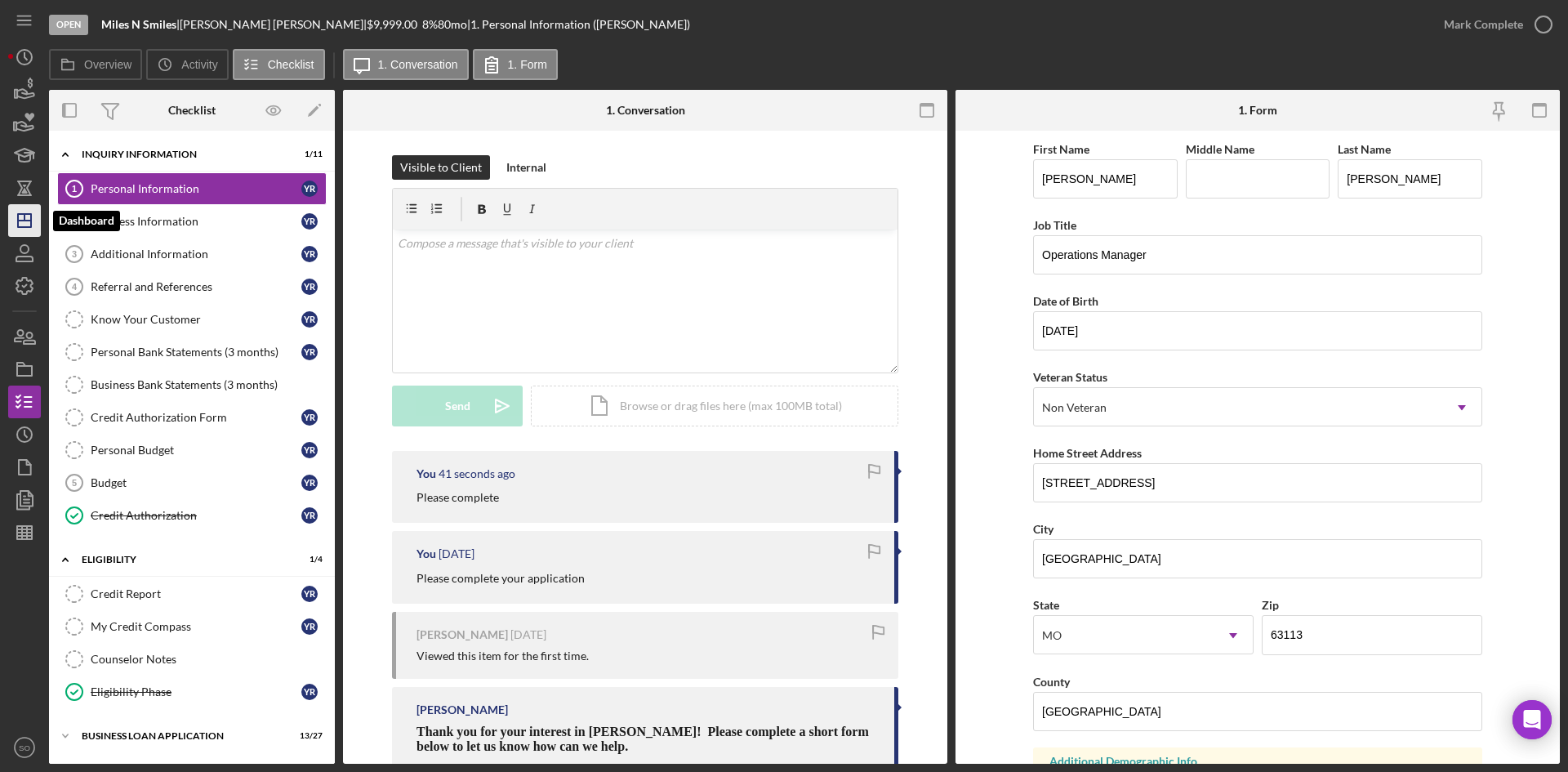
click at [16, 211] on icon "Icon/Dashboard" at bounding box center [24, 220] width 41 height 41
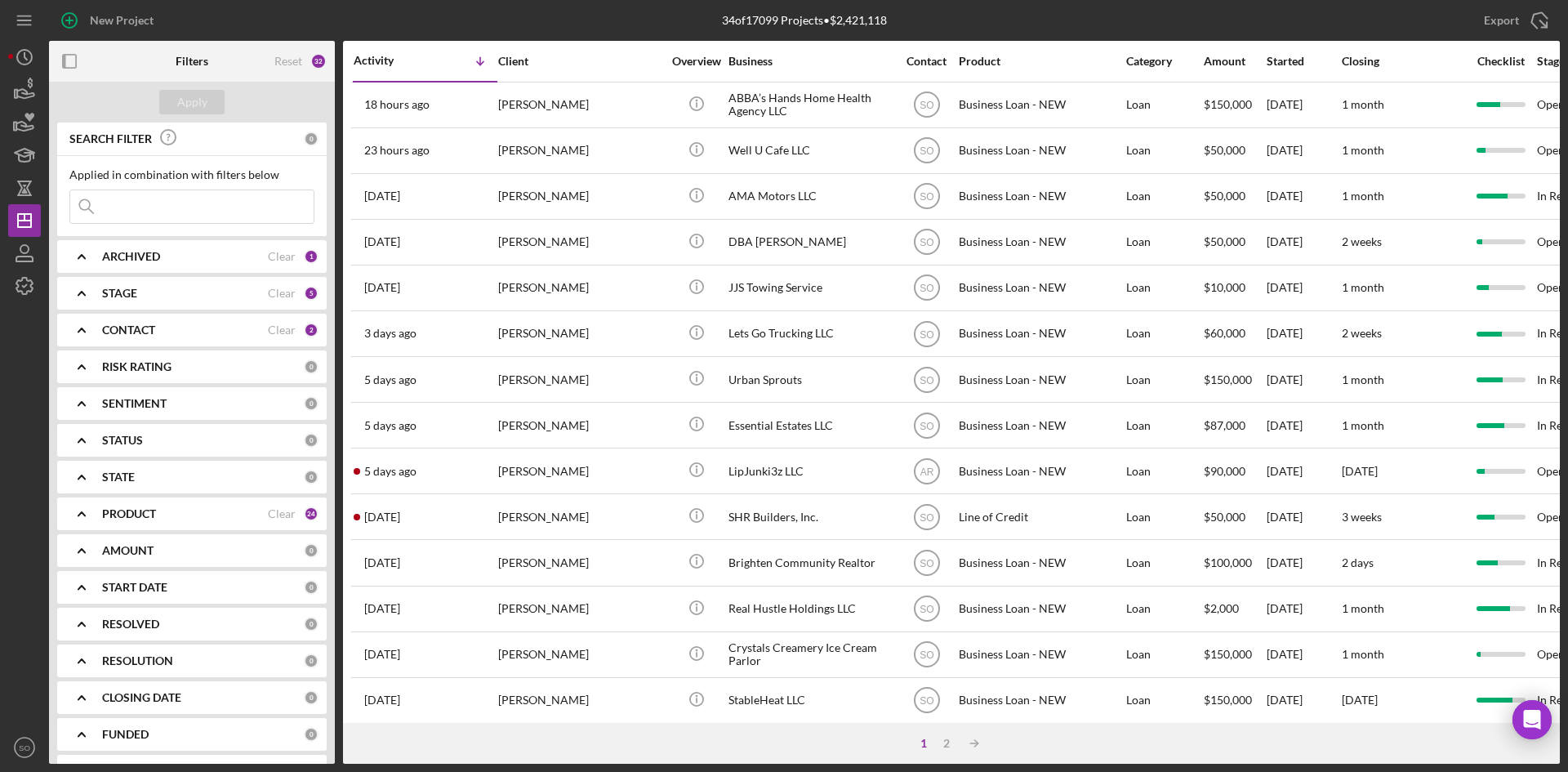
click at [184, 330] on div "CONTACT" at bounding box center [184, 329] width 166 height 13
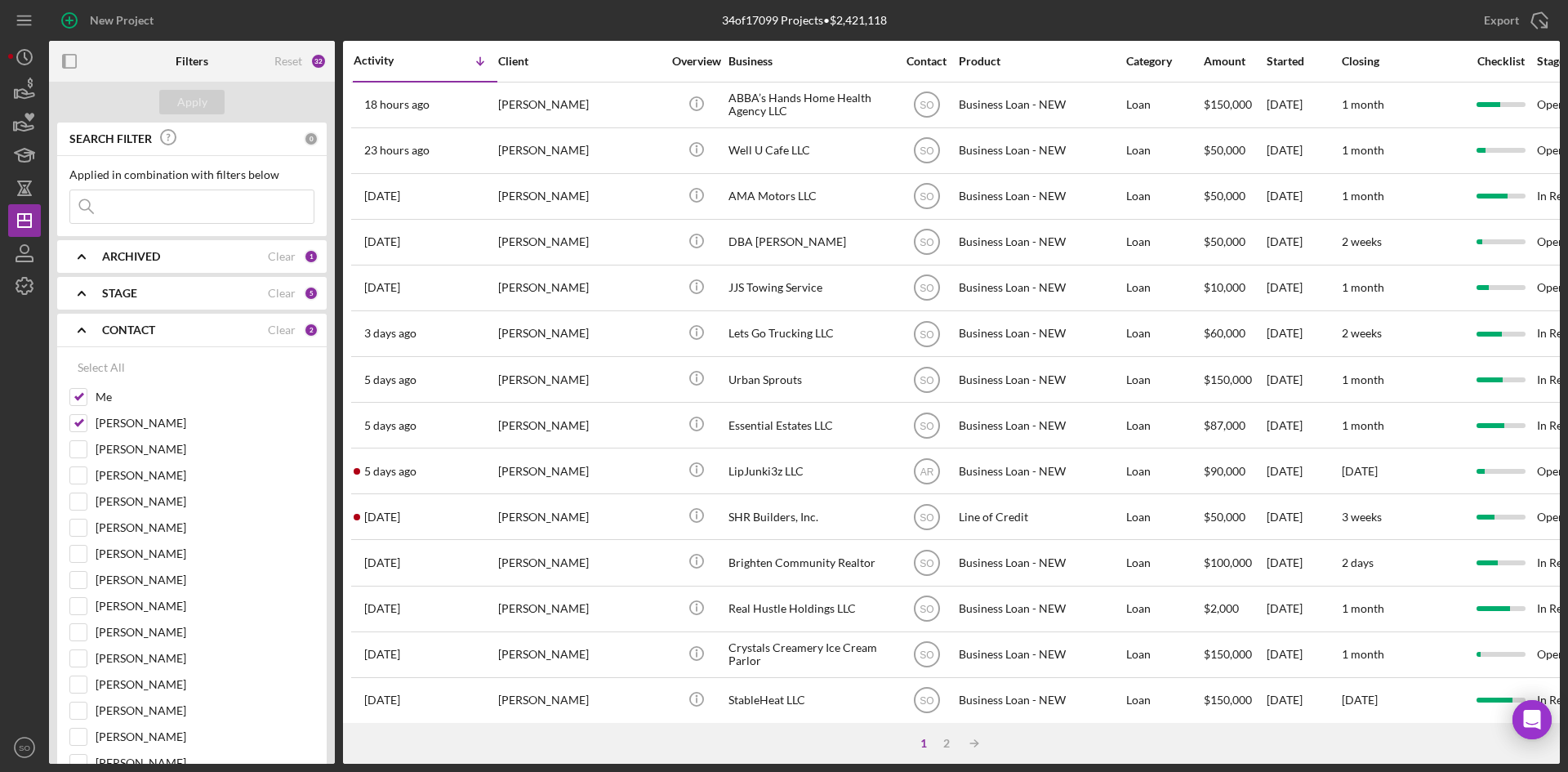
click at [159, 300] on div "STAGE" at bounding box center [184, 293] width 166 height 13
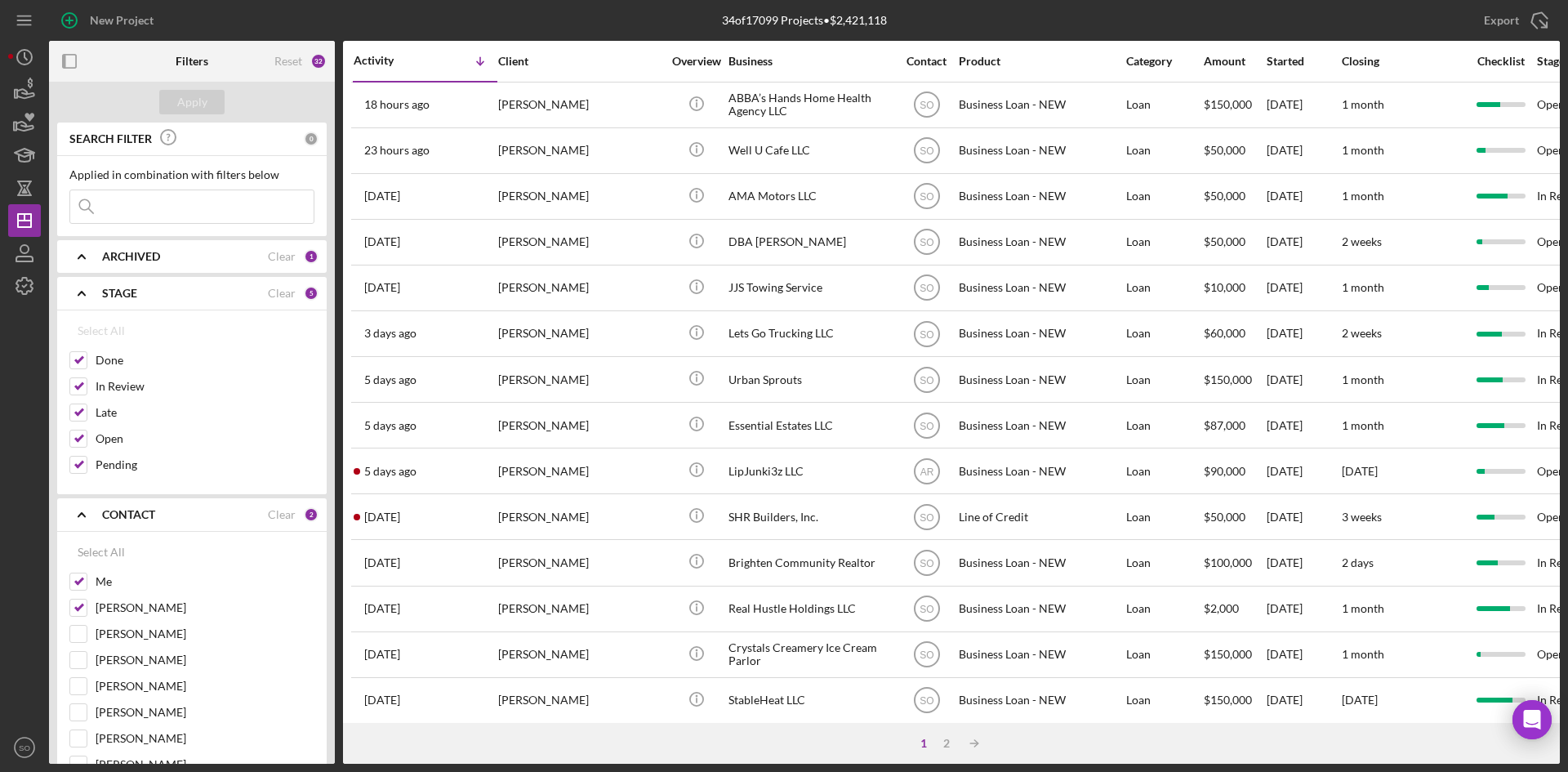
click at [161, 262] on div "ARCHIVED" at bounding box center [184, 256] width 166 height 13
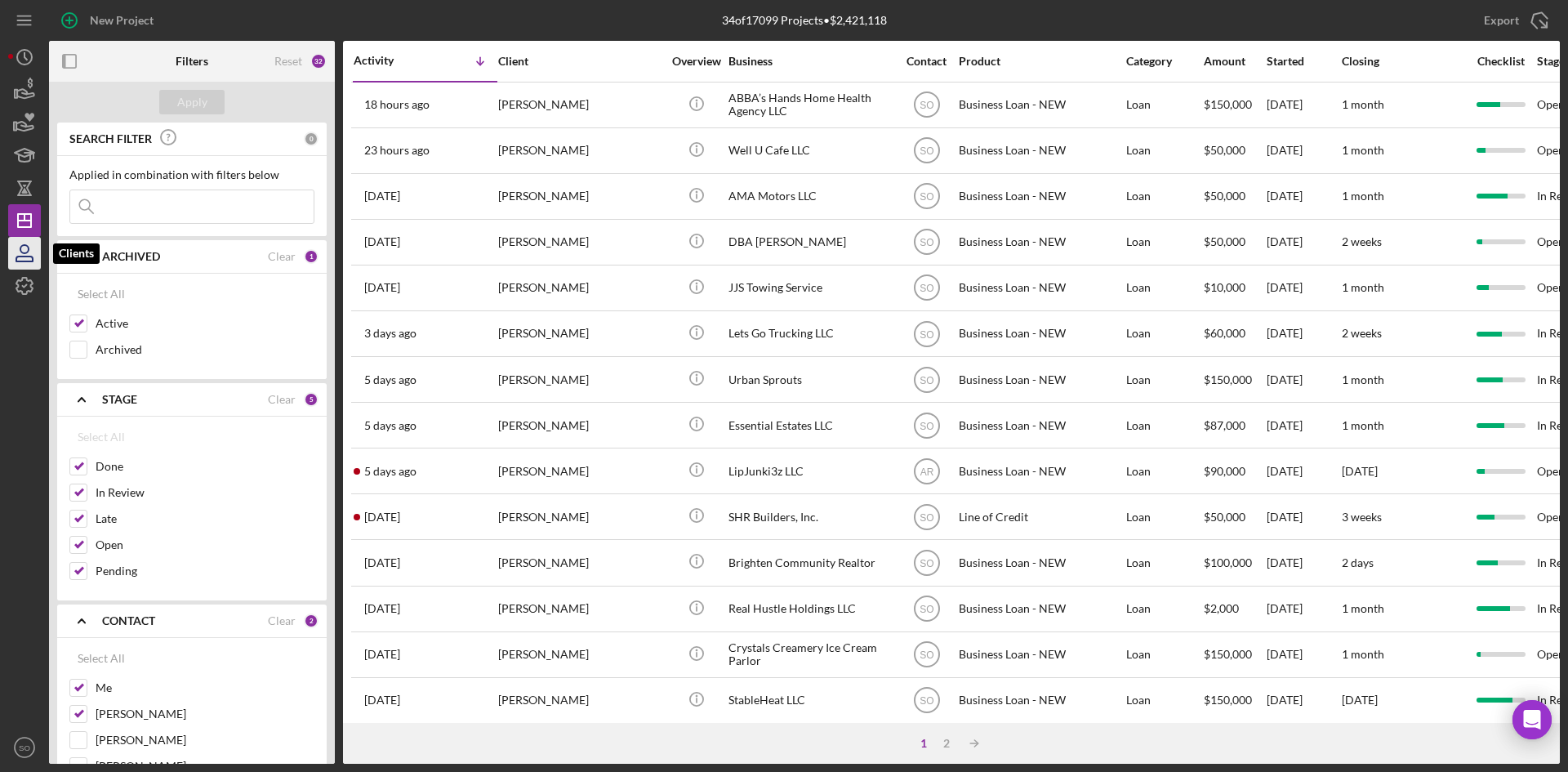
click at [31, 260] on icon "button" at bounding box center [24, 253] width 41 height 41
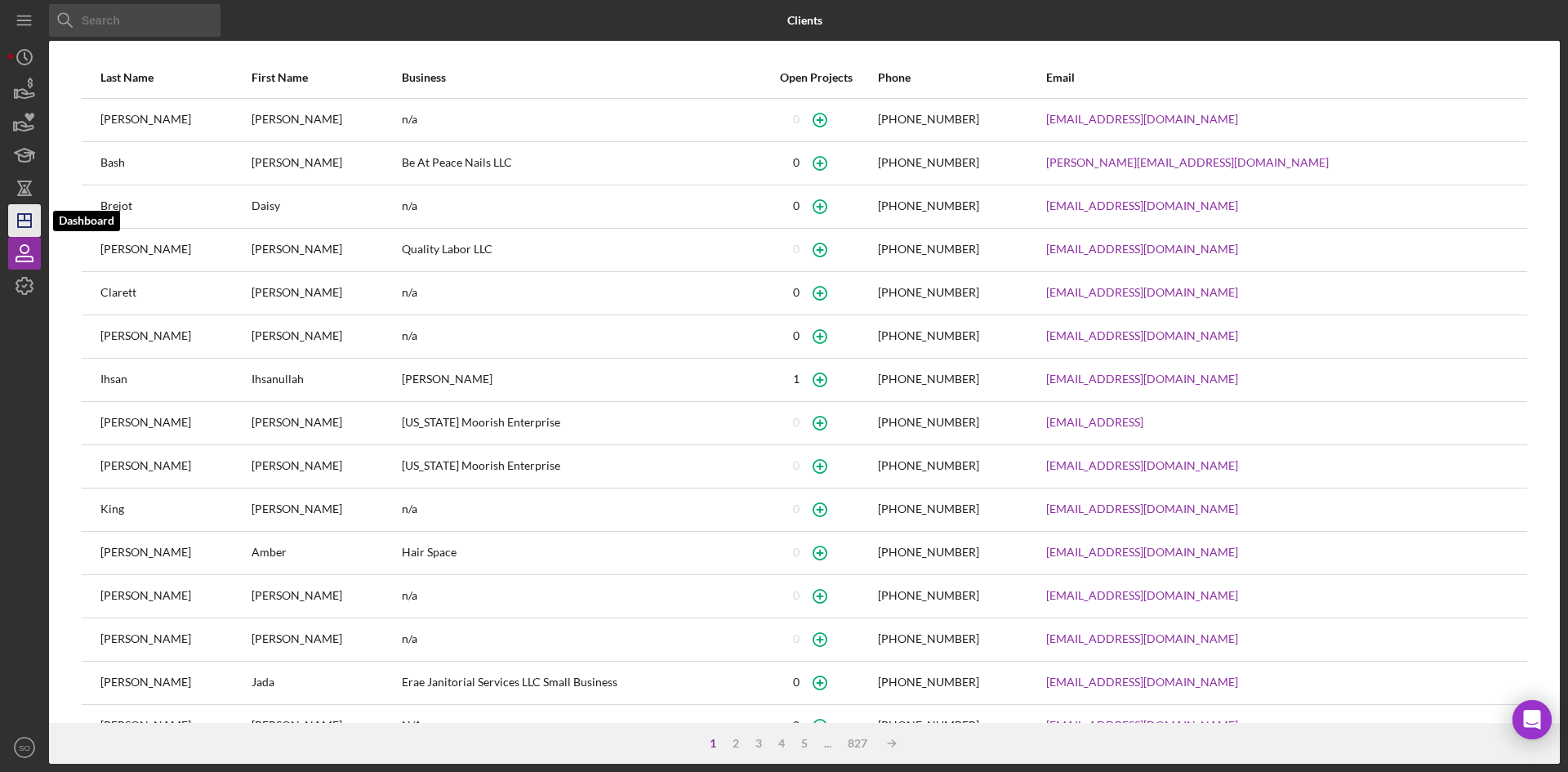
click at [21, 223] on icon "Icon/Dashboard" at bounding box center [24, 220] width 41 height 41
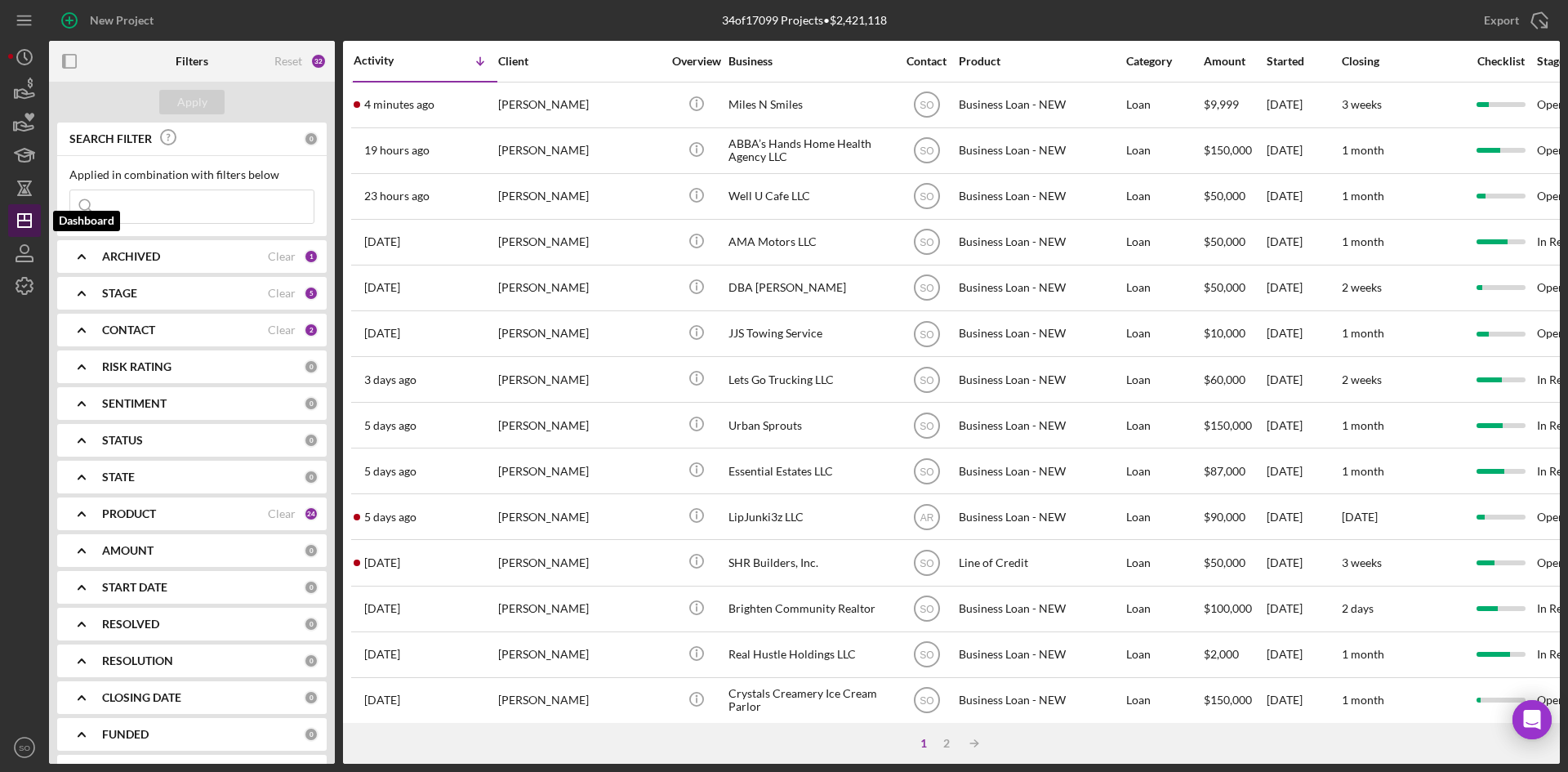
click at [31, 221] on polygon "button" at bounding box center [24, 220] width 13 height 13
click at [128, 267] on div "ARCHIVED Clear 1" at bounding box center [210, 256] width 216 height 33
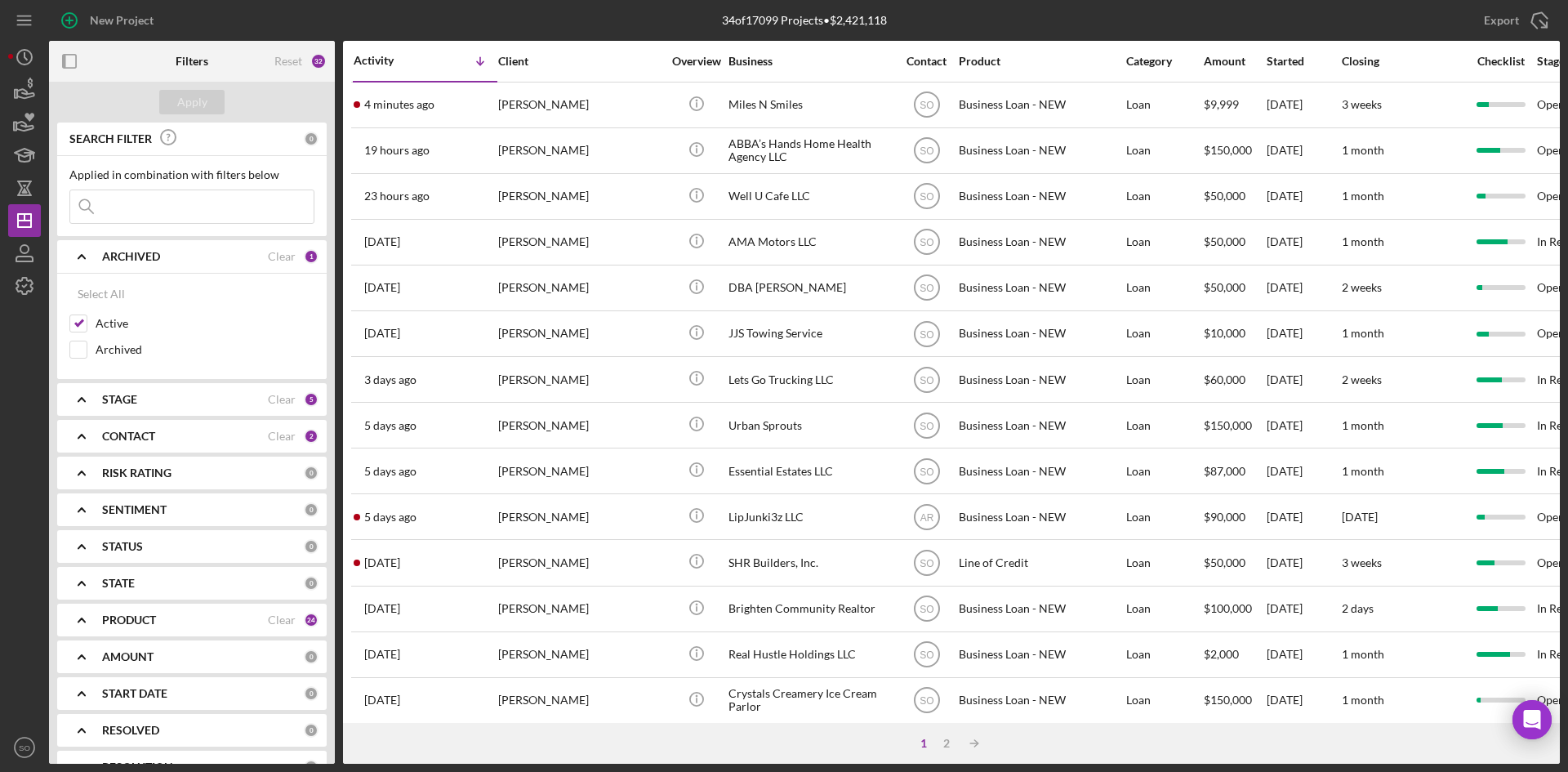
click at [169, 400] on div "STAGE" at bounding box center [184, 399] width 166 height 13
click at [191, 620] on div "CONTACT" at bounding box center [184, 620] width 166 height 13
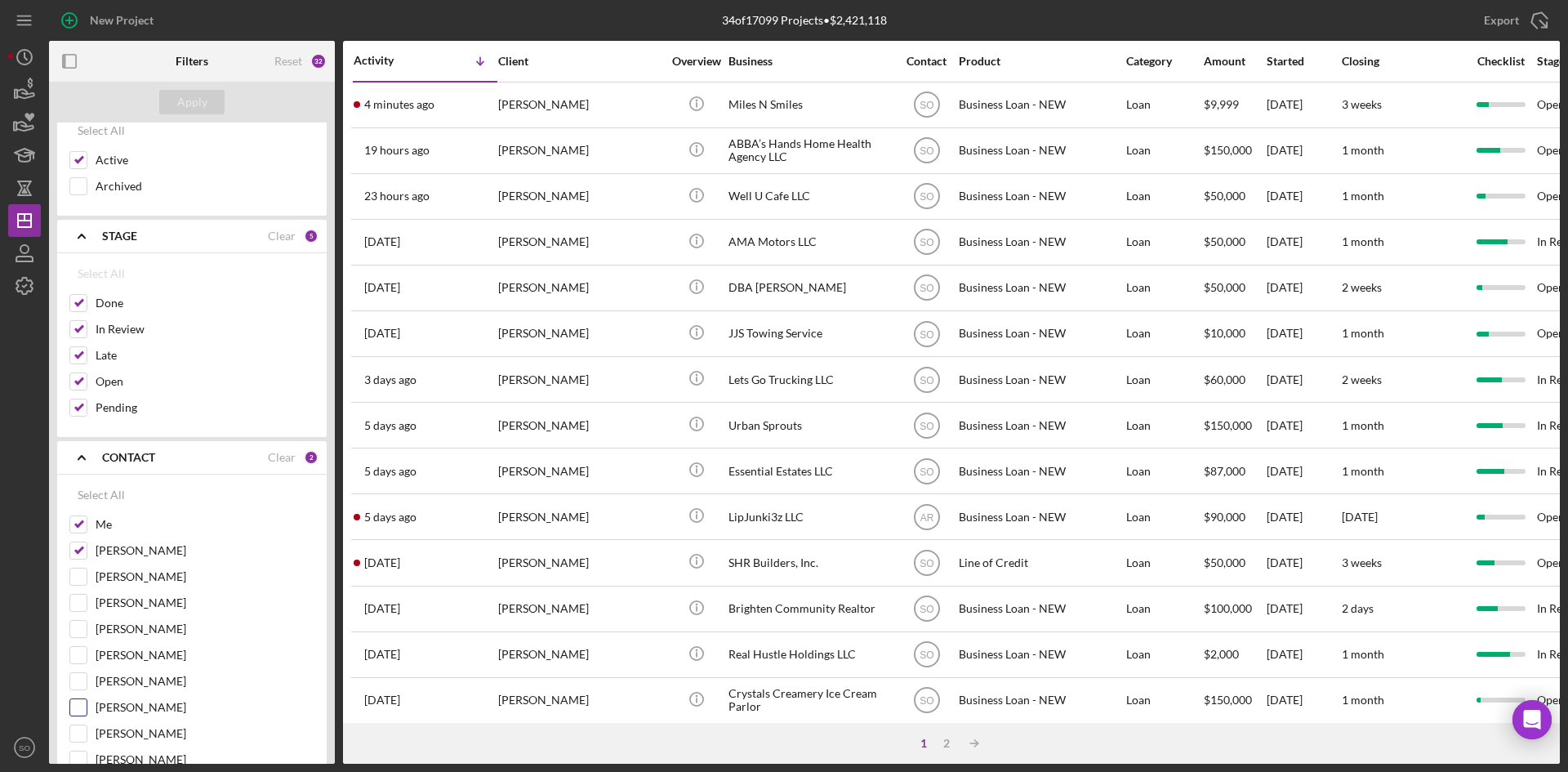
scroll to position [245, 0]
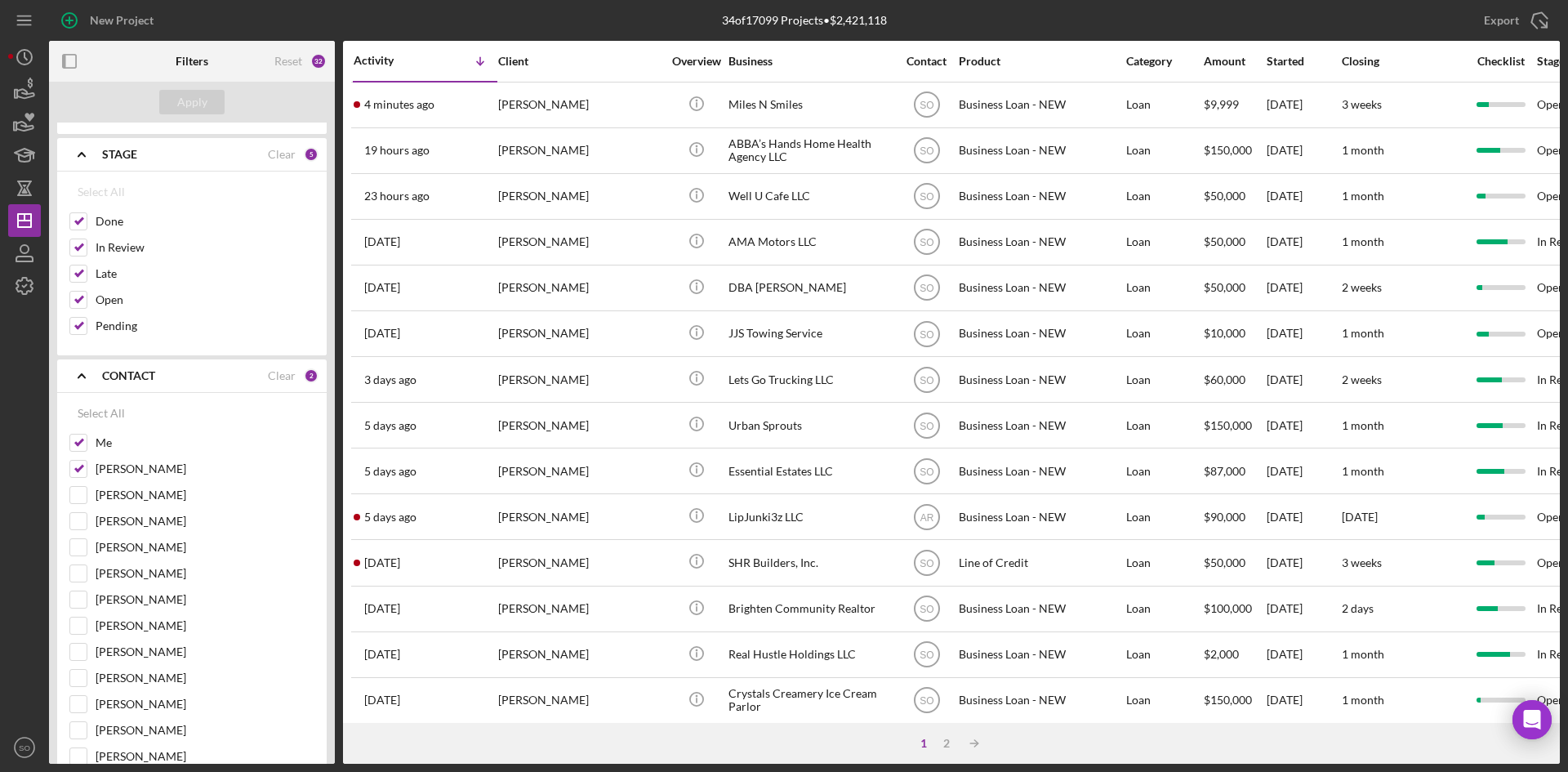
click at [89, 379] on icon "Icon/Expander" at bounding box center [81, 375] width 41 height 41
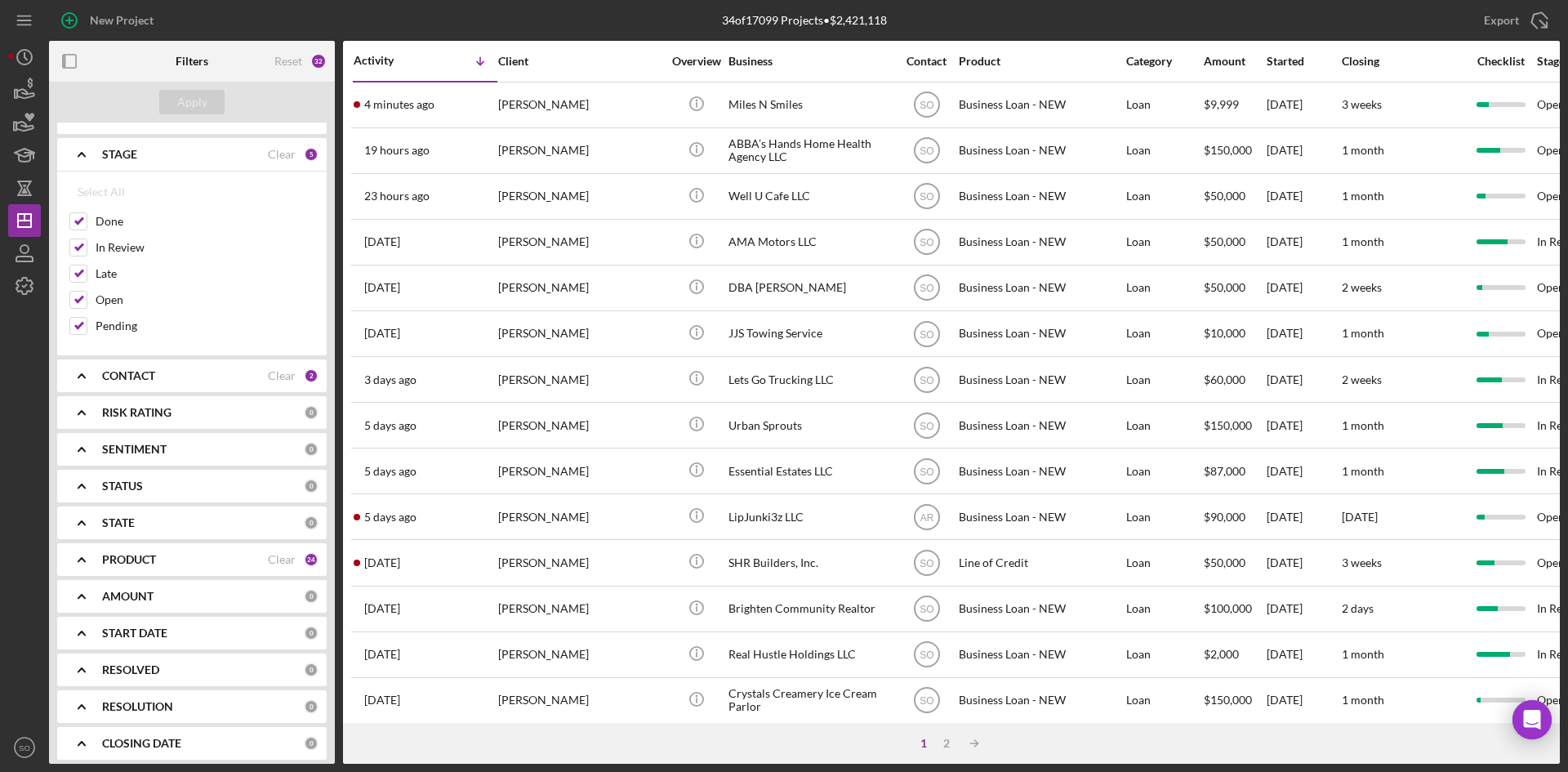
scroll to position [326, 0]
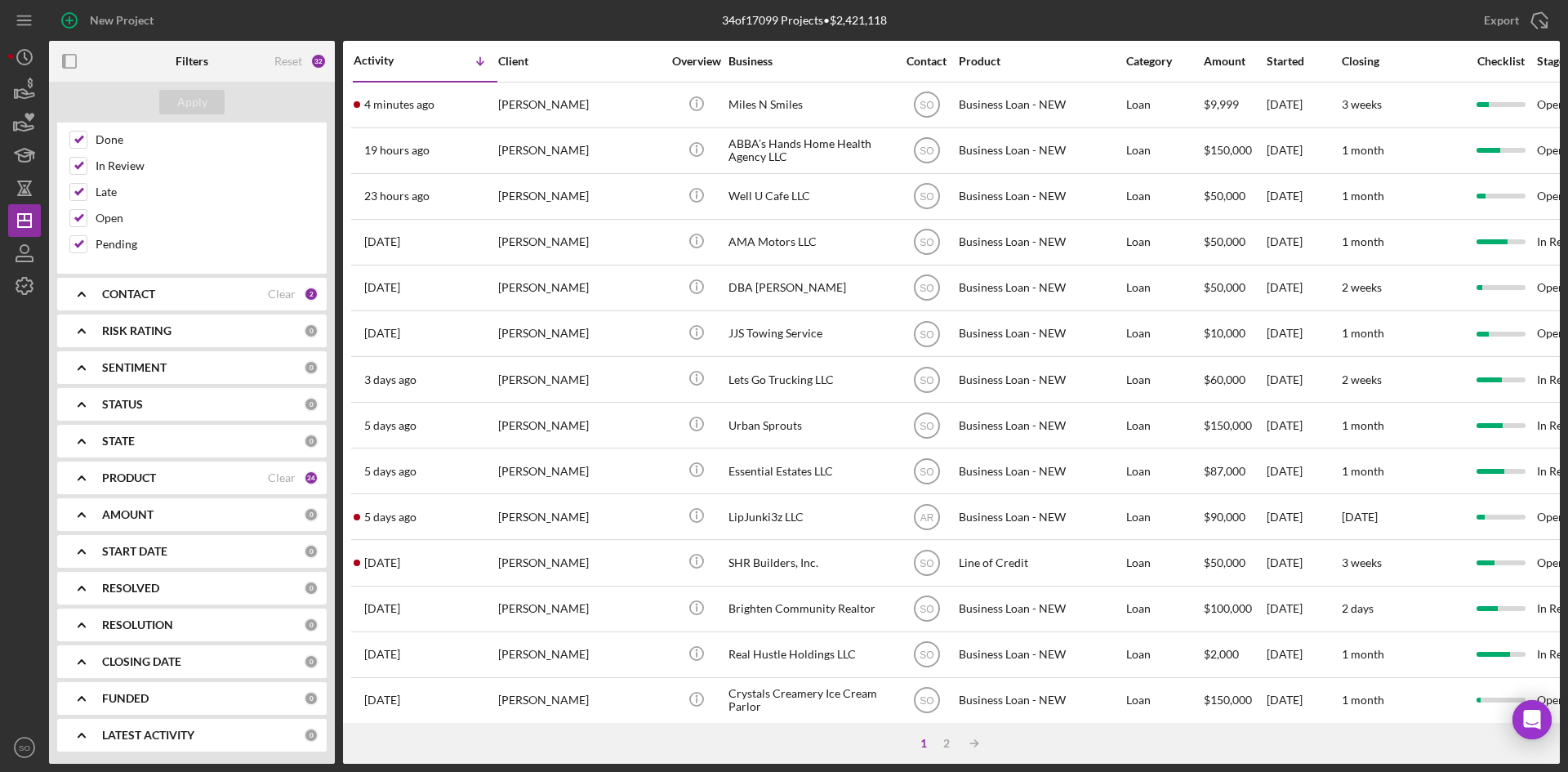
click at [168, 480] on div "PRODUCT" at bounding box center [184, 477] width 166 height 13
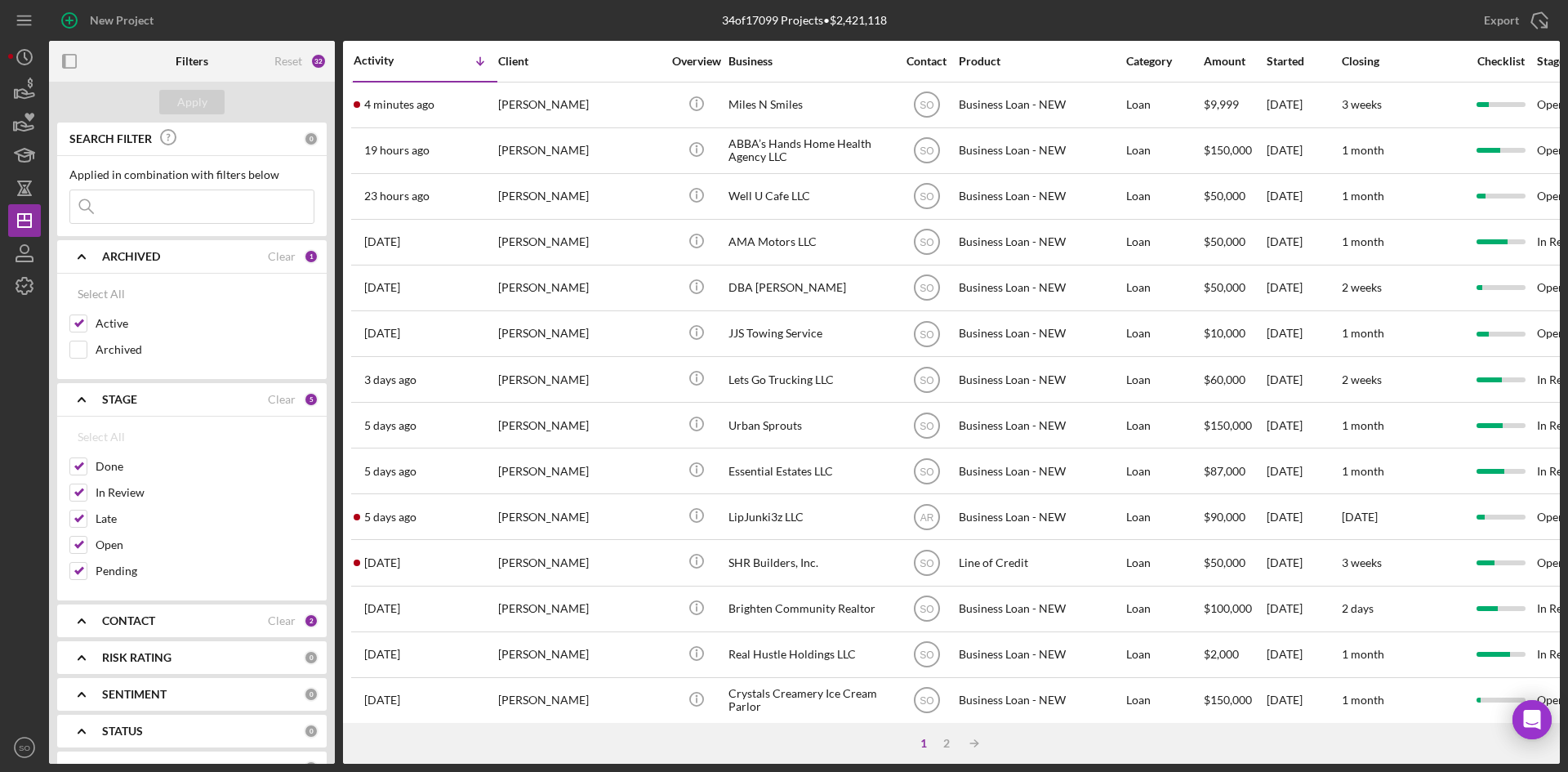
scroll to position [164, 0]
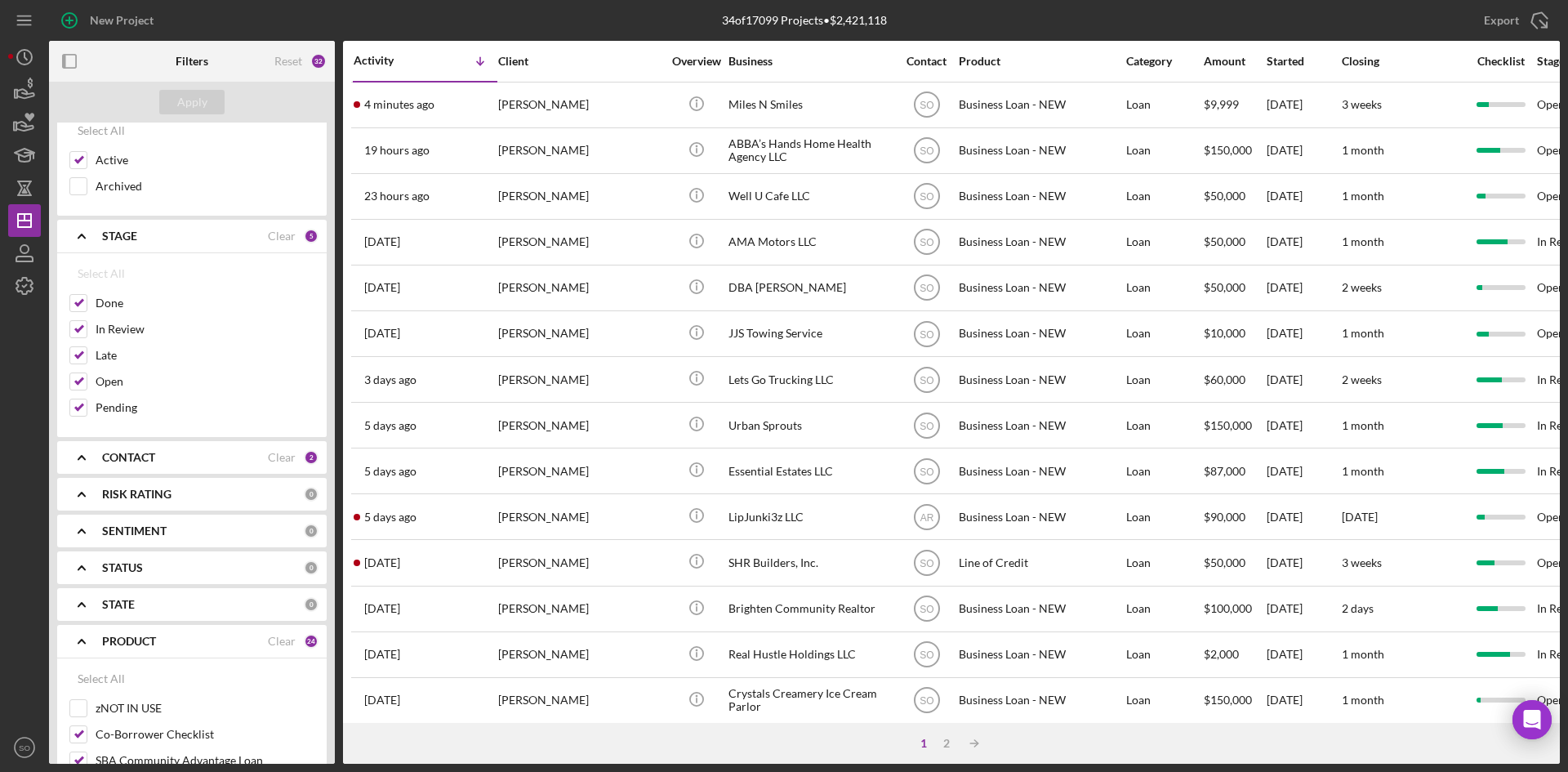
click at [175, 472] on div "CONTACT Clear 2" at bounding box center [210, 457] width 216 height 33
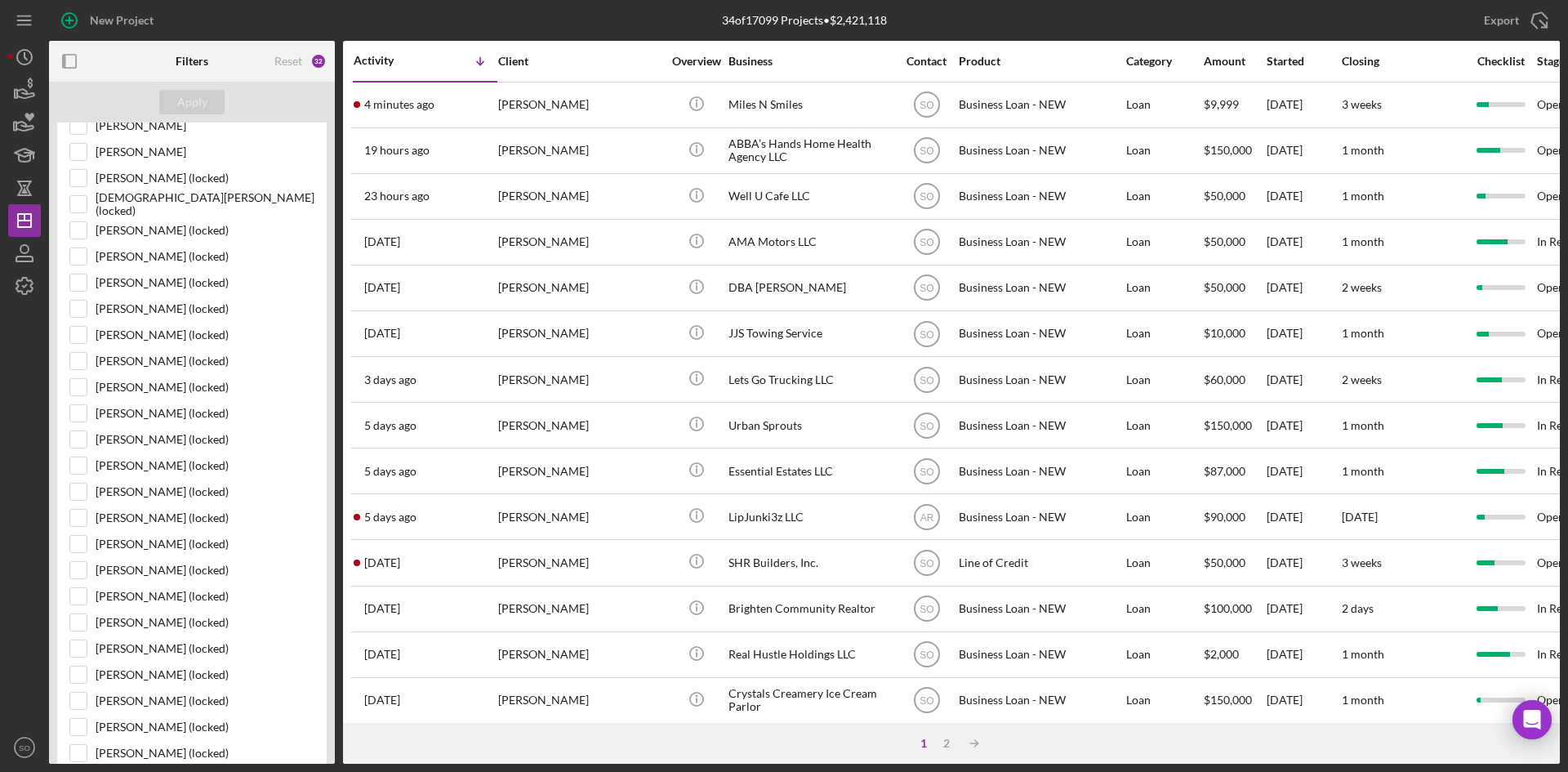
scroll to position [1308, 0]
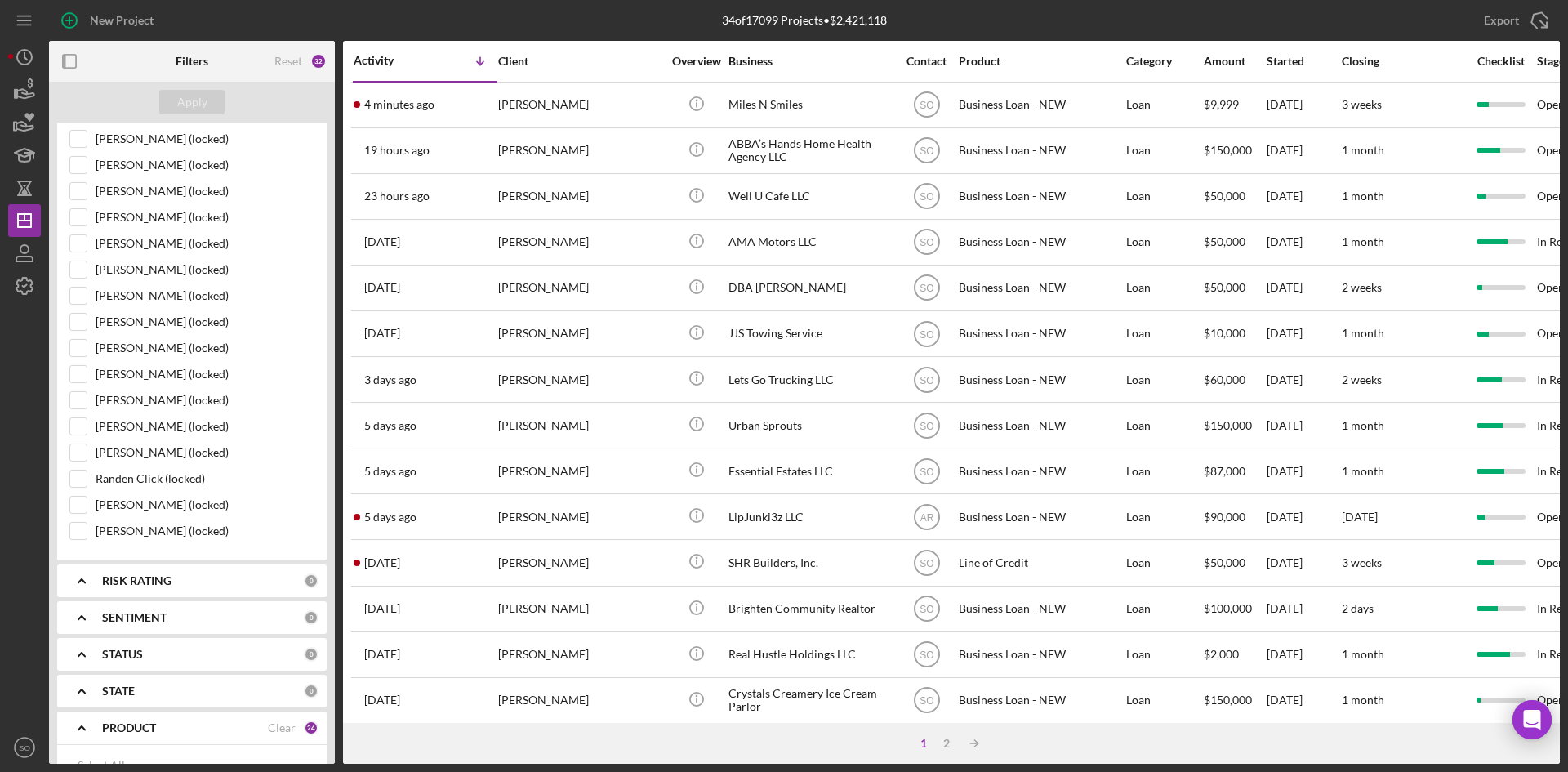
click at [191, 738] on div "PRODUCT Clear 24" at bounding box center [210, 727] width 216 height 33
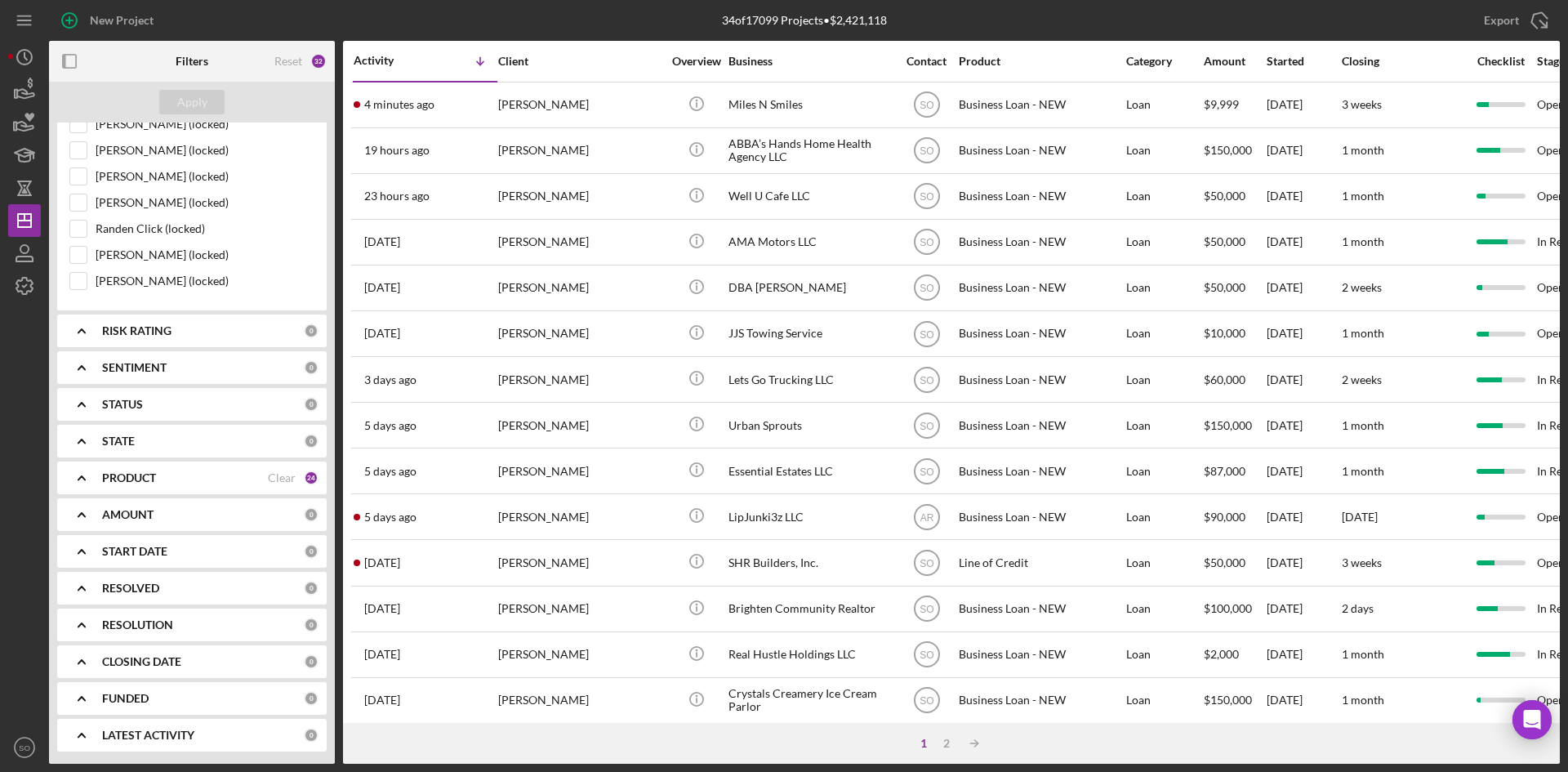
click at [169, 475] on div "PRODUCT" at bounding box center [184, 477] width 166 height 13
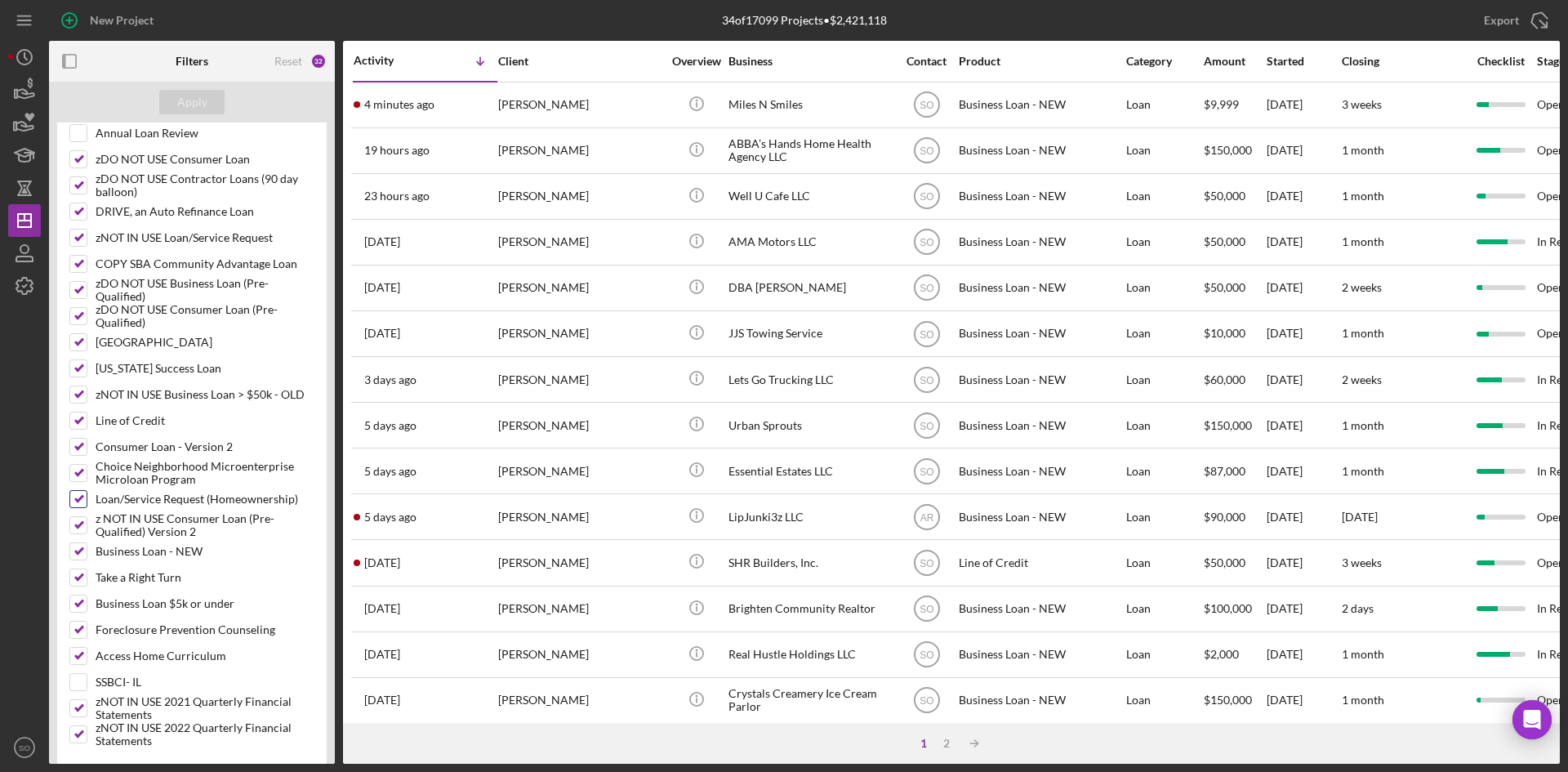
scroll to position [1884, 0]
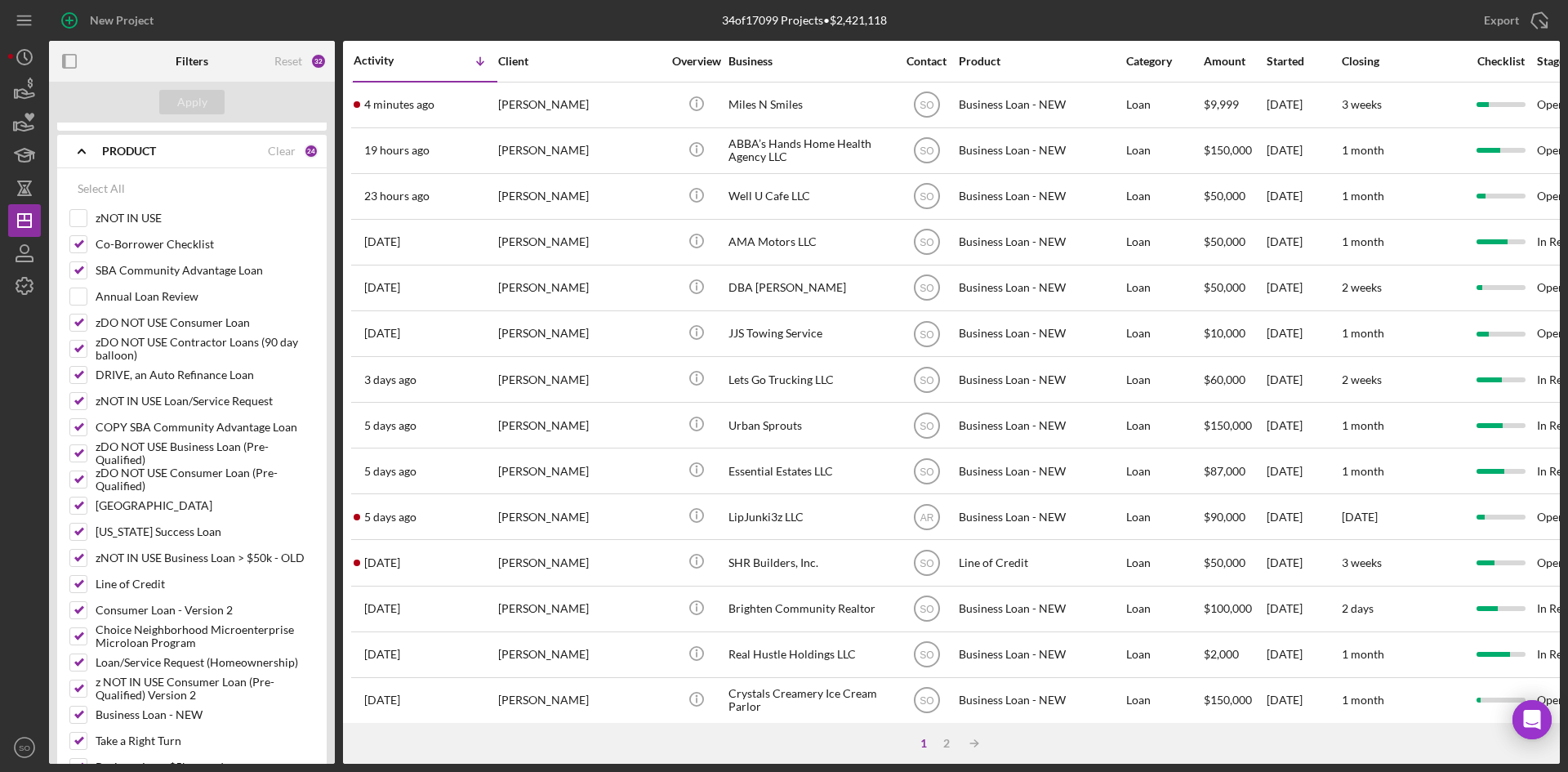
click at [91, 159] on icon "Icon/Expander" at bounding box center [81, 151] width 41 height 41
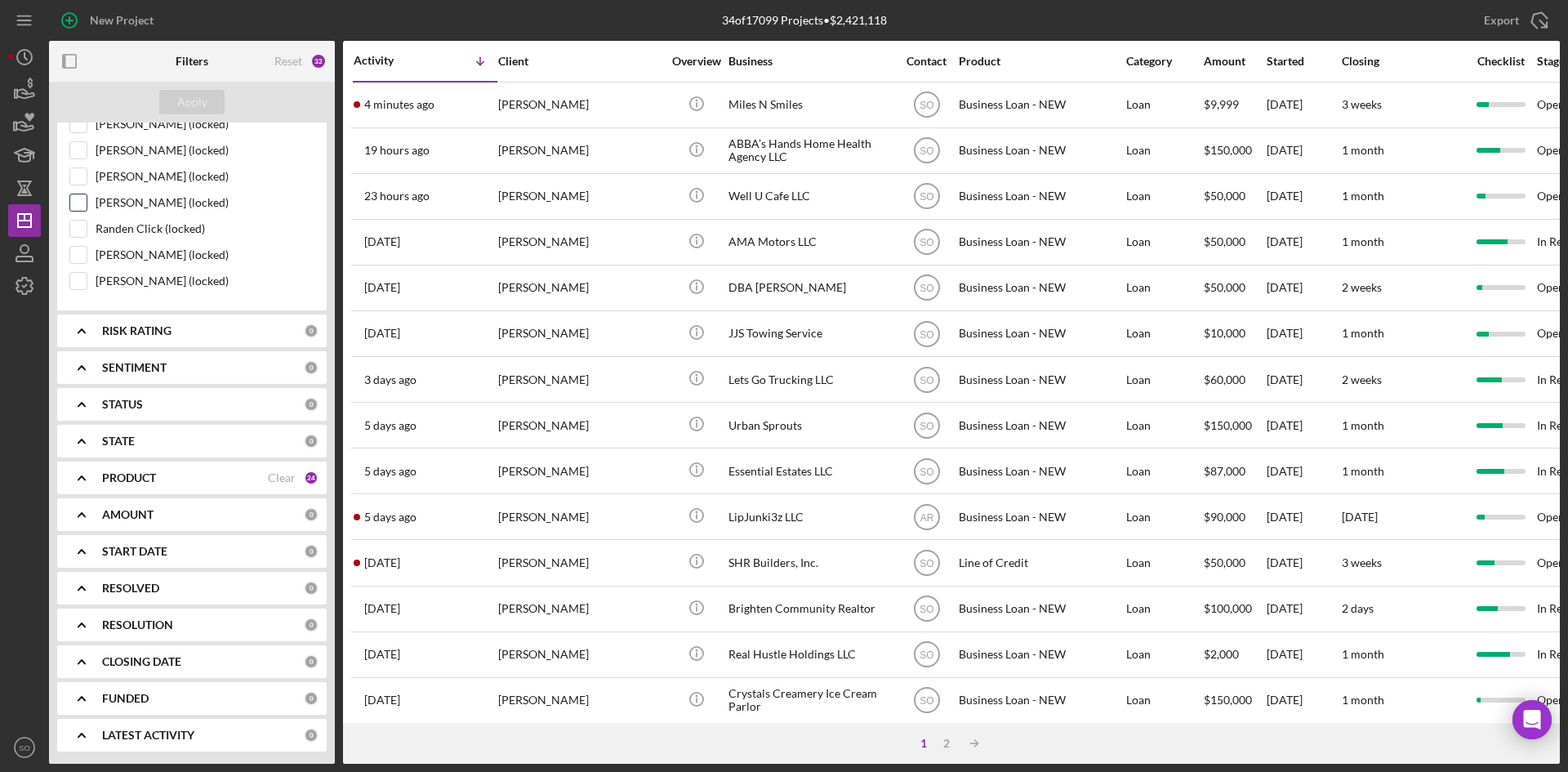
scroll to position [1558, 0]
click at [197, 475] on div "PRODUCT" at bounding box center [184, 477] width 166 height 13
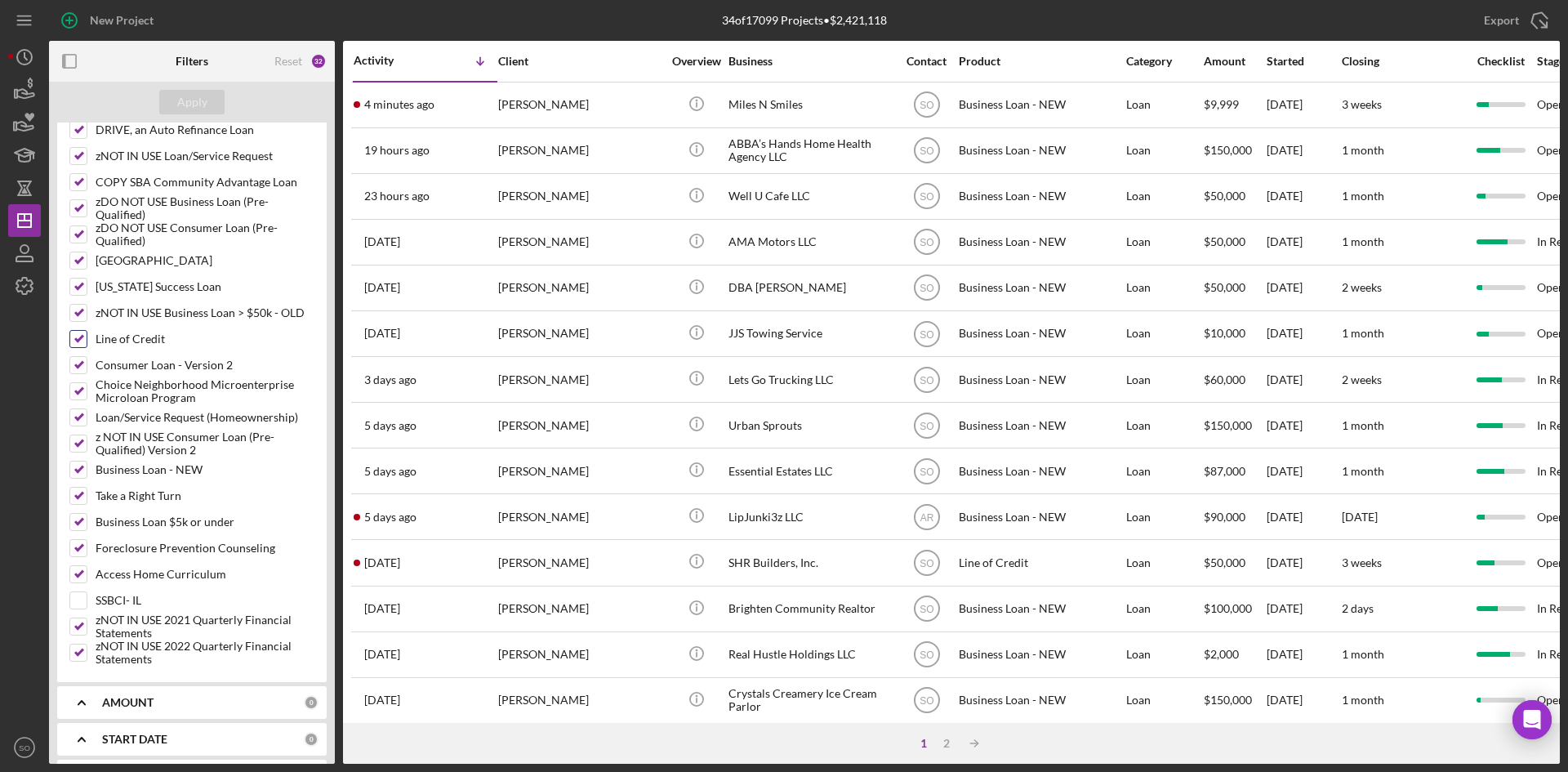
scroll to position [2212, 0]
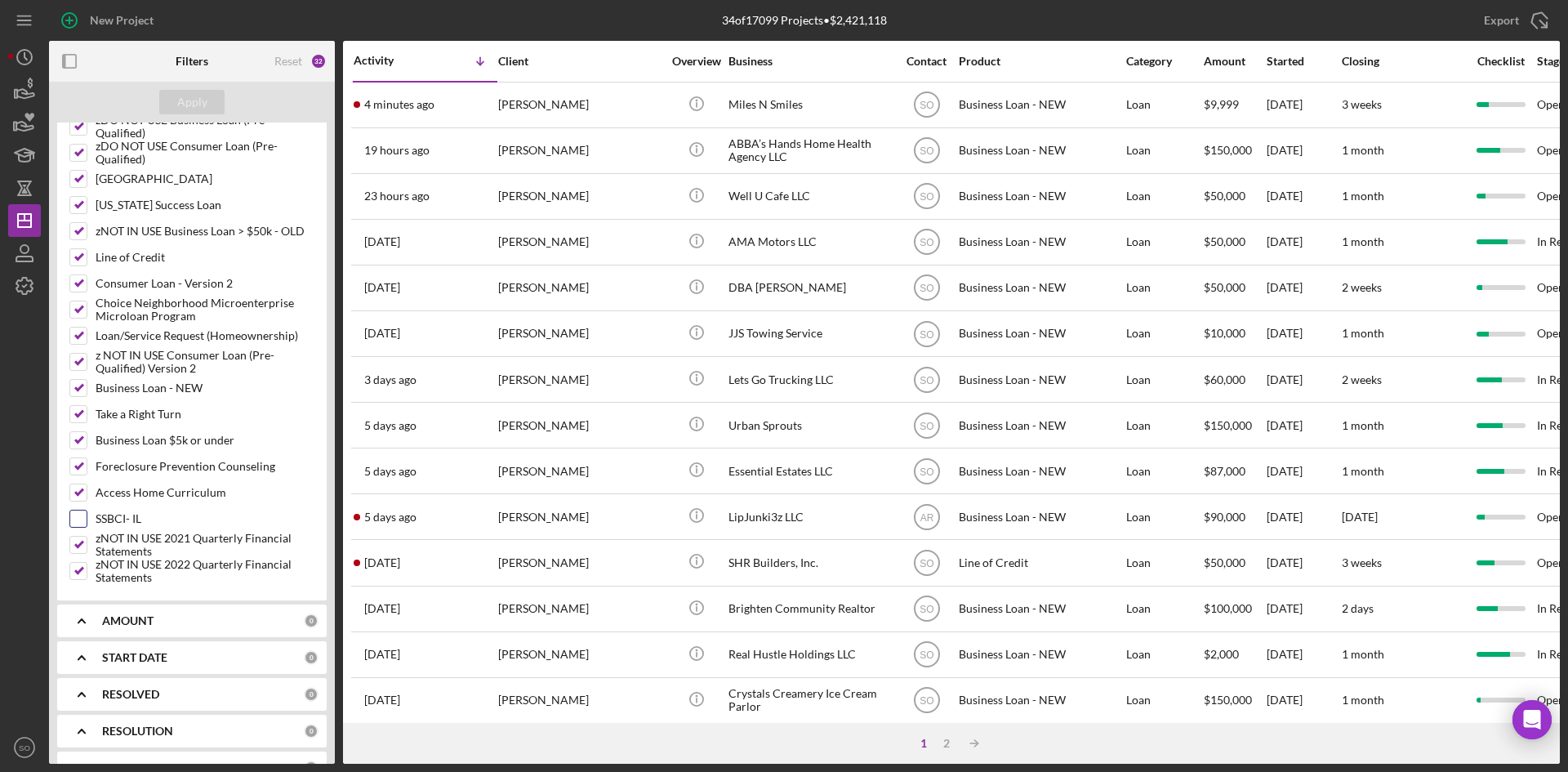
click at [79, 516] on input "SSBCI- IL" at bounding box center [78, 519] width 16 height 16
click at [79, 512] on input "SSBCI- IL" at bounding box center [78, 519] width 16 height 16
click at [81, 527] on input "SSBCI- IL" at bounding box center [78, 519] width 16 height 16
checkbox input "true"
click at [175, 103] on button "Apply" at bounding box center [192, 102] width 65 height 25
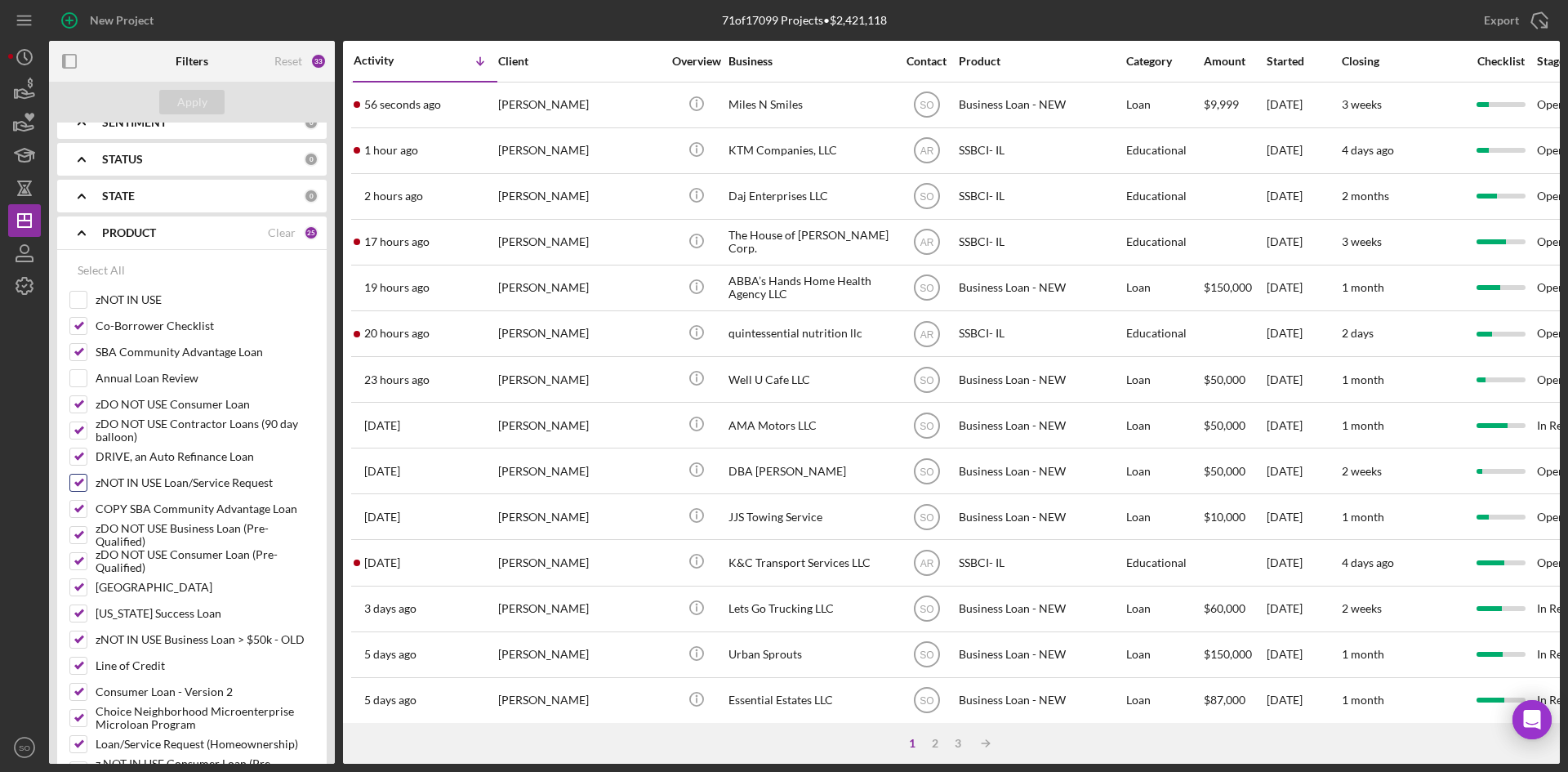
scroll to position [1722, 0]
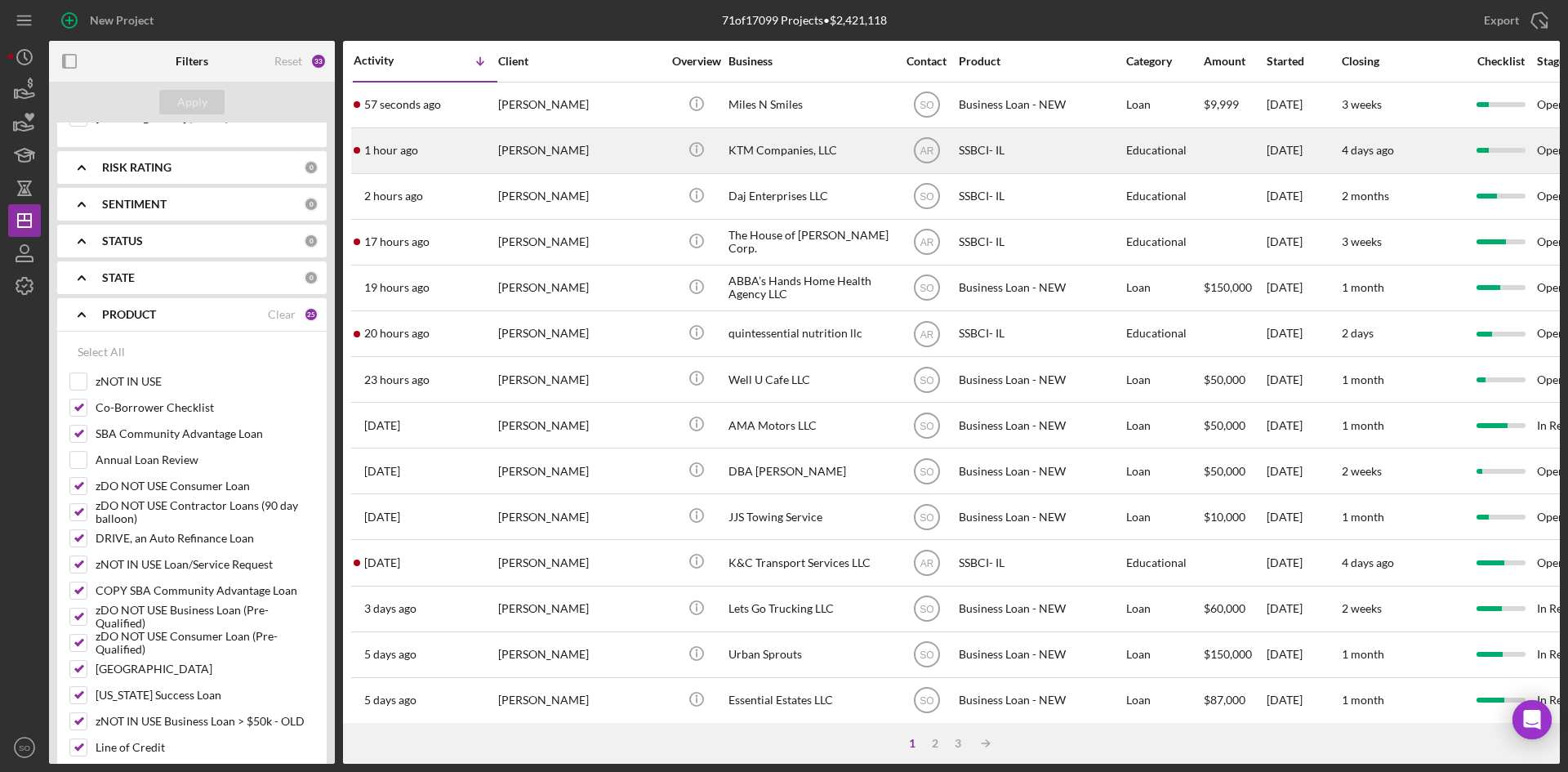
click at [508, 146] on div "[PERSON_NAME]" at bounding box center [579, 151] width 164 height 44
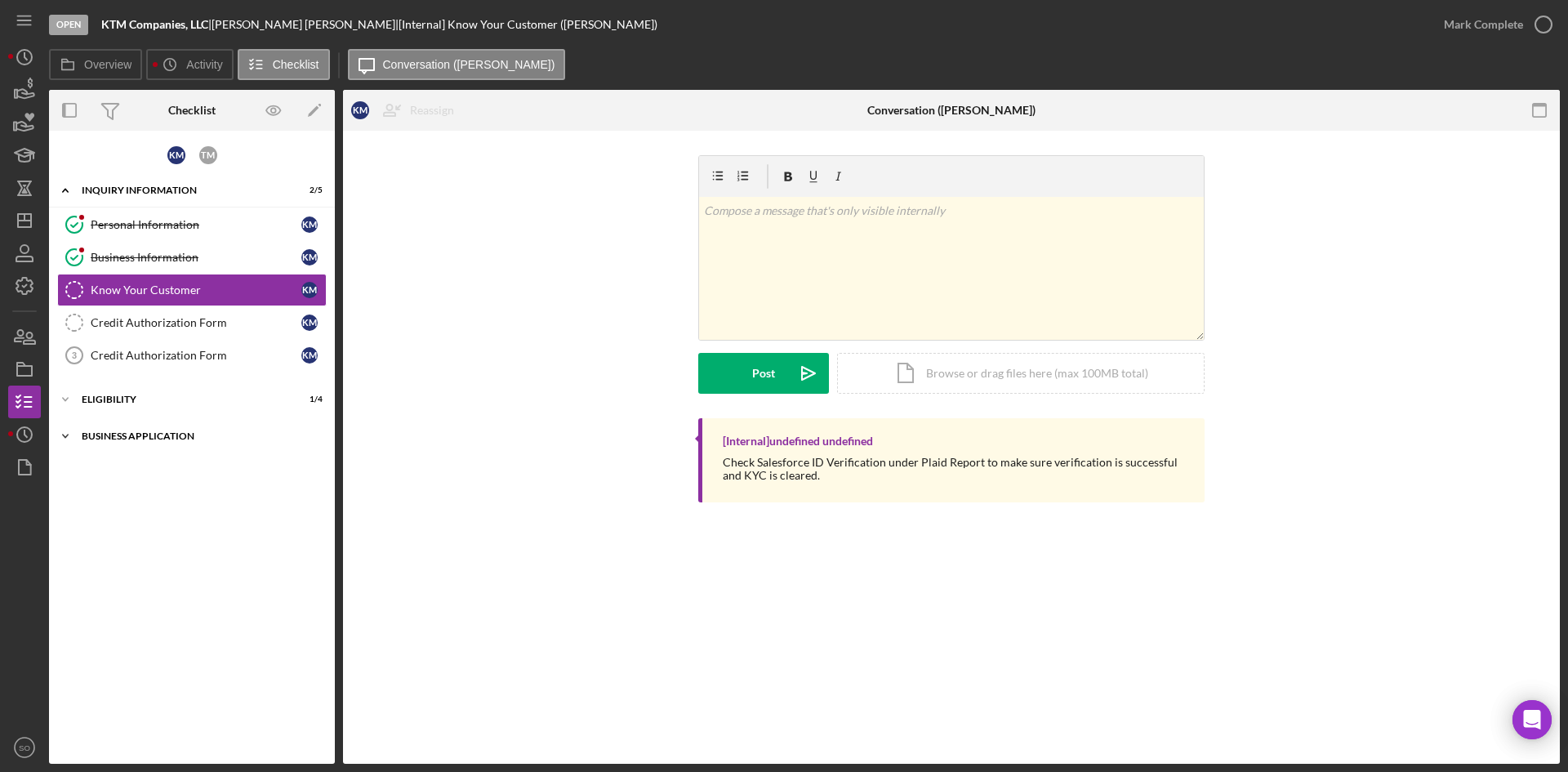
click at [171, 433] on div "Business Application" at bounding box center [197, 437] width 233 height 10
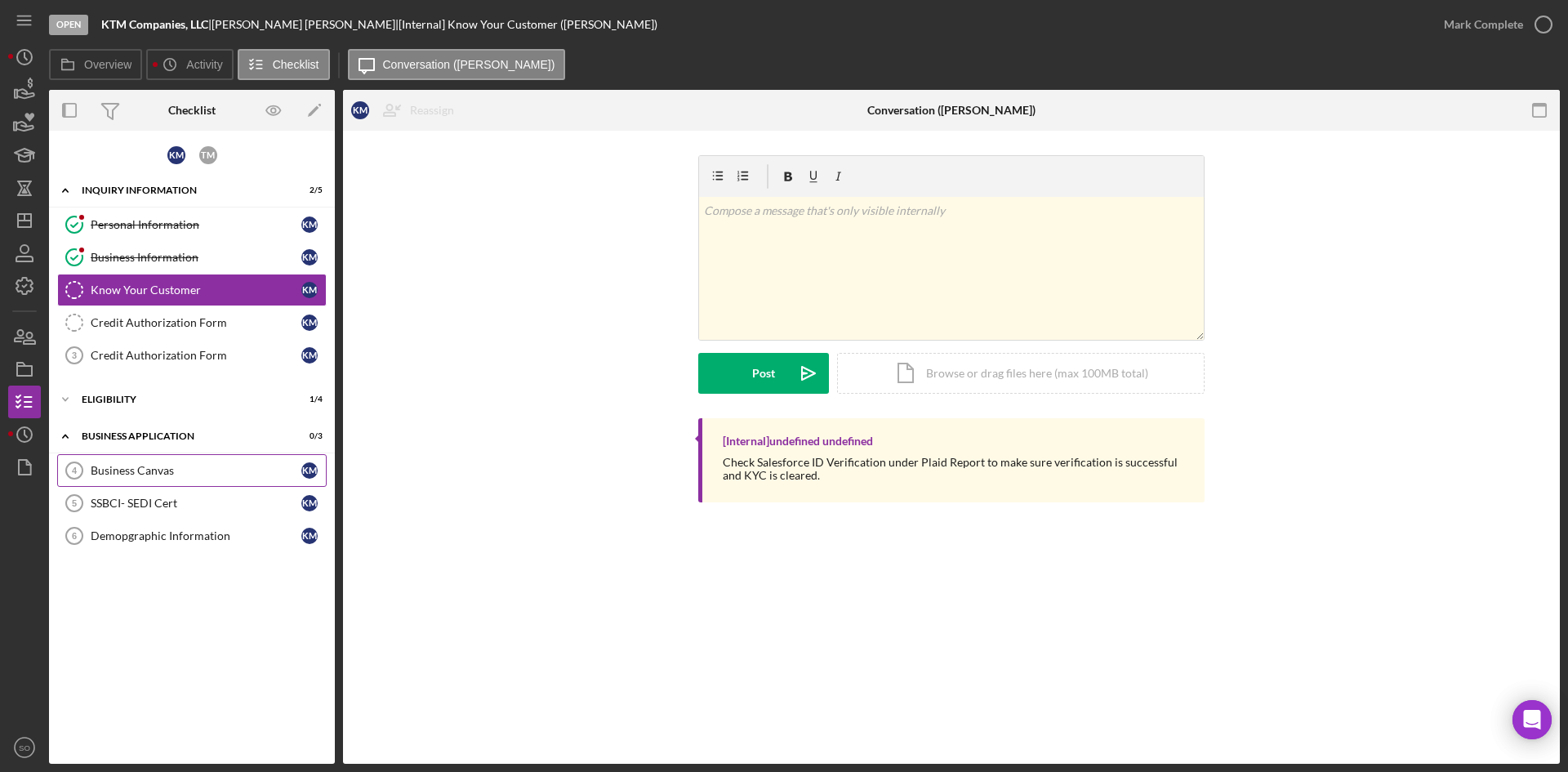
click at [192, 479] on link "Business Canvas 4 Business Canvas K M" at bounding box center [192, 470] width 270 height 33
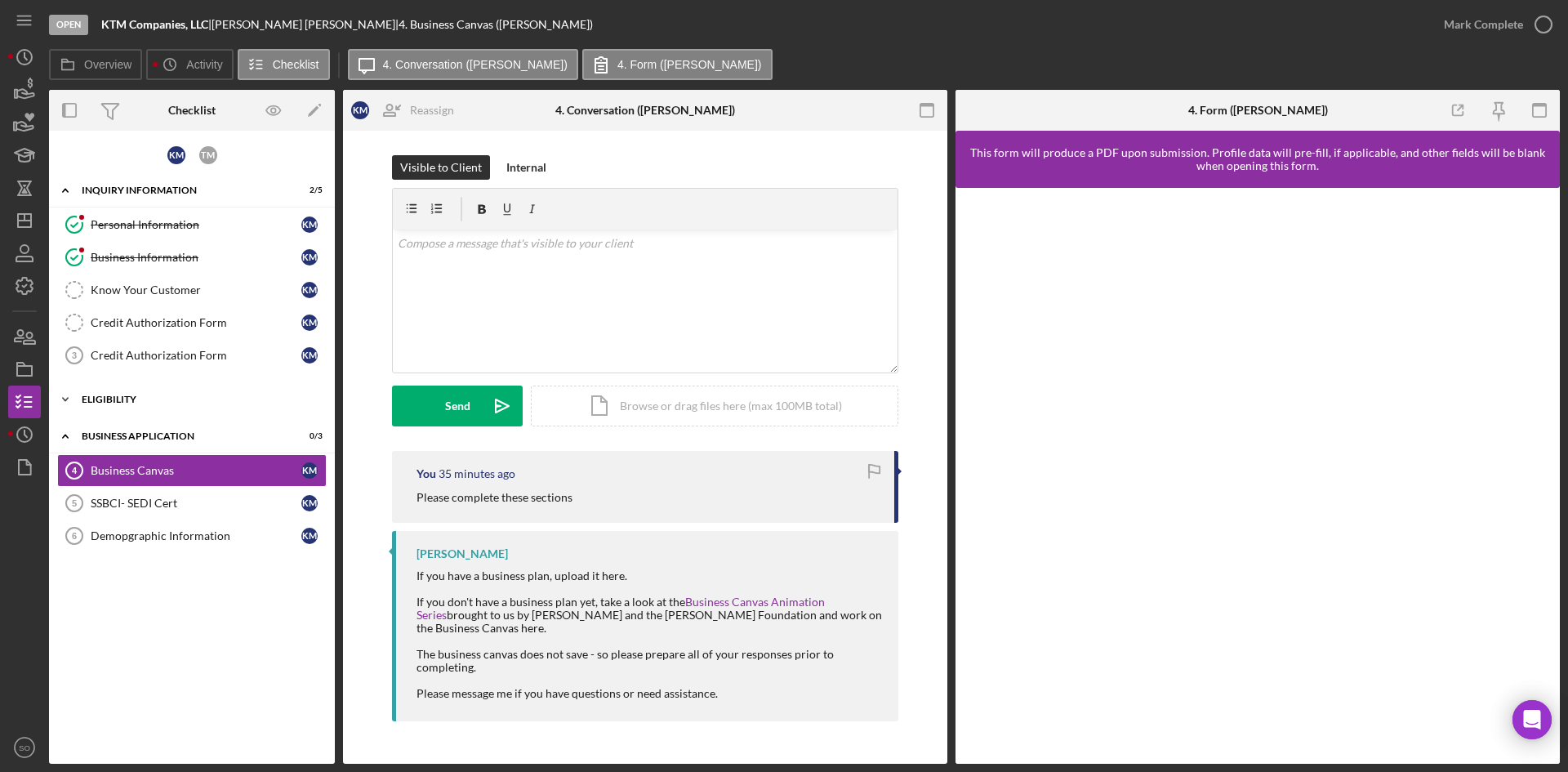
click at [163, 406] on div "Icon/Expander Eligibility 1 / 4" at bounding box center [191, 399] width 286 height 33
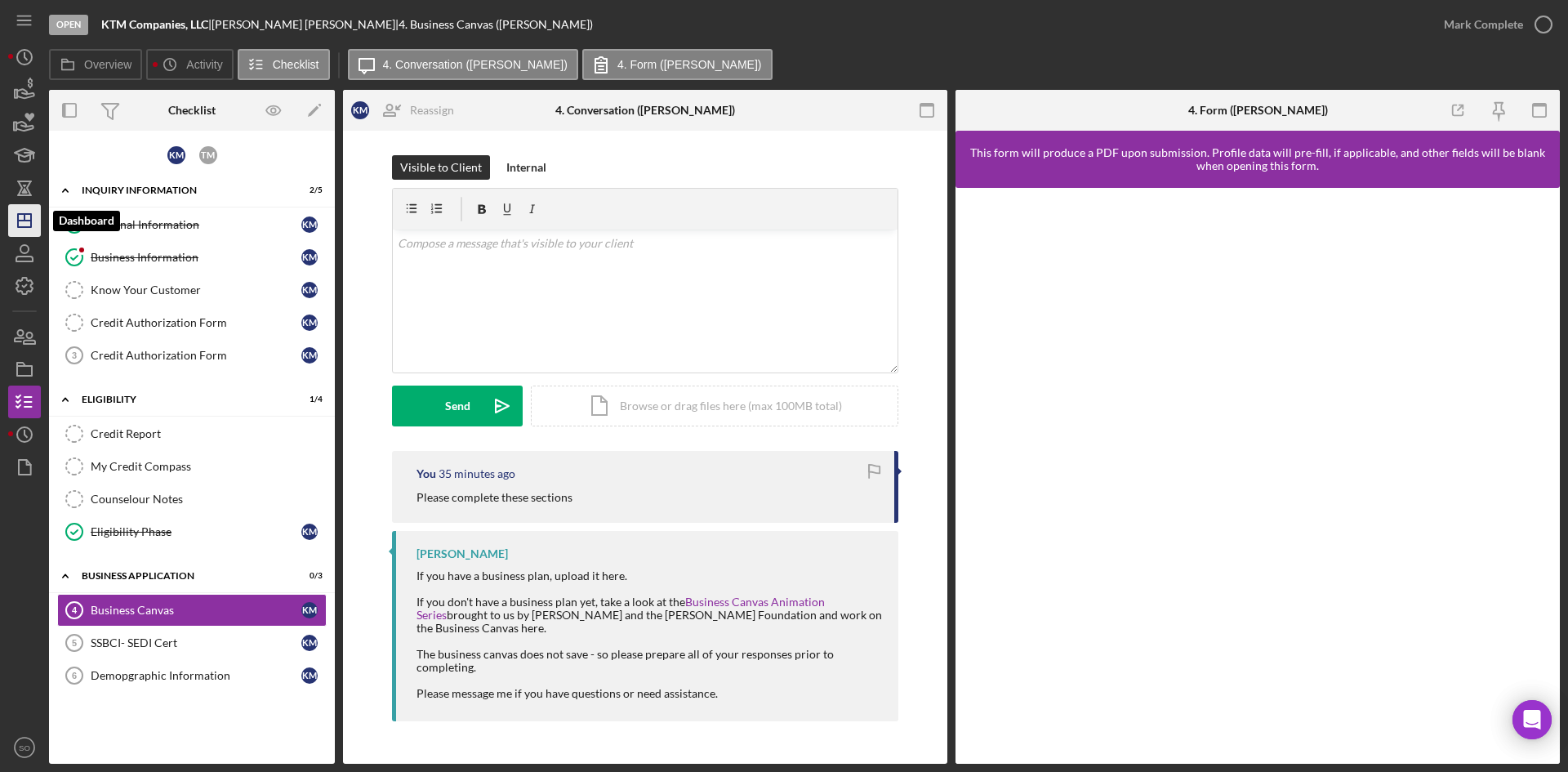
click at [24, 225] on icon "Icon/Dashboard" at bounding box center [24, 220] width 41 height 41
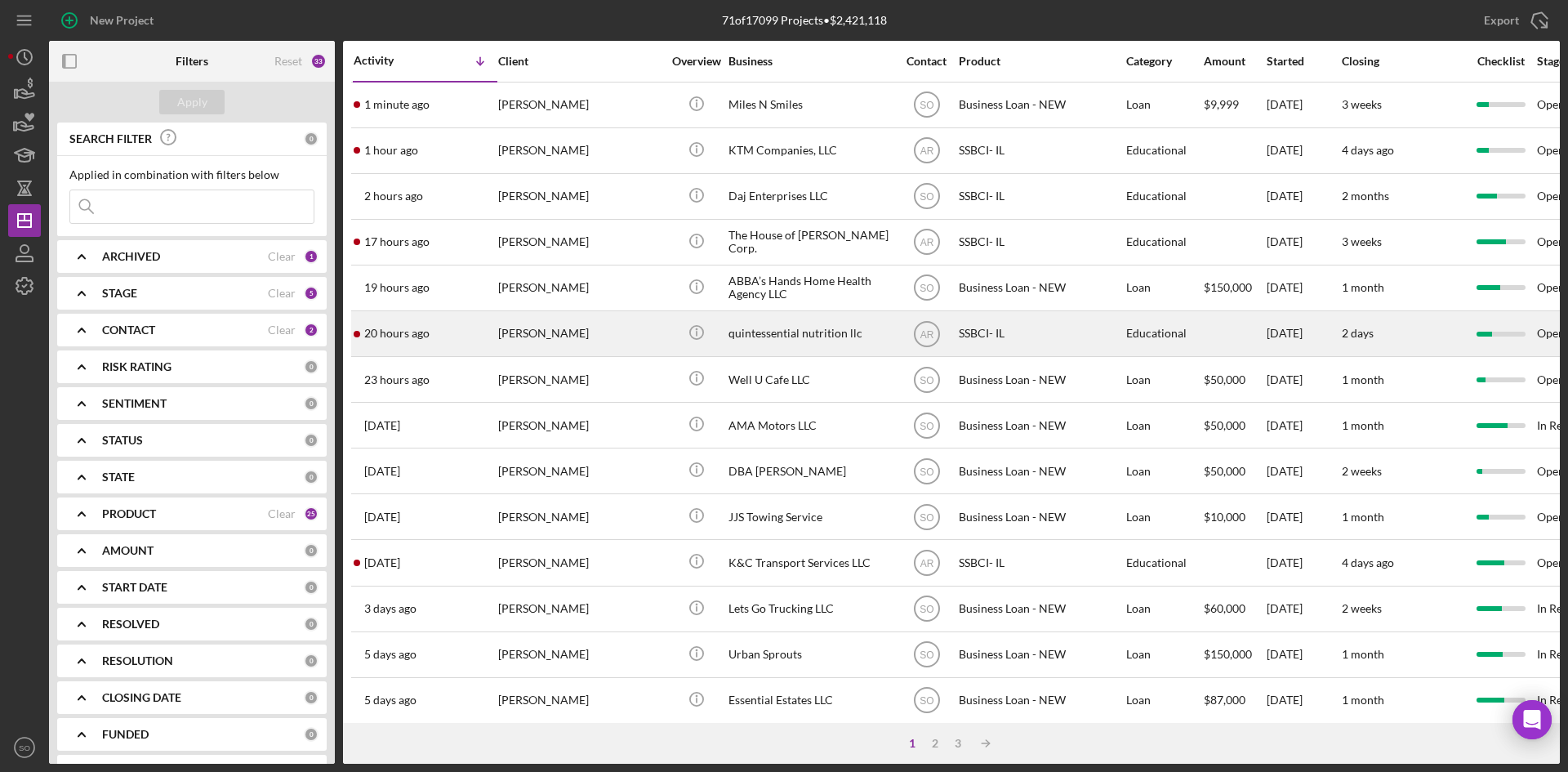
click at [520, 345] on div "[PERSON_NAME]" at bounding box center [579, 334] width 164 height 44
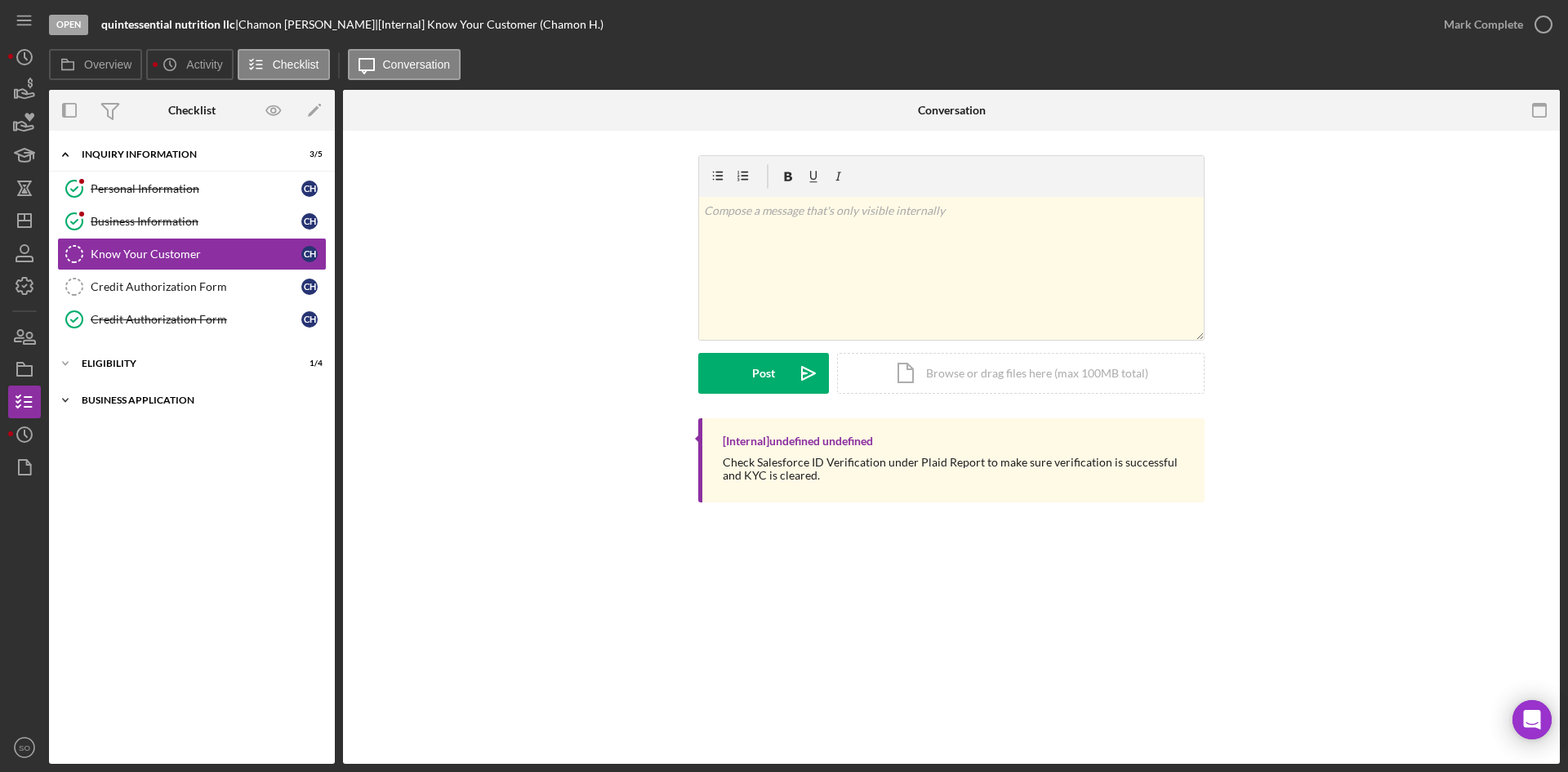
click at [146, 404] on div "Business Application" at bounding box center [197, 401] width 233 height 10
click at [198, 430] on div "Business Canvas" at bounding box center [195, 435] width 211 height 13
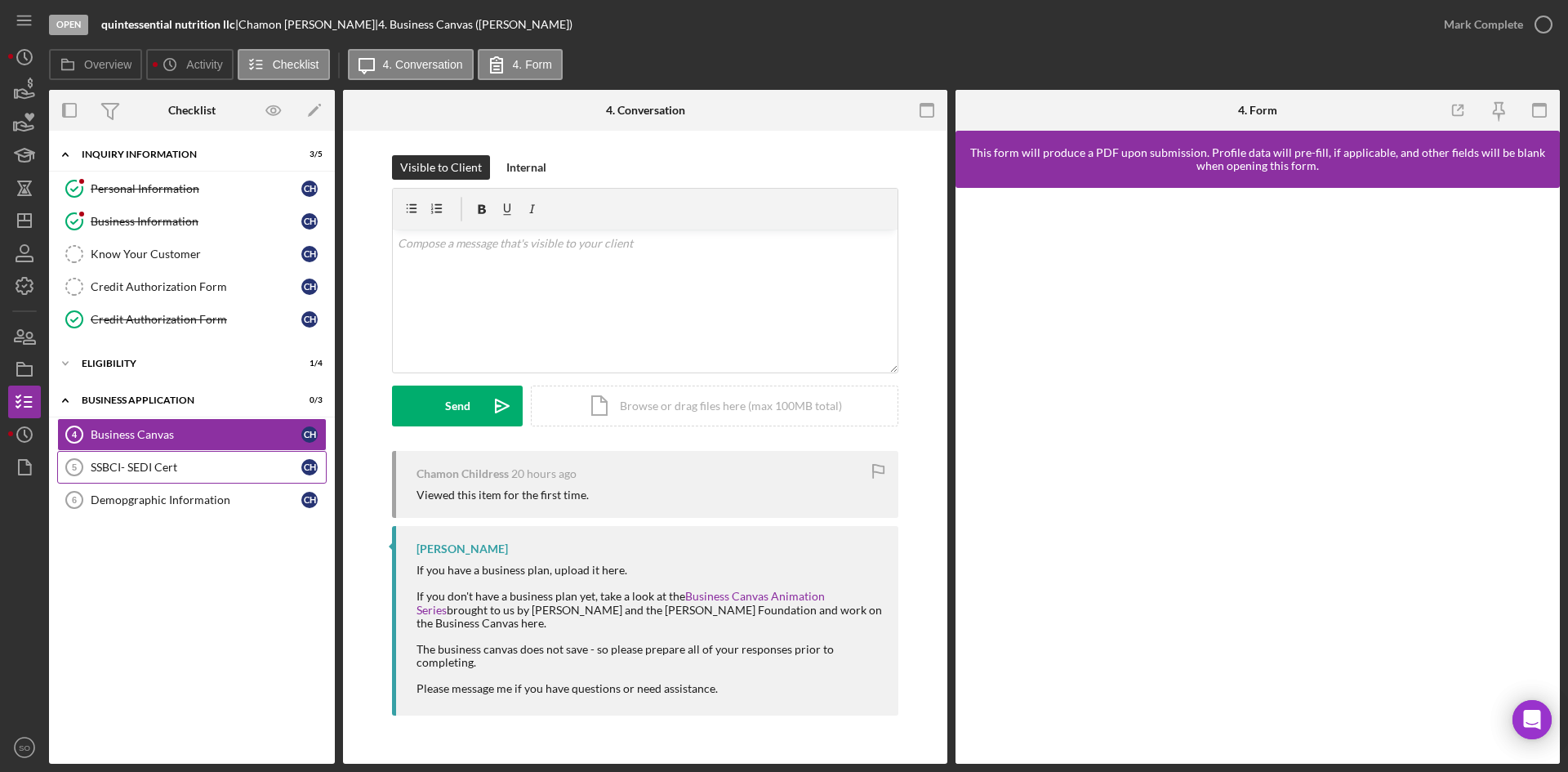
click at [239, 466] on div "SSBCI- SEDI Cert" at bounding box center [195, 467] width 211 height 13
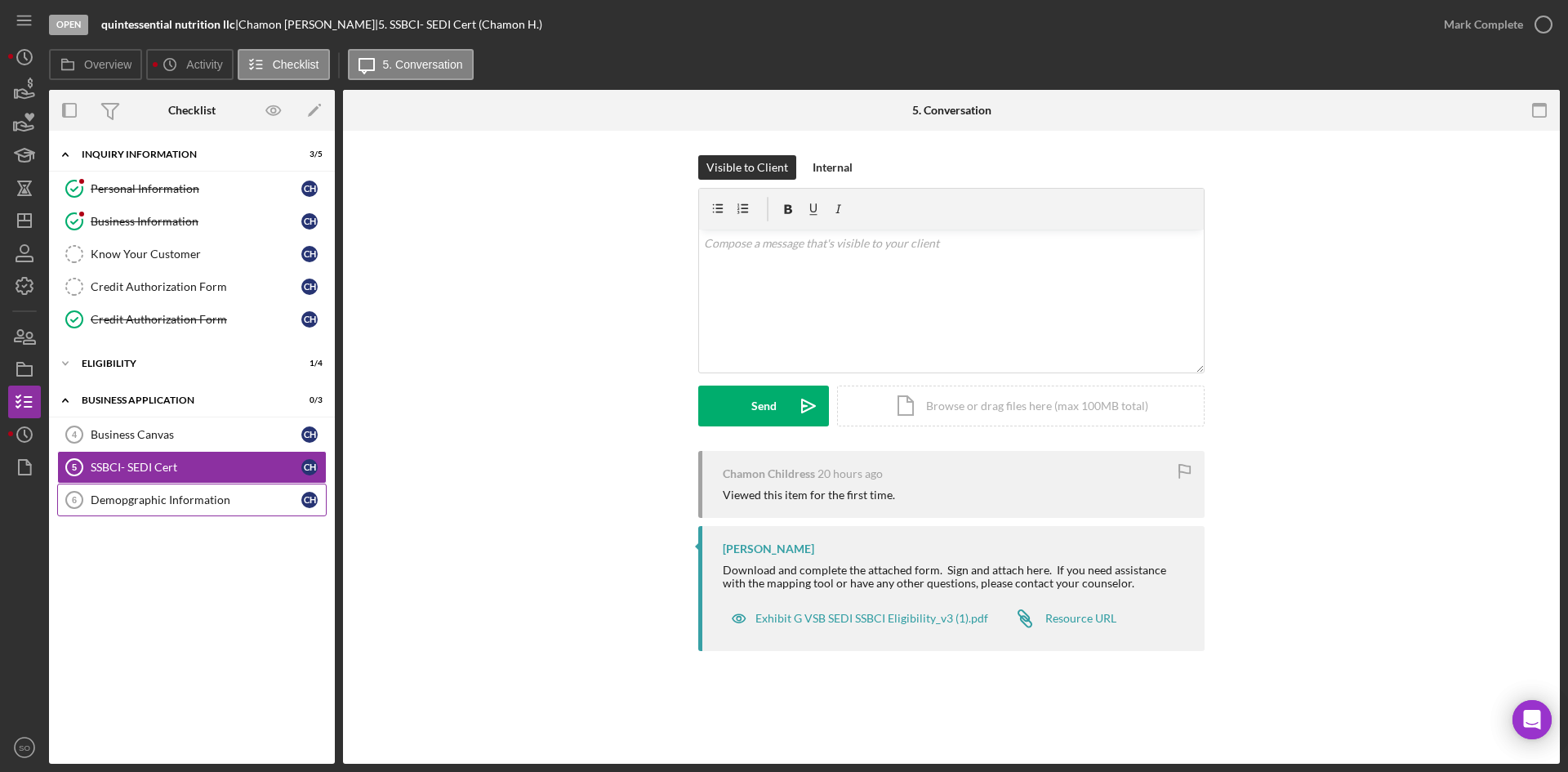
click at [234, 492] on link "Demopgraphic Information 6 Demopgraphic Information C H" at bounding box center [192, 500] width 270 height 33
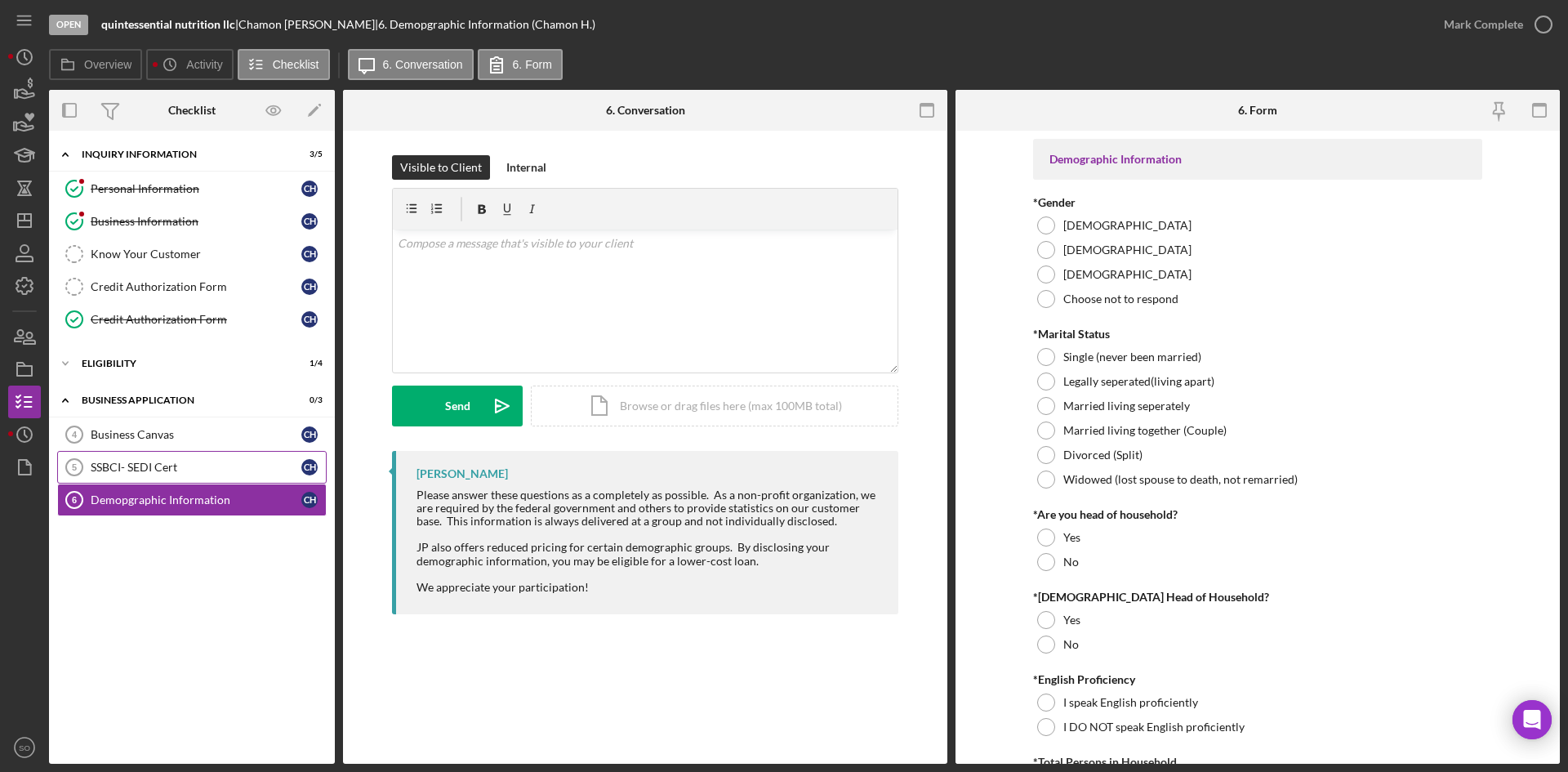
click at [206, 464] on div "SSBCI- SEDI Cert" at bounding box center [195, 467] width 211 height 13
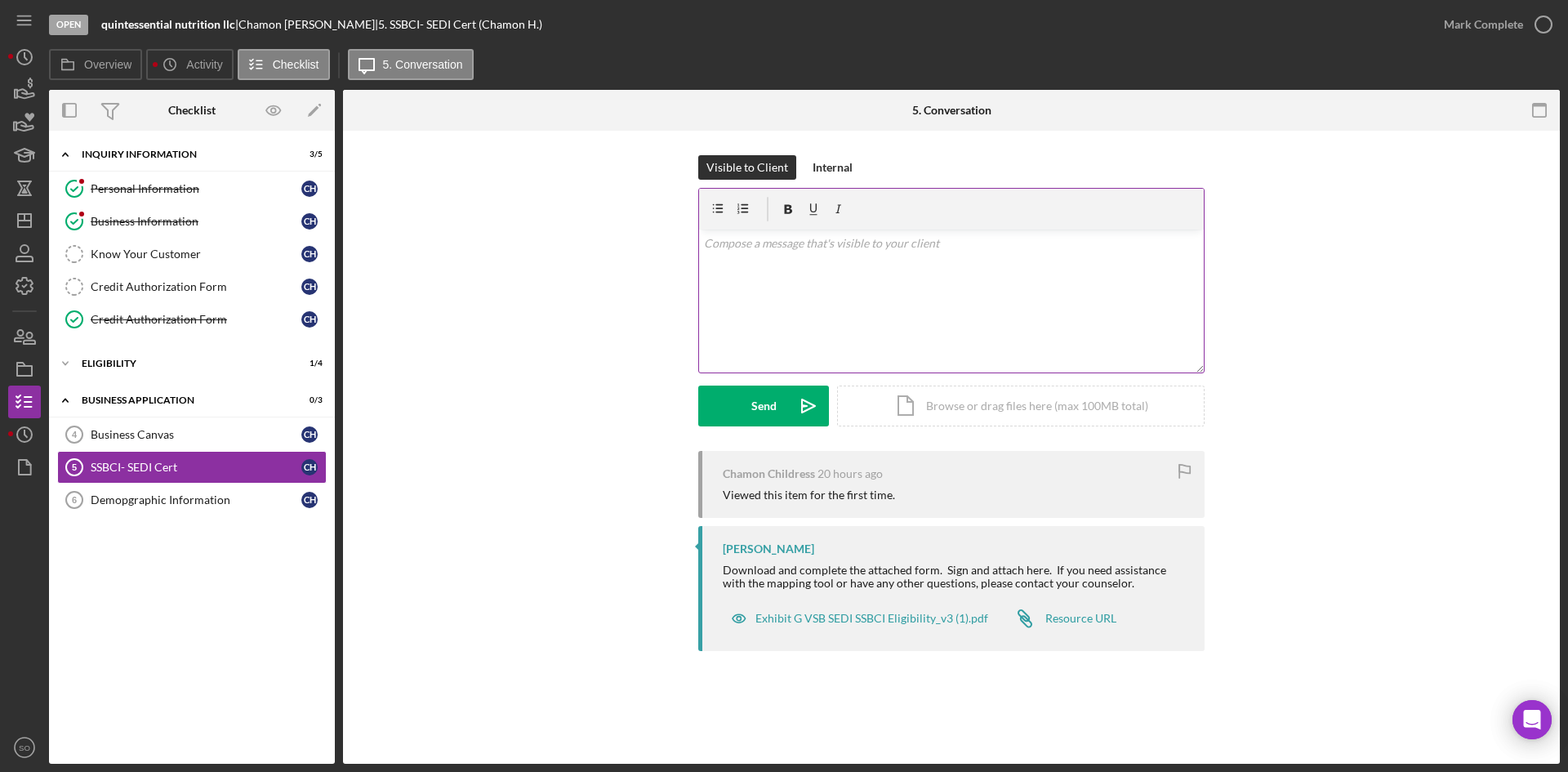
click at [852, 316] on div "v Color teal Color pink Remove color Add row above Add row below Add column bef…" at bounding box center [951, 301] width 505 height 143
click at [712, 404] on button "Send Icon/icon-invite-send" at bounding box center [764, 406] width 131 height 41
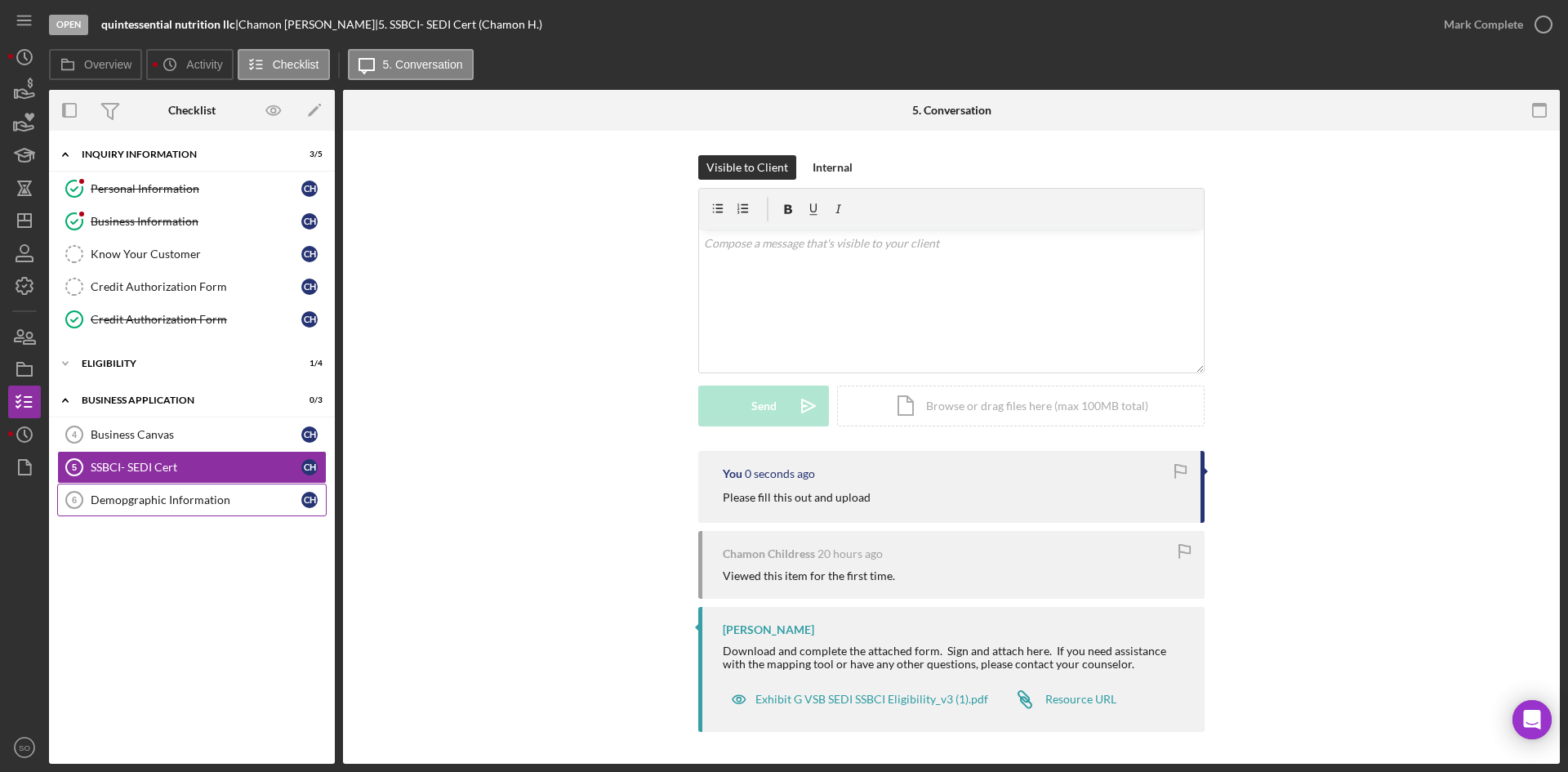
drag, startPoint x: 235, startPoint y: 499, endPoint x: 288, endPoint y: 495, distance: 53.2
click at [235, 499] on div "Demopgraphic Information" at bounding box center [195, 499] width 211 height 13
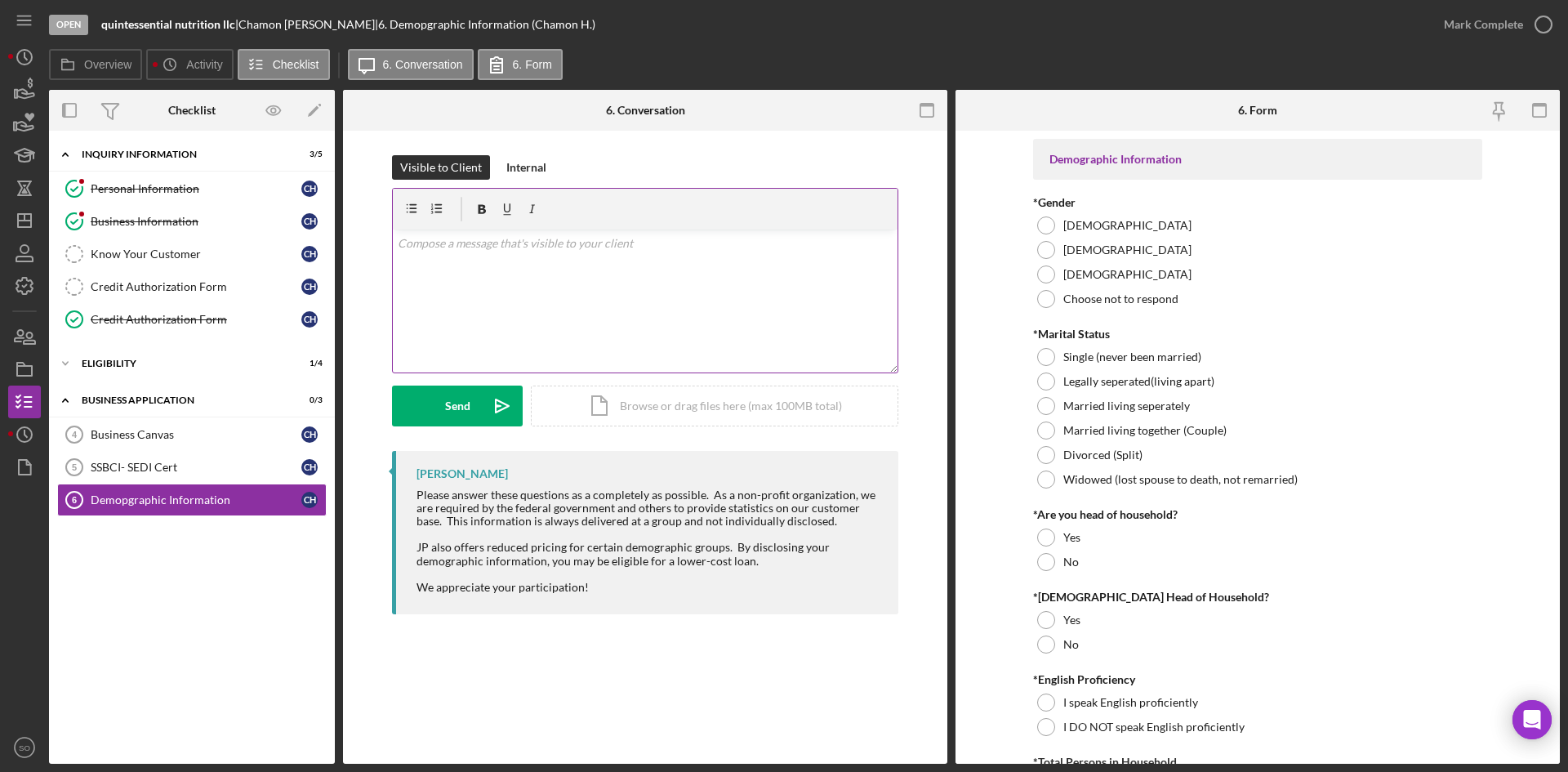
click at [680, 265] on div "v Color teal Color pink Remove color Add row above Add row below Add column bef…" at bounding box center [645, 301] width 505 height 143
drag, startPoint x: 499, startPoint y: 223, endPoint x: 486, endPoint y: 227, distance: 13.6
click at [486, 227] on div at bounding box center [645, 208] width 505 height 41
drag, startPoint x: 501, startPoint y: 248, endPoint x: 364, endPoint y: 239, distance: 137.3
click at [364, 239] on div "Visible to Client Internal v Color teal Color pink Remove color Add row above A…" at bounding box center [646, 389] width 605 height 517
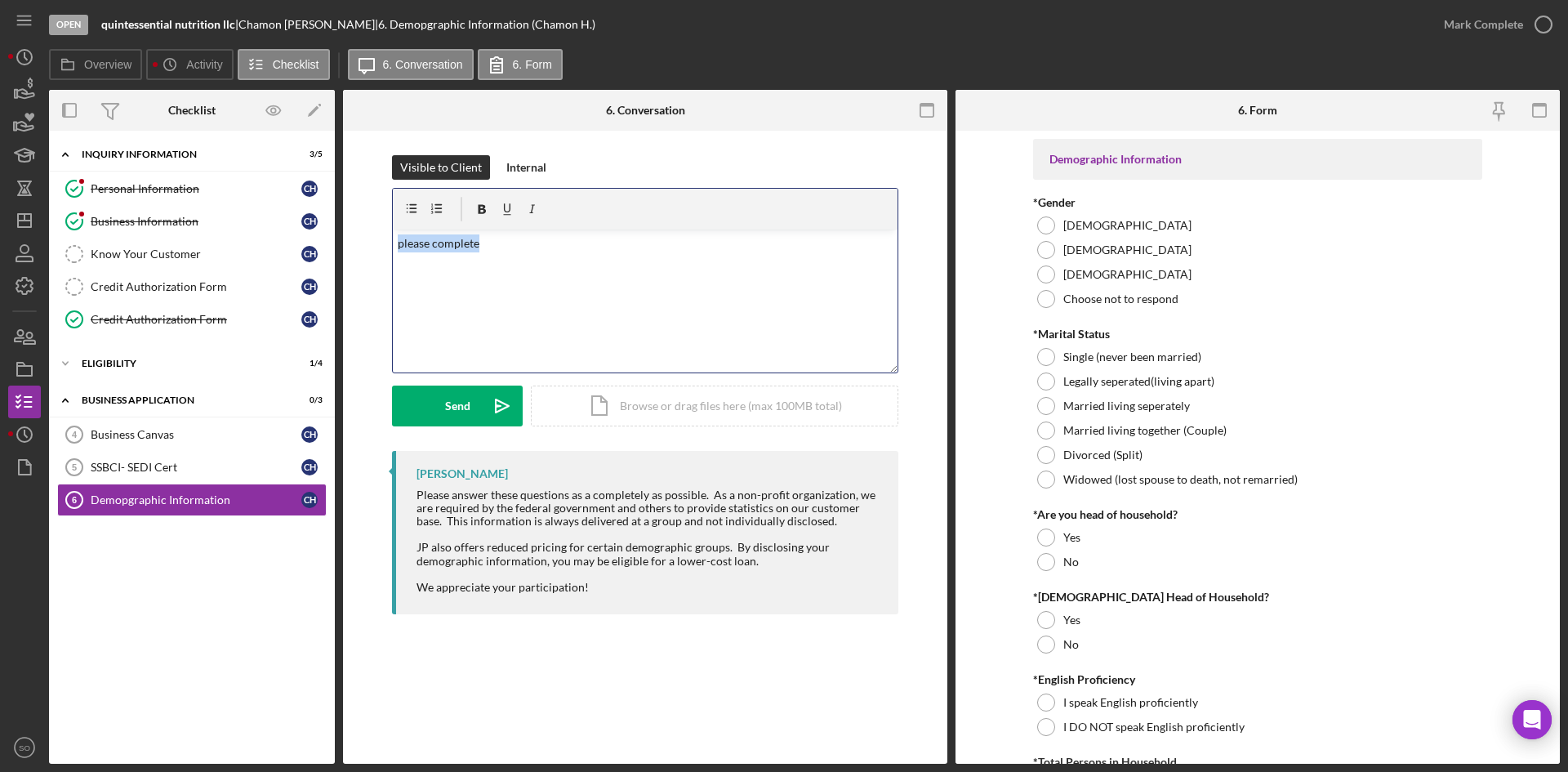
copy p "please complete"
click at [466, 398] on div "Send" at bounding box center [458, 406] width 26 height 41
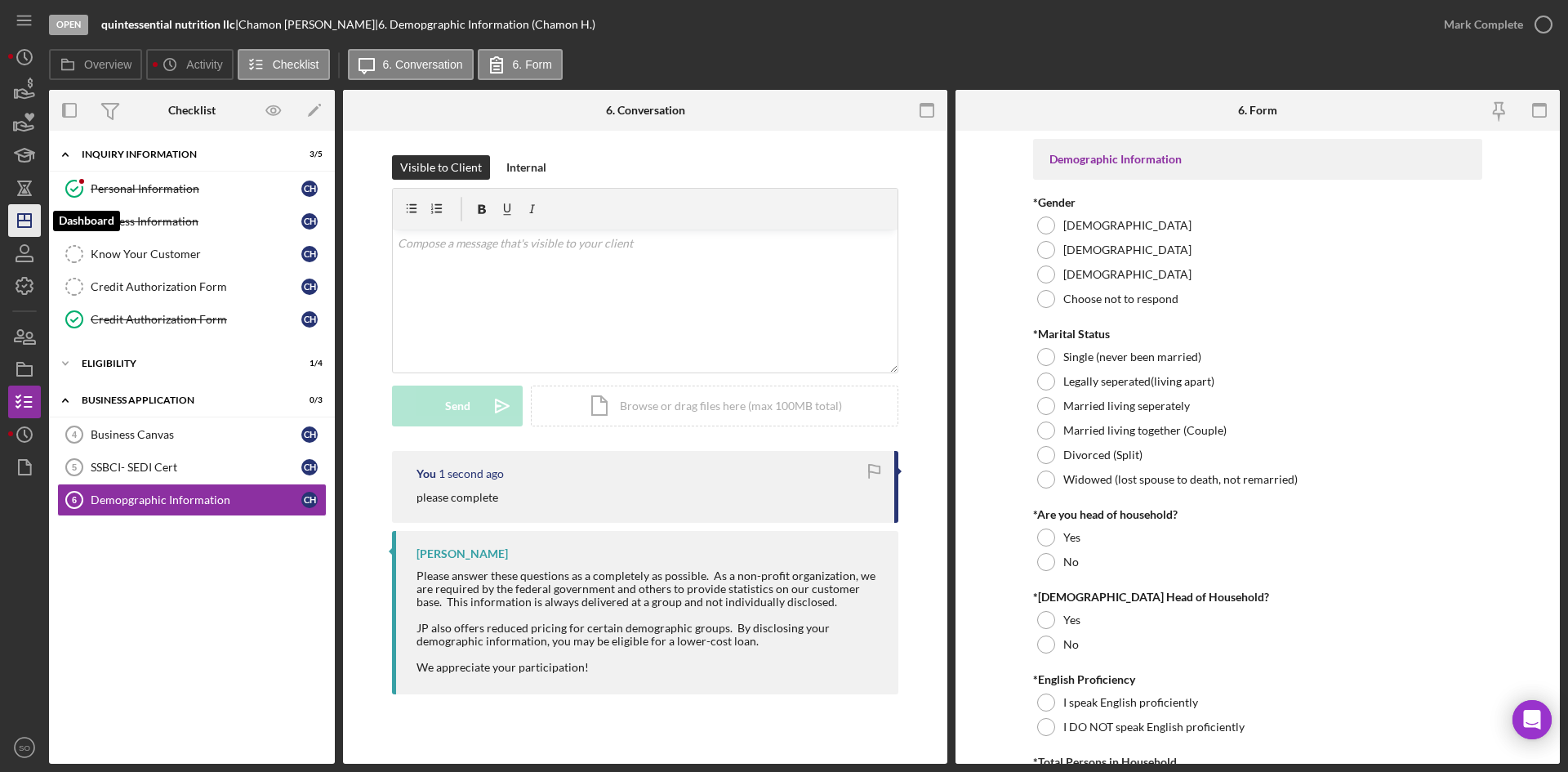
click at [18, 220] on polygon "button" at bounding box center [24, 220] width 13 height 13
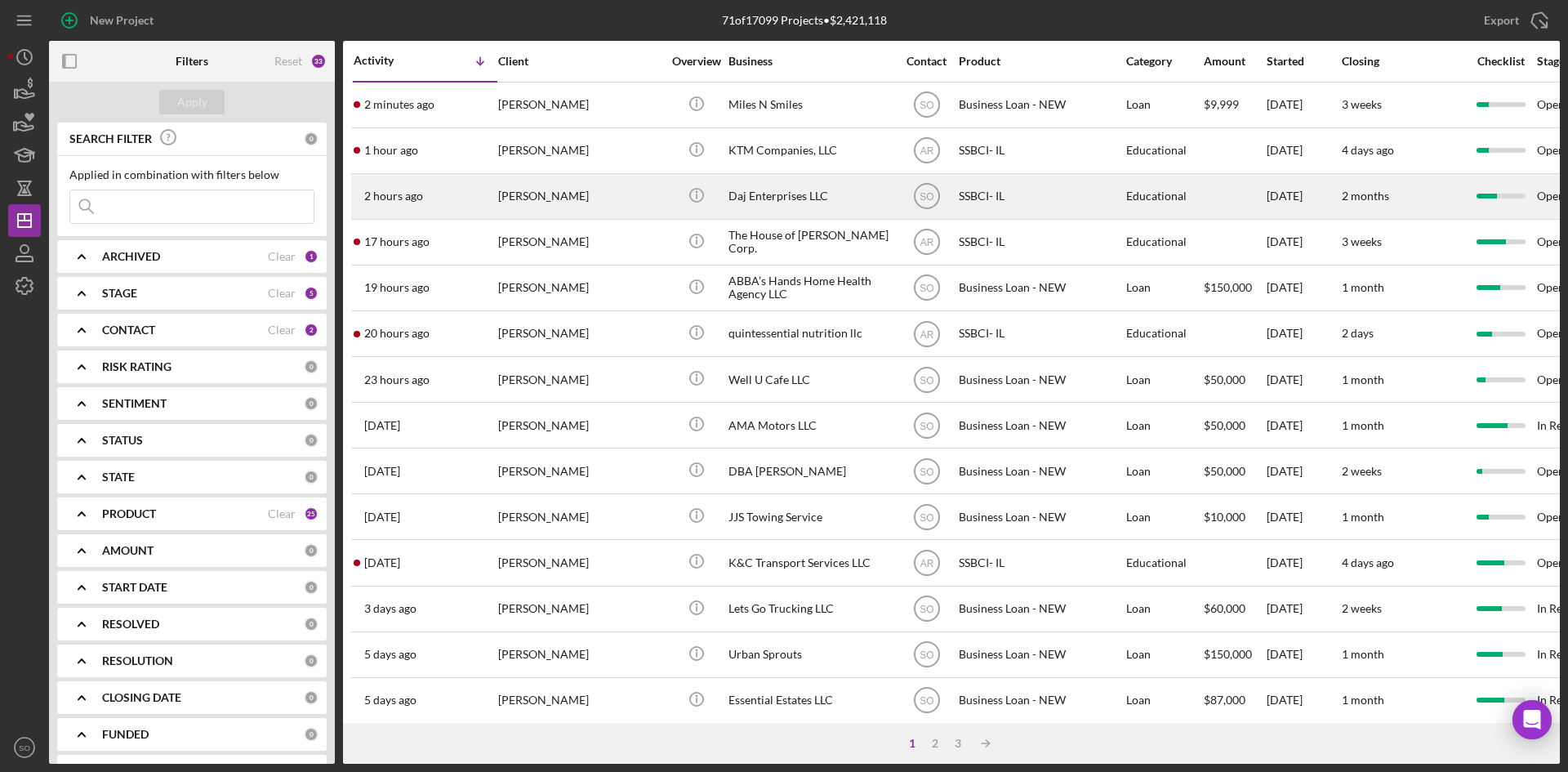
click at [520, 197] on div "[PERSON_NAME]" at bounding box center [579, 196] width 164 height 44
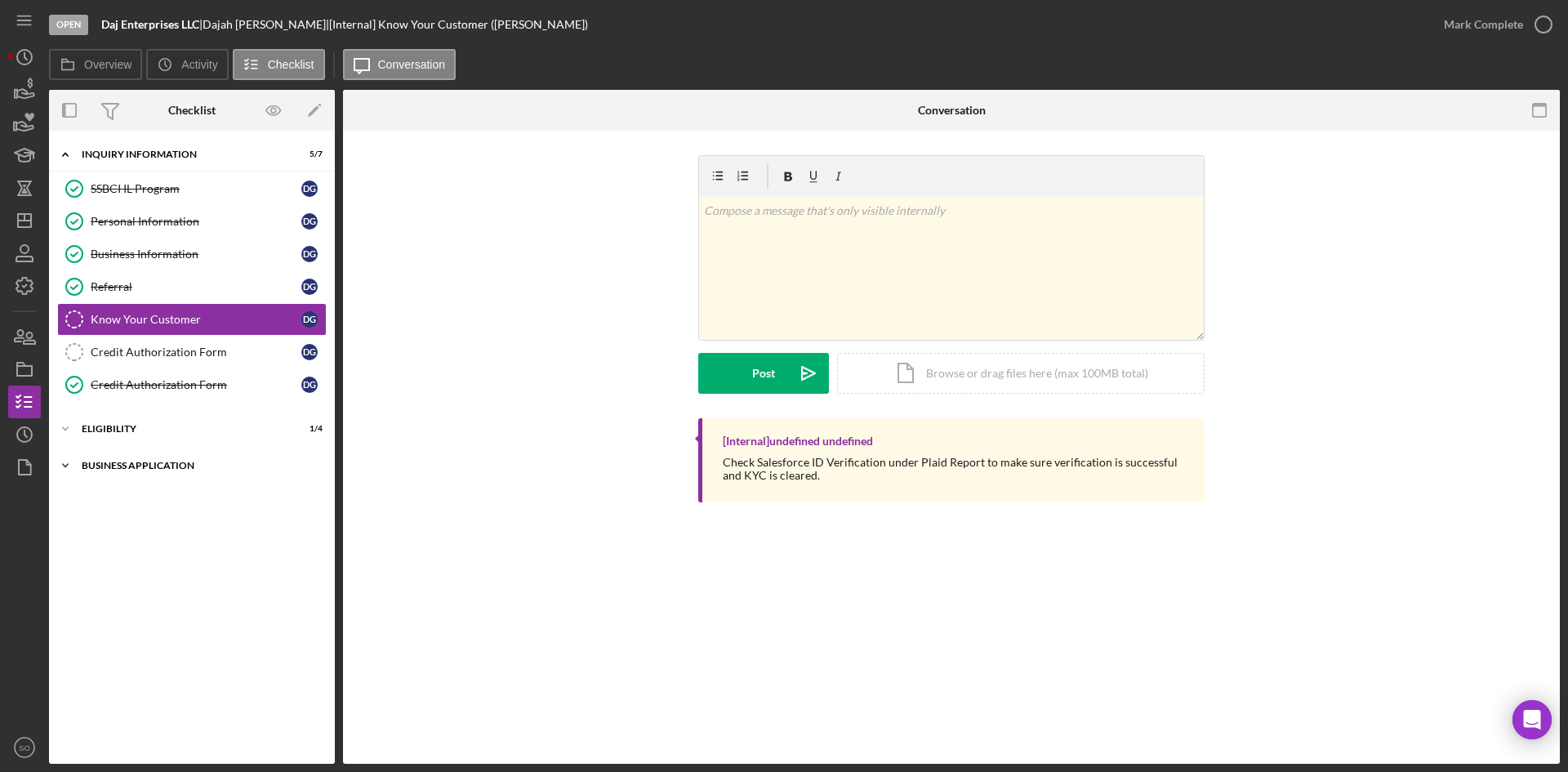
click at [128, 465] on div "Business Application" at bounding box center [197, 466] width 233 height 10
click at [167, 526] on div "SSBCI- SEDI Cert" at bounding box center [195, 532] width 211 height 13
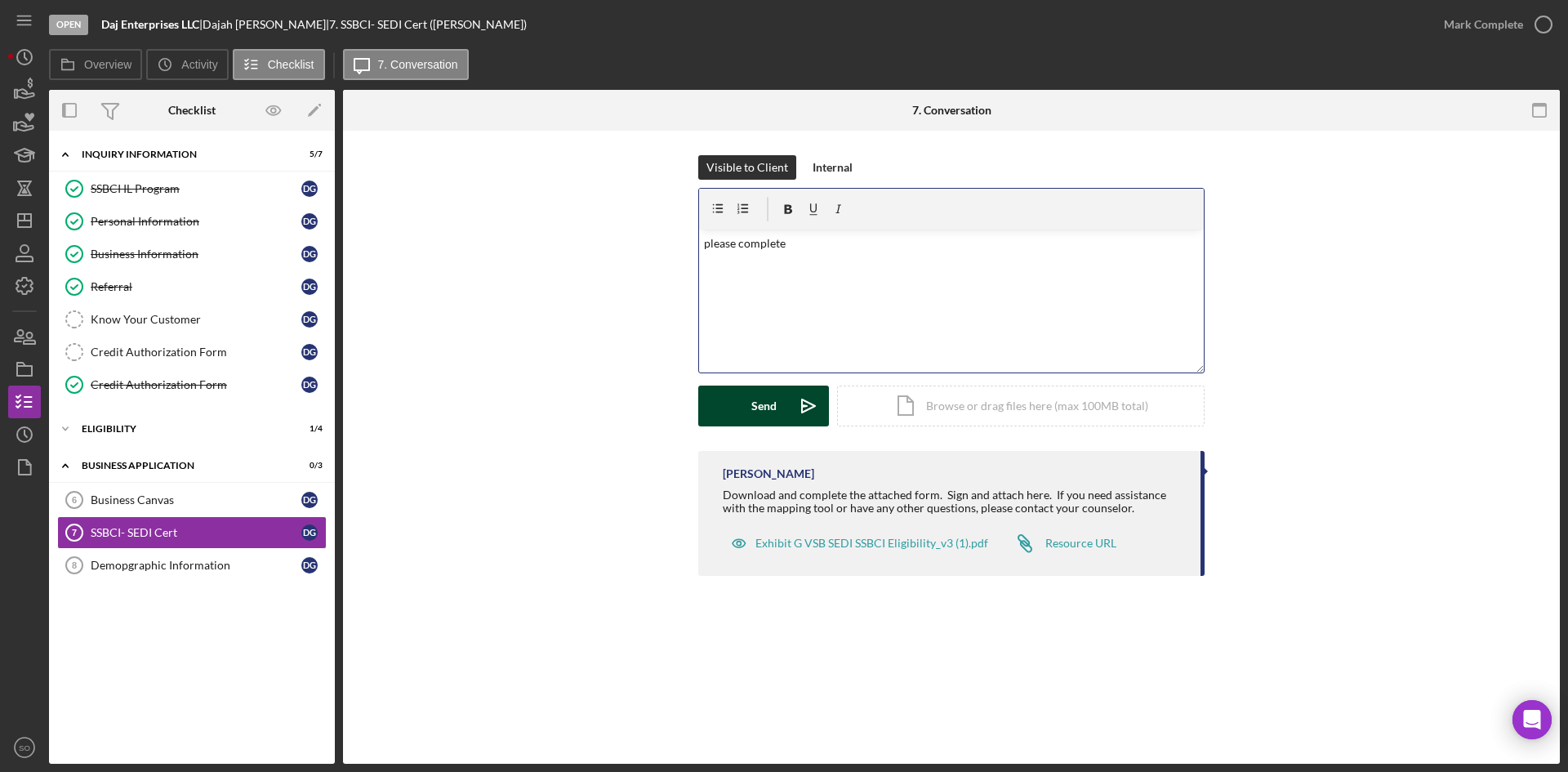
click at [779, 406] on button "Send Icon/icon-invite-send" at bounding box center [764, 406] width 131 height 41
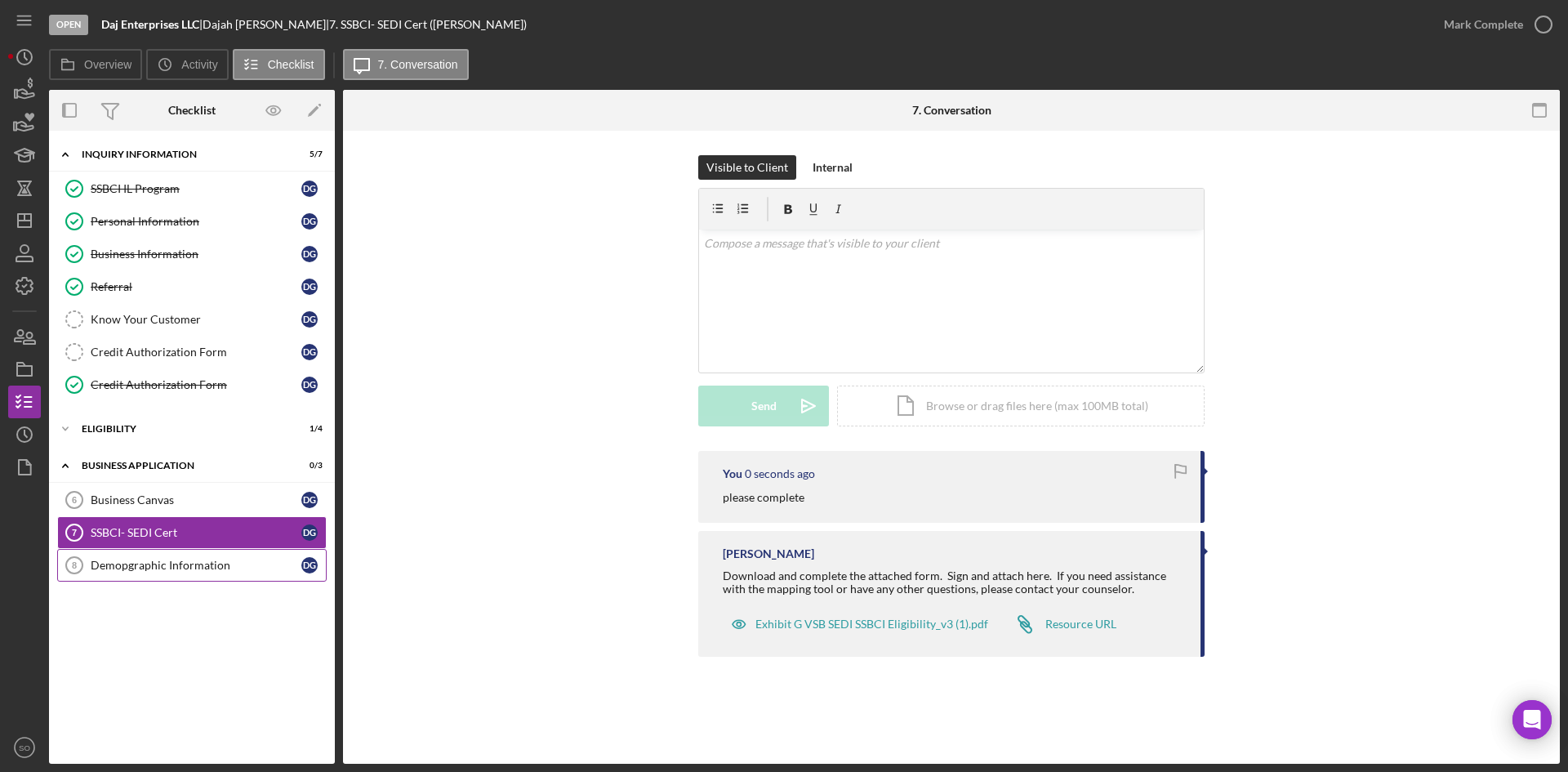
click at [209, 578] on link "Demopgraphic Information 8 Demopgraphic Information D G" at bounding box center [192, 565] width 270 height 33
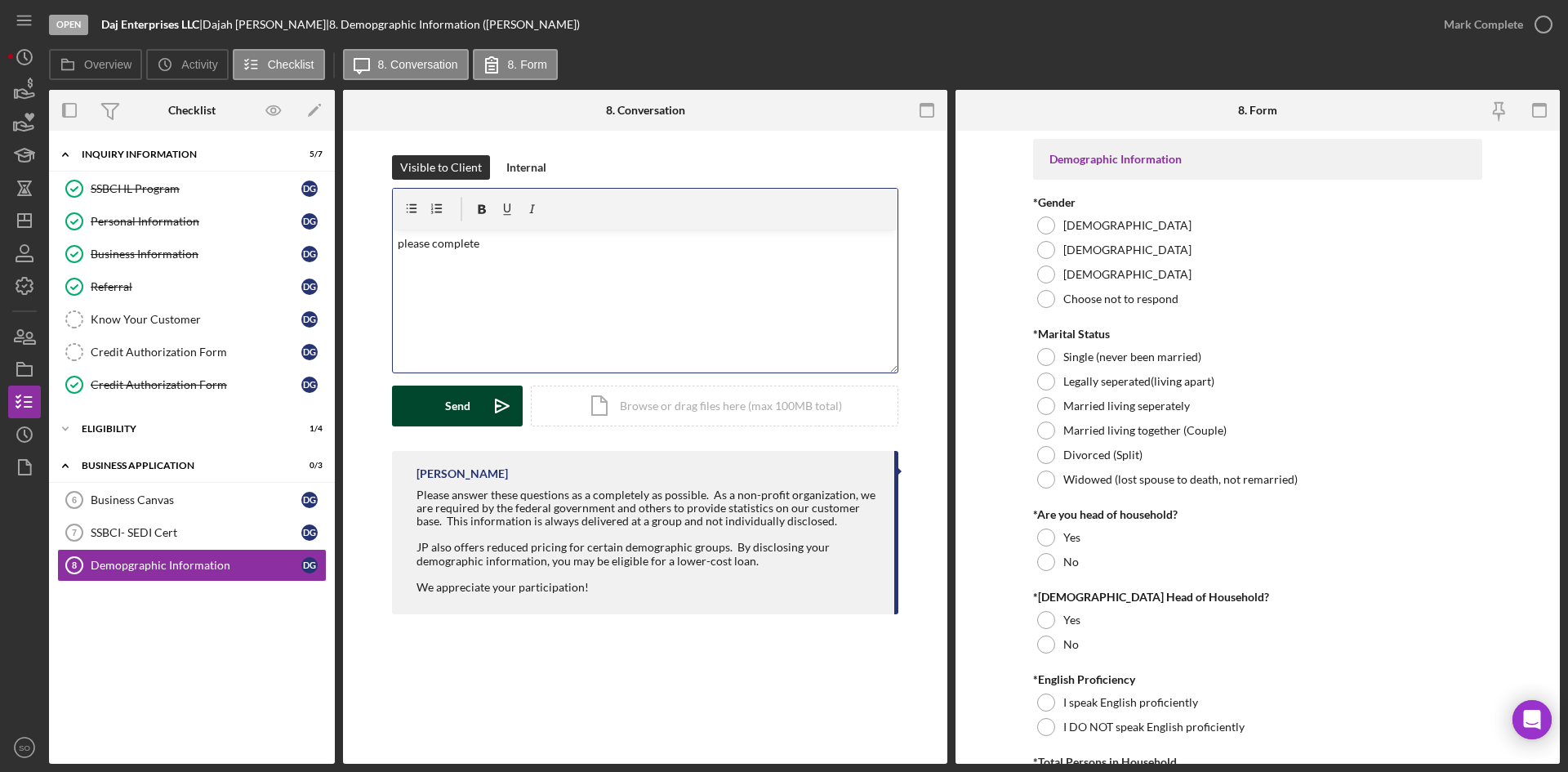
click at [461, 410] on div "Send" at bounding box center [458, 406] width 26 height 41
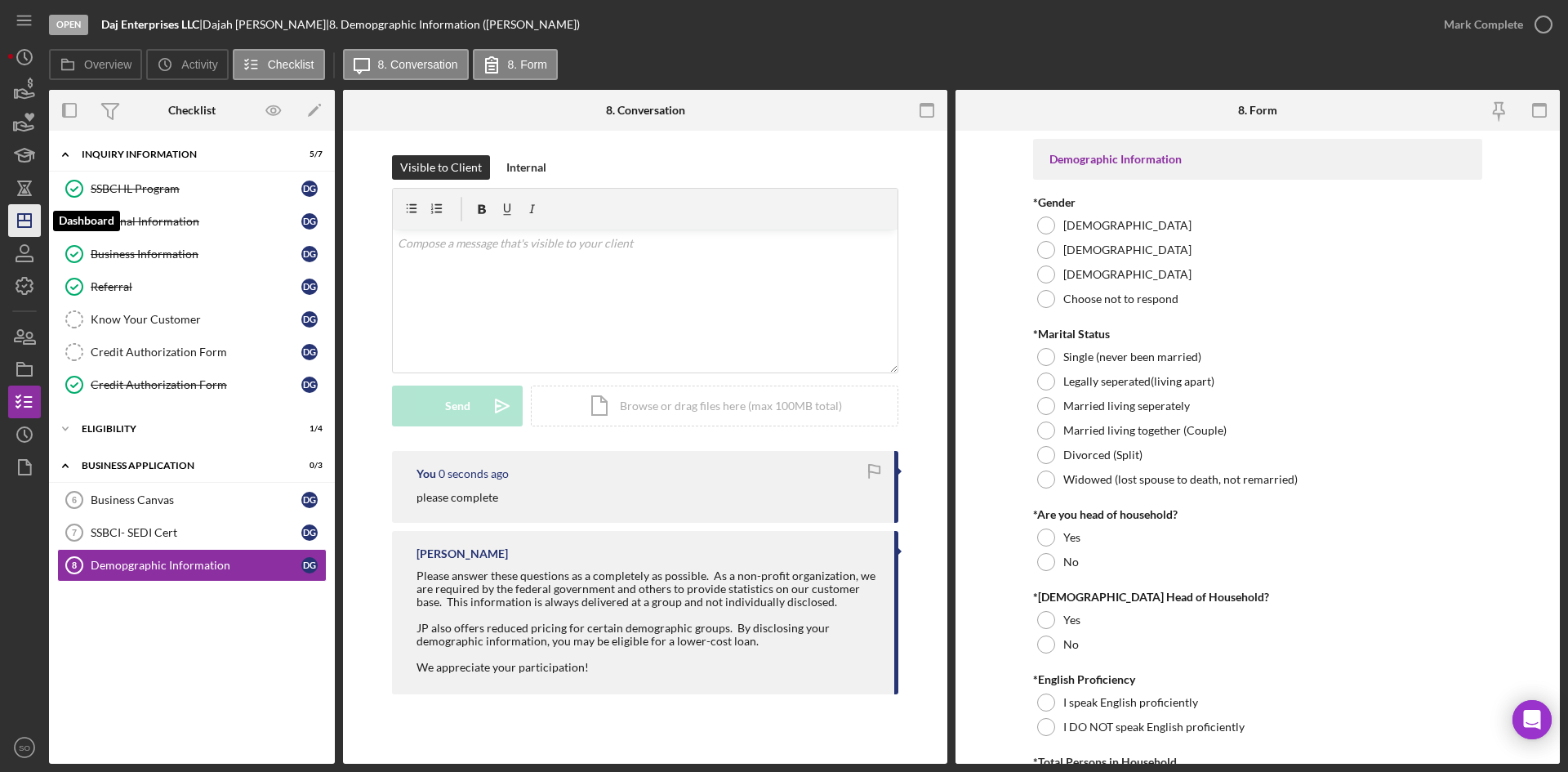
click at [25, 217] on line "button" at bounding box center [25, 217] width 0 height 7
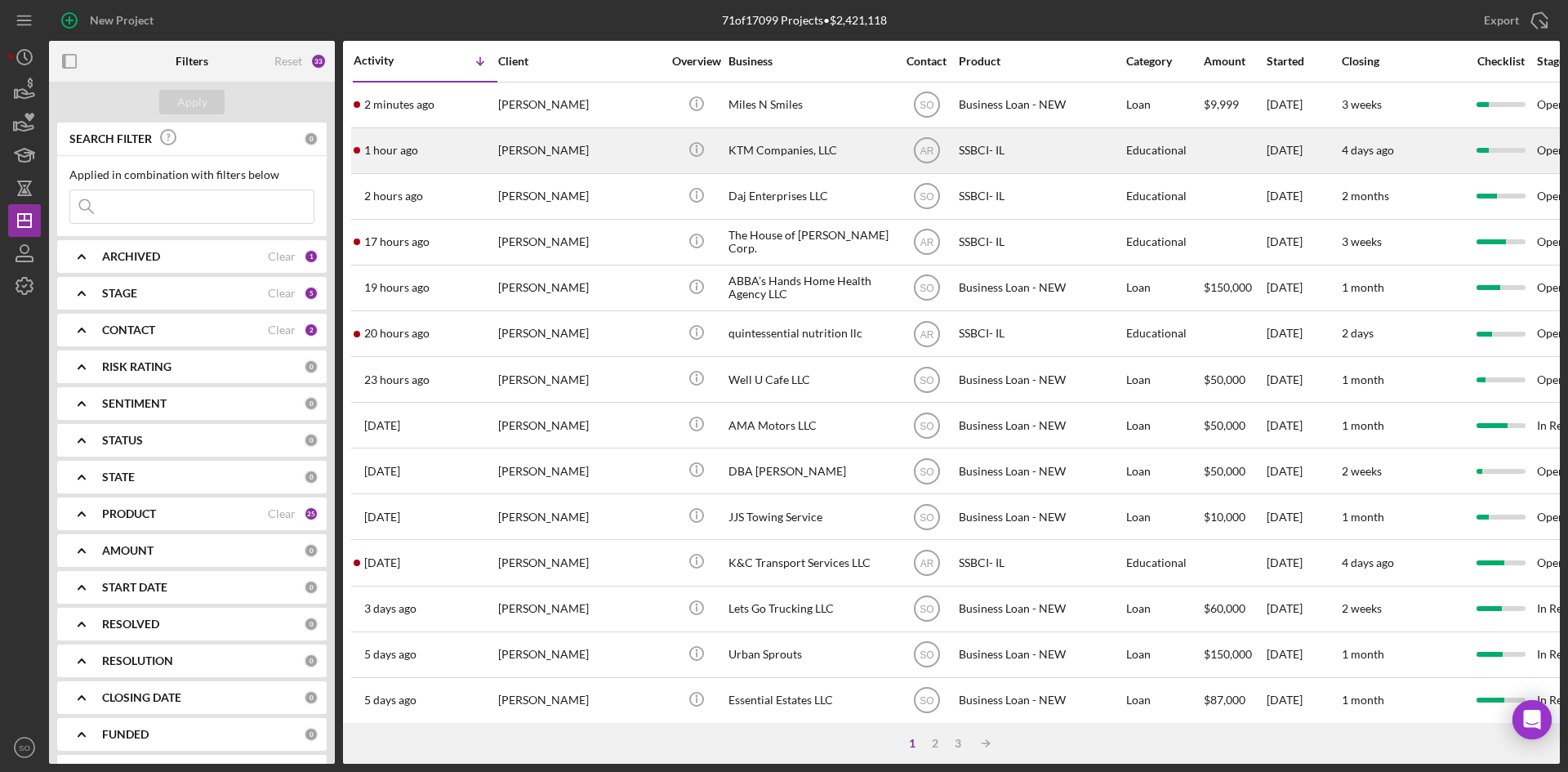
click at [559, 154] on div "[PERSON_NAME]" at bounding box center [579, 151] width 164 height 44
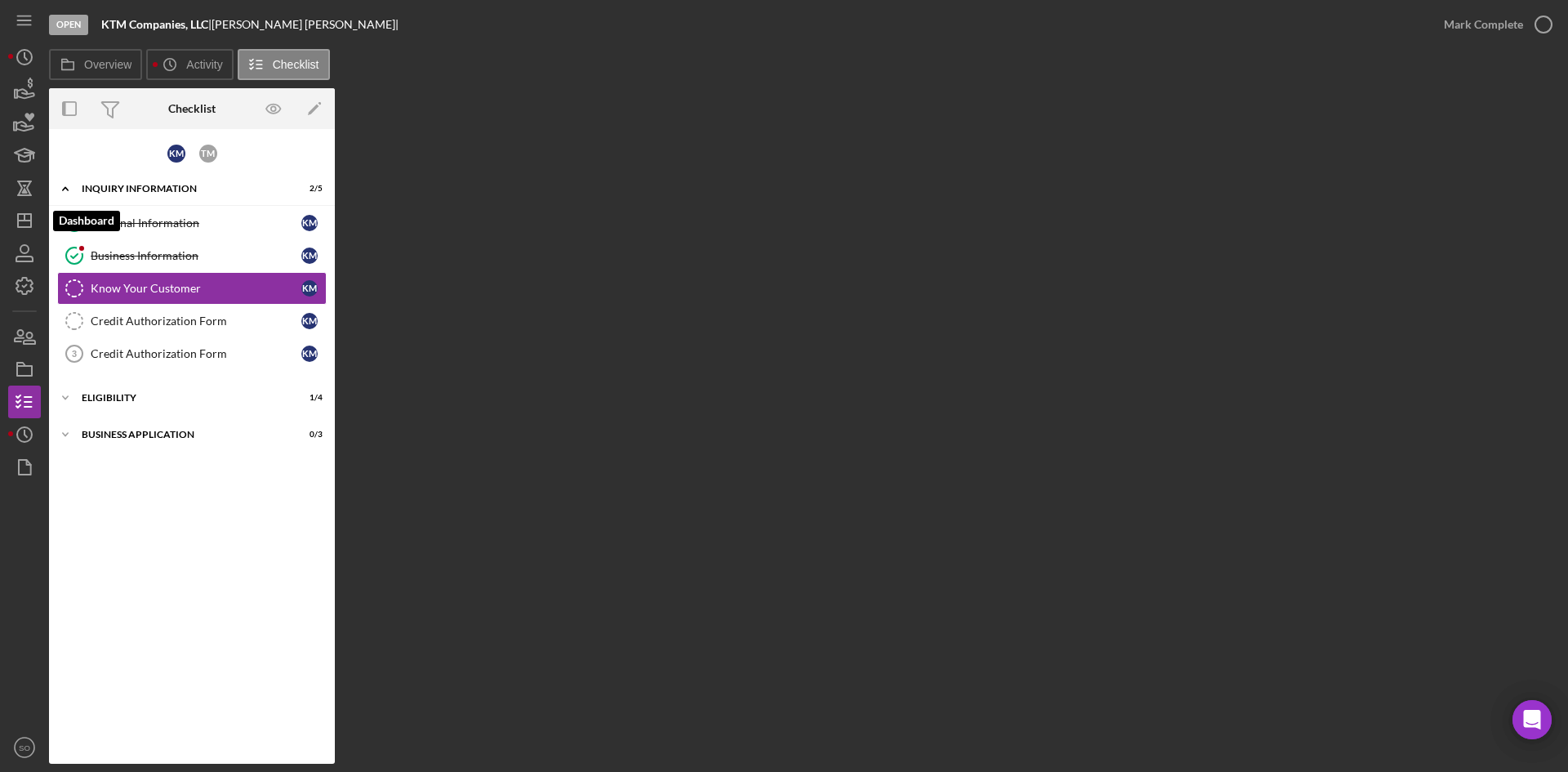
drag, startPoint x: 26, startPoint y: 221, endPoint x: 43, endPoint y: 234, distance: 21.4
click at [26, 220] on line "button" at bounding box center [24, 220] width 13 height 0
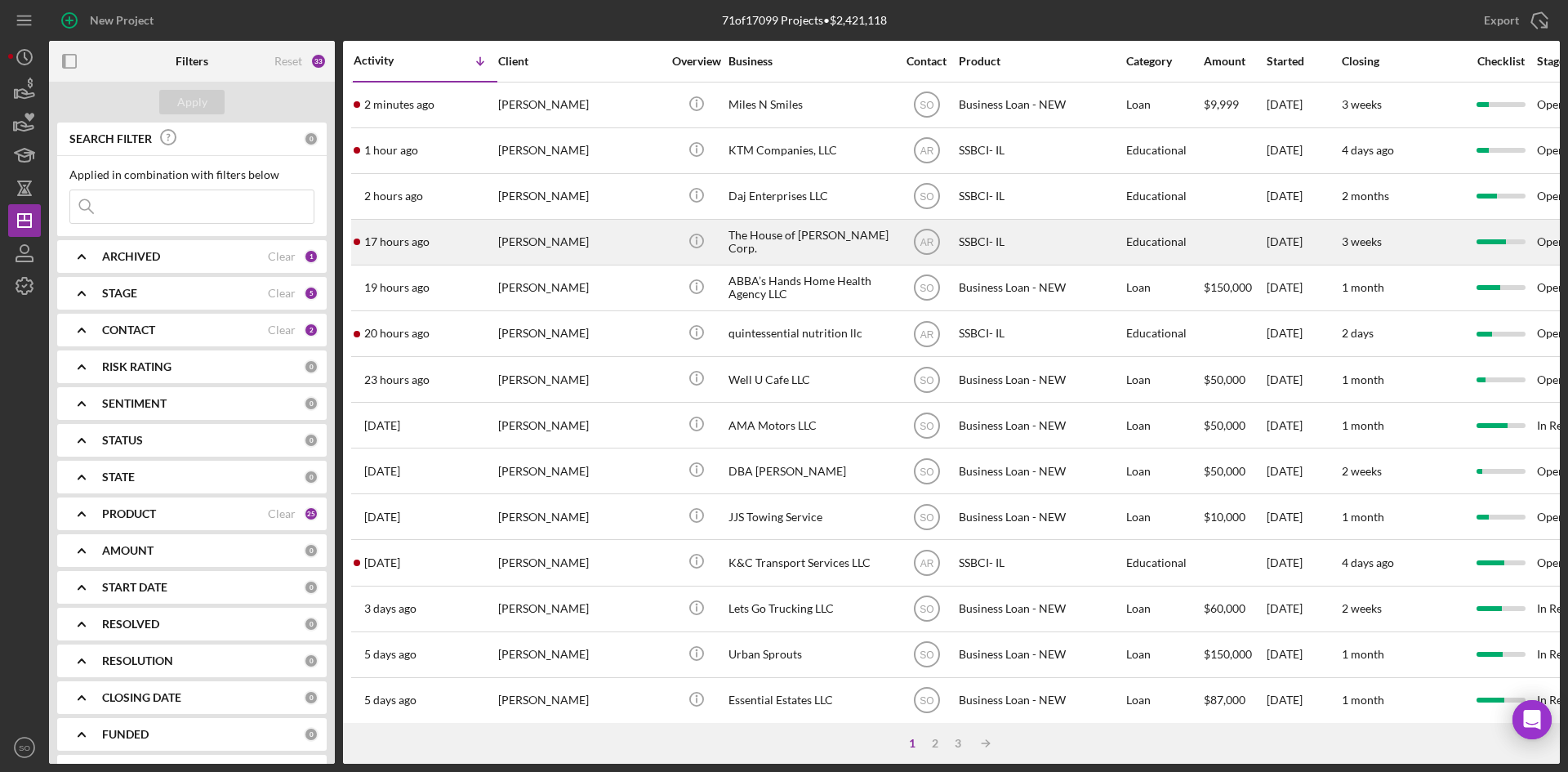
click at [496, 248] on div "17 hours ago [PERSON_NAME]" at bounding box center [425, 242] width 143 height 44
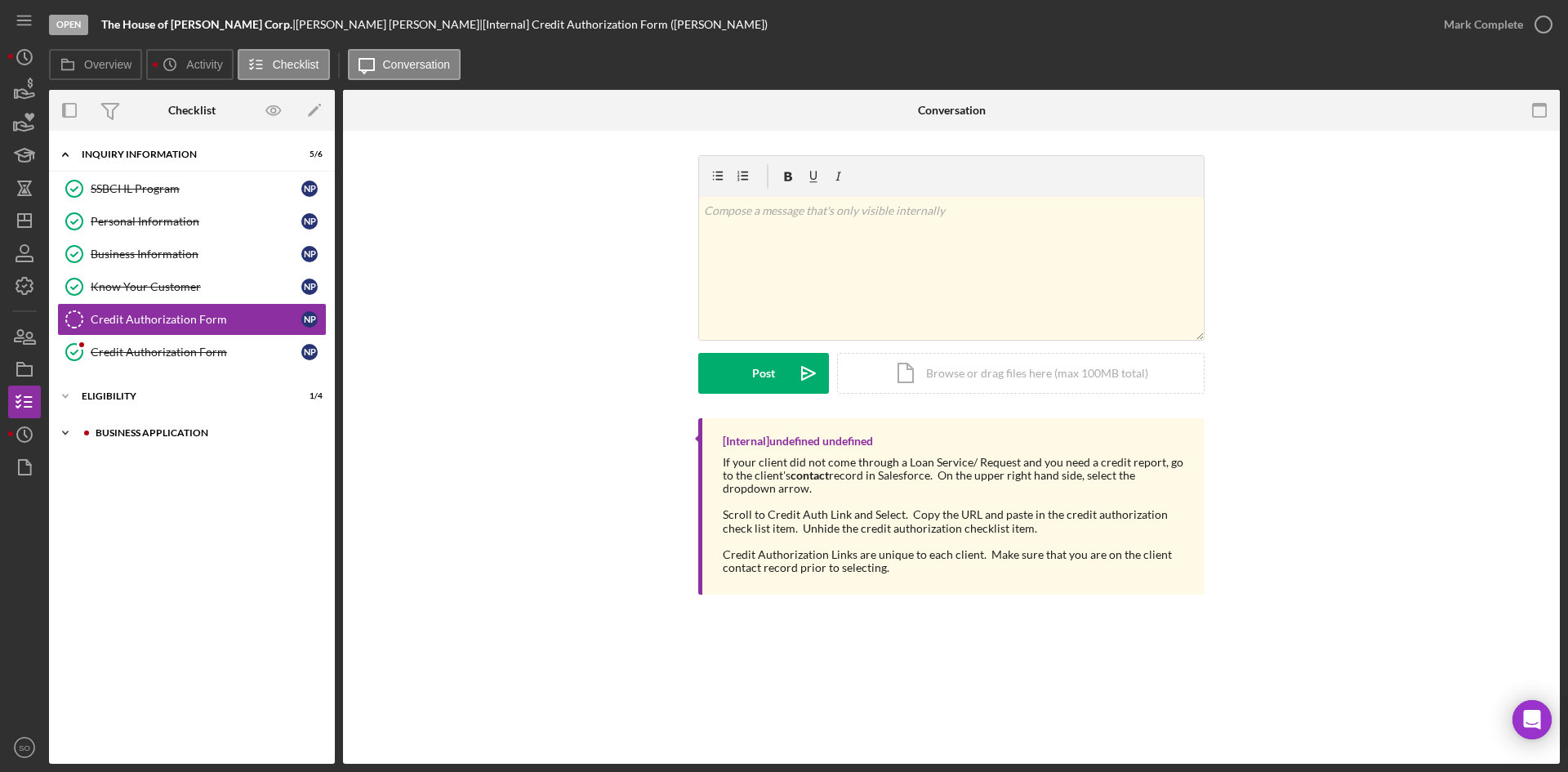
click at [136, 443] on div "Icon/Expander Business Application 2 / 3" at bounding box center [191, 433] width 286 height 33
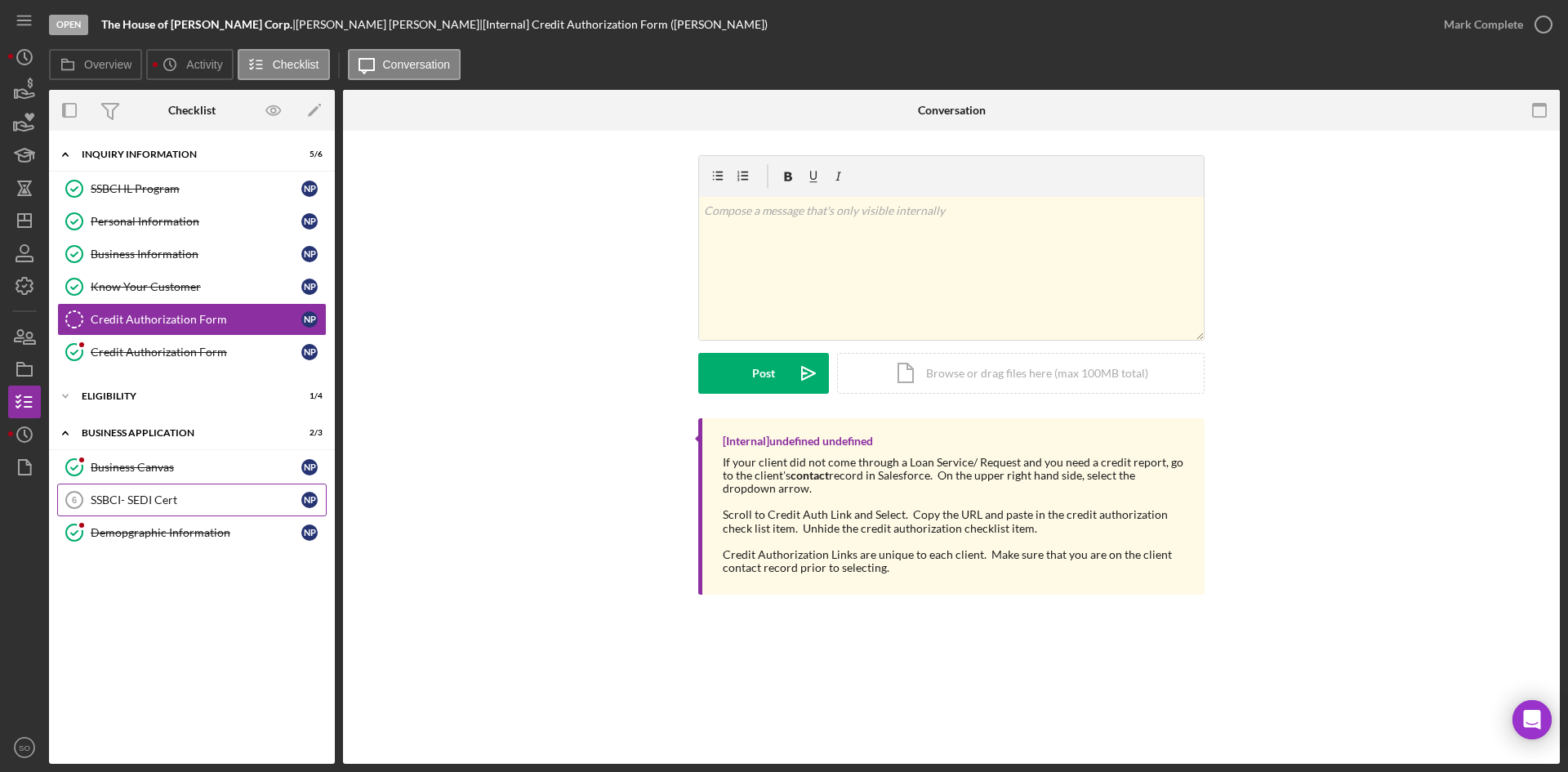
click at [174, 503] on div "SSBCI- SEDI Cert" at bounding box center [195, 499] width 211 height 13
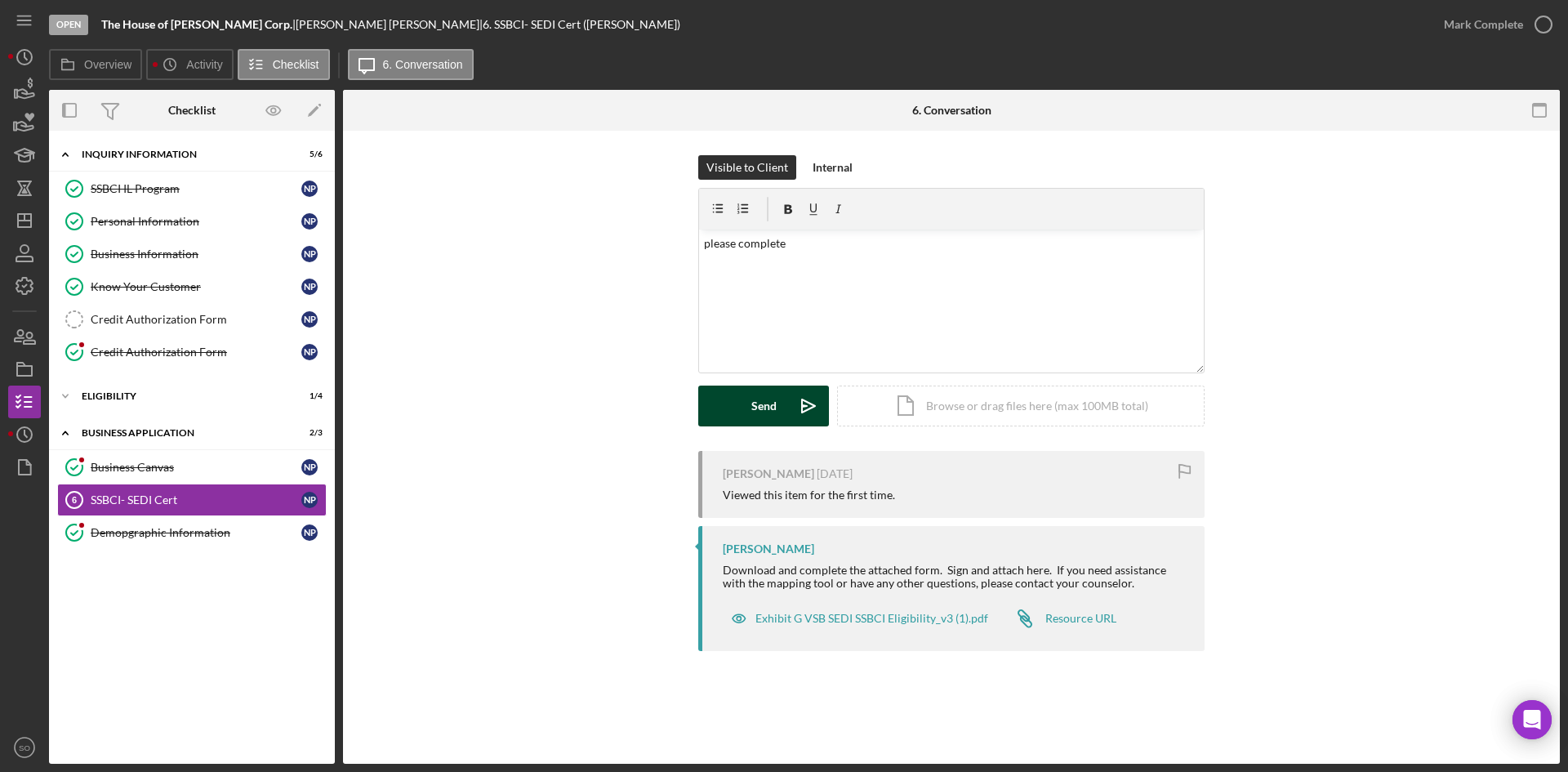
click at [758, 399] on div "Send" at bounding box center [765, 406] width 26 height 41
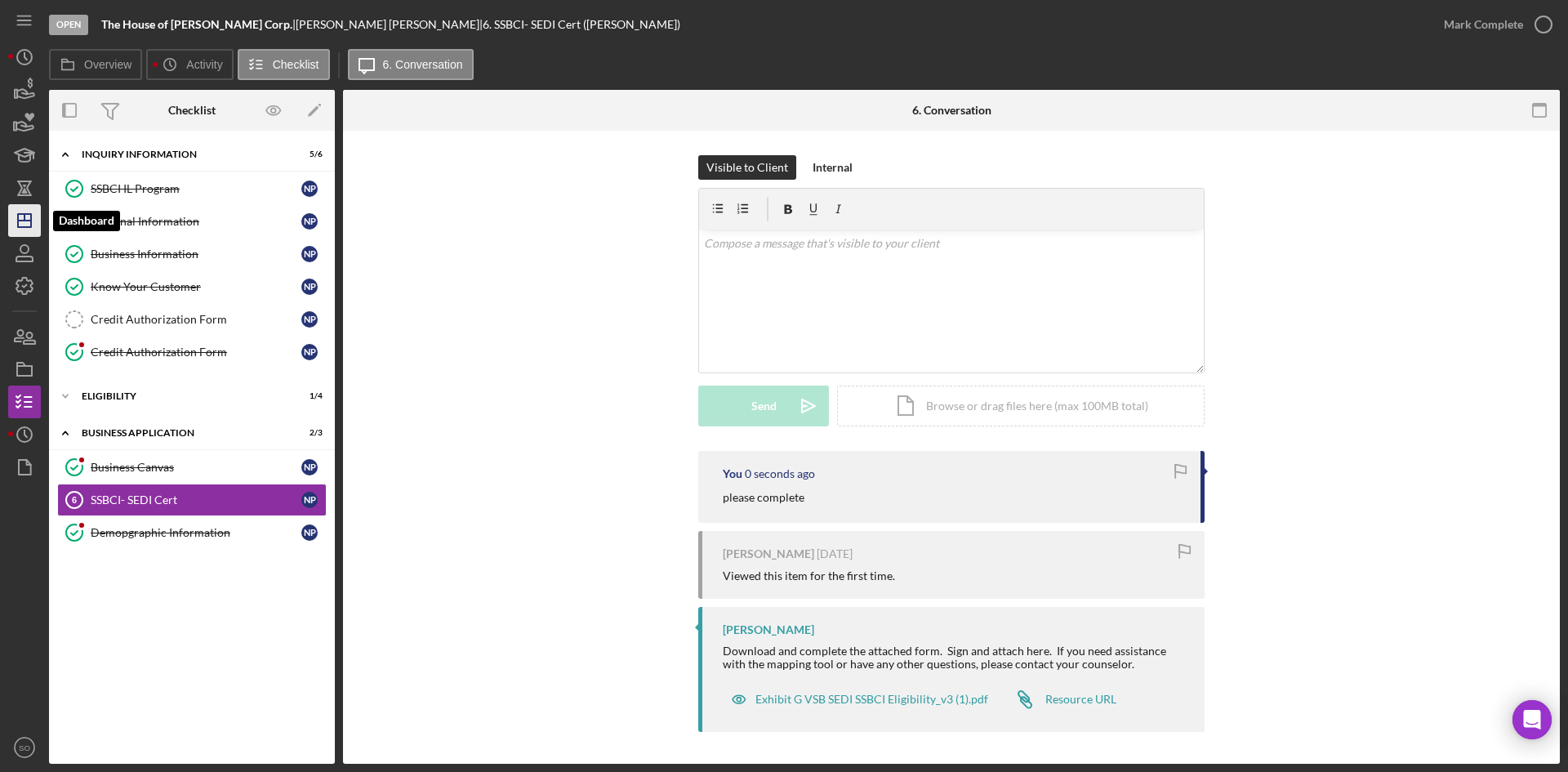
click at [26, 213] on icon "Icon/Dashboard" at bounding box center [24, 220] width 41 height 41
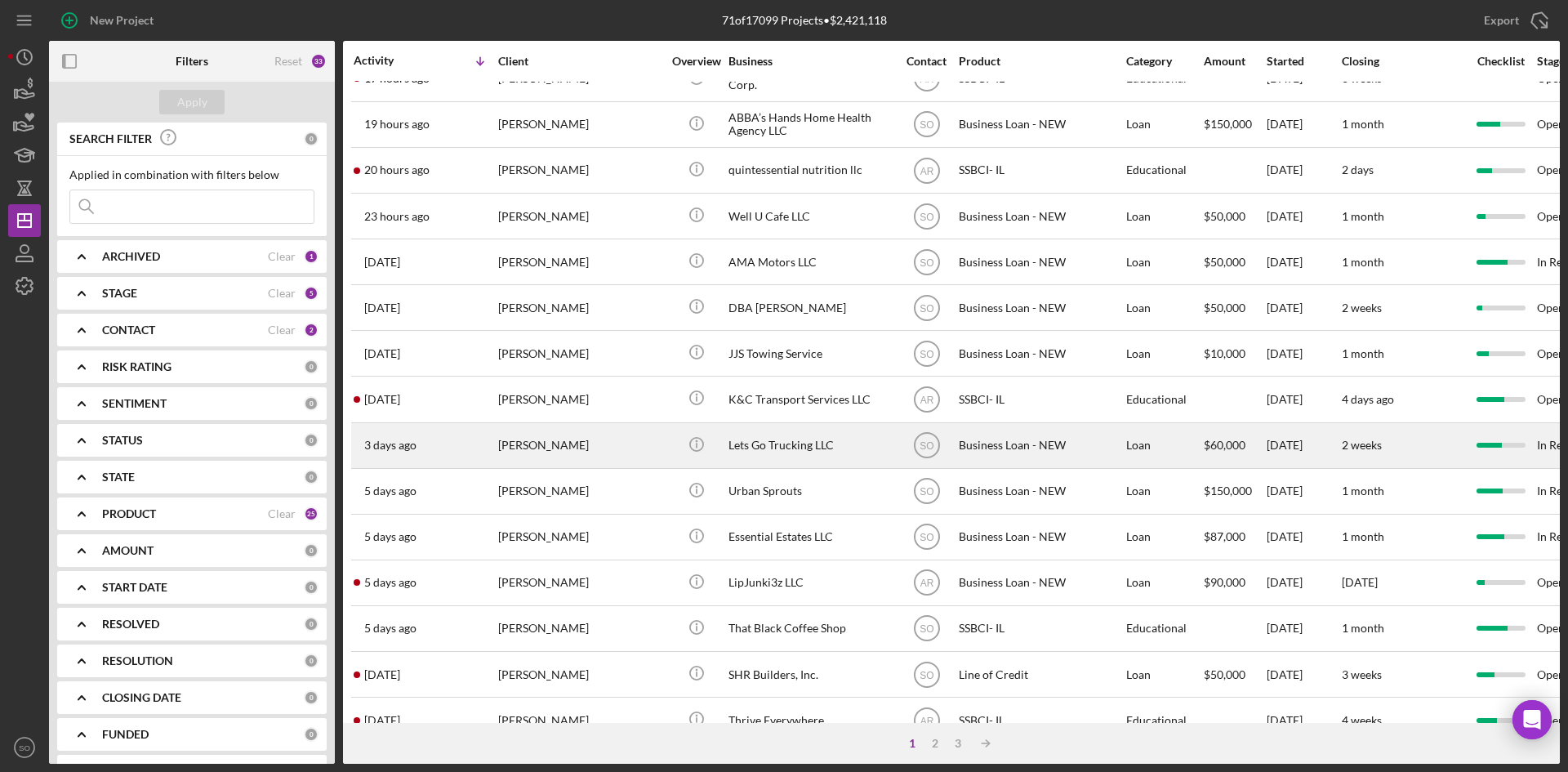
scroll to position [245, 0]
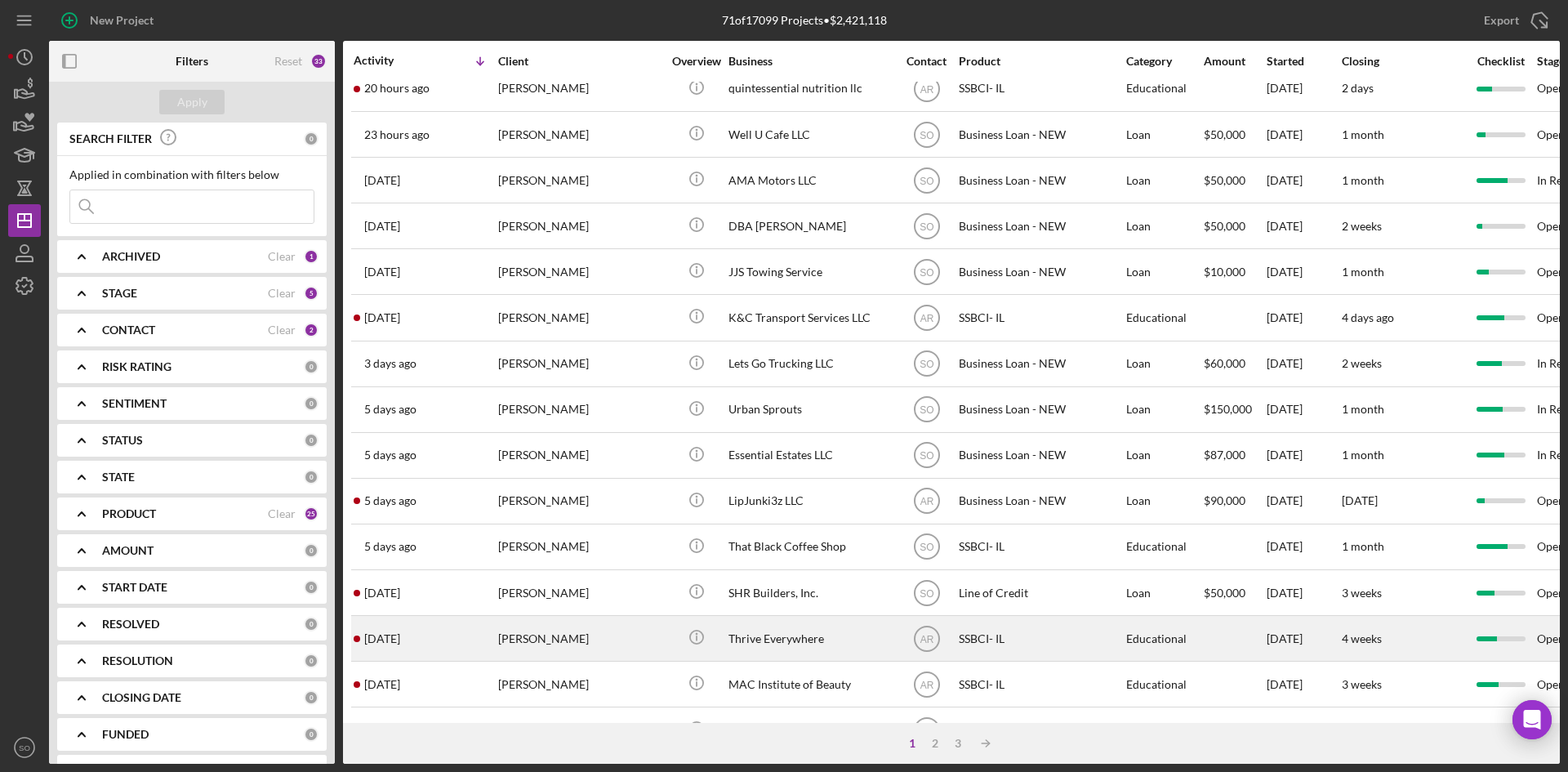
click at [533, 628] on div "[PERSON_NAME]" at bounding box center [579, 639] width 164 height 44
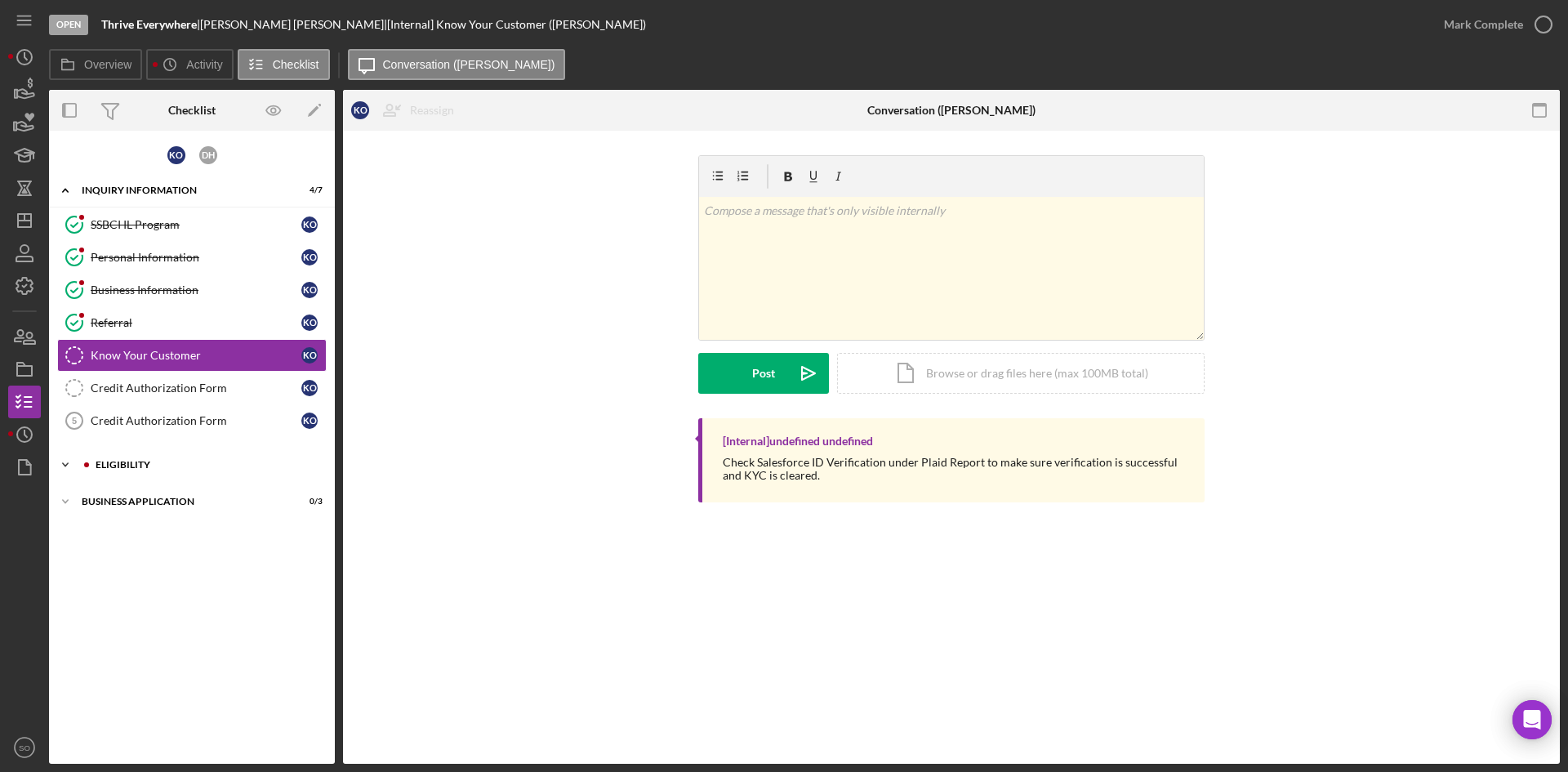
click at [146, 470] on div "Icon/Expander Eligibility 2 / 4" at bounding box center [191, 464] width 286 height 33
click at [141, 645] on div "Business Application" at bounding box center [197, 642] width 233 height 10
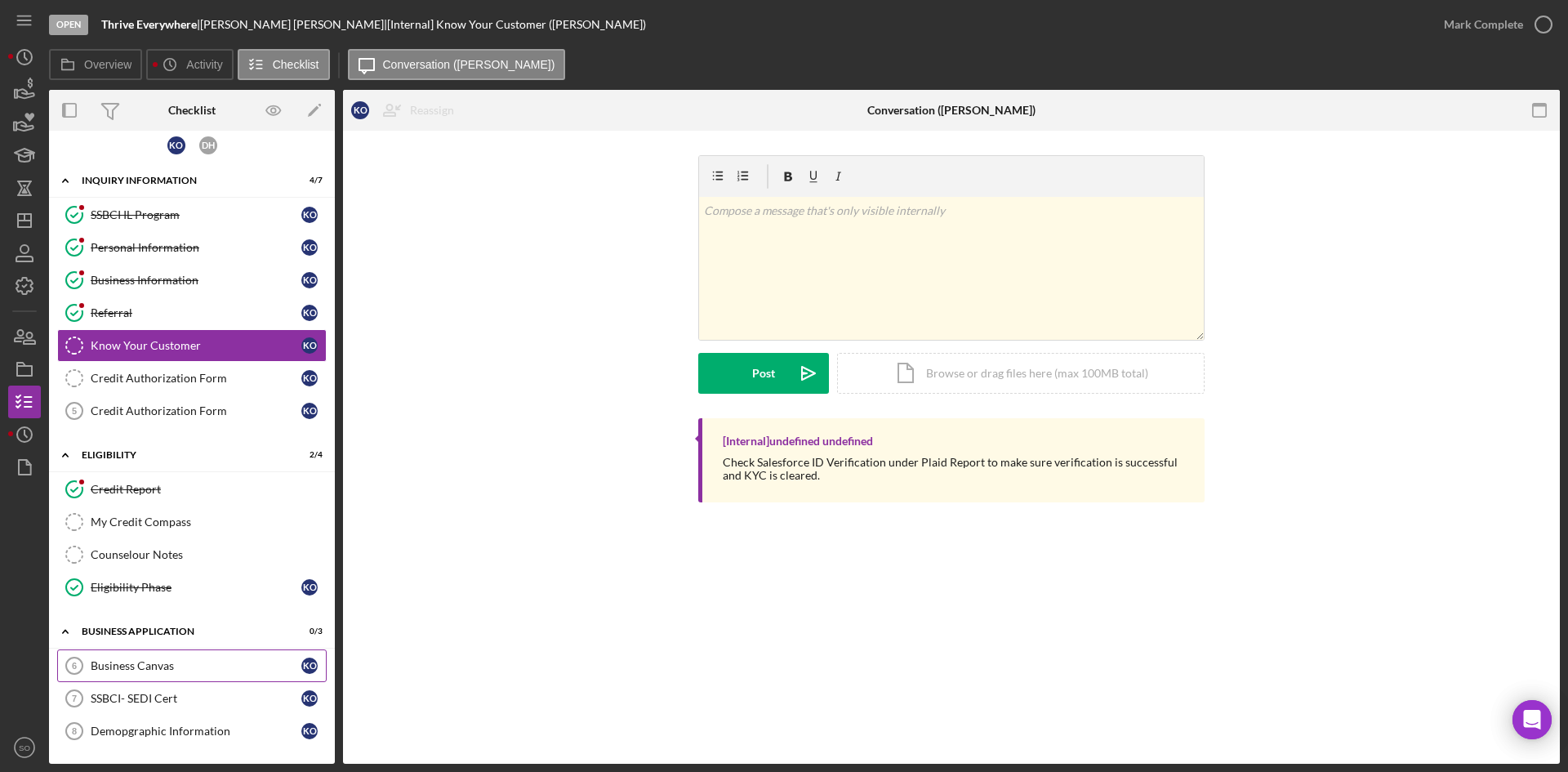
click at [123, 676] on link "Business Canvas 6 Business Canvas K O" at bounding box center [192, 666] width 270 height 33
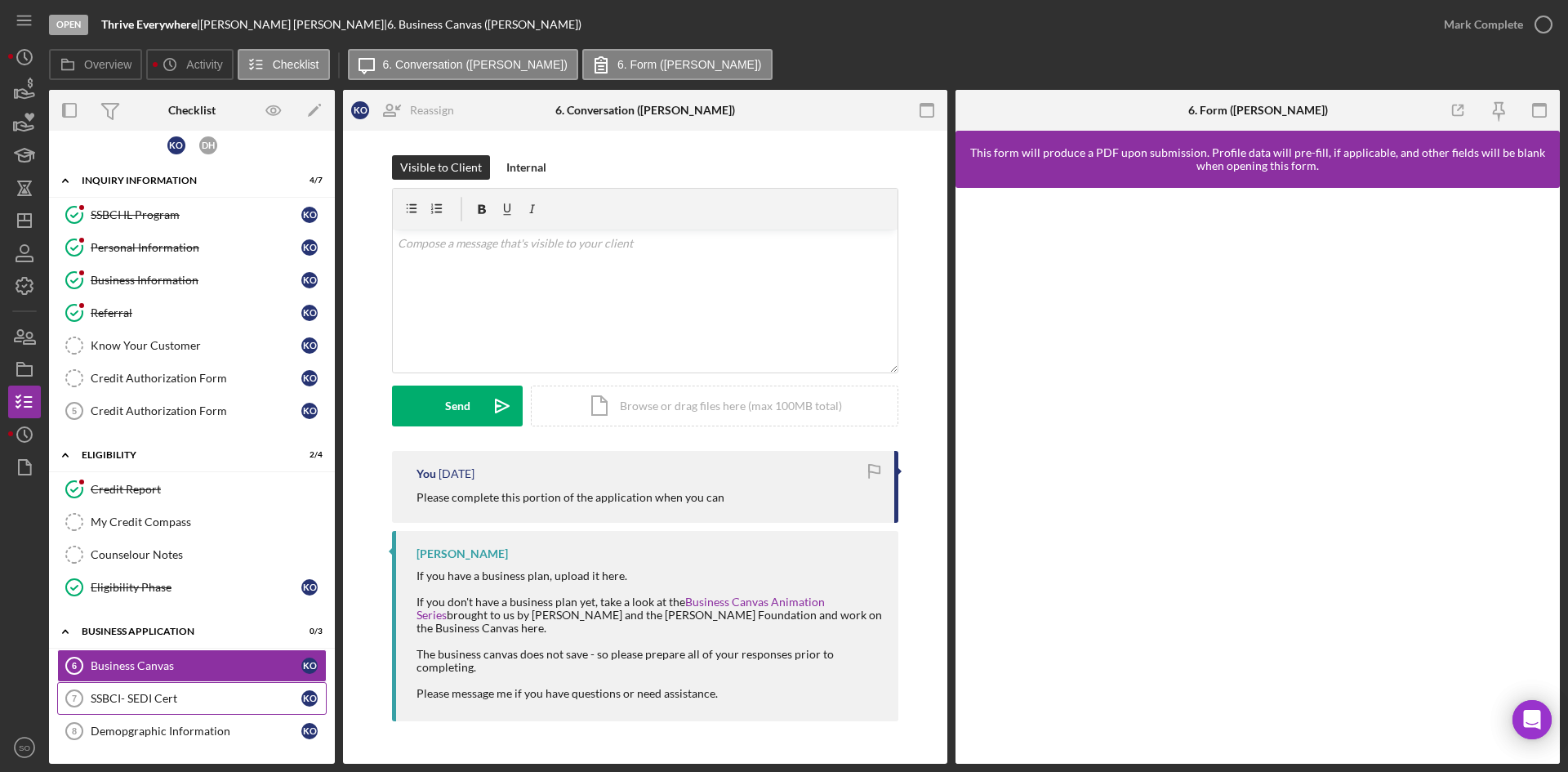
click at [136, 698] on div "SSBCI- SEDI Cert" at bounding box center [195, 699] width 211 height 13
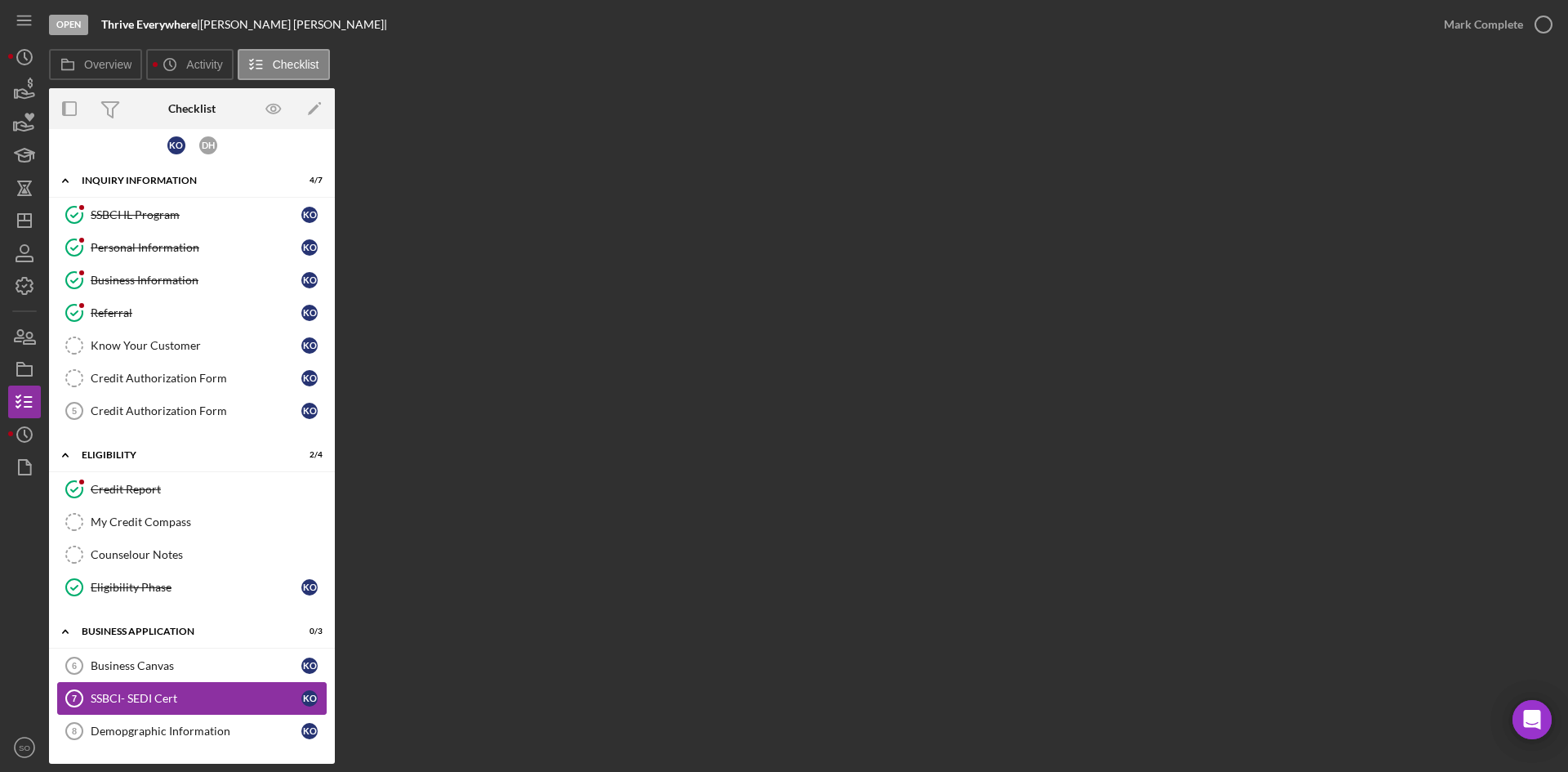
scroll to position [10, 0]
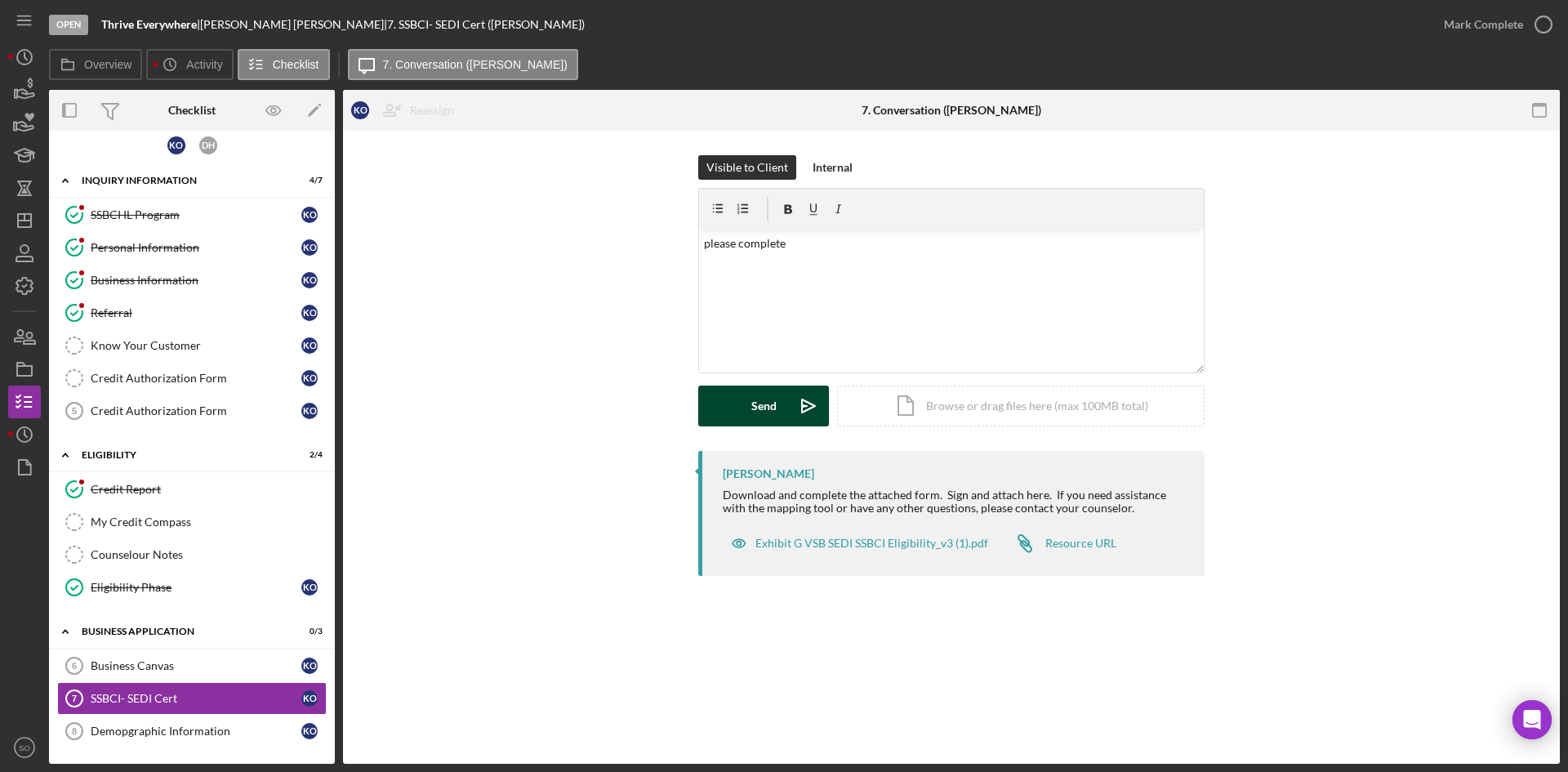
click at [770, 409] on div "Send" at bounding box center [765, 406] width 26 height 41
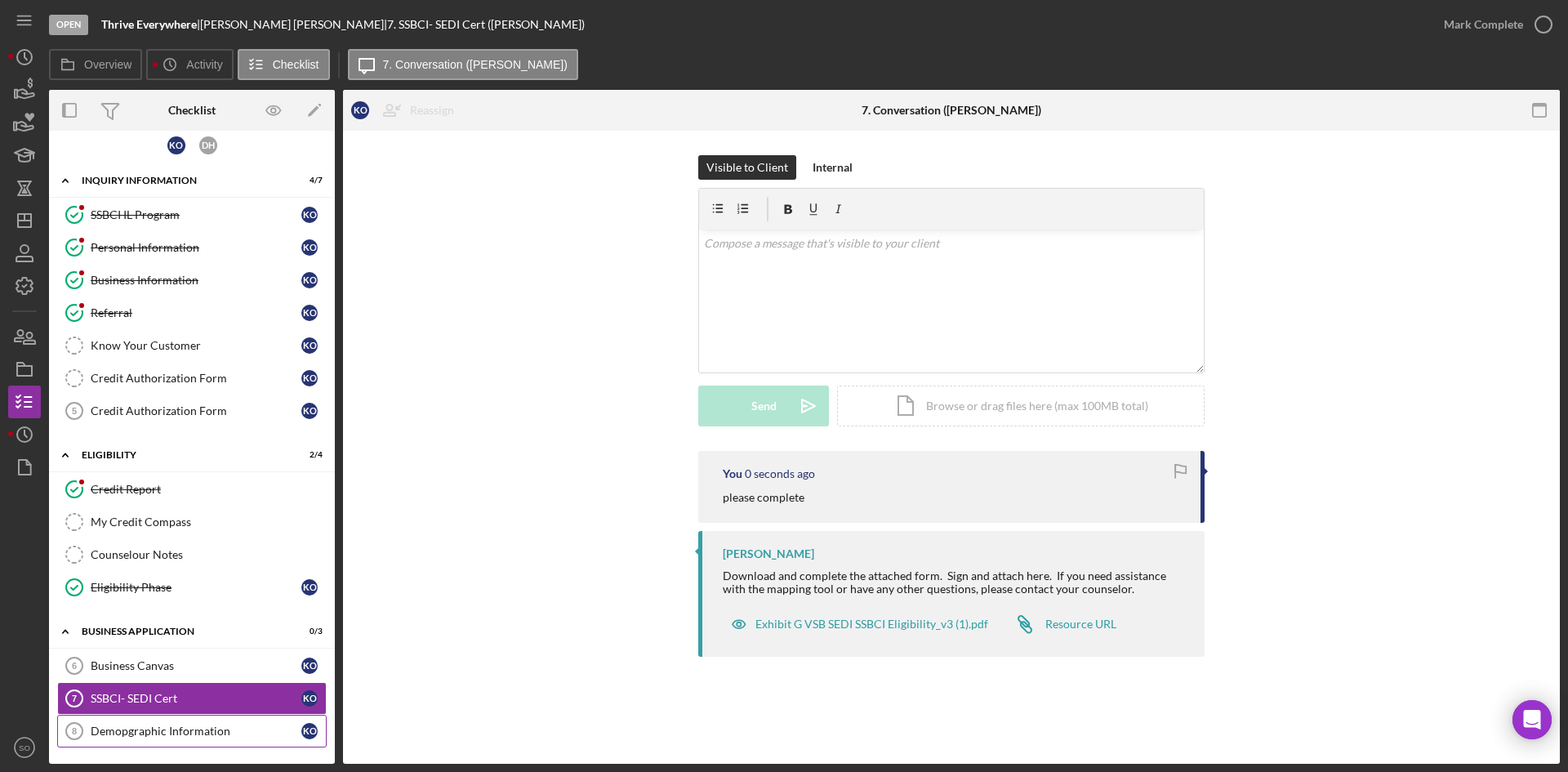
click at [192, 744] on link "Demopgraphic Information 8 Demopgraphic Information K O" at bounding box center [192, 731] width 270 height 33
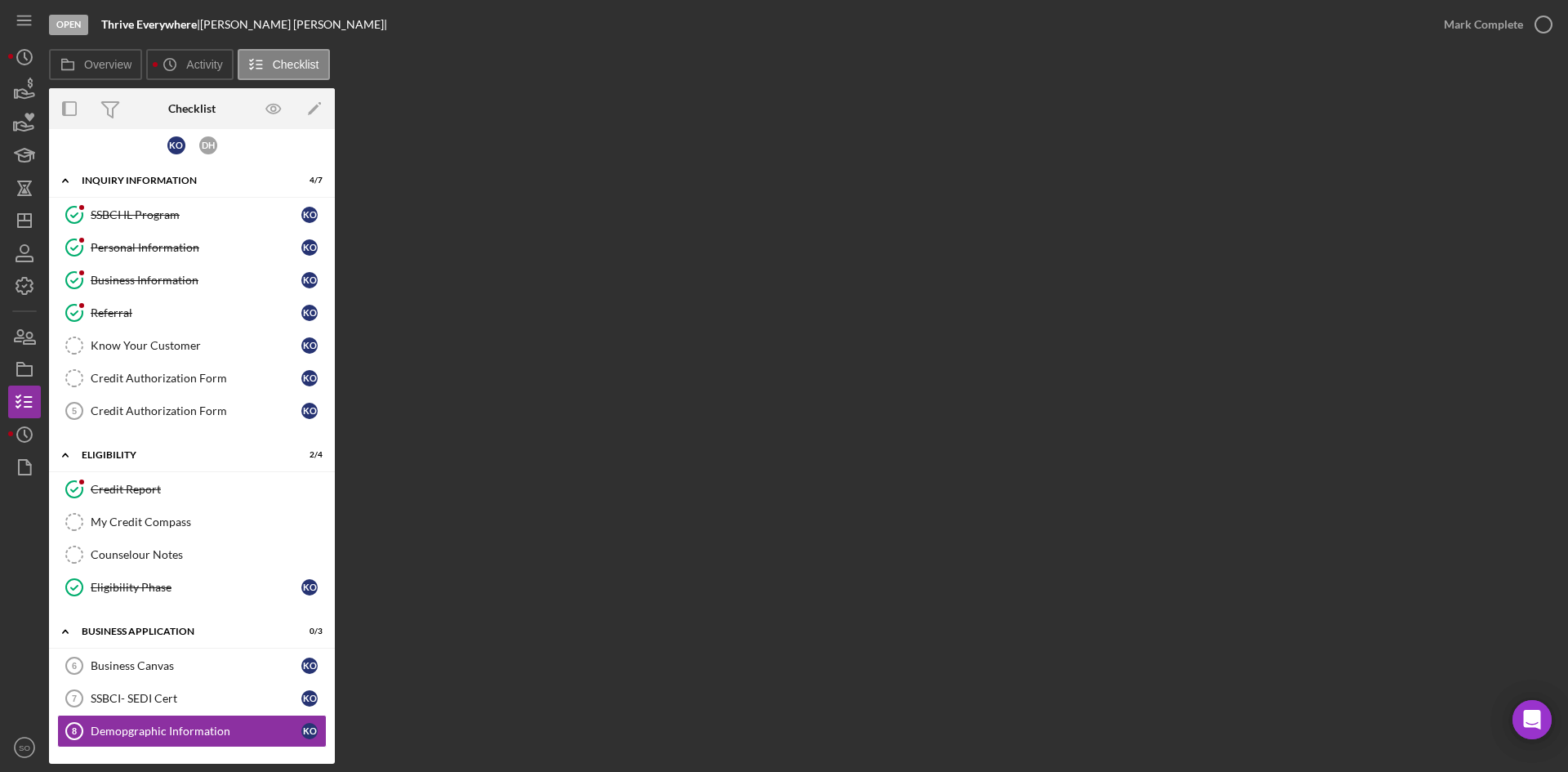
scroll to position [10, 0]
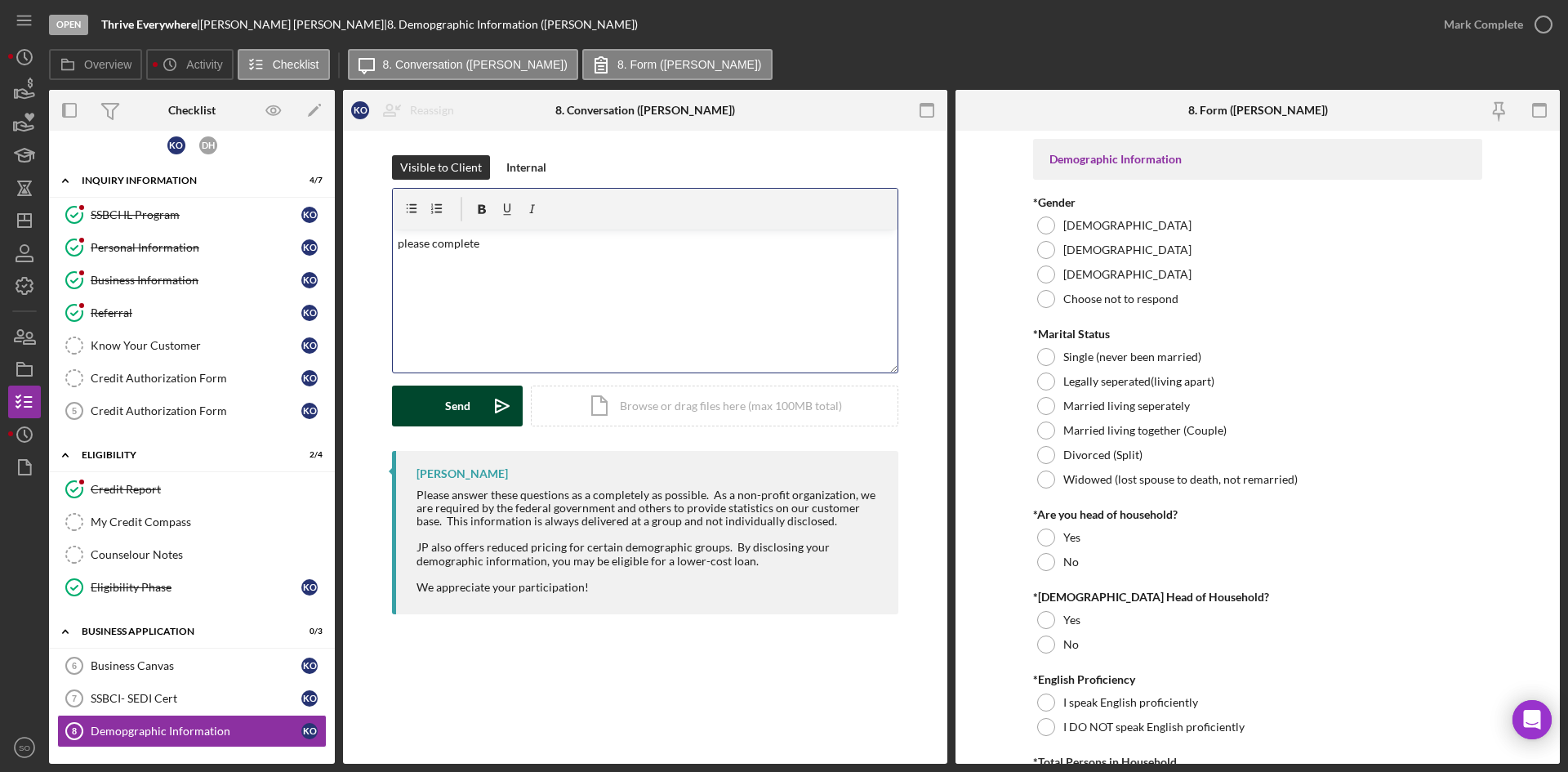
click at [468, 418] on div "Send" at bounding box center [458, 406] width 26 height 41
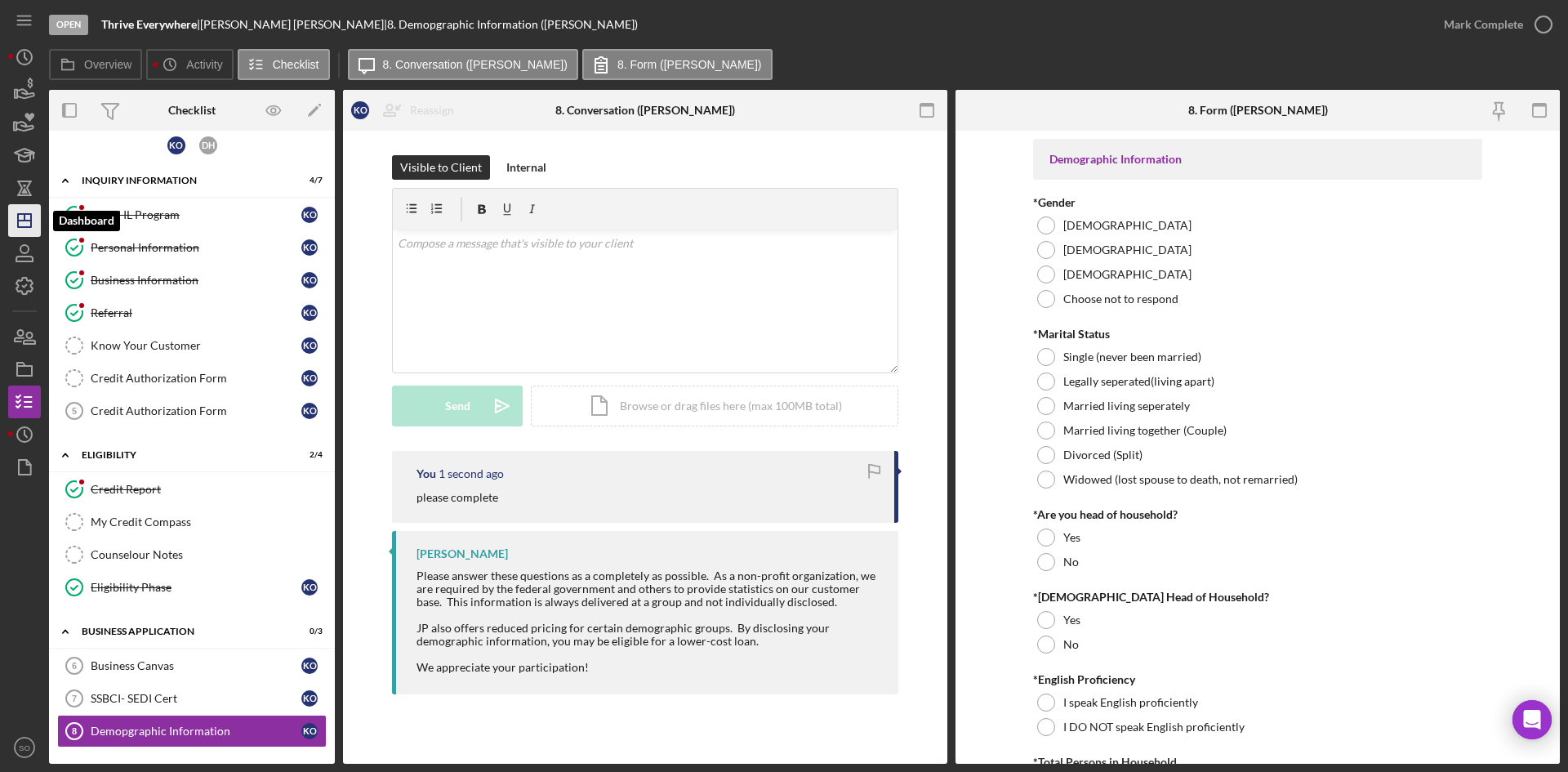
click at [25, 224] on icon "Icon/Dashboard" at bounding box center [24, 220] width 41 height 41
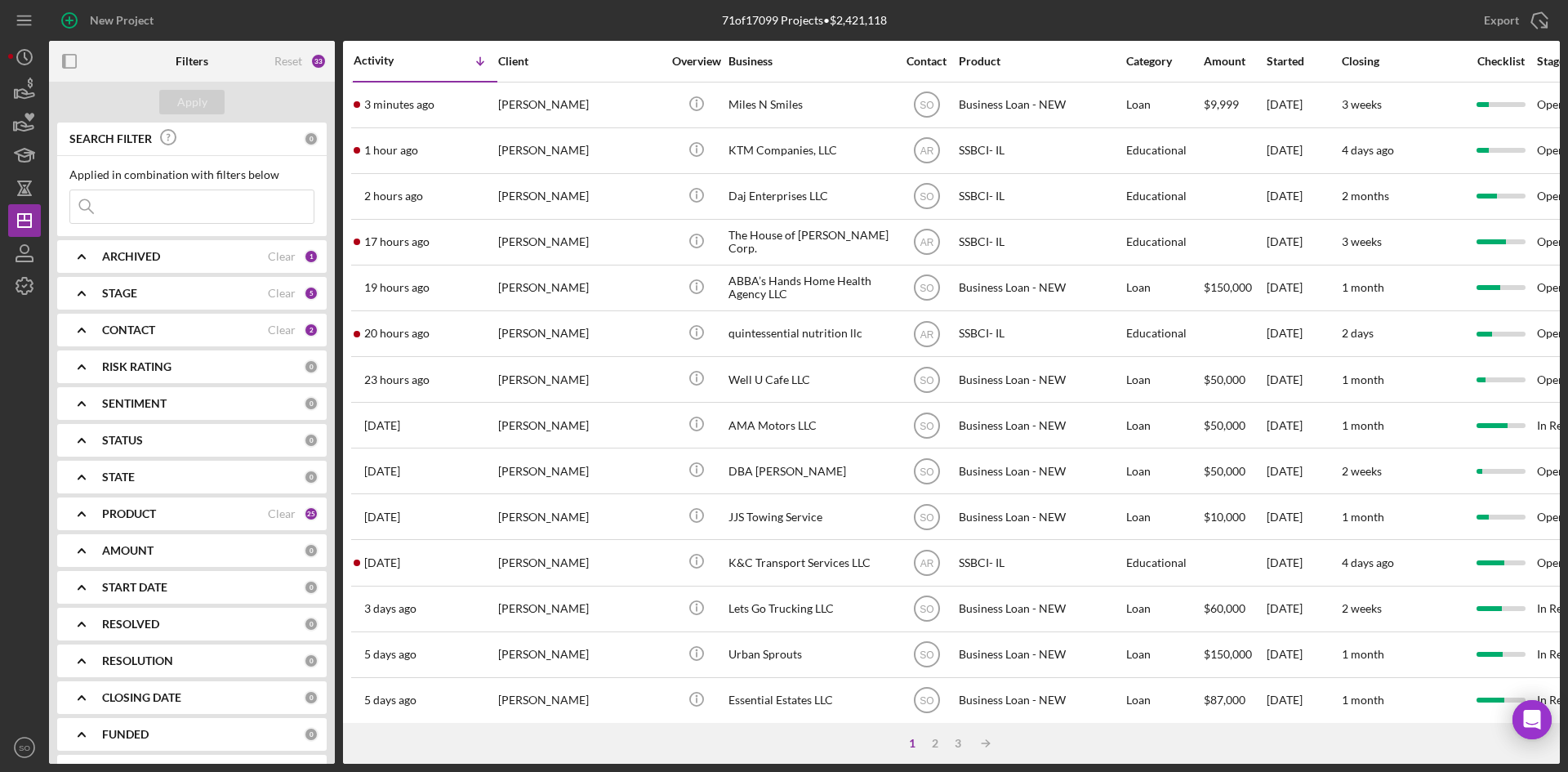
click at [202, 499] on div "PRODUCT Clear 25" at bounding box center [210, 514] width 216 height 33
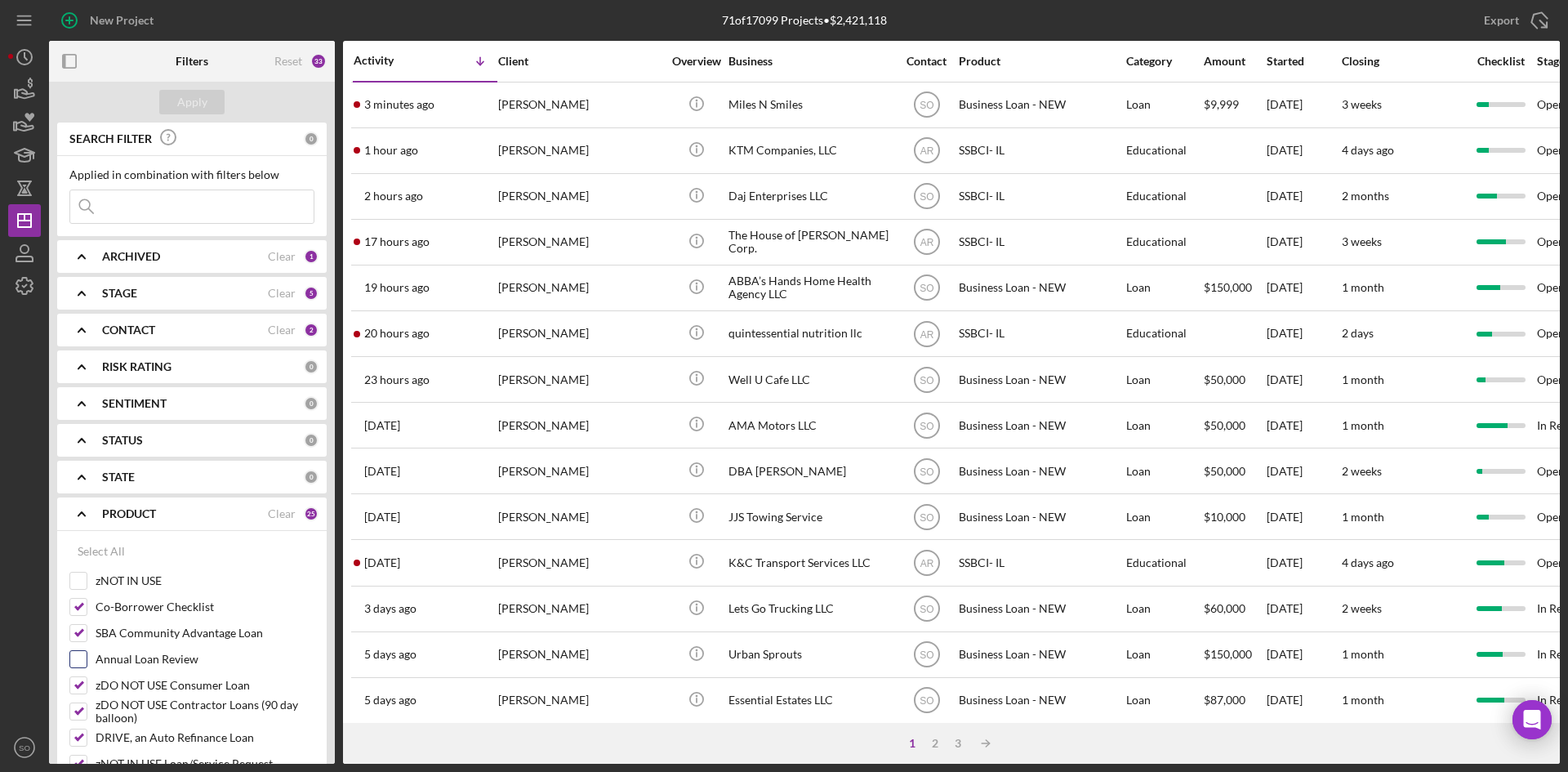
scroll to position [490, 0]
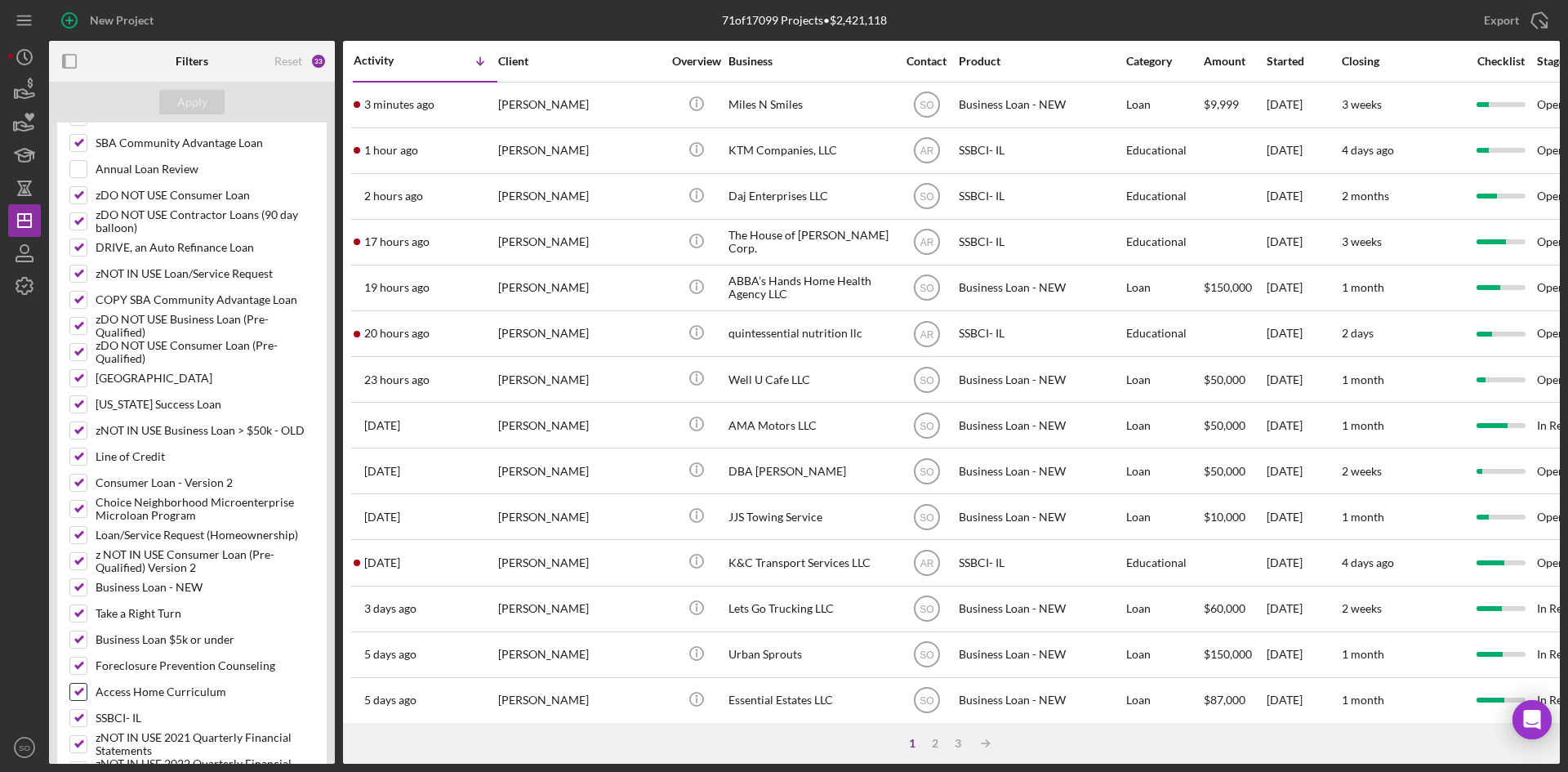
click at [78, 708] on div "Access Home Curriculum" at bounding box center [191, 697] width 245 height 26
click at [81, 713] on input "SSBCI- IL" at bounding box center [78, 718] width 16 height 16
checkbox input "false"
click at [193, 98] on div "Apply" at bounding box center [192, 102] width 30 height 25
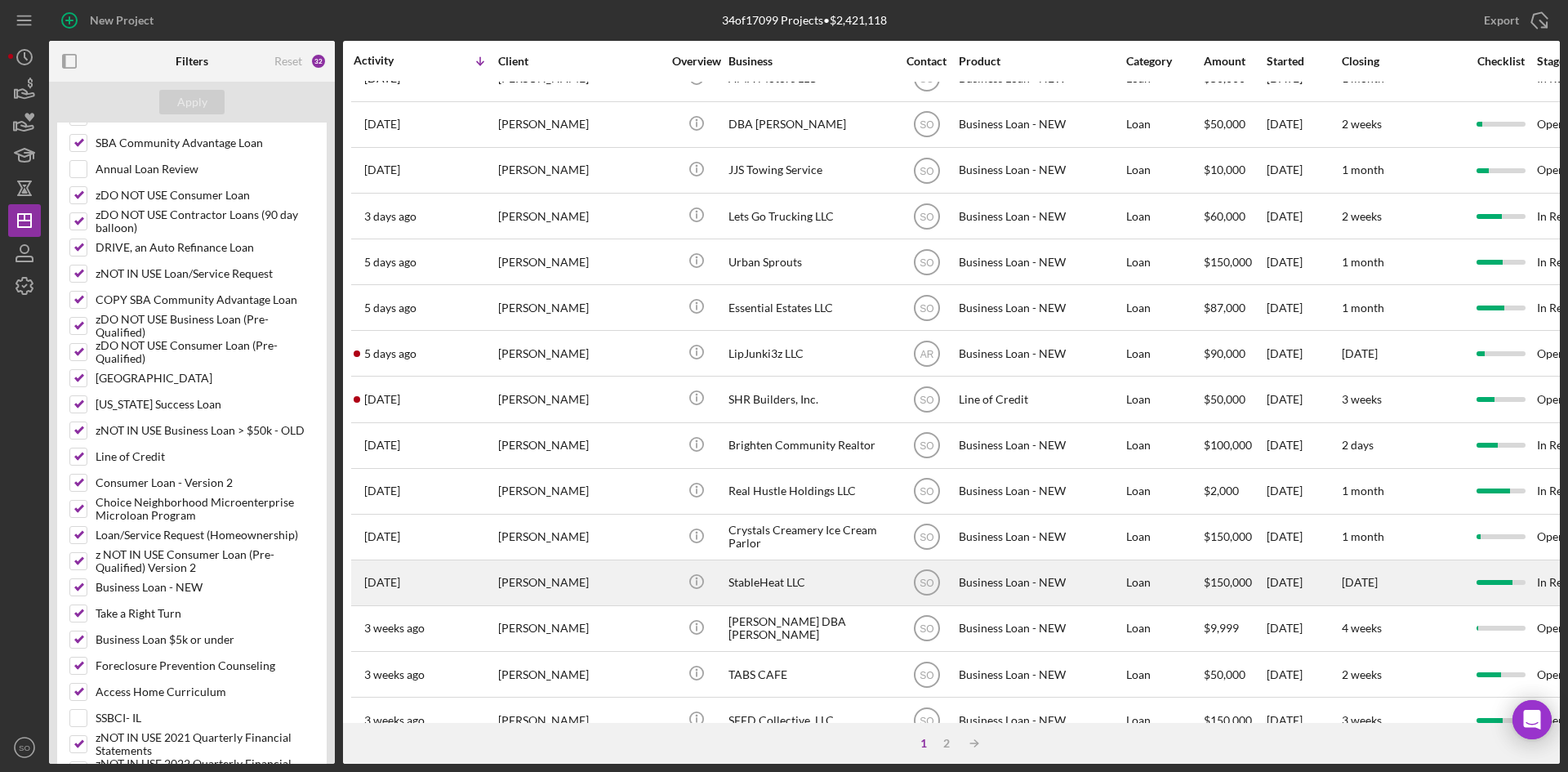
scroll to position [326, 0]
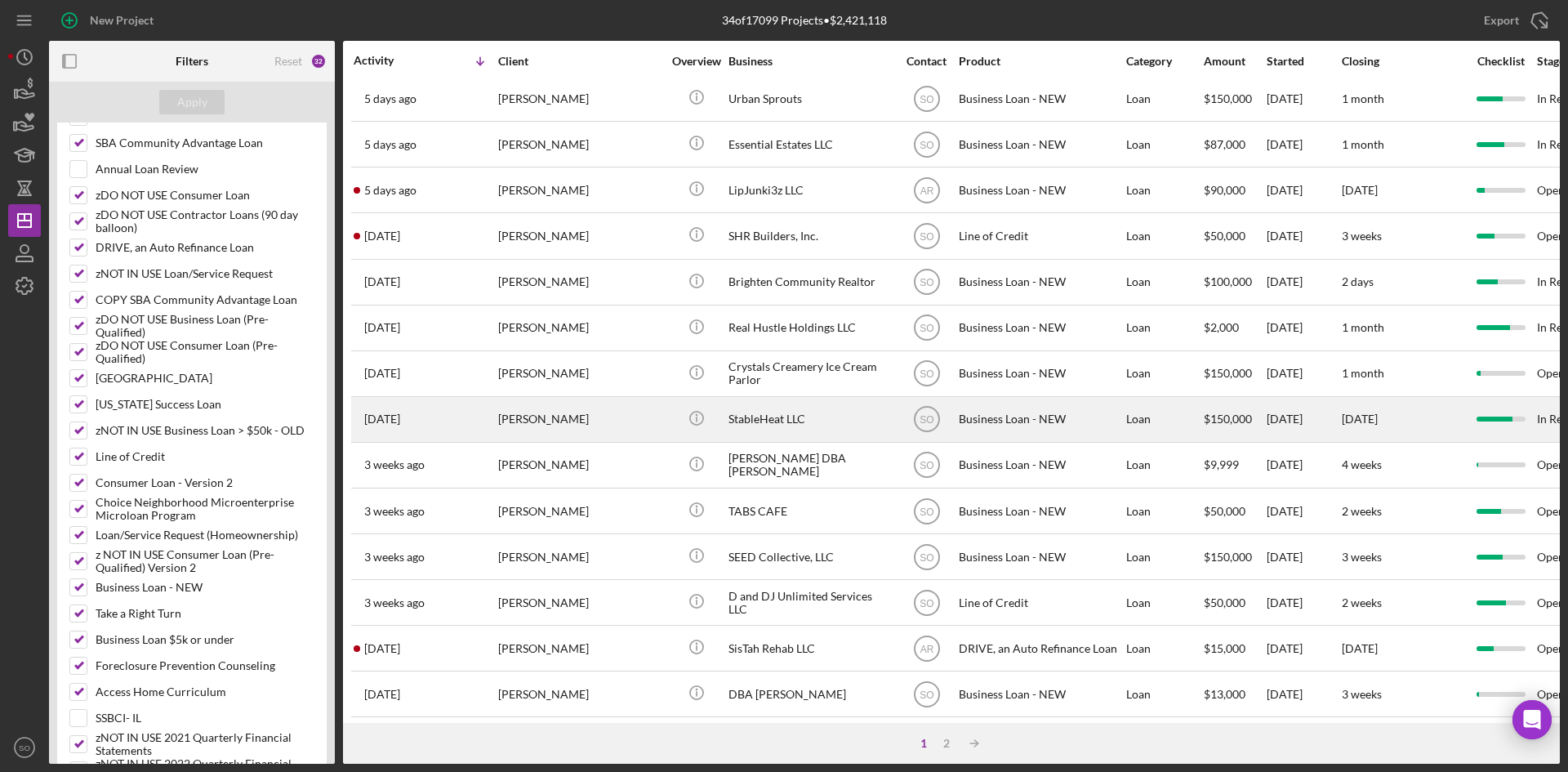
click at [562, 429] on div "[PERSON_NAME]" at bounding box center [579, 420] width 164 height 44
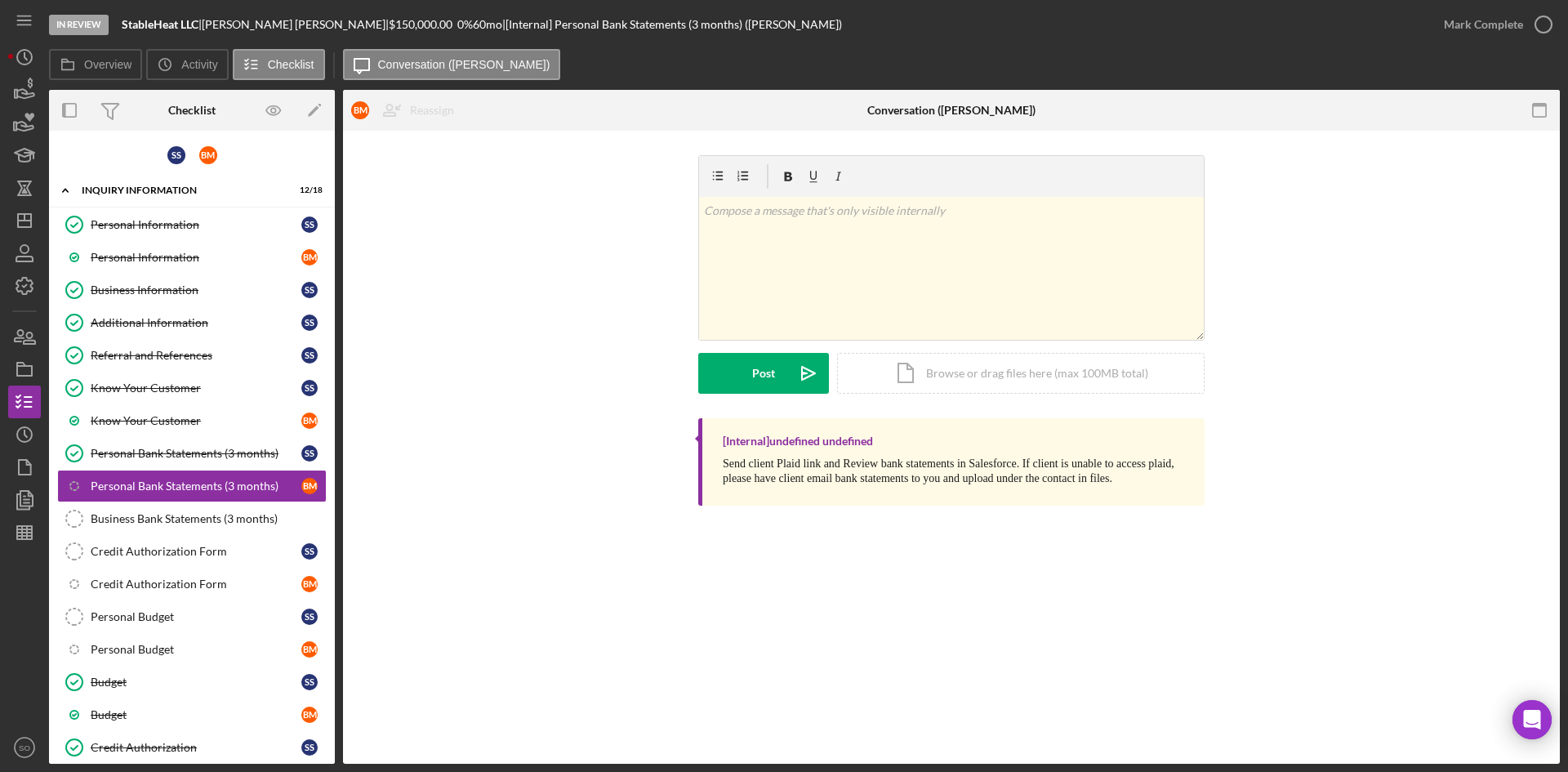
scroll to position [40, 0]
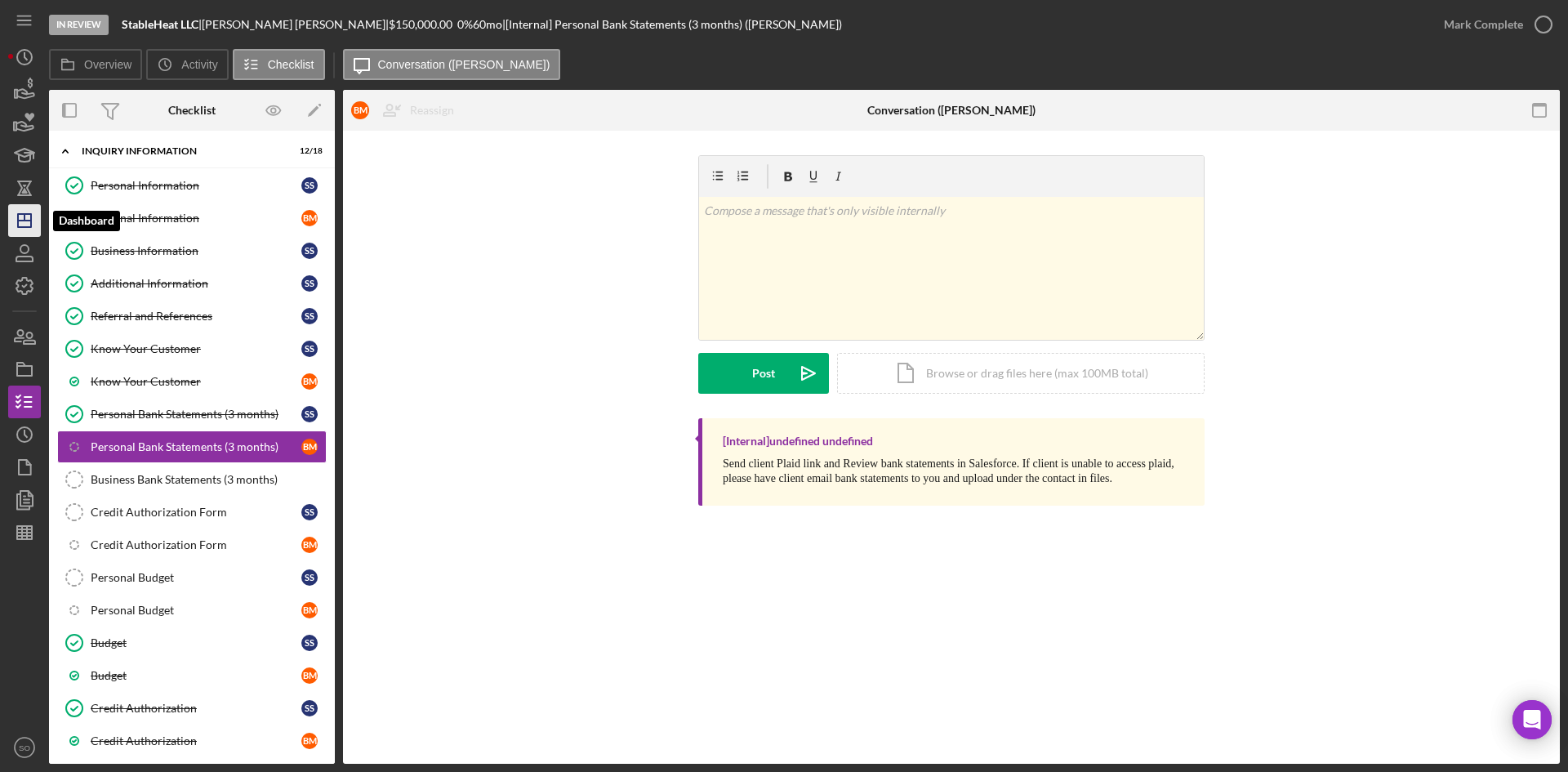
click at [20, 220] on line "button" at bounding box center [24, 220] width 13 height 0
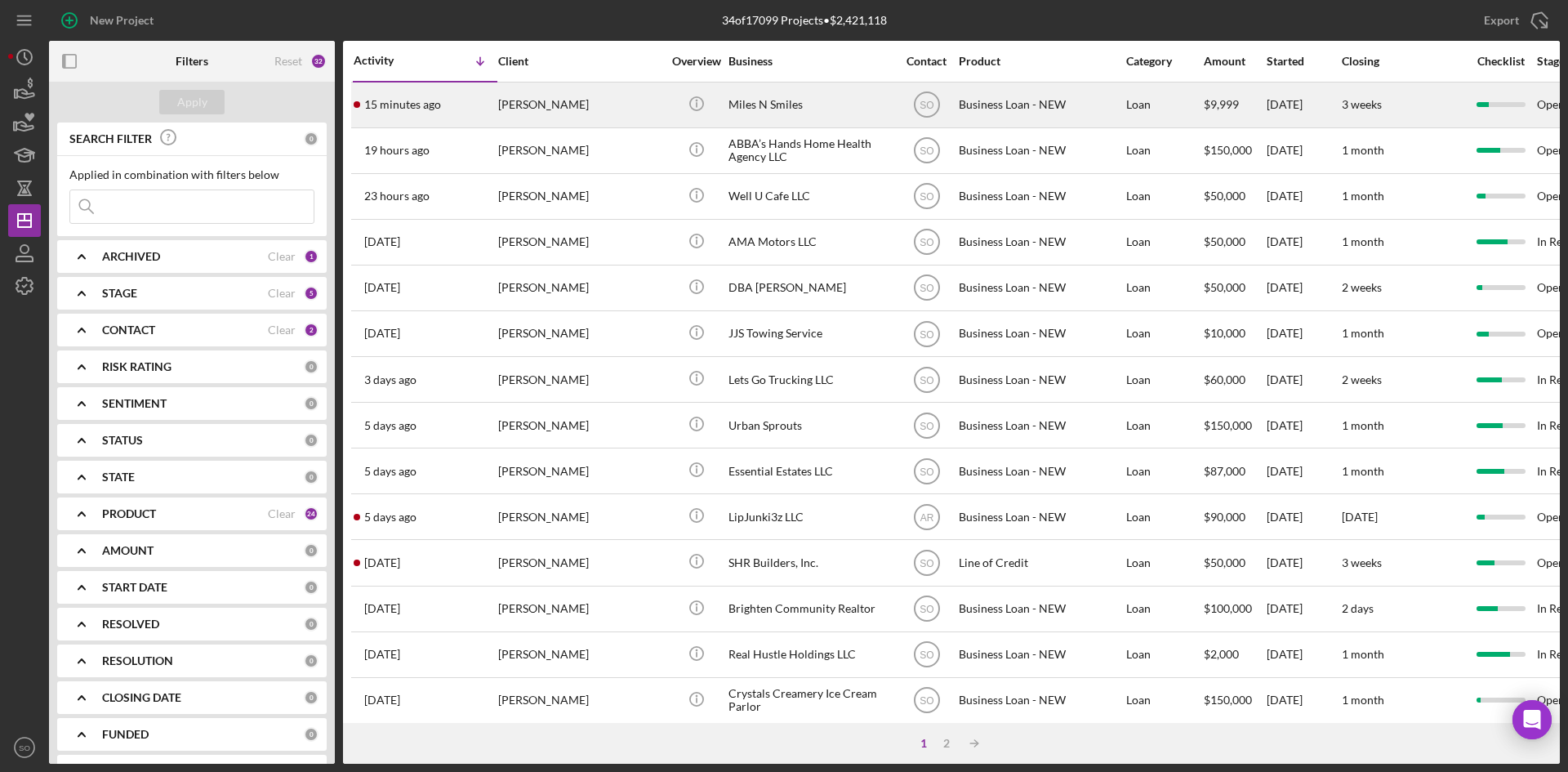
click at [457, 104] on div "15 minutes ago [PERSON_NAME]" at bounding box center [425, 105] width 143 height 44
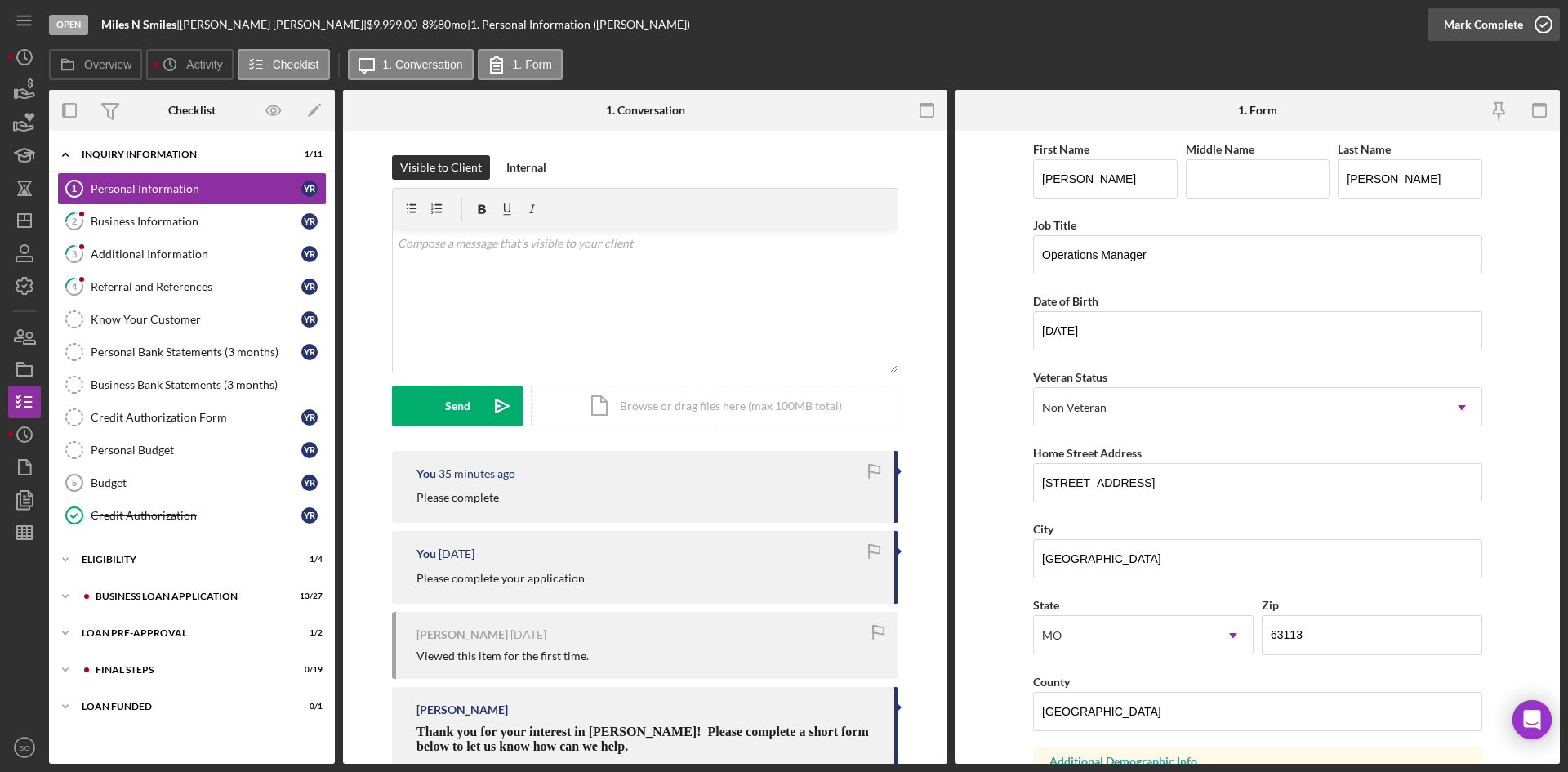
click at [1511, 19] on div "Mark Complete" at bounding box center [1484, 24] width 79 height 33
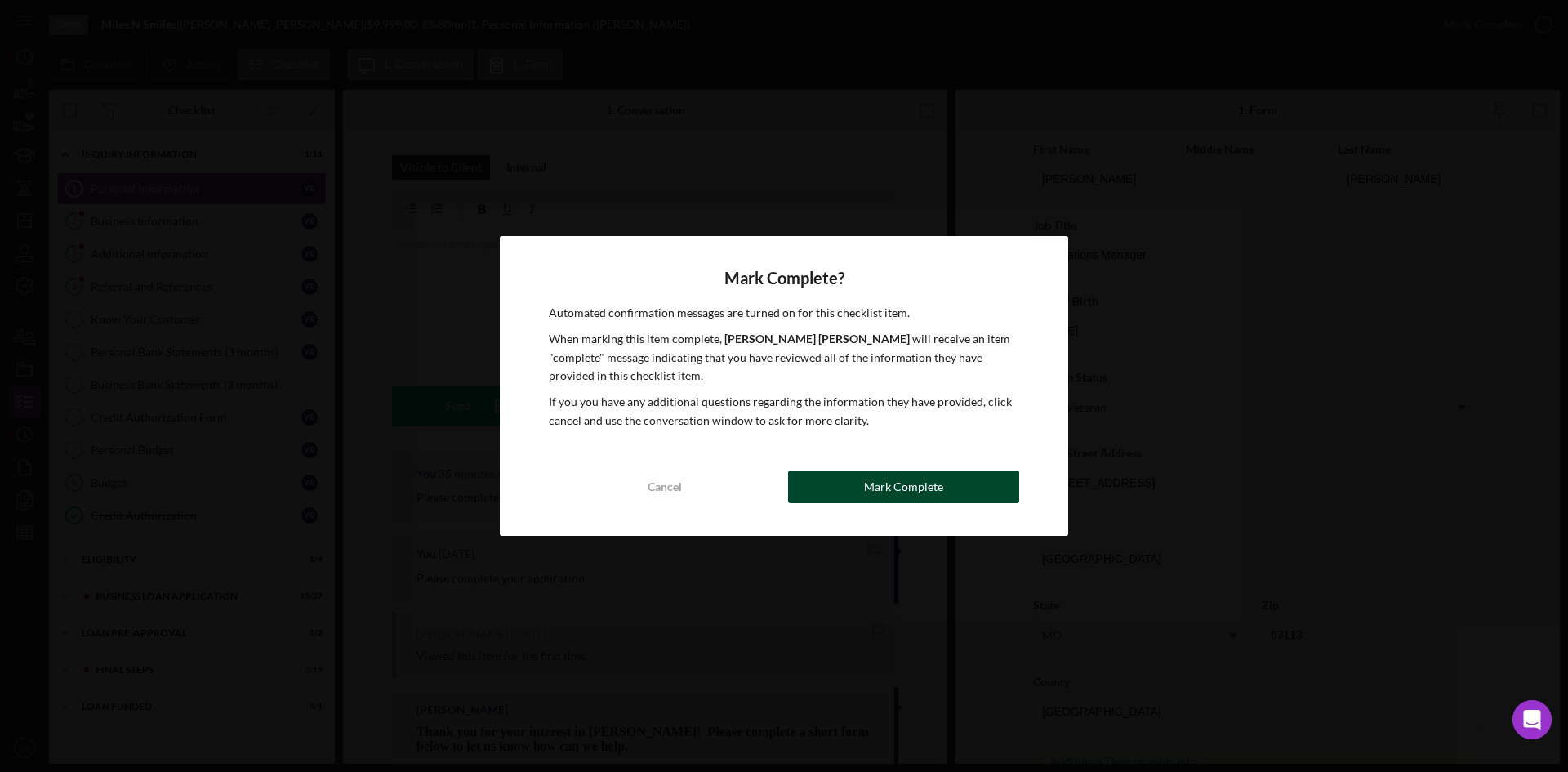
click at [902, 489] on div "Mark Complete" at bounding box center [904, 486] width 79 height 33
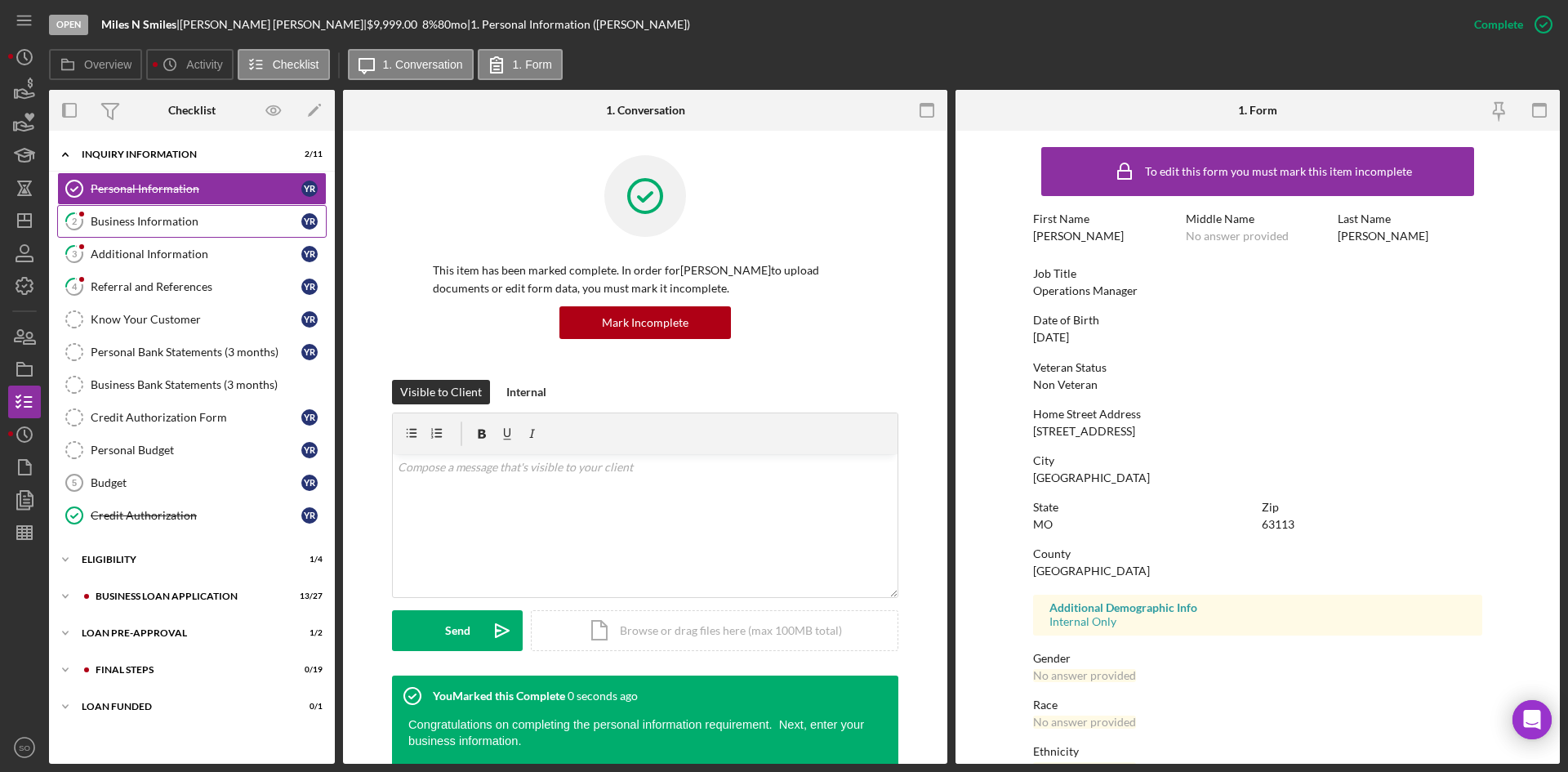
click at [127, 227] on div "Business Information" at bounding box center [195, 221] width 211 height 13
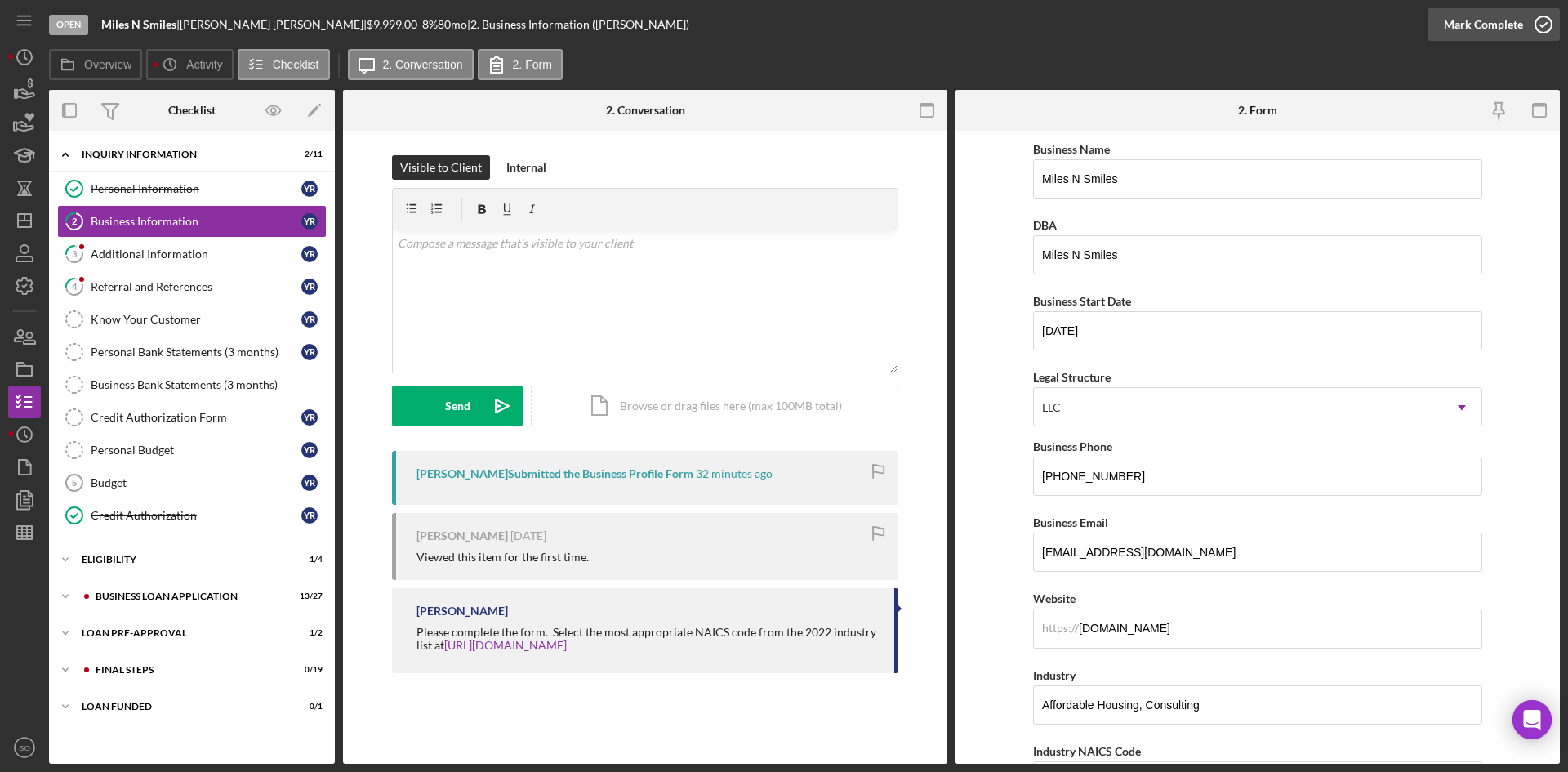
click at [1487, 31] on div "Mark Complete" at bounding box center [1484, 24] width 79 height 33
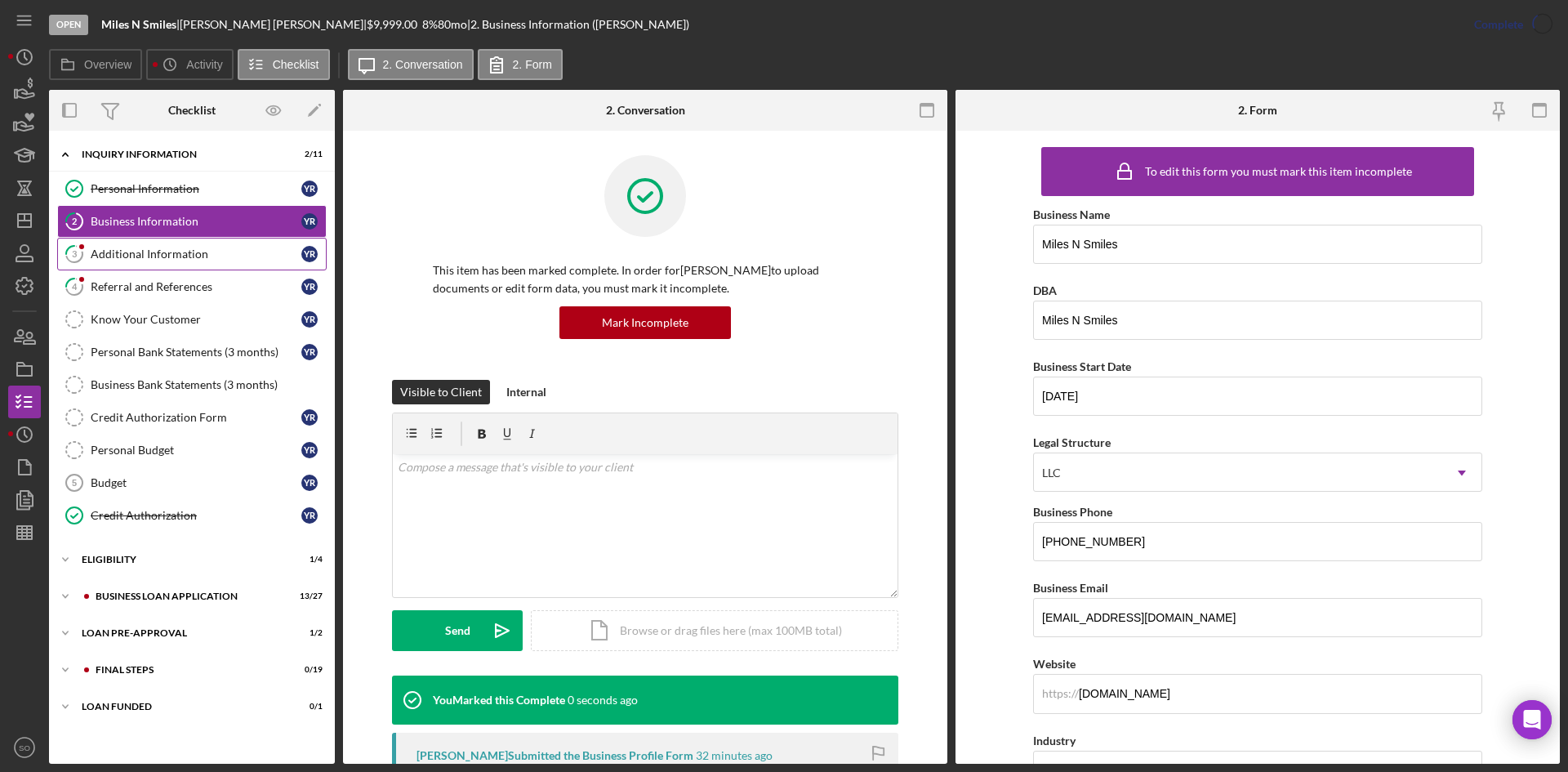
click at [160, 240] on link "3 Additional Information Y R" at bounding box center [192, 254] width 270 height 33
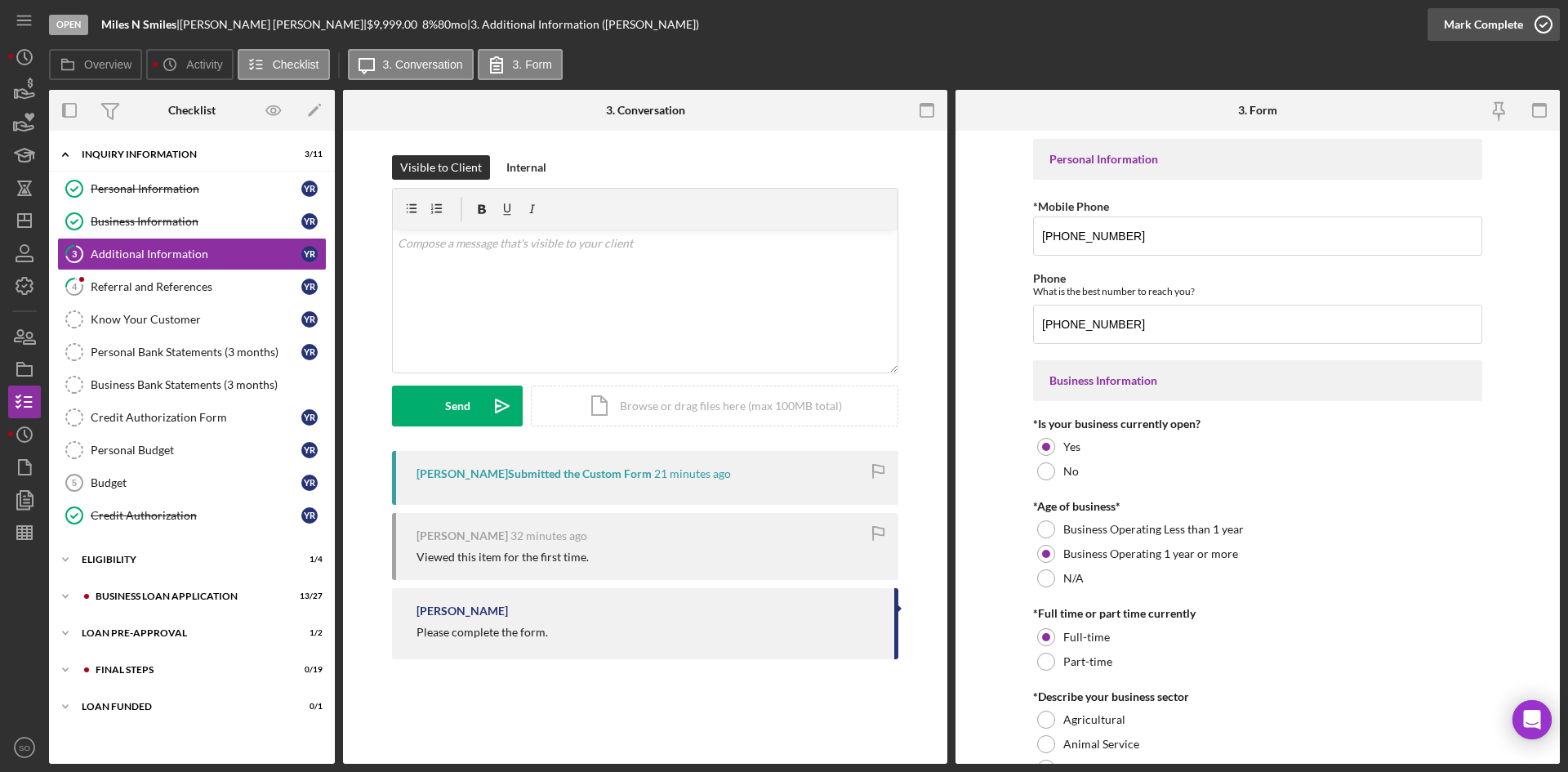
click at [1508, 16] on div "Mark Complete" at bounding box center [1484, 24] width 79 height 33
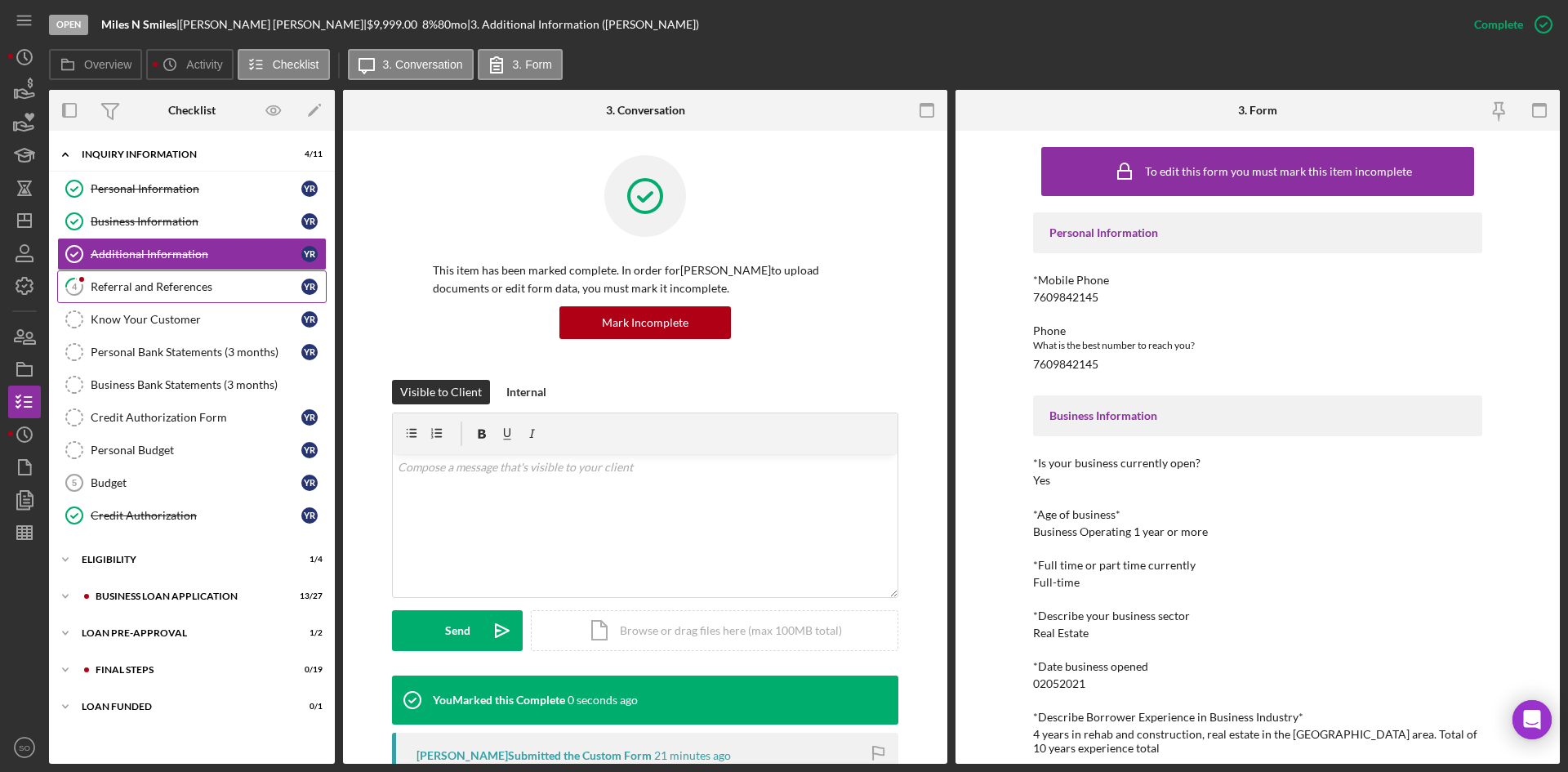
click at [231, 289] on div "Referral and References" at bounding box center [195, 287] width 211 height 13
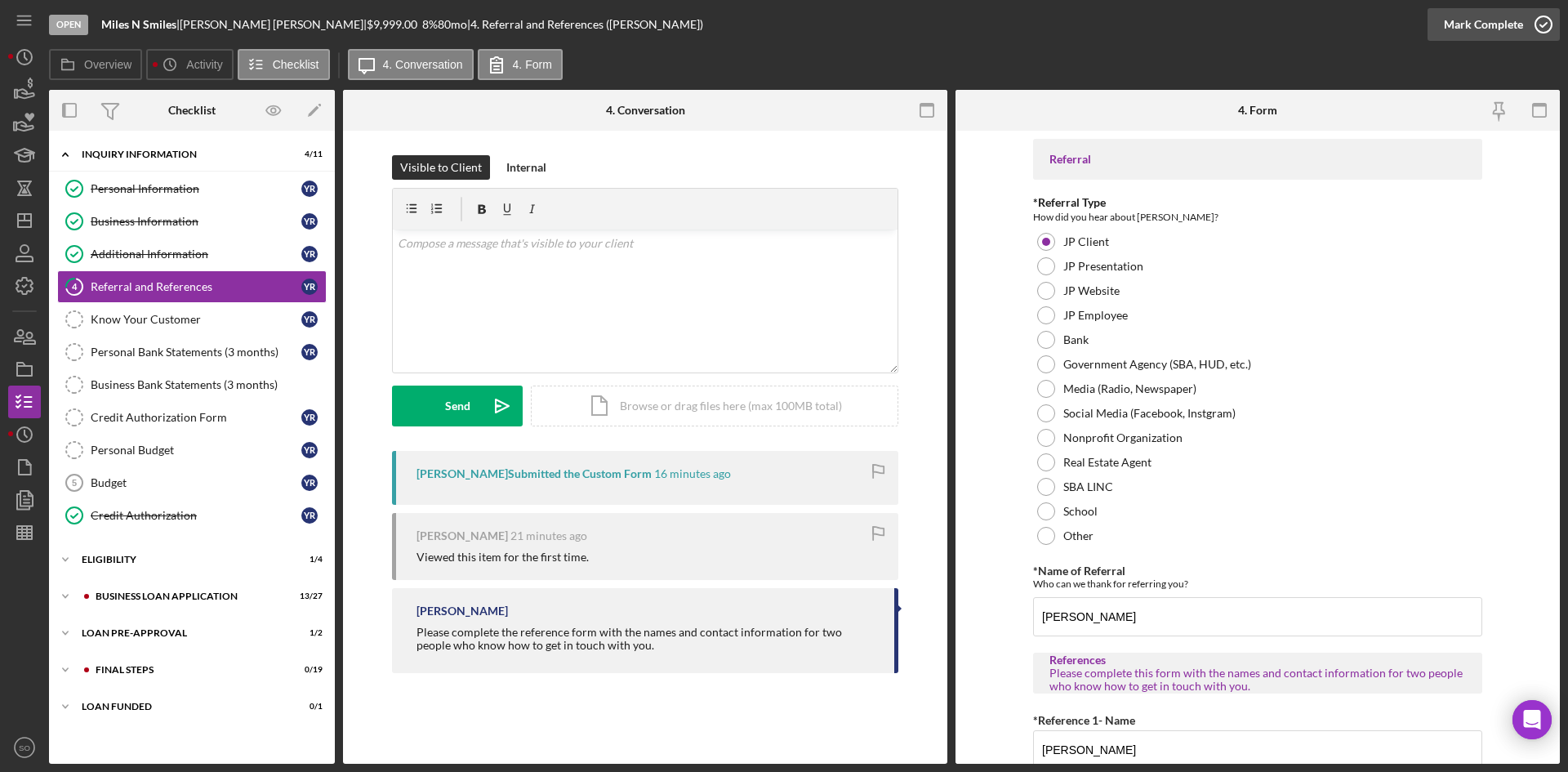
click at [1458, 25] on div "Mark Complete" at bounding box center [1484, 24] width 79 height 33
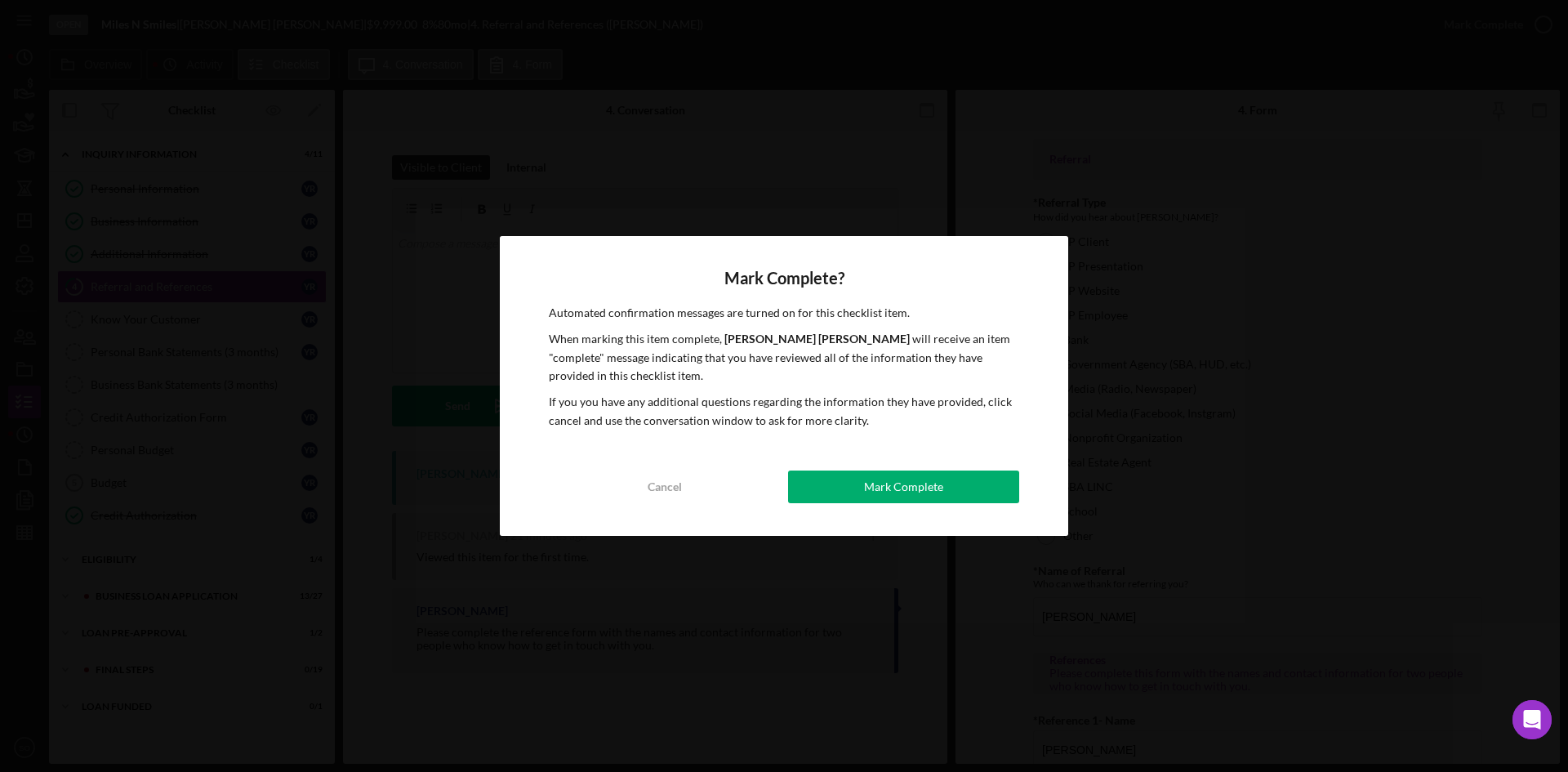
click at [945, 496] on button "Mark Complete" at bounding box center [904, 486] width 231 height 33
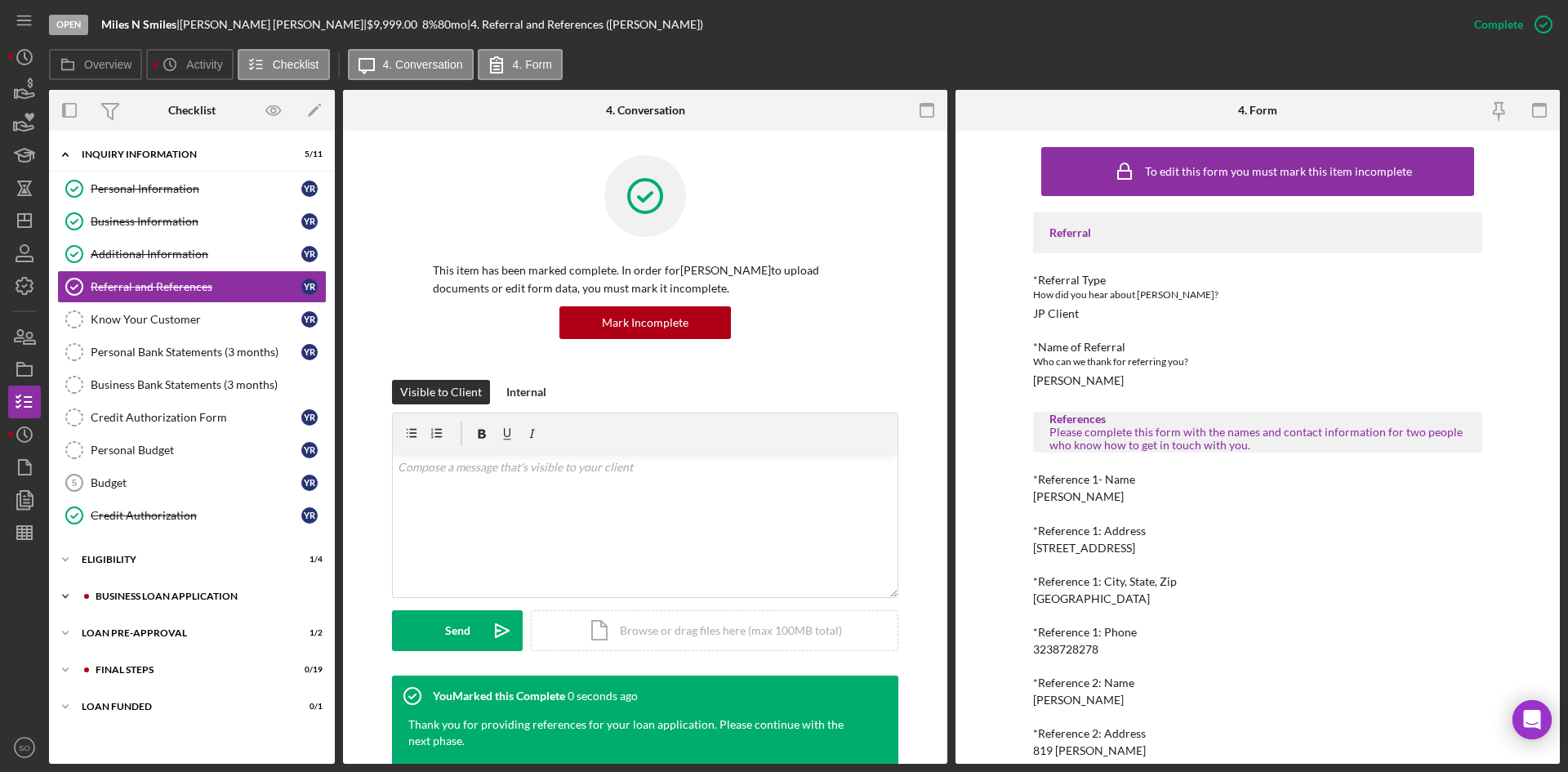
click at [113, 595] on div "BUSINESS LOAN APPLICATION" at bounding box center [204, 596] width 219 height 10
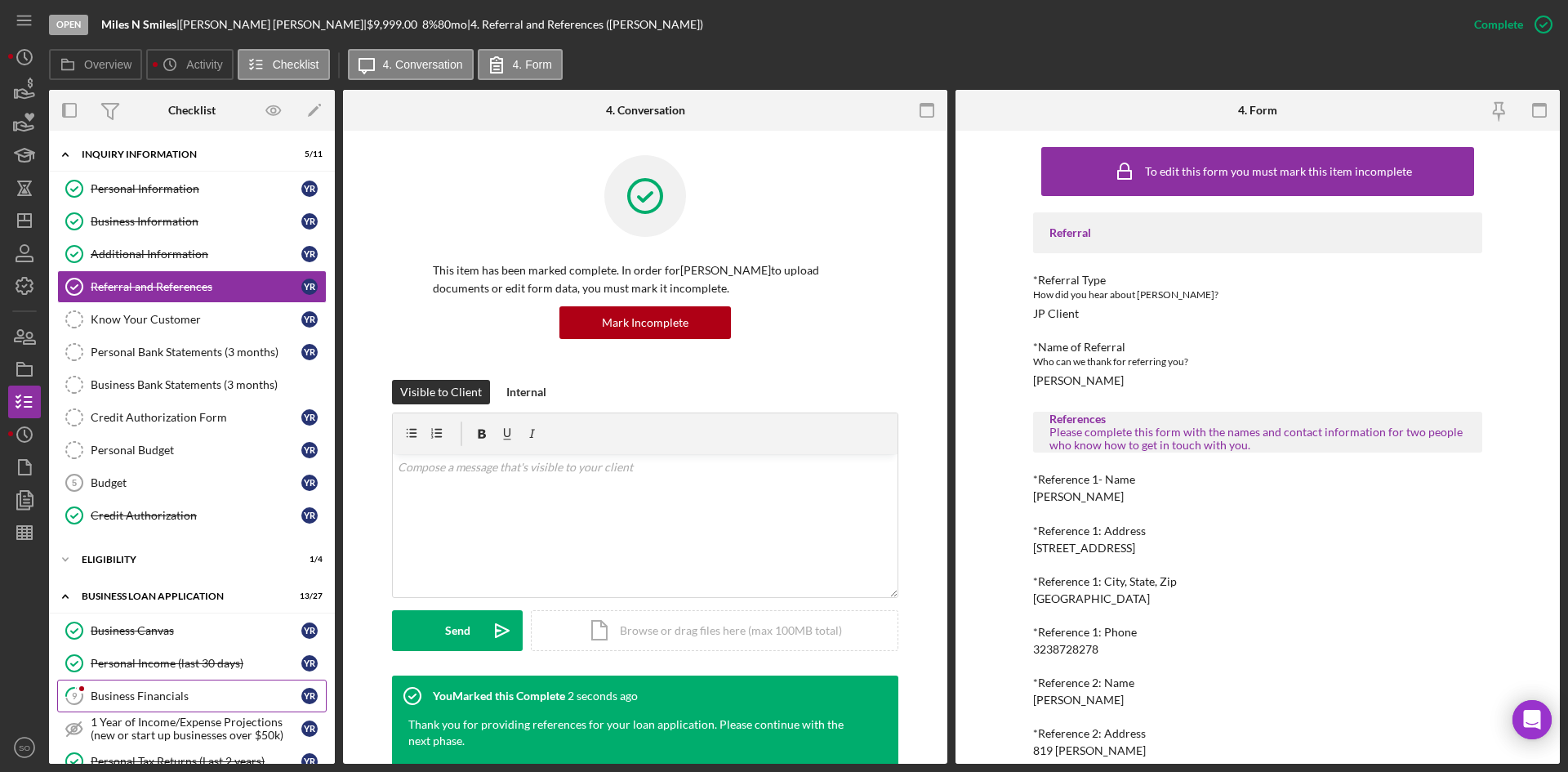
click at [163, 701] on div "Business Financials" at bounding box center [195, 696] width 211 height 13
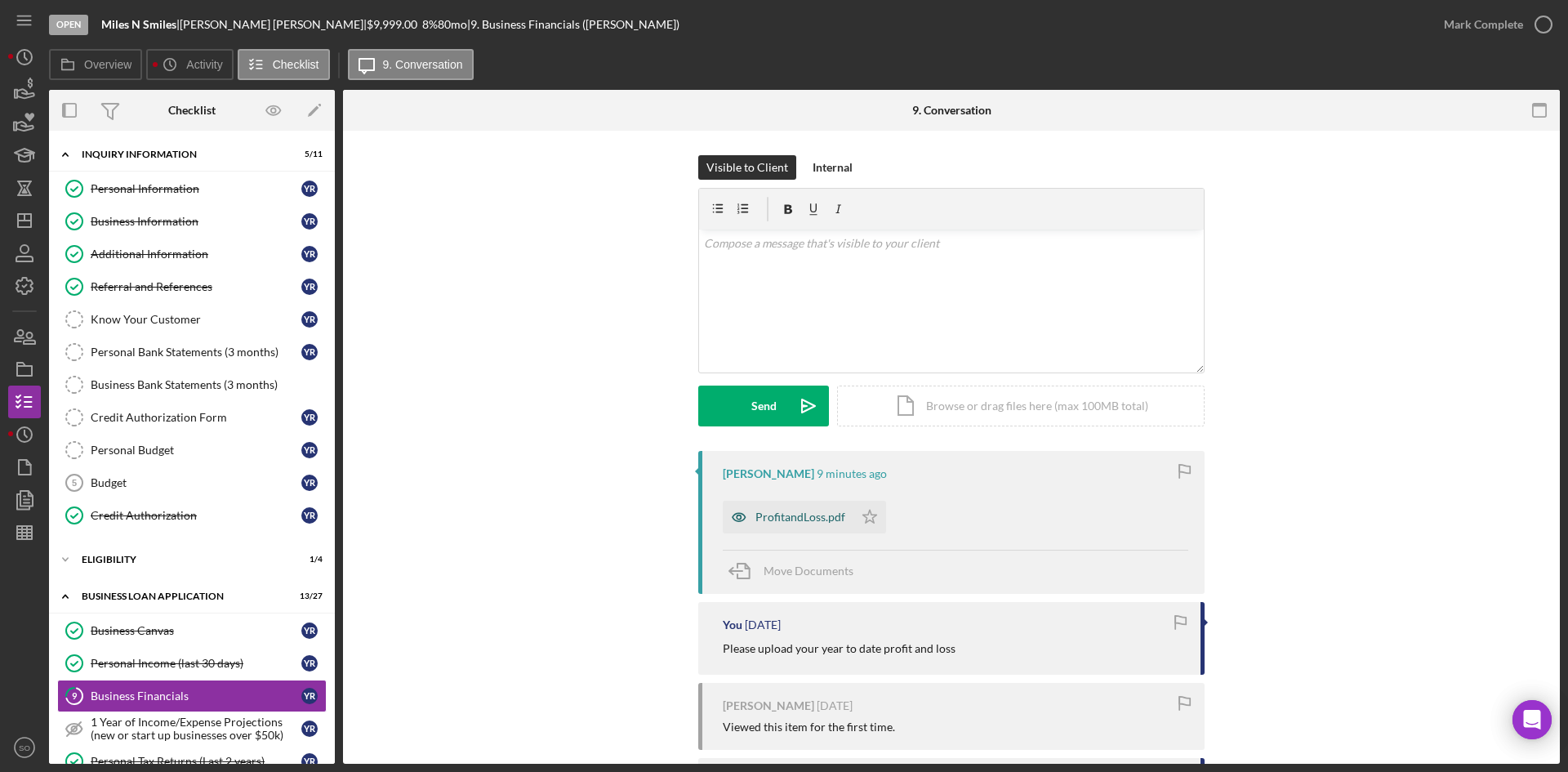
click at [813, 518] on div "ProfitandLoss.pdf" at bounding box center [800, 517] width 90 height 13
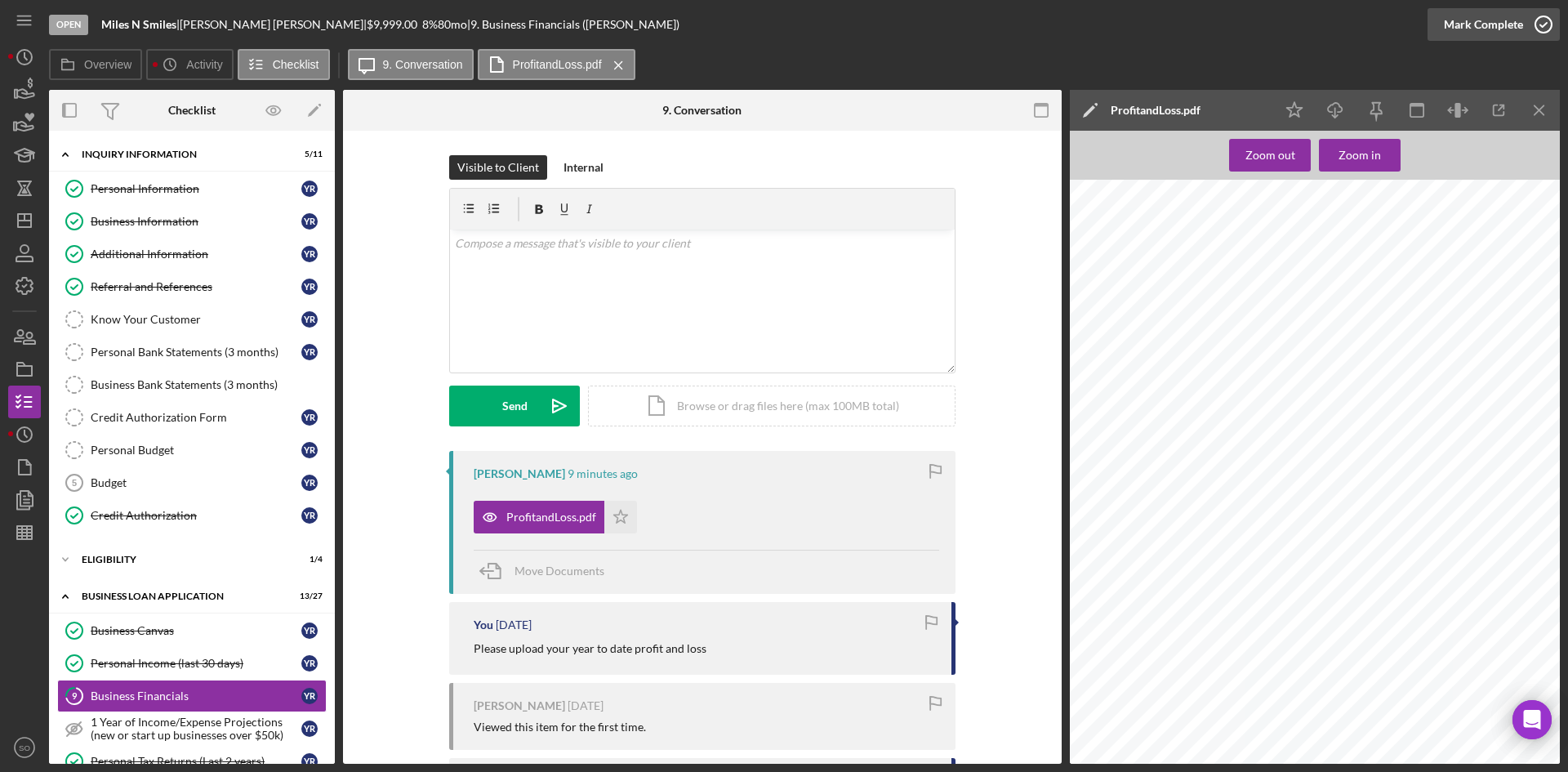
click at [1477, 22] on div "Mark Complete" at bounding box center [1484, 24] width 79 height 33
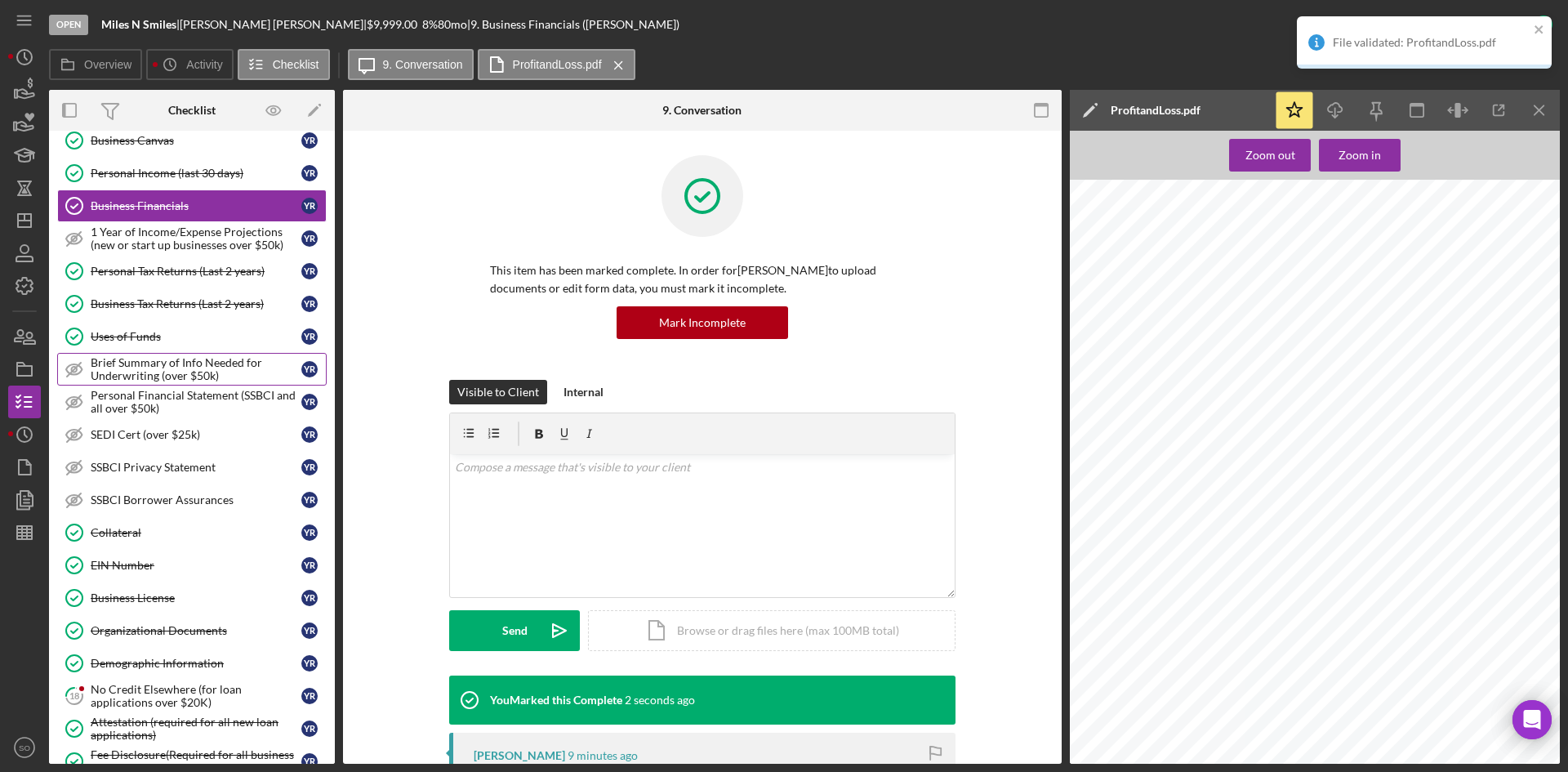
scroll to position [654, 0]
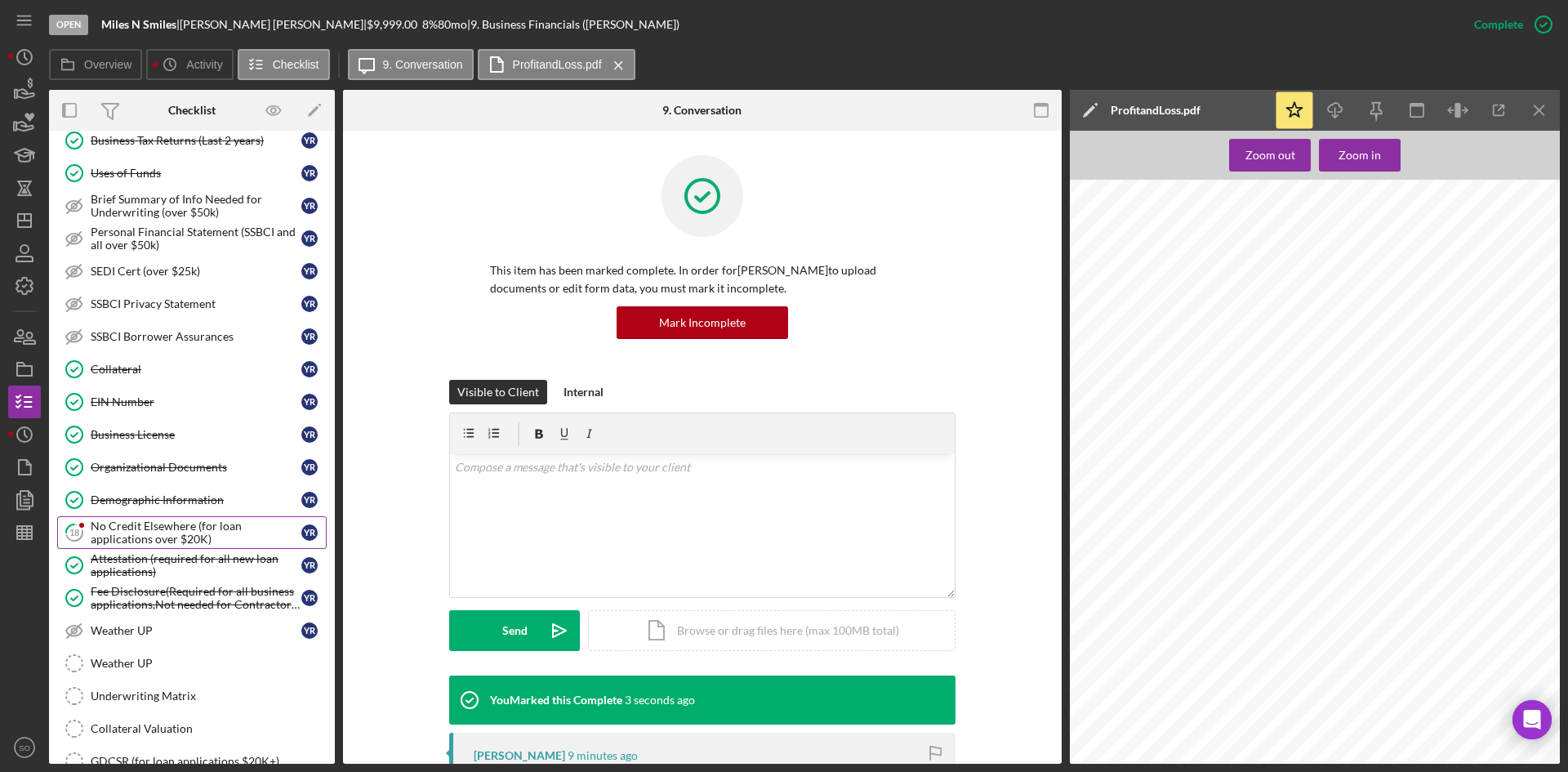
click at [144, 539] on div "No Credit Elsewhere (for loan applications over $20K)" at bounding box center [195, 533] width 211 height 26
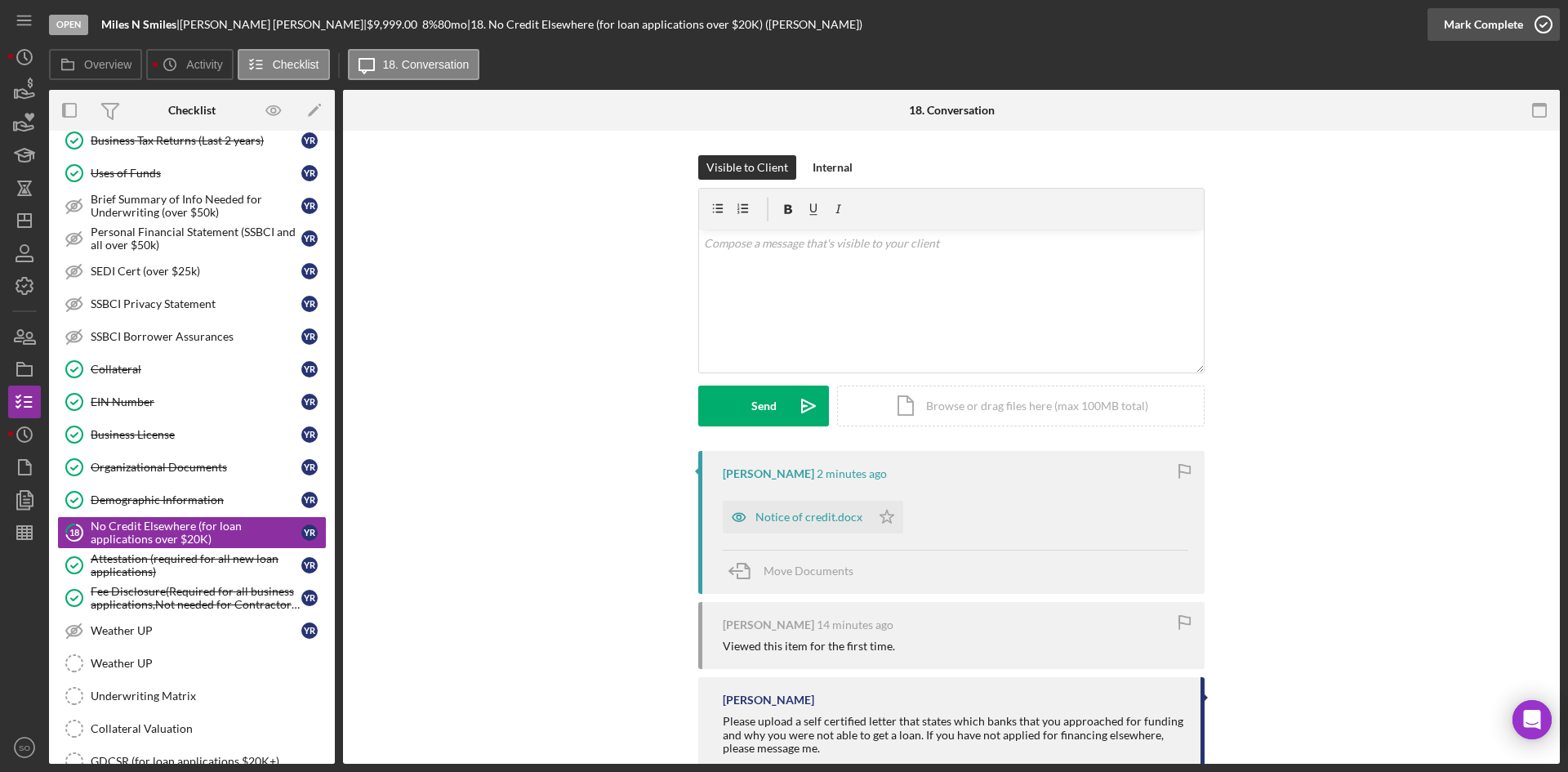
click at [1477, 26] on div "Mark Complete" at bounding box center [1484, 24] width 79 height 33
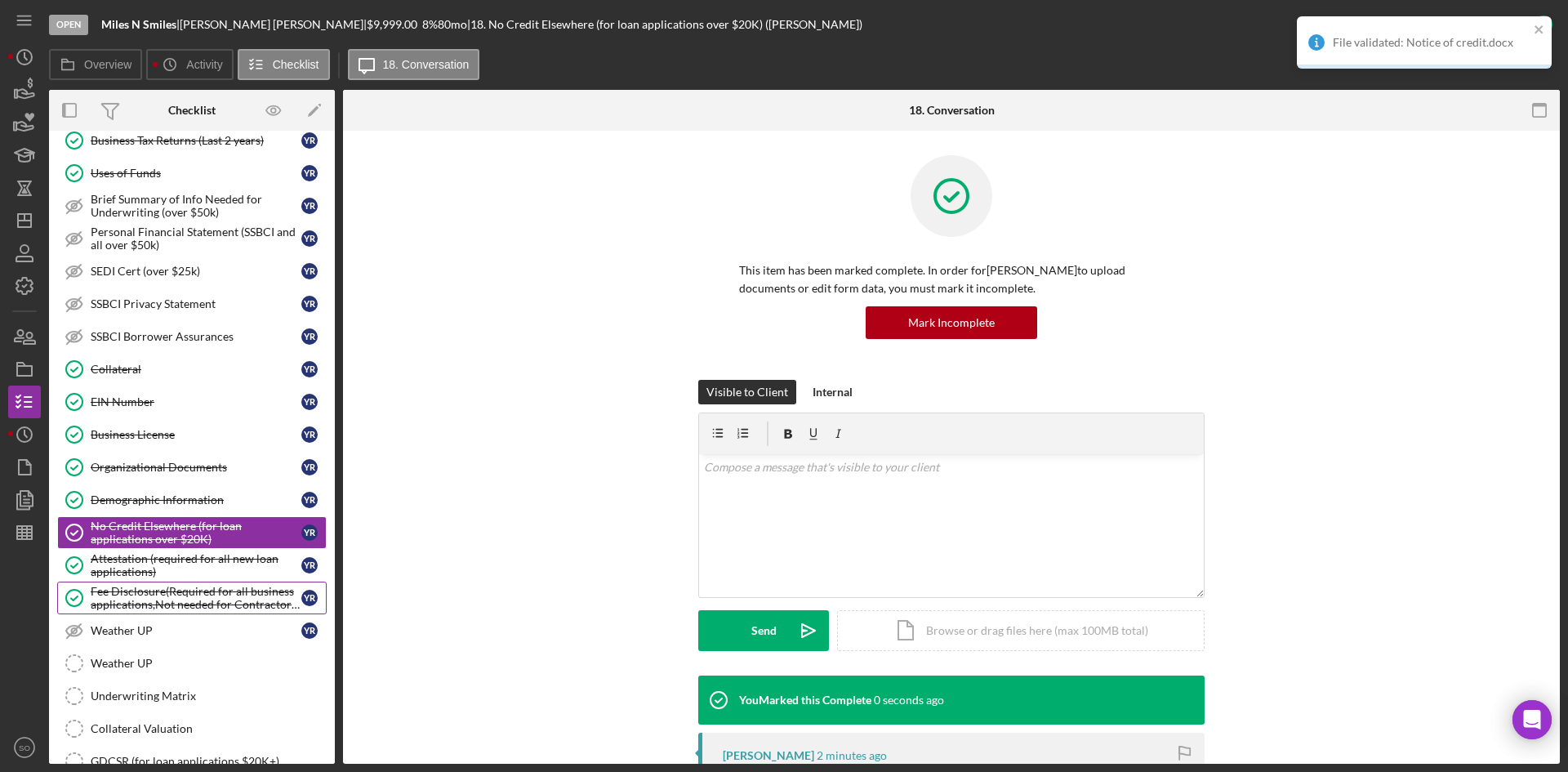
scroll to position [859, 0]
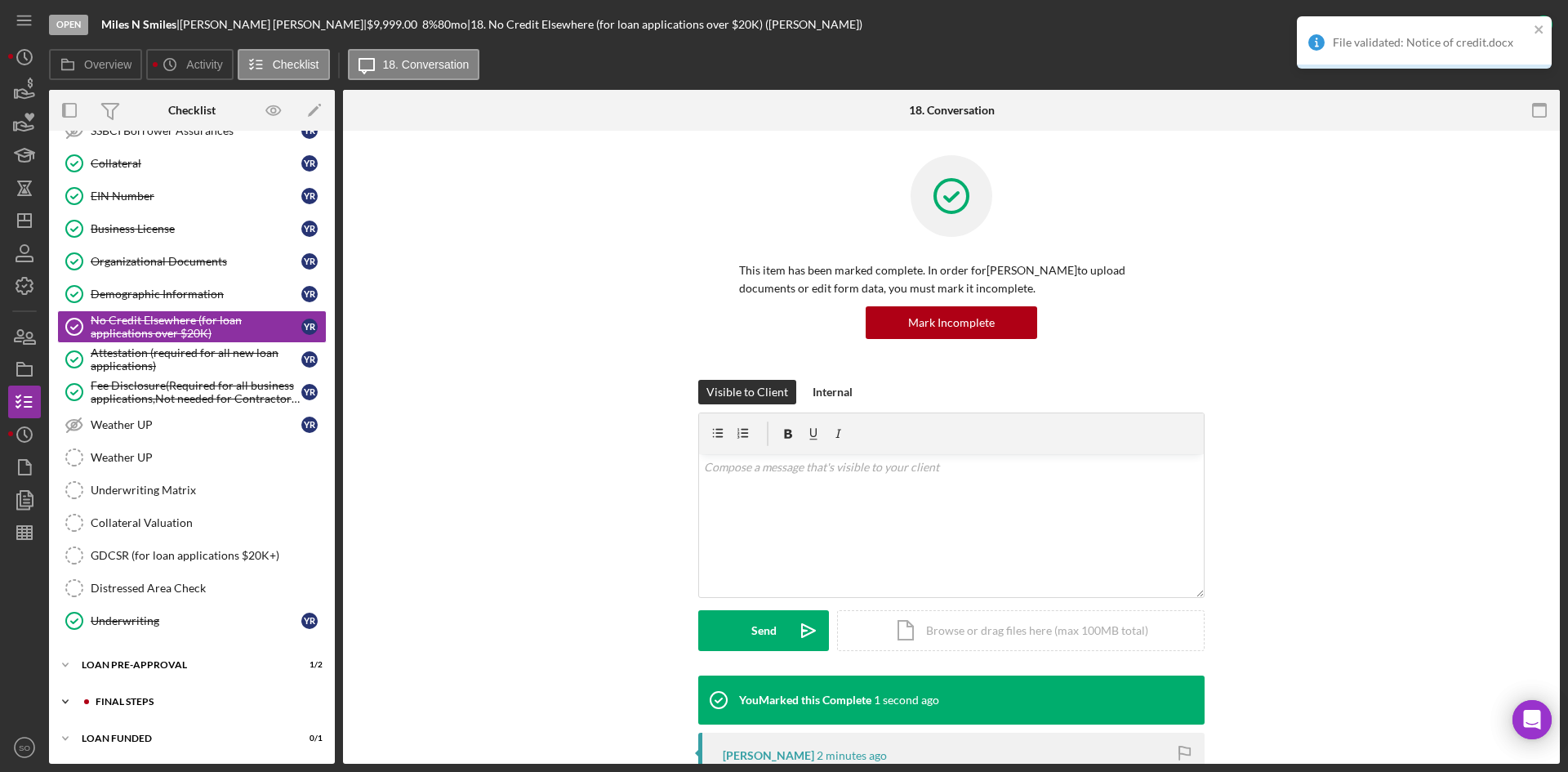
click at [125, 699] on div "FINAL STEPS" at bounding box center [204, 703] width 219 height 10
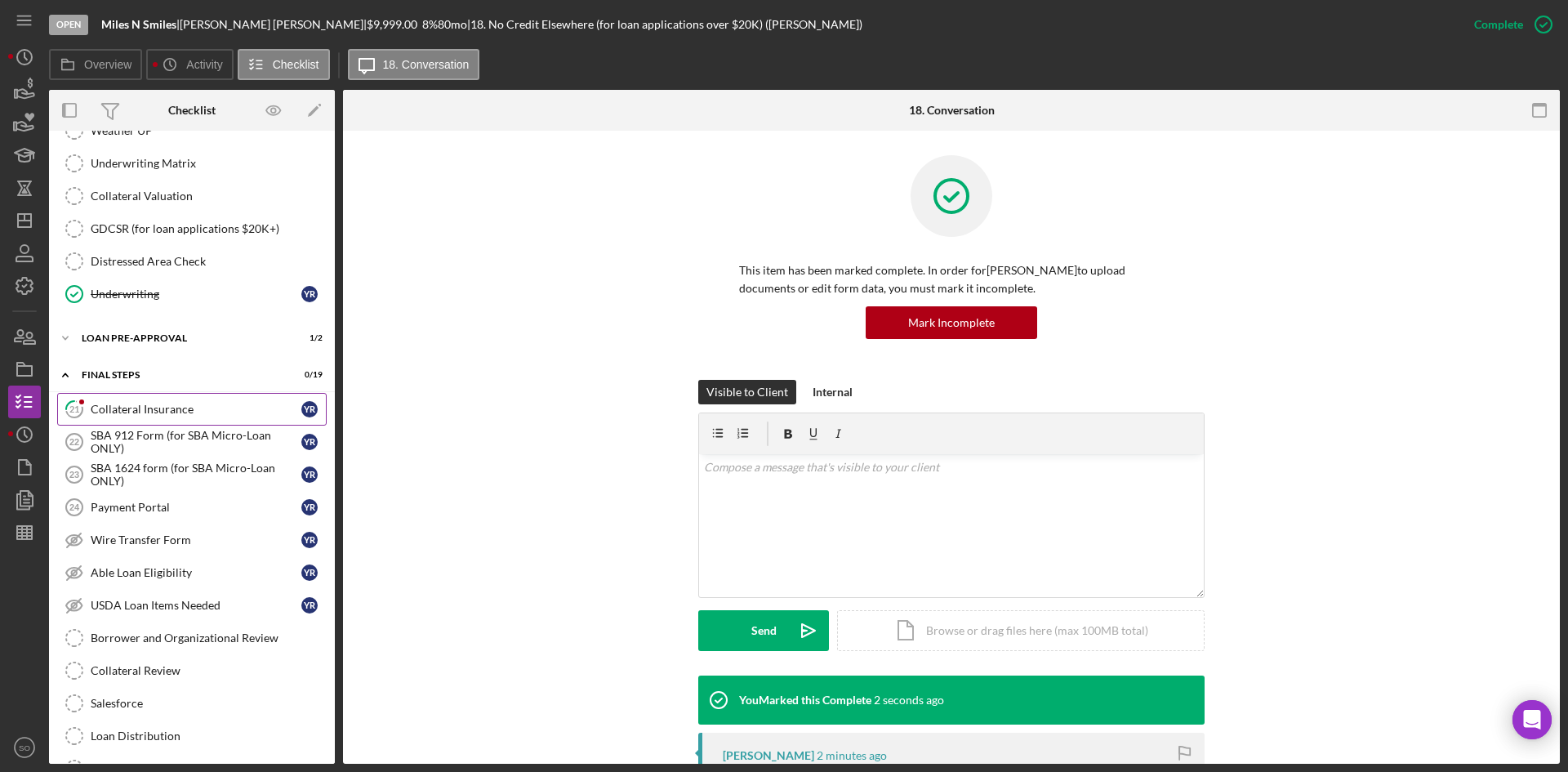
click at [129, 398] on link "21 Collateral Insurance Y R" at bounding box center [192, 409] width 270 height 33
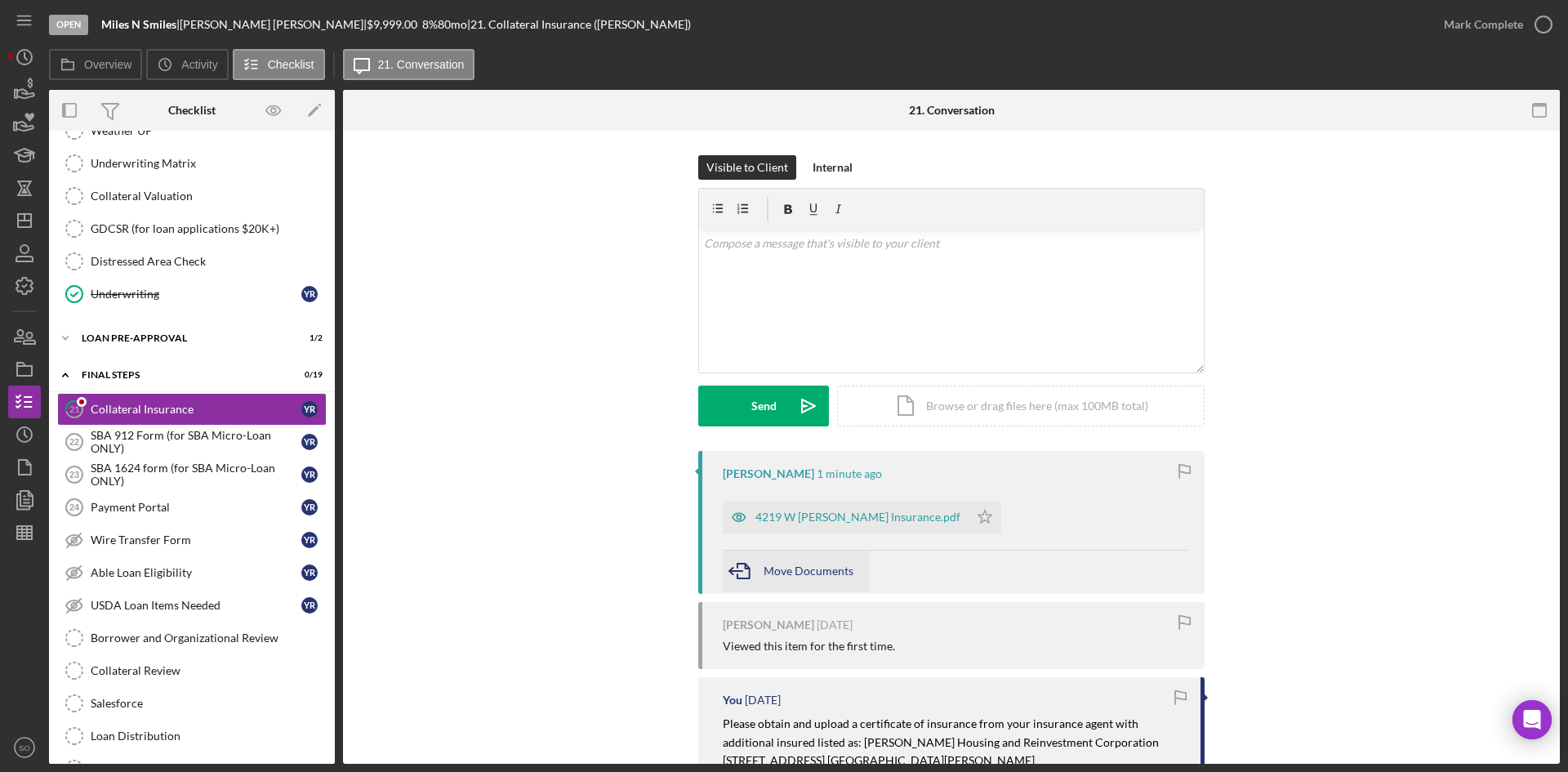
scroll to position [164, 0]
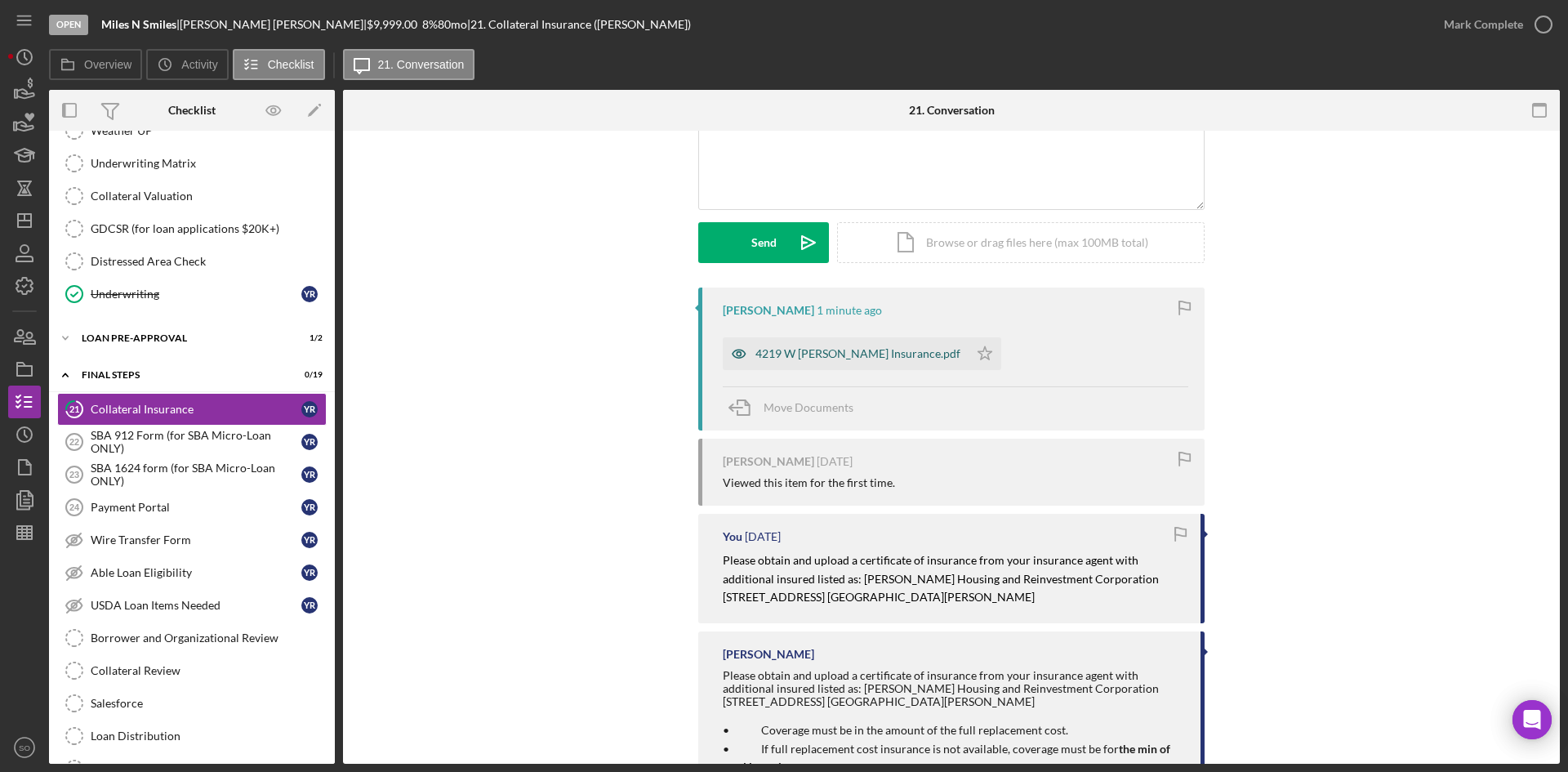
click at [797, 354] on div "4219 W [PERSON_NAME] Insurance.pdf" at bounding box center [858, 353] width 205 height 13
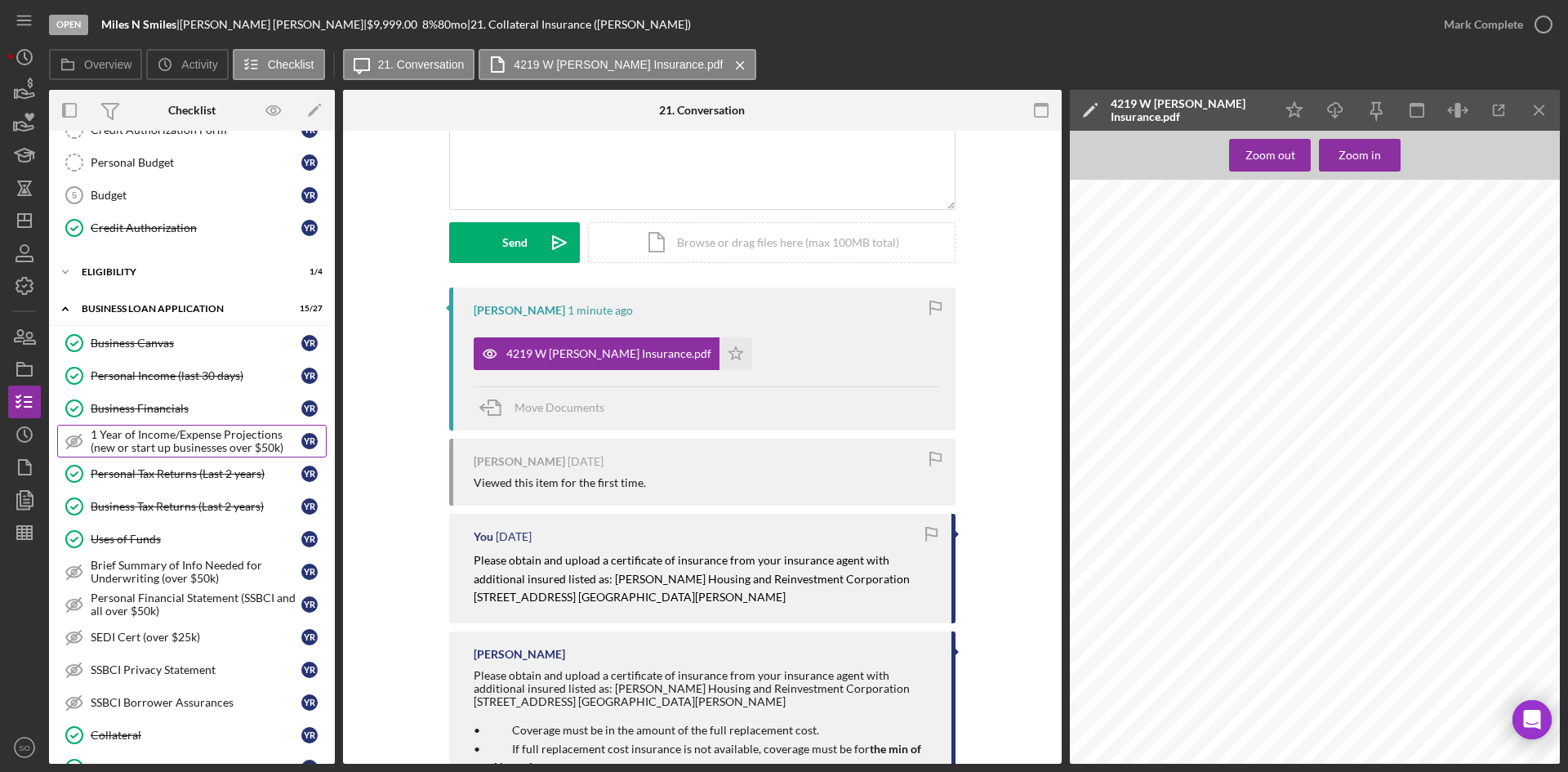
scroll to position [206, 0]
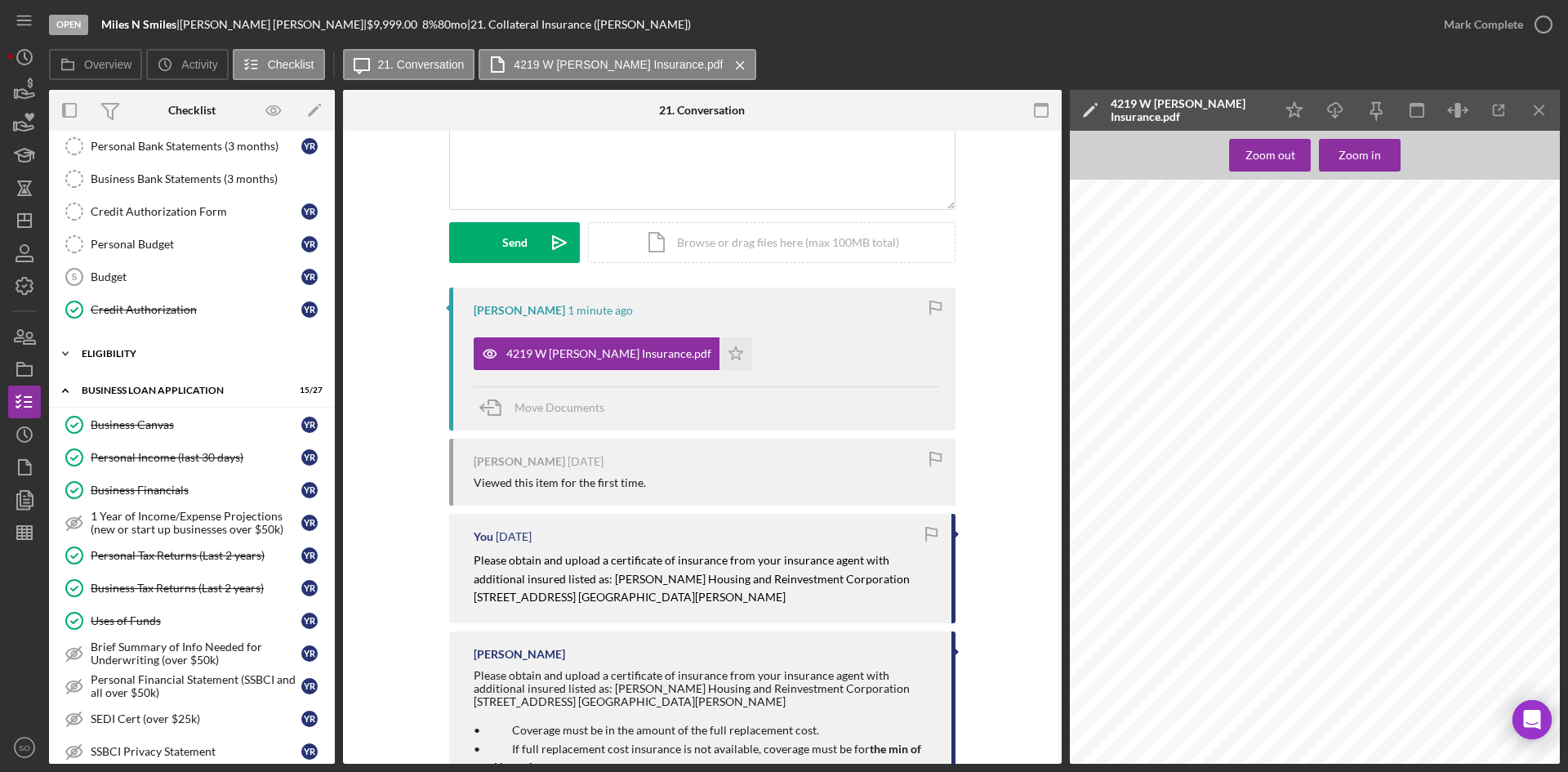
drag, startPoint x: 159, startPoint y: 356, endPoint x: 151, endPoint y: 364, distance: 11.3
click at [159, 356] on div "ELIGIBILITY" at bounding box center [197, 354] width 233 height 10
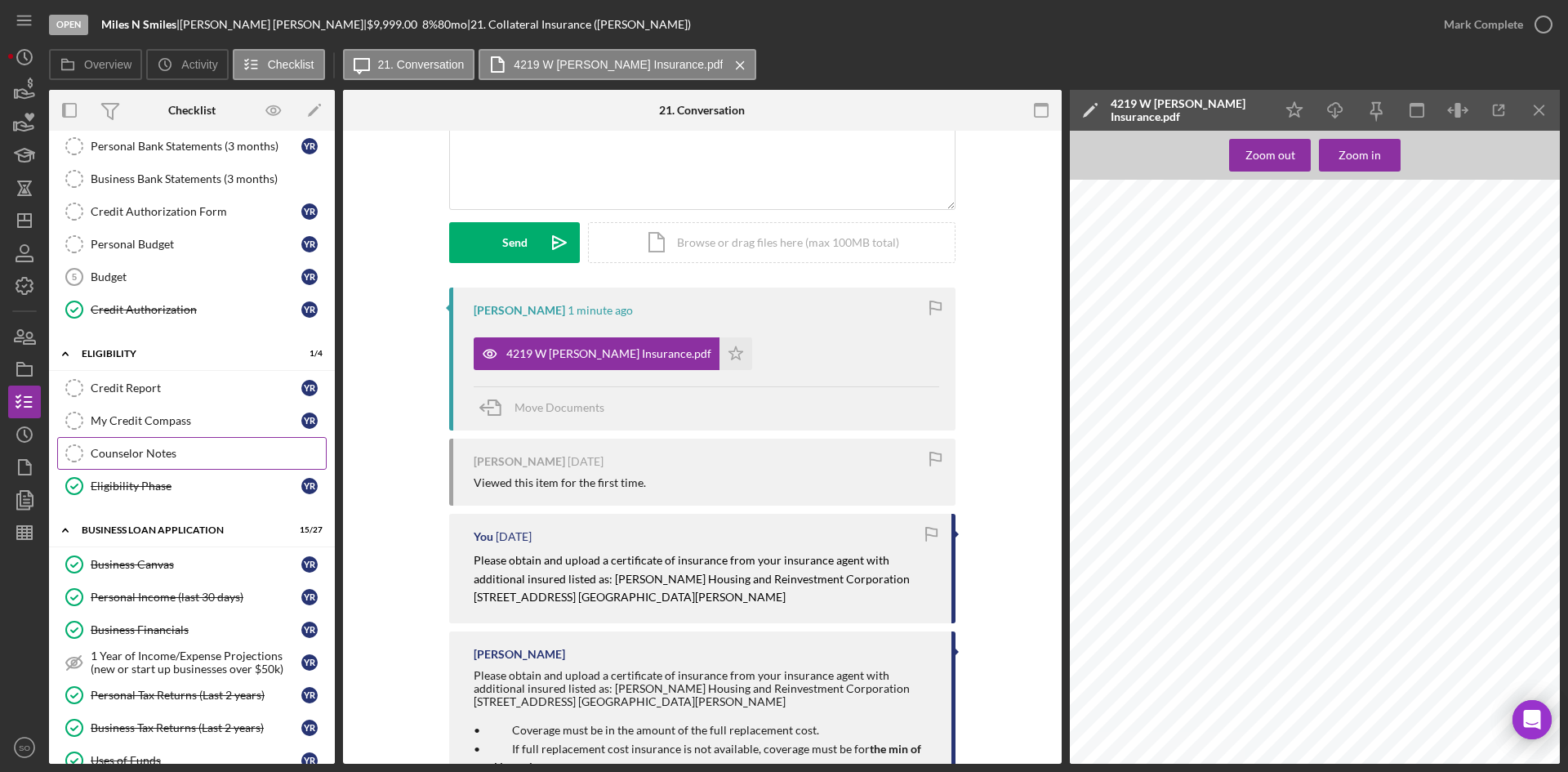
click at [133, 452] on div "Counselor Notes" at bounding box center [207, 453] width 235 height 13
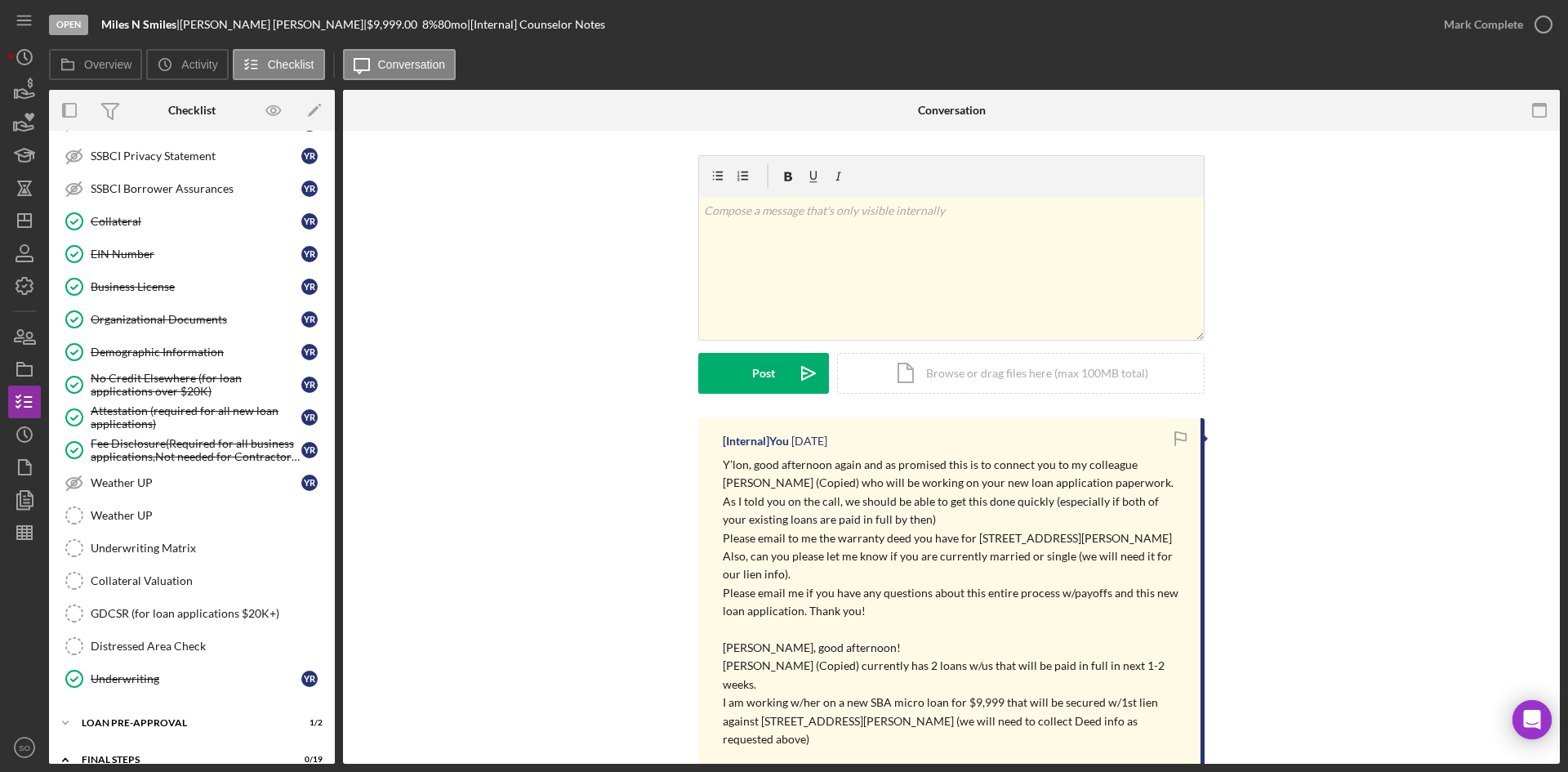
scroll to position [1268, 0]
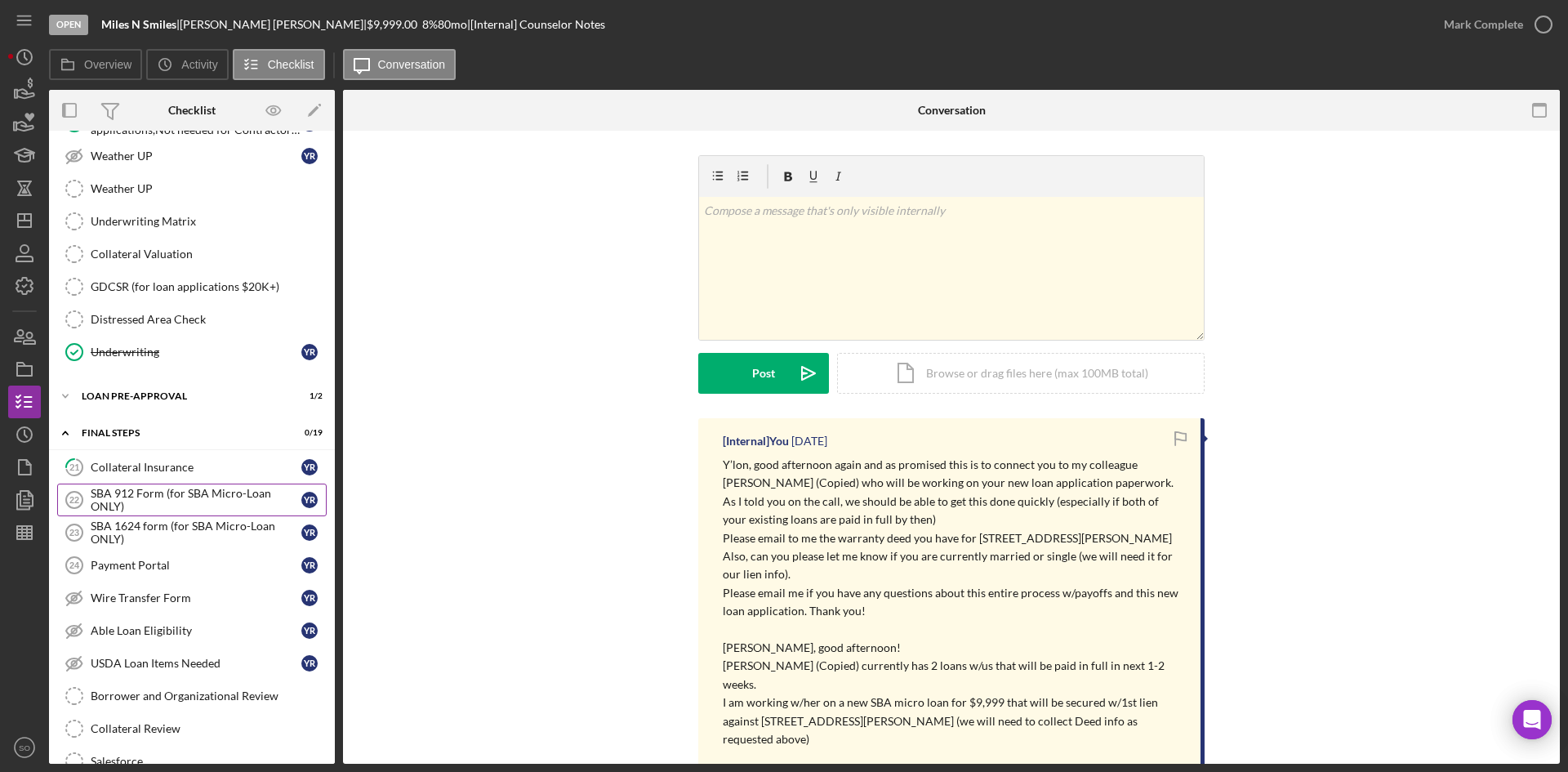
click at [165, 484] on link "SBA 912 Form (for SBA Micro-Loan ONLY) 22 SBA 912 Form (for SBA Micro-Loan ONLY…" at bounding box center [192, 500] width 270 height 33
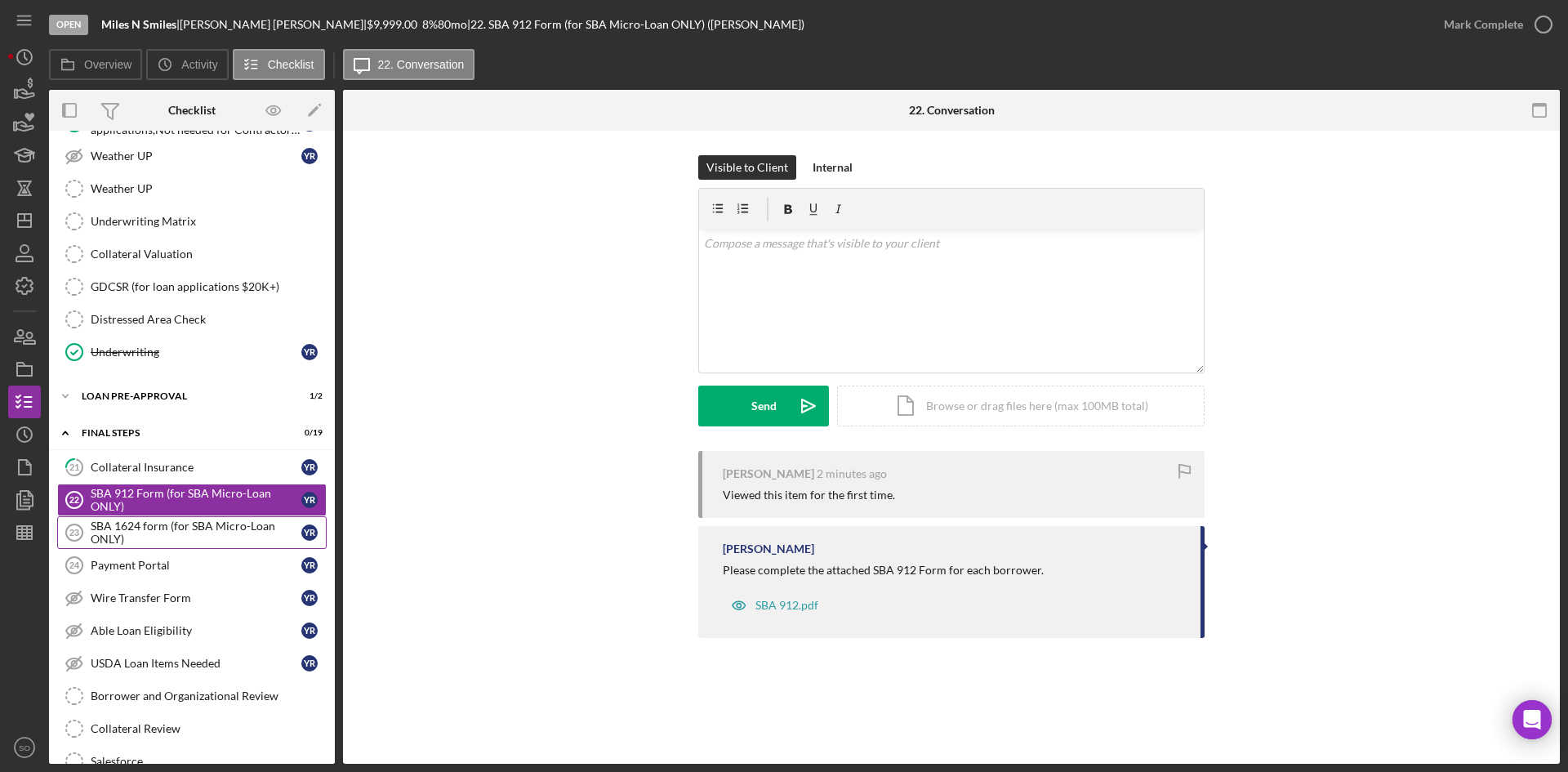
click at [155, 547] on link "SBA 1624 form (for SBA Micro-Loan ONLY) 23 SBA 1624 form (for SBA Micro-Loan ON…" at bounding box center [192, 533] width 270 height 33
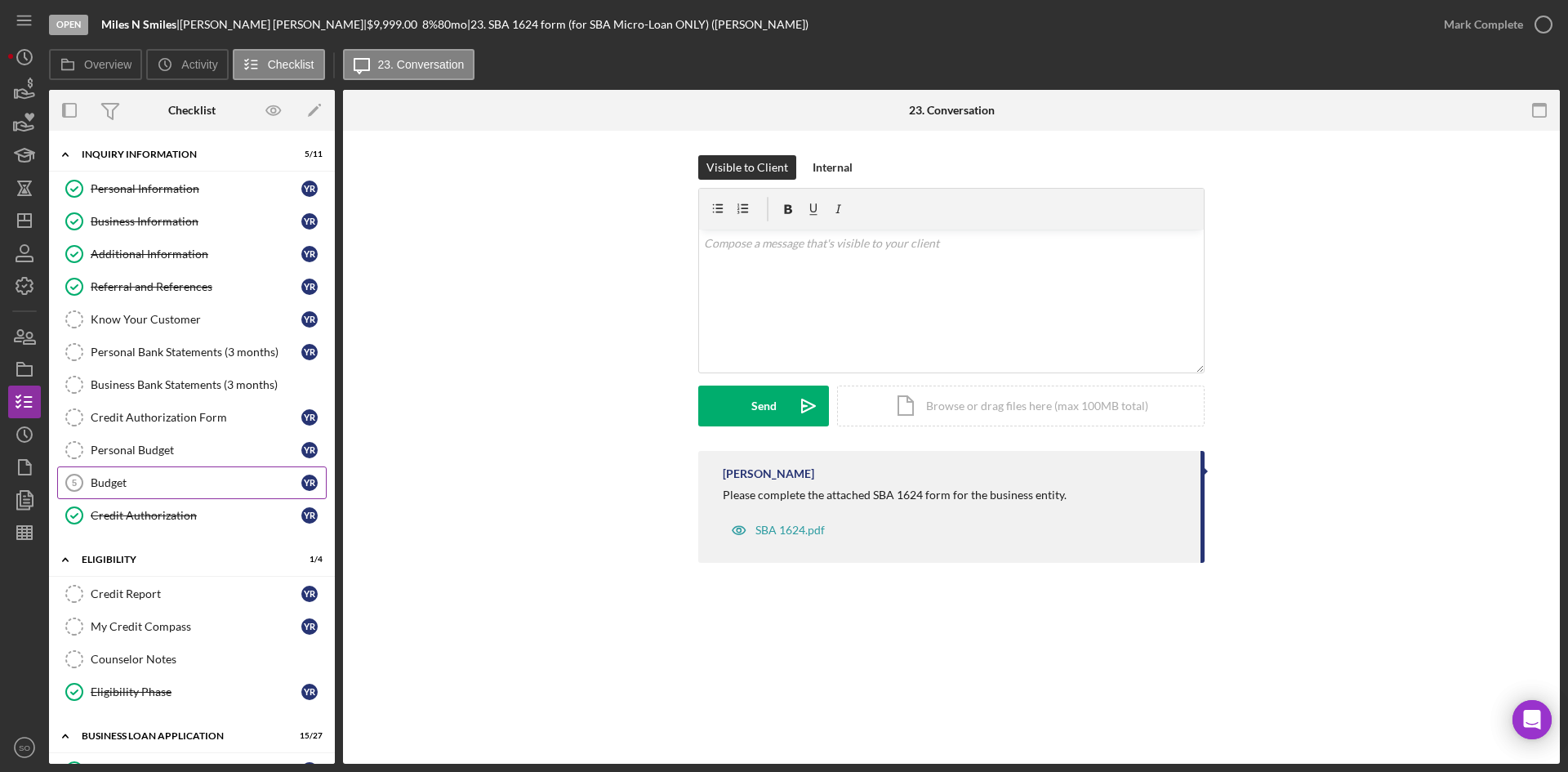
click at [127, 478] on div "Budget" at bounding box center [195, 482] width 211 height 13
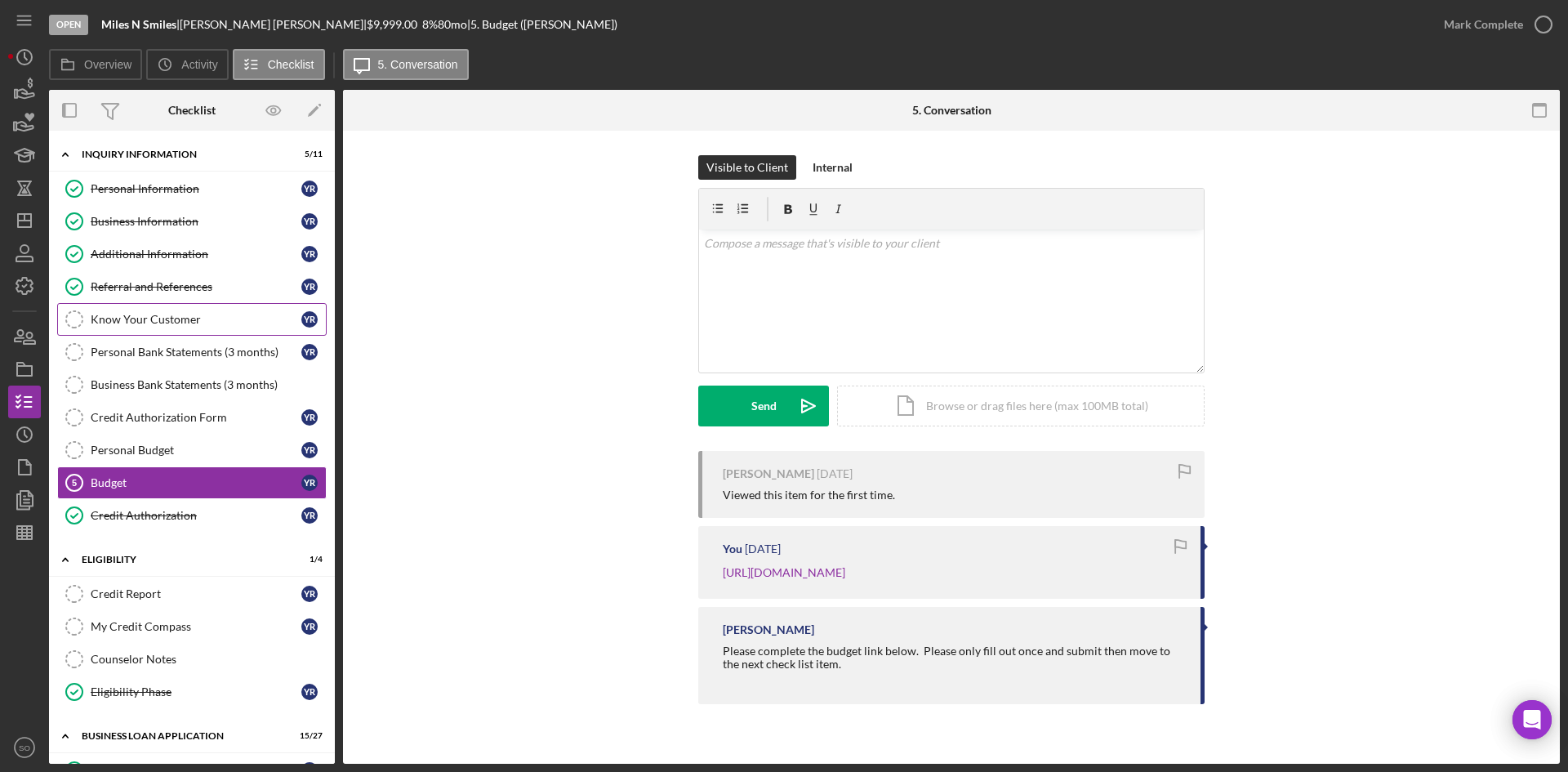
click at [112, 330] on link "Know Your Customer Know Your Customer Y R" at bounding box center [192, 320] width 270 height 33
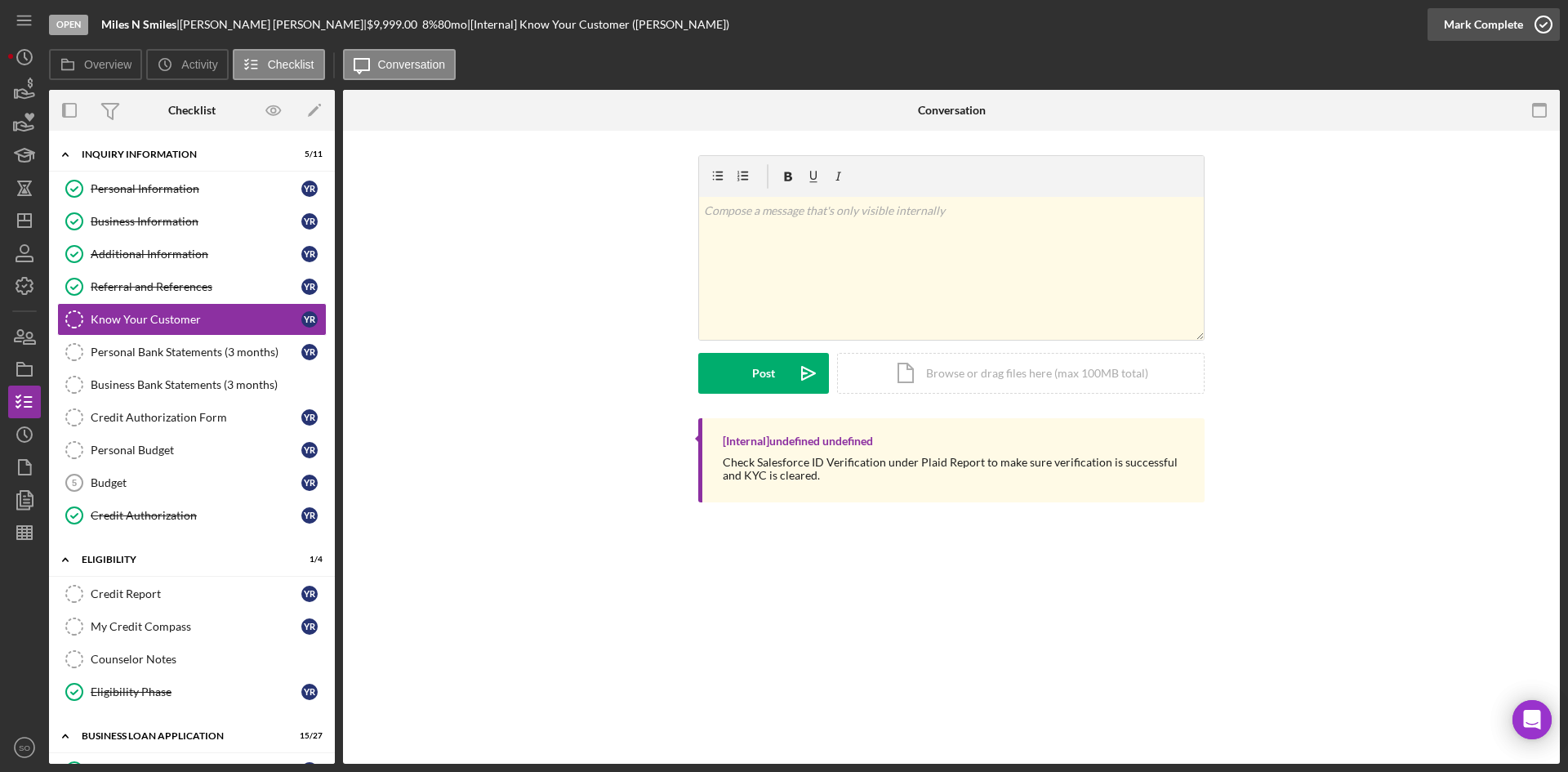
click at [1466, 26] on div "Mark Complete" at bounding box center [1484, 24] width 79 height 33
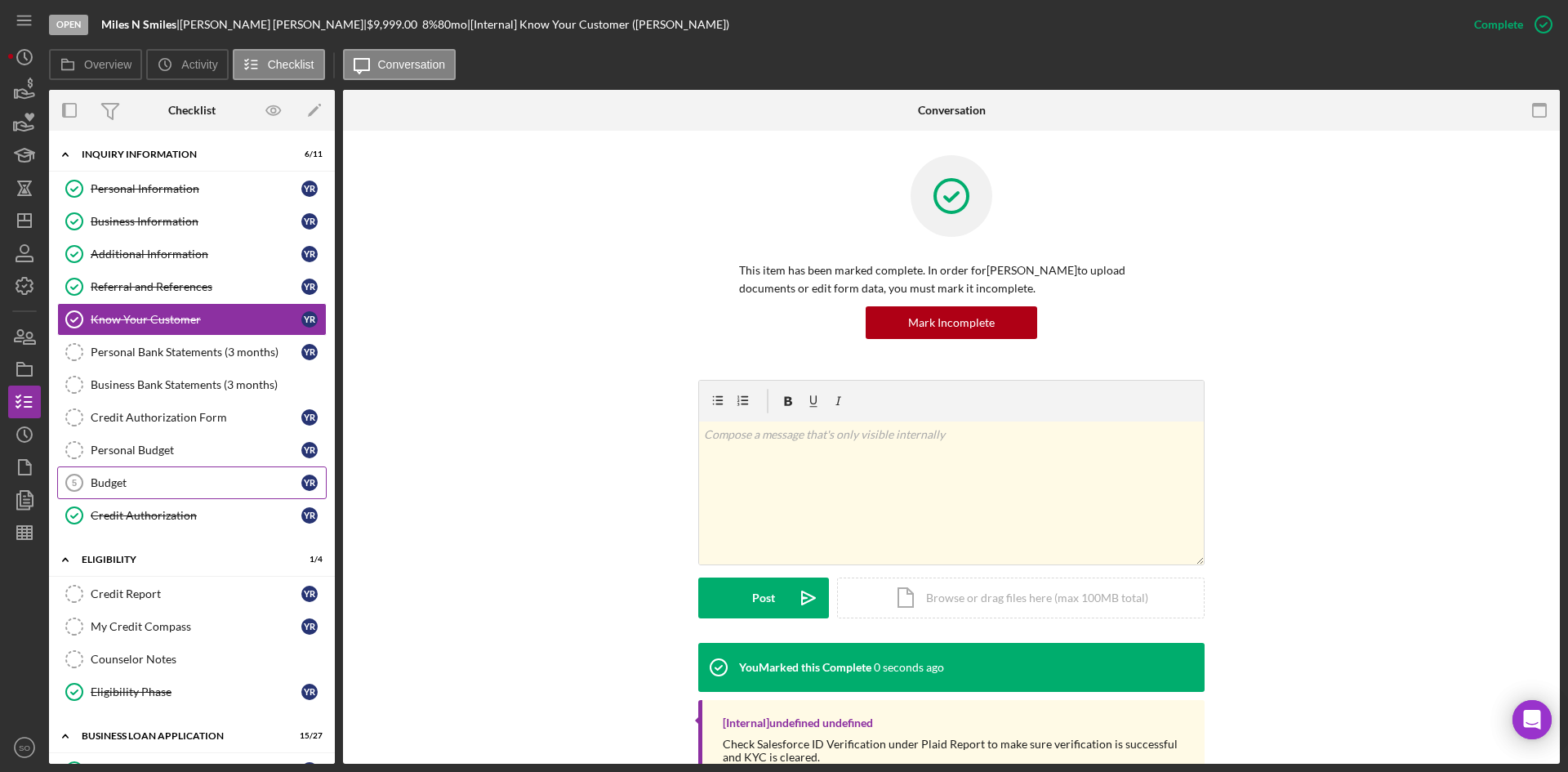
click at [152, 479] on div "Budget" at bounding box center [195, 482] width 211 height 13
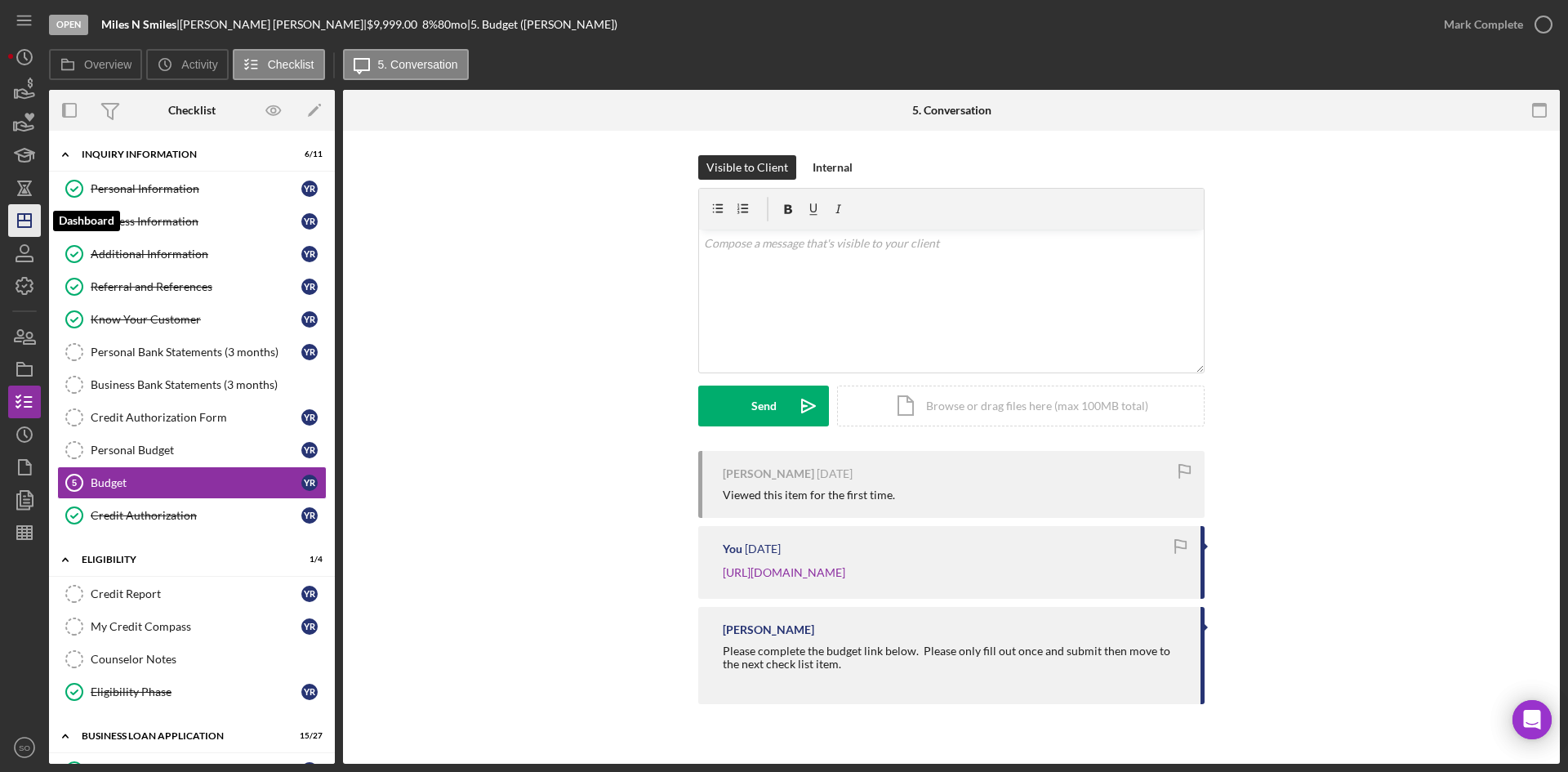
click at [27, 220] on line "button" at bounding box center [24, 220] width 13 height 0
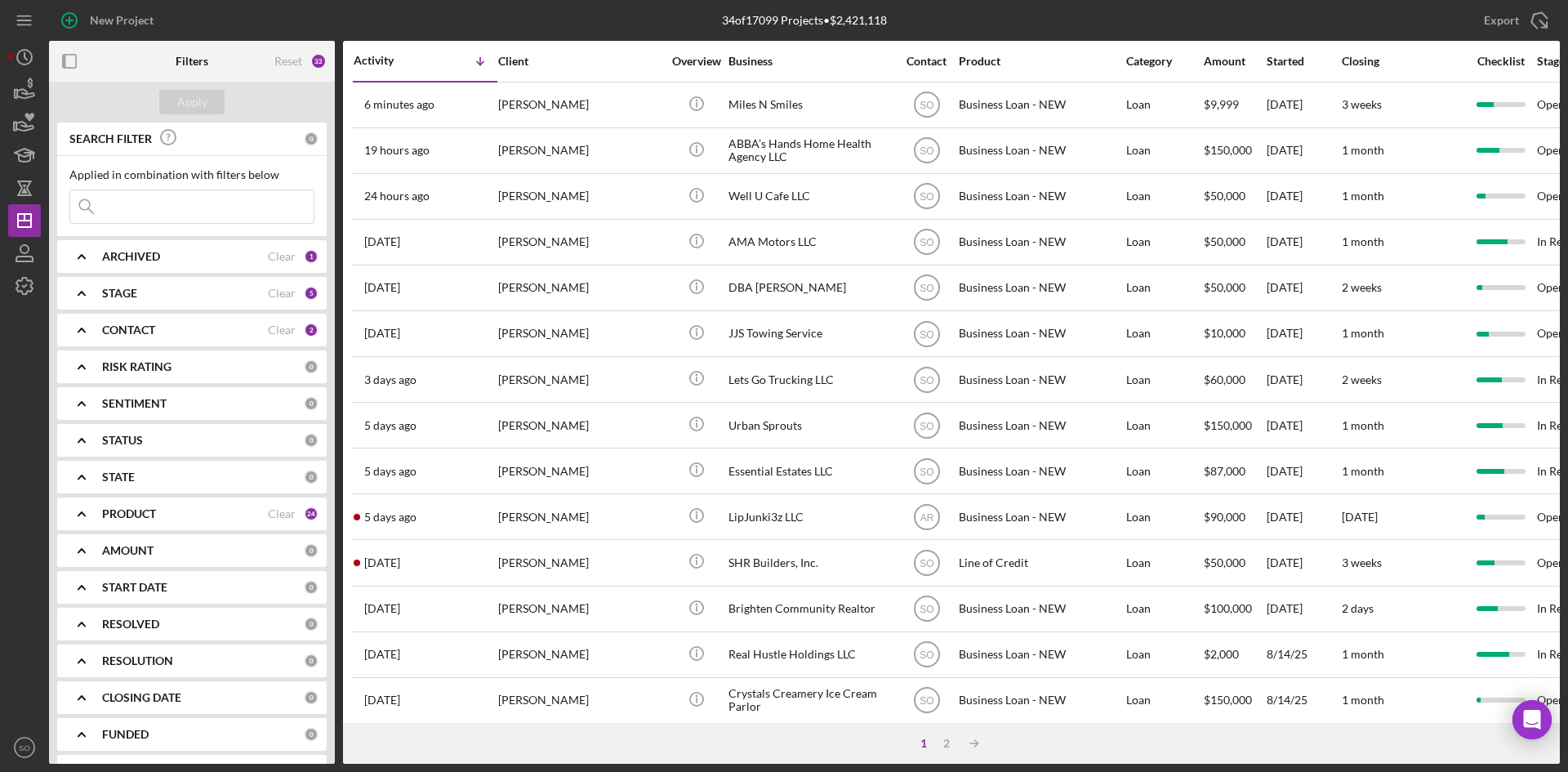
click at [148, 513] on b "PRODUCT" at bounding box center [129, 513] width 54 height 13
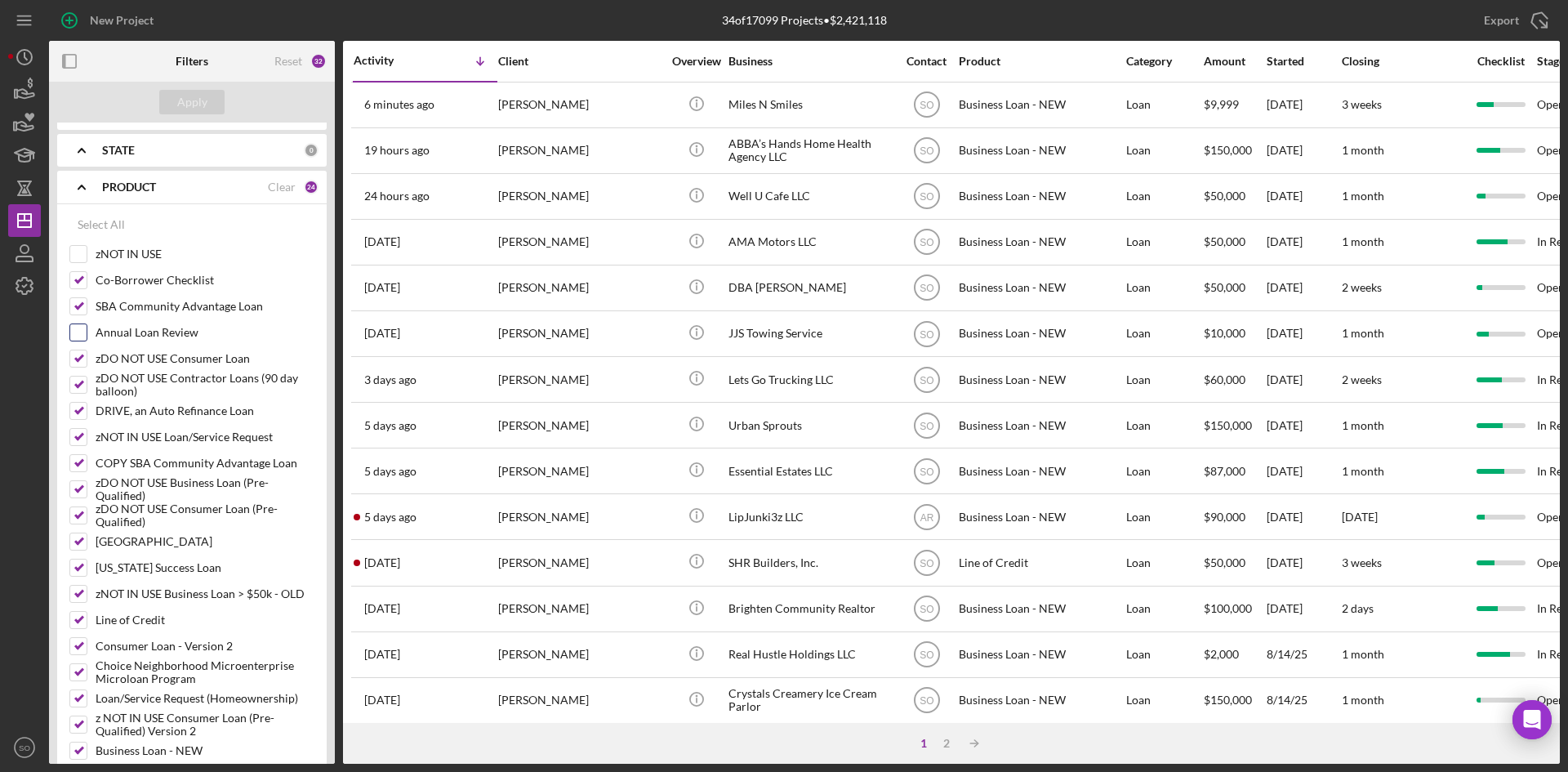
scroll to position [654, 0]
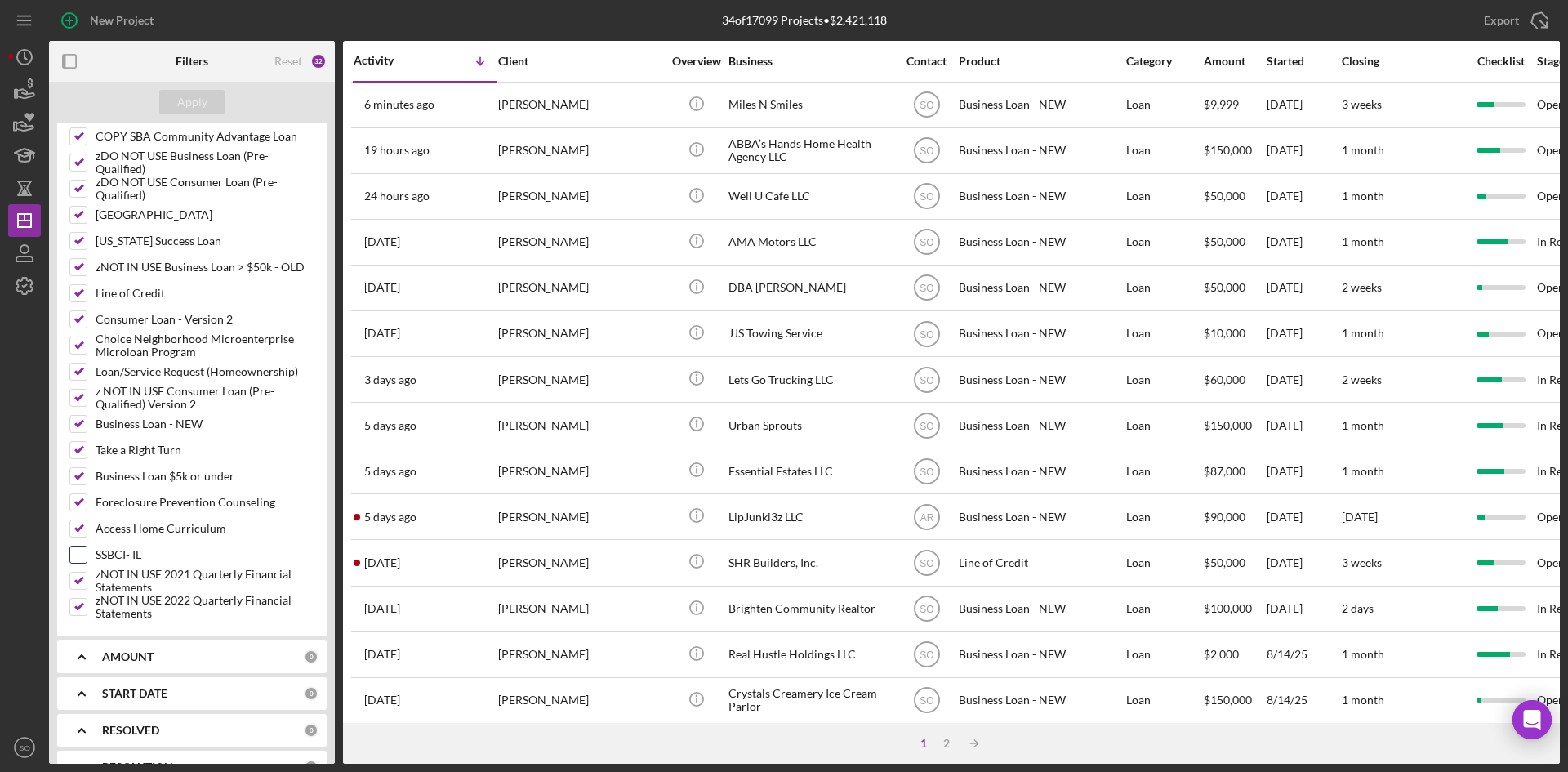
click at [74, 554] on input "SSBCI- IL" at bounding box center [78, 555] width 16 height 16
checkbox input "true"
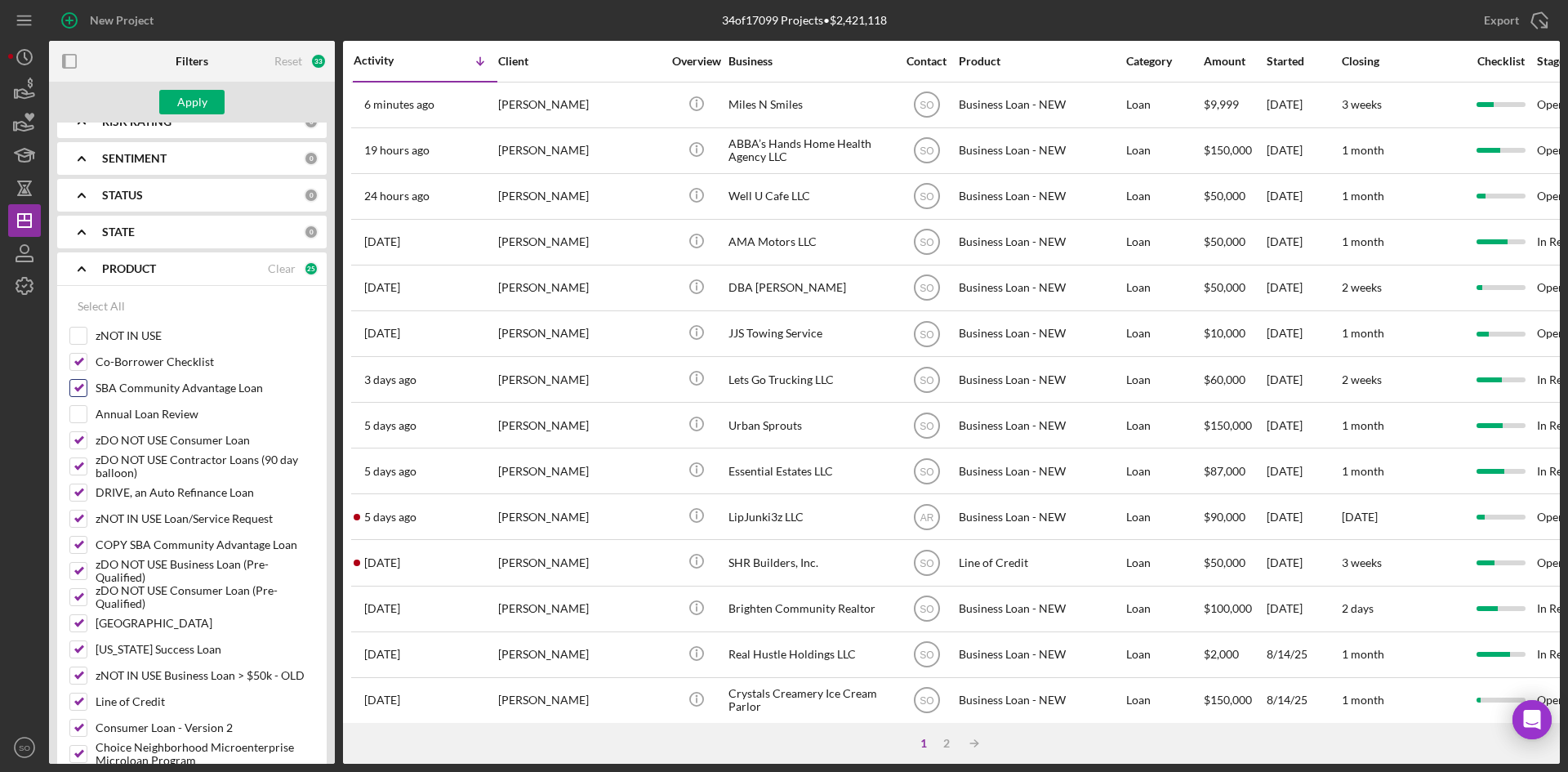
scroll to position [0, 0]
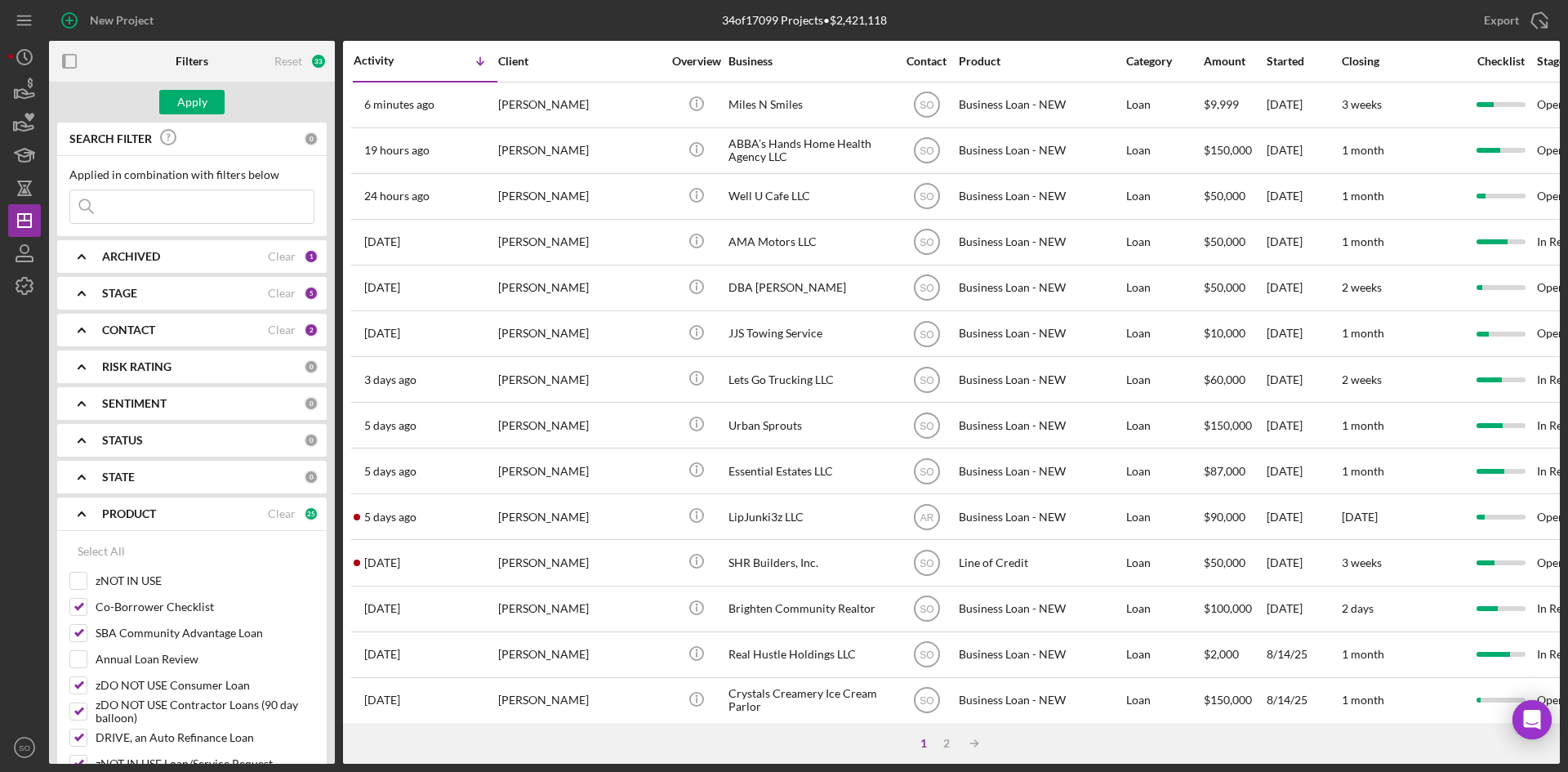
click at [137, 218] on input at bounding box center [191, 206] width 243 height 33
type input "dajah"
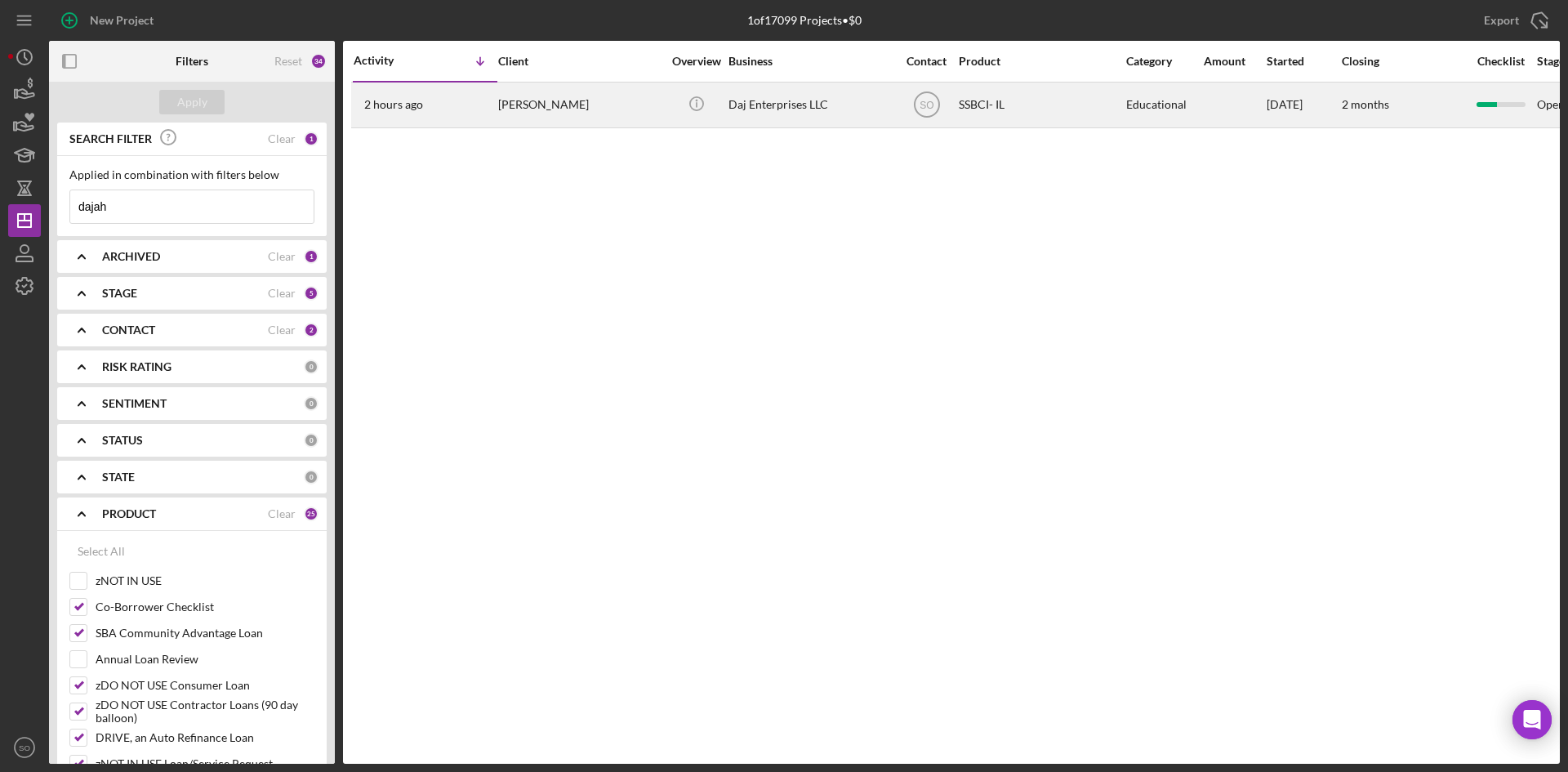
click at [402, 95] on div "2 hours ago Dajah Gilmer" at bounding box center [425, 105] width 143 height 44
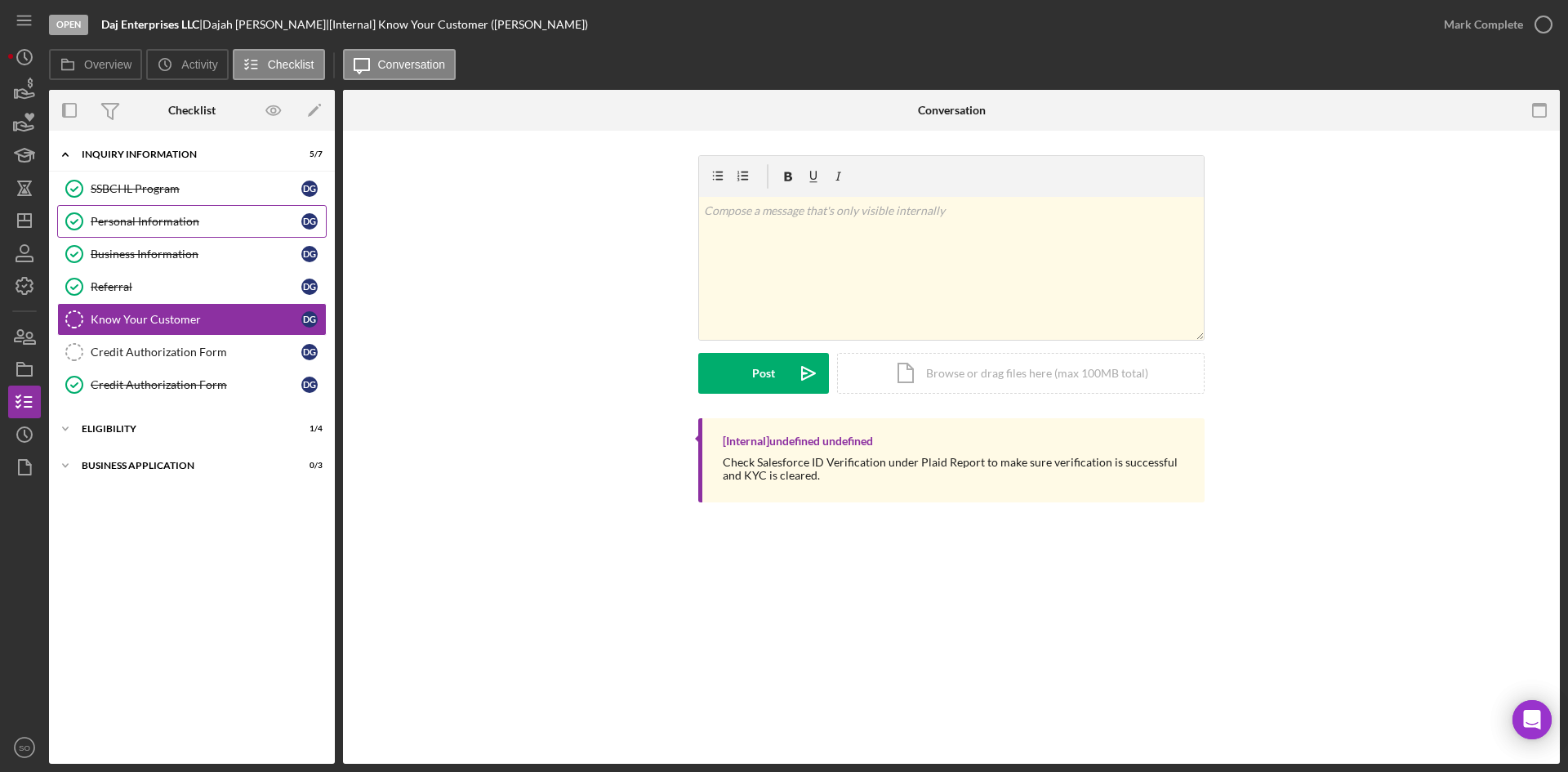
click at [154, 220] on div "Personal Information" at bounding box center [195, 221] width 211 height 13
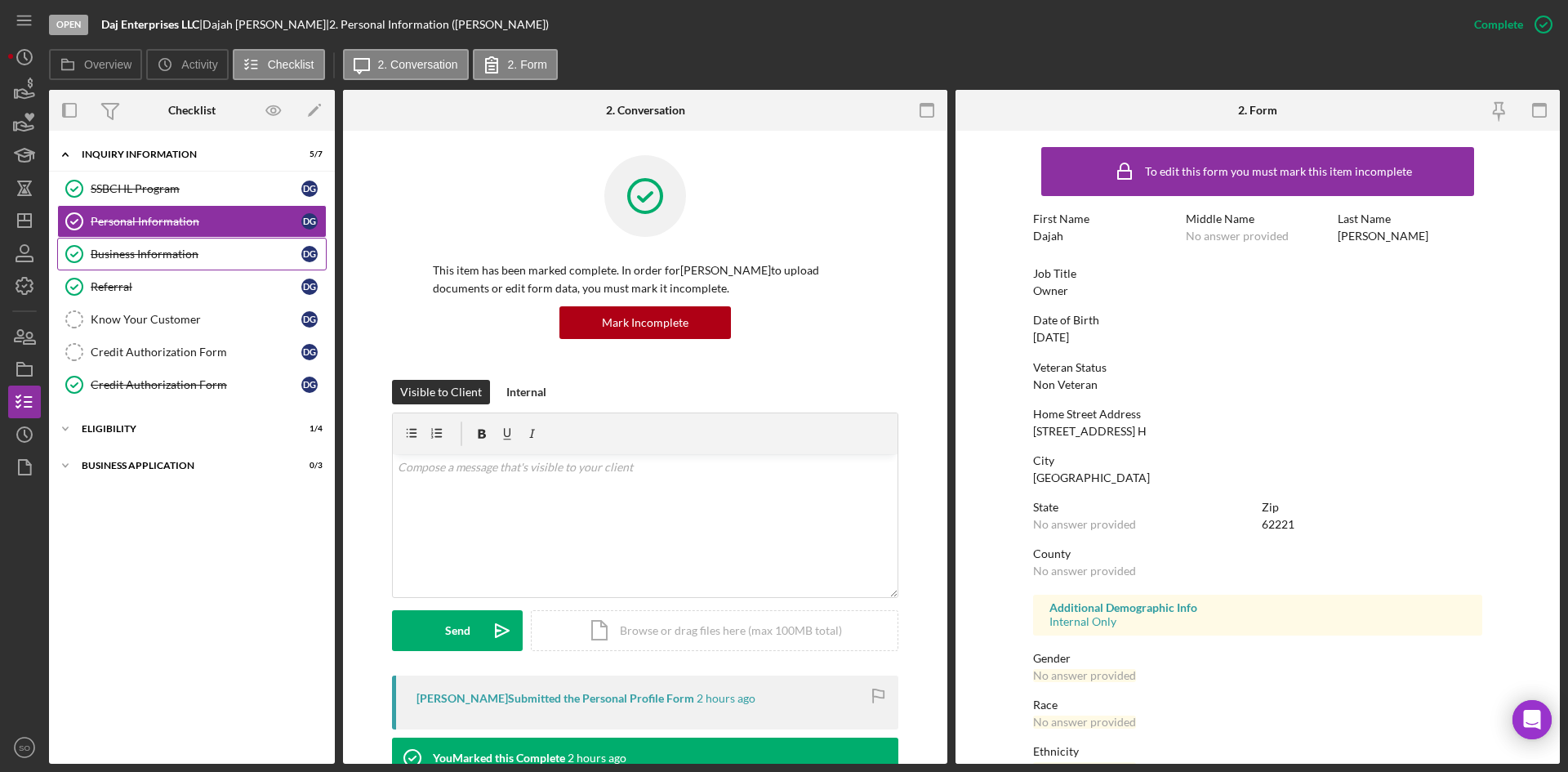
click at [113, 252] on div "Business Information" at bounding box center [195, 254] width 211 height 13
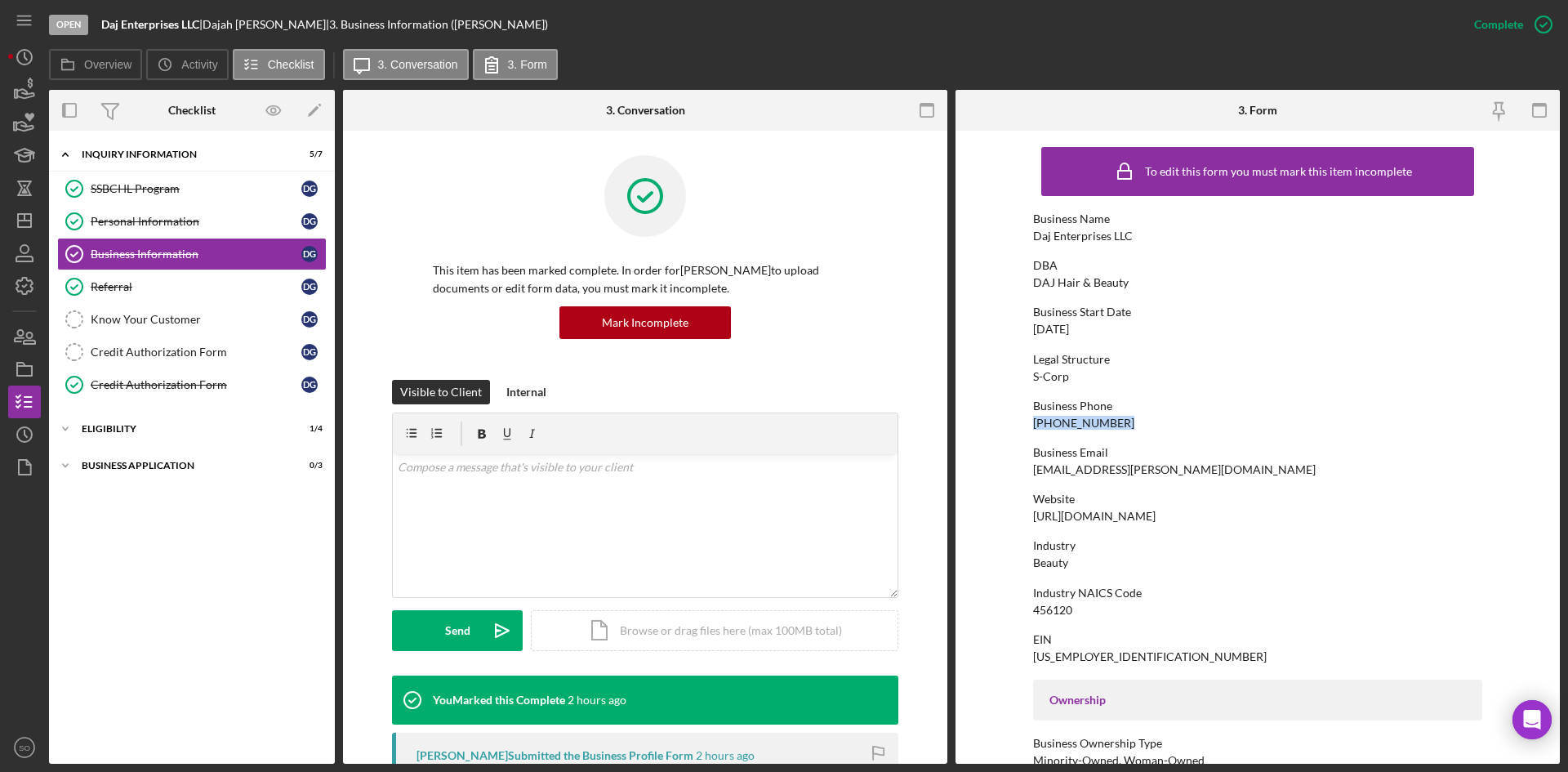
drag, startPoint x: 1122, startPoint y: 423, endPoint x: 991, endPoint y: 421, distance: 131.0
click at [991, 421] on form "To edit this form you must mark this item incomplete Business Name Daj Enterpri…" at bounding box center [1259, 448] width 605 height 633
copy div "[PHONE_NUMBER]"
click at [1254, 458] on div "Business Email" at bounding box center [1258, 452] width 449 height 13
